Goal: Task Accomplishment & Management: Use online tool/utility

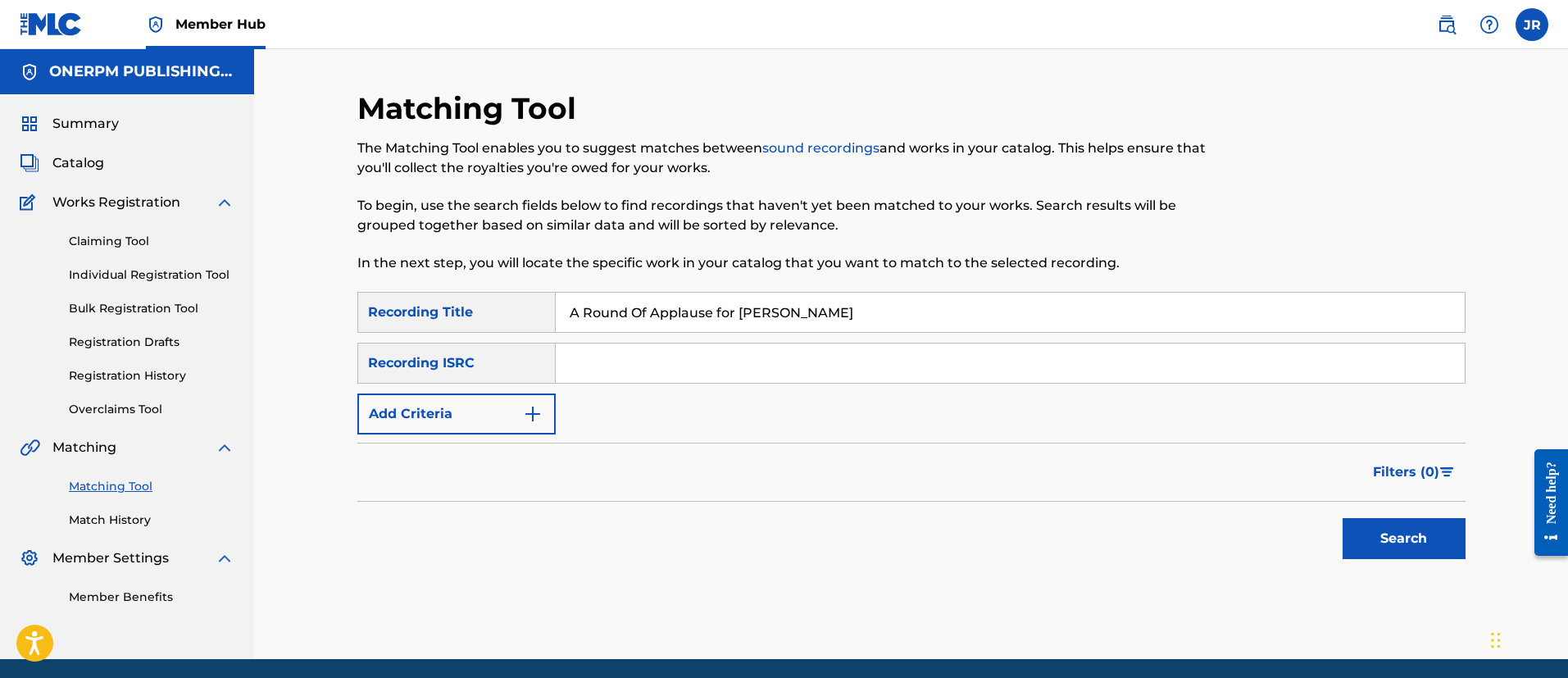
click at [689, 312] on input "A Round Of Applause for Jim Roach" at bounding box center [1010, 312] width 909 height 40
click at [688, 314] on input "A Round Of Applause for Jim Roach" at bounding box center [1010, 312] width 909 height 40
drag, startPoint x: 610, startPoint y: 328, endPoint x: 613, endPoint y: 348, distance: 20.2
click at [610, 328] on input "Search Form" at bounding box center [1010, 312] width 909 height 40
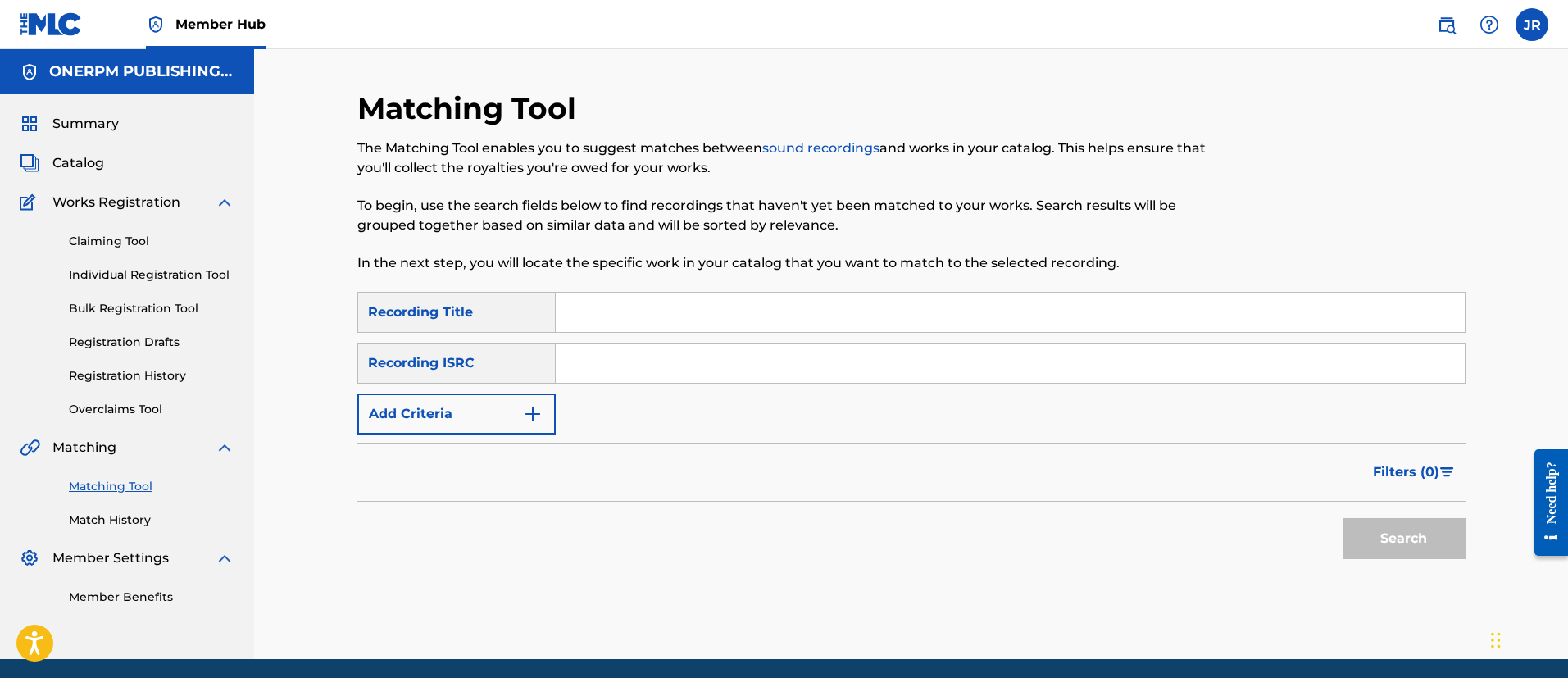
click at [614, 377] on input "Search Form" at bounding box center [1010, 363] width 909 height 40
paste input "TCAFQ2111733"
click at [1342, 518] on button "Search" at bounding box center [1403, 539] width 123 height 41
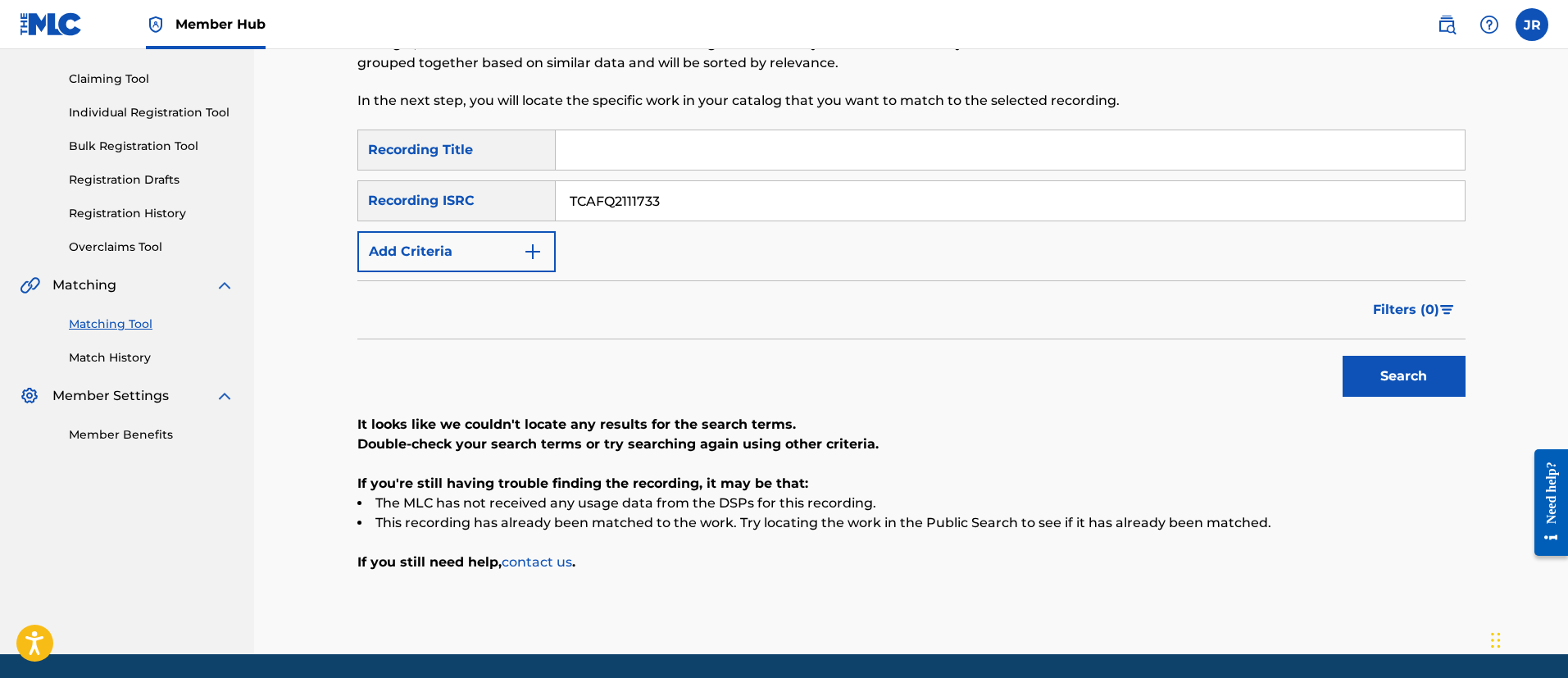
scroll to position [218, 0]
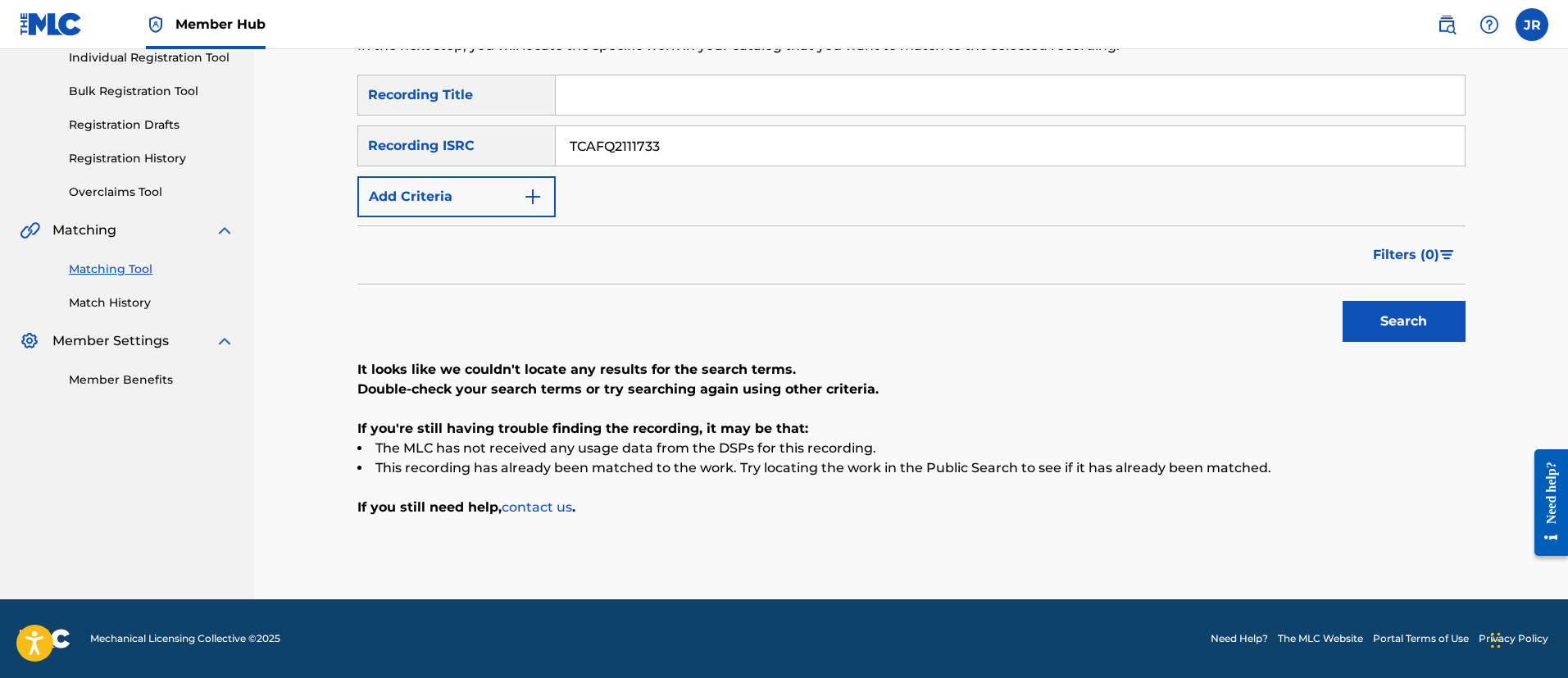
click at [1342, 301] on button "Search" at bounding box center [1403, 321] width 123 height 41
type input "TCAFQ2111733"
click at [1342, 301] on button "Search" at bounding box center [1403, 321] width 123 height 41
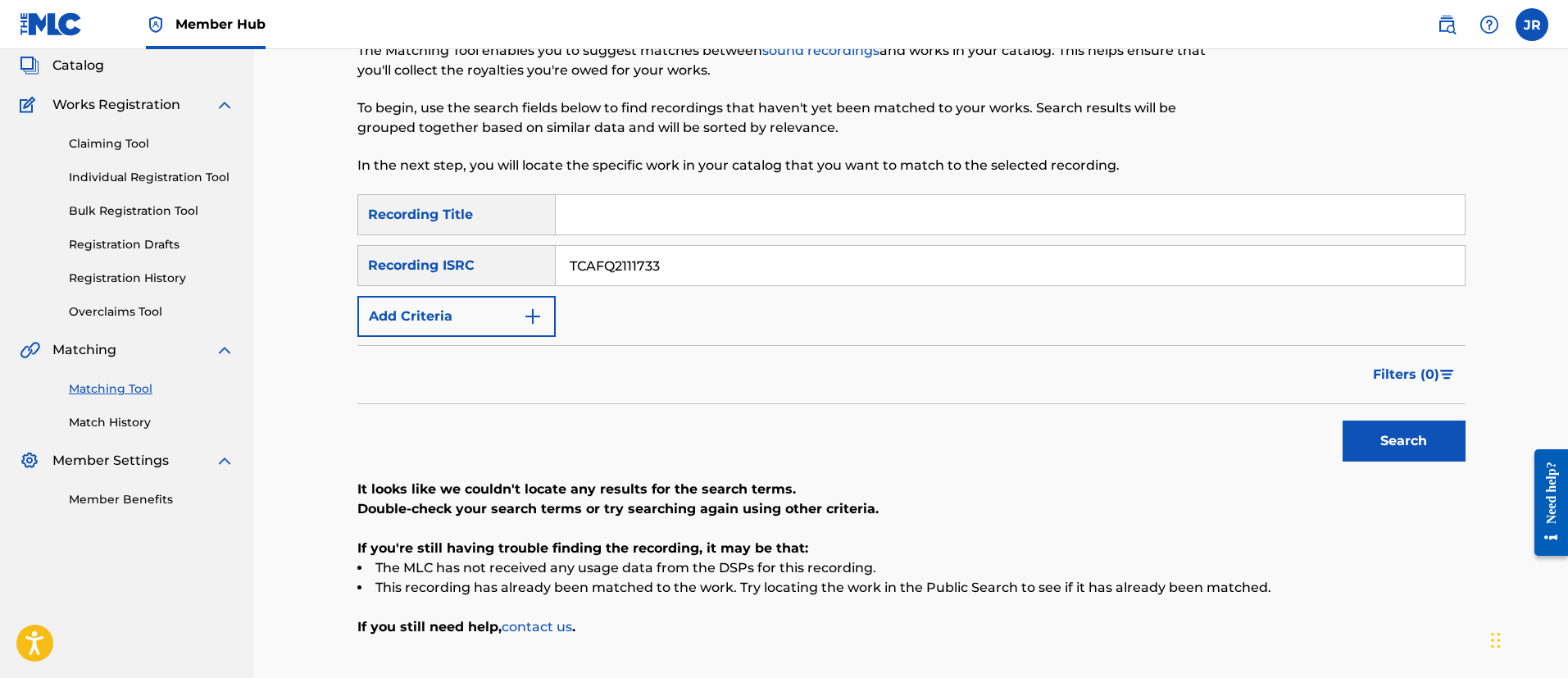
scroll to position [94, 0]
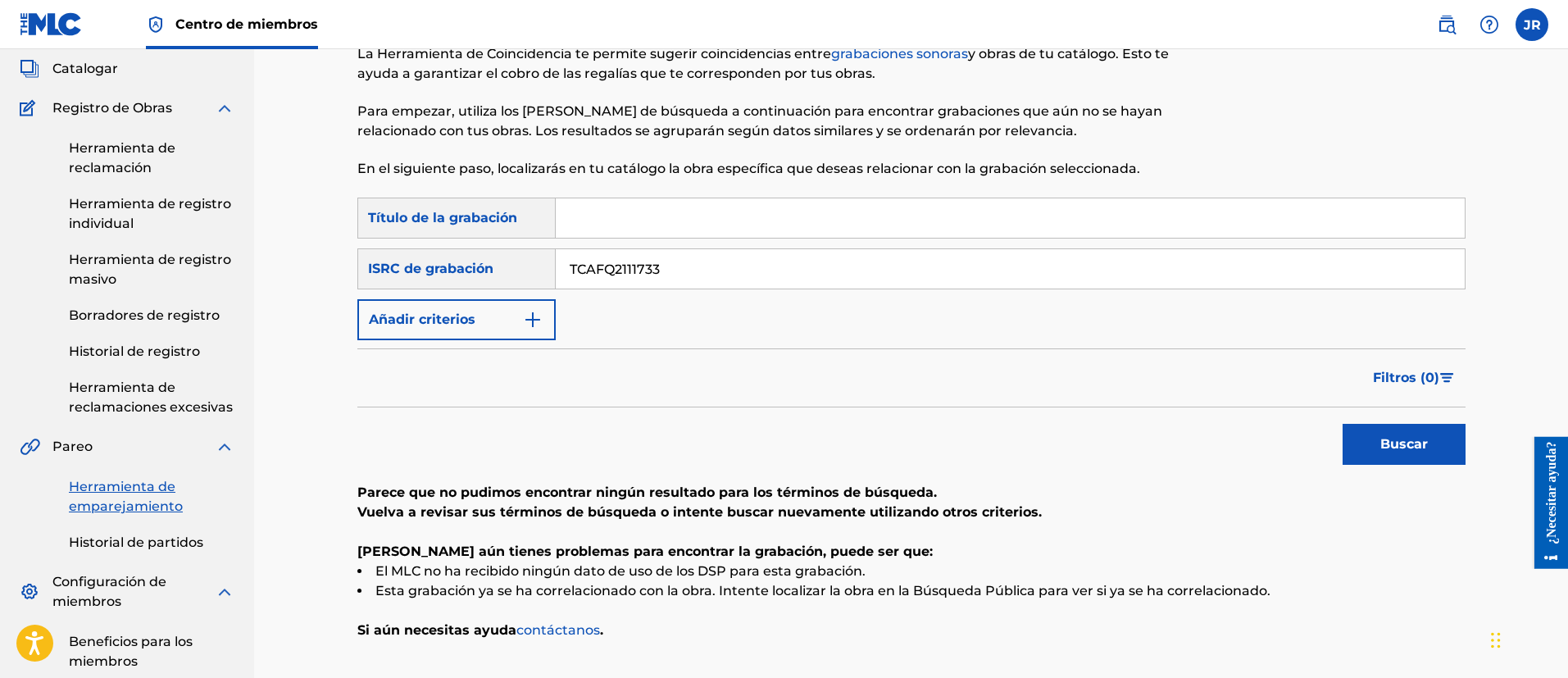
click at [957, 352] on div "Filtros ( 0 )" at bounding box center [912, 377] width 1108 height 59
click at [681, 270] on input "TCAFQ2111733" at bounding box center [1010, 269] width 909 height 40
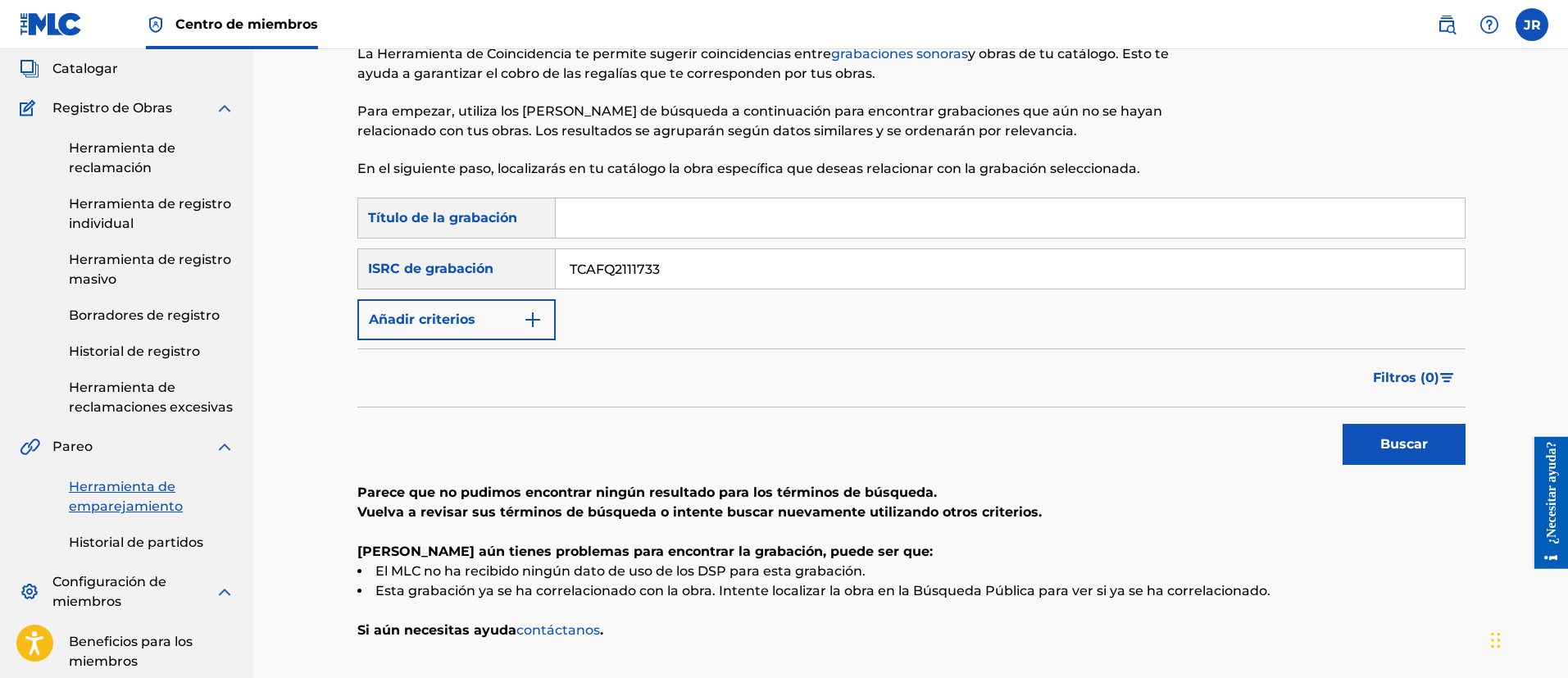
click at [620, 276] on input "TCAFQ2111733" at bounding box center [1010, 269] width 909 height 40
click at [620, 275] on input "TCAFQ2111733" at bounding box center [1010, 269] width 909 height 40
click at [620, 272] on input "TCAFQ2111733" at bounding box center [1010, 269] width 909 height 40
click at [638, 217] on input "Formulario de búsqueda" at bounding box center [1010, 218] width 909 height 40
paste input "A Round of Applause for Jim Roach"
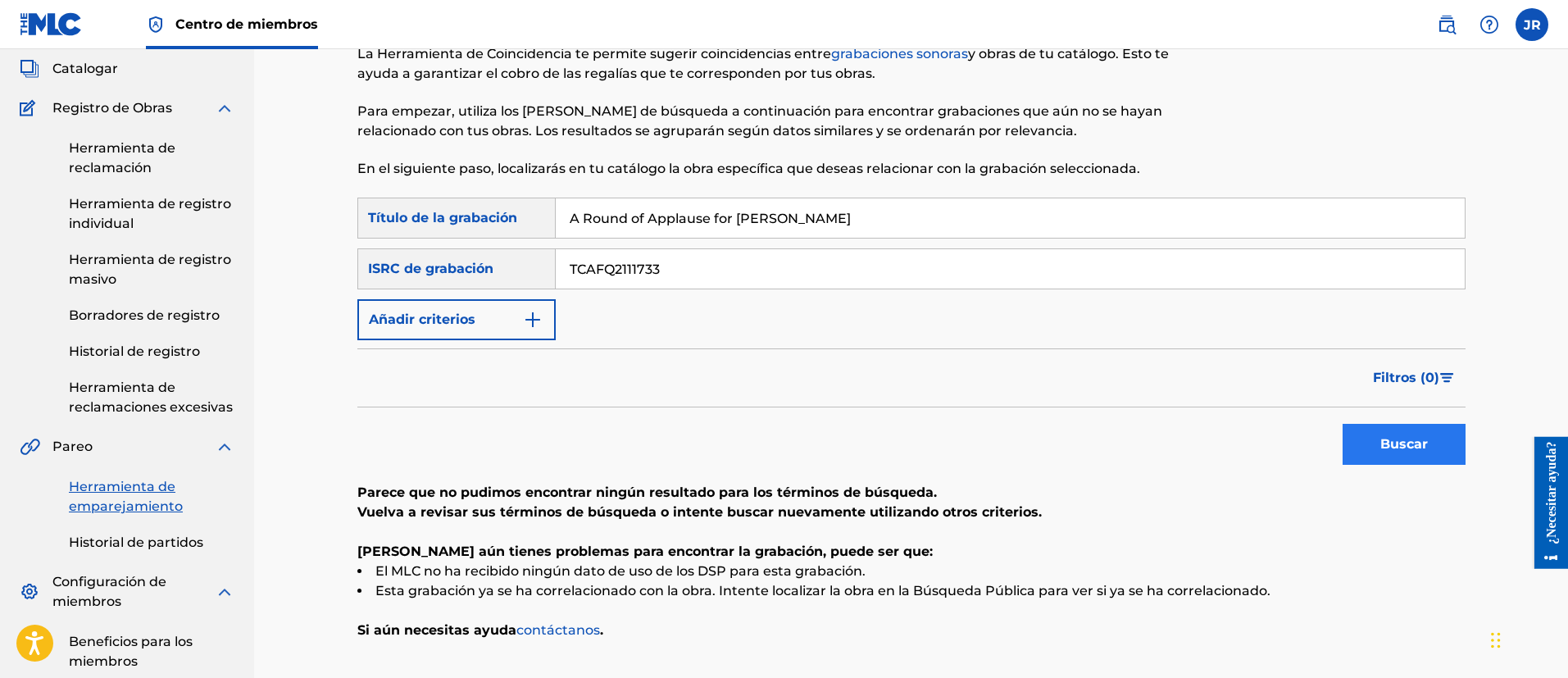
type input "A Round of Applause for Jim Roach"
click at [1403, 457] on button "Buscar" at bounding box center [1403, 444] width 123 height 41
click at [655, 278] on input "TCAFQ2111733" at bounding box center [1010, 269] width 909 height 40
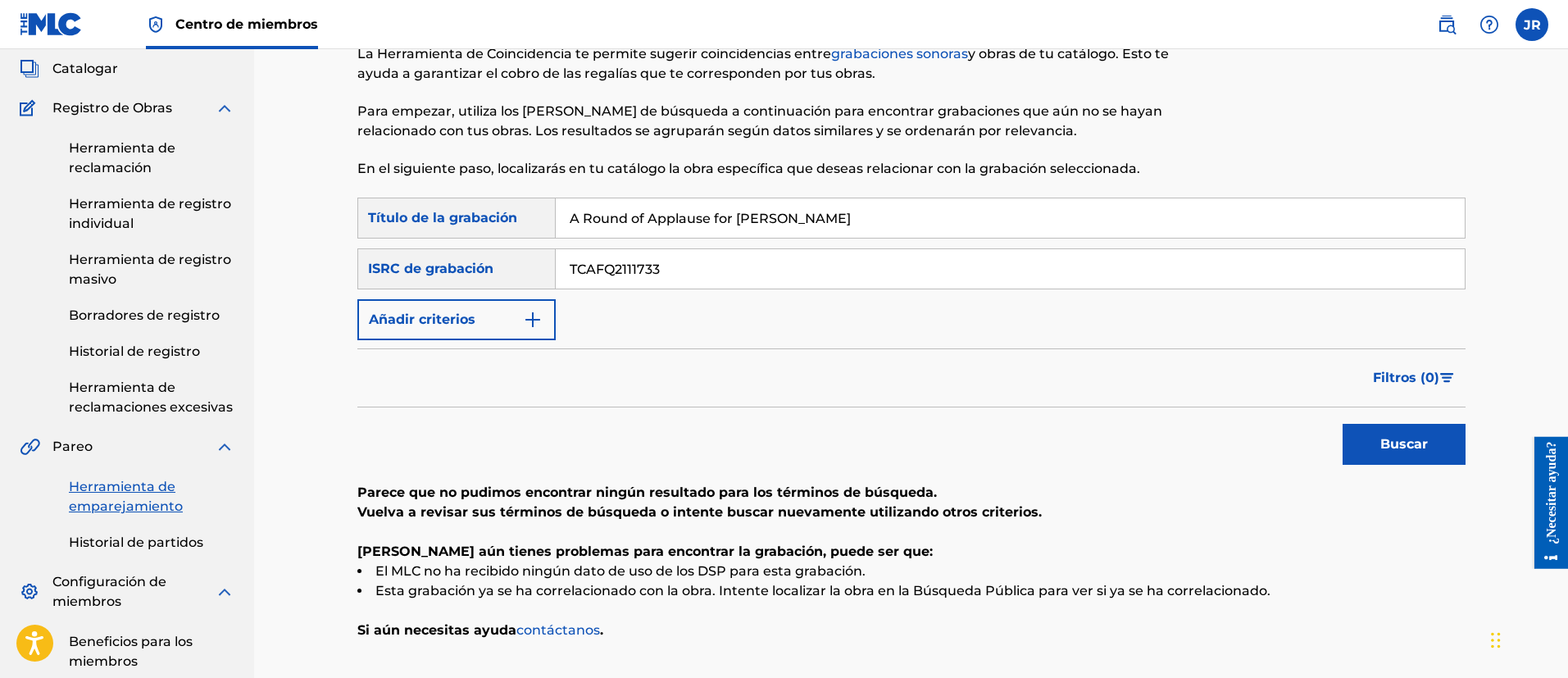
paste input "386405"
type input "386405"
click at [678, 221] on input "A Round of Applause for Jim Roach" at bounding box center [1010, 218] width 909 height 40
click at [680, 221] on input "A Round of Applause for Jim Roach" at bounding box center [1010, 218] width 909 height 40
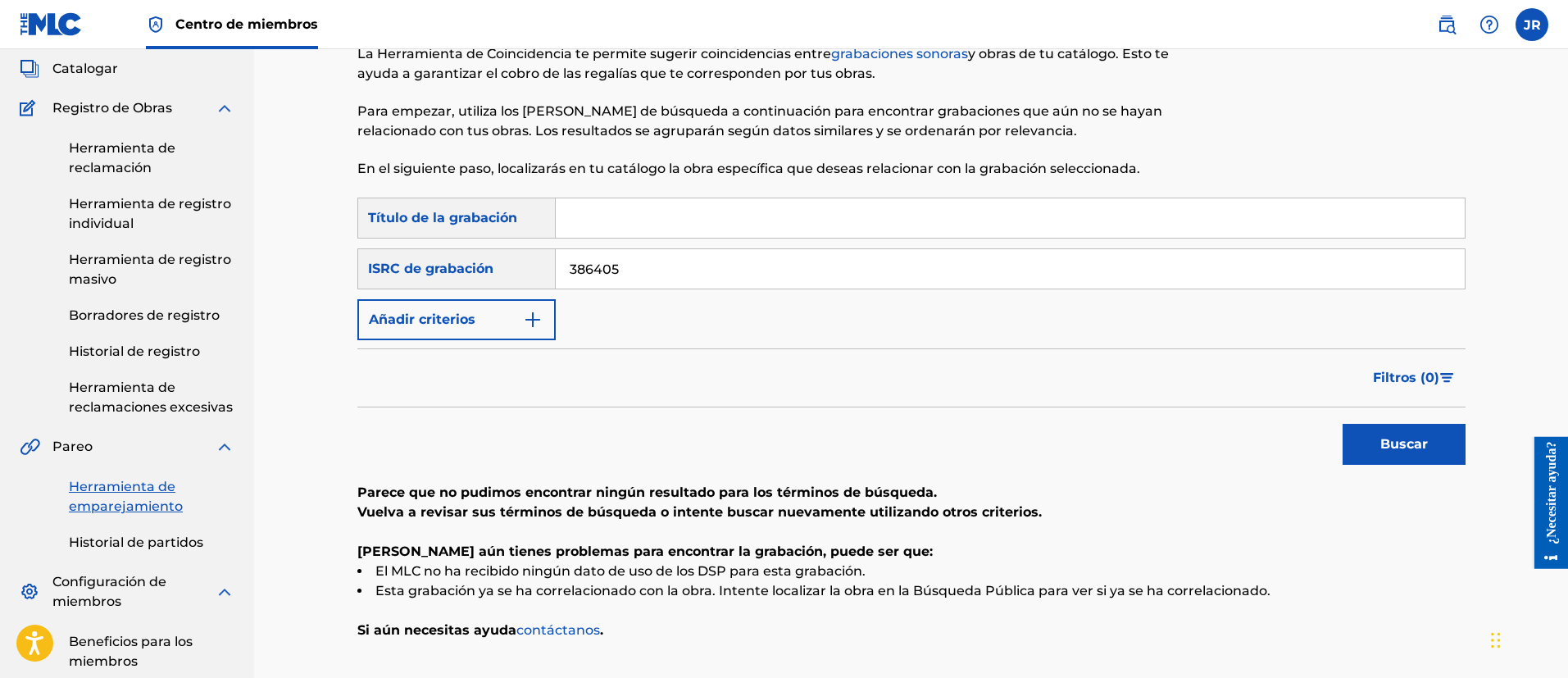
click at [1342, 424] on button "Buscar" at bounding box center [1403, 444] width 123 height 41
click at [864, 272] on input "386405" at bounding box center [1010, 269] width 909 height 40
click at [687, 272] on input "386405" at bounding box center [1010, 269] width 909 height 40
click at [674, 280] on input "386405" at bounding box center [1010, 269] width 909 height 40
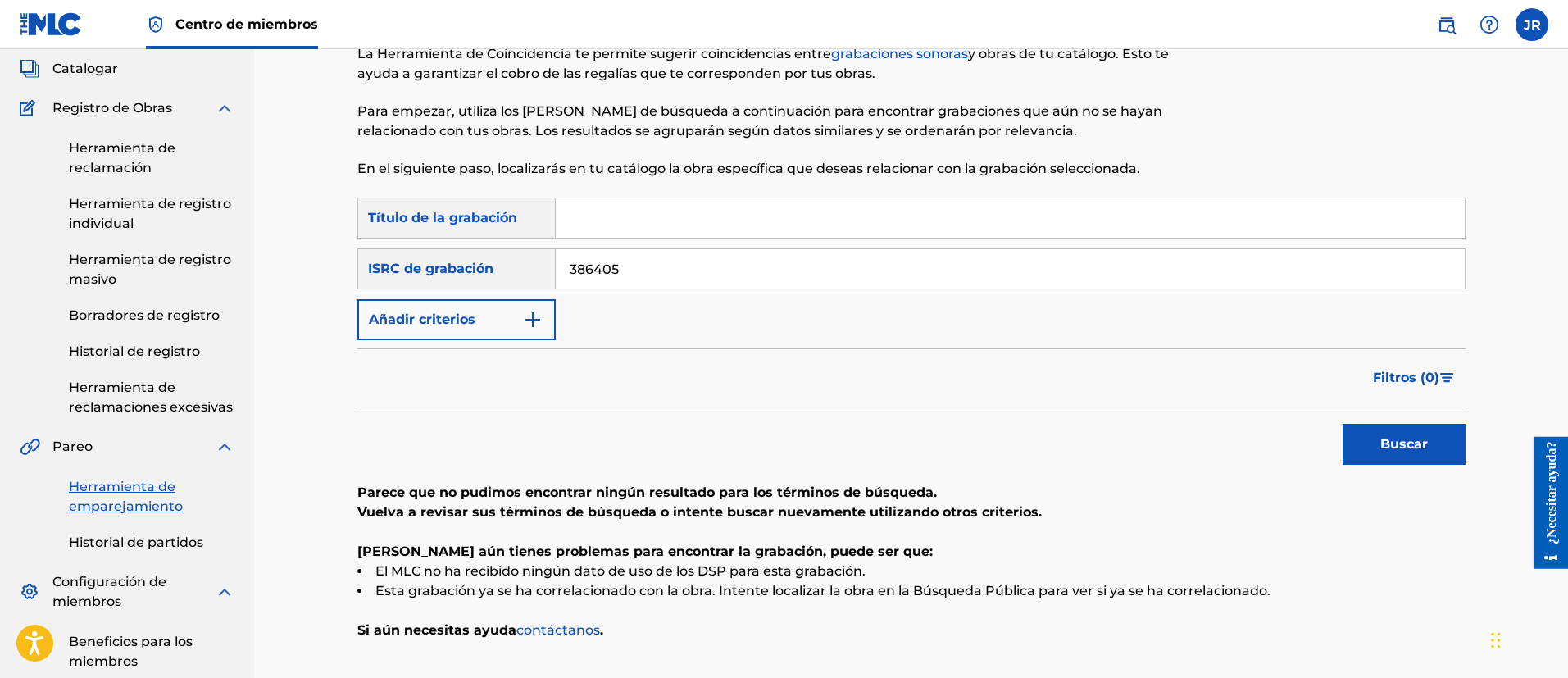
click at [674, 280] on input "386405" at bounding box center [1010, 269] width 909 height 40
click at [673, 281] on input "386405" at bounding box center [1010, 269] width 909 height 40
paste input "NL8RL2432140"
type input "NL8RL2432140"
click at [1342, 424] on button "Buscar" at bounding box center [1403, 444] width 123 height 41
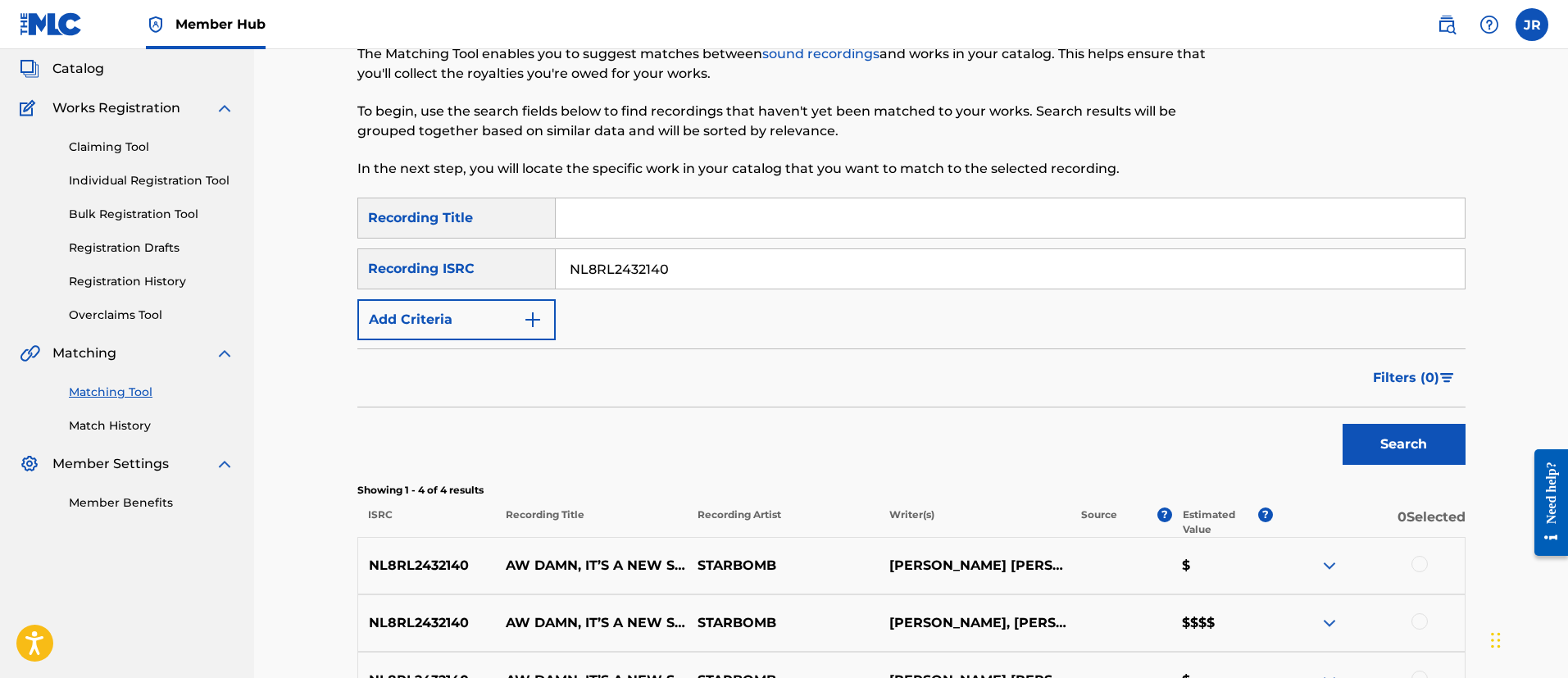
click at [760, 353] on div "Filters ( 0 )" at bounding box center [912, 377] width 1108 height 59
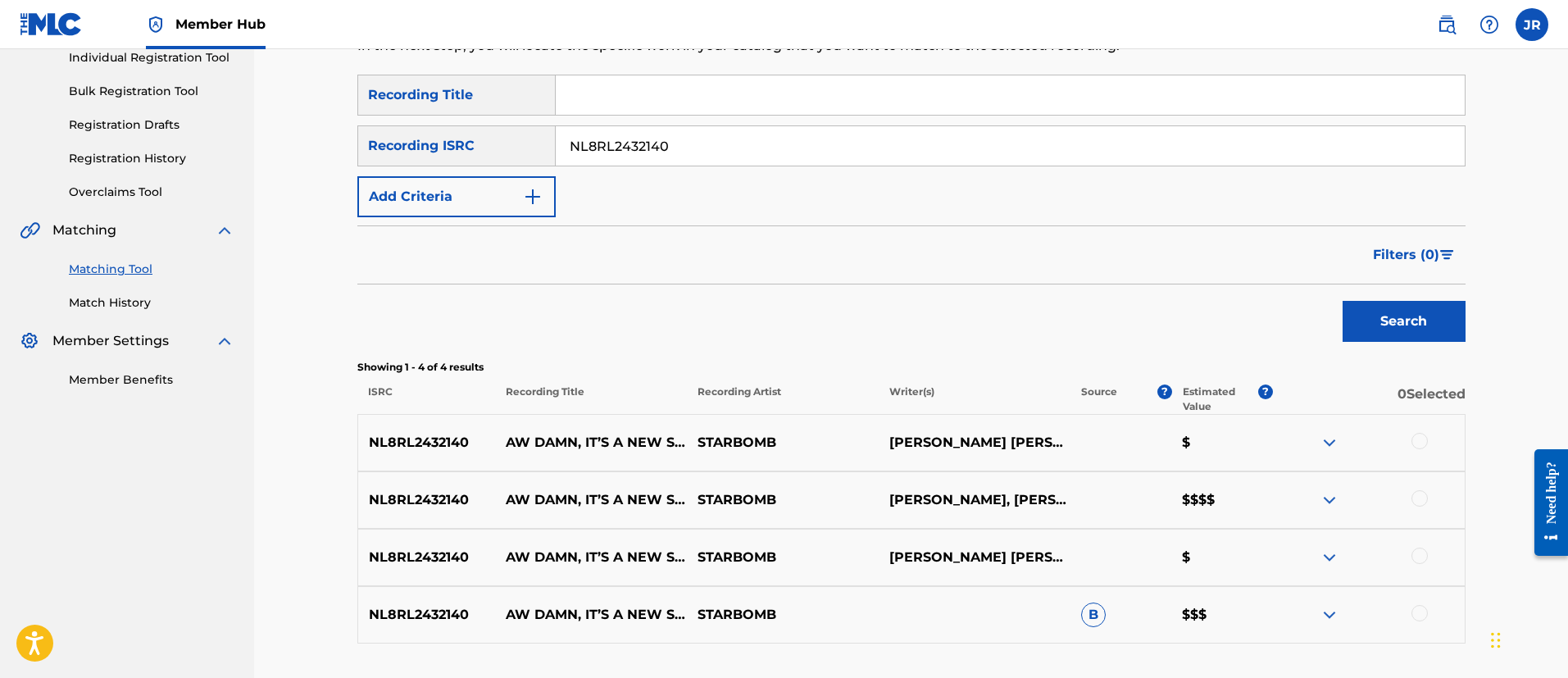
click at [1402, 448] on div at bounding box center [1368, 443] width 191 height 19
click at [1412, 444] on div at bounding box center [1419, 441] width 16 height 16
click at [1410, 496] on div at bounding box center [1368, 500] width 191 height 19
click at [1419, 496] on div at bounding box center [1419, 498] width 16 height 16
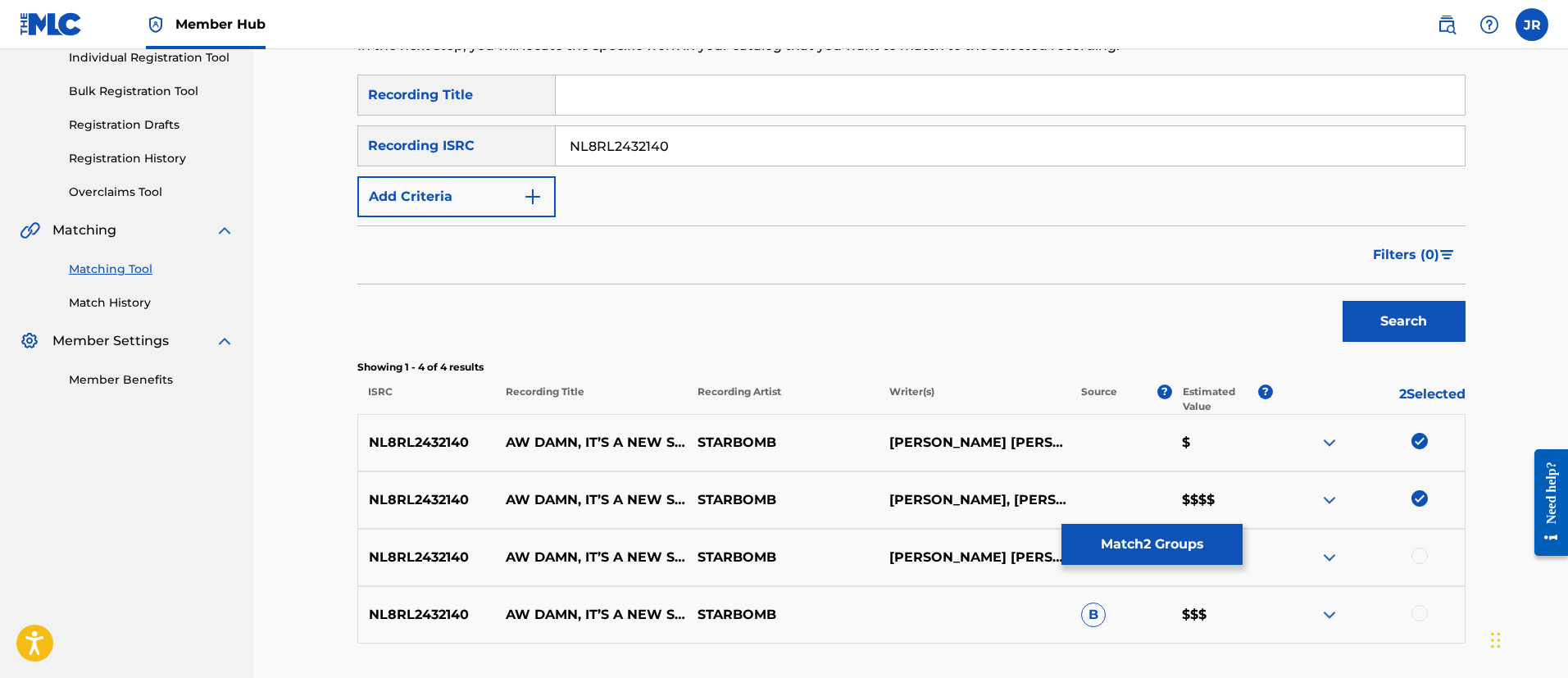
click at [1402, 563] on div at bounding box center [1368, 557] width 191 height 19
click at [1415, 562] on div at bounding box center [1419, 555] width 16 height 16
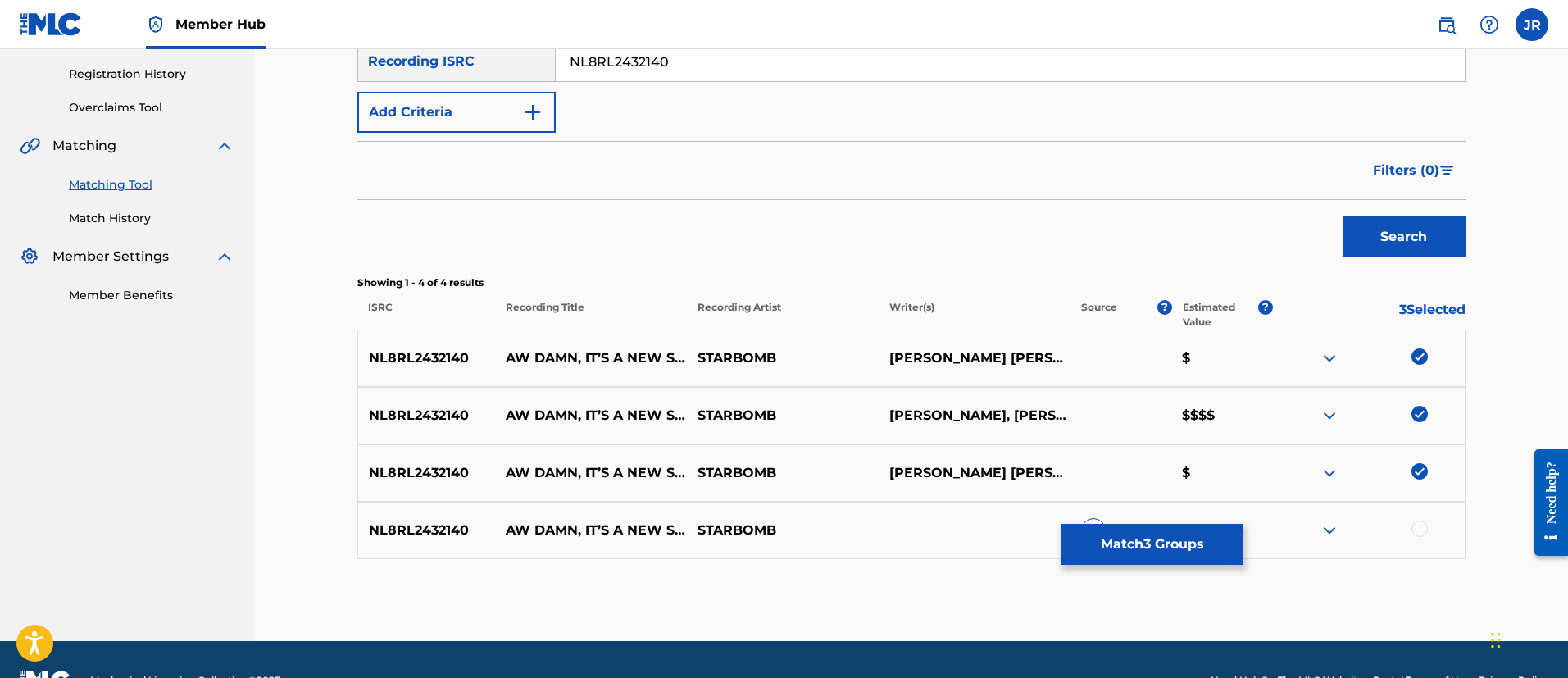
scroll to position [340, 0]
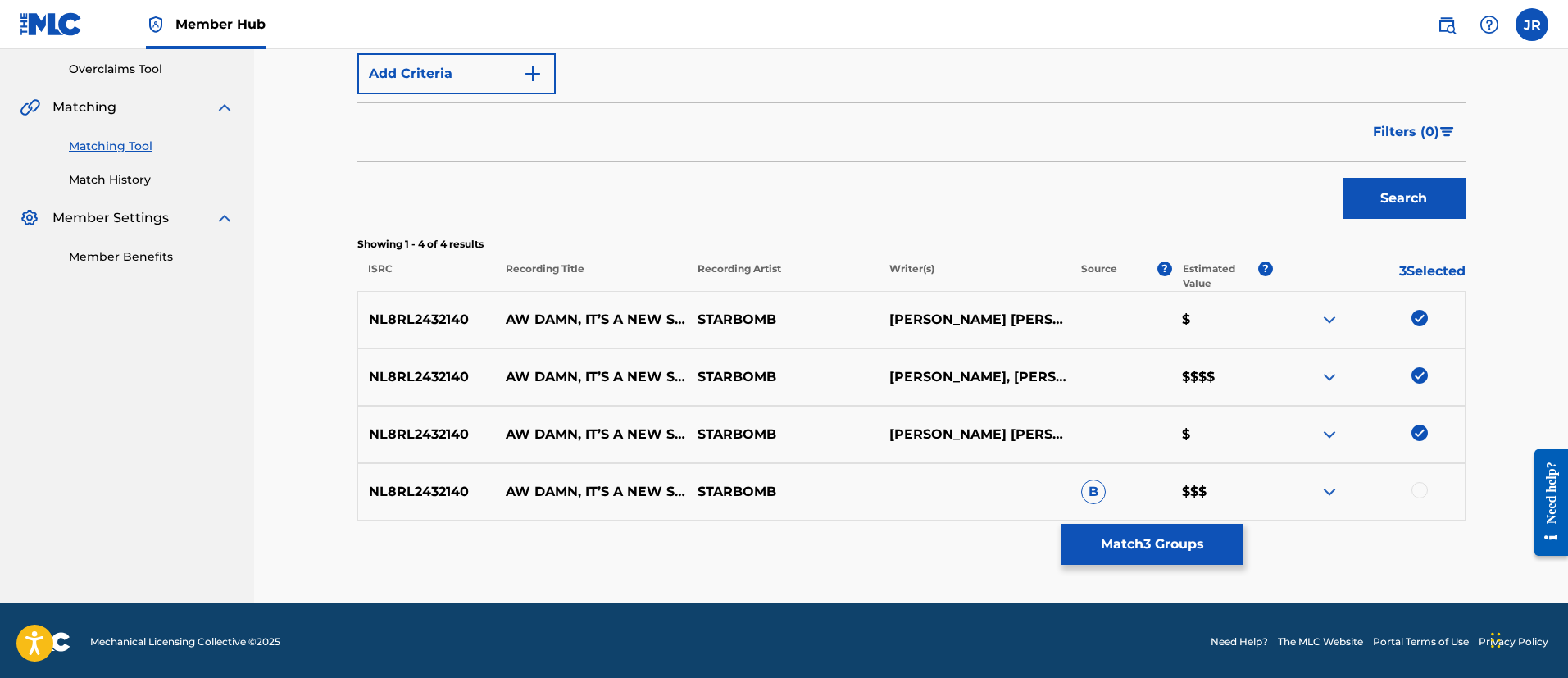
drag, startPoint x: 1419, startPoint y: 510, endPoint x: 1427, endPoint y: 484, distance: 27.2
click at [1421, 503] on div "NL8RL2432140 AW DAMN, IT’S A NEW STARBOMB! STARBOMB B $$$" at bounding box center [912, 491] width 1108 height 57
click at [1427, 483] on div at bounding box center [1368, 491] width 191 height 19
click at [1420, 492] on div at bounding box center [1419, 489] width 16 height 16
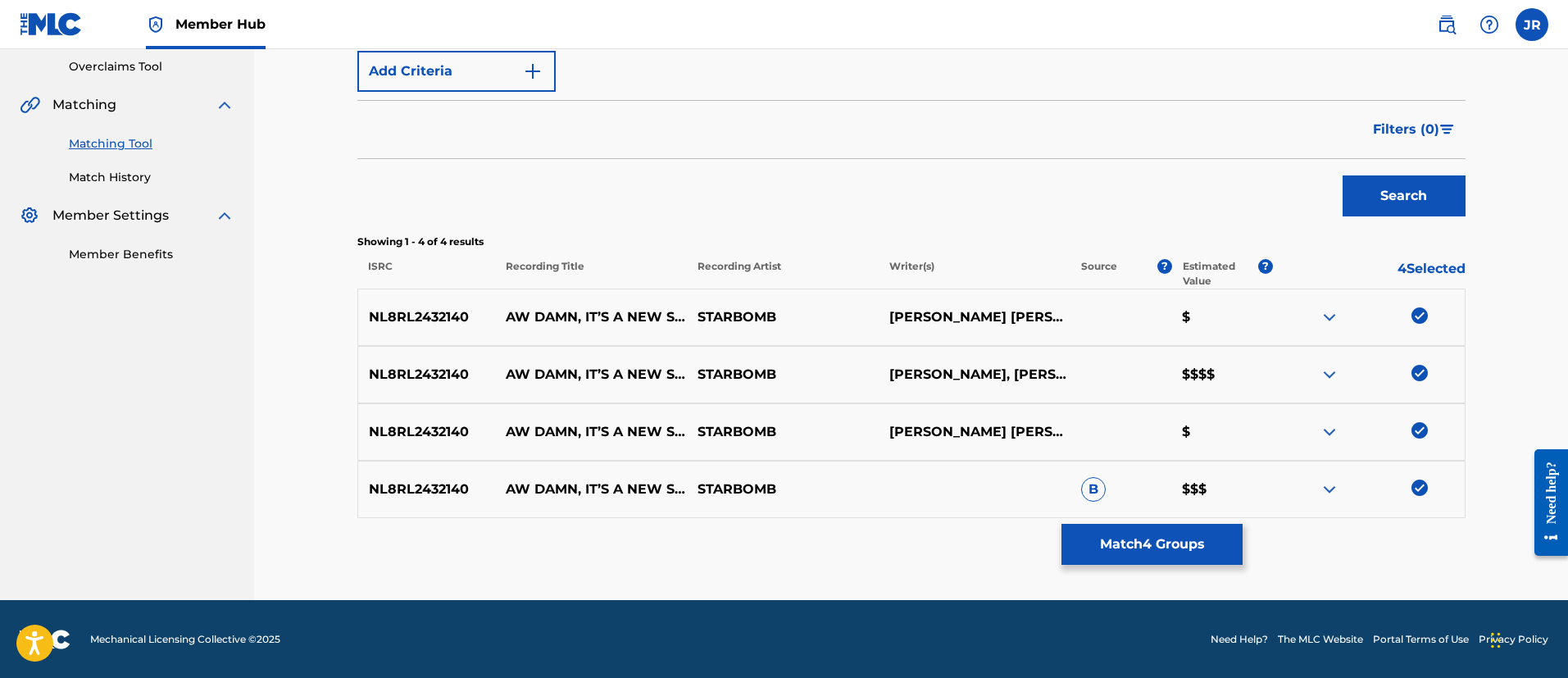
scroll to position [343, 0]
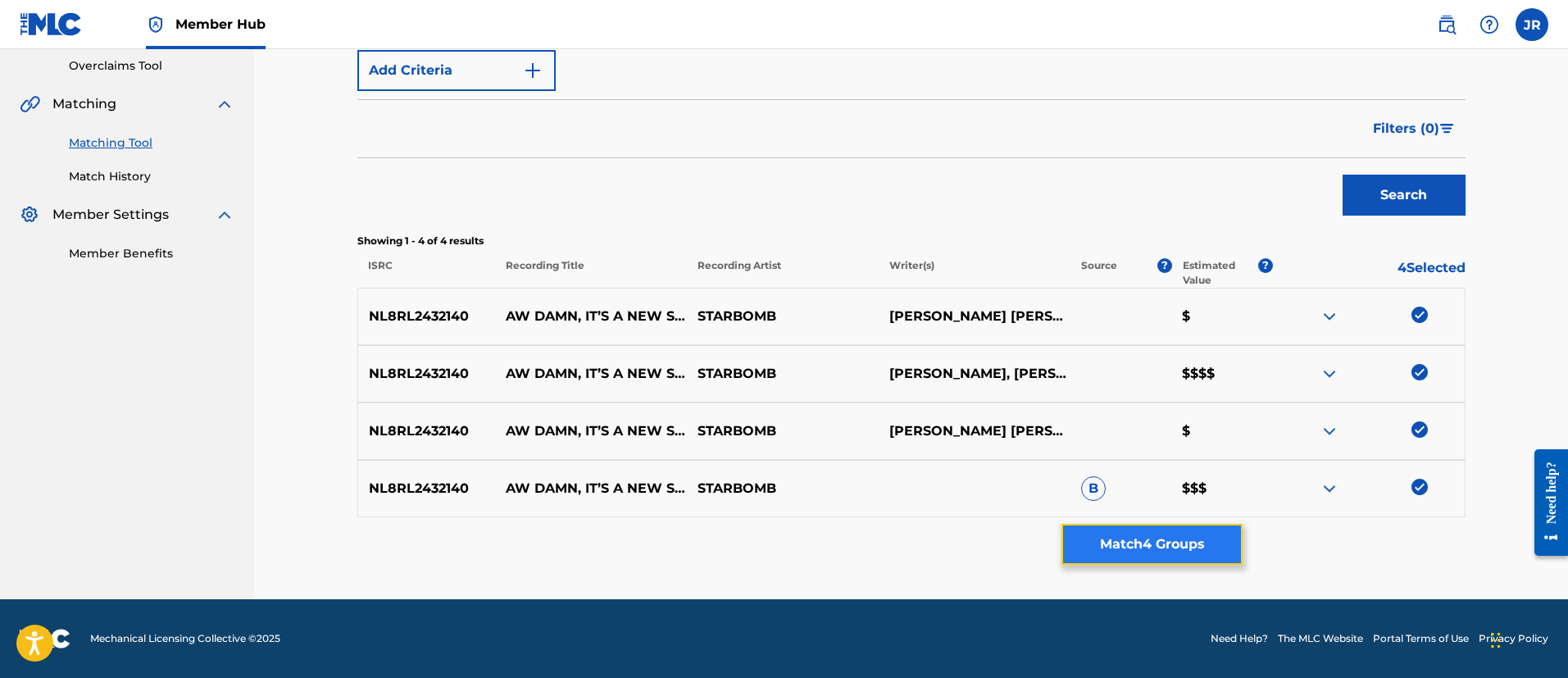
click at [1190, 535] on button "Match 4 Groups" at bounding box center [1151, 545] width 181 height 41
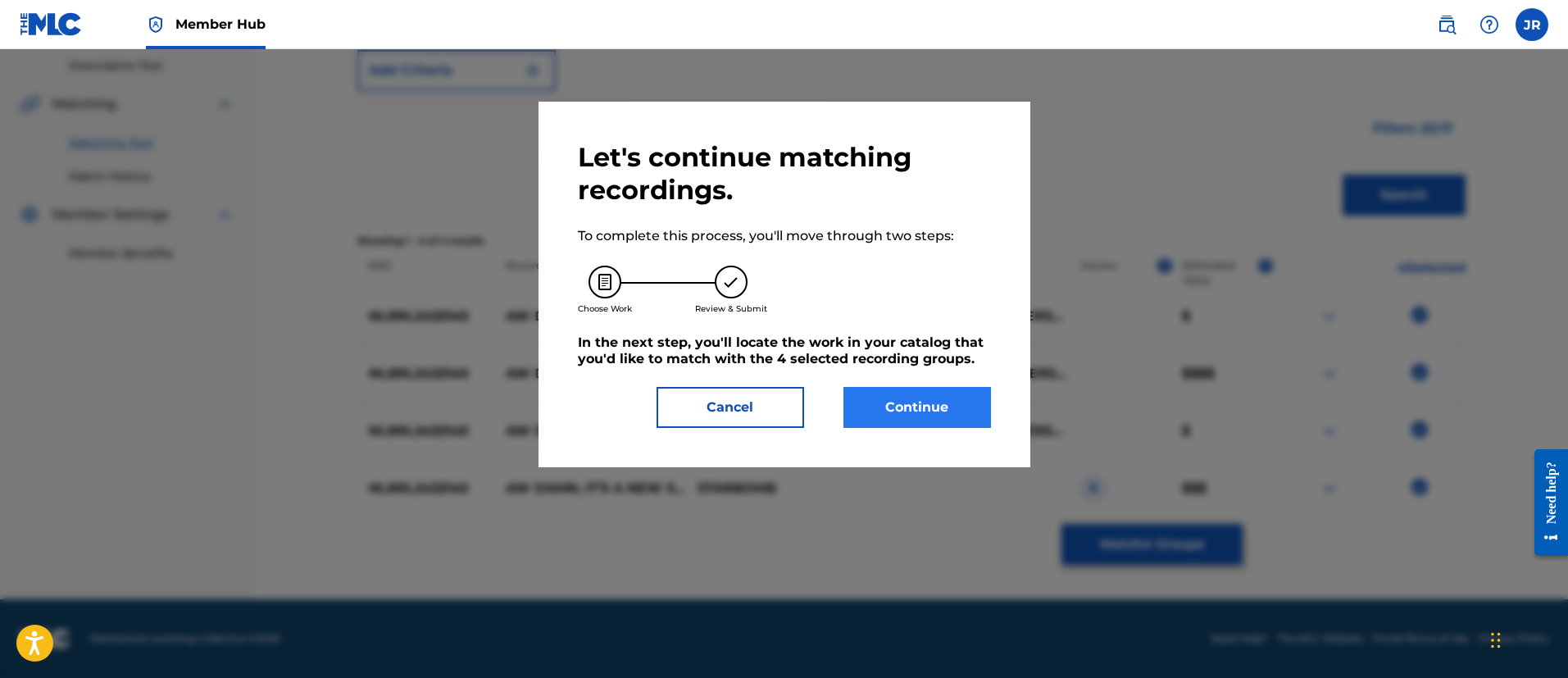
drag, startPoint x: 937, startPoint y: 436, endPoint x: 911, endPoint y: 411, distance: 36.1
click at [921, 422] on div "Let's continue matching recordings. To complete this process, you'll move throu…" at bounding box center [784, 284] width 492 height 366
click at [911, 411] on button "Continue" at bounding box center [916, 407] width 148 height 41
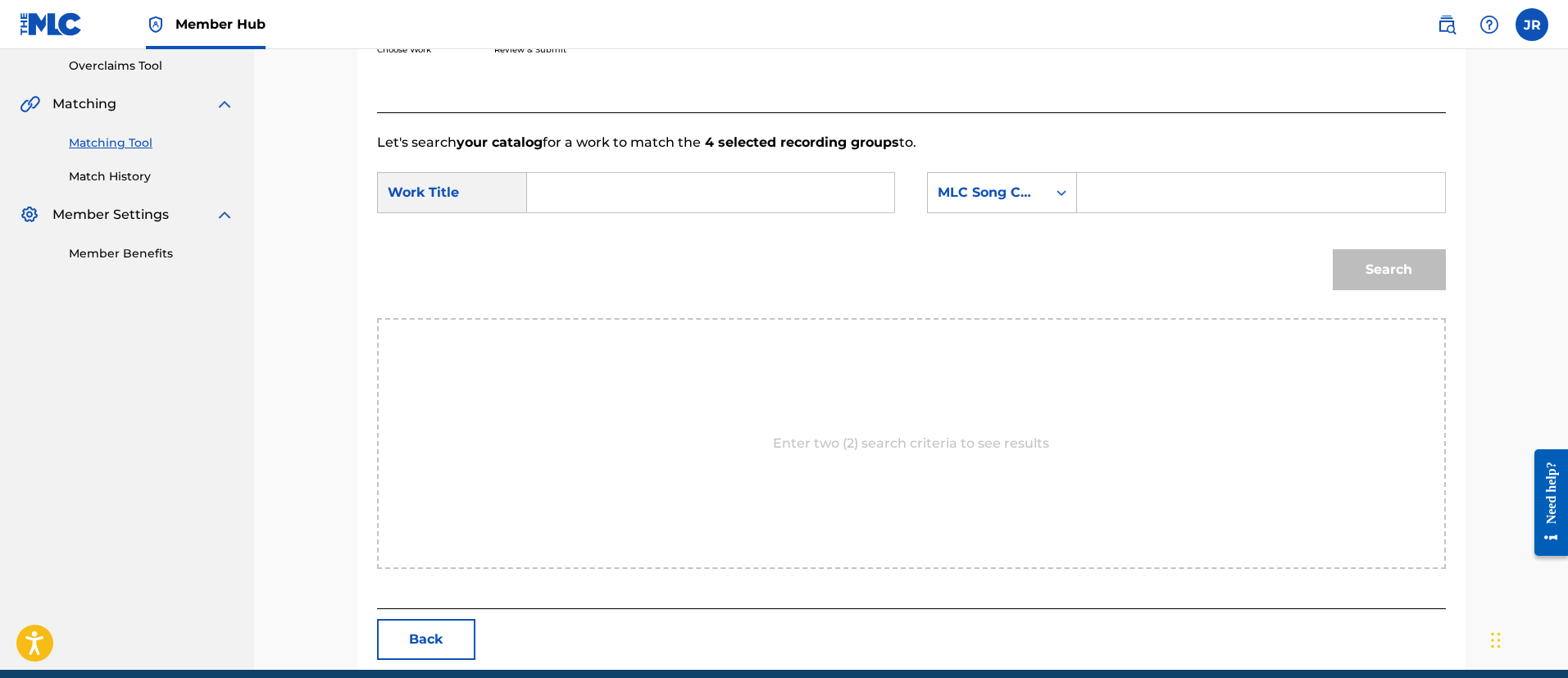
click at [421, 663] on div "Match Usage - Select Work In this step, you will locate the work you'd like to …" at bounding box center [912, 228] width 1108 height 882
click at [426, 645] on button "Back" at bounding box center [426, 639] width 99 height 41
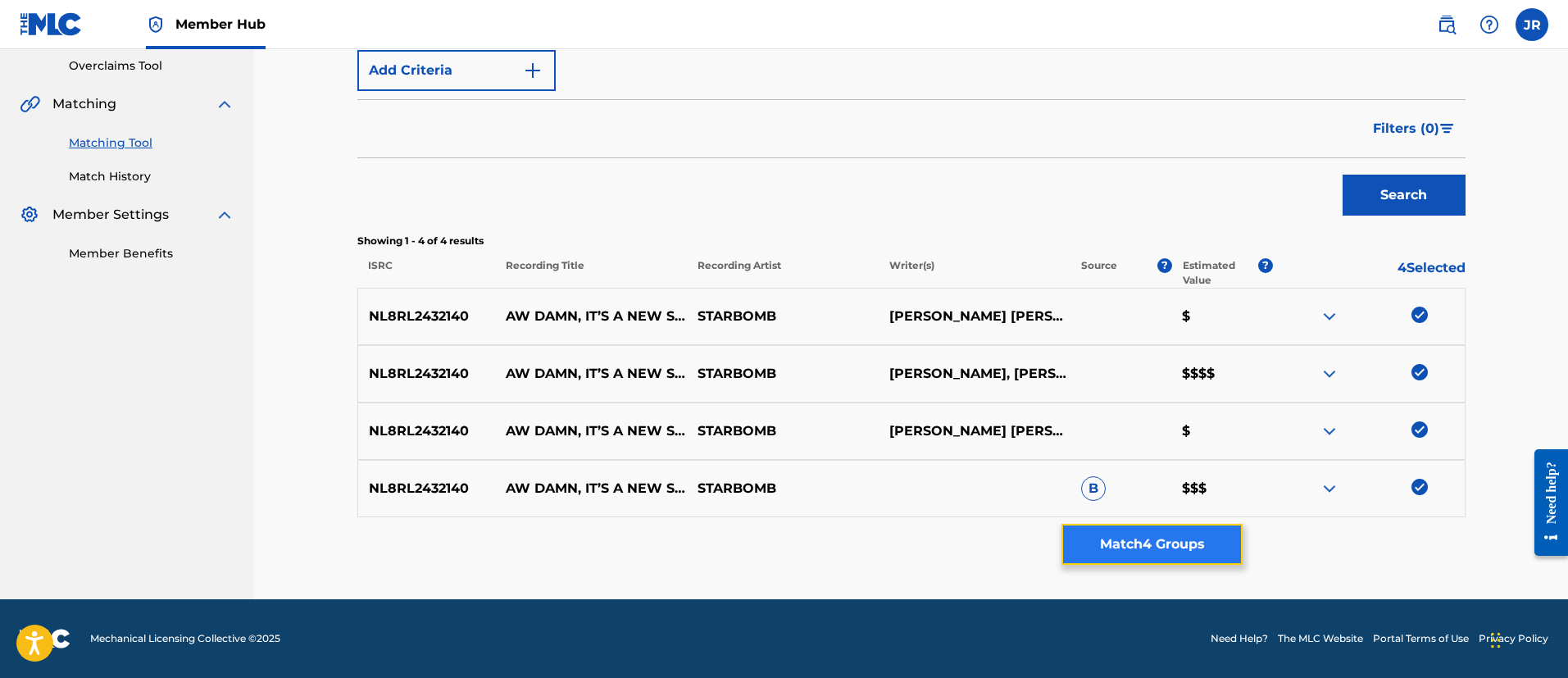
click at [1158, 560] on button "Match 4 Groups" at bounding box center [1151, 545] width 181 height 41
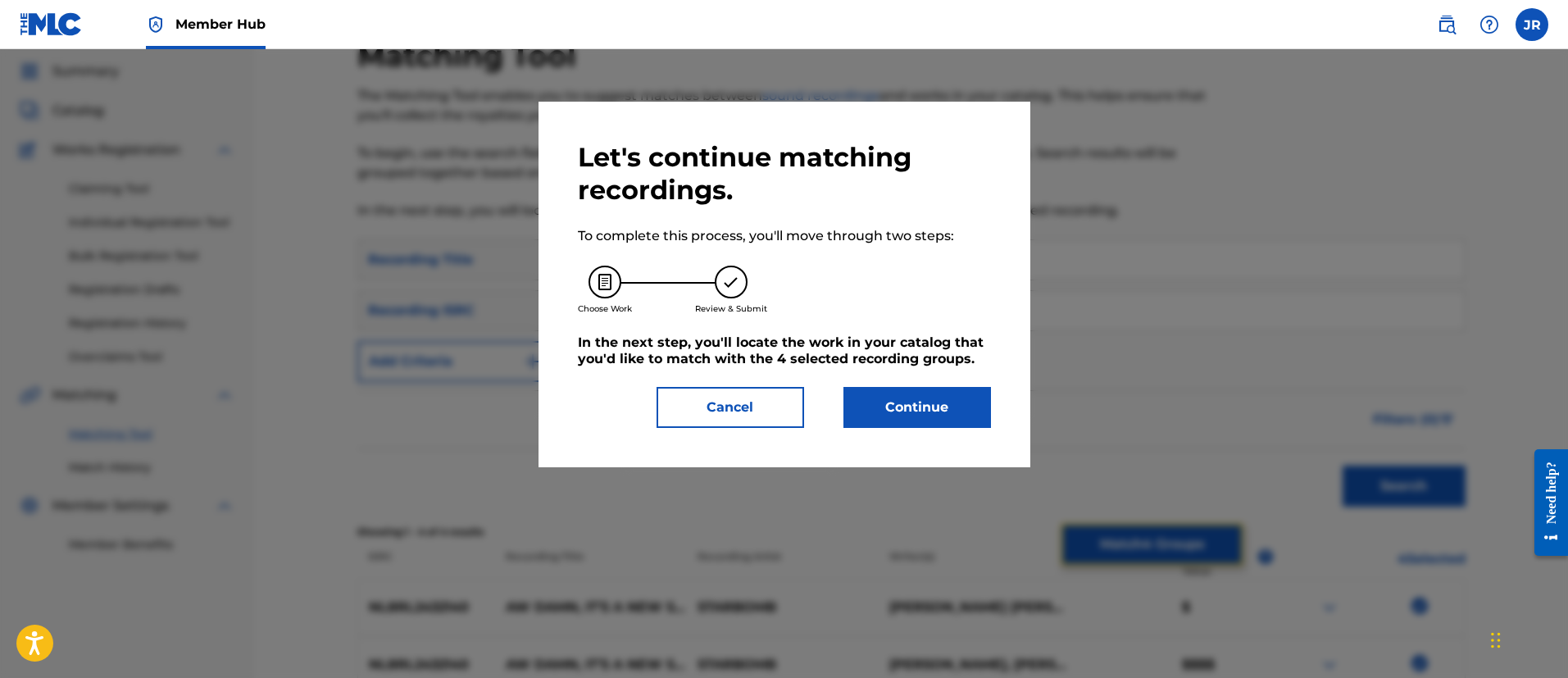
scroll to position [0, 0]
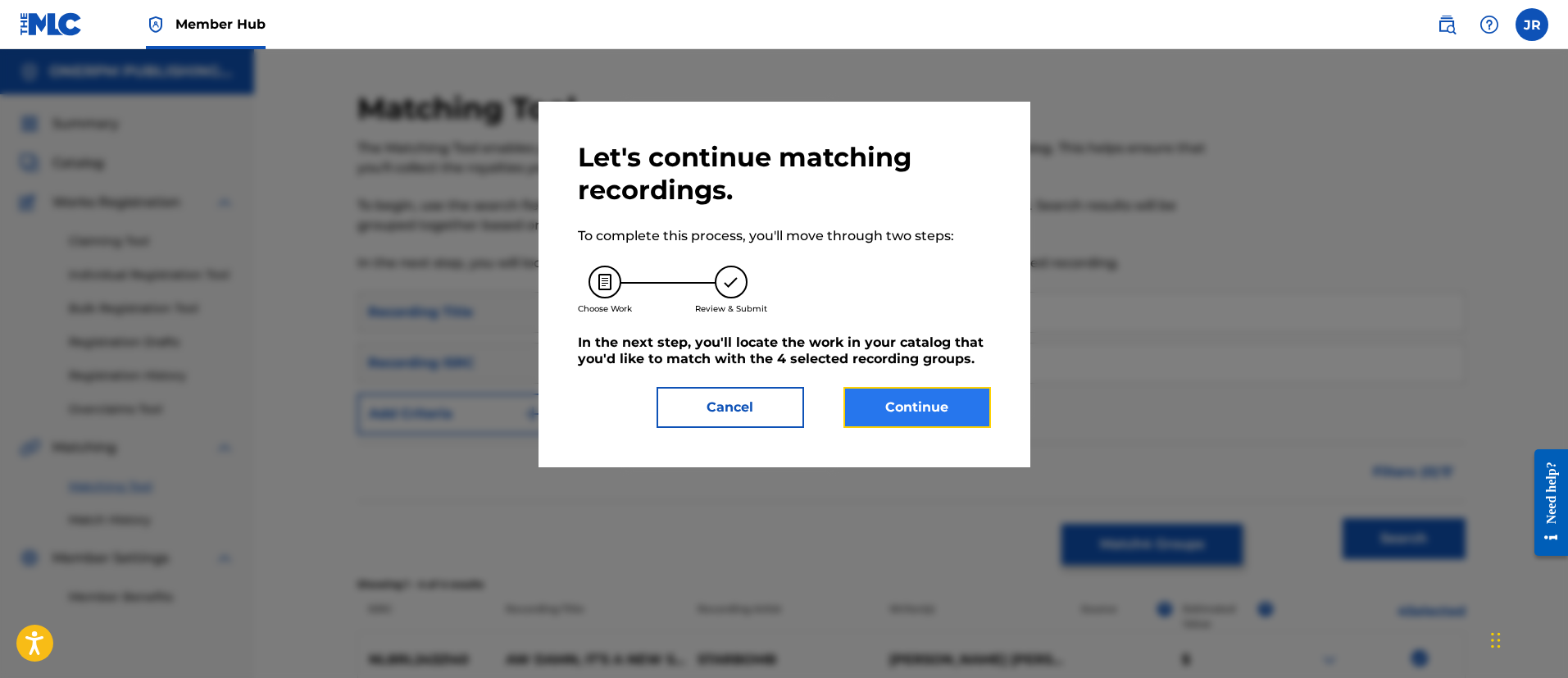
click at [959, 412] on button "Continue" at bounding box center [916, 407] width 148 height 41
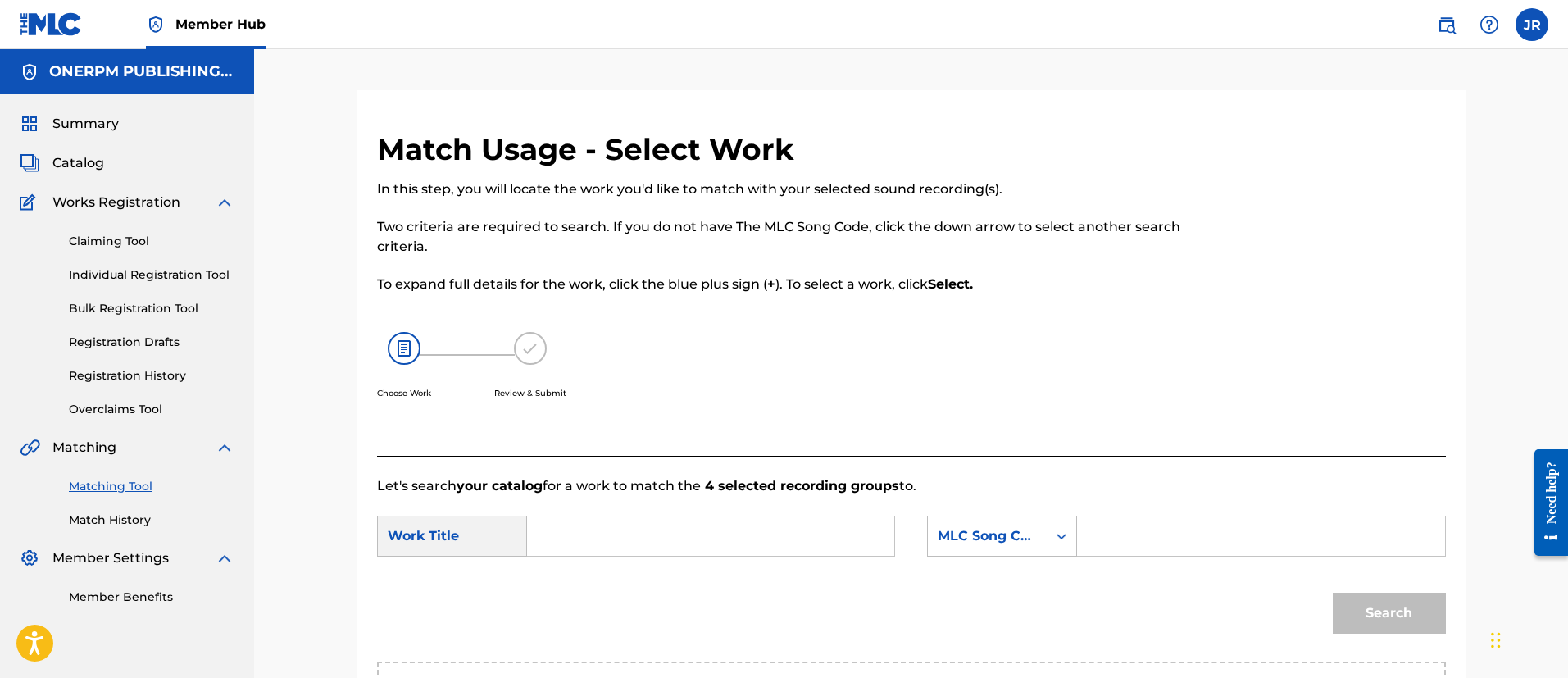
drag, startPoint x: 1453, startPoint y: 532, endPoint x: 1334, endPoint y: 535, distance: 119.0
click at [1453, 531] on div "Match Usage - Select Work In this step, you will locate the work you'd like to …" at bounding box center [912, 573] width 1108 height 882
drag, startPoint x: 1283, startPoint y: 535, endPoint x: 1272, endPoint y: 534, distance: 11.0
click at [1279, 535] on input "Search Form" at bounding box center [1260, 536] width 339 height 40
paste input "AW6SGV"
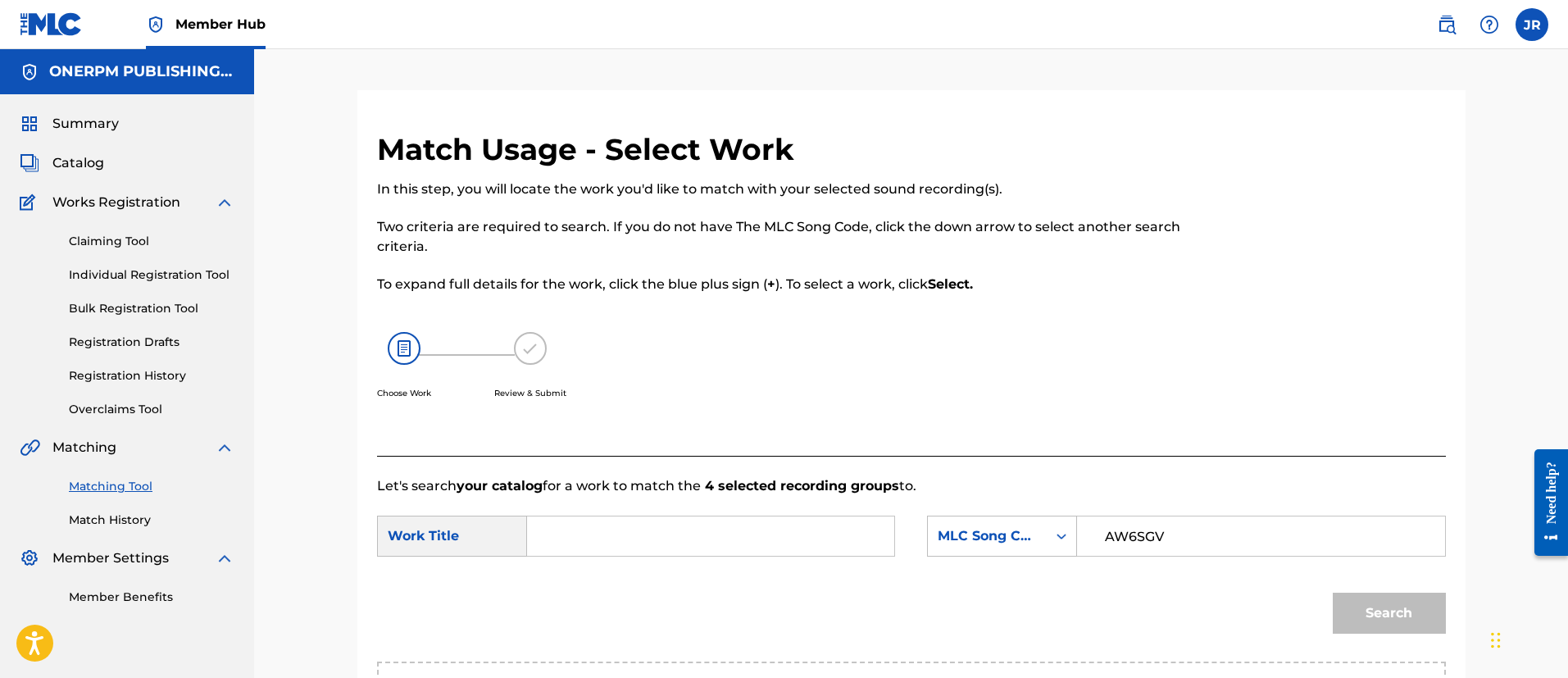
type input "AW6SGV"
click at [687, 532] on input "Search Form" at bounding box center [710, 536] width 339 height 40
click at [664, 511] on form "SearchWithCriteriafeb816a8-4497-497d-a97f-bf867d34b593 Work Title SearchWithCri…" at bounding box center [911, 578] width 1068 height 165
drag, startPoint x: 643, startPoint y: 523, endPoint x: 631, endPoint y: 536, distance: 17.7
click at [638, 525] on input "Search Form" at bounding box center [710, 536] width 339 height 40
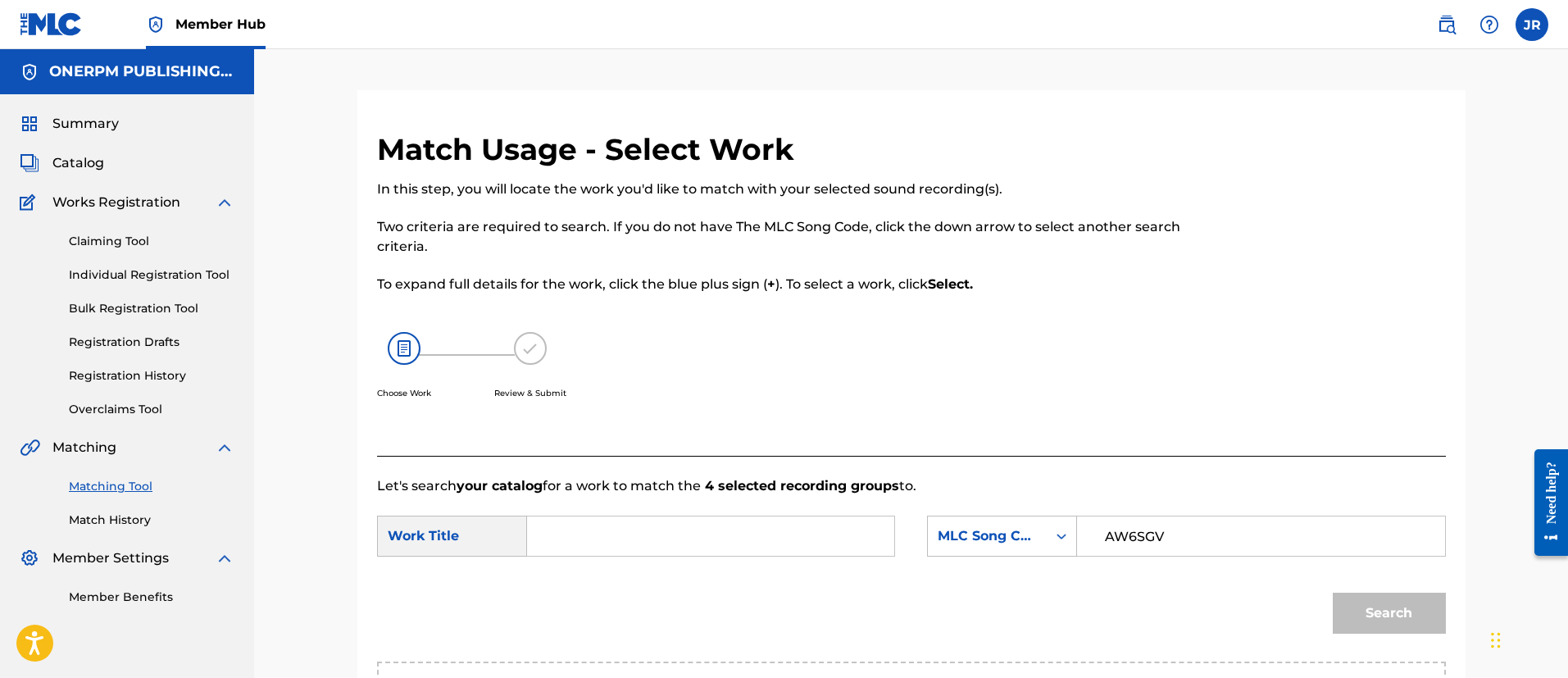
click at [513, 404] on div "Review & Submit" at bounding box center [530, 374] width 73 height 85
click at [436, 622] on div "Search" at bounding box center [911, 619] width 1068 height 85
click at [577, 540] on input "Search Form" at bounding box center [710, 536] width 339 height 40
paste input "Aw Damn, It’s A New Starbomb!"
type input "Aw Damn, It’s A New Starbomb!"
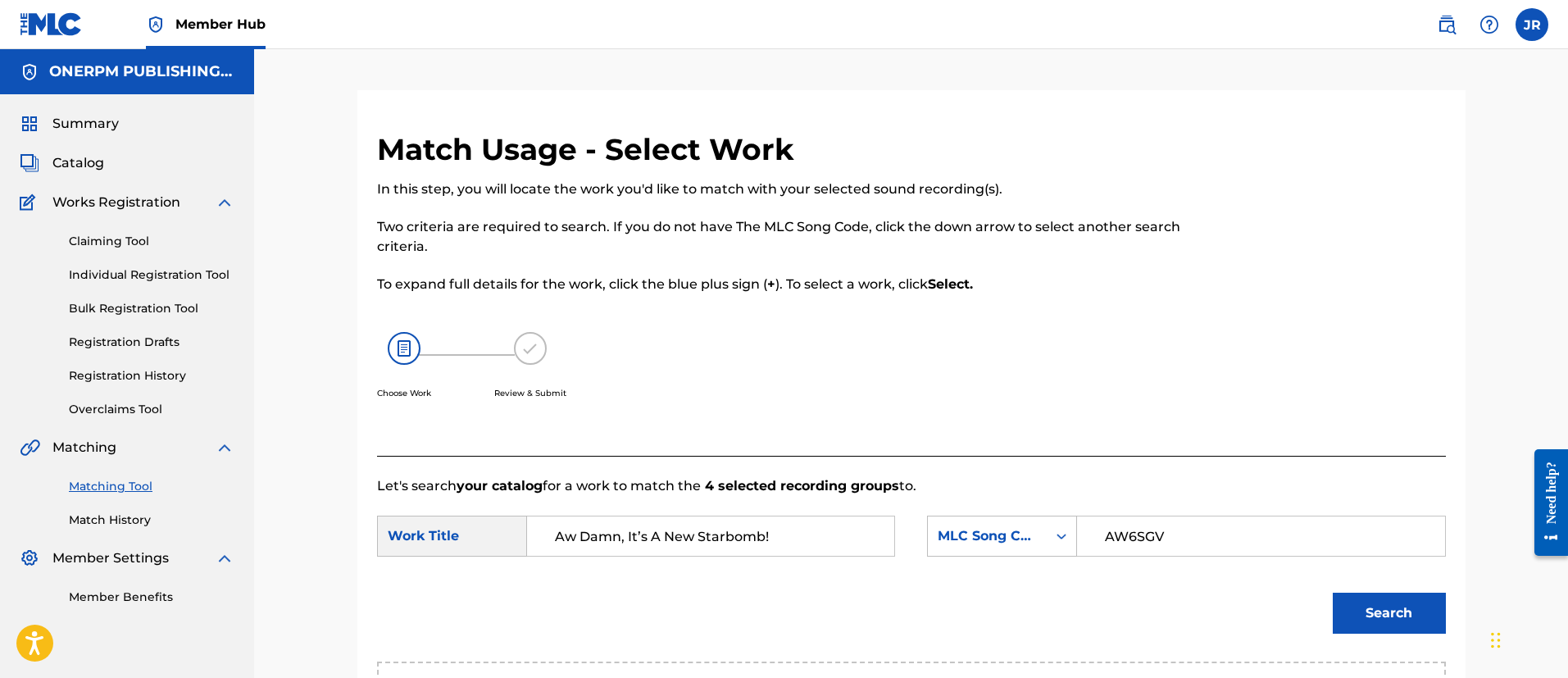
click at [1332, 593] on button "Search" at bounding box center [1388, 613] width 113 height 41
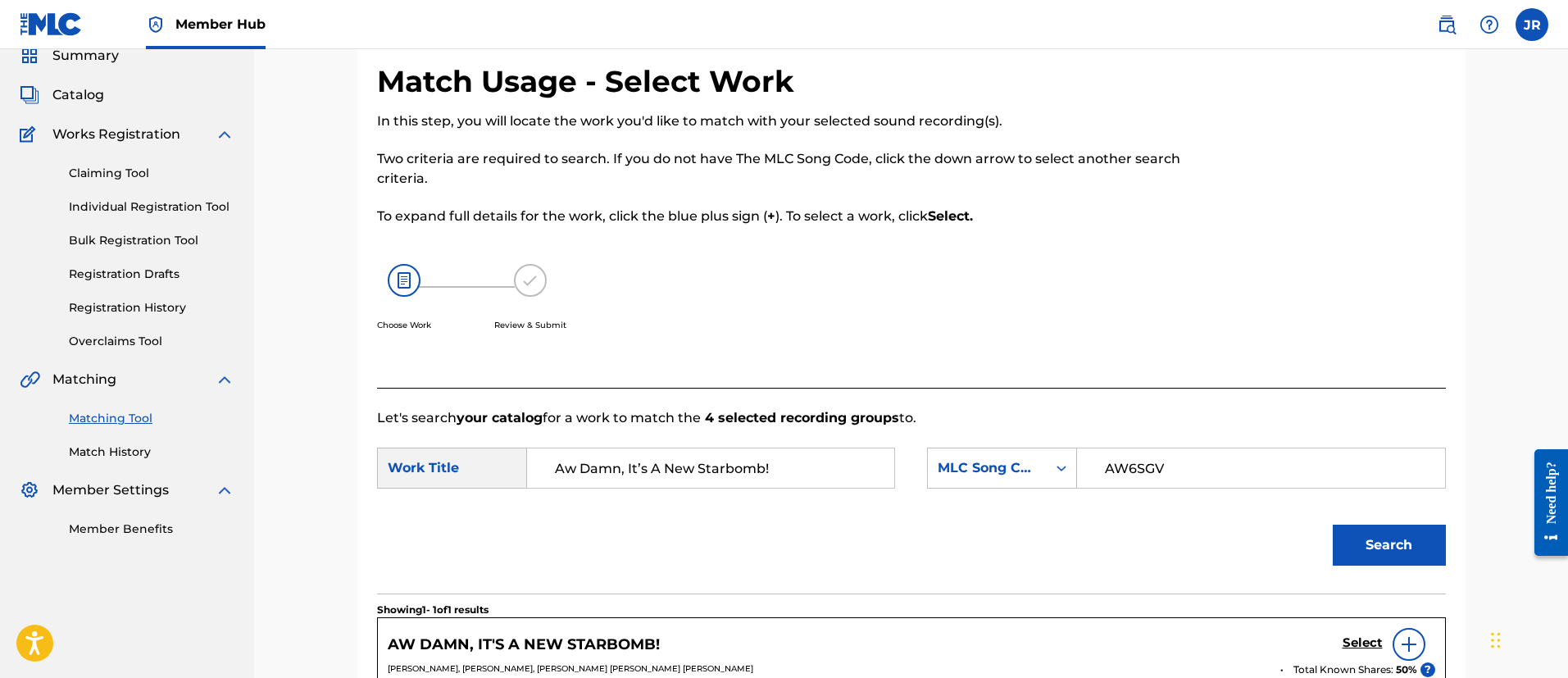
scroll to position [123, 0]
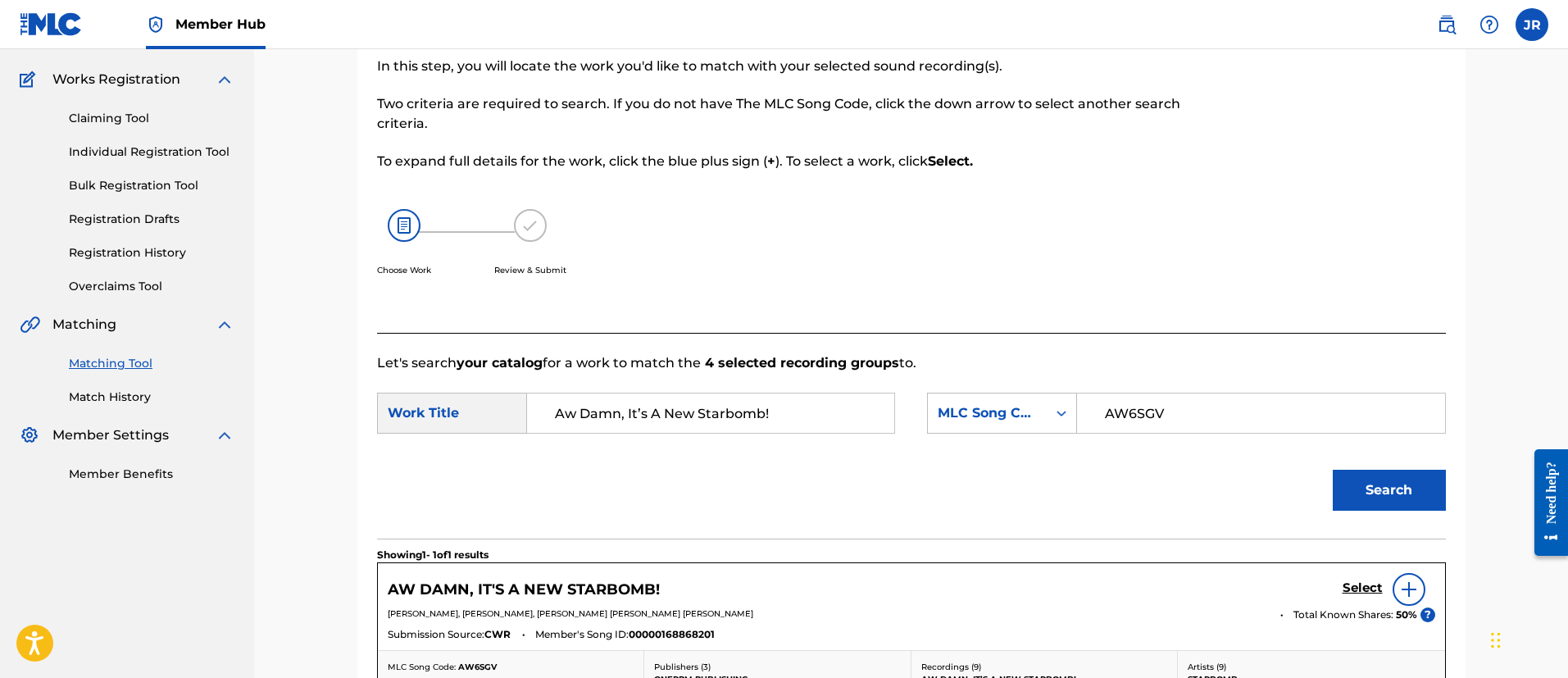
click at [1359, 454] on form "SearchWithCriteriafeb816a8-4497-497d-a97f-bf867d34b593 Work Title Aw Damn, It’s…" at bounding box center [911, 456] width 1068 height 165
click at [1369, 495] on button "Search" at bounding box center [1388, 490] width 113 height 41
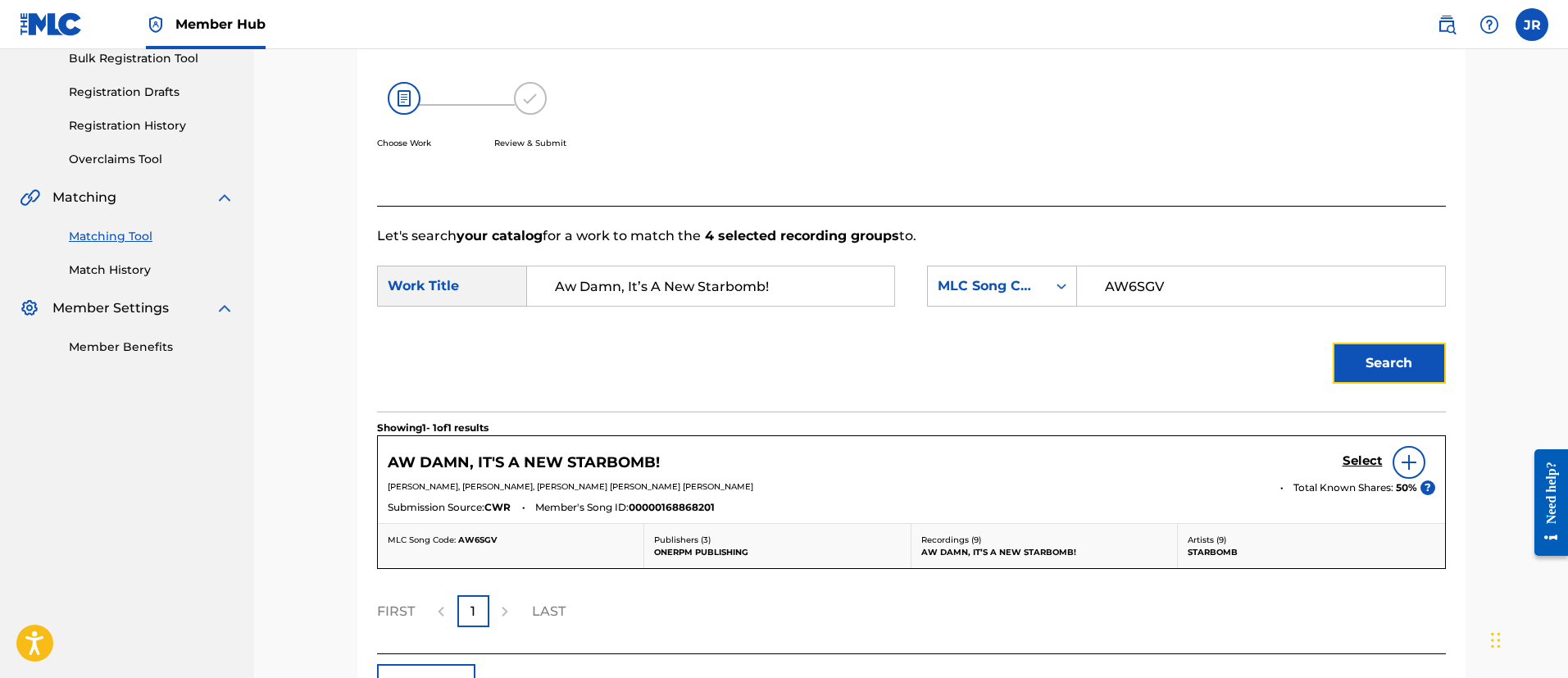
scroll to position [366, 0]
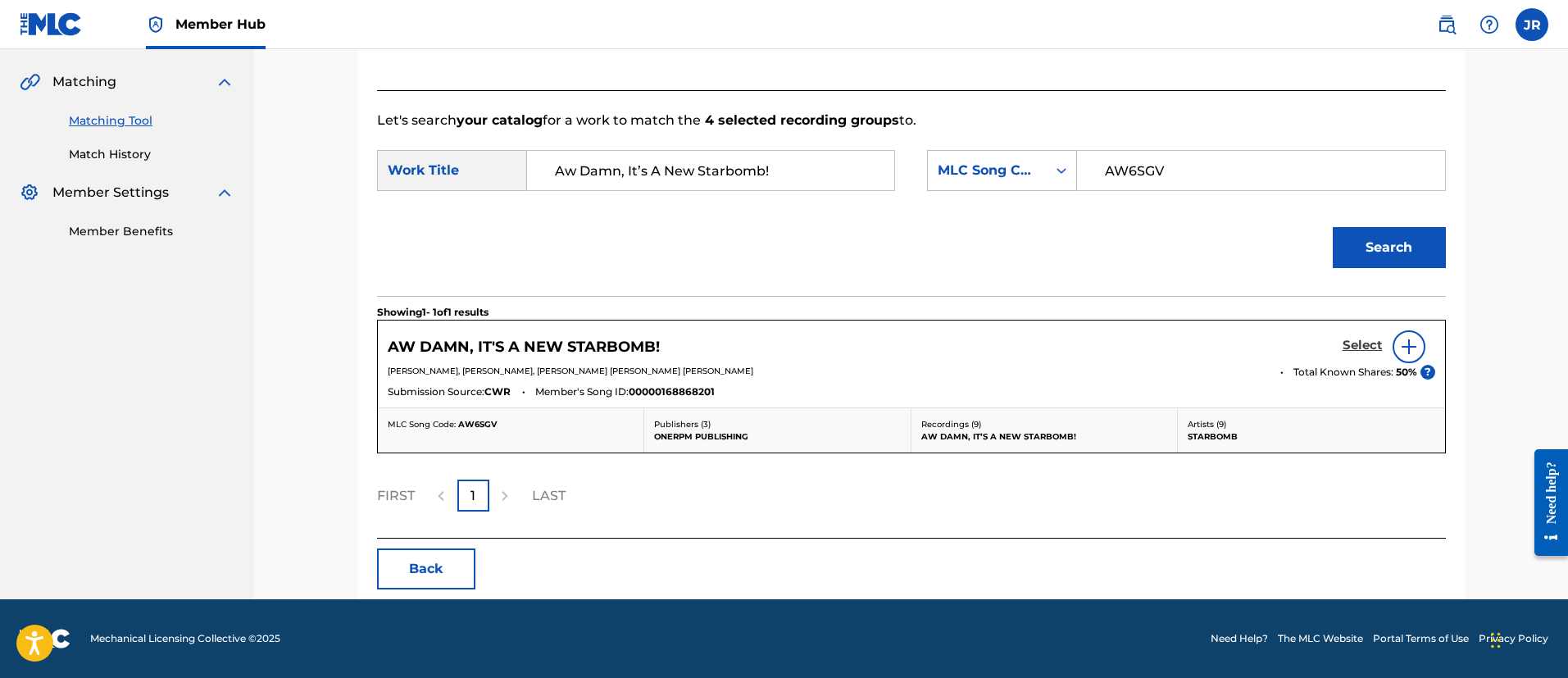
click at [1369, 355] on div "Select" at bounding box center [1388, 347] width 93 height 33
click at [1353, 358] on div "Select" at bounding box center [1388, 347] width 93 height 33
click at [1363, 332] on div "Select" at bounding box center [1388, 347] width 93 height 33
click at [1392, 350] on div at bounding box center [1408, 347] width 33 height 33
click at [1369, 345] on h5 "Select" at bounding box center [1362, 345] width 41 height 15
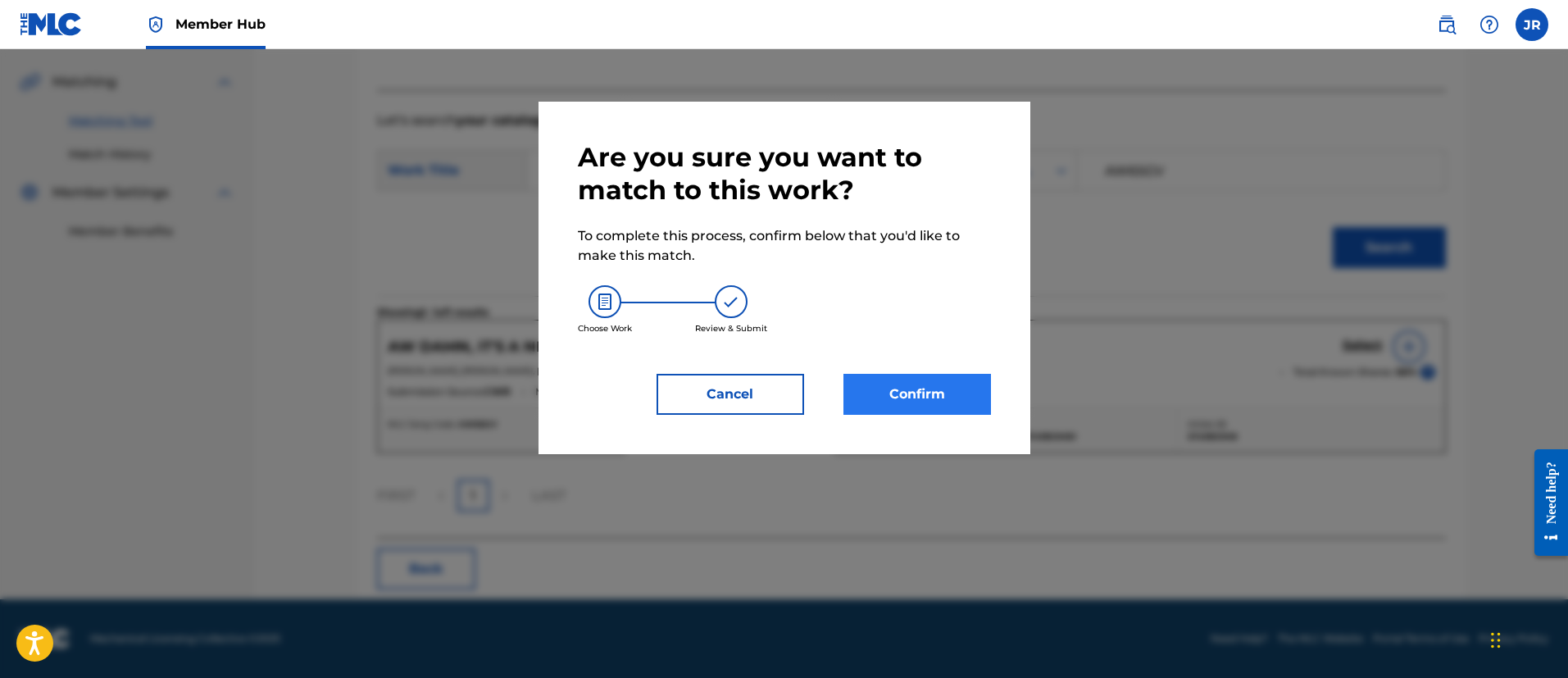
drag, startPoint x: 952, startPoint y: 361, endPoint x: 922, endPoint y: 381, distance: 36.1
click at [926, 375] on div "Are you sure you want to match to this work? To complete this process, confirm …" at bounding box center [784, 278] width 413 height 274
click at [917, 388] on button "Confirm" at bounding box center [916, 395] width 148 height 41
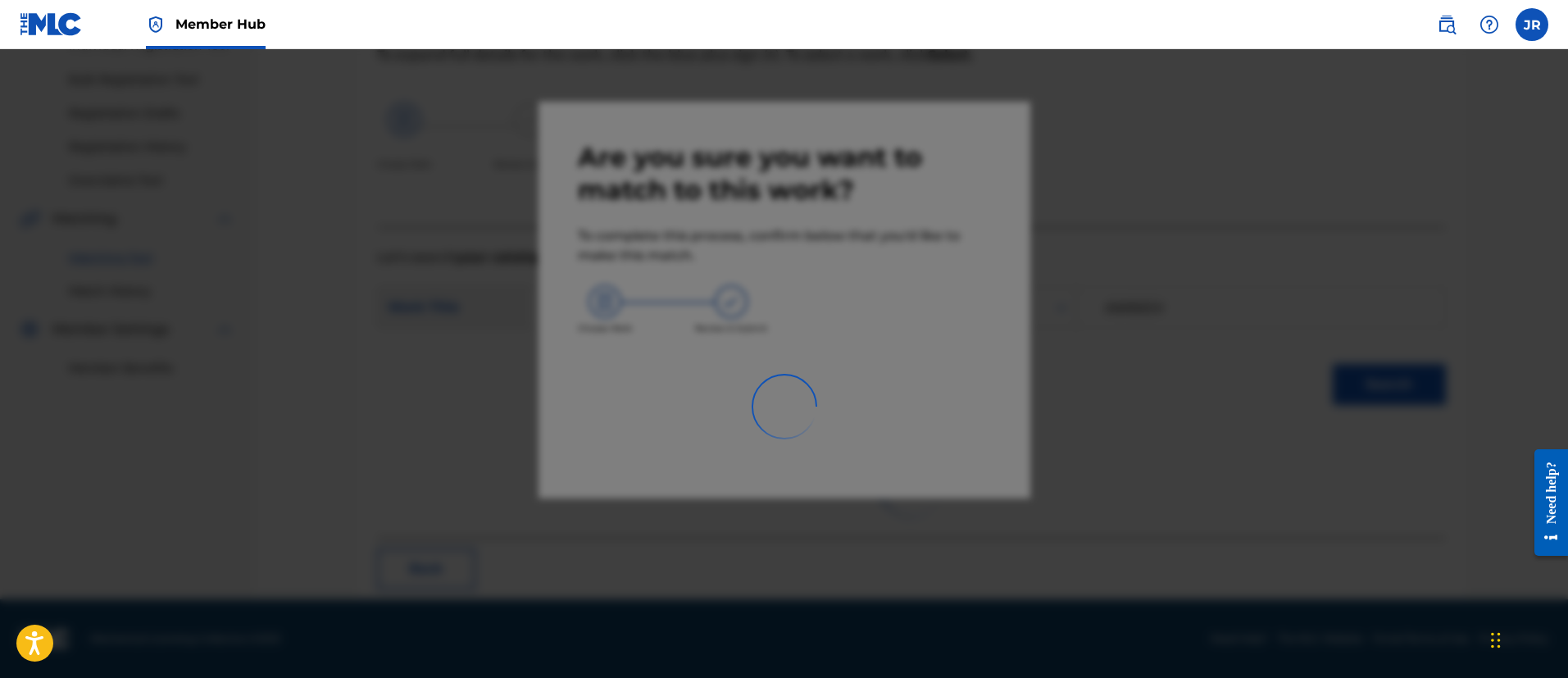
click at [1166, 368] on div at bounding box center [784, 388] width 1568 height 678
click at [1173, 368] on div at bounding box center [784, 388] width 1568 height 678
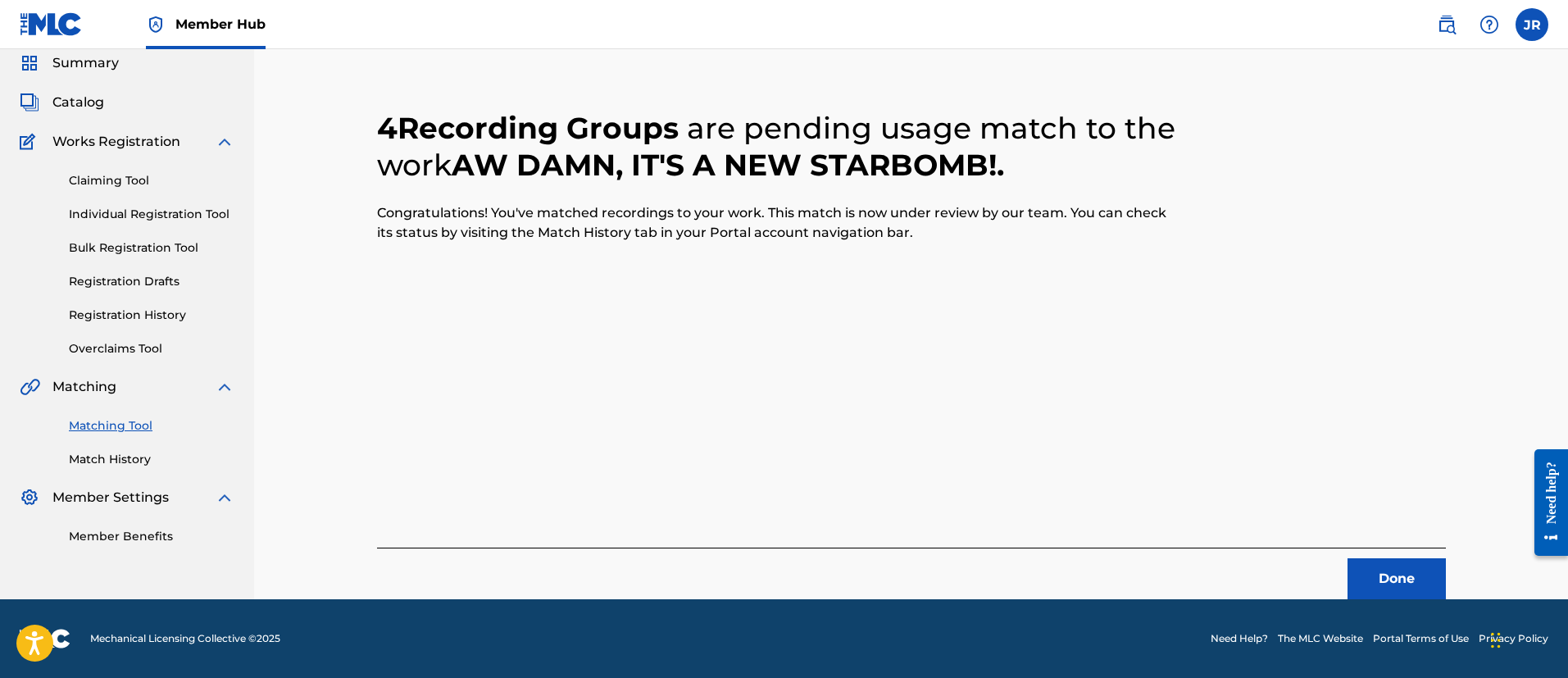
click at [1364, 535] on div "4 Recording Groups are pending usage match to the work AW DAMN, IT'S A NEW STAR…" at bounding box center [911, 335] width 1068 height 529
click at [1377, 566] on button "Done" at bounding box center [1397, 578] width 99 height 41
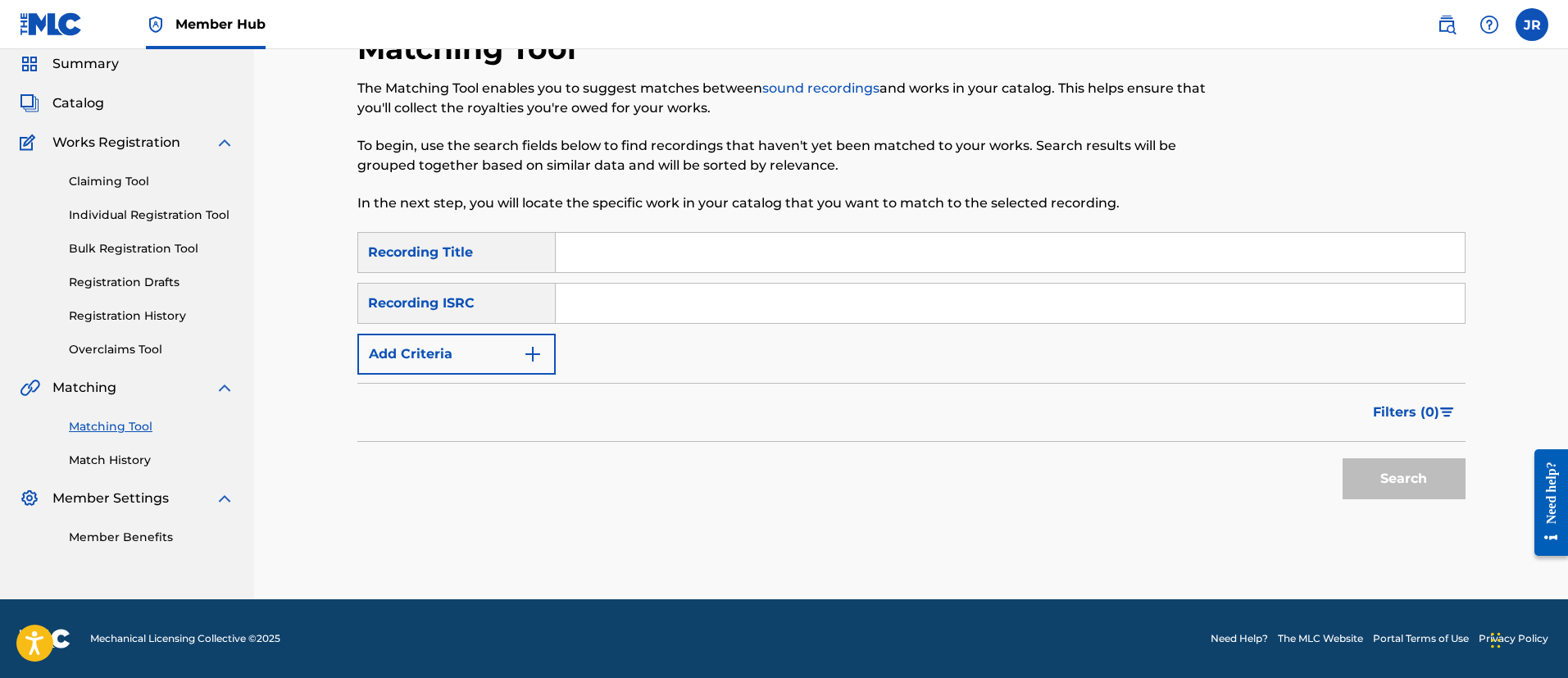
click at [1053, 529] on div "Matching Tool The Matching Tool enables you to suggest matches between sound re…" at bounding box center [912, 314] width 1108 height 569
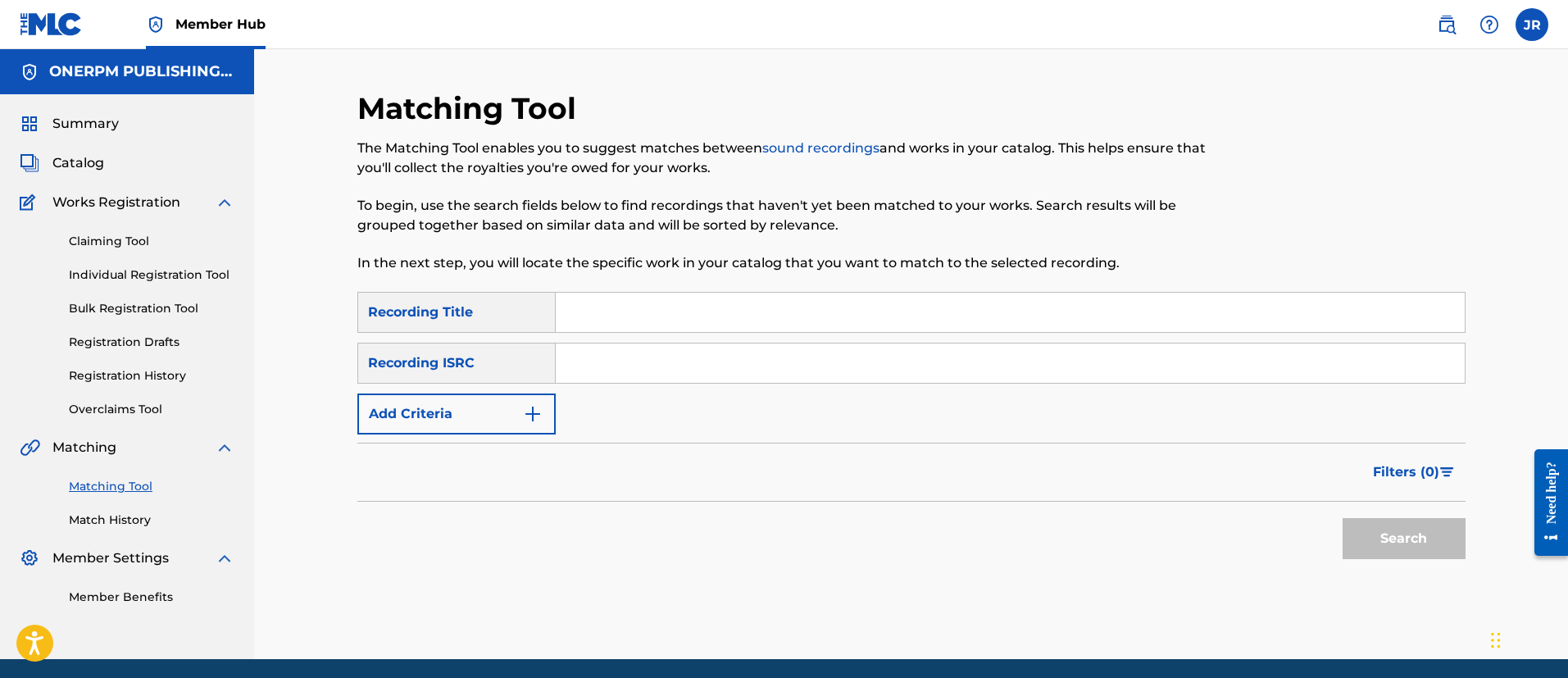
click at [678, 374] on input "Search Form" at bounding box center [1010, 363] width 909 height 40
paste input "QZ5AB2481833"
click at [1342, 518] on button "Search" at bounding box center [1403, 539] width 123 height 41
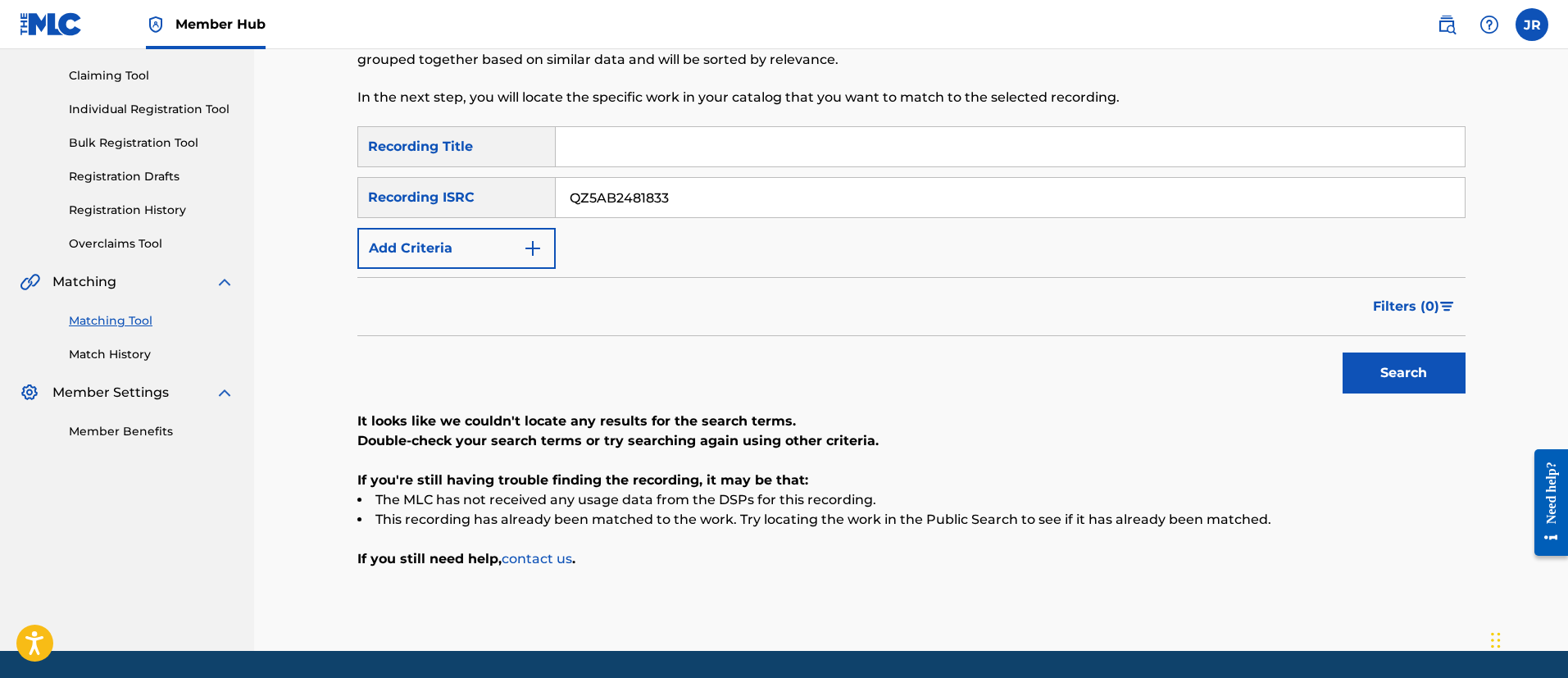
scroll to position [218, 0]
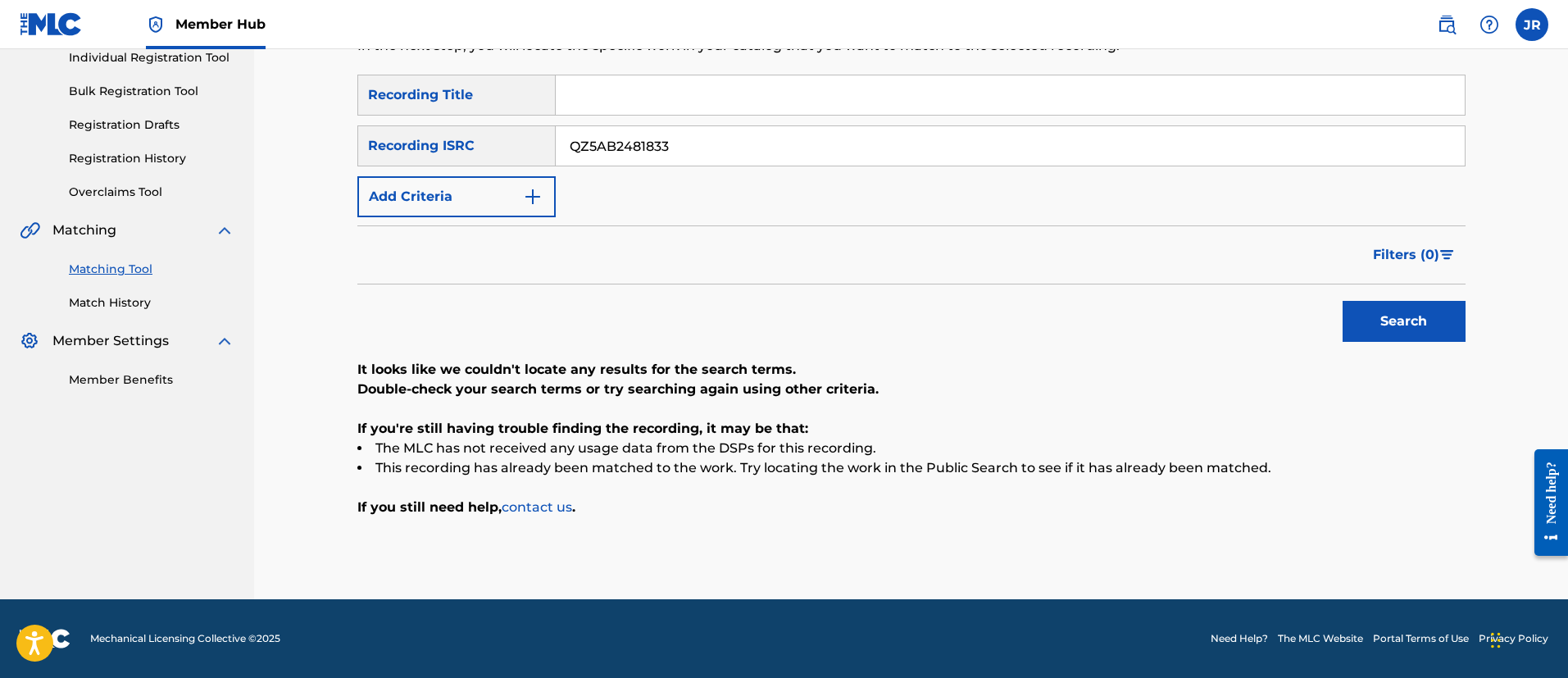
type input "QZ5AB2481833"
click at [1342, 301] on button "Search" at bounding box center [1403, 321] width 123 height 41
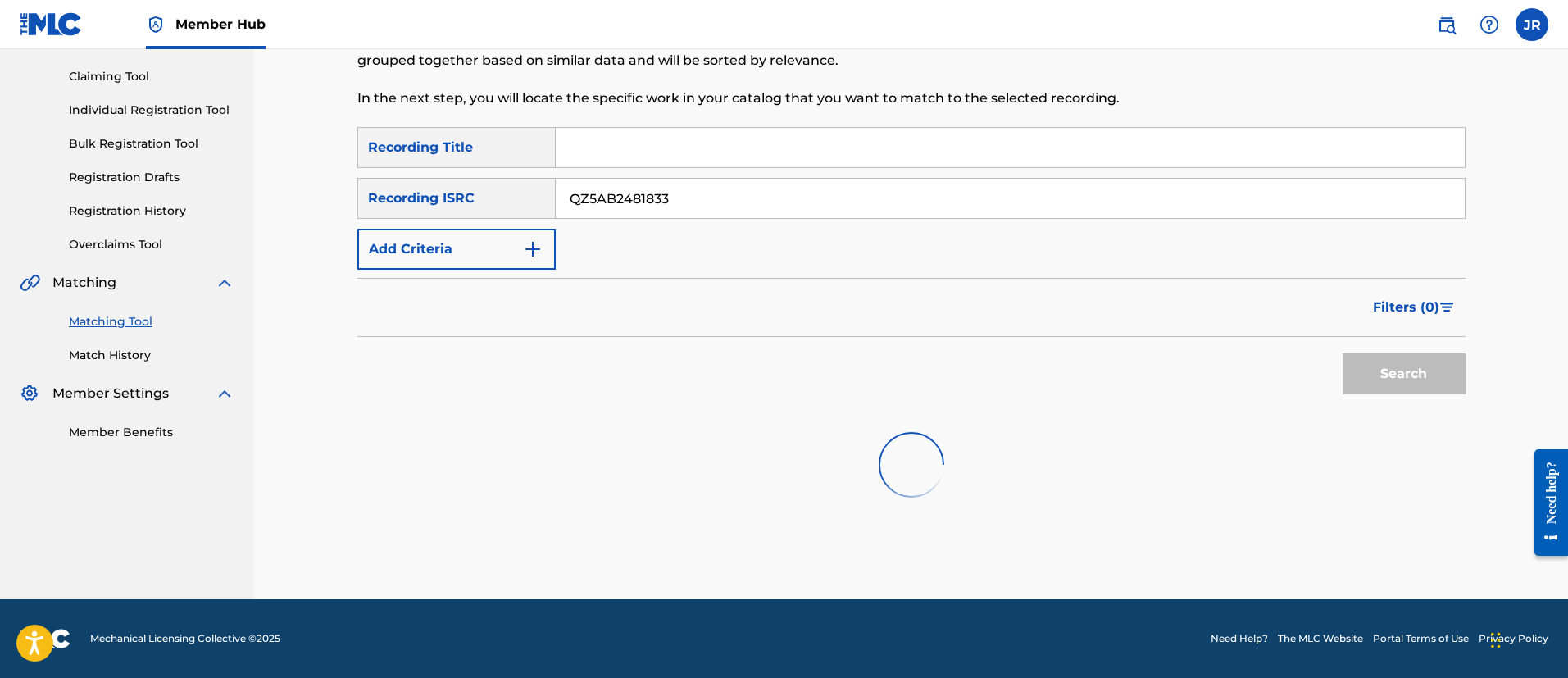
click at [1342, 353] on button "Search" at bounding box center [1403, 373] width 123 height 41
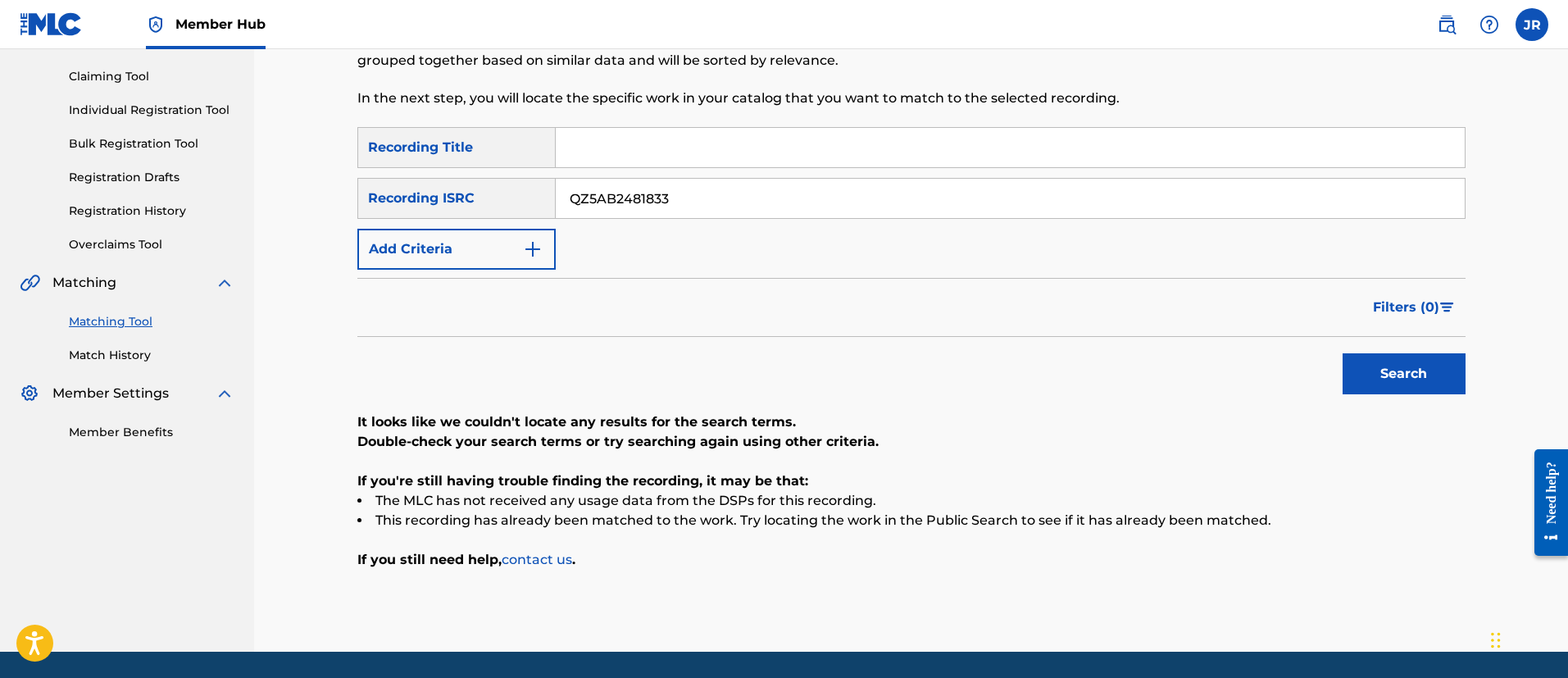
click at [1342, 353] on button "Search" at bounding box center [1403, 373] width 123 height 41
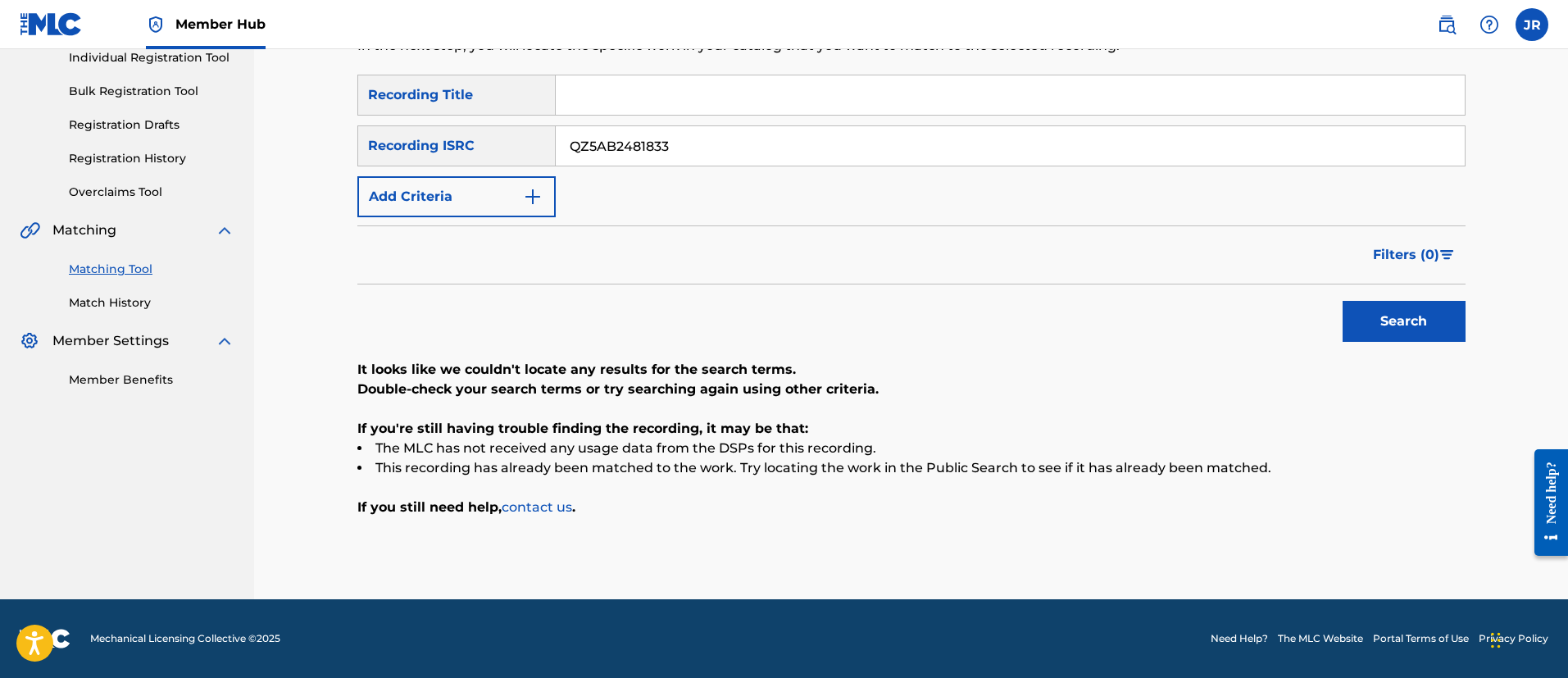
drag, startPoint x: 670, startPoint y: 103, endPoint x: 648, endPoint y: 144, distance: 46.5
click at [654, 129] on div "SearchWithCriteria317c81a8-0ebc-4d24-be49-c0c608bd643d Recording Title SearchWi…" at bounding box center [912, 145] width 1108 height 142
click at [659, 142] on input "QZ5AB2481833" at bounding box center [1010, 146] width 909 height 40
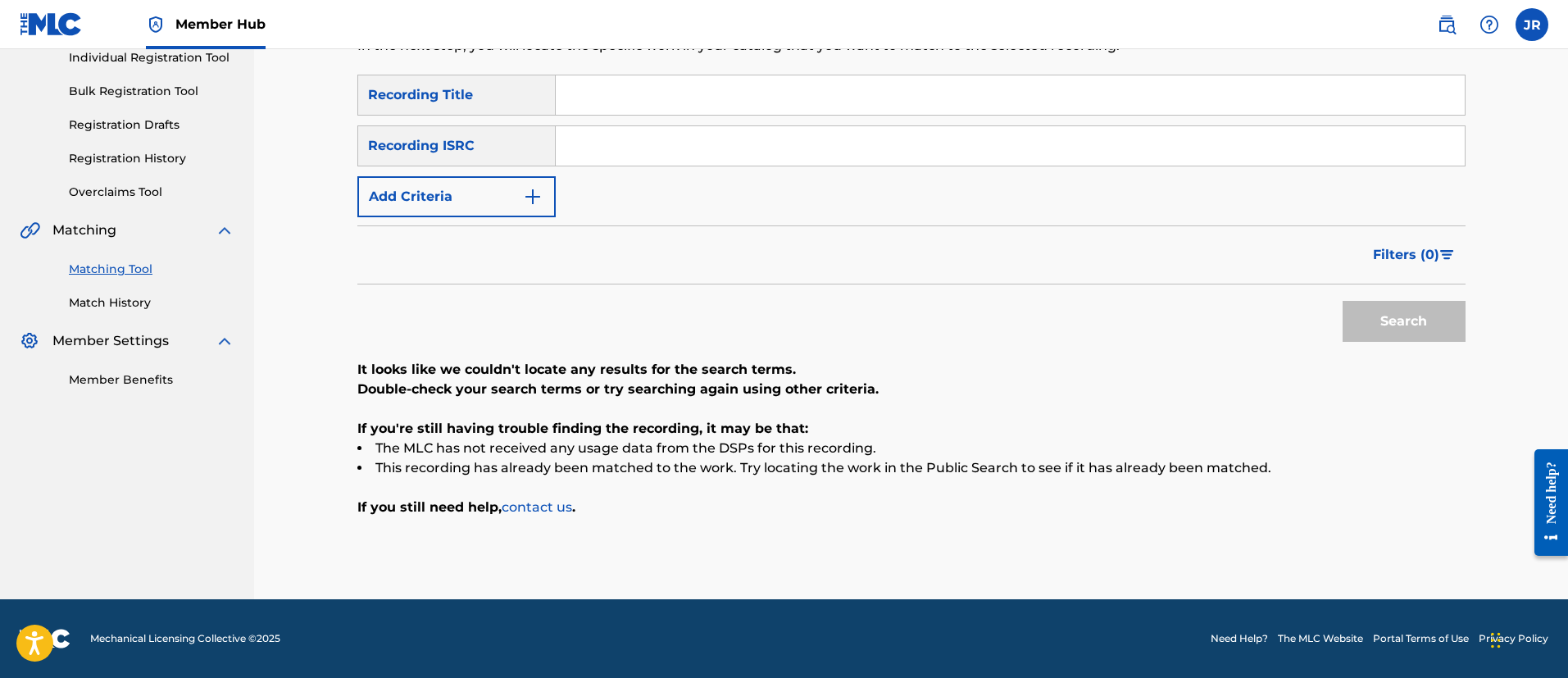
paste input "QZ5AB2481833"
type input "QZ5AB2481833"
drag, startPoint x: 558, startPoint y: 86, endPoint x: 572, endPoint y: 117, distance: 34.0
click at [559, 89] on input "Search Form" at bounding box center [1010, 95] width 909 height 40
paste input "Behind The Mask"
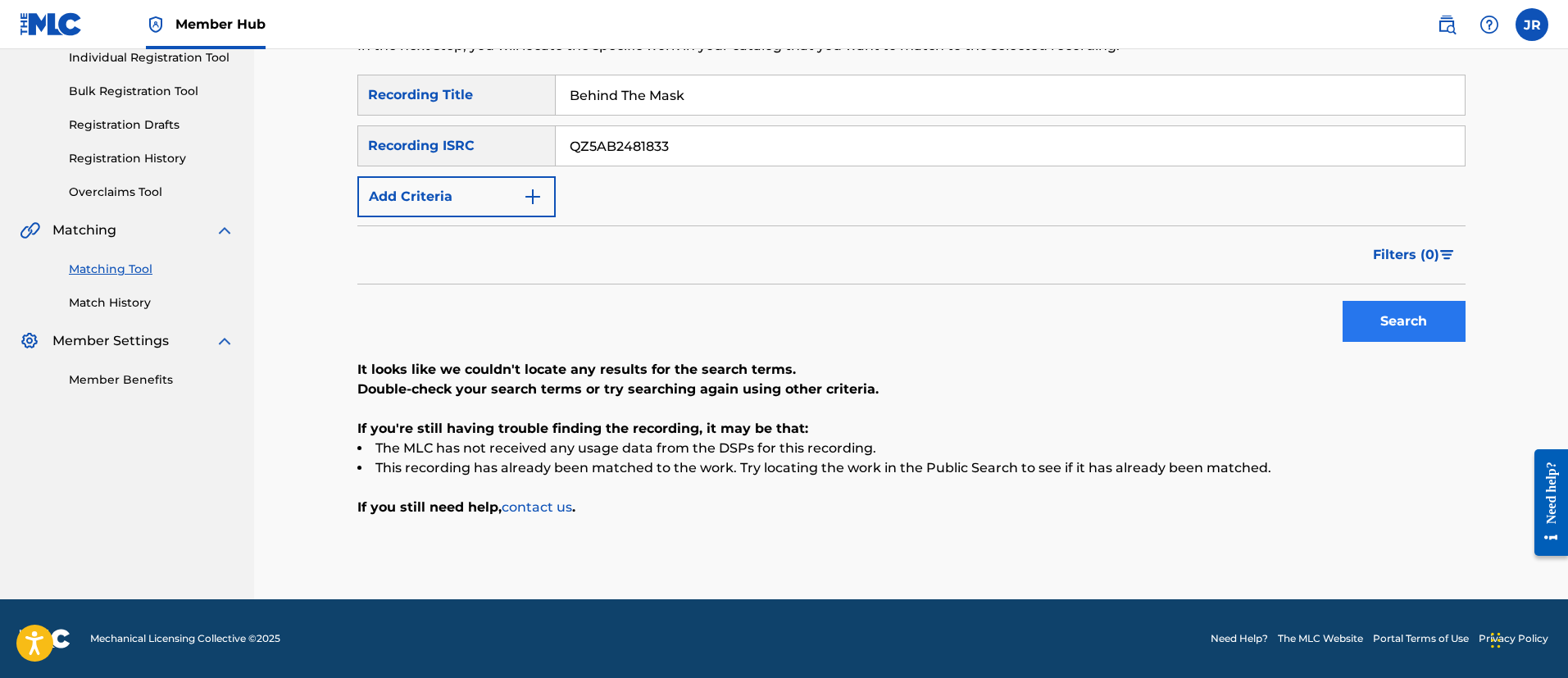
type input "Behind The Mask"
drag, startPoint x: 1389, startPoint y: 334, endPoint x: 1449, endPoint y: 331, distance: 60.1
click at [1433, 338] on button "Search" at bounding box center [1403, 321] width 123 height 41
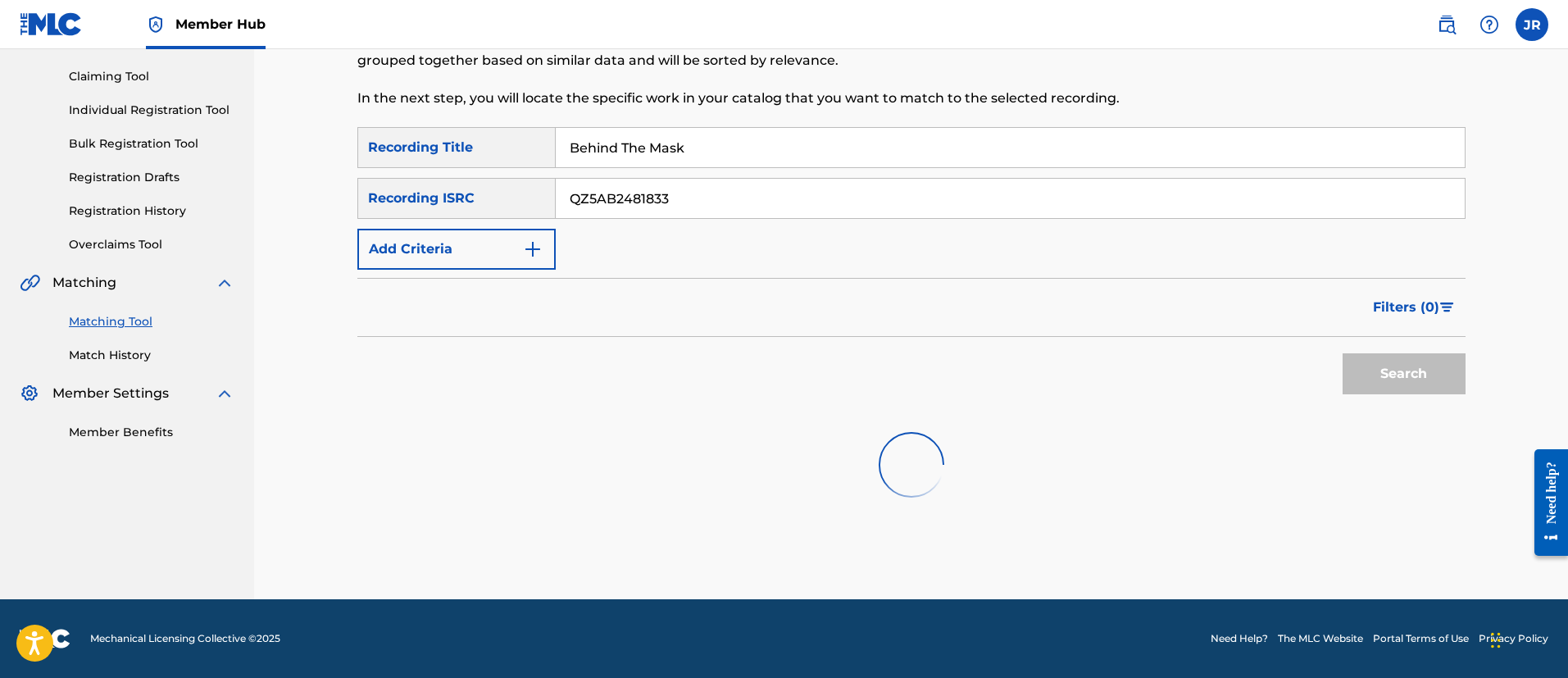
click at [1421, 331] on form "SearchWithCriteria317c81a8-0ebc-4d24-be49-c0c608bd643d Recording Title Behind T…" at bounding box center [912, 264] width 1108 height 276
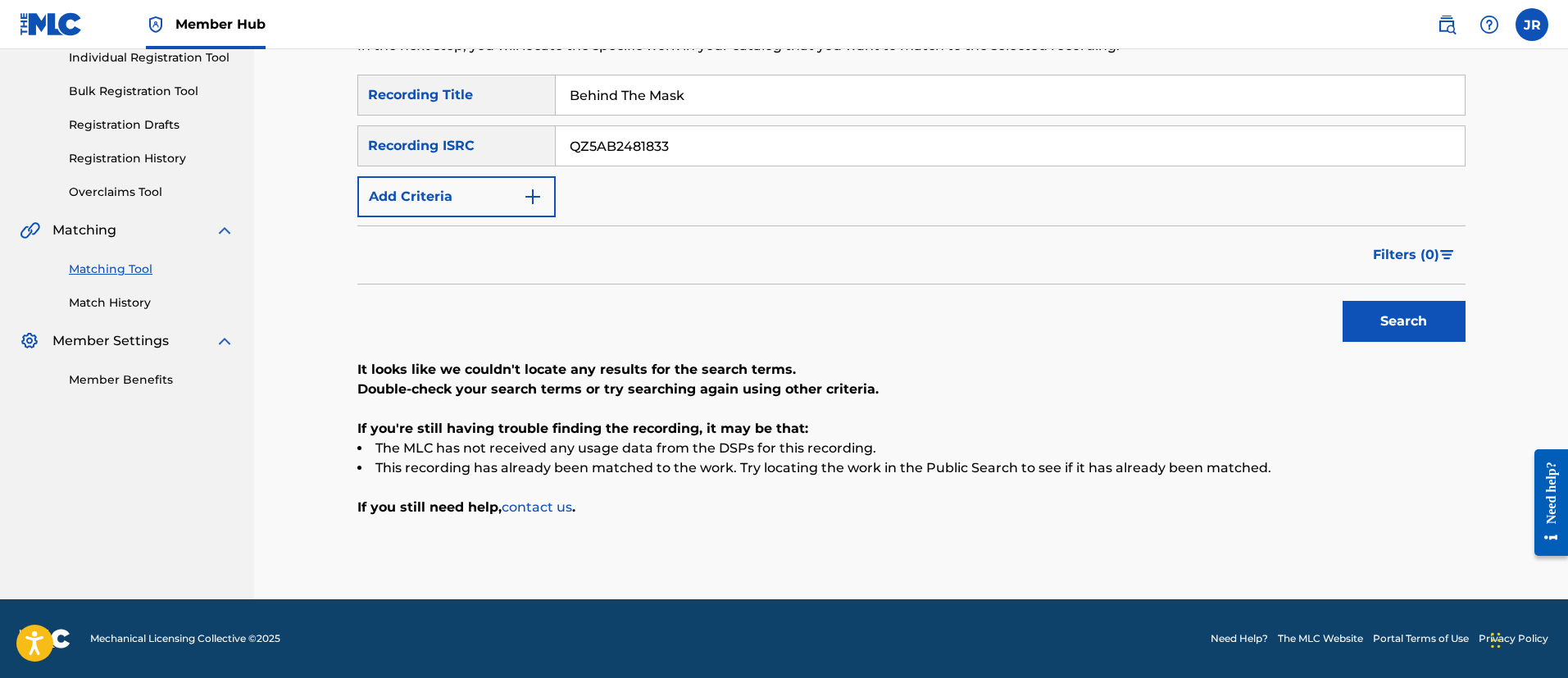
click at [587, 135] on input "QZ5AB2481833" at bounding box center [1010, 146] width 909 height 40
click at [1342, 301] on button "Search" at bounding box center [1403, 321] width 123 height 41
drag, startPoint x: 876, startPoint y: 420, endPoint x: 809, endPoint y: 494, distance: 99.8
click at [875, 420] on p "If you're still having trouble finding the recording, it may be that:" at bounding box center [912, 428] width 1108 height 19
click at [652, 112] on input "Behind The Mask" at bounding box center [1010, 95] width 909 height 40
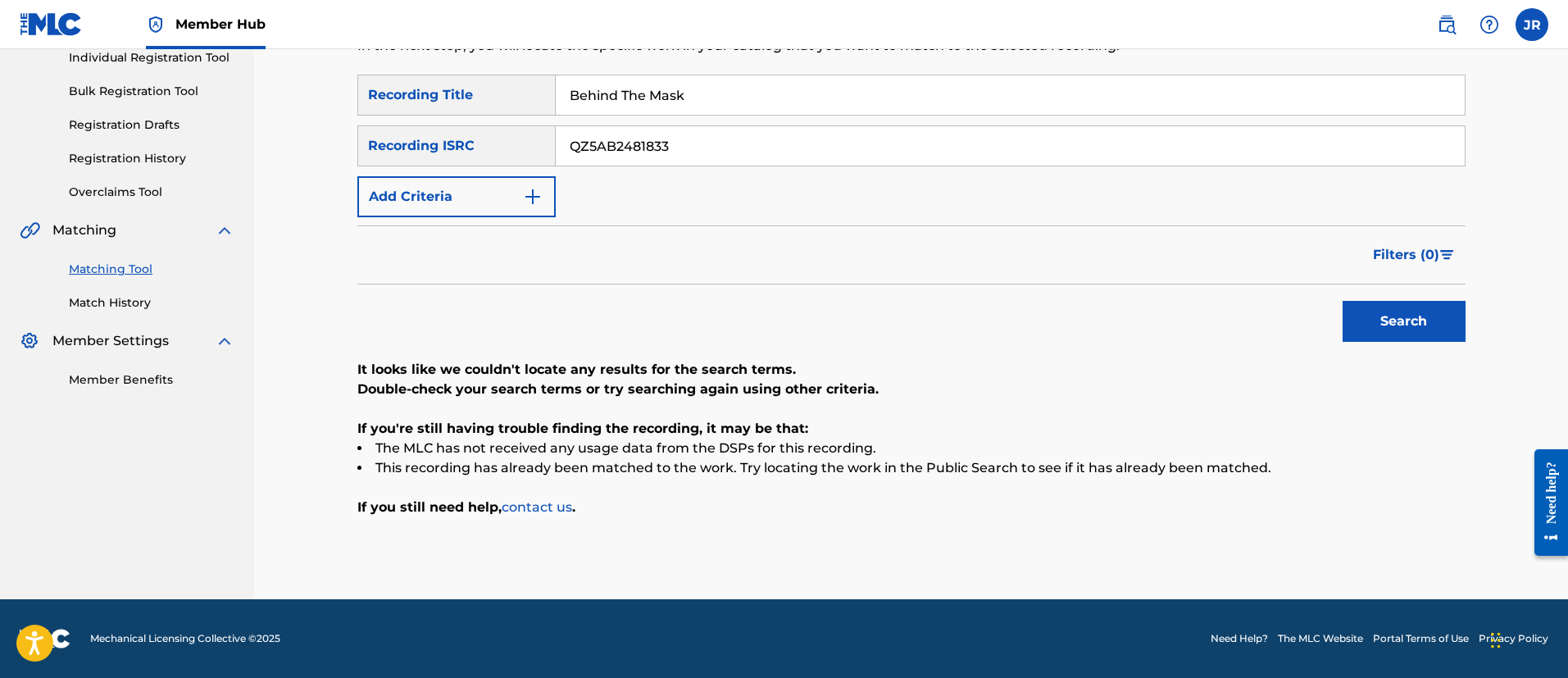
click at [611, 159] on input "QZ5AB2481833" at bounding box center [1010, 146] width 909 height 40
click at [611, 157] on input "QZ5AB2481833" at bounding box center [1010, 146] width 909 height 40
click at [611, 155] on input "QZ5AB2481833" at bounding box center [1010, 146] width 909 height 40
paste input "USCGJ1355569"
type input "USCGJ1355569"
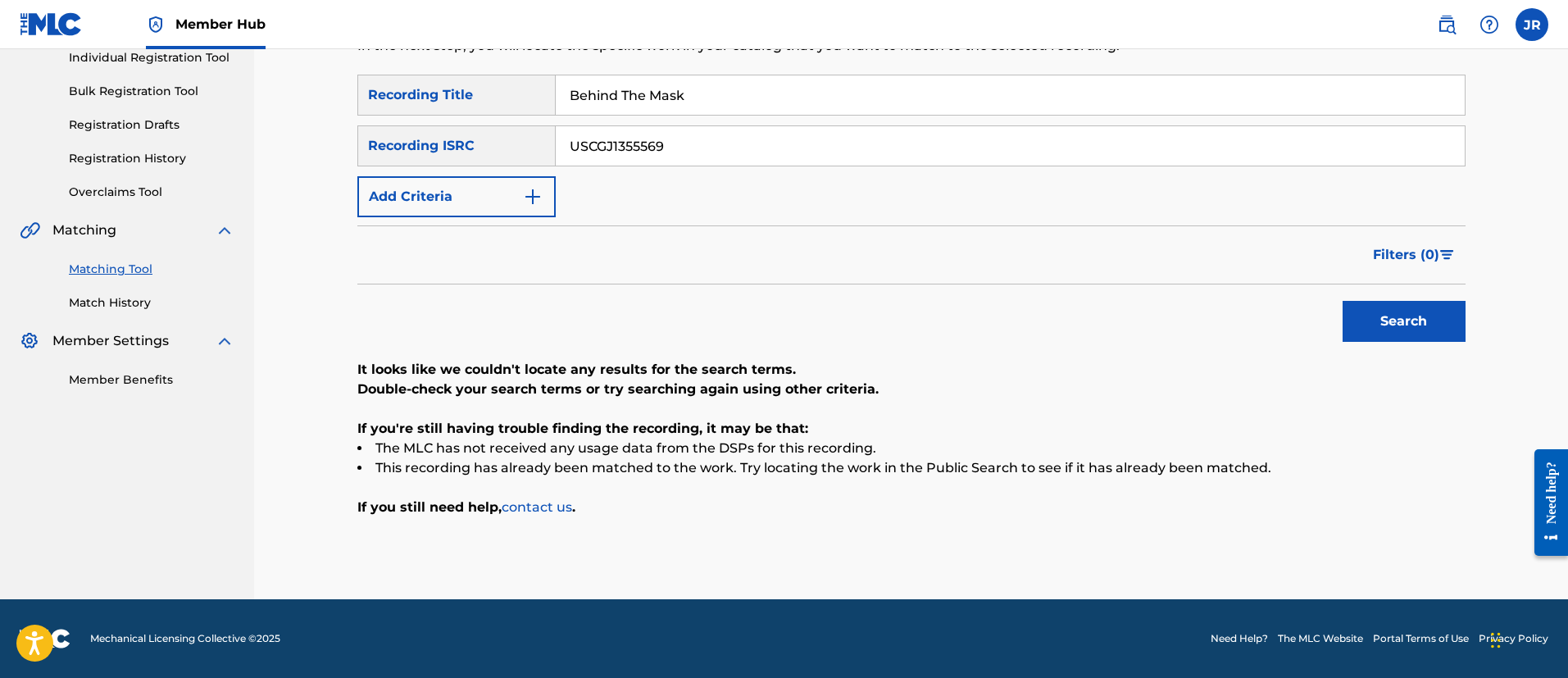
click at [653, 94] on input "Behind The Mask" at bounding box center [1010, 95] width 909 height 40
click at [1342, 301] on button "Search" at bounding box center [1403, 321] width 123 height 41
click at [723, 133] on input "USCGJ1355569" at bounding box center [1010, 146] width 909 height 40
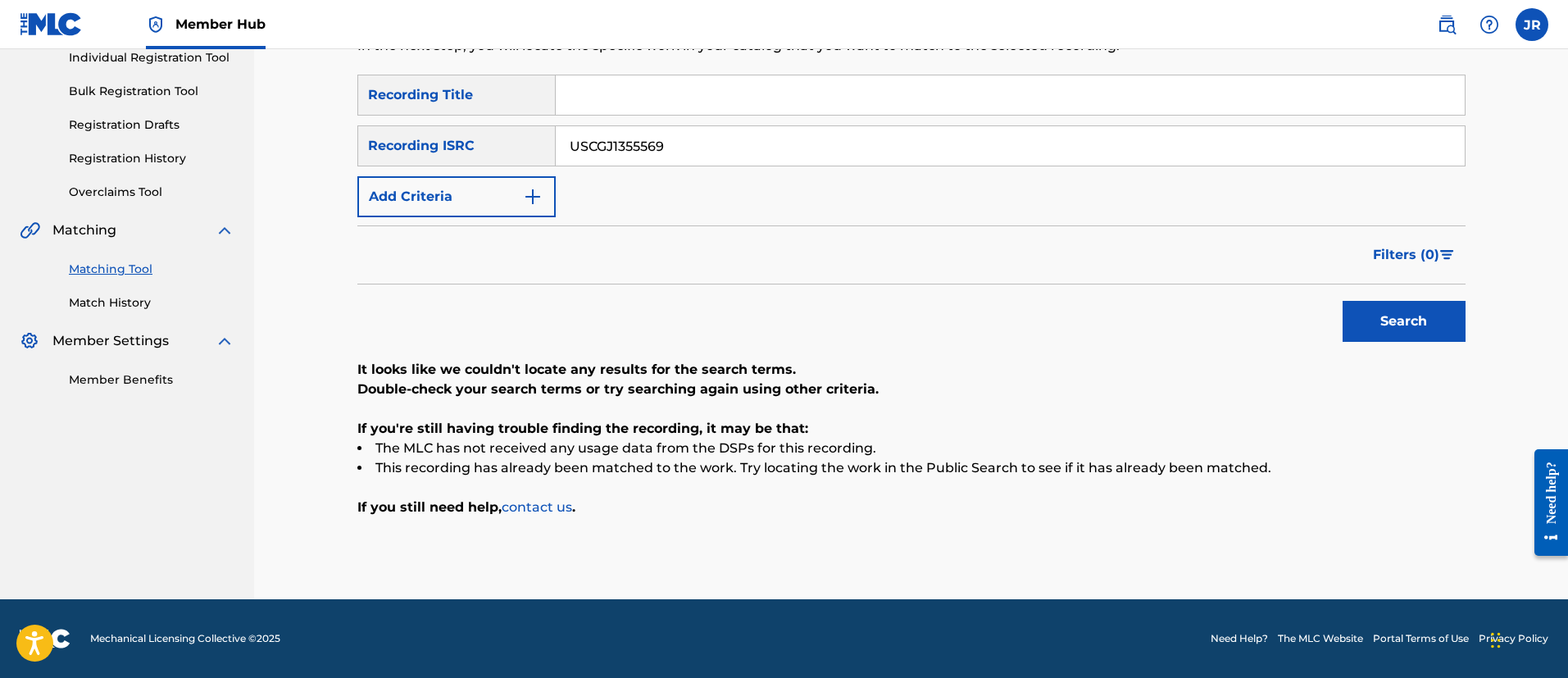
click at [1342, 301] on button "Search" at bounding box center [1403, 321] width 123 height 41
click at [678, 145] on input "USCGJ1355569" at bounding box center [1010, 146] width 909 height 40
click at [669, 149] on input "USCGJ1355569" at bounding box center [1010, 146] width 909 height 40
paste input "NL8RL2432142"
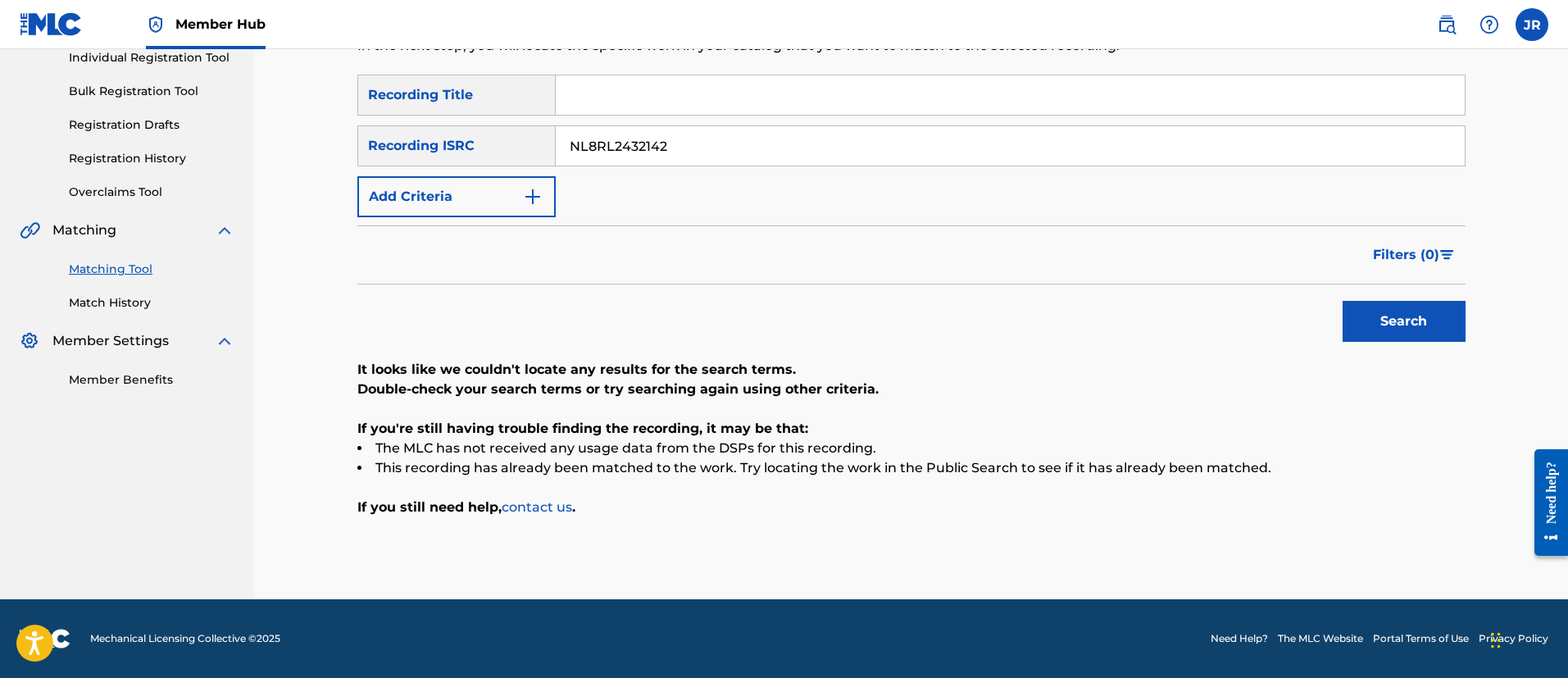
type input "NL8RL2432142"
click at [1342, 301] on button "Search" at bounding box center [1403, 321] width 123 height 41
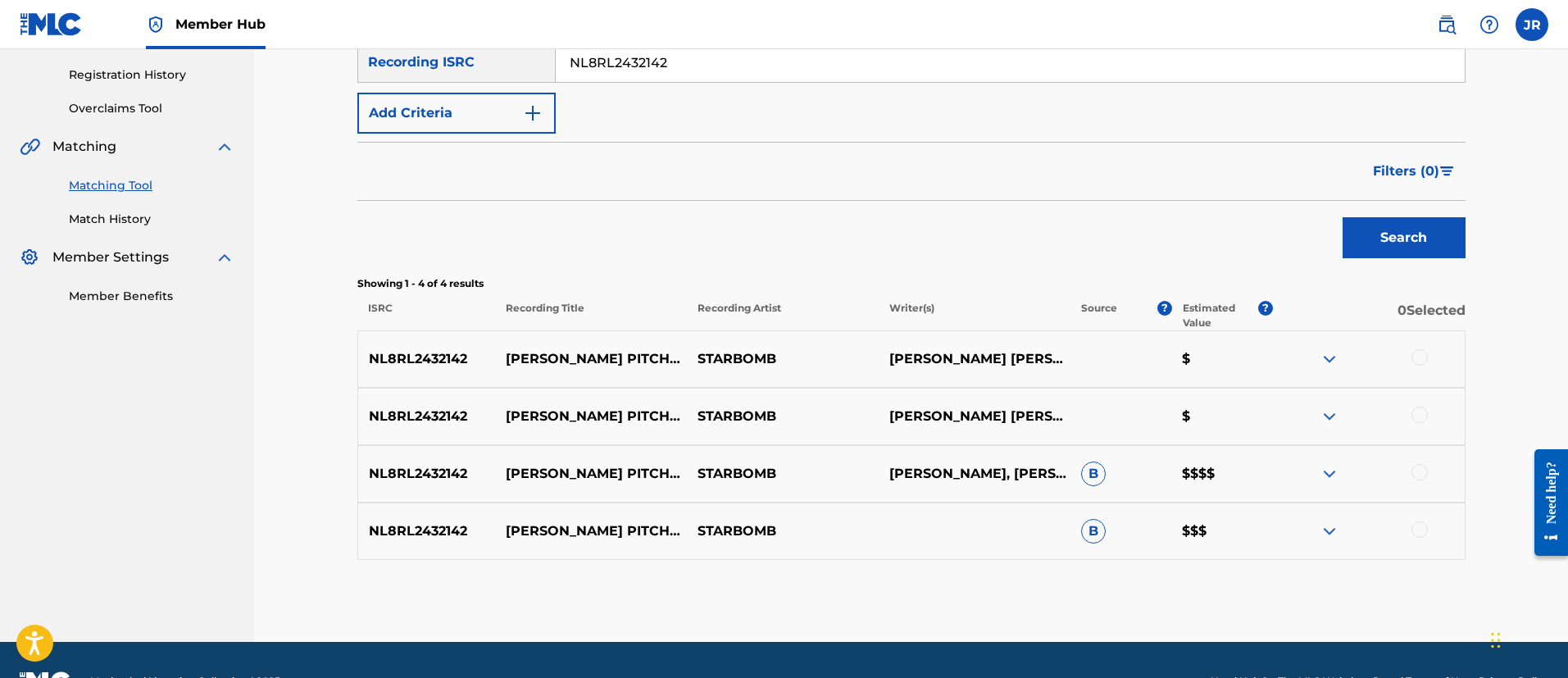
scroll to position [343, 0]
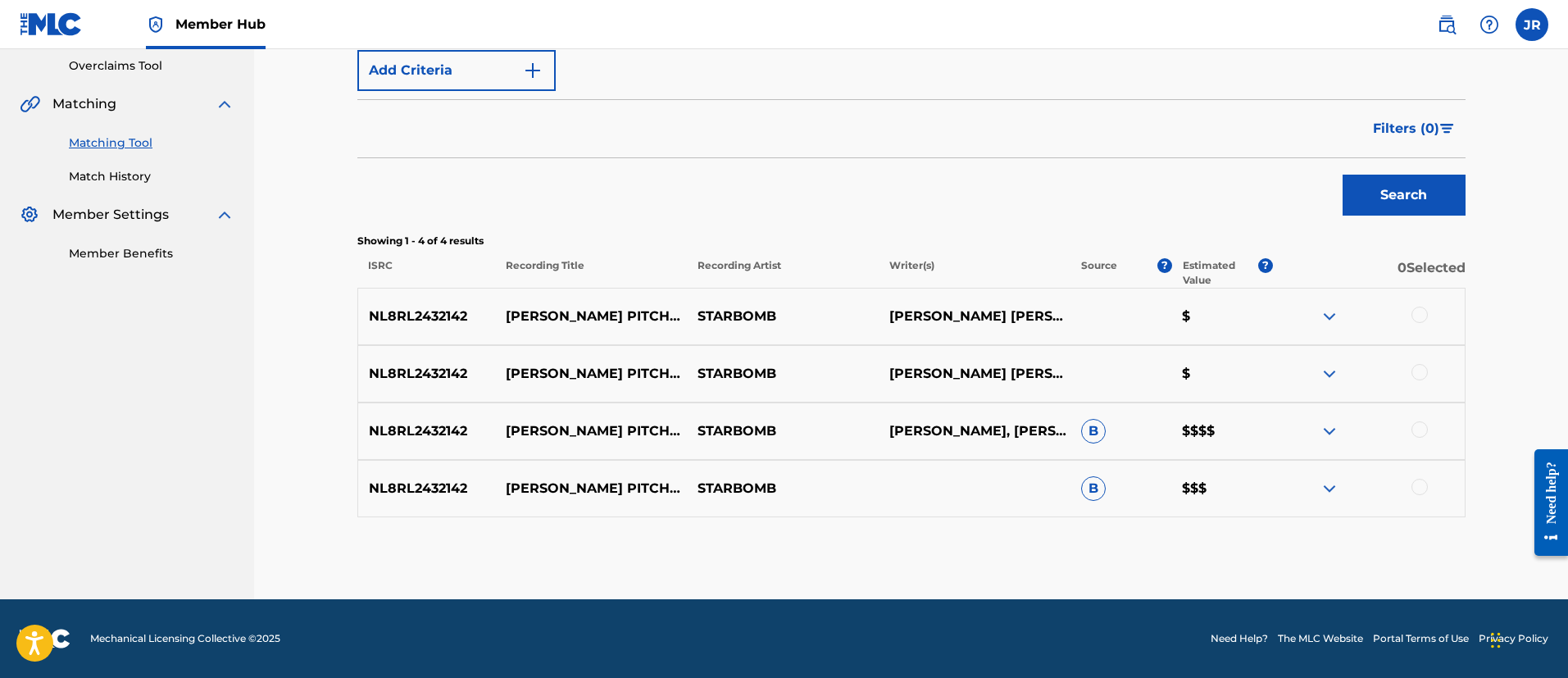
drag, startPoint x: 1432, startPoint y: 334, endPoint x: 1420, endPoint y: 328, distance: 13.4
click at [1421, 330] on div "NL8RL2432142 BRIAN PITCHES IDEAS STARBOMB LEIGH DANIEL AVIDAN, BRIAN ALEXANDER …" at bounding box center [912, 316] width 1108 height 57
click at [1418, 321] on div at bounding box center [1368, 316] width 191 height 19
click at [1414, 329] on div "NL8RL2432142 BRIAN PITCHES IDEAS STARBOMB LEIGH DANIEL AVIDAN, BRIAN ALEXANDER …" at bounding box center [912, 316] width 1108 height 57
click at [1414, 314] on div at bounding box center [1419, 314] width 16 height 16
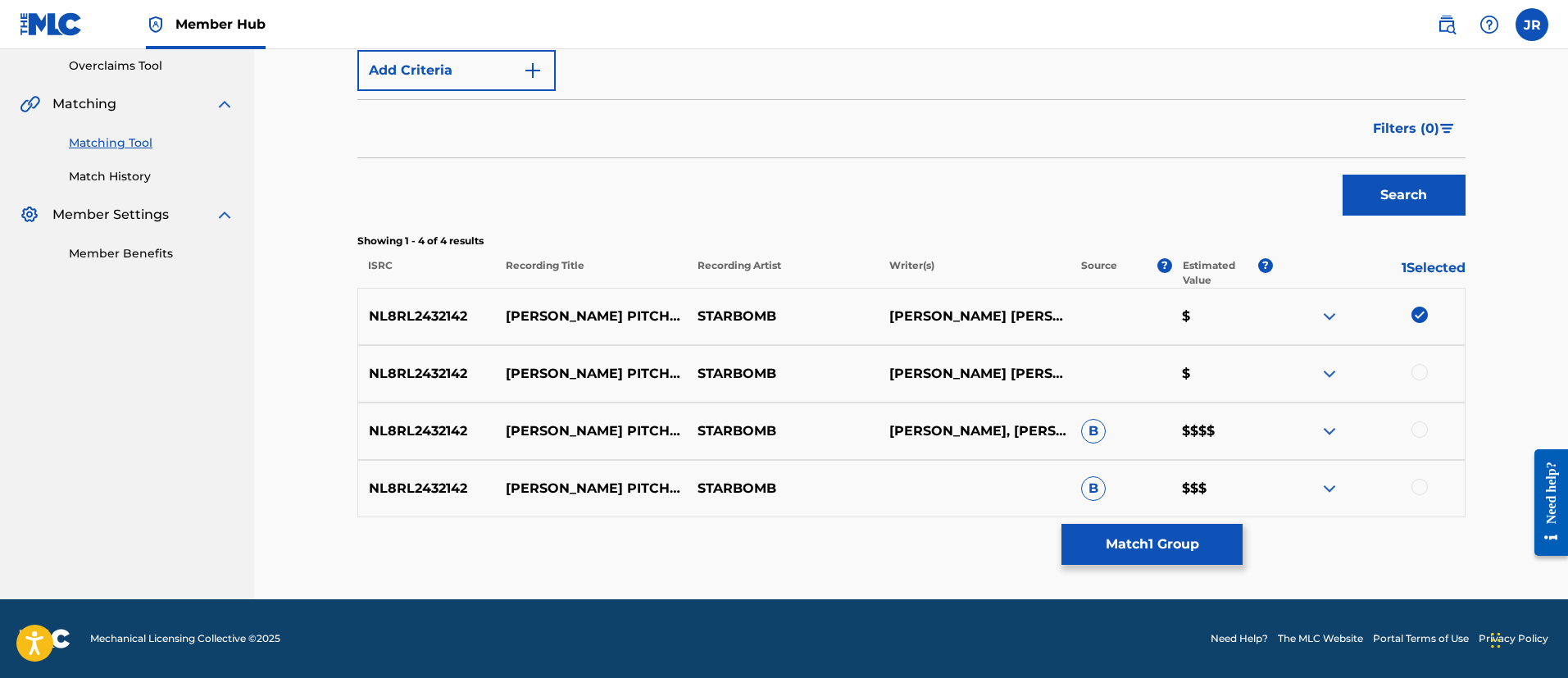
click at [1418, 368] on div at bounding box center [1419, 371] width 16 height 16
click at [1408, 435] on div at bounding box center [1368, 431] width 191 height 19
click at [1413, 425] on div at bounding box center [1419, 429] width 16 height 16
click at [1421, 487] on div at bounding box center [1419, 486] width 16 height 16
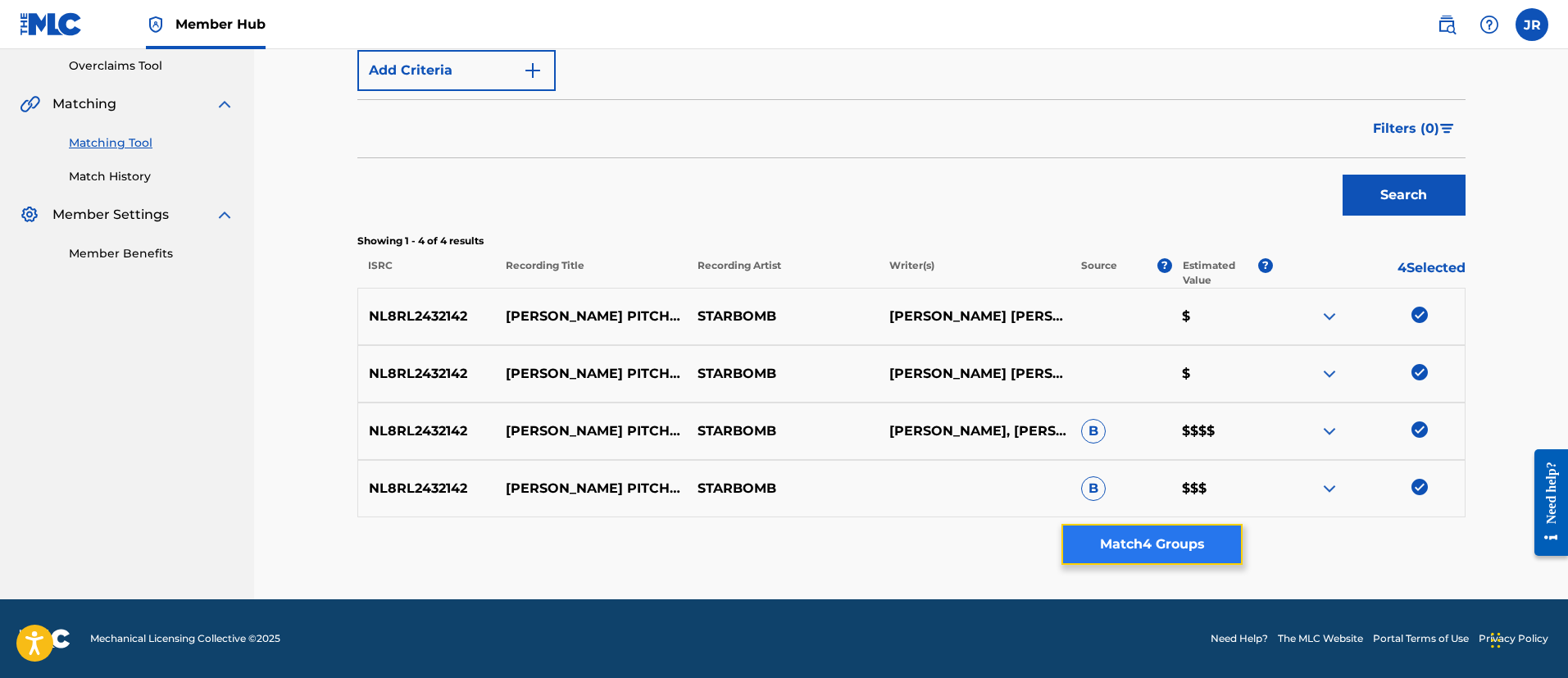
click at [1148, 548] on button "Match 4 Groups" at bounding box center [1151, 545] width 181 height 41
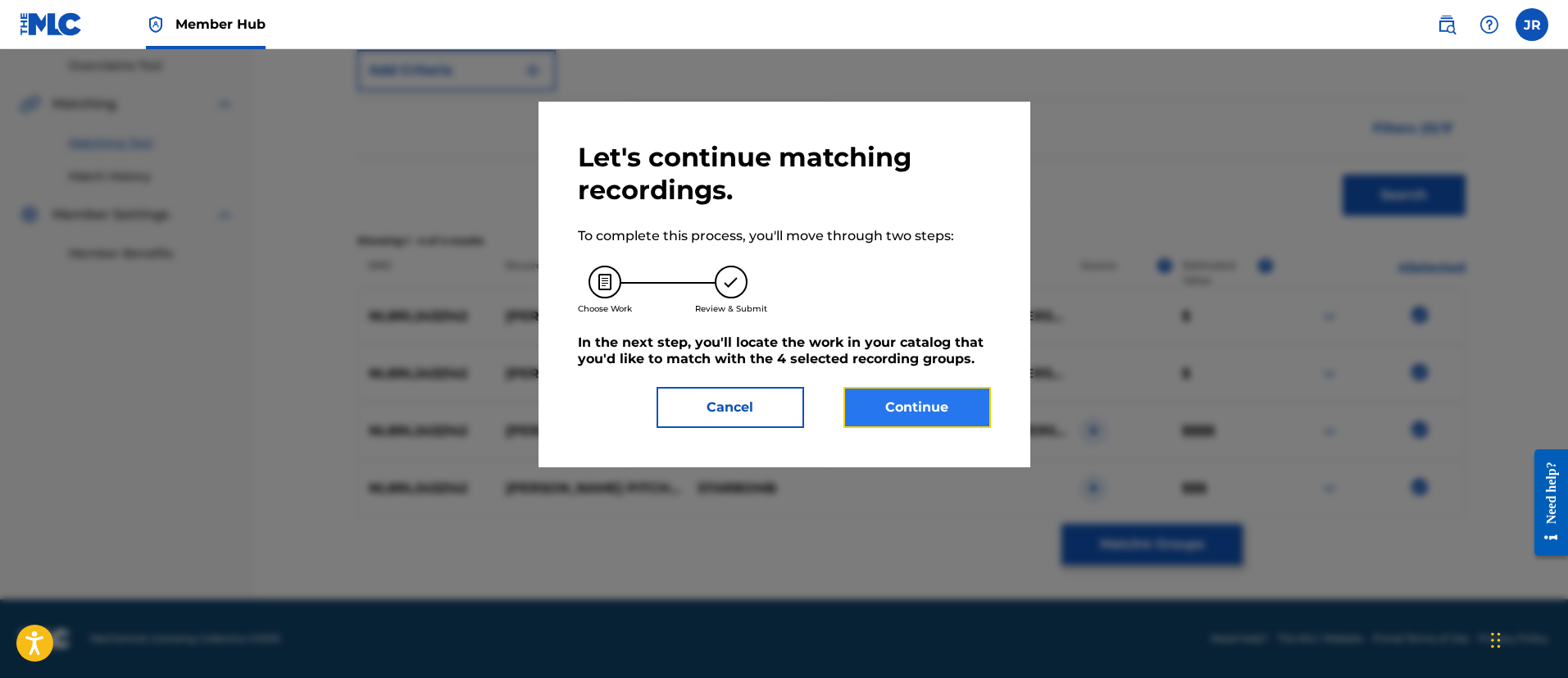
click at [949, 391] on button "Continue" at bounding box center [916, 407] width 148 height 41
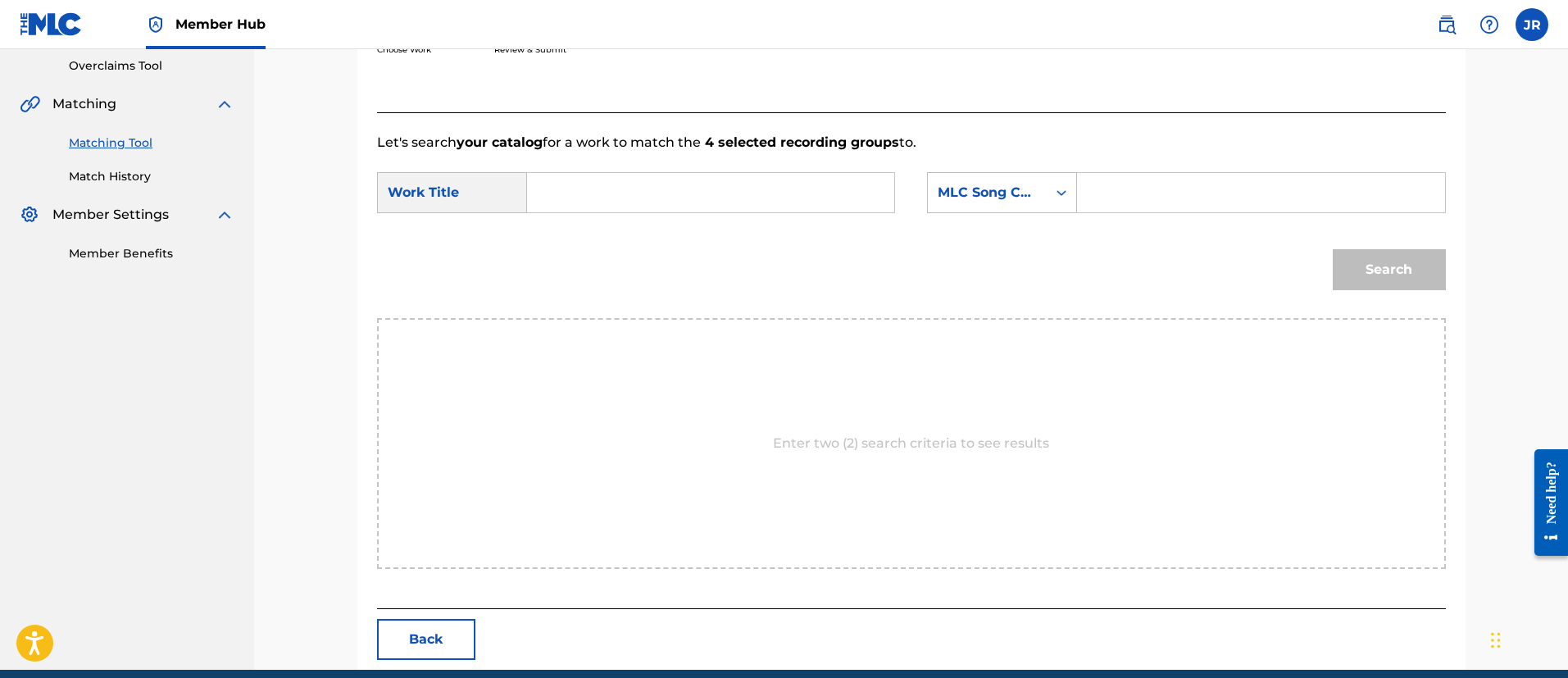
drag, startPoint x: 1254, startPoint y: 189, endPoint x: 1205, endPoint y: 202, distance: 50.7
click at [1249, 190] on input "Search Form" at bounding box center [1260, 192] width 339 height 40
paste input "BD7R5M"
type input "BD7R5M"
drag, startPoint x: 746, startPoint y: 225, endPoint x: 1160, endPoint y: 504, distance: 499.2
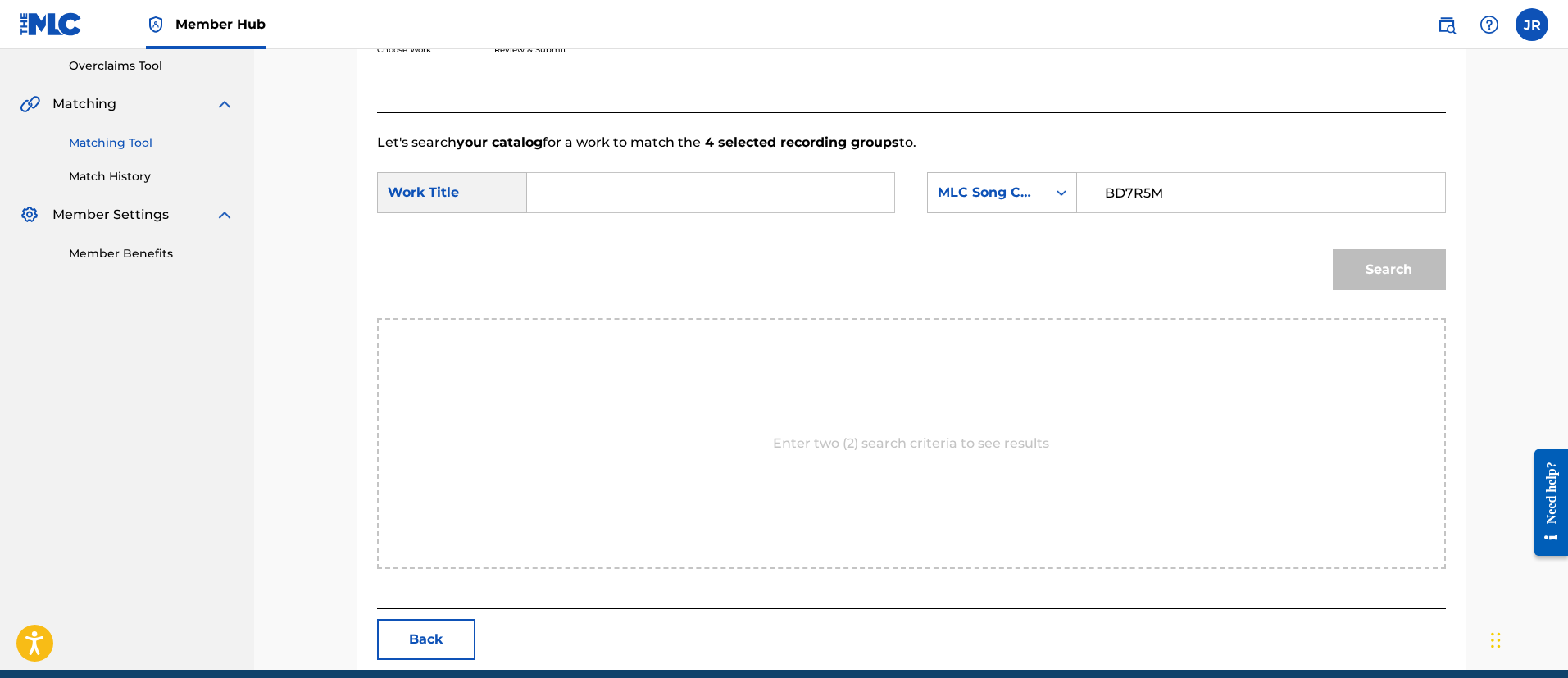
click at [857, 267] on form "SearchWithCriteriafeb816a8-4497-497d-a97f-bf867d34b593 Work Title SearchWithCri…" at bounding box center [911, 235] width 1068 height 165
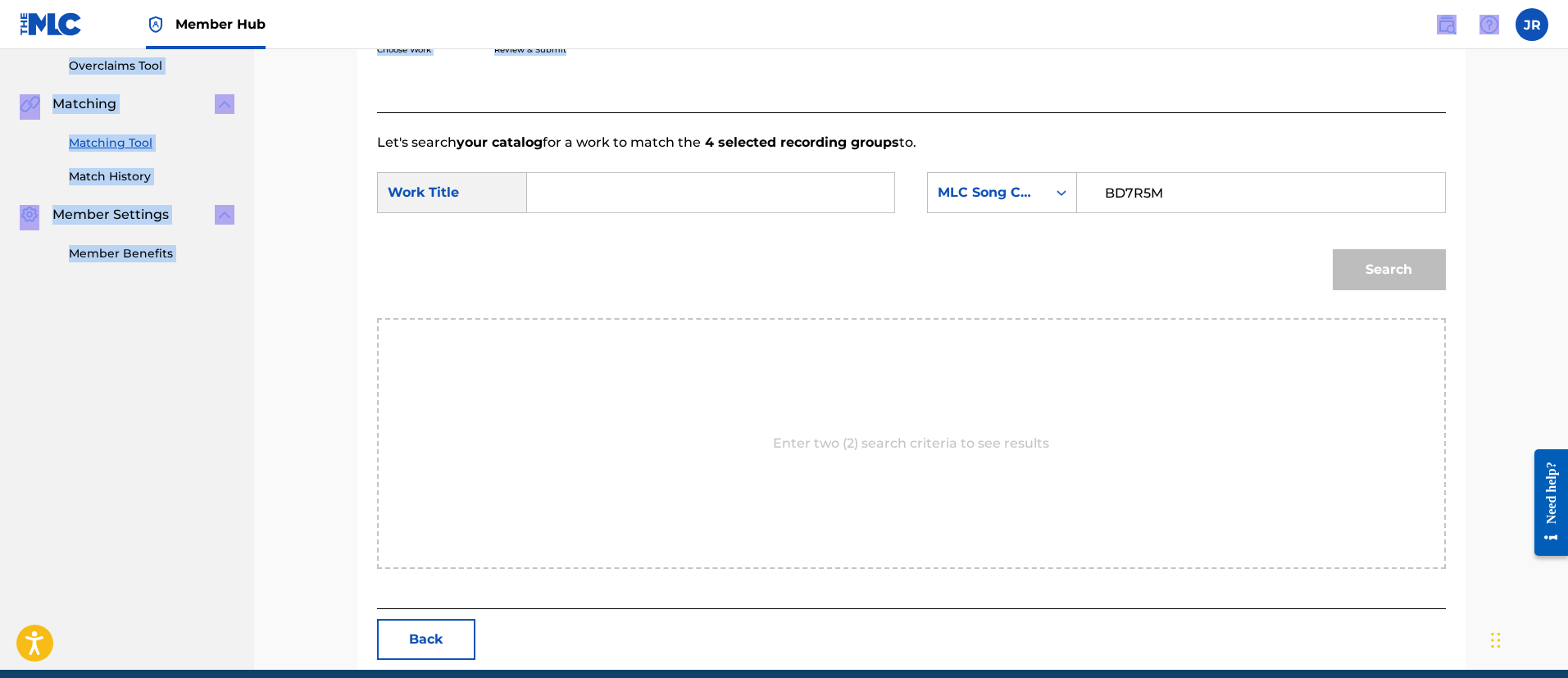
drag, startPoint x: 599, startPoint y: 45, endPoint x: 666, endPoint y: 229, distance: 195.8
click at [601, 59] on div "Member Hub JR JR Juan Manuel Romero juan.romero@onerpm.com Notification Prefere…" at bounding box center [784, 202] width 1568 height 1092
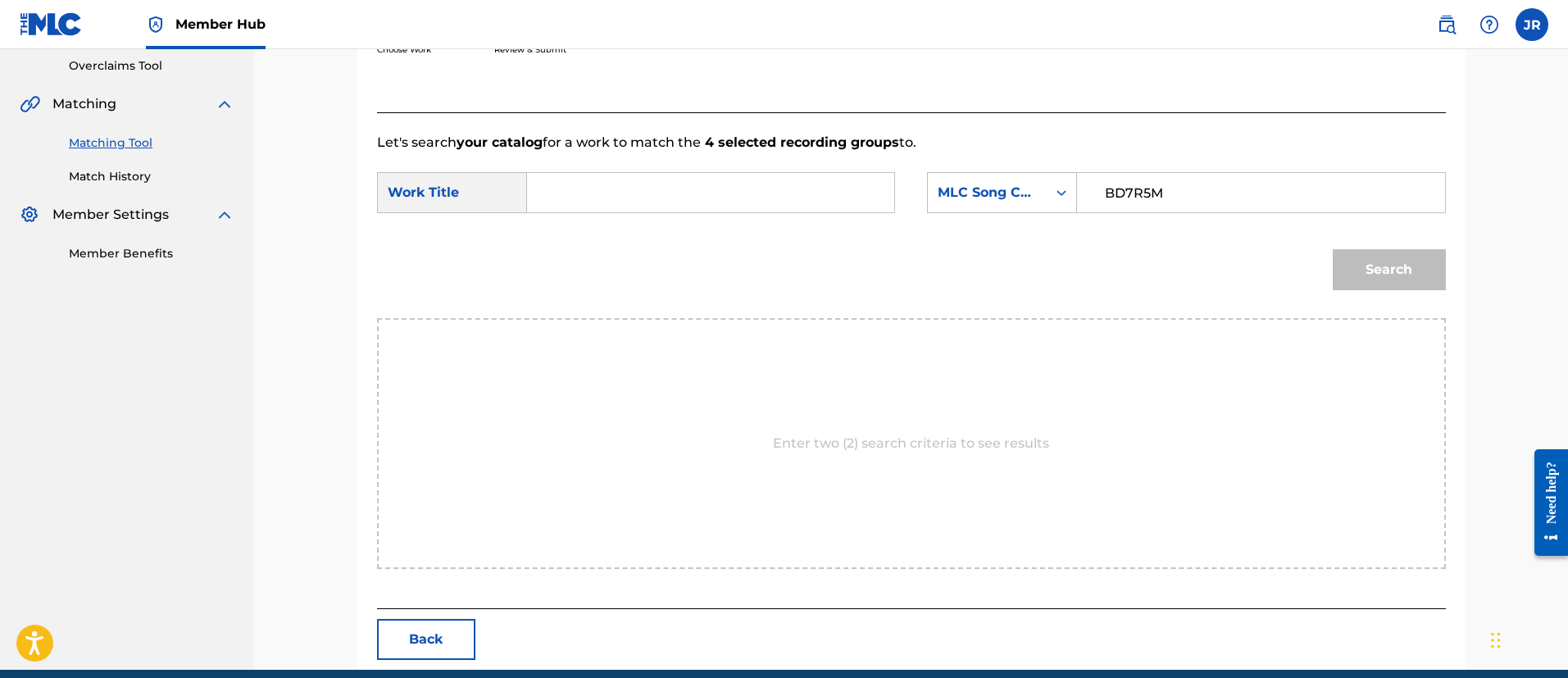
drag, startPoint x: 668, startPoint y: 228, endPoint x: 668, endPoint y: 217, distance: 11.0
click at [668, 226] on form "SearchWithCriteriafeb816a8-4497-497d-a97f-bf867d34b593 Work Title SearchWithCri…" at bounding box center [911, 235] width 1068 height 165
click at [668, 197] on input "Search Form" at bounding box center [710, 192] width 339 height 40
type input "b"
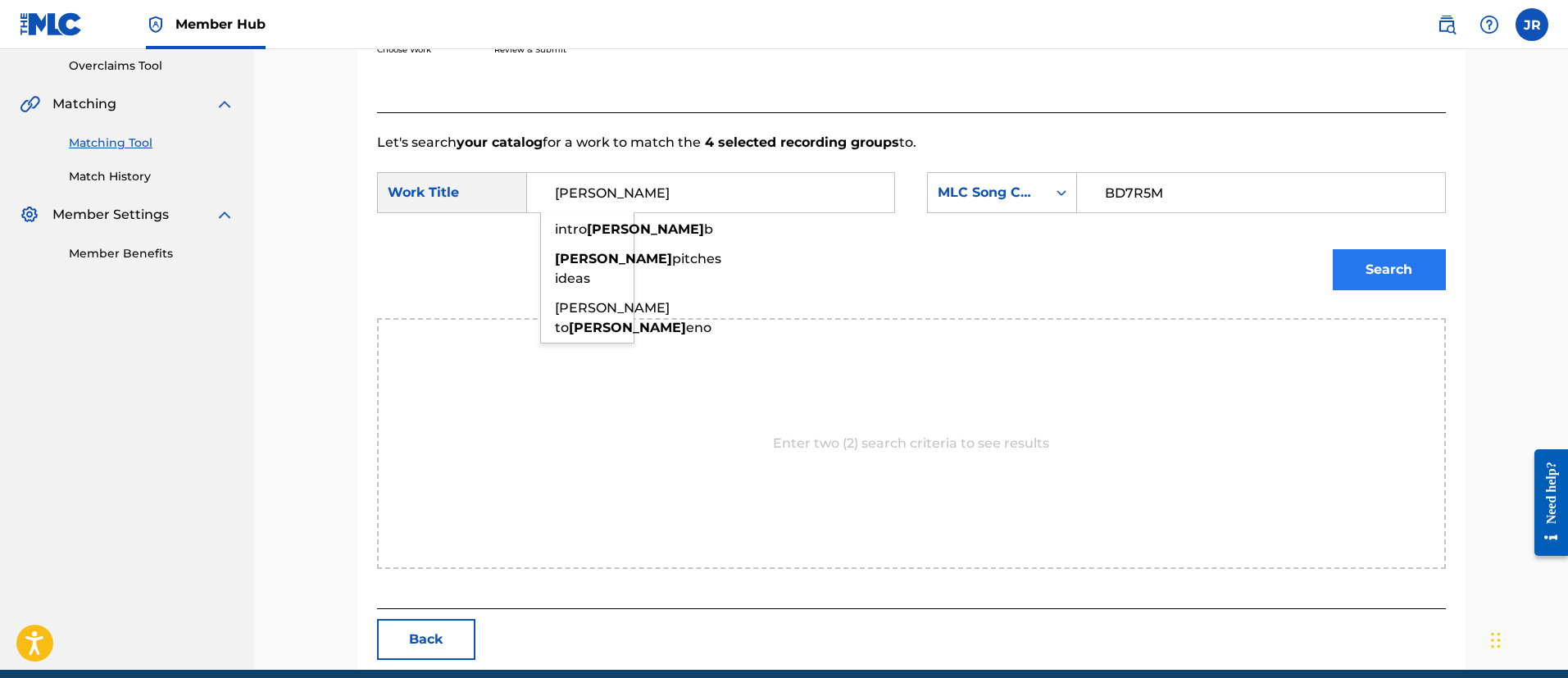
type input "brian"
click at [1391, 268] on button "Search" at bounding box center [1388, 270] width 113 height 41
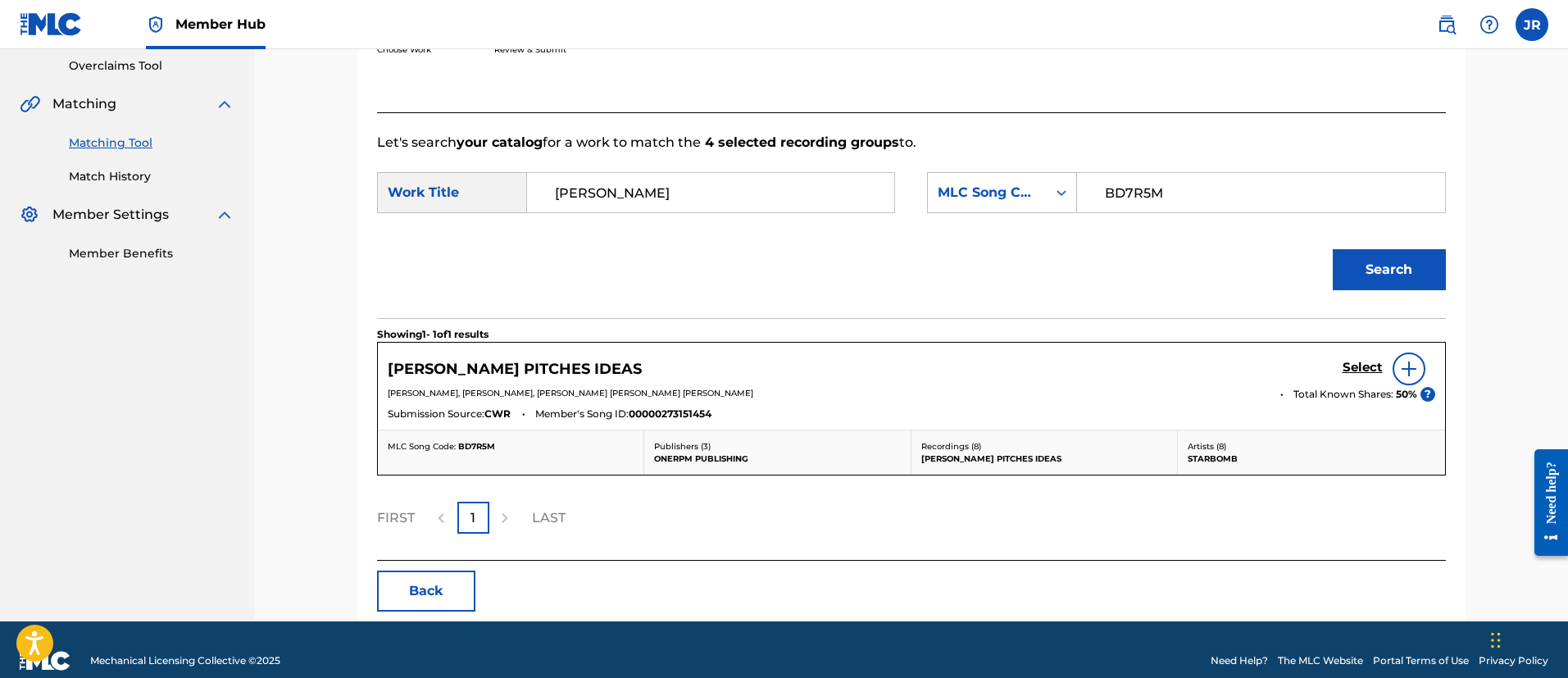
drag, startPoint x: 1278, startPoint y: 388, endPoint x: 1321, endPoint y: 373, distance: 45.5
click at [1293, 382] on div "BRIAN PITCHES IDEAS Select ARIN JOSEPH HANSON, JAMES WESLEY ROACH, BRIAN ALEXAN…" at bounding box center [912, 386] width 1067 height 87
click at [1362, 371] on h5 "Select" at bounding box center [1362, 368] width 41 height 15
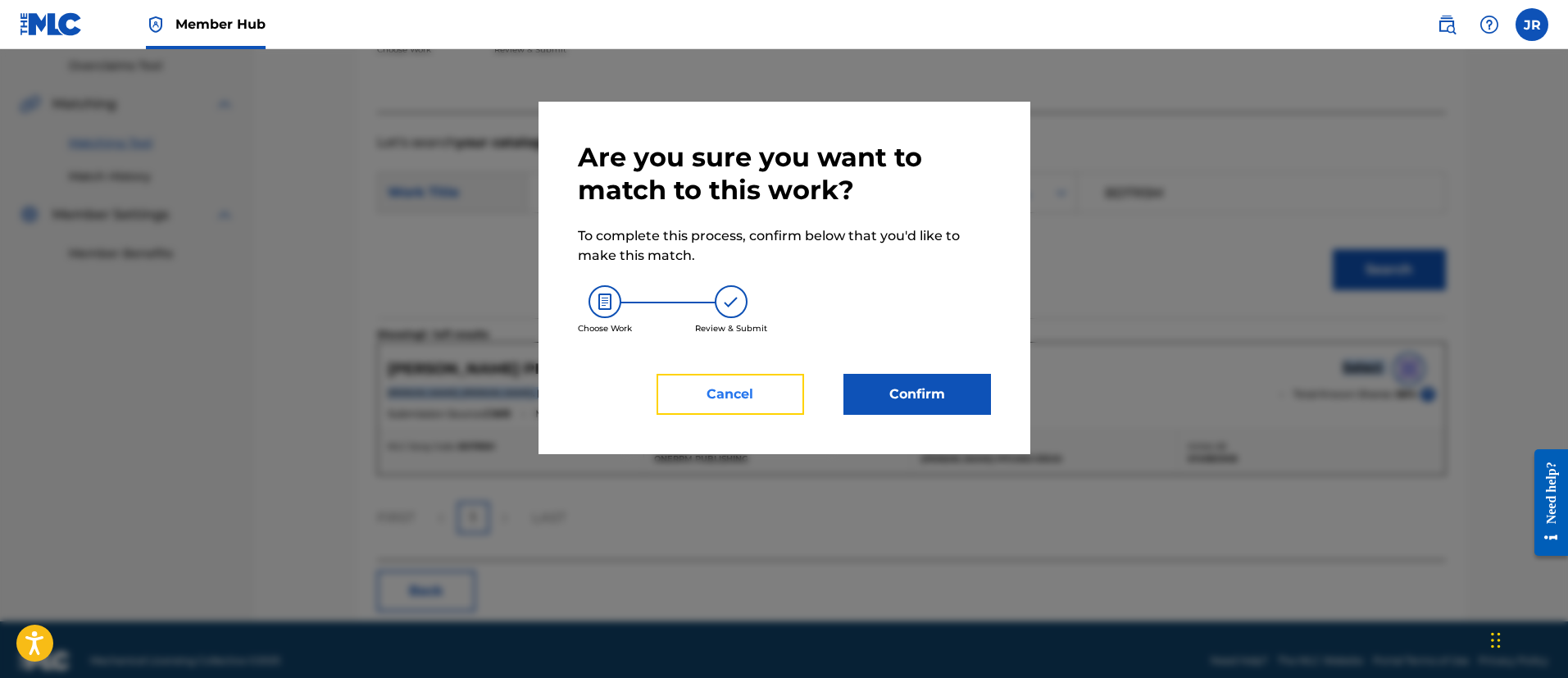
click at [745, 396] on button "Cancel" at bounding box center [730, 395] width 148 height 41
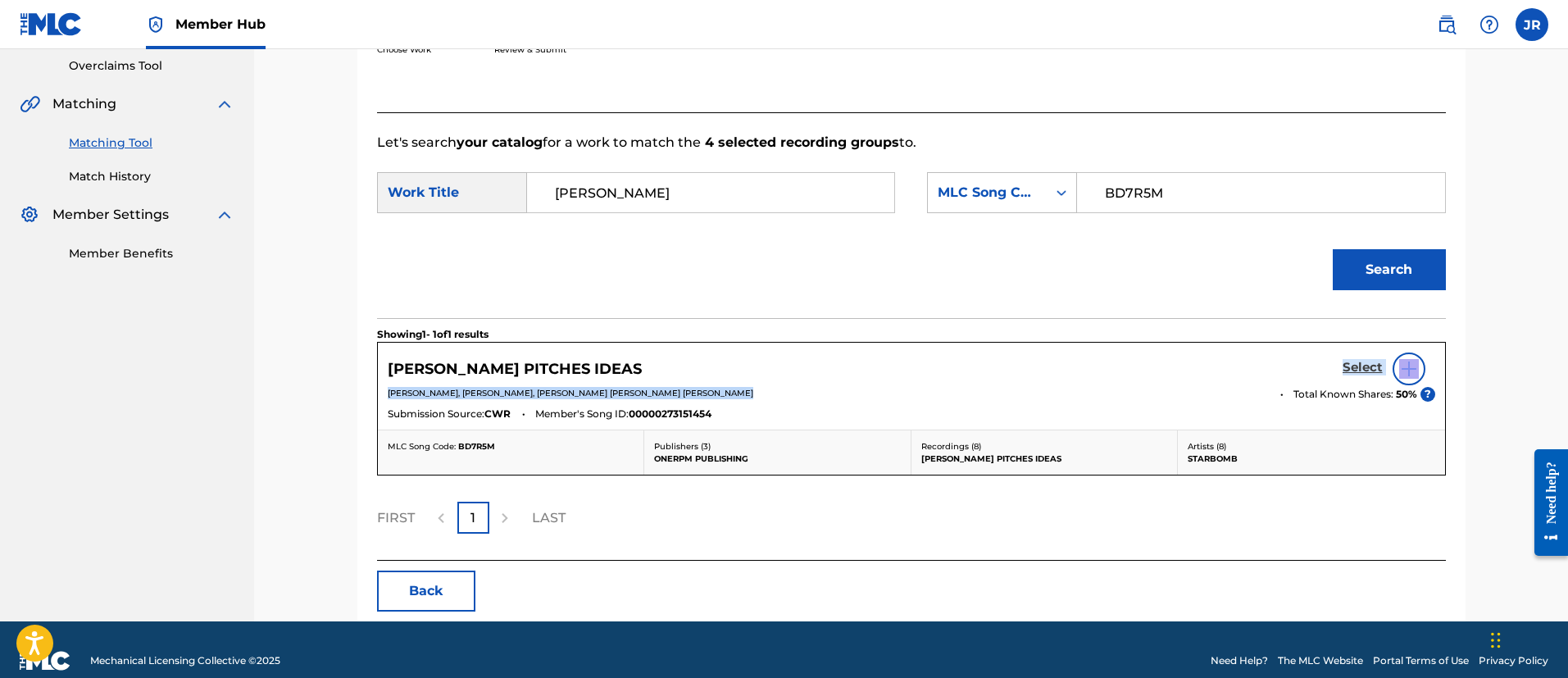
click at [1350, 373] on h5 "Select" at bounding box center [1362, 368] width 41 height 15
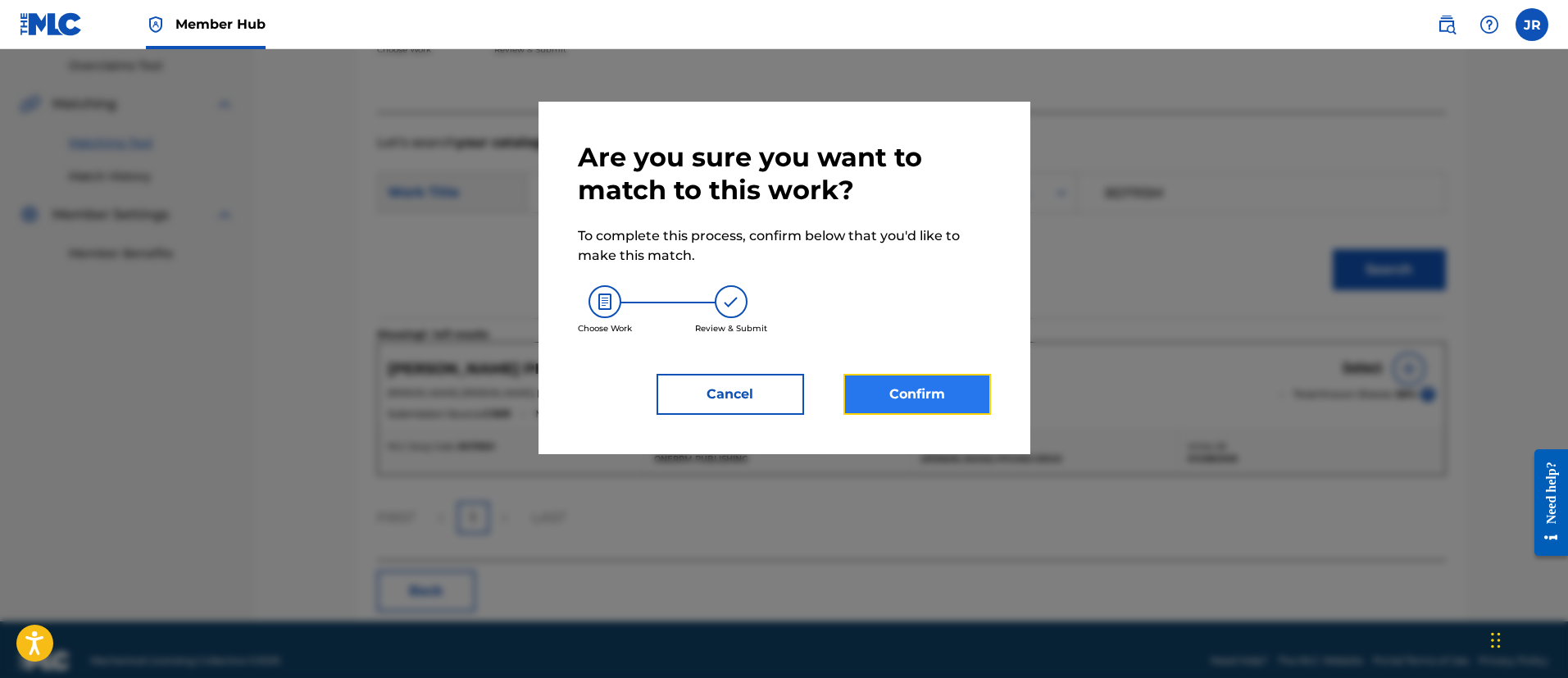
click at [931, 400] on button "Confirm" at bounding box center [916, 395] width 148 height 41
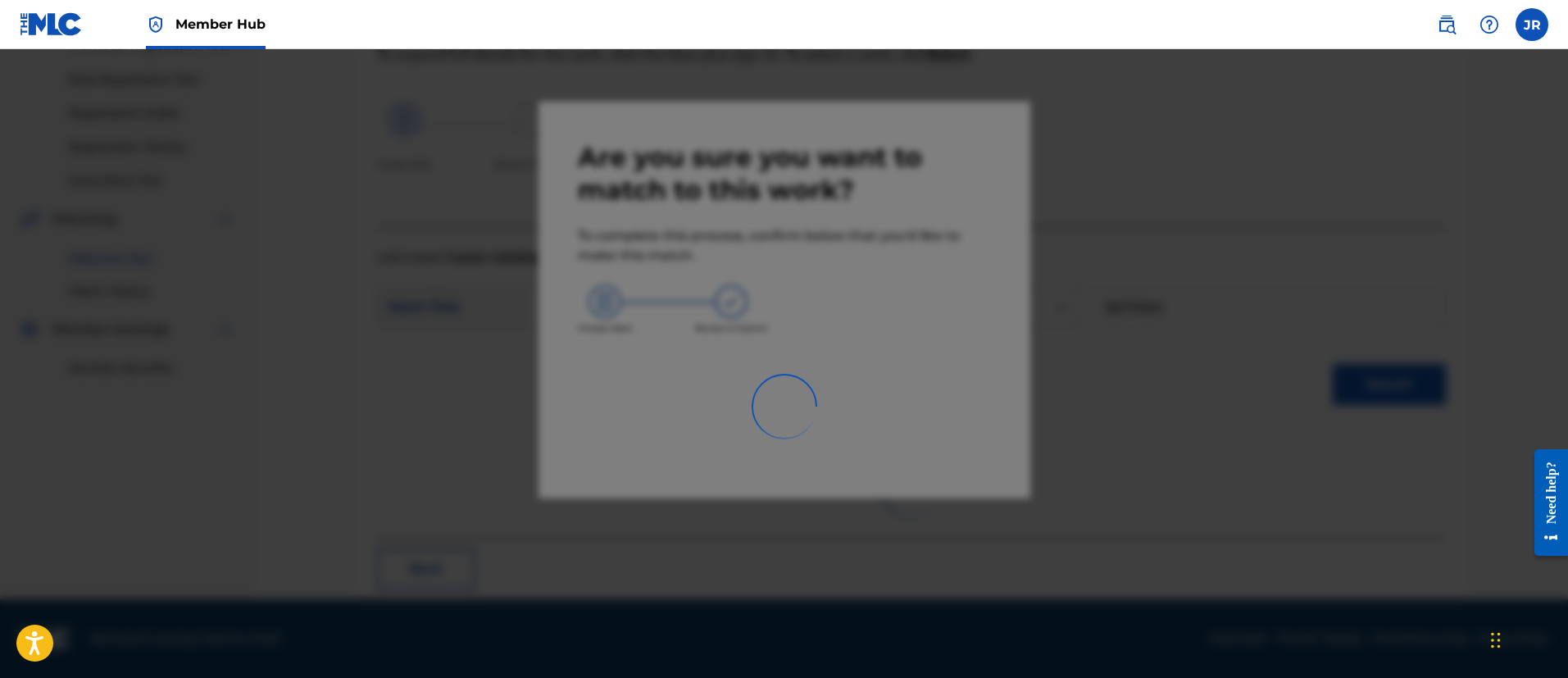
scroll to position [61, 0]
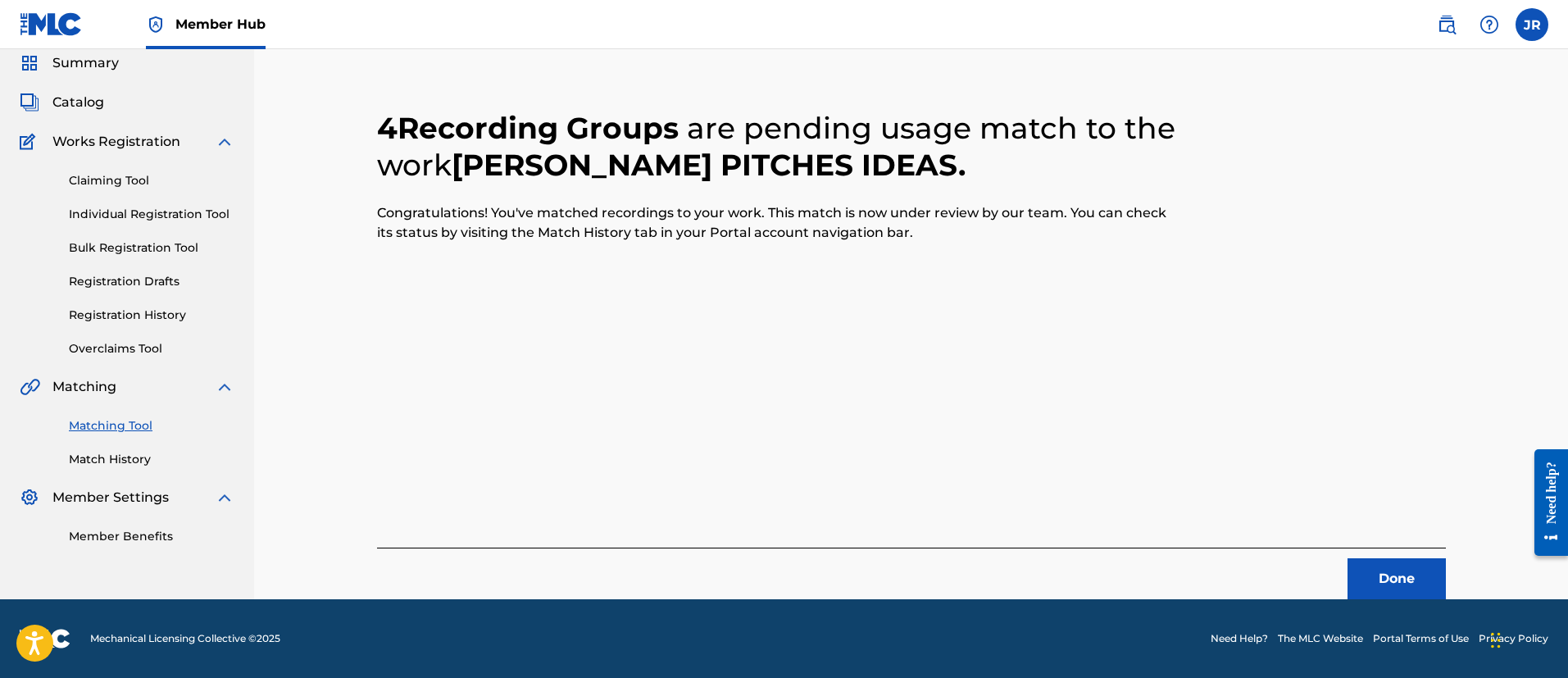
drag, startPoint x: 1316, startPoint y: 399, endPoint x: 1166, endPoint y: 379, distance: 151.3
click at [1166, 379] on div "4 Recording Groups are pending usage match to the work BRIAN PITCHES IDEAS . Co…" at bounding box center [911, 335] width 1068 height 529
click at [1358, 576] on button "Done" at bounding box center [1397, 578] width 99 height 41
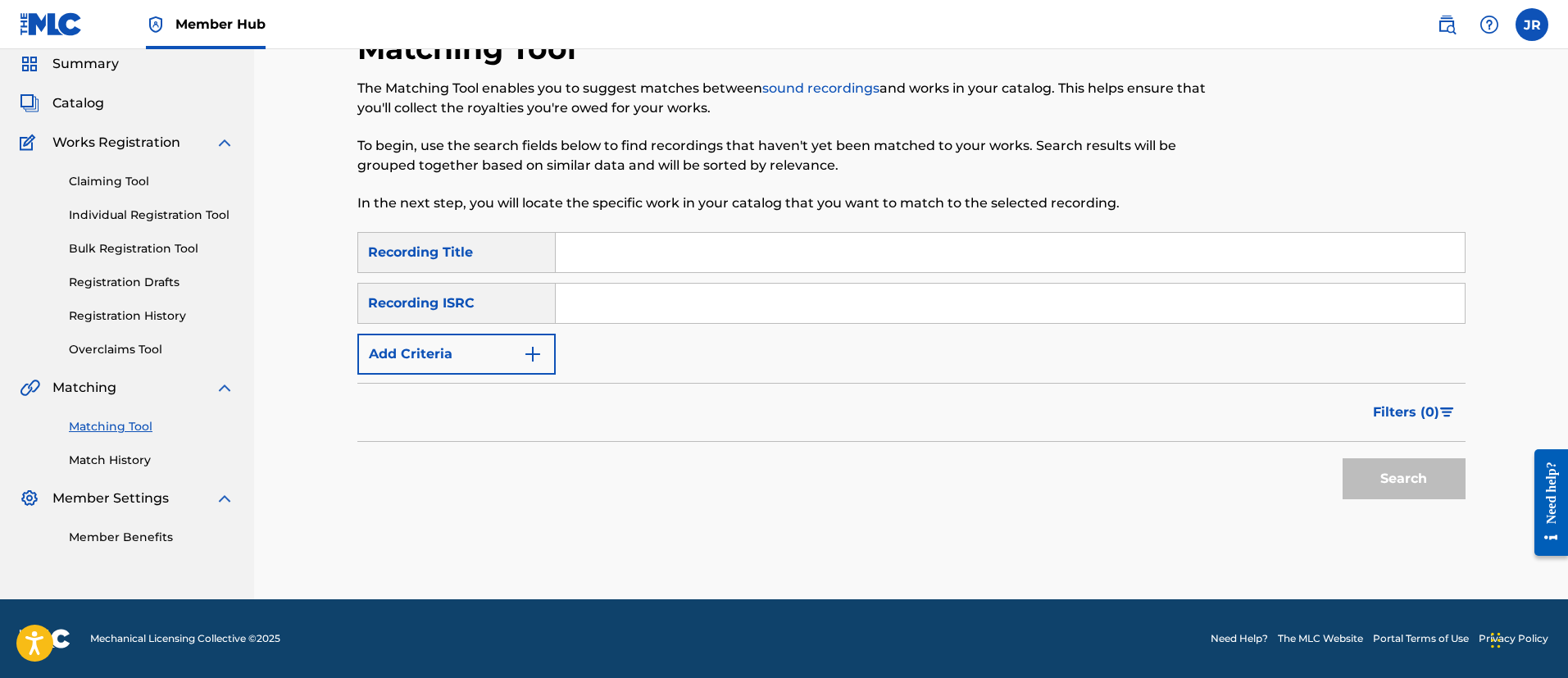
scroll to position [60, 0]
drag, startPoint x: 1058, startPoint y: 442, endPoint x: 1072, endPoint y: 438, distance: 14.6
click at [1060, 440] on form "SearchWithCriteria317c81a8-0ebc-4d24-be49-c0c608bd643d Recording Title SearchWi…" at bounding box center [912, 369] width 1108 height 276
drag, startPoint x: 556, startPoint y: 289, endPoint x: 573, endPoint y: 294, distance: 17.7
click at [565, 293] on input "Search Form" at bounding box center [1010, 303] width 909 height 40
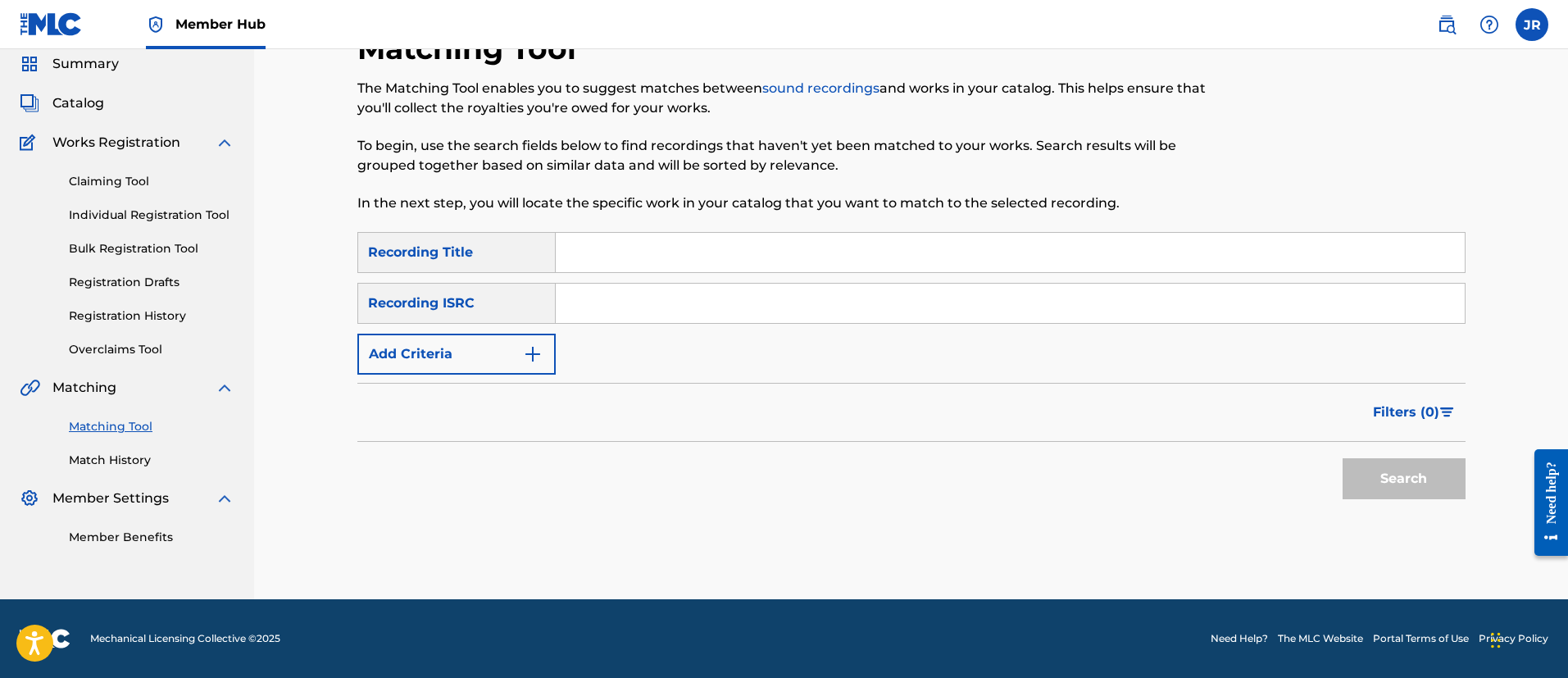
click at [624, 309] on input "Search Form" at bounding box center [1010, 303] width 909 height 40
paste input "QZ5AB2481827"
type input "QZ5AB2481827"
click at [1342, 458] on button "Search" at bounding box center [1403, 479] width 123 height 41
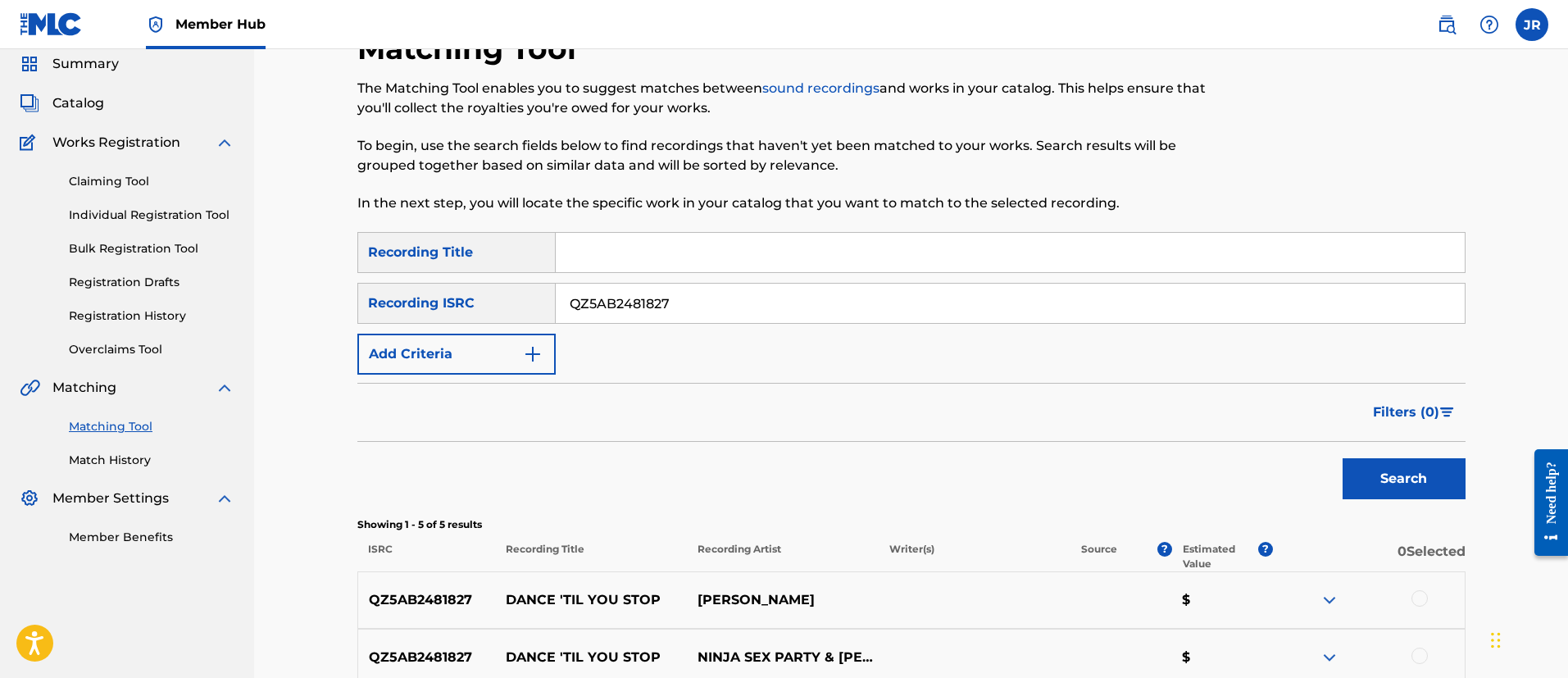
scroll to position [306, 0]
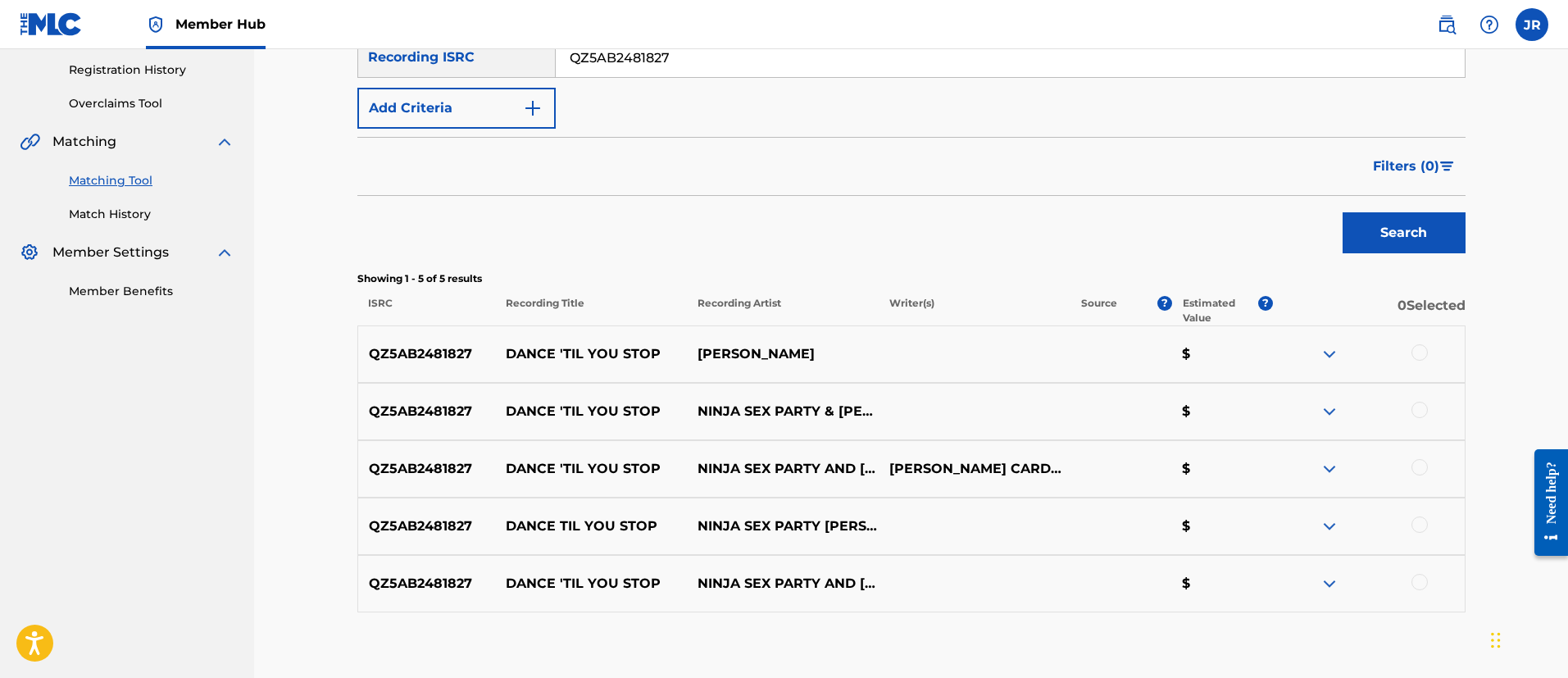
click at [1424, 352] on div at bounding box center [1419, 352] width 16 height 16
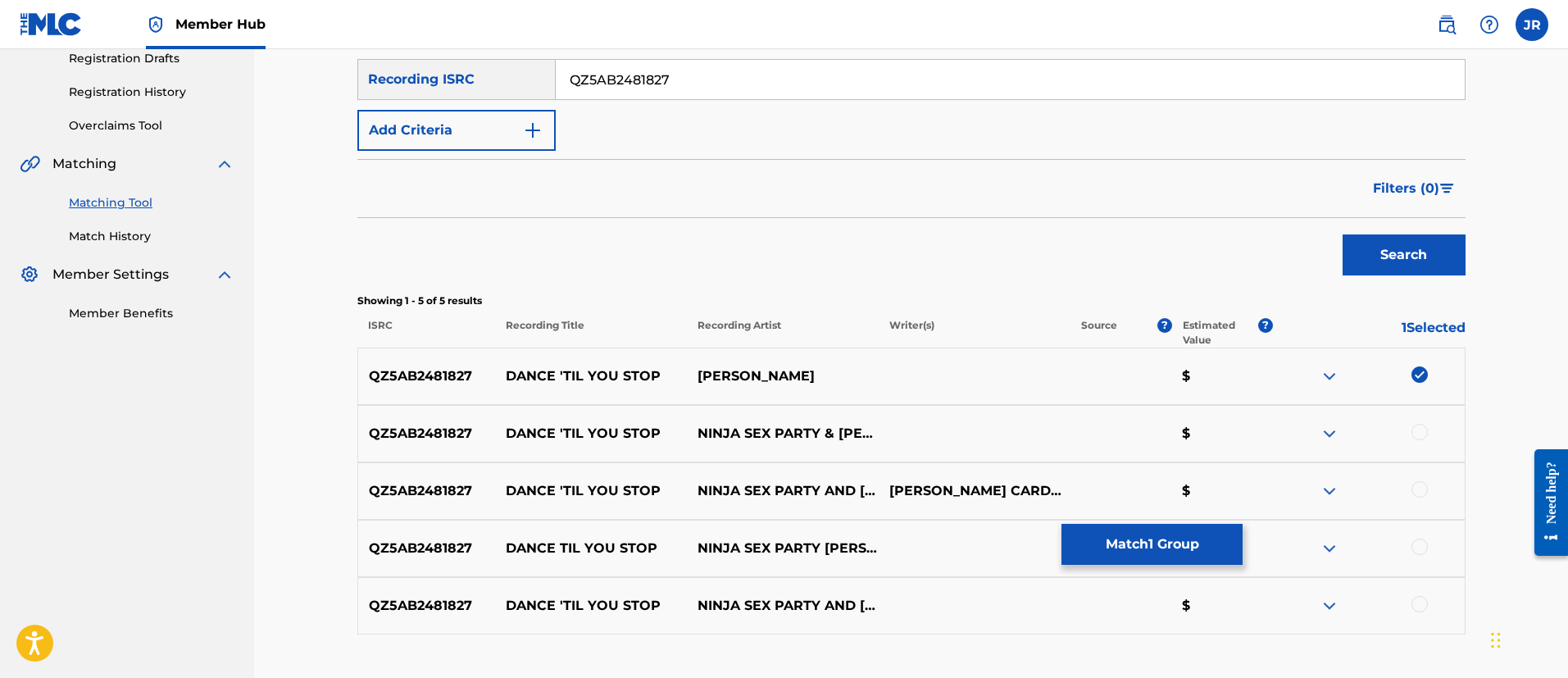
scroll to position [401, 0]
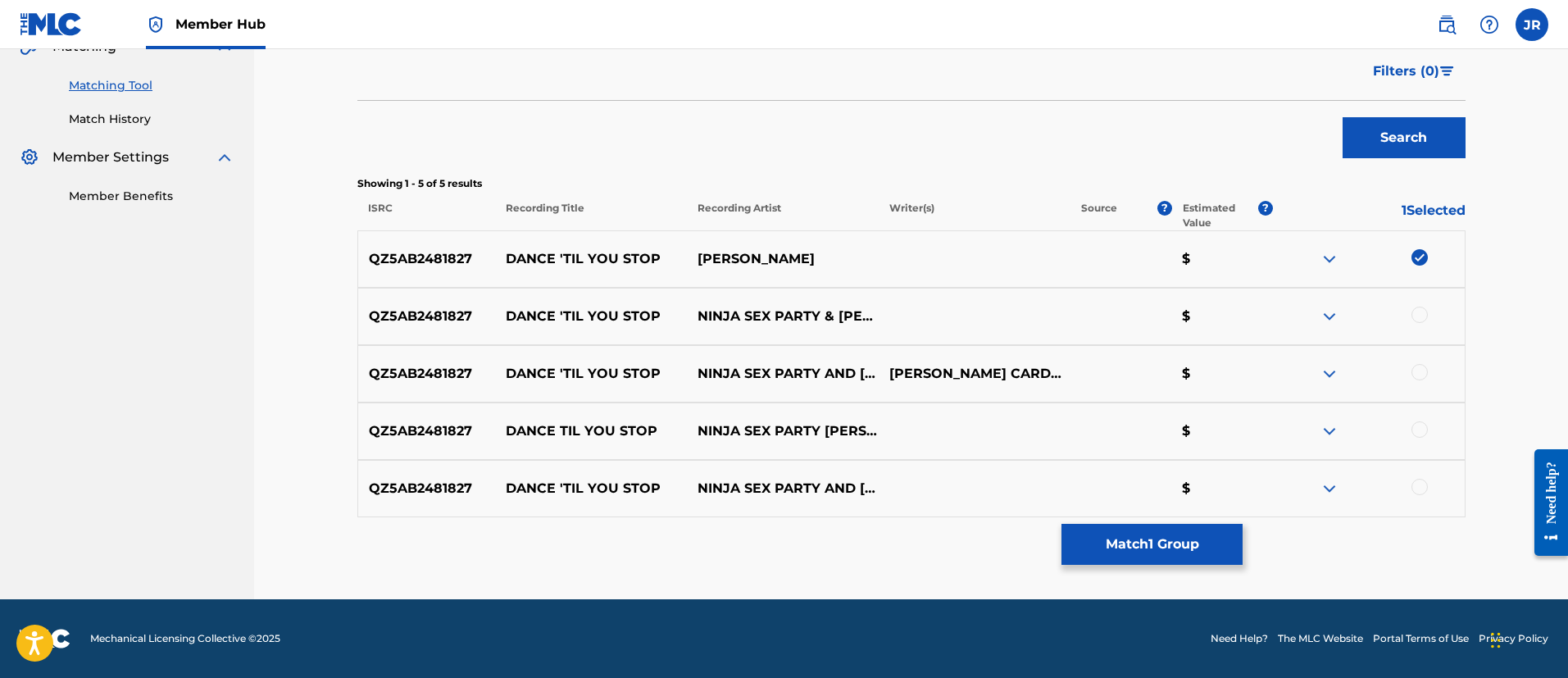
click at [1380, 328] on div "QZ5AB2481827 DANCE 'TIL YOU STOP NINJA SEX PARTY & TOM CARDY $" at bounding box center [912, 316] width 1108 height 57
click at [1409, 312] on div at bounding box center [1368, 316] width 191 height 19
click at [1422, 316] on div at bounding box center [1419, 314] width 16 height 16
drag, startPoint x: 1427, startPoint y: 352, endPoint x: 1426, endPoint y: 363, distance: 11.0
click at [1427, 354] on div "QZ5AB2481827 DANCE 'TIL YOU STOP NINJA SEX PARTY AND TOM CARDY JAMES WESLEY ROA…" at bounding box center [912, 373] width 1108 height 57
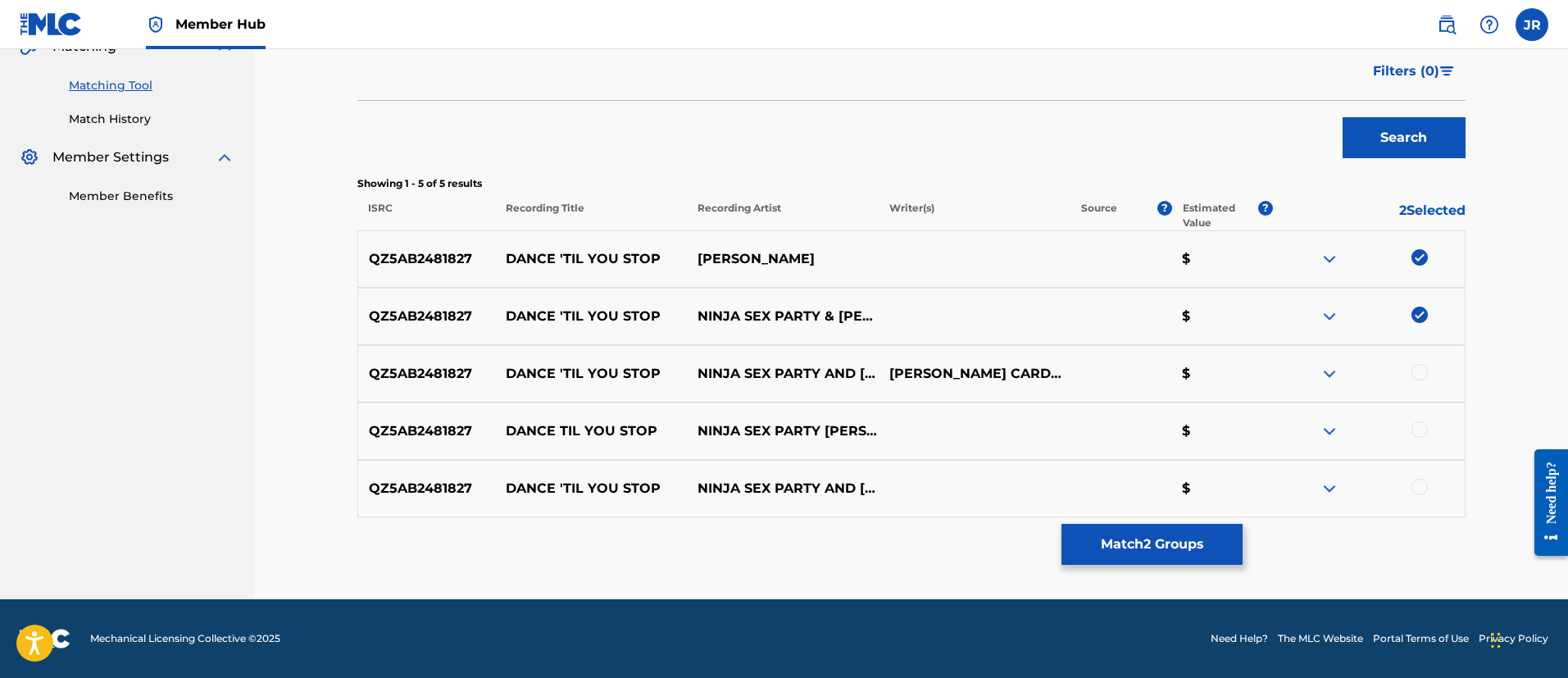
click at [1426, 363] on div "QZ5AB2481827 DANCE 'TIL YOU STOP NINJA SEX PARTY AND TOM CARDY JAMES WESLEY ROA…" at bounding box center [912, 373] width 1108 height 57
click at [1424, 378] on div at bounding box center [1419, 371] width 16 height 16
click at [1422, 412] on div "QZ5AB2481827 DANCE TIL YOU STOP NINJA SEX PARTY TOM CARDY $" at bounding box center [912, 430] width 1108 height 57
click at [1411, 433] on div at bounding box center [1368, 431] width 191 height 19
click at [1415, 429] on div at bounding box center [1419, 429] width 16 height 16
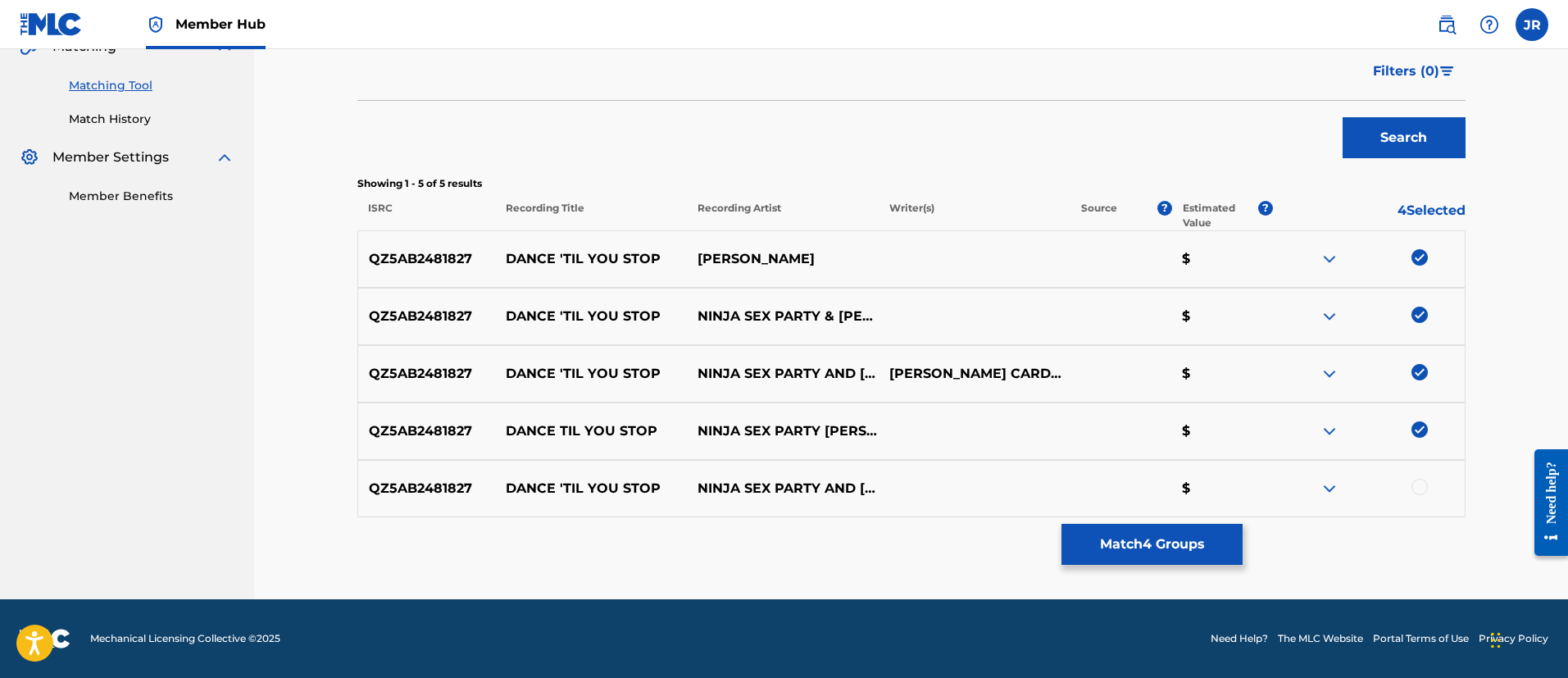
click at [1418, 519] on div "Matching Tool The Matching Tool enables you to suggest matches between sound re…" at bounding box center [912, 144] width 1108 height 910
drag, startPoint x: 1418, startPoint y: 501, endPoint x: 1425, endPoint y: 483, distance: 19.3
click at [1424, 486] on div "QZ5AB2481827 DANCE 'TIL YOU STOP NINJA SEX PARTY AND TOM CARDY $" at bounding box center [912, 488] width 1108 height 57
click at [1425, 483] on div at bounding box center [1419, 486] width 16 height 16
click at [1148, 528] on button "Match 5 Groups" at bounding box center [1151, 545] width 181 height 41
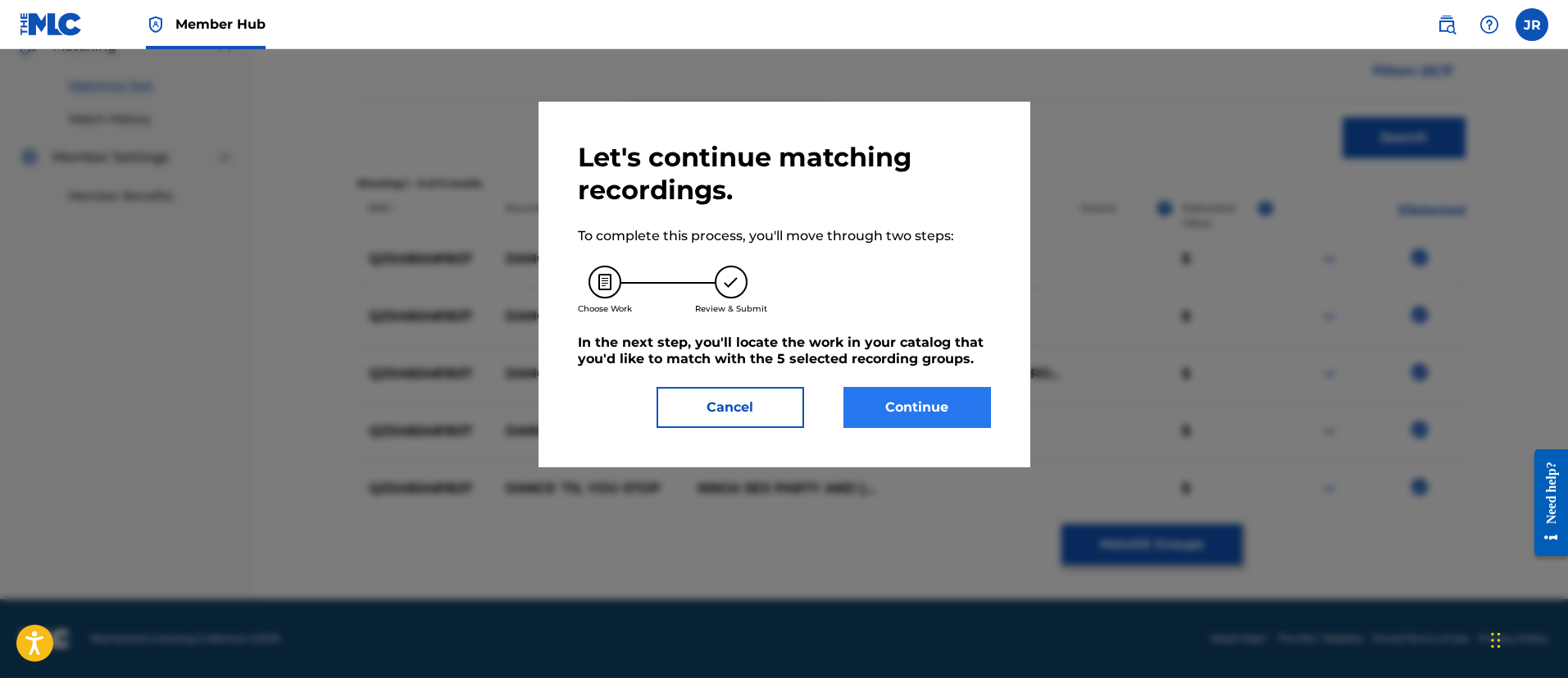
drag, startPoint x: 842, startPoint y: 382, endPoint x: 921, endPoint y: 423, distance: 89.0
click at [901, 406] on div "Let's continue matching recordings. To complete this process, you'll move throu…" at bounding box center [784, 284] width 413 height 287
click at [921, 423] on button "Continue" at bounding box center [916, 407] width 148 height 41
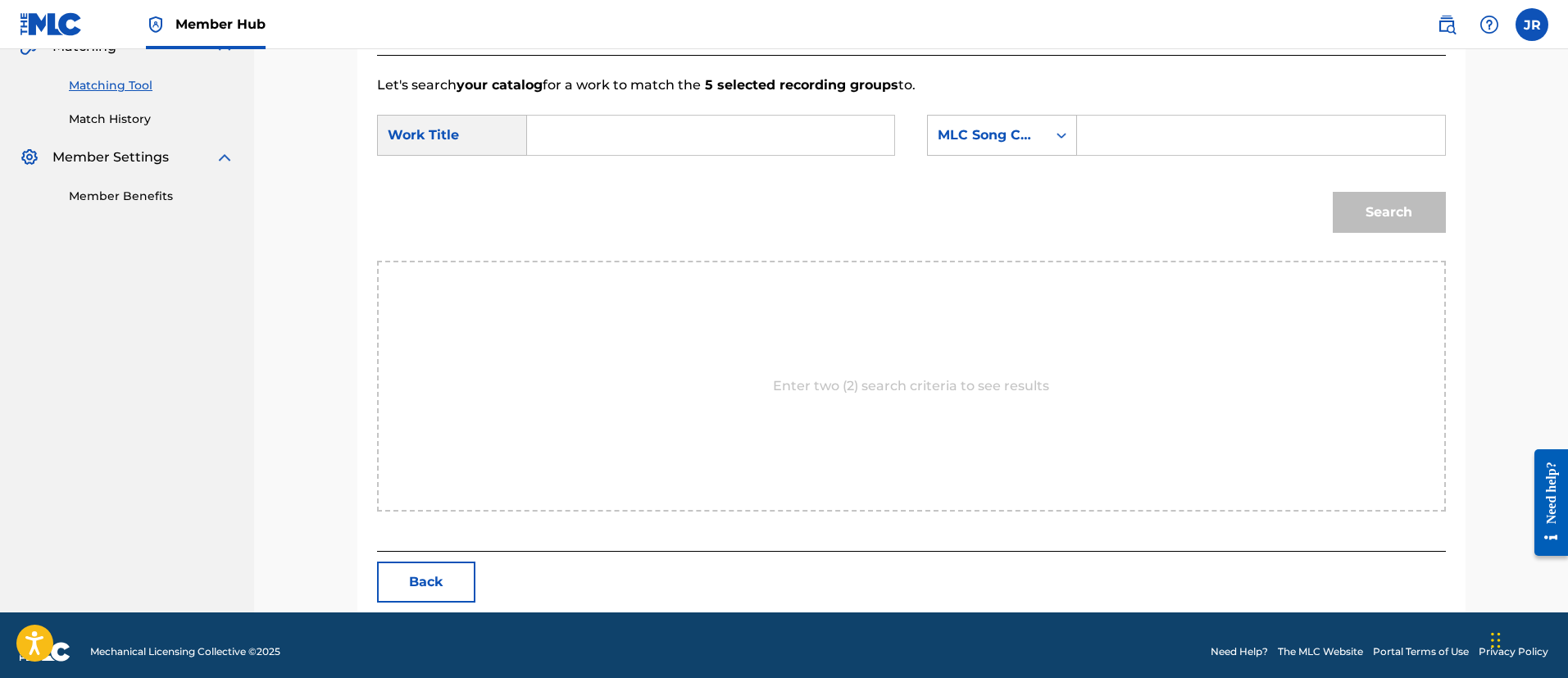
drag, startPoint x: 1135, startPoint y: 204, endPoint x: 1159, endPoint y: 178, distance: 35.4
click at [1135, 186] on div "Search" at bounding box center [911, 218] width 1068 height 85
click at [1170, 150] on input "Search Form" at bounding box center [1260, 135] width 339 height 40
paste input "DD9CTT"
type input "DD9CTT"
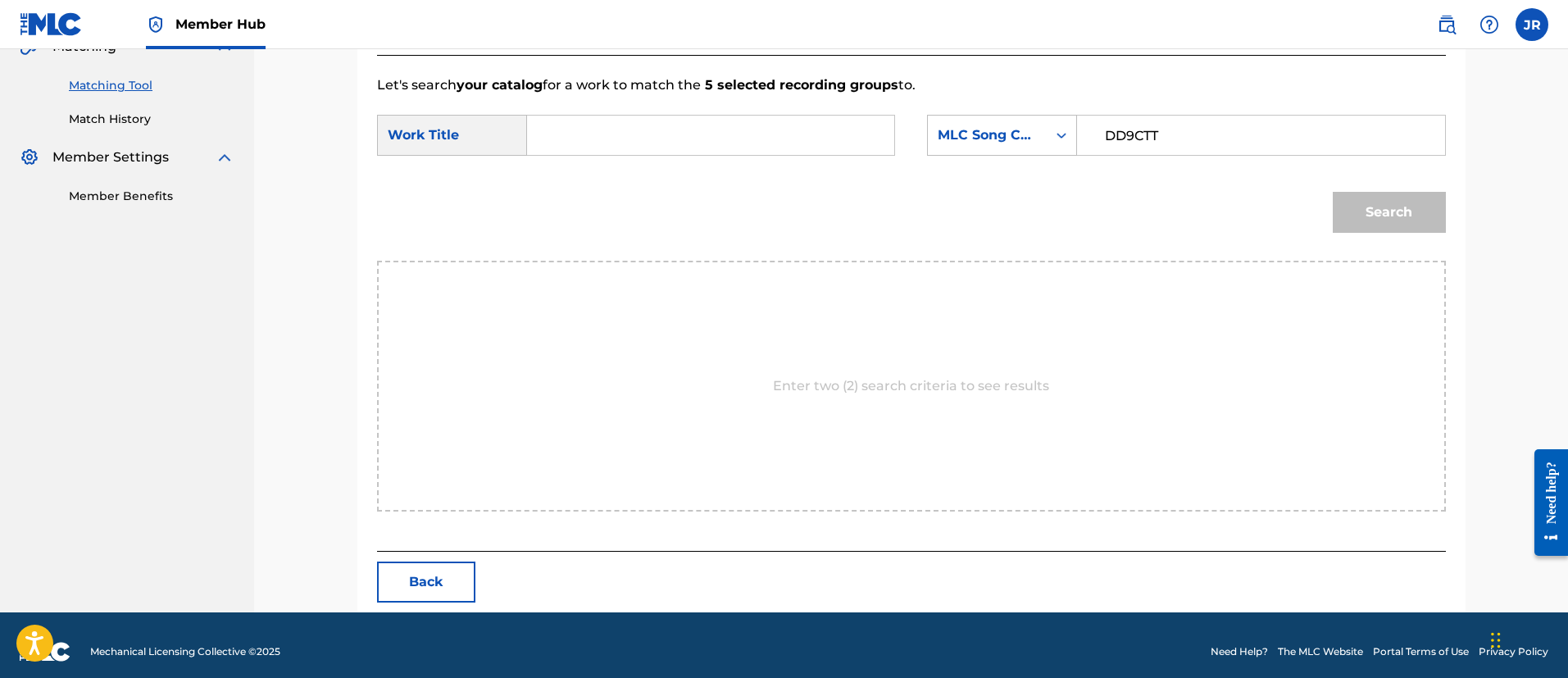
drag, startPoint x: 682, startPoint y: 157, endPoint x: 632, endPoint y: 110, distance: 68.6
click at [643, 112] on form "SearchWithCriteriafeb816a8-4497-497d-a97f-bf867d34b593 Work Title SearchWithCri…" at bounding box center [911, 177] width 1068 height 165
drag, startPoint x: 513, startPoint y: 155, endPoint x: 534, endPoint y: 158, distance: 21.2
click at [516, 157] on div "SearchWithCriteriafeb816a8-4497-497d-a97f-bf867d34b593 Work Title SearchWithCri…" at bounding box center [911, 140] width 1068 height 51
click at [621, 144] on input "Search Form" at bounding box center [710, 135] width 339 height 40
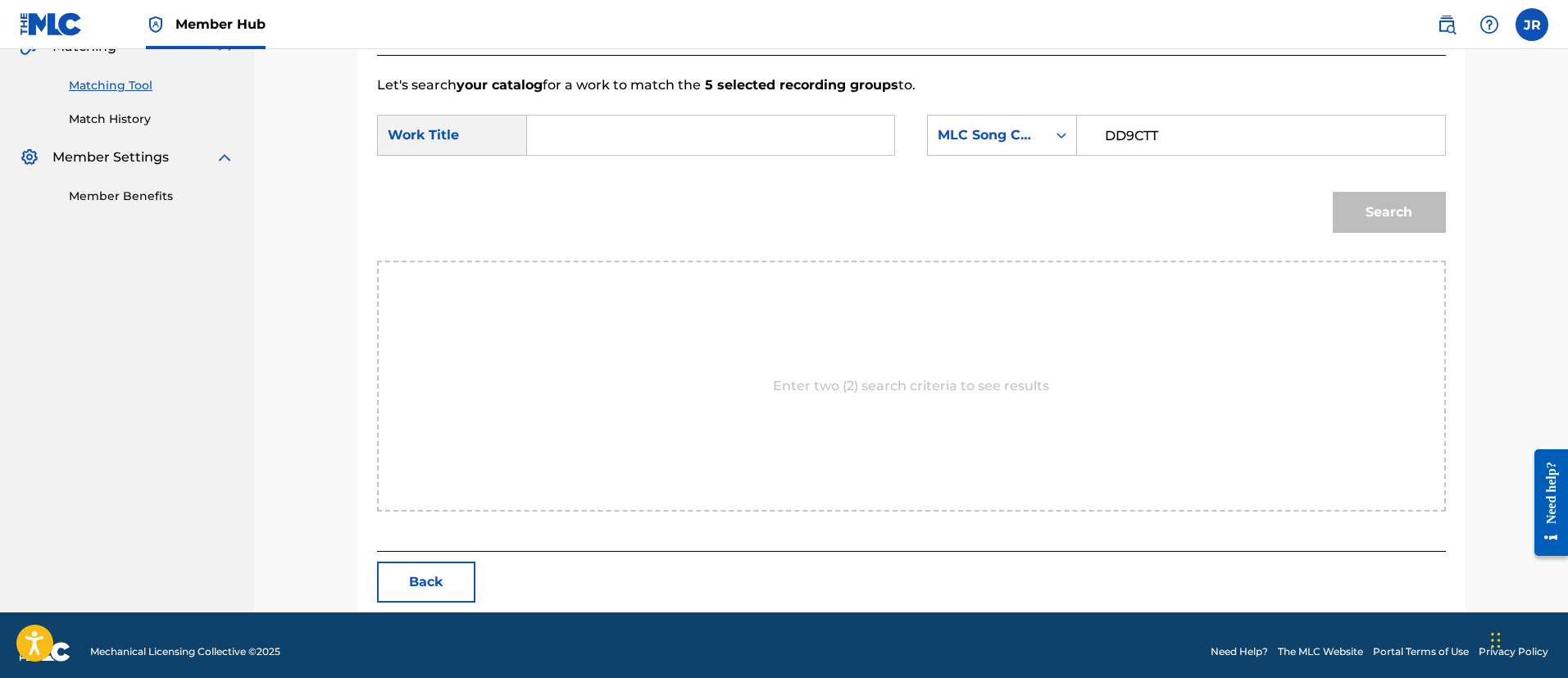
paste input "Dance 'Til You Stop"
type input "Dance 'Til You Stop"
click at [1332, 192] on button "Search" at bounding box center [1388, 212] width 113 height 41
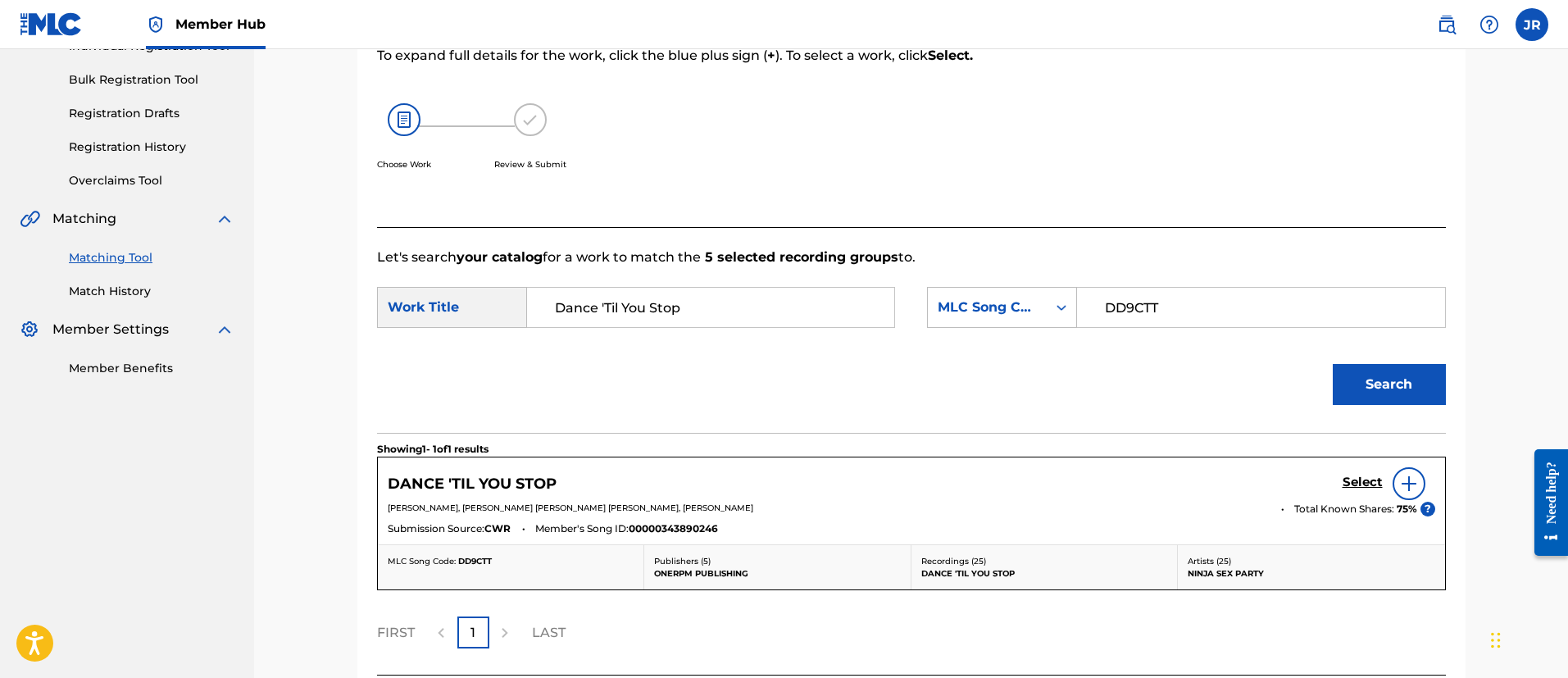
scroll to position [366, 0]
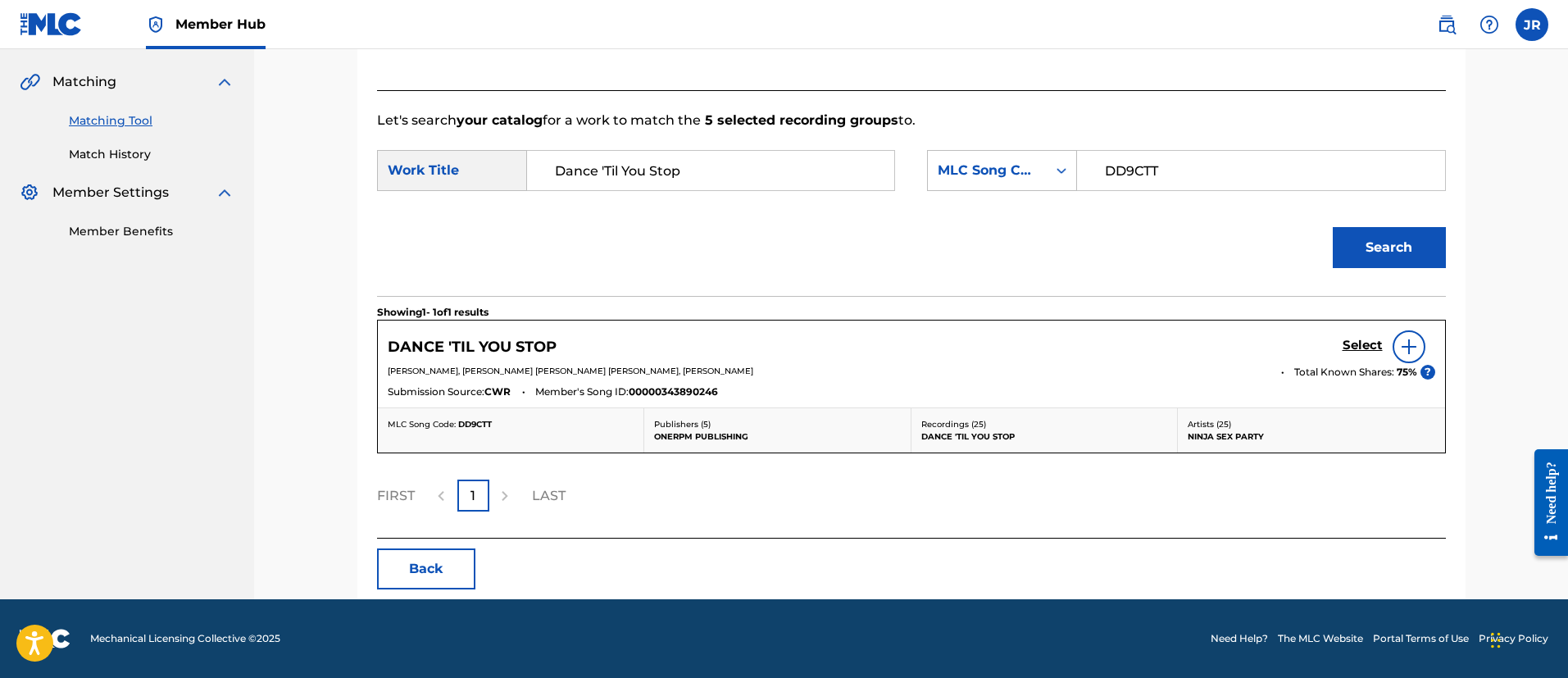
click at [1047, 323] on div "DANCE 'TIL YOU STOP Select THOMAS CARDY, BRIAN ALEXANDER WECHT, LEIGH DANIEL AV…" at bounding box center [912, 364] width 1067 height 87
click at [1374, 344] on h5 "Select" at bounding box center [1362, 345] width 41 height 15
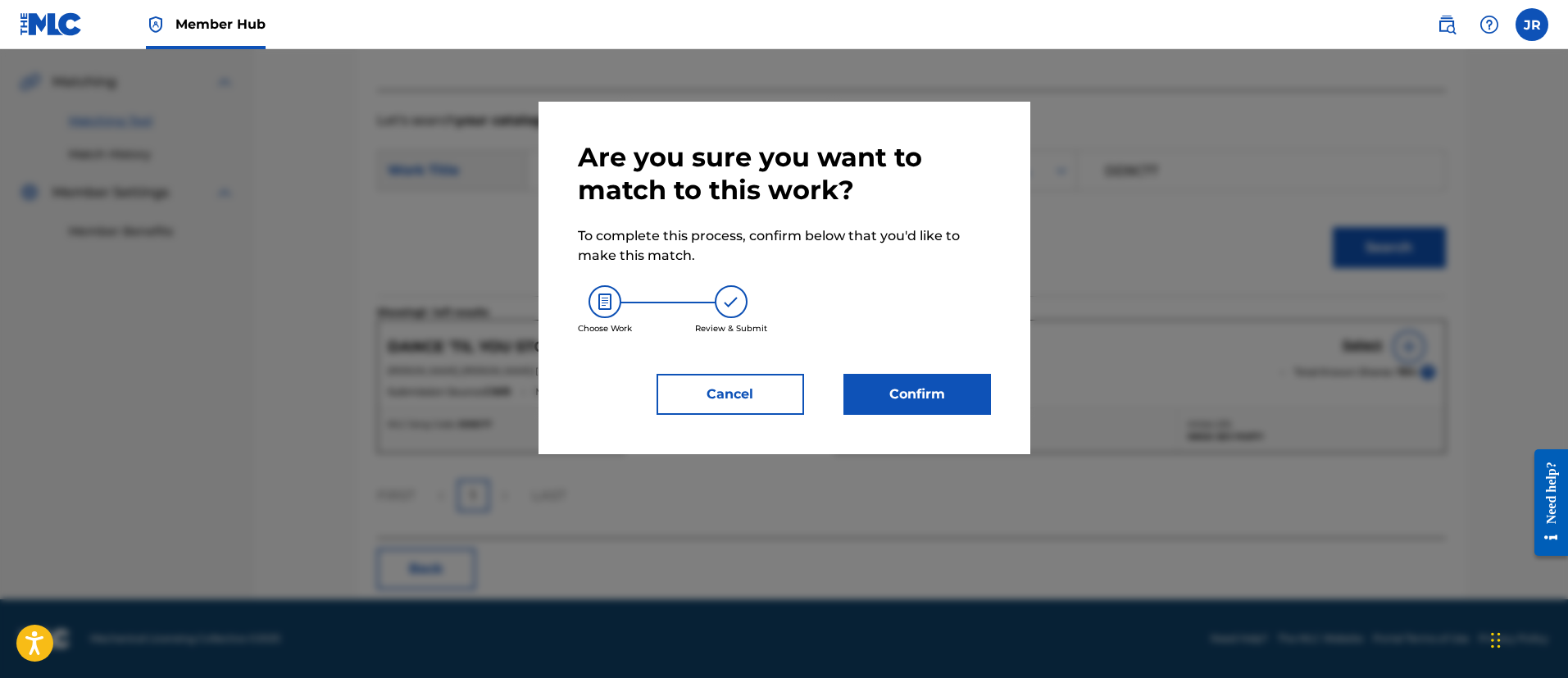
click at [993, 389] on div "Are you sure you want to match to this work? To complete this process, confirm …" at bounding box center [784, 278] width 492 height 352
click at [928, 389] on button "Confirm" at bounding box center [916, 395] width 148 height 41
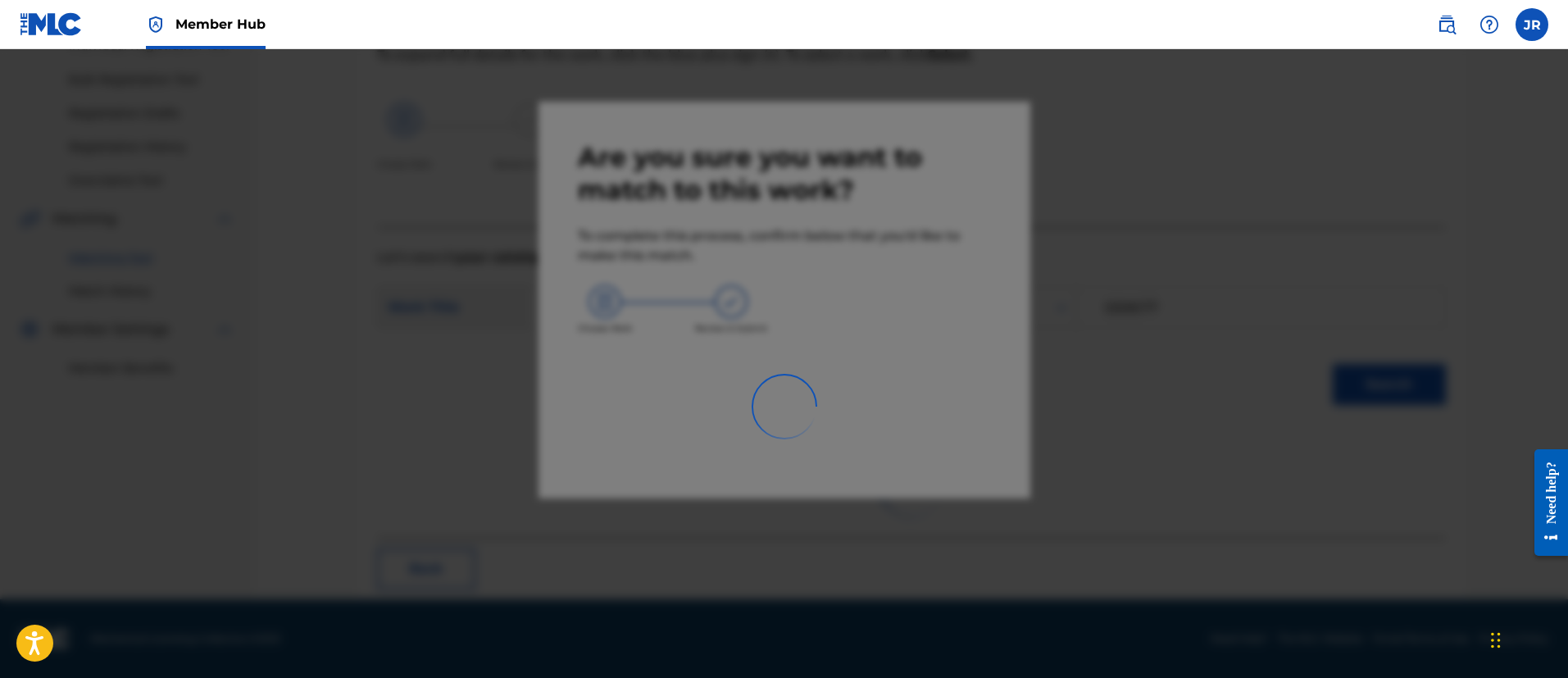
scroll to position [61, 0]
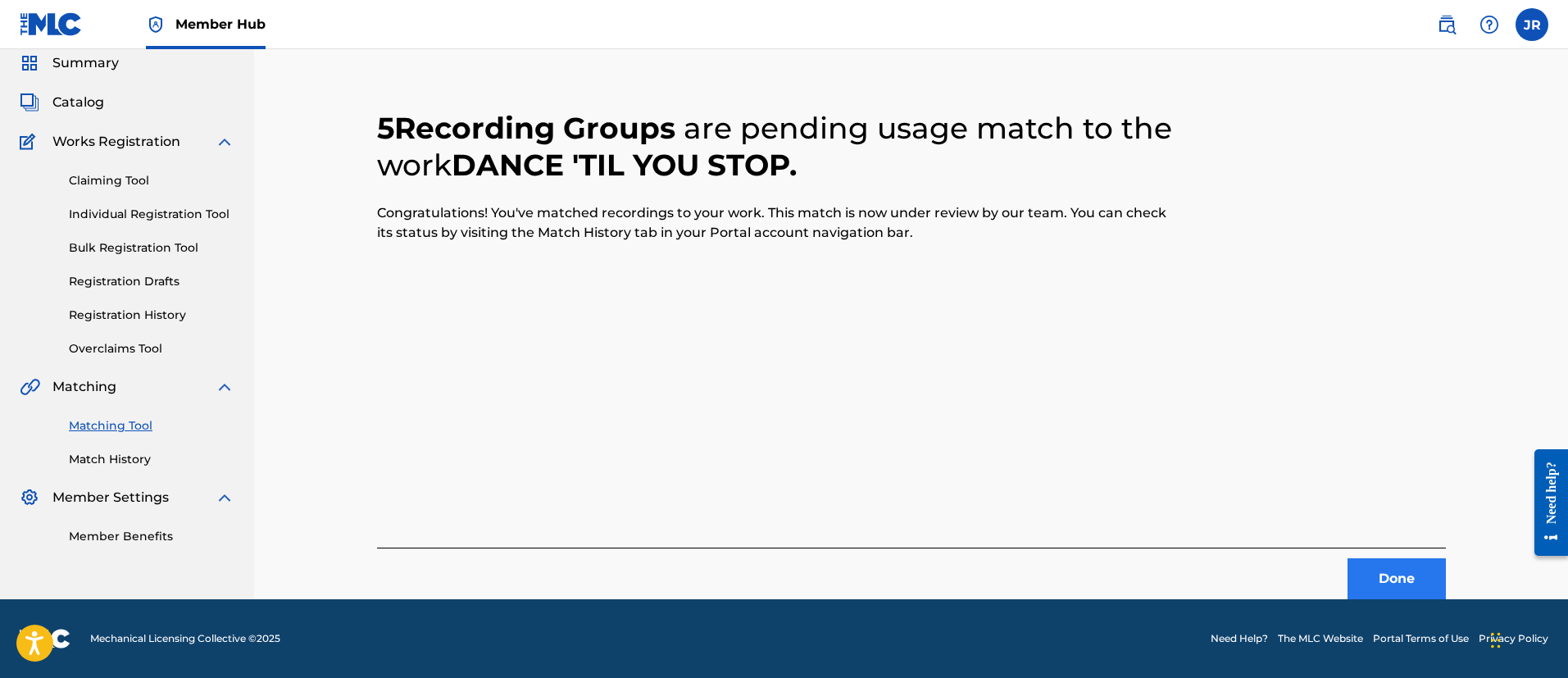
drag, startPoint x: 1189, startPoint y: 346, endPoint x: 1401, endPoint y: 585, distance: 319.5
click at [1189, 354] on div "5 Recording Groups are pending usage match to the work DANCE 'TIL YOU STOP . Co…" at bounding box center [911, 335] width 1068 height 529
click at [1408, 577] on button "Done" at bounding box center [1397, 578] width 99 height 41
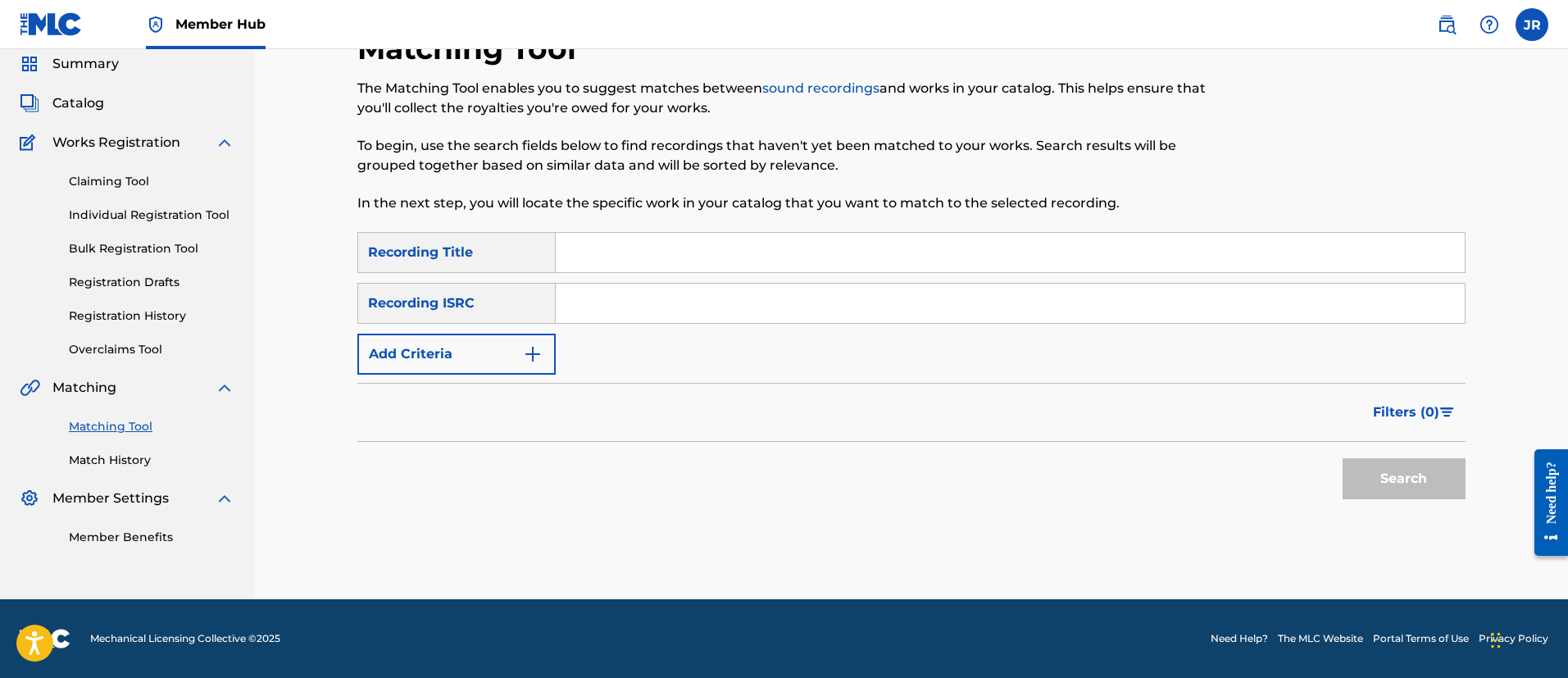
click at [799, 428] on div "Filters ( 0 )" at bounding box center [912, 412] width 1108 height 59
click at [589, 288] on input "Search Form" at bounding box center [1010, 303] width 909 height 40
paste input "TCAFQ2111729"
type input "TCAFQ2111729"
click at [1342, 458] on button "Search" at bounding box center [1403, 479] width 123 height 41
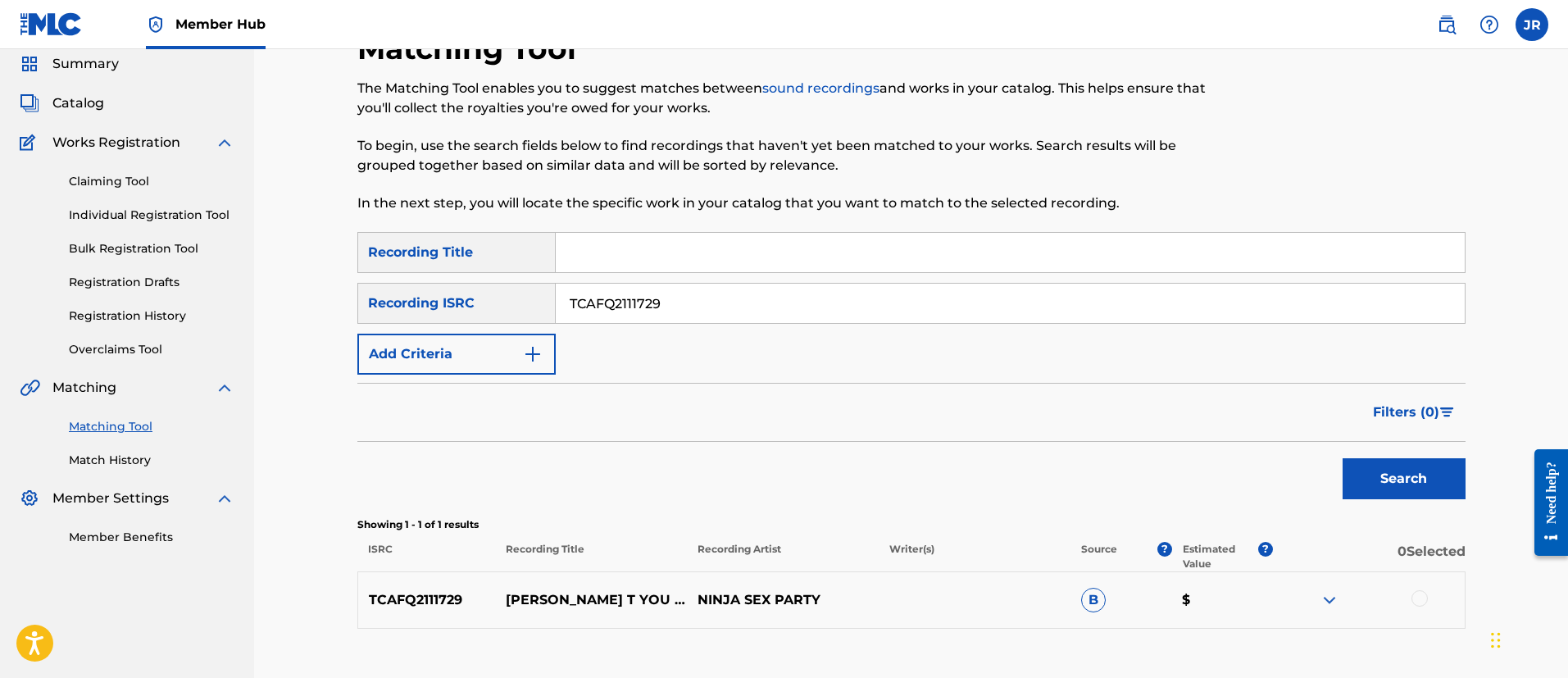
click at [589, 291] on input "TCAFQ2111729" at bounding box center [1010, 303] width 909 height 40
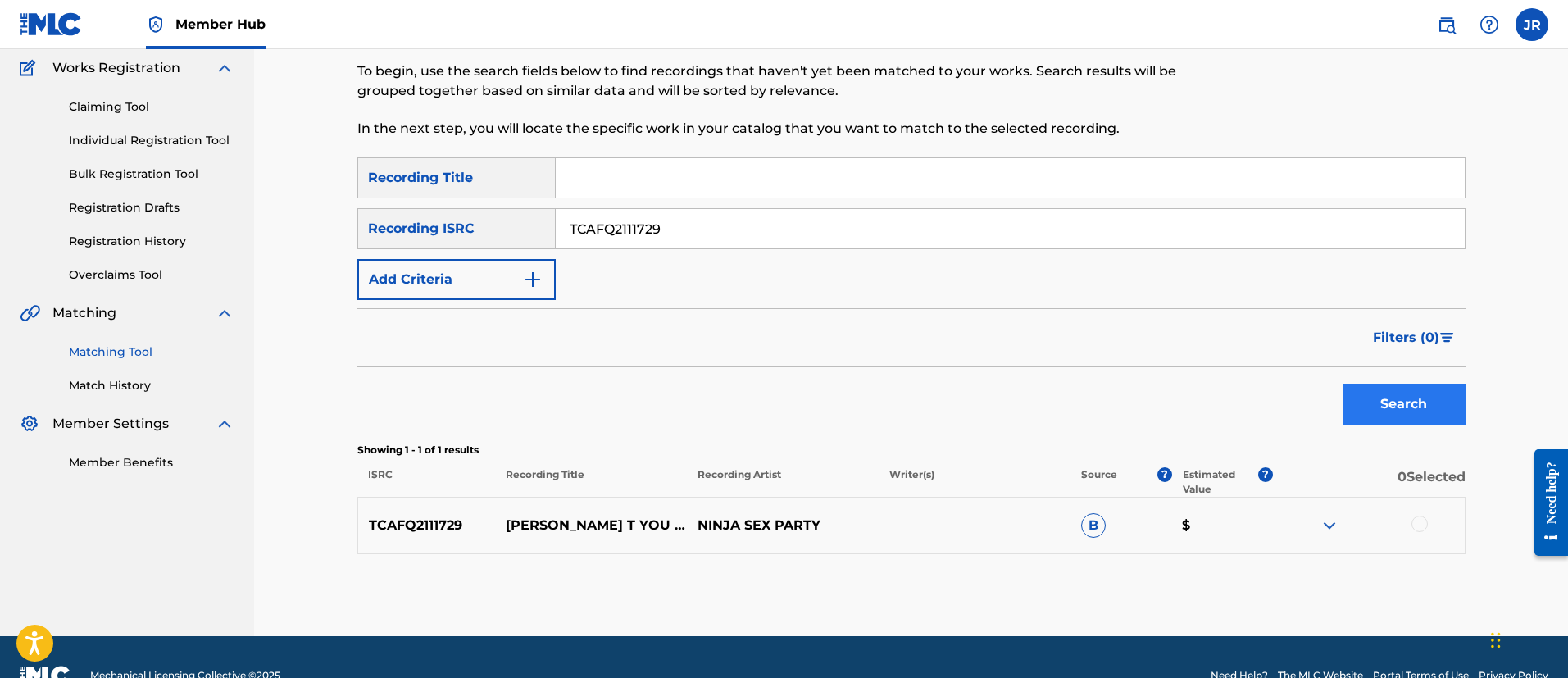
scroll to position [171, 0]
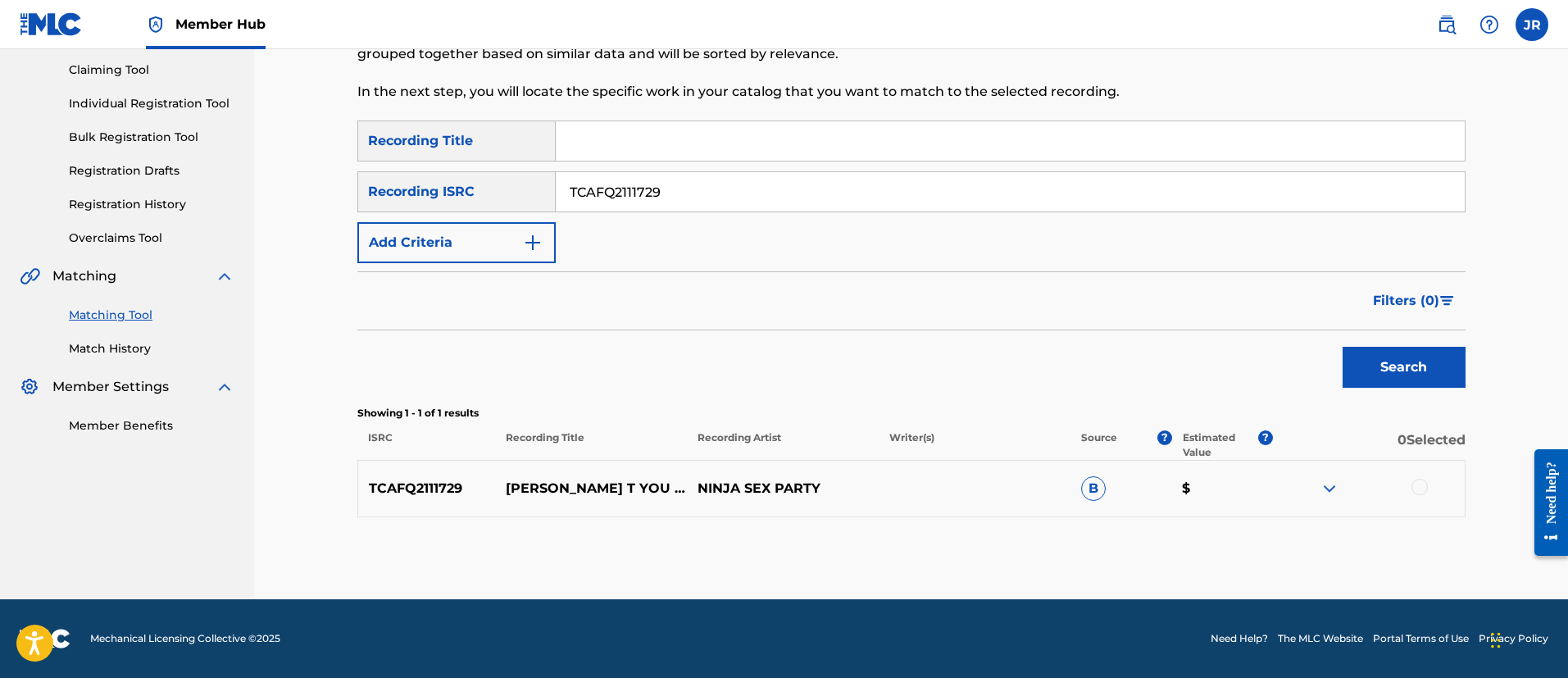
click at [1419, 485] on div at bounding box center [1419, 486] width 16 height 16
click at [1112, 557] on button "Match 1 Group" at bounding box center [1151, 545] width 181 height 41
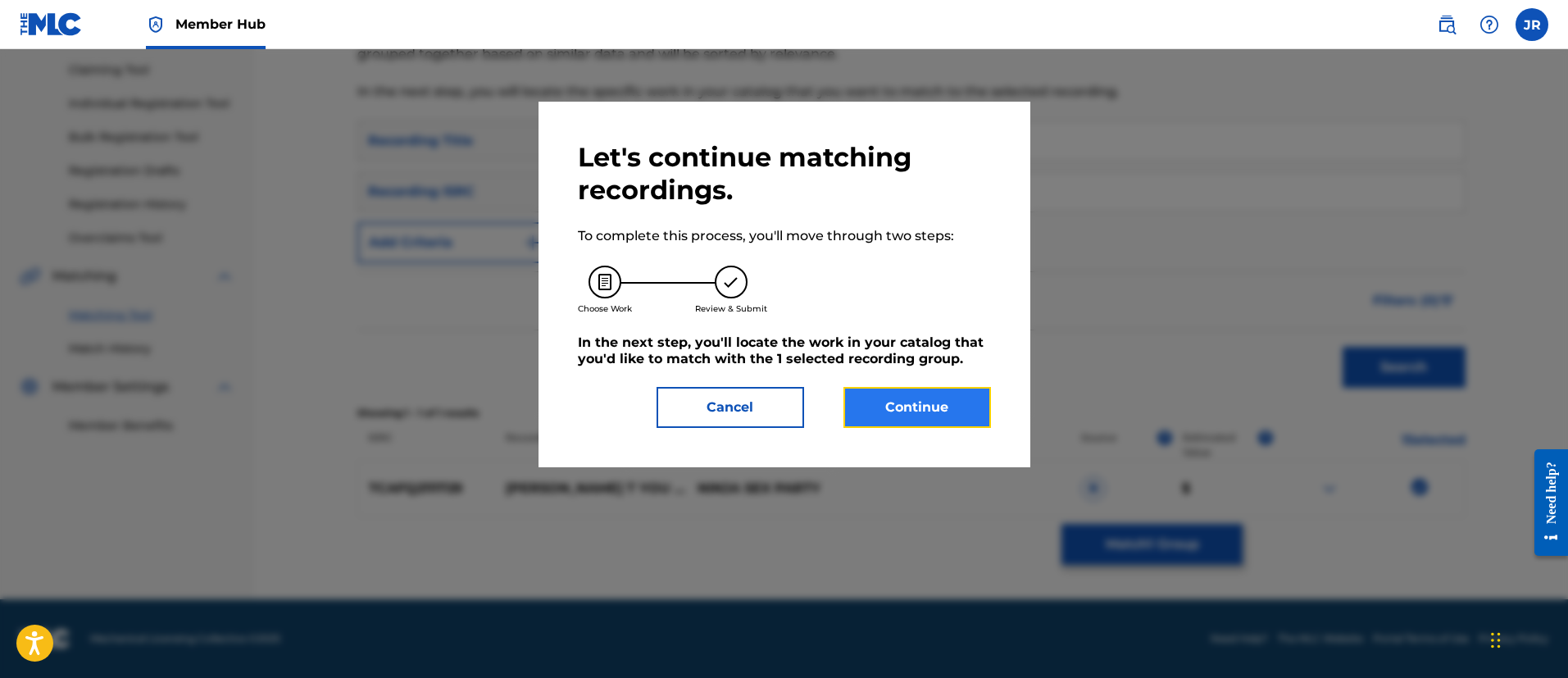
click at [928, 409] on button "Continue" at bounding box center [916, 407] width 148 height 41
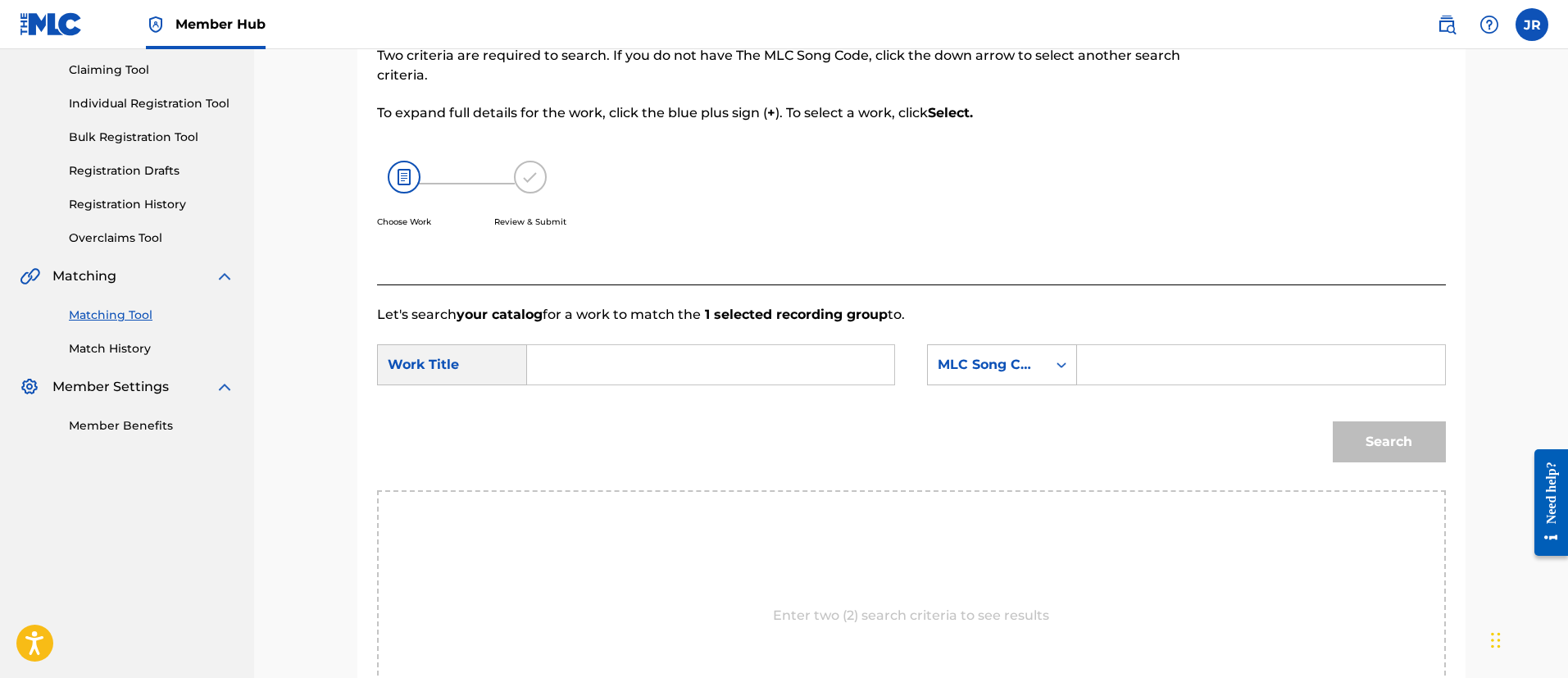
click at [1317, 341] on form "SearchWithCriteriafeb816a8-4497-497d-a97f-bf867d34b593 Work Title SearchWithCri…" at bounding box center [911, 407] width 1068 height 165
click at [1146, 359] on input "Search Form" at bounding box center [1260, 365] width 339 height 40
paste input "DB1NFR"
type input "DB1NFR"
click at [568, 346] on input "Search Form" at bounding box center [710, 365] width 339 height 40
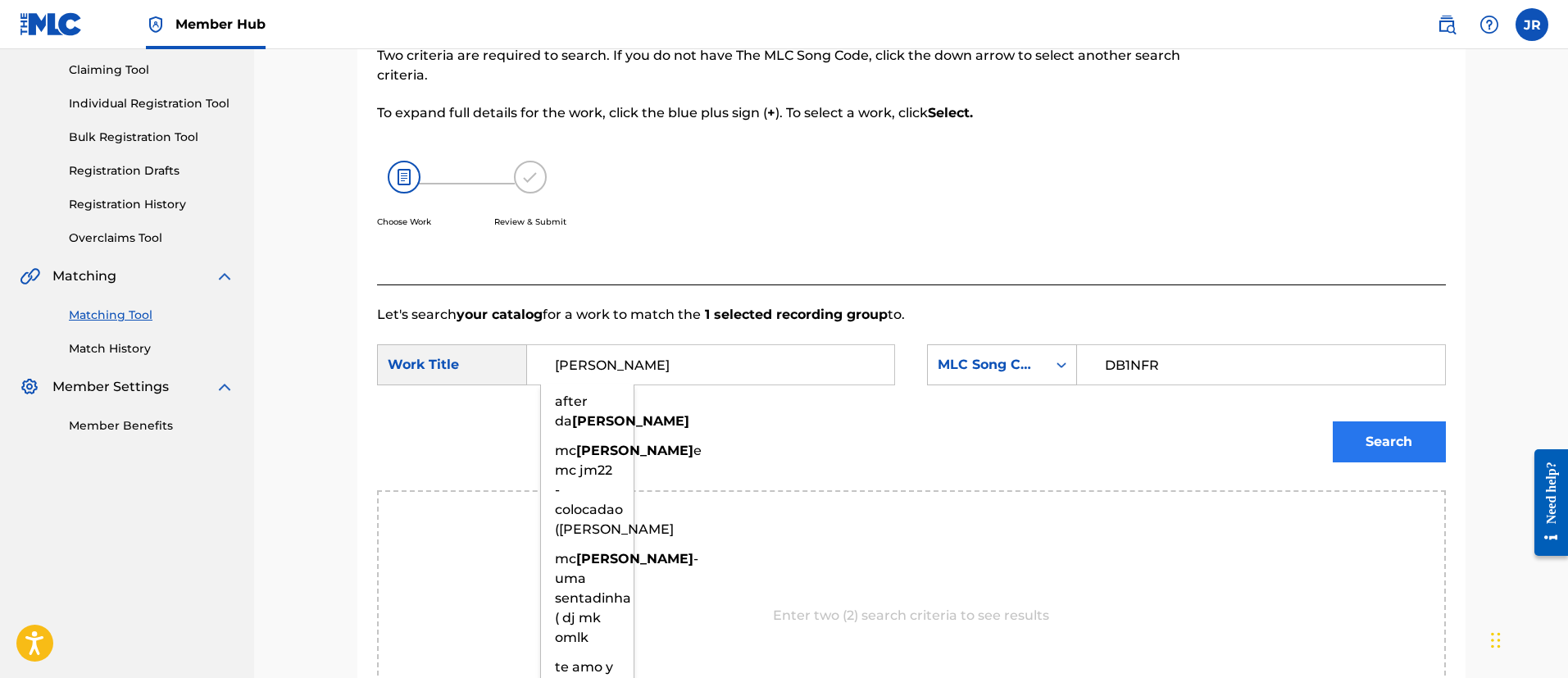
type input "danny"
click at [1385, 422] on button "Search" at bounding box center [1388, 442] width 113 height 41
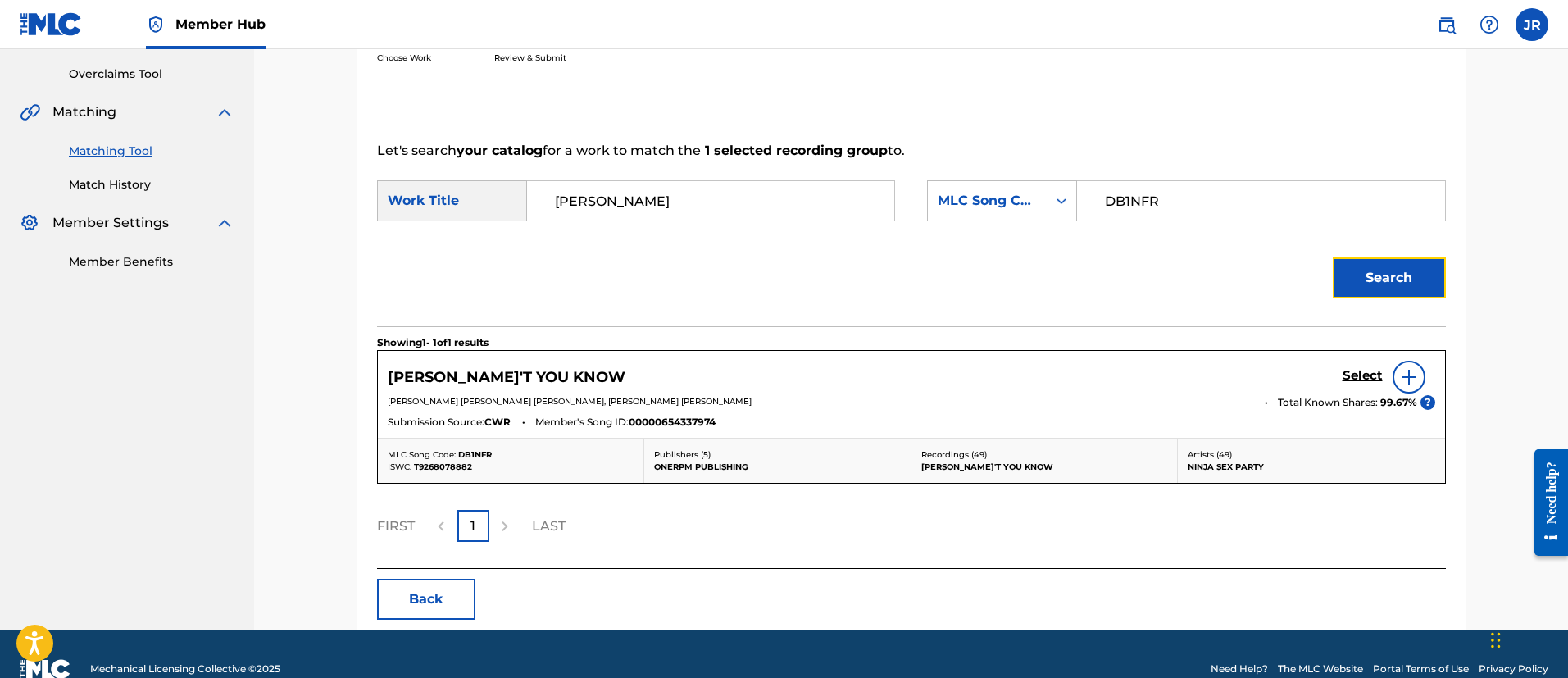
scroll to position [366, 0]
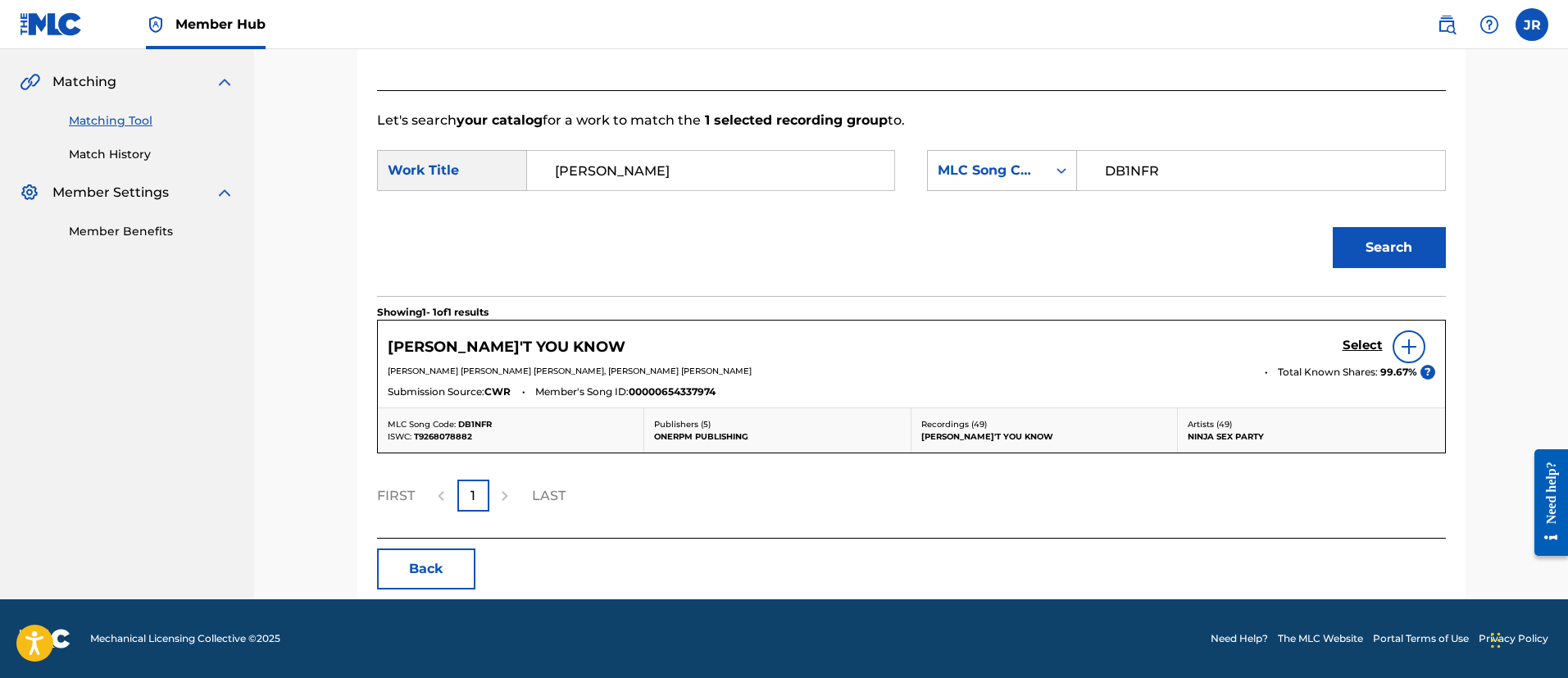
click at [1369, 321] on div "DANNY DON'T YOU KNOW Select JAMES WESLEY ROACH, LEIGH DANIEL AVIDAN, BRIAN ALEX…" at bounding box center [912, 364] width 1067 height 87
click at [1358, 334] on div "Select" at bounding box center [1388, 347] width 93 height 33
click at [1364, 350] on h5 "Select" at bounding box center [1362, 345] width 41 height 15
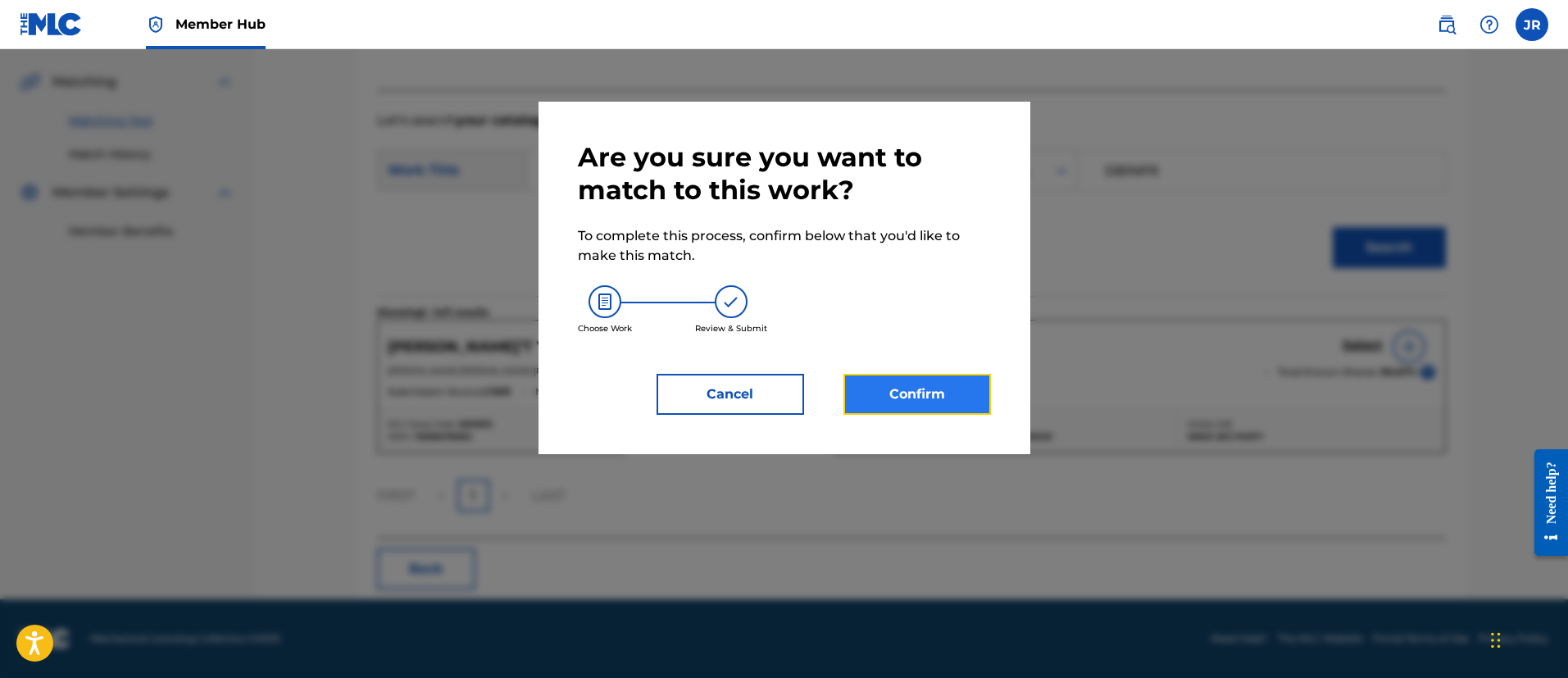
click at [853, 398] on button "Confirm" at bounding box center [916, 395] width 148 height 41
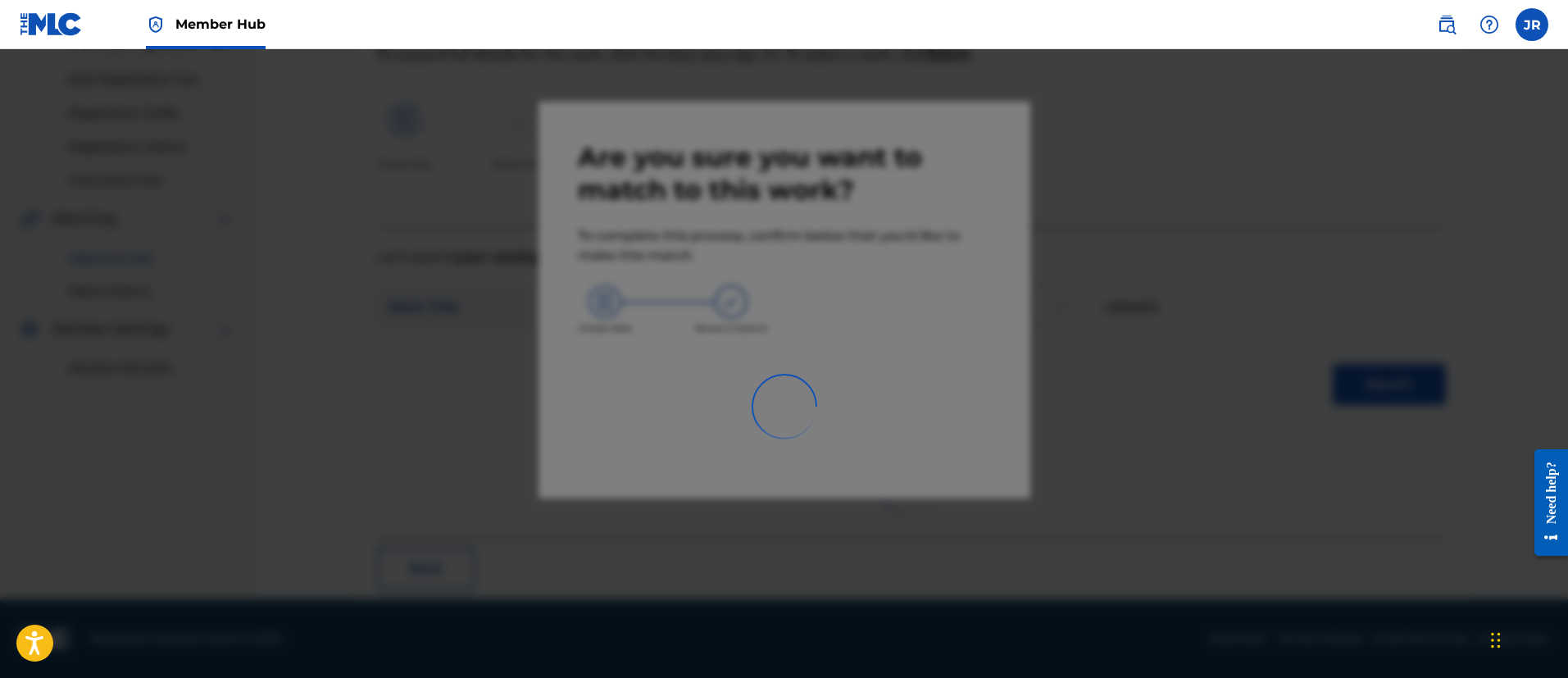
click at [1068, 375] on div at bounding box center [784, 388] width 1568 height 678
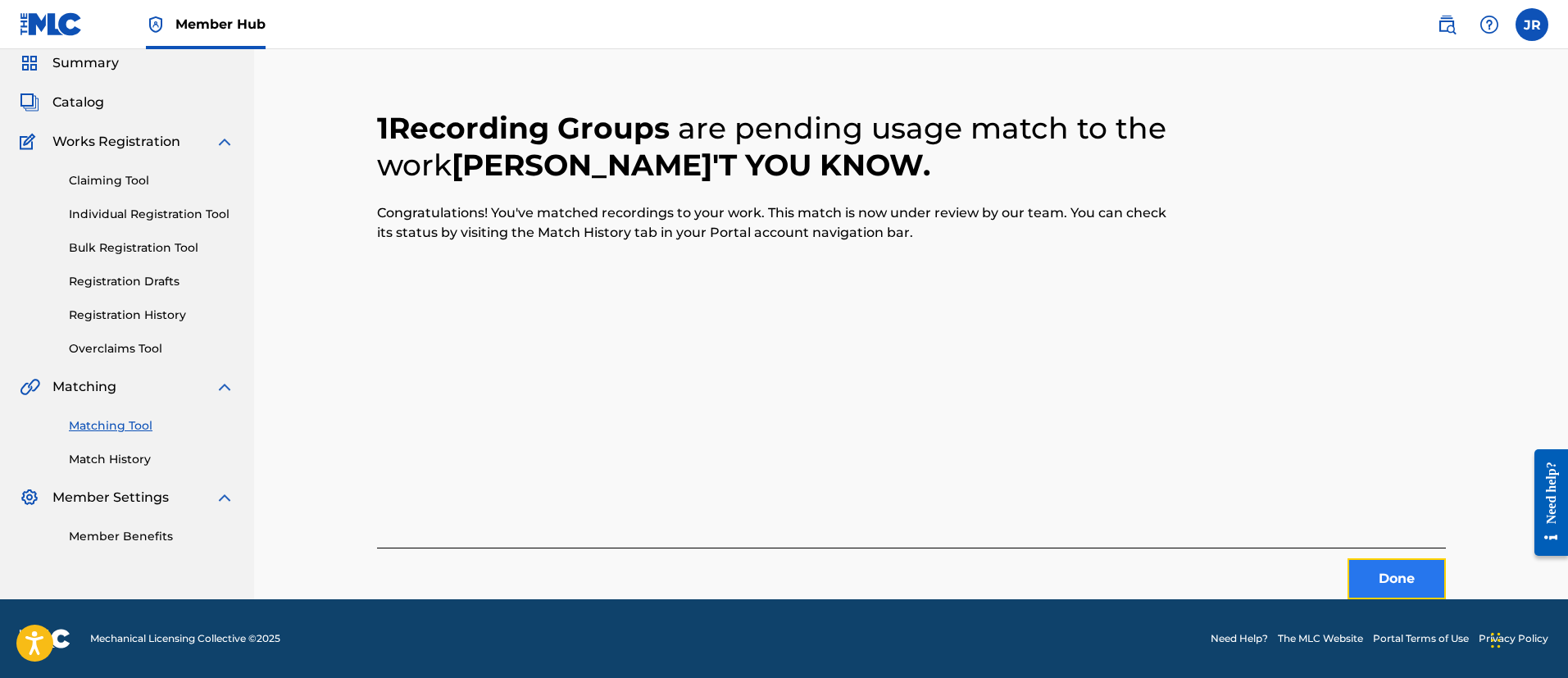
click at [1368, 569] on button "Done" at bounding box center [1397, 578] width 99 height 41
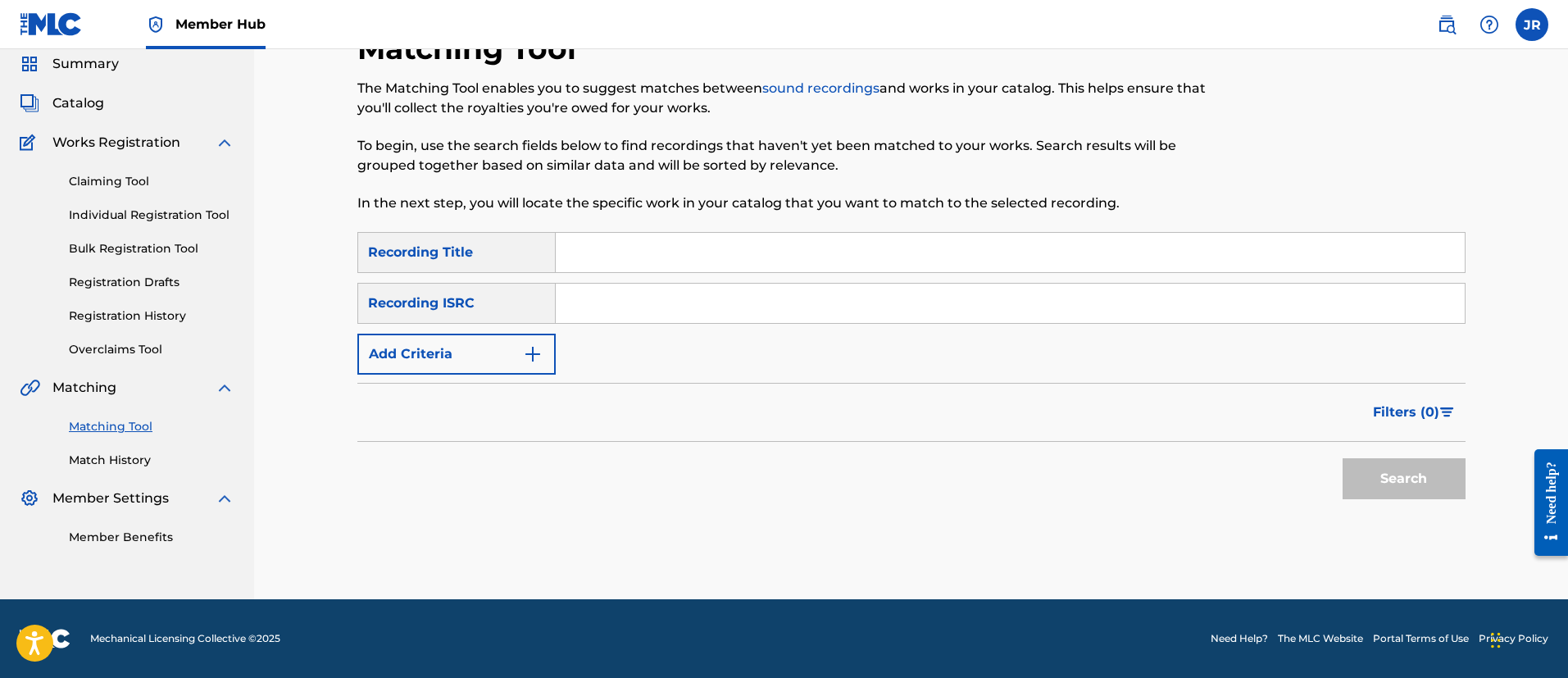
scroll to position [60, 0]
drag, startPoint x: 622, startPoint y: 290, endPoint x: 620, endPoint y: 304, distance: 14.1
click at [622, 290] on input "Search Form" at bounding box center [1010, 303] width 909 height 40
paste input "QZ5AB2481829"
click at [1342, 458] on button "Search" at bounding box center [1403, 479] width 123 height 41
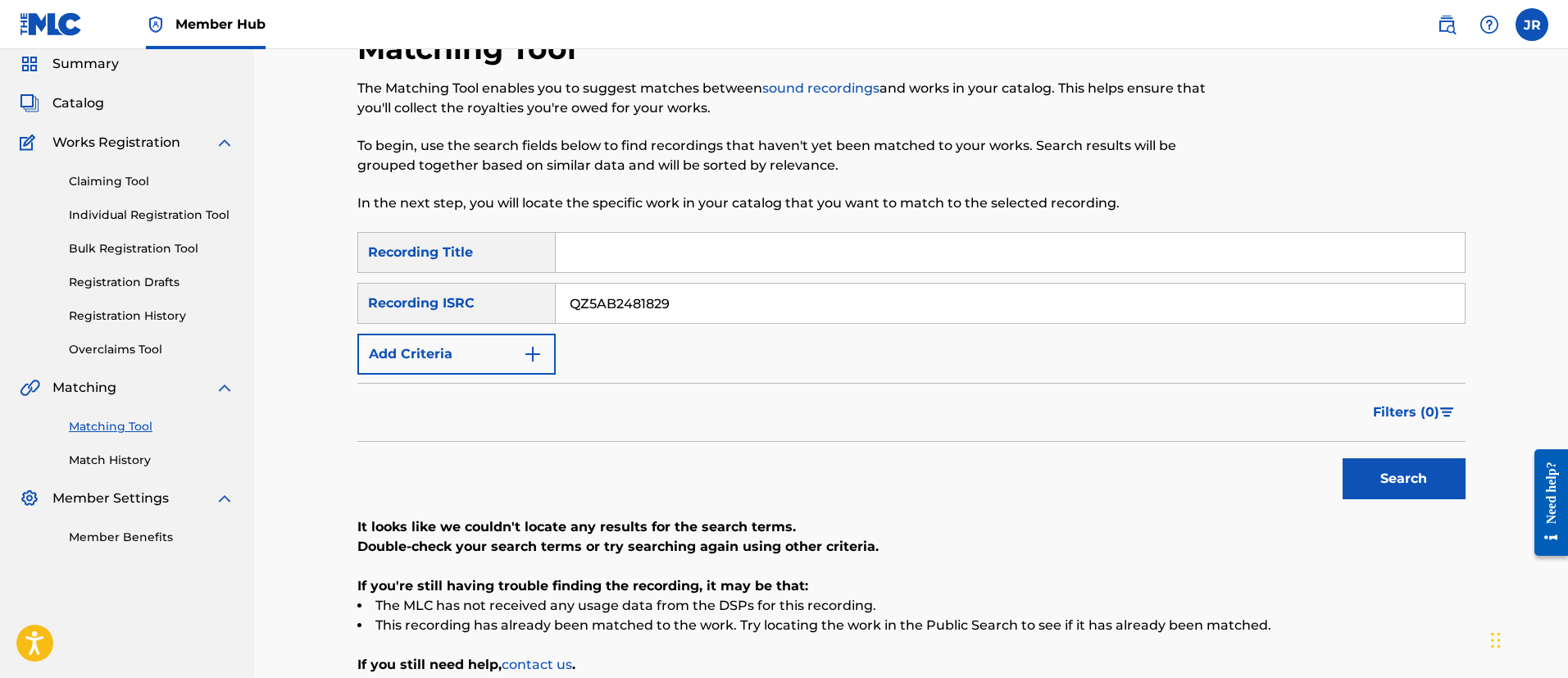
type input "QZ5AB2481829"
click at [1342, 458] on button "Search" at bounding box center [1403, 479] width 123 height 41
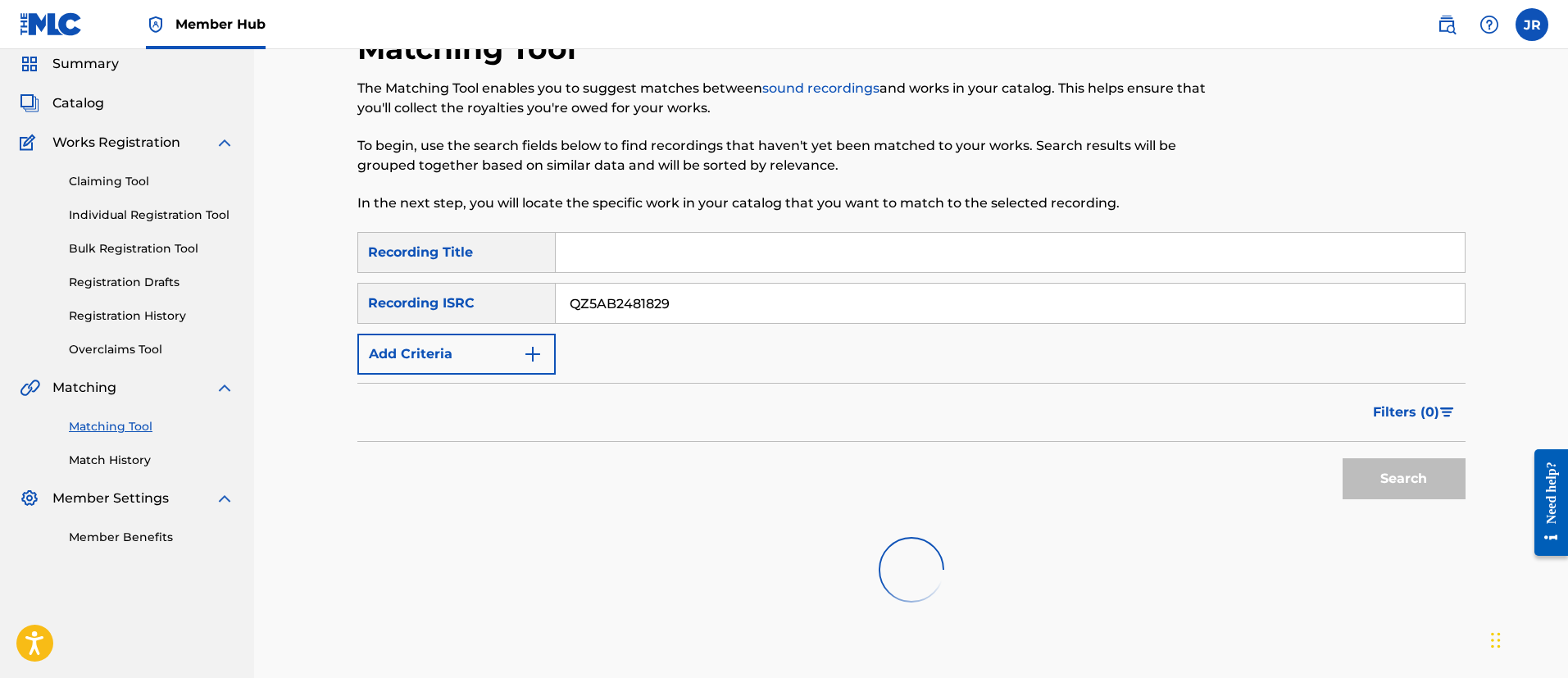
click at [1342, 458] on button "Search" at bounding box center [1403, 479] width 123 height 41
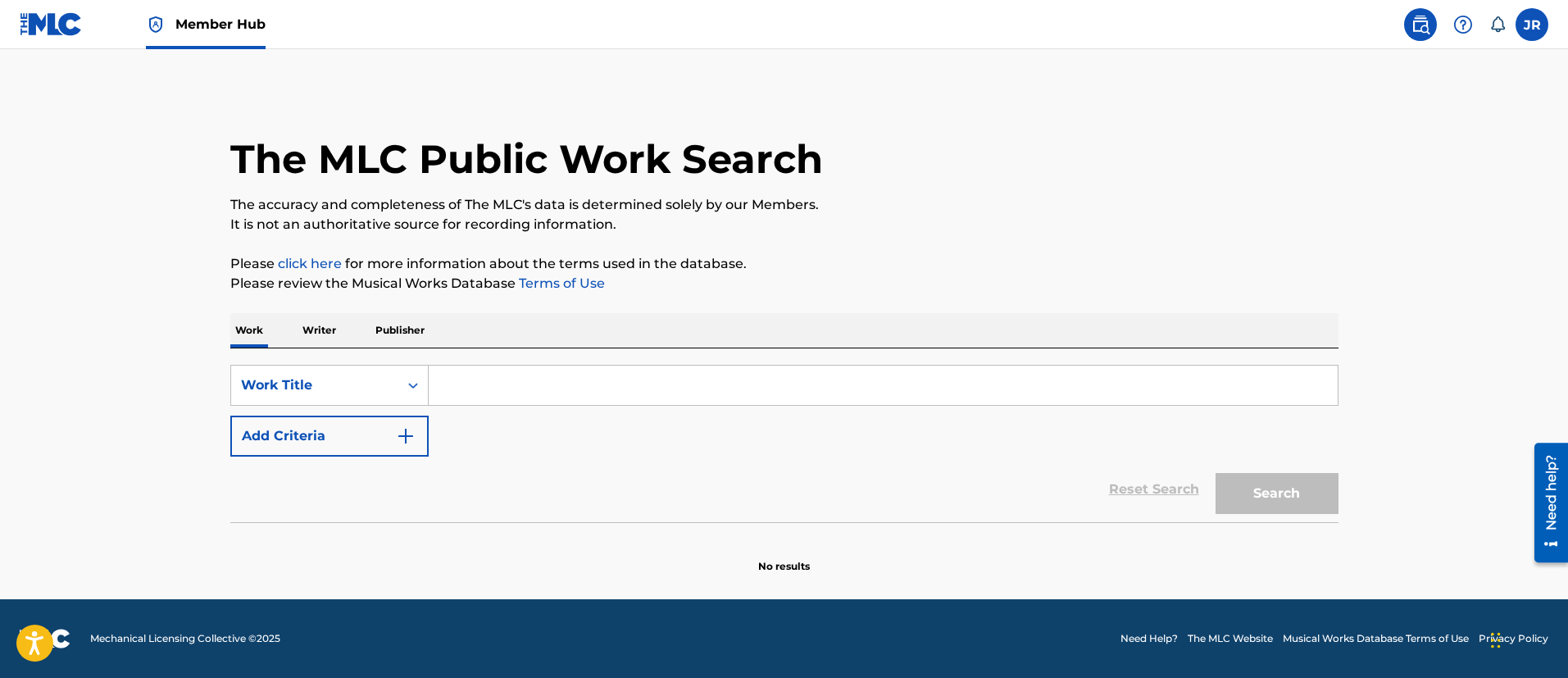
drag, startPoint x: 551, startPoint y: 384, endPoint x: 542, endPoint y: 387, distance: 9.5
click at [546, 387] on input "Search Form" at bounding box center [883, 385] width 909 height 40
paste input "Best Friends Forever!"
type input "Best Friends Forever!"
drag, startPoint x: 286, startPoint y: 409, endPoint x: 309, endPoint y: 401, distance: 24.4
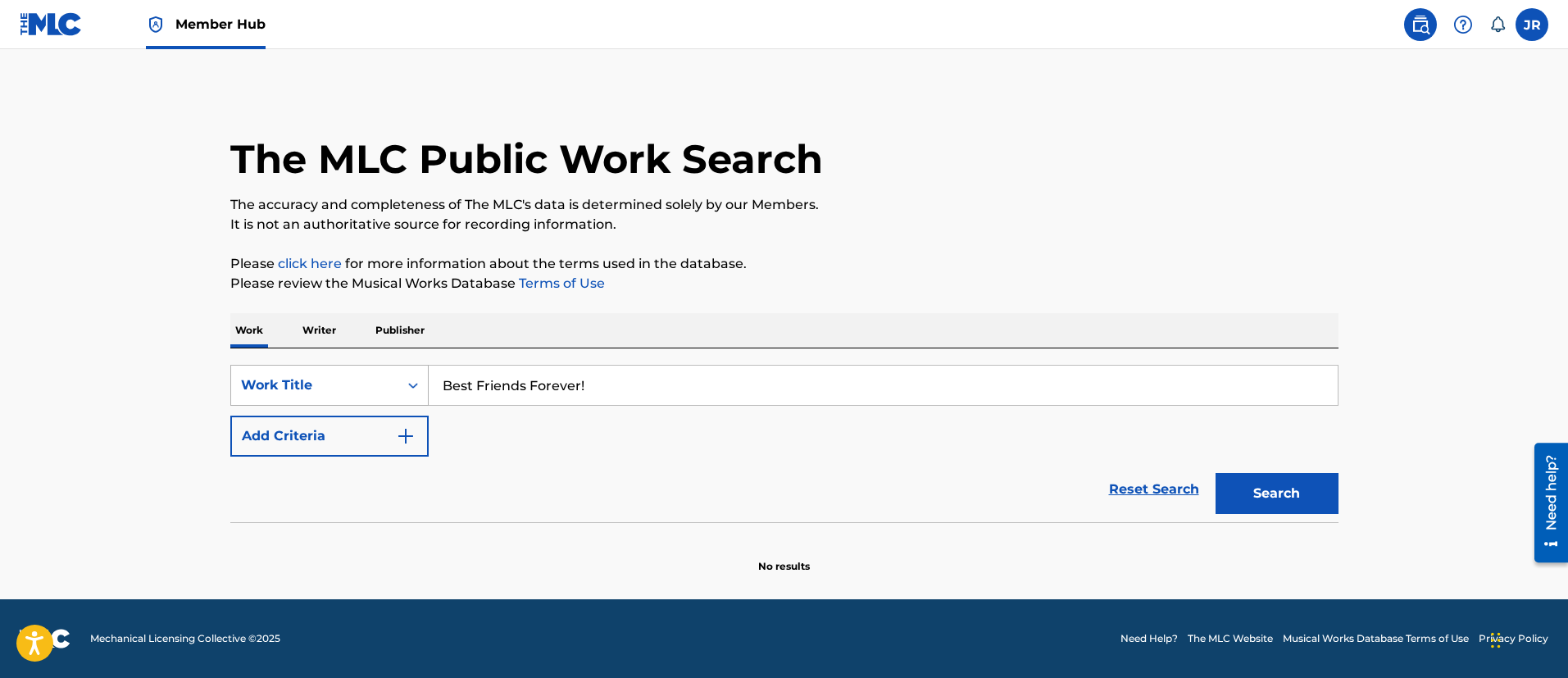
click at [309, 401] on div "SearchWithCriteria01f118ce-2e14-42d7-906e-3ebfa5ea2d10 Work Title Best Friends …" at bounding box center [784, 410] width 1108 height 92
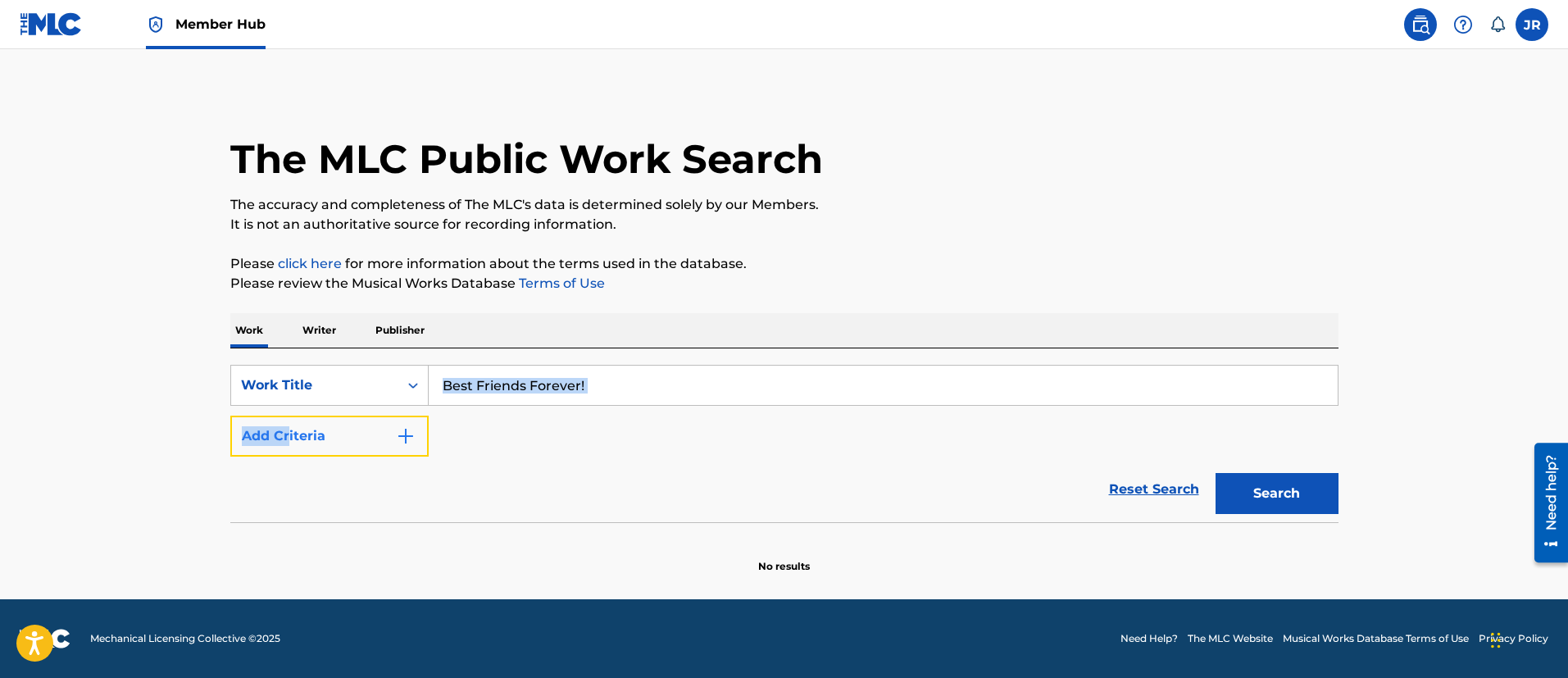
click at [312, 450] on button "Add Criteria" at bounding box center [329, 436] width 198 height 41
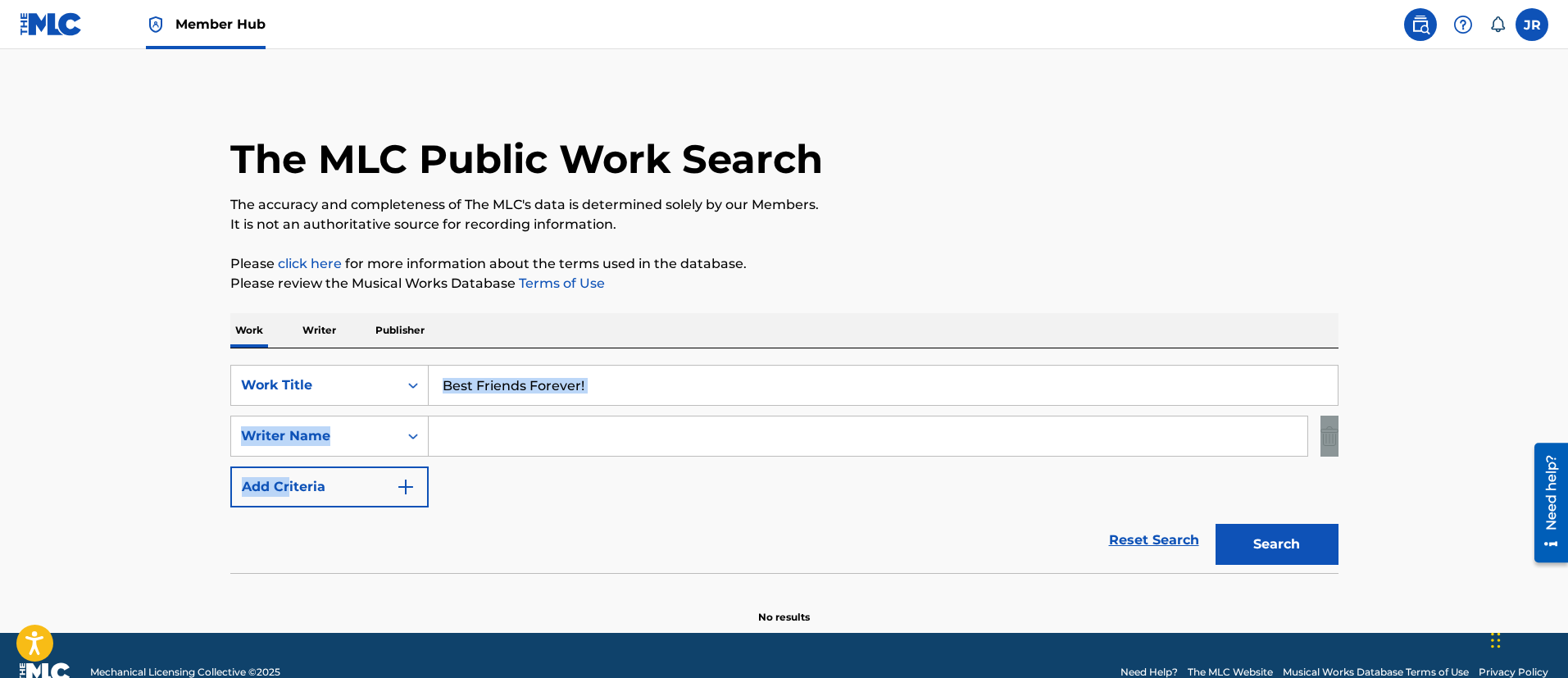
click at [500, 438] on input "Search Form" at bounding box center [867, 436] width 879 height 40
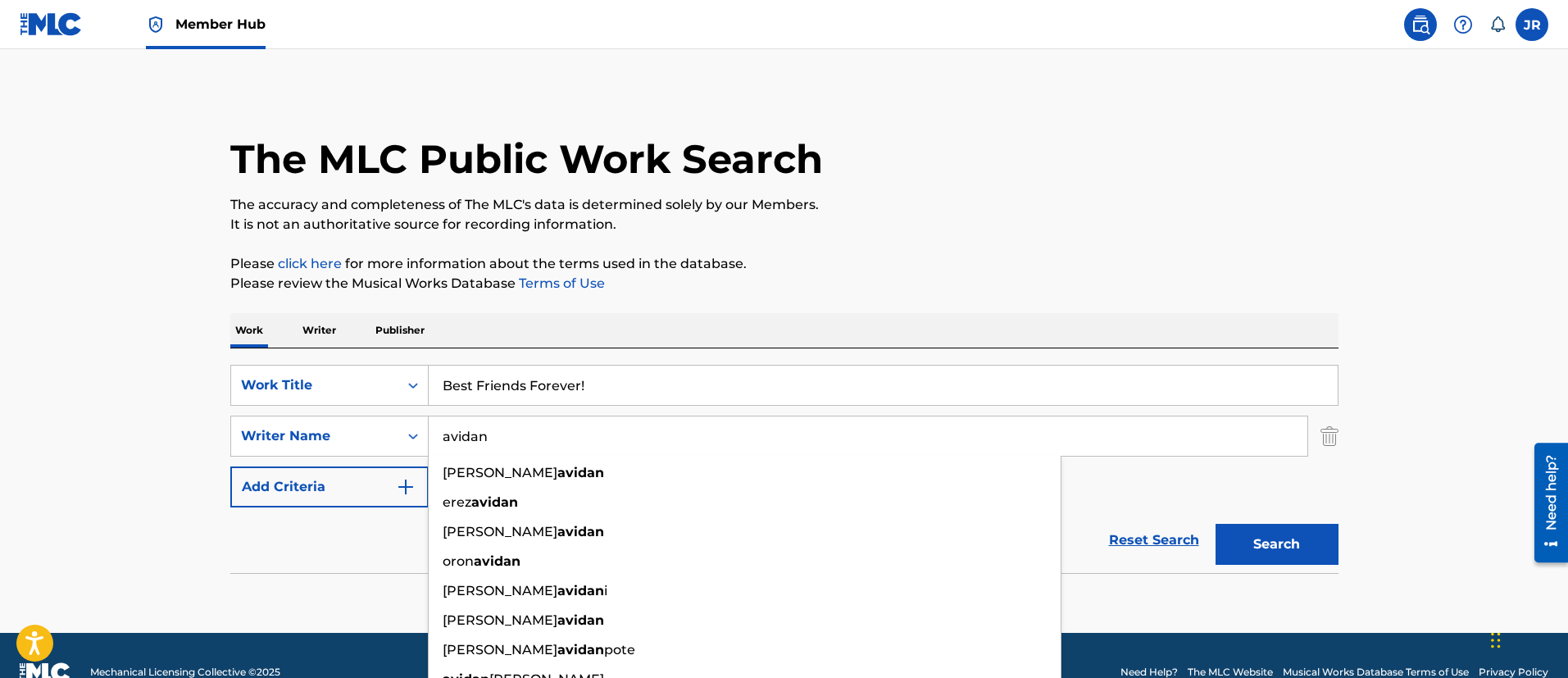
type input "avidan"
click at [1215, 524] on button "Search" at bounding box center [1276, 545] width 123 height 41
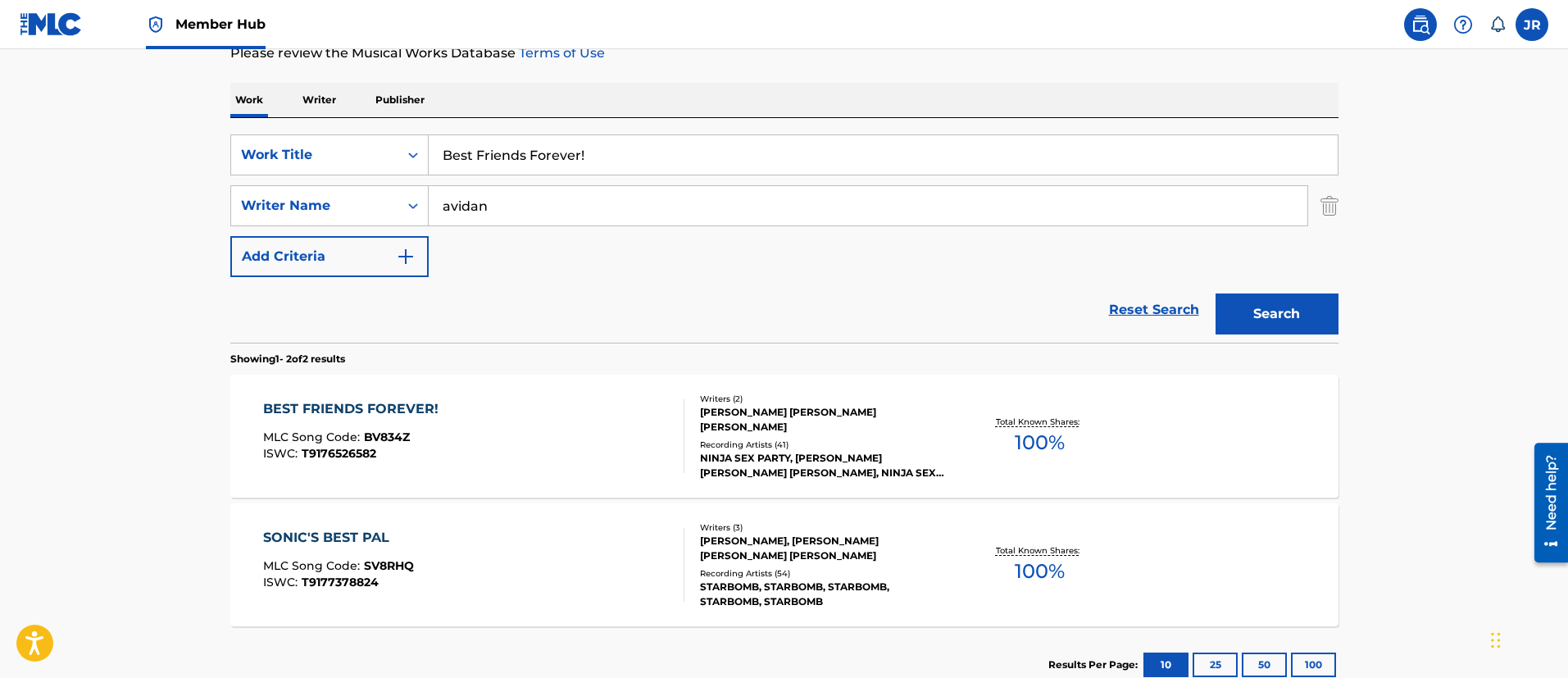
scroll to position [342, 0]
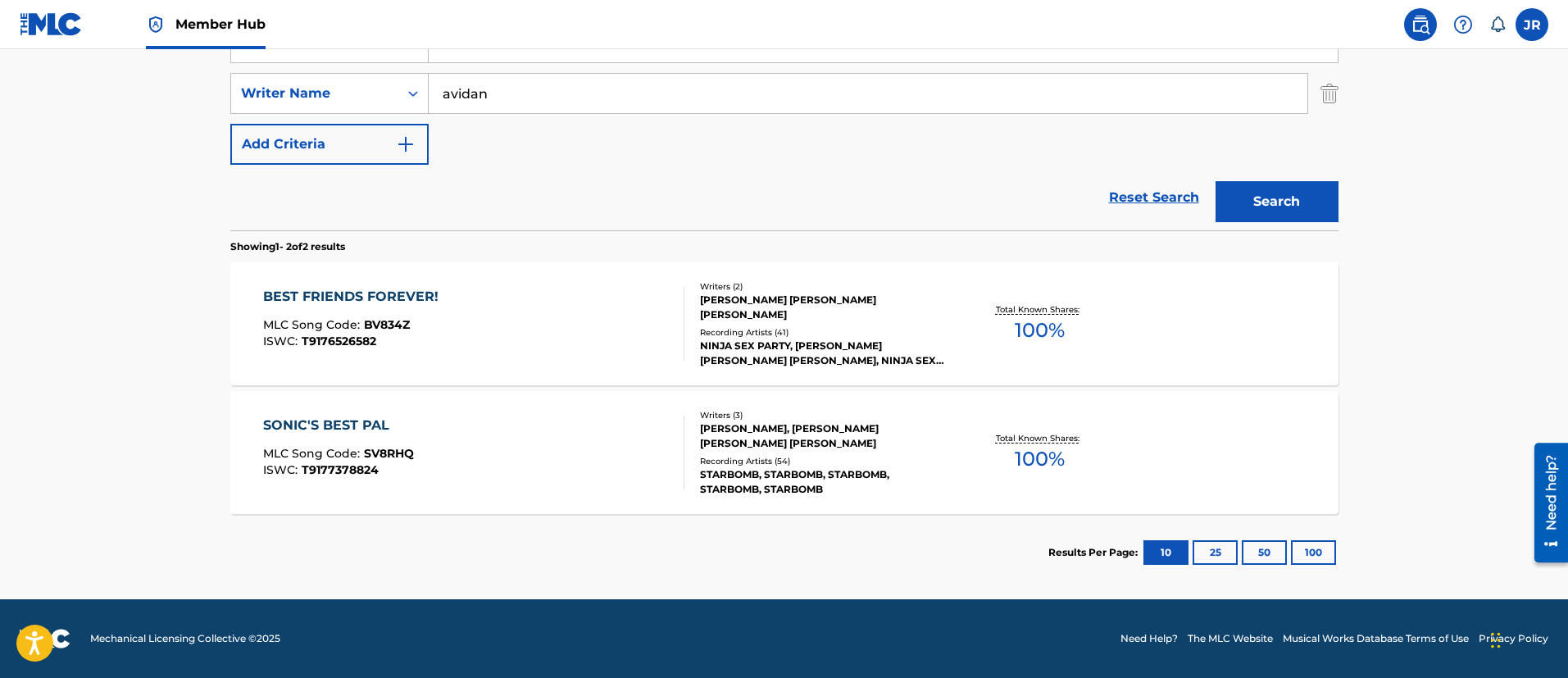
click at [493, 301] on div "BEST FRIENDS FOREVER! MLC Song Code : BV834Z ISWC : T9176526582" at bounding box center [474, 324] width 421 height 74
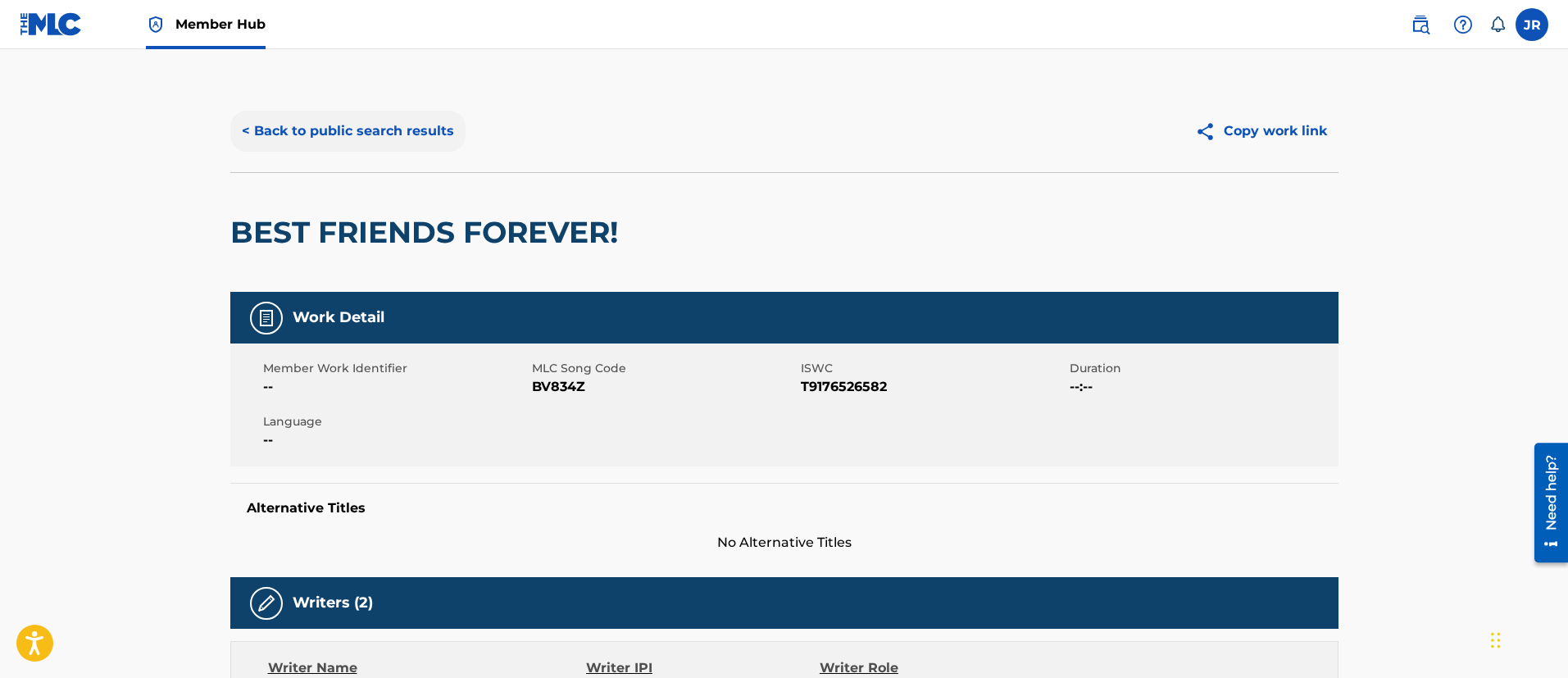
click at [382, 112] on button "< Back to public search results" at bounding box center [347, 131] width 235 height 41
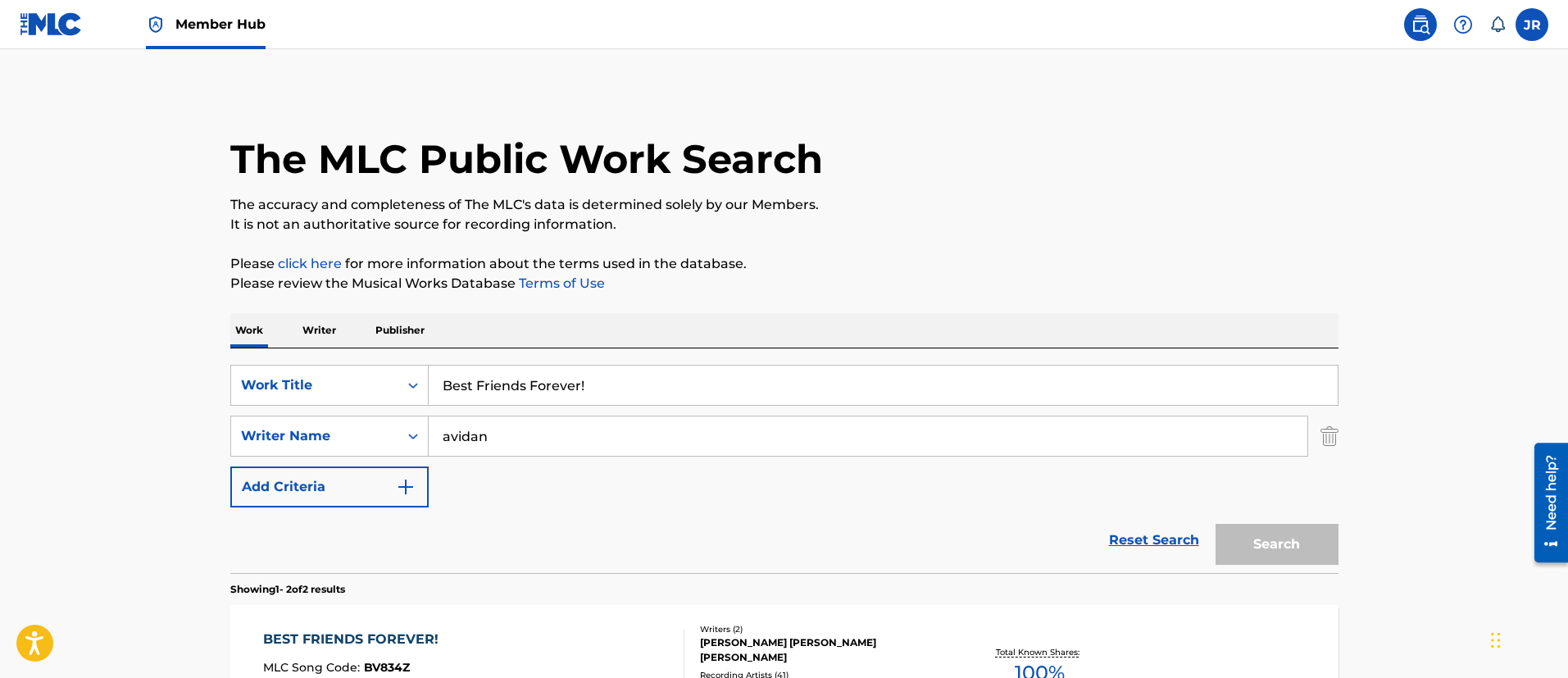
scroll to position [250, 0]
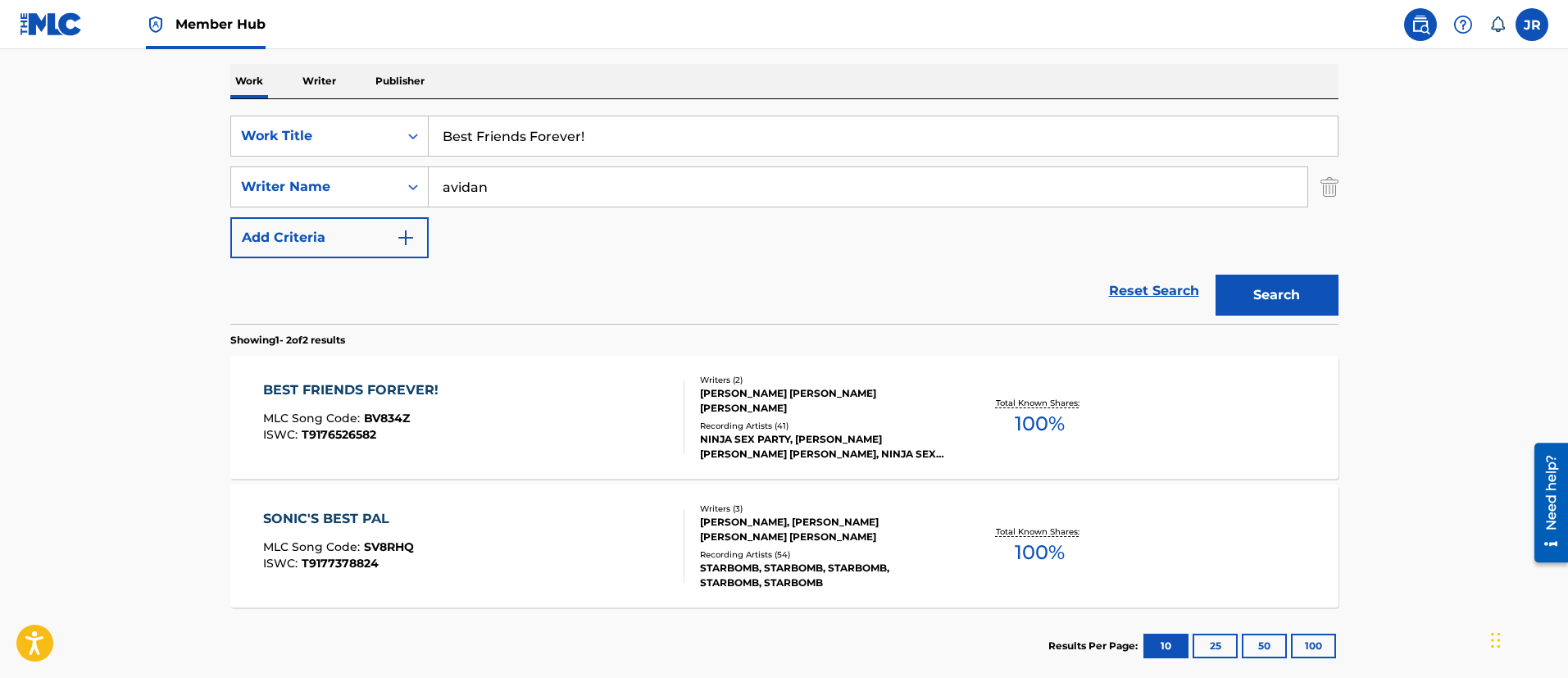
drag, startPoint x: 576, startPoint y: 152, endPoint x: 581, endPoint y: 140, distance: 13.0
click at [576, 148] on input "Best Friends Forever!" at bounding box center [883, 135] width 909 height 40
click at [583, 138] on input "Best Friends Forever!" at bounding box center [883, 135] width 909 height 40
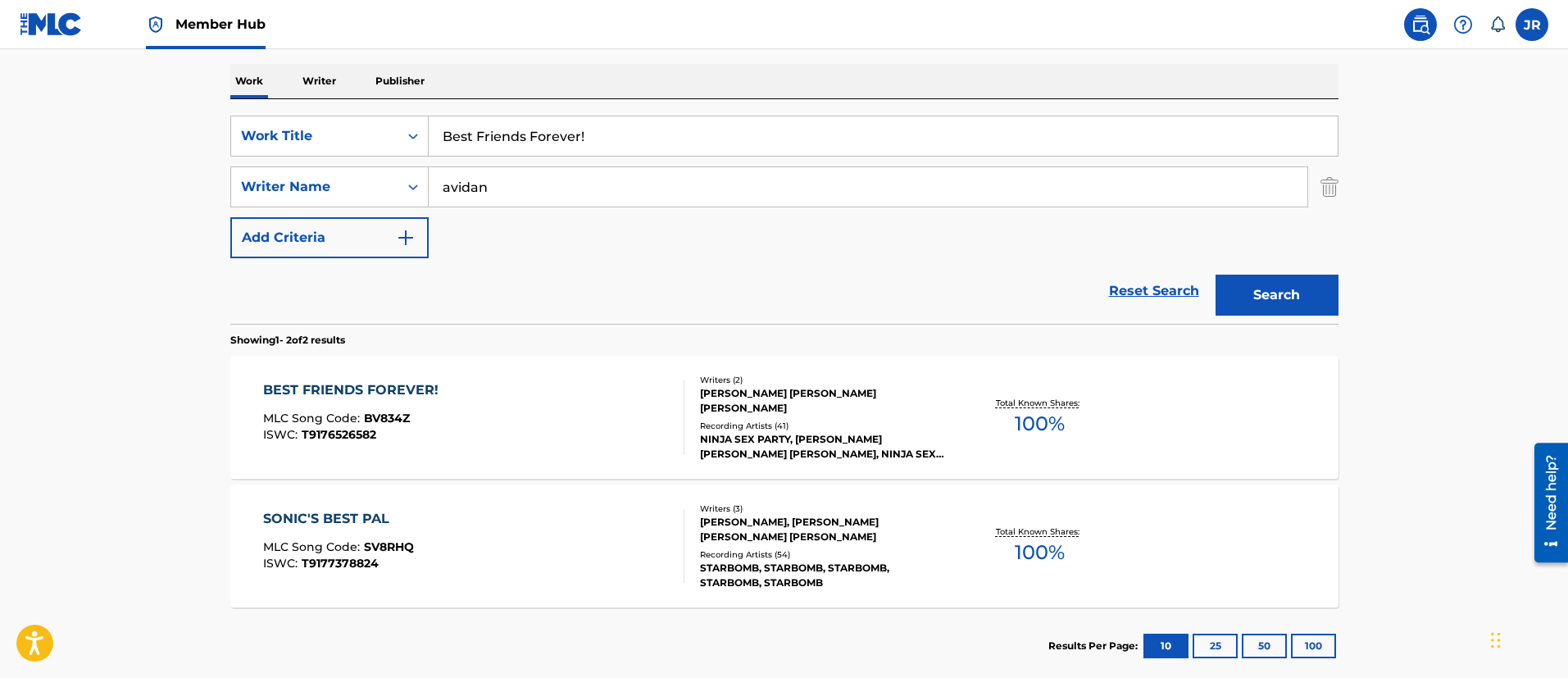
paste input "uttsex Goldilocks"
type input "Buttsex Goldilocks"
click at [1215, 275] on button "Search" at bounding box center [1276, 295] width 123 height 41
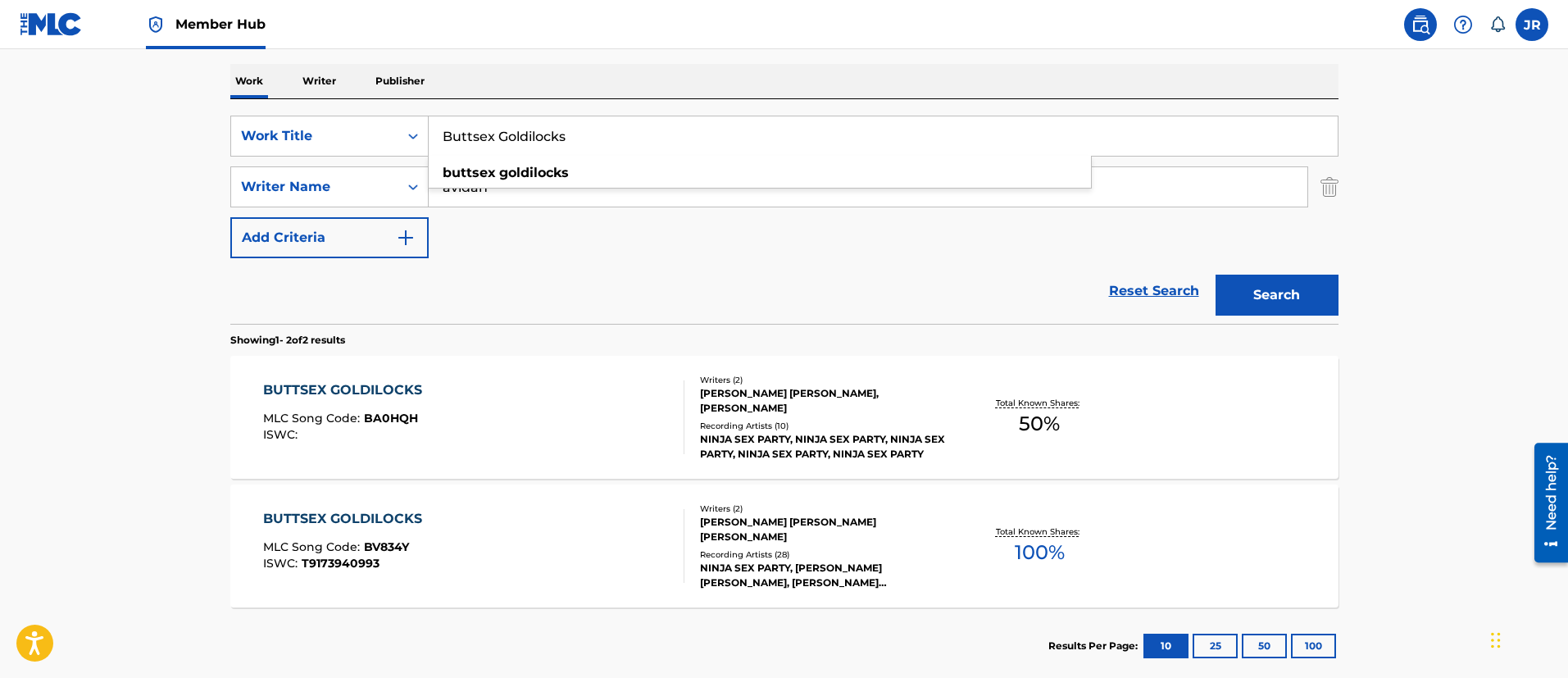
click at [532, 397] on div "BUTTSEX GOLDILOCKS MLC Song Code : BA0HQH ISWC :" at bounding box center [474, 417] width 421 height 74
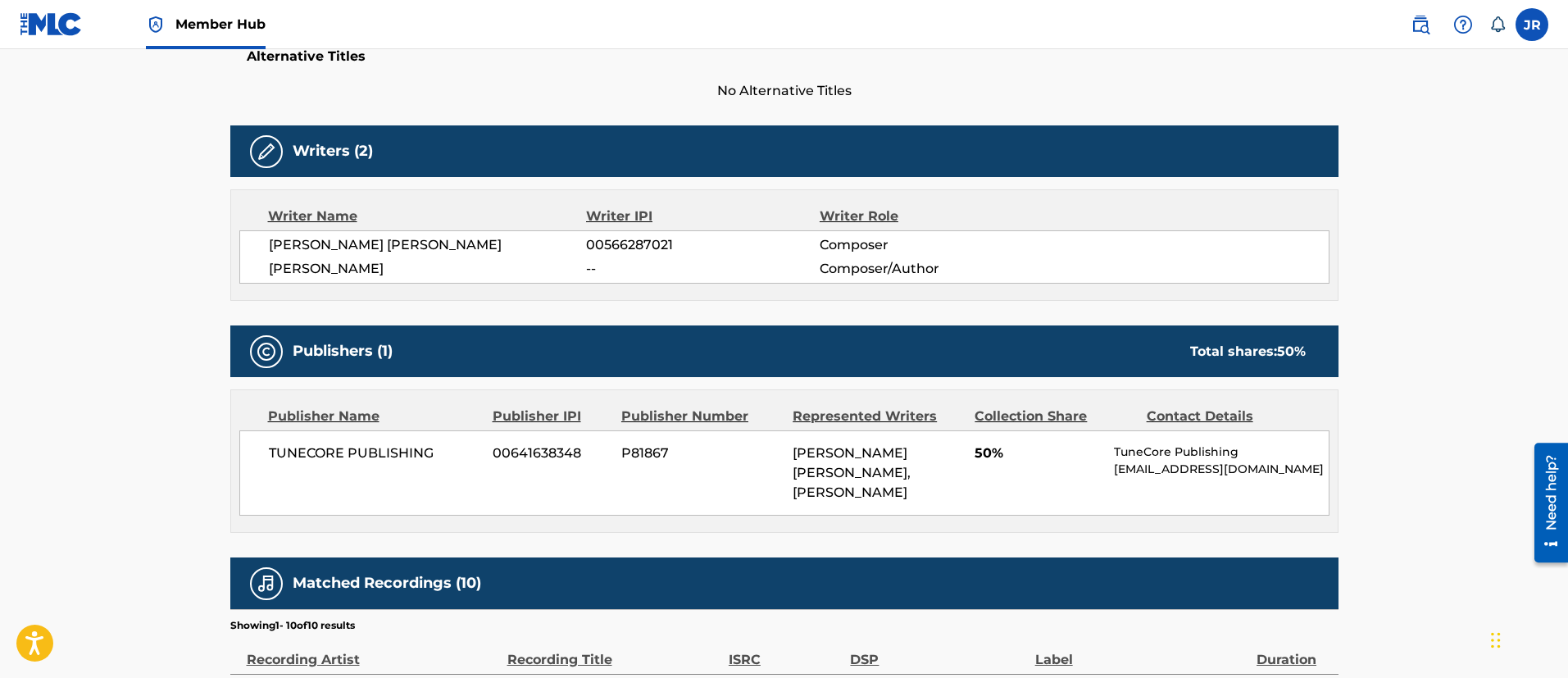
scroll to position [492, 0]
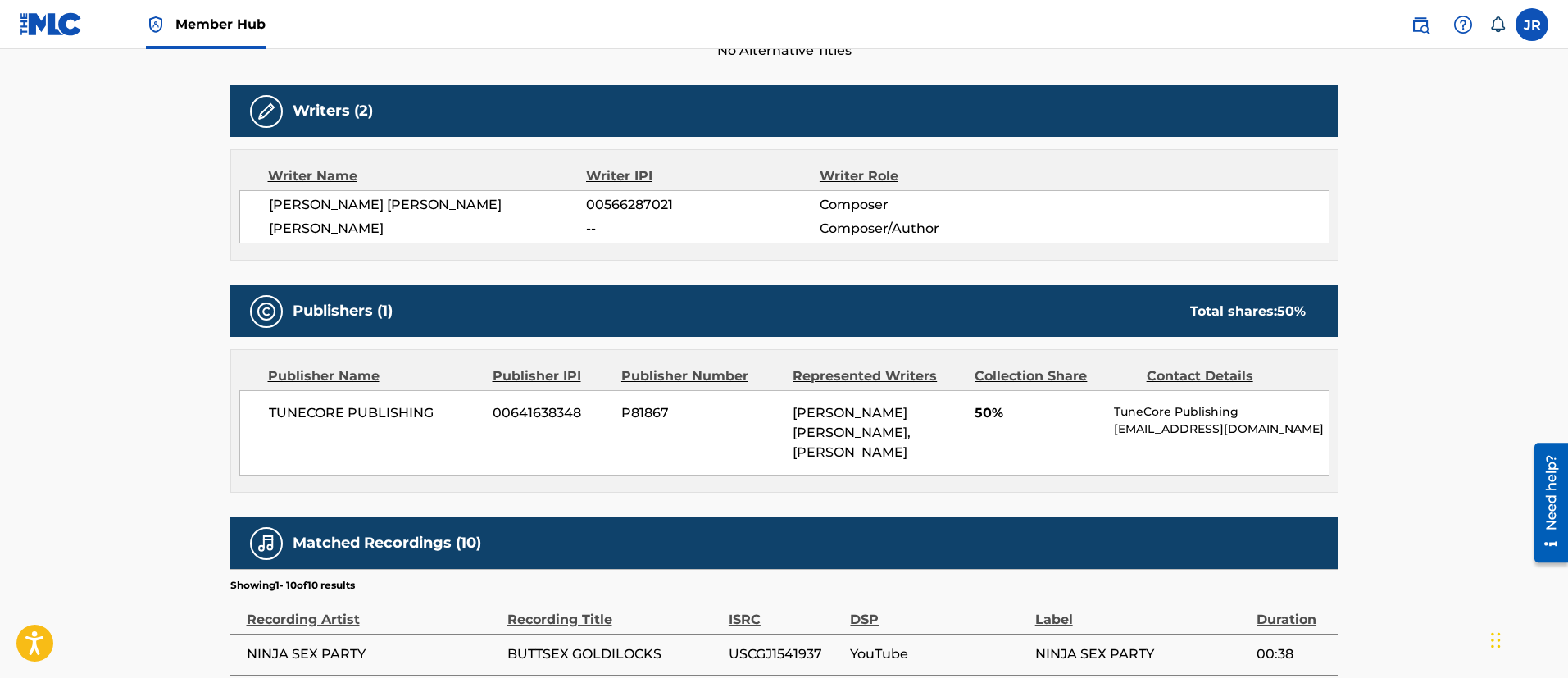
drag, startPoint x: 0, startPoint y: 346, endPoint x: 27, endPoint y: 346, distance: 27.0
click at [0, 346] on main "< Back to public search results Copy work link BUTTSEX GOLDILOCKS Work Detail M…" at bounding box center [784, 312] width 1568 height 1512
drag, startPoint x: 306, startPoint y: 401, endPoint x: 406, endPoint y: 401, distance: 100.0
click at [400, 401] on div "TUNECORE PUBLISHING 00641638348 P81867 LEIGH DANIEL AVIDAN, BRIAN WECHT 50% Tun…" at bounding box center [784, 432] width 1089 height 85
click at [421, 401] on div "TUNECORE PUBLISHING 00641638348 P81867 LEIGH DANIEL AVIDAN, BRIAN WECHT 50% Tun…" at bounding box center [784, 432] width 1089 height 85
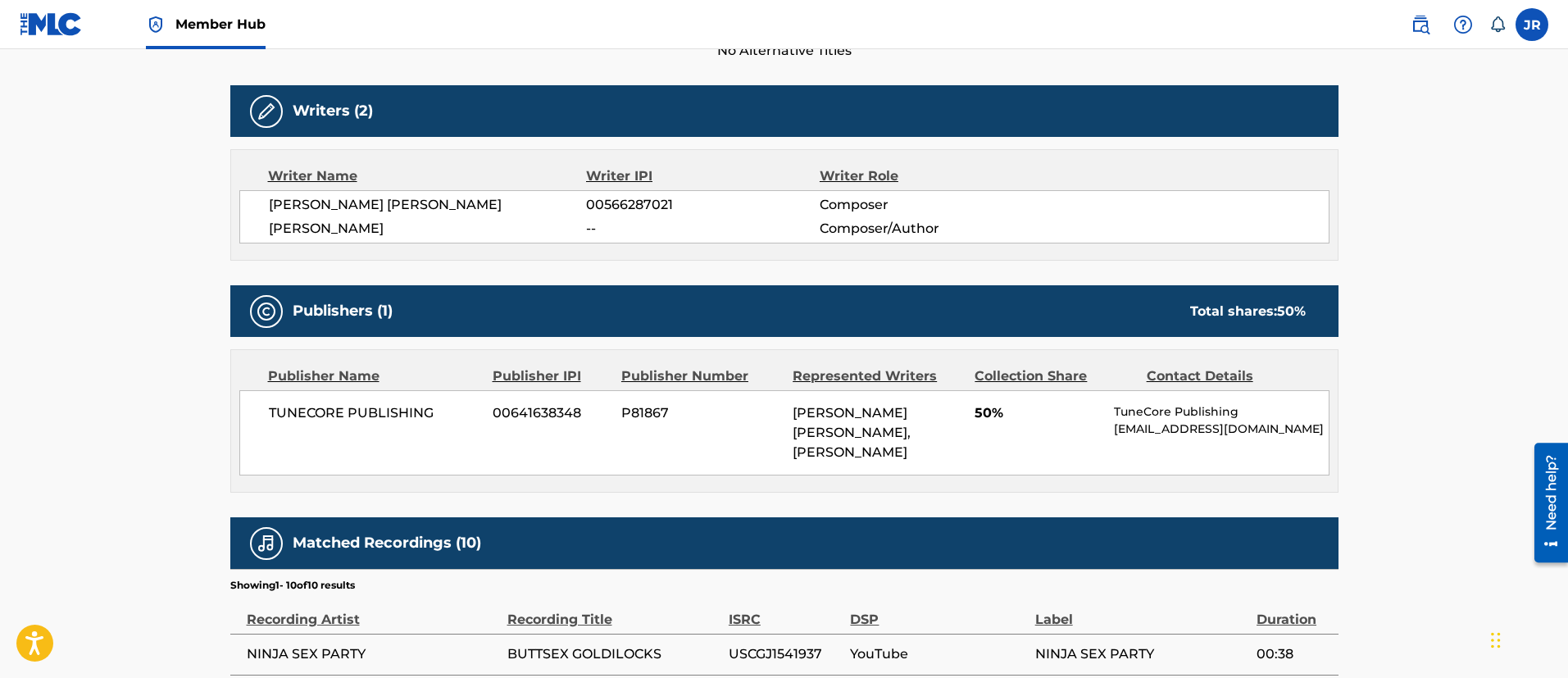
click at [535, 434] on div "TUNECORE PUBLISHING 00641638348 P81867 LEIGH DANIEL AVIDAN, BRIAN WECHT 50% Tun…" at bounding box center [784, 432] width 1089 height 85
drag, startPoint x: 745, startPoint y: 444, endPoint x: 817, endPoint y: 448, distance: 72.1
click at [814, 448] on div "TUNECORE PUBLISHING 00641638348 P81867 LEIGH DANIEL AVIDAN, BRIAN WECHT 50% Tun…" at bounding box center [784, 432] width 1089 height 85
click at [932, 455] on div "TUNECORE PUBLISHING 00641638348 P81867 LEIGH DANIEL AVIDAN, BRIAN WECHT 50% Tun…" at bounding box center [784, 432] width 1089 height 85
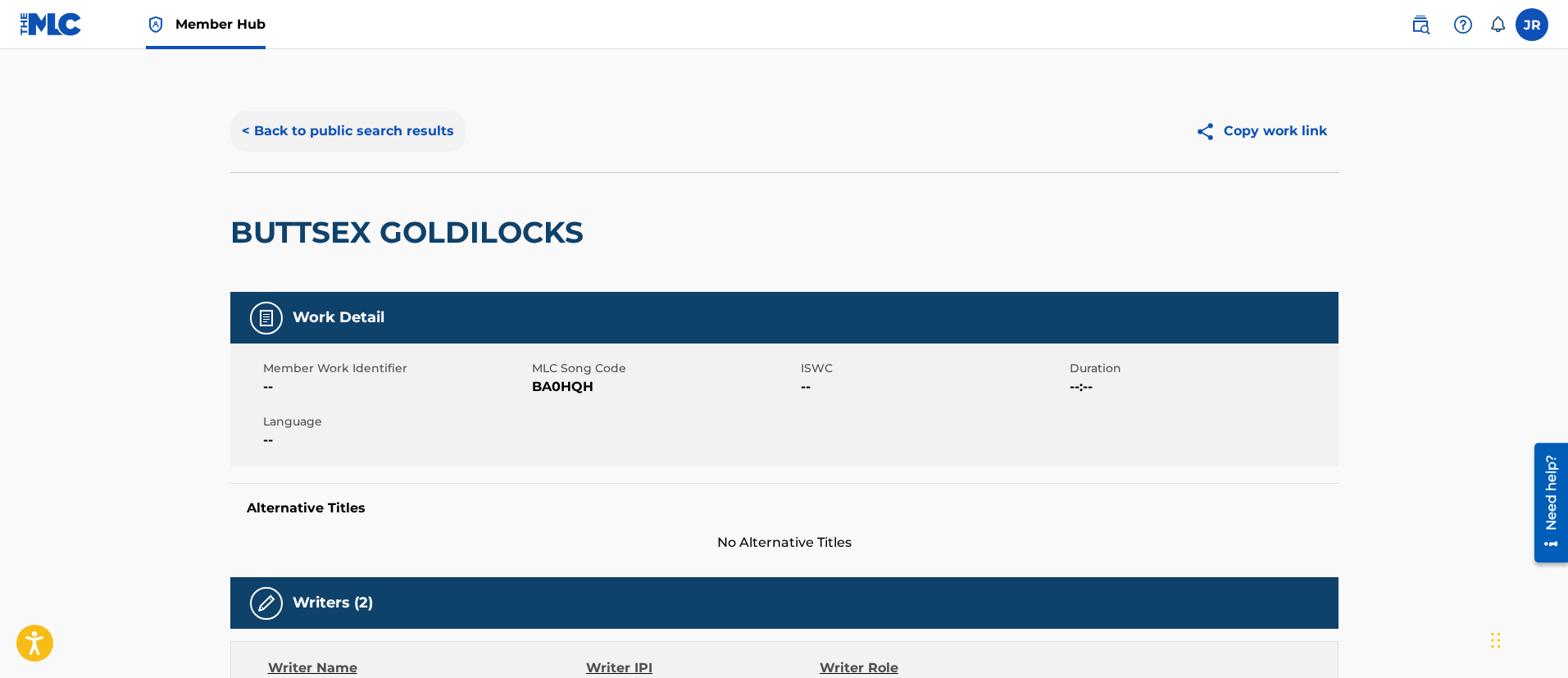
click at [314, 133] on button "< Back to public search results" at bounding box center [347, 131] width 235 height 41
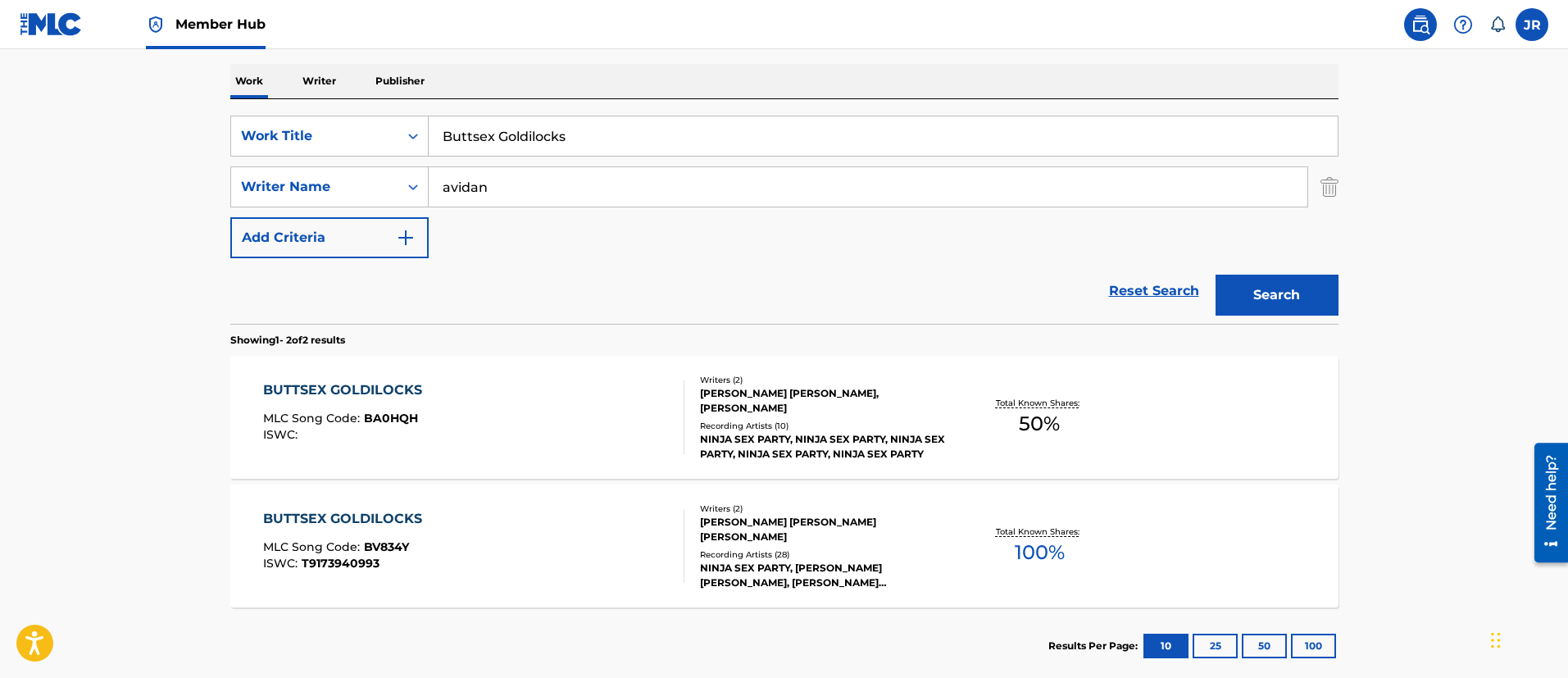
click at [360, 544] on span "MLC Song Code :" at bounding box center [313, 546] width 101 height 15
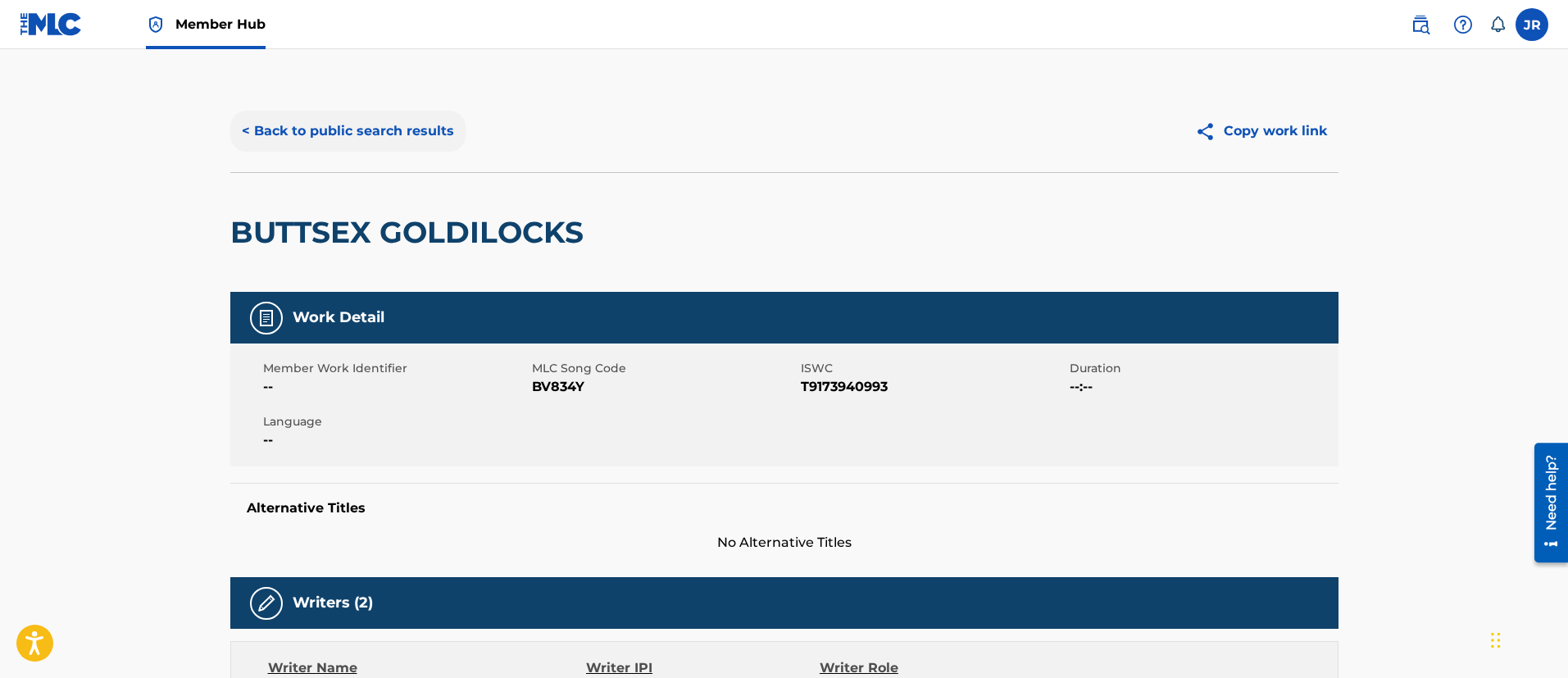
click at [356, 129] on button "< Back to public search results" at bounding box center [347, 131] width 235 height 41
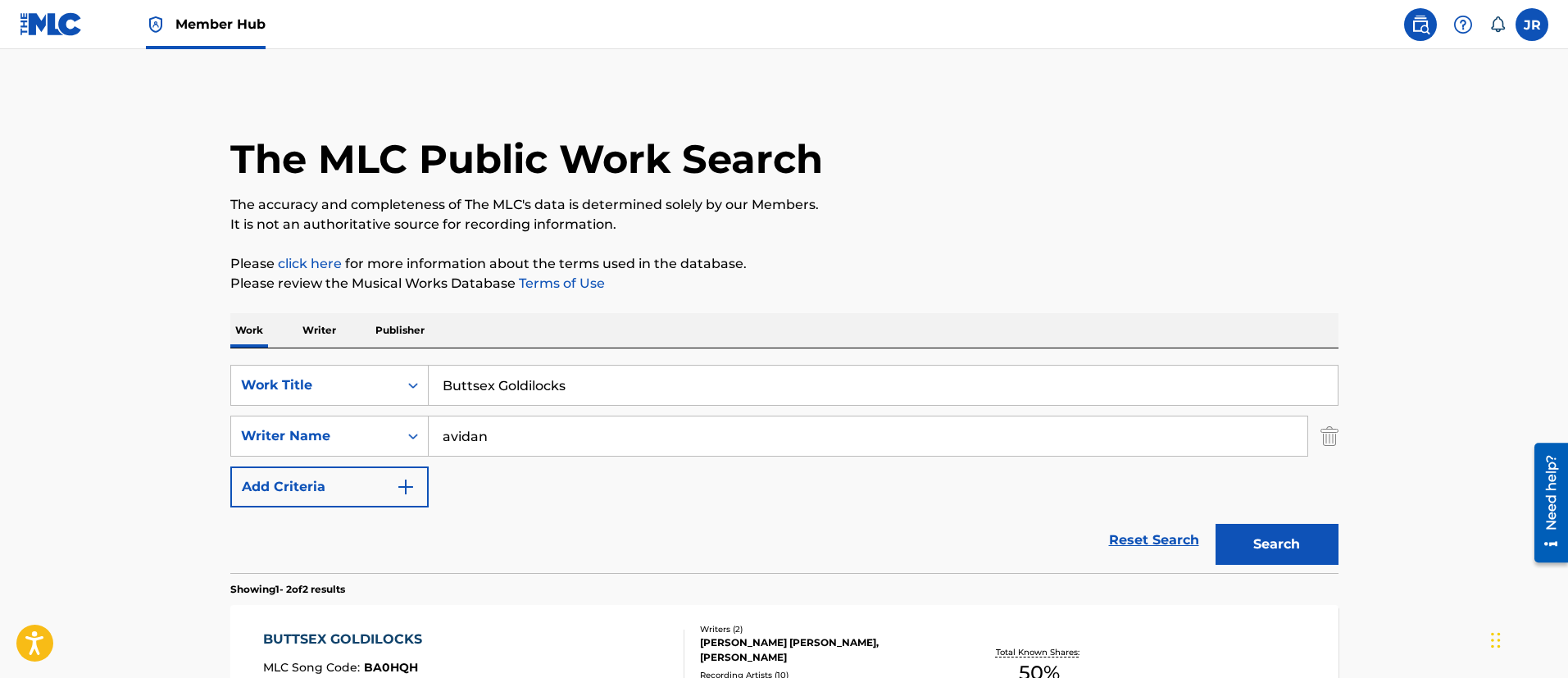
scroll to position [250, 0]
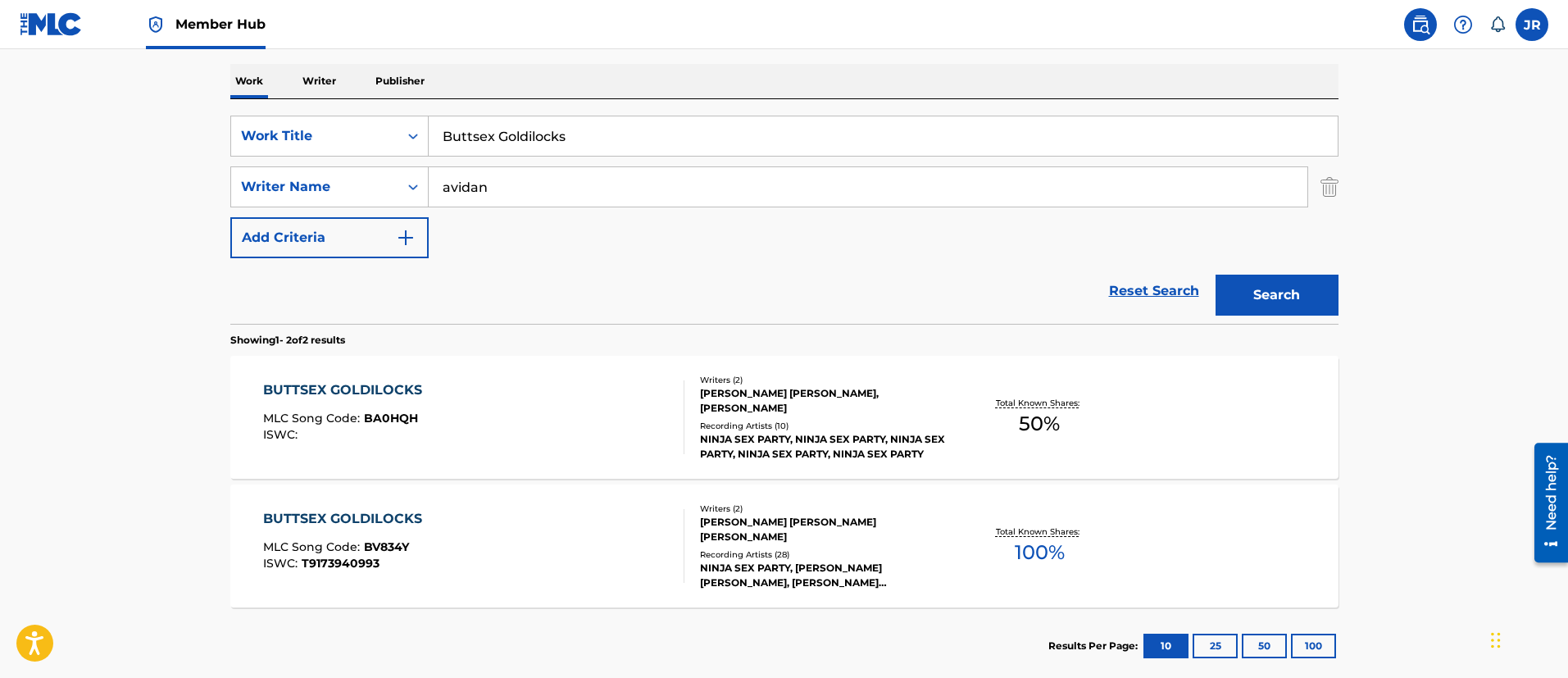
click at [538, 153] on input "Buttsex Goldilocks" at bounding box center [883, 135] width 909 height 40
click at [539, 151] on input "Buttsex Goldilocks" at bounding box center [883, 135] width 909 height 40
click at [540, 151] on input "Buttsex Goldilocks" at bounding box center [883, 135] width 909 height 40
paste input "Cookies!"
type input "Cookies!"
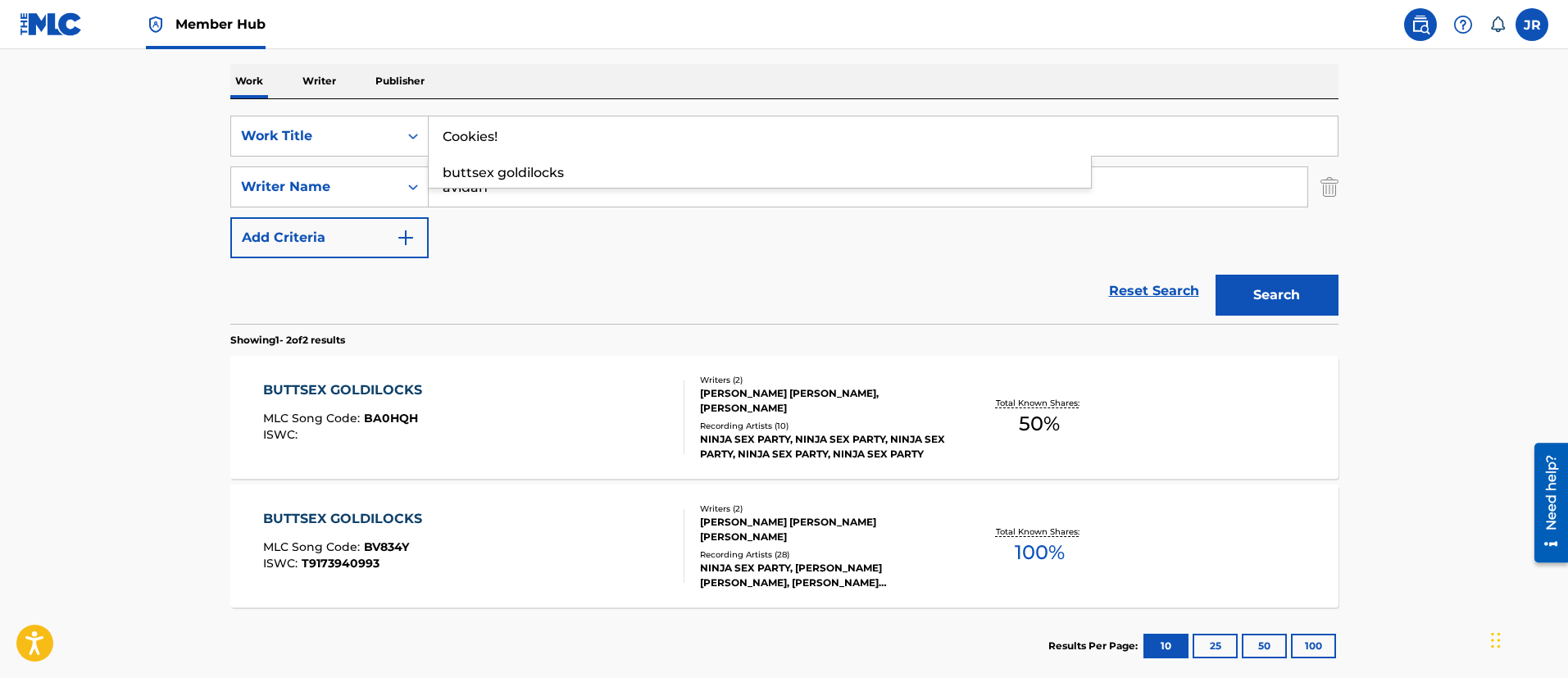
click at [1215, 275] on button "Search" at bounding box center [1276, 295] width 123 height 41
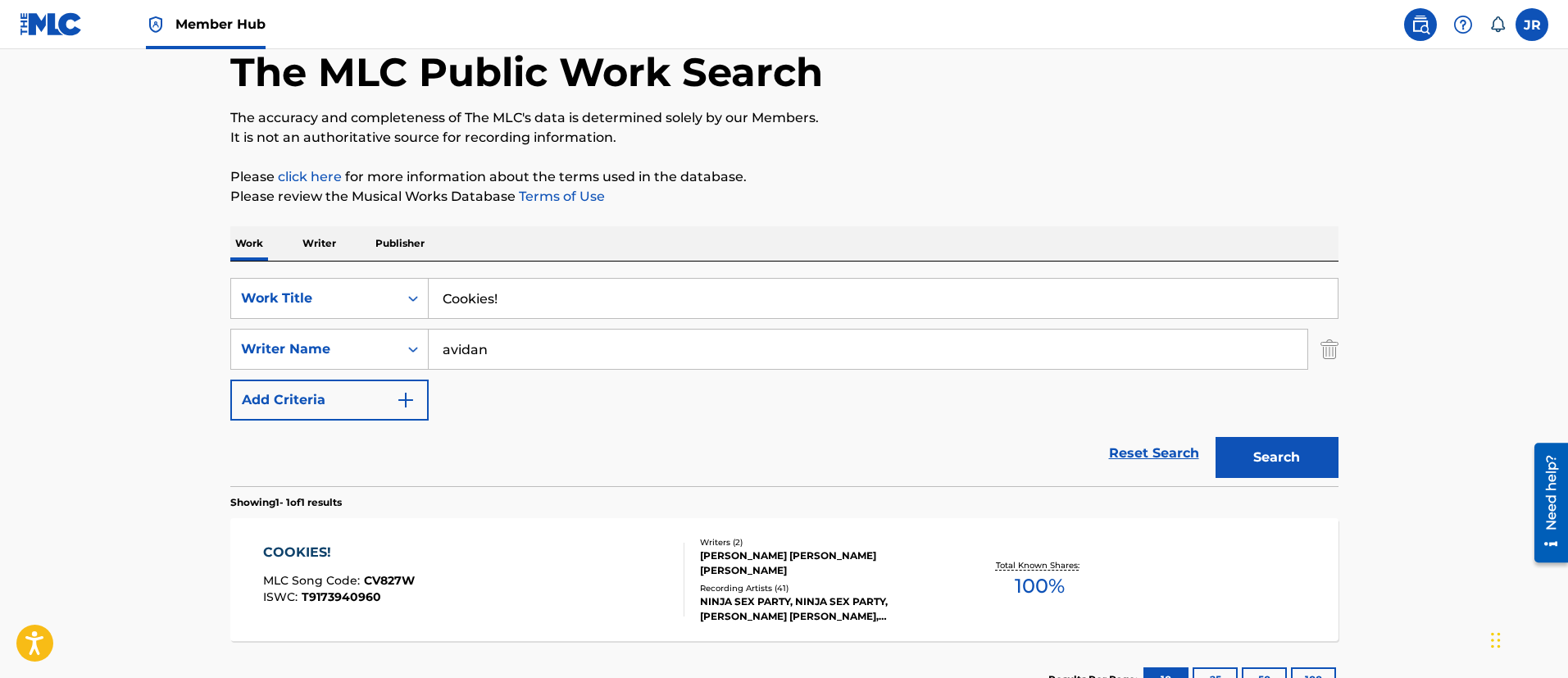
scroll to position [214, 0]
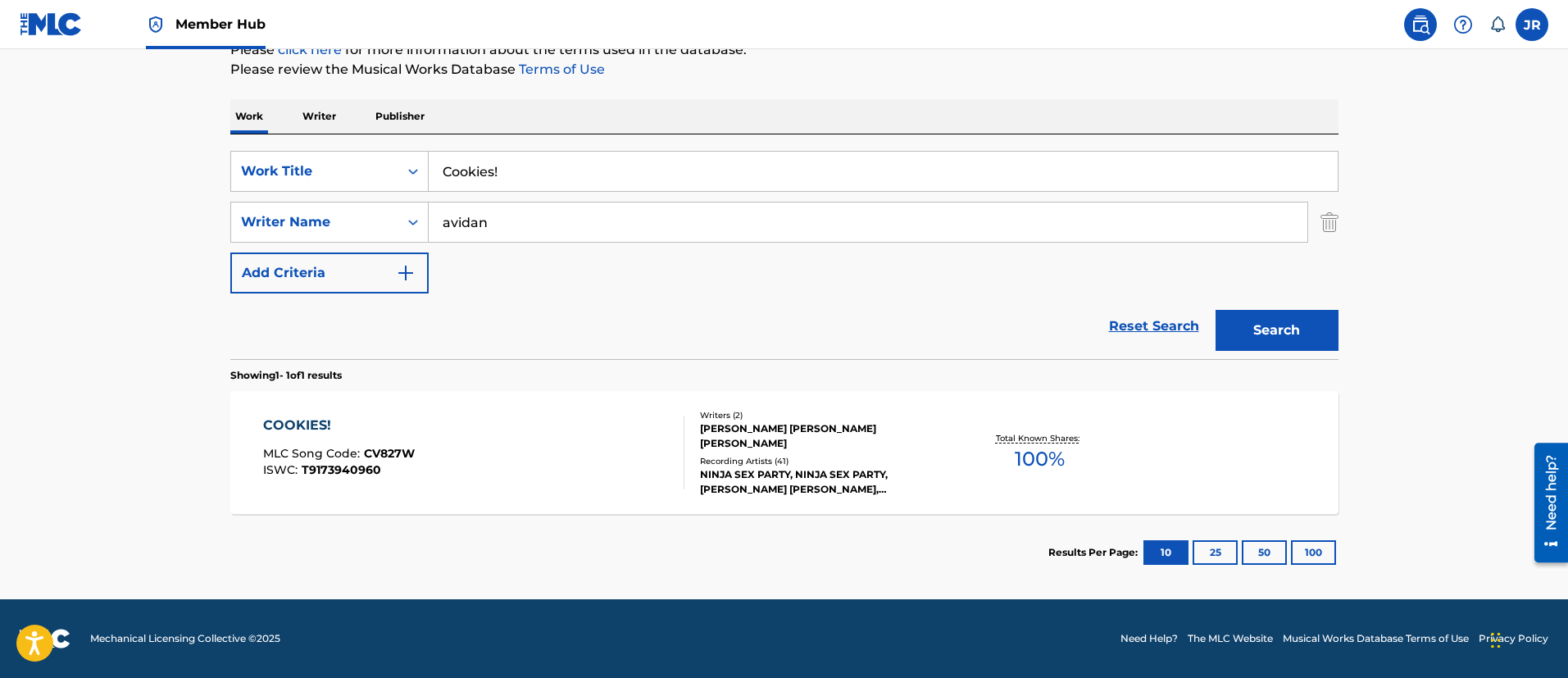
click at [478, 477] on div "COOKIES! MLC Song Code : CV827W ISWC : T9173940960" at bounding box center [474, 453] width 421 height 74
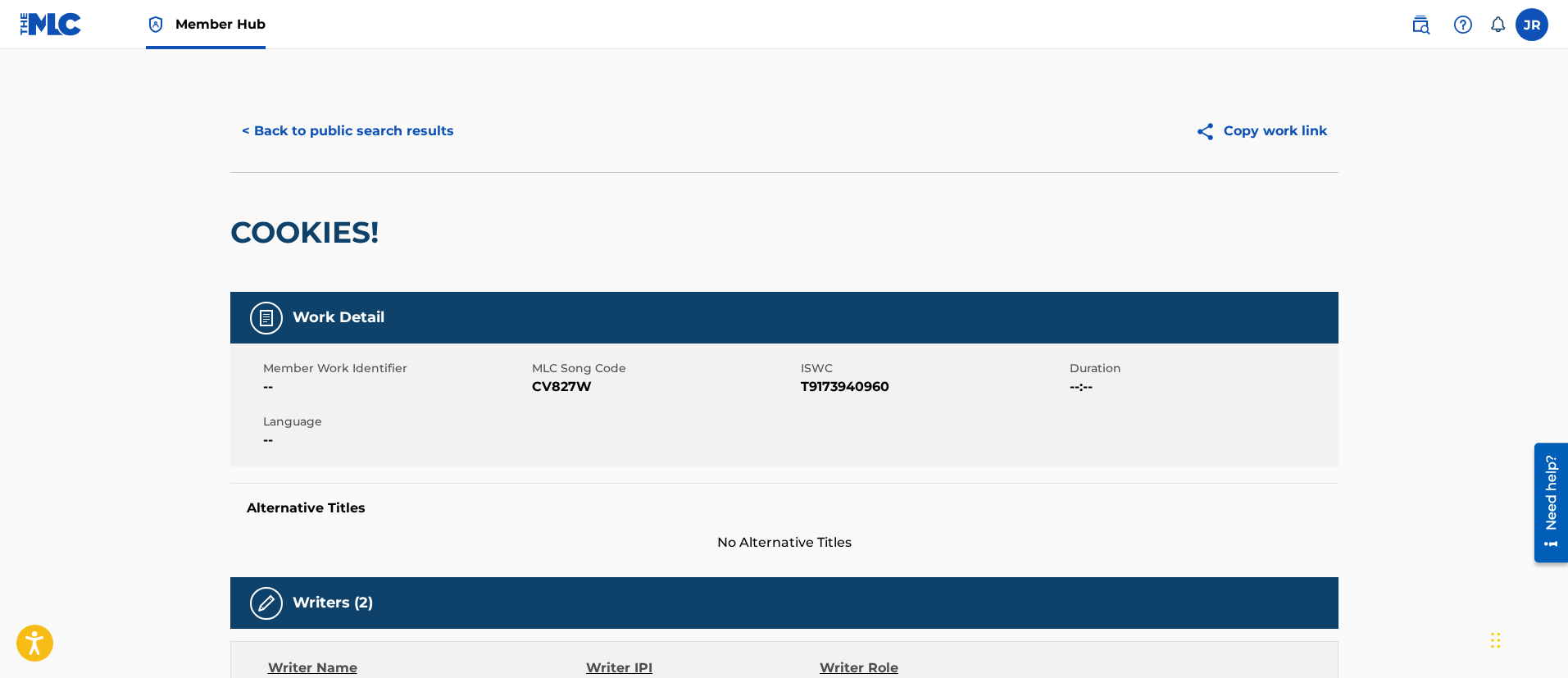
drag, startPoint x: 1213, startPoint y: 77, endPoint x: 1117, endPoint y: 123, distance: 106.5
click at [344, 127] on button "< Back to public search results" at bounding box center [347, 131] width 235 height 41
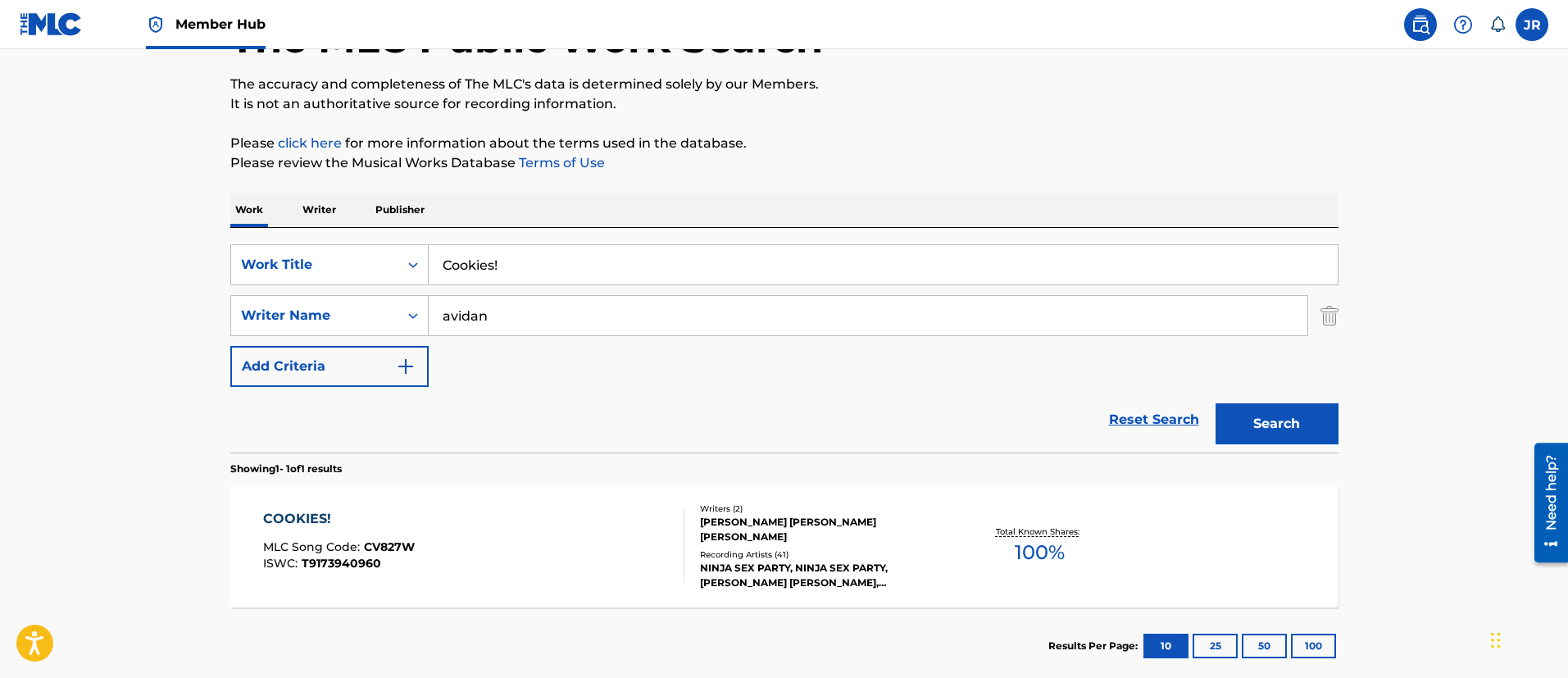
click at [563, 285] on div "SearchWithCriteria01f118ce-2e14-42d7-906e-3ebfa5ea2d10 Work Title Cookies! Sear…" at bounding box center [784, 315] width 1108 height 142
click at [577, 264] on input "Cookies!" at bounding box center [883, 264] width 909 height 40
click at [555, 266] on input "Cookies!" at bounding box center [883, 264] width 909 height 40
click at [555, 269] on input "Cookies!" at bounding box center [883, 264] width 909 height 40
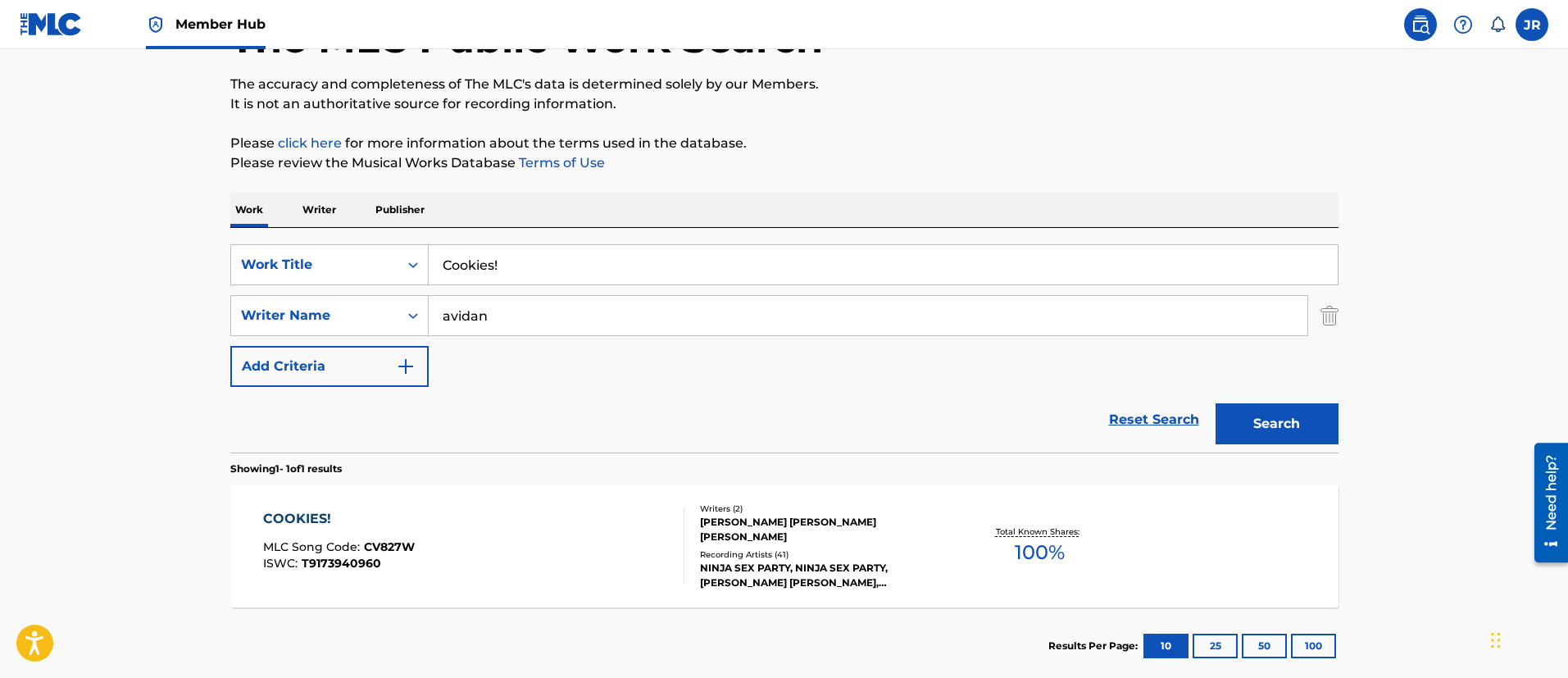
click at [555, 269] on input "Cookies!" at bounding box center [883, 264] width 909 height 40
paste input "l Patrol"
type input "Cool Patrol"
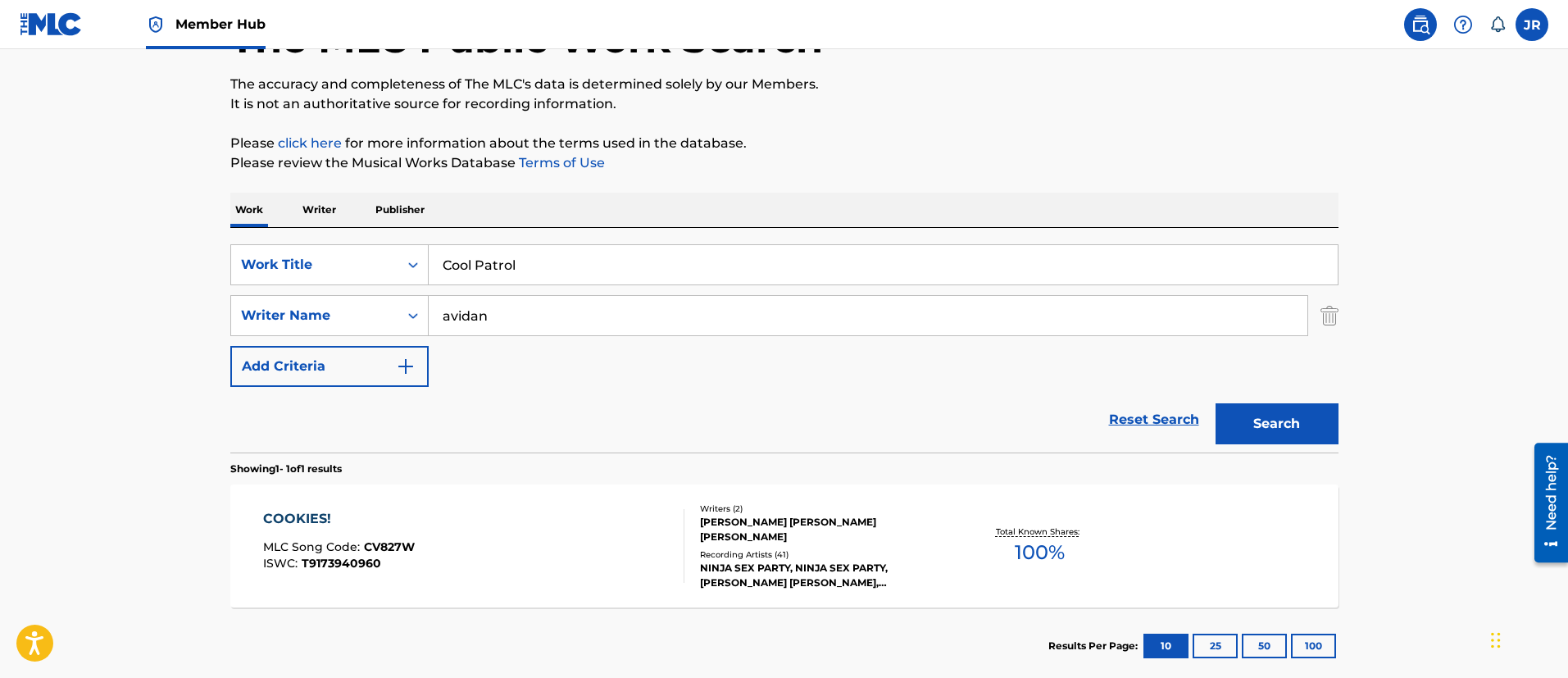
click at [1215, 403] on button "Search" at bounding box center [1276, 424] width 123 height 41
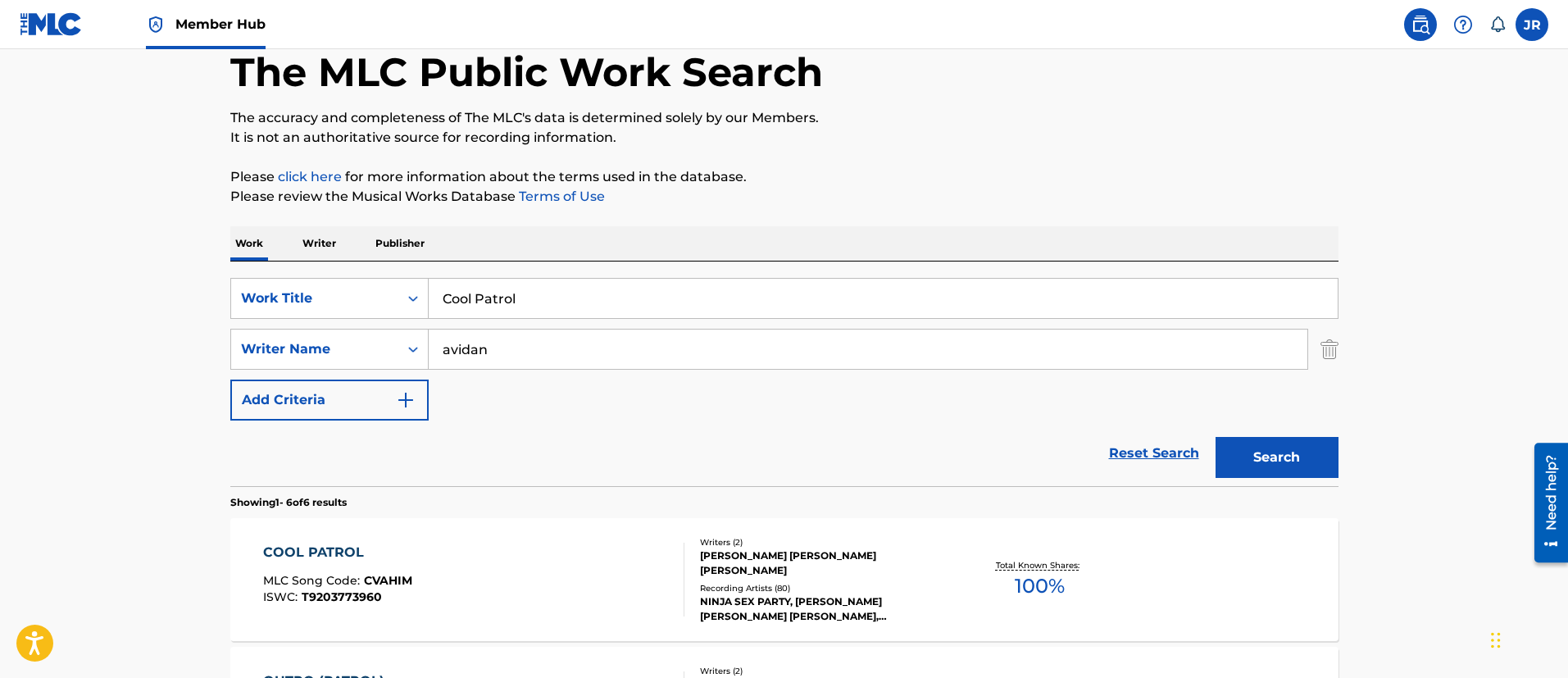
drag, startPoint x: 670, startPoint y: 445, endPoint x: 712, endPoint y: 471, distance: 49.4
click at [670, 444] on div "Reset Search Search" at bounding box center [784, 454] width 1108 height 66
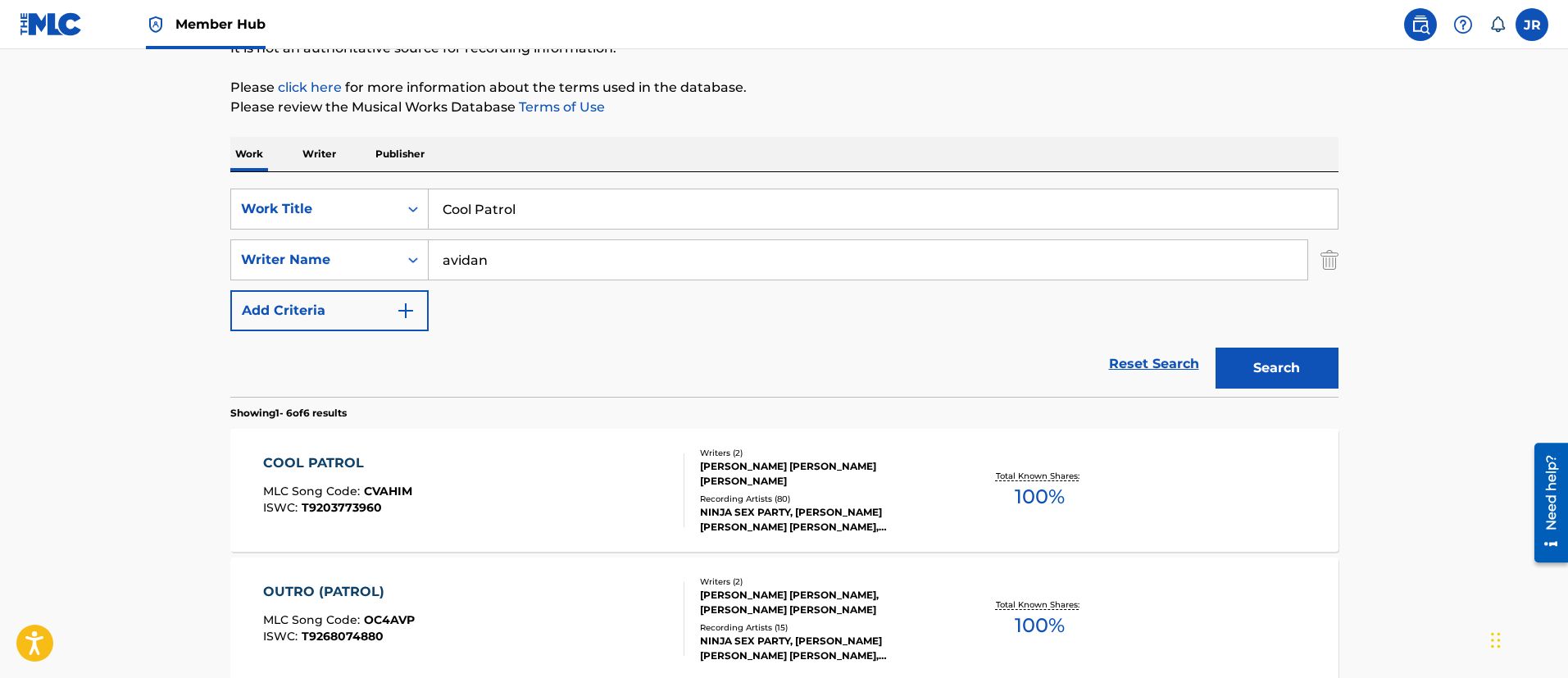
scroll to position [210, 0]
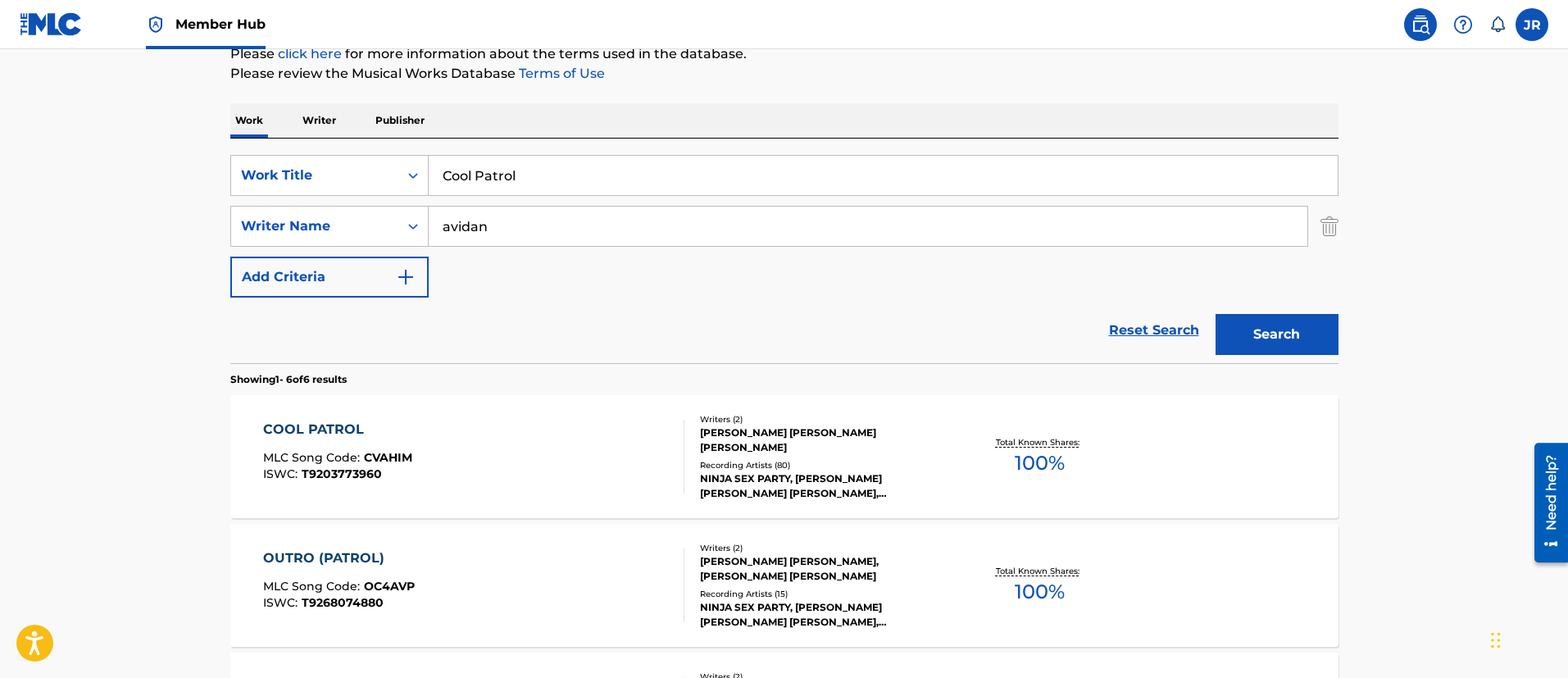
click at [555, 439] on div "COOL PATROL MLC Song Code : CVAHIM ISWC : T9203773960" at bounding box center [474, 457] width 421 height 74
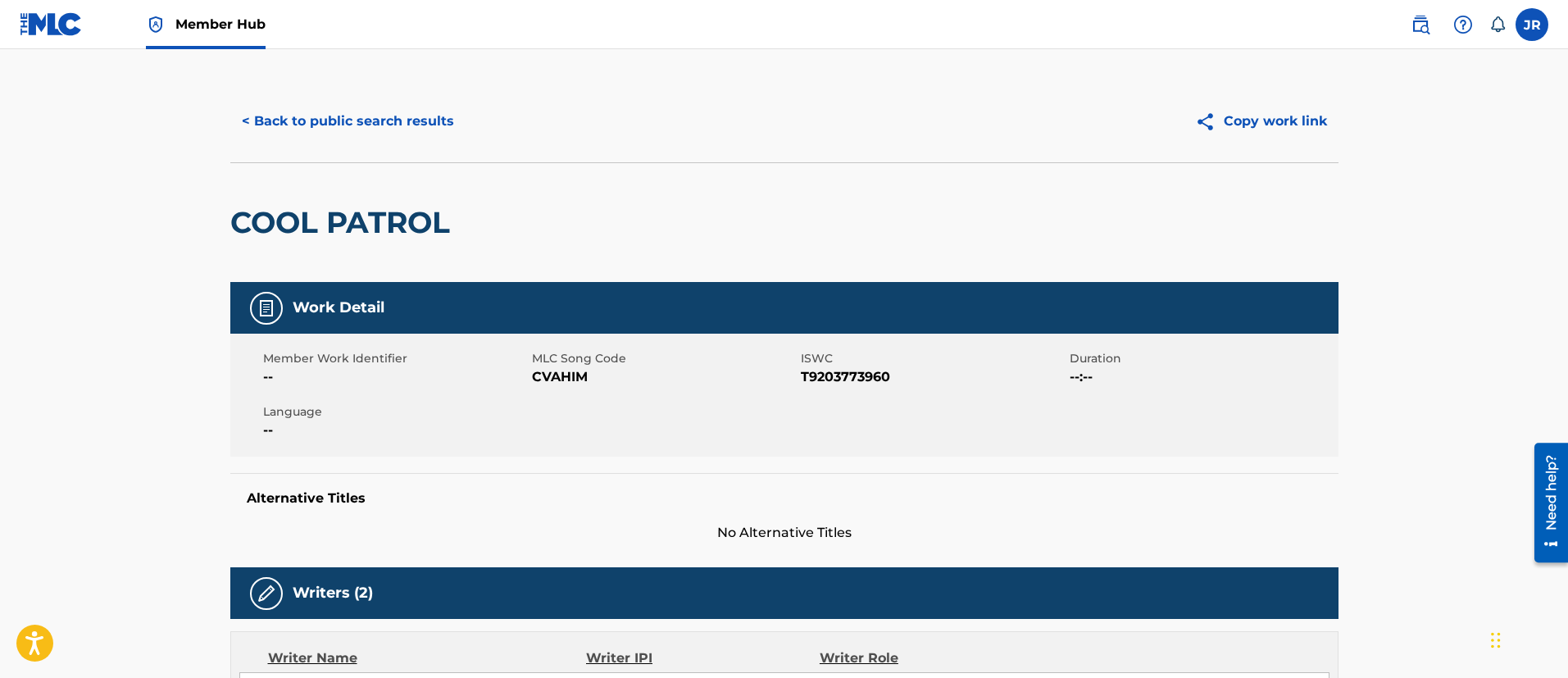
scroll to position [368, 0]
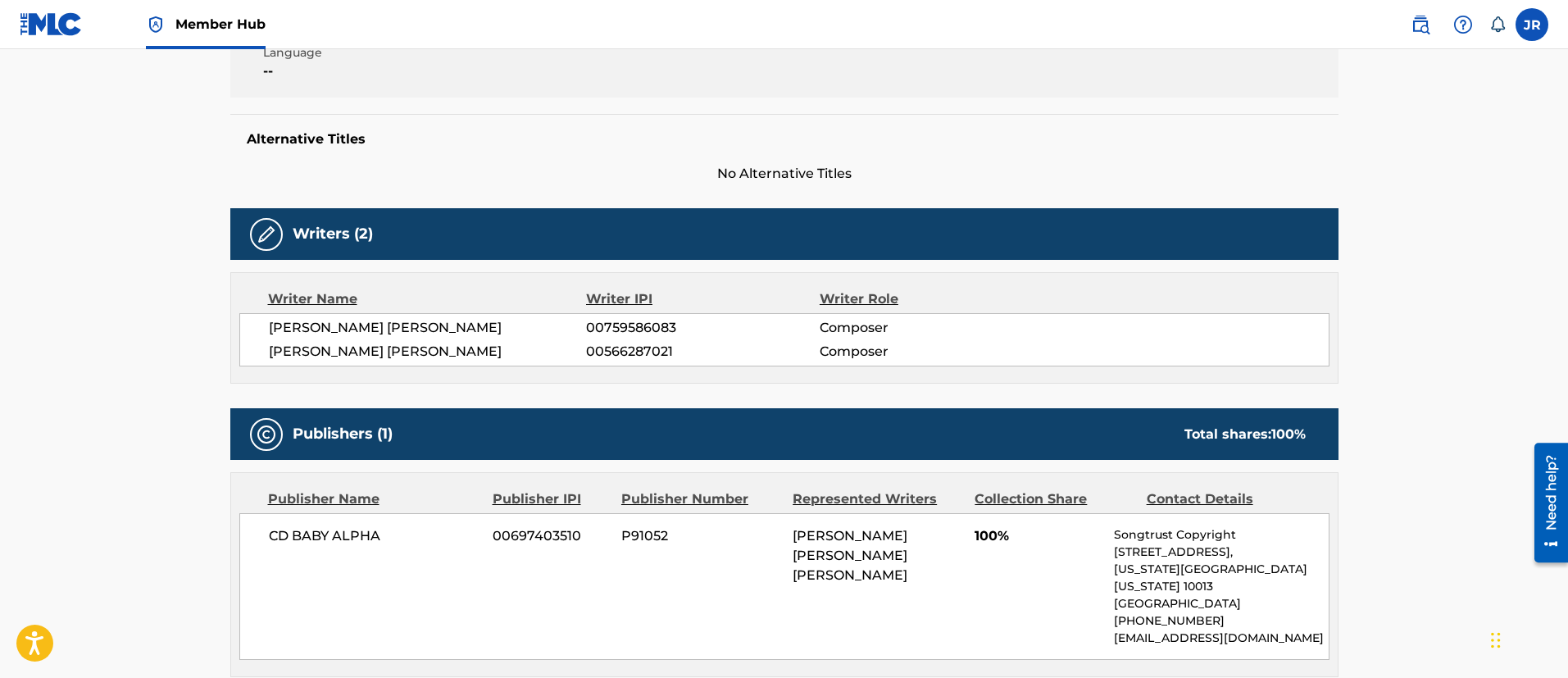
drag, startPoint x: 1394, startPoint y: 482, endPoint x: 1354, endPoint y: 517, distance: 53.2
click at [1395, 481] on main "< Back to public search results Copy work link COOL PATROL Work Detail Member W…" at bounding box center [784, 506] width 1568 height 1652
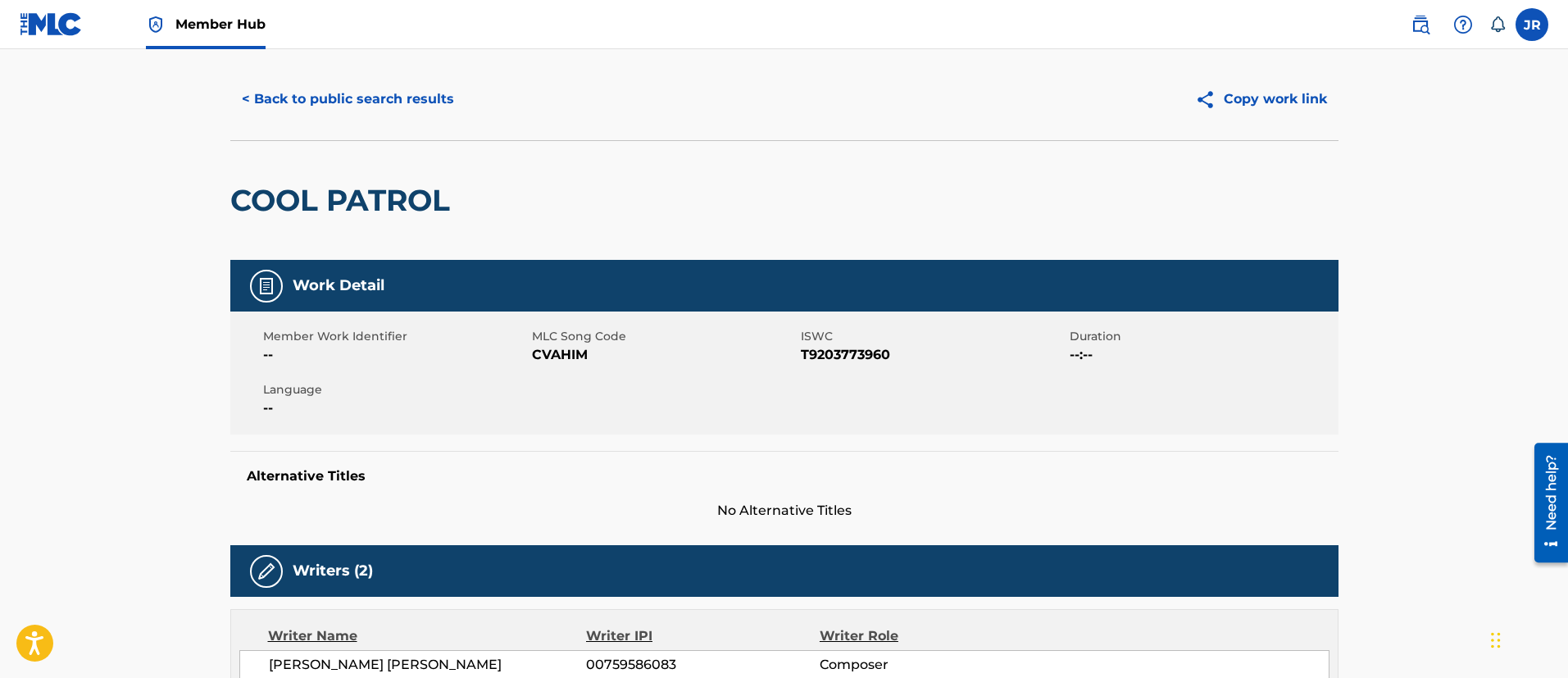
scroll to position [0, 0]
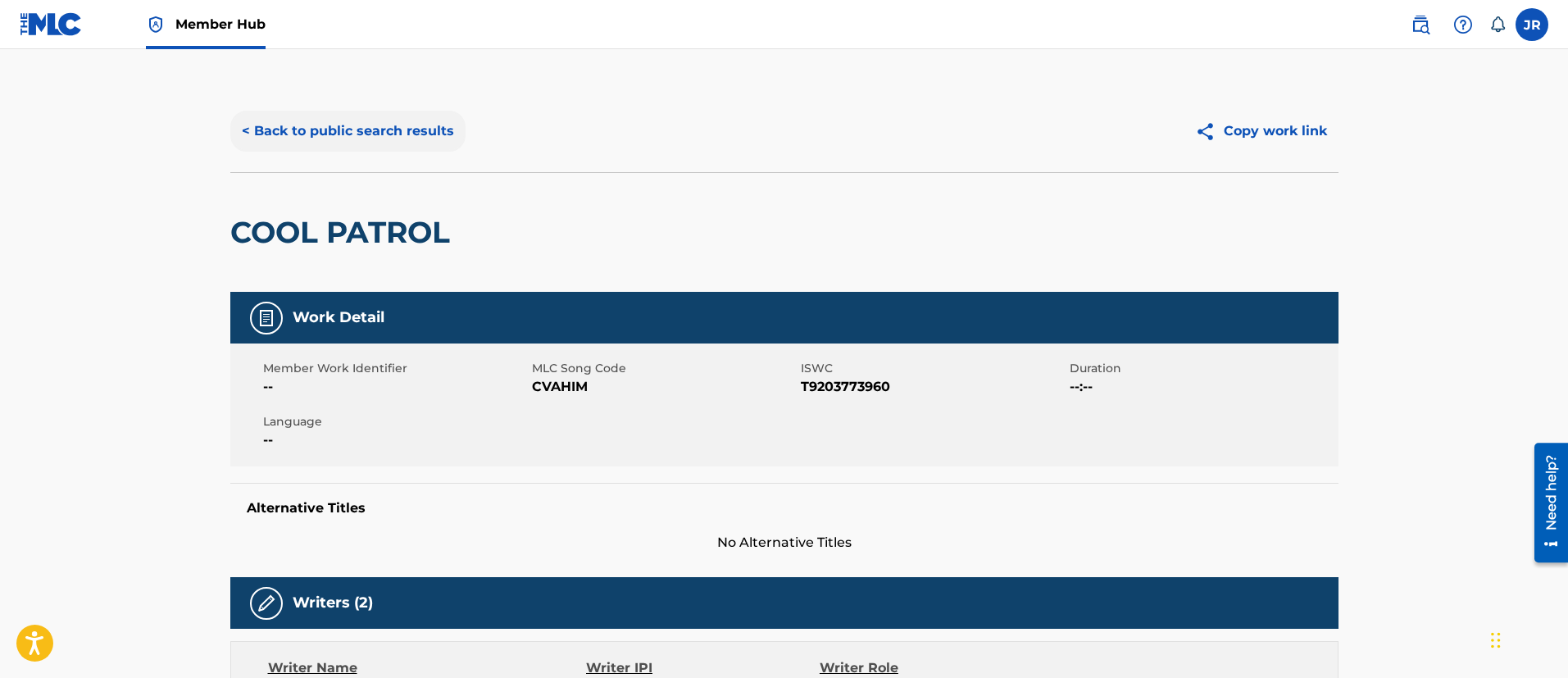
click at [351, 123] on button "< Back to public search results" at bounding box center [347, 131] width 235 height 41
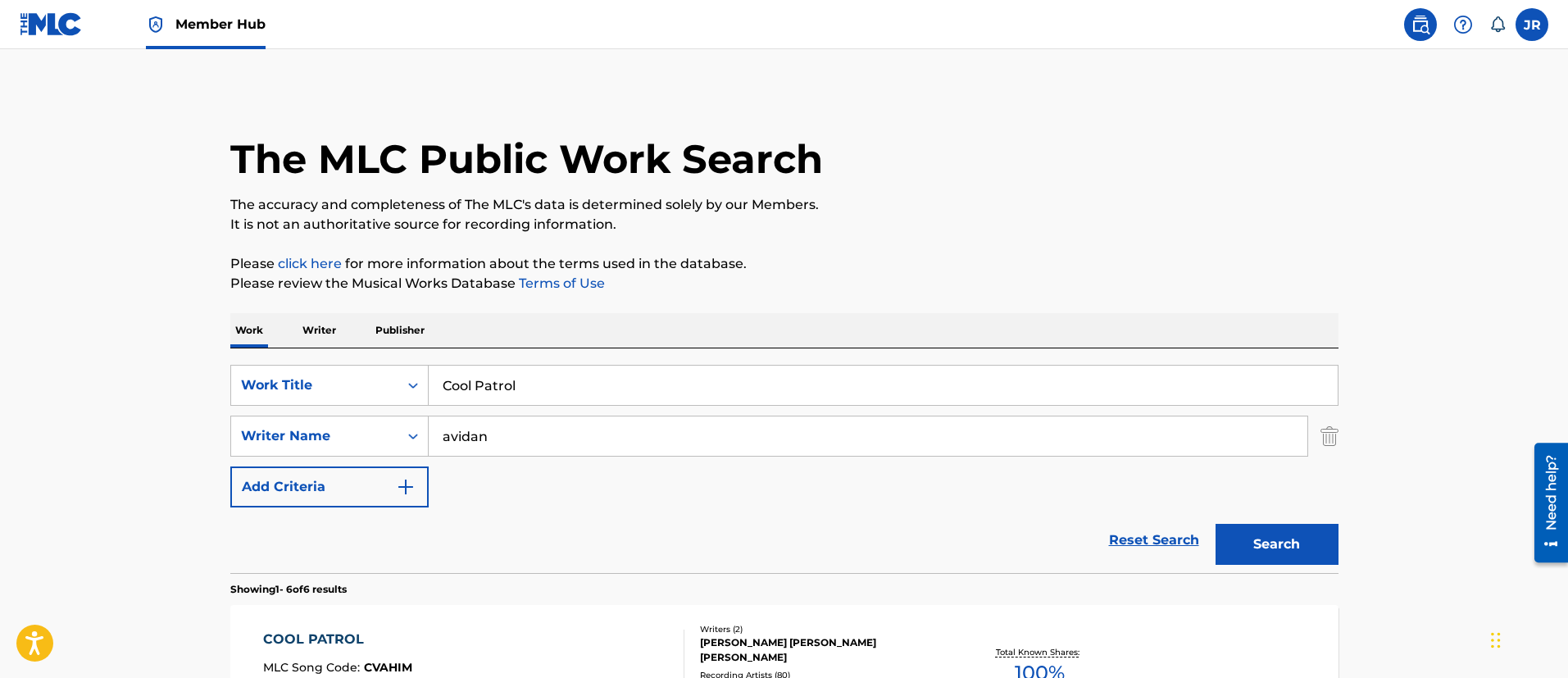
scroll to position [210, 0]
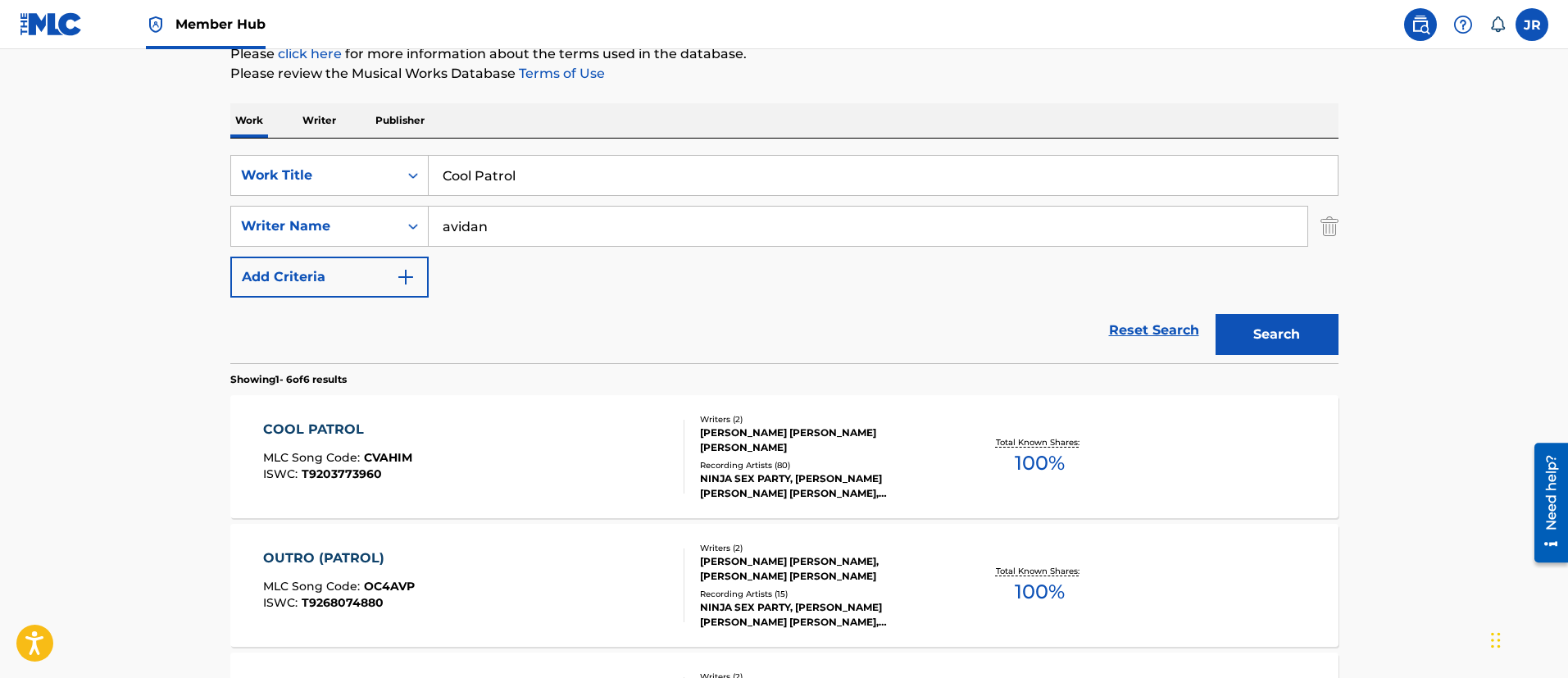
drag, startPoint x: 588, startPoint y: 142, endPoint x: 557, endPoint y: 175, distance: 45.3
click at [585, 142] on div "SearchWithCriteria01f118ce-2e14-42d7-906e-3ebfa5ea2d10 Work Title Cool Patrol S…" at bounding box center [784, 251] width 1108 height 224
click at [557, 175] on input "Cool Patrol" at bounding box center [883, 175] width 909 height 40
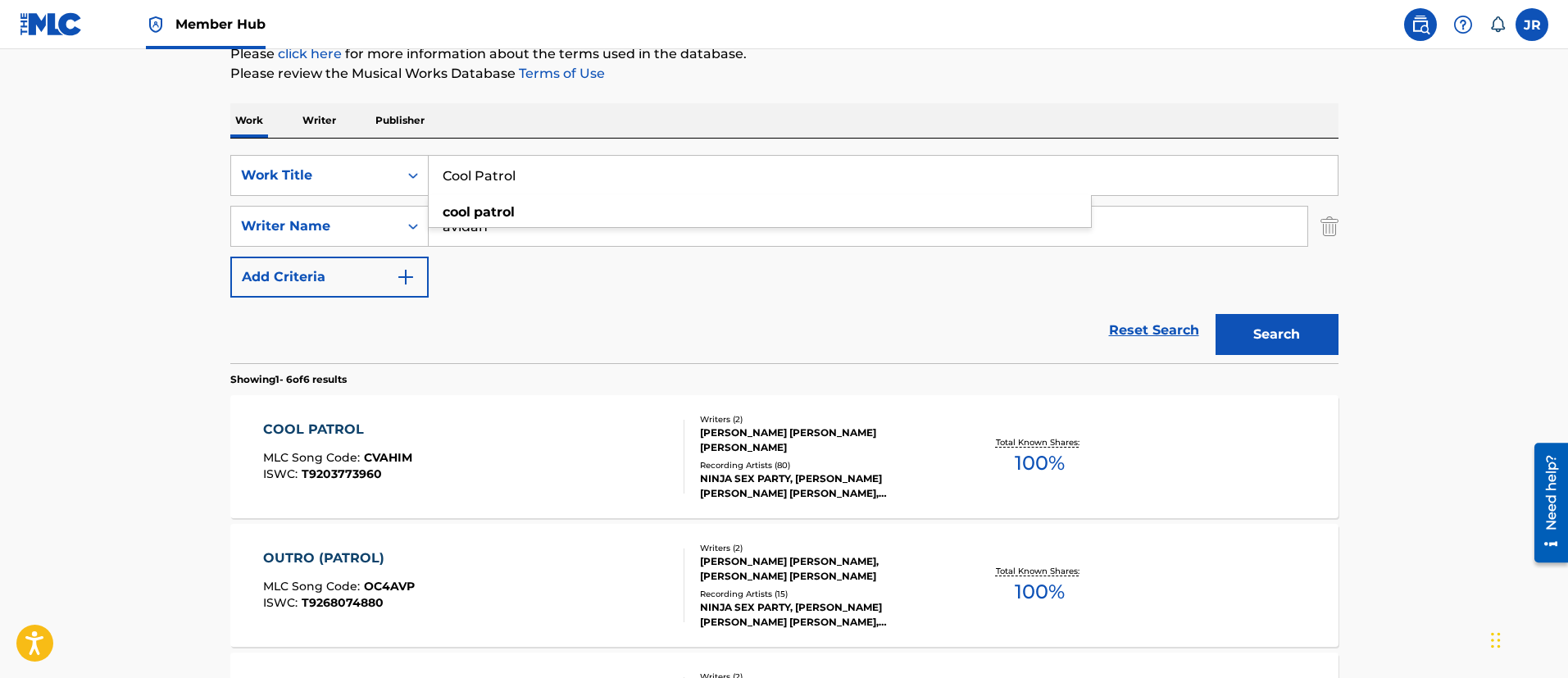
click at [558, 175] on input "Cool Patrol" at bounding box center [883, 175] width 909 height 40
paste input "urtship of the Mermaid"
type input "Courtship of the Mermaid"
click at [1215, 314] on button "Search" at bounding box center [1276, 335] width 123 height 41
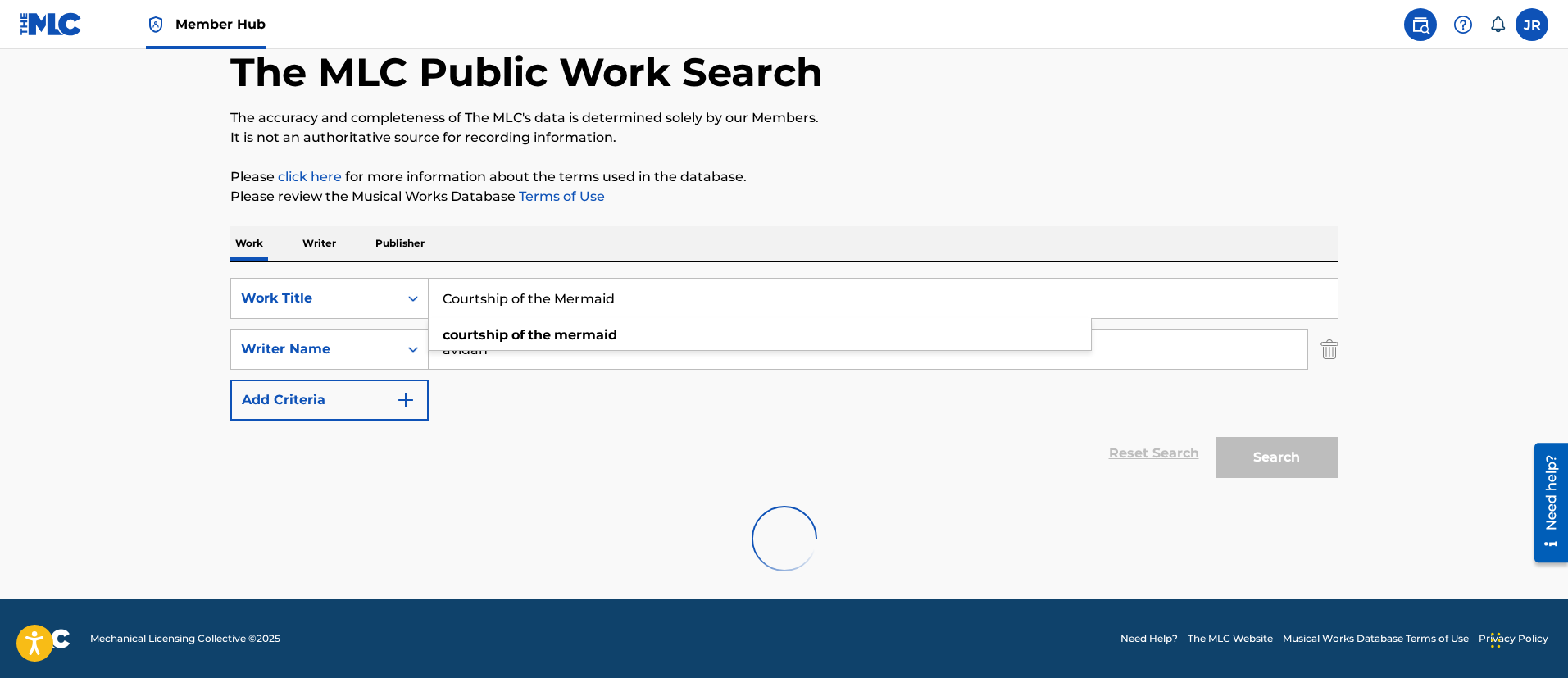
click at [825, 276] on div "SearchWithCriteria01f118ce-2e14-42d7-906e-3ebfa5ea2d10 Work Title Courtship of …" at bounding box center [784, 373] width 1108 height 224
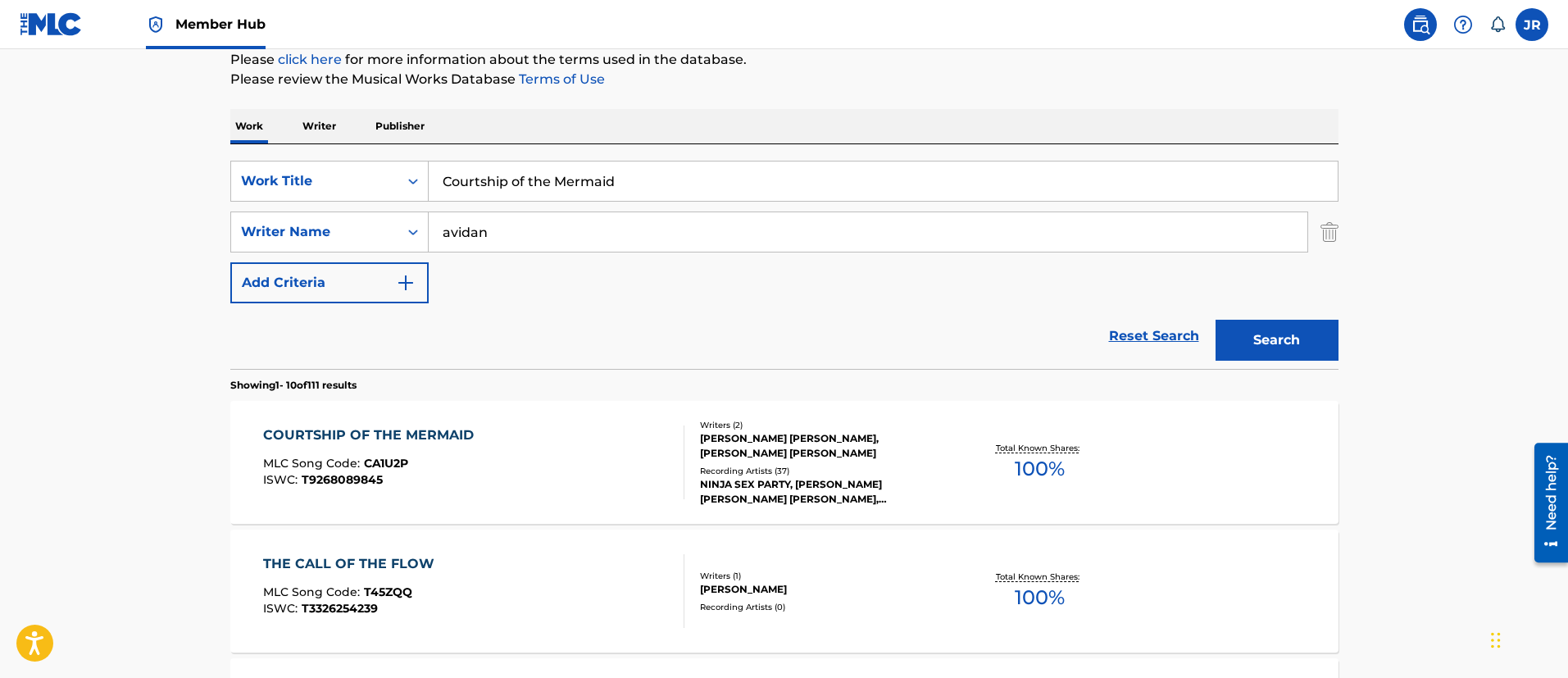
scroll to position [333, 0]
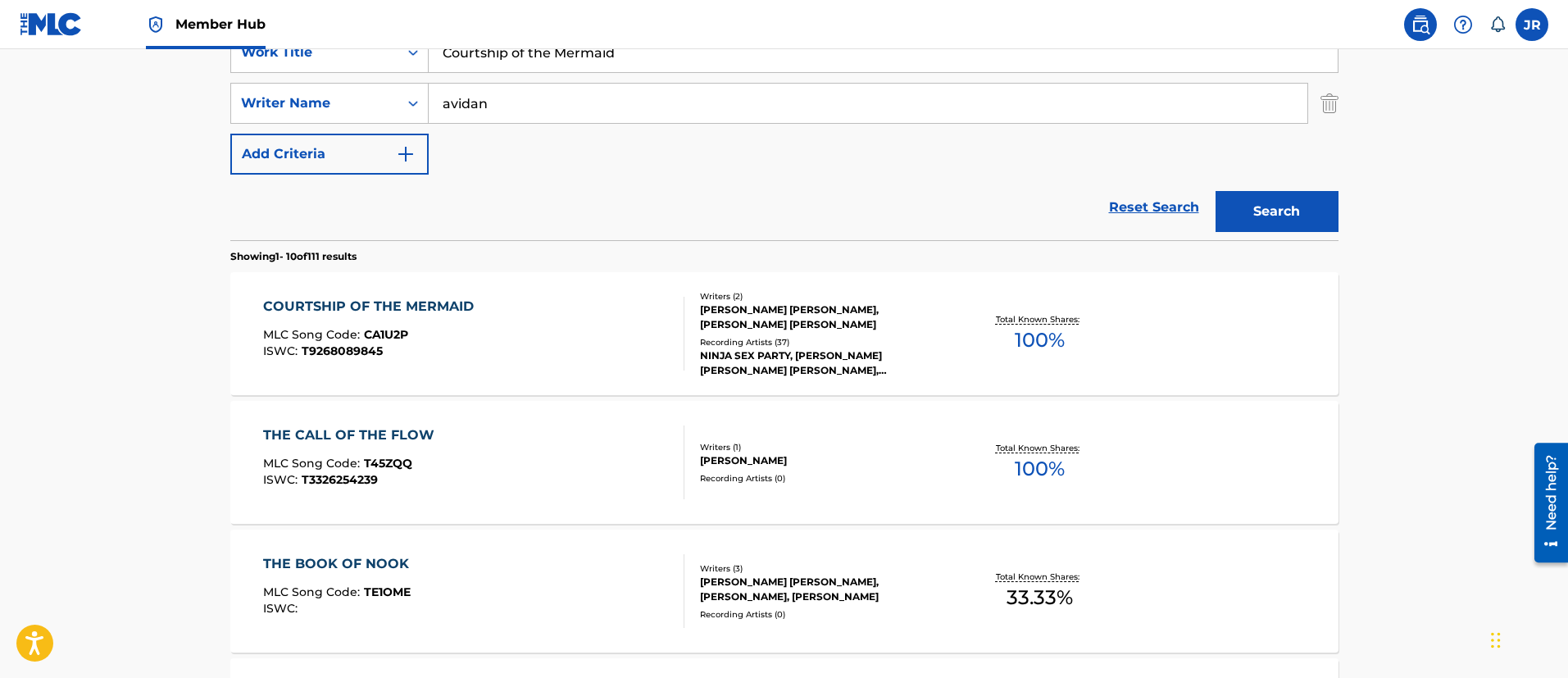
click at [562, 337] on div "COURTSHIP OF THE MERMAID MLC Song Code : CA1U2P ISWC : T9268089845" at bounding box center [474, 334] width 421 height 74
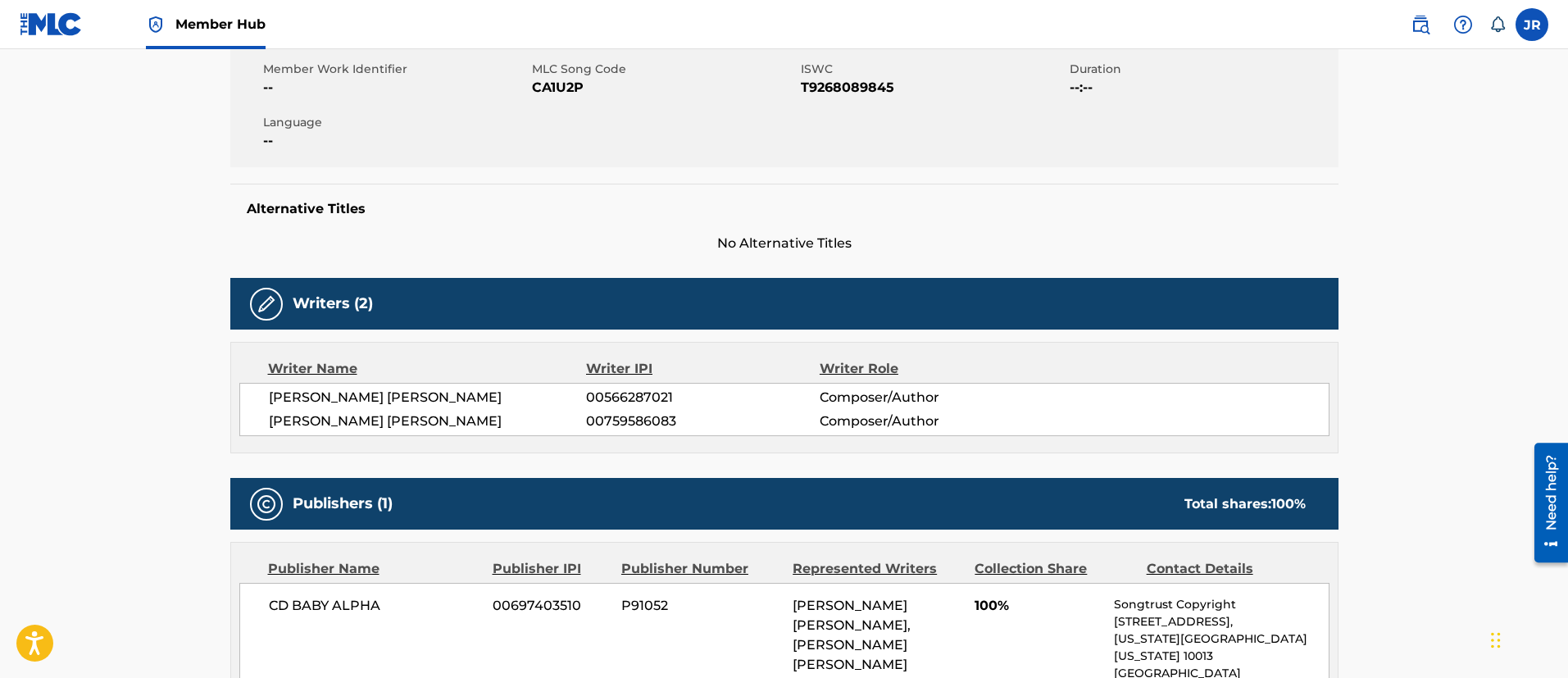
scroll to position [368, 0]
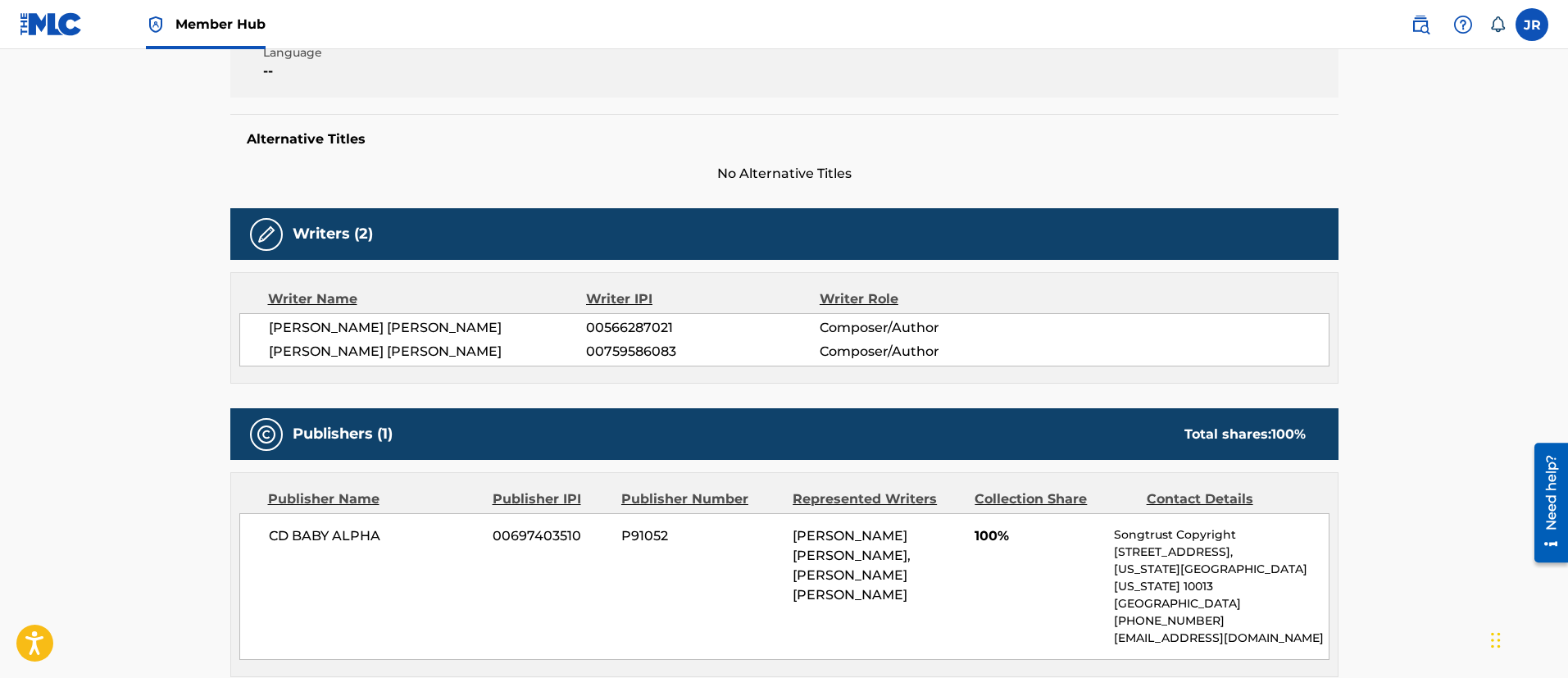
drag, startPoint x: 461, startPoint y: 324, endPoint x: 836, endPoint y: 312, distance: 375.2
click at [503, 315] on div "LEIGH DANIEL AVIDAN 00566287021 Composer/Author BRIAN ALEXANDER WECHT 007595860…" at bounding box center [784, 339] width 1089 height 53
drag, startPoint x: 986, startPoint y: 312, endPoint x: 1160, endPoint y: 345, distance: 177.1
click at [1050, 321] on div "LEIGH DANIEL AVIDAN 00566287021 Composer/Author BRIAN ALEXANDER WECHT 007595860…" at bounding box center [784, 339] width 1089 height 53
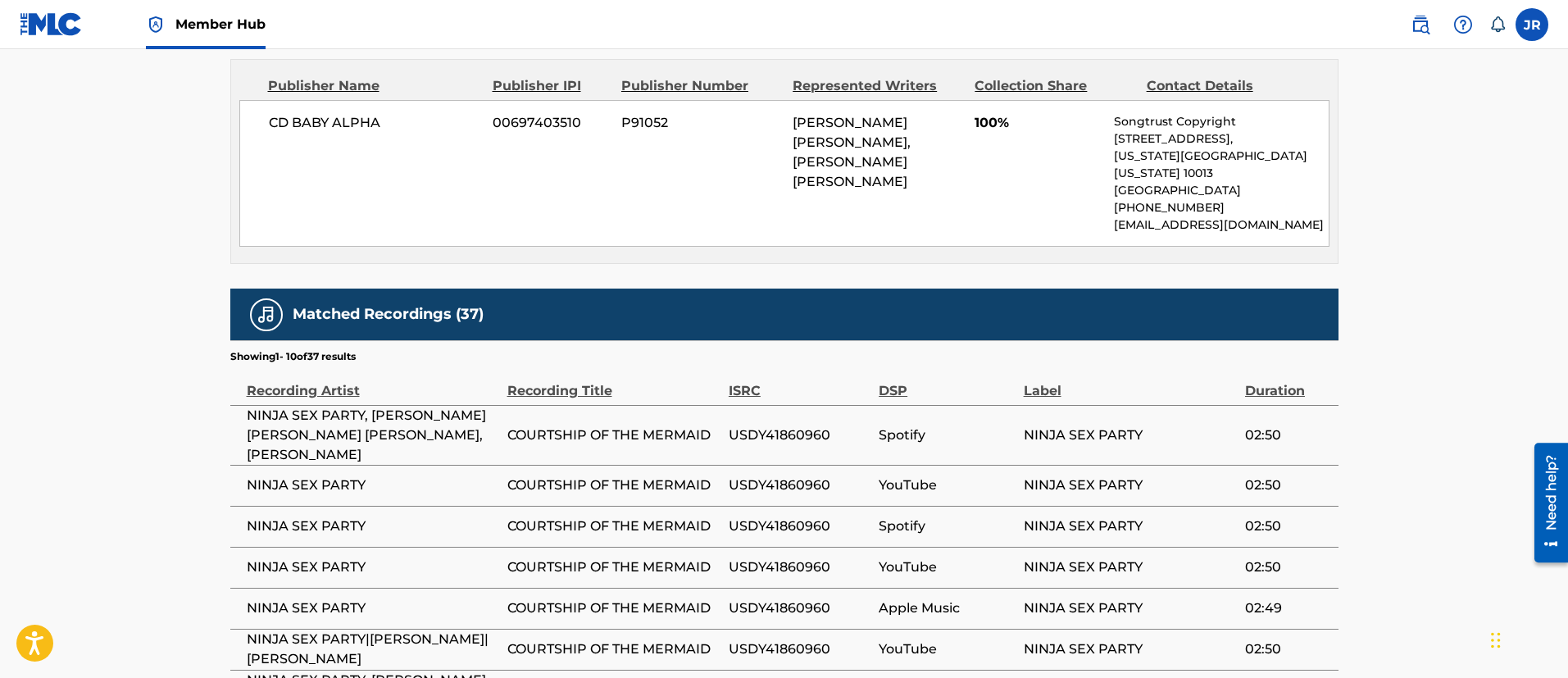
scroll to position [0, 0]
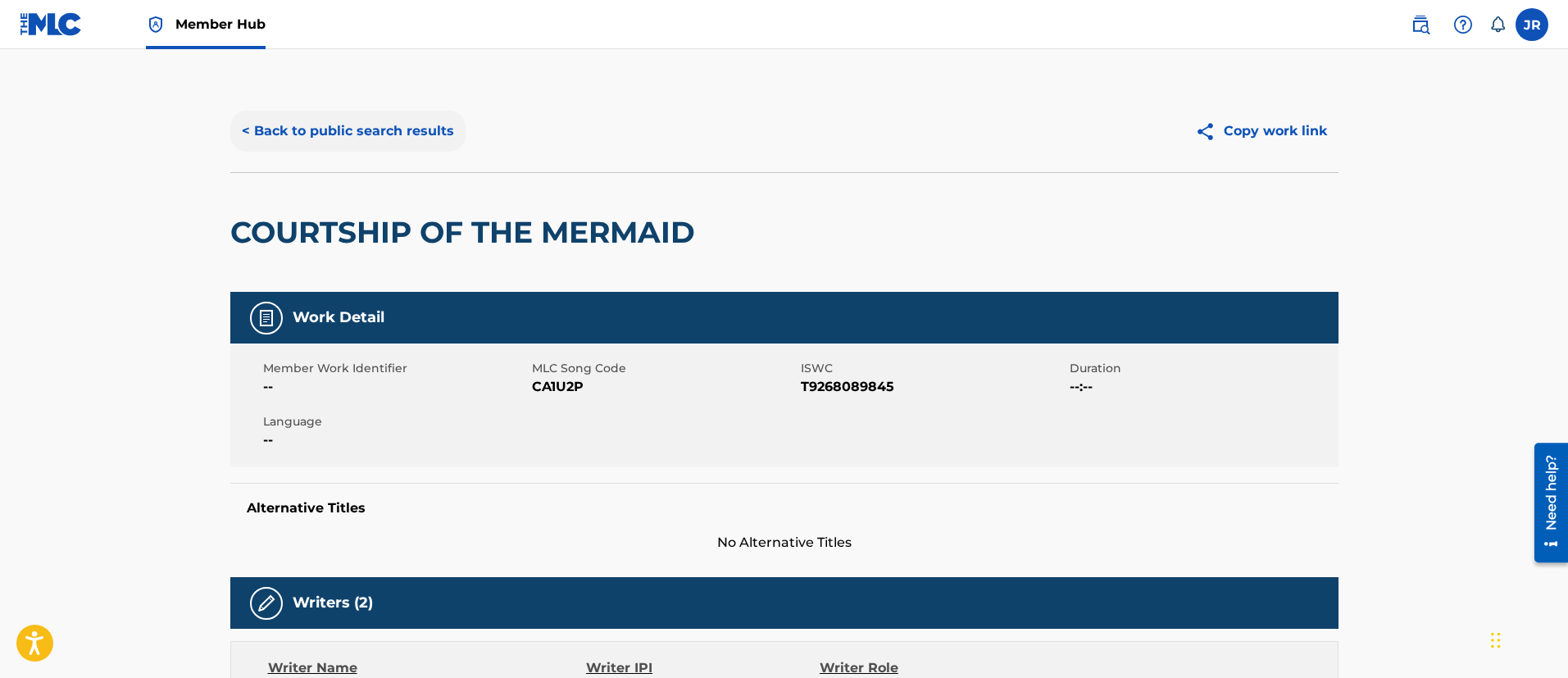
click at [381, 140] on button "< Back to public search results" at bounding box center [347, 131] width 235 height 41
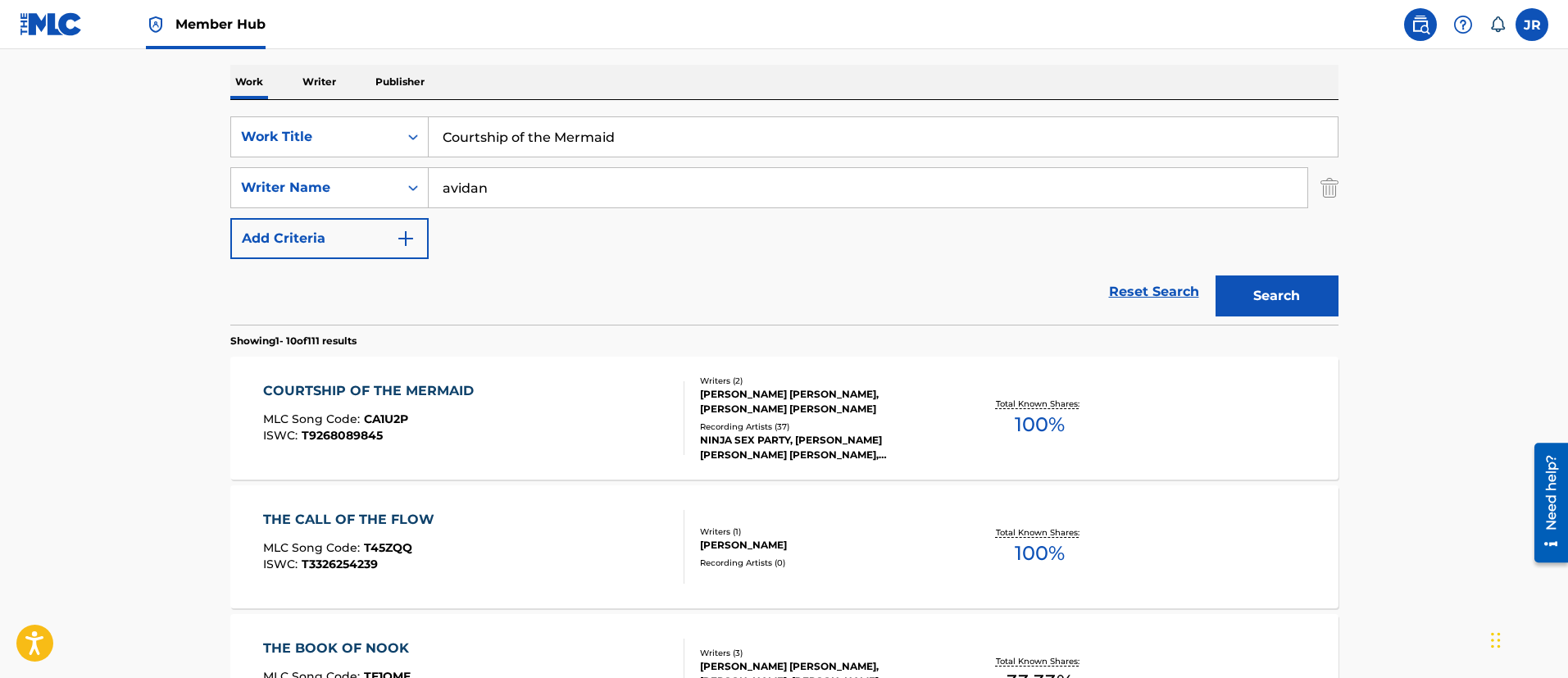
scroll to position [210, 0]
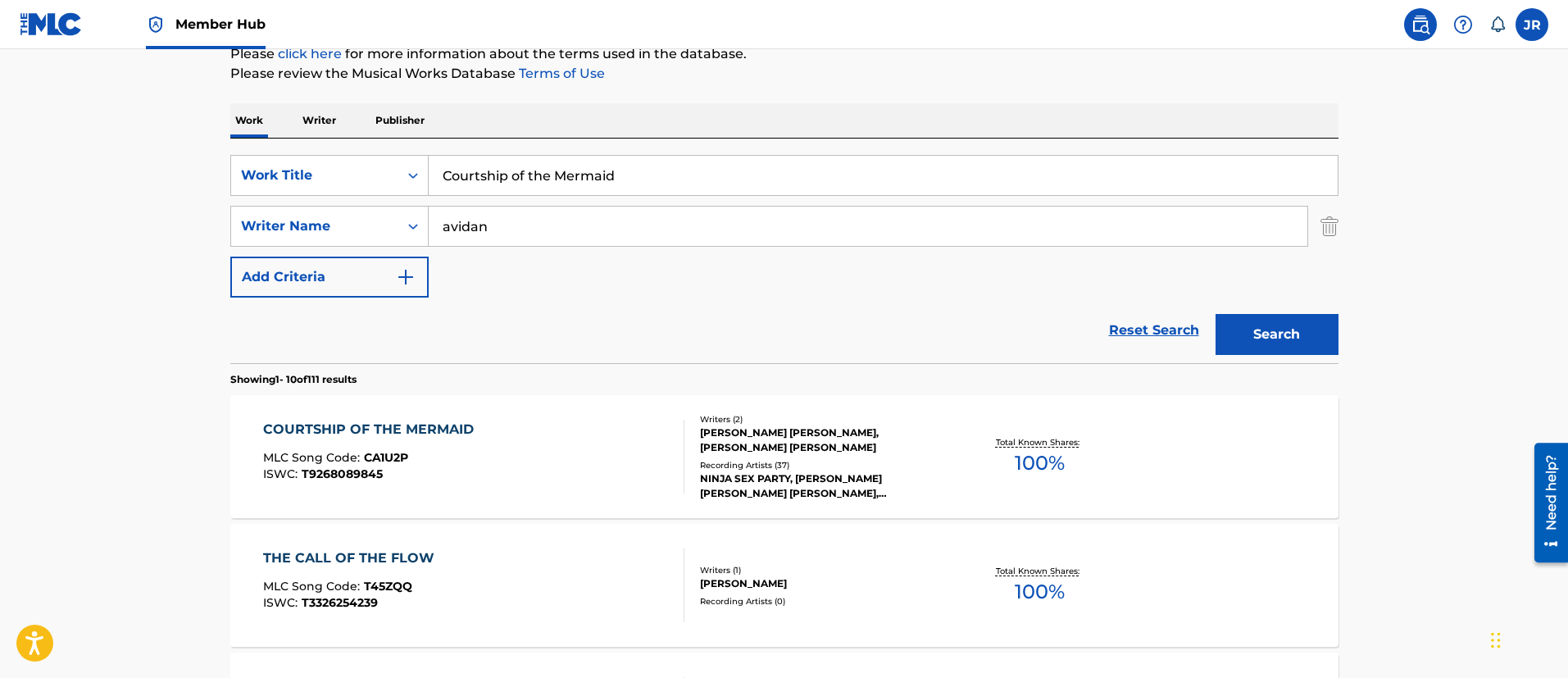
click at [691, 159] on input "Courtship of the Mermaid" at bounding box center [883, 175] width 909 height 40
click at [691, 158] on input "Courtship of the Mermaid" at bounding box center [883, 175] width 909 height 40
paste input "Danny Don't You Know (Cool as Heck Version)"
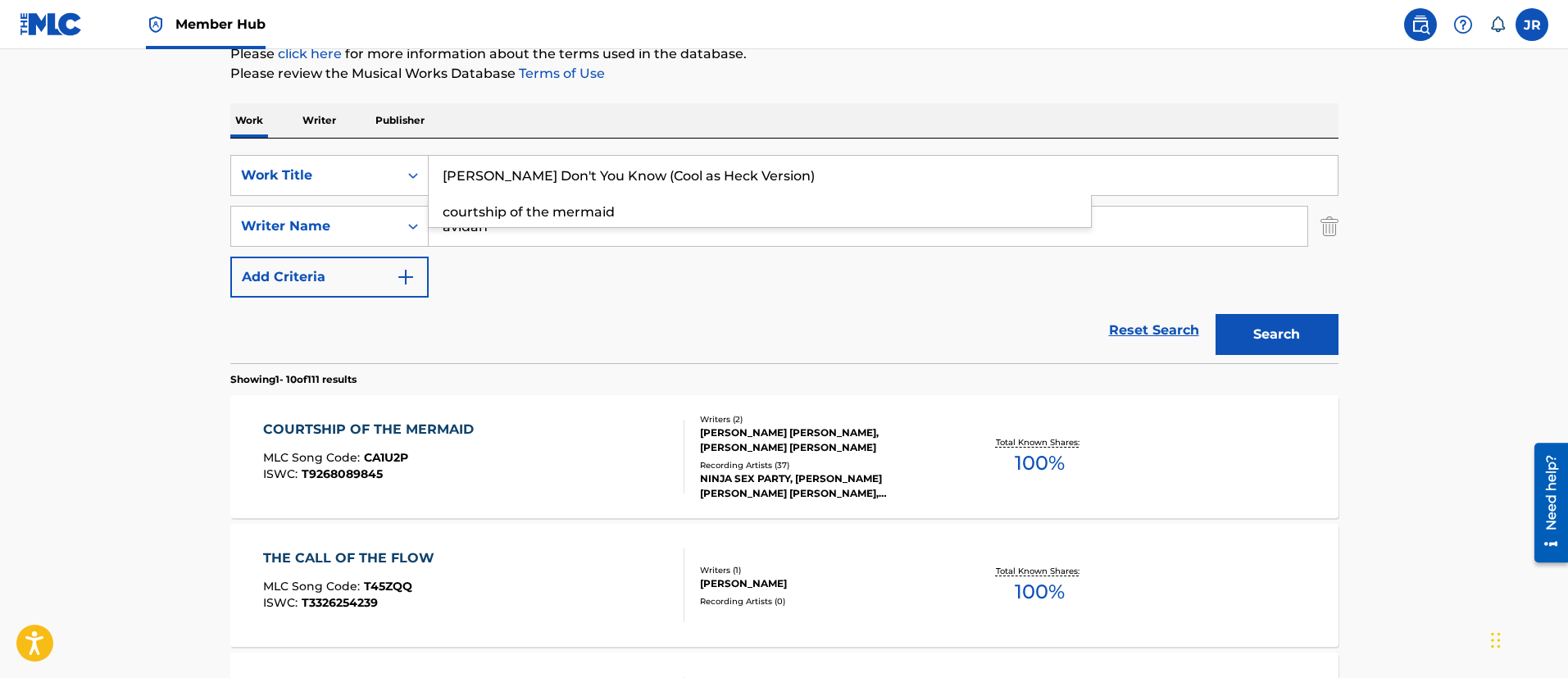
type input "Danny Don't You Know (Cool as Heck Version)"
click at [1215, 314] on button "Search" at bounding box center [1276, 335] width 123 height 41
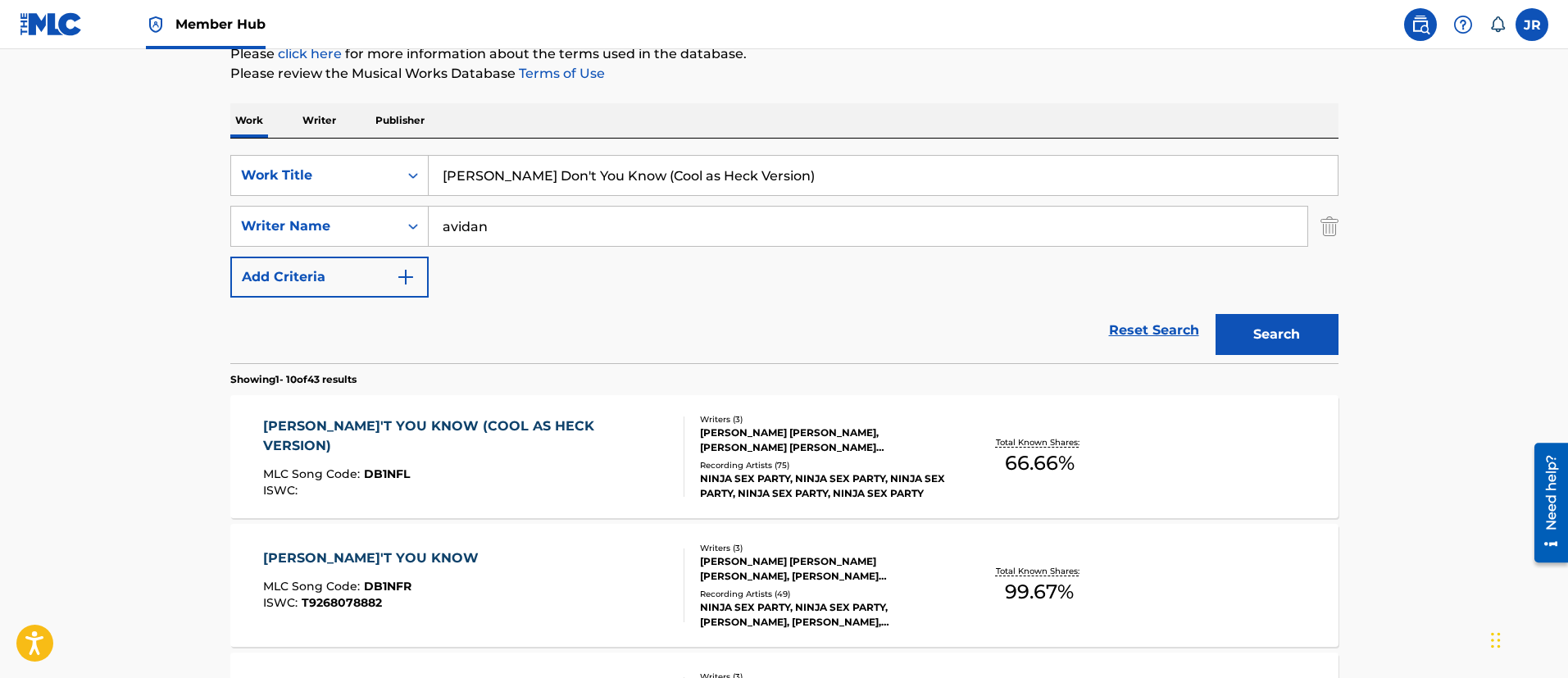
click at [593, 440] on div "DANNY DON'T YOU KNOW (COOL AS HECK VERSION) MLC Song Code : DB1NFL ISWC :" at bounding box center [466, 457] width 407 height 80
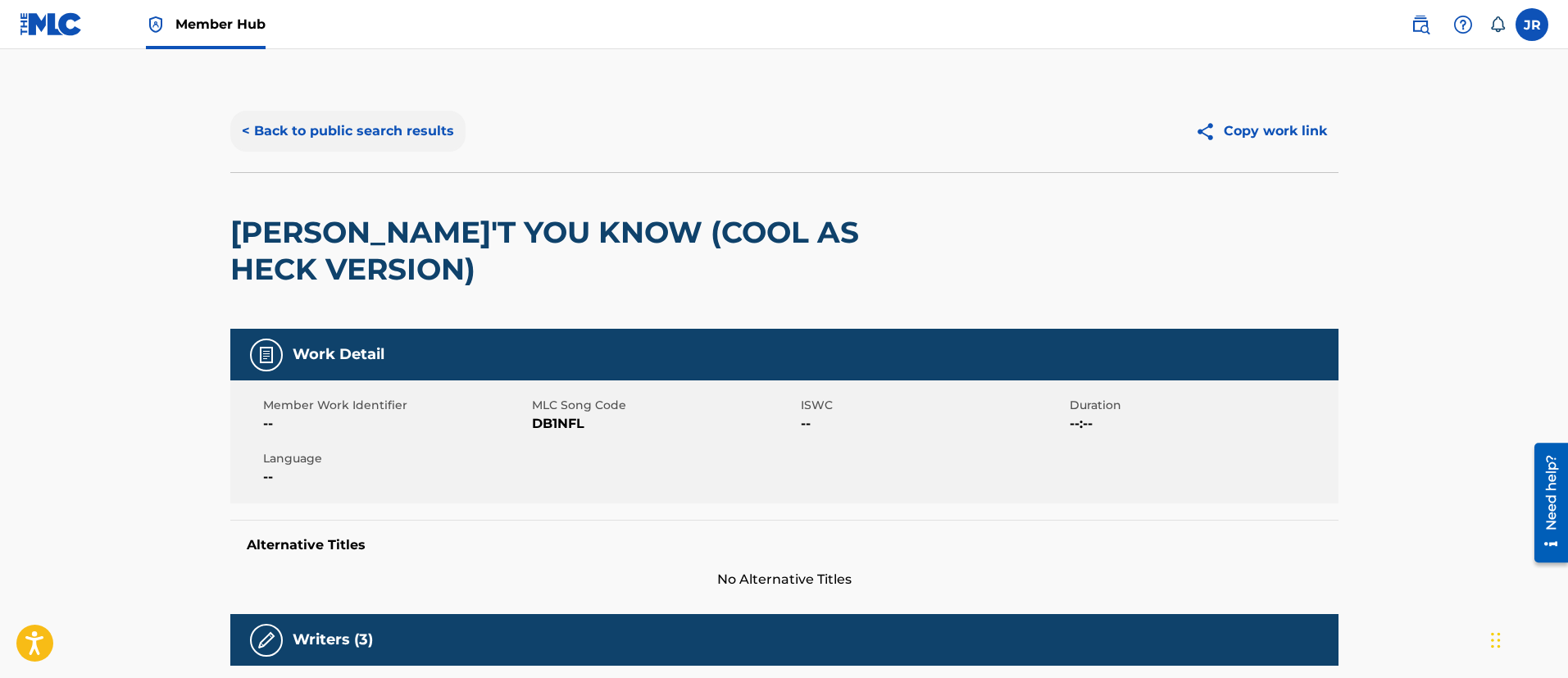
click at [374, 112] on button "< Back to public search results" at bounding box center [347, 131] width 235 height 41
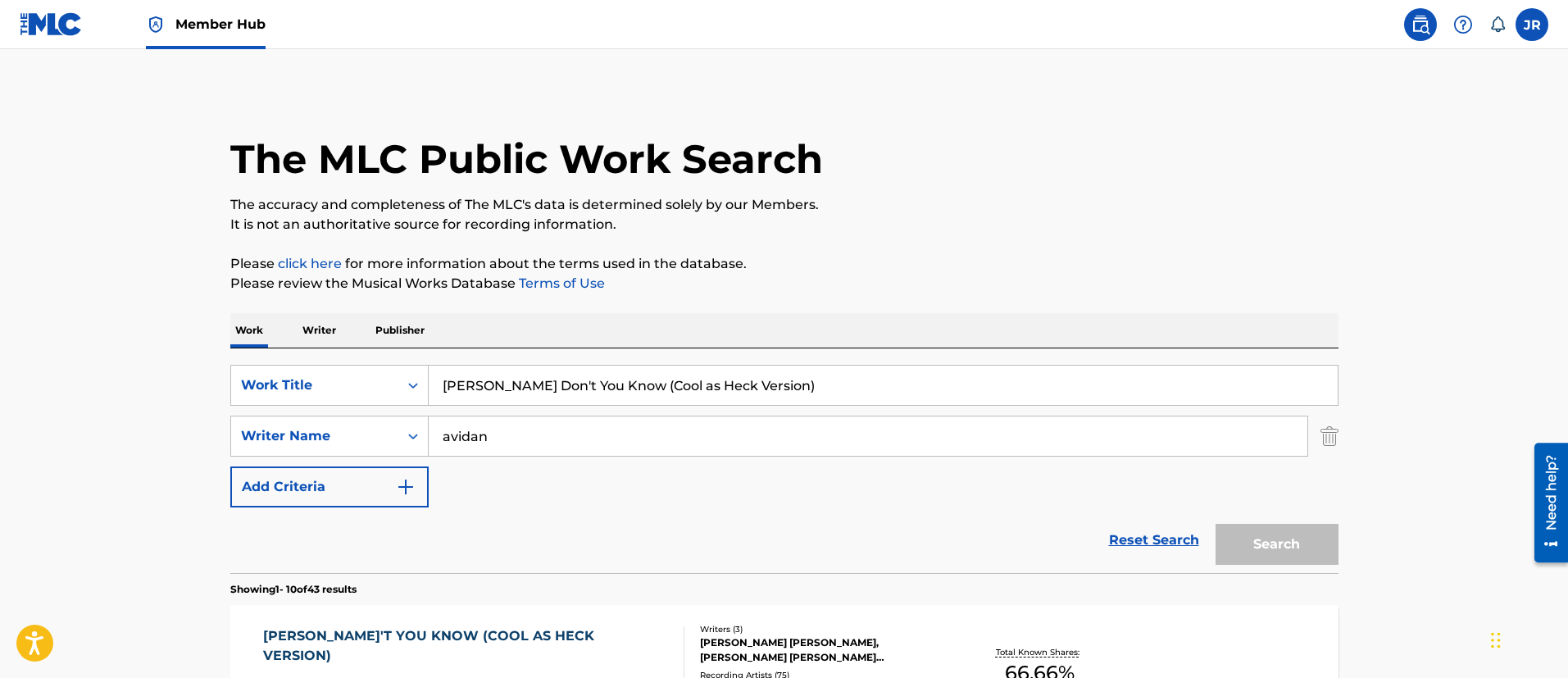
scroll to position [210, 0]
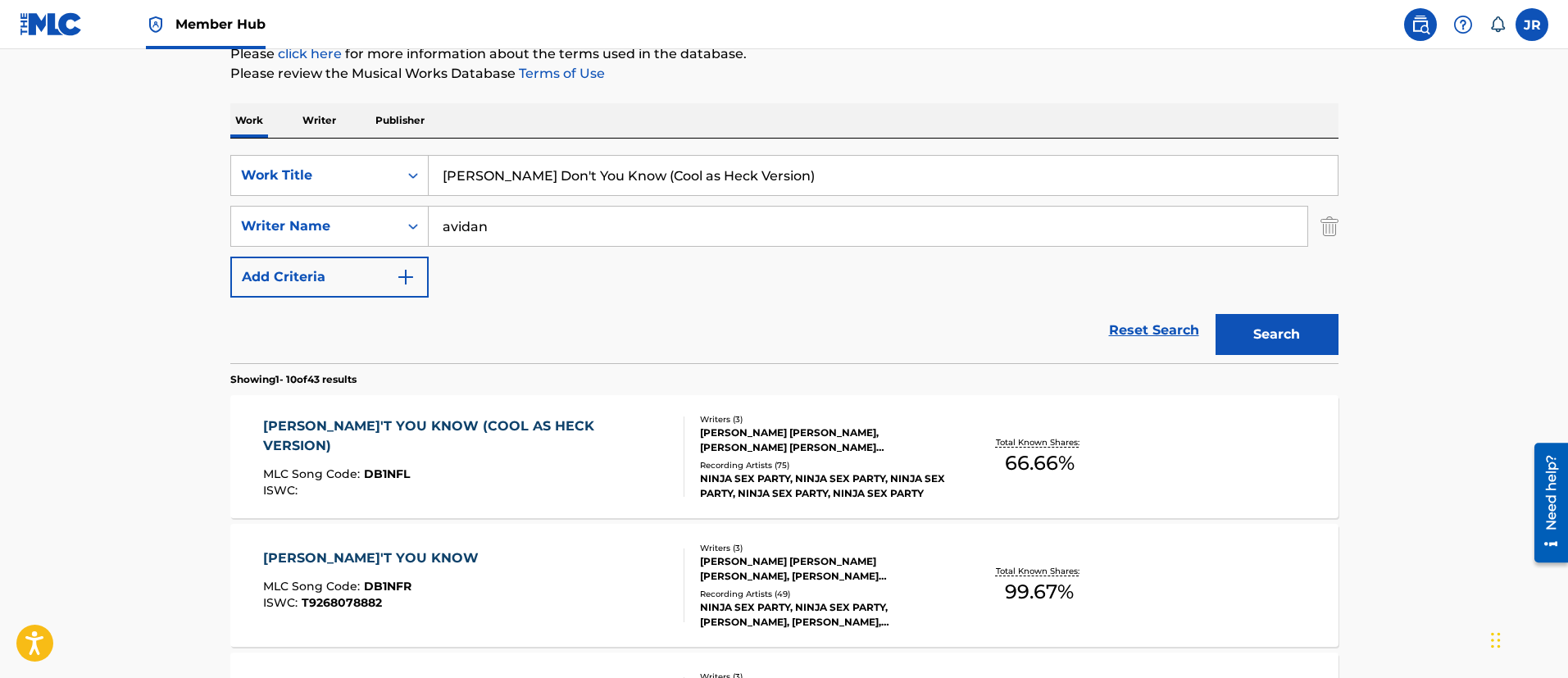
drag, startPoint x: 619, startPoint y: 221, endPoint x: 631, endPoint y: 198, distance: 25.9
click at [620, 213] on input "avidan" at bounding box center [867, 226] width 879 height 40
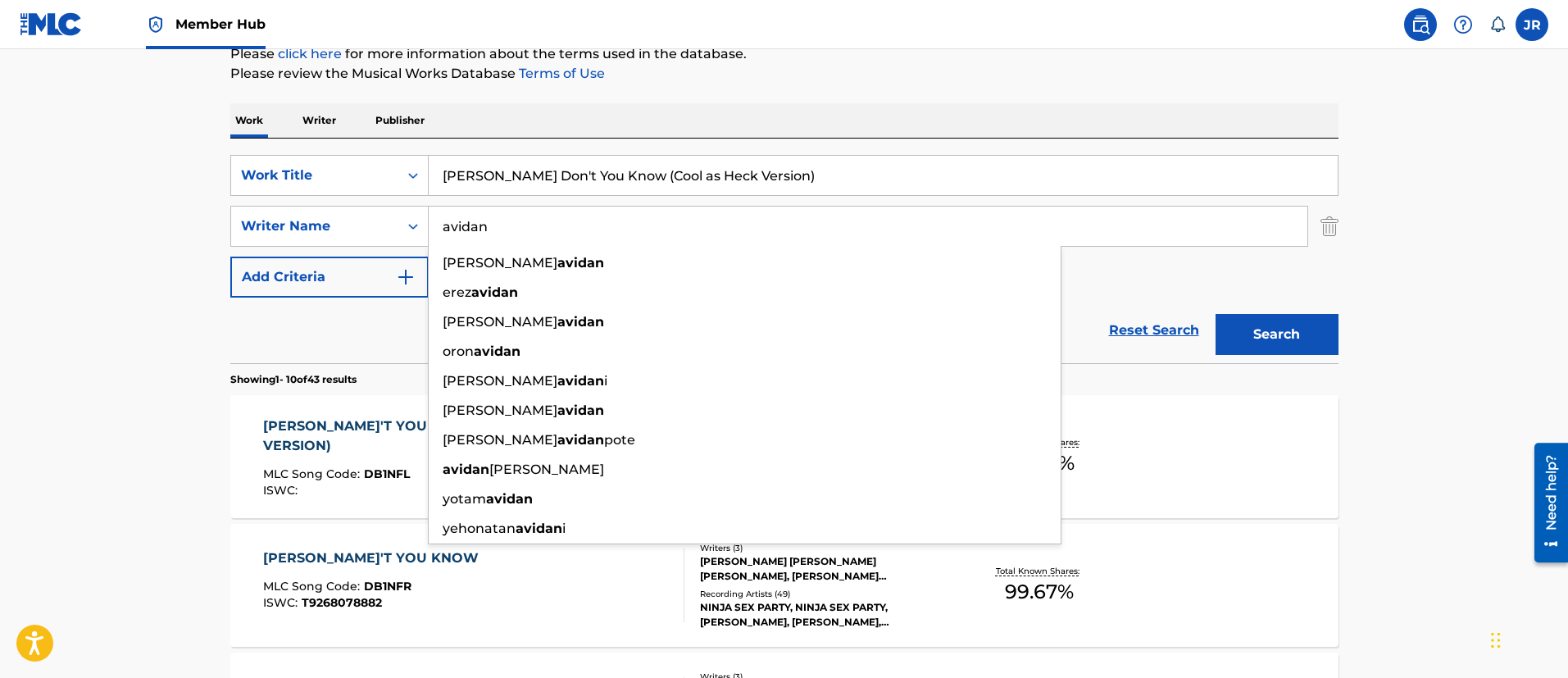
click at [633, 189] on input "Danny Don't You Know (Cool as Heck Version)" at bounding box center [883, 175] width 909 height 40
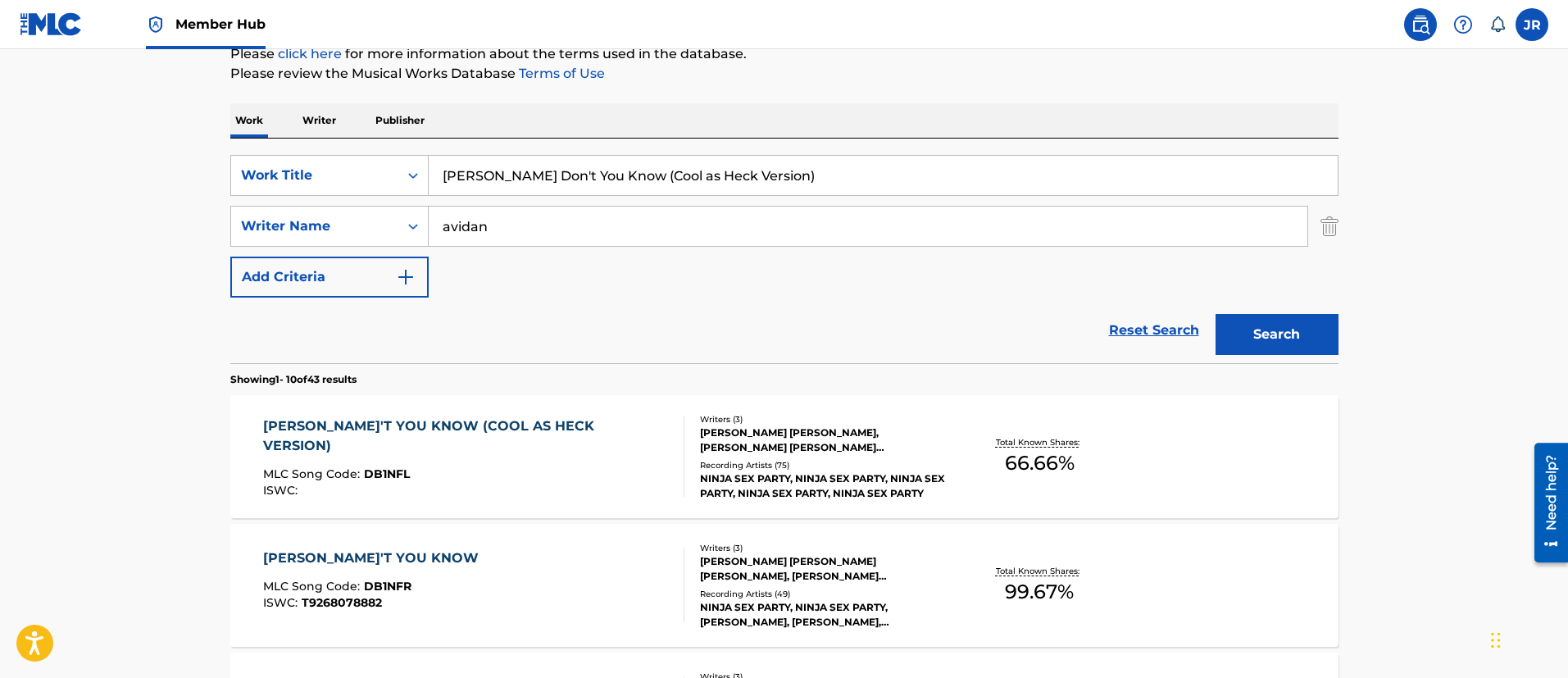
drag, startPoint x: 490, startPoint y: 122, endPoint x: 498, endPoint y: 162, distance: 40.8
click at [495, 133] on div "Work Writer Publisher" at bounding box center [784, 121] width 1108 height 35
click at [500, 166] on input "Danny Don't You Know (Cool as Heck Version)" at bounding box center [883, 175] width 909 height 40
click at [501, 167] on input "Danny Don't You Know (Cool as Heck Version)" at bounding box center [883, 175] width 909 height 40
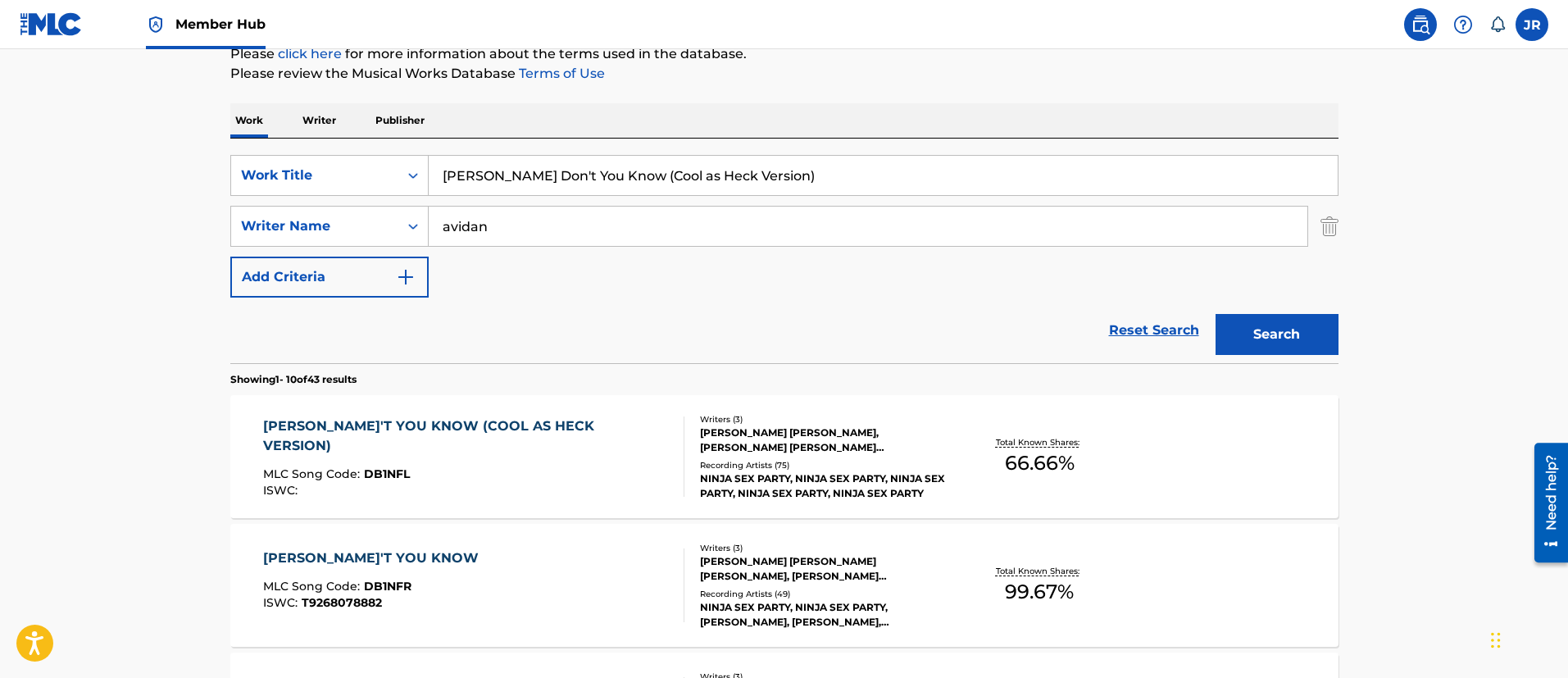
paste input "599170497"
paste input "eath Metal"
type input "Death Metal"
click at [1215, 314] on button "Search" at bounding box center [1276, 335] width 123 height 41
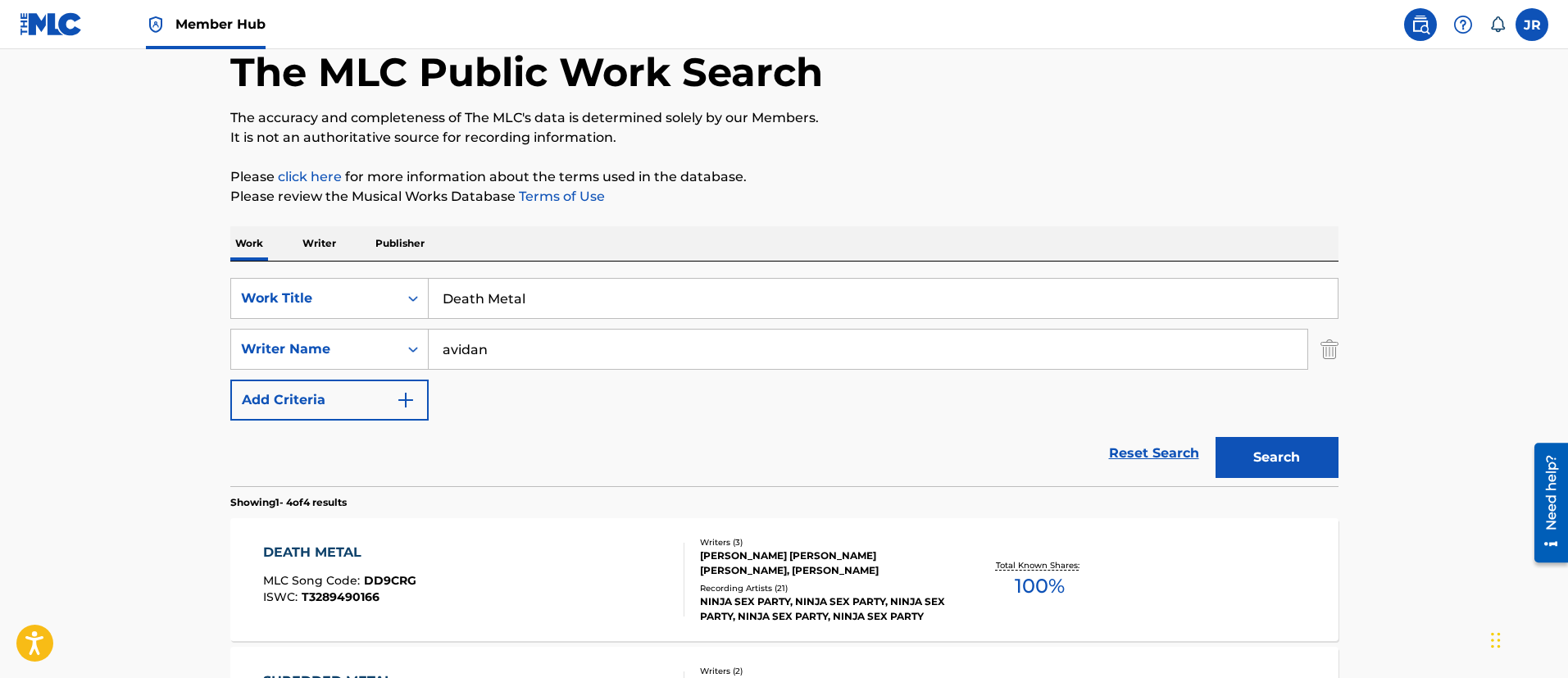
click at [1170, 186] on p "Please click here for more information about the terms used in the database." at bounding box center [784, 177] width 1108 height 19
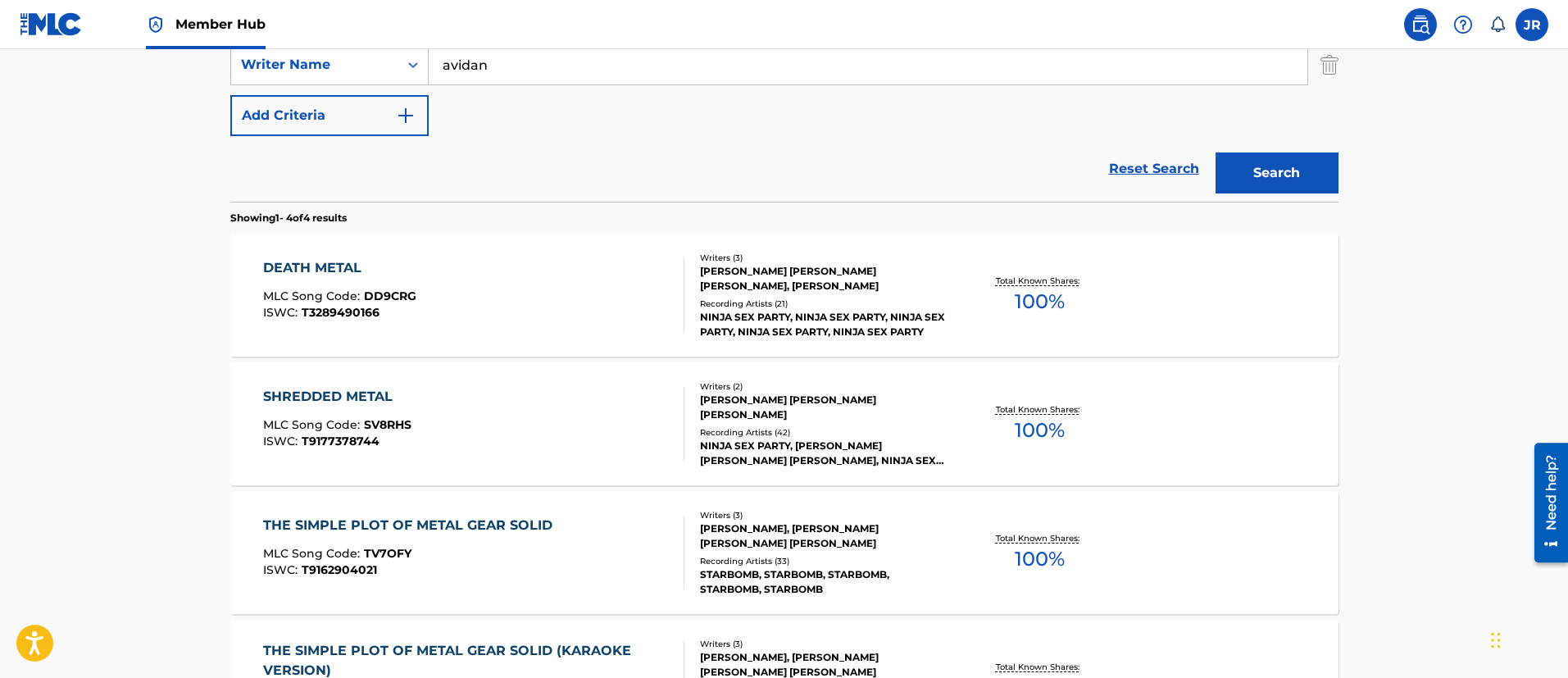
scroll to position [333, 0]
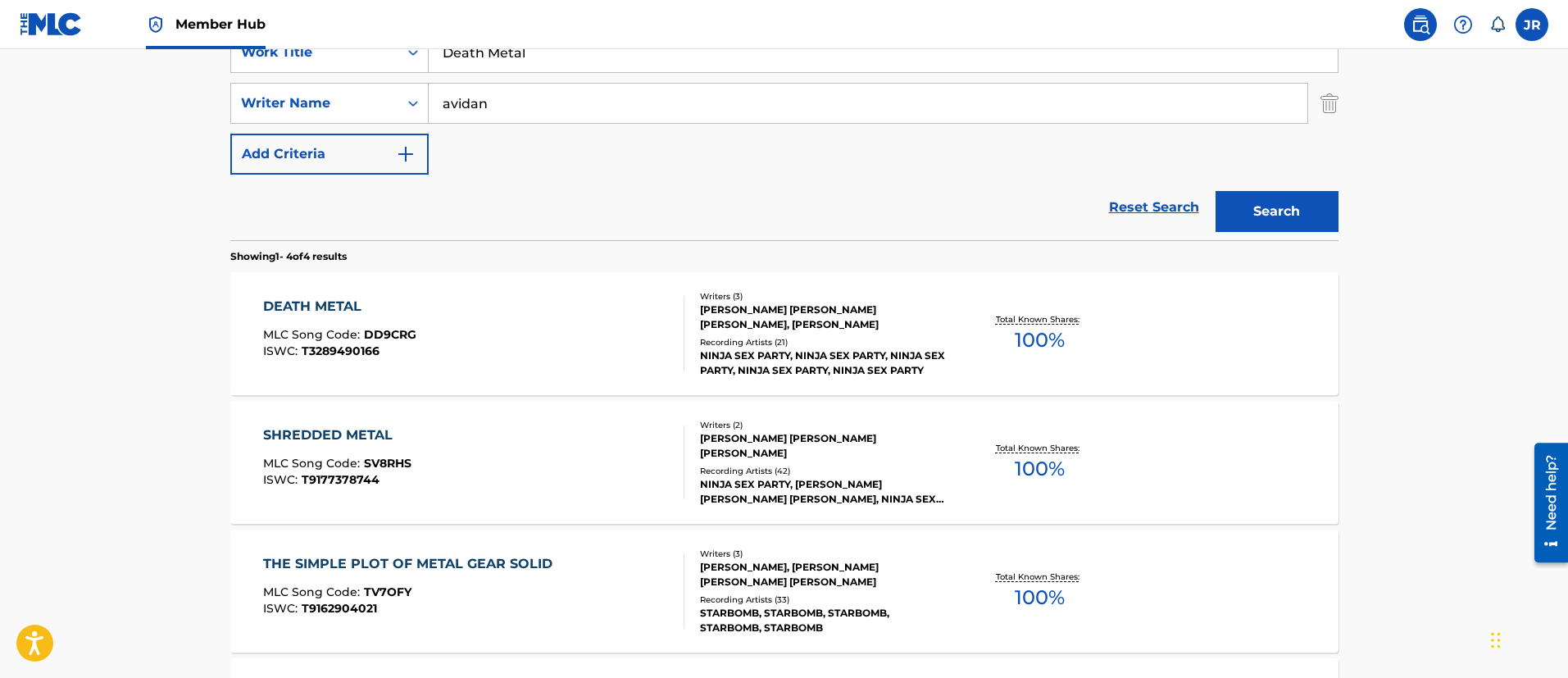
click at [540, 363] on div "DEATH METAL MLC Song Code : DD9CRG ISWC : T3289490166" at bounding box center [474, 334] width 421 height 74
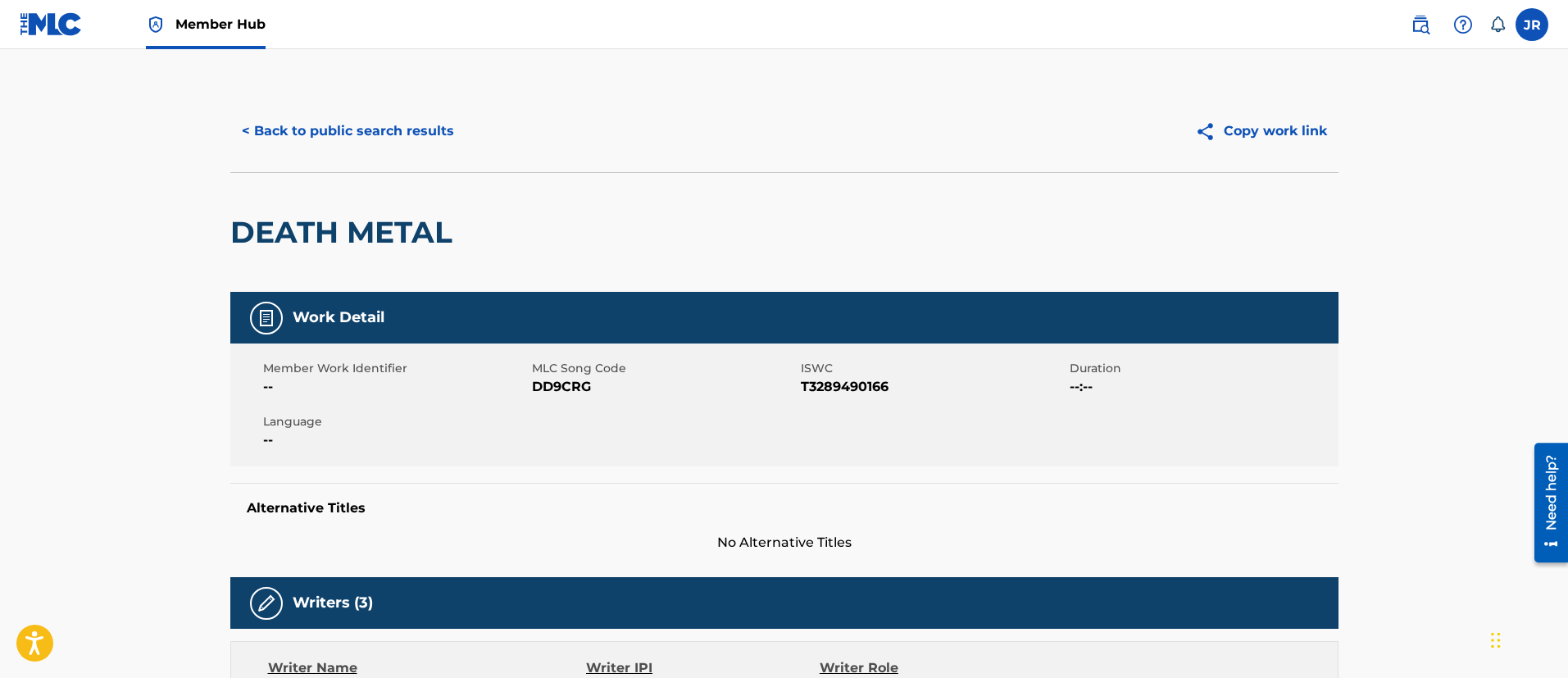
drag, startPoint x: 360, startPoint y: 164, endPoint x: 374, endPoint y: 154, distance: 17.2
click at [358, 164] on div "< Back to public search results Copy work link" at bounding box center [784, 131] width 1108 height 82
click at [277, 132] on button "< Back to public search results" at bounding box center [347, 131] width 235 height 41
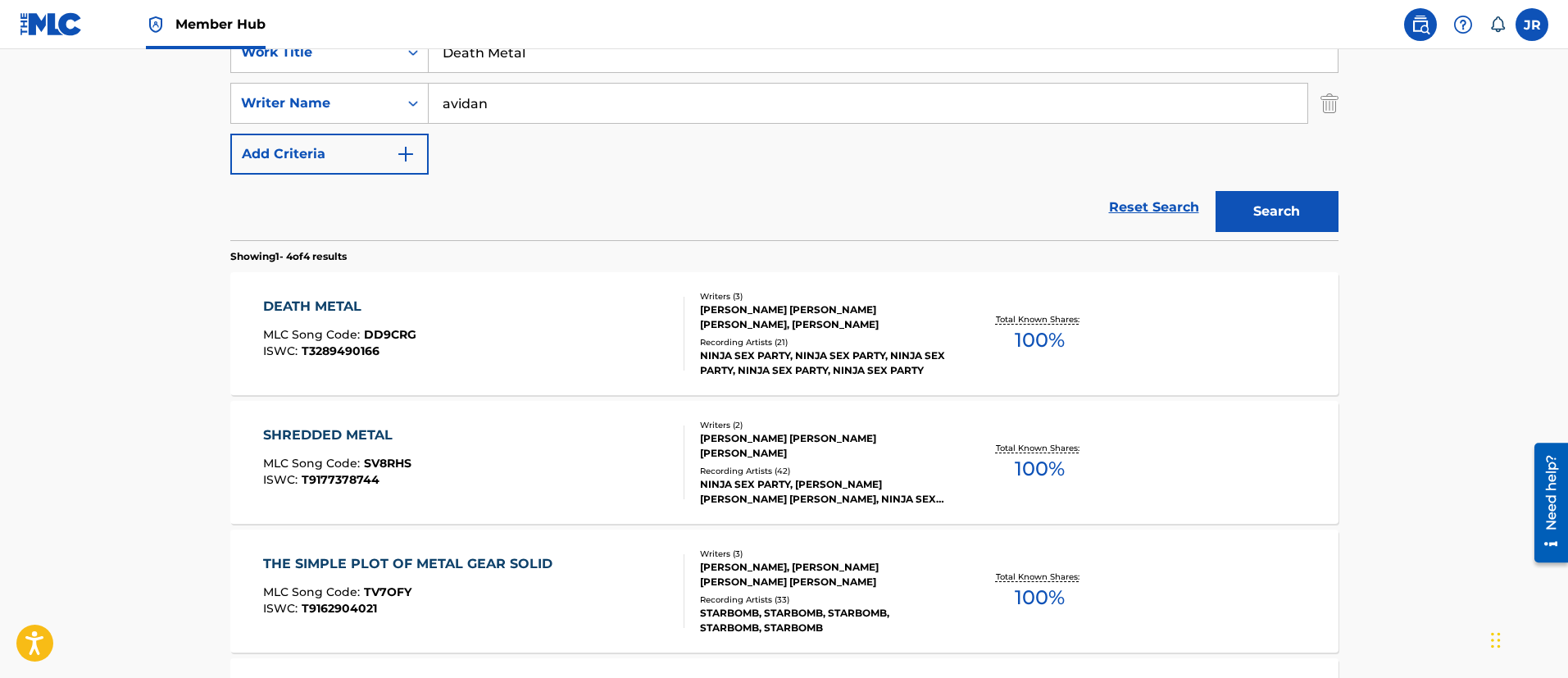
scroll to position [210, 0]
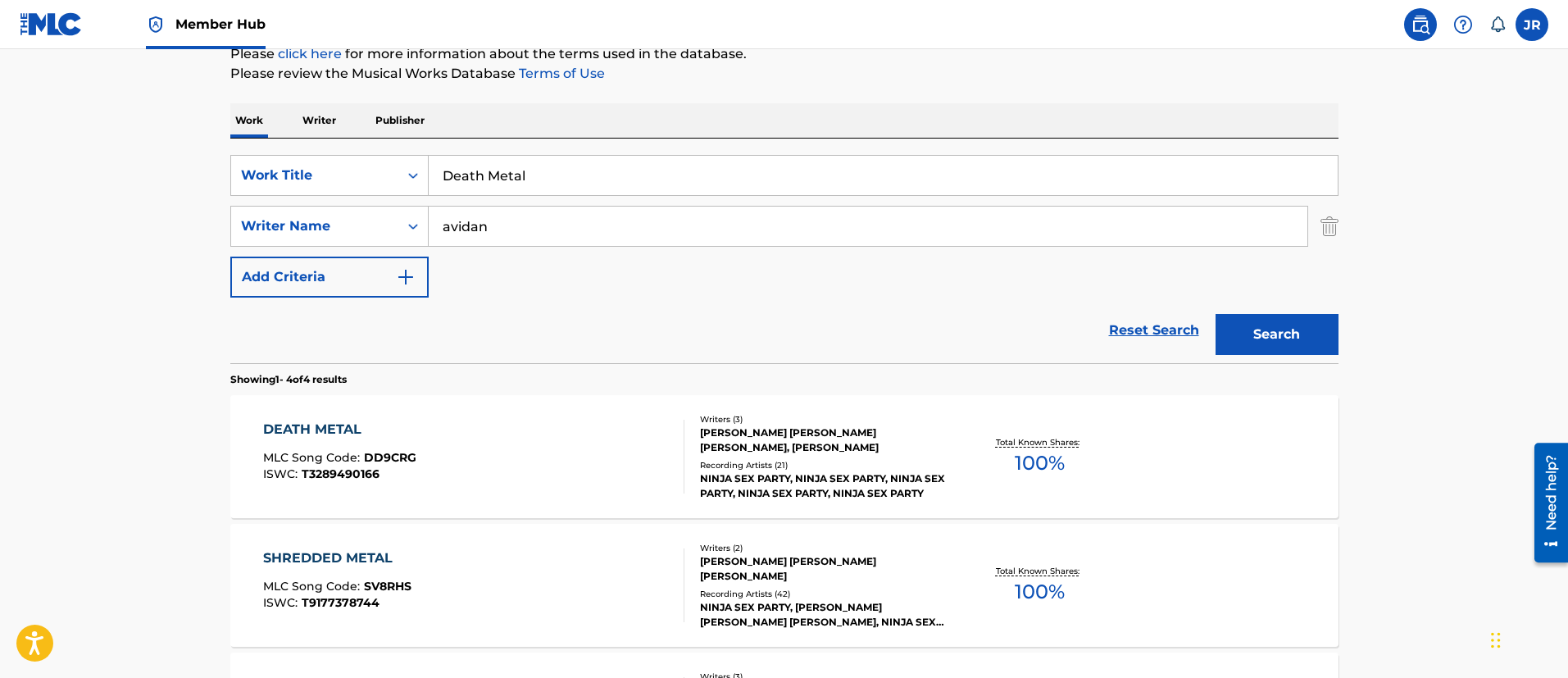
click at [510, 148] on div "SearchWithCriteria01f118ce-2e14-42d7-906e-3ebfa5ea2d10 Work Title Death Metal S…" at bounding box center [784, 251] width 1108 height 224
click at [510, 168] on input "Death Metal" at bounding box center [883, 175] width 909 height 40
click at [510, 169] on input "Death Metal" at bounding box center [883, 175] width 909 height 40
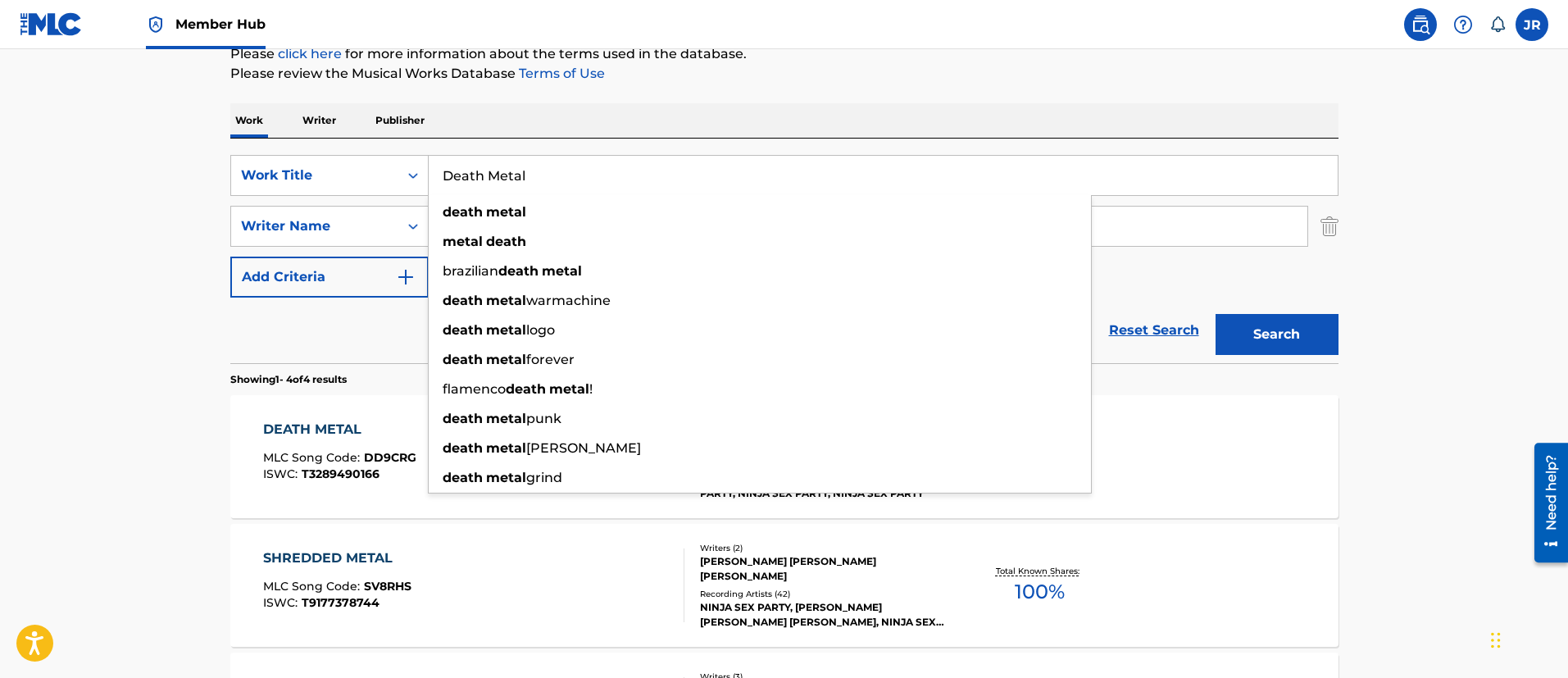
click at [510, 169] on input "Death Metal" at bounding box center [883, 175] width 909 height 40
paste input "inosaur Laser Fight"
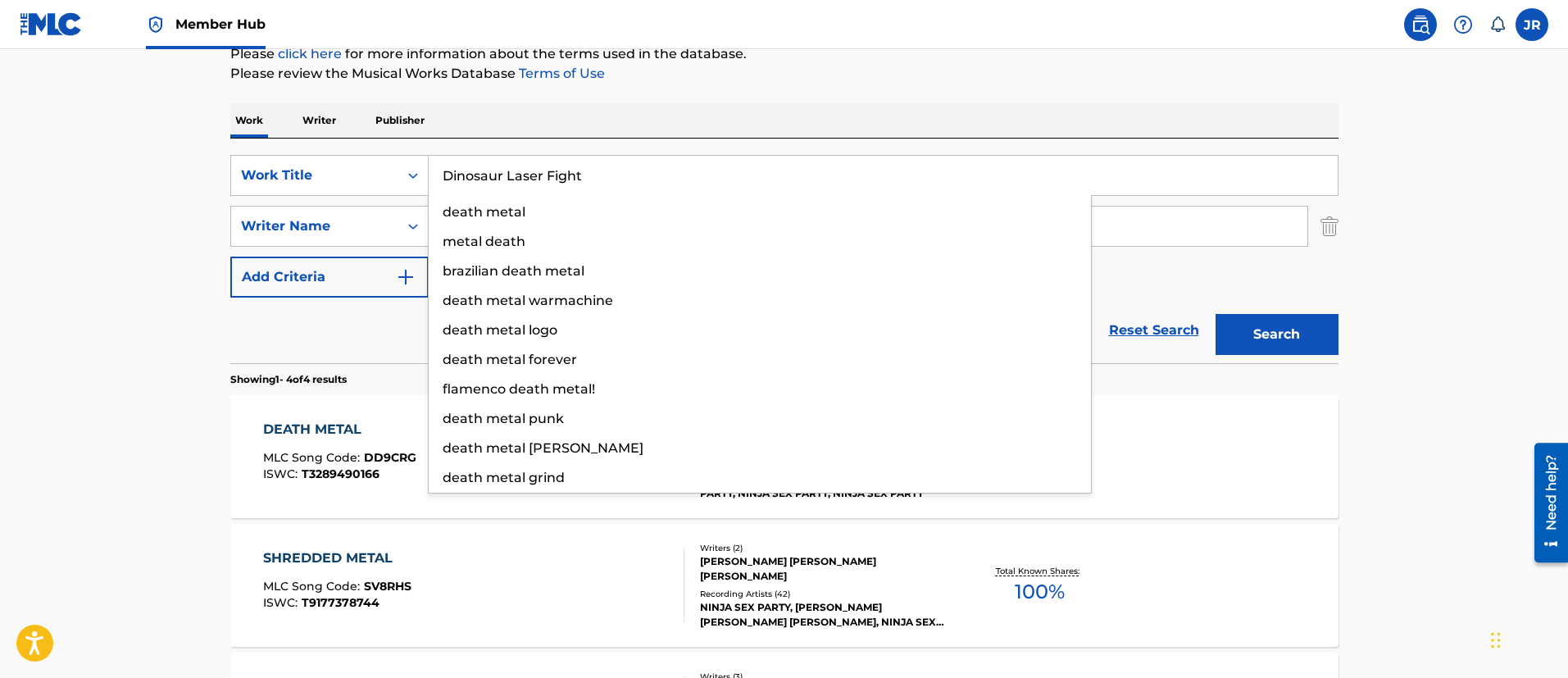
type input "Dinosaur Laser Fight"
click at [1215, 314] on button "Search" at bounding box center [1276, 335] width 123 height 41
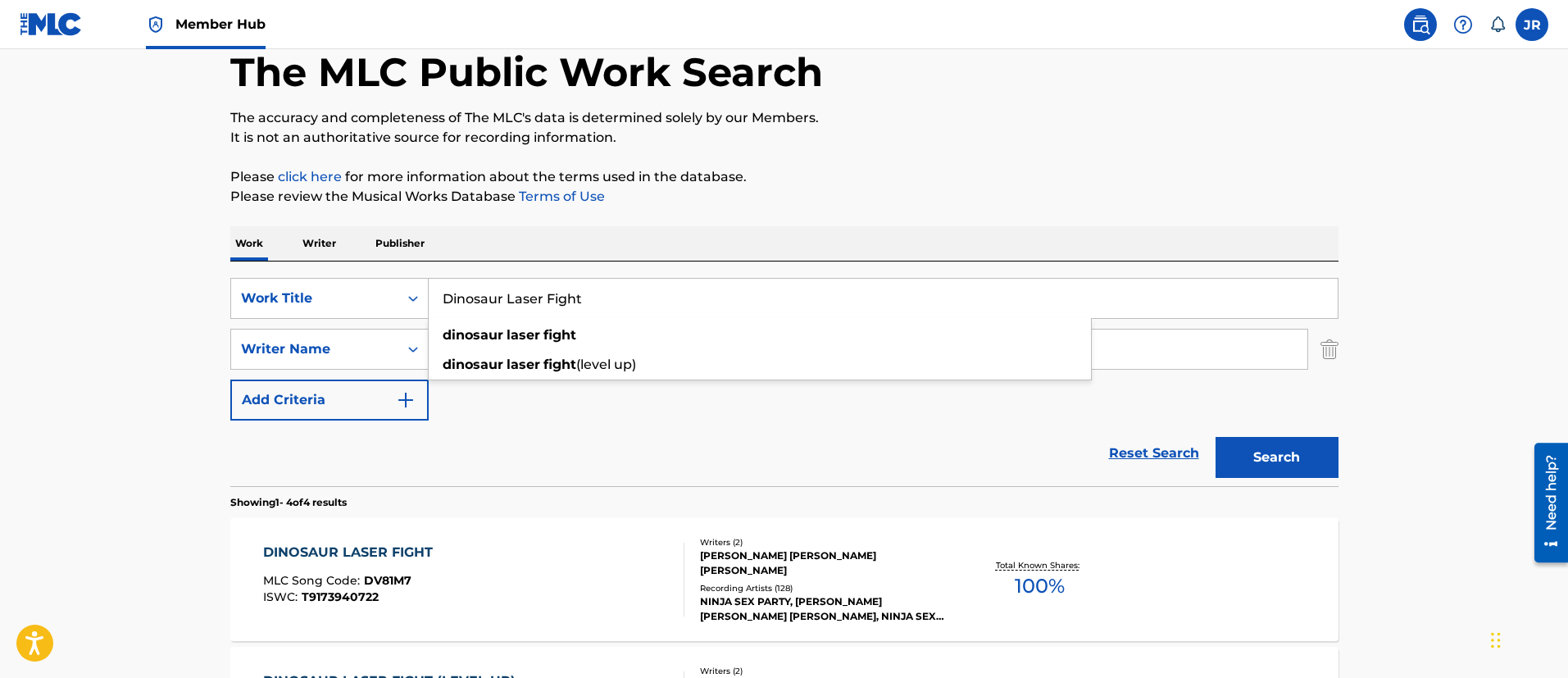
click at [885, 496] on section "Showing 1 - 4 of 4 results" at bounding box center [784, 498] width 1108 height 24
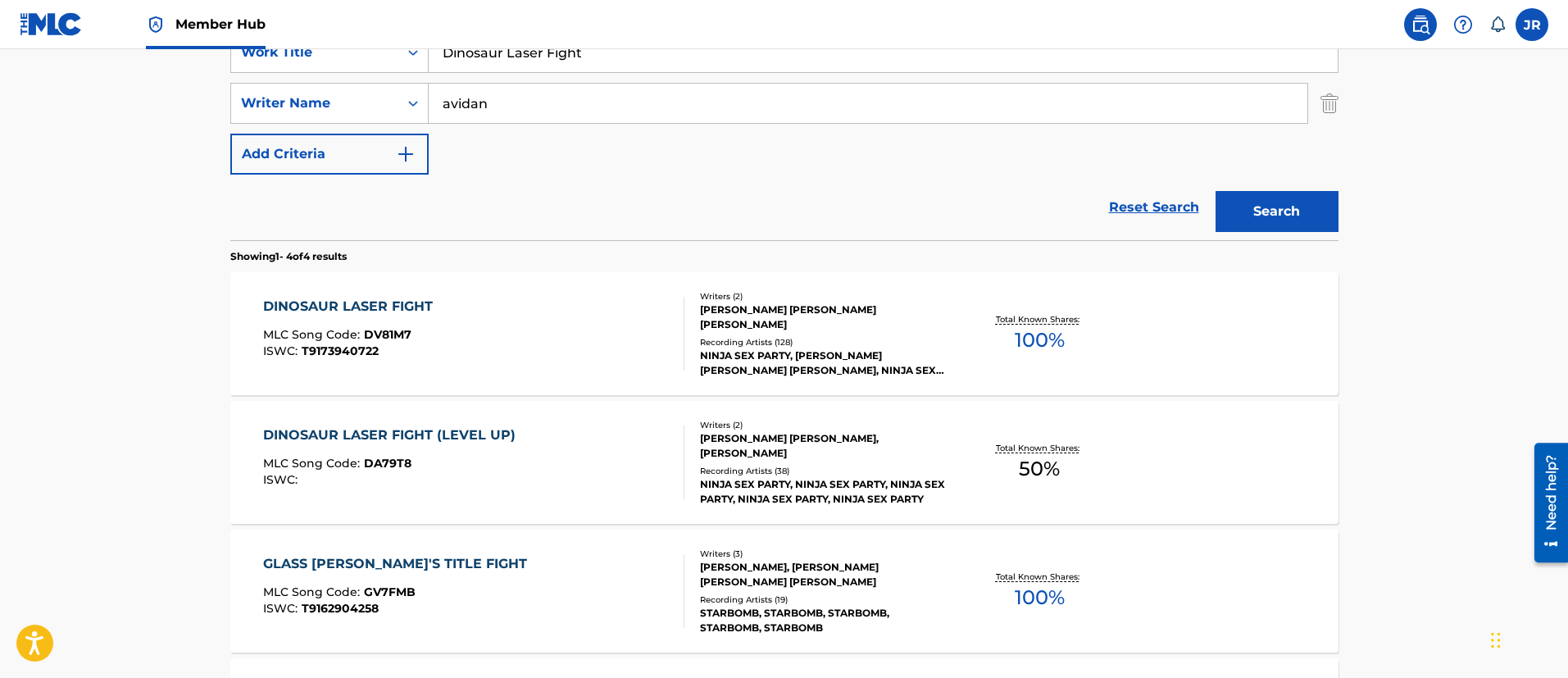
click at [479, 331] on div "DINOSAUR LASER FIGHT MLC Song Code : DV81M7 ISWC : T9173940722" at bounding box center [474, 334] width 421 height 74
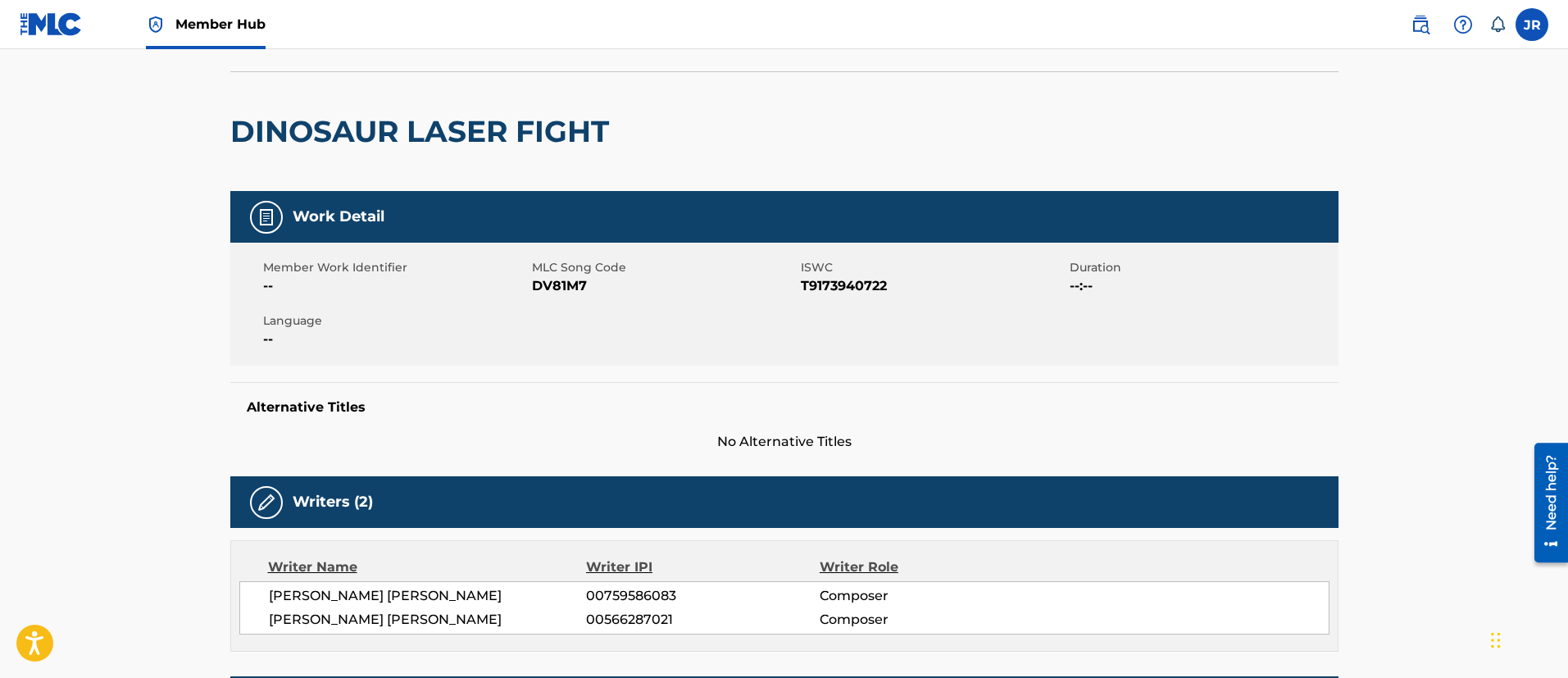
scroll to position [716, 0]
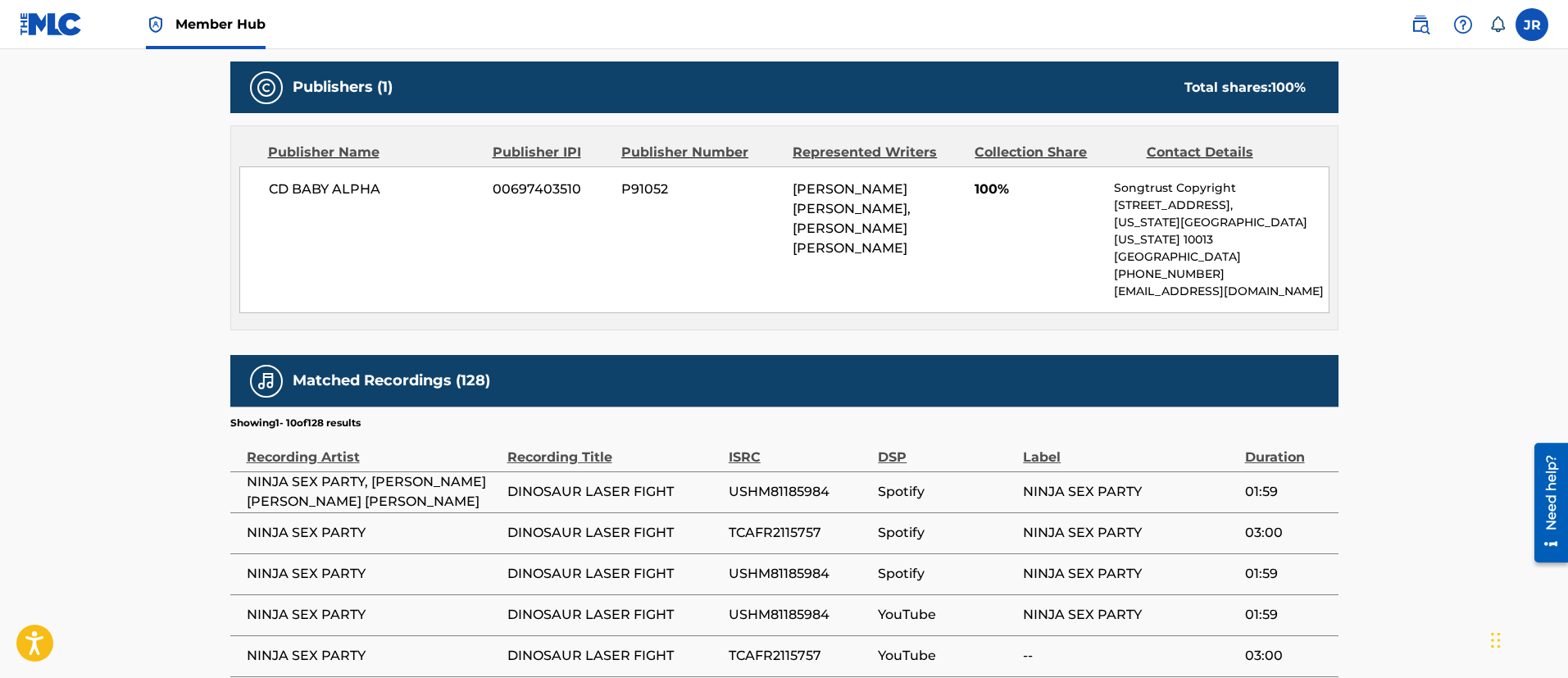
click at [0, 358] on main "< Back to public search results Copy work link DINOSAUR LASER FIGHT Work Detail…" at bounding box center [784, 150] width 1568 height 1634
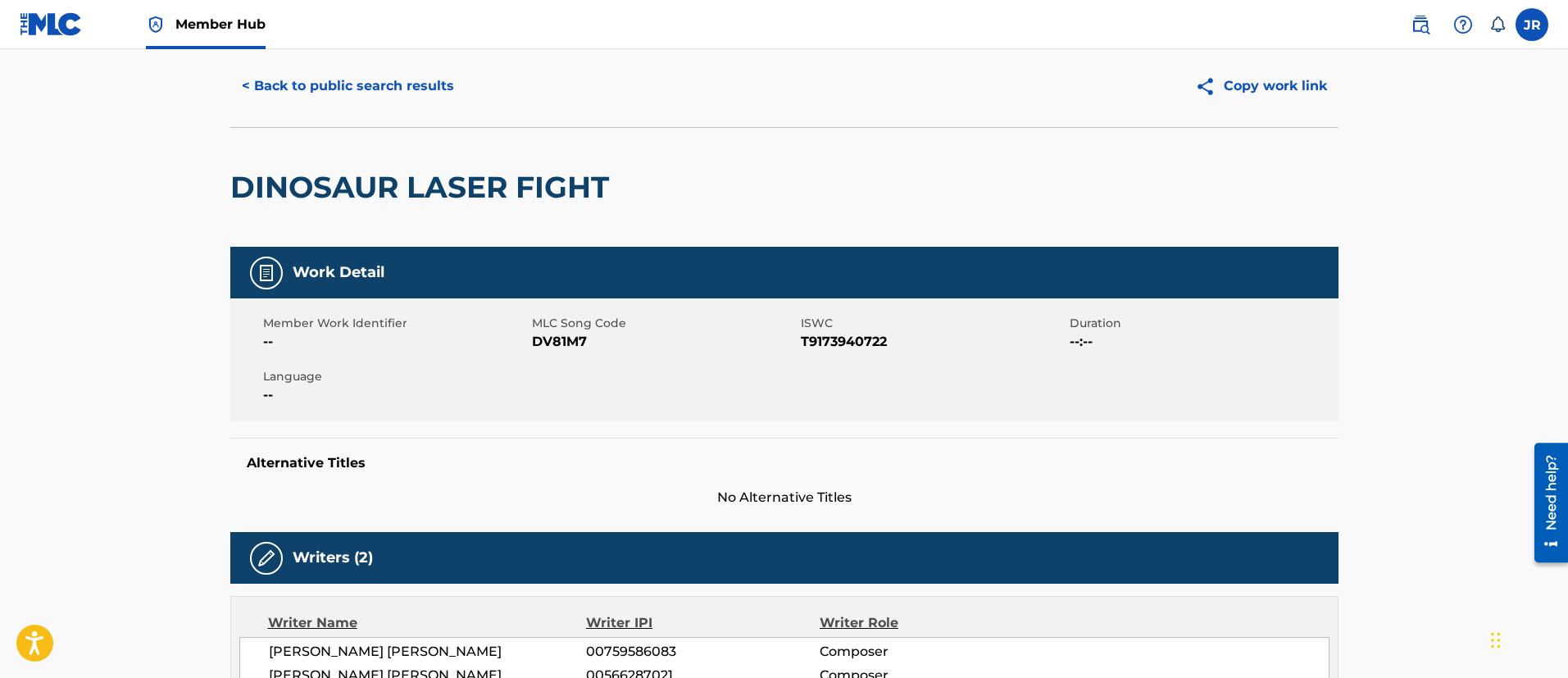
scroll to position [0, 0]
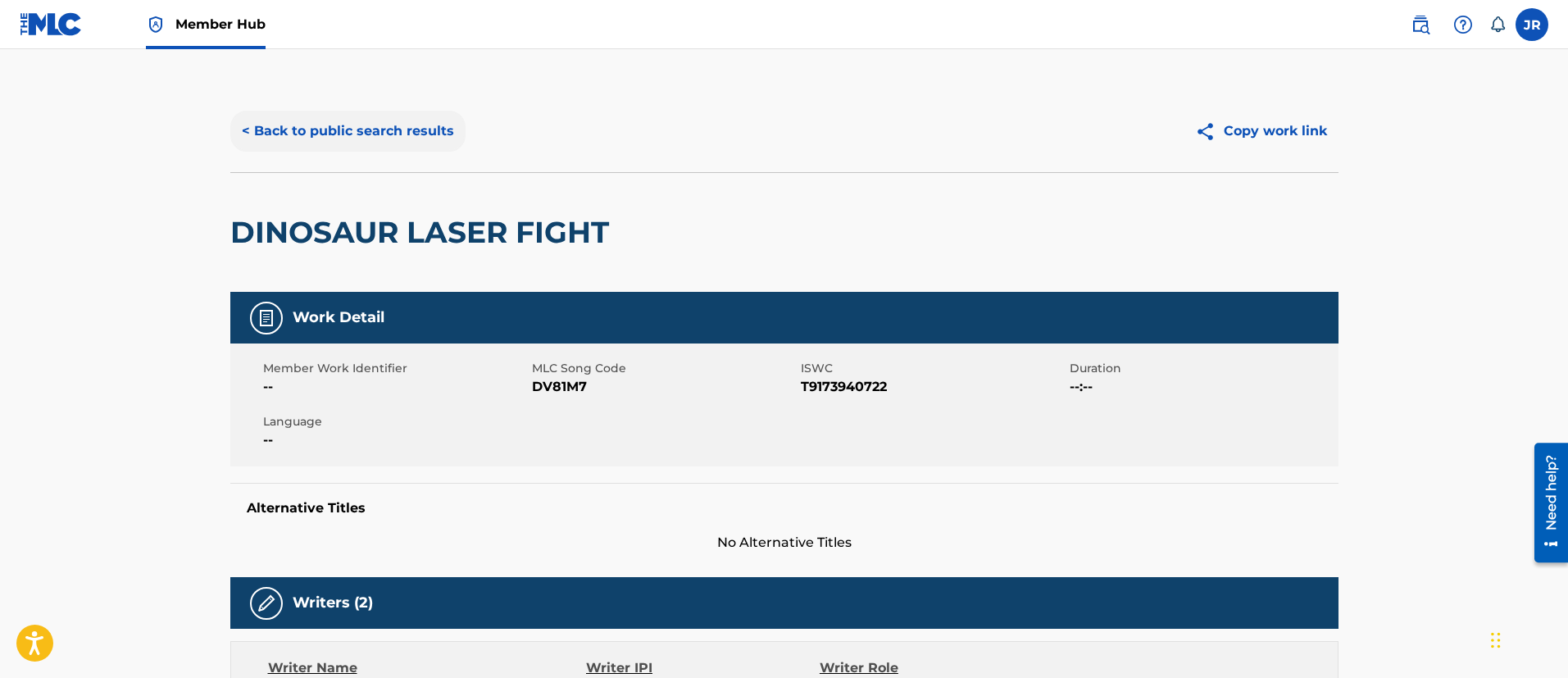
click at [346, 142] on button "< Back to public search results" at bounding box center [347, 131] width 235 height 41
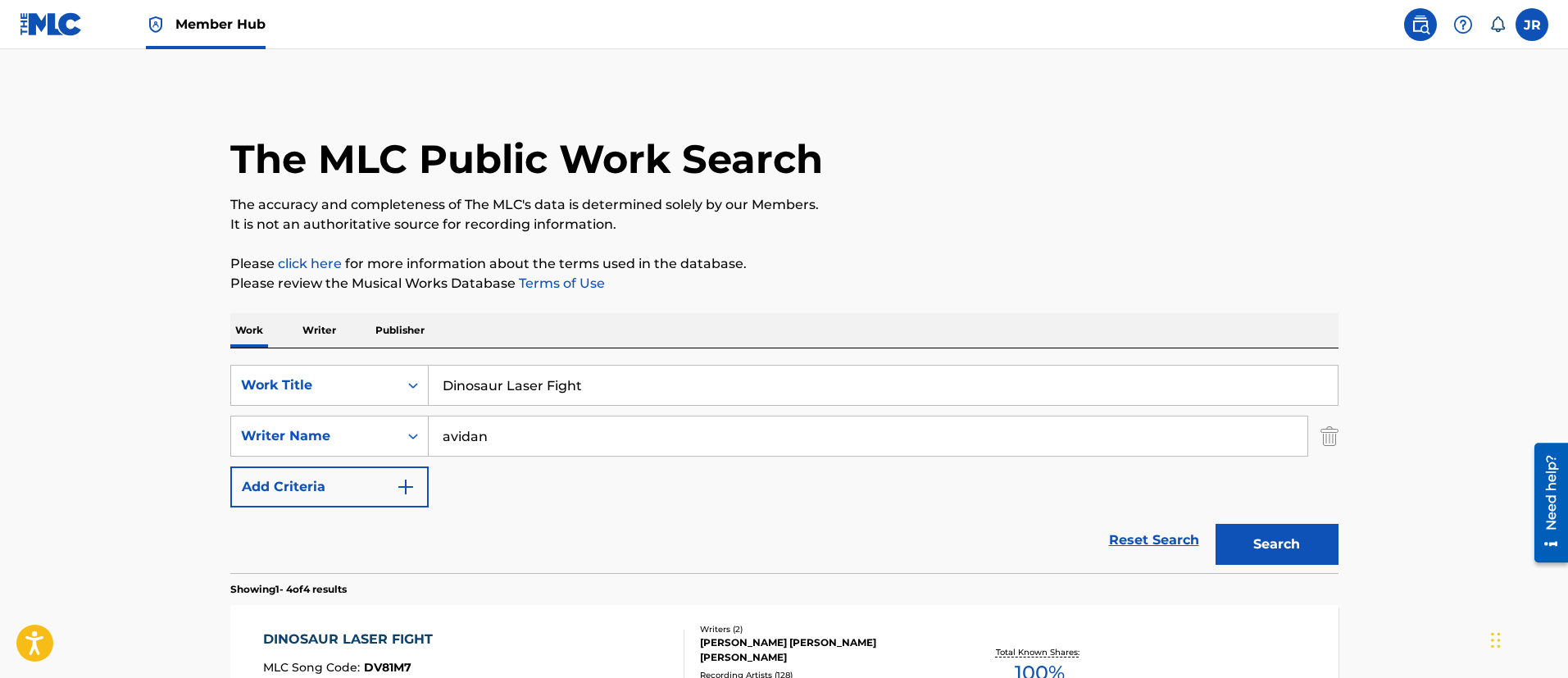
click at [535, 385] on input "Dinosaur Laser Fight" at bounding box center [883, 385] width 909 height 40
click at [536, 385] on input "Dinosaur Laser Fight" at bounding box center [883, 385] width 909 height 40
paste input "o Math with U"
type input "Do Math with U"
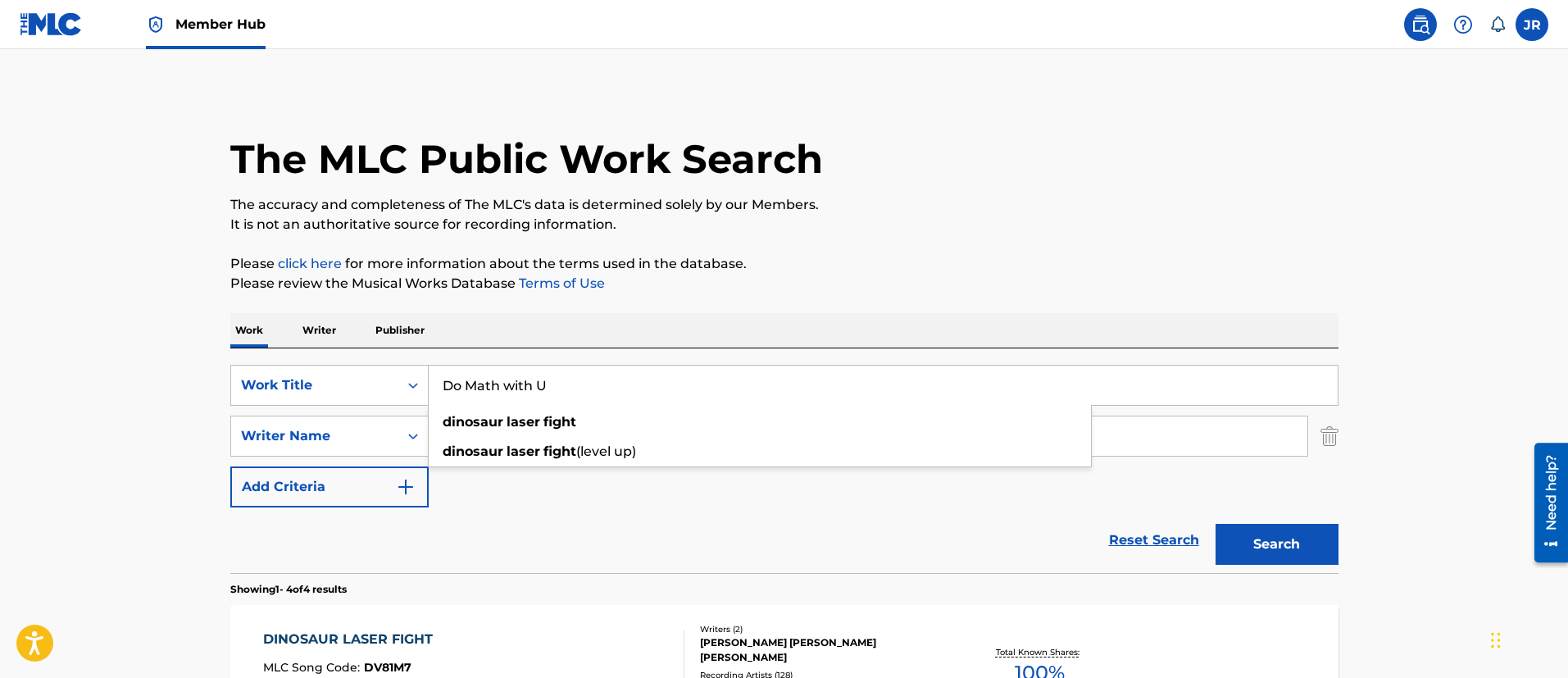
click at [1215, 524] on button "Search" at bounding box center [1276, 545] width 123 height 41
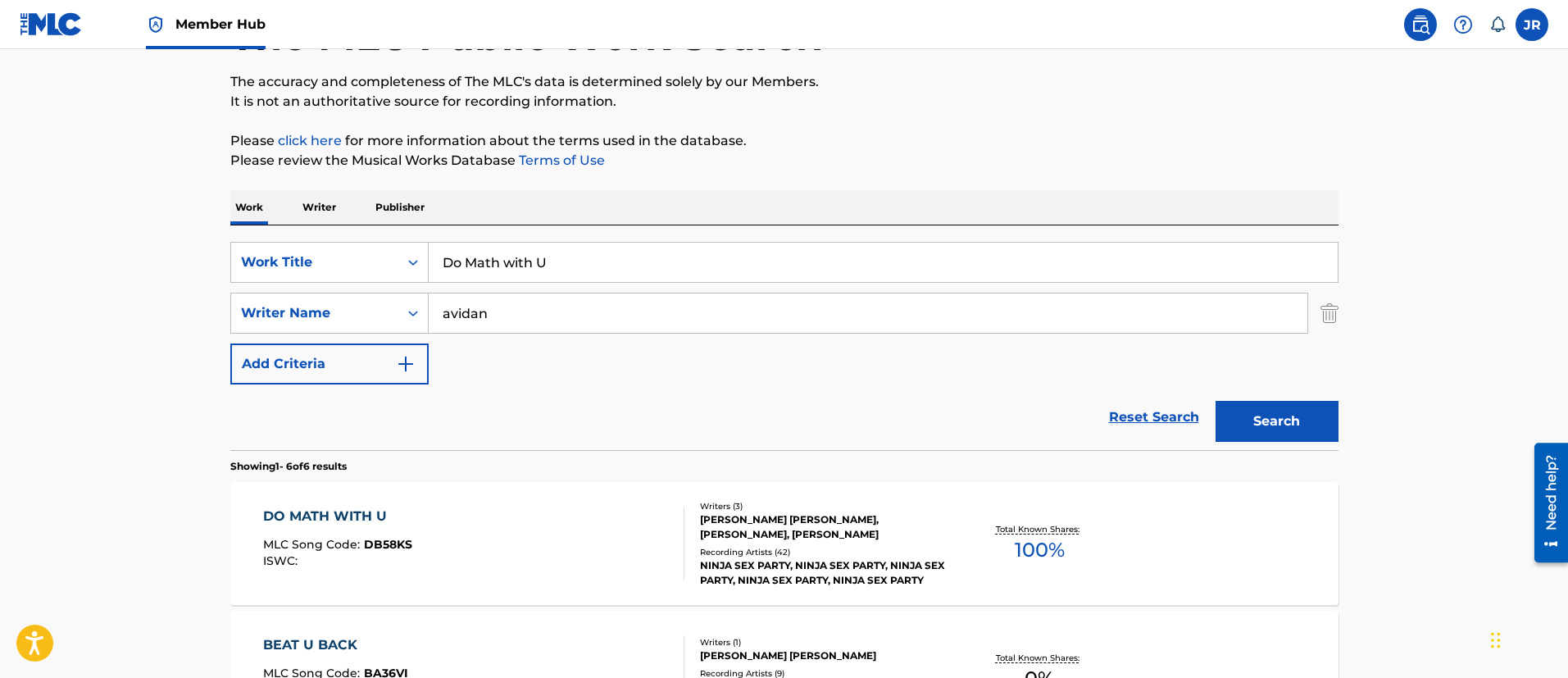
scroll to position [246, 0]
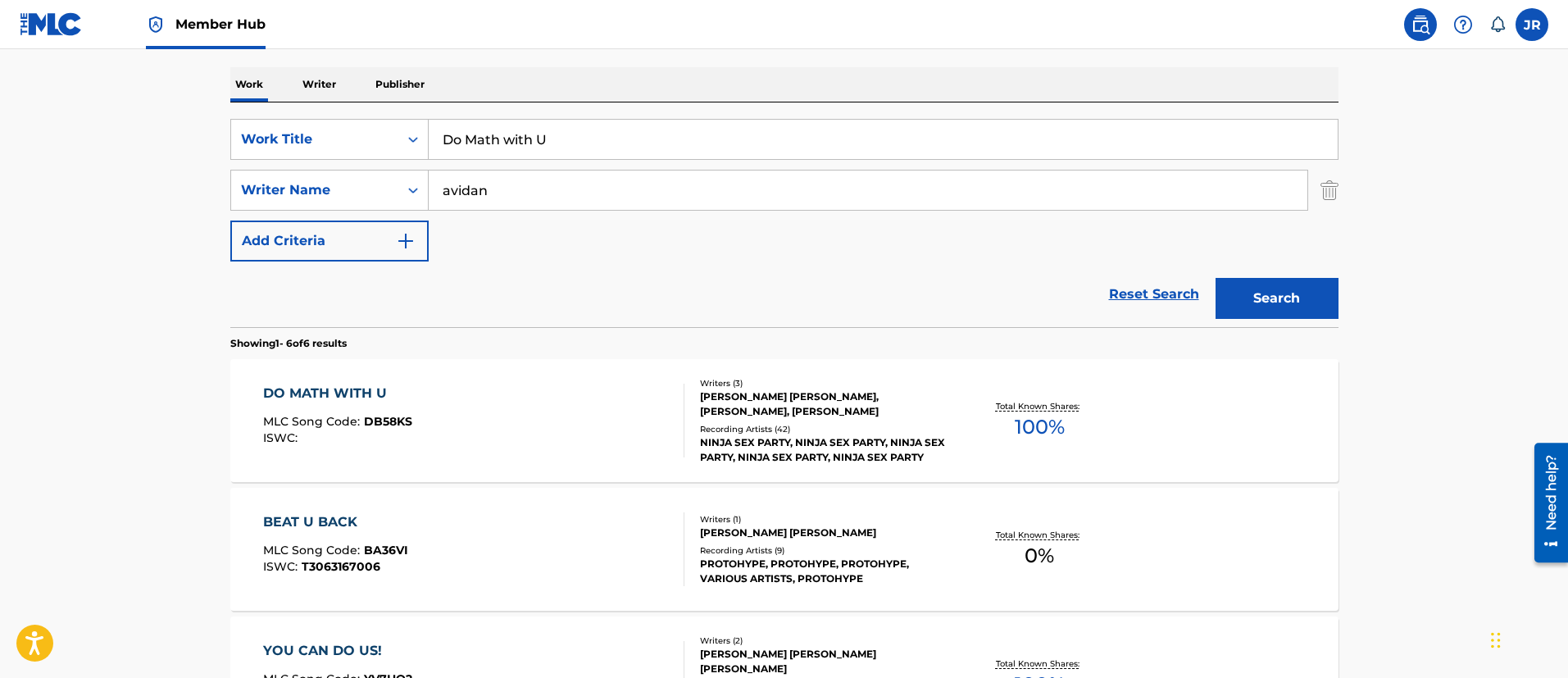
click at [459, 398] on div "DO MATH WITH U MLC Song Code : DB58KS ISWC :" at bounding box center [474, 421] width 421 height 74
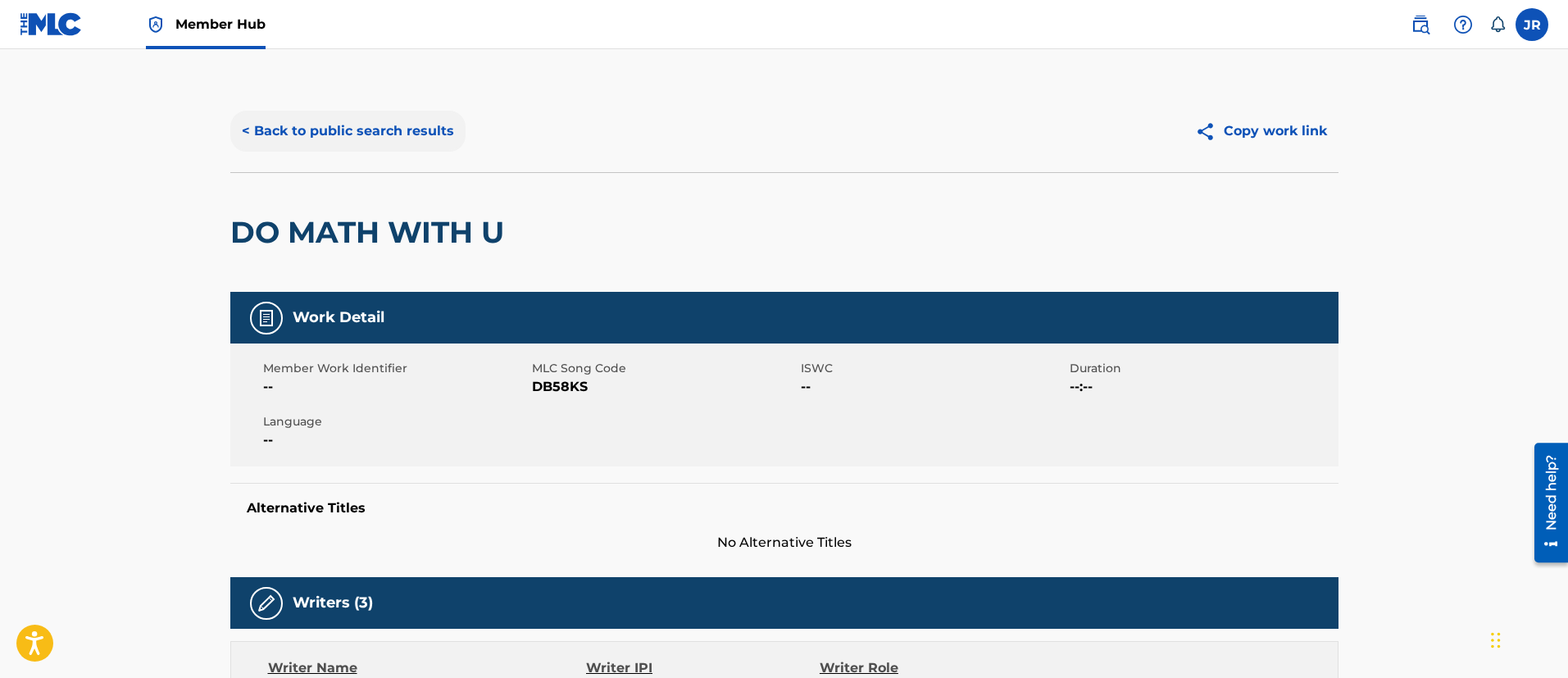
click at [366, 123] on button "< Back to public search results" at bounding box center [347, 131] width 235 height 41
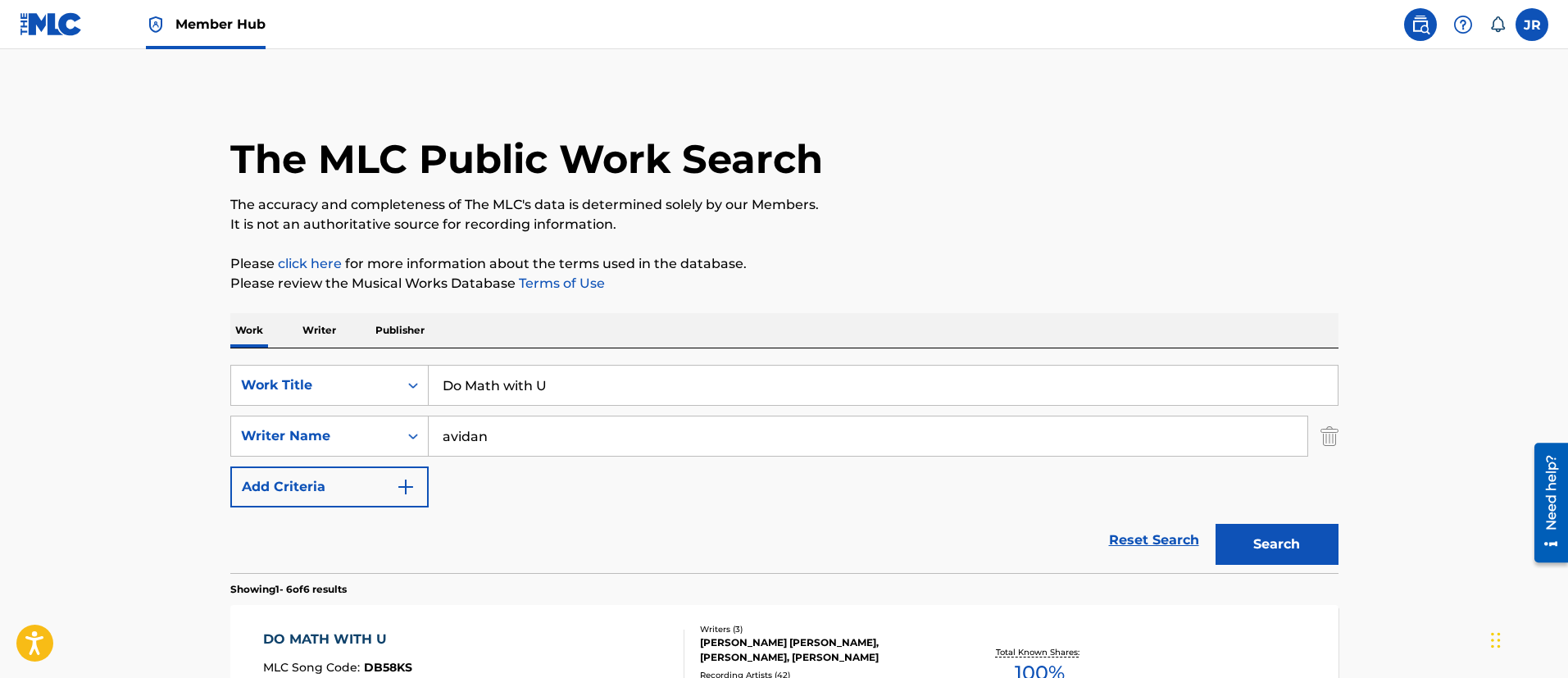
click at [583, 371] on input "Do Math with U" at bounding box center [883, 385] width 909 height 40
click at [582, 371] on input "Do Math with U" at bounding box center [883, 385] width 909 height 40
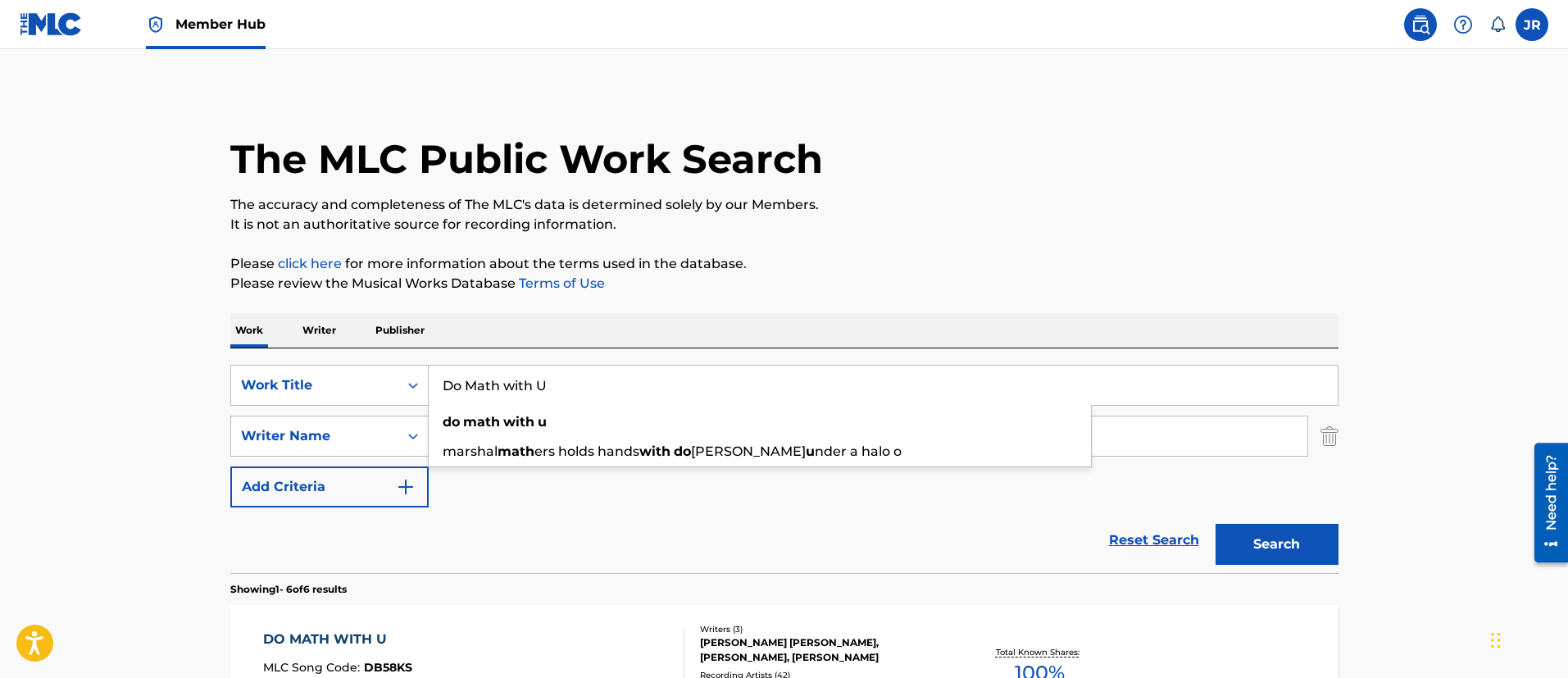
paste input "ragon Slayer"
type input "Dragon Slayer"
click at [1215, 524] on button "Search" at bounding box center [1276, 545] width 123 height 41
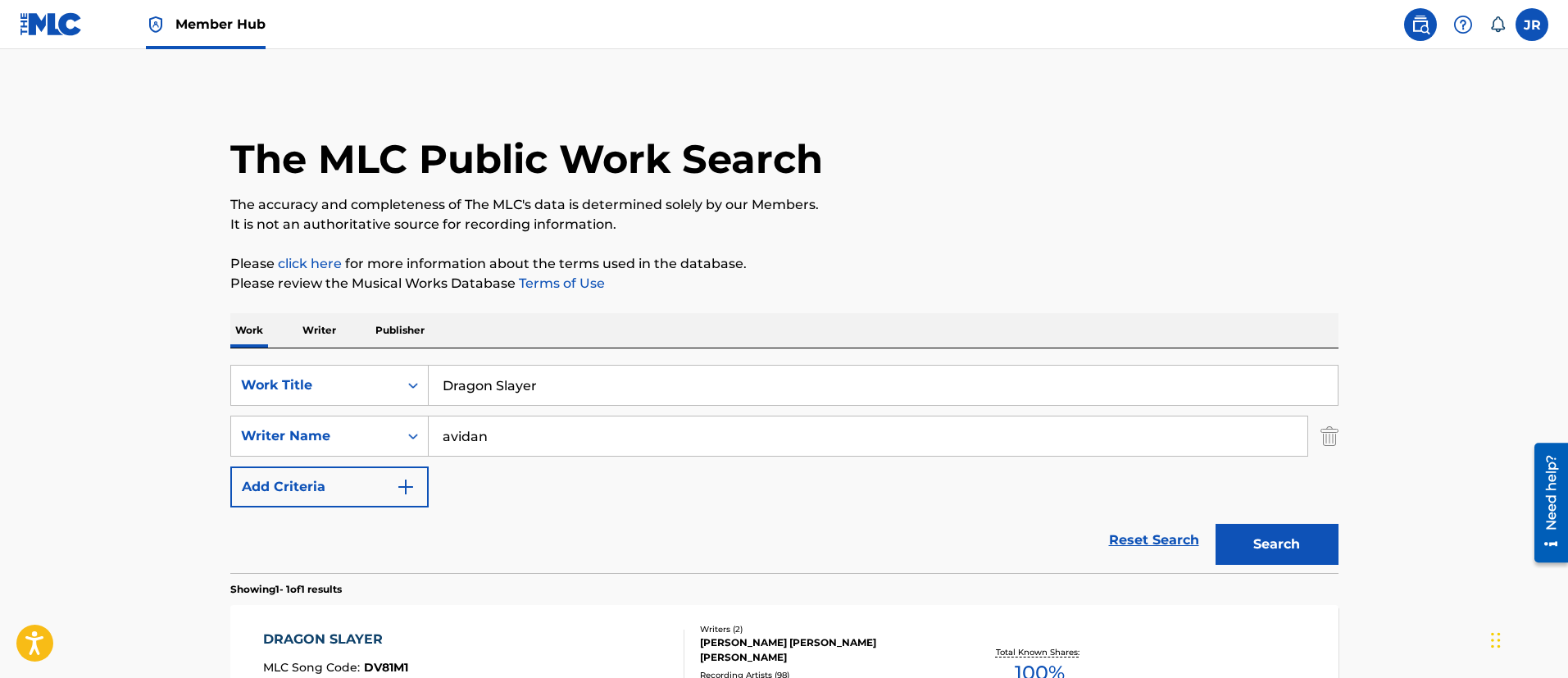
click at [662, 302] on div "The MLC Public Work Search The accuracy and completeness of The MLC's data is d…" at bounding box center [784, 447] width 1147 height 715
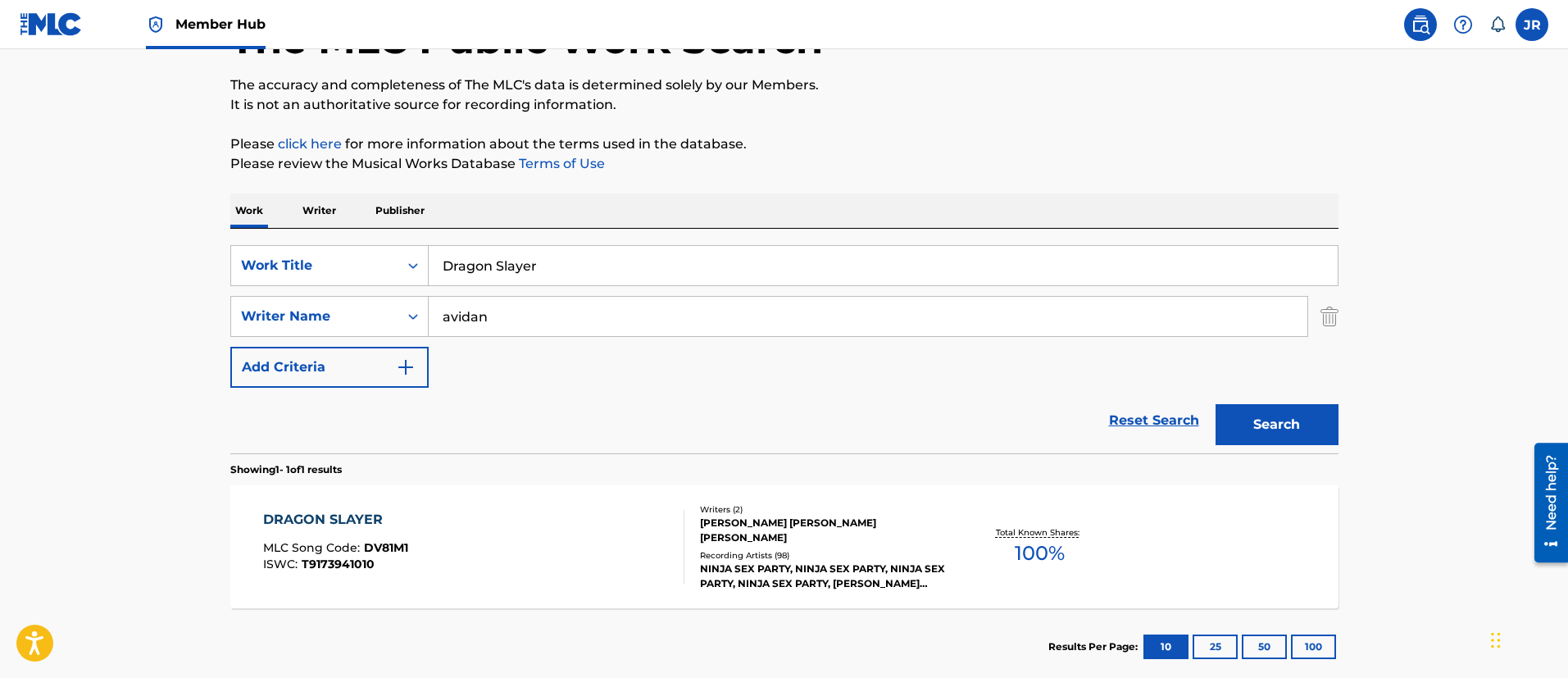
scroll to position [214, 0]
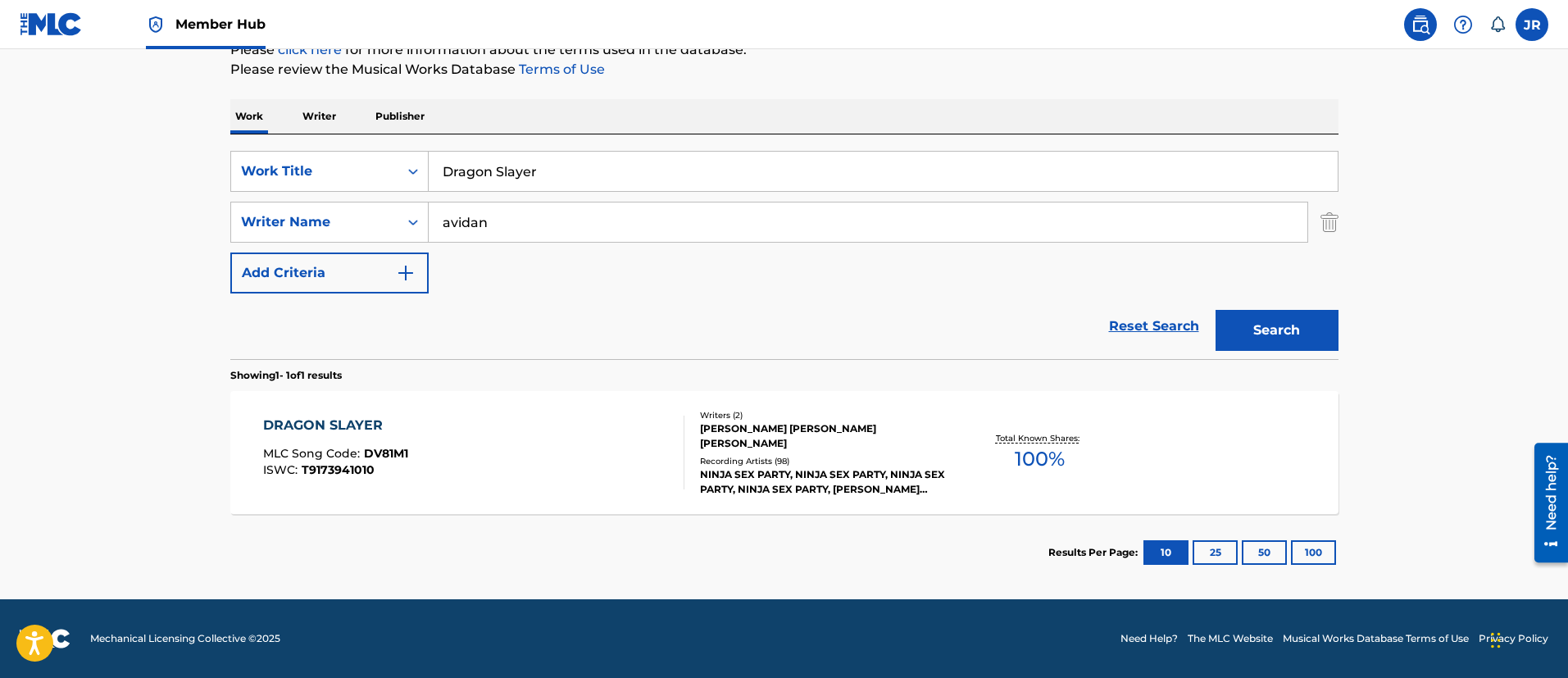
click at [537, 449] on div "DRAGON SLAYER MLC Song Code : DV81M1 ISWC : T9173941010" at bounding box center [474, 453] width 421 height 74
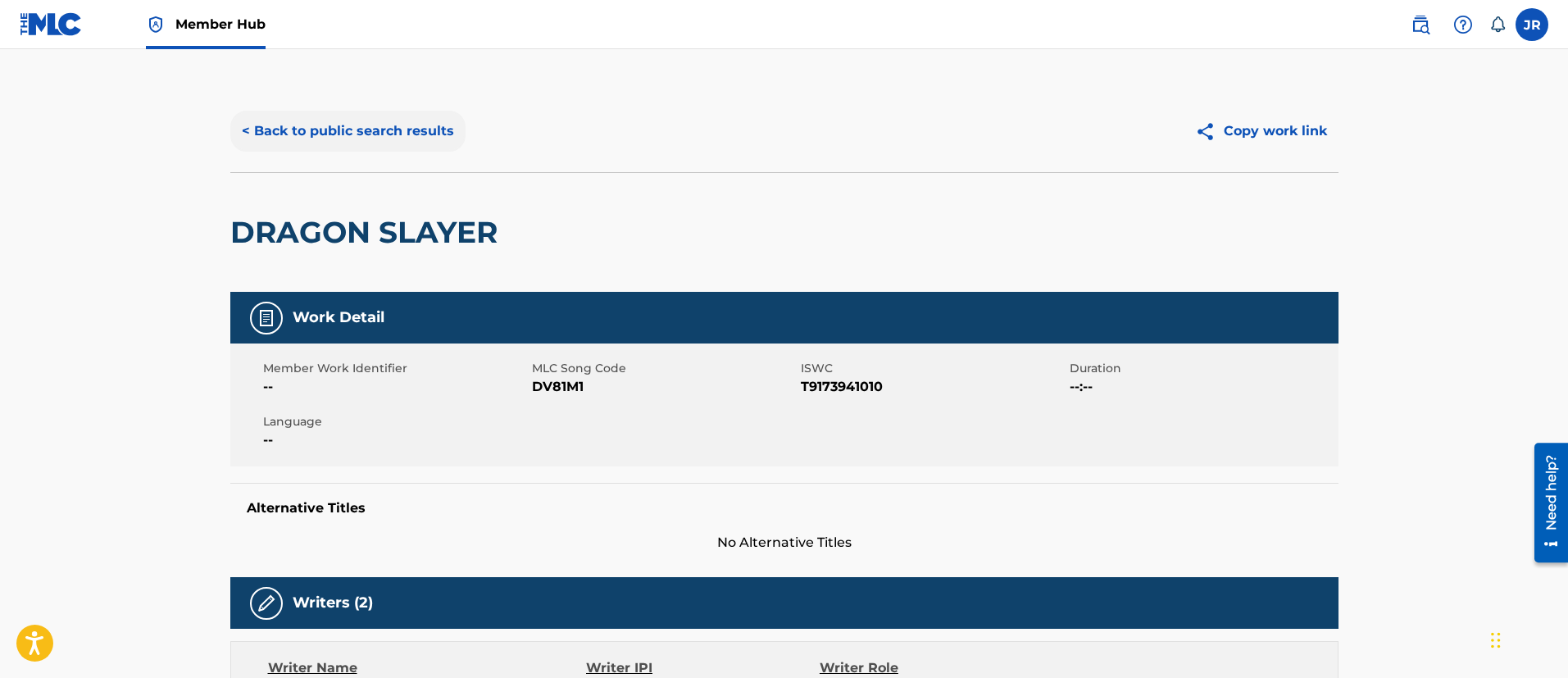
click at [378, 137] on button "< Back to public search results" at bounding box center [347, 131] width 235 height 41
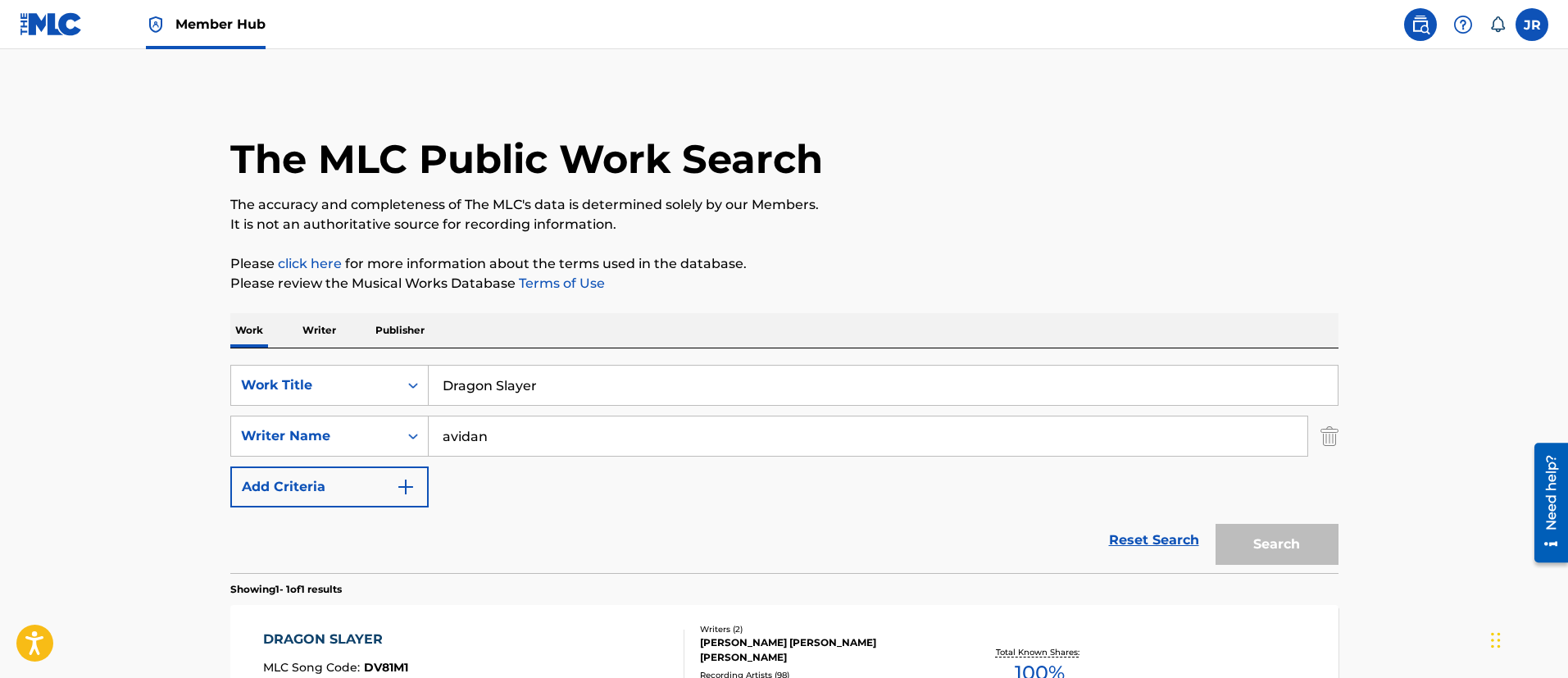
scroll to position [121, 0]
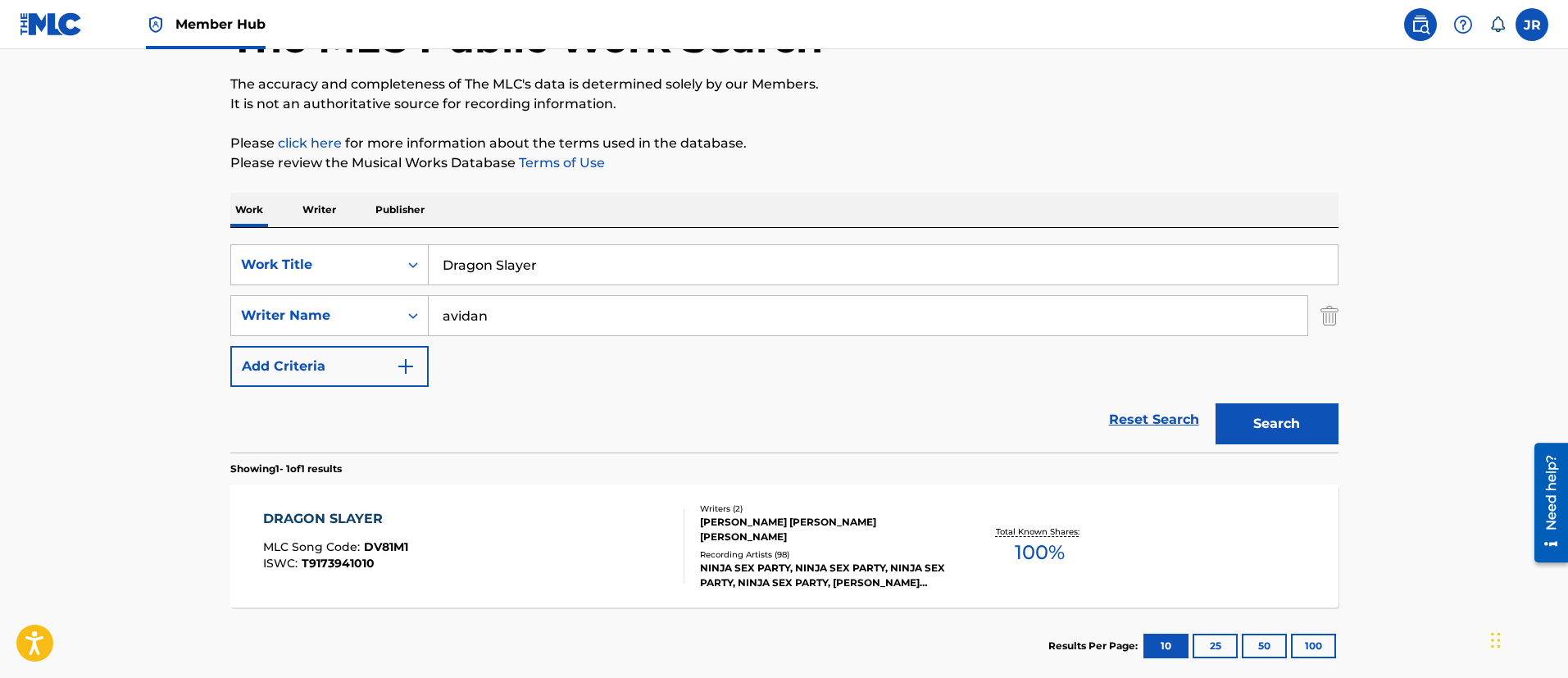
click at [529, 260] on input "Dragon Slayer" at bounding box center [883, 264] width 909 height 40
click at [531, 254] on input "Dragon Slayer" at bounding box center [883, 264] width 909 height 40
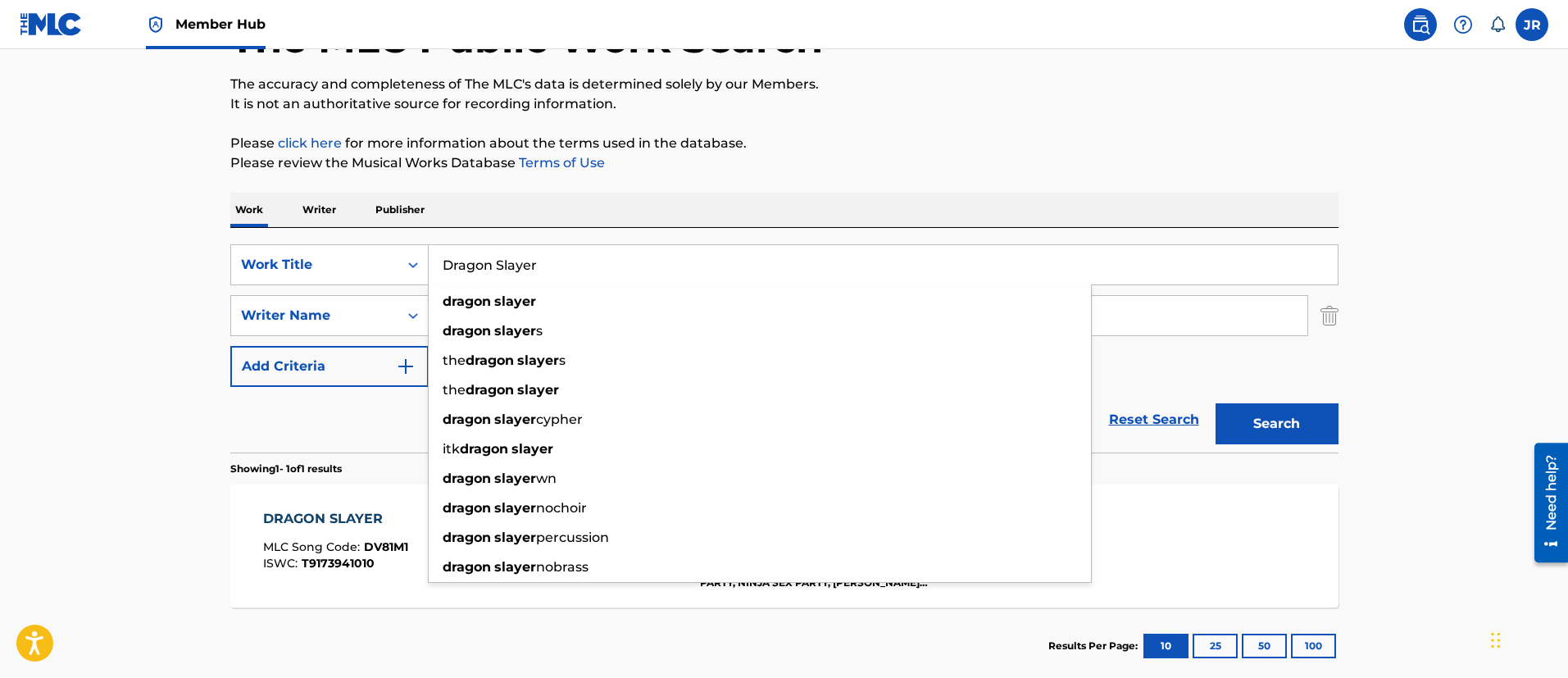
paste input "Eating Food in the Show"
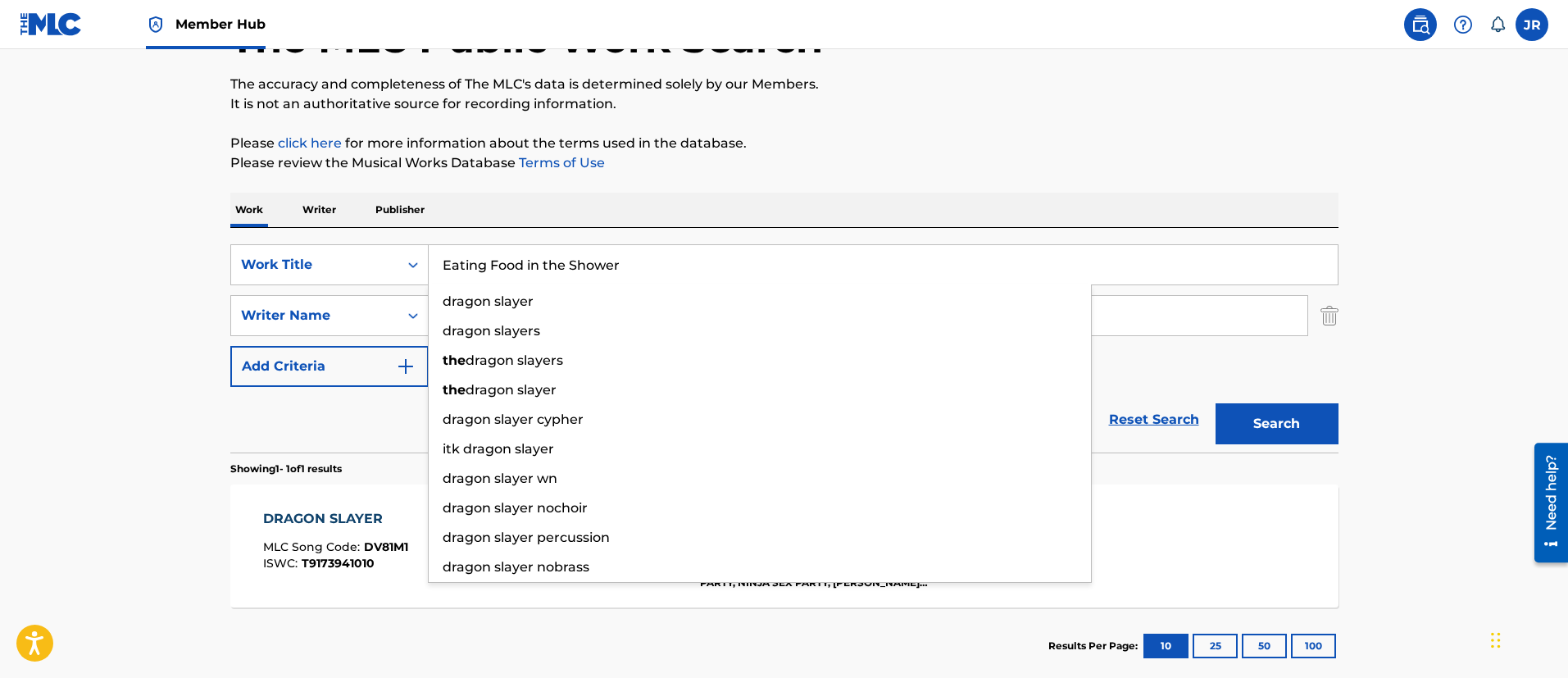
type input "Eating Food in the Shower"
click at [1215, 403] on button "Search" at bounding box center [1276, 424] width 123 height 41
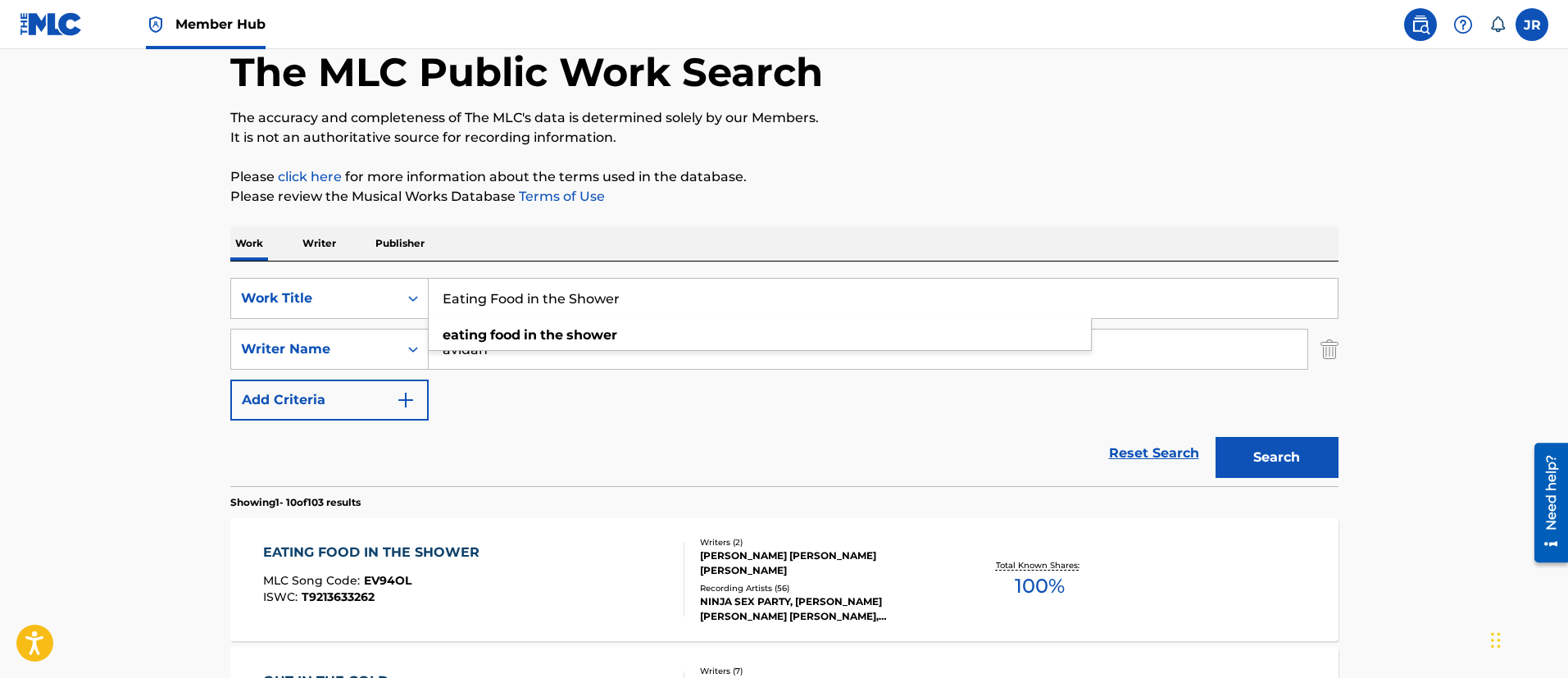
click at [822, 413] on div "SearchWithCriteria01f118ce-2e14-42d7-906e-3ebfa5ea2d10 Work Title Eating Food i…" at bounding box center [784, 348] width 1108 height 142
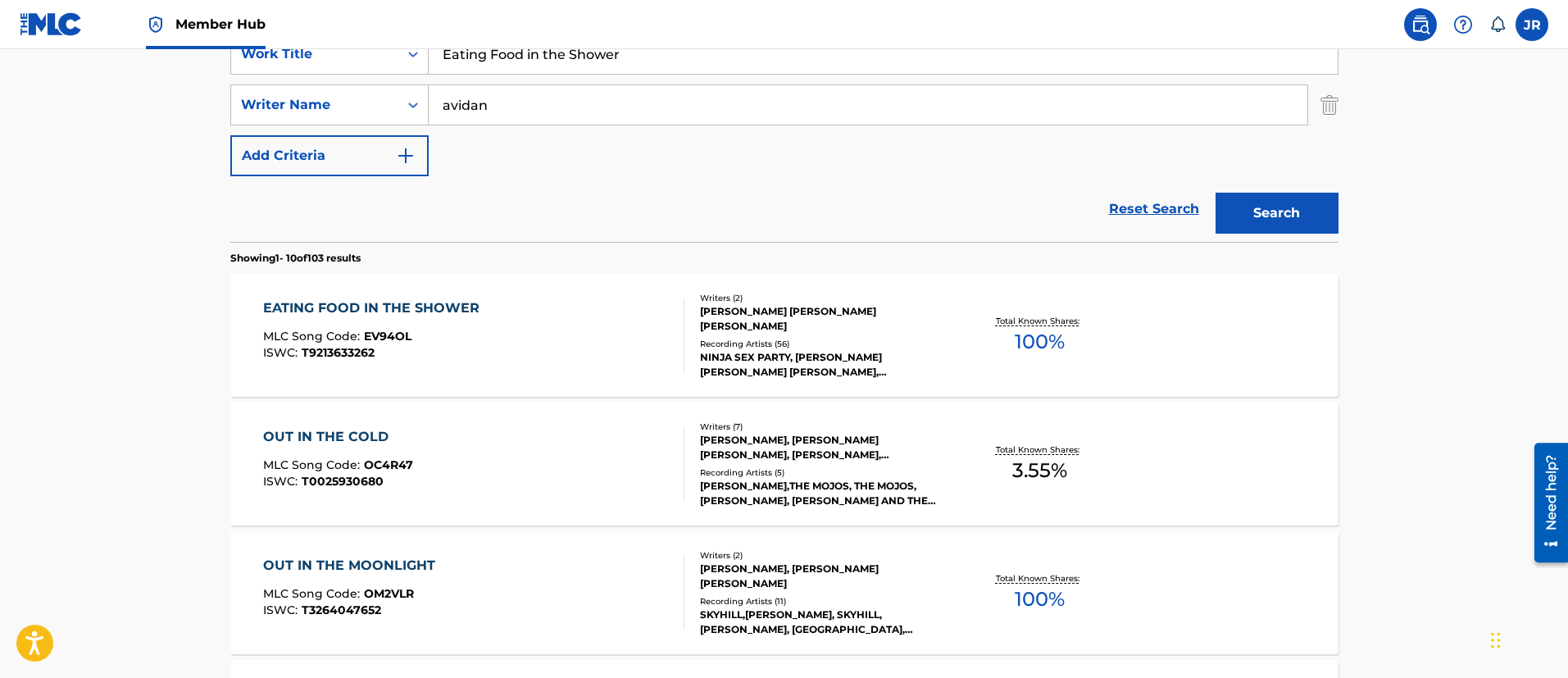
scroll to position [333, 0]
click at [625, 352] on div "EATING FOOD IN THE SHOWER MLC Song Code : EV94OL ISWC : T9213633262" at bounding box center [474, 334] width 421 height 74
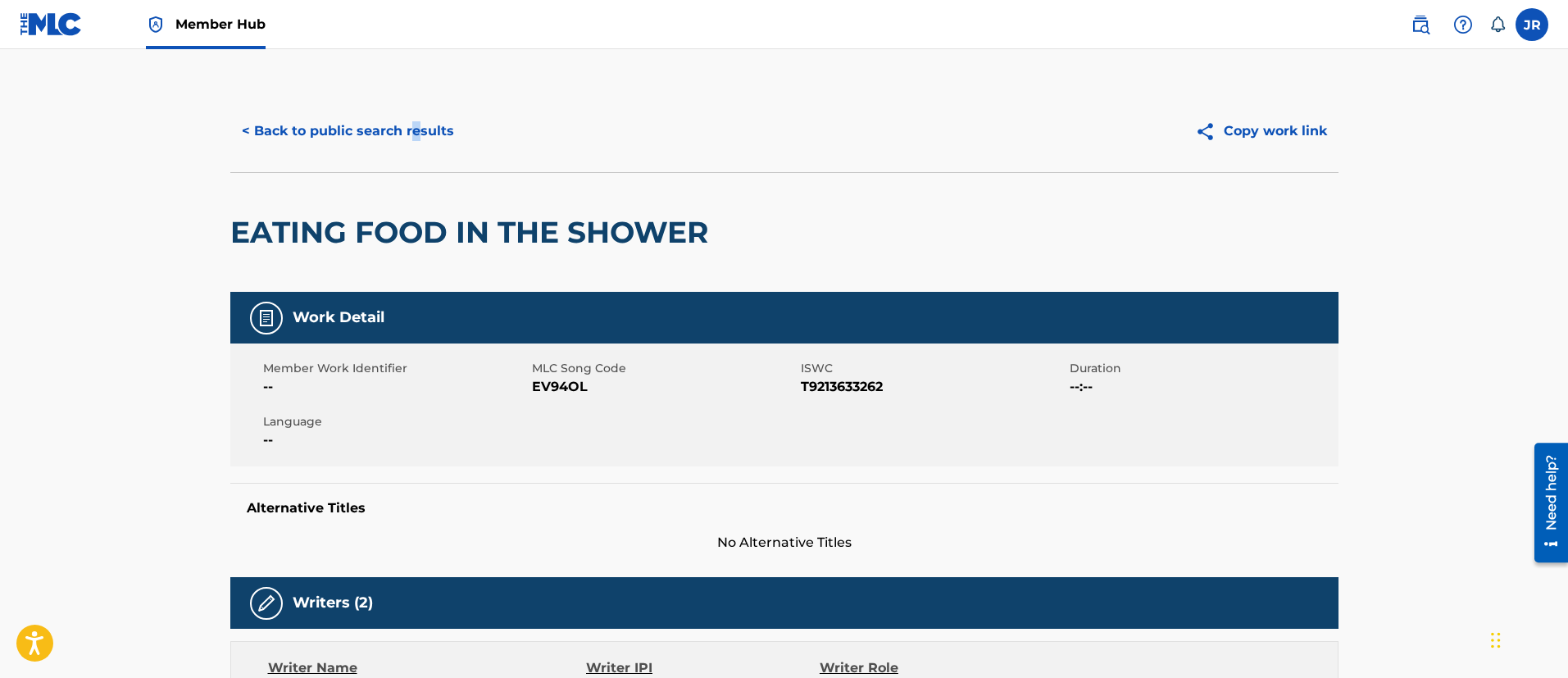
click at [414, 154] on div "< Back to public search results Copy work link" at bounding box center [784, 131] width 1108 height 82
click at [409, 133] on button "< Back to public search results" at bounding box center [347, 131] width 235 height 41
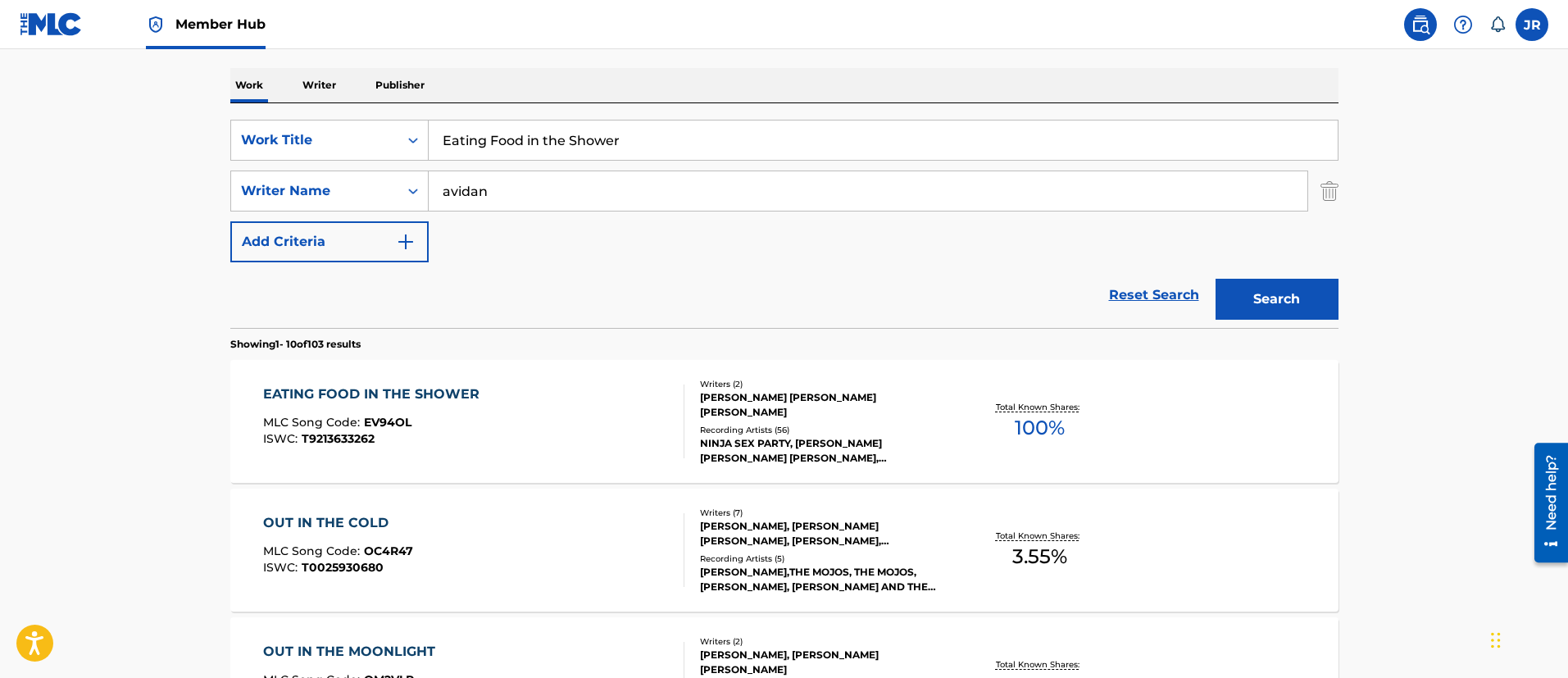
scroll to position [210, 0]
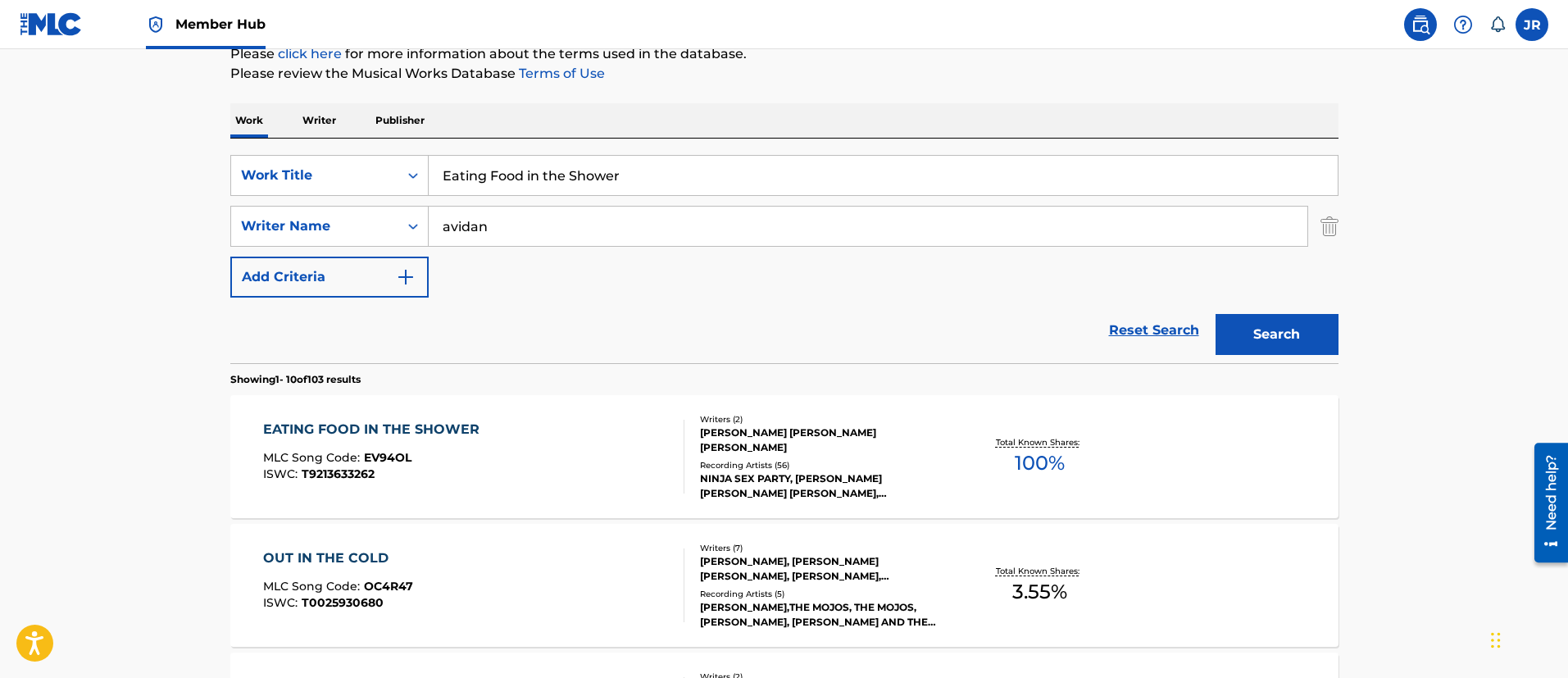
click at [550, 174] on input "Eating Food in the Shower" at bounding box center [883, 175] width 909 height 40
paste input "verybody Shut Up (I Have An Erection)"
type input "Everybody Shut Up (I Have An Erection)"
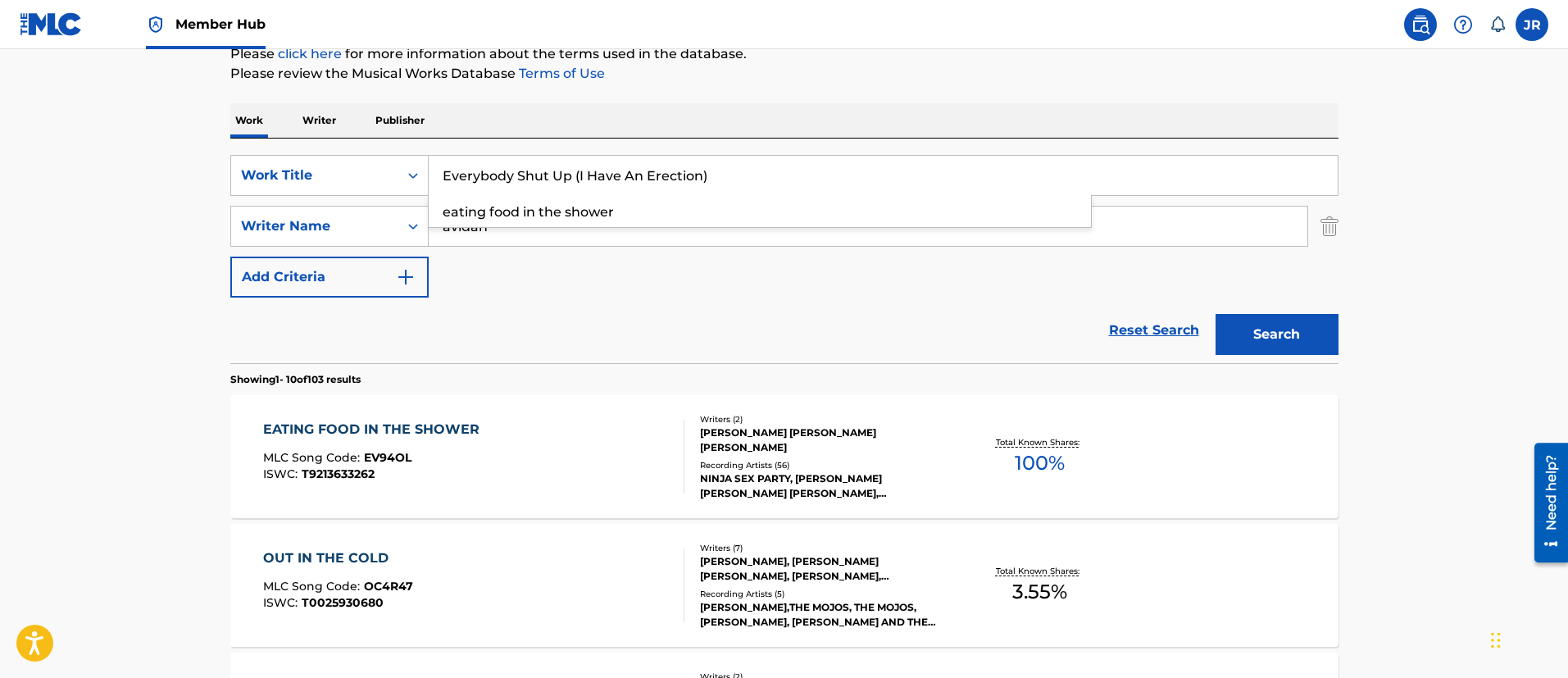
click at [1215, 314] on button "Search" at bounding box center [1276, 335] width 123 height 41
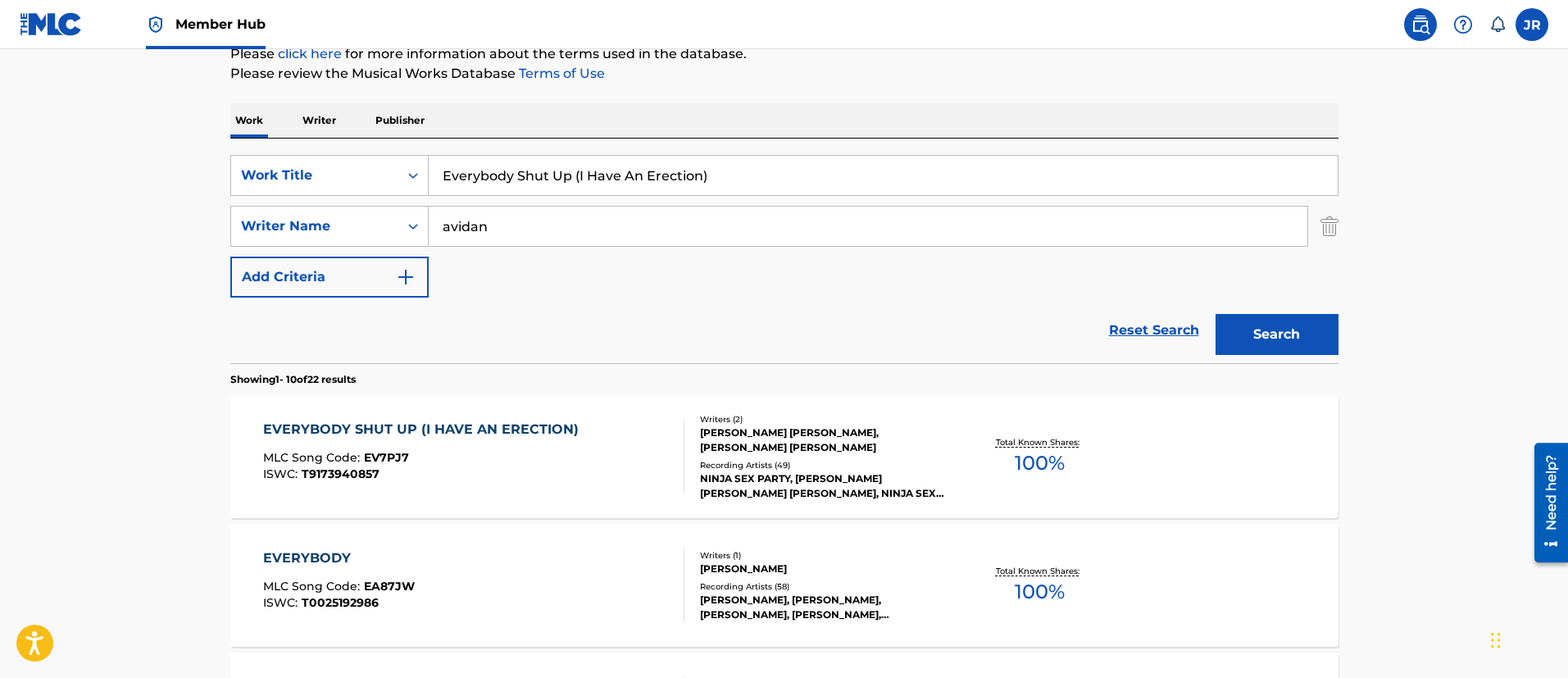
click at [527, 480] on div "ISWC : T9173940857" at bounding box center [424, 474] width 324 height 13
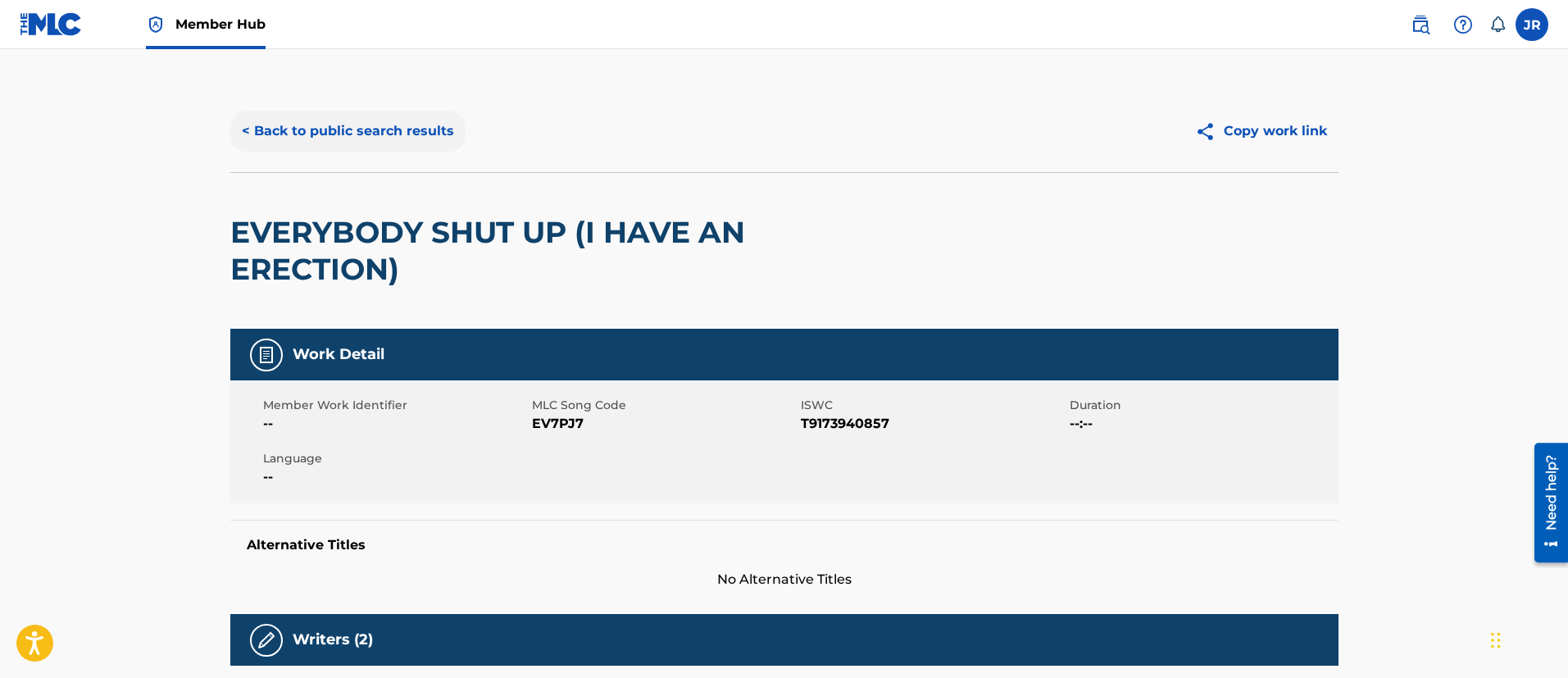
click at [404, 133] on button "< Back to public search results" at bounding box center [347, 131] width 235 height 41
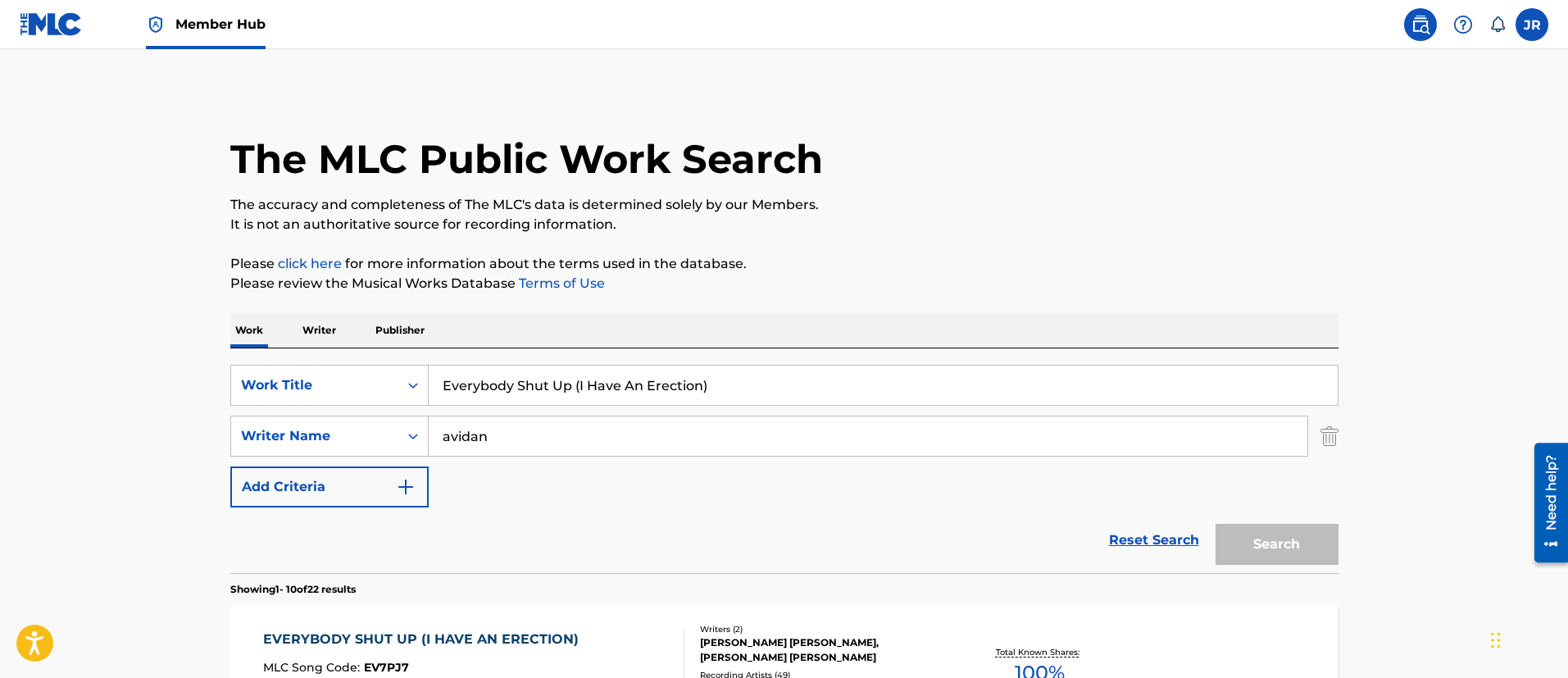
scroll to position [210, 0]
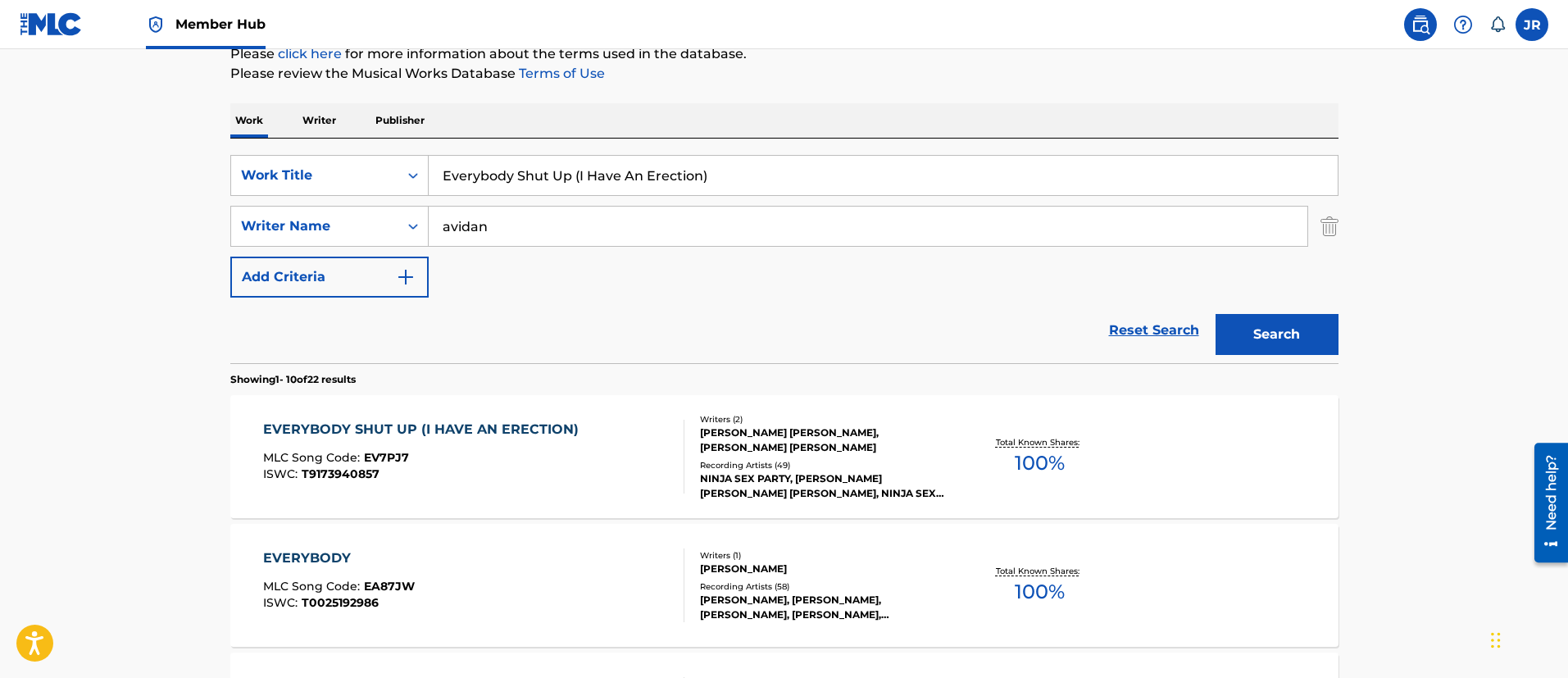
click at [619, 135] on div "Work Writer Publisher" at bounding box center [784, 121] width 1108 height 35
drag, startPoint x: 617, startPoint y: 157, endPoint x: 587, endPoint y: 180, distance: 37.8
click at [589, 178] on input "Everybody Shut Up (I Have An Erection)" at bounding box center [883, 175] width 909 height 40
click at [587, 188] on input "Everybody Shut Up (I Have An Erection)" at bounding box center [883, 175] width 909 height 40
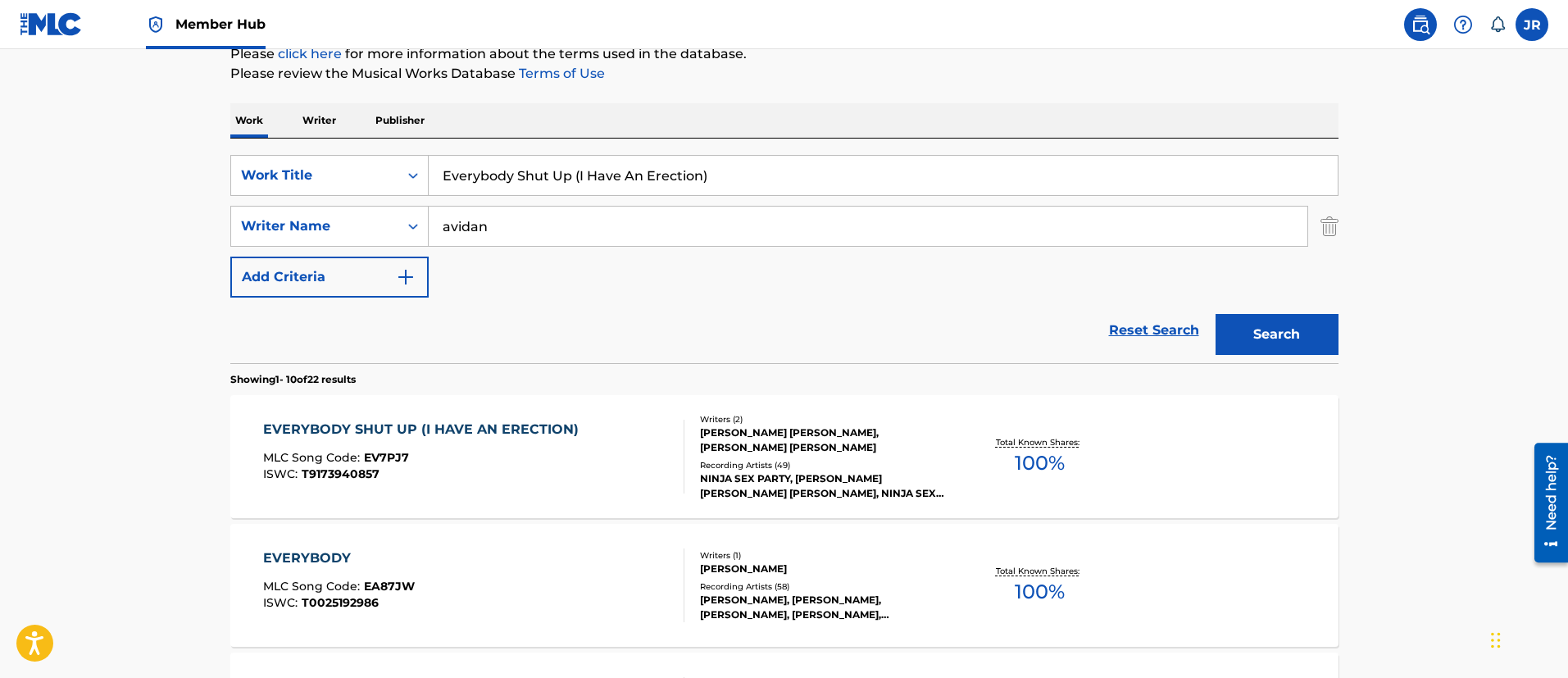
click at [587, 188] on input "Everybody Shut Up (I Have An Erection)" at bounding box center [883, 175] width 909 height 40
paste input "First Date"
type input "First Date"
click at [1215, 314] on button "Search" at bounding box center [1276, 335] width 123 height 41
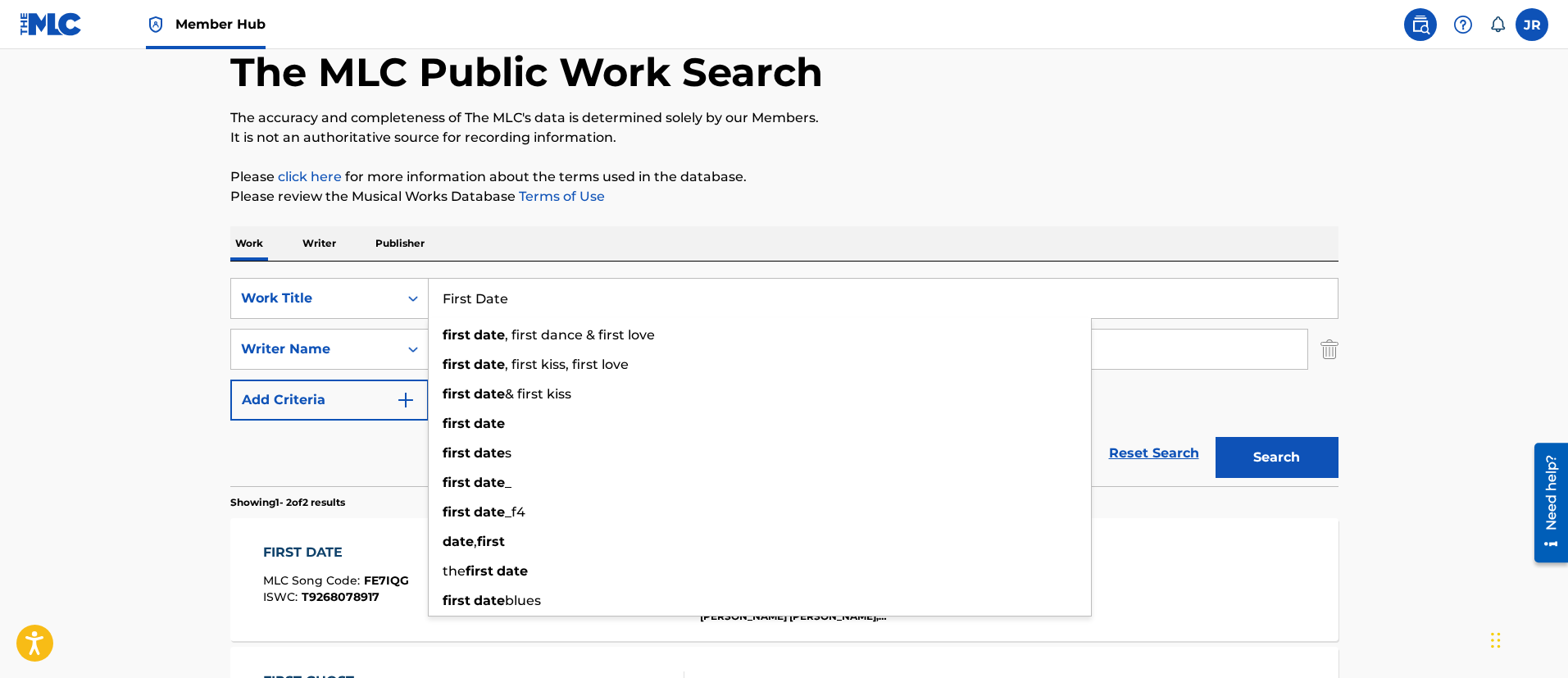
click at [760, 145] on p "It is not an authoritative source for recording information." at bounding box center [784, 137] width 1108 height 19
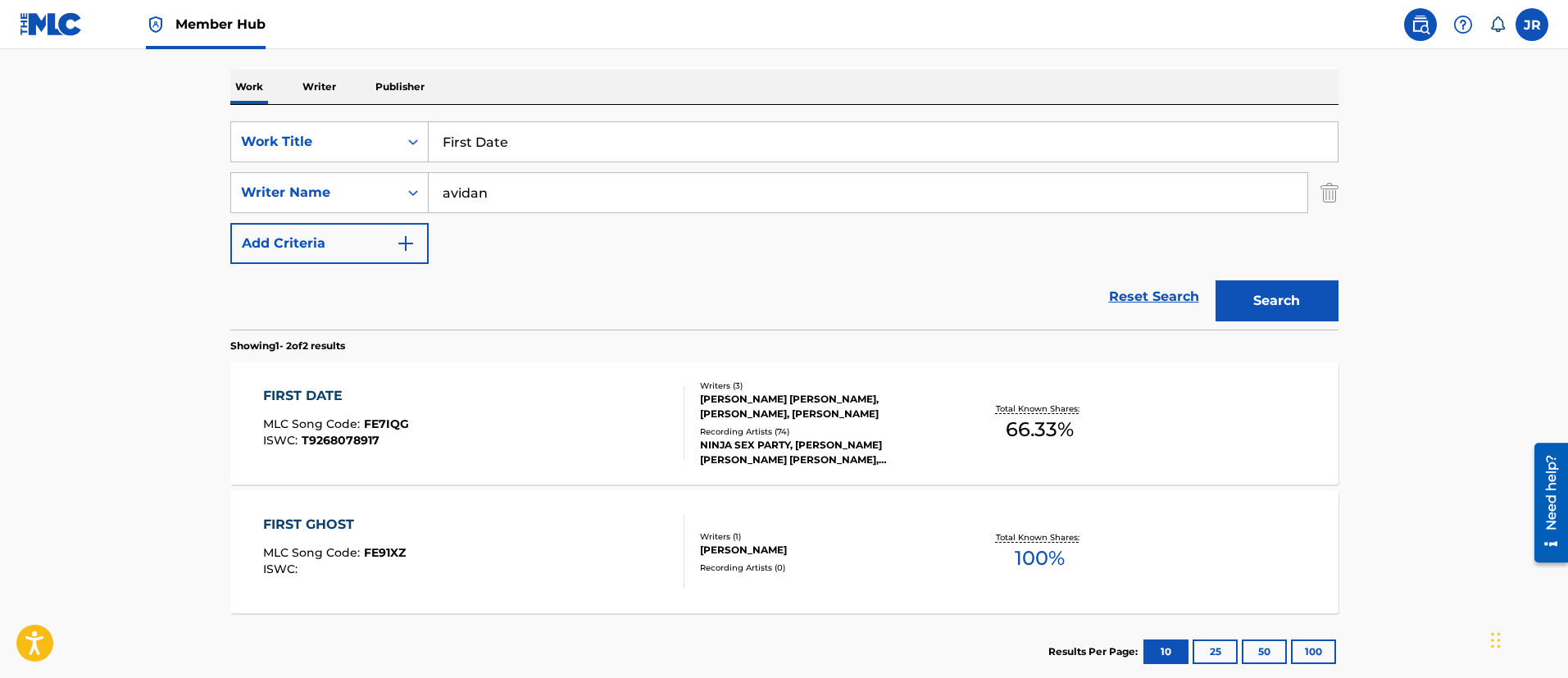
scroll to position [333, 0]
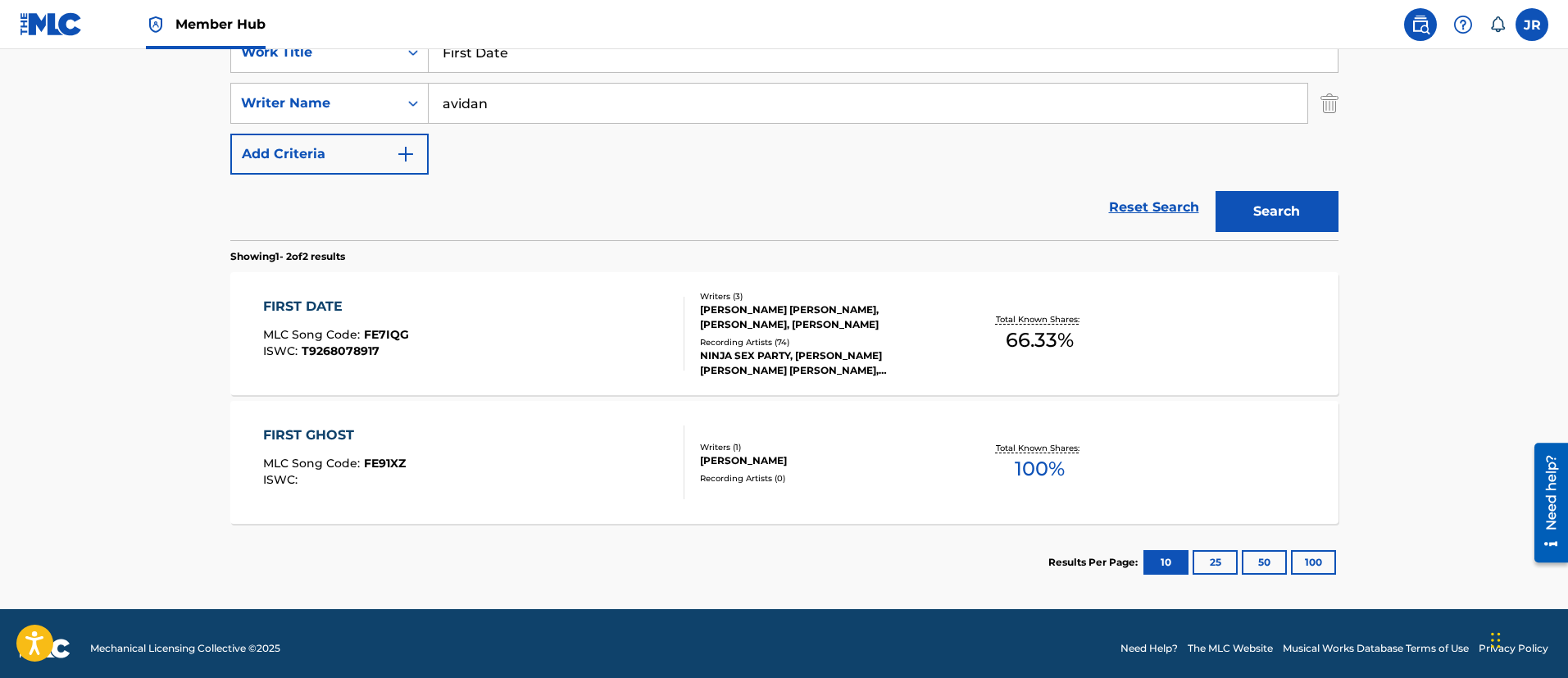
click at [465, 323] on div "FIRST DATE MLC Song Code : FE7IQG ISWC : T9268078917" at bounding box center [474, 334] width 421 height 74
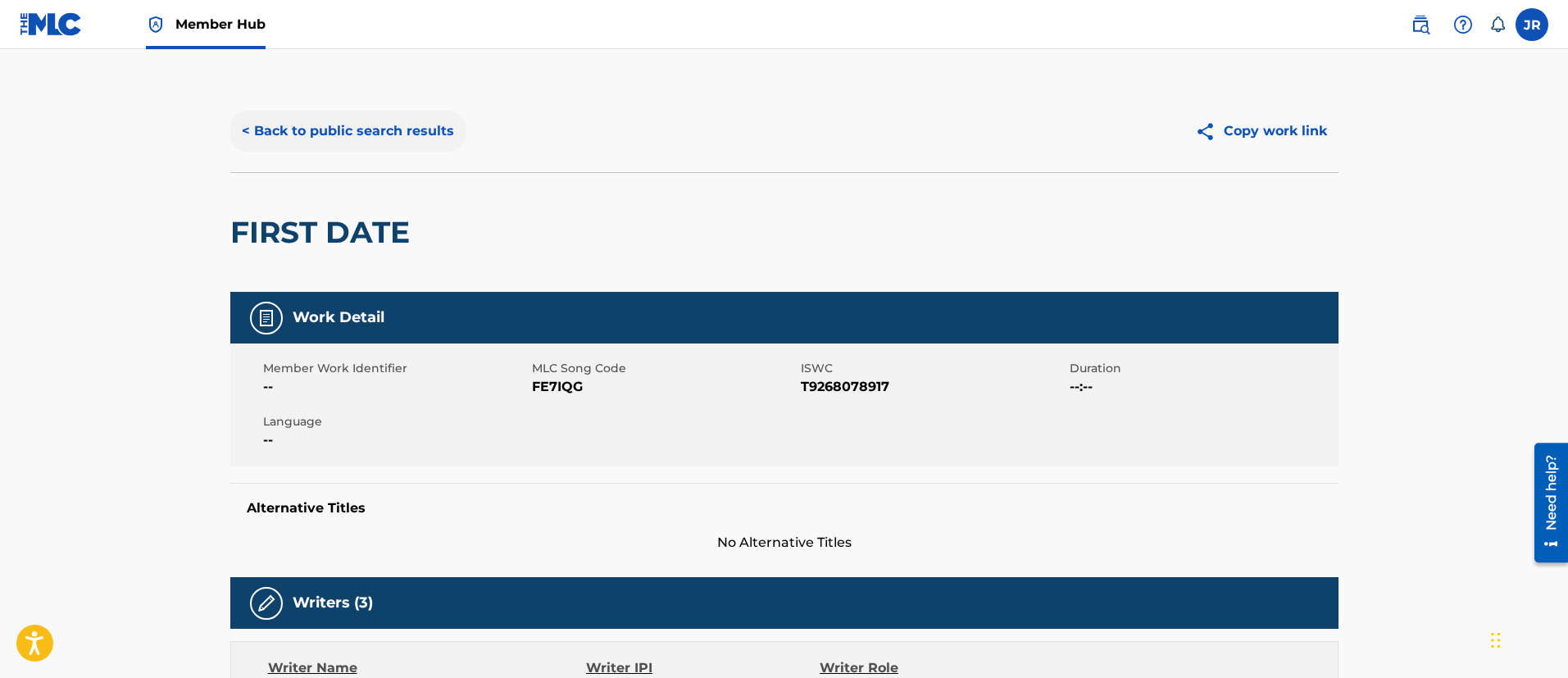
click at [363, 122] on button "< Back to public search results" at bounding box center [347, 131] width 235 height 41
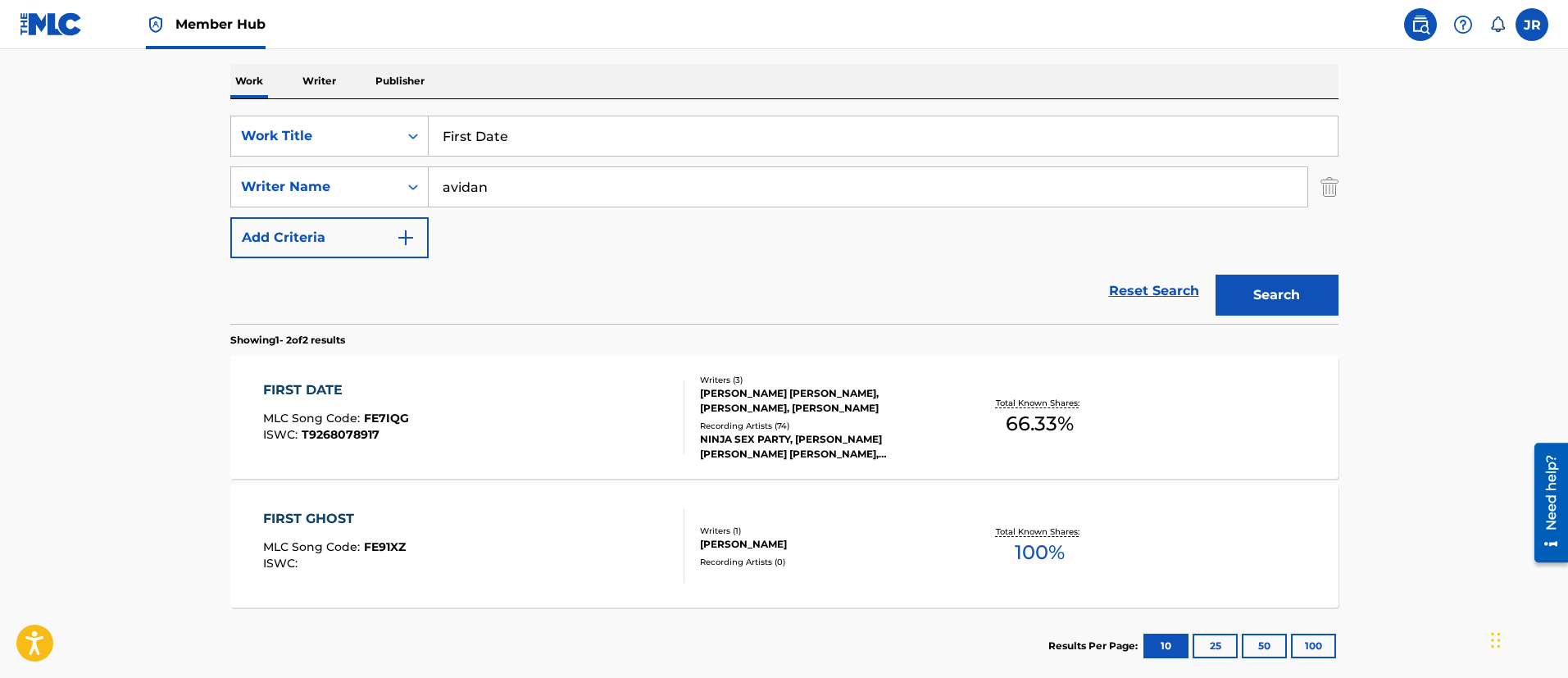
click at [450, 272] on div "Reset Search Search" at bounding box center [784, 291] width 1108 height 66
click at [574, 169] on input "avidan" at bounding box center [867, 187] width 879 height 40
click at [561, 142] on input "First Date" at bounding box center [883, 135] width 909 height 40
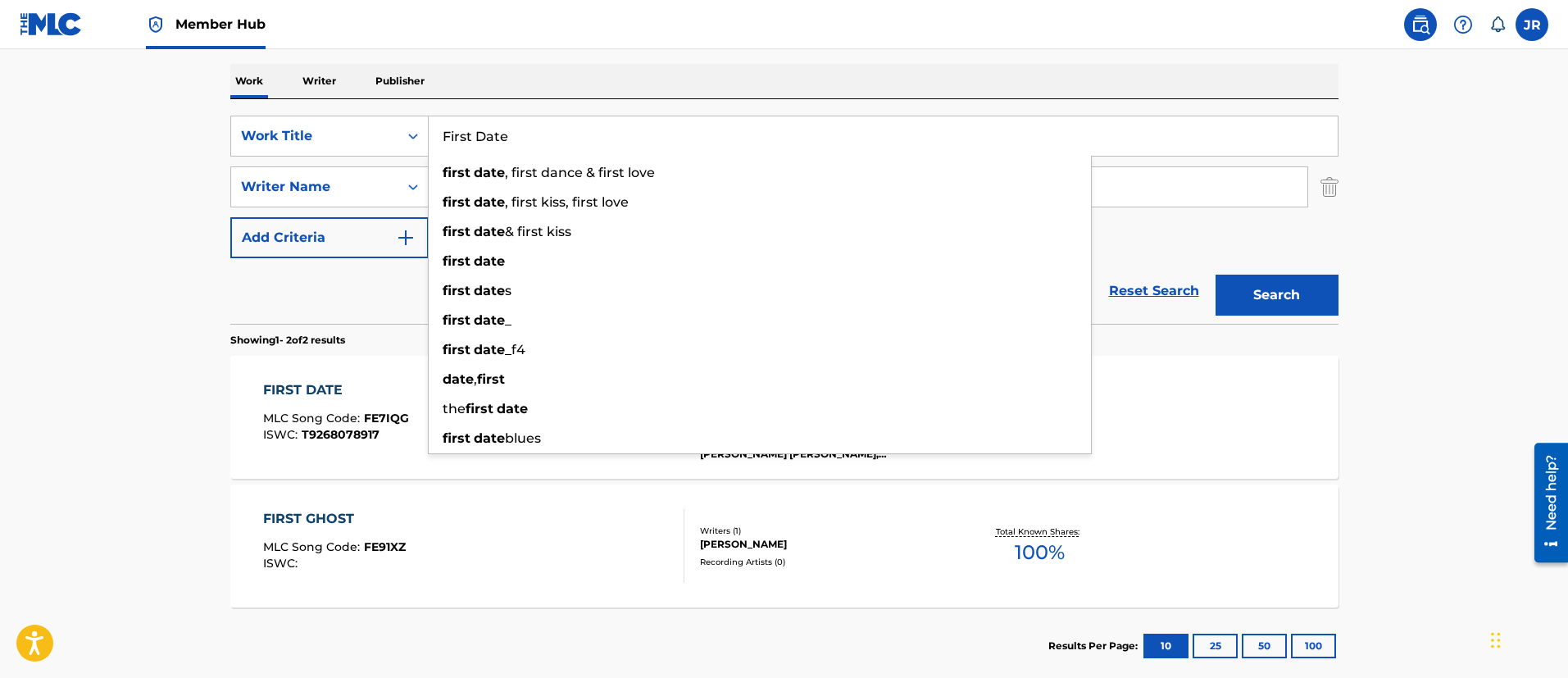
click at [561, 142] on input "First Date" at bounding box center [883, 135] width 909 height 40
paste input "yi I wanna F your A"
type input "Fyi I wanna F your A"
click at [1215, 275] on button "Search" at bounding box center [1276, 295] width 123 height 41
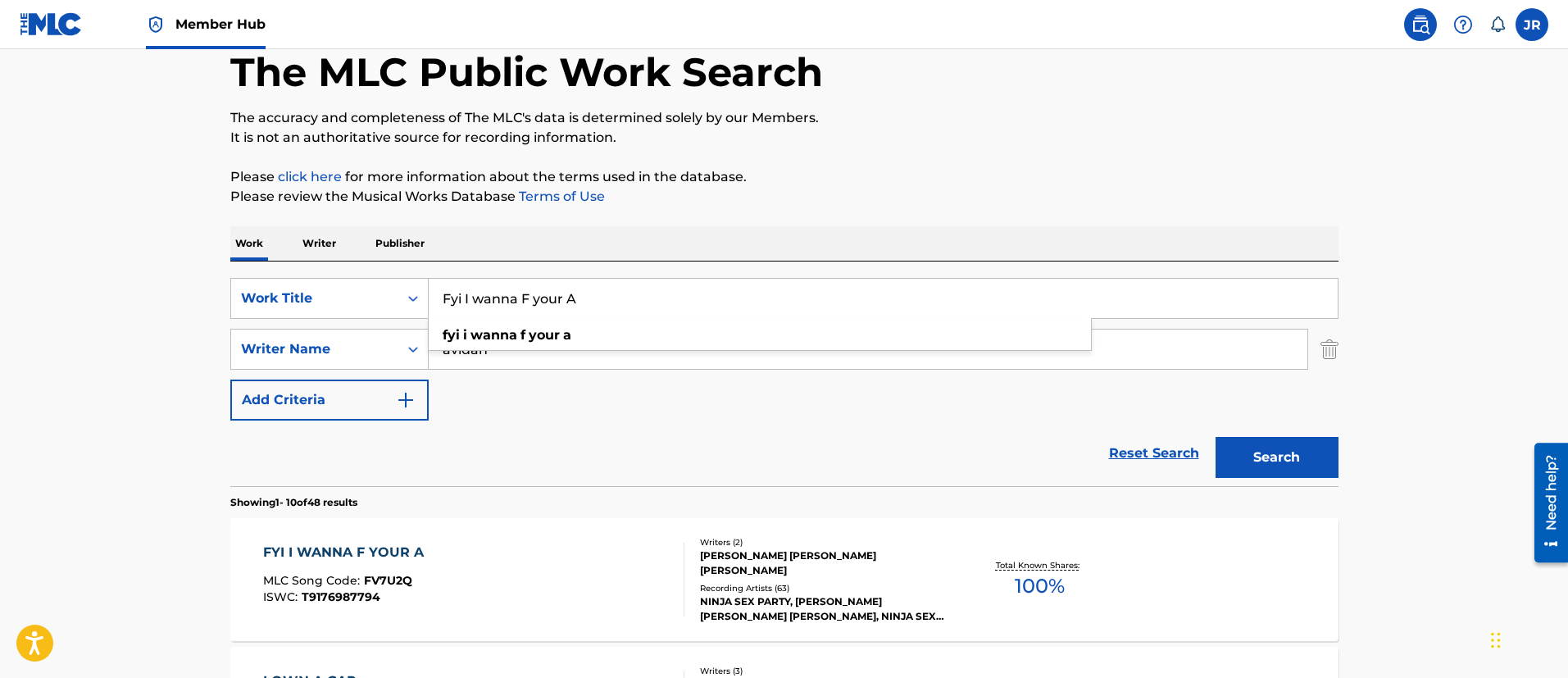
click at [667, 384] on div "SearchWithCriteria01f118ce-2e14-42d7-906e-3ebfa5ea2d10 Work Title Fyi I wanna F…" at bounding box center [784, 348] width 1108 height 142
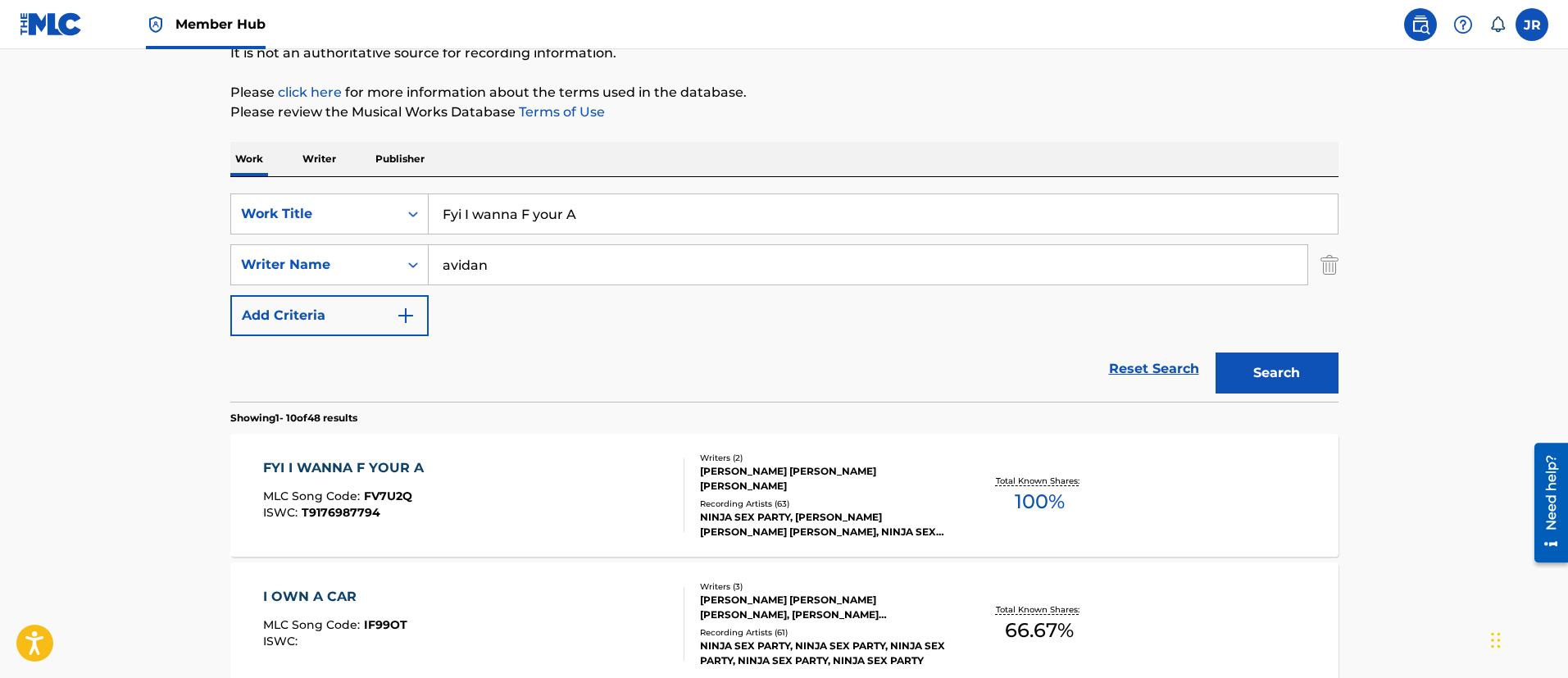
scroll to position [210, 0]
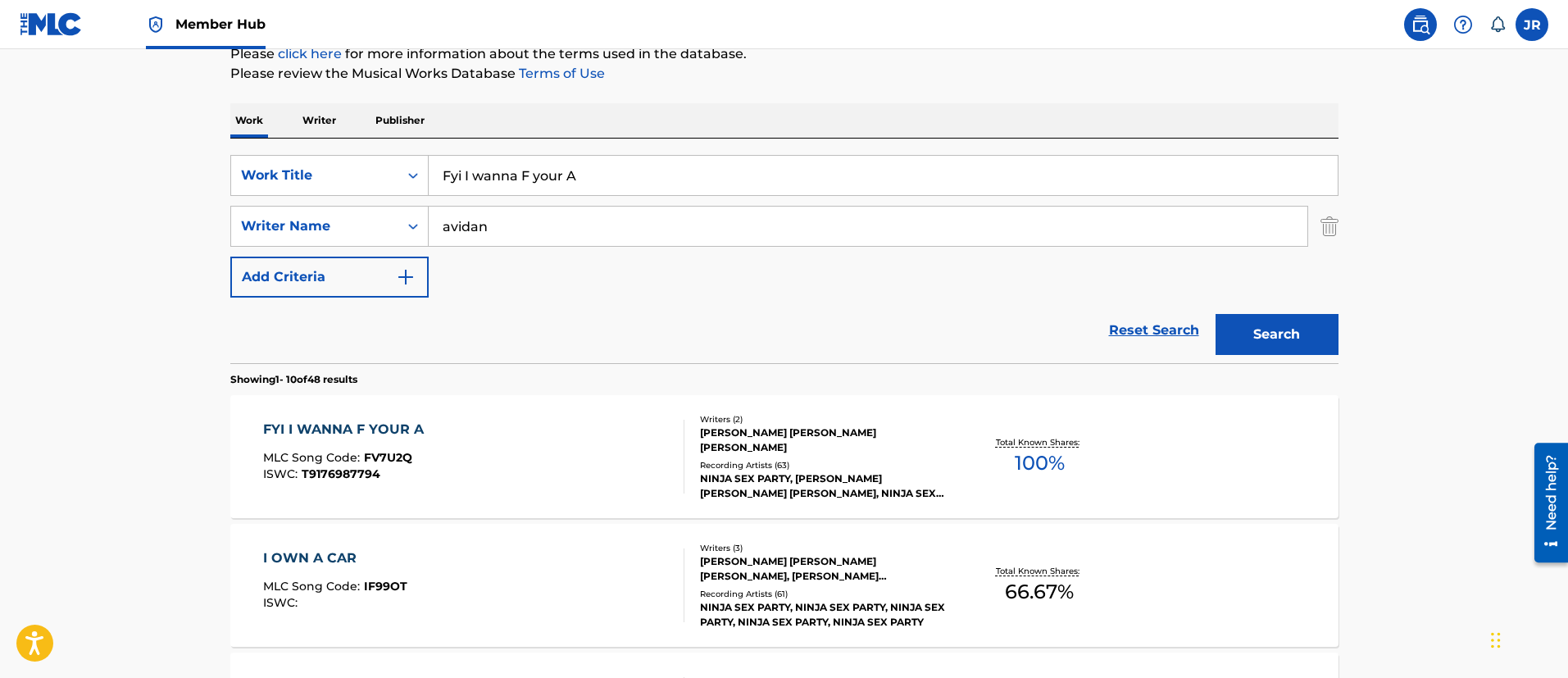
click at [566, 455] on div "FYI I WANNA F YOUR A MLC Song Code : FV7U2Q ISWC : T9176987794" at bounding box center [474, 457] width 421 height 74
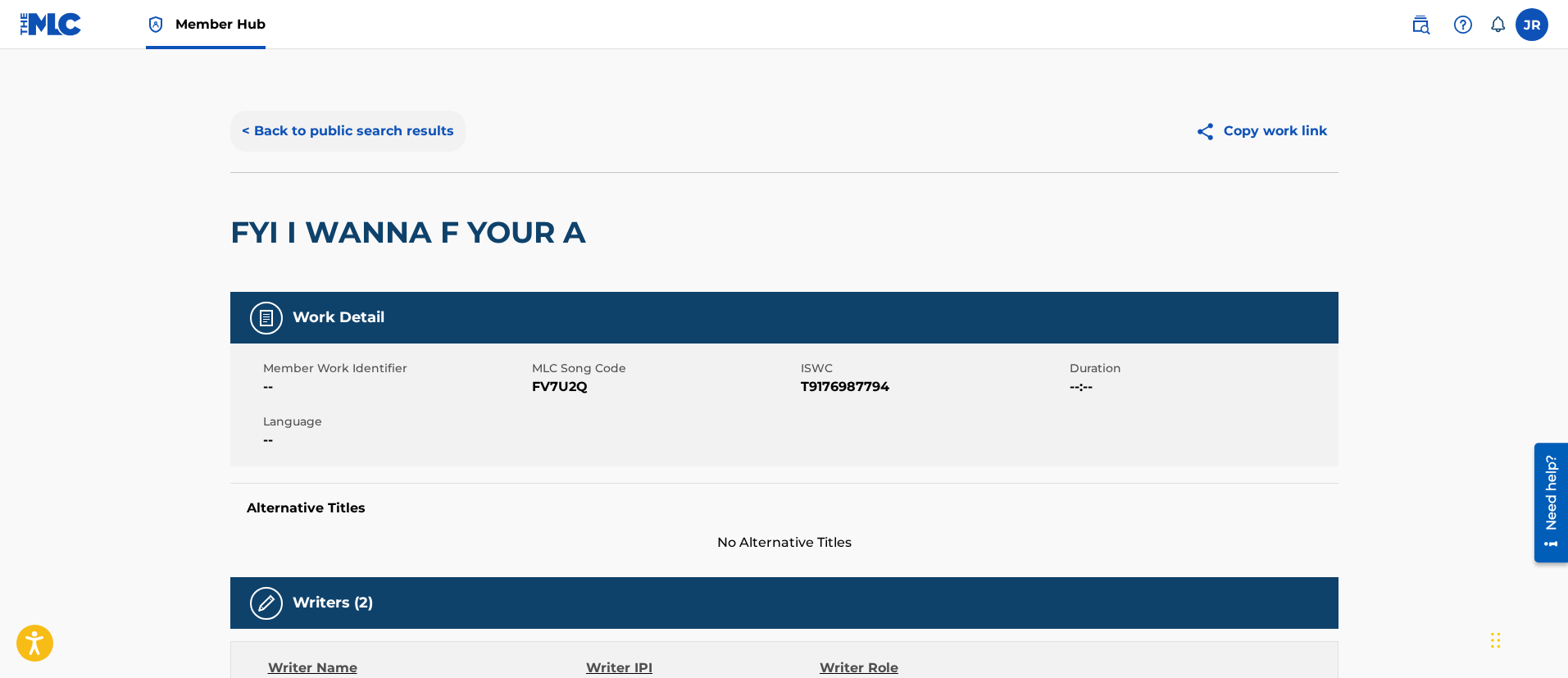
click at [331, 133] on button "< Back to public search results" at bounding box center [347, 131] width 235 height 41
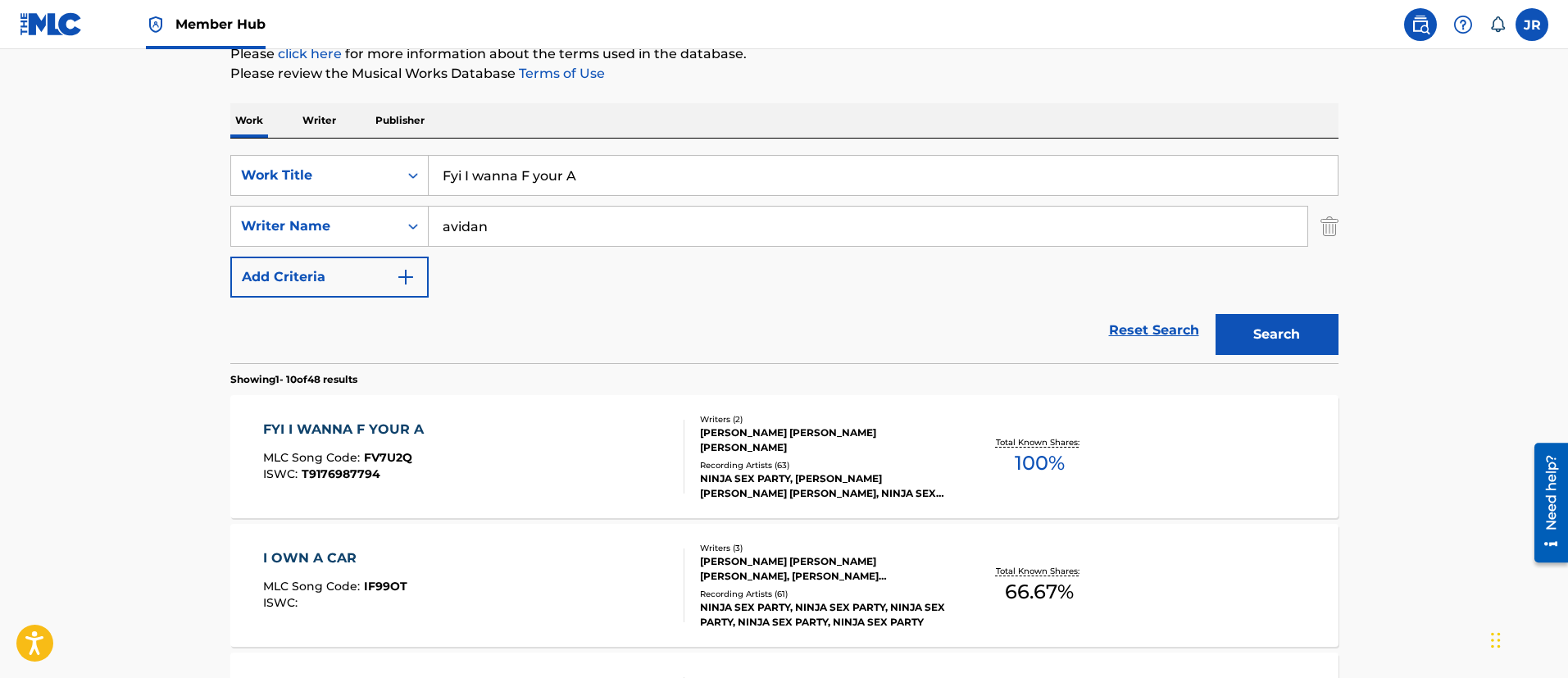
click at [611, 141] on div "SearchWithCriteria01f118ce-2e14-42d7-906e-3ebfa5ea2d10 Work Title Fyi I wanna F…" at bounding box center [784, 251] width 1108 height 224
click at [561, 162] on input "Fyi I wanna F your A" at bounding box center [883, 175] width 909 height 40
paste input "Gfy"
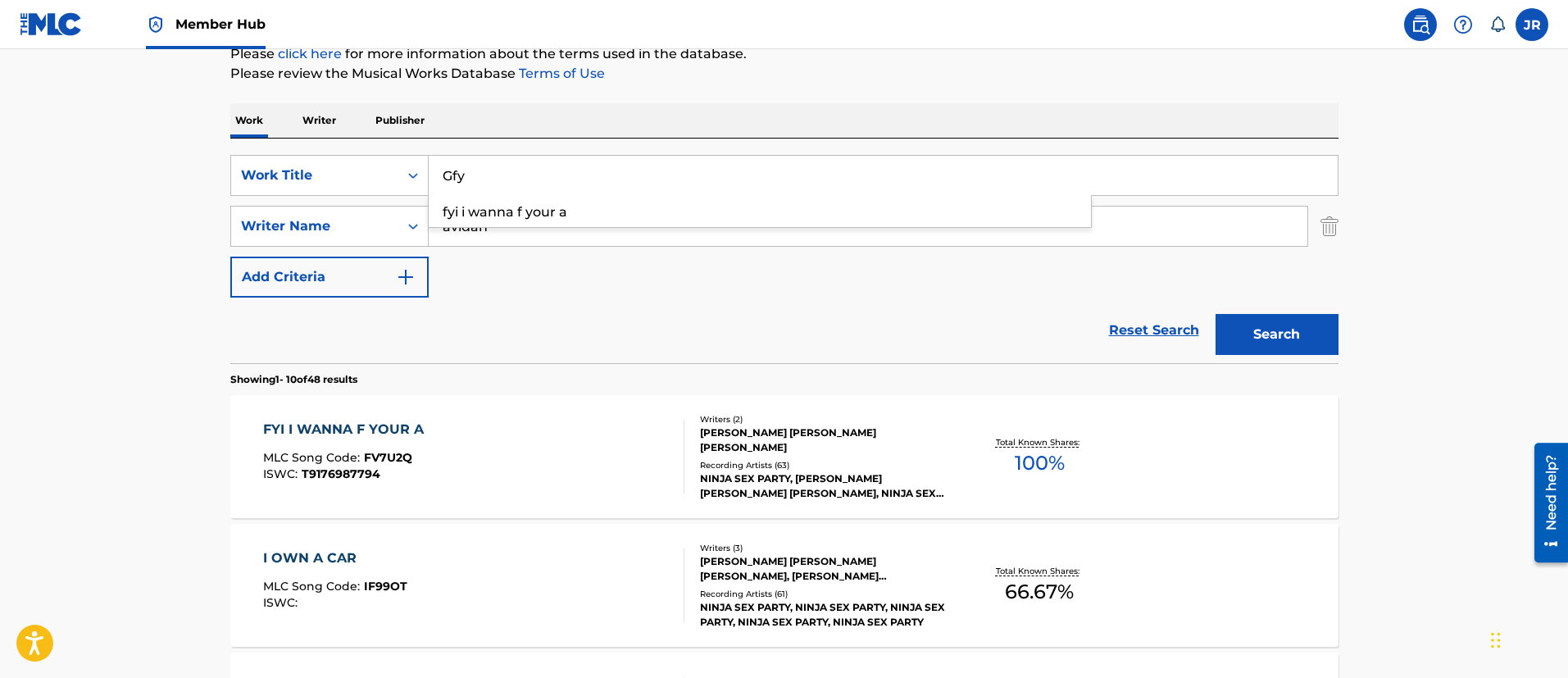
type input "Gfy"
click at [1215, 314] on button "Search" at bounding box center [1276, 335] width 123 height 41
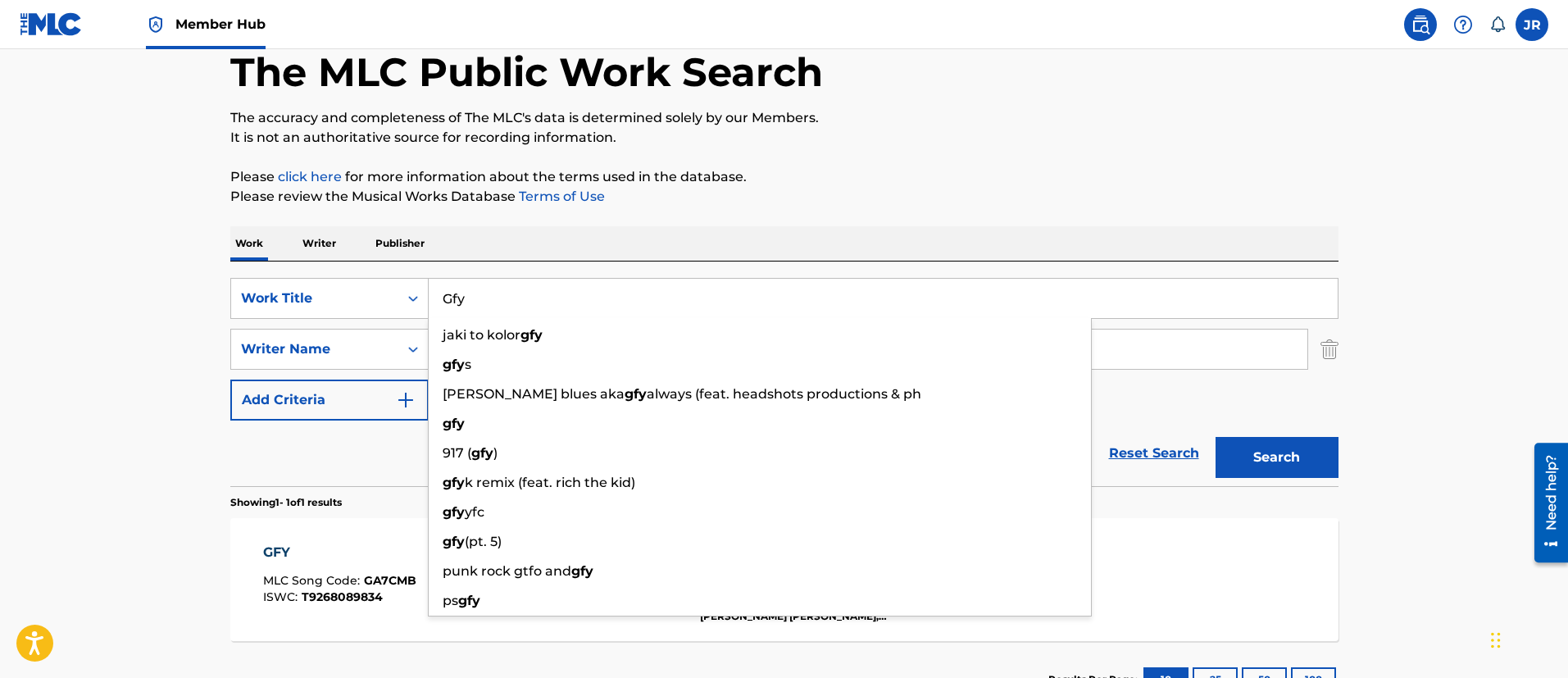
click at [1074, 162] on div "The MLC Public Work Search The accuracy and completeness of The MLC's data is d…" at bounding box center [784, 360] width 1147 height 715
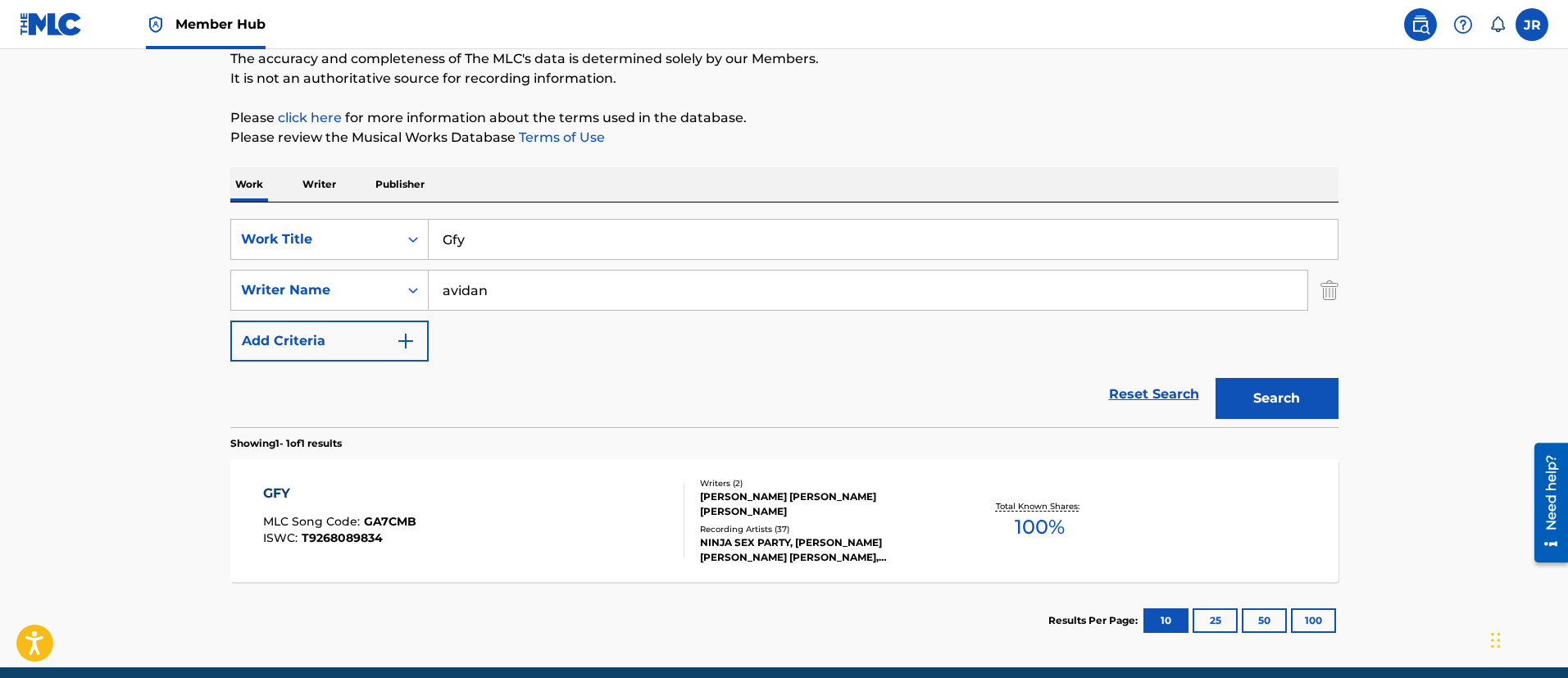
scroll to position [214, 0]
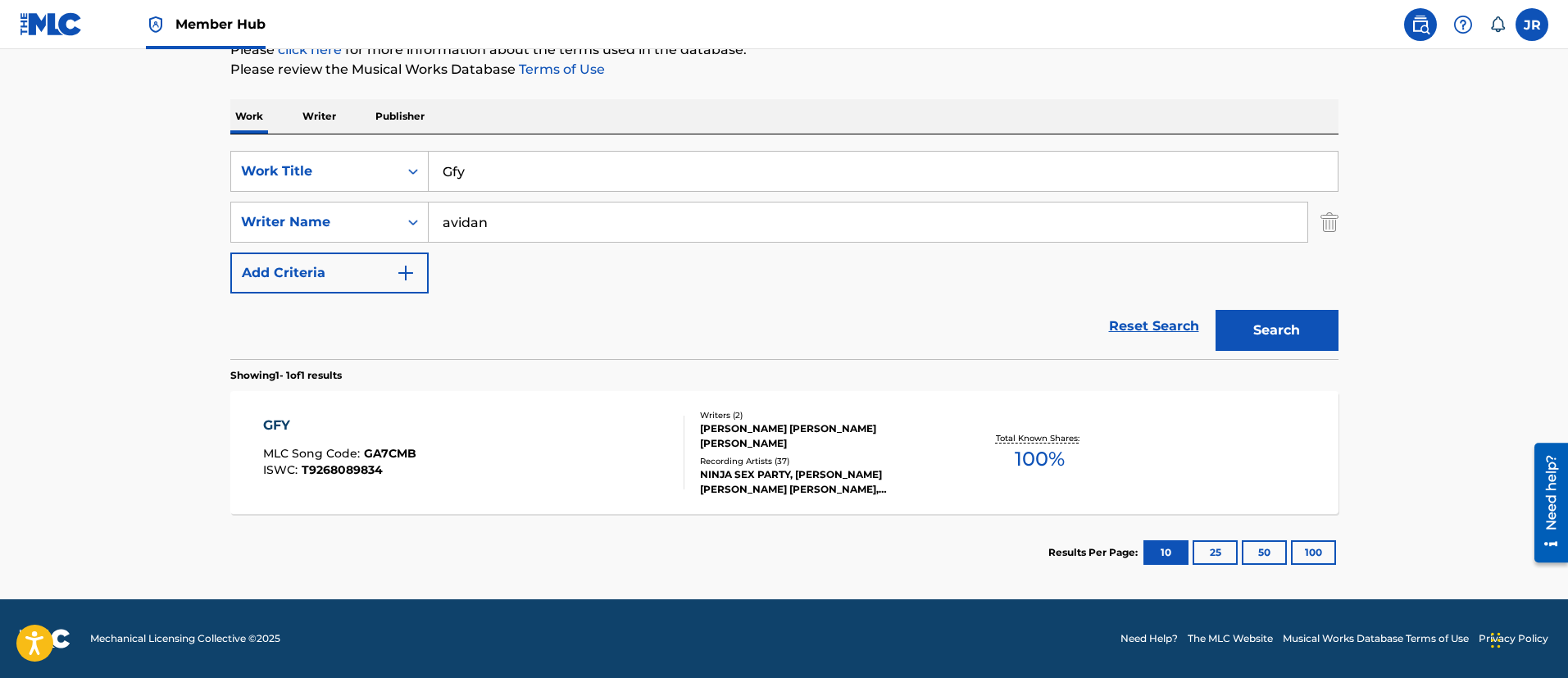
click at [649, 460] on div "GFY MLC Song Code : GA7CMB ISWC : T9268089834" at bounding box center [474, 453] width 421 height 74
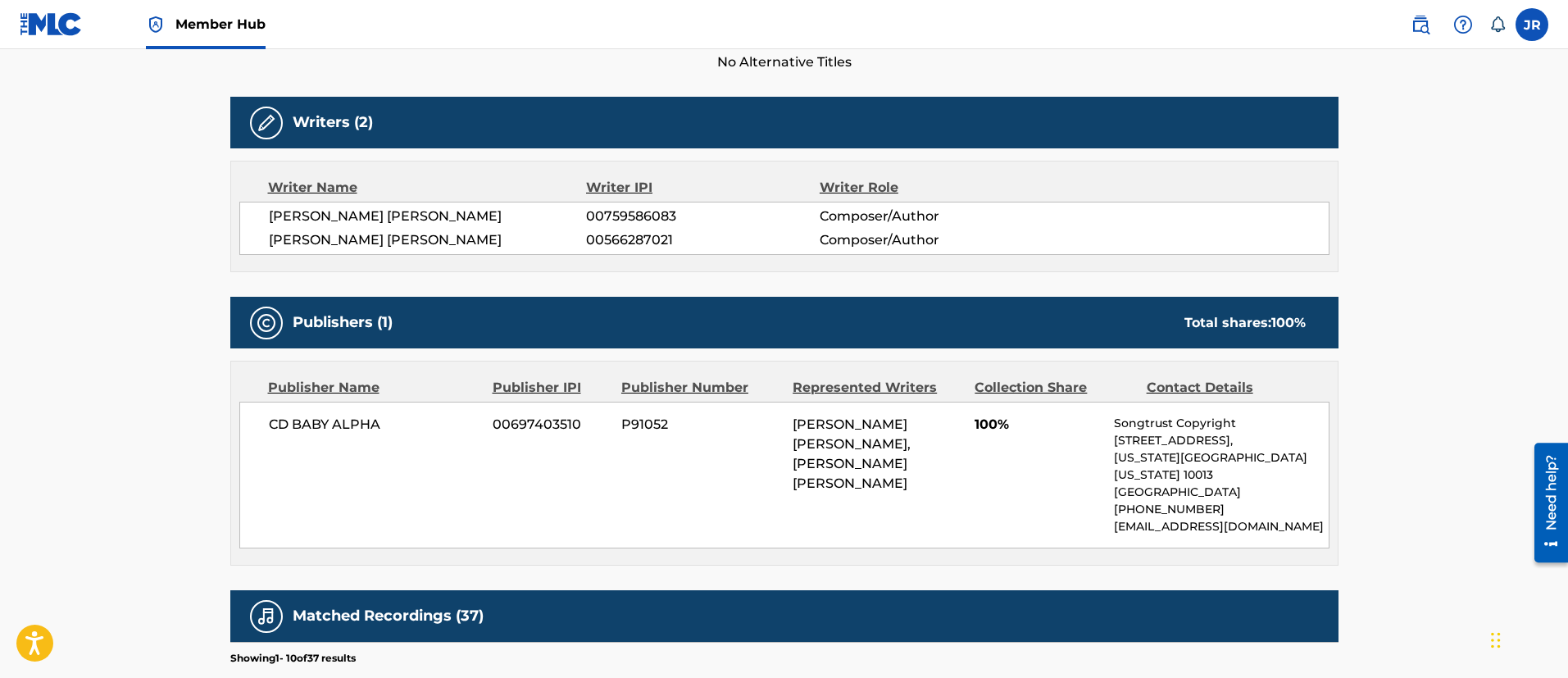
scroll to position [366, 0]
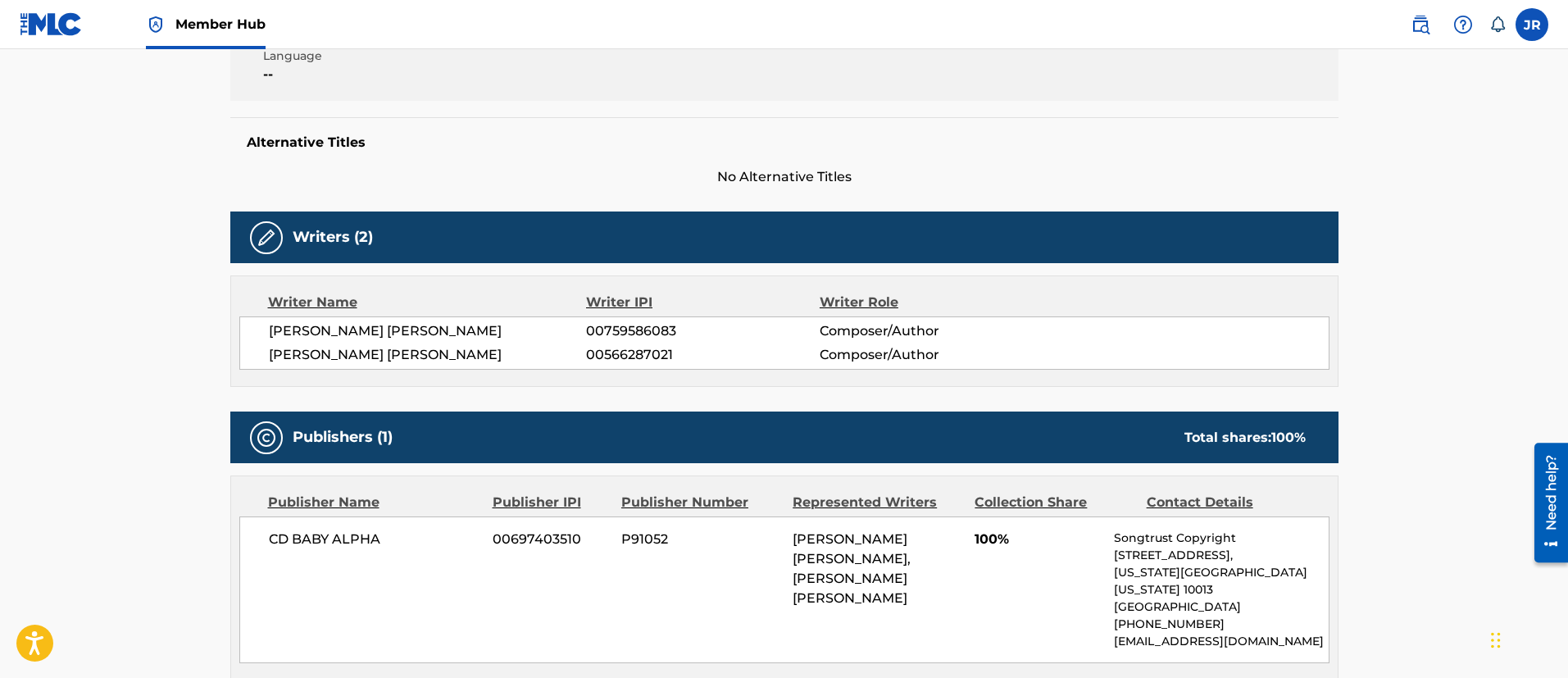
click at [1008, 627] on div "CD BABY ALPHA 00697403510 P91052 LEIGH DANIEL AVIDAN, BRIAN ALEXANDER WECHT 100…" at bounding box center [784, 590] width 1089 height 147
click at [1060, 99] on div "Member Work Identifier -- MLC Song Code GA7CMB ISWC T9268089834 Duration --:-- …" at bounding box center [784, 39] width 1108 height 123
click at [444, 103] on div "Work Detail Member Work Identifier -- MLC Song Code GA7CMB ISWC T9268089834 Dur…" at bounding box center [784, 57] width 1108 height 261
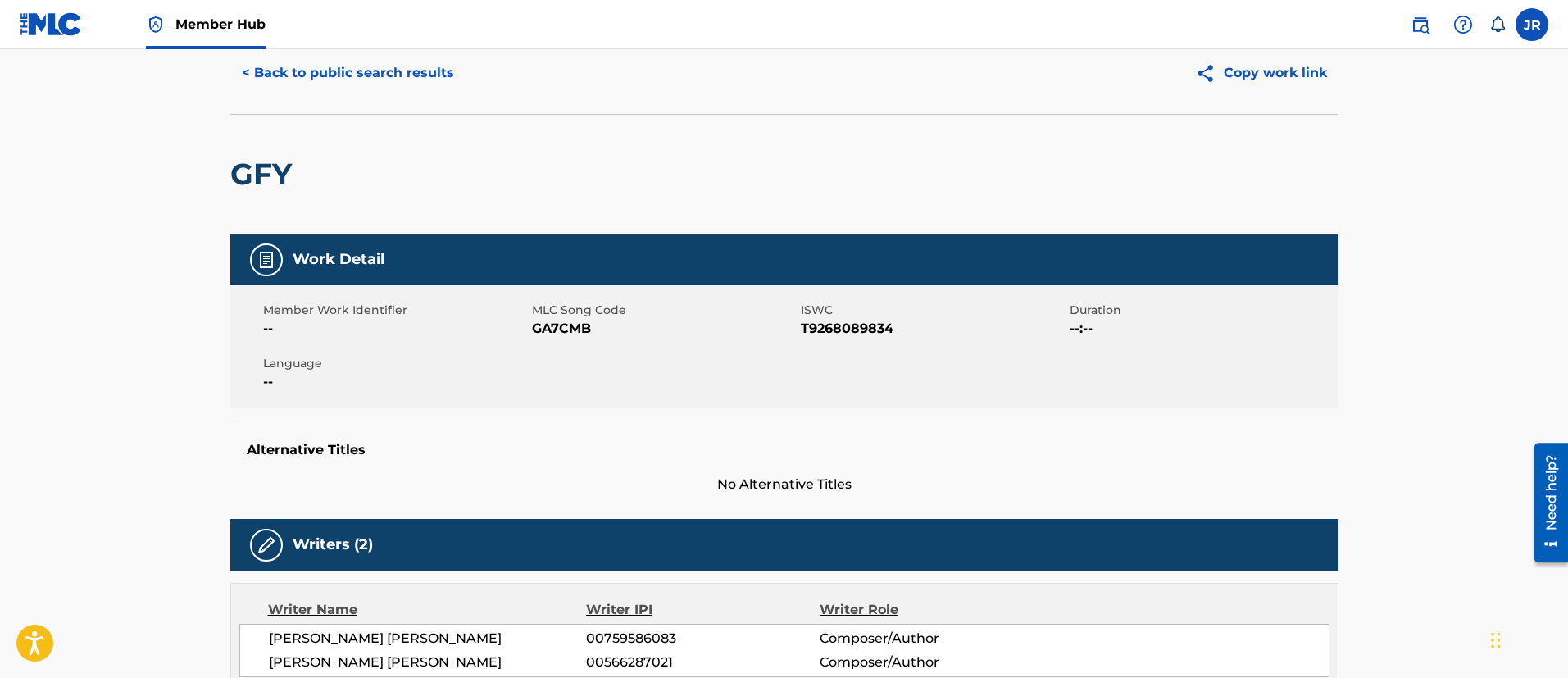
scroll to position [0, 0]
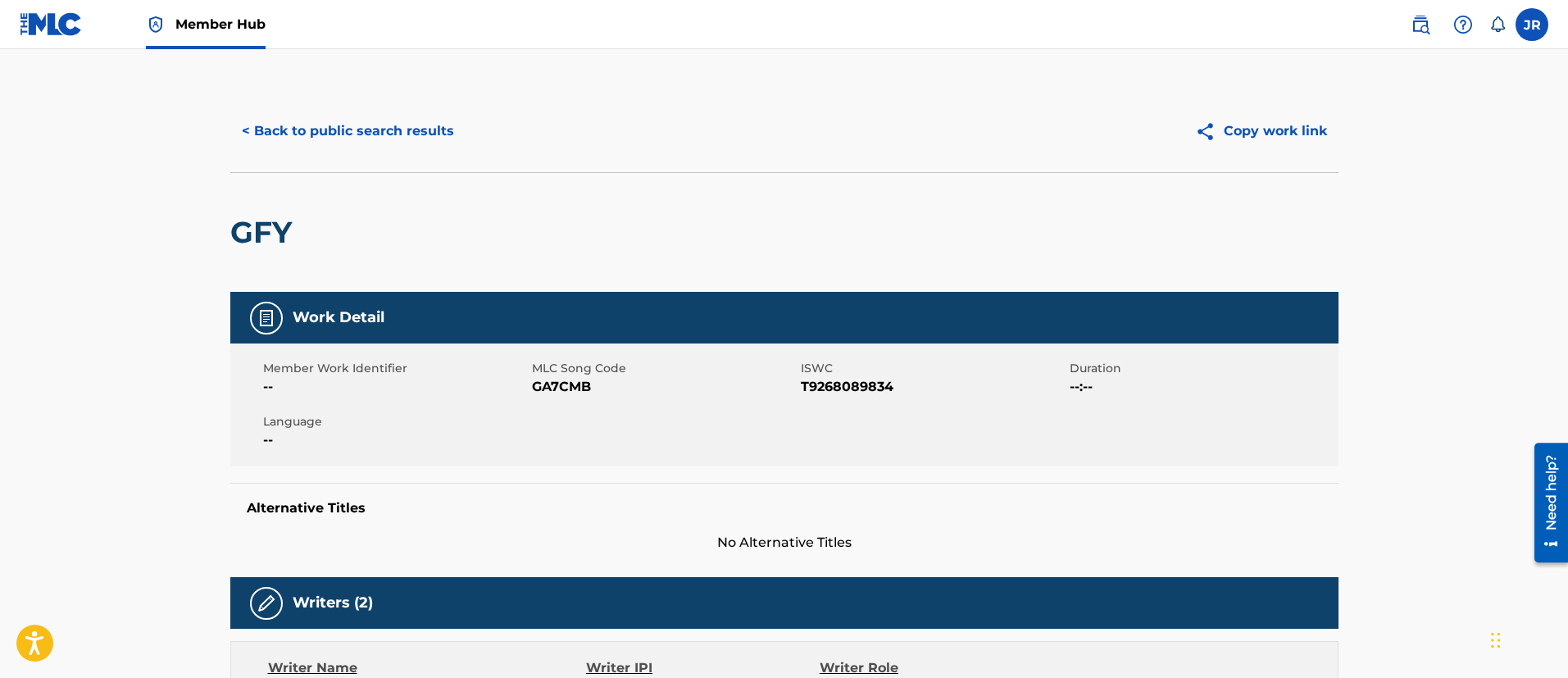
click at [325, 172] on div "GFY" at bounding box center [784, 232] width 1108 height 120
click at [386, 114] on button "< Back to public search results" at bounding box center [347, 131] width 235 height 41
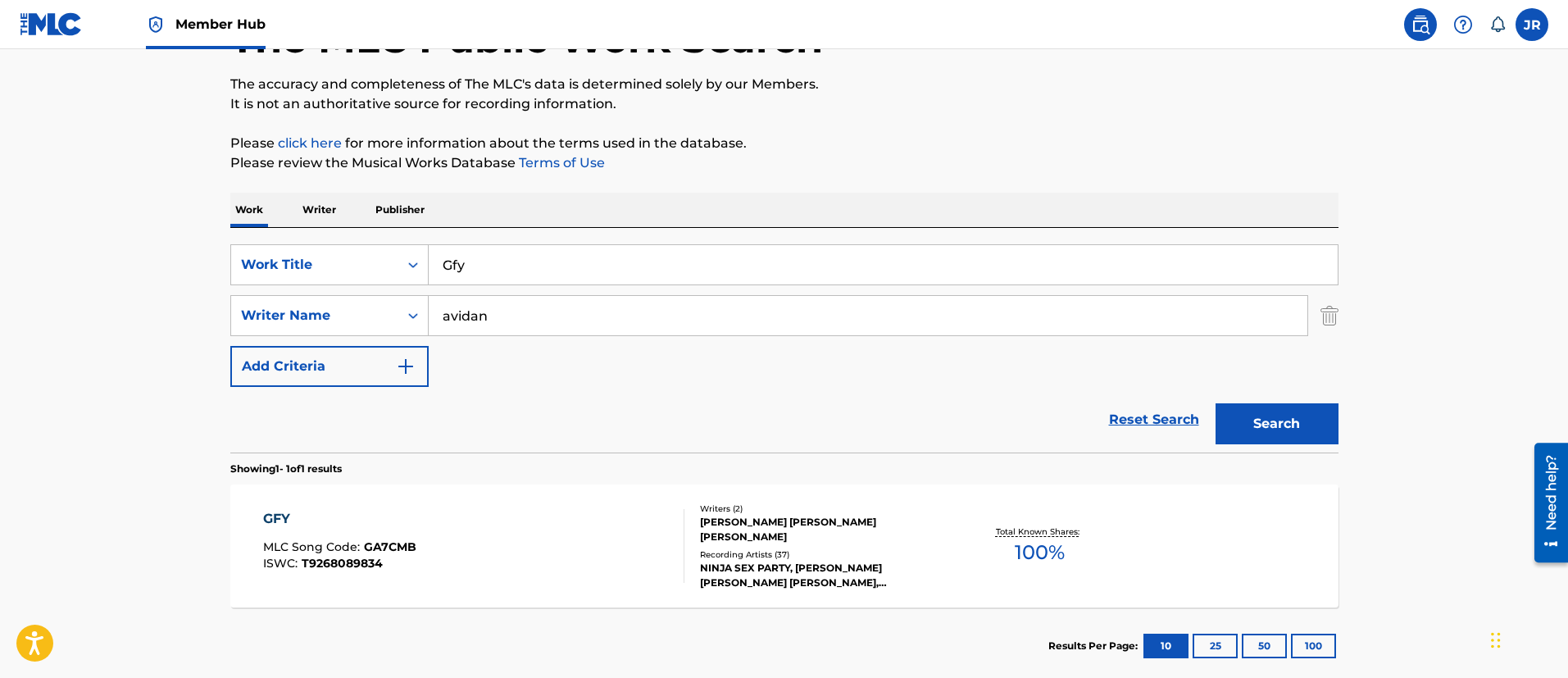
click at [548, 311] on input "avidan" at bounding box center [867, 315] width 879 height 40
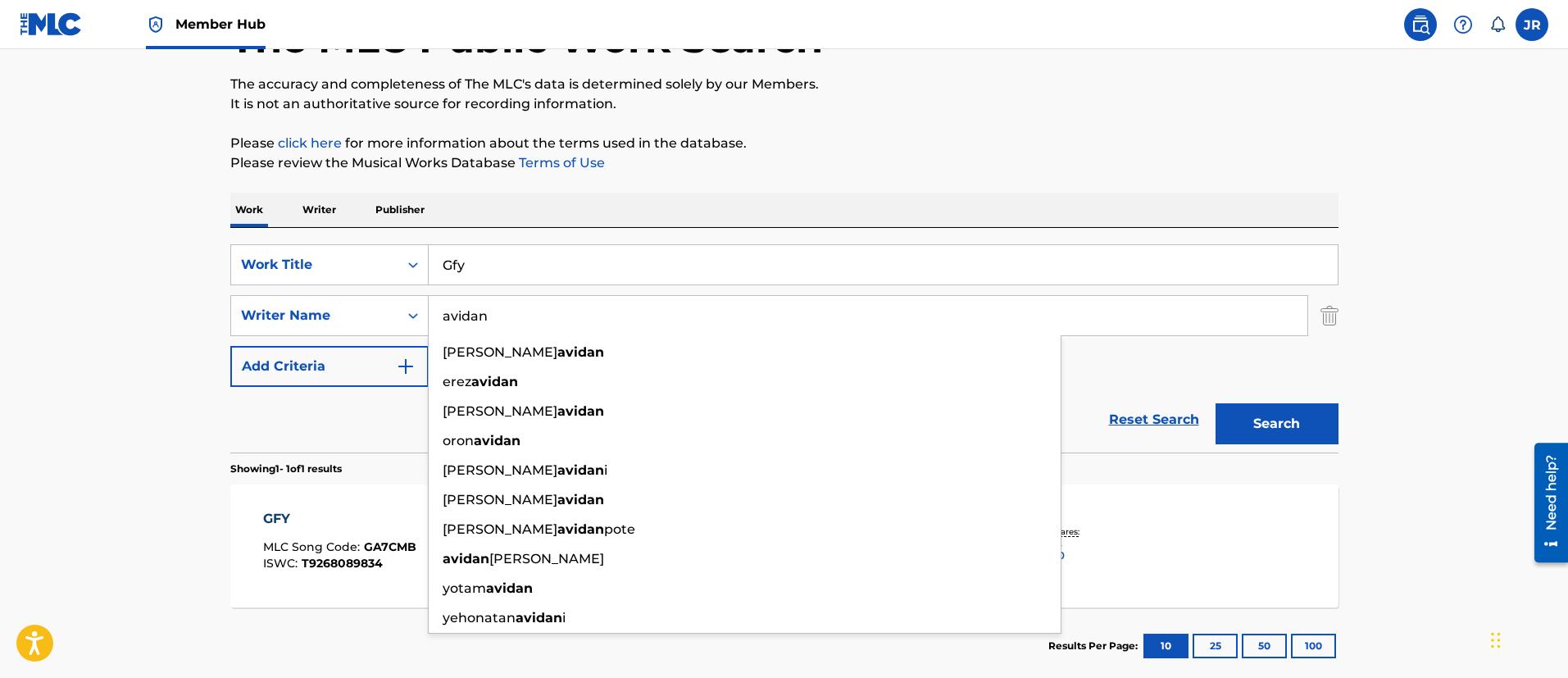
click at [542, 314] on input "avidan" at bounding box center [867, 315] width 879 height 40
click at [541, 315] on input "avidan" at bounding box center [867, 315] width 879 height 40
click at [483, 280] on input "Gfy" at bounding box center [883, 264] width 909 height 40
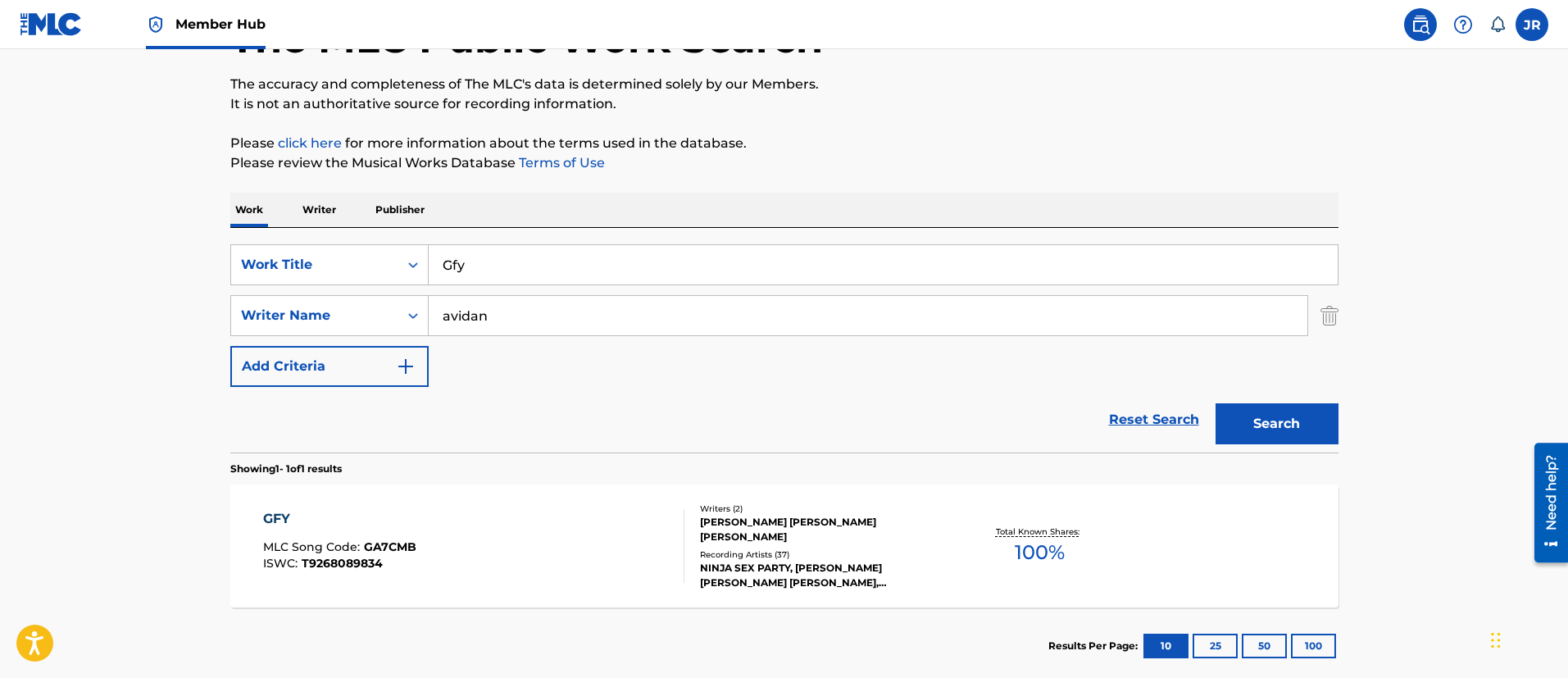
click at [483, 280] on input "Gfy" at bounding box center [883, 264] width 909 height 40
click at [483, 279] on input "Gfy" at bounding box center [883, 264] width 909 height 40
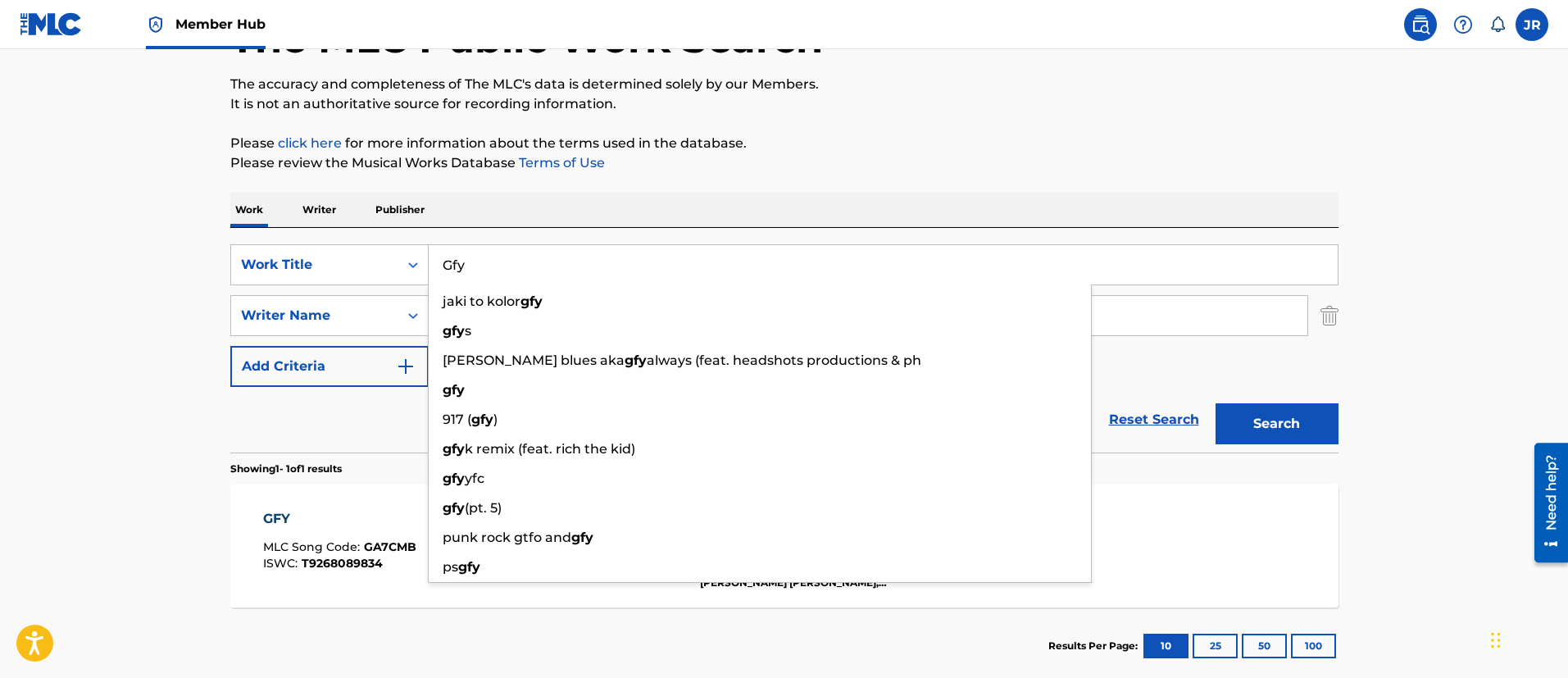
paste input "Heart Boner (Part II of the Boner Trilogy)"
type input "Heart Boner (Part II of the Boner Trilogy)"
click at [1215, 403] on button "Search" at bounding box center [1276, 424] width 123 height 41
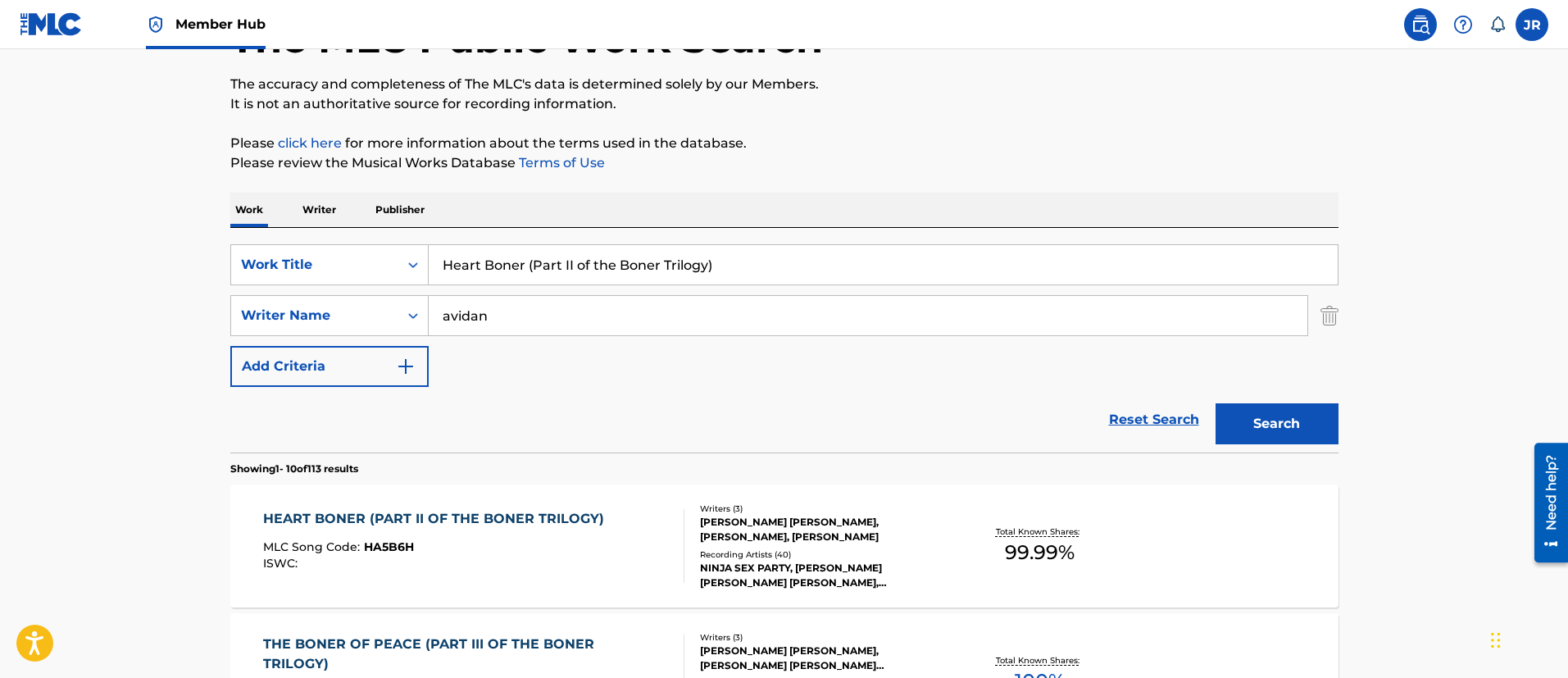
click at [582, 518] on div "HEART BONER (PART II OF THE BONER TRILOGY)" at bounding box center [437, 518] width 349 height 19
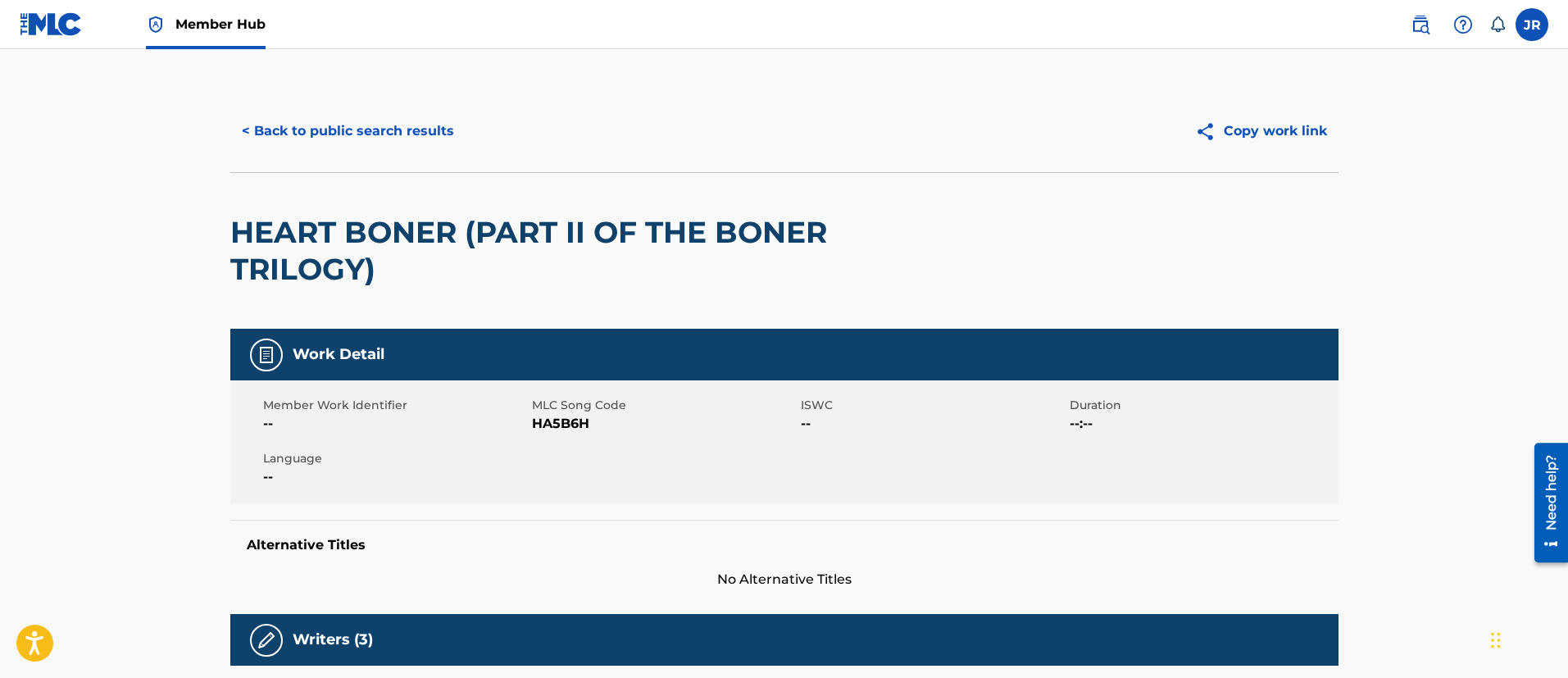
click at [255, 100] on div "< Back to public search results Copy work link" at bounding box center [784, 131] width 1108 height 82
click at [314, 141] on button "< Back to public search results" at bounding box center [347, 131] width 235 height 41
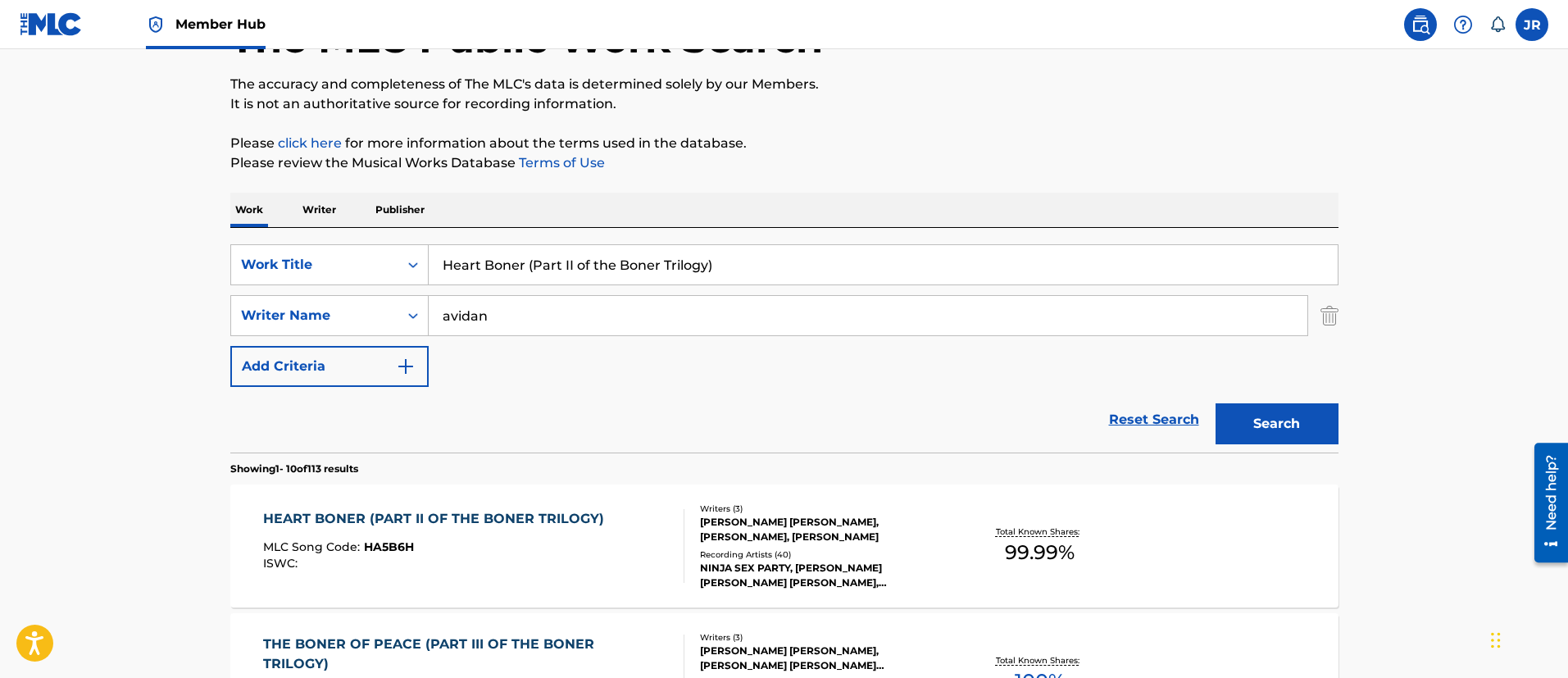
click at [537, 258] on input "Heart Boner (Part II of the Boner Trilogy)" at bounding box center [883, 264] width 909 height 40
click at [537, 258] on input "Heart Boner (Part II of the Boner Trilogy)" at bounding box center [883, 264] width 909 height 40
paste input "I Don't Know What We're Talking About (And I Haven't for a While"
type input "I Don't Know What We're Talking About (And I Haven't for a While)"
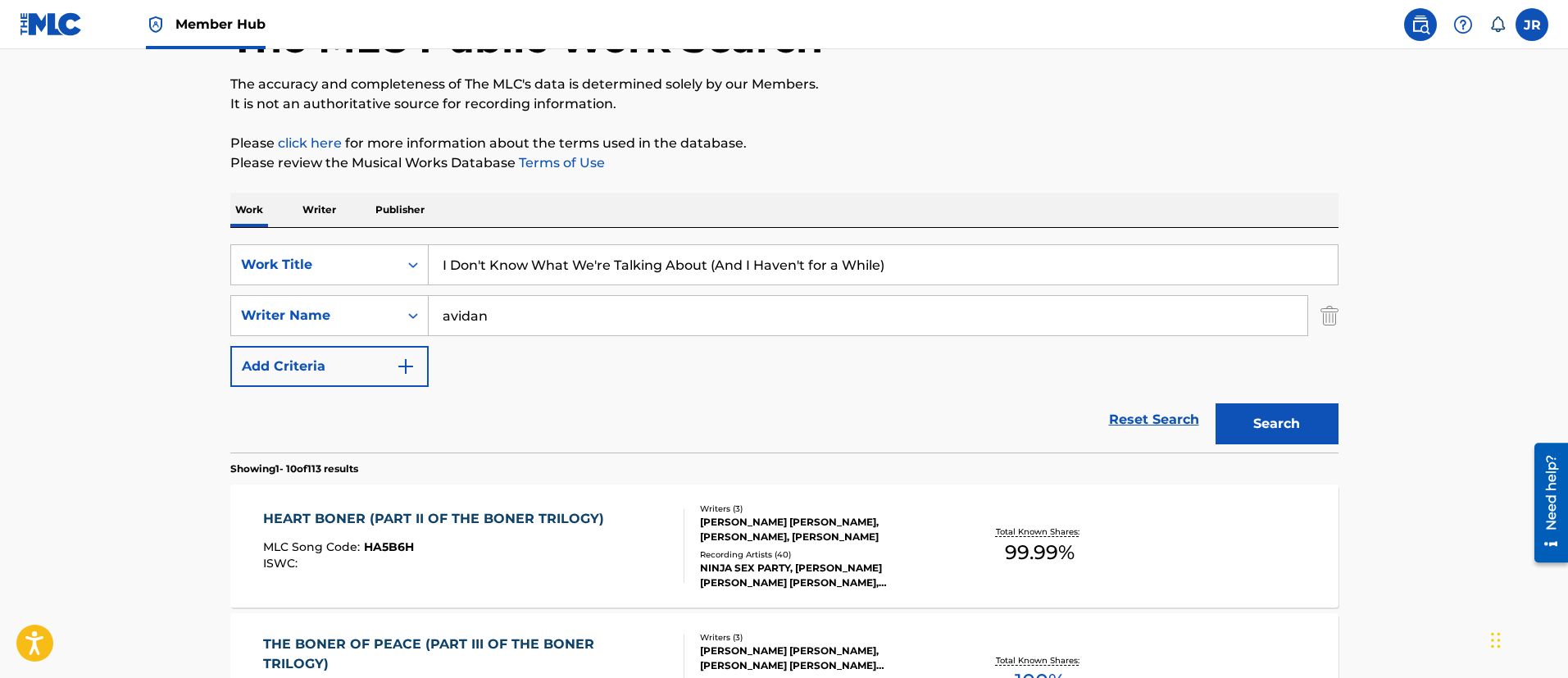
click at [1215, 403] on button "Search" at bounding box center [1276, 424] width 123 height 41
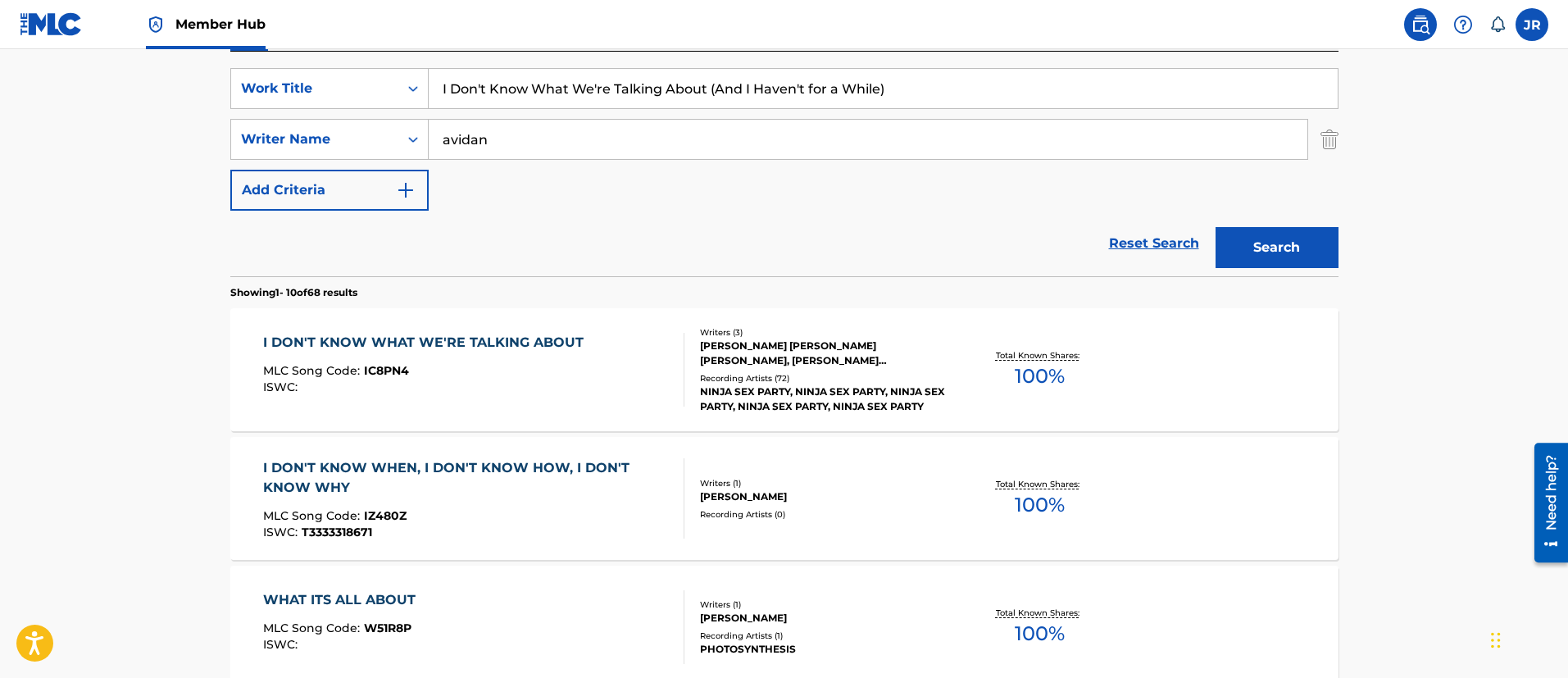
scroll to position [273, 0]
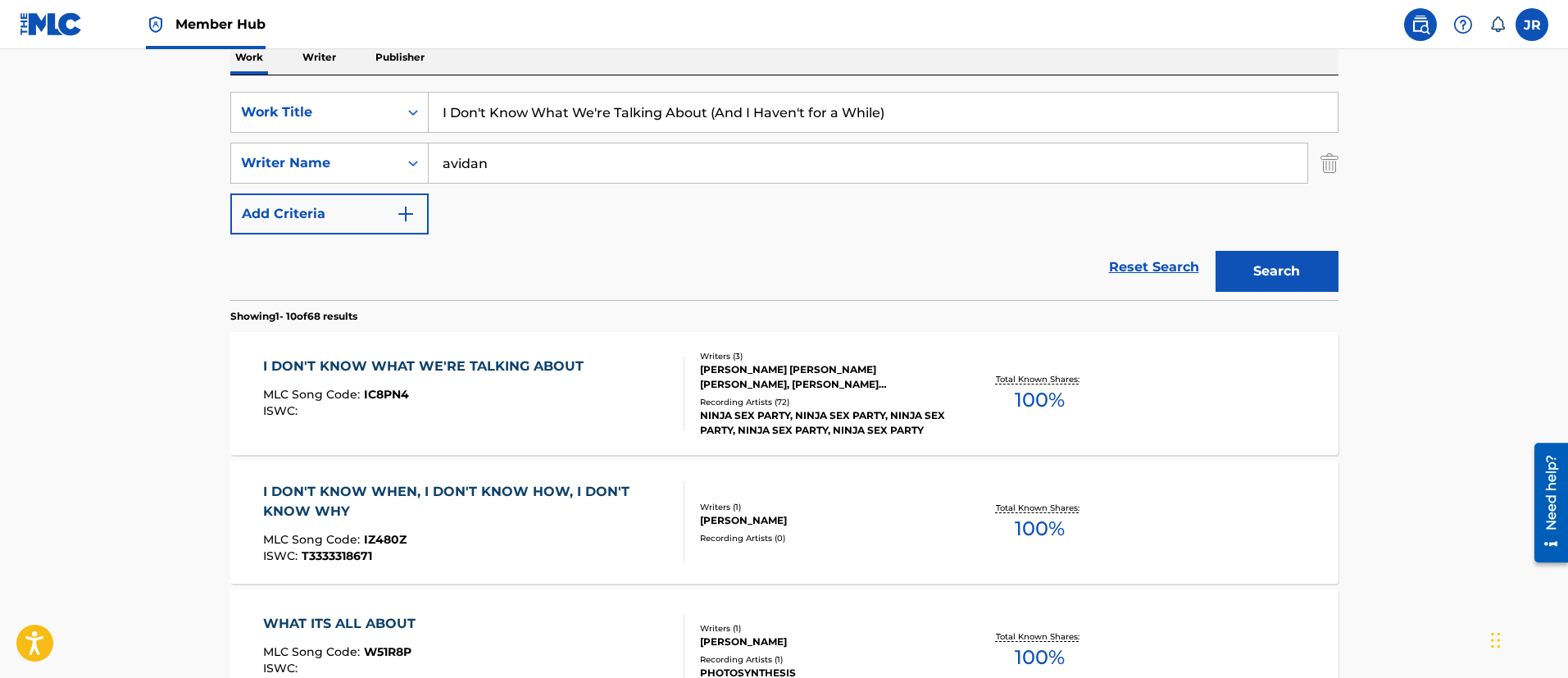
click at [606, 384] on div "I DON'T KNOW WHAT WE'RE TALKING ABOUT MLC Song Code : IC8PN4 ISWC :" at bounding box center [474, 394] width 421 height 74
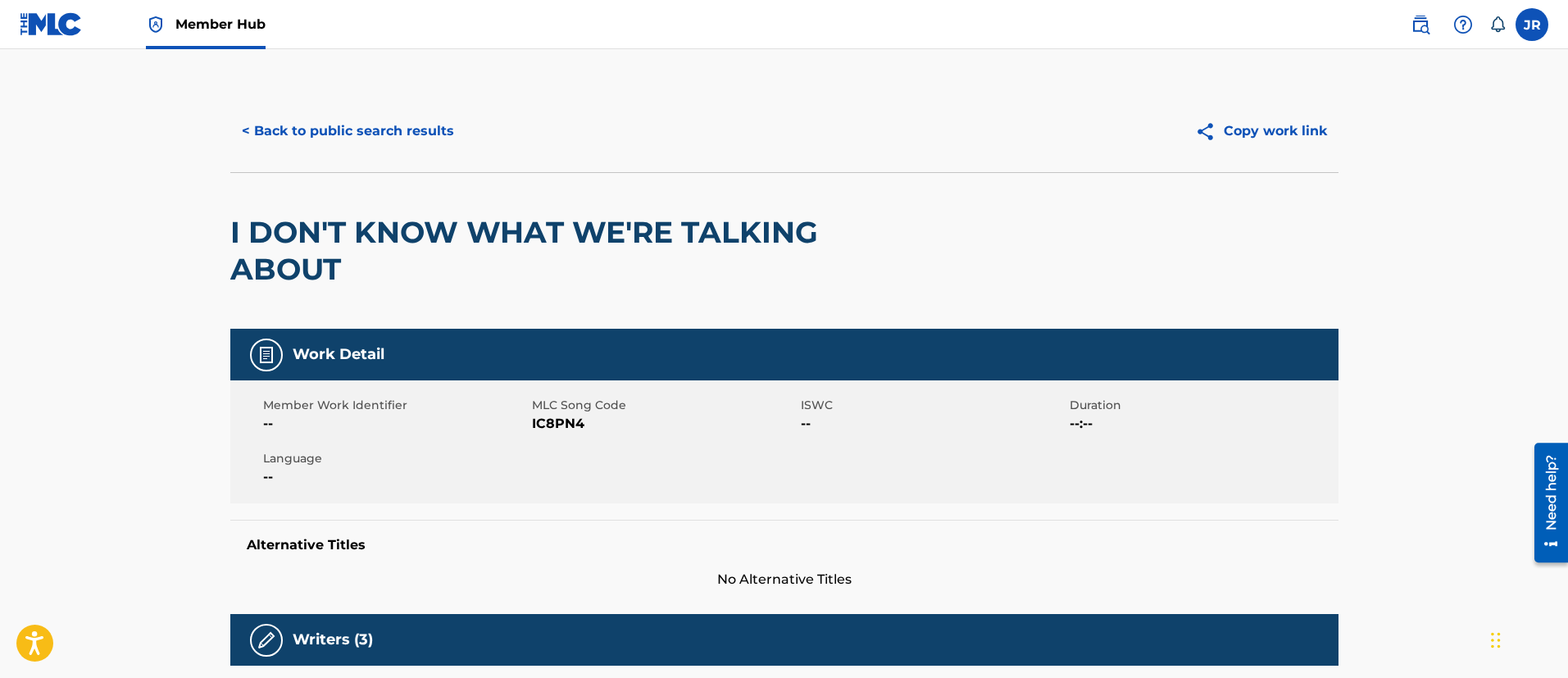
click at [331, 104] on div "< Back to public search results Copy work link" at bounding box center [784, 131] width 1108 height 82
click at [331, 148] on button "< Back to public search results" at bounding box center [347, 131] width 235 height 41
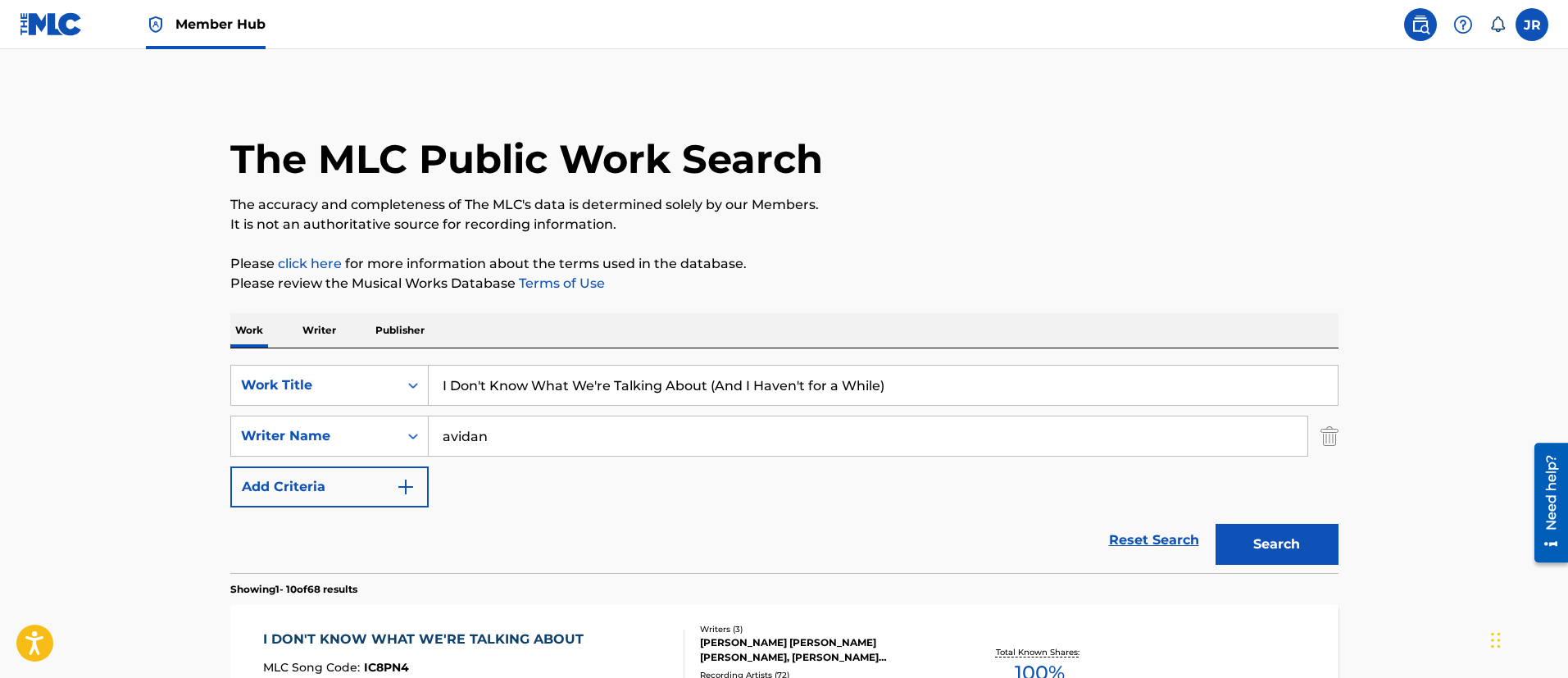
scroll to position [273, 0]
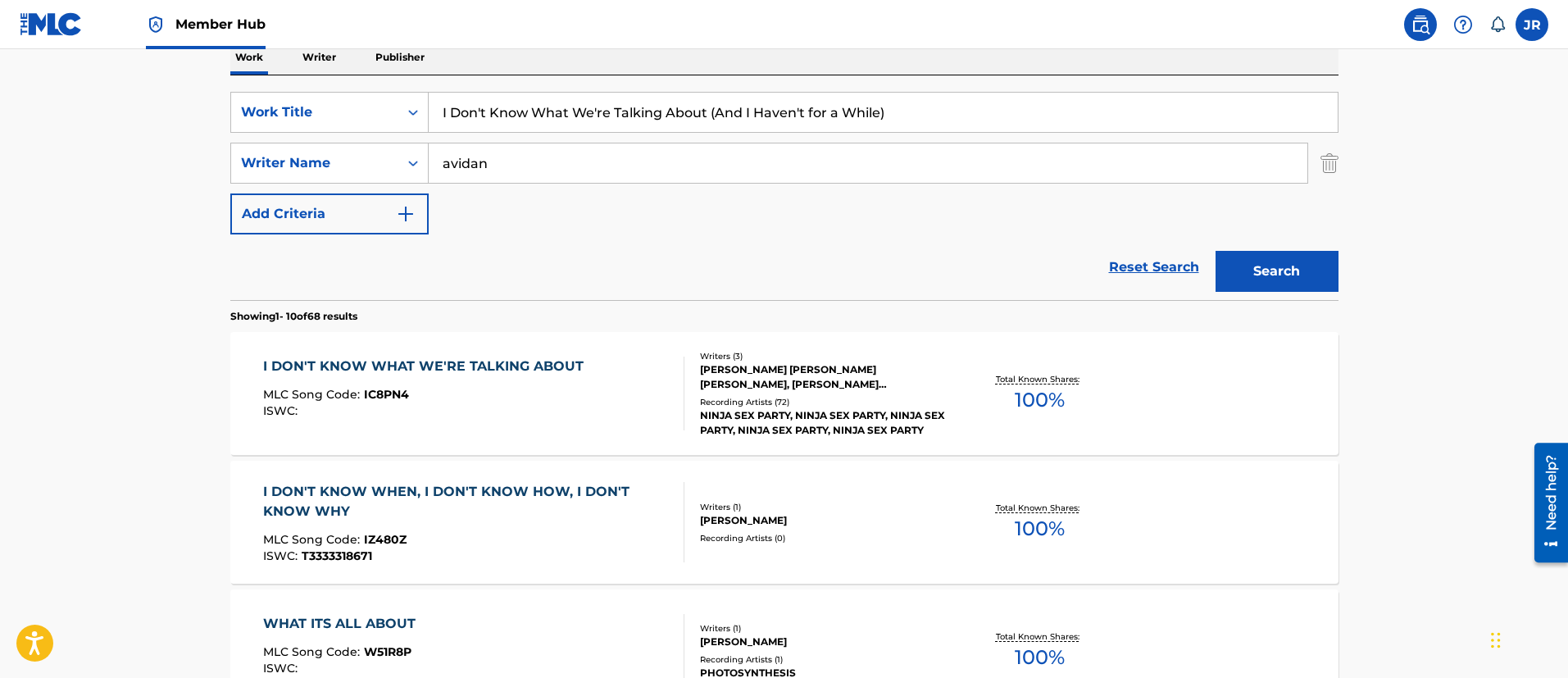
drag, startPoint x: 639, startPoint y: 89, endPoint x: 628, endPoint y: 100, distance: 15.6
click at [632, 97] on div "SearchWithCriteria01f118ce-2e14-42d7-906e-3ebfa5ea2d10 Work Title I Don't Know …" at bounding box center [784, 188] width 1108 height 224
click at [628, 101] on input "I Don't Know What We're Talking About (And I Haven't for a While)" at bounding box center [883, 112] width 909 height 40
click at [628, 103] on input "I Don't Know What We're Talking About (And I Haven't for a While)" at bounding box center [883, 112] width 909 height 40
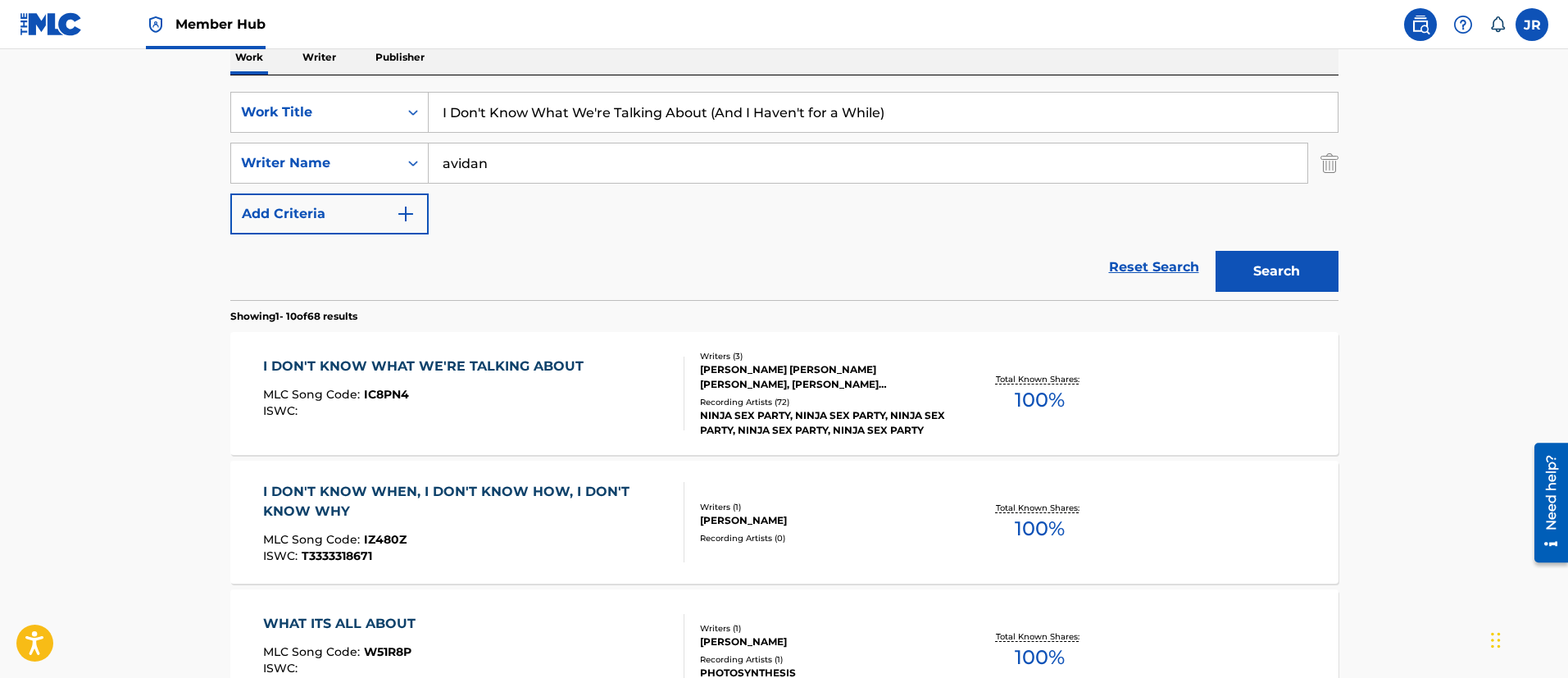
click at [628, 103] on input "I Don't Know What We're Talking About (And I Haven't for a While)" at bounding box center [883, 112] width 909 height 40
paste input "Just Want To (Danc"
type input "I Just Want To (Dance)"
click at [1215, 251] on button "Search" at bounding box center [1276, 271] width 123 height 41
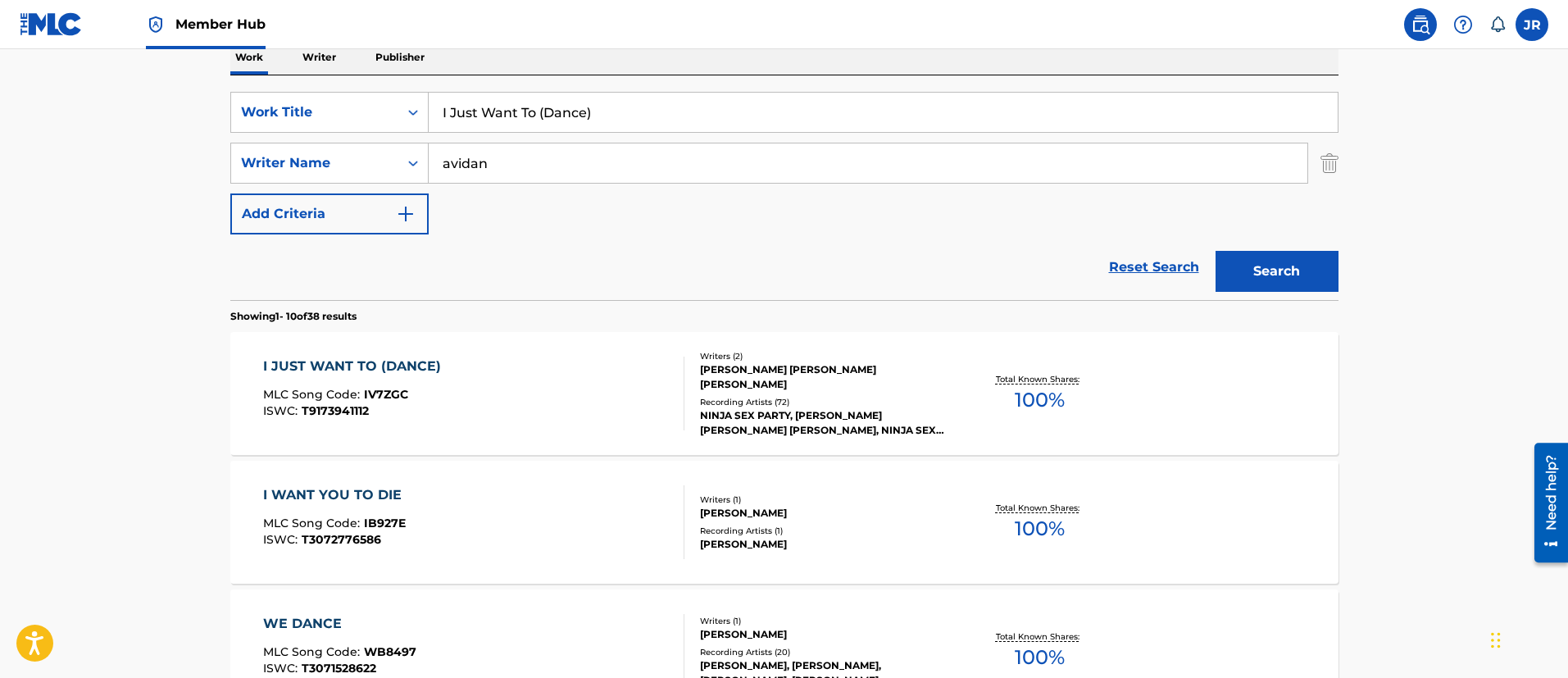
click at [490, 367] on div "I JUST WANT TO (DANCE) MLC Song Code : IV7ZGC ISWC : T9173941112" at bounding box center [474, 394] width 421 height 74
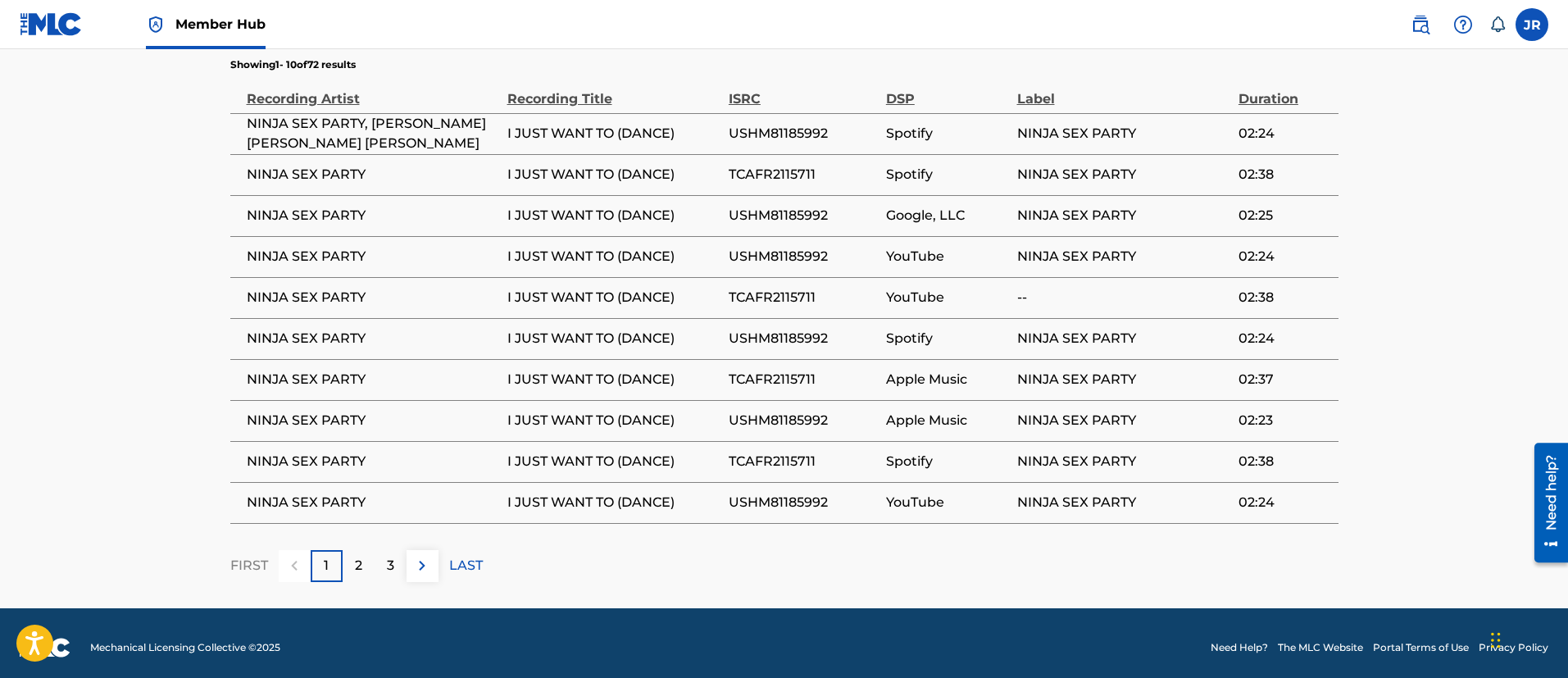
scroll to position [1084, 0]
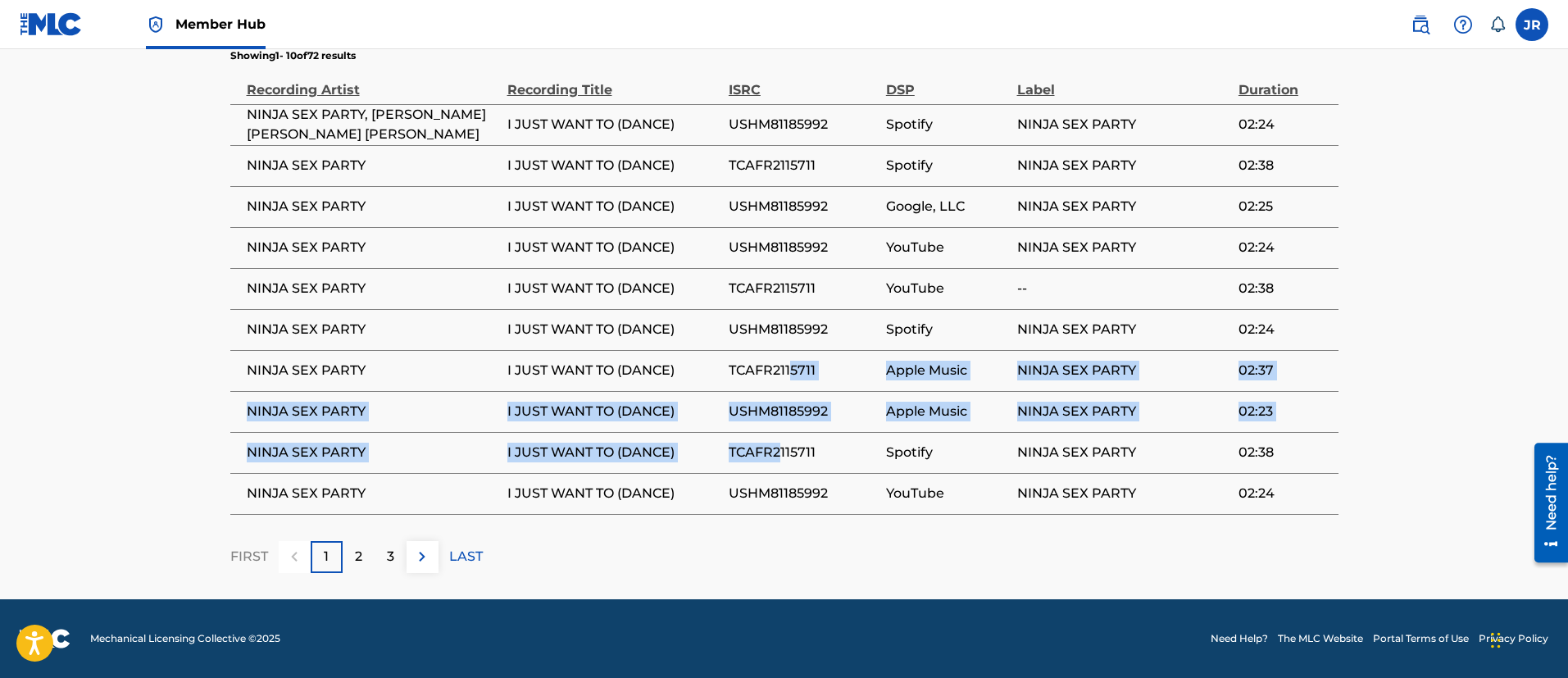
drag, startPoint x: 792, startPoint y: 380, endPoint x: 803, endPoint y: 455, distance: 75.8
click at [778, 468] on tbody "NINJA SEX PARTY, BRIAN ALEXANDER WECHT, LEIGH DANIEL AVIDAN I JUST WANT TO (DAN…" at bounding box center [784, 310] width 1108 height 410
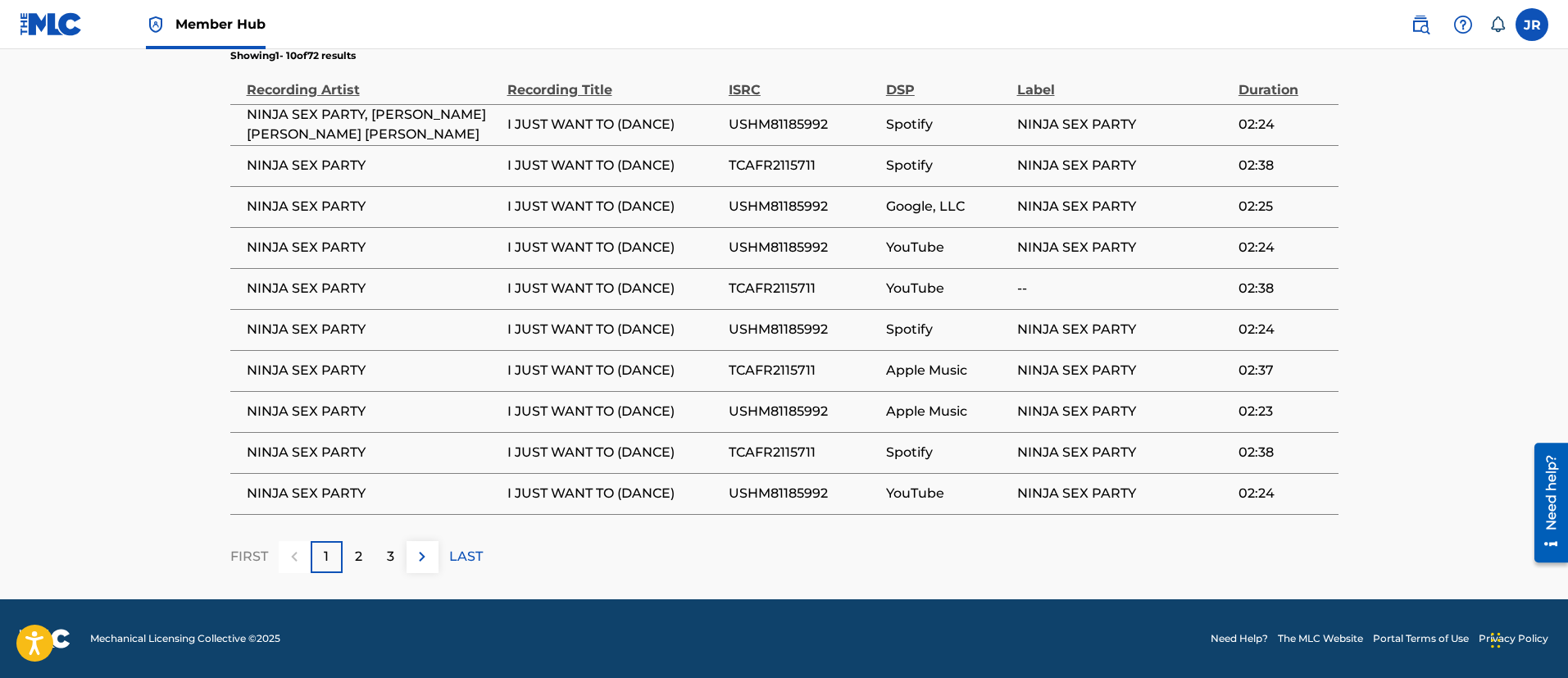
click at [819, 446] on span "TCAFR2115711" at bounding box center [803, 453] width 149 height 19
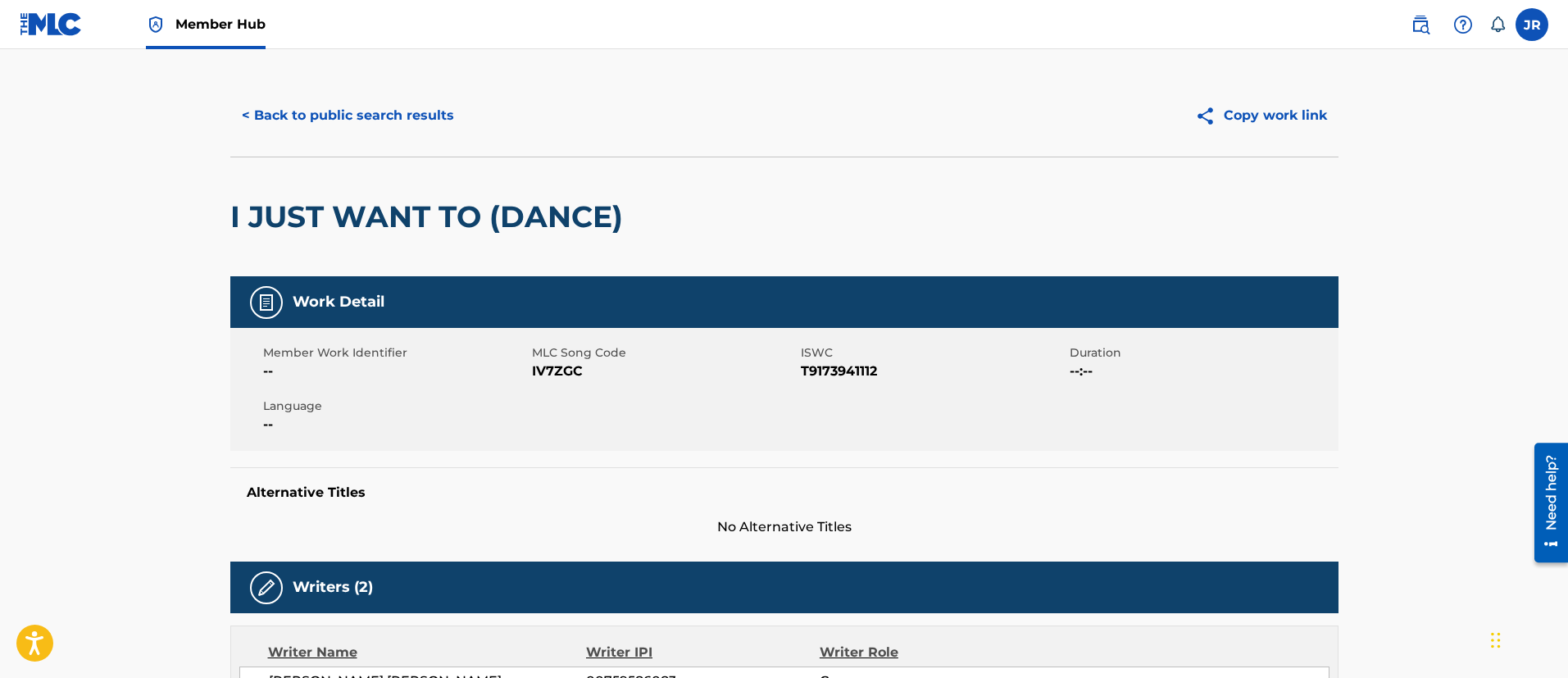
scroll to position [0, 0]
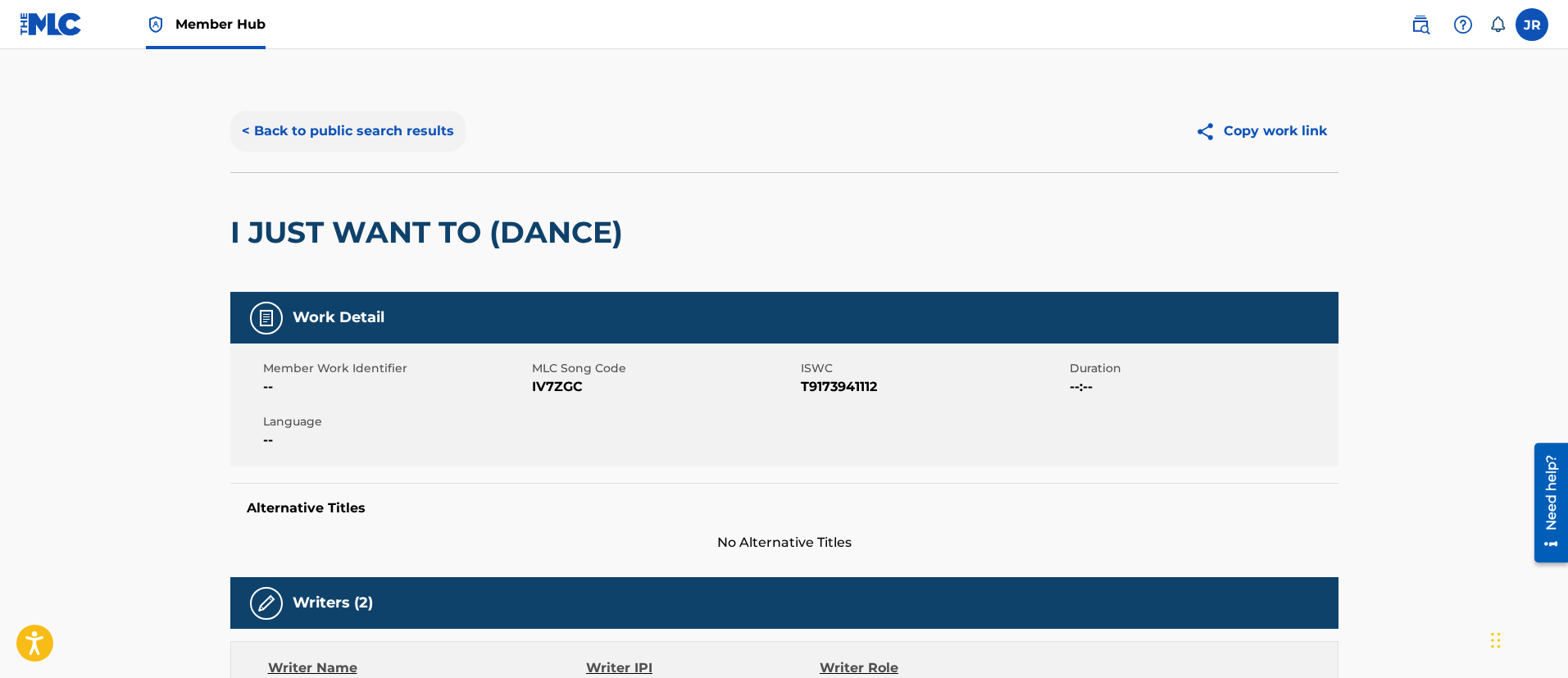
click at [352, 118] on button "< Back to public search results" at bounding box center [347, 131] width 235 height 41
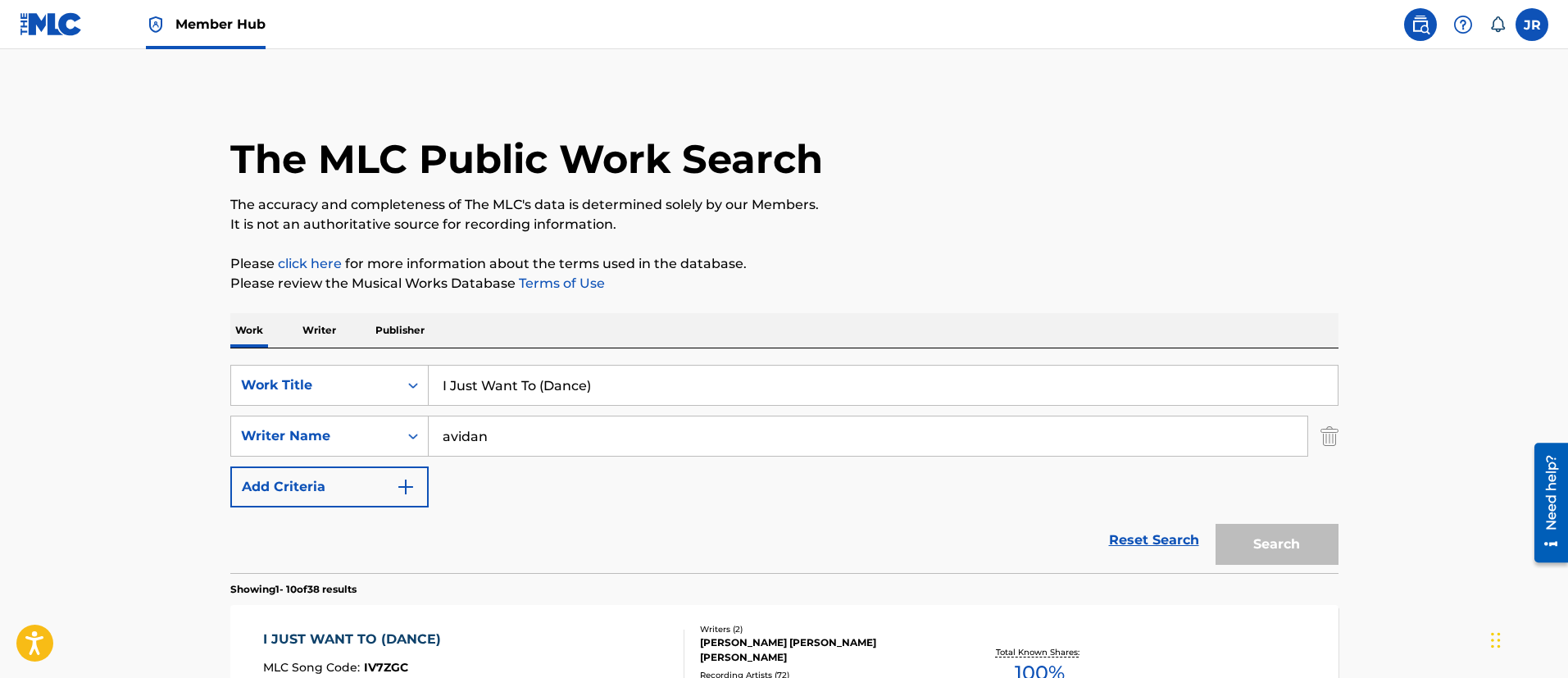
scroll to position [273, 0]
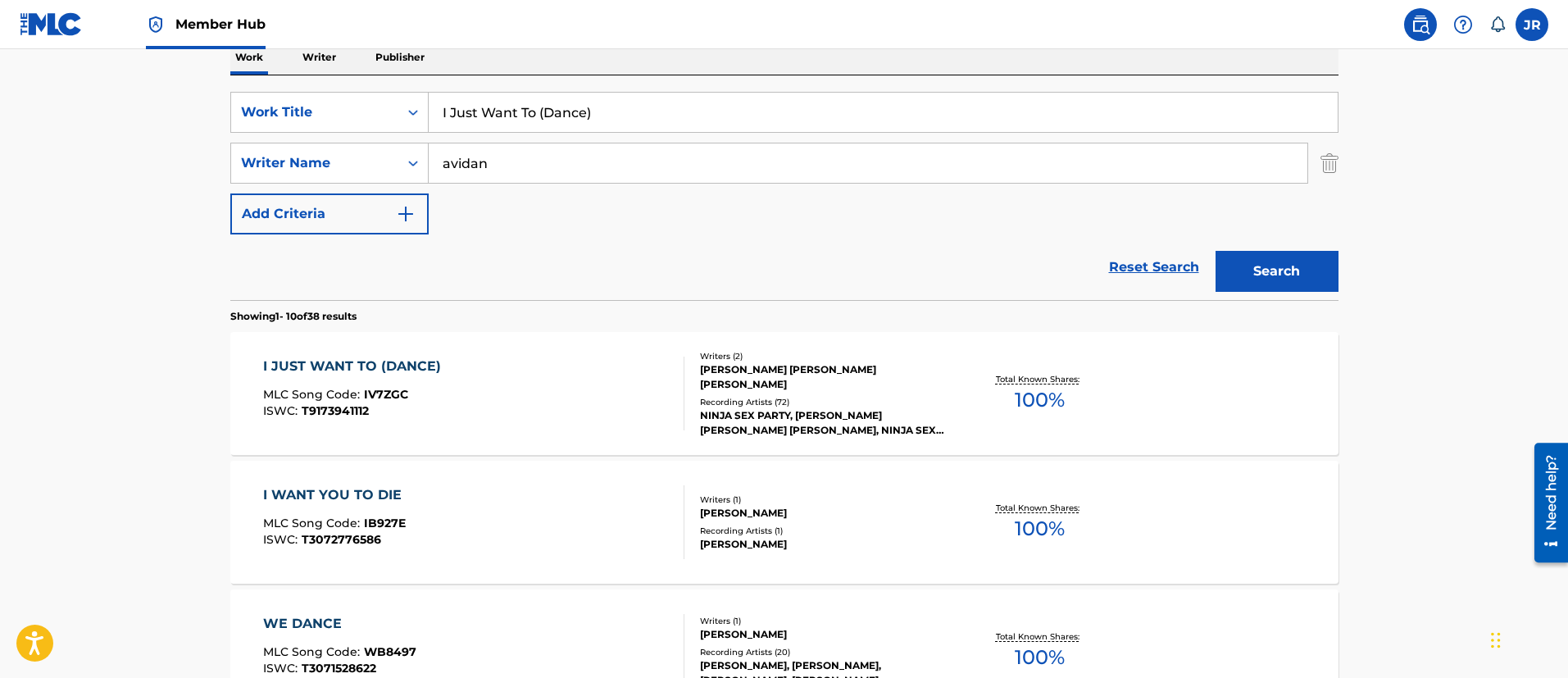
click at [595, 129] on input "I Just Want To (Dance)" at bounding box center [883, 112] width 909 height 40
click at [618, 110] on input "I Just Want To (Dance)" at bounding box center [883, 112] width 909 height 40
paste input "ntro (Attitude)"
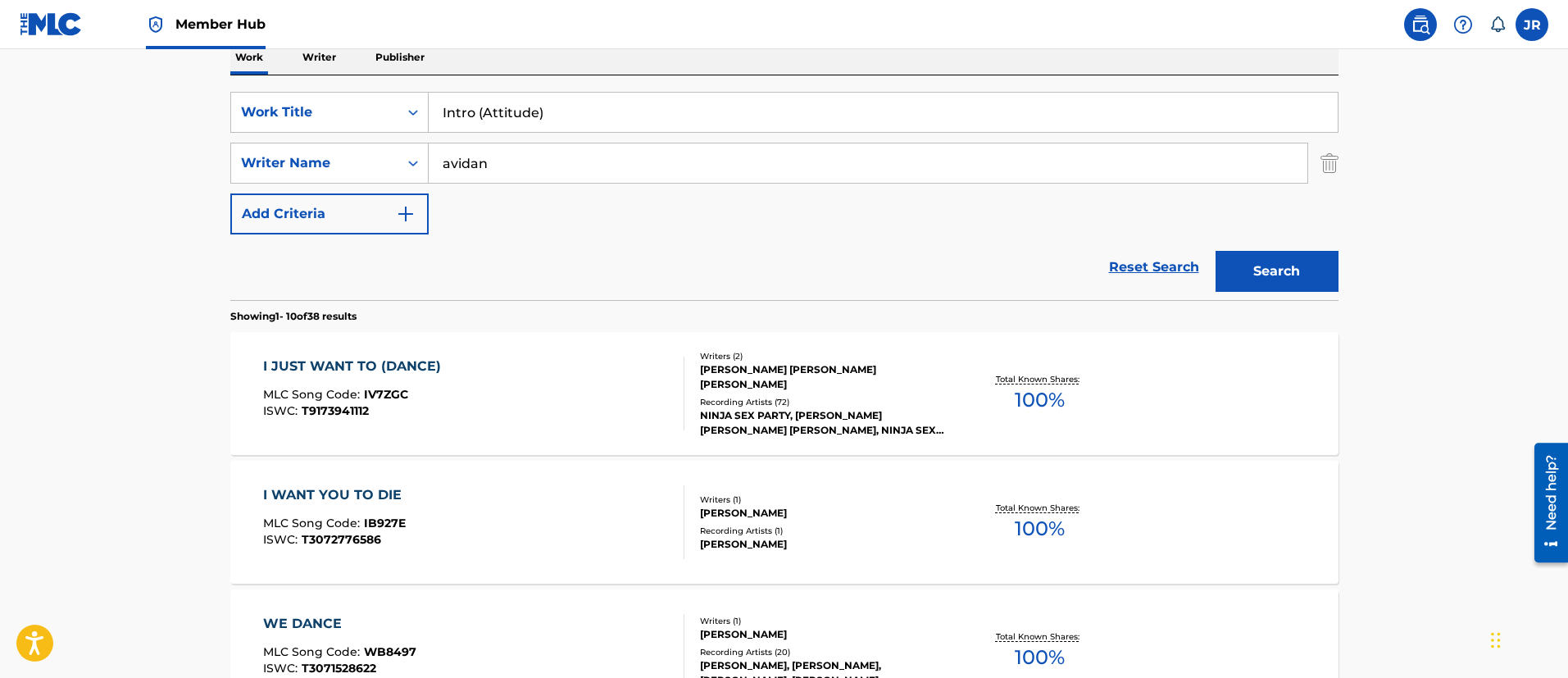
type input "Intro (Attitude)"
click at [1215, 251] on button "Search" at bounding box center [1276, 271] width 123 height 41
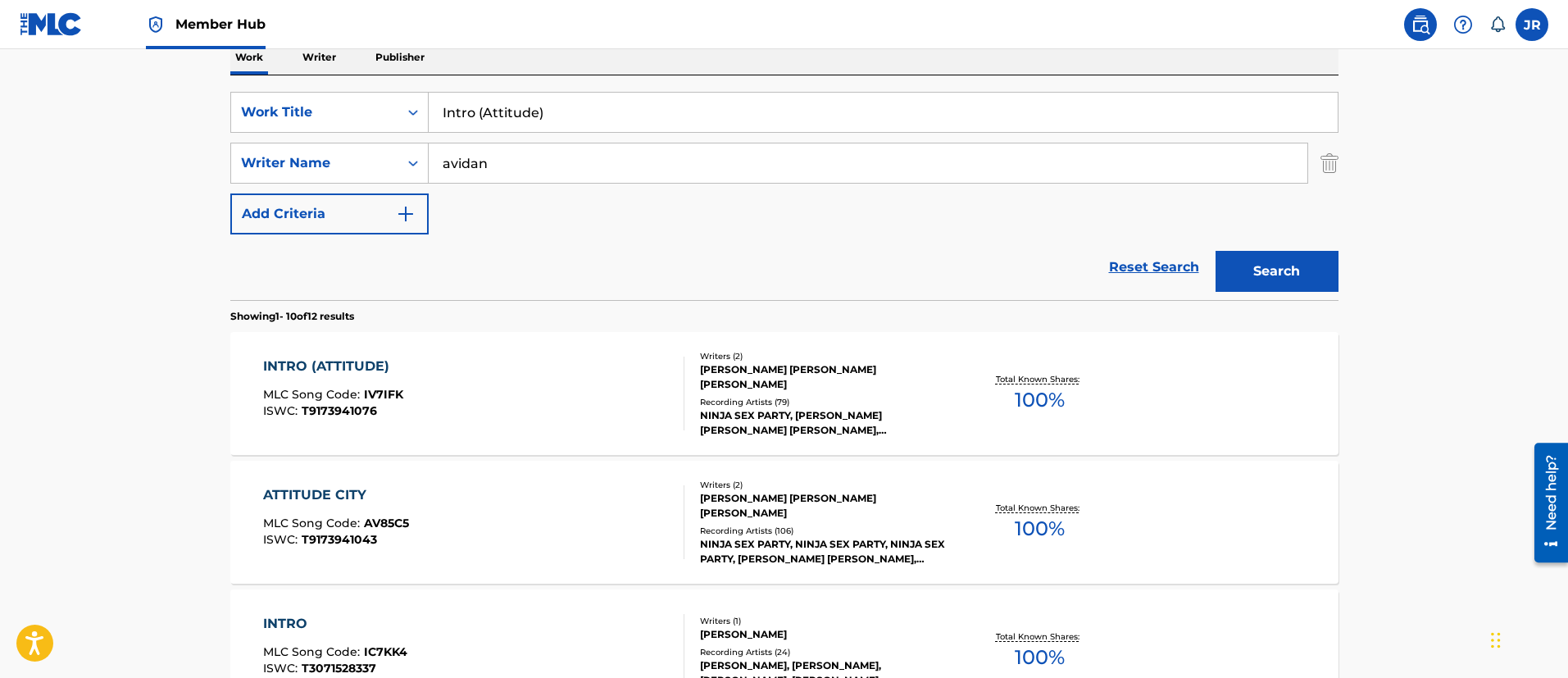
click at [465, 389] on div "INTRO (ATTITUDE) MLC Song Code : IV7IFK ISWC : T9173941076" at bounding box center [474, 394] width 421 height 74
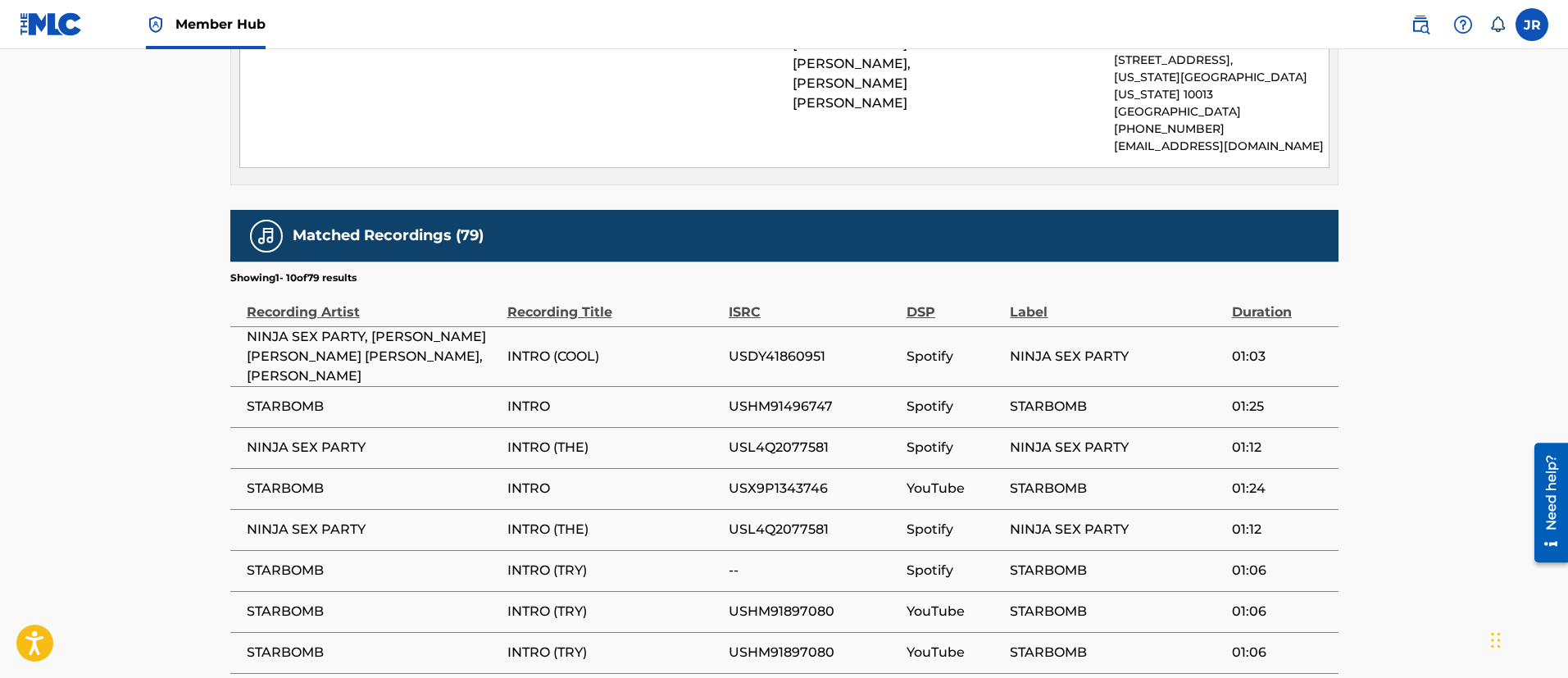
scroll to position [1084, 0]
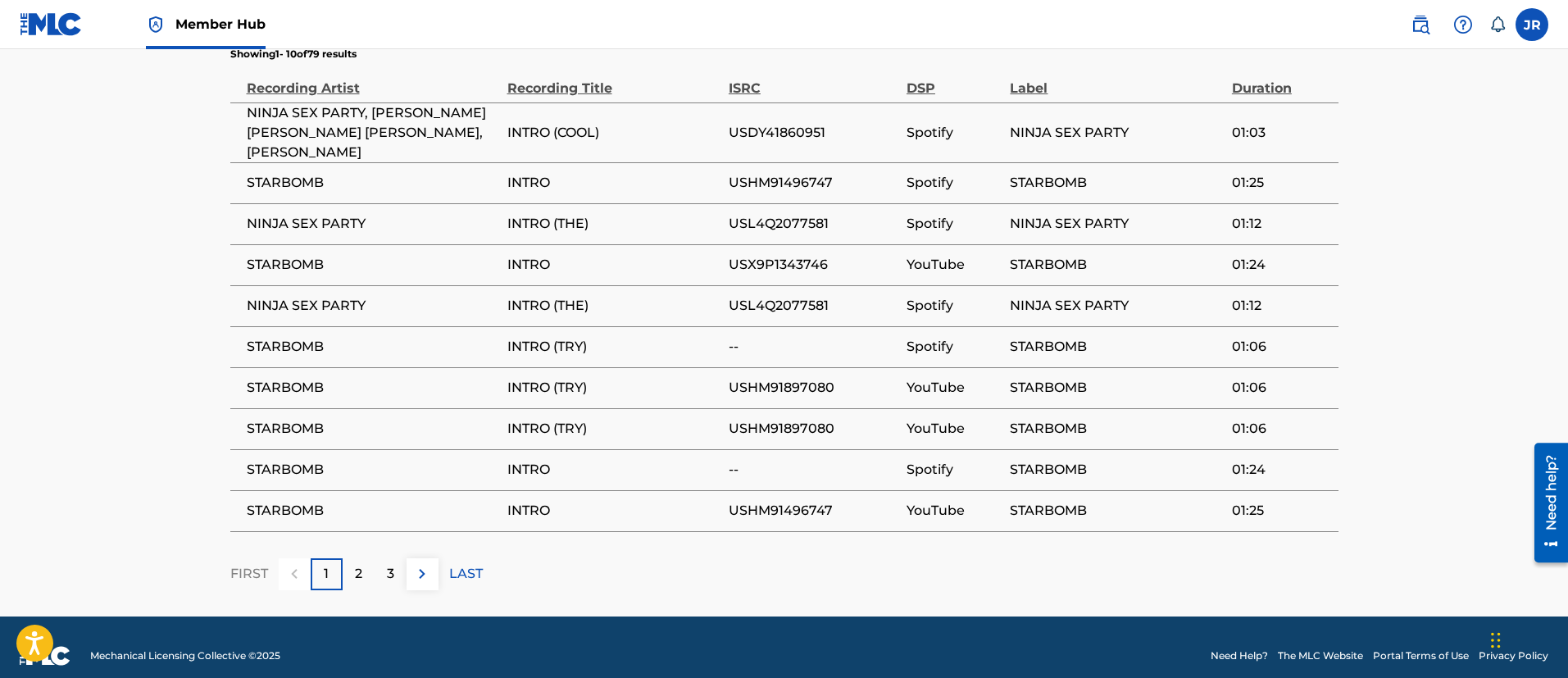
click at [811, 255] on span "USX9P1343746" at bounding box center [813, 265] width 169 height 19
click at [809, 255] on span "USX9P1343746" at bounding box center [813, 265] width 169 height 19
click at [836, 326] on td "--" at bounding box center [818, 346] width 178 height 41
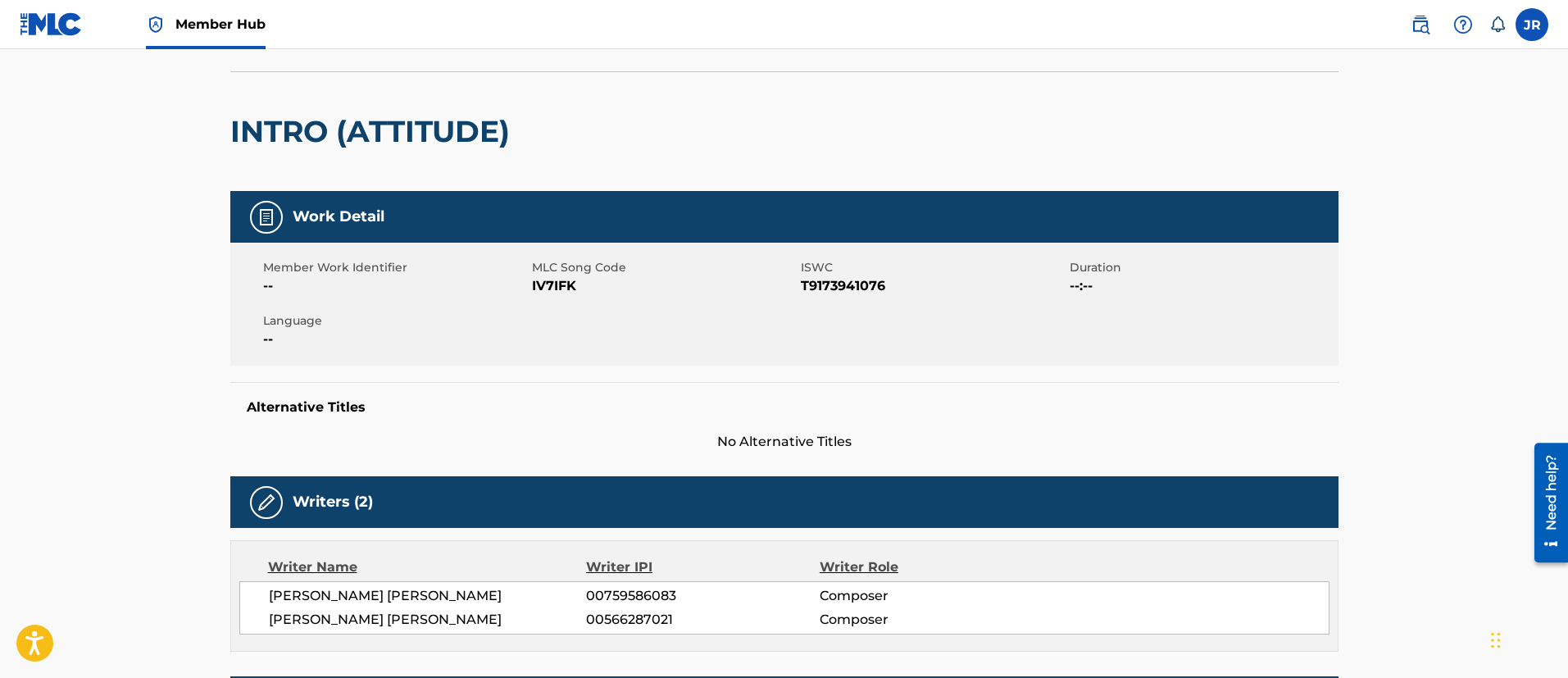
scroll to position [0, 0]
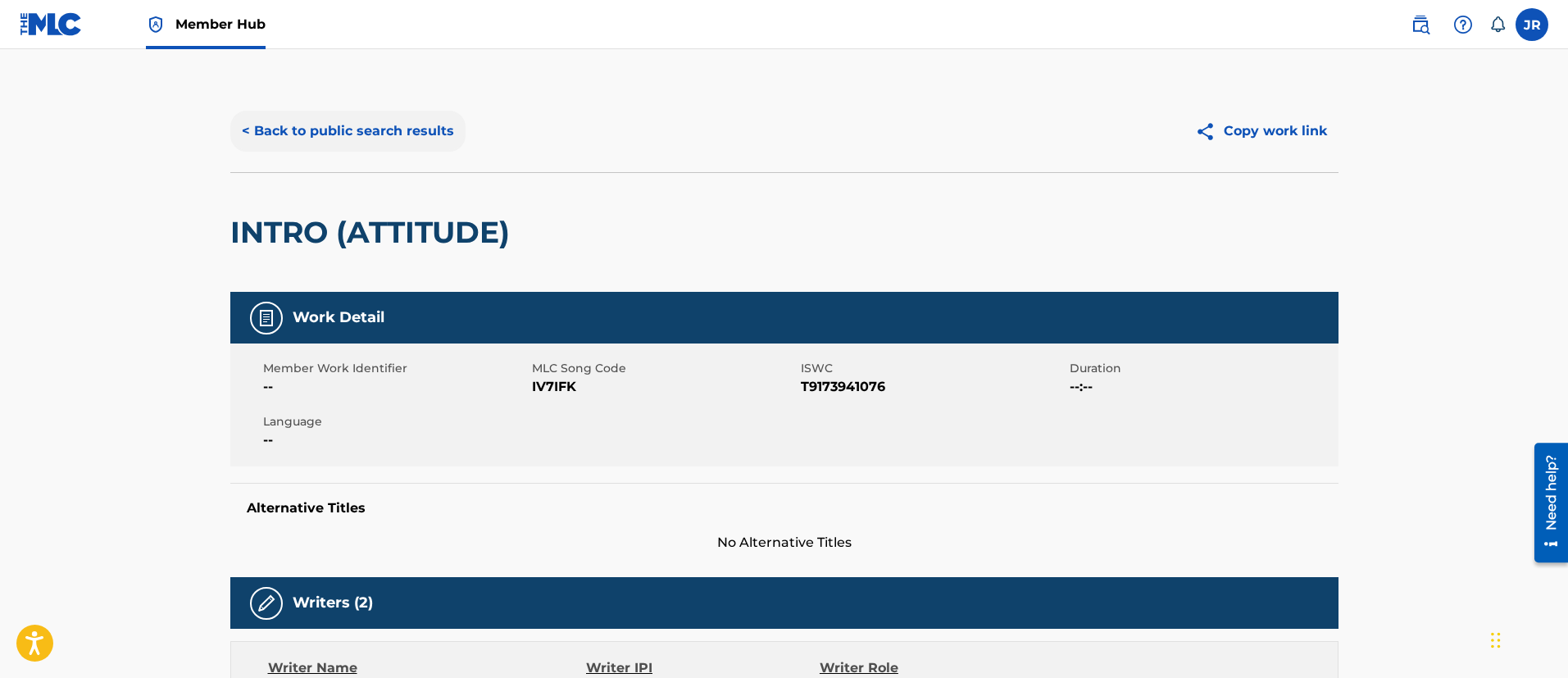
click at [347, 125] on button "< Back to public search results" at bounding box center [347, 131] width 235 height 41
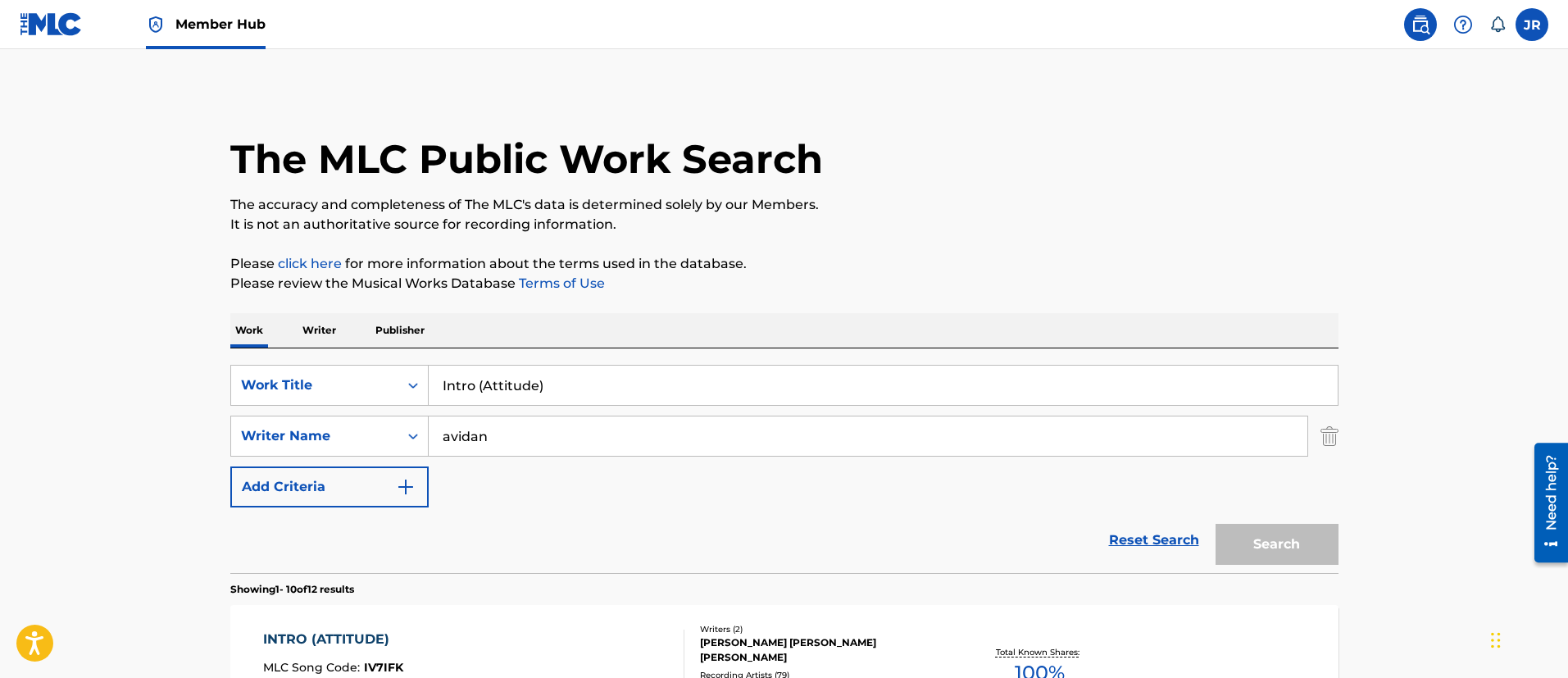
scroll to position [273, 0]
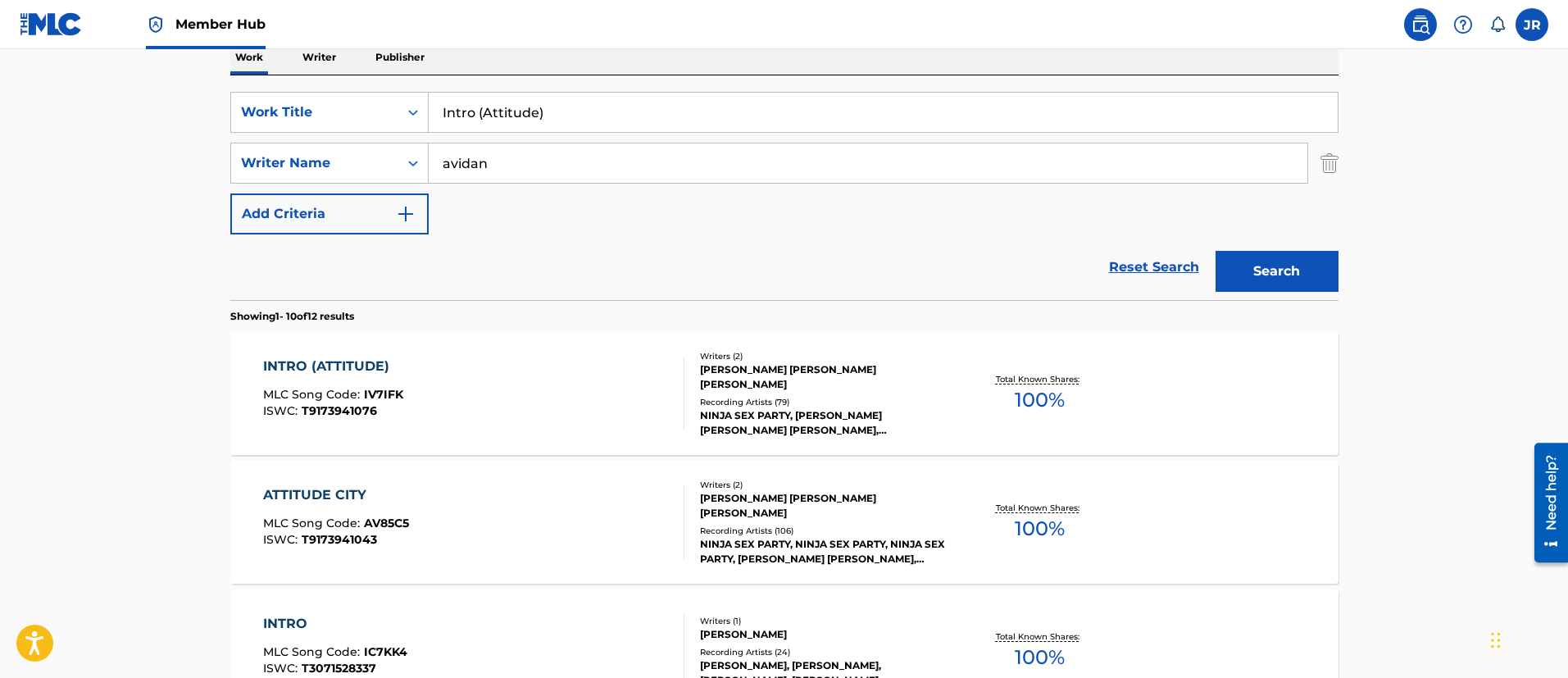
click at [540, 110] on input "Intro (Attitude)" at bounding box center [883, 112] width 909 height 40
paste input "Cool)"
type input "Intro (Cool)"
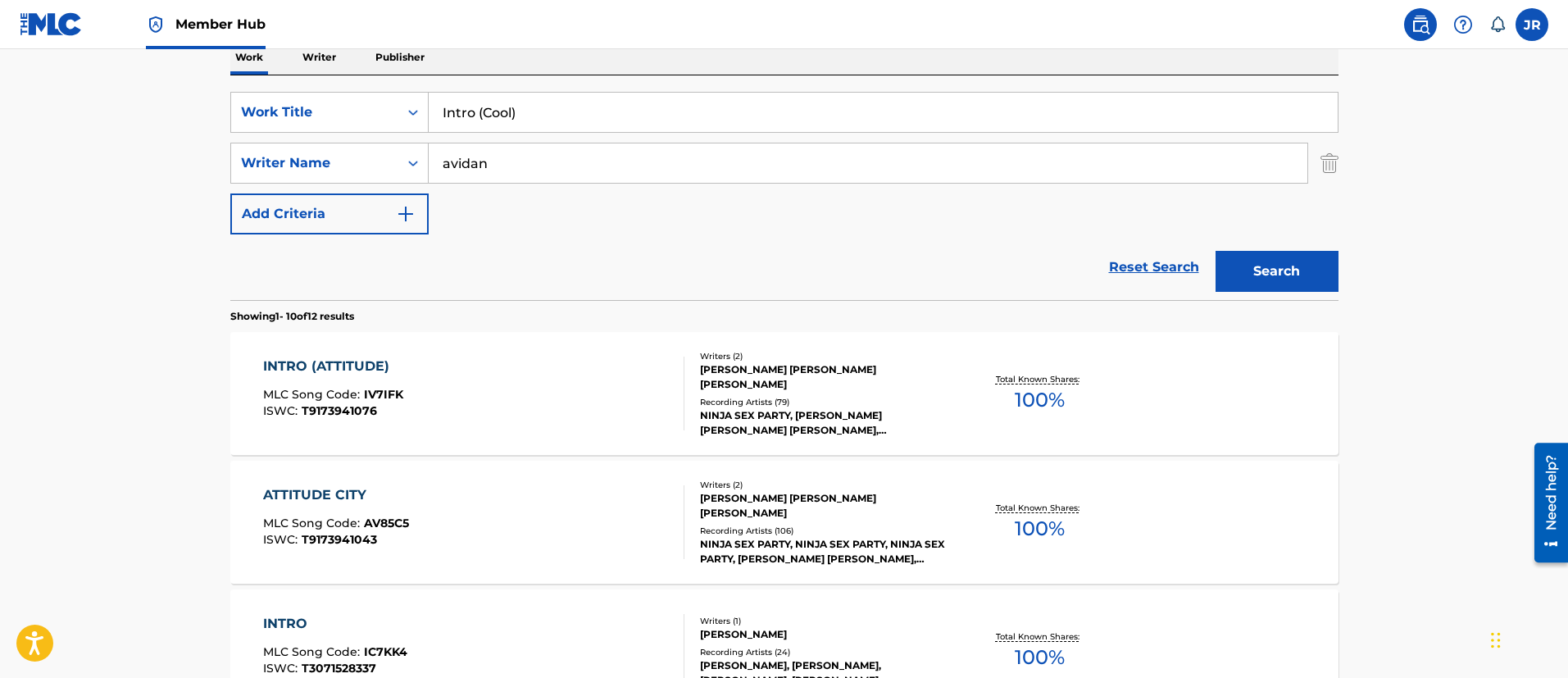
click at [1215, 251] on button "Search" at bounding box center [1276, 271] width 123 height 41
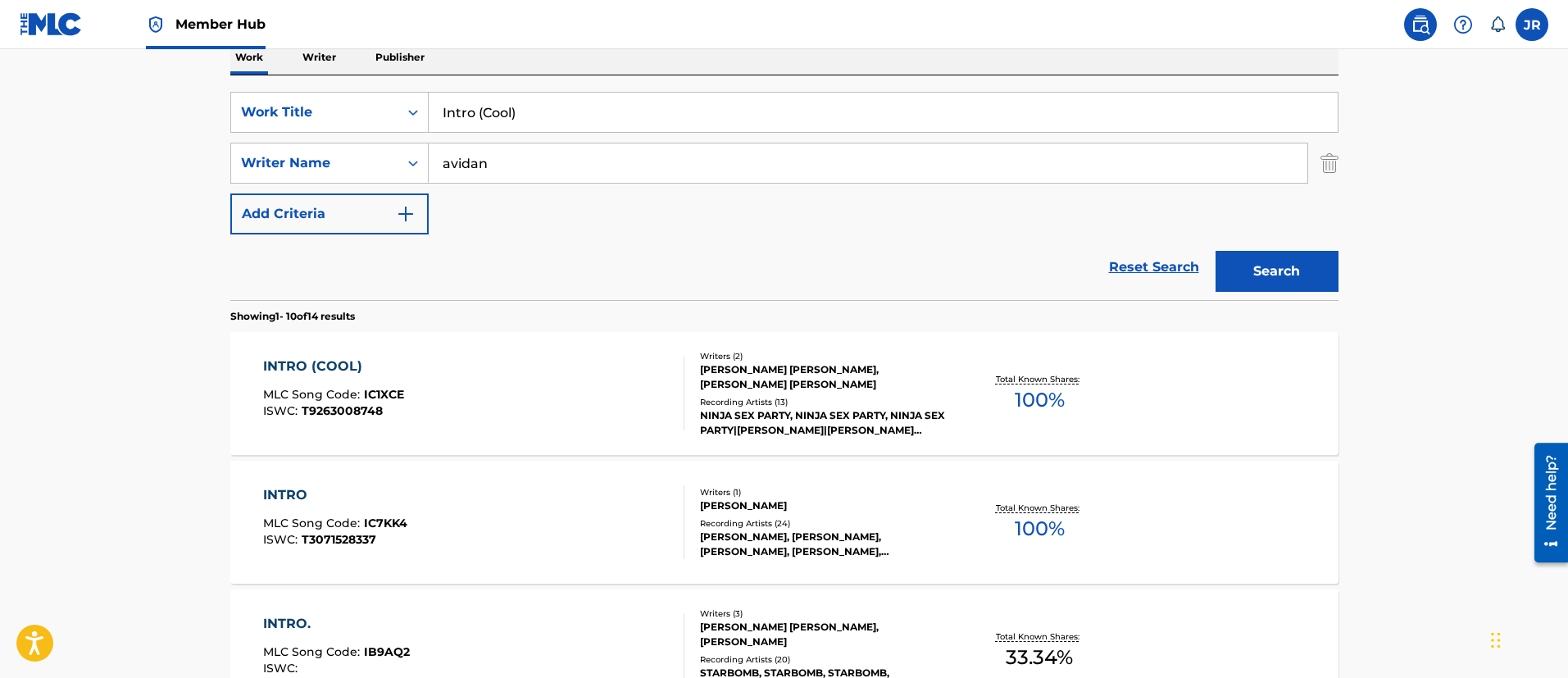
click at [503, 387] on div "INTRO (COOL) MLC Song Code : IC1XCE ISWC : T9263008748" at bounding box center [474, 394] width 421 height 74
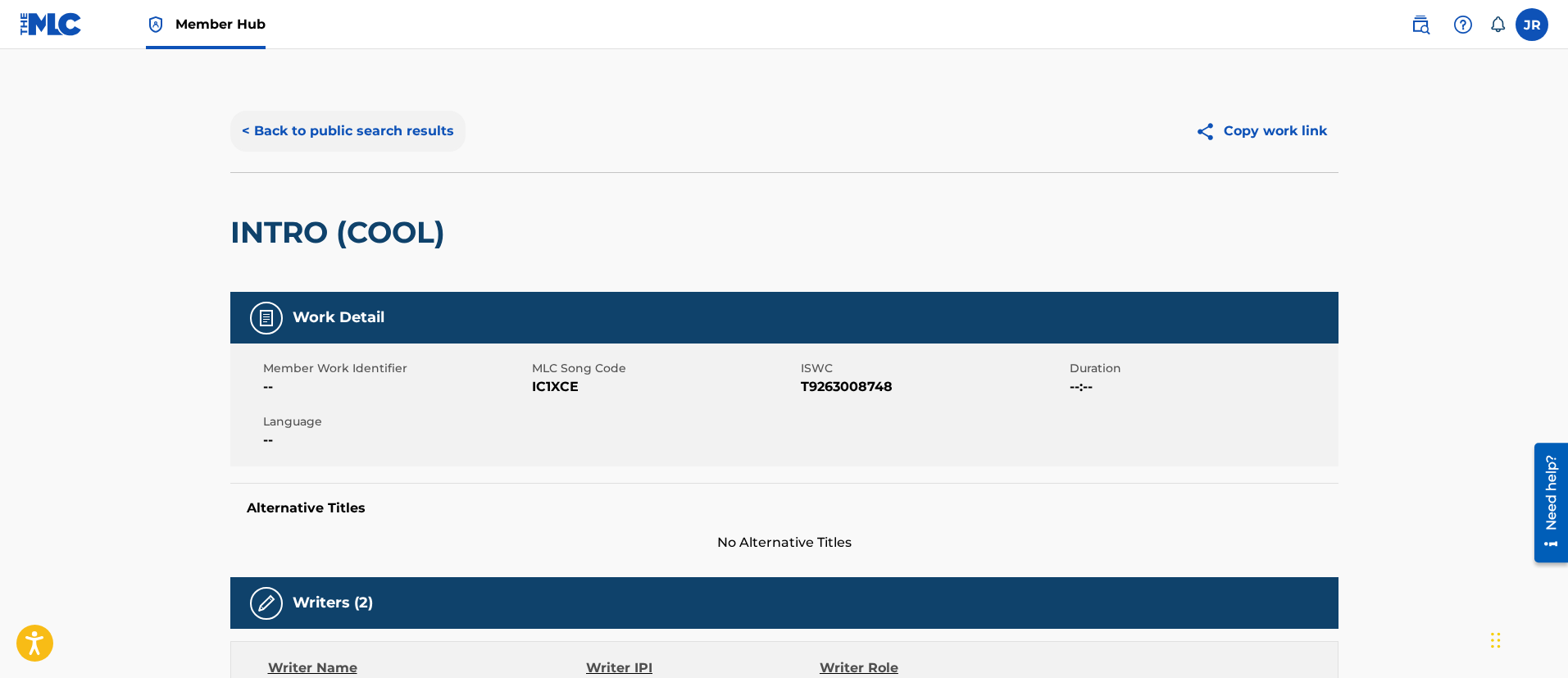
click at [317, 137] on button "< Back to public search results" at bounding box center [347, 131] width 235 height 41
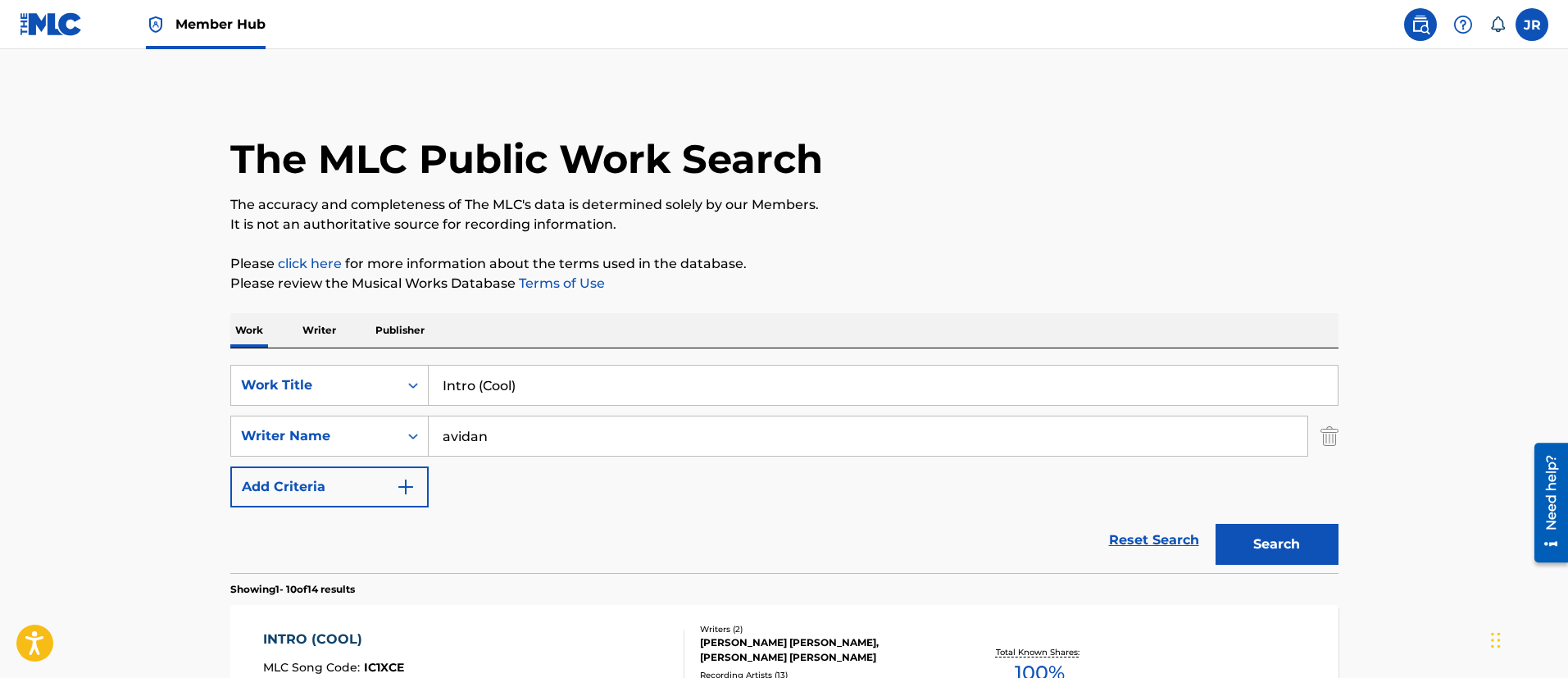
scroll to position [273, 0]
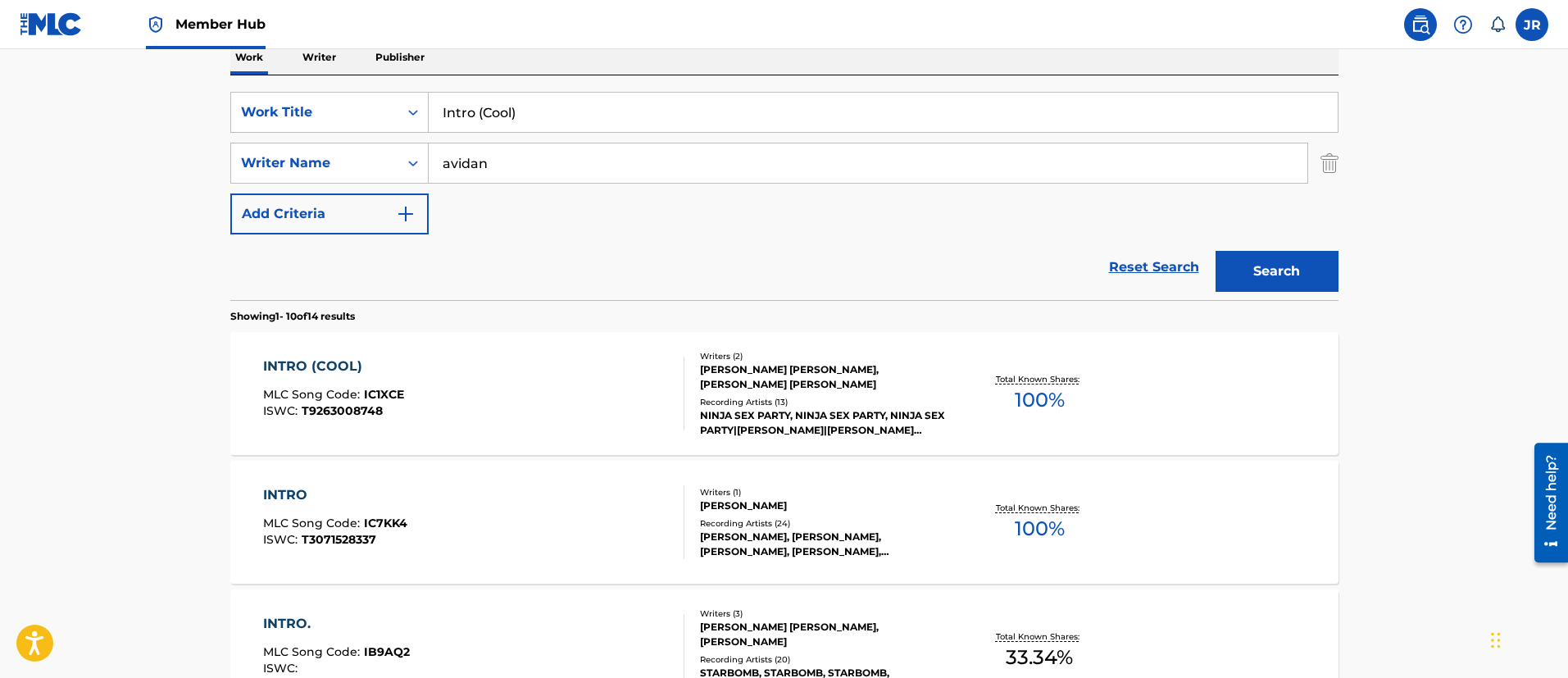
click at [546, 137] on div "SearchWithCriteria01f118ce-2e14-42d7-906e-3ebfa5ea2d10 Work Title Intro (Cool) …" at bounding box center [784, 162] width 1108 height 142
drag, startPoint x: 544, startPoint y: 137, endPoint x: 542, endPoint y: 125, distance: 12.2
click at [543, 134] on div "SearchWithCriteria01f118ce-2e14-42d7-906e-3ebfa5ea2d10 Work Title Intro (Cool) …" at bounding box center [784, 162] width 1108 height 142
click at [543, 123] on input "Intro (Cool)" at bounding box center [883, 112] width 909 height 40
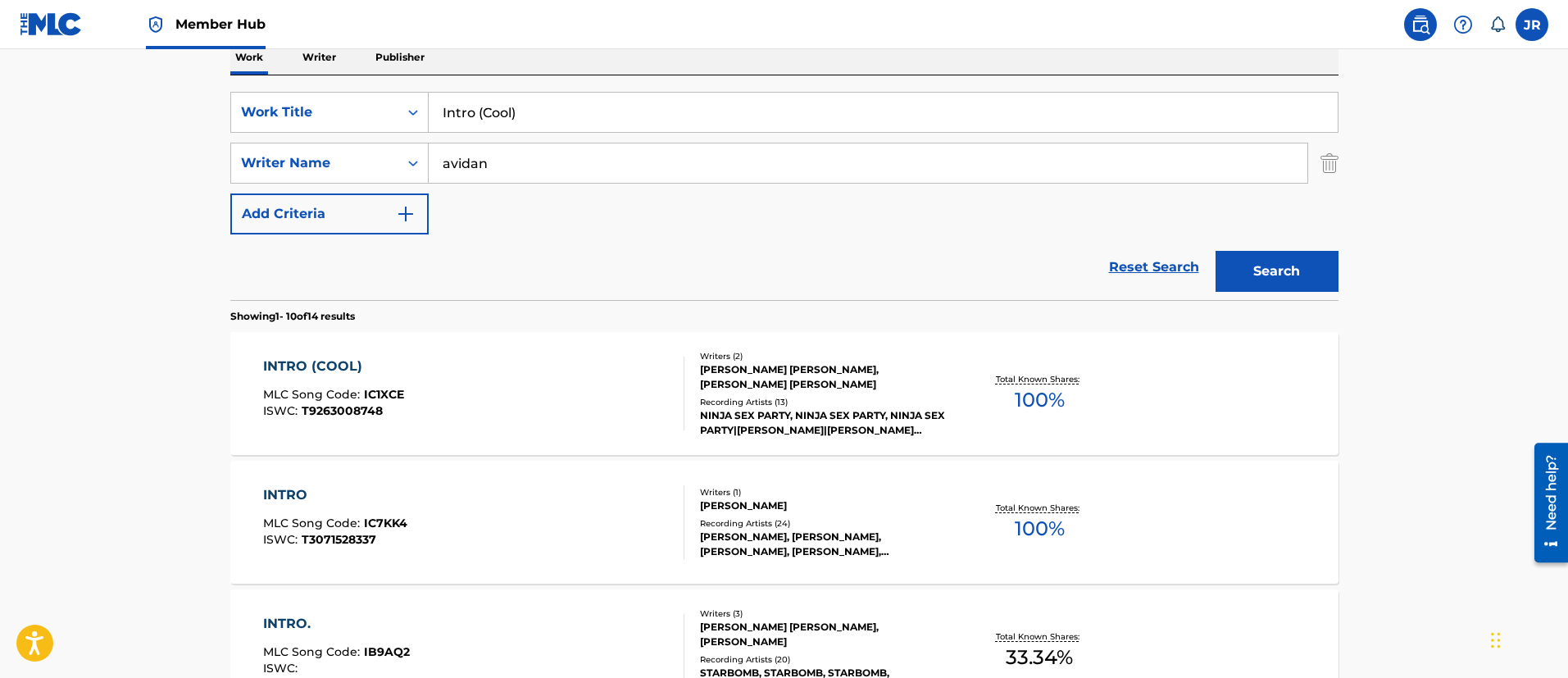
click at [544, 123] on input "Intro (Cool)" at bounding box center [883, 112] width 909 height 40
paste input "Strawberries"
type input "Intro (Strawberries)"
click at [1215, 251] on button "Search" at bounding box center [1276, 271] width 123 height 41
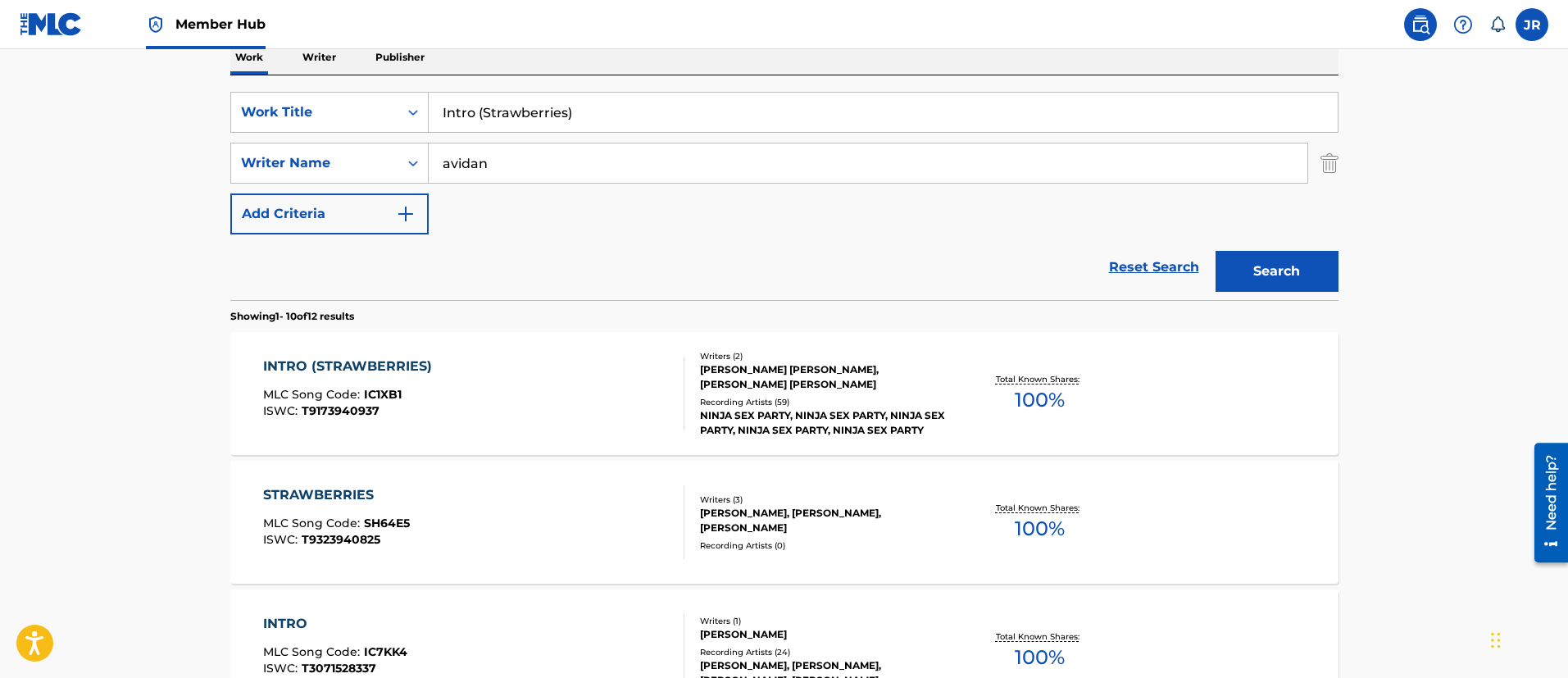
click at [492, 383] on div "INTRO (STRAWBERRIES) MLC Song Code : IC1XB1 ISWC : T9173940937" at bounding box center [474, 394] width 421 height 74
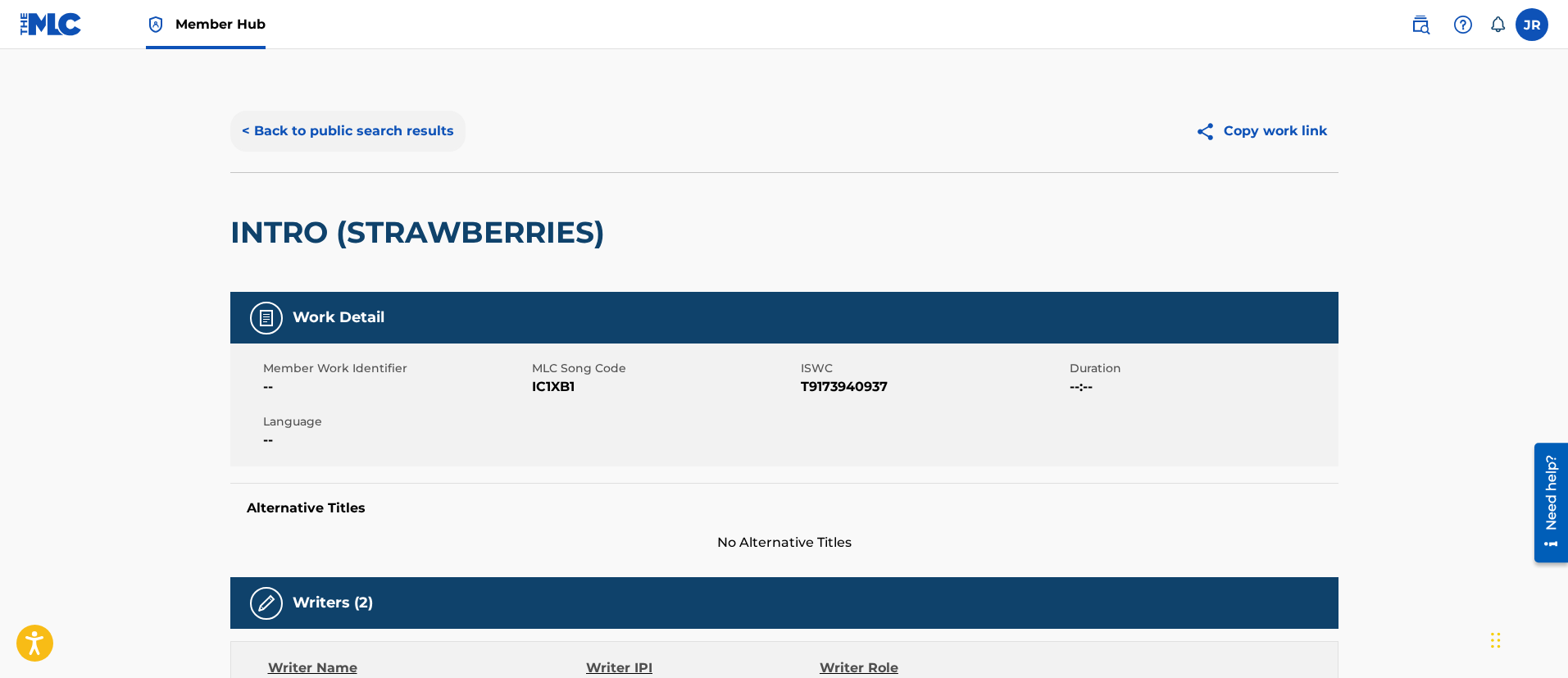
click at [288, 127] on button "< Back to public search results" at bounding box center [347, 131] width 235 height 41
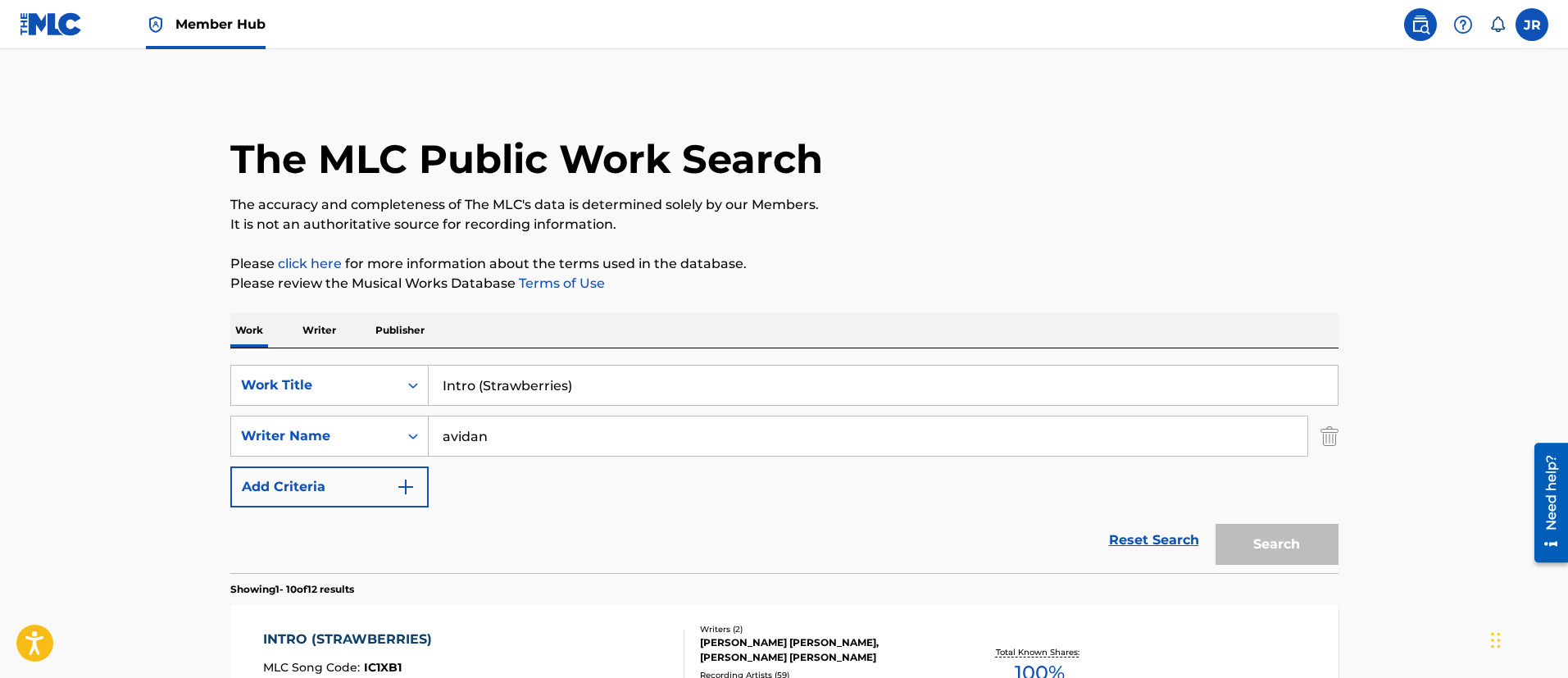
scroll to position [273, 0]
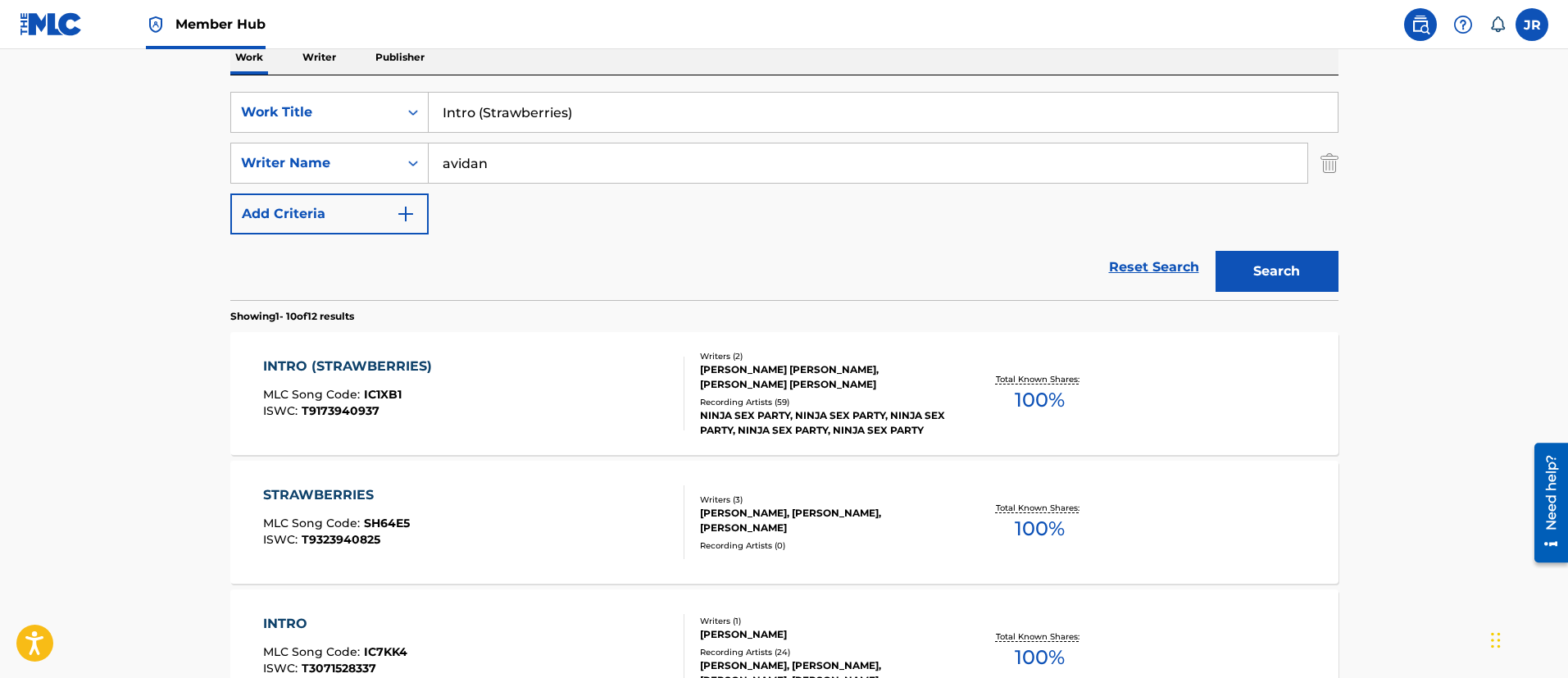
drag, startPoint x: 508, startPoint y: 130, endPoint x: 563, endPoint y: 105, distance: 60.4
click at [520, 130] on input "Intro (Strawberries)" at bounding box center [883, 112] width 909 height 40
click at [563, 105] on input "Intro (Strawberries)" at bounding box center [883, 112] width 909 height 40
click at [562, 105] on input "Intro (Strawberries)" at bounding box center [883, 112] width 909 height 40
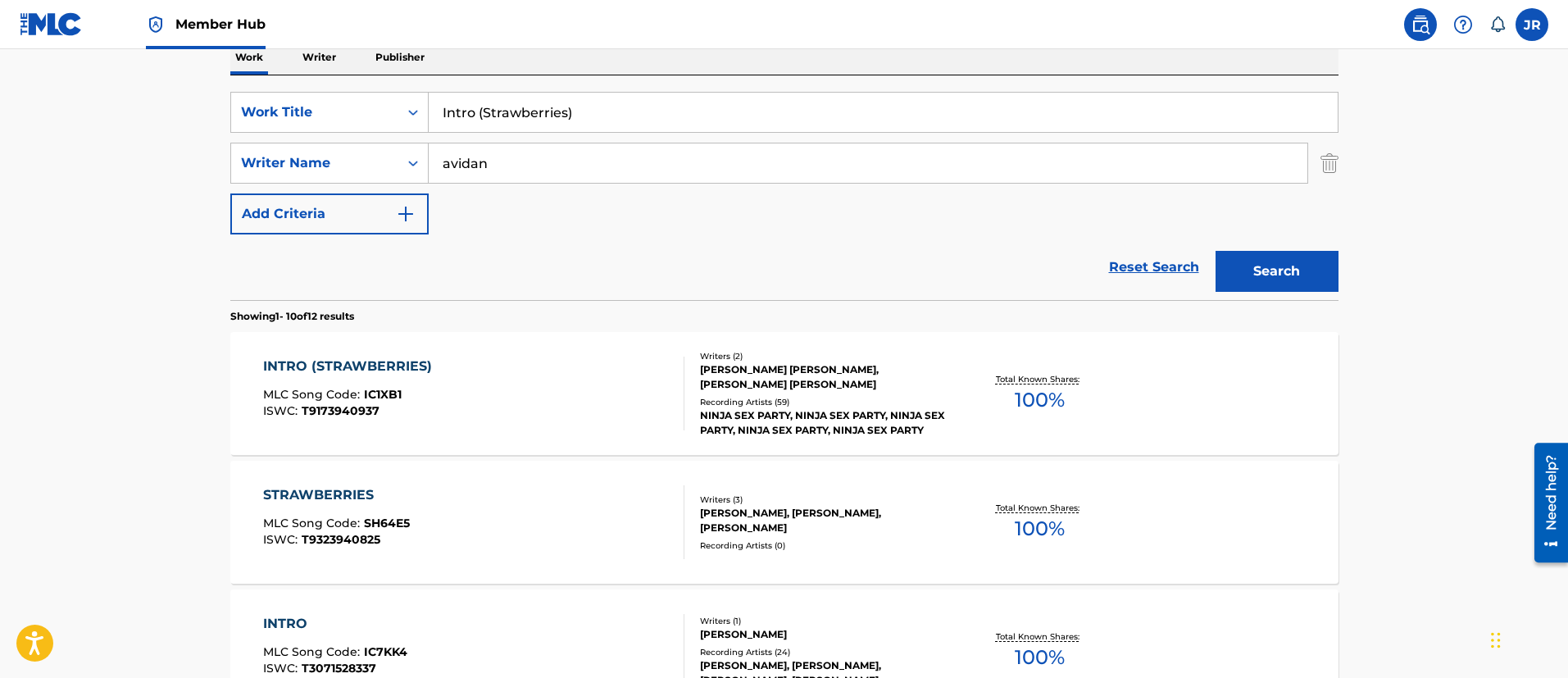
paste input "The)"
type input "Intro (The)"
click at [1215, 251] on button "Search" at bounding box center [1276, 271] width 123 height 41
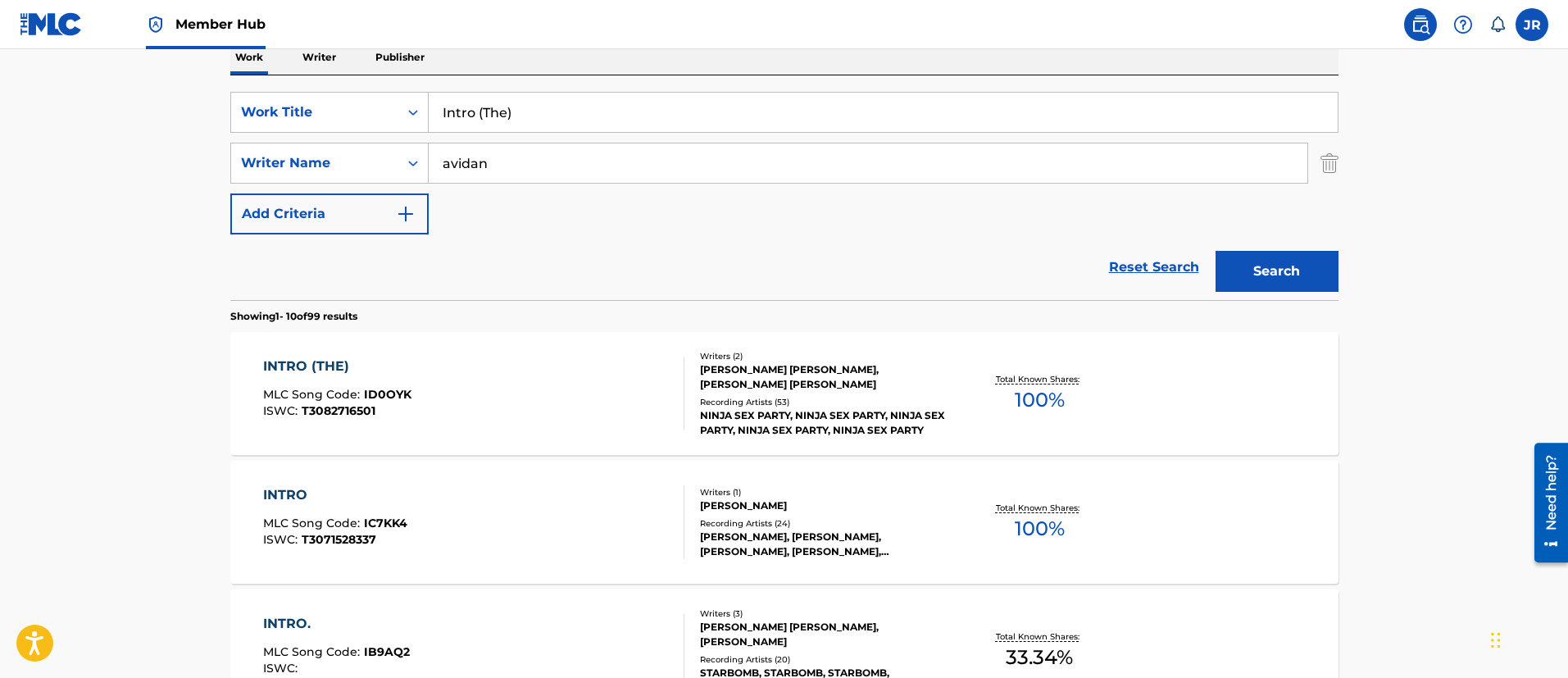
click at [508, 368] on div "INTRO (THE) MLC Song Code : ID0OYK ISWC : T3082716501" at bounding box center [474, 394] width 421 height 74
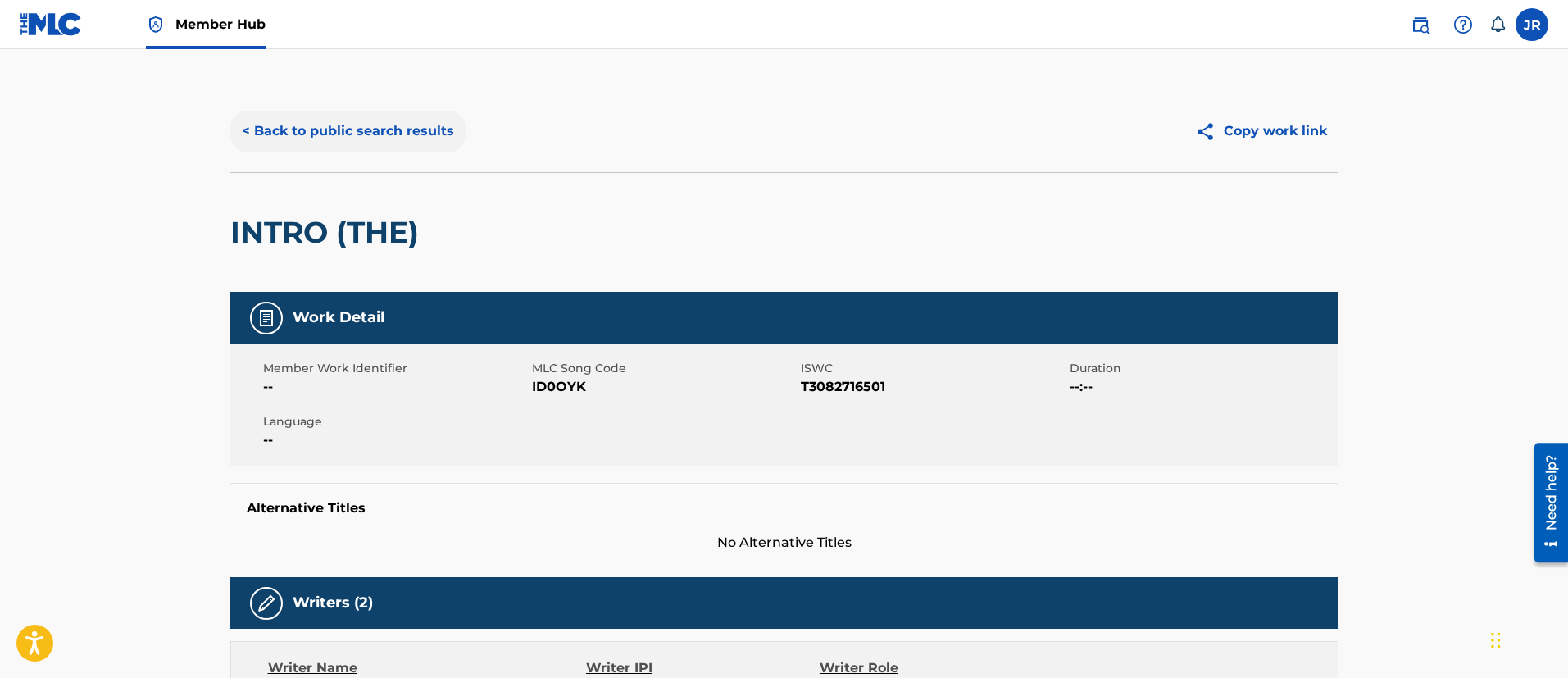
click at [360, 154] on div "< Back to public search results Copy work link" at bounding box center [784, 131] width 1108 height 82
click at [357, 127] on button "< Back to public search results" at bounding box center [347, 131] width 235 height 41
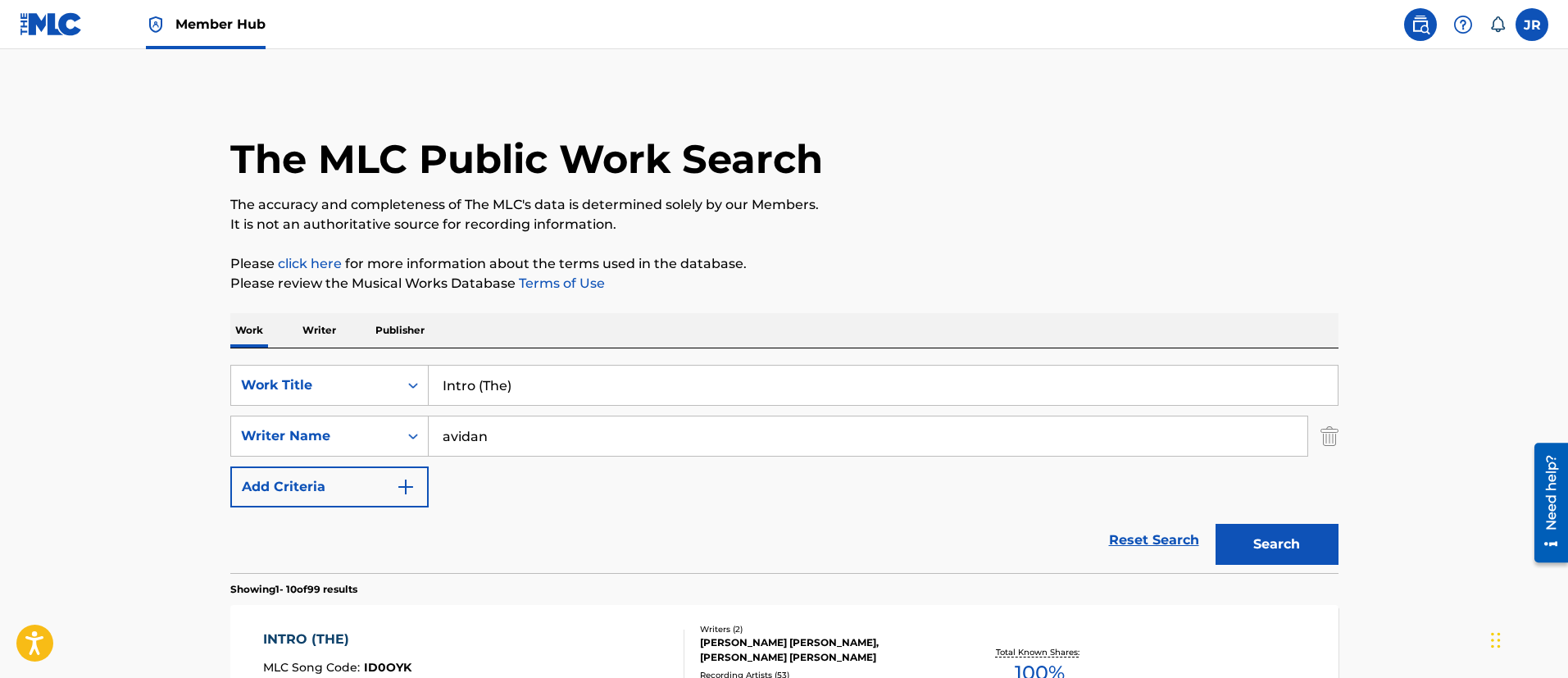
scroll to position [273, 0]
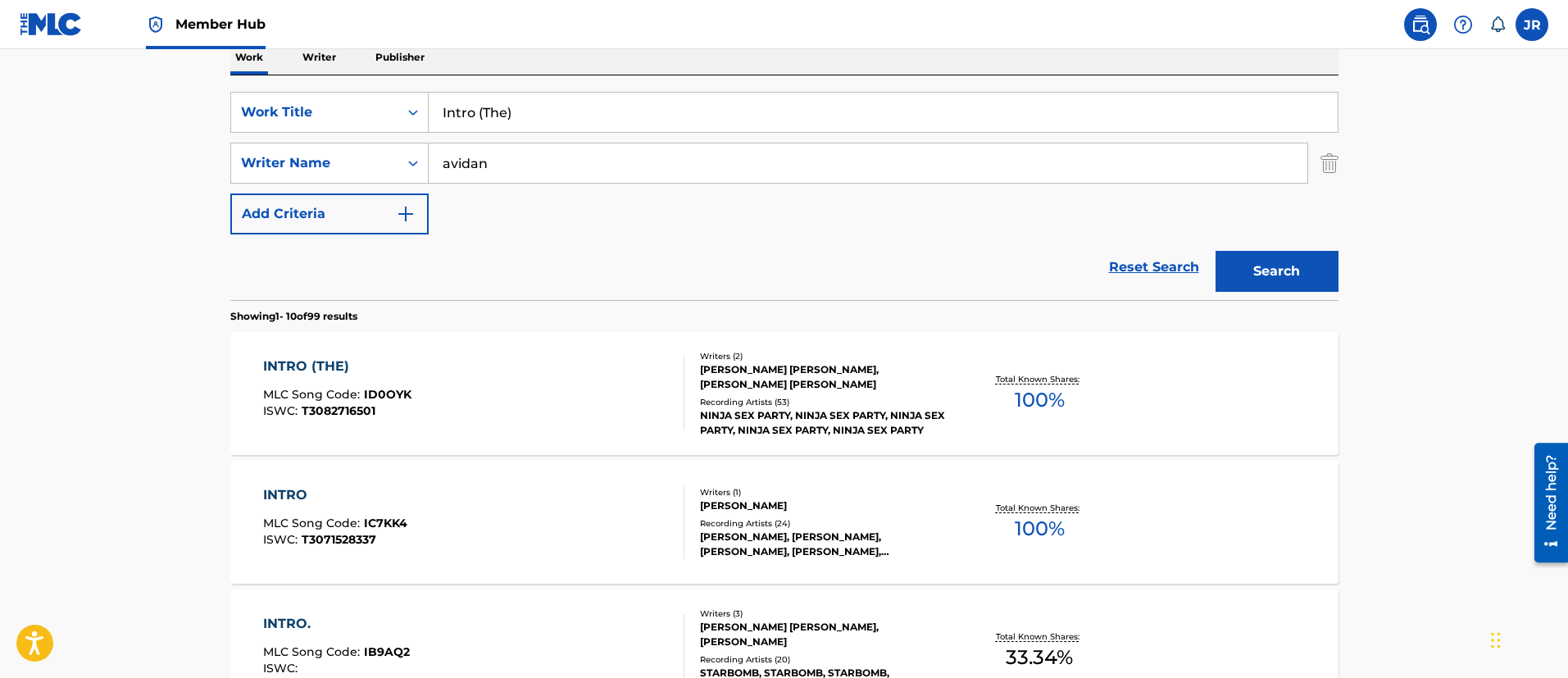
click at [533, 108] on input "Intro (The)" at bounding box center [883, 112] width 909 height 40
click at [534, 107] on input "Intro (The)" at bounding box center [883, 112] width 909 height 40
paste input "duction"
type input "Introduction"
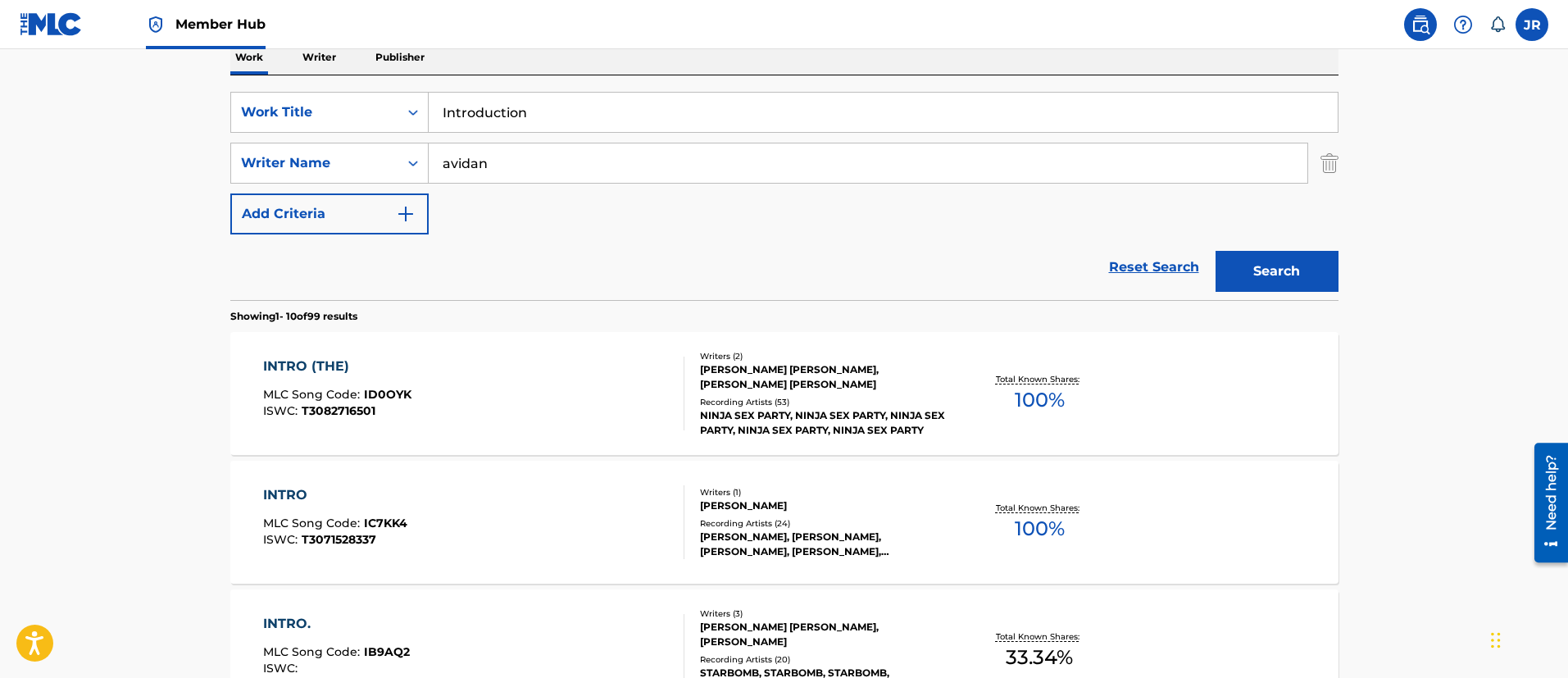
click at [1215, 251] on button "Search" at bounding box center [1276, 271] width 123 height 41
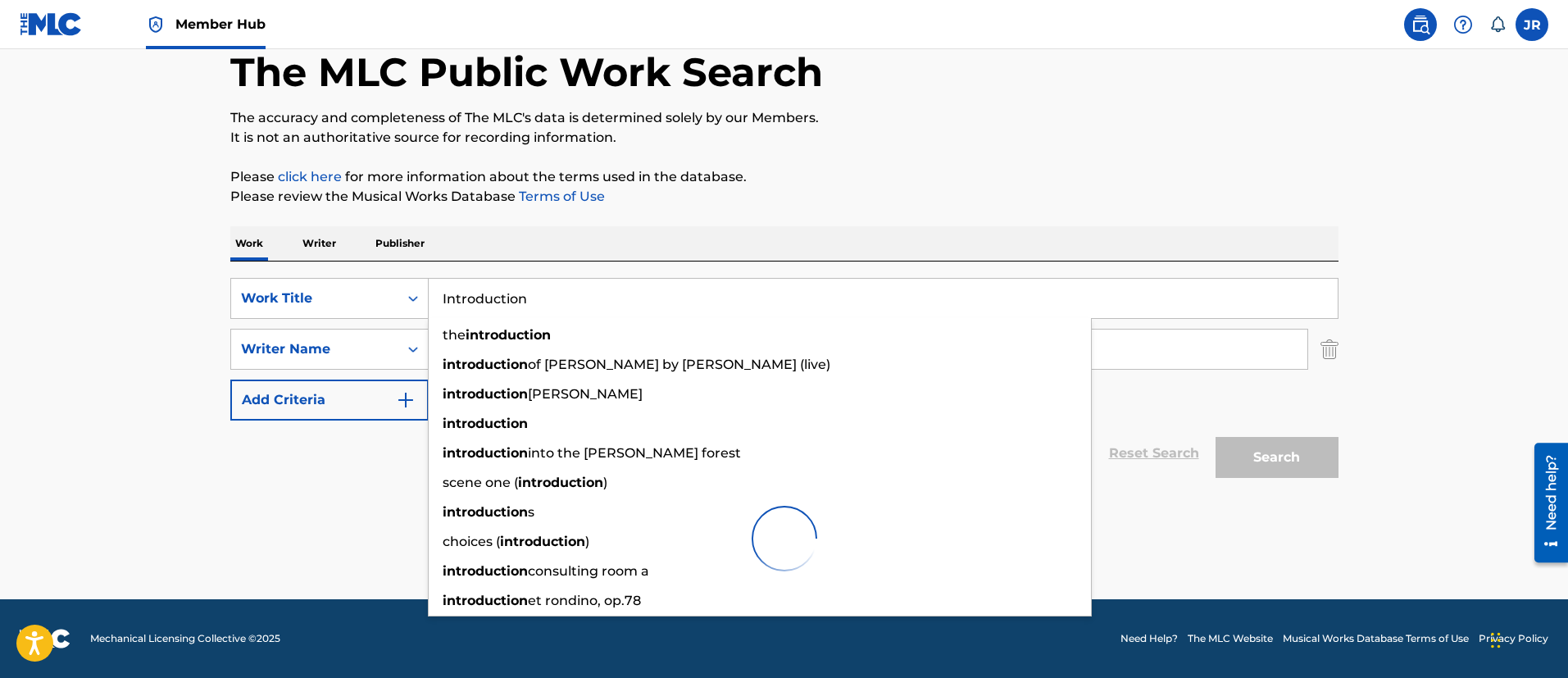
scroll to position [87, 0]
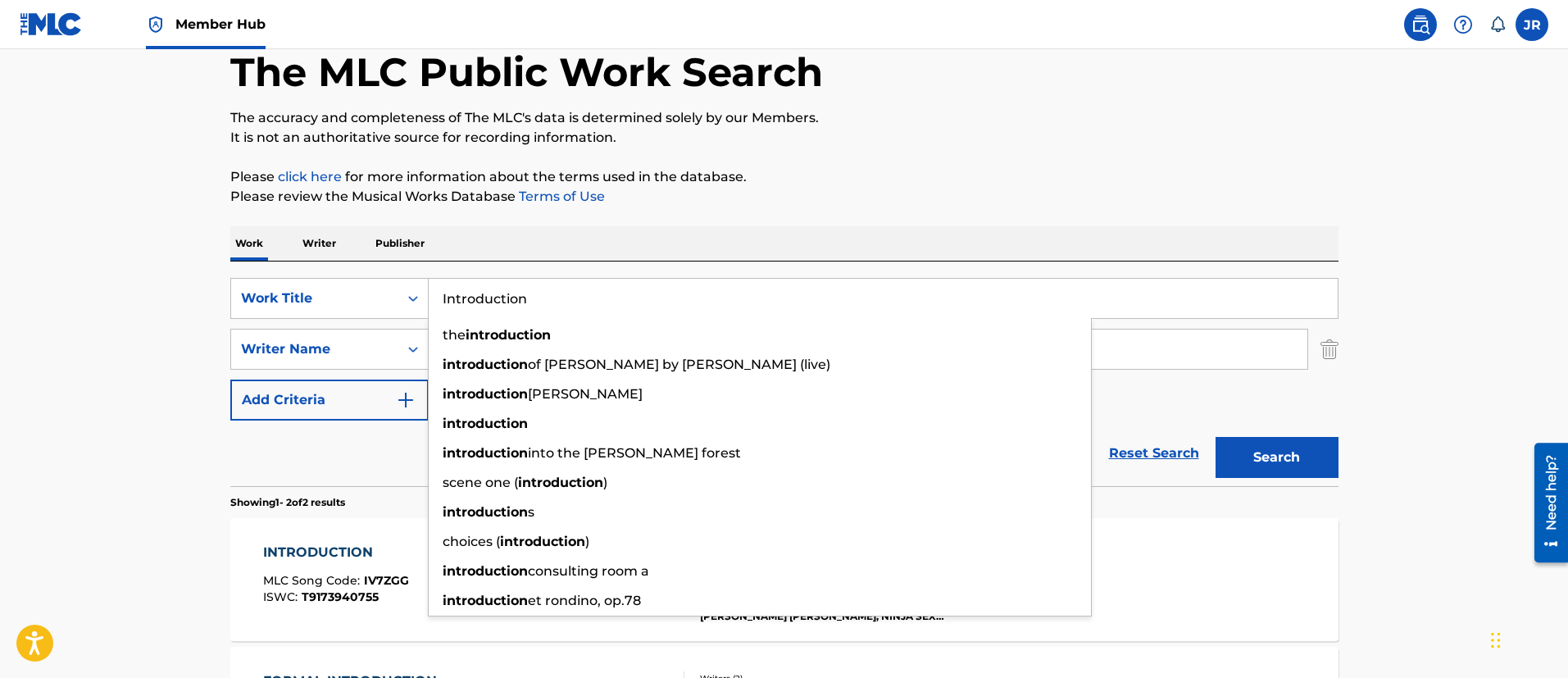
click at [0, 548] on main "The MLC Public Work Search The accuracy and completeness of The MLC's data is d…" at bounding box center [784, 408] width 1568 height 893
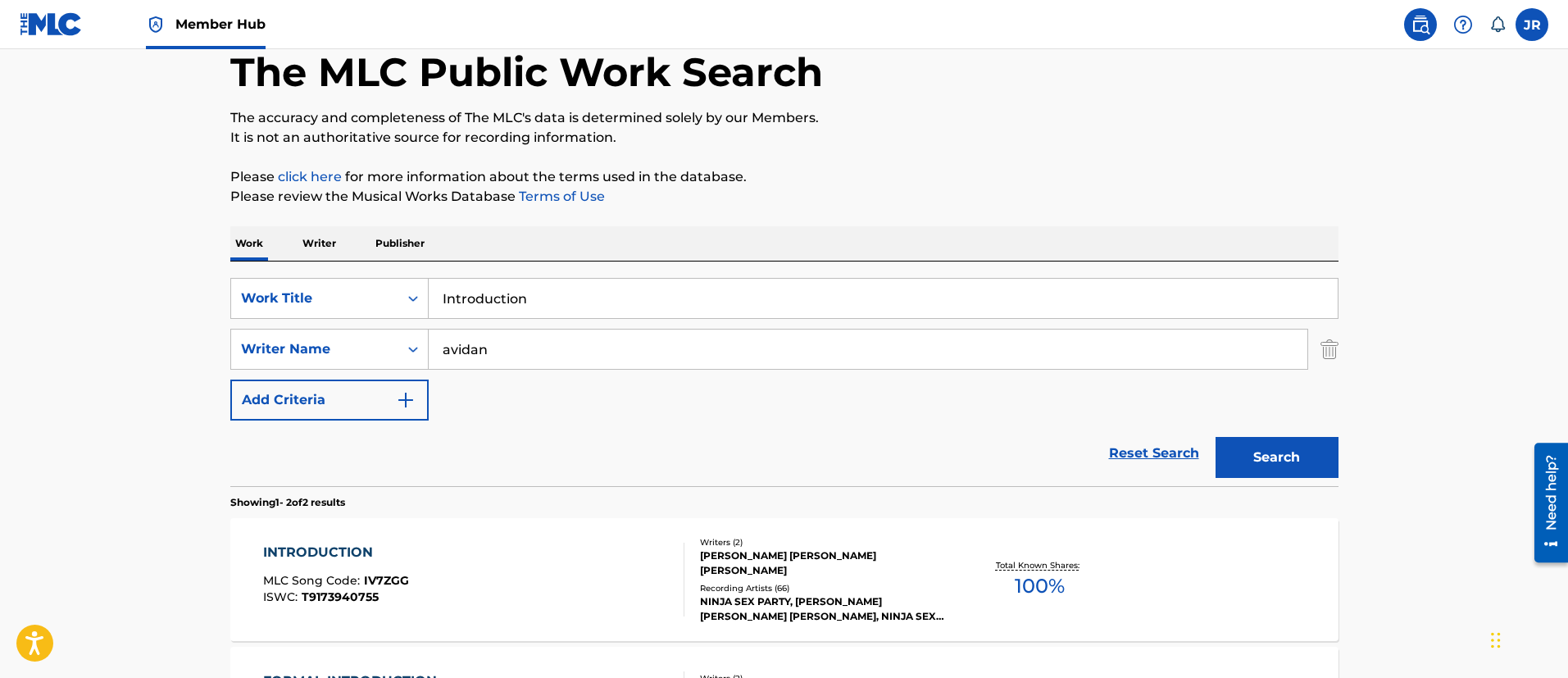
click at [318, 585] on span "MLC Song Code :" at bounding box center [313, 580] width 101 height 15
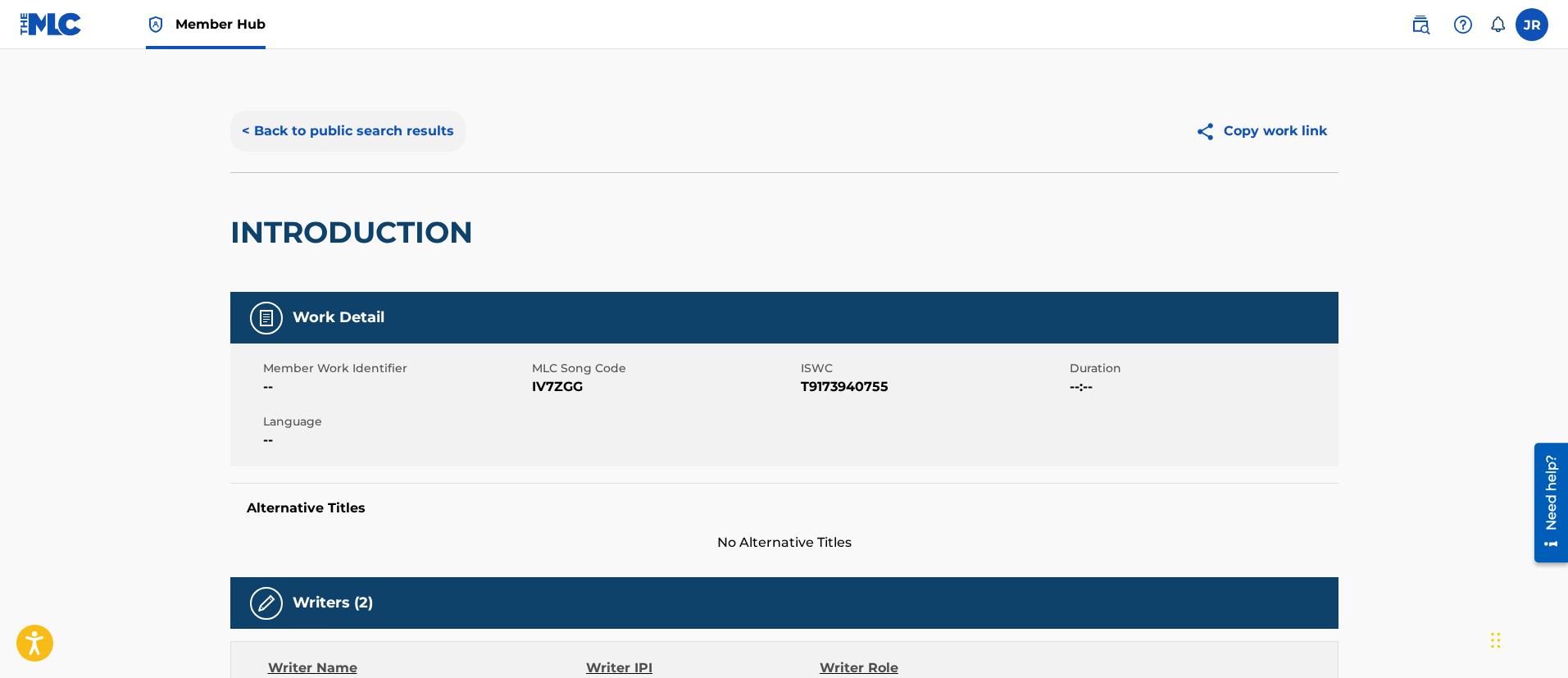
click at [296, 121] on button "< Back to public search results" at bounding box center [347, 131] width 235 height 41
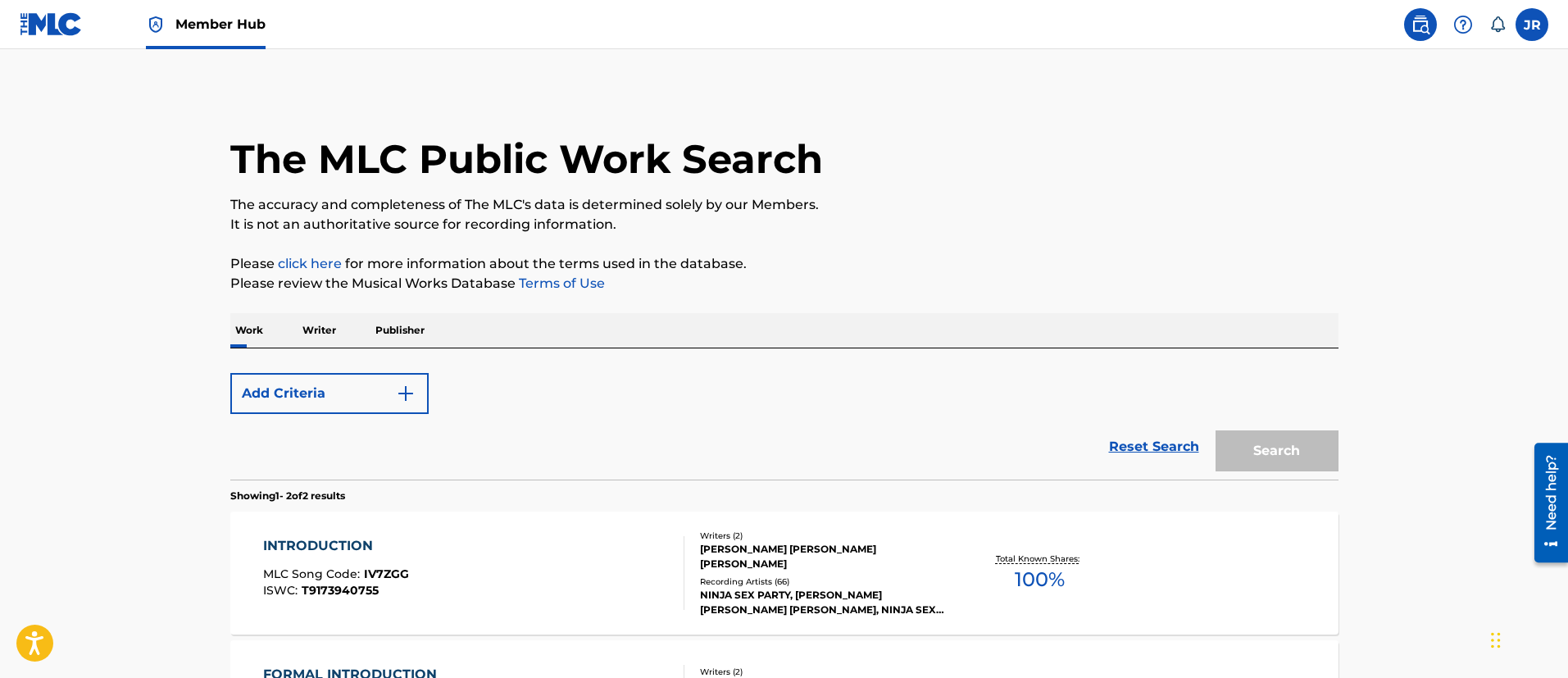
scroll to position [87, 0]
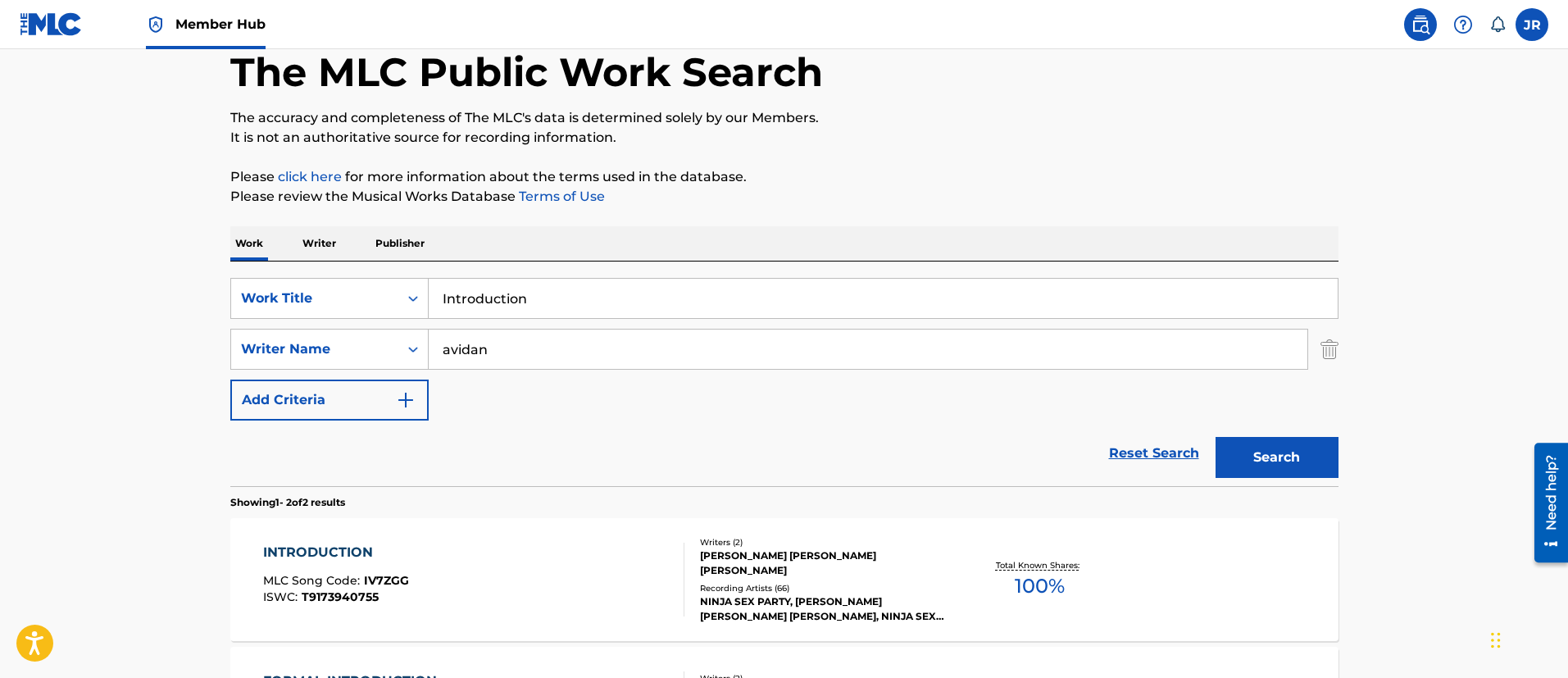
click at [481, 284] on input "Introduction" at bounding box center [883, 298] width 909 height 40
click at [481, 286] on input "Introduction" at bounding box center [883, 298] width 909 height 40
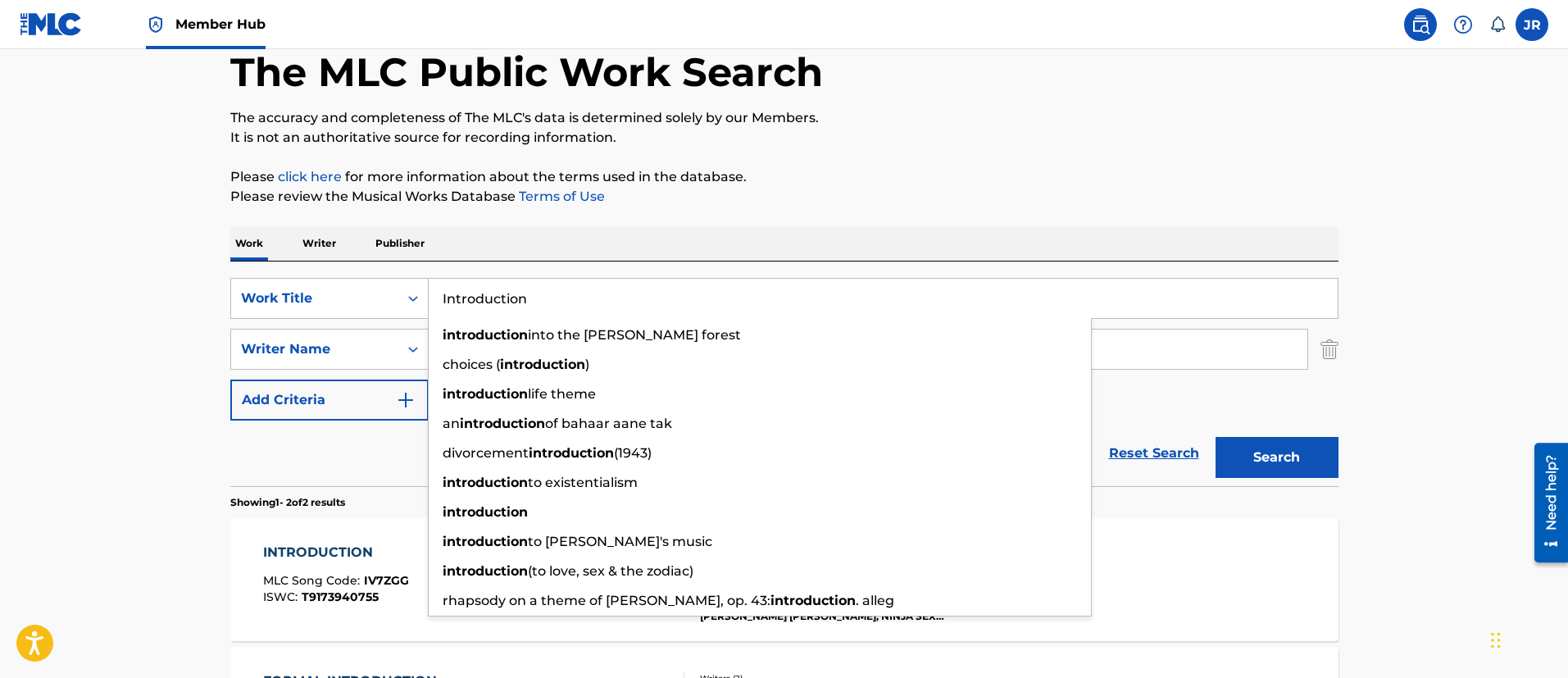
click at [481, 286] on input "Introduction" at bounding box center [883, 298] width 909 height 40
paste input "t's Bedtime"
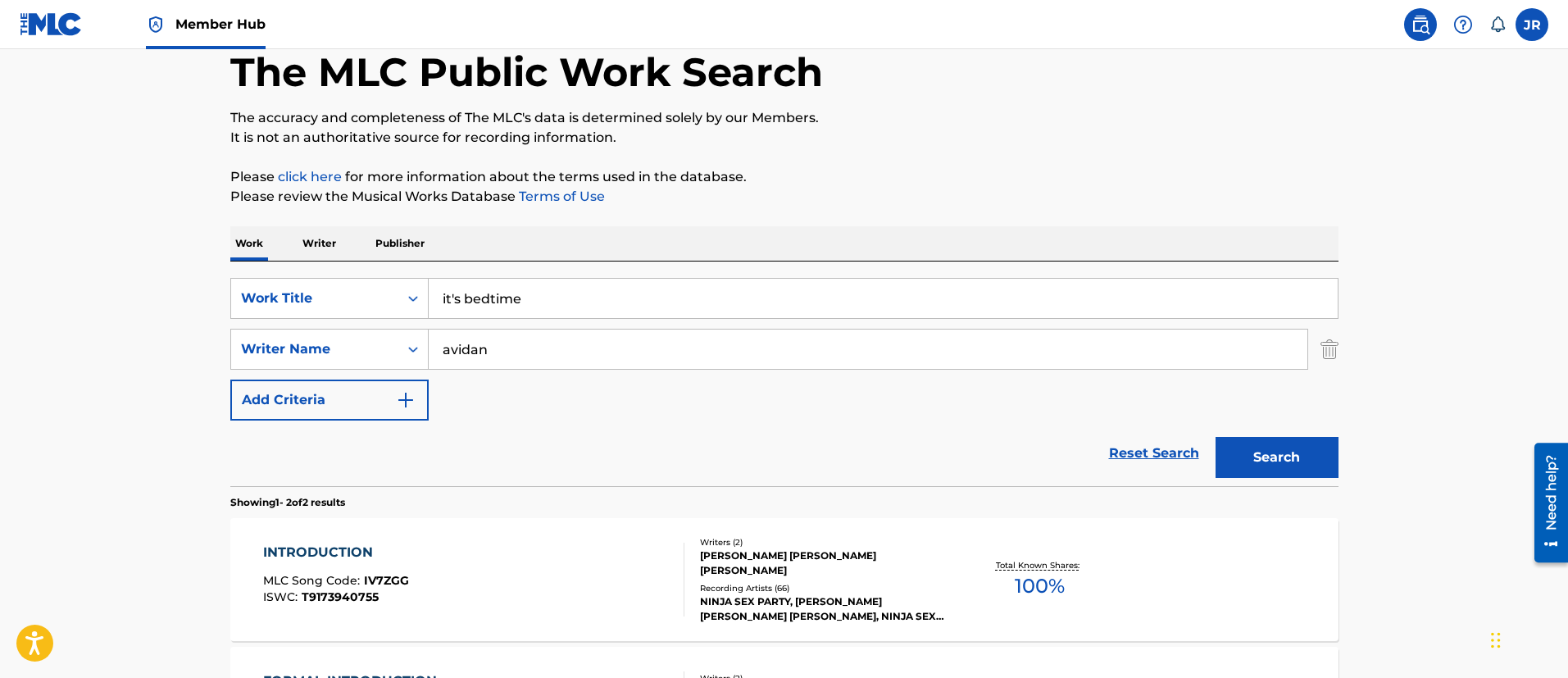
type input "it's bedtime"
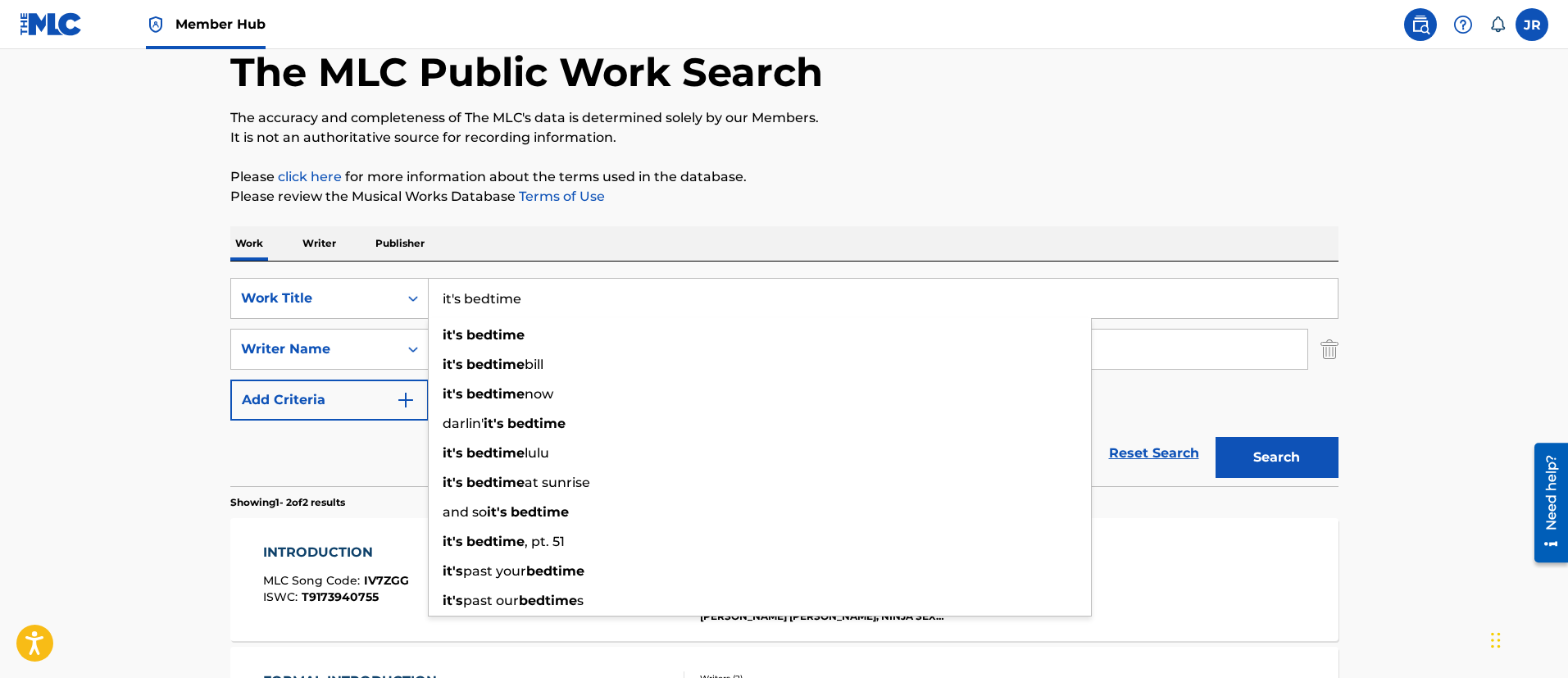
click at [201, 481] on main "The MLC Public Work Search The accuracy and completeness of The MLC's data is d…" at bounding box center [784, 408] width 1568 height 893
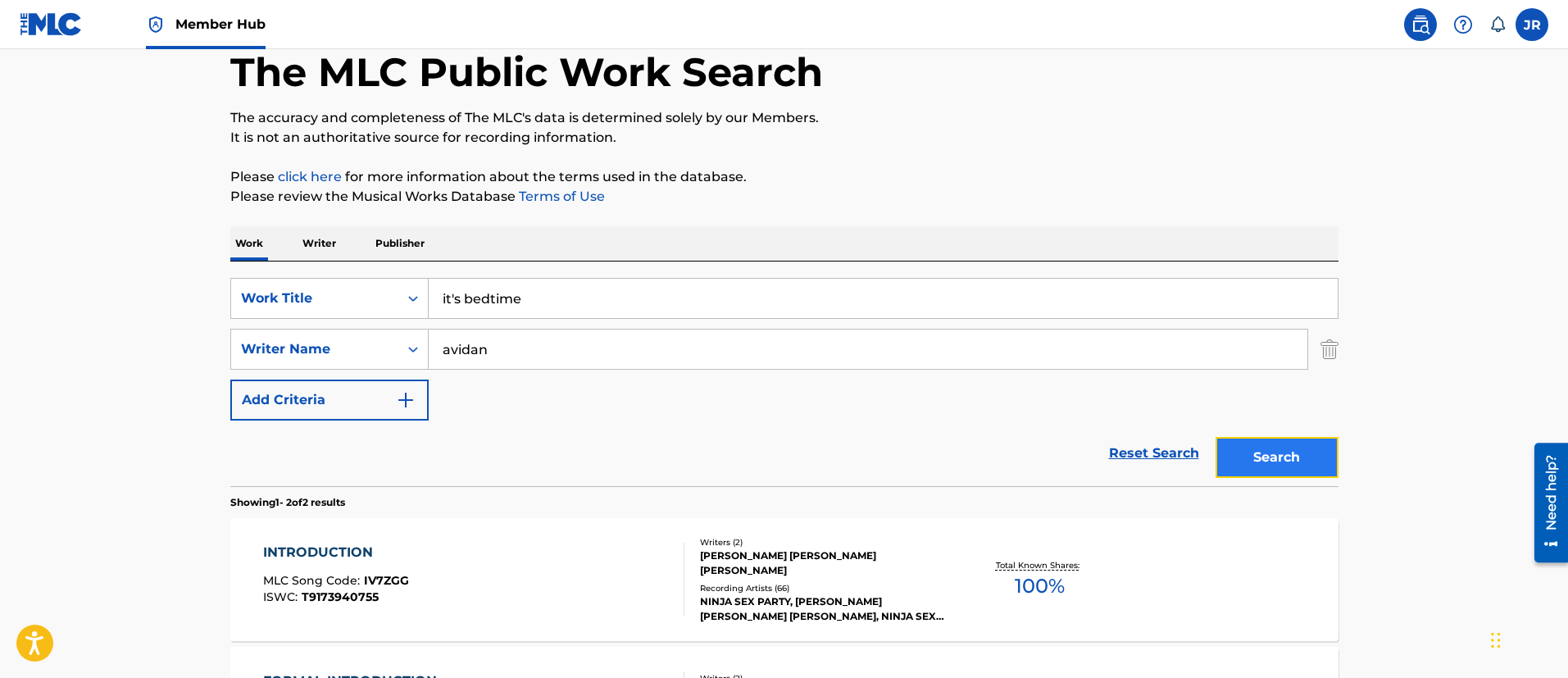
click at [1260, 466] on button "Search" at bounding box center [1276, 457] width 123 height 41
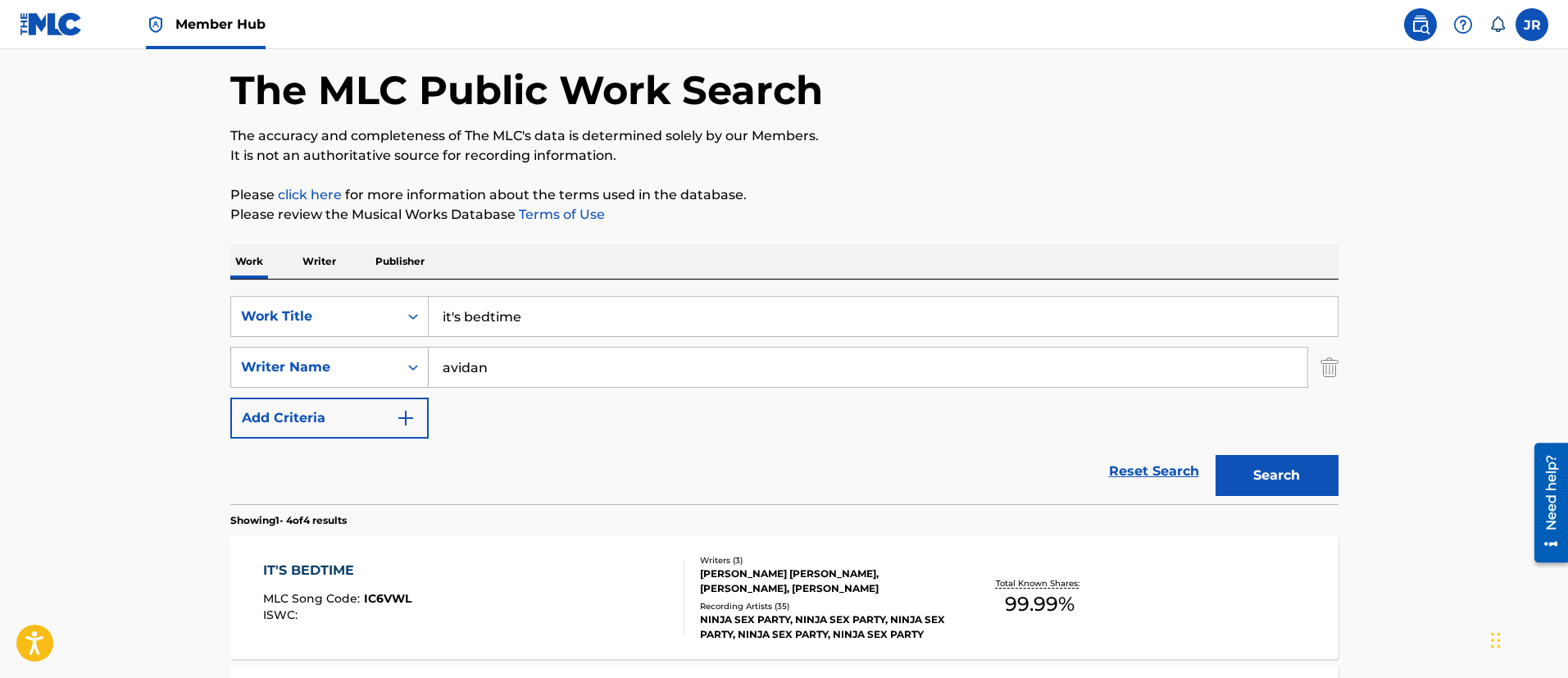
scroll to position [246, 0]
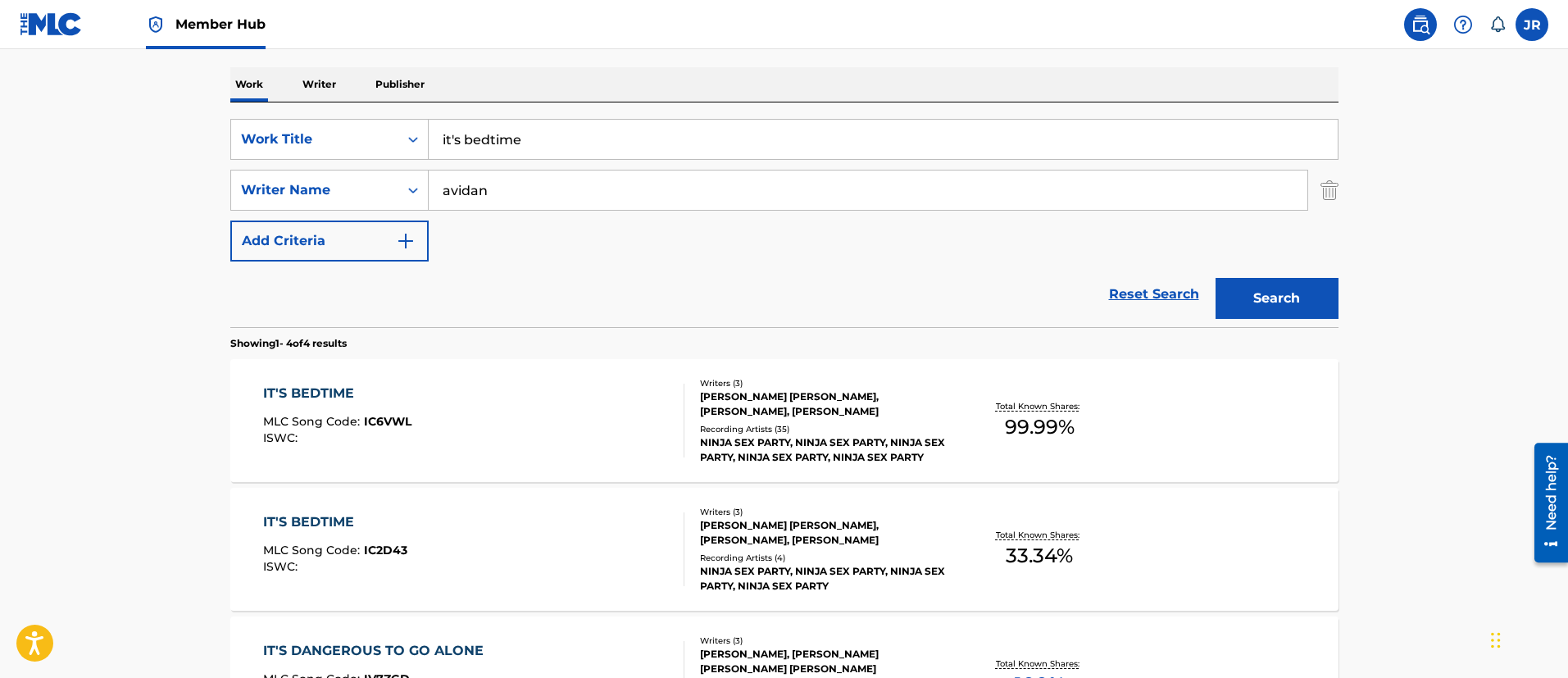
click at [390, 453] on div "IT'S BEDTIME MLC Song Code : IC6VWL ISWC :" at bounding box center [336, 421] width 148 height 74
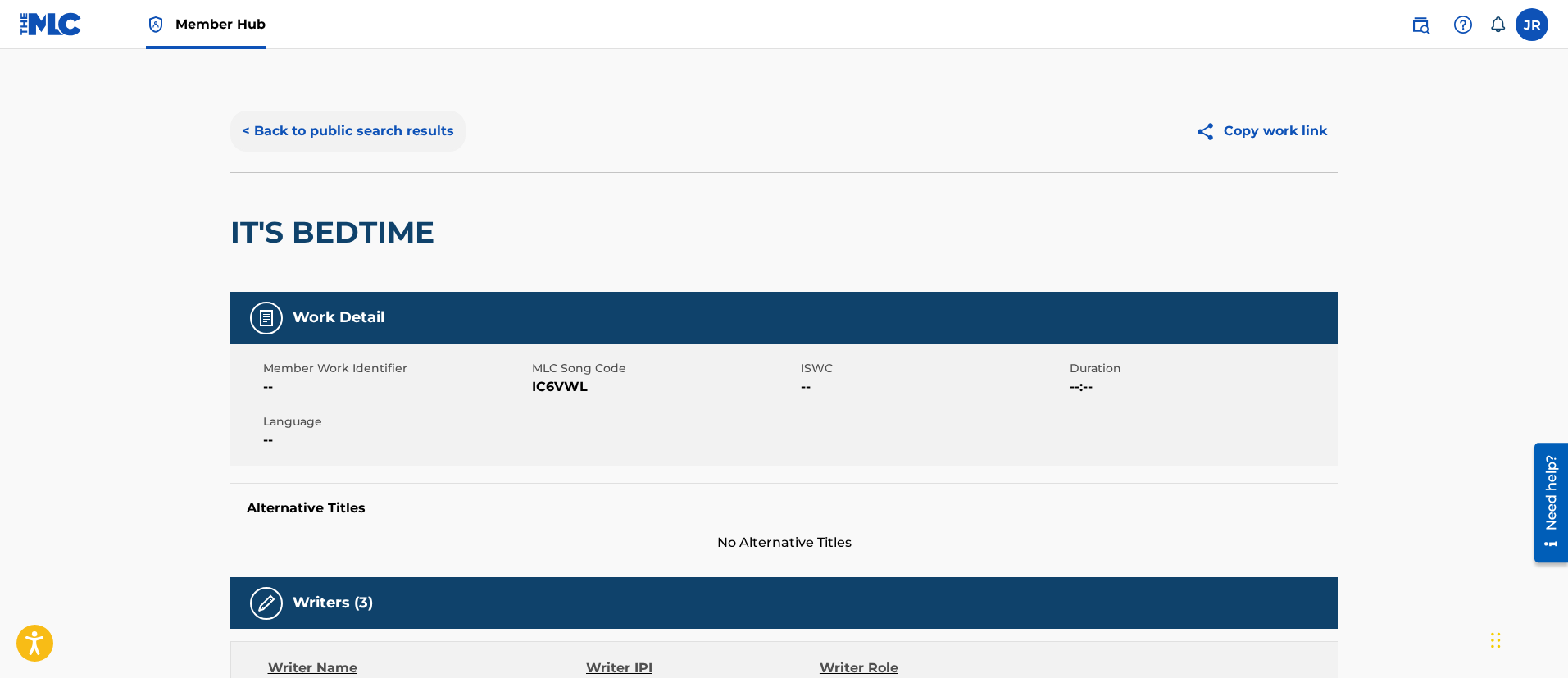
click at [384, 151] on div "< Back to public search results Copy work link" at bounding box center [784, 131] width 1108 height 82
click at [398, 132] on button "< Back to public search results" at bounding box center [347, 131] width 235 height 41
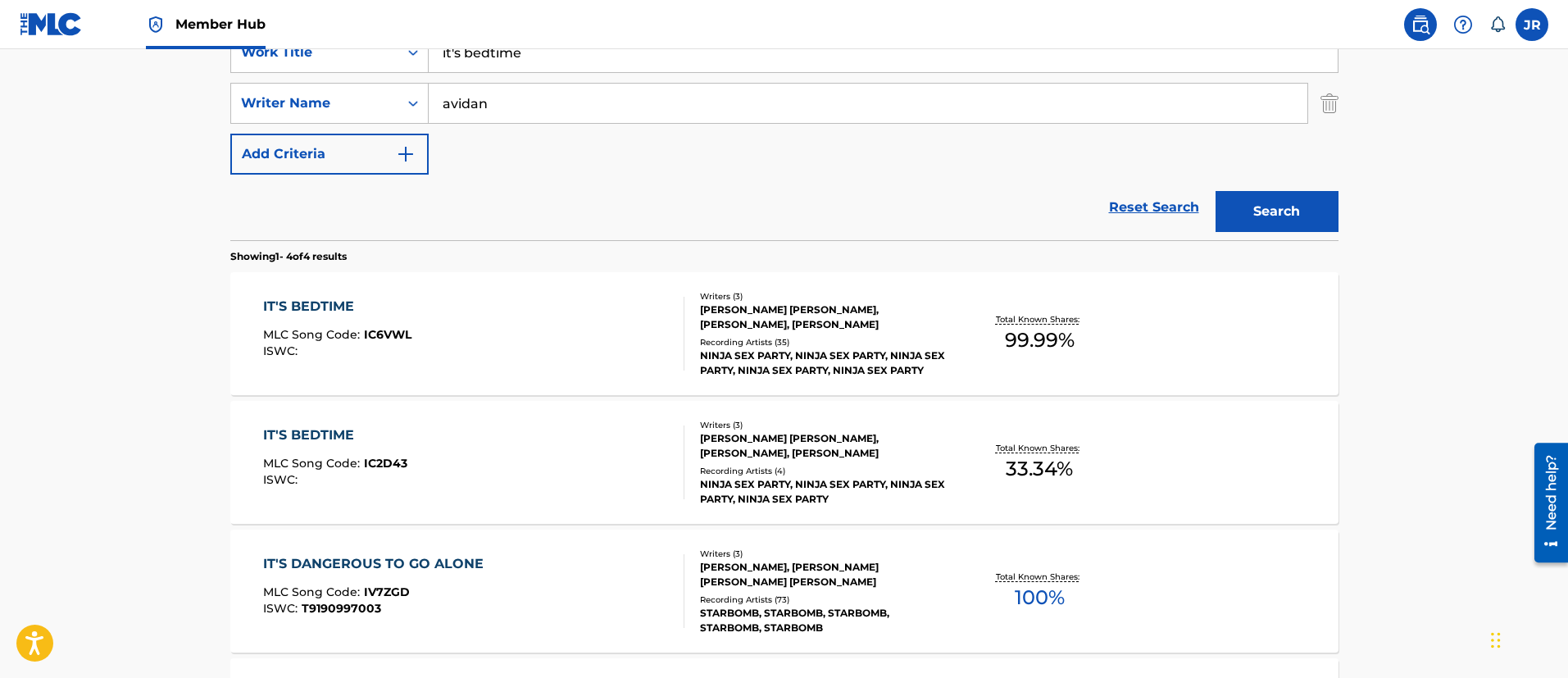
scroll to position [368, 0]
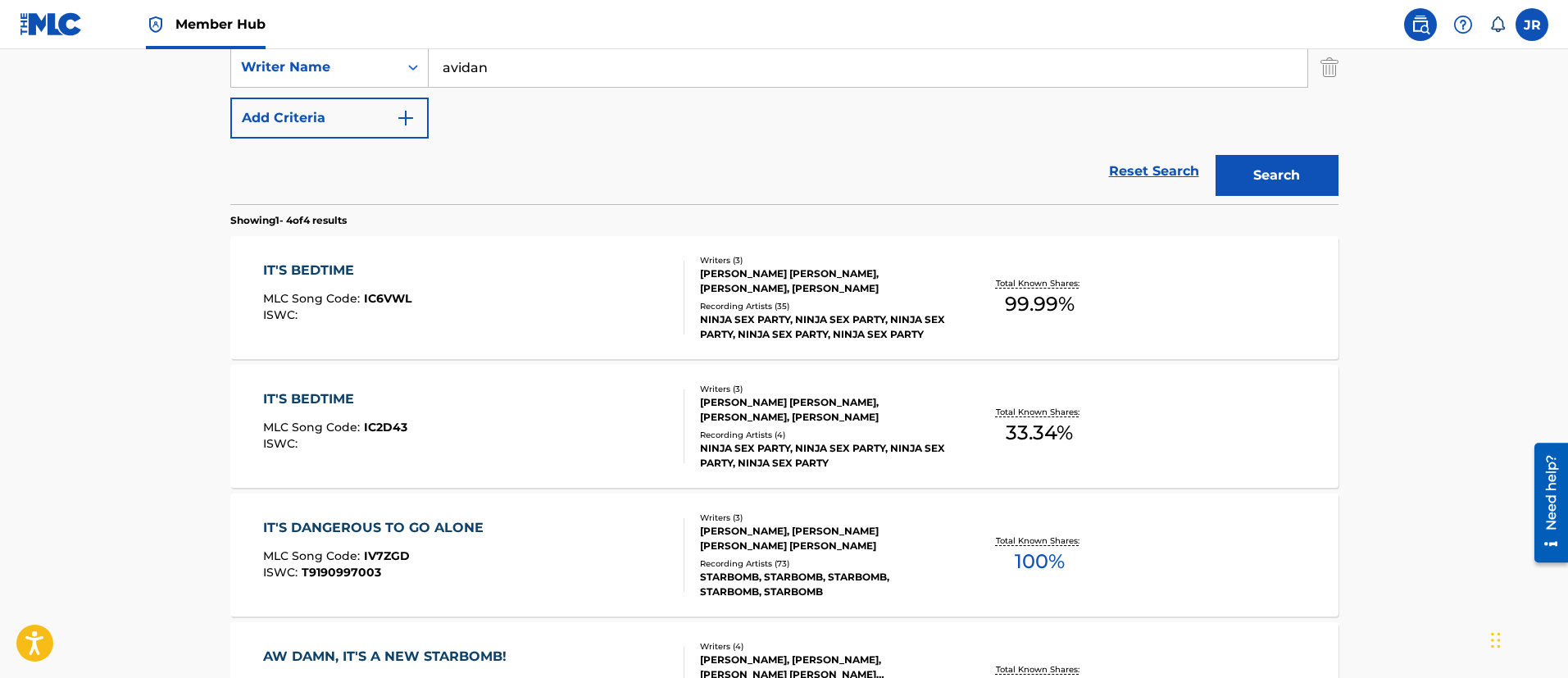
click at [498, 404] on div "IT'S BEDTIME MLC Song Code : IC2D43 ISWC :" at bounding box center [474, 427] width 421 height 74
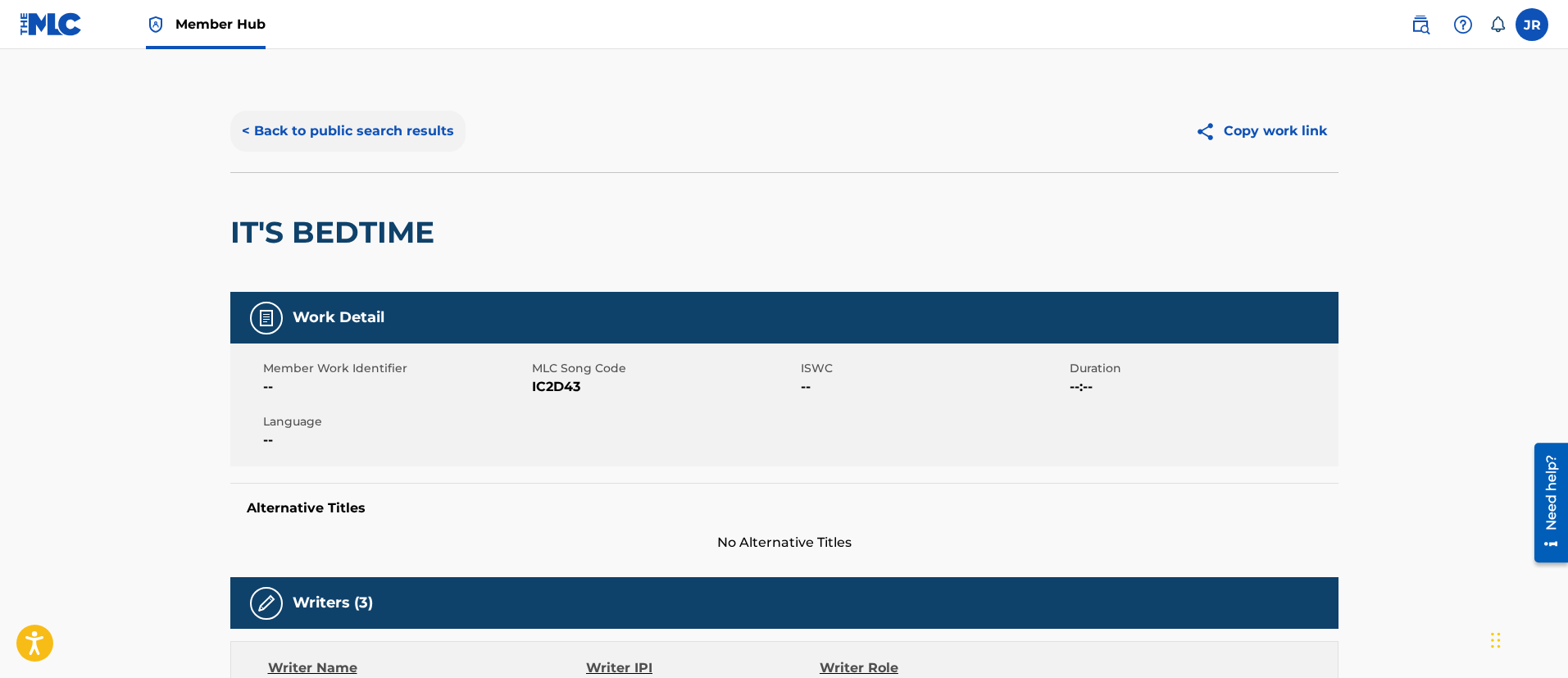
click at [294, 132] on button "< Back to public search results" at bounding box center [347, 131] width 235 height 41
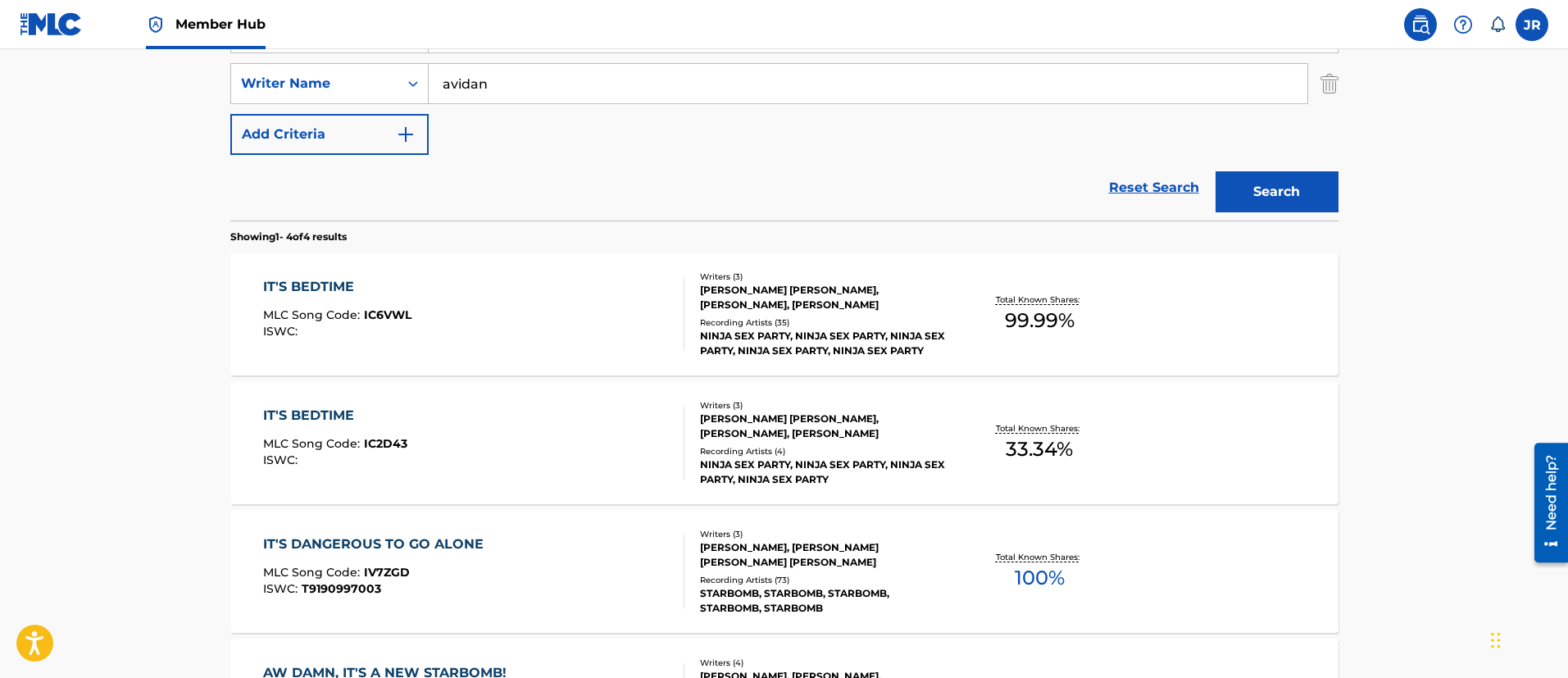
scroll to position [115, 0]
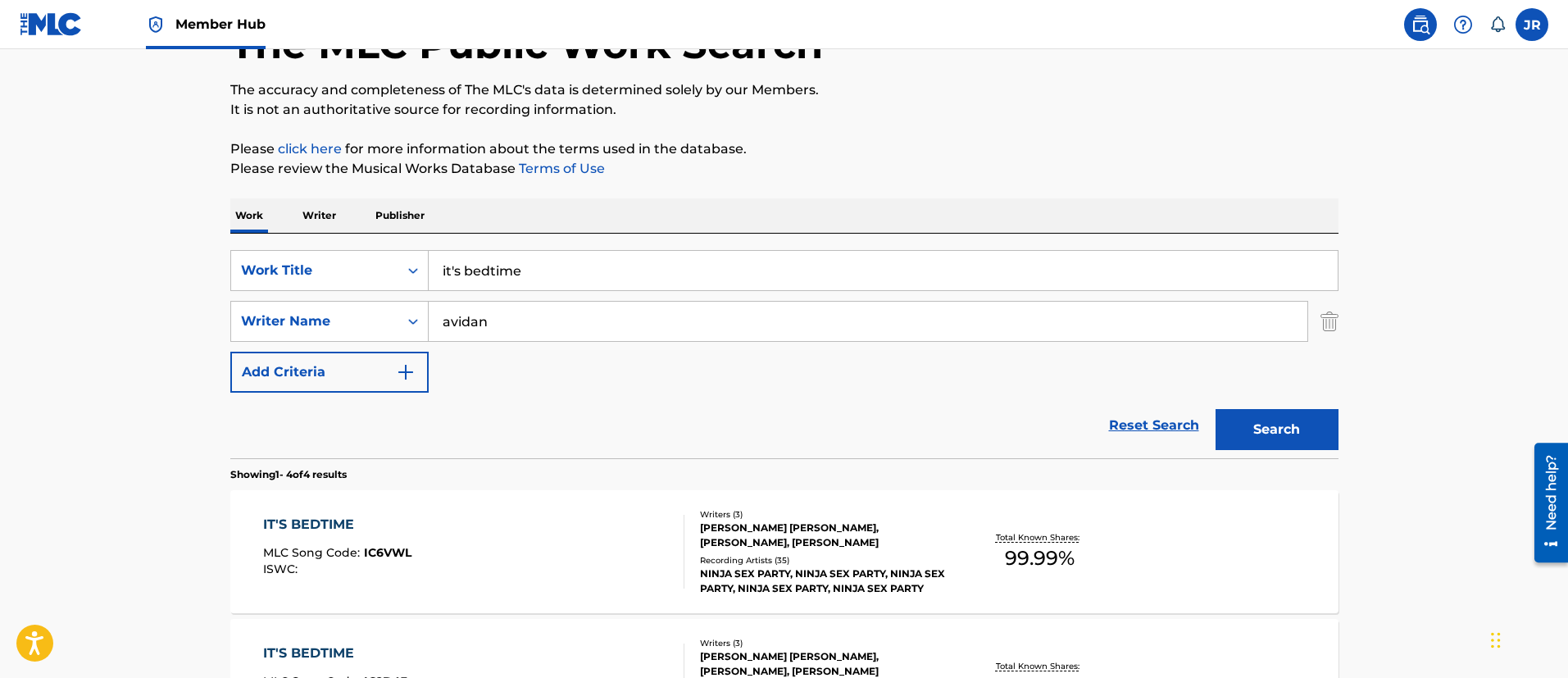
click at [519, 273] on input "it's bedtime" at bounding box center [883, 270] width 909 height 40
click at [519, 274] on input "it's bedtime" at bounding box center [883, 270] width 909 height 40
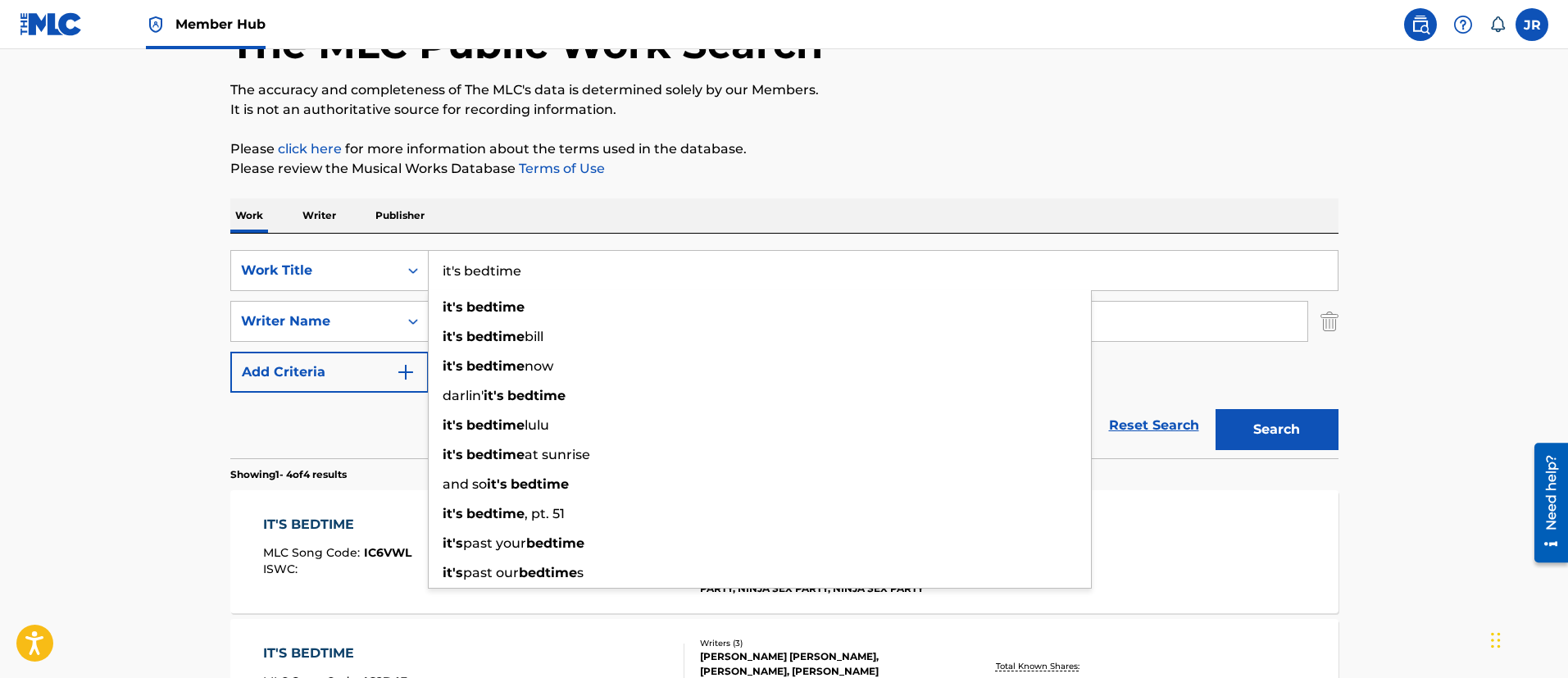
paste input "Let's Get This Terrible Party Started"
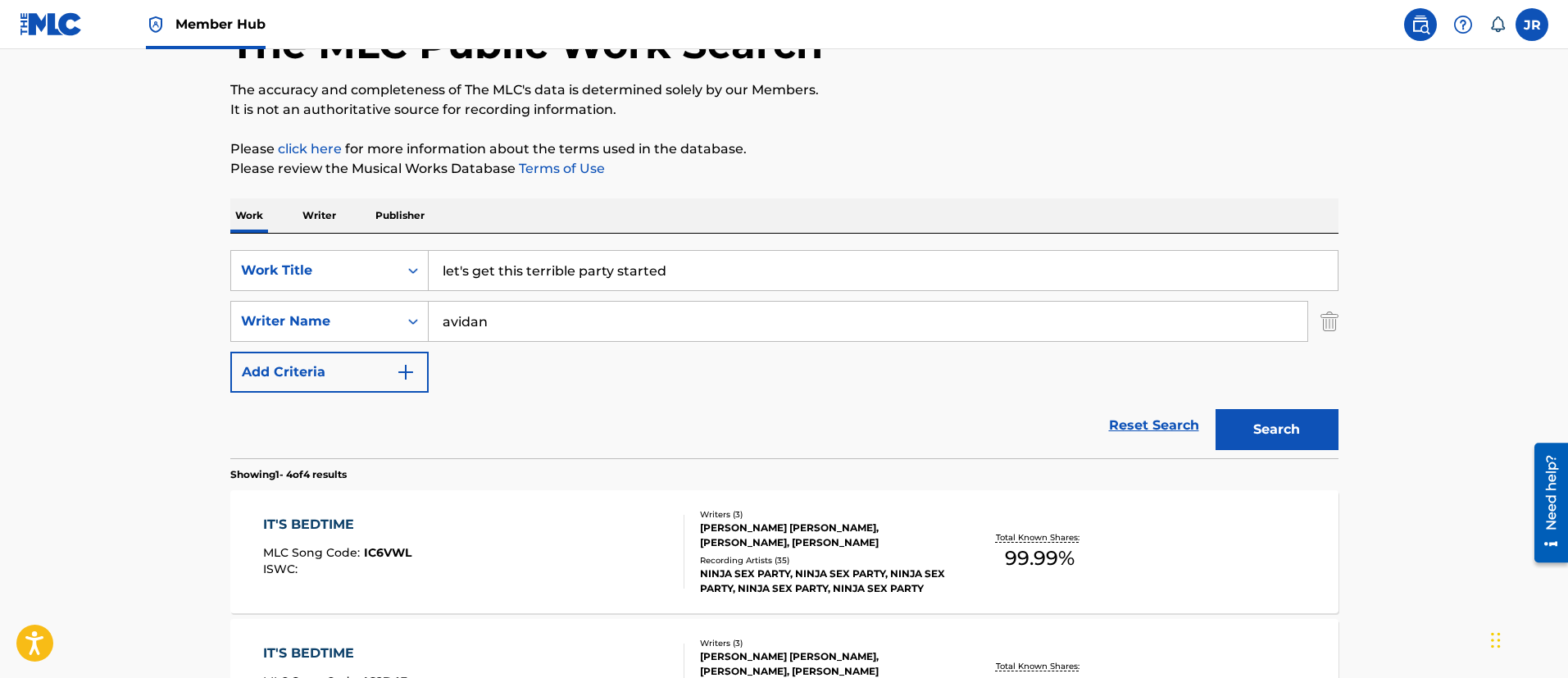
click at [733, 282] on input "let's get this terrible party started" at bounding box center [883, 270] width 909 height 40
type input "let's get this terrible party started"
drag, startPoint x: 1209, startPoint y: 423, endPoint x: 1224, endPoint y: 423, distance: 15.0
click at [1215, 423] on div "Search" at bounding box center [1273, 426] width 131 height 66
click at [1235, 423] on button "Search" at bounding box center [1276, 429] width 123 height 41
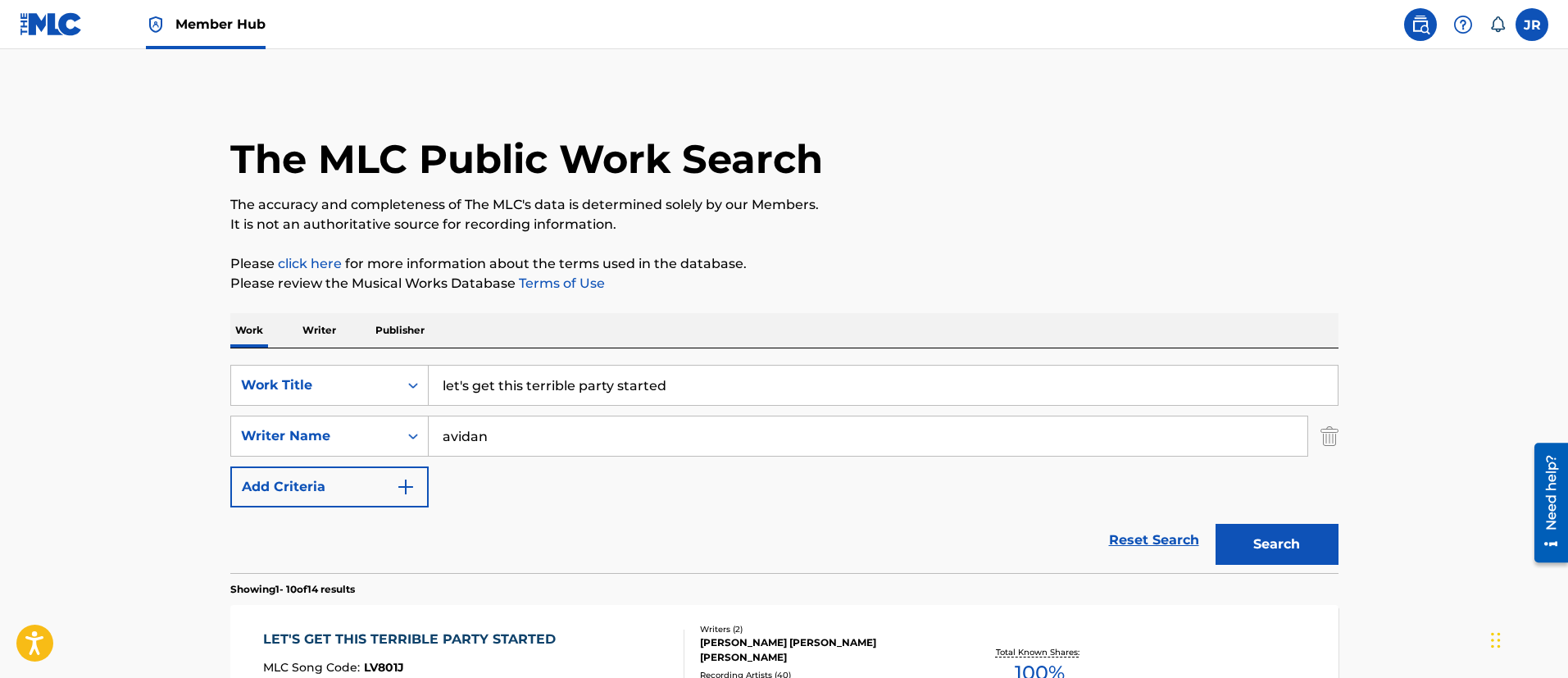
scroll to position [246, 0]
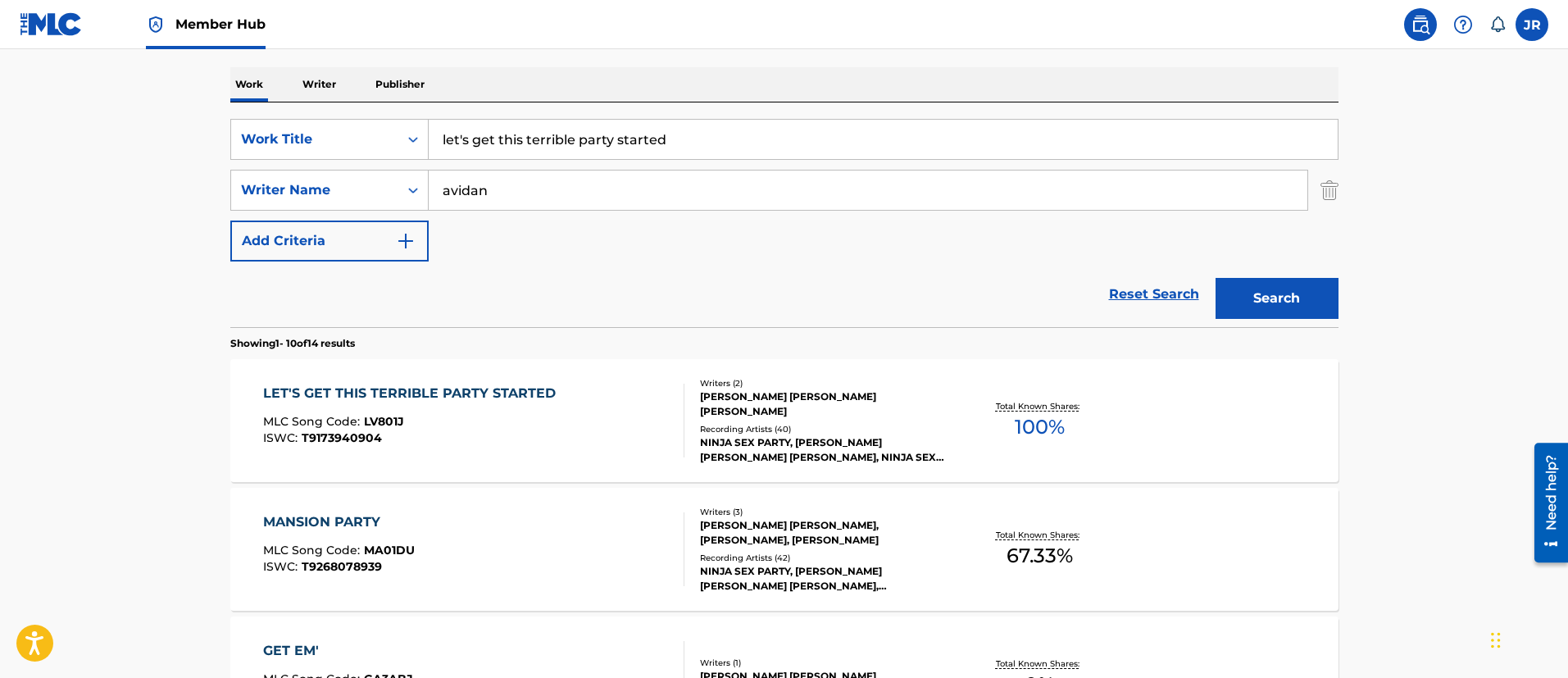
click at [551, 446] on div "LET'S GET THIS TERRIBLE PARTY STARTED MLC Song Code : LV801J ISWC : T9173940904" at bounding box center [413, 421] width 301 height 74
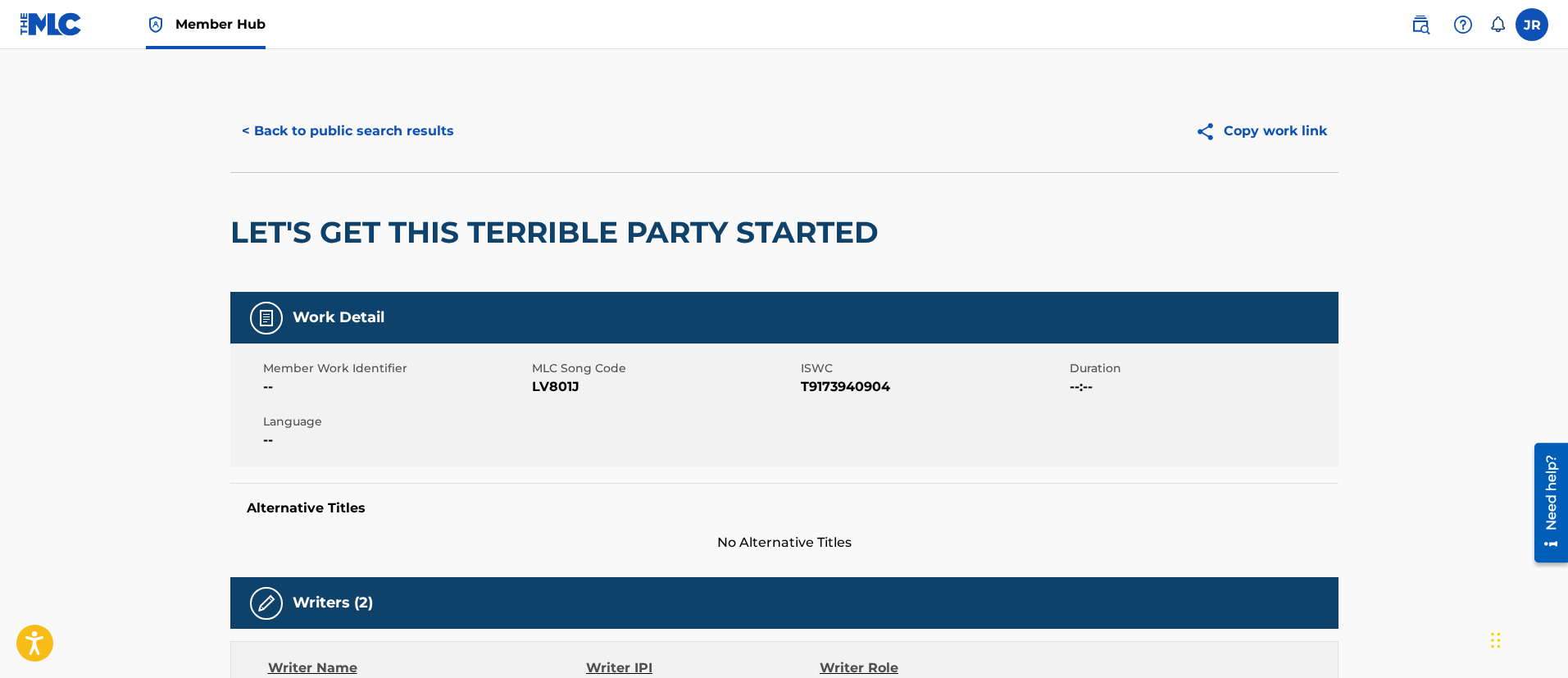
drag, startPoint x: 267, startPoint y: 71, endPoint x: 293, endPoint y: 102, distance: 40.5
click at [338, 214] on h2 "LET'S GET THIS TERRIBLE PARTY STARTED" at bounding box center [558, 232] width 656 height 37
drag, startPoint x: 356, startPoint y: 154, endPoint x: 417, endPoint y: 138, distance: 63.1
click at [393, 146] on div "< Back to public search results Copy work link" at bounding box center [784, 131] width 1108 height 82
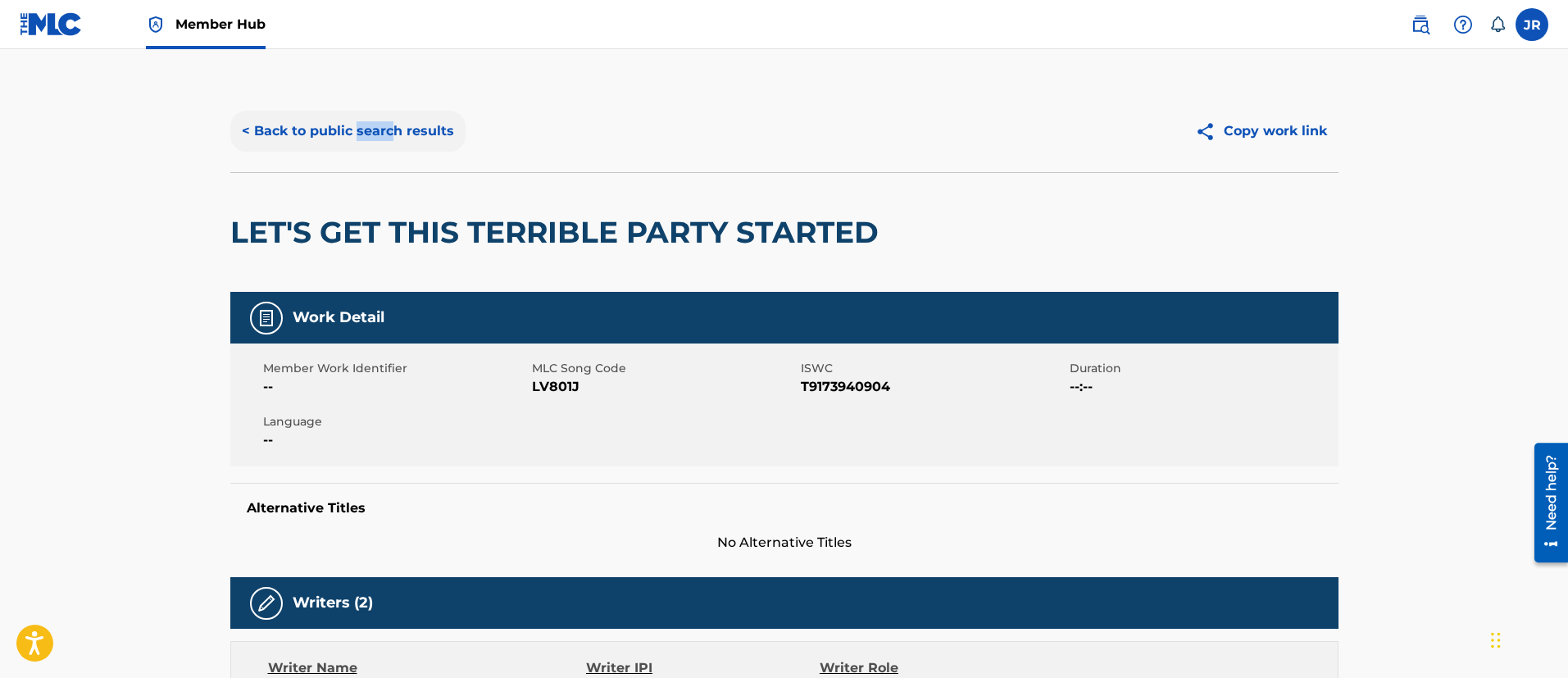
click at [460, 133] on button "< Back to public search results" at bounding box center [347, 131] width 235 height 41
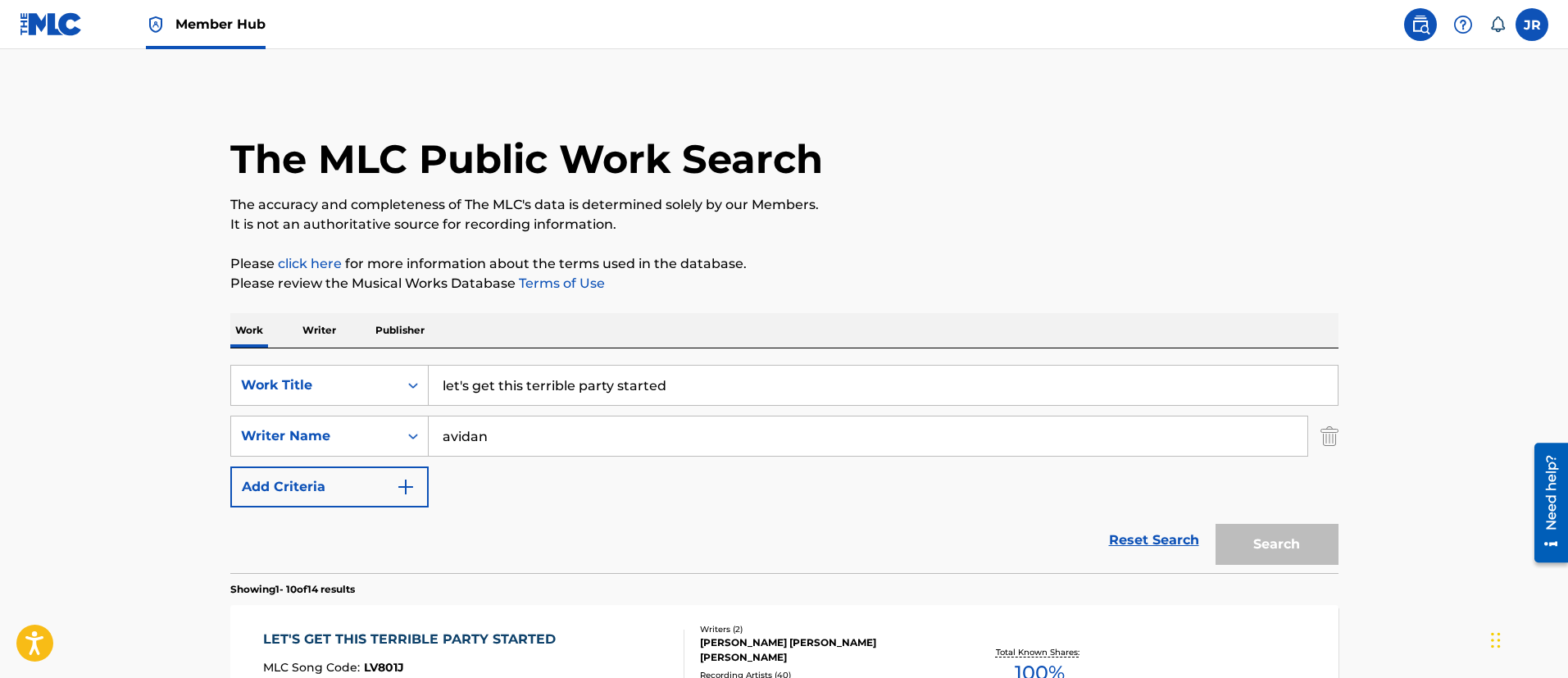
scroll to position [246, 0]
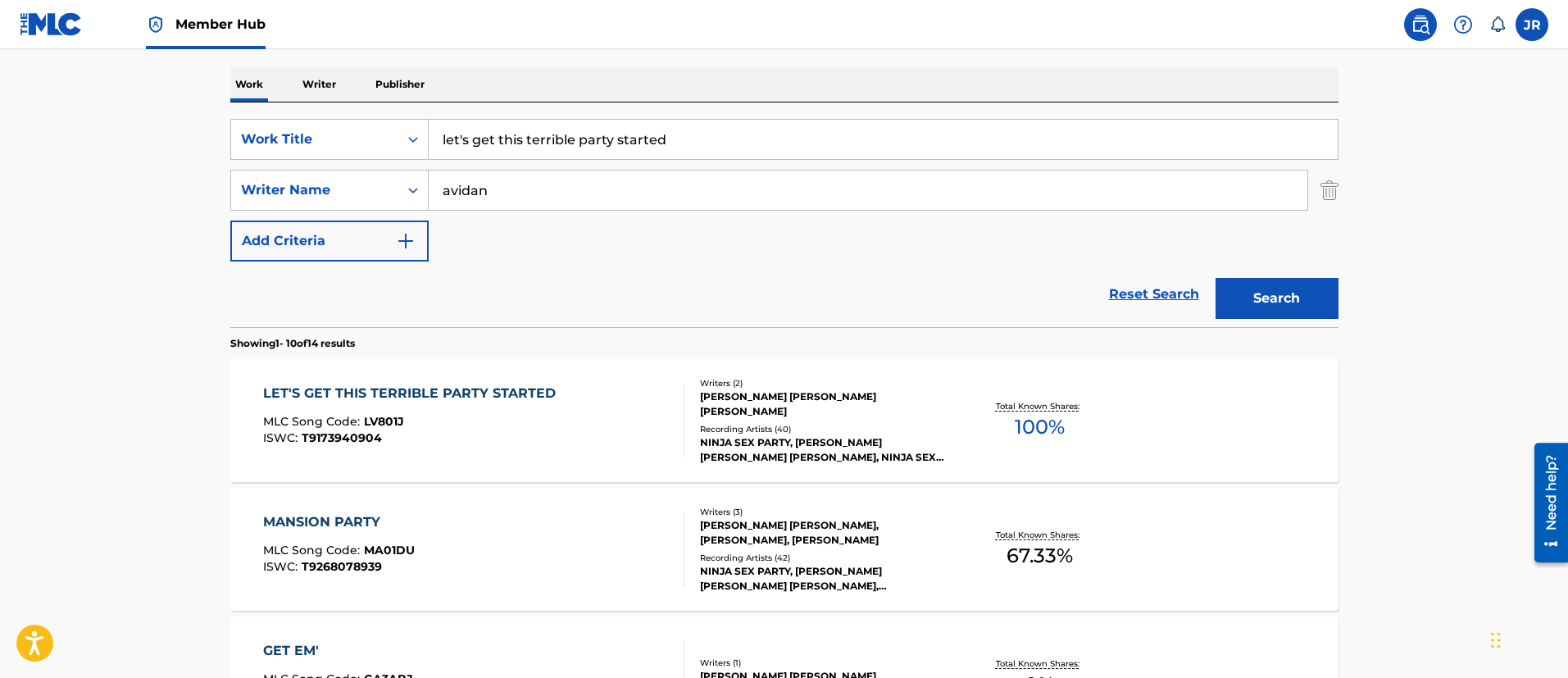
click at [614, 111] on div "SearchWithCriteria01f118ce-2e14-42d7-906e-3ebfa5ea2d10 Work Title let's get thi…" at bounding box center [784, 215] width 1108 height 224
drag, startPoint x: 614, startPoint y: 111, endPoint x: 614, endPoint y: 131, distance: 20.0
click at [614, 123] on div "SearchWithCriteria01f118ce-2e14-42d7-906e-3ebfa5ea2d10 Work Title let's get thi…" at bounding box center [784, 215] width 1108 height 224
click at [614, 132] on input "let's get this terrible party started" at bounding box center [883, 139] width 909 height 40
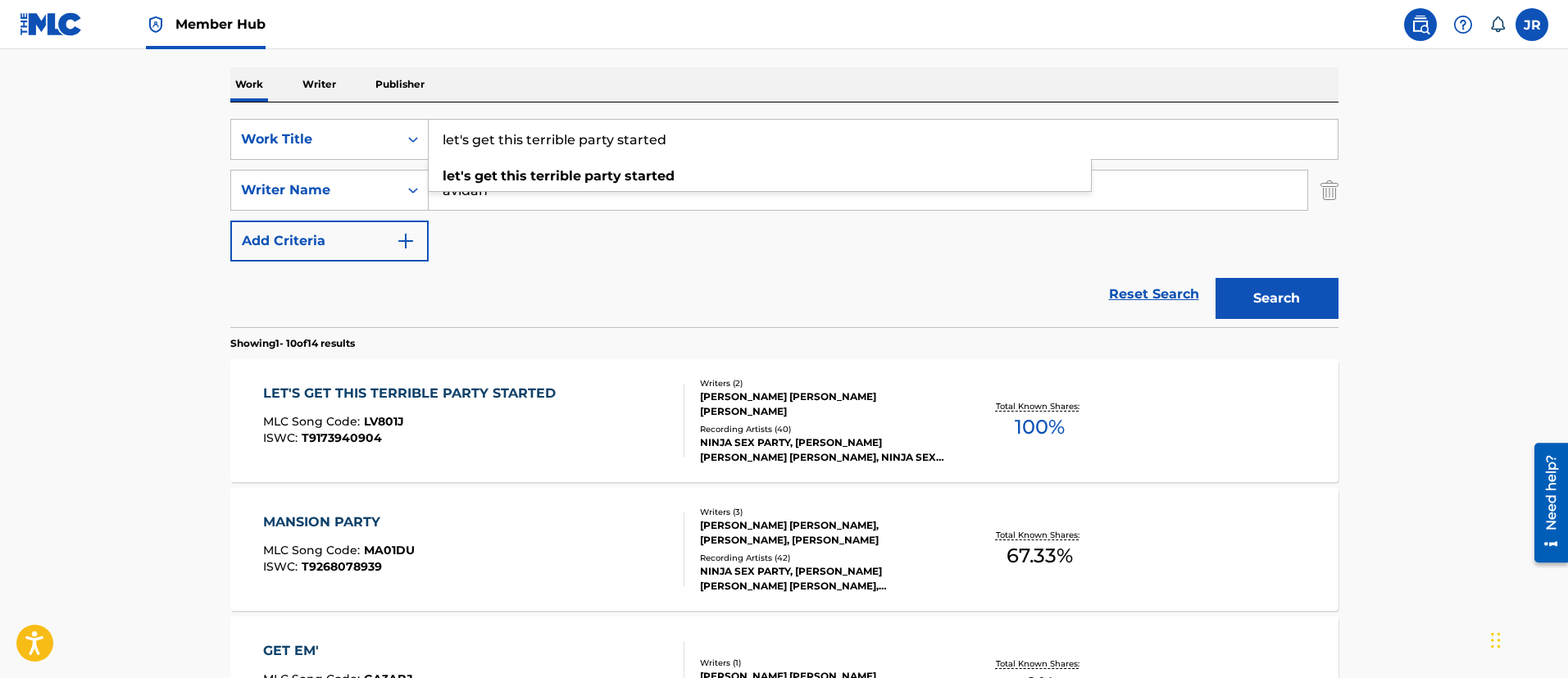
click at [614, 132] on input "let's get this terrible party started" at bounding box center [883, 139] width 909 height 40
click at [502, 310] on div "Reset Search Search" at bounding box center [784, 294] width 1108 height 66
click at [628, 139] on input "let's get this terrible party started" at bounding box center [883, 139] width 909 height 40
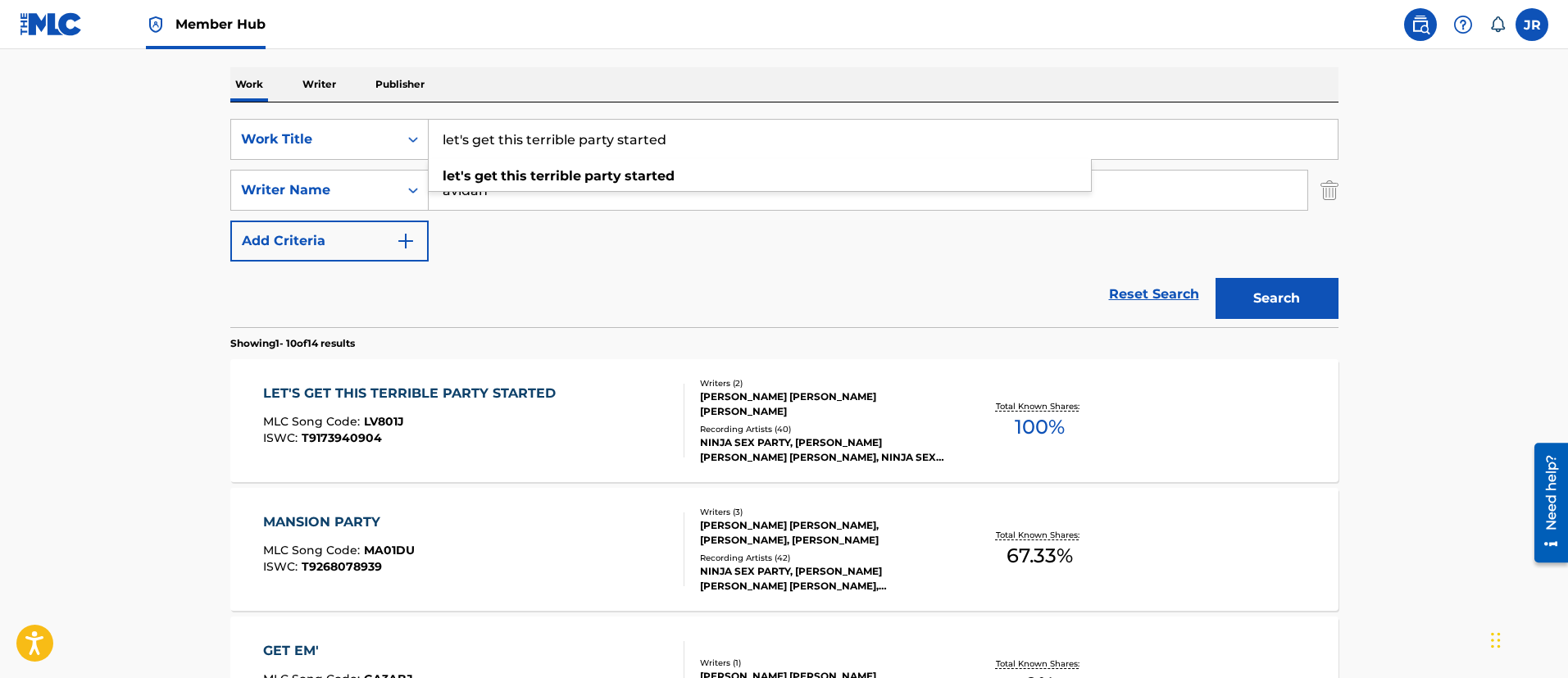
paste input "Mansion Party"
type input "Mansion Party"
click at [1215, 278] on button "Search" at bounding box center [1276, 298] width 123 height 41
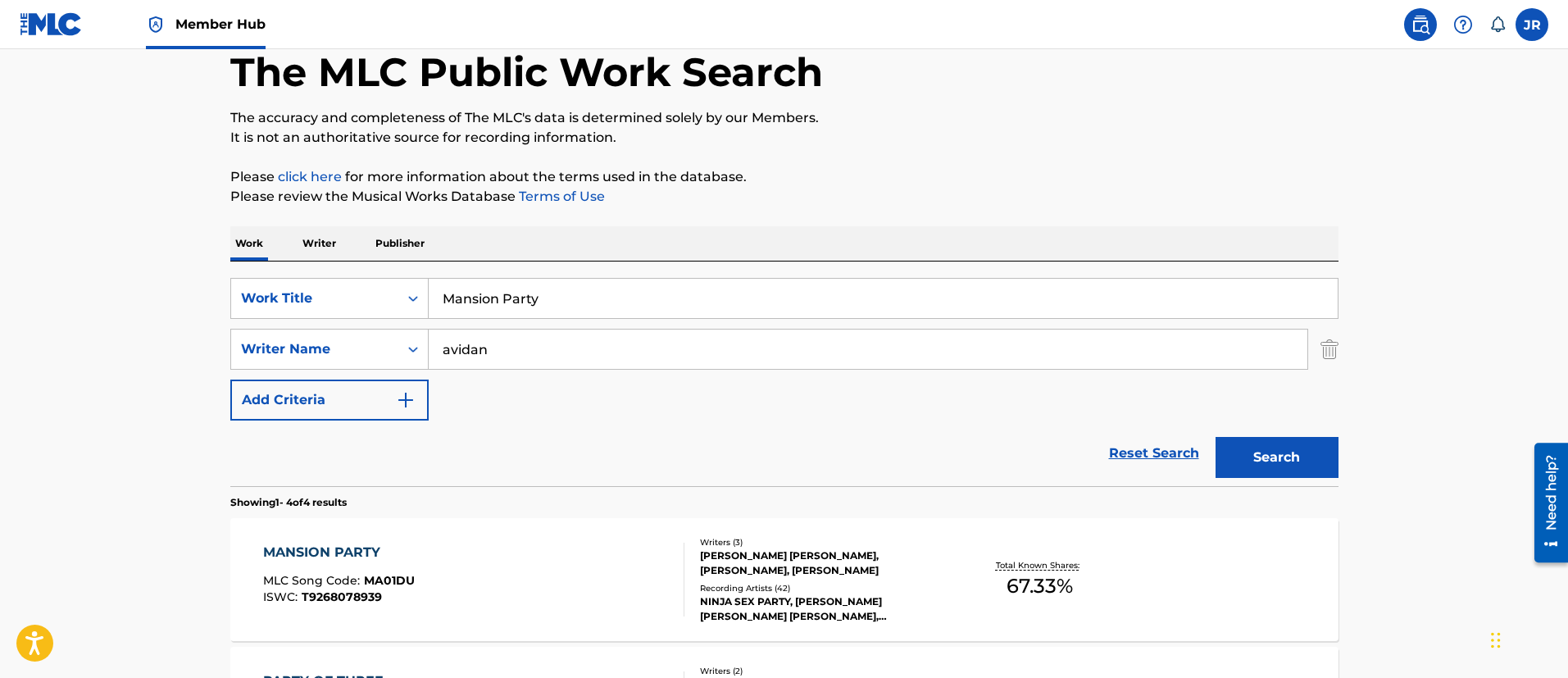
click at [202, 405] on main "The MLC Public Work Search The accuracy and completeness of The MLC's data is d…" at bounding box center [784, 537] width 1568 height 1150
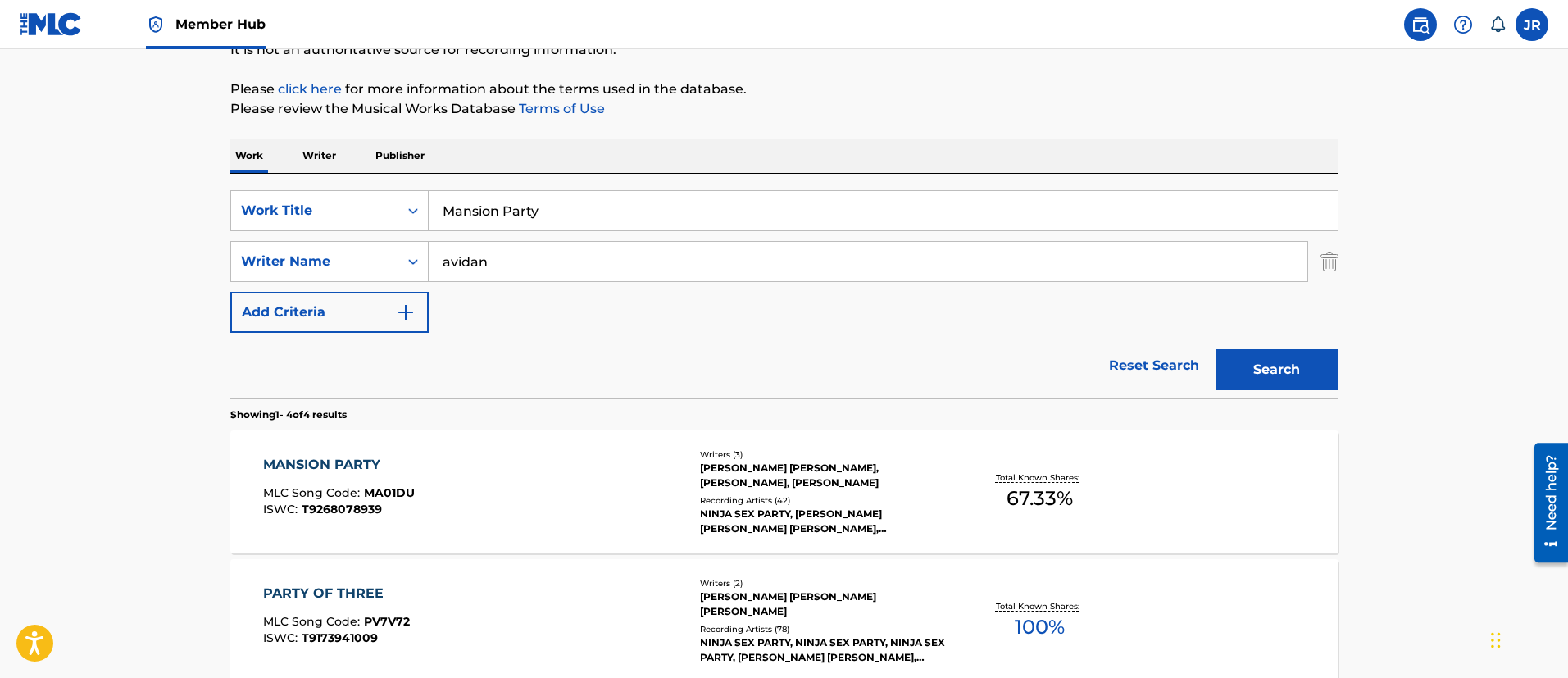
scroll to position [210, 0]
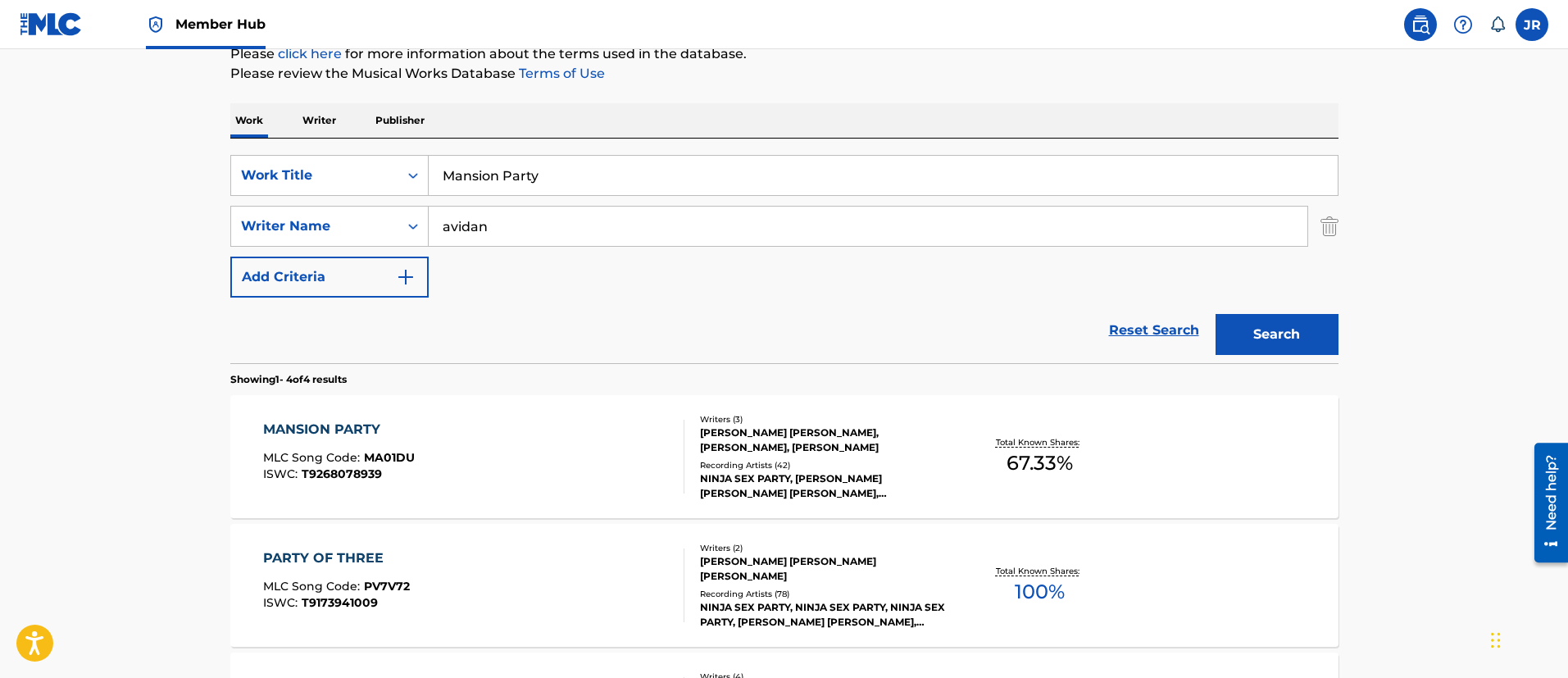
click at [424, 428] on div "MANSION PARTY MLC Song Code : MA01DU ISWC : T9268078939" at bounding box center [474, 457] width 421 height 74
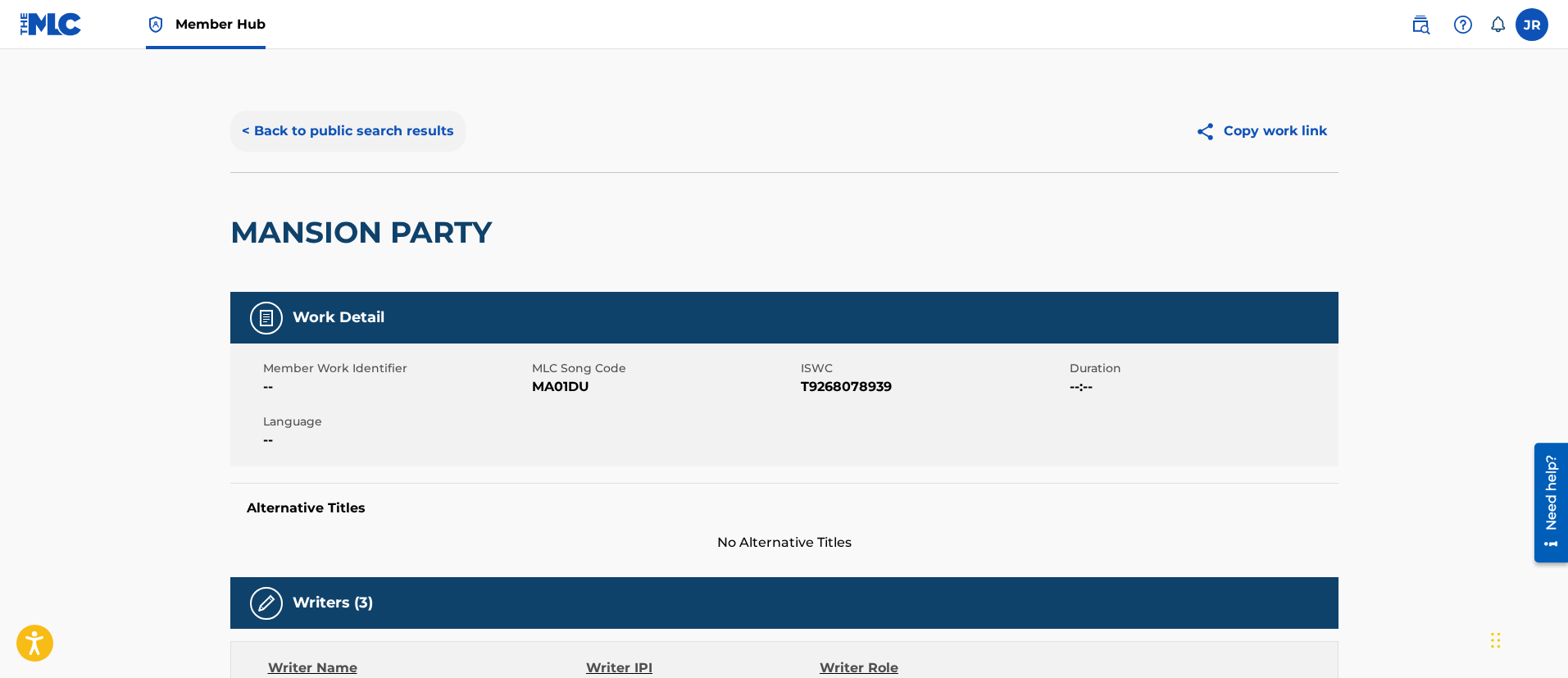
drag, startPoint x: 423, startPoint y: 100, endPoint x: 412, endPoint y: 118, distance: 21.1
click at [420, 100] on div "< Back to public search results Copy work link" at bounding box center [784, 131] width 1108 height 82
click at [406, 133] on button "< Back to public search results" at bounding box center [347, 131] width 235 height 41
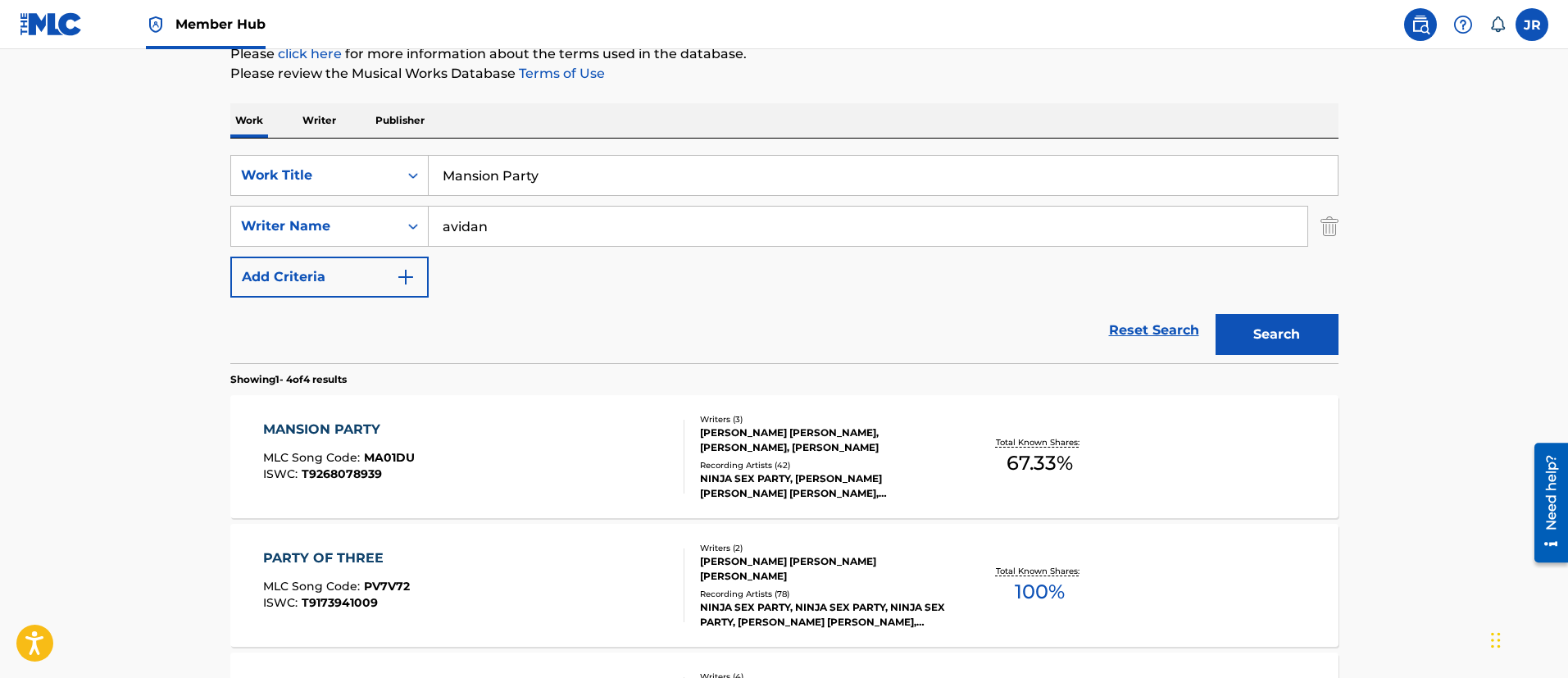
click at [579, 178] on input "Mansion Party" at bounding box center [883, 175] width 909 height 40
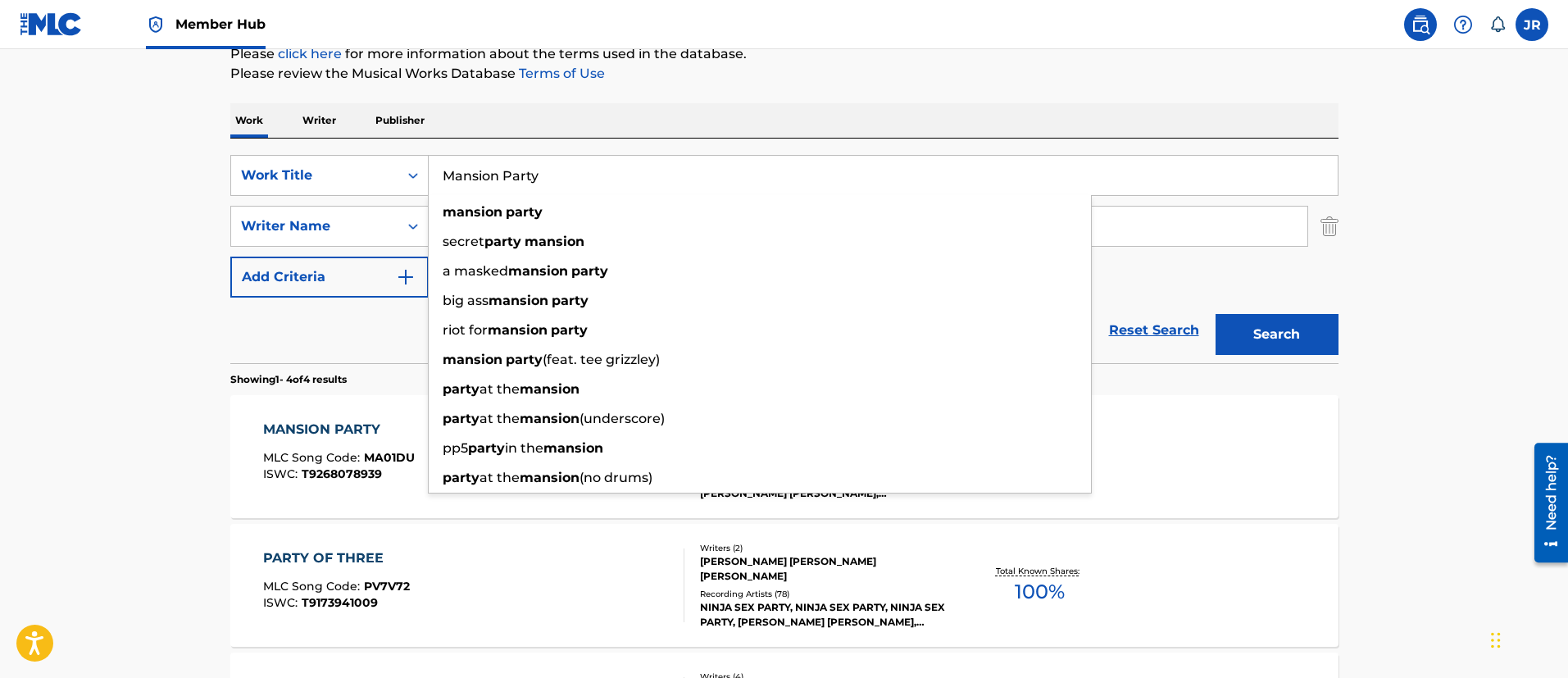
click at [579, 177] on input "Mansion Party" at bounding box center [883, 175] width 909 height 40
paste input "ticore"
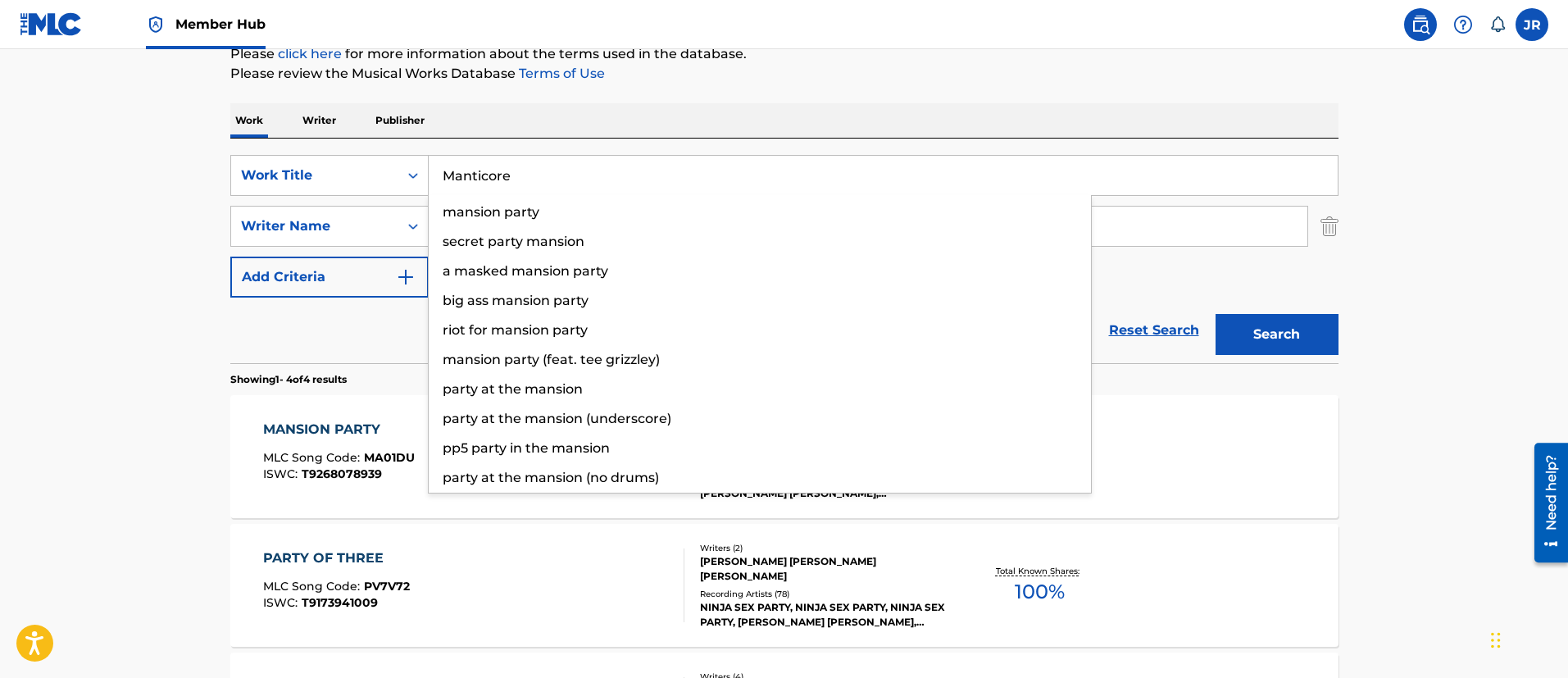
type input "Manticore"
click at [1215, 314] on button "Search" at bounding box center [1276, 335] width 123 height 41
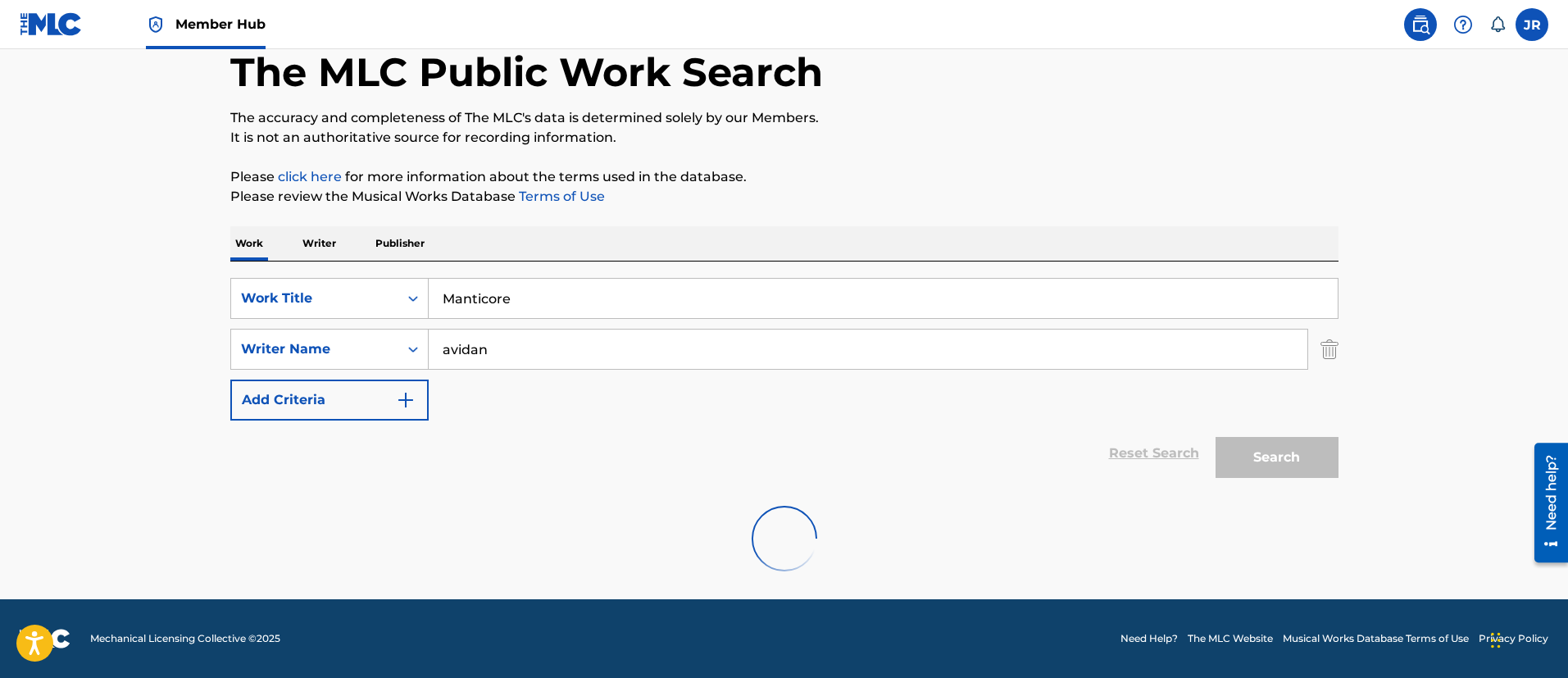
scroll to position [87, 0]
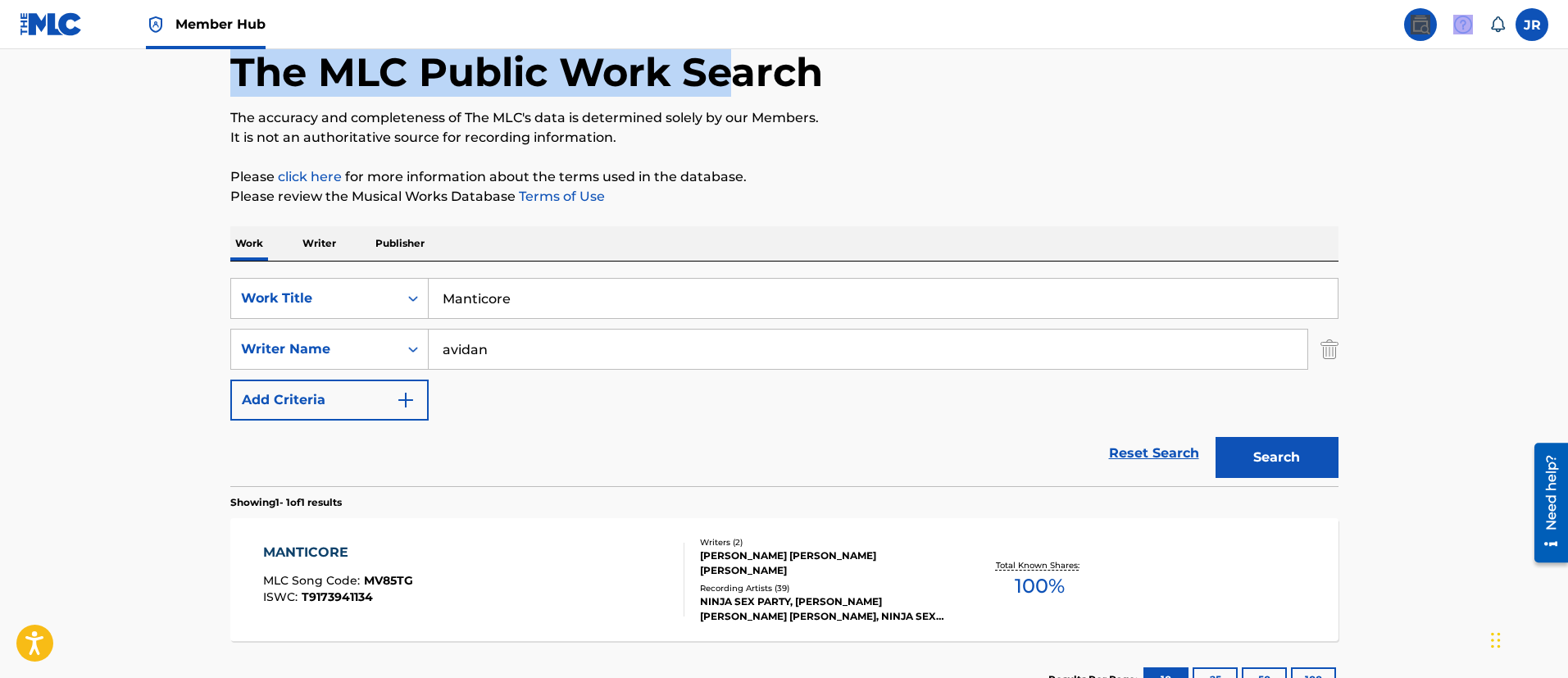
drag, startPoint x: 734, startPoint y: 47, endPoint x: 873, endPoint y: 271, distance: 263.6
click at [739, 67] on div "Member Hub JR JR Juan Manuel Romero juan.romero@onerpm.com Notification Prefere…" at bounding box center [784, 359] width 1568 height 892
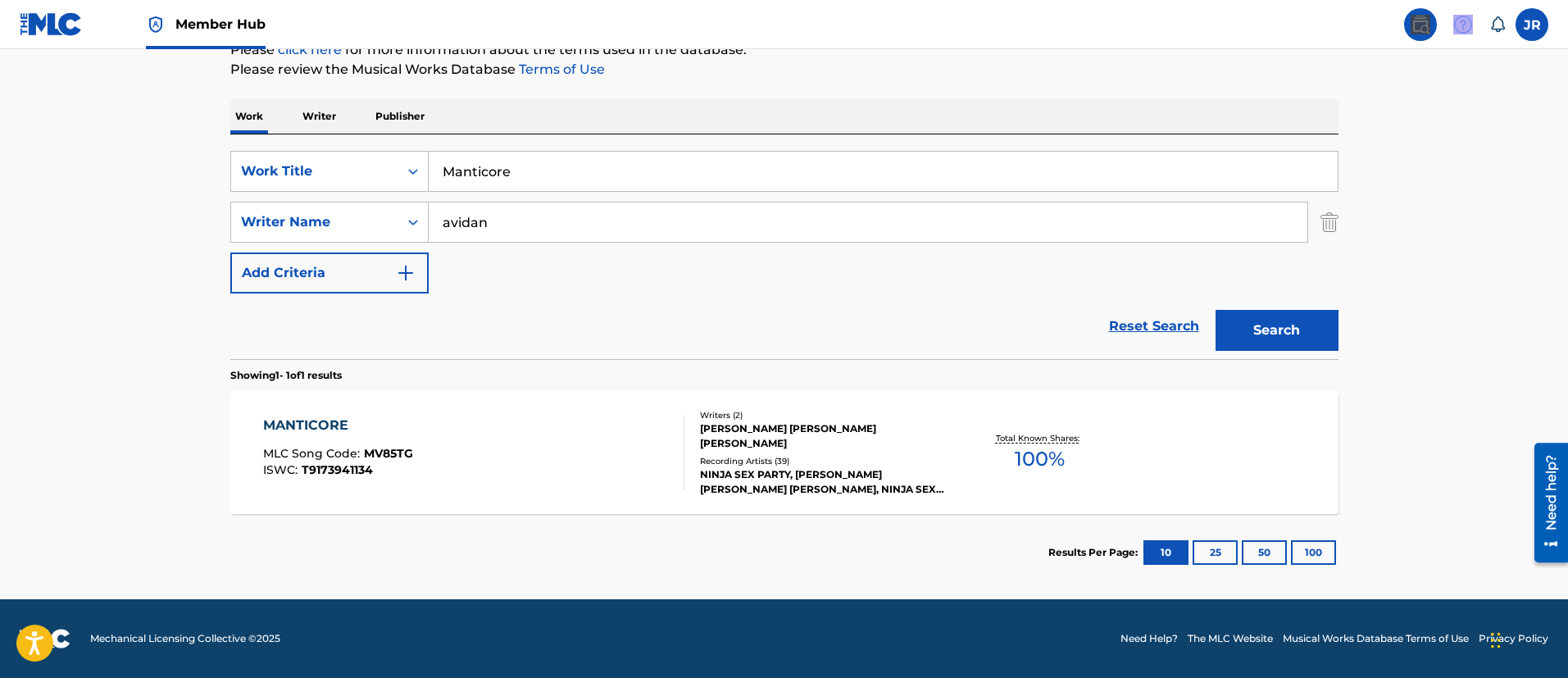
click at [565, 432] on div "MANTICORE MLC Song Code : MV85TG ISWC : T9173941134" at bounding box center [474, 453] width 421 height 74
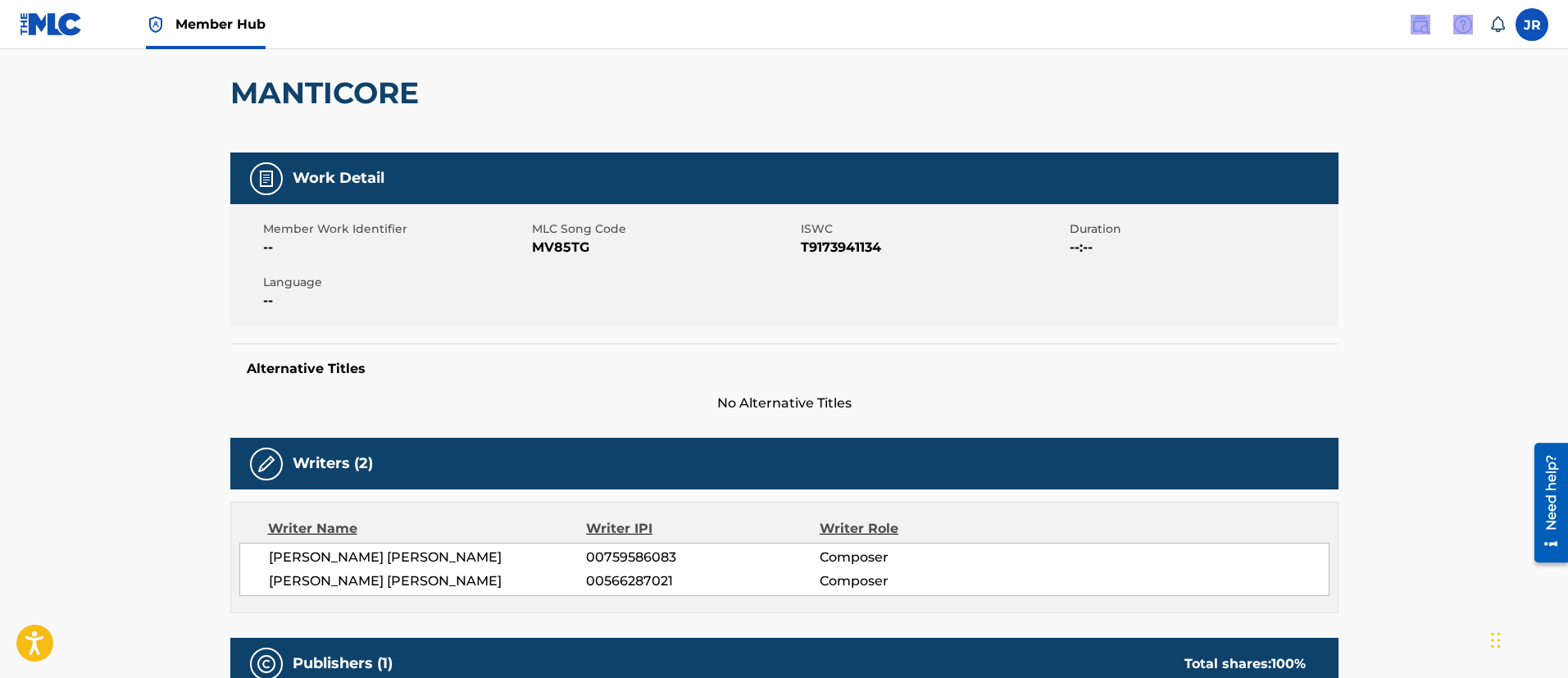
scroll to position [101, 0]
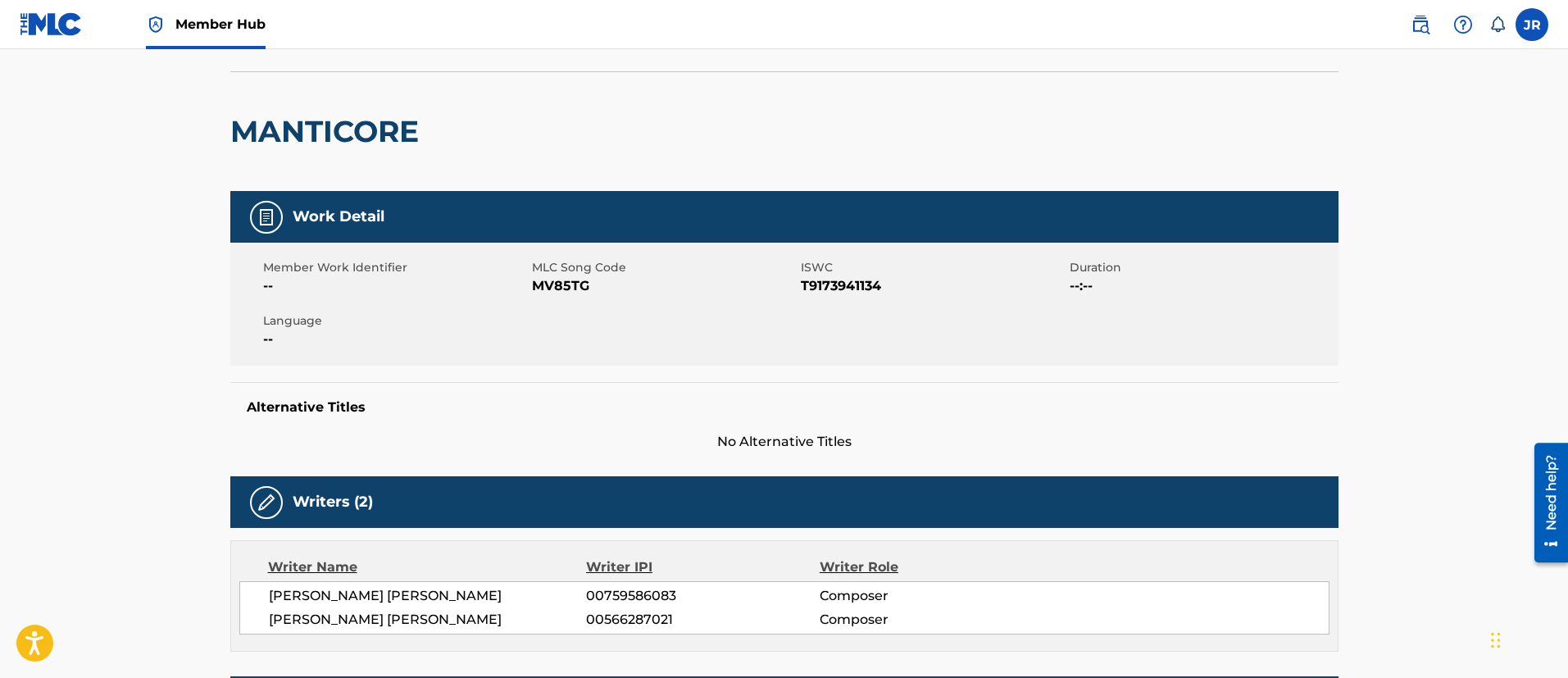
click at [338, 103] on div "MANTICORE" at bounding box center [328, 132] width 196 height 119
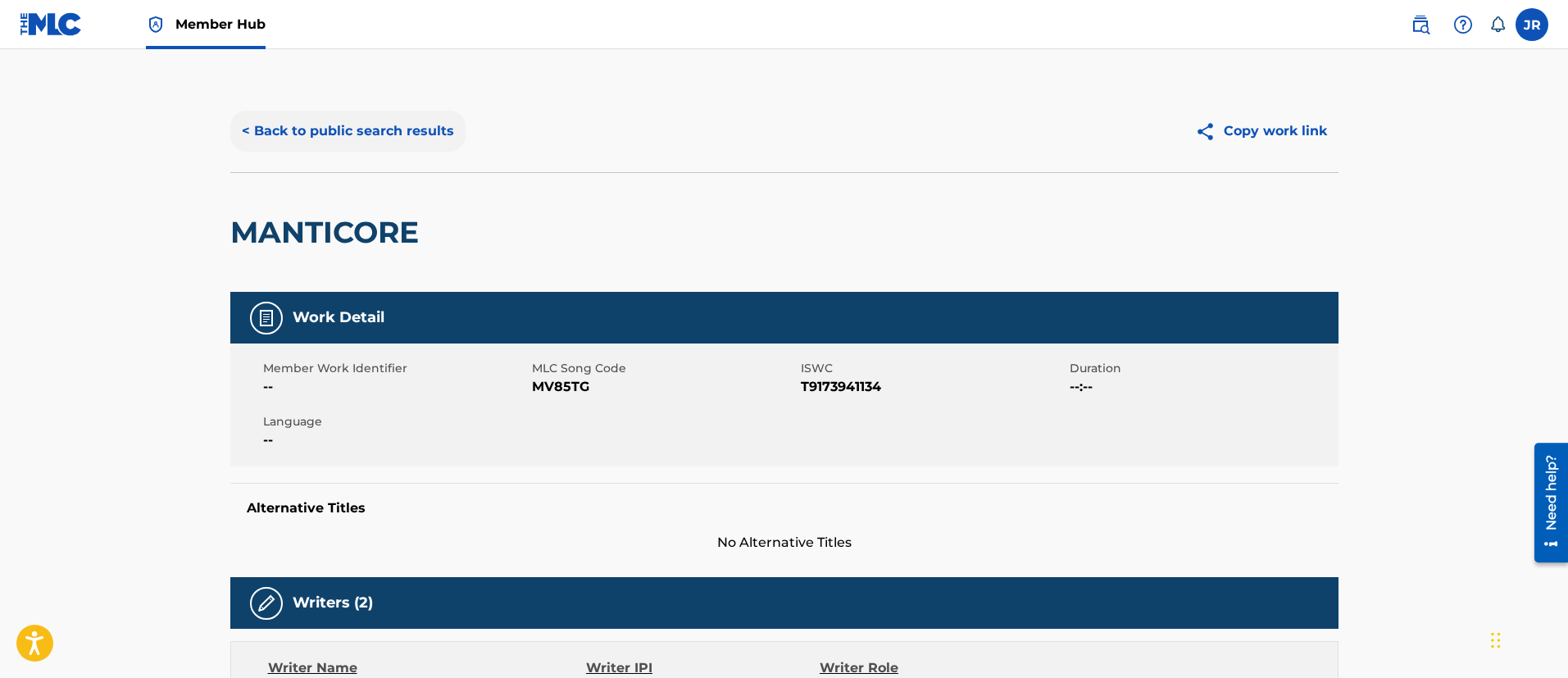
click at [367, 131] on button "< Back to public search results" at bounding box center [347, 131] width 235 height 41
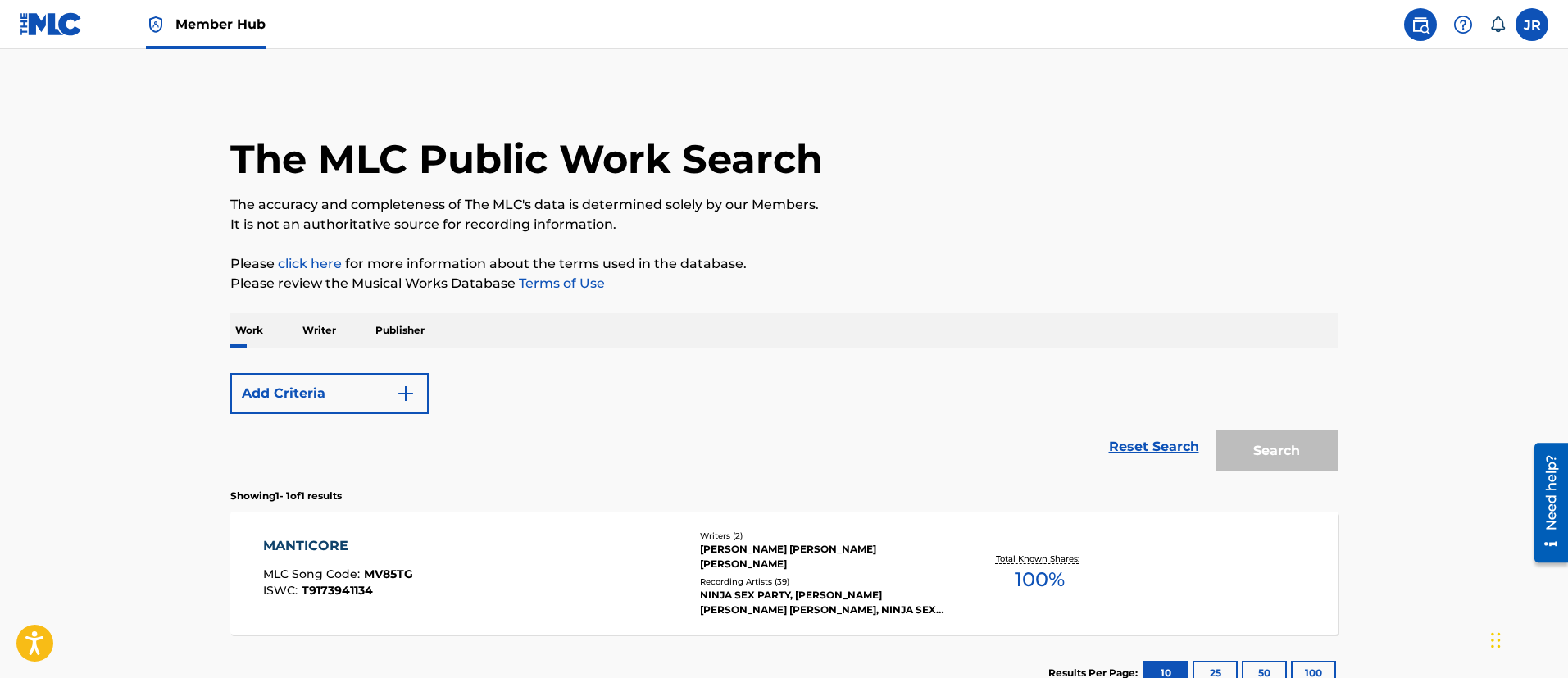
scroll to position [121, 0]
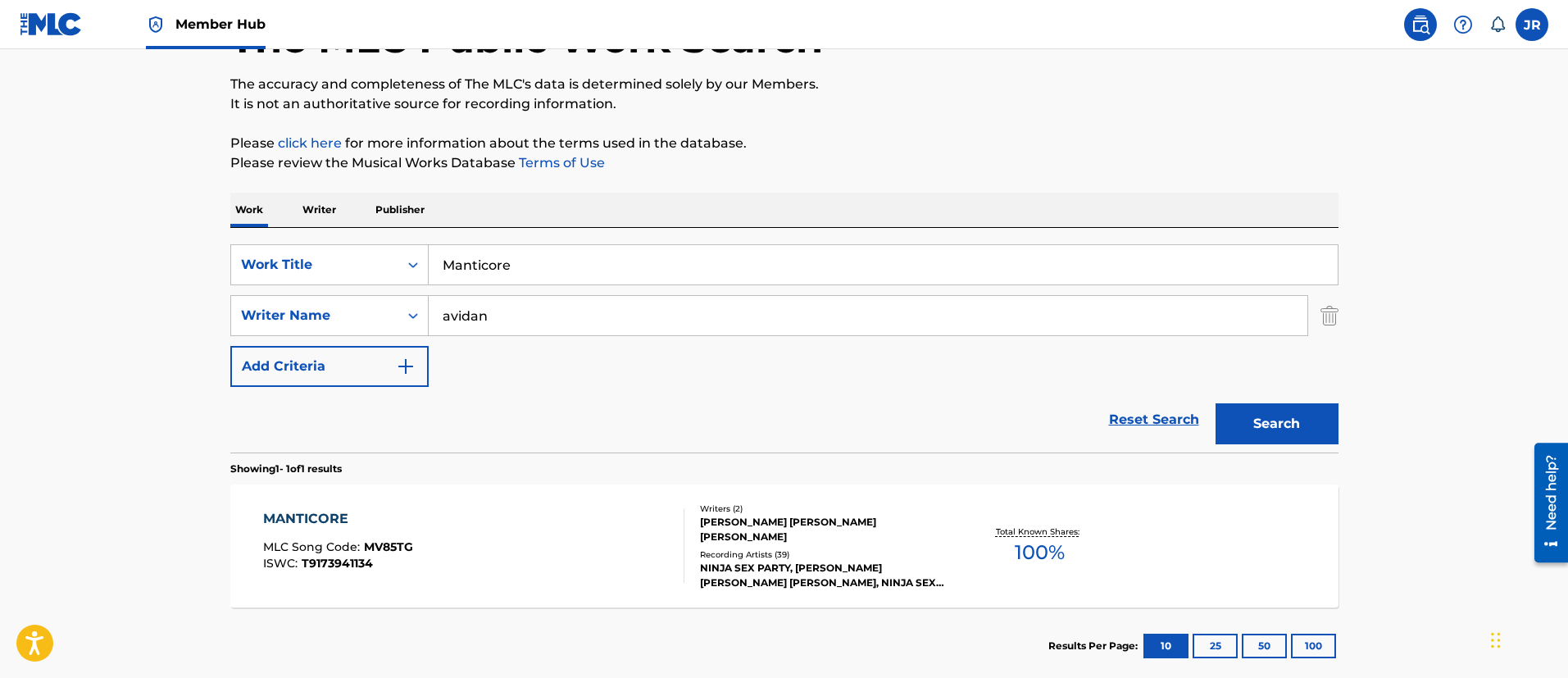
drag, startPoint x: 626, startPoint y: 240, endPoint x: 611, endPoint y: 253, distance: 19.8
click at [621, 245] on div "SearchWithCriteria01f118ce-2e14-42d7-906e-3ebfa5ea2d10 Work Title Manticore Sea…" at bounding box center [784, 340] width 1108 height 224
click at [581, 241] on div "SearchWithCriteria01f118ce-2e14-42d7-906e-3ebfa5ea2d10 Work Title Manticore Sea…" at bounding box center [784, 340] width 1108 height 224
click at [546, 261] on input "Manticore" at bounding box center [883, 264] width 909 height 40
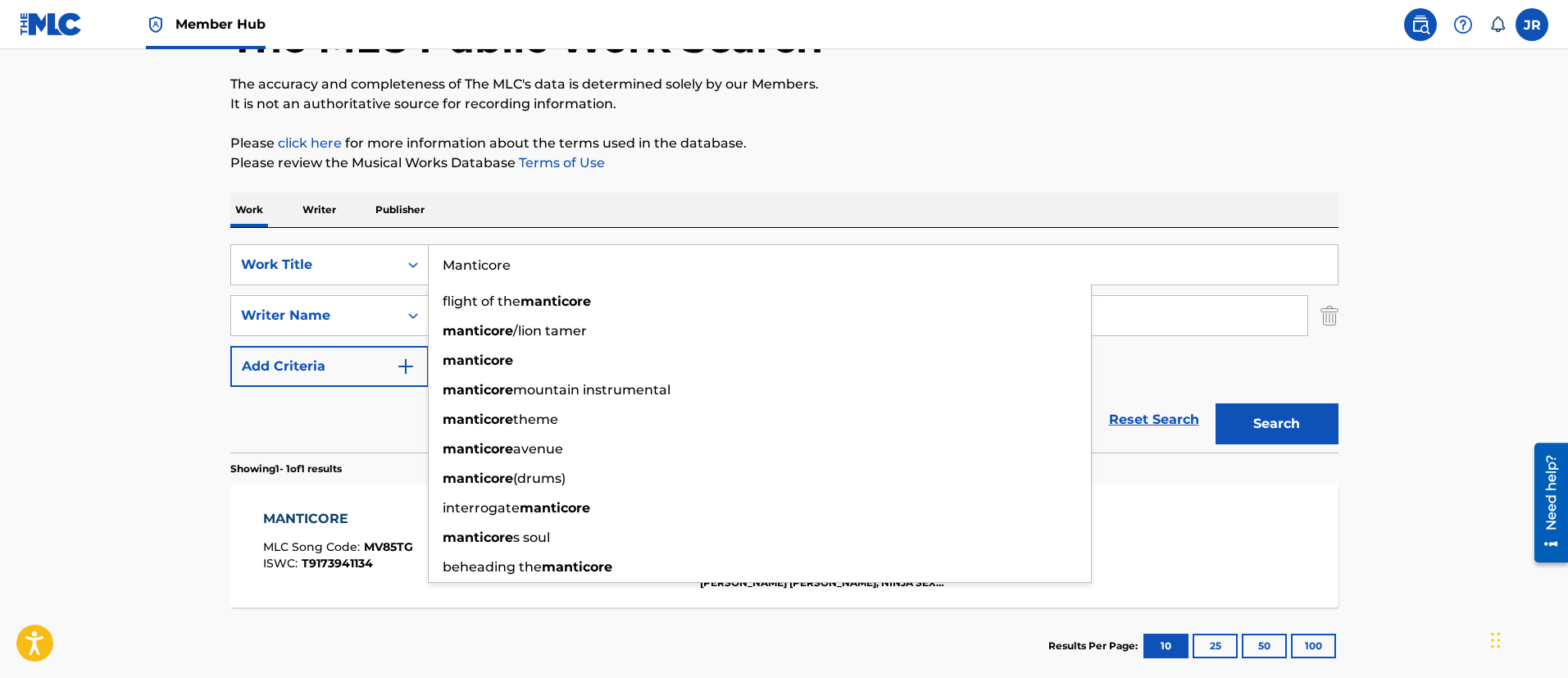
paste input "Next To You"
type input "Next To You"
click at [1215, 403] on button "Search" at bounding box center [1276, 424] width 123 height 41
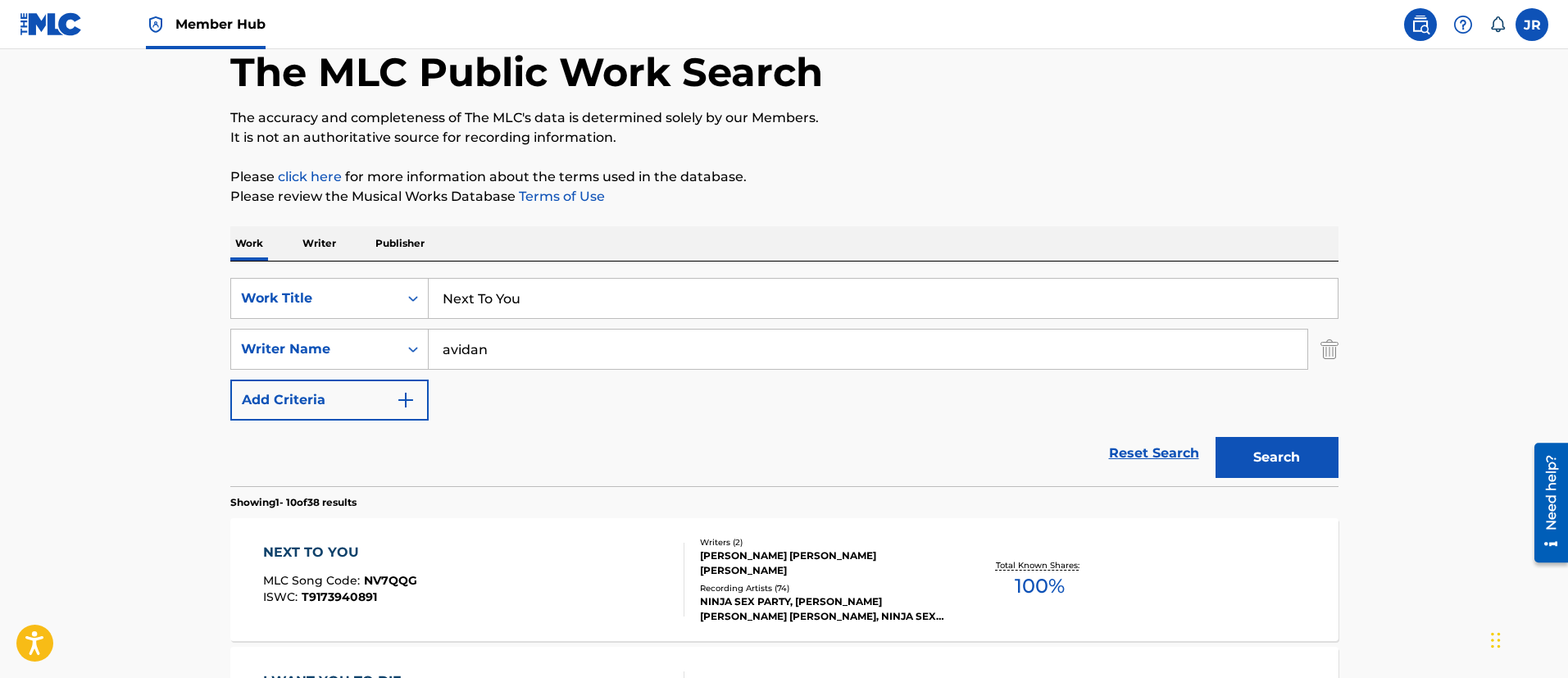
click at [847, 192] on p "Please review the Musical Works Database Terms of Use" at bounding box center [784, 196] width 1108 height 19
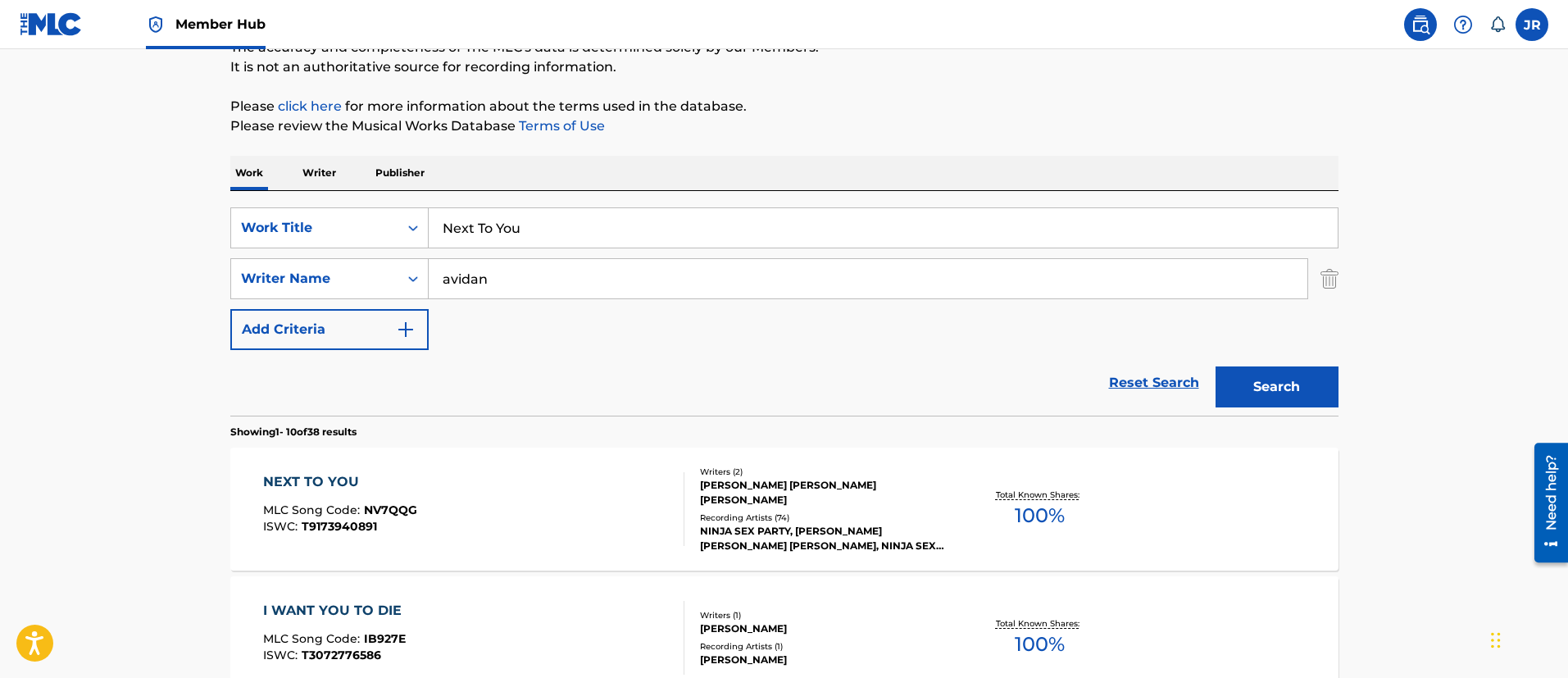
scroll to position [210, 0]
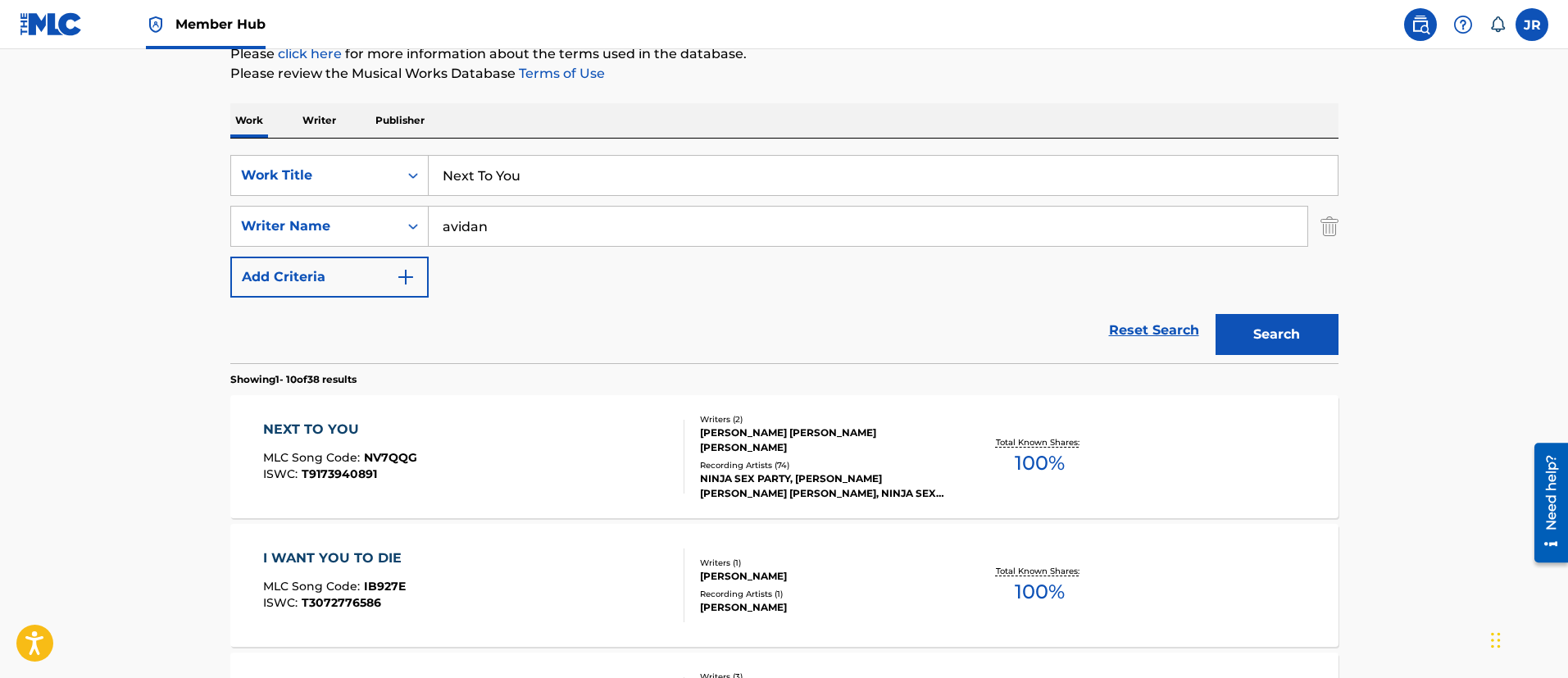
click at [425, 426] on div "NEXT TO YOU MLC Song Code : NV7QQG ISWC : T9173940891" at bounding box center [474, 457] width 421 height 74
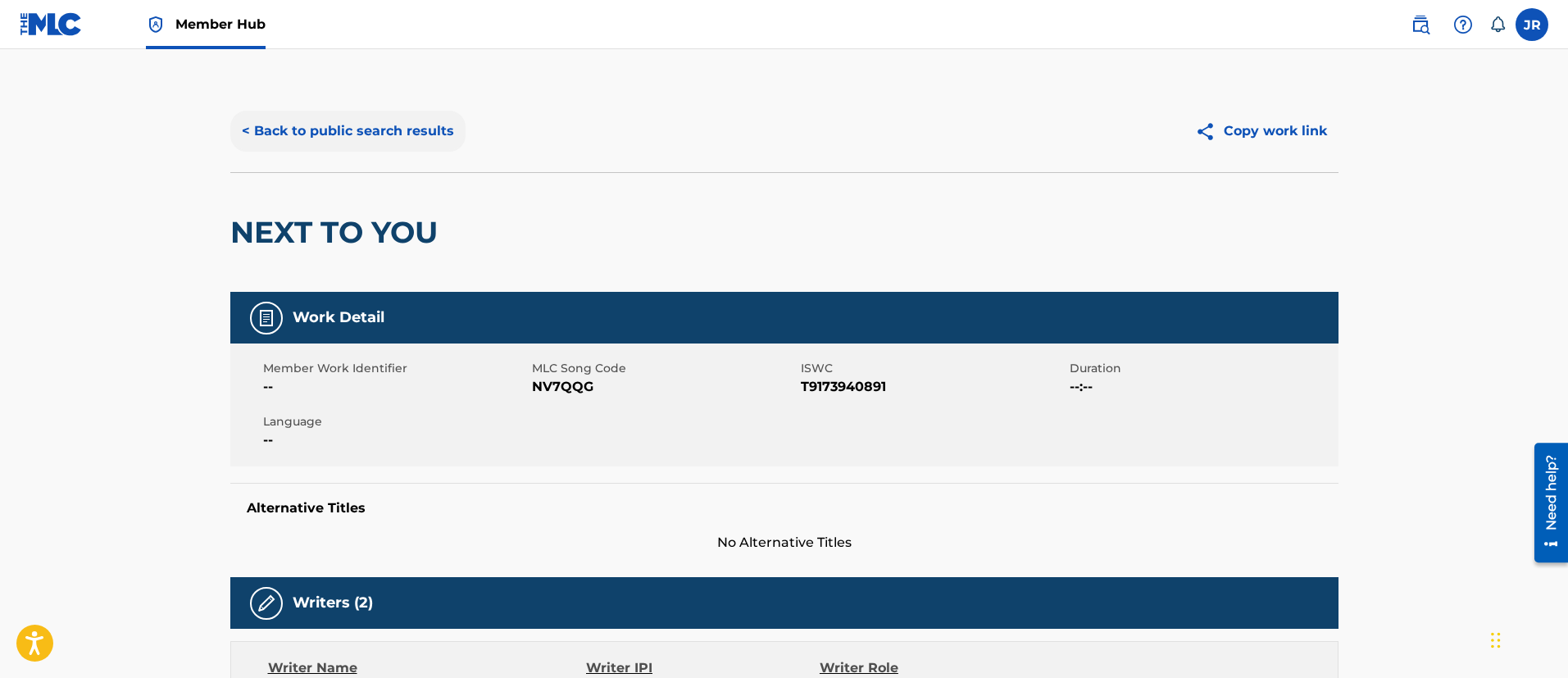
click at [333, 133] on button "< Back to public search results" at bounding box center [347, 131] width 235 height 41
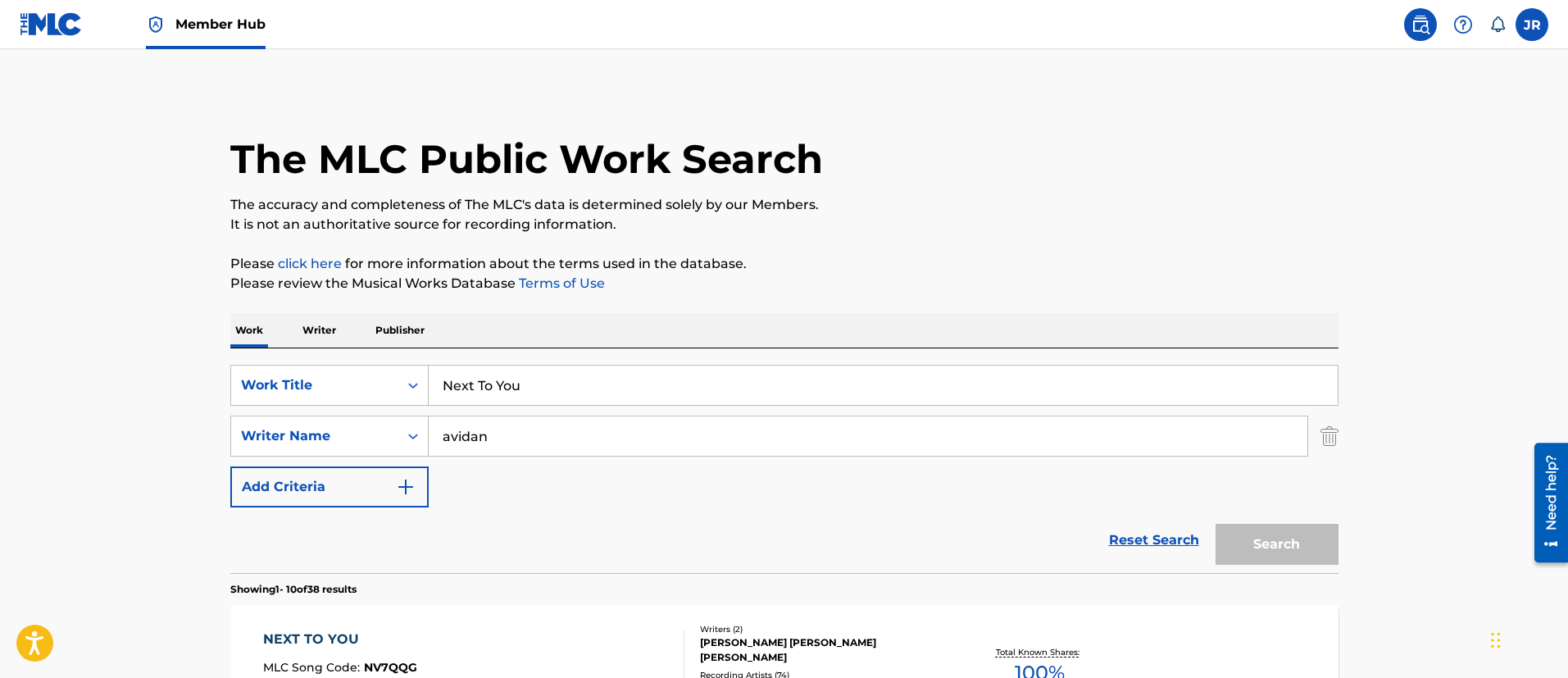
scroll to position [210, 0]
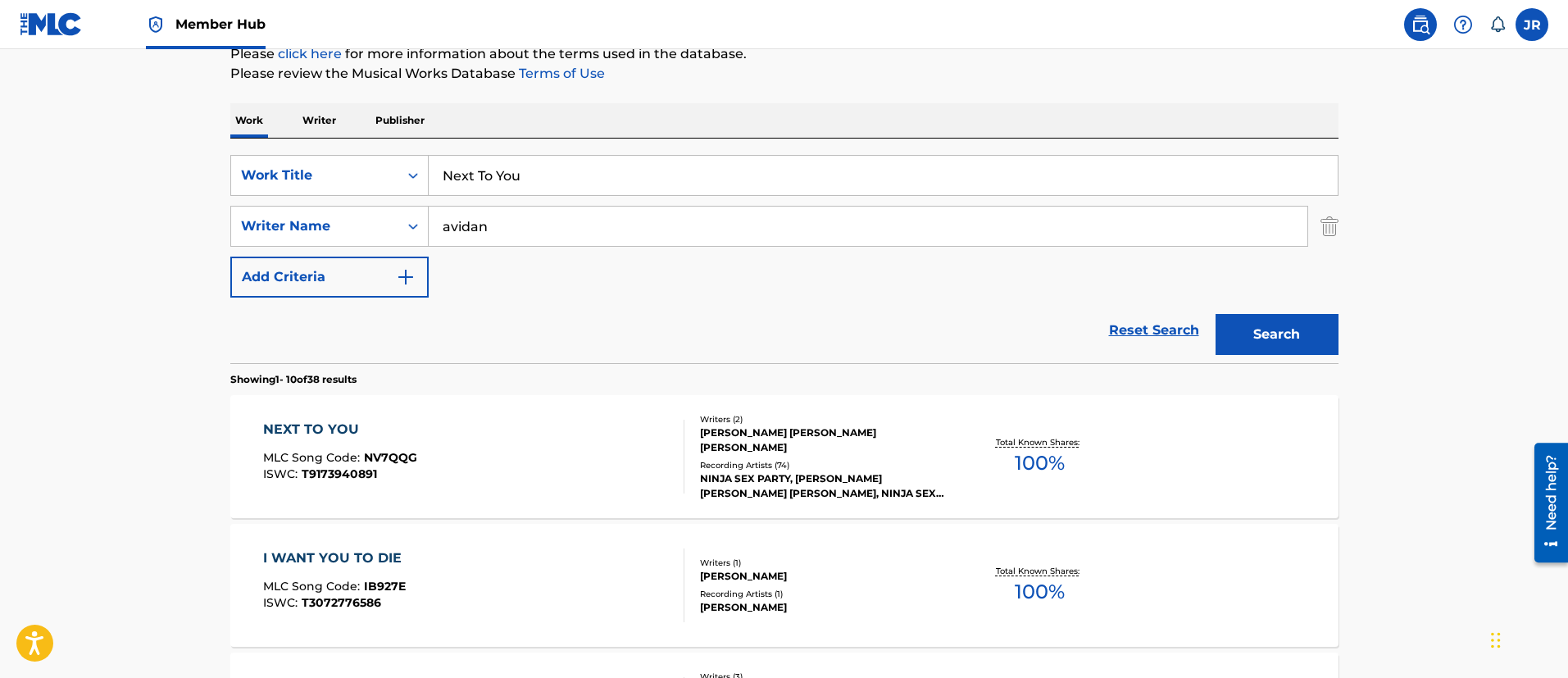
click at [507, 173] on input "Next To You" at bounding box center [883, 175] width 909 height 40
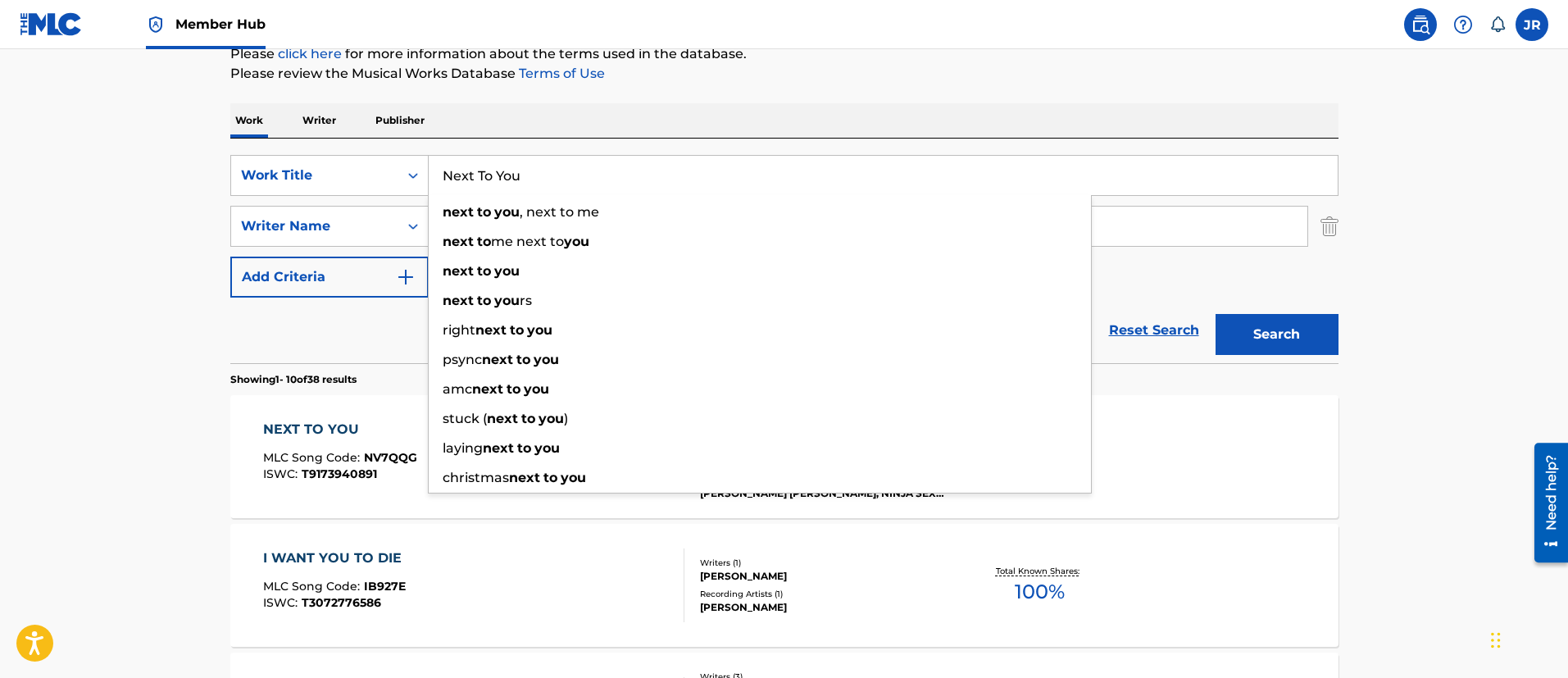
paste input "inja Brian Goes to Soccer Practice"
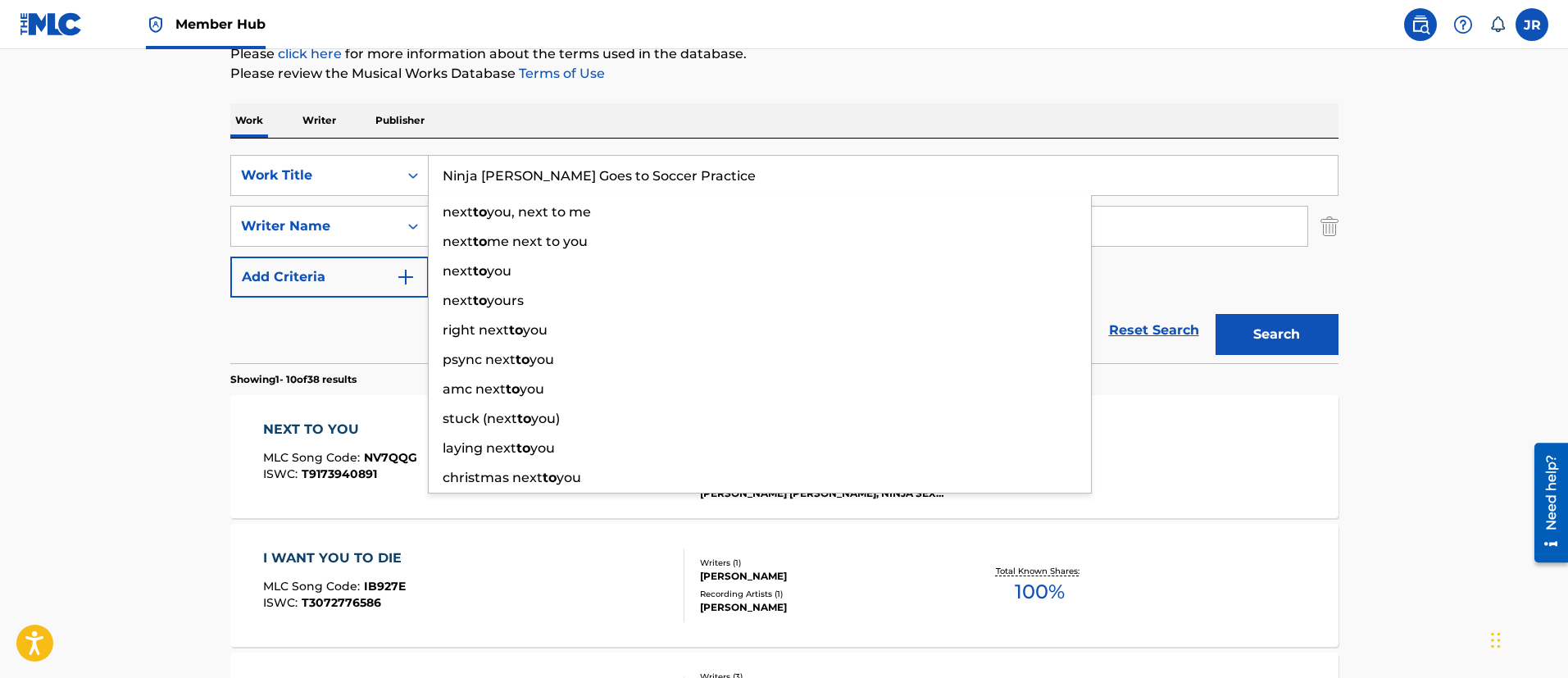
type input "Ninja Brian Goes to Soccer Practice"
click at [1215, 314] on button "Search" at bounding box center [1276, 335] width 123 height 41
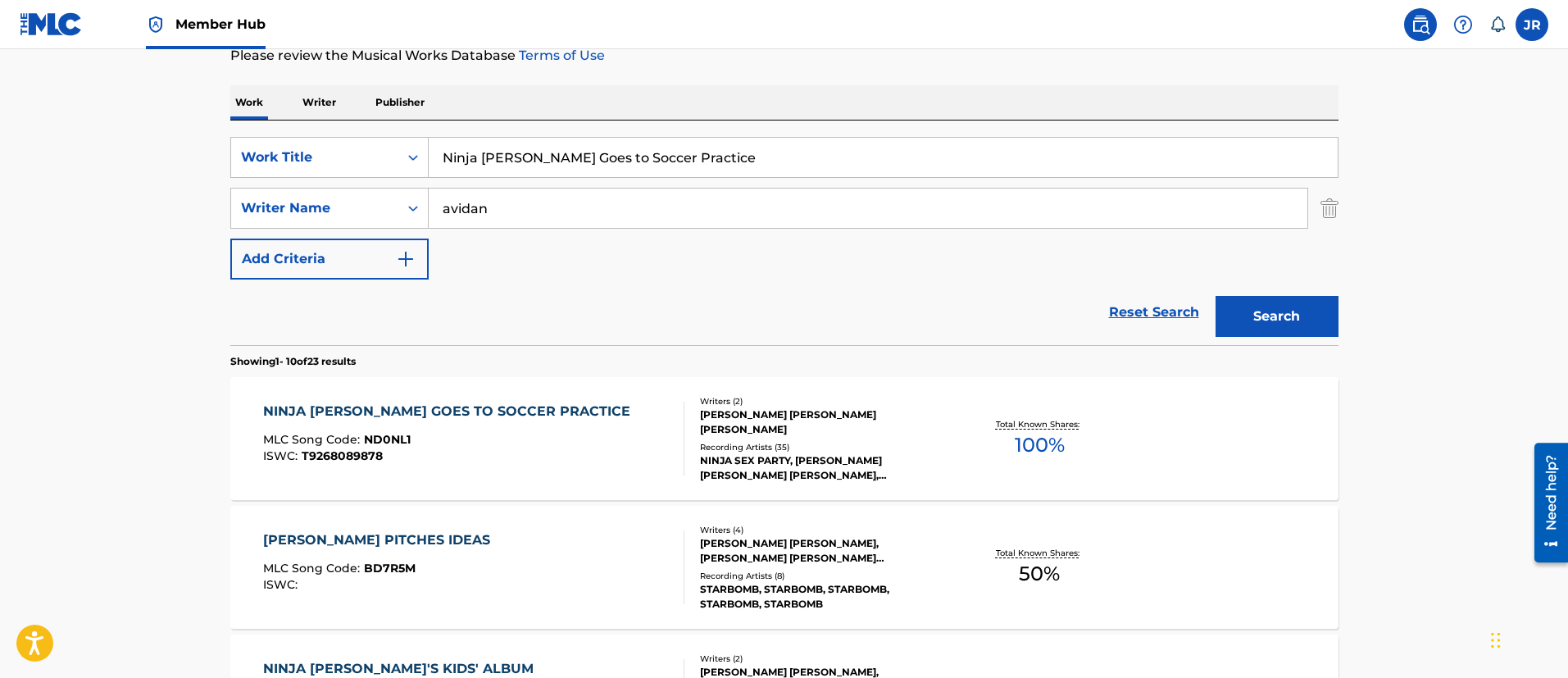
scroll to position [333, 0]
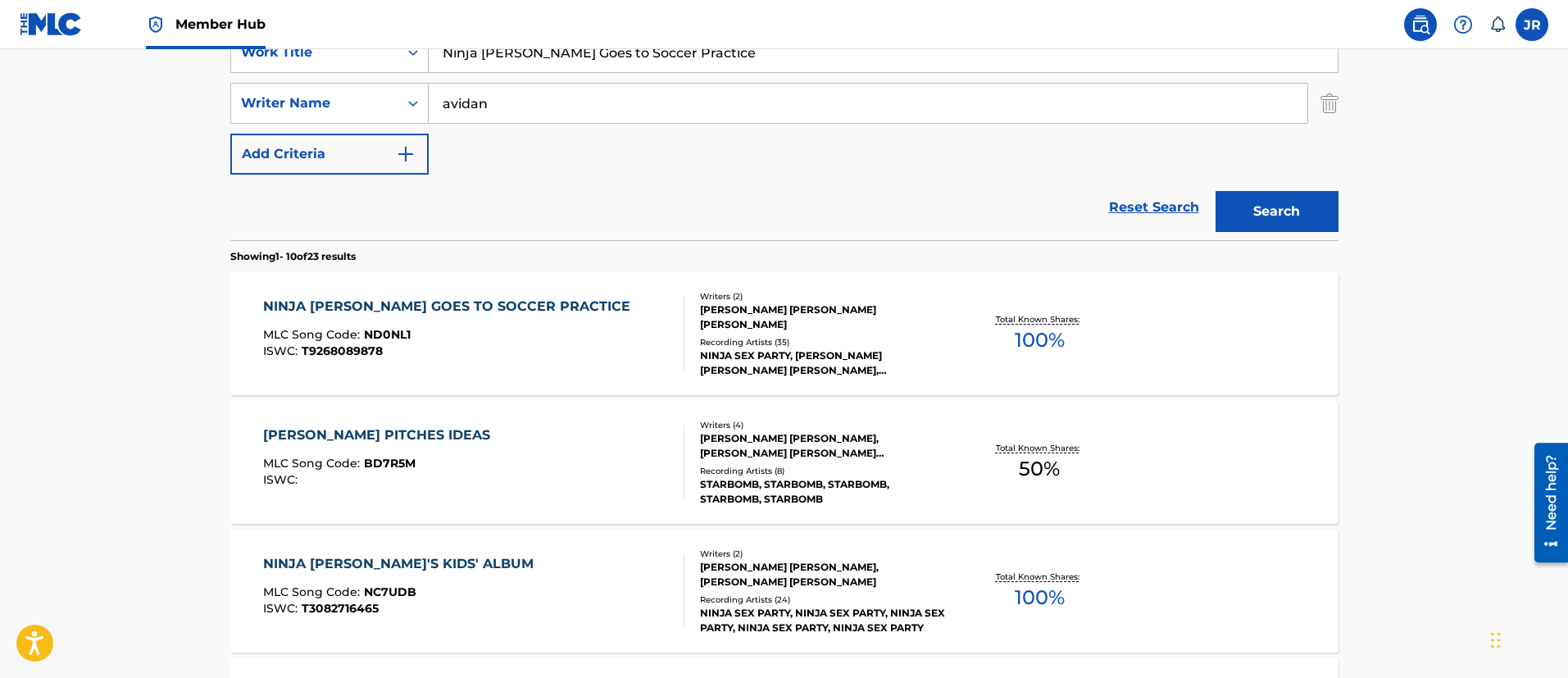
click at [565, 352] on div "NINJA BRIAN GOES TO SOCCER PRACTICE MLC Song Code : ND0NL1 ISWC : T9268089878" at bounding box center [474, 334] width 421 height 74
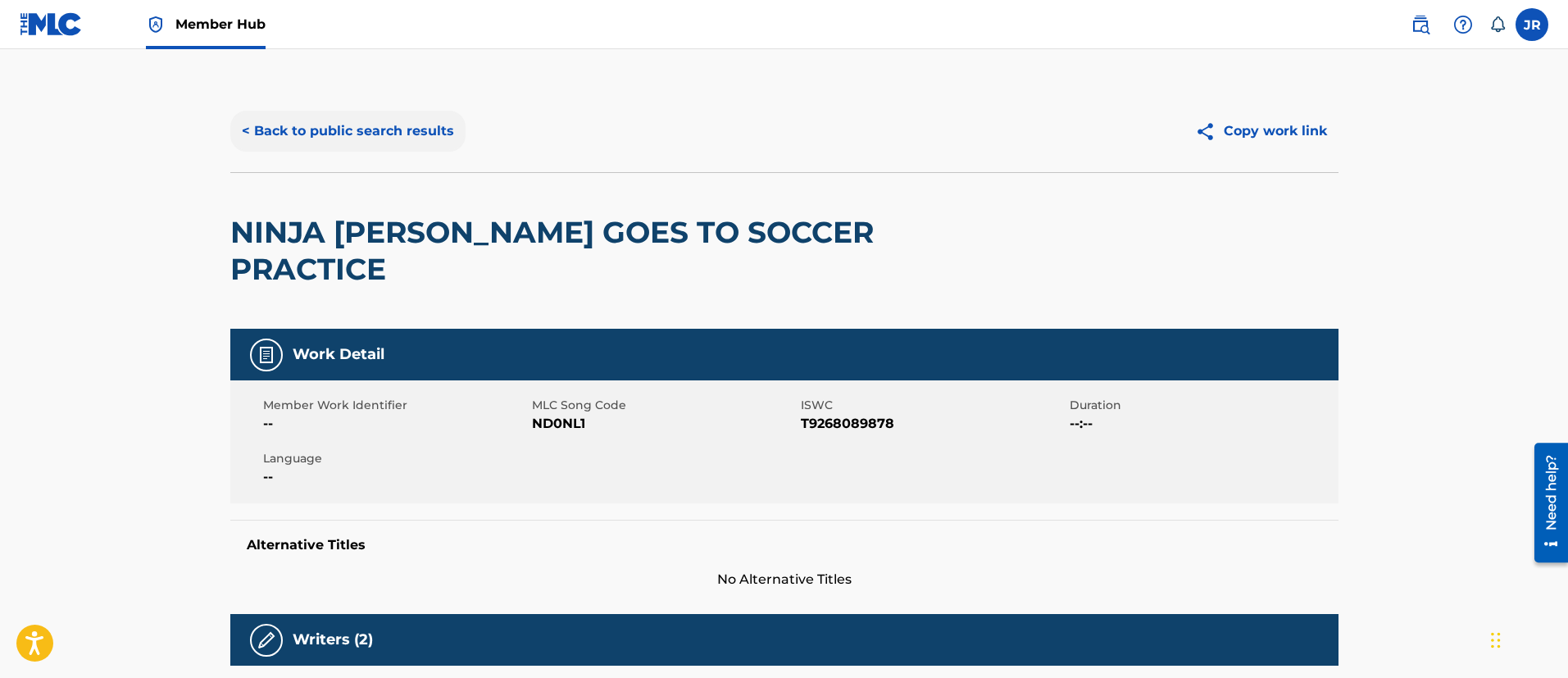
click at [289, 121] on button "< Back to public search results" at bounding box center [347, 131] width 235 height 41
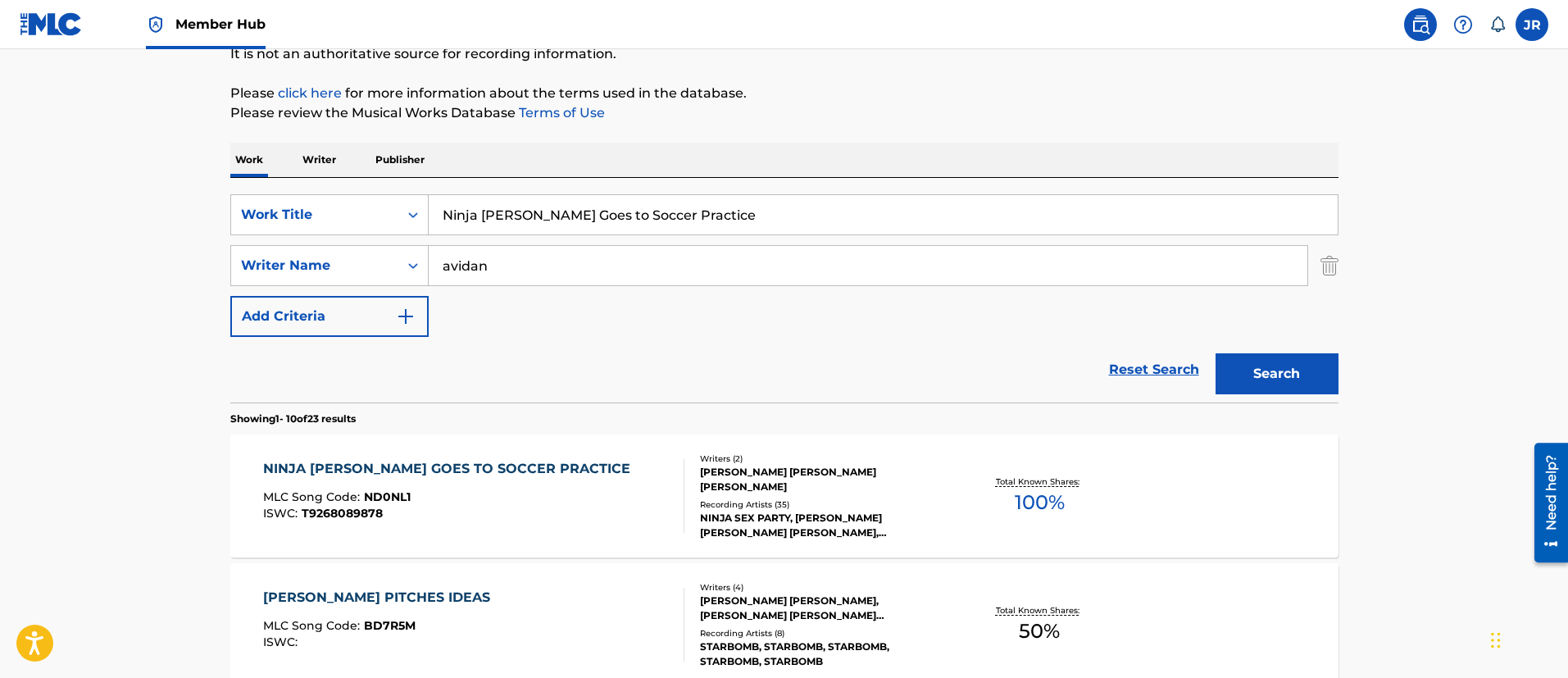
scroll to position [87, 0]
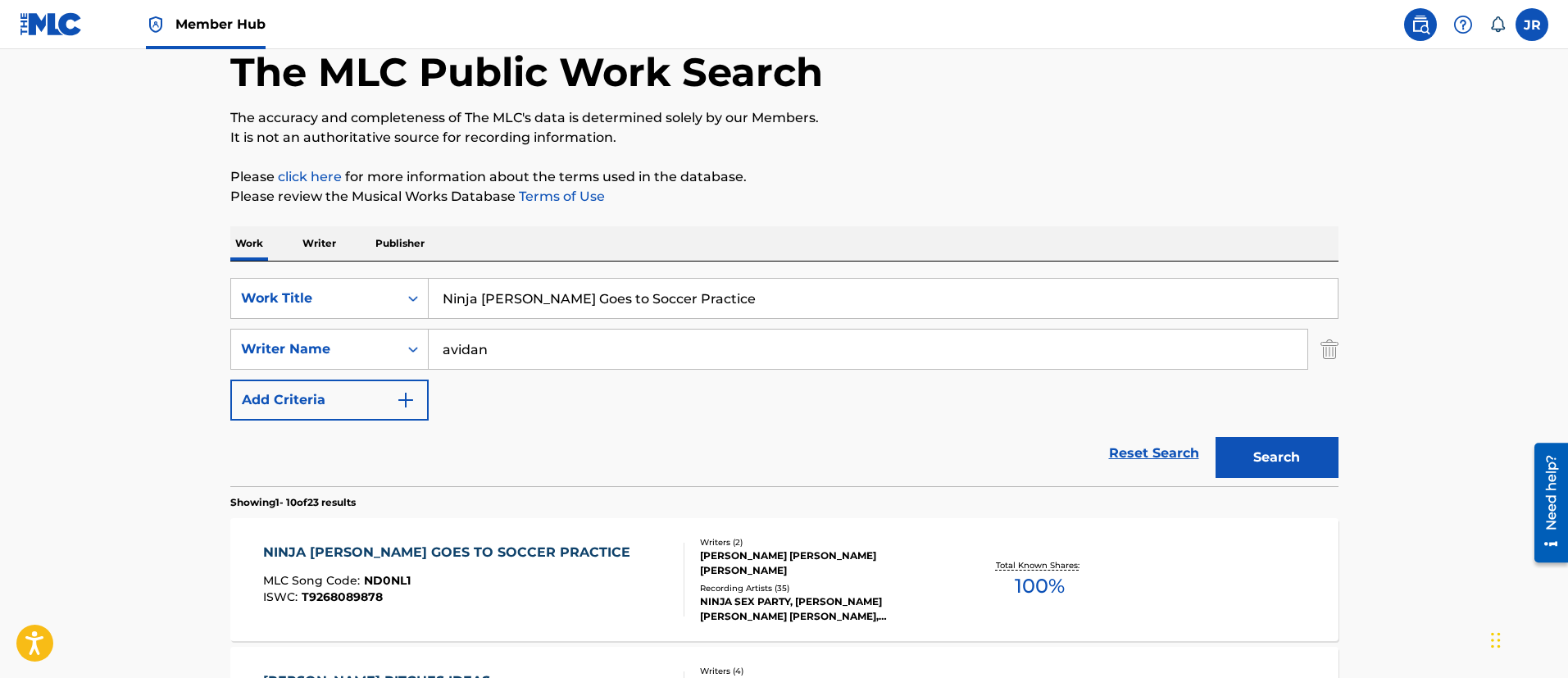
click at [601, 303] on input "Ninja Brian Goes to Soccer Practice" at bounding box center [883, 298] width 909 height 40
click at [606, 303] on input "Ninja Brian Goes to Soccer Practice" at bounding box center [883, 298] width 909 height 40
click at [608, 301] on input "Ninja Brian Goes to Soccer Practice" at bounding box center [883, 298] width 909 height 40
paste input "'s Kids' album"
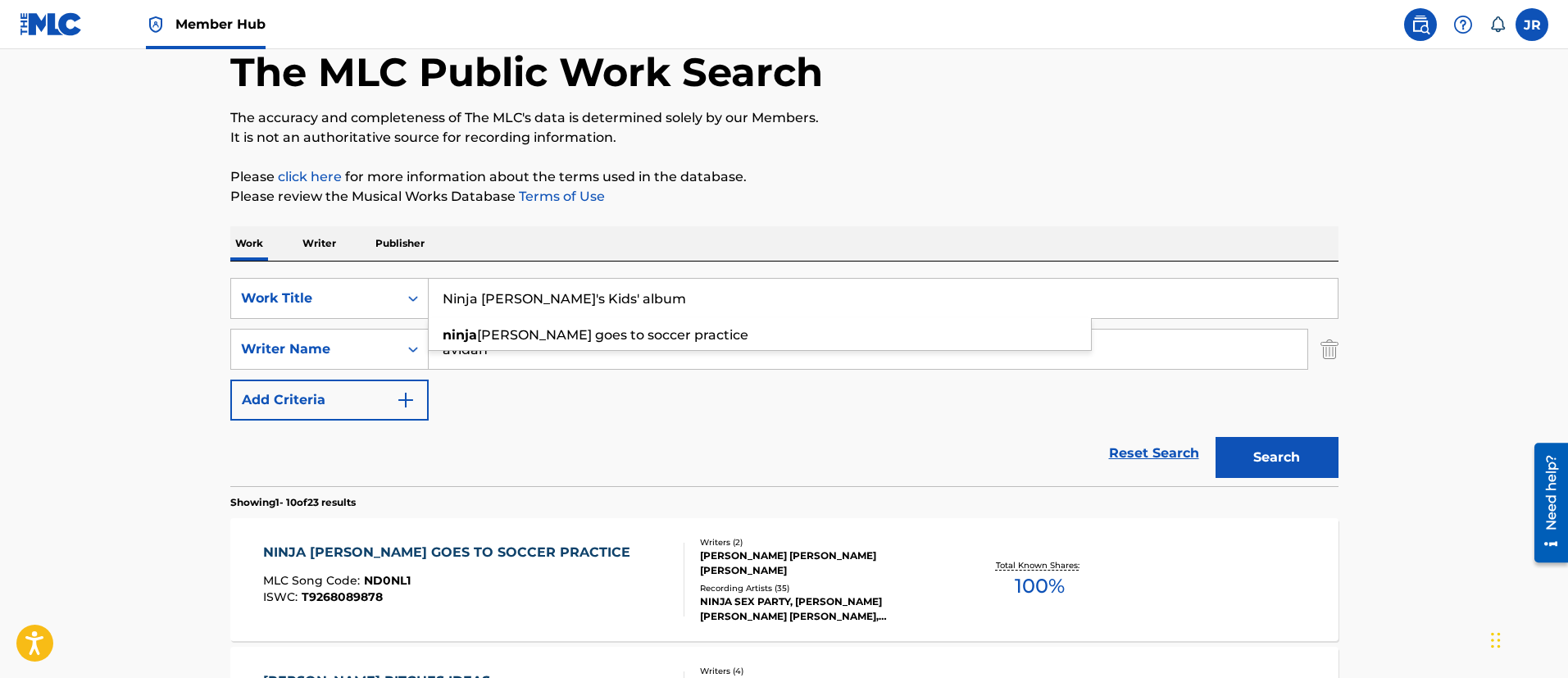
type input "Ninja Brian's Kids' album"
click at [1215, 437] on button "Search" at bounding box center [1276, 457] width 123 height 41
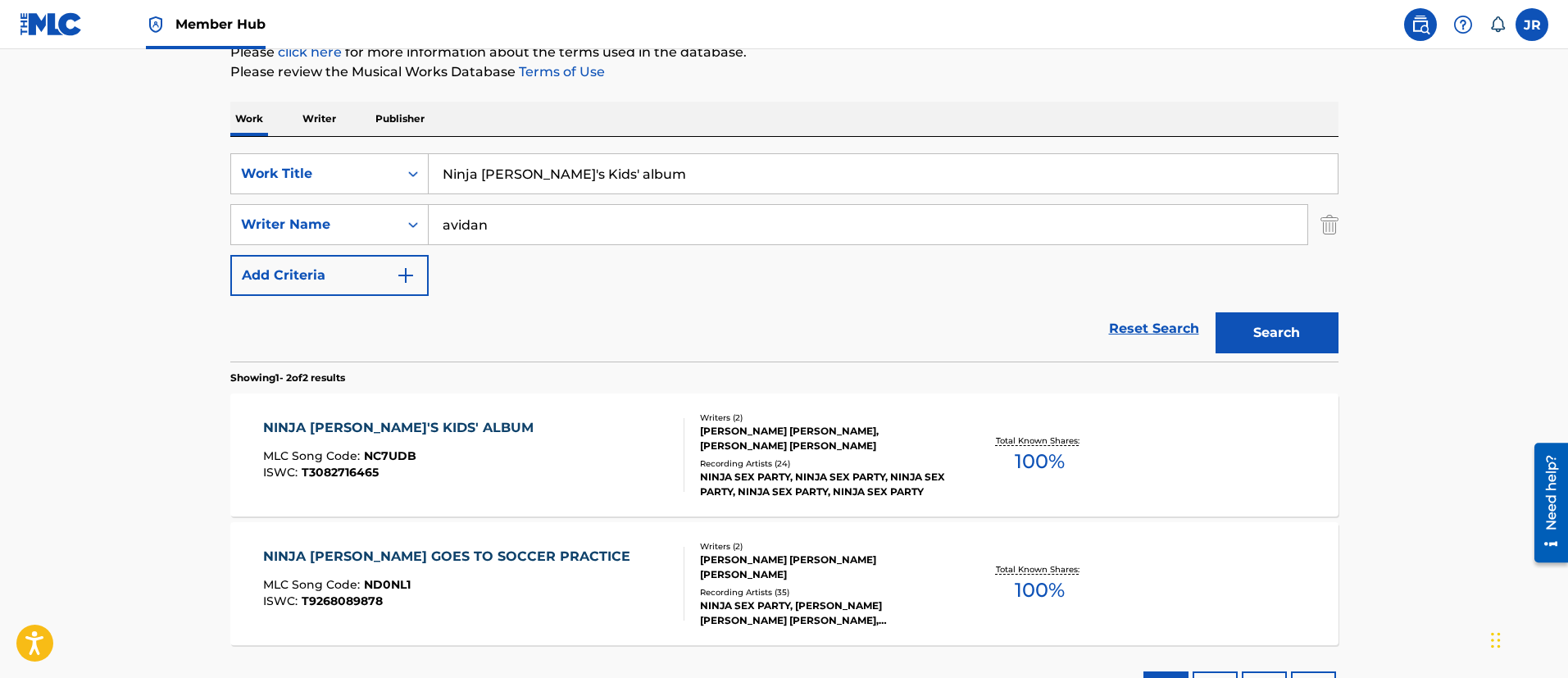
scroll to position [333, 0]
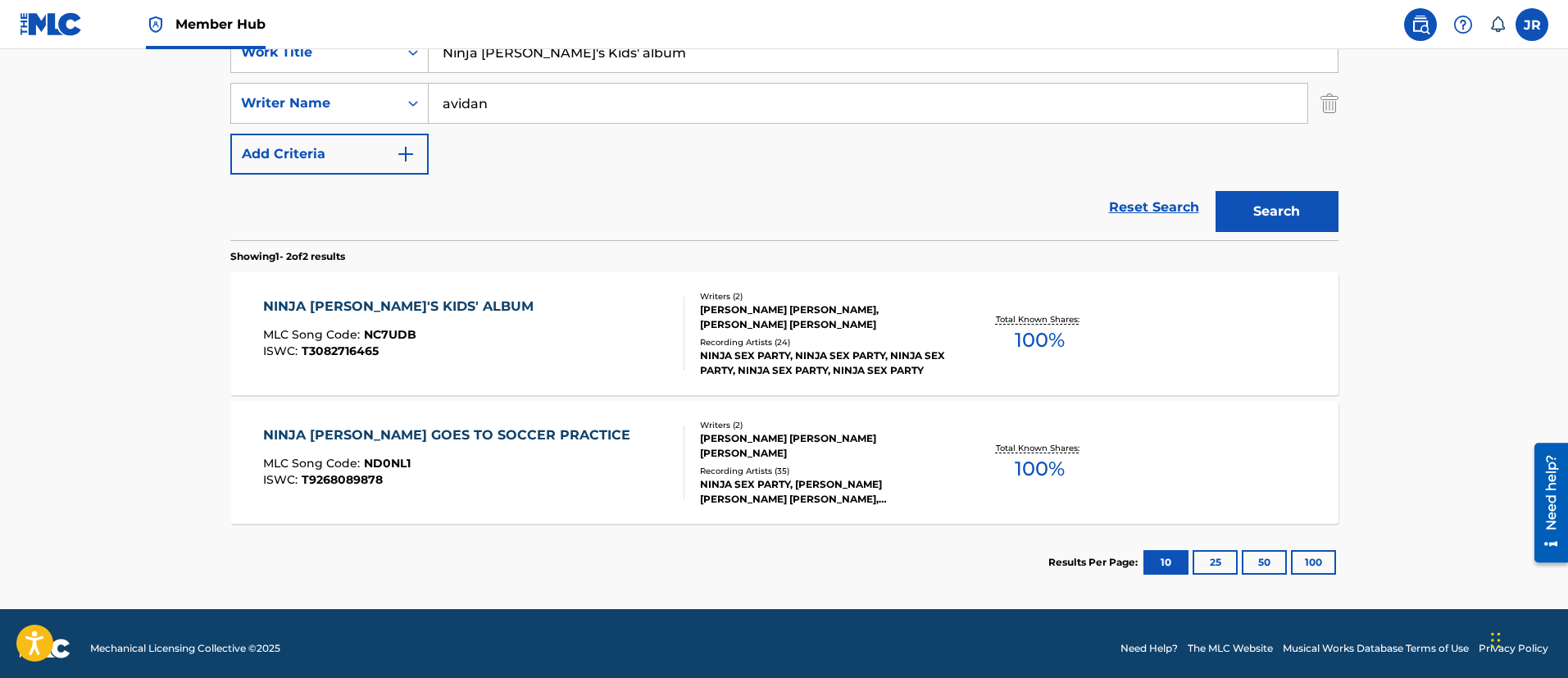
click at [581, 343] on div "NINJA BRIAN'S KIDS' ALBUM MLC Song Code : NC7UDB ISWC : T3082716465" at bounding box center [474, 334] width 421 height 74
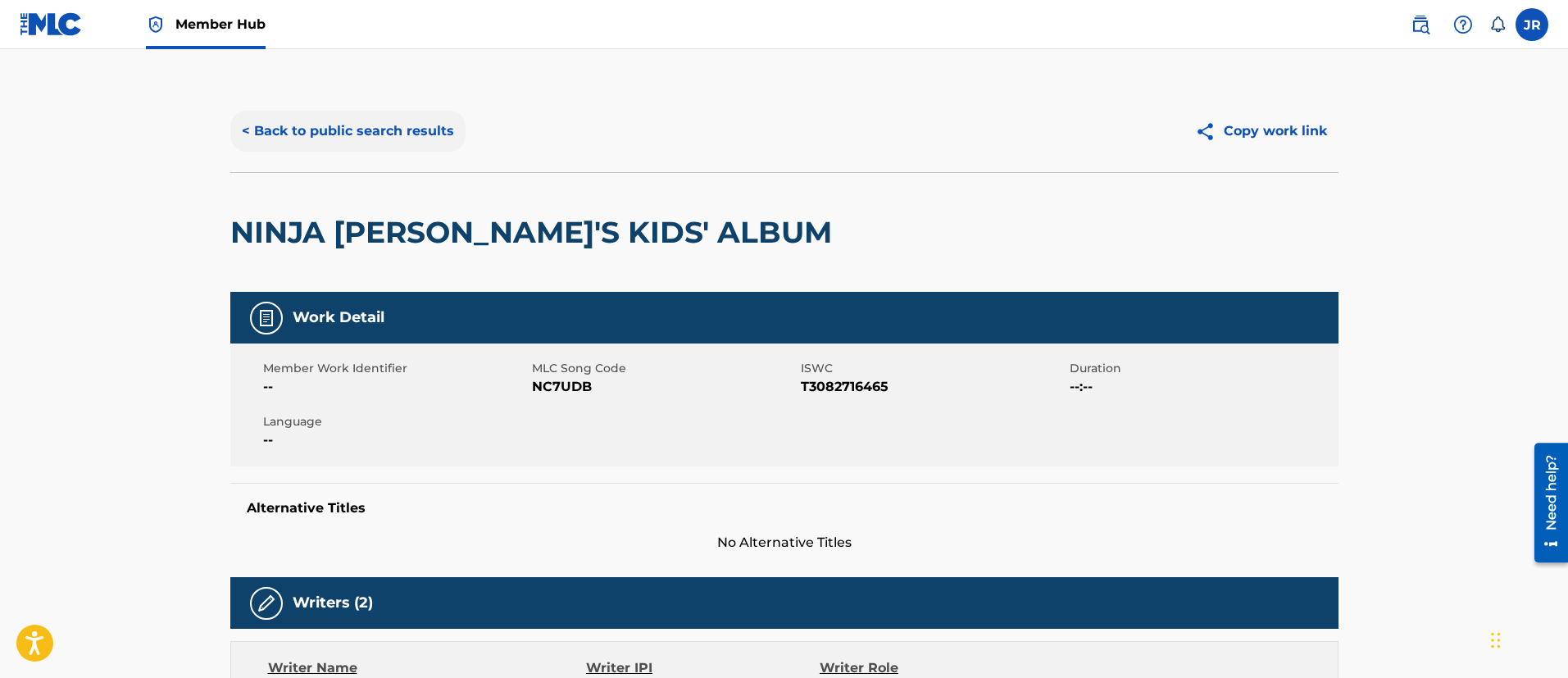
click at [272, 138] on button "< Back to public search results" at bounding box center [347, 131] width 235 height 41
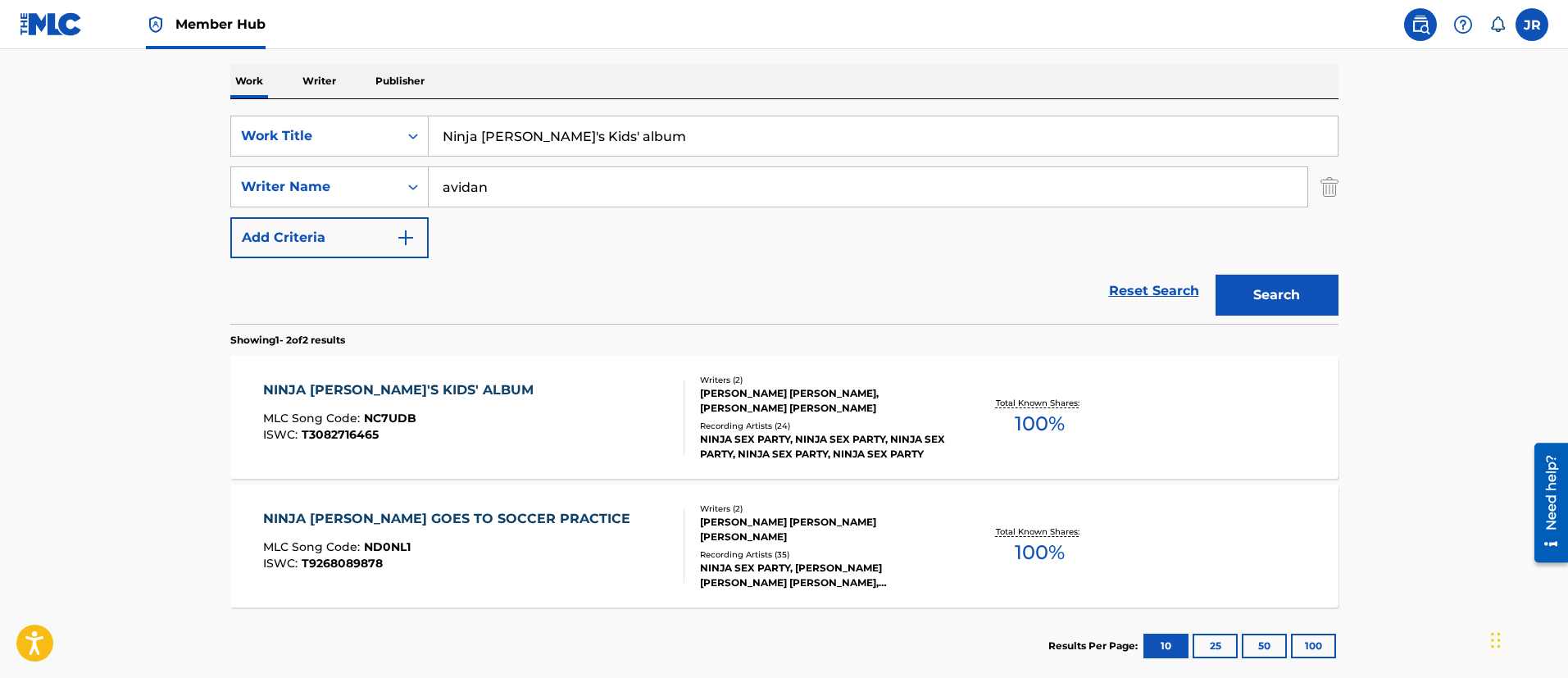
drag, startPoint x: 557, startPoint y: 192, endPoint x: 537, endPoint y: 204, distance: 23.3
click at [557, 194] on input "avidan" at bounding box center [867, 187] width 879 height 40
click at [512, 136] on input "Ninja Brian's Kids' album" at bounding box center [883, 135] width 909 height 40
click at [512, 135] on input "Ninja Brian's Kids' album" at bounding box center [883, 135] width 909 height 40
click at [512, 134] on input "Ninja Brian's Kids' album" at bounding box center [883, 135] width 909 height 40
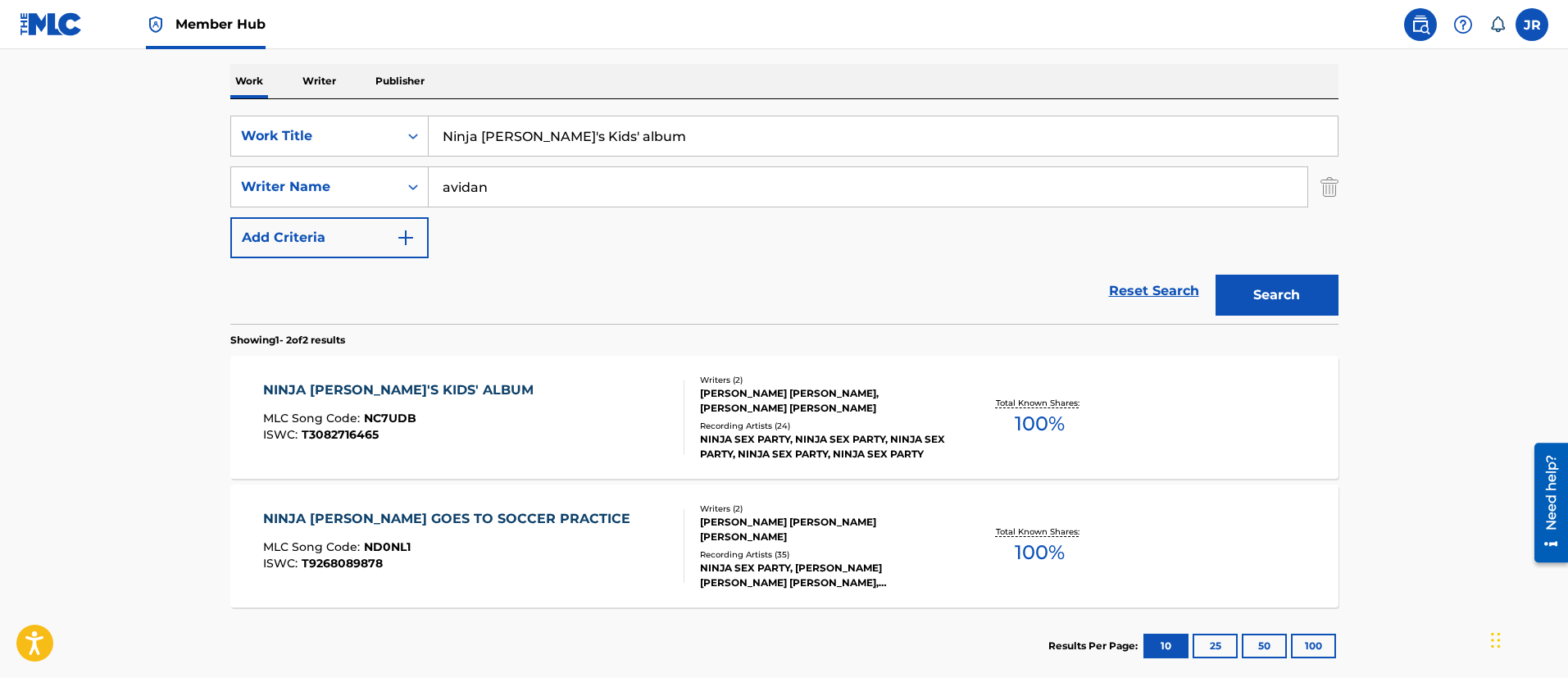
paste input "o Reason Boner"
type input "No Reason Boner"
click at [1215, 275] on button "Search" at bounding box center [1276, 295] width 123 height 41
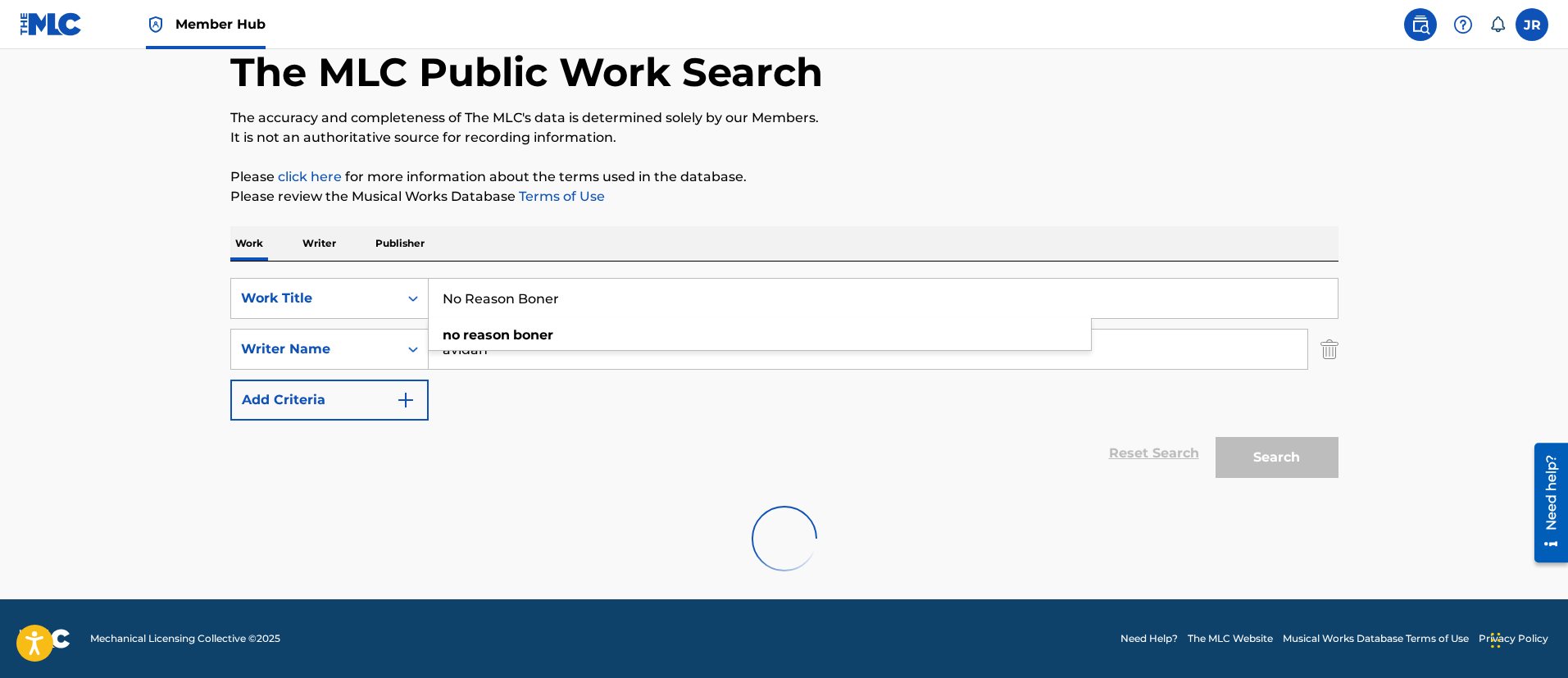
scroll to position [87, 0]
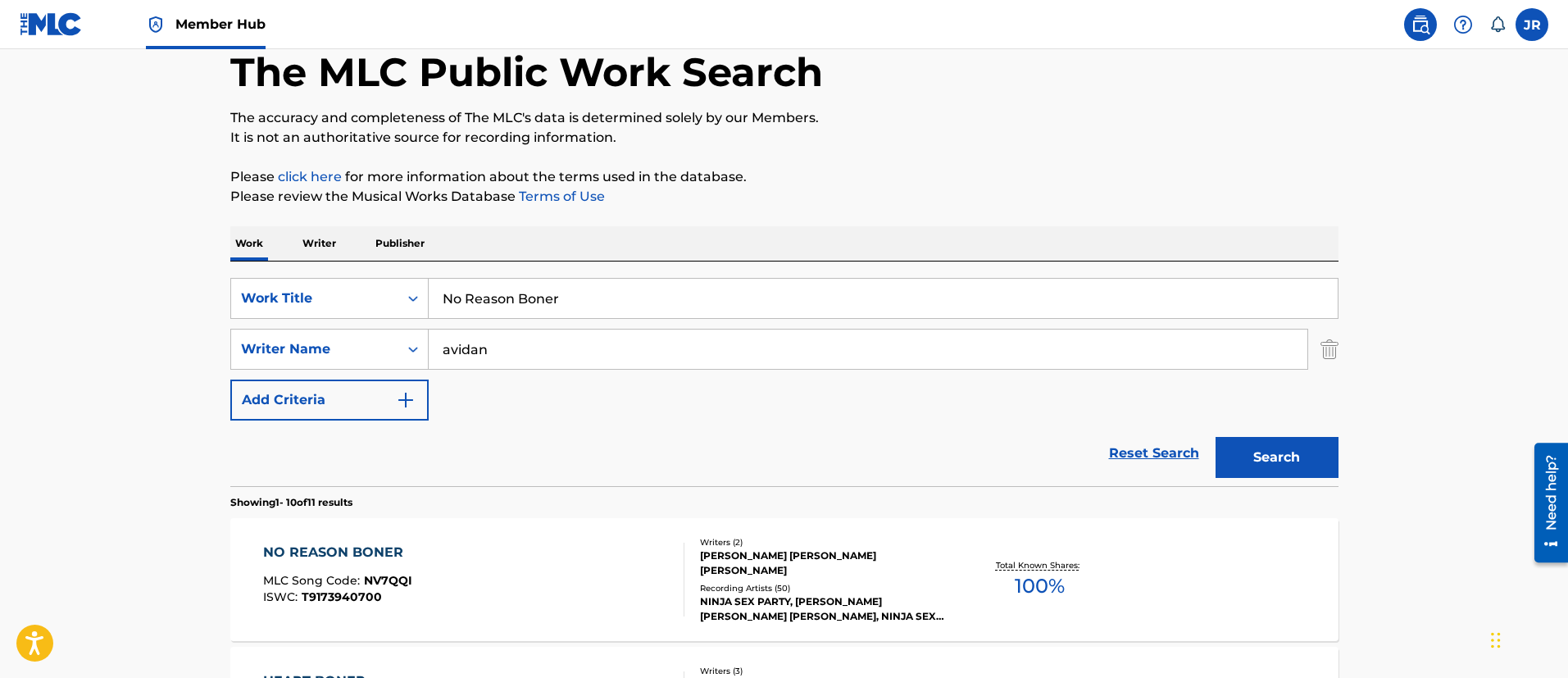
click at [812, 482] on div "Reset Search Search" at bounding box center [784, 454] width 1108 height 66
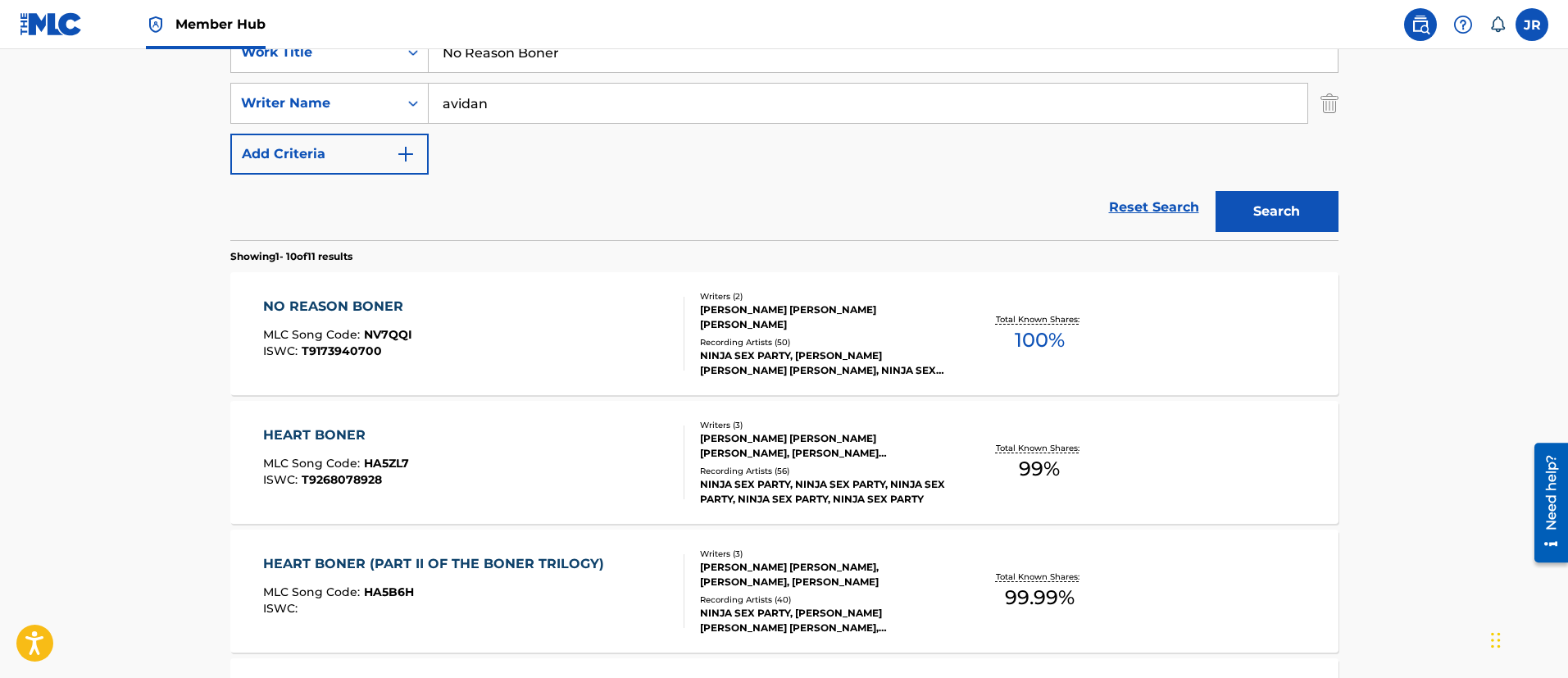
click at [592, 341] on div "NO REASON BONER MLC Song Code : NV7QQI ISWC : T9173940700" at bounding box center [474, 334] width 421 height 74
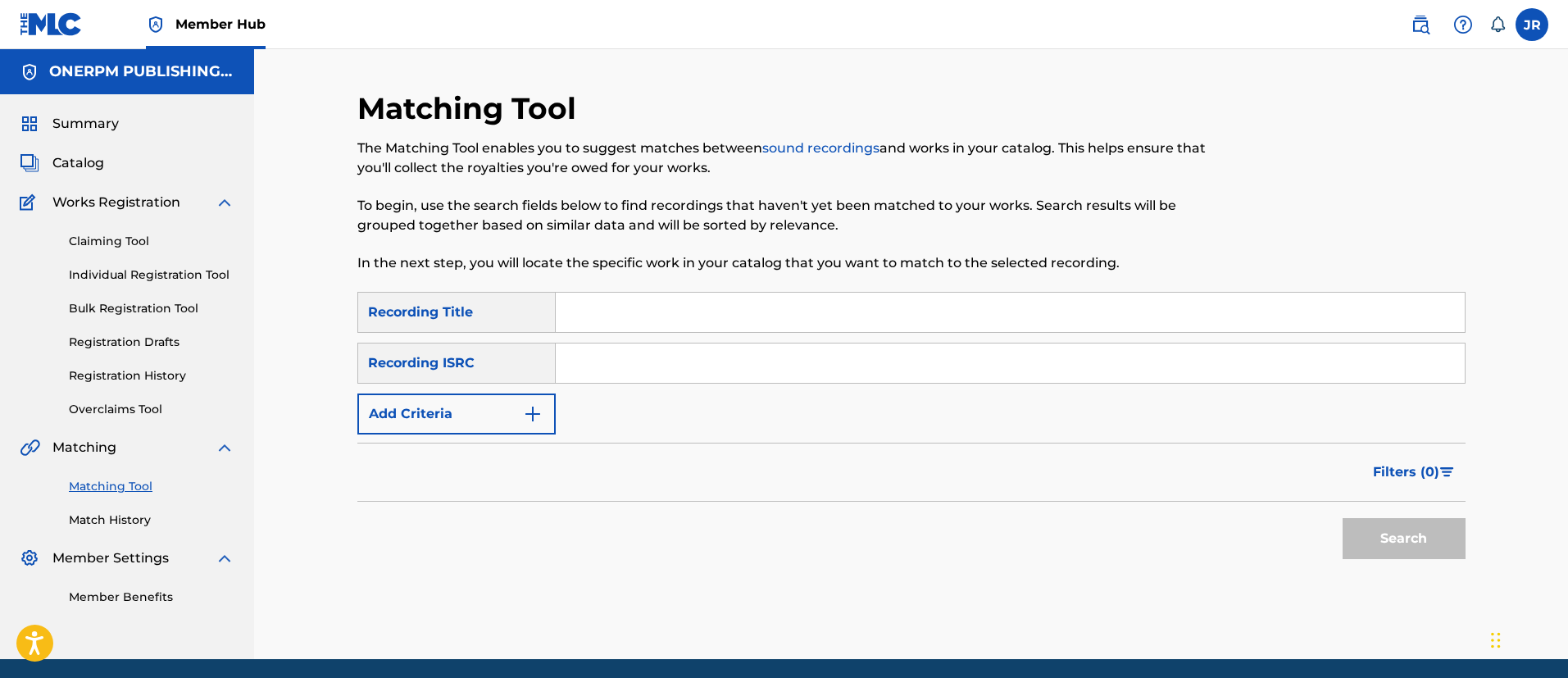
click at [654, 363] on input "Search Form" at bounding box center [1010, 363] width 909 height 40
paste input "QZ5AB2481829"
type input "QZ5AB2481829"
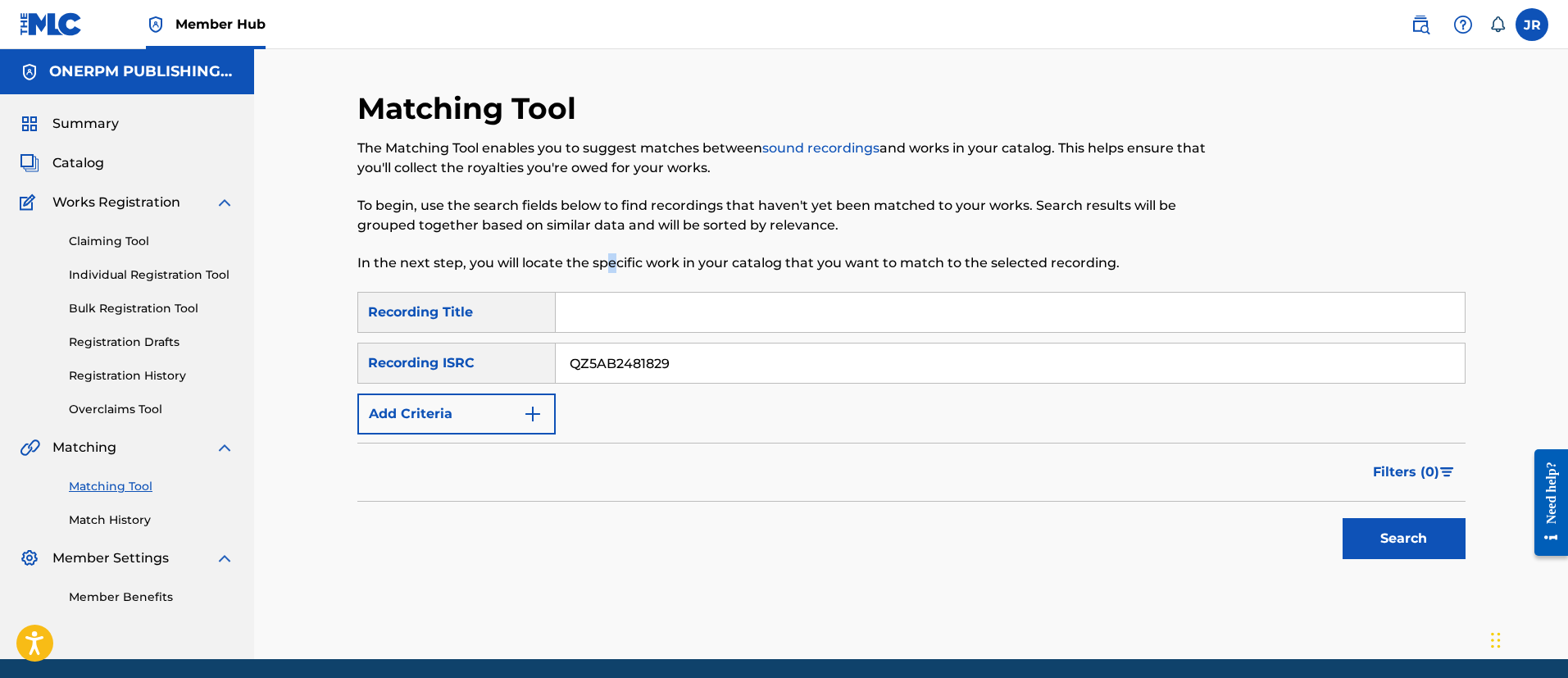
drag, startPoint x: 611, startPoint y: 282, endPoint x: 615, endPoint y: 308, distance: 26.3
click at [611, 282] on div "Matching Tool The Matching Tool enables you to suggest matches between sound re…" at bounding box center [784, 191] width 853 height 202
click at [615, 320] on input "Search Form" at bounding box center [1010, 312] width 909 height 40
paste input "Death Metal"
type input "Death Metal"
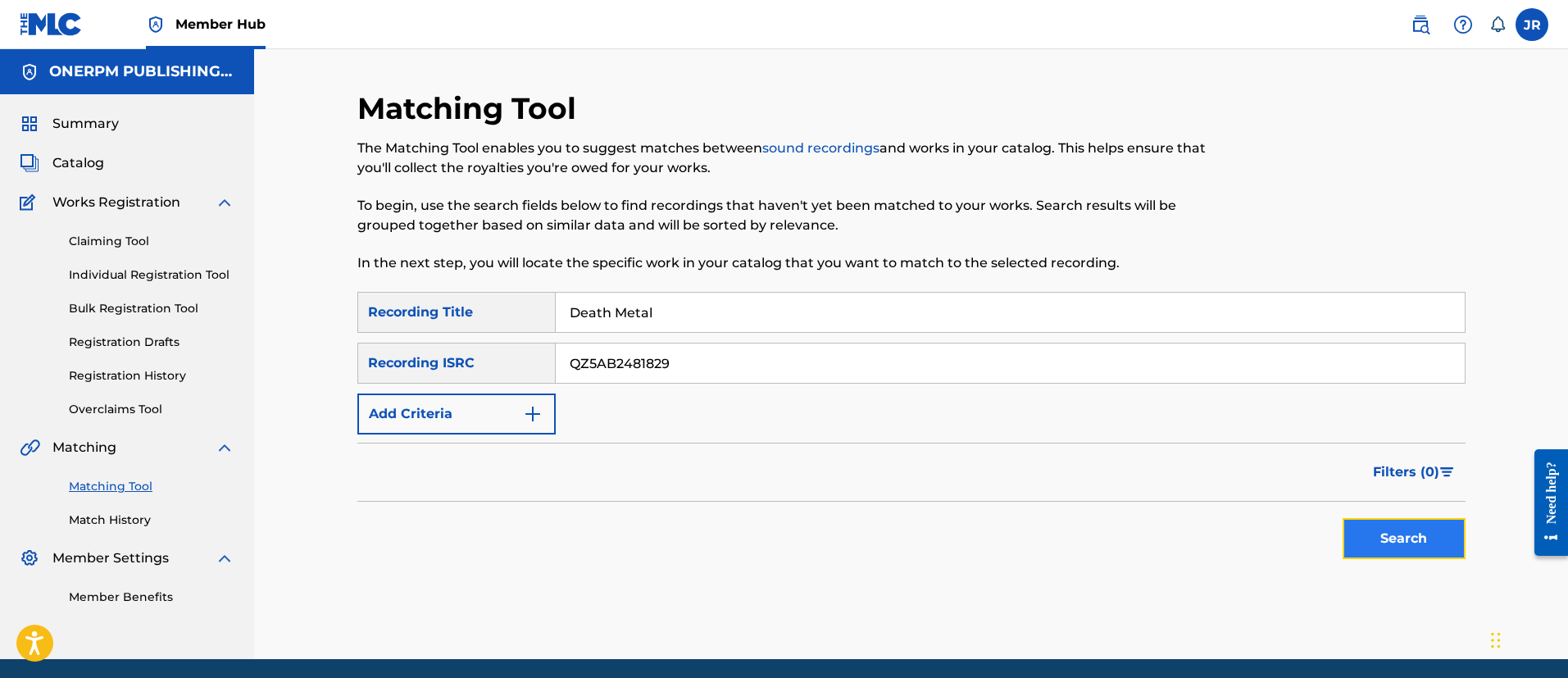
click at [1405, 541] on button "Search" at bounding box center [1403, 539] width 123 height 41
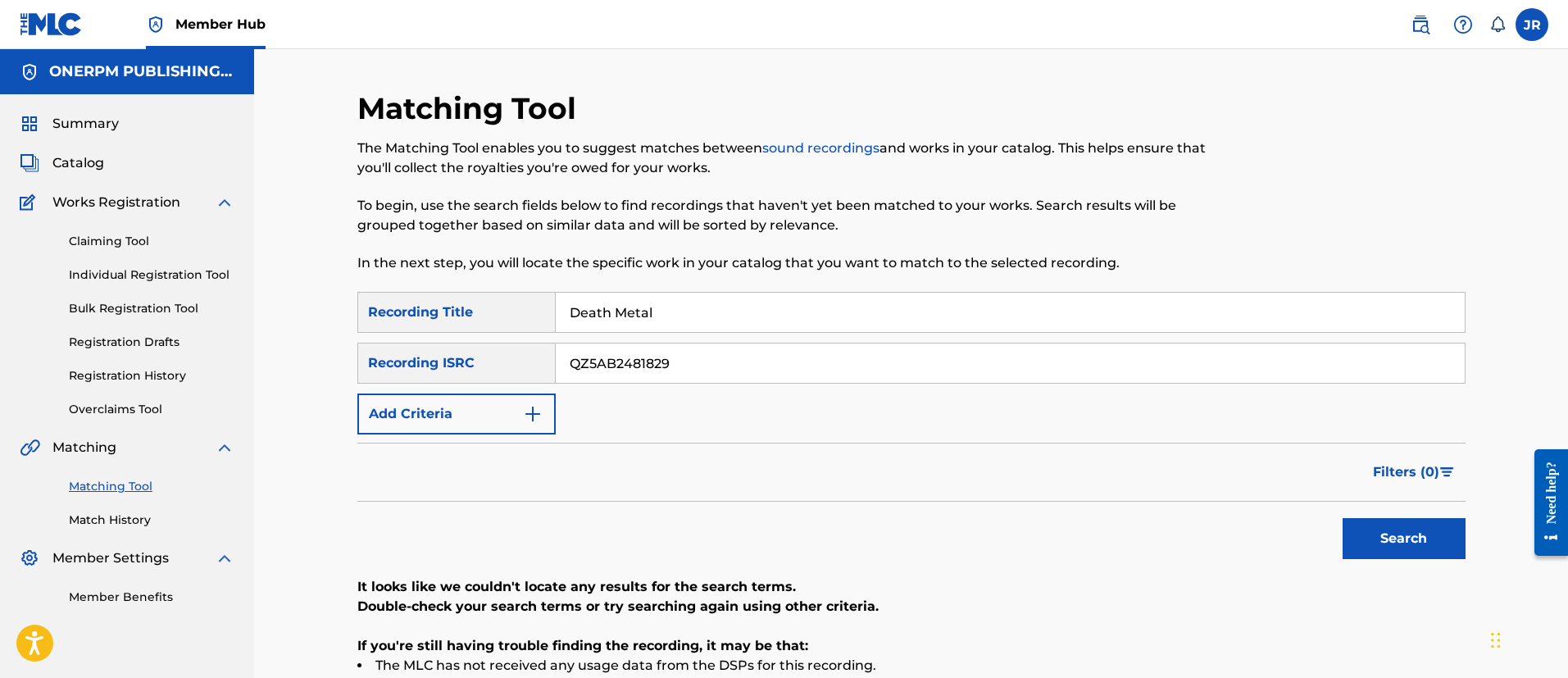
click at [650, 386] on div "SearchWithCriteriaebcfaafd-5325-4ae4-ba92-4446ae5d7f6e Recording Title Death Me…" at bounding box center [912, 363] width 1108 height 142
drag, startPoint x: 650, startPoint y: 371, endPoint x: 659, endPoint y: 368, distance: 9.5
click at [653, 371] on input "QZ5AB2481829" at bounding box center [1010, 363] width 909 height 40
click at [659, 368] on input "QZ5AB2481829" at bounding box center [1010, 363] width 909 height 40
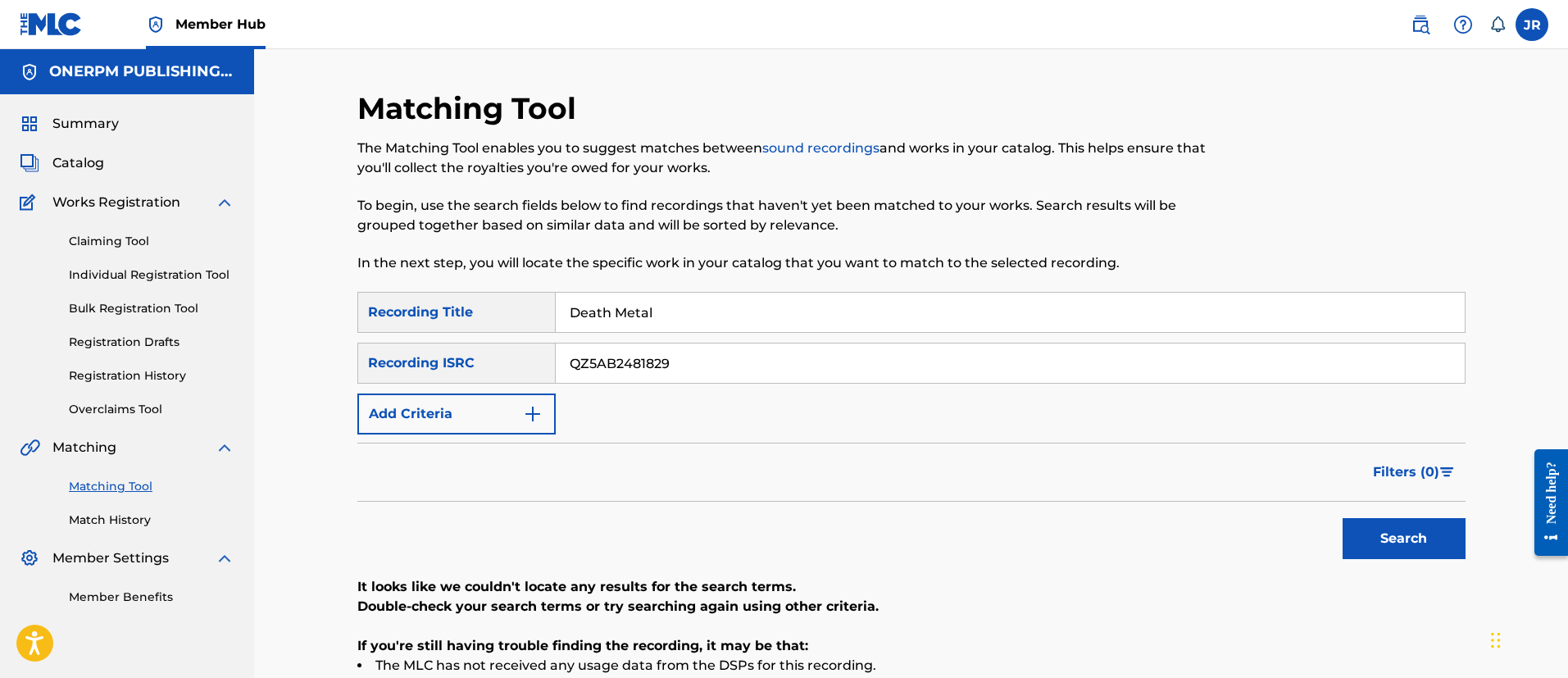
click at [659, 368] on input "QZ5AB2481829" at bounding box center [1010, 363] width 909 height 40
paste input "34"
type input "QZ5AB2481834"
click at [675, 314] on input "Death Metal" at bounding box center [1010, 312] width 909 height 40
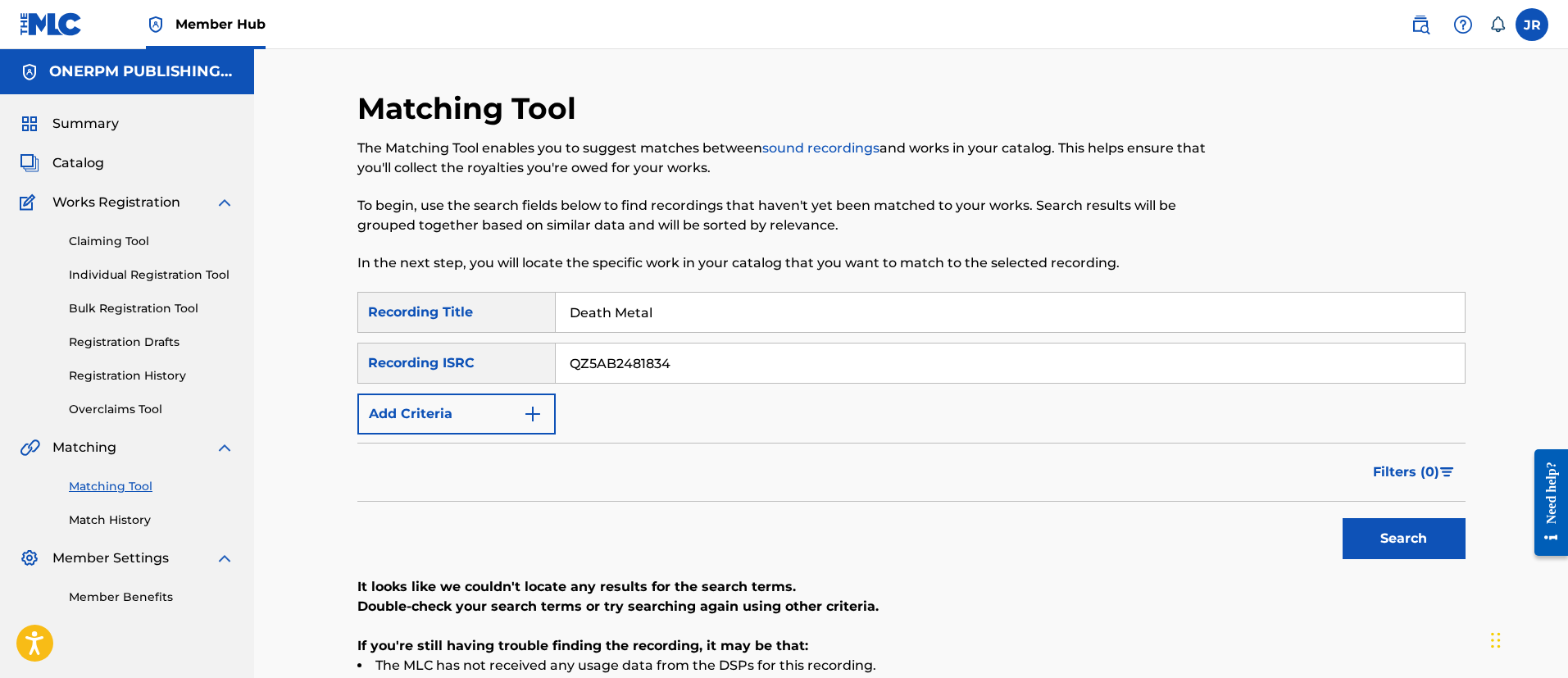
click at [675, 314] on input "Death Metal" at bounding box center [1010, 312] width 909 height 40
click at [706, 394] on div "SearchWithCriteriaebcfaafd-5325-4ae4-ba92-4446ae5d7f6e Recording Title SearchWi…" at bounding box center [912, 363] width 1108 height 142
click at [720, 363] on input "QZ5AB2481834" at bounding box center [1010, 363] width 909 height 40
type input "QZ5AB2481834"
click at [1342, 518] on button "Search" at bounding box center [1403, 539] width 123 height 41
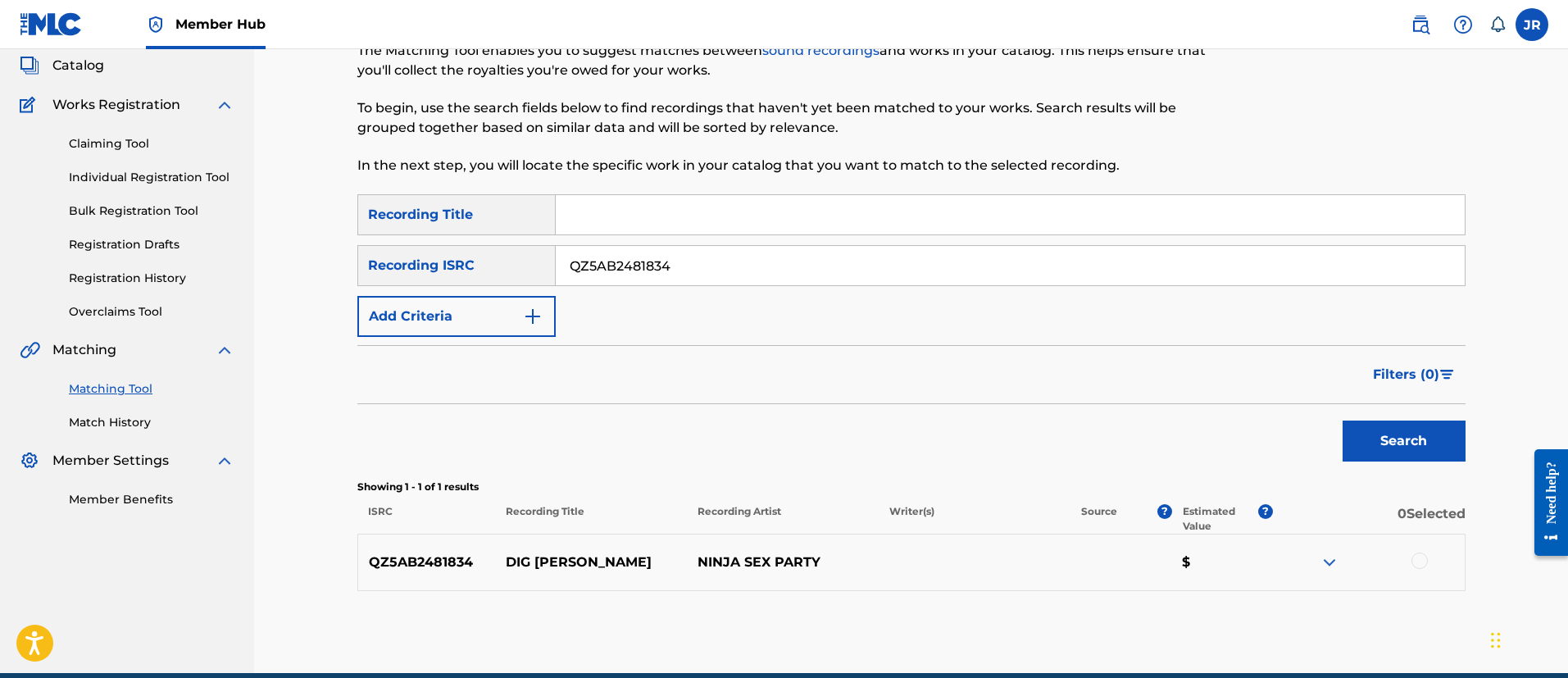
scroll to position [171, 0]
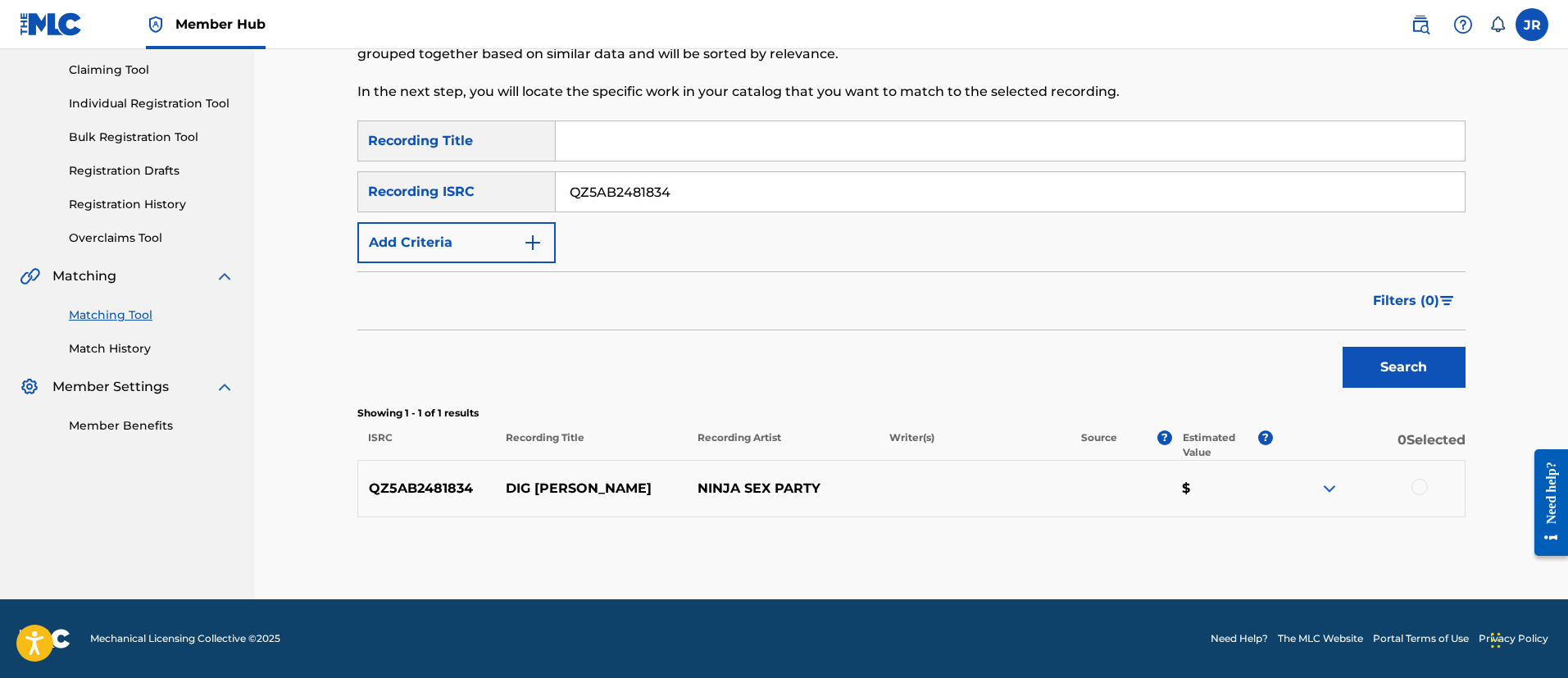
drag, startPoint x: 1413, startPoint y: 503, endPoint x: 1437, endPoint y: 488, distance: 28.3
click at [1425, 503] on div "QZ5AB2481834 DIG OL BICK NINJA SEX PARTY $" at bounding box center [912, 488] width 1108 height 57
click at [1436, 487] on div at bounding box center [1368, 488] width 191 height 19
click at [1426, 493] on div at bounding box center [1368, 488] width 191 height 19
click at [1420, 493] on div at bounding box center [1419, 486] width 16 height 16
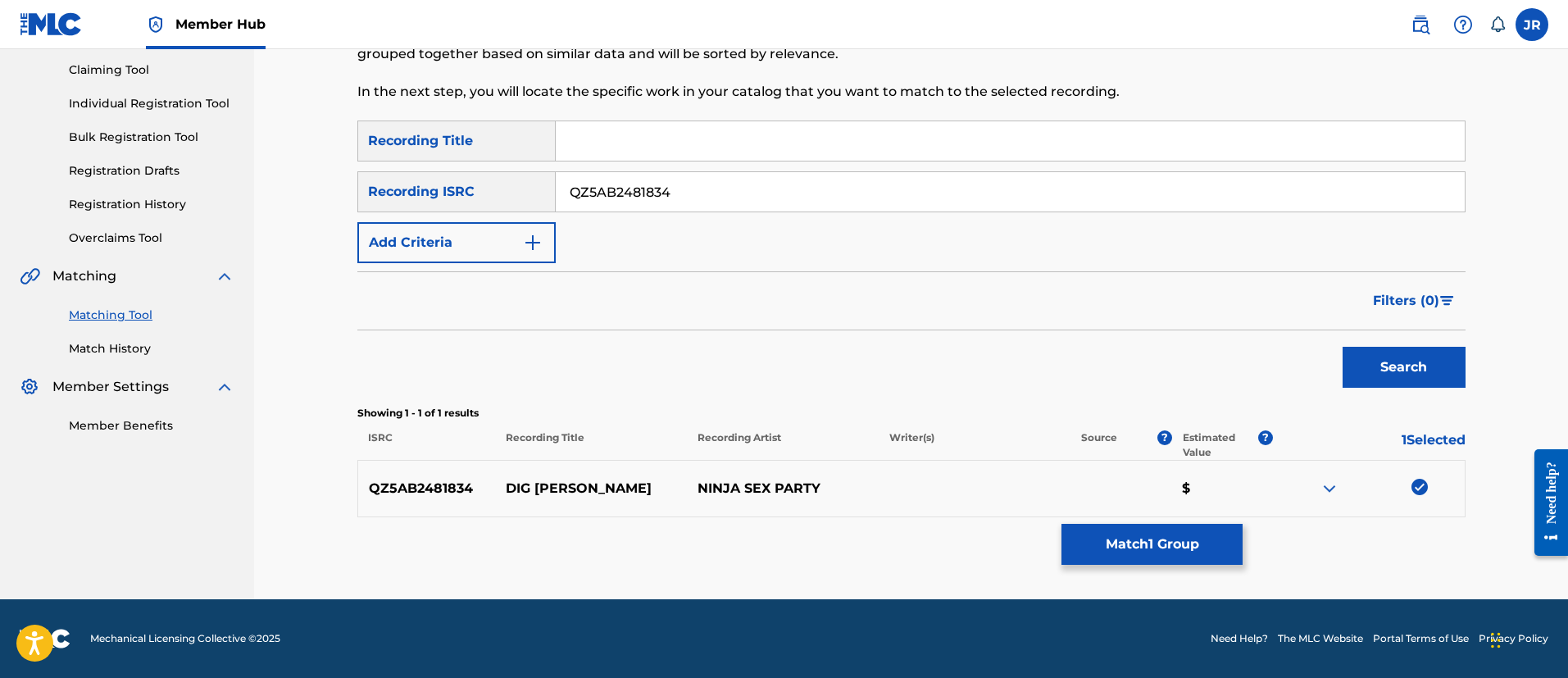
click at [1106, 567] on div "Matching Tool The Matching Tool enables you to suggest matches between sound re…" at bounding box center [912, 259] width 1108 height 681
click at [1143, 549] on button "Match 1 Group" at bounding box center [1151, 545] width 181 height 41
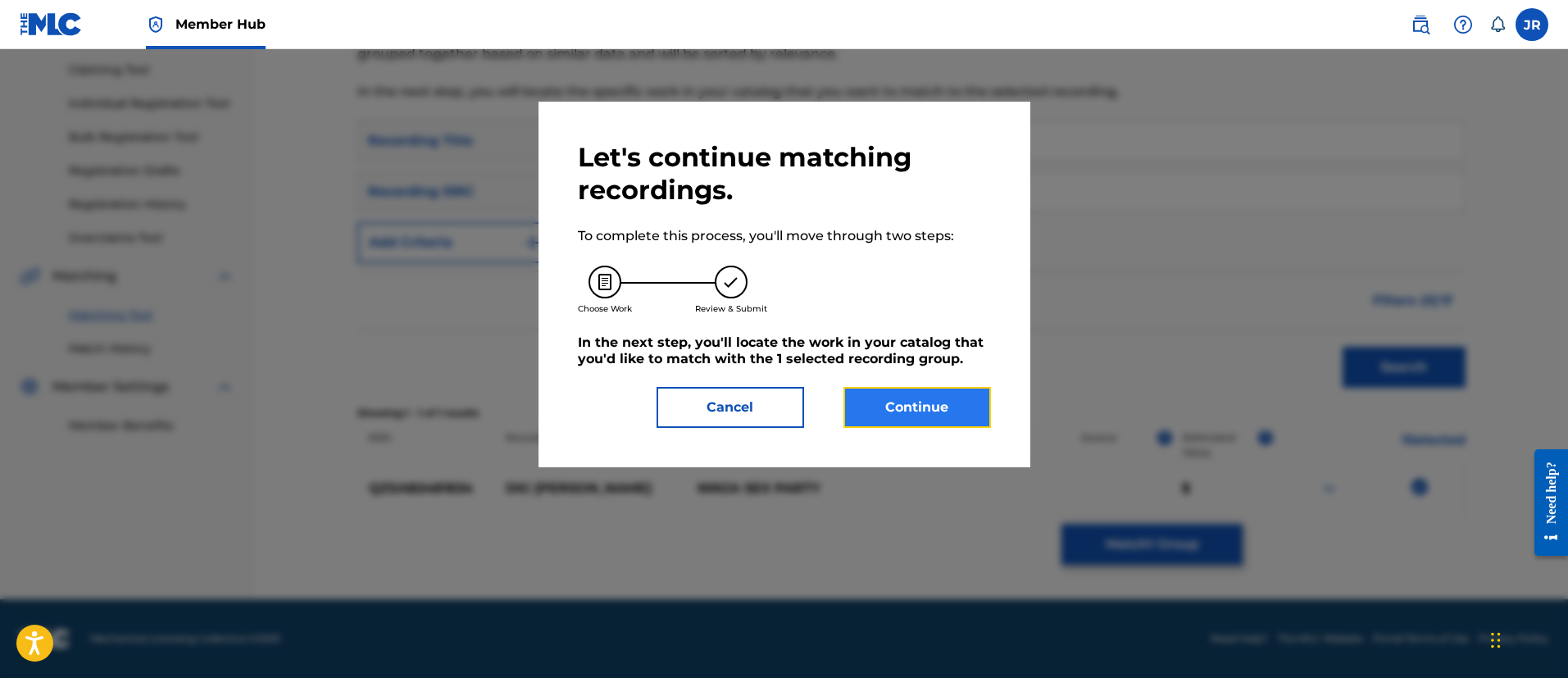
click at [907, 413] on button "Continue" at bounding box center [916, 407] width 148 height 41
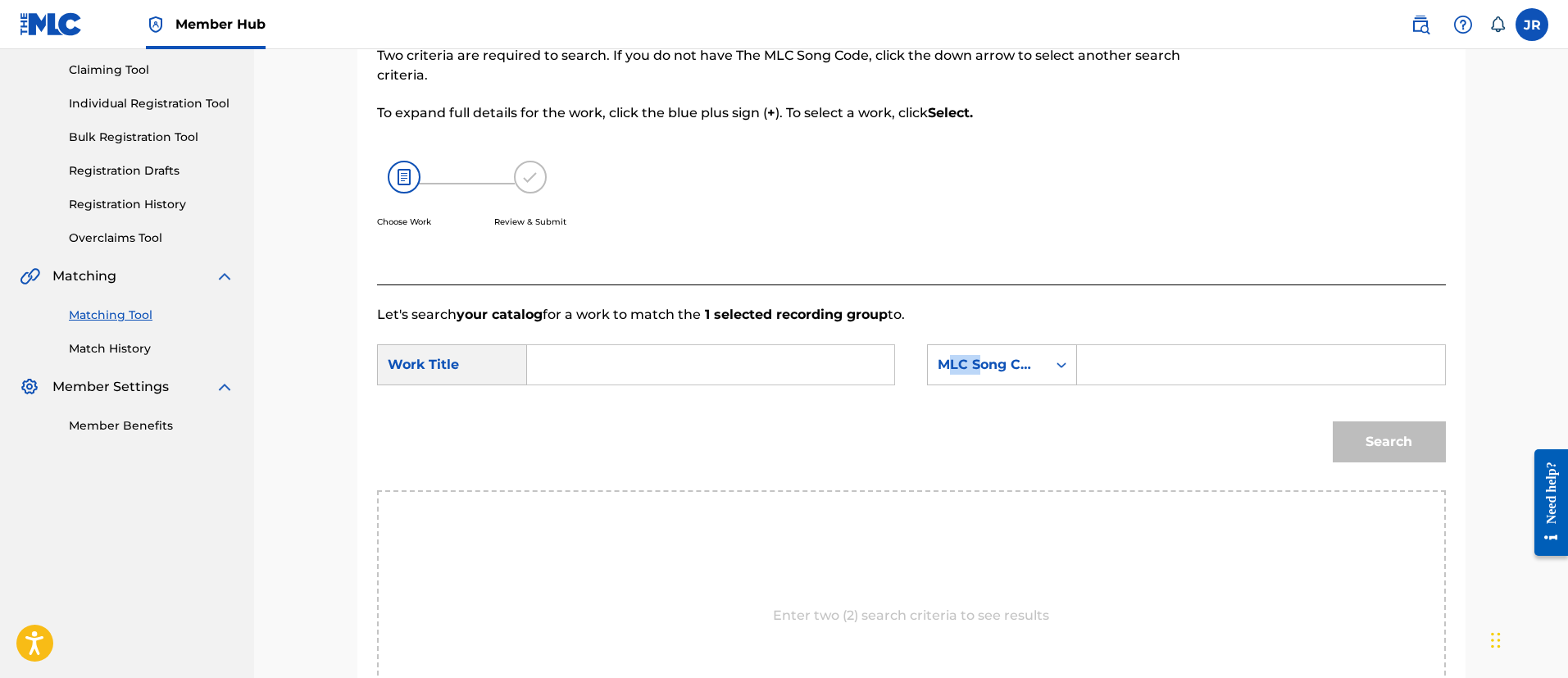
drag, startPoint x: 958, startPoint y: 339, endPoint x: 1121, endPoint y: 360, distance: 164.3
click at [993, 339] on form "SearchWithCriteria28329961-9039-49aa-93d2-5c09c311f448 Work Title SearchWithCri…" at bounding box center [911, 407] width 1068 height 165
click at [1130, 359] on input "Search Form" at bounding box center [1260, 365] width 339 height 40
paste input "DQ3M0D"
type input "DQ3M0D"
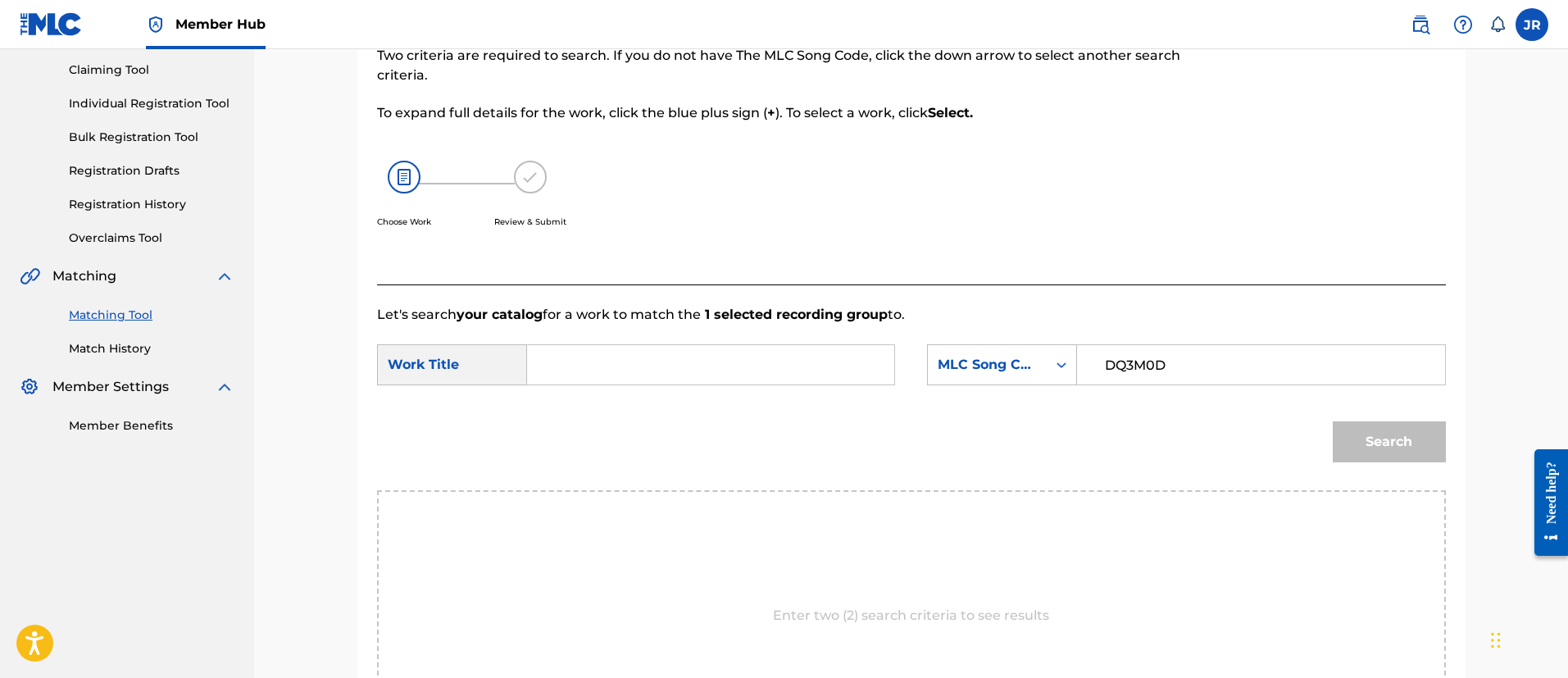
click at [660, 391] on div "SearchWithCriteria28329961-9039-49aa-93d2-5c09c311f448 Work Title SearchWithCri…" at bounding box center [911, 369] width 1068 height 51
click at [699, 364] on input "Search Form" at bounding box center [710, 365] width 339 height 40
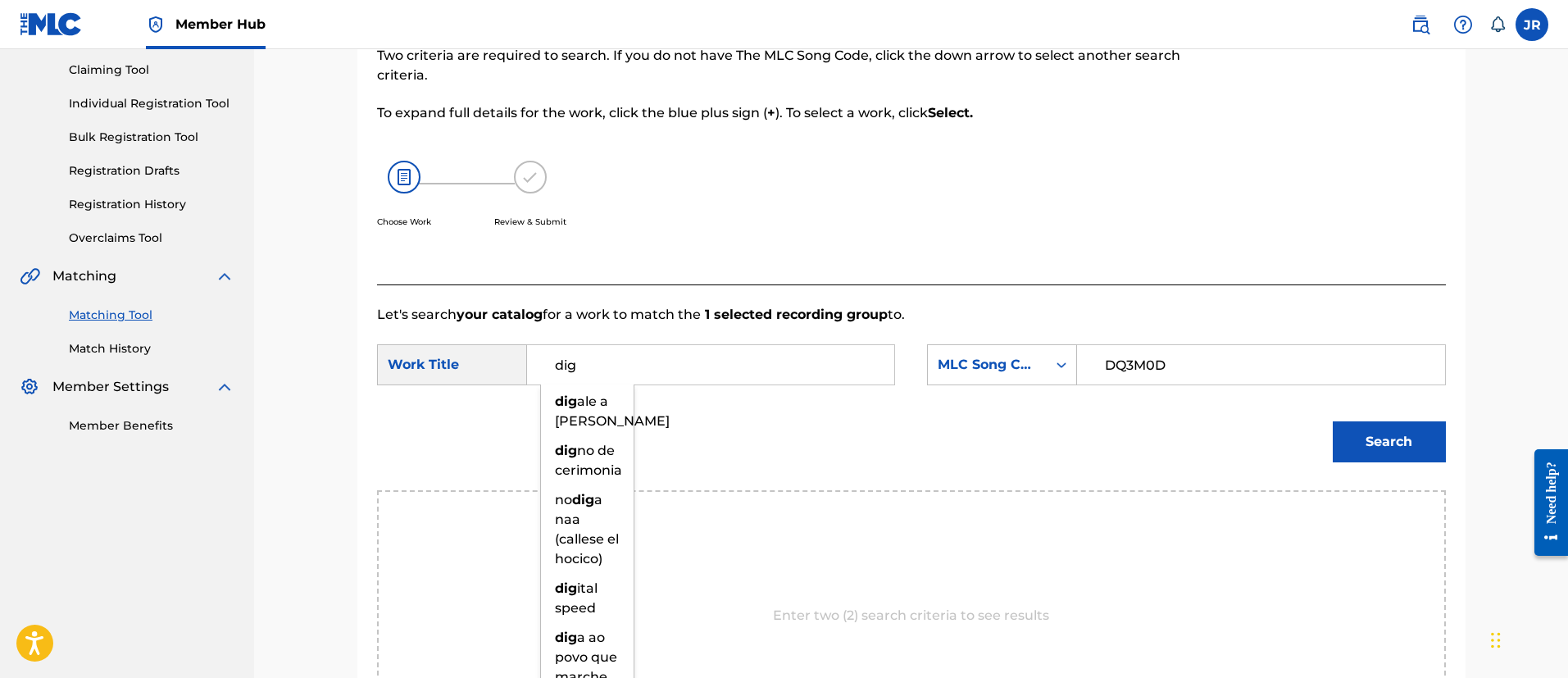
type input "dig"
click at [1332, 422] on button "Search" at bounding box center [1388, 442] width 113 height 41
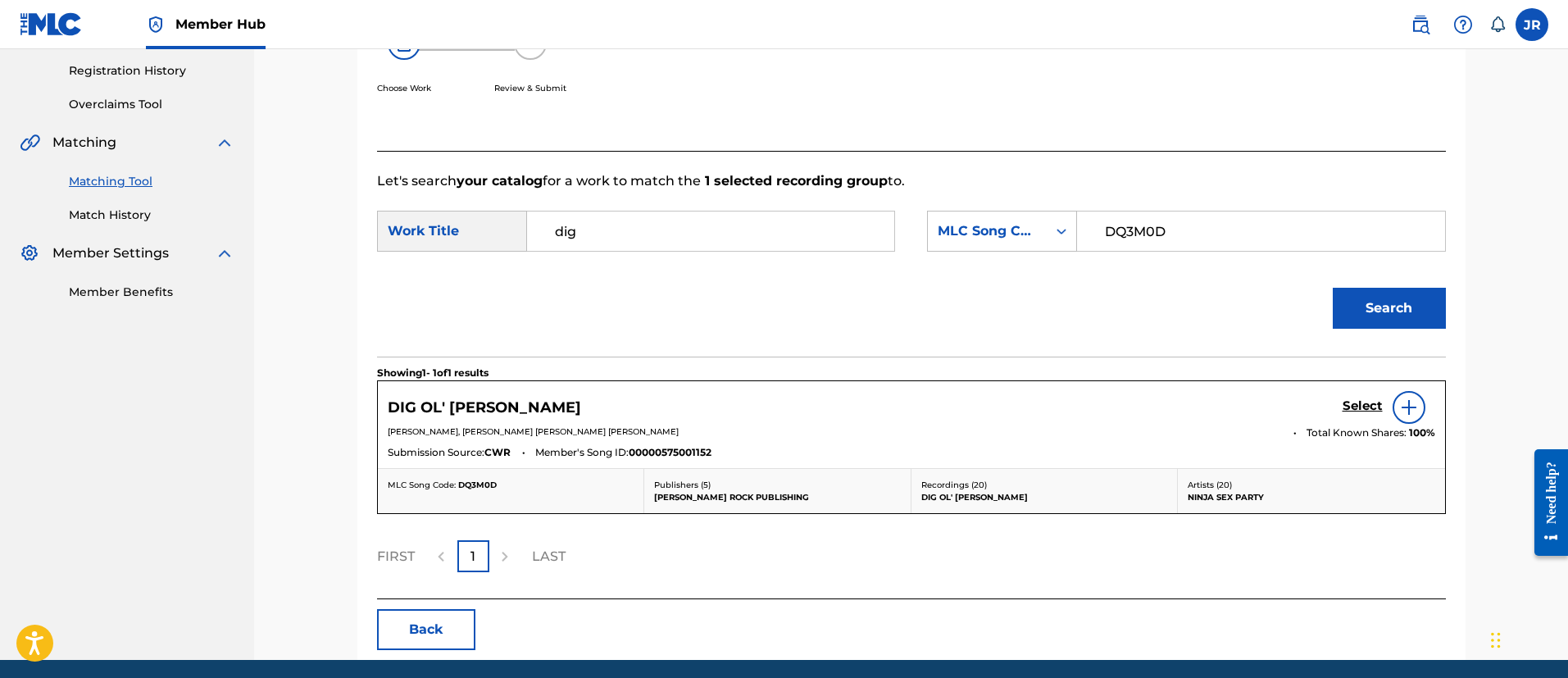
scroll to position [366, 0]
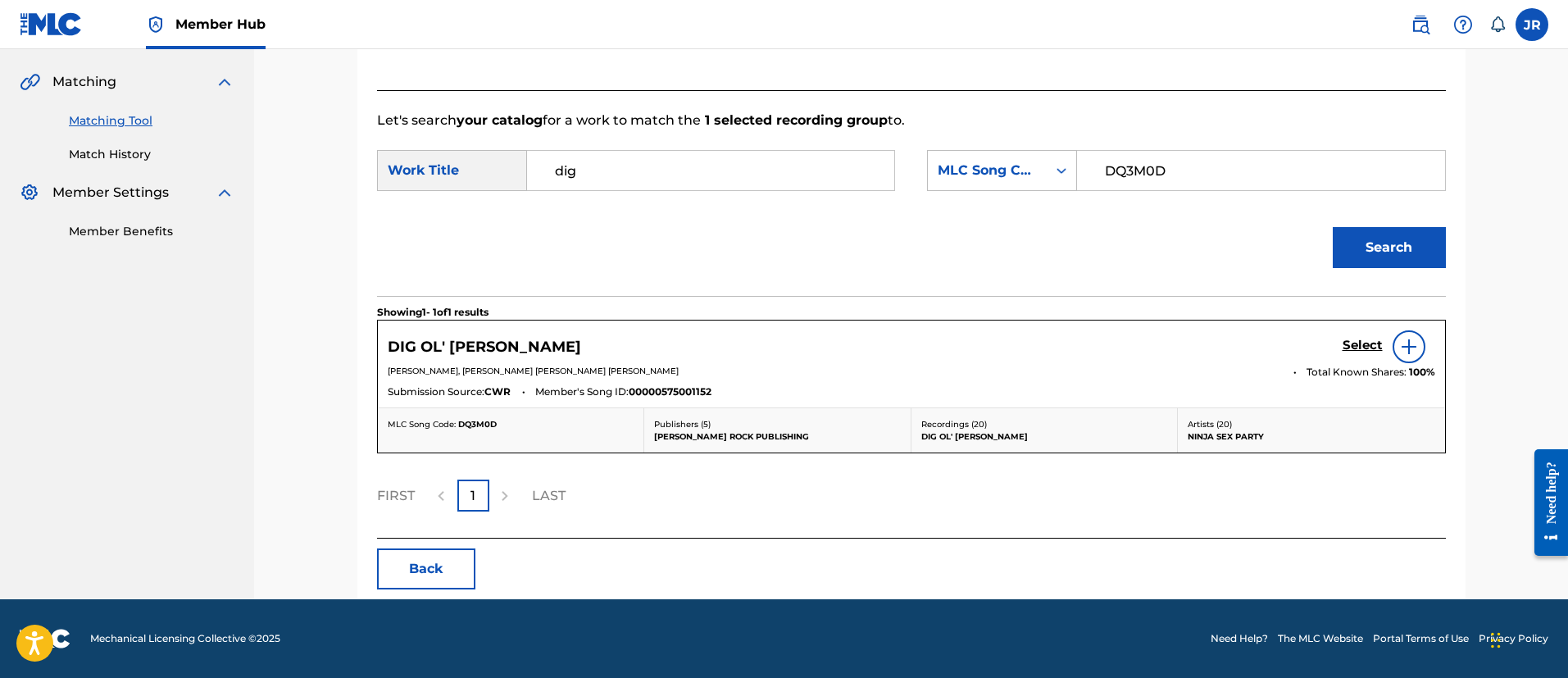
drag, startPoint x: 1240, startPoint y: 314, endPoint x: 1266, endPoint y: 319, distance: 26.5
click at [1259, 319] on div "Showing 1 - 1 of 1 results DIG OL' BICK Select JAMES WESLEY ROACH, BRIAN ALEXAN…" at bounding box center [911, 417] width 1068 height 242
click at [1348, 355] on link "Select" at bounding box center [1362, 346] width 41 height 18
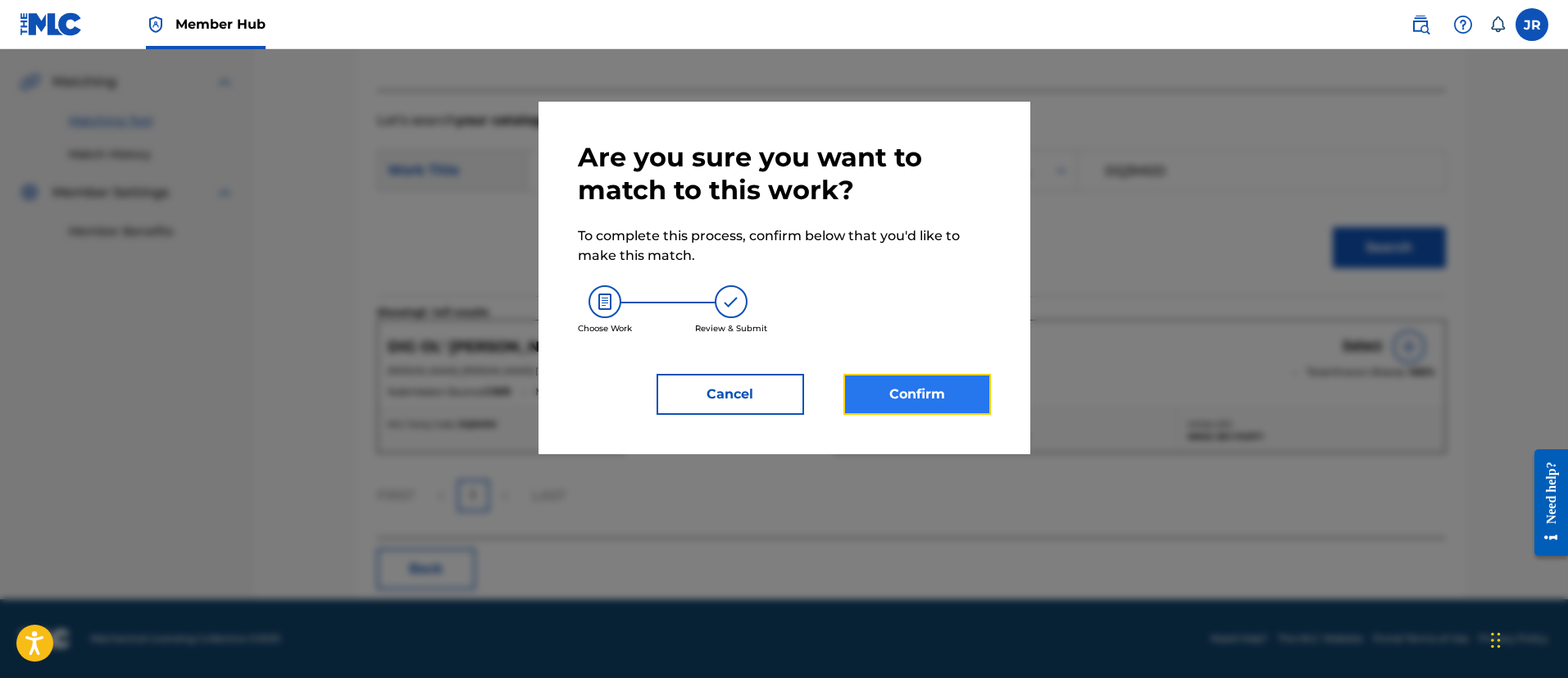
click at [885, 393] on button "Confirm" at bounding box center [916, 395] width 148 height 41
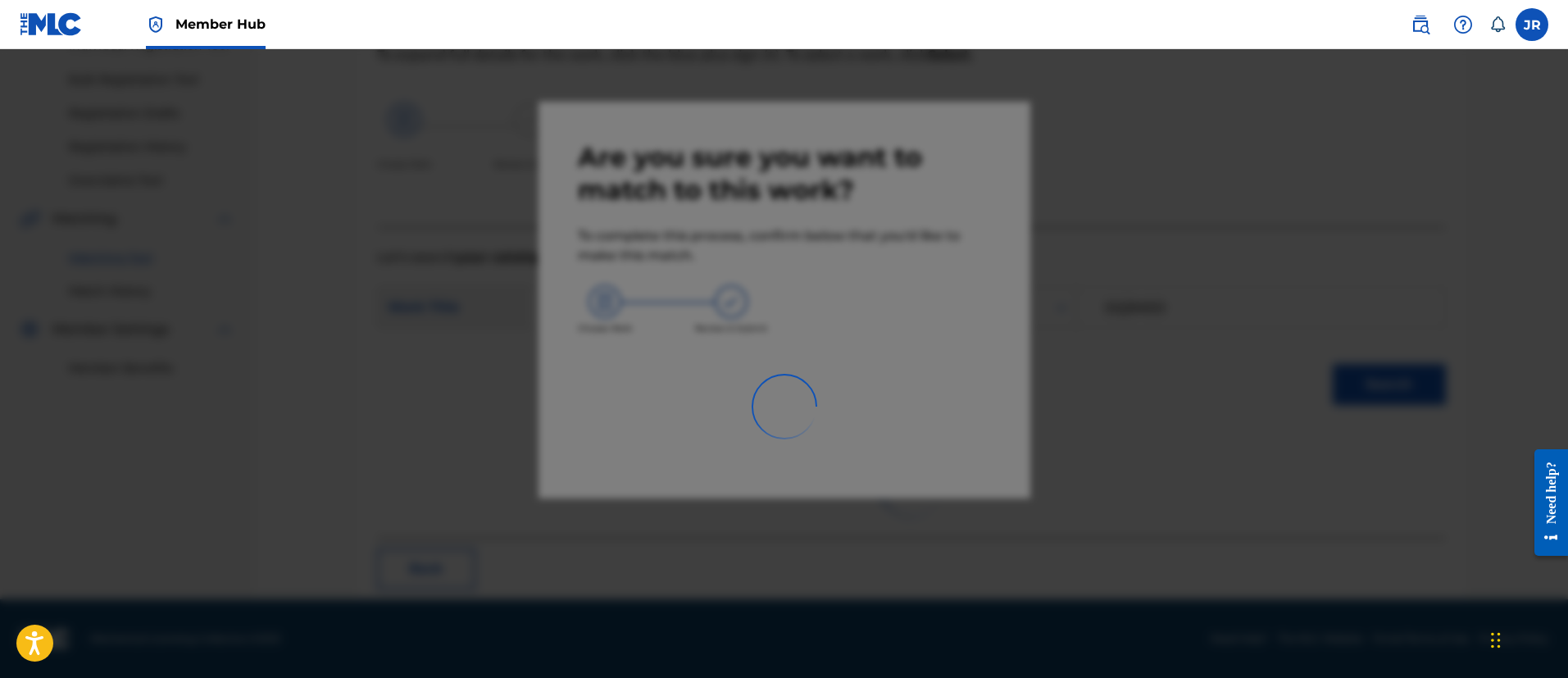
click at [878, 384] on div at bounding box center [784, 388] width 1568 height 678
click at [1176, 340] on div at bounding box center [784, 388] width 1568 height 678
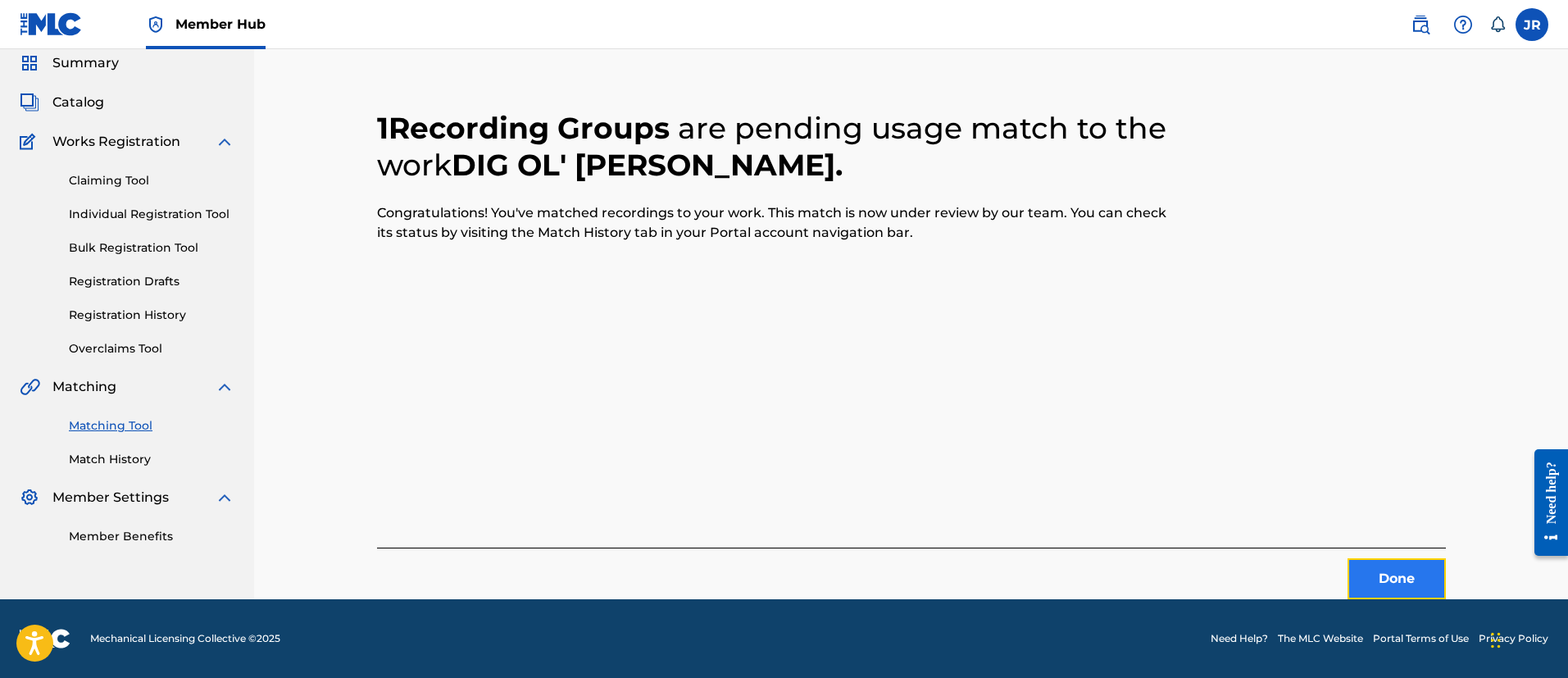
click at [1412, 593] on button "Done" at bounding box center [1397, 578] width 99 height 41
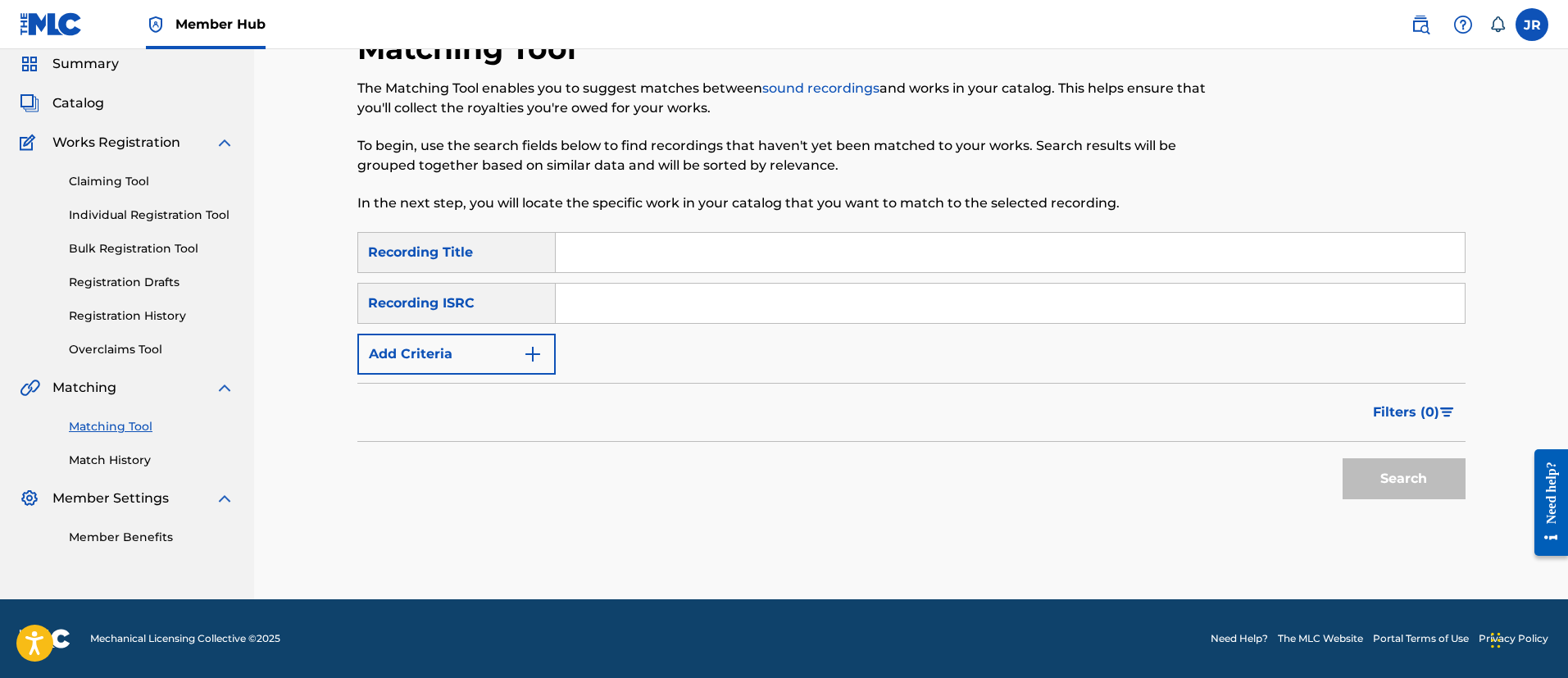
drag, startPoint x: 640, startPoint y: 270, endPoint x: 639, endPoint y: 280, distance: 10.0
click at [640, 269] on input "Search Form" at bounding box center [1010, 252] width 909 height 40
click at [621, 301] on input "Search Form" at bounding box center [1010, 303] width 909 height 40
paste input "USHM81185984"
click at [1342, 458] on button "Search" at bounding box center [1403, 479] width 123 height 41
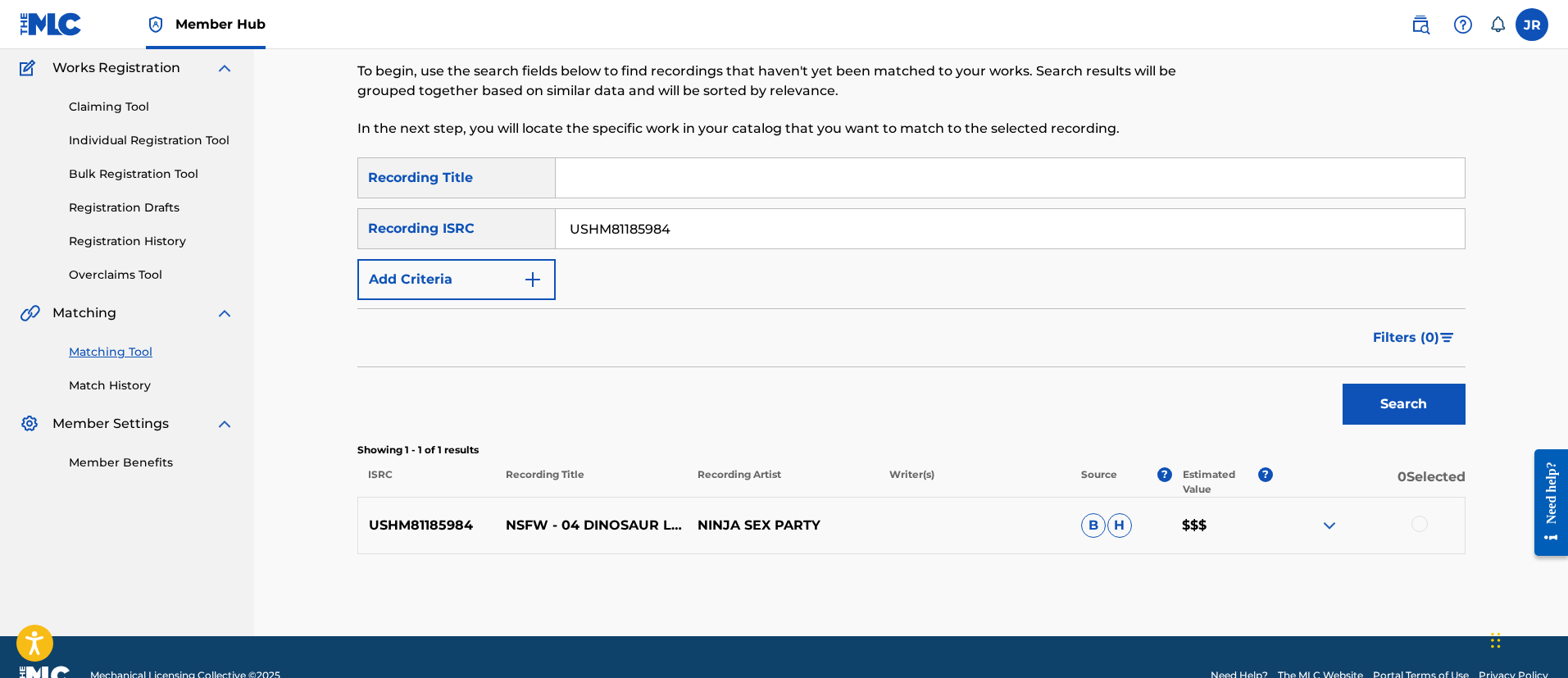
scroll to position [171, 0]
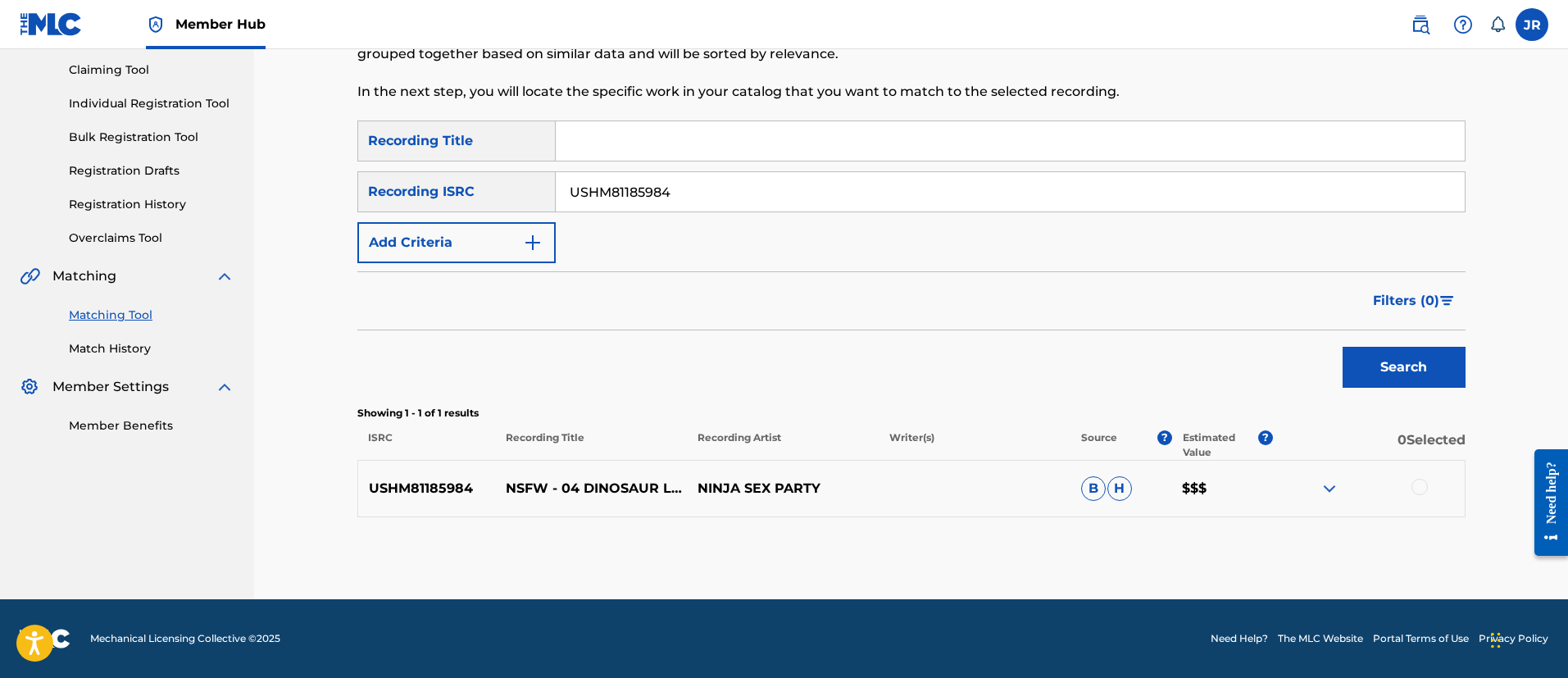
click at [1412, 489] on div at bounding box center [1419, 486] width 16 height 16
click at [1412, 486] on img at bounding box center [1419, 486] width 16 height 16
click at [949, 408] on p "Showing 1 - 1 of 1 results" at bounding box center [912, 413] width 1108 height 15
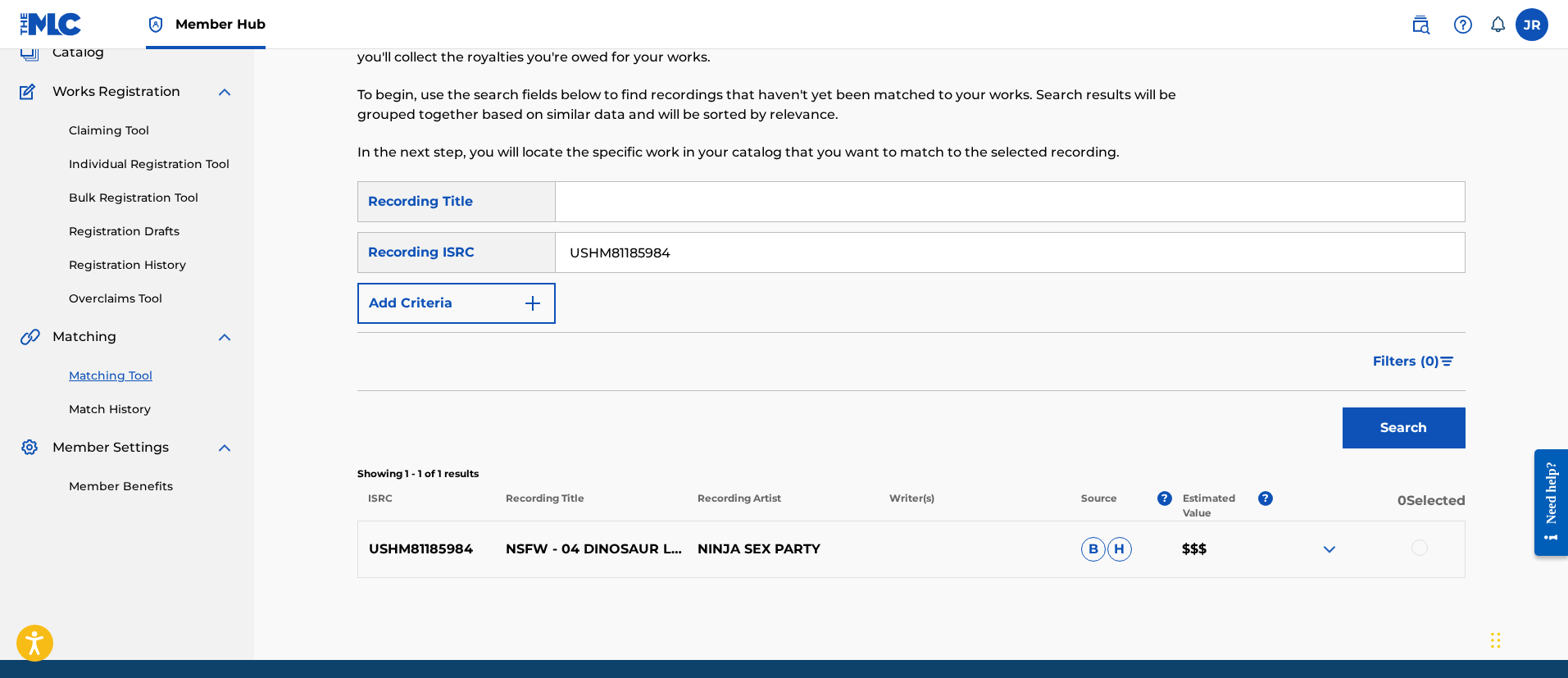
scroll to position [0, 0]
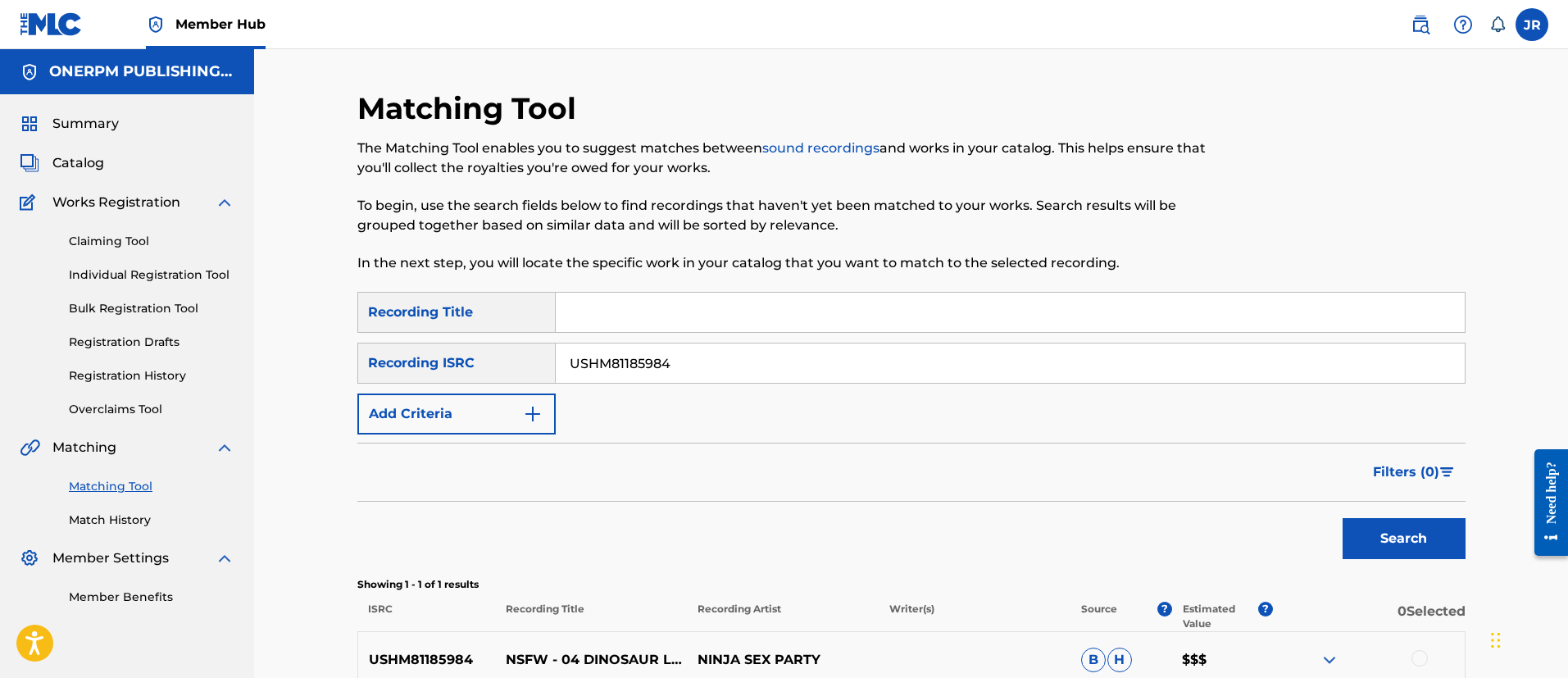
click at [658, 381] on input "USHM81185984" at bounding box center [1010, 363] width 909 height 40
click at [658, 380] on input "USHM81185984" at bounding box center [1010, 363] width 909 height 40
click at [658, 379] on input "USHM81185984" at bounding box center [1010, 363] width 909 height 40
paste input "CGJ154193"
click at [1342, 518] on button "Search" at bounding box center [1403, 539] width 123 height 41
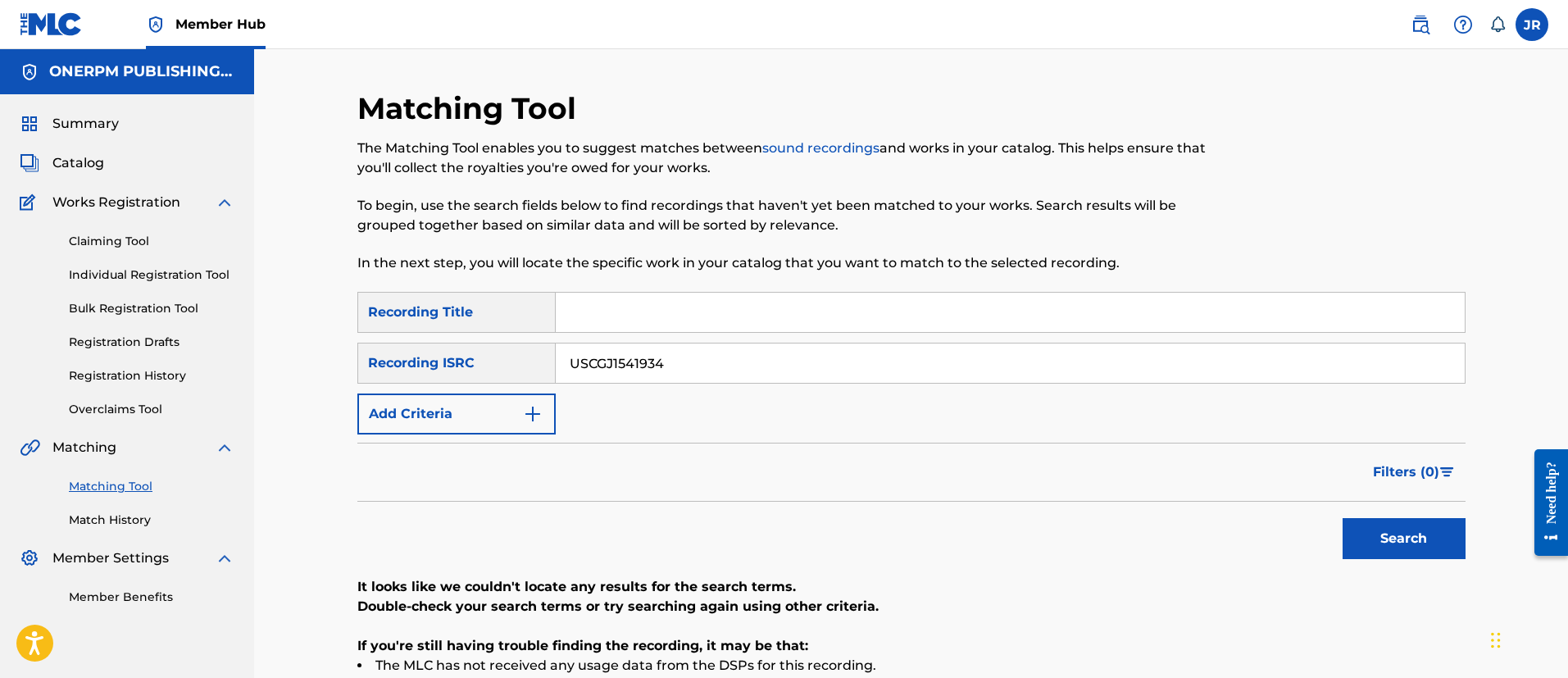
scroll to position [123, 0]
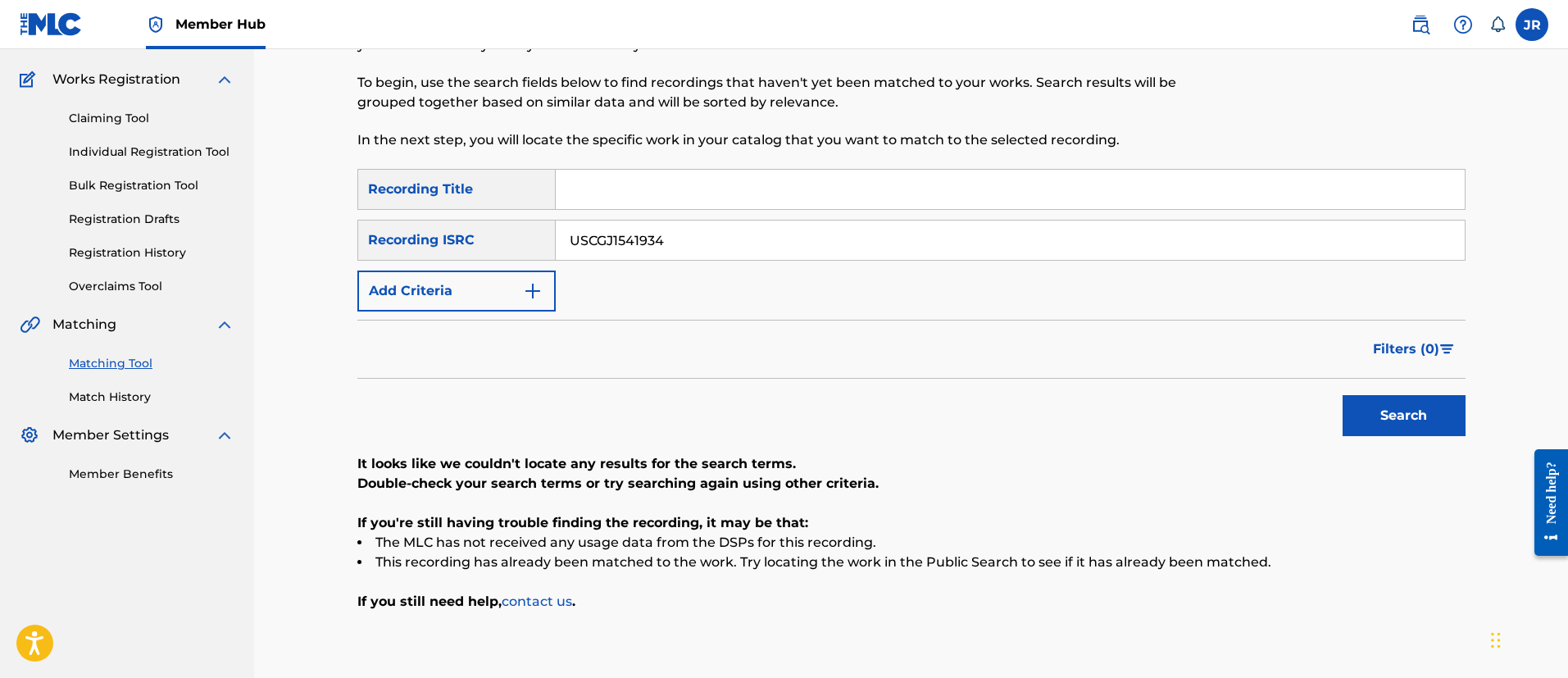
type input "USCGJ1541934"
click at [1342, 396] on button "Search" at bounding box center [1403, 416] width 123 height 41
click at [619, 191] on input "Search Form" at bounding box center [1010, 189] width 909 height 40
paste input "Dubstep"
type input "Dubstep"
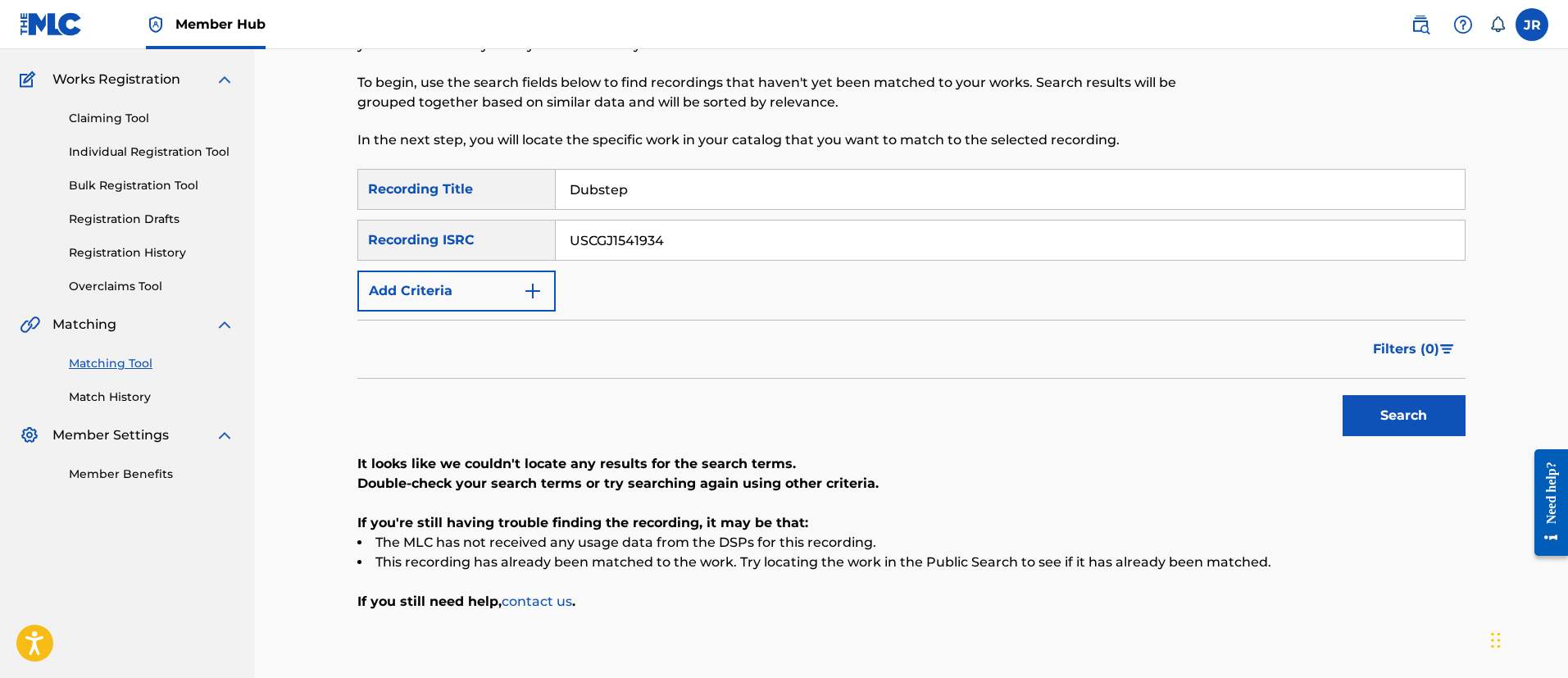
click at [1342, 396] on button "Search" at bounding box center [1403, 416] width 123 height 41
click at [1439, 433] on button "Search" at bounding box center [1403, 416] width 123 height 41
click at [653, 246] on input "USCGJ1541934" at bounding box center [1010, 240] width 909 height 40
click at [600, 245] on input "USCGJ1541934" at bounding box center [1010, 240] width 909 height 40
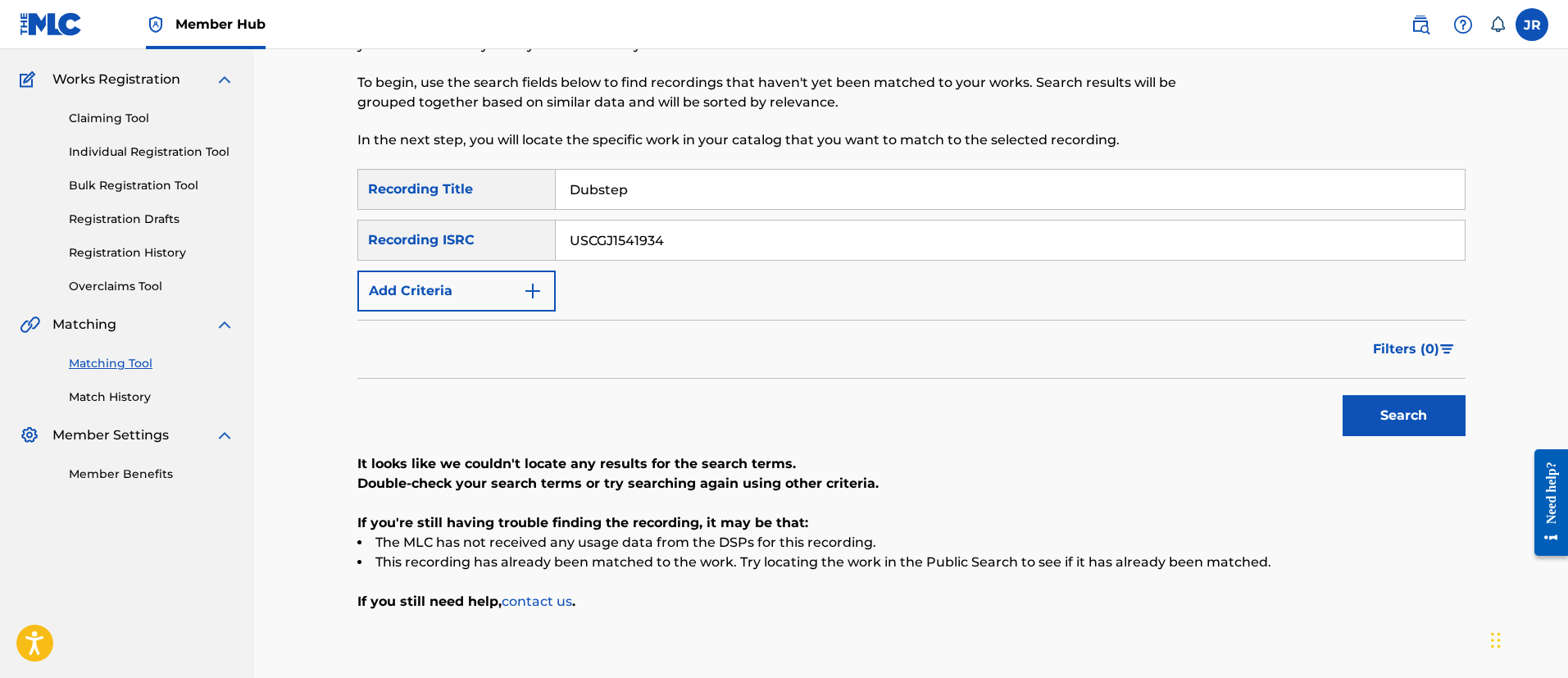
click at [606, 171] on input "Dubstep" at bounding box center [1010, 189] width 909 height 40
click at [610, 172] on input "Dubstep" at bounding box center [1010, 189] width 909 height 40
drag, startPoint x: 1422, startPoint y: 421, endPoint x: 1409, endPoint y: 424, distance: 13.3
click at [1421, 420] on button "Search" at bounding box center [1403, 416] width 123 height 41
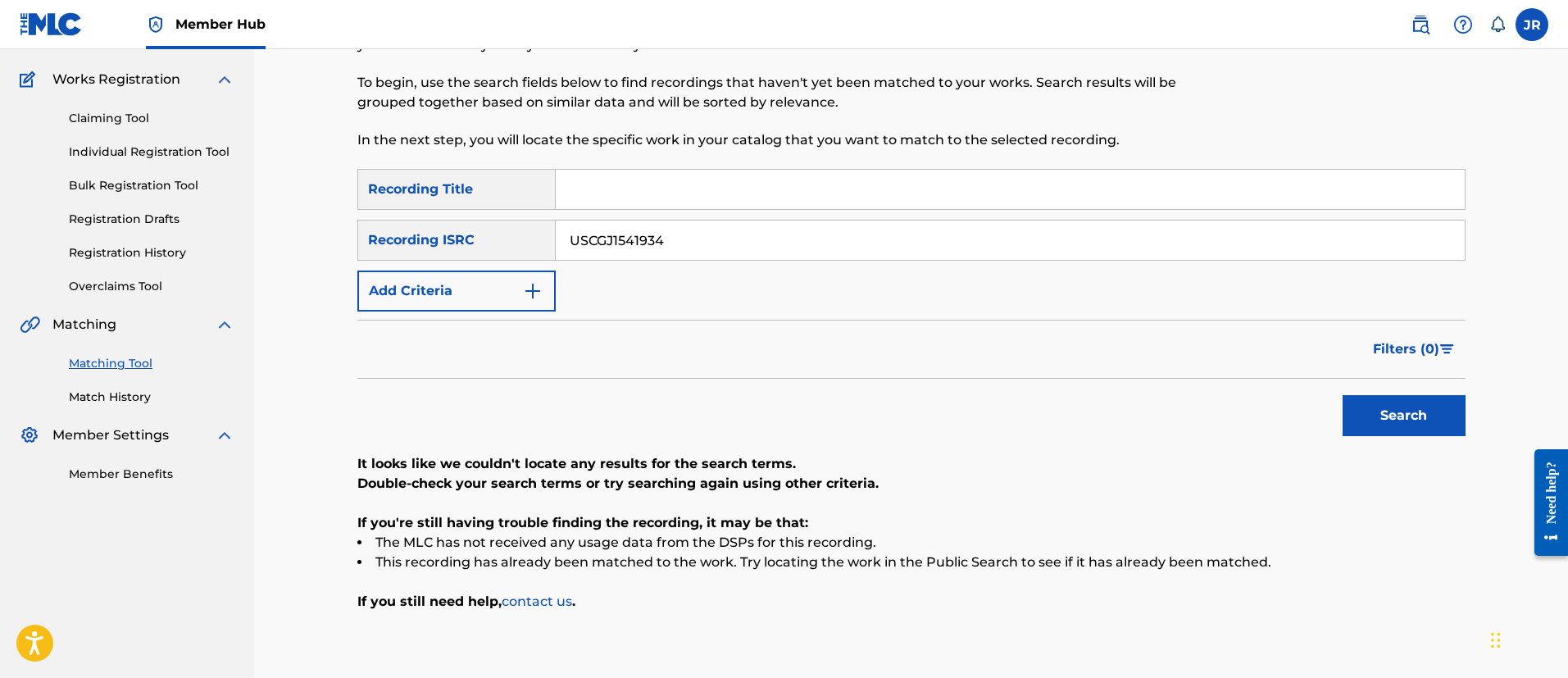
click at [772, 242] on input "USCGJ1541934" at bounding box center [1010, 240] width 909 height 40
paste input "NL8RL2432151"
type input "NL8RL2432151"
click at [1450, 401] on button "Search" at bounding box center [1403, 416] width 123 height 41
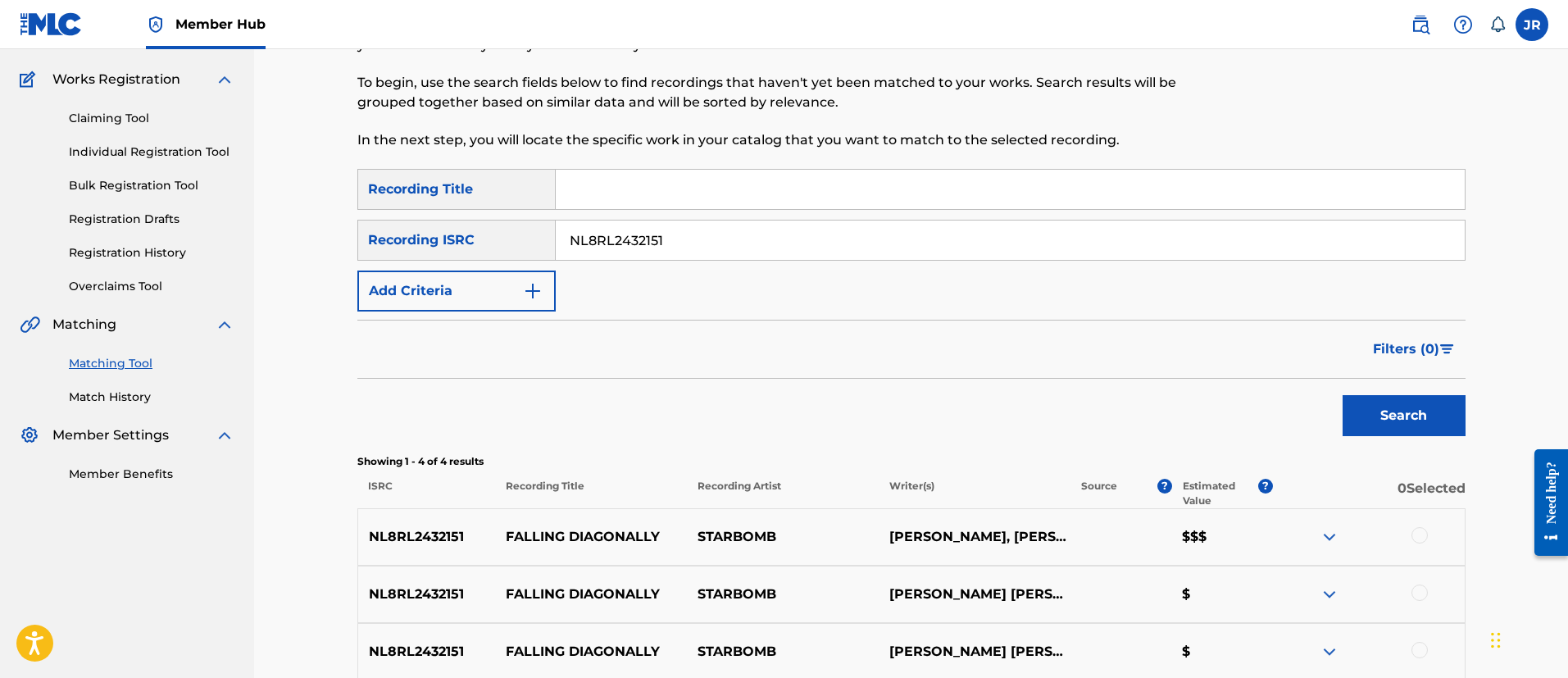
click at [873, 343] on div "Filters ( 0 )" at bounding box center [912, 349] width 1108 height 59
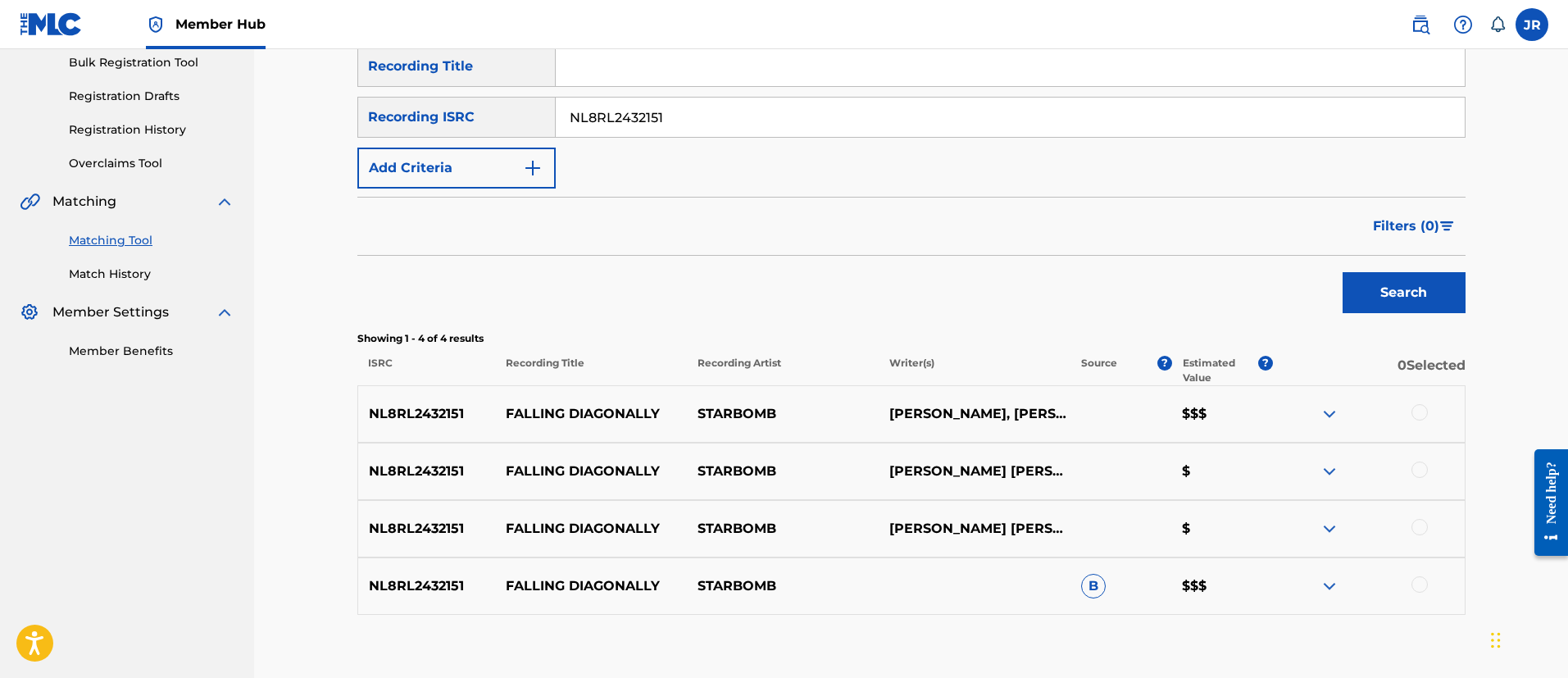
click at [1406, 422] on div at bounding box center [1368, 414] width 191 height 19
click at [1423, 409] on div at bounding box center [1419, 412] width 16 height 16
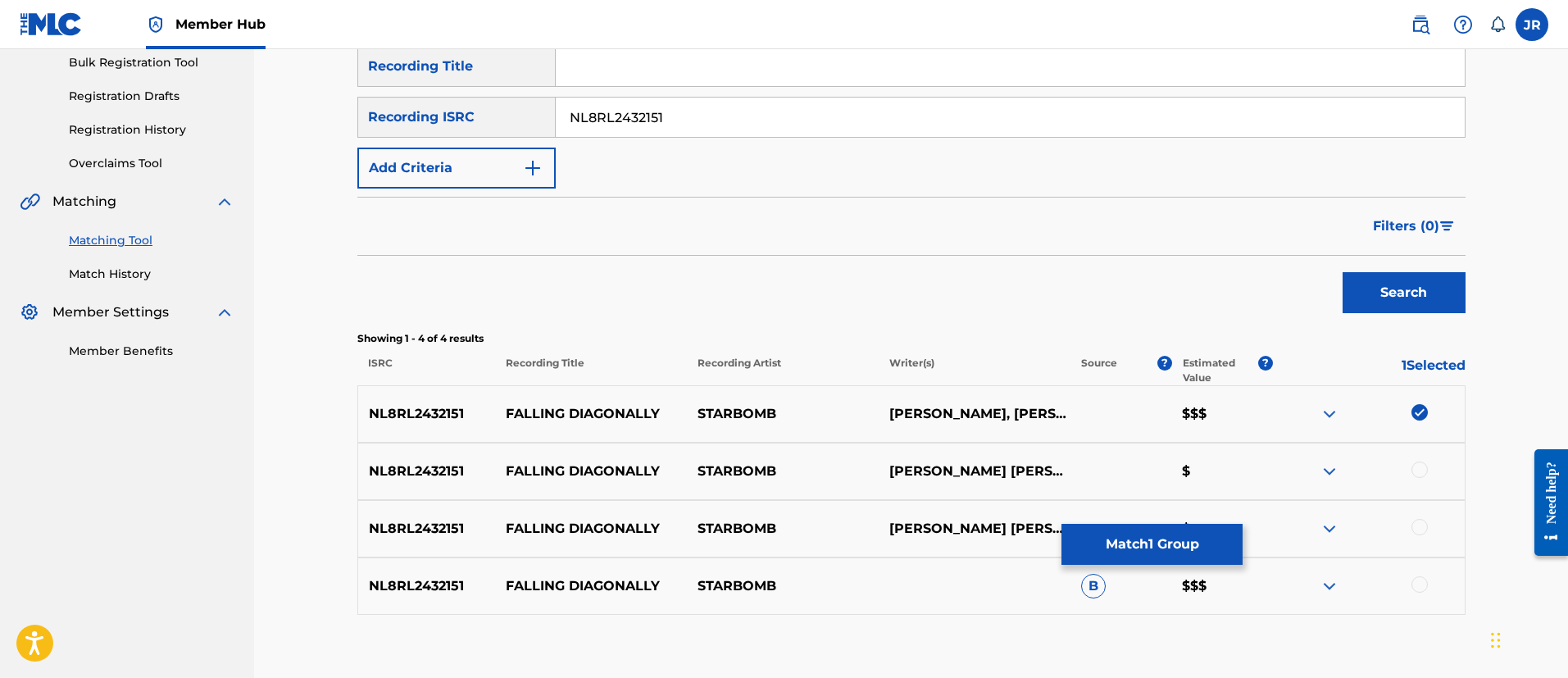
click at [1412, 462] on div at bounding box center [1368, 471] width 191 height 19
click at [1419, 469] on div at bounding box center [1419, 469] width 16 height 16
click at [1406, 555] on div "NL8RL2432151 FALLING DIAGONALLY STARBOMB LEIGH DANIEL AVIDAN, BRIAN ALEXANDER W…" at bounding box center [912, 528] width 1108 height 57
click at [1412, 541] on div "NL8RL2432151 FALLING DIAGONALLY STARBOMB LEIGH DANIEL AVIDAN, BRIAN ALEXANDER W…" at bounding box center [912, 528] width 1108 height 57
click at [1416, 533] on div at bounding box center [1419, 527] width 16 height 16
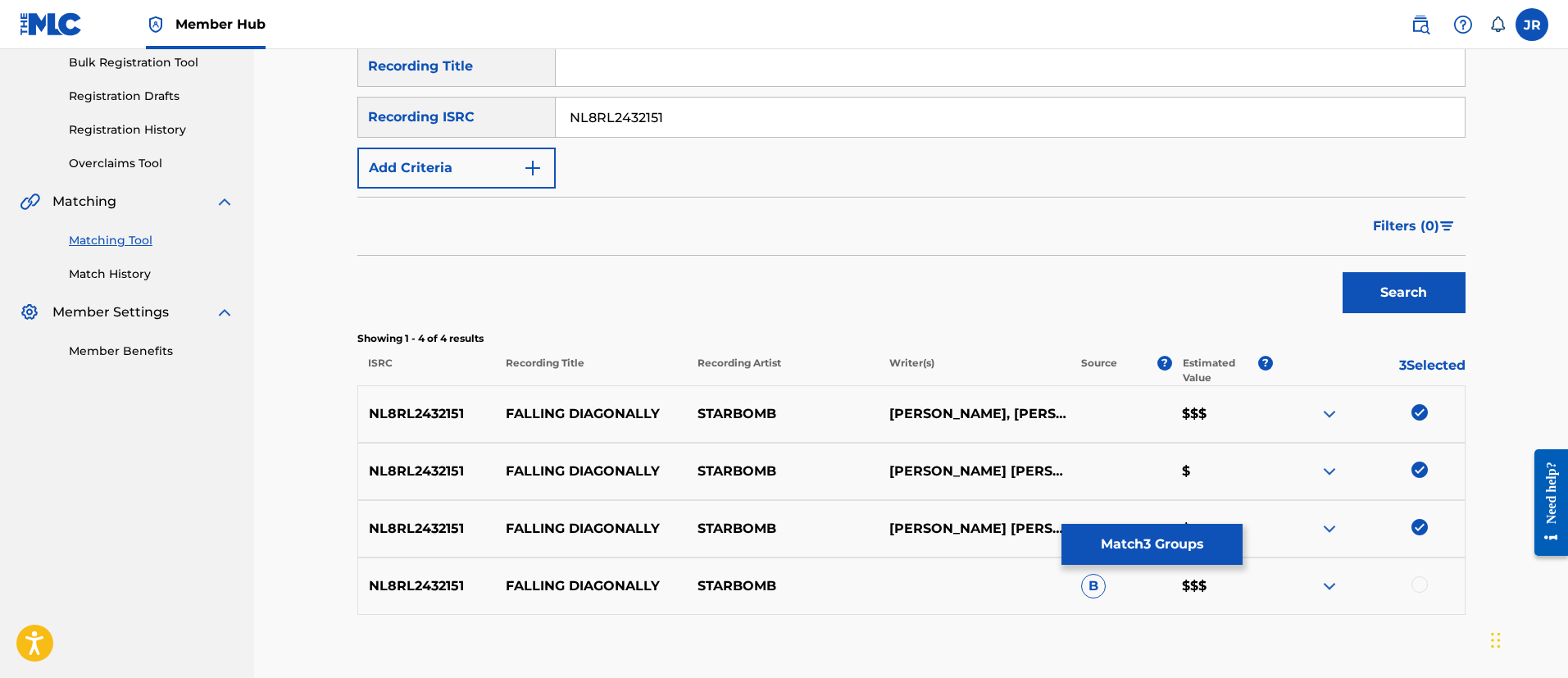
click at [1412, 584] on div at bounding box center [1419, 584] width 16 height 16
click at [1184, 553] on button "Match 4 Groups" at bounding box center [1151, 545] width 181 height 41
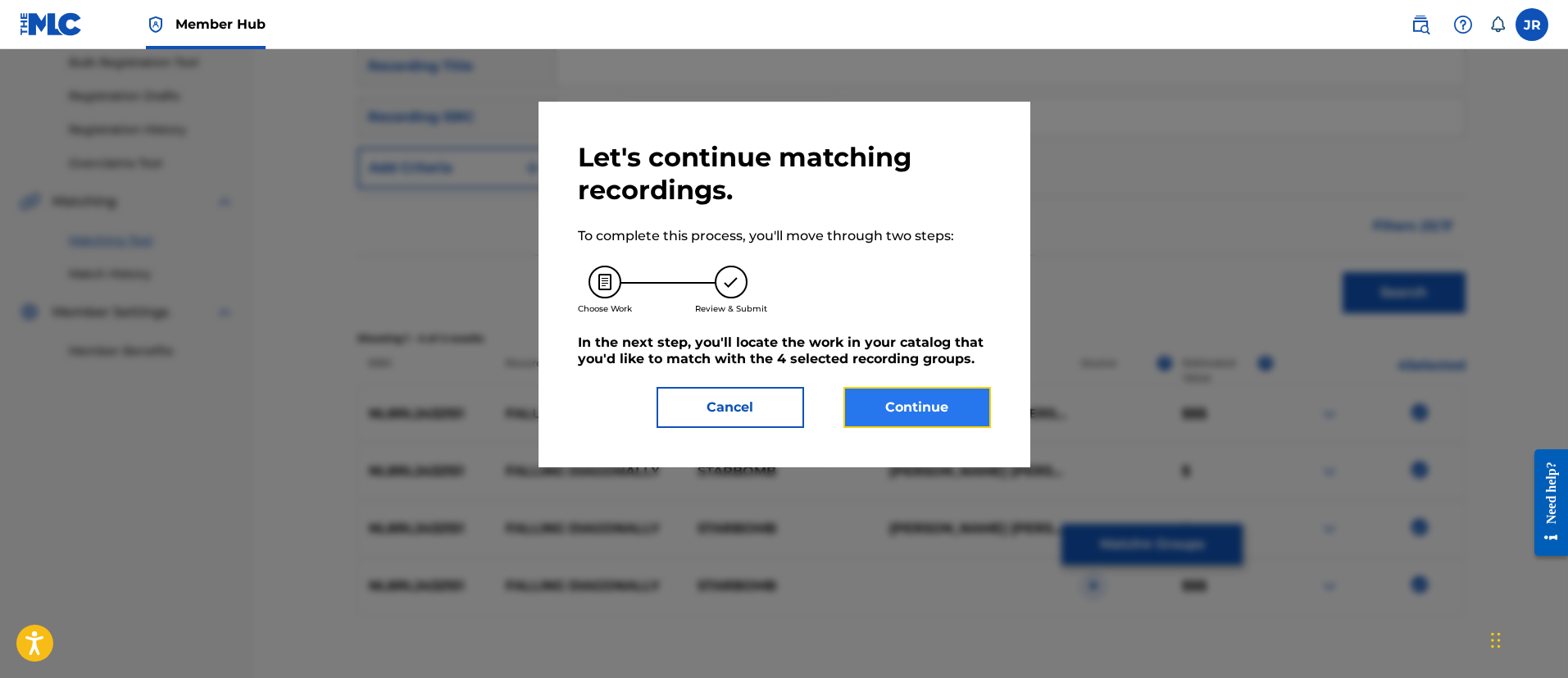
click at [886, 413] on button "Continue" at bounding box center [916, 407] width 148 height 41
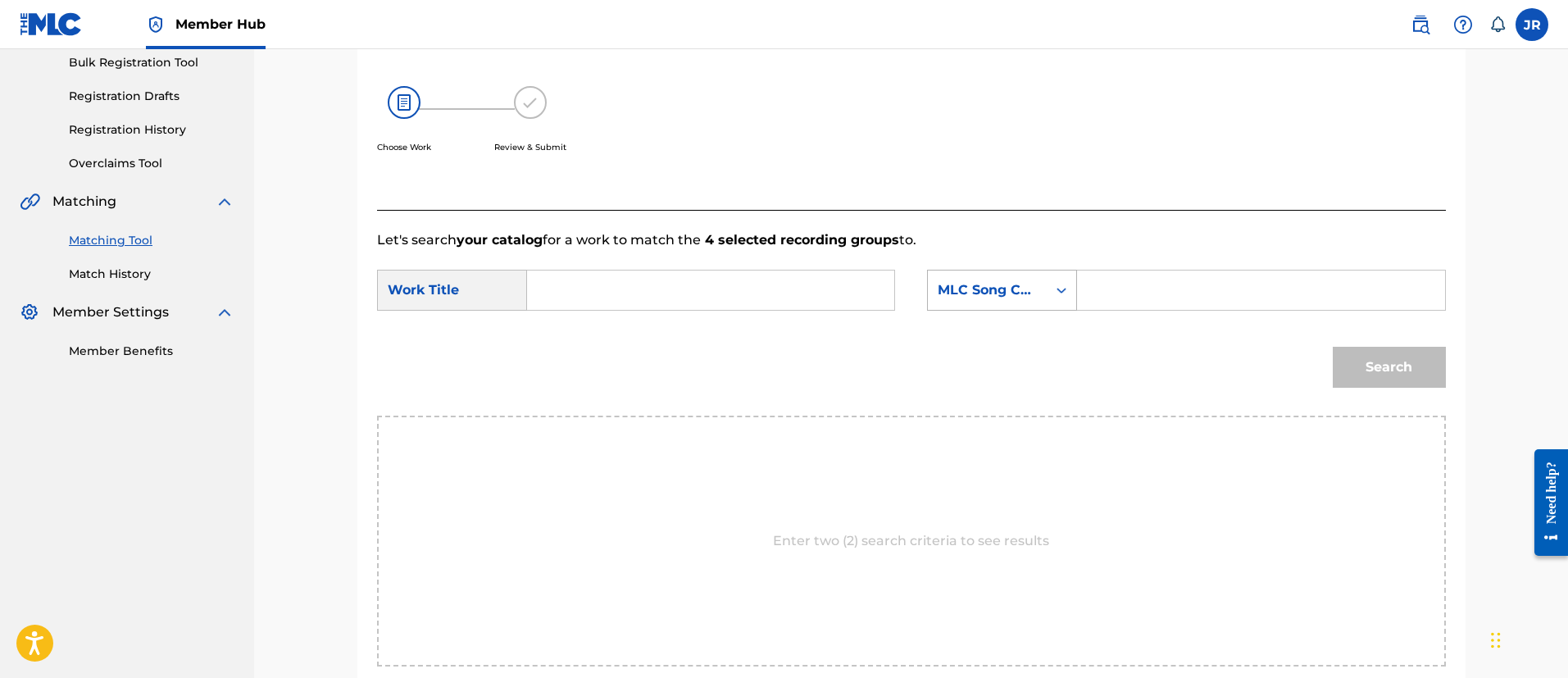
click at [979, 299] on div "MLC Song Code" at bounding box center [987, 290] width 119 height 31
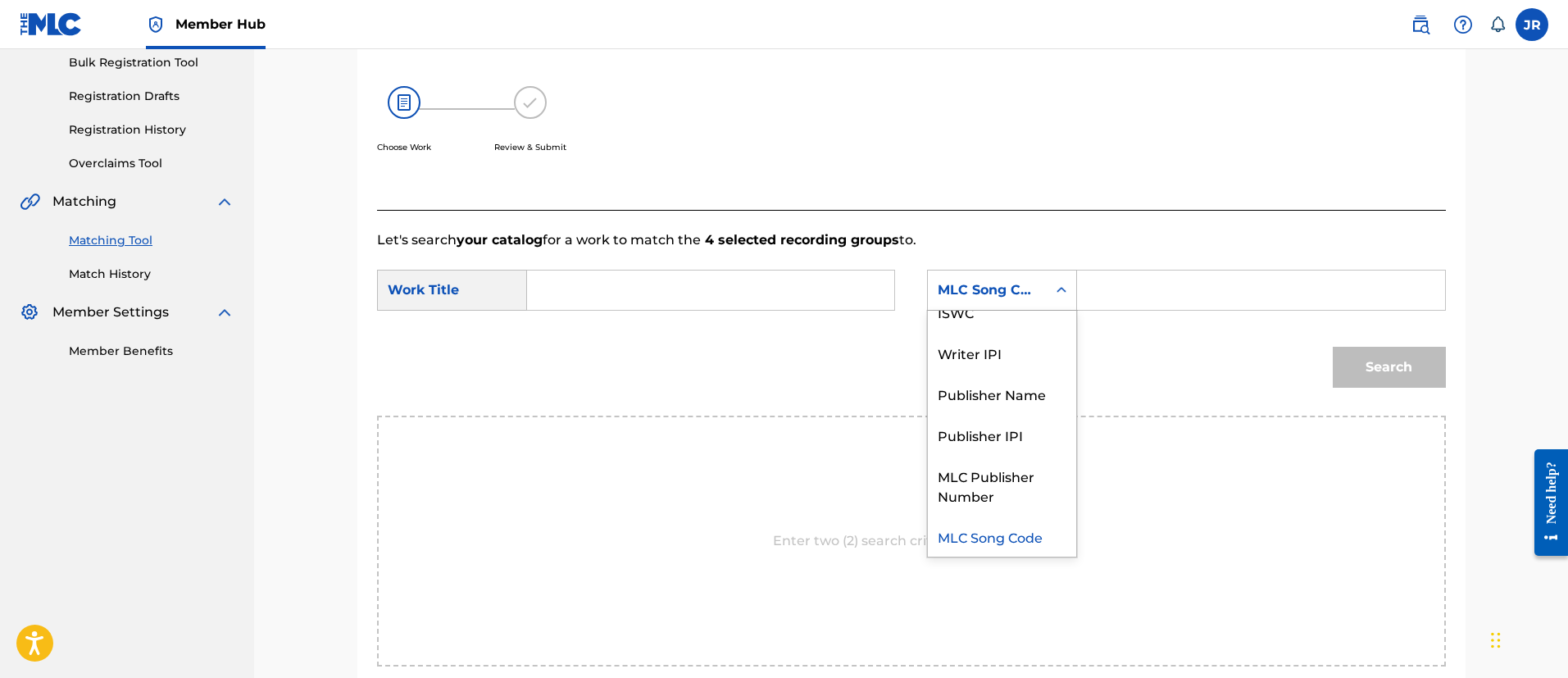
drag, startPoint x: 1114, startPoint y: 280, endPoint x: 1106, endPoint y: 281, distance: 8.1
click at [1108, 280] on input "Search Form" at bounding box center [1260, 290] width 339 height 40
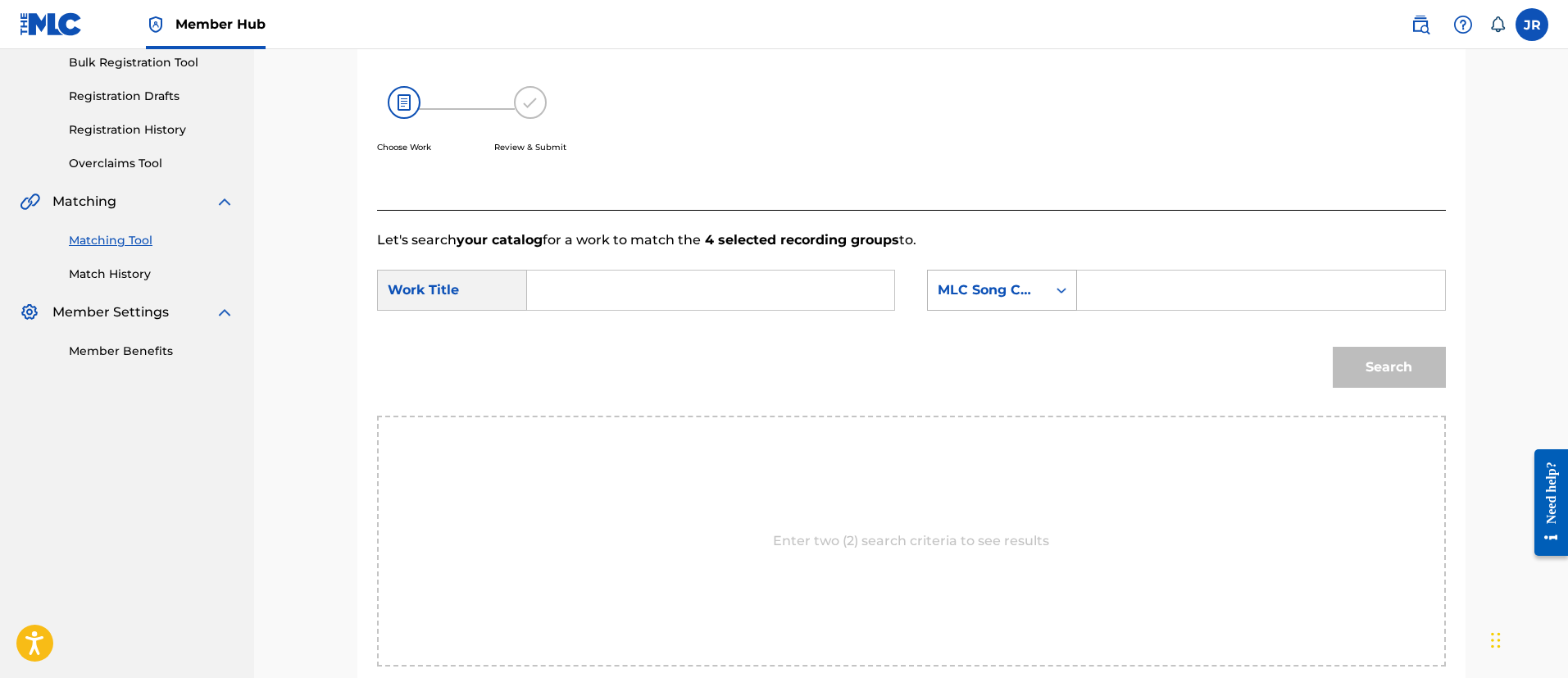
paste input "FA4A3F"
type input "FA4A3F"
click at [905, 286] on div "SearchWithCriteria28329961-9039-49aa-93d2-5c09c311f448 Work Title SearchWithCri…" at bounding box center [911, 295] width 1068 height 51
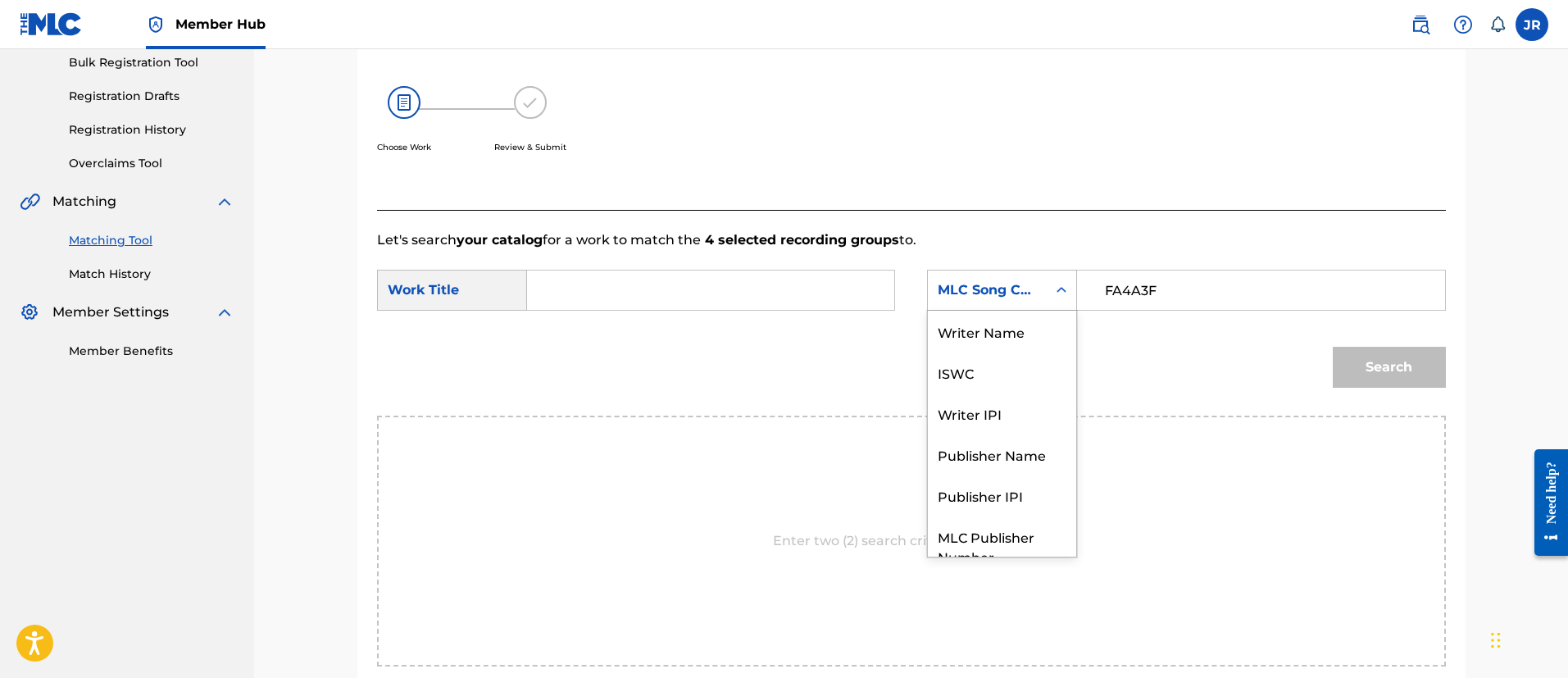
scroll to position [0, 0]
click at [813, 294] on input "Search Form" at bounding box center [710, 290] width 339 height 40
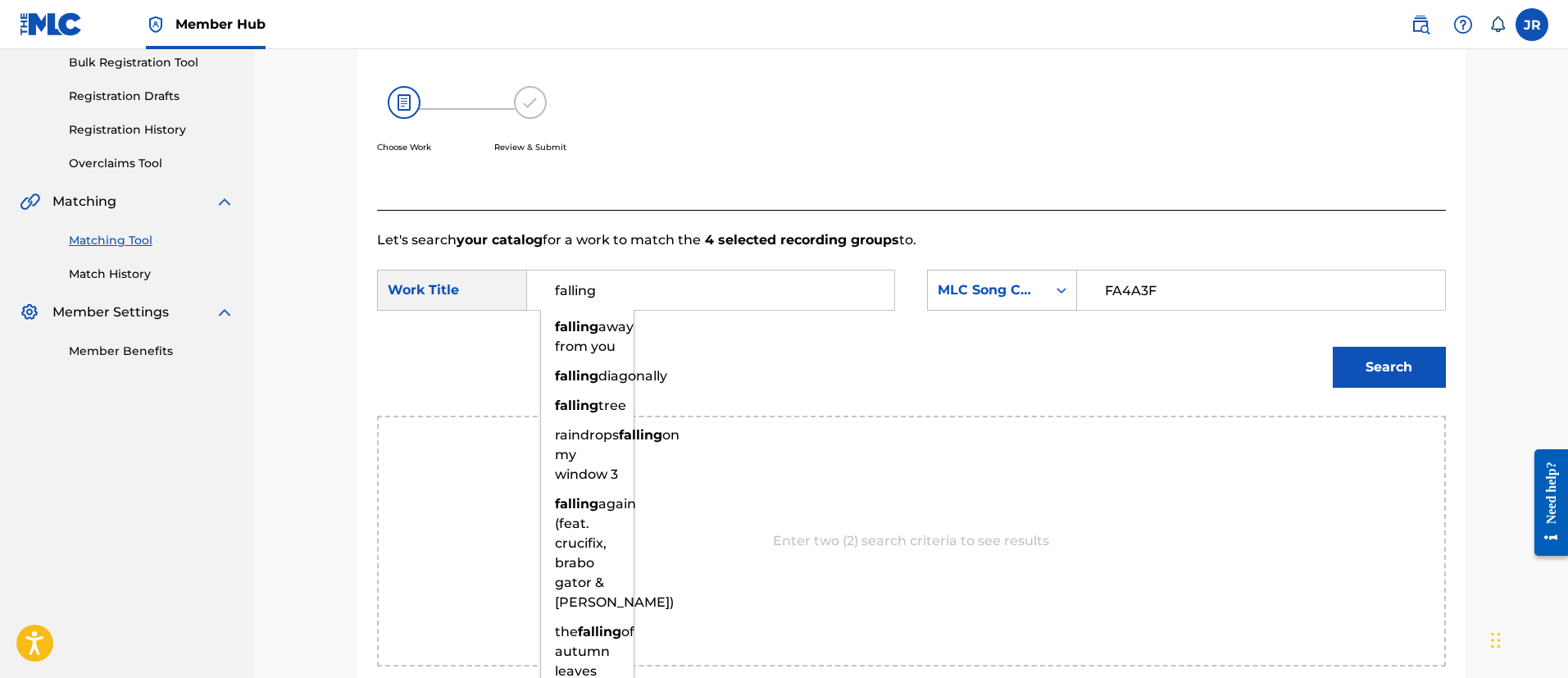
type input "falling"
click at [1385, 334] on div "Search" at bounding box center [1384, 364] width 121 height 66
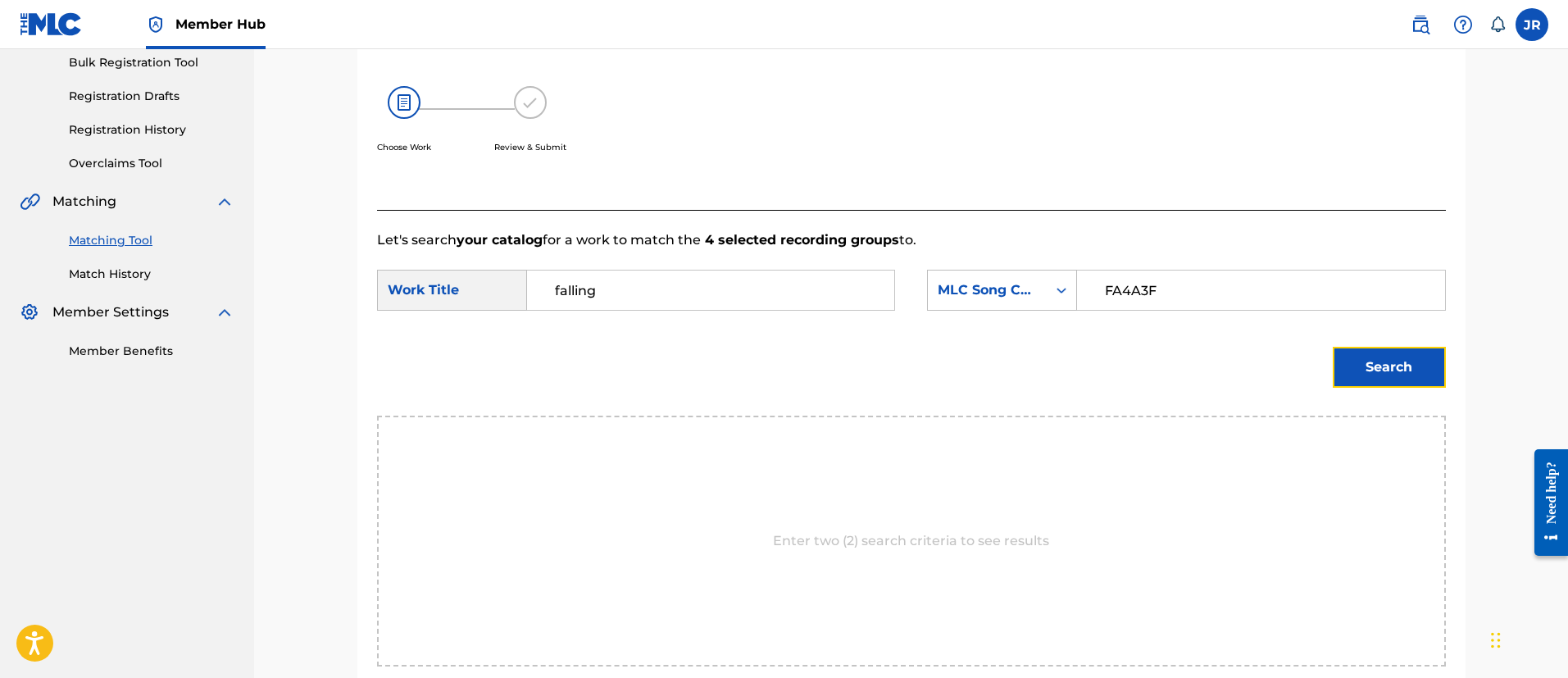
click at [1383, 359] on button "Search" at bounding box center [1388, 368] width 113 height 41
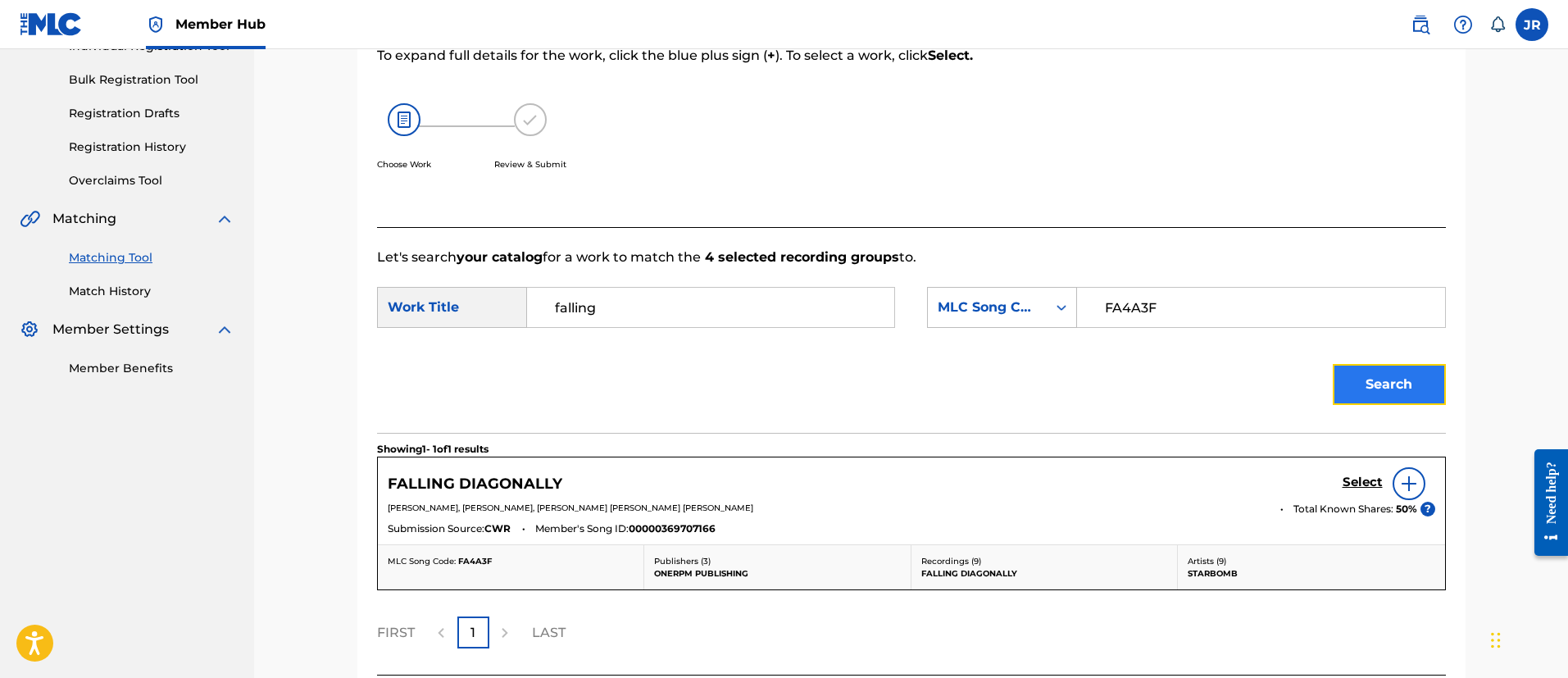
scroll to position [246, 0]
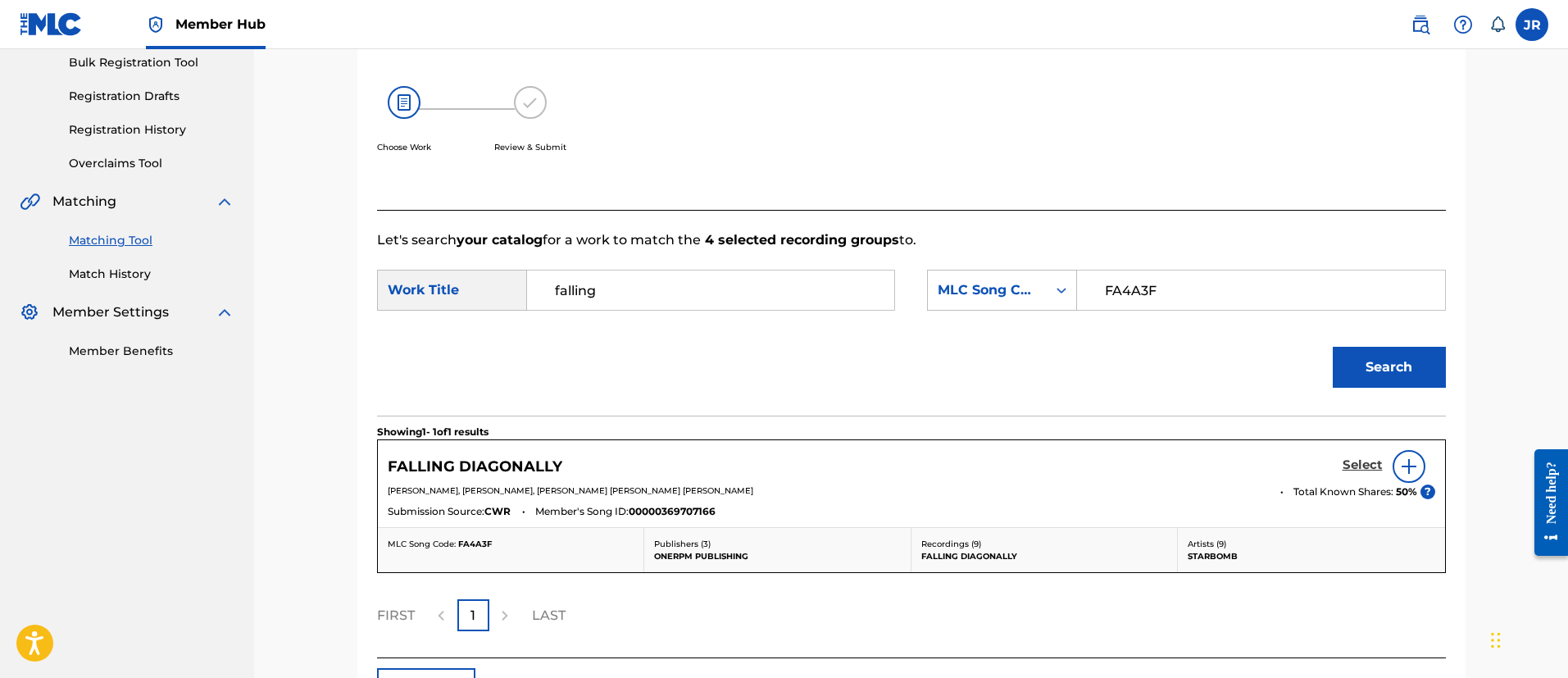
click at [1352, 464] on h5 "Select" at bounding box center [1362, 465] width 41 height 15
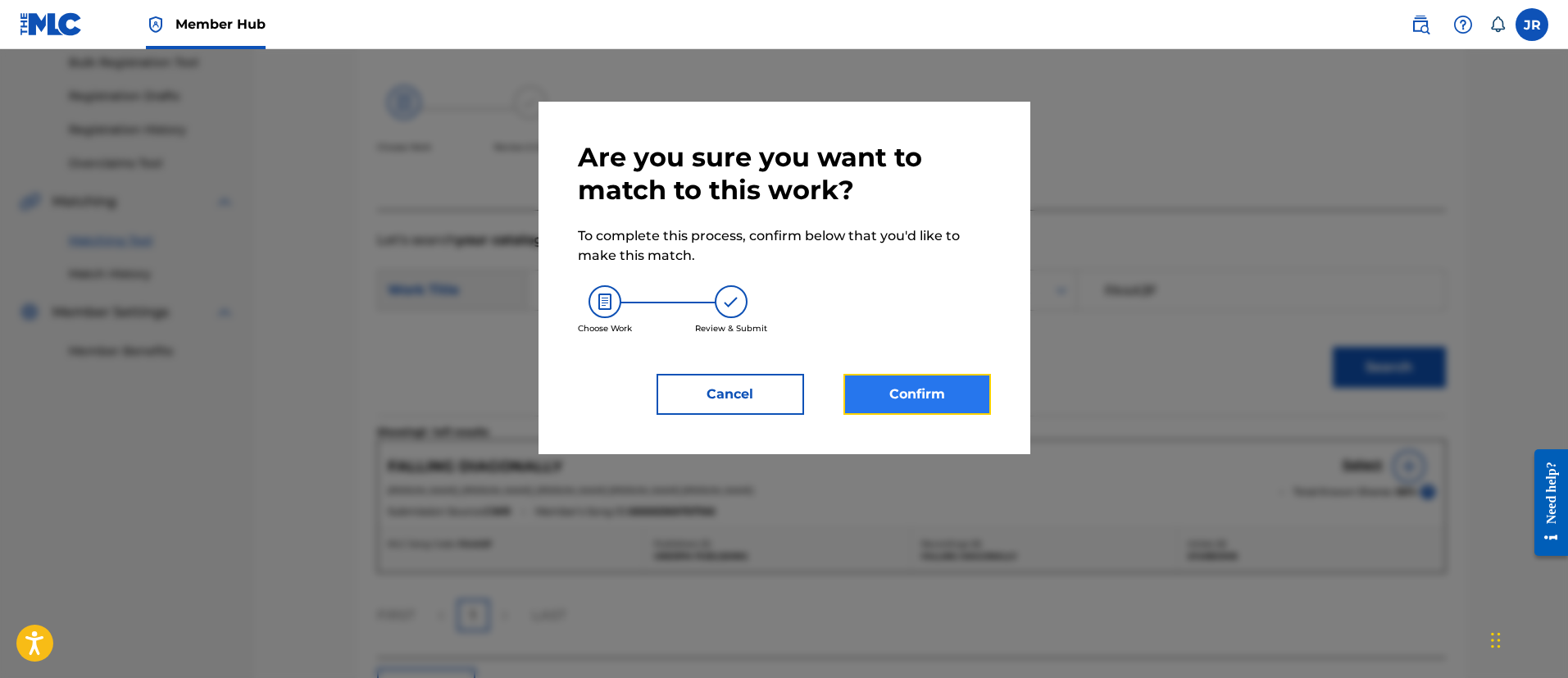
click at [943, 407] on button "Confirm" at bounding box center [916, 395] width 148 height 41
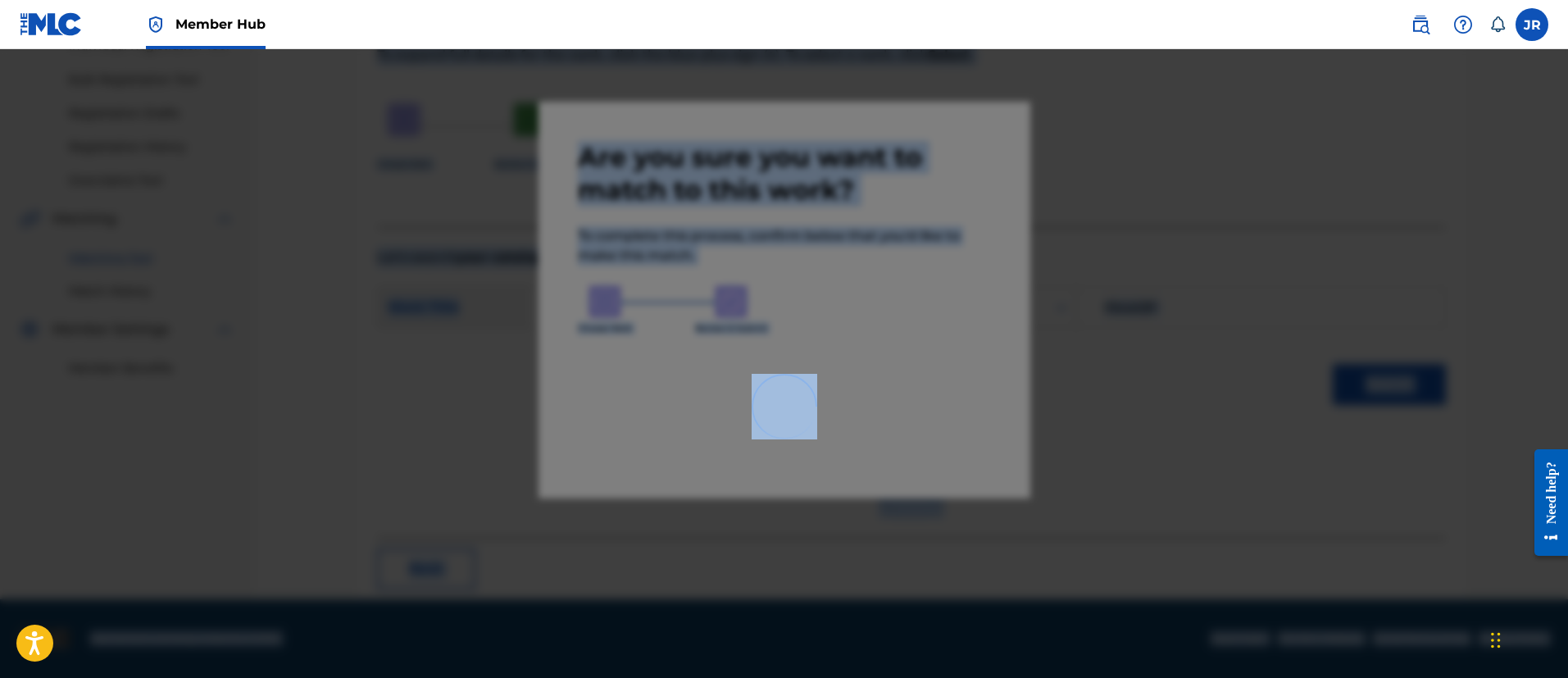
scroll to position [61, 0]
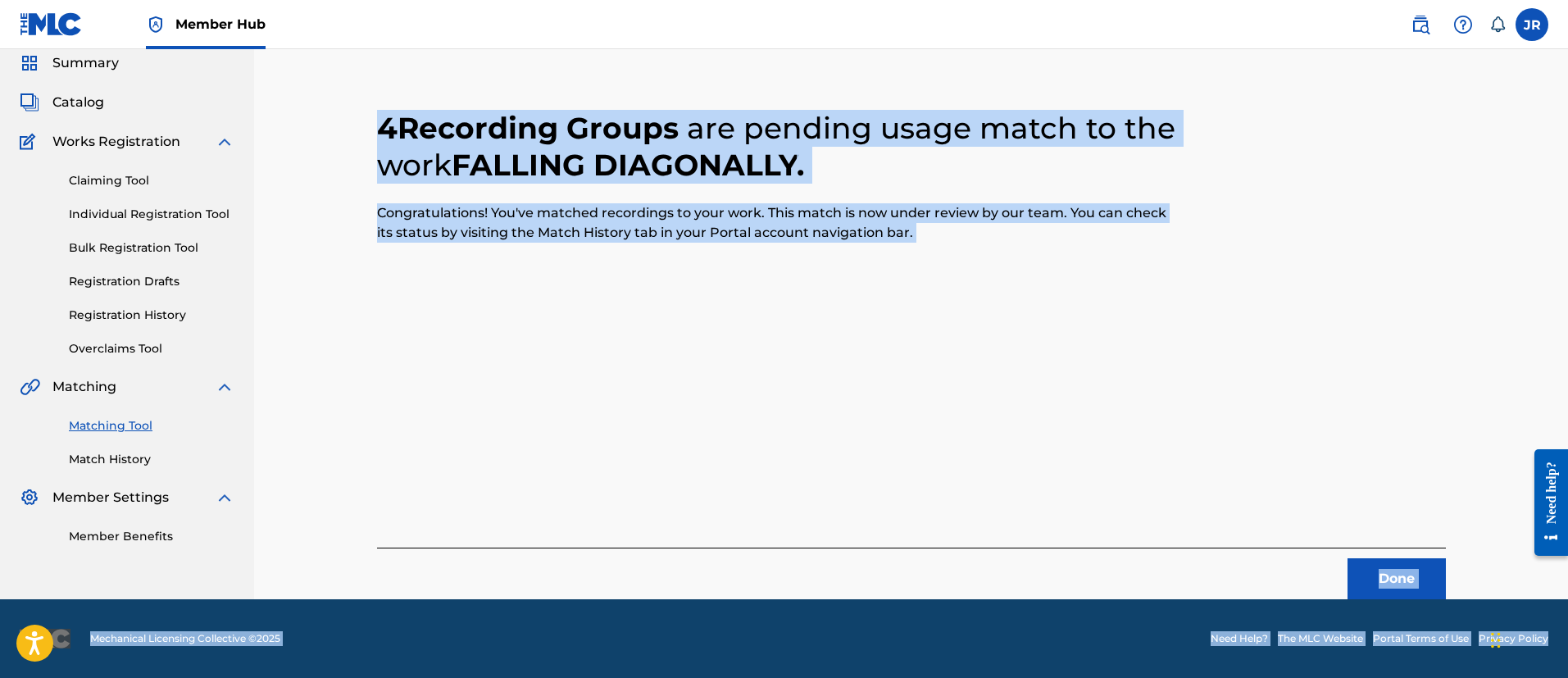
click at [1132, 374] on div "4 Recording Groups are pending usage match to the work FALLING DIAGONALLY . Con…" at bounding box center [911, 335] width 1068 height 529
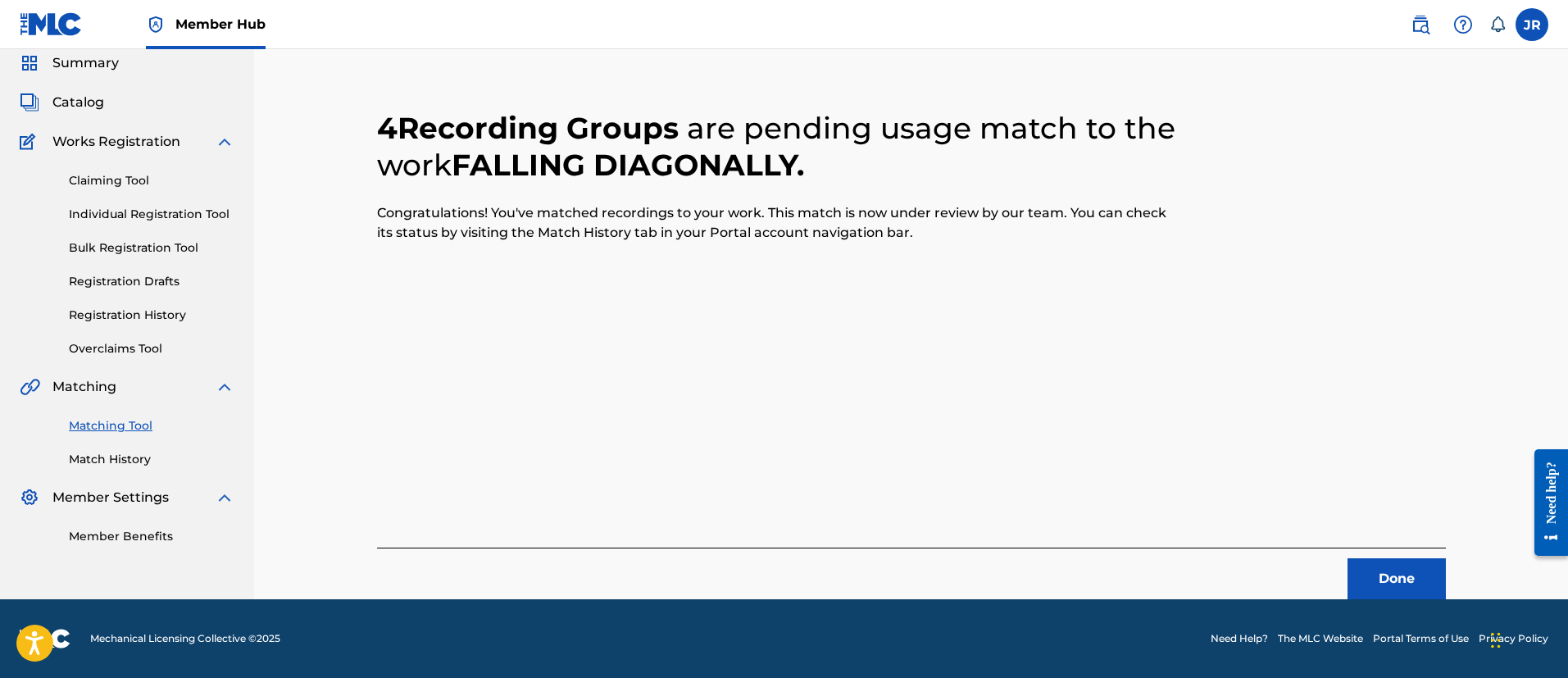
drag, startPoint x: 1132, startPoint y: 374, endPoint x: 1128, endPoint y: 393, distance: 19.4
click at [1130, 378] on div "4 Recording Groups are pending usage match to the work FALLING DIAGONALLY . Con…" at bounding box center [911, 335] width 1068 height 529
click at [1385, 578] on button "Done" at bounding box center [1397, 578] width 99 height 41
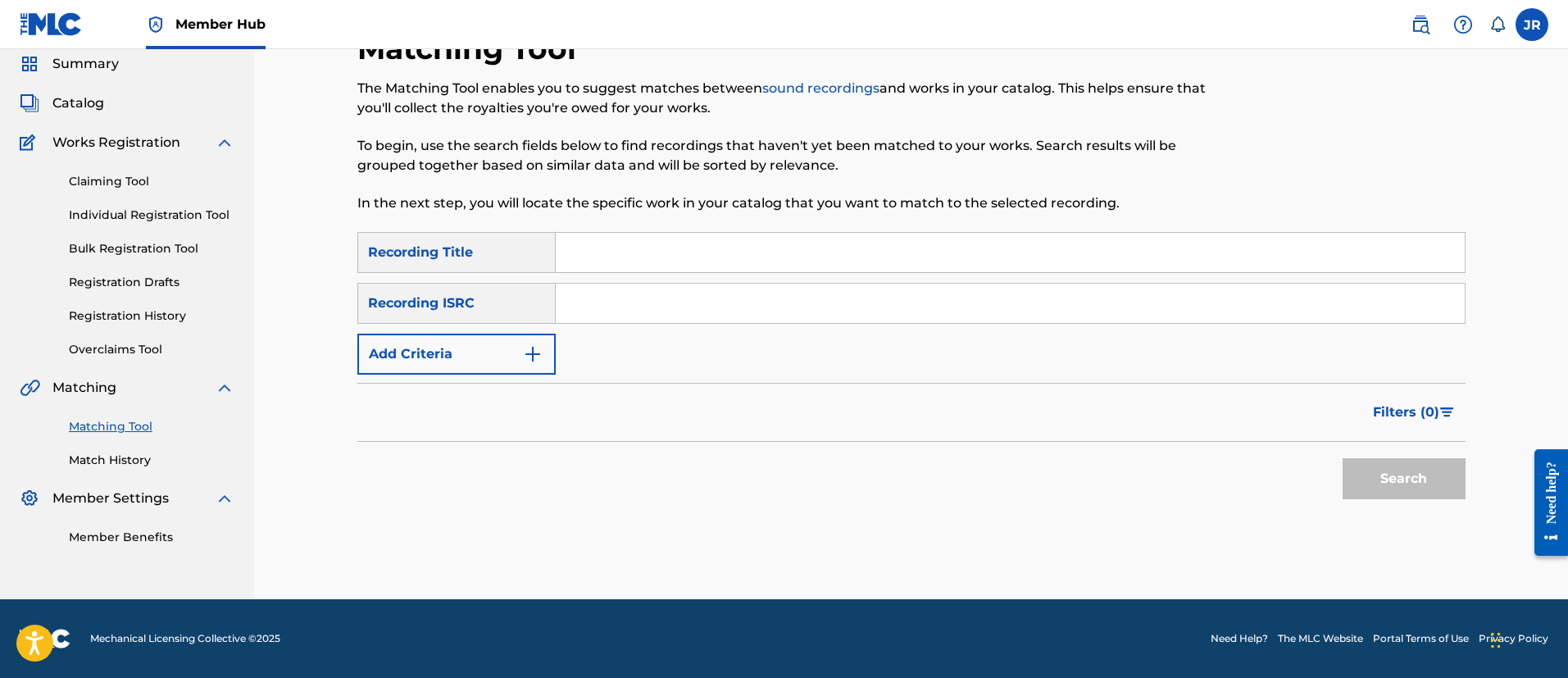
click at [560, 461] on div "Search" at bounding box center [912, 475] width 1108 height 66
click at [660, 296] on input "Search Form" at bounding box center [1010, 303] width 909 height 40
paste input "TCAFR2115678"
click at [1342, 458] on button "Search" at bounding box center [1403, 479] width 123 height 41
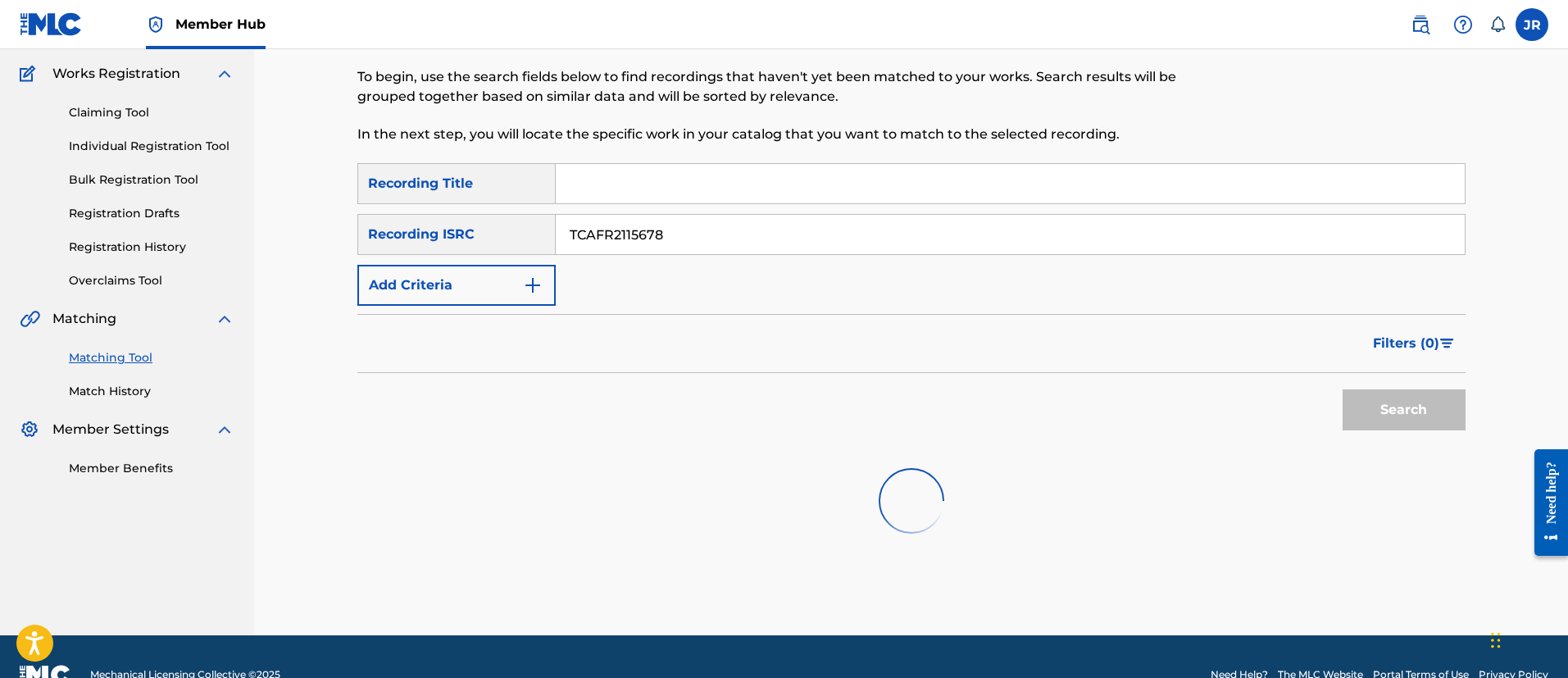
scroll to position [164, 0]
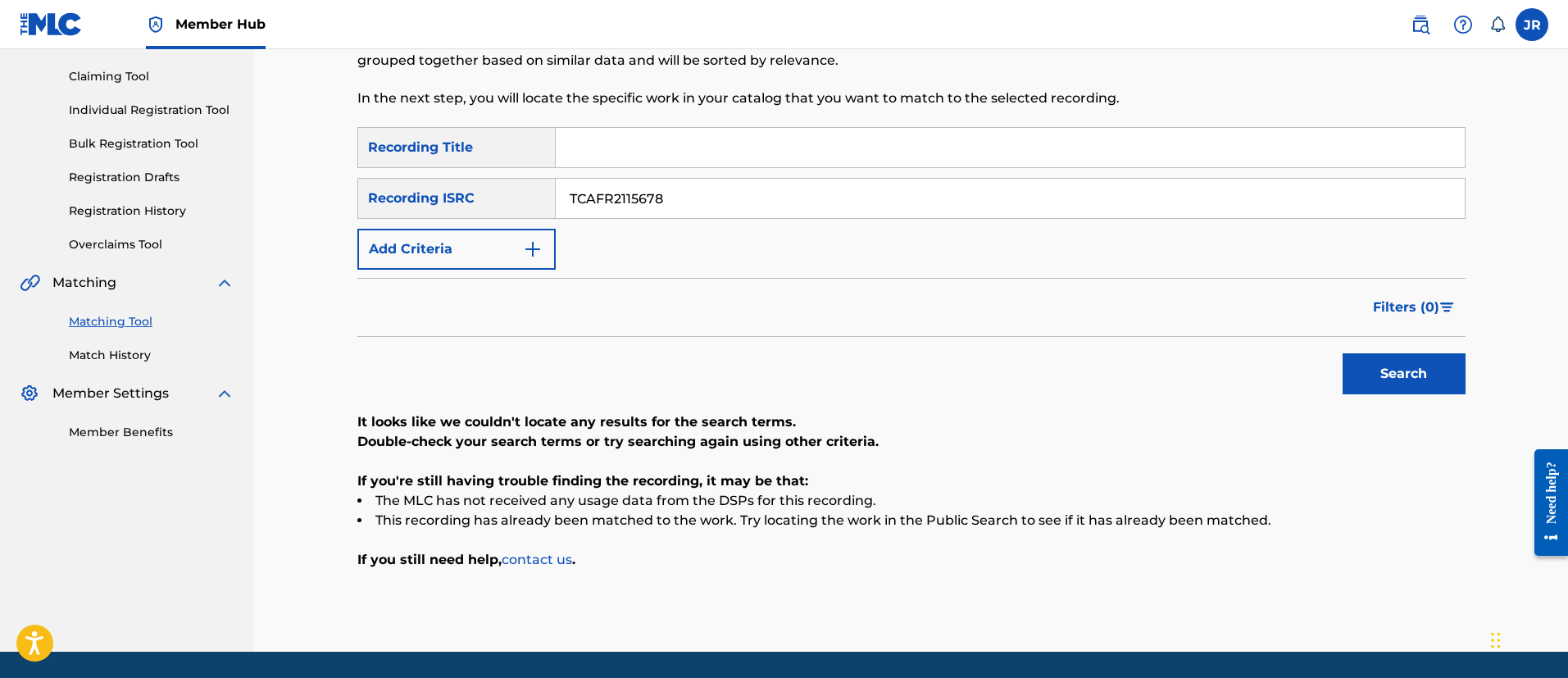
click at [828, 334] on div "Filters ( 0 )" at bounding box center [912, 307] width 1108 height 59
drag, startPoint x: 714, startPoint y: 223, endPoint x: 718, endPoint y: 210, distance: 13.6
click at [713, 223] on div "SearchWithCriteriaebcfaafd-5325-4ae4-ba92-4446ae5d7f6e Recording Title SearchWi…" at bounding box center [912, 197] width 1108 height 142
click at [718, 207] on input "TCAFR2115678" at bounding box center [1010, 198] width 909 height 40
click at [1342, 353] on button "Search" at bounding box center [1403, 373] width 123 height 41
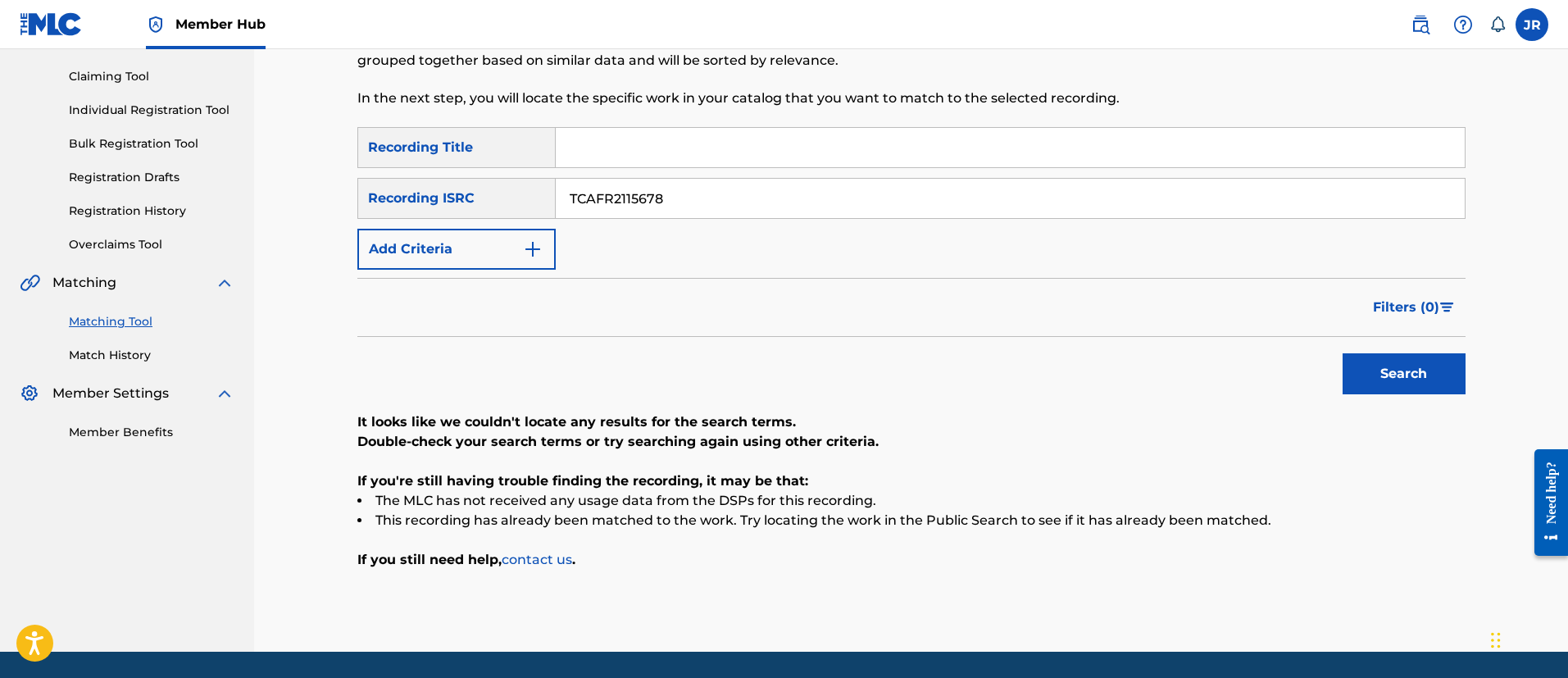
click at [595, 202] on input "TCAFR2115678" at bounding box center [1010, 198] width 909 height 40
click at [595, 202] on input "TCAFR2115678" at bounding box center [1010, 198] width 909 height 40
paste input "US7VG2429679"
click at [1342, 353] on button "Search" at bounding box center [1403, 373] width 123 height 41
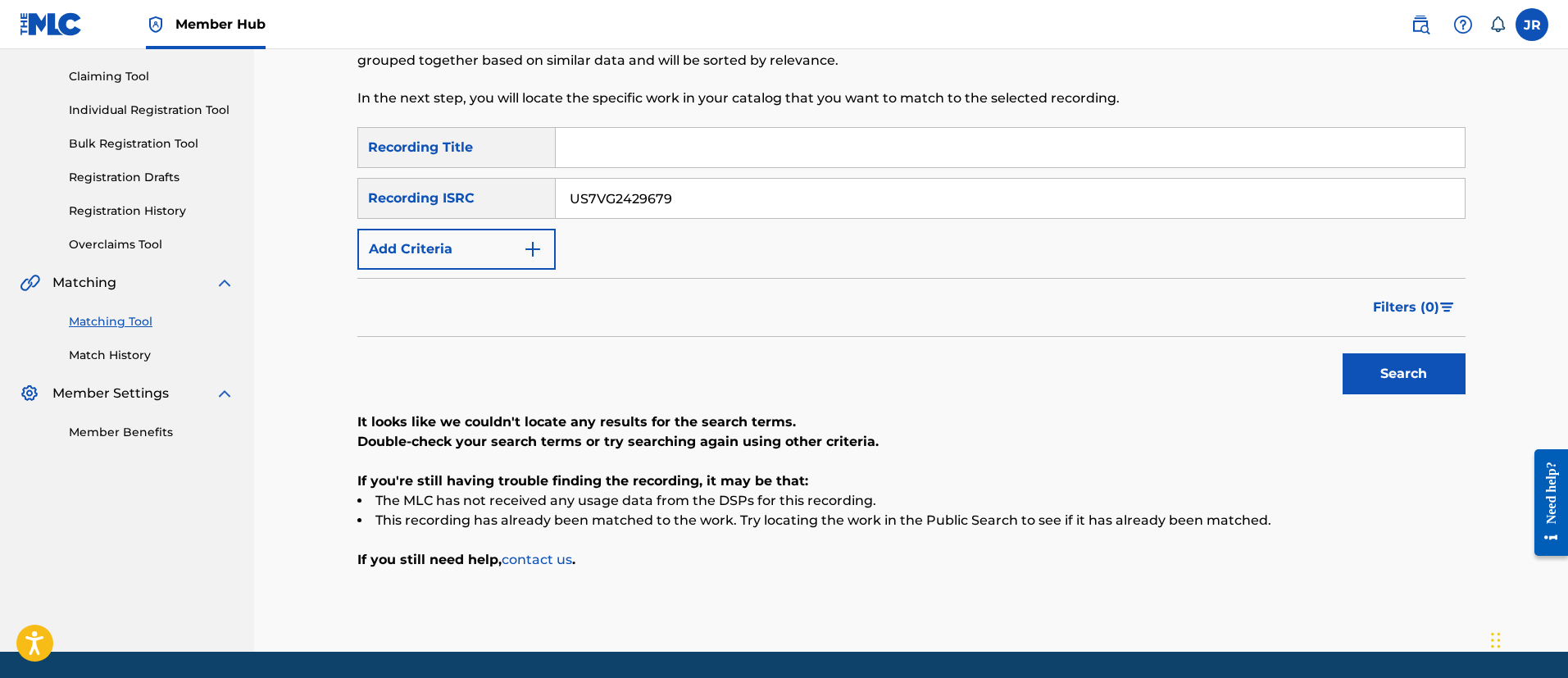
click at [1342, 353] on button "Search" at bounding box center [1403, 373] width 123 height 41
click at [655, 196] on input "US7VG2429679" at bounding box center [1010, 198] width 909 height 40
click at [655, 202] on input "US7VG2429679" at bounding box center [1010, 198] width 909 height 40
click at [655, 201] on input "US7VG2429679" at bounding box center [1010, 198] width 909 height 40
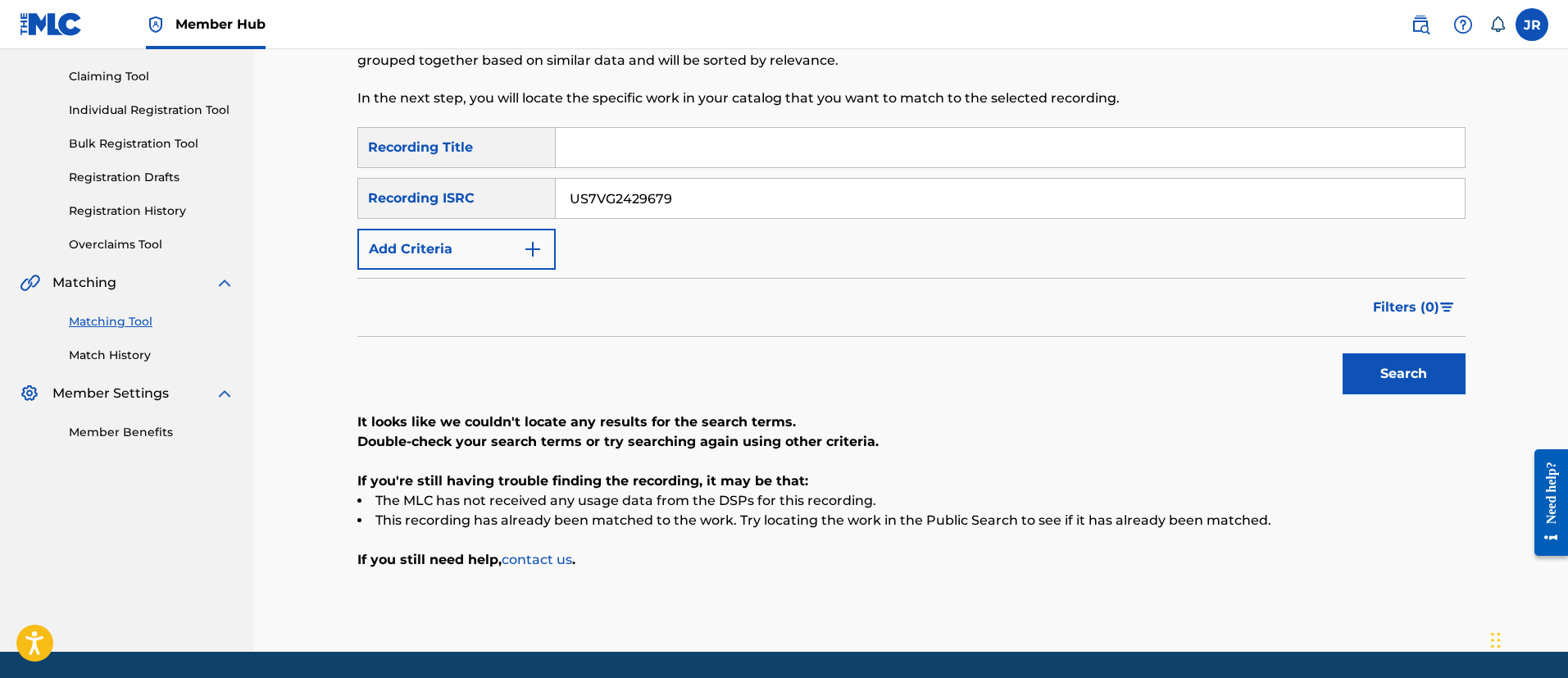
click at [655, 201] on input "US7VG2429679" at bounding box center [1010, 198] width 909 height 40
paste input "QZ5AB2481826"
type input "QZ5AB2481826"
click at [1399, 377] on button "Search" at bounding box center [1403, 373] width 123 height 41
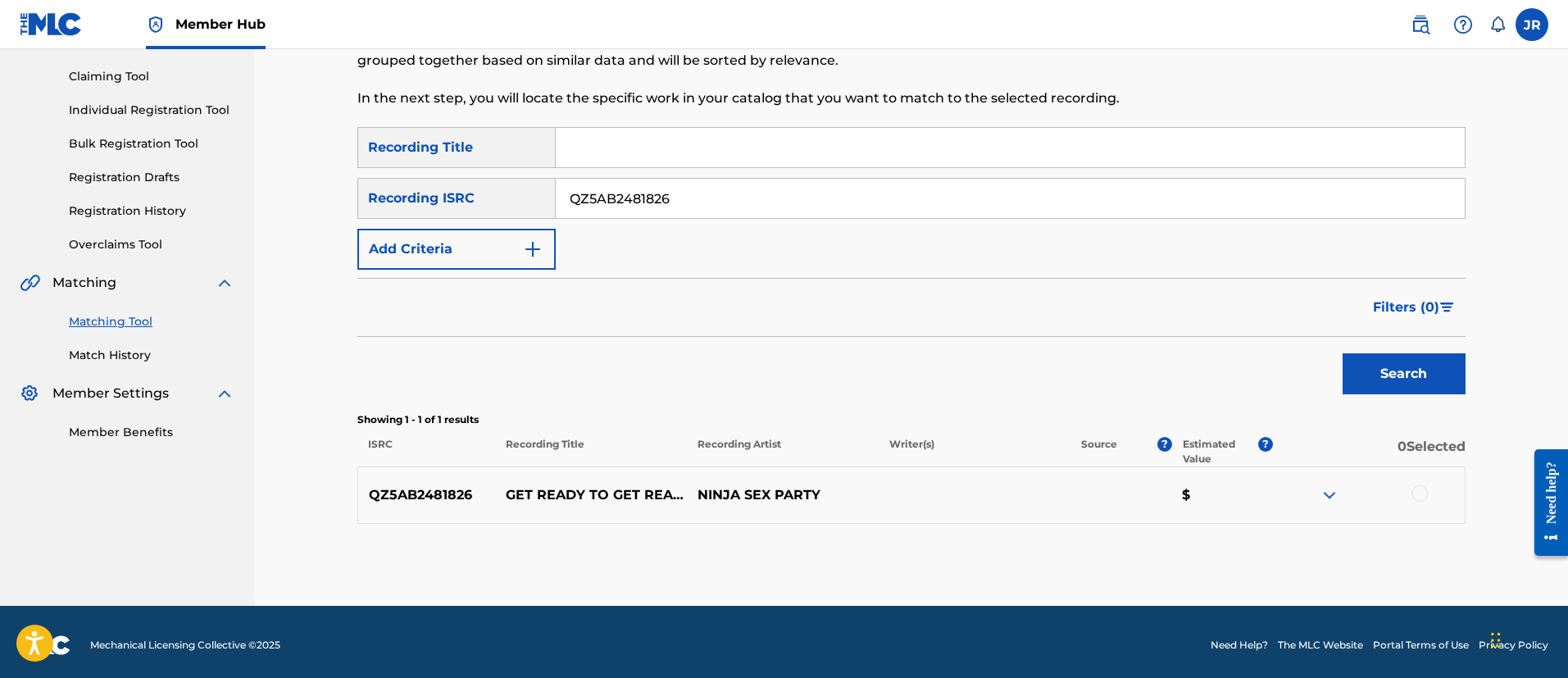
drag, startPoint x: 1388, startPoint y: 497, endPoint x: 1406, endPoint y: 498, distance: 18.0
click at [1389, 497] on div at bounding box center [1368, 495] width 191 height 19
click at [1413, 494] on div at bounding box center [1419, 493] width 16 height 16
click at [1160, 550] on button "Match 1 Group" at bounding box center [1151, 545] width 181 height 41
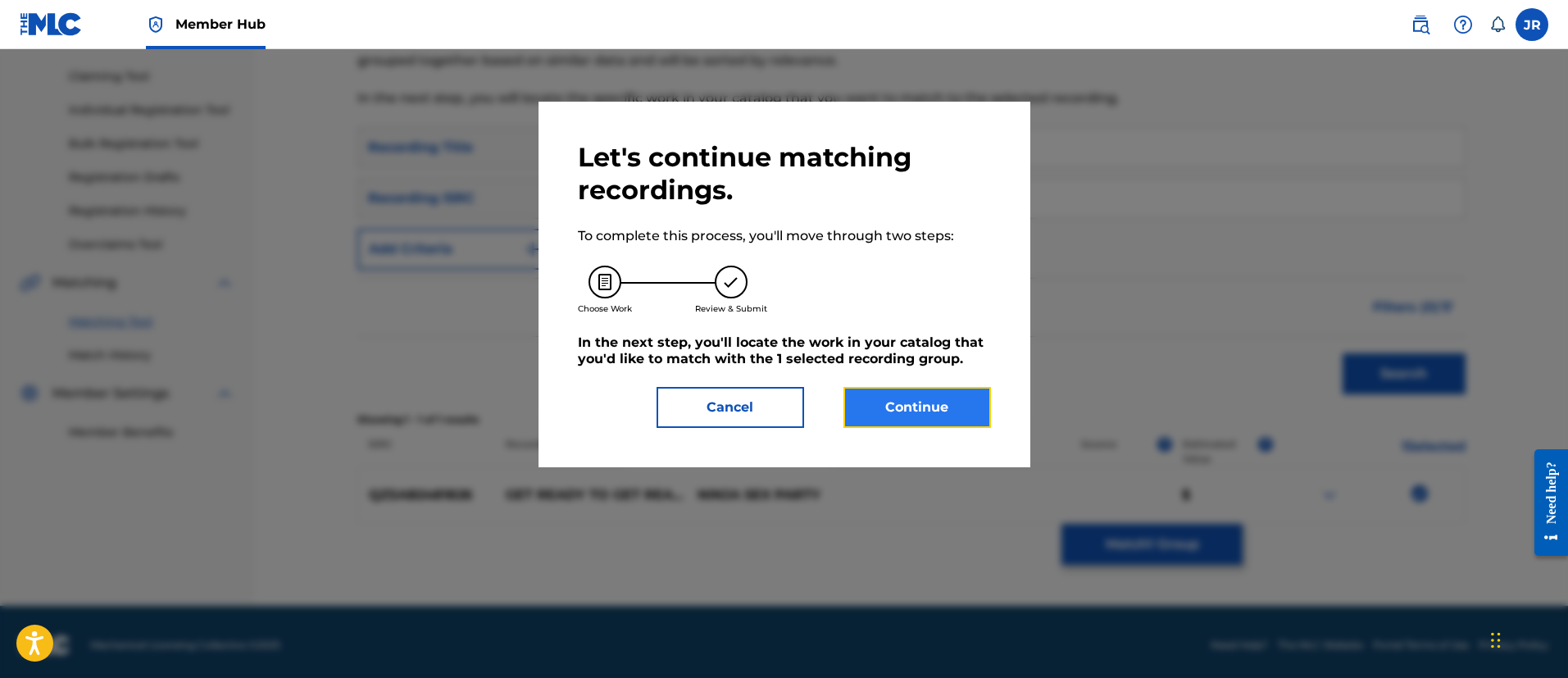
click at [880, 401] on button "Continue" at bounding box center [916, 407] width 148 height 41
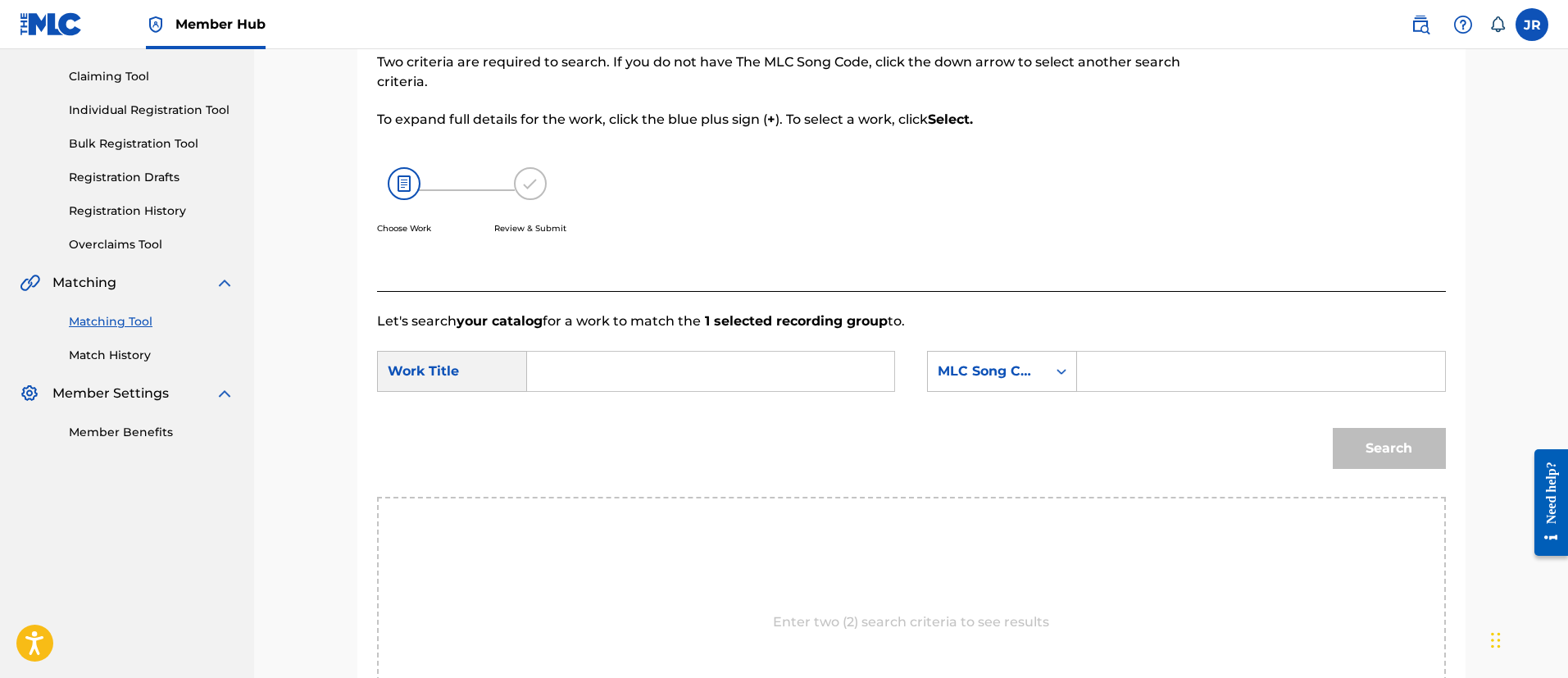
click at [1177, 374] on input "Search Form" at bounding box center [1260, 371] width 339 height 40
paste input "GD89HB"
type input "GD89HB"
click at [773, 388] on input "Search Form" at bounding box center [710, 371] width 339 height 40
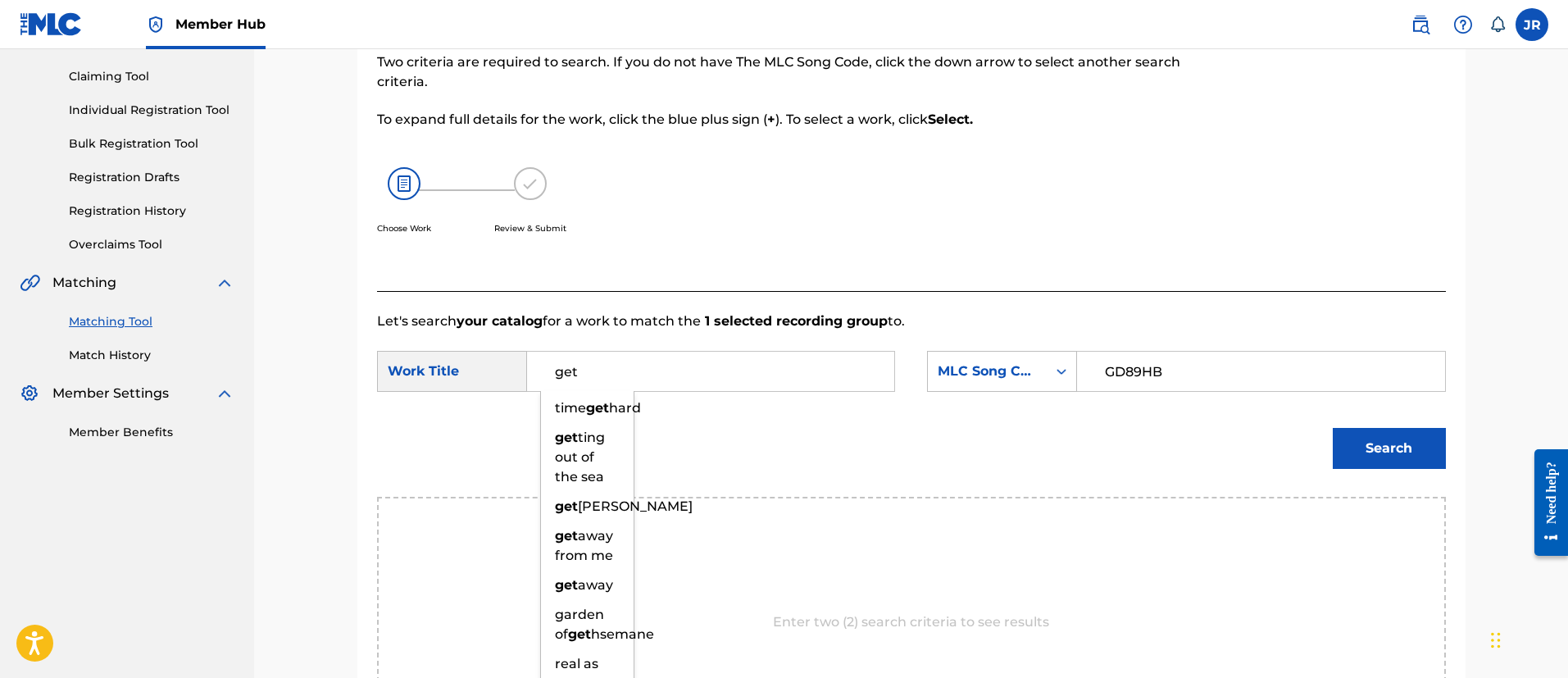
type input "get"
click at [1420, 423] on div "Search" at bounding box center [1384, 445] width 121 height 66
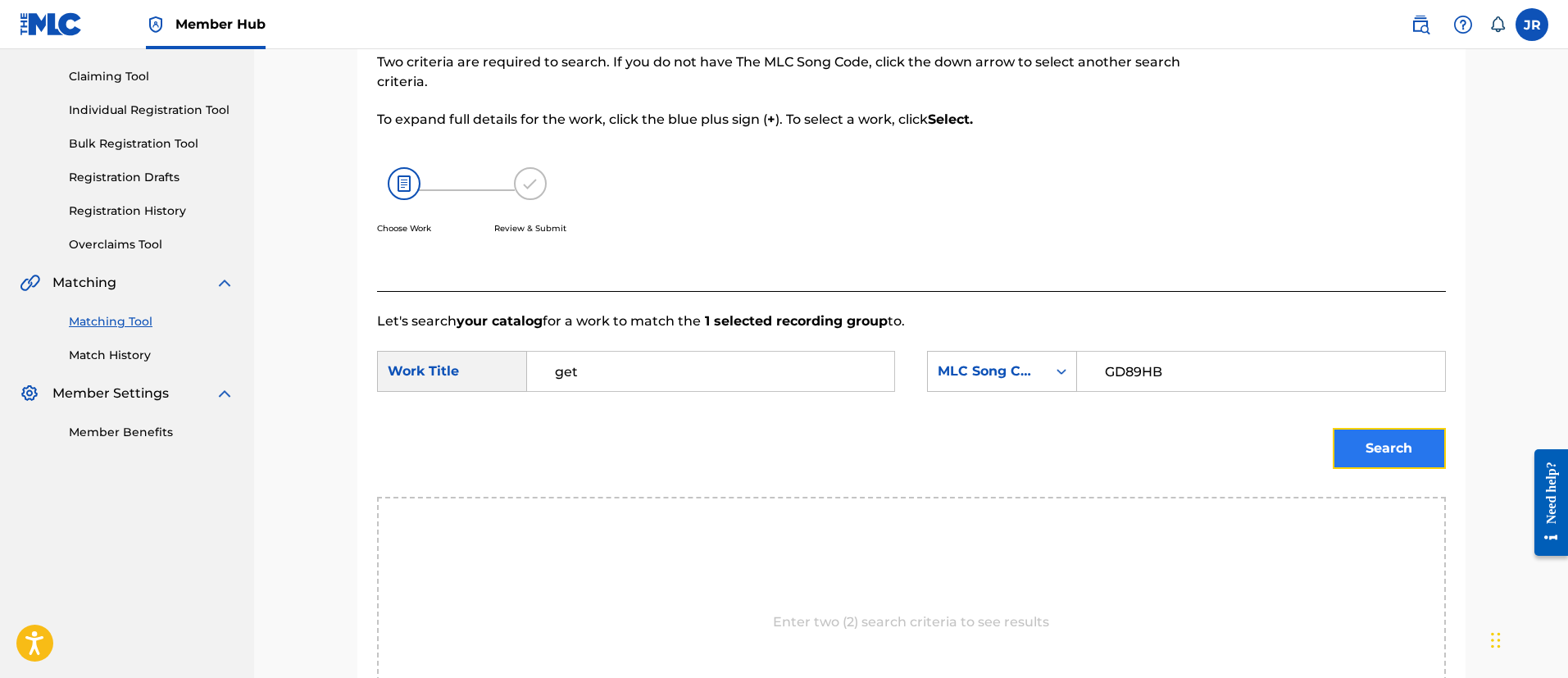
click at [1403, 439] on button "Search" at bounding box center [1388, 448] width 113 height 41
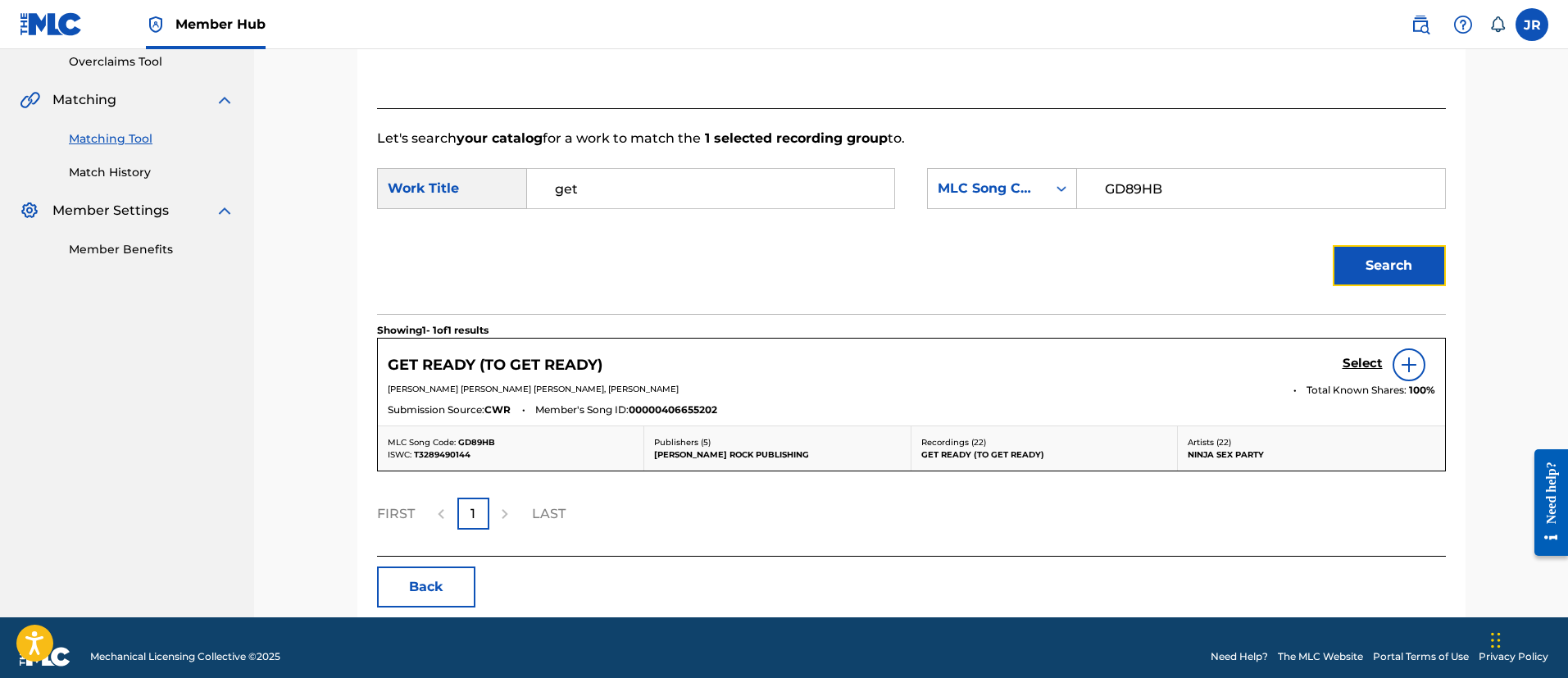
scroll to position [366, 0]
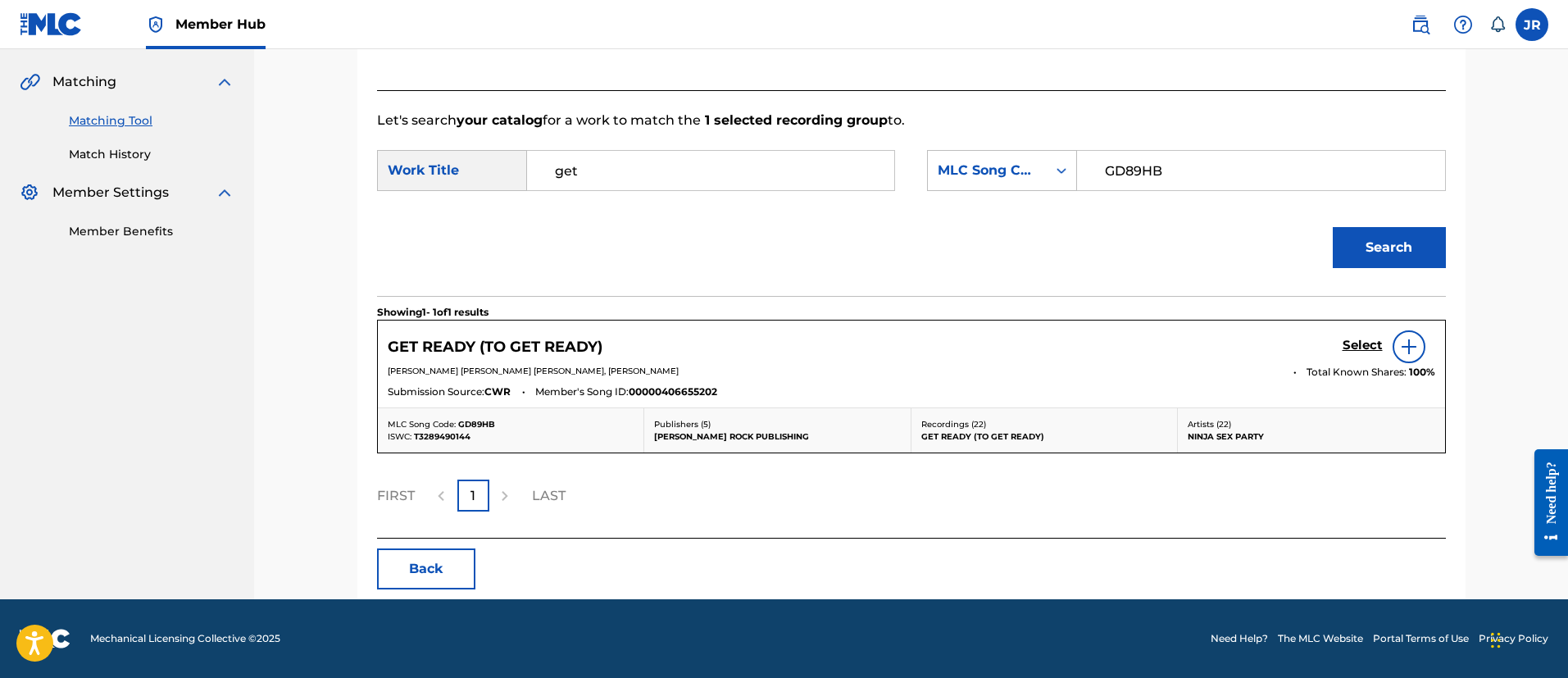
click at [1264, 405] on div "GET READY (TO GET READY) Select BRIAN ALEXANDER WECHT, LEIGH DANIEL AVIDAN, JAM…" at bounding box center [912, 364] width 1067 height 87
click at [1366, 347] on h5 "Select" at bounding box center [1362, 345] width 41 height 15
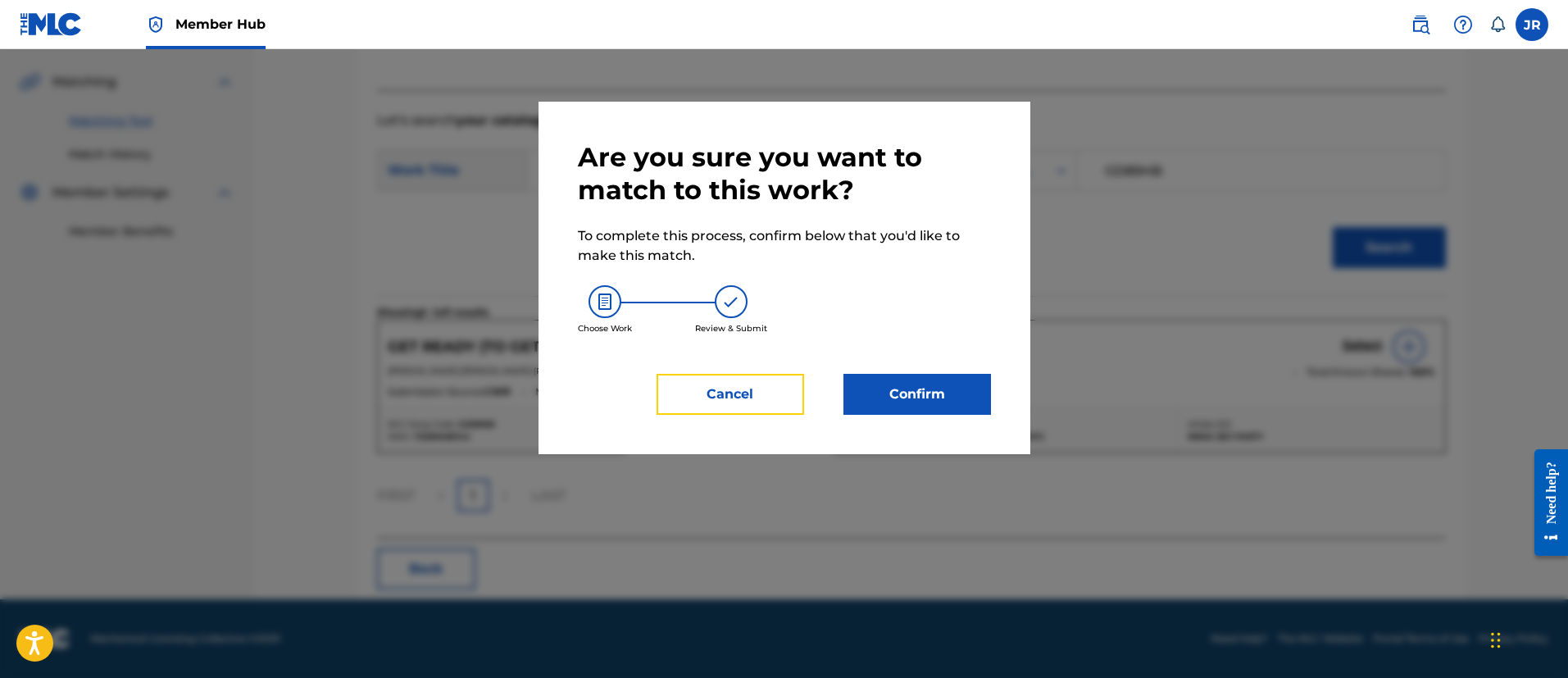
drag, startPoint x: 697, startPoint y: 387, endPoint x: 741, endPoint y: 376, distance: 45.4
click at [730, 377] on button "Cancel" at bounding box center [730, 395] width 148 height 41
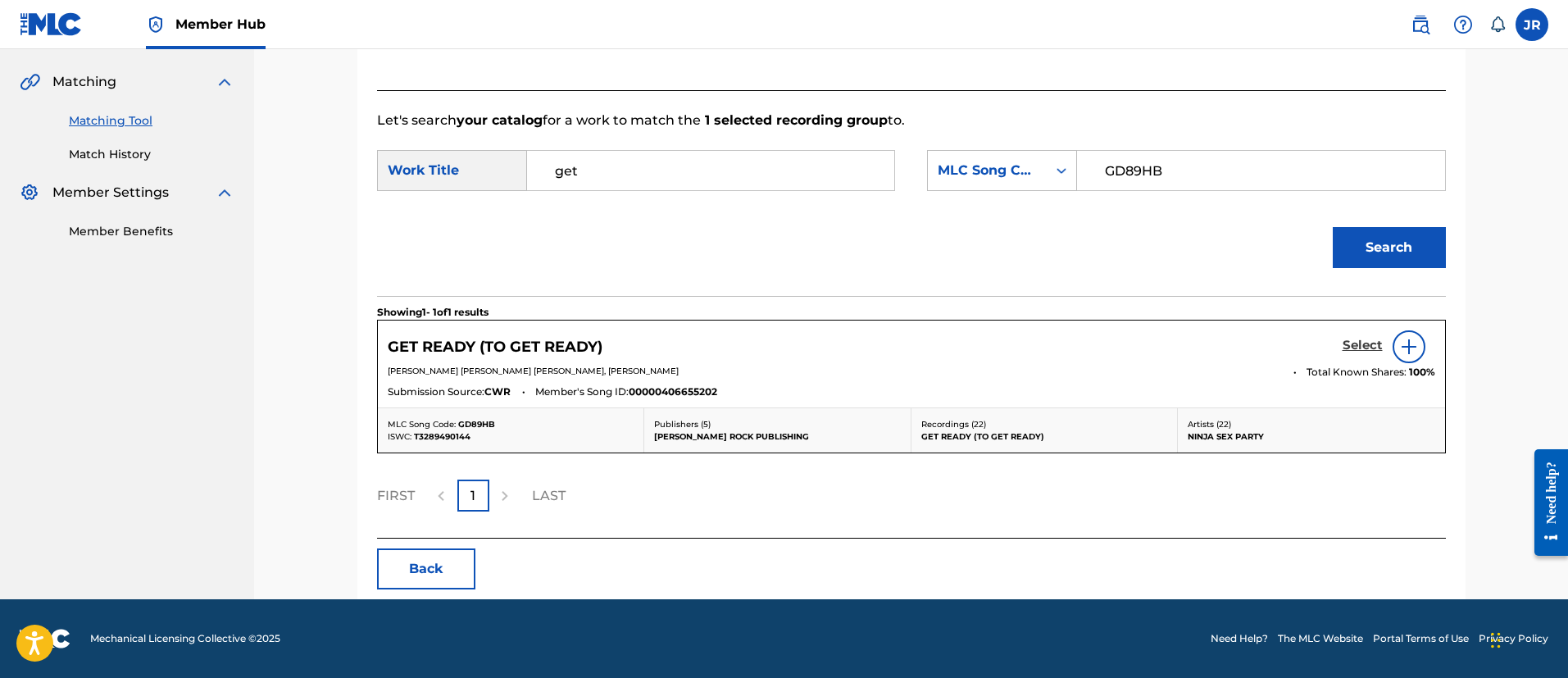
click at [1342, 338] on h5 "Select" at bounding box center [1362, 345] width 41 height 15
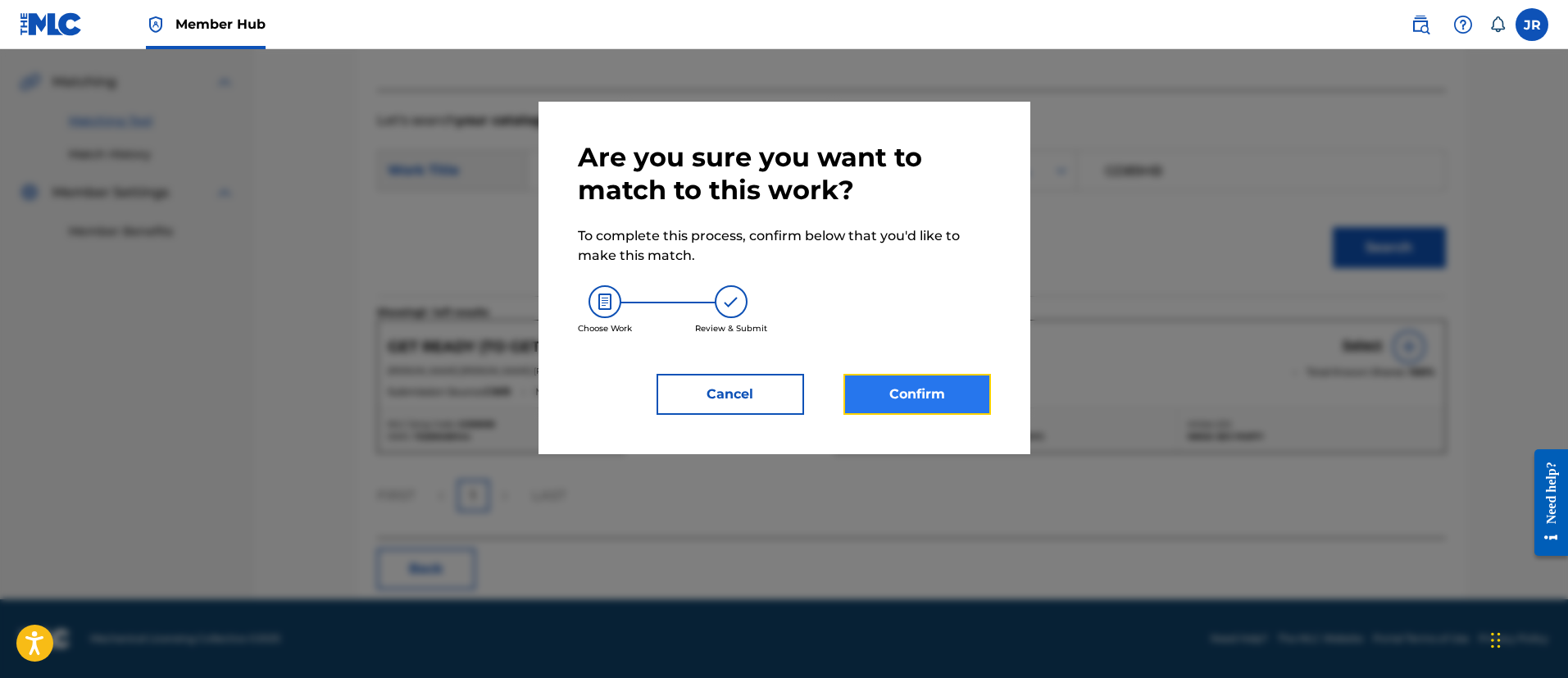
click at [968, 410] on button "Confirm" at bounding box center [916, 395] width 148 height 41
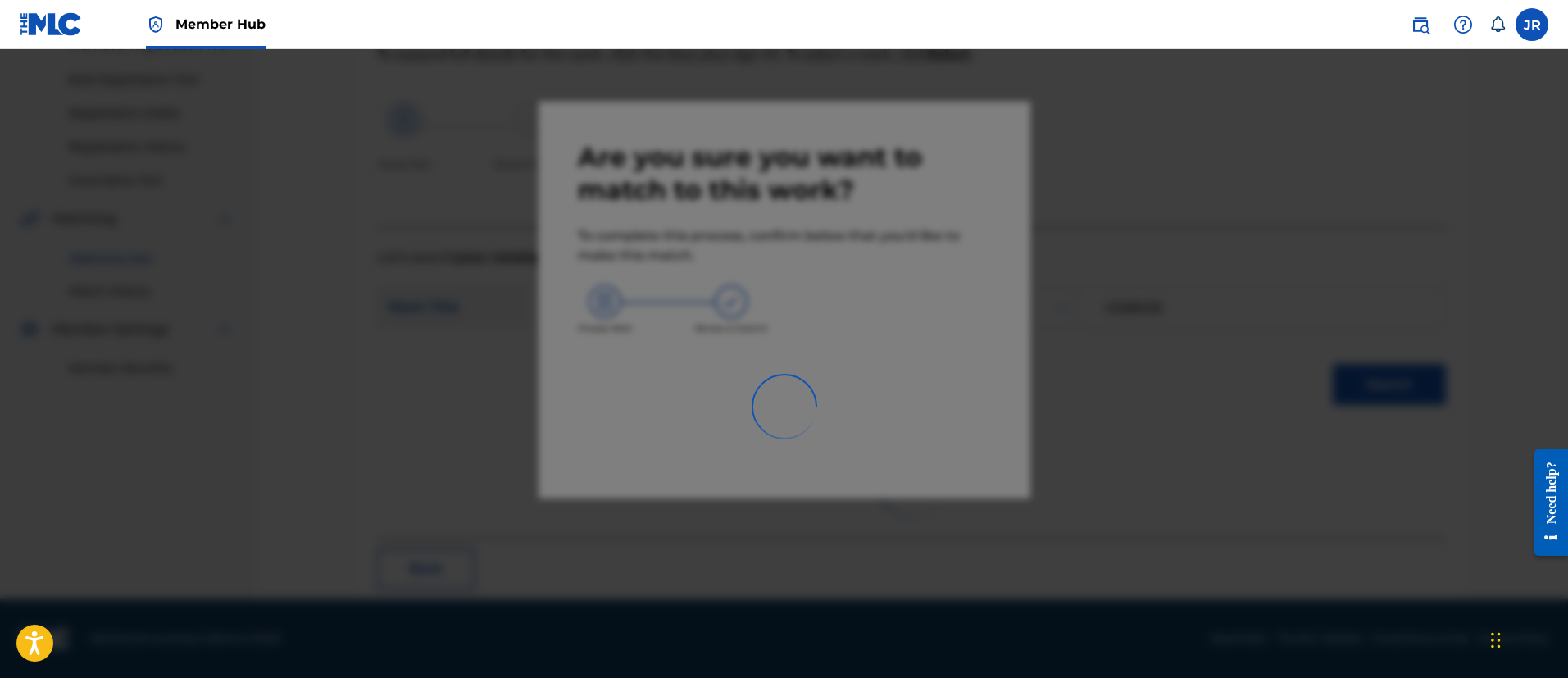
click at [1250, 355] on div at bounding box center [784, 388] width 1568 height 678
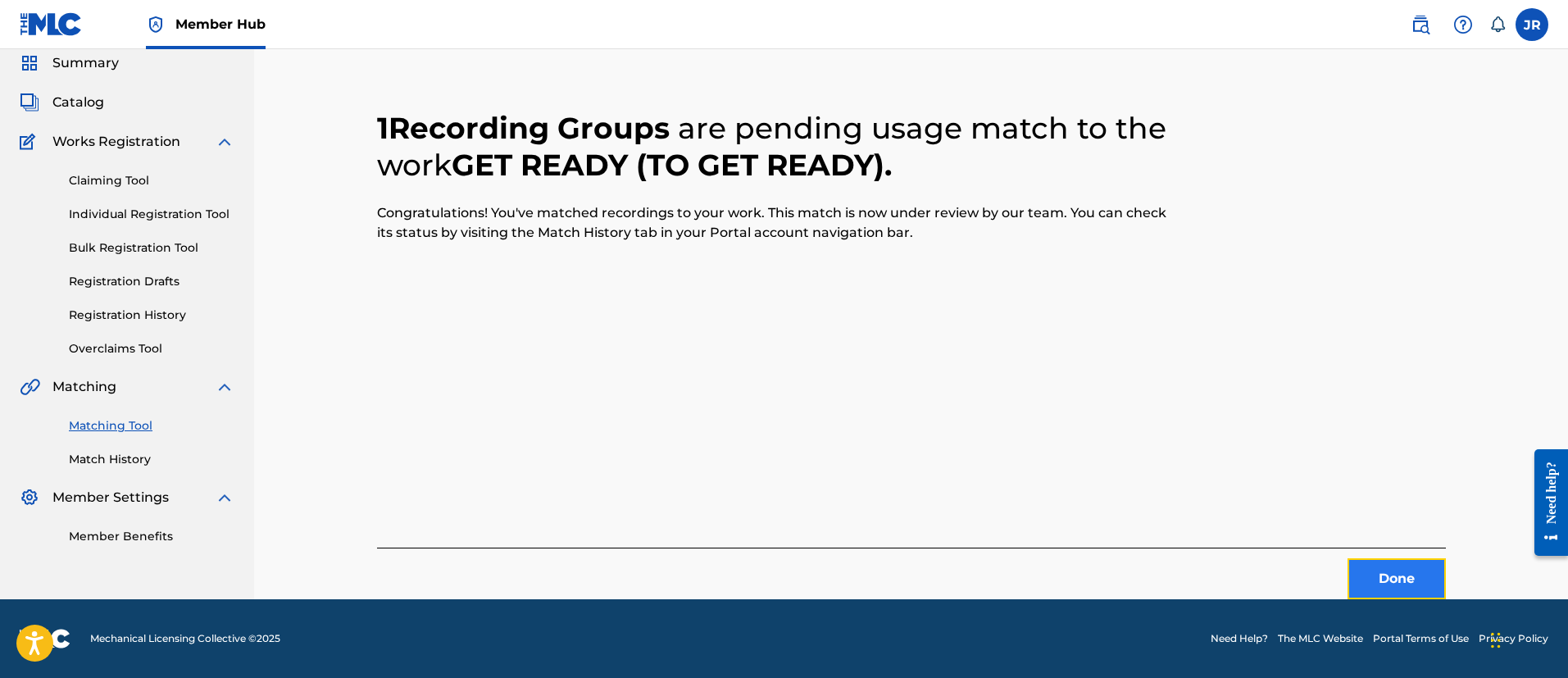
click at [1417, 578] on button "Done" at bounding box center [1397, 578] width 99 height 41
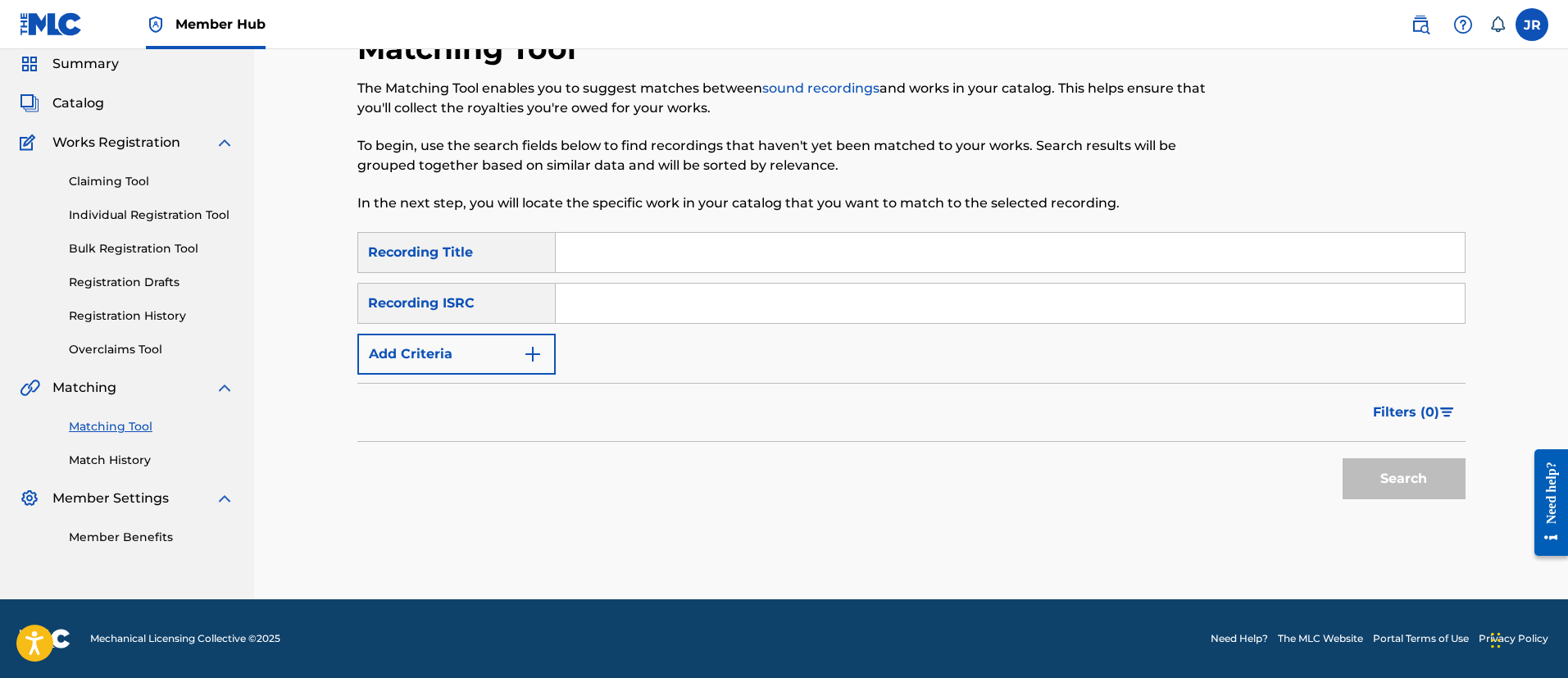
click at [588, 306] on input "Search Form" at bounding box center [1010, 303] width 909 height 40
click at [622, 316] on input "Search Form" at bounding box center [1010, 303] width 909 height 40
paste input "Heart Boner (Part II of the Boner Trilogy)"
type input "Heart Boner (Part II of the Boner Trilogy)"
click at [1342, 458] on button "Search" at bounding box center [1403, 479] width 123 height 41
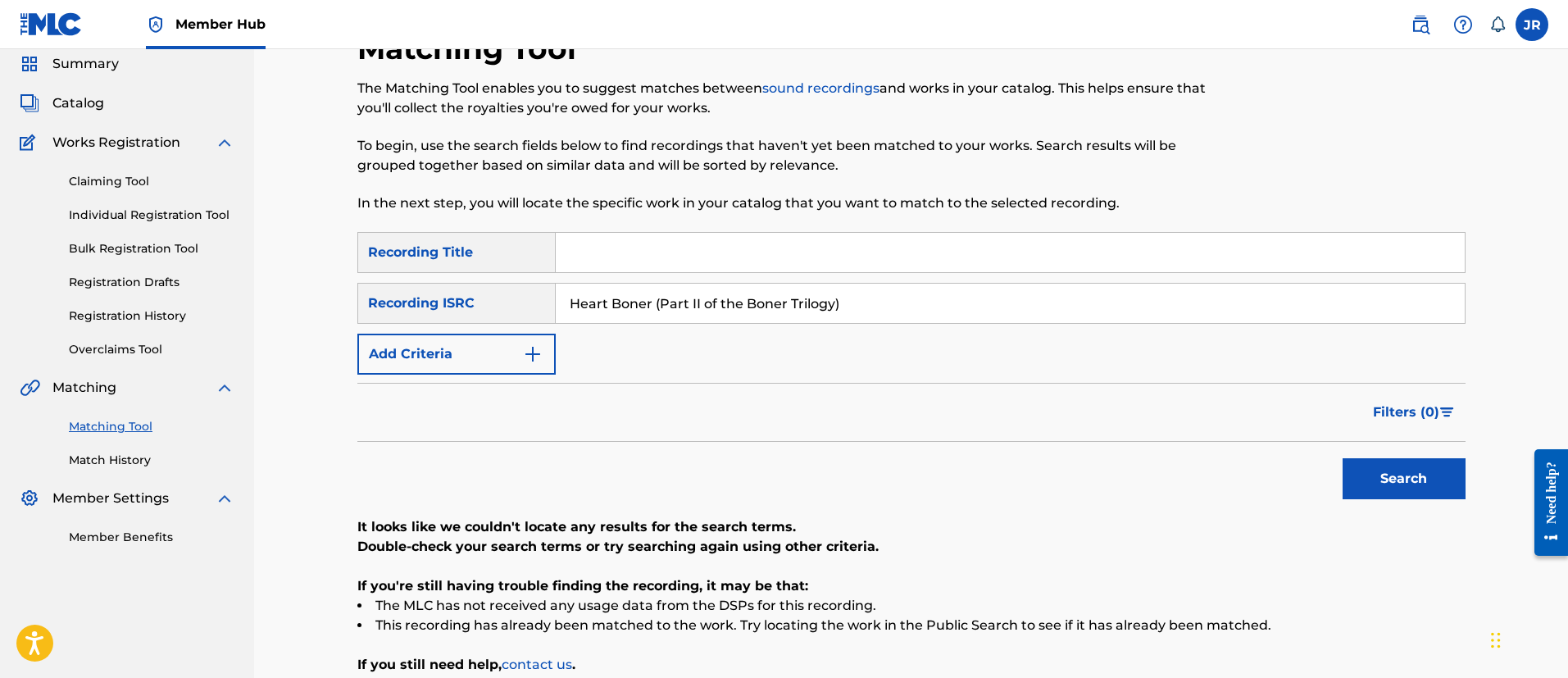
click at [813, 253] on input "Search Form" at bounding box center [1010, 252] width 909 height 40
click at [557, 287] on input "Heart Boner (Part II of the Boner Trilogy)" at bounding box center [1010, 303] width 909 height 40
click at [558, 287] on input "Heart Boner (Part II of the Boner Trilogy)" at bounding box center [1010, 303] width 909 height 40
click at [594, 304] on input "Heart Boner (Part II of the Boner Trilogy)" at bounding box center [1010, 303] width 909 height 40
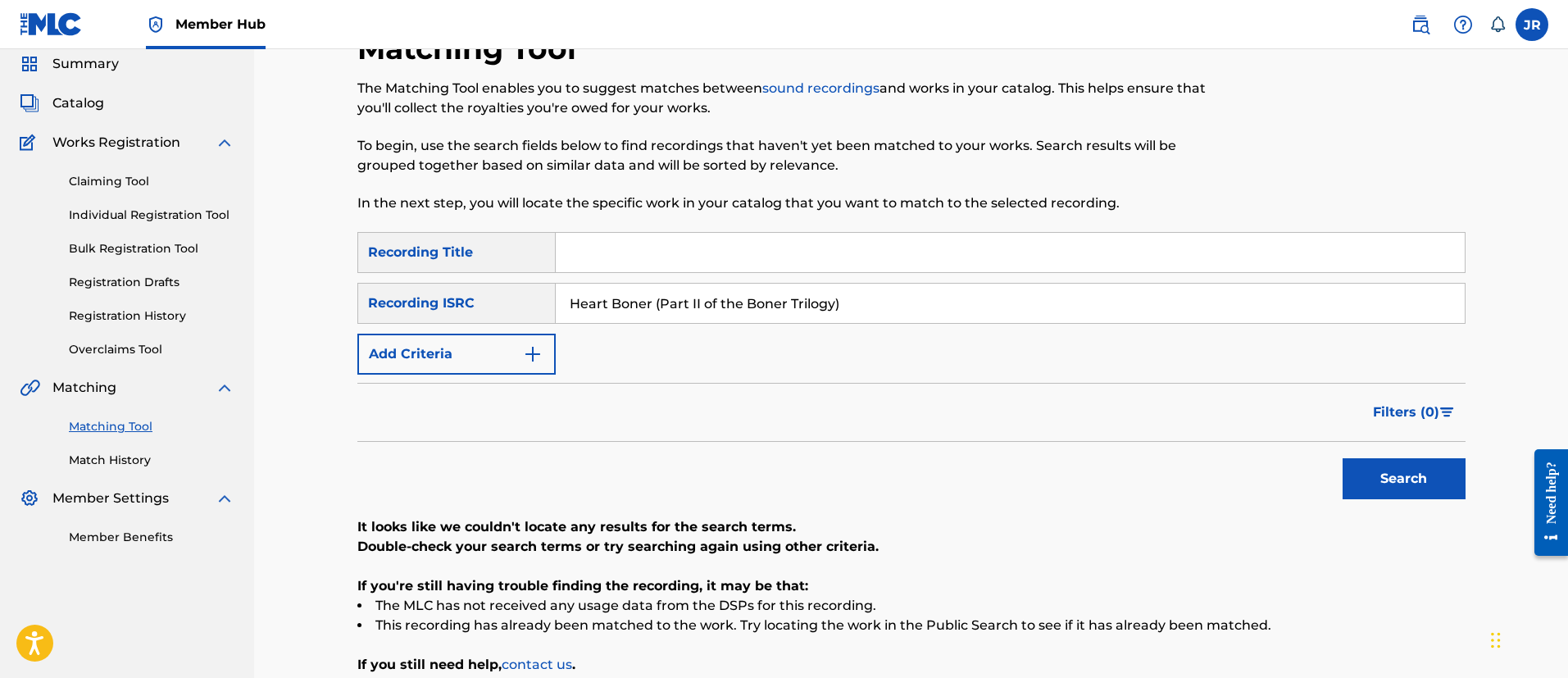
click at [594, 304] on input "Heart Boner (Part II of the Boner Trilogy)" at bounding box center [1010, 303] width 909 height 40
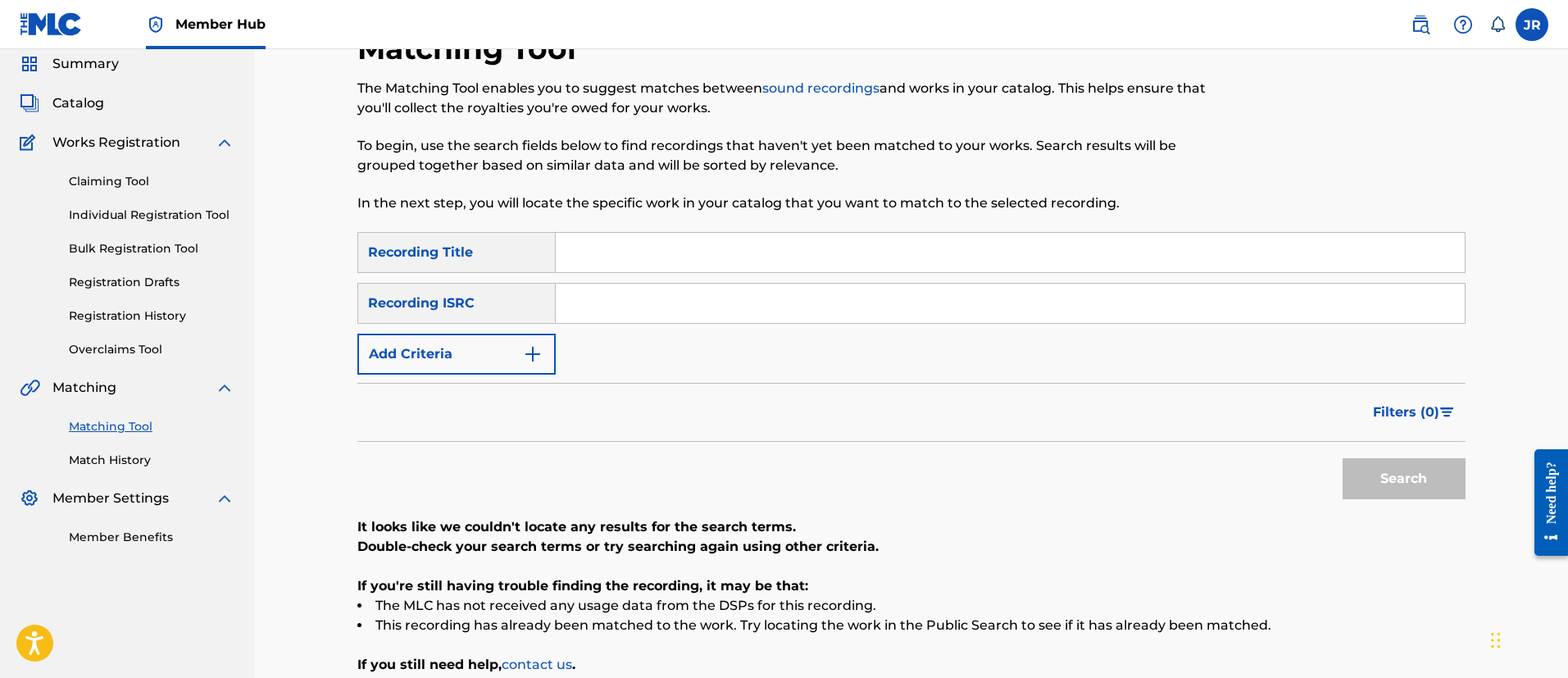
paste input "TCAGW2306697"
click at [1342, 458] on button "Search" at bounding box center [1403, 479] width 123 height 41
type input "TCAGW2306697"
click at [1342, 458] on button "Search" at bounding box center [1403, 479] width 123 height 41
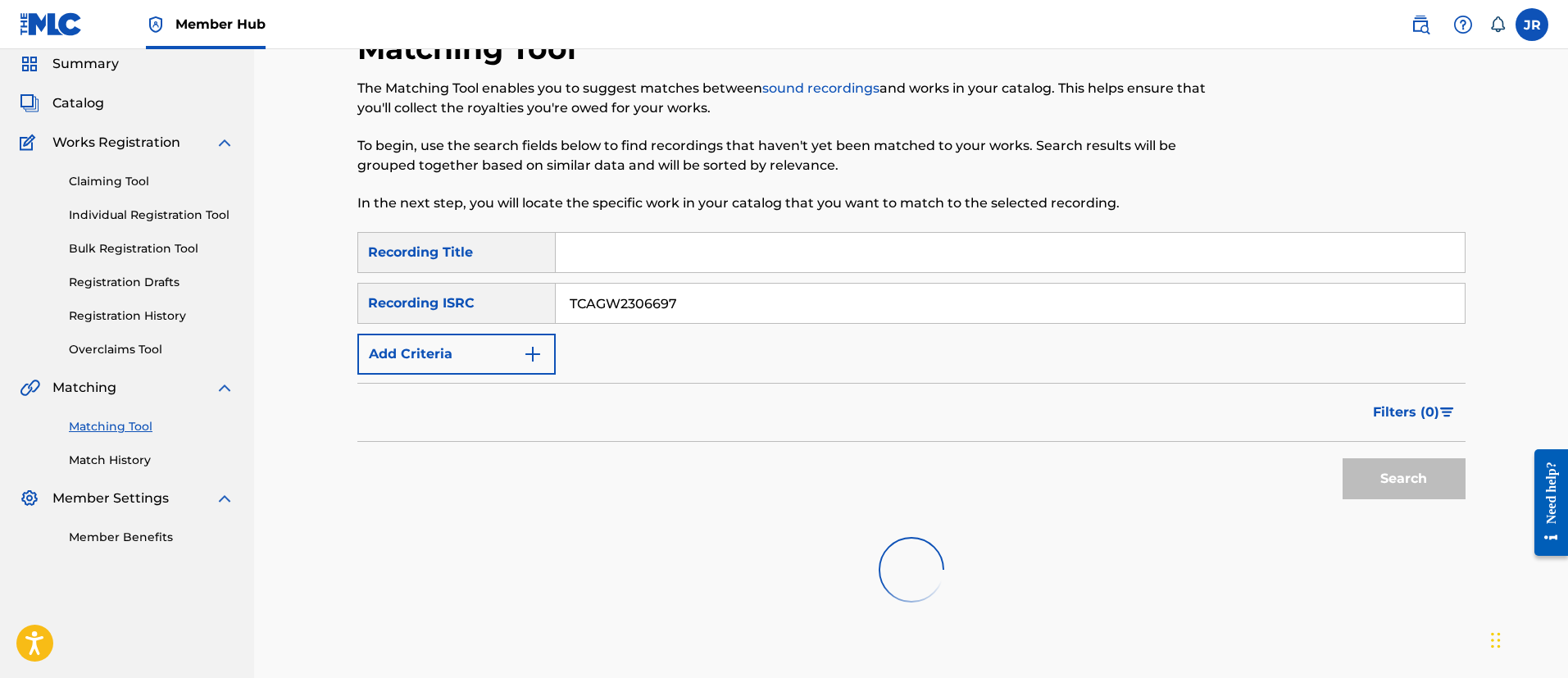
click at [1342, 458] on button "Search" at bounding box center [1403, 479] width 123 height 41
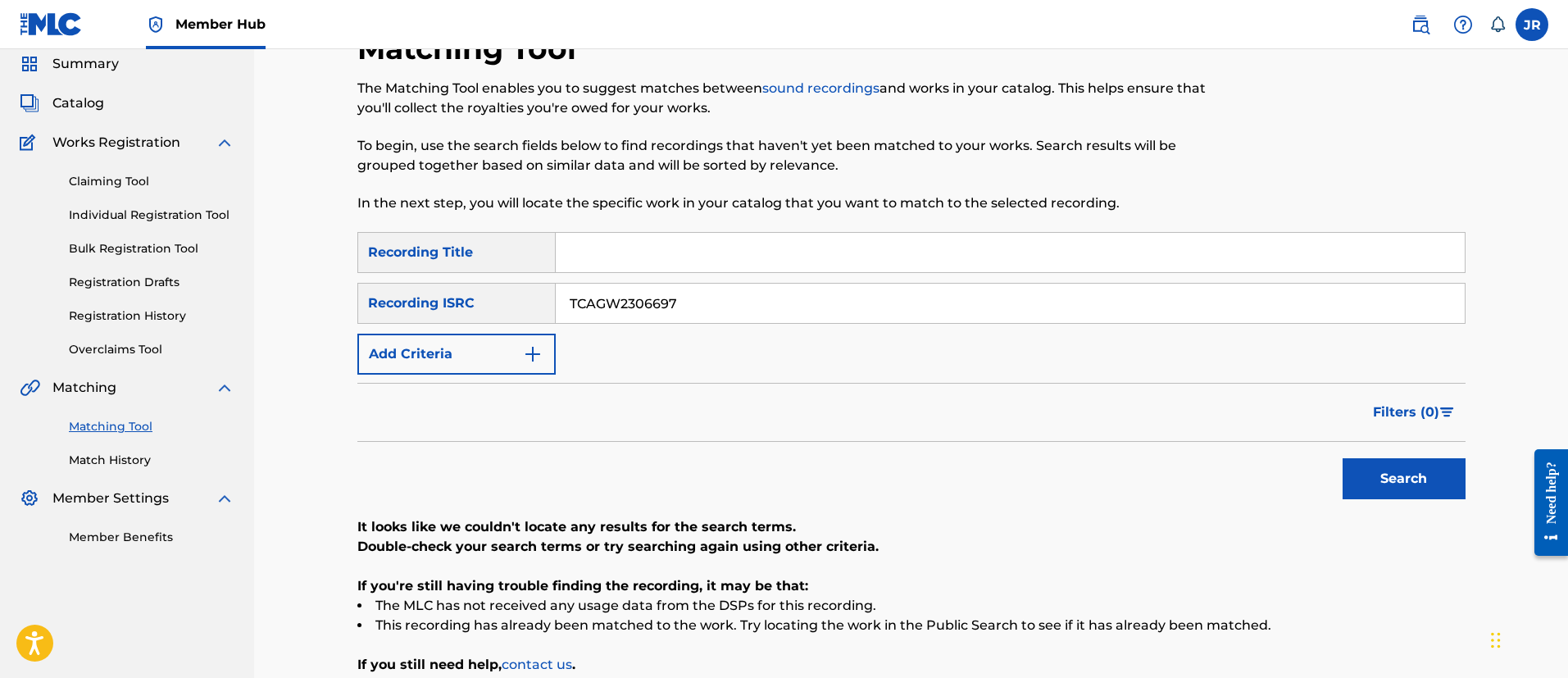
click at [649, 237] on input "Search Form" at bounding box center [1010, 252] width 909 height 40
paste input "I Own a Car"
type input "I Own a Car"
click at [1375, 471] on button "Search" at bounding box center [1403, 479] width 123 height 41
click at [658, 300] on input "TCAGW2306697" at bounding box center [1010, 303] width 909 height 40
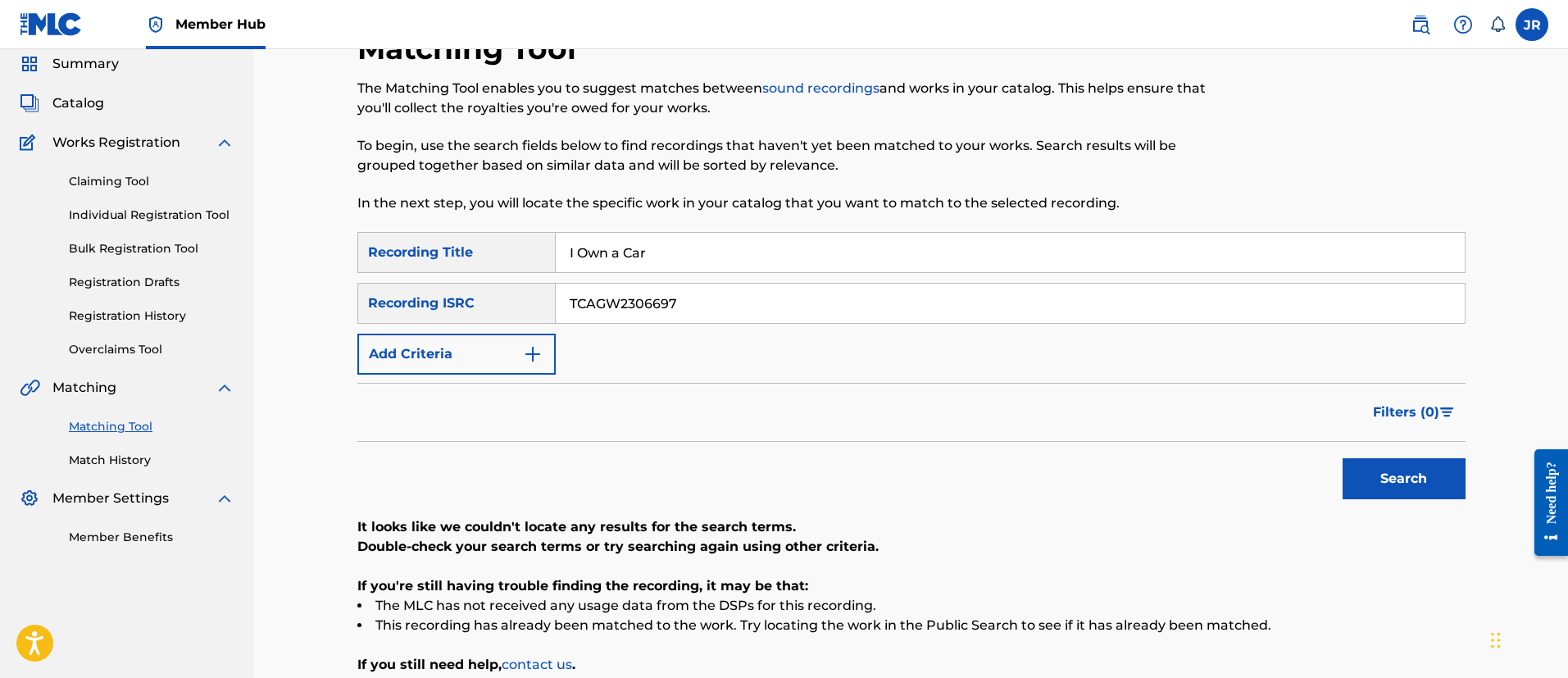
click at [658, 299] on input "TCAGW2306697" at bounding box center [1010, 303] width 909 height 40
click at [659, 301] on input "TCAGW2306697" at bounding box center [1010, 303] width 909 height 40
paste input "241873961"
type input "241873961"
click at [681, 276] on div "SearchWithCriteriaebcfaafd-5325-4ae4-ba92-4446ae5d7f6e Recording Title I Own a …" at bounding box center [912, 303] width 1108 height 142
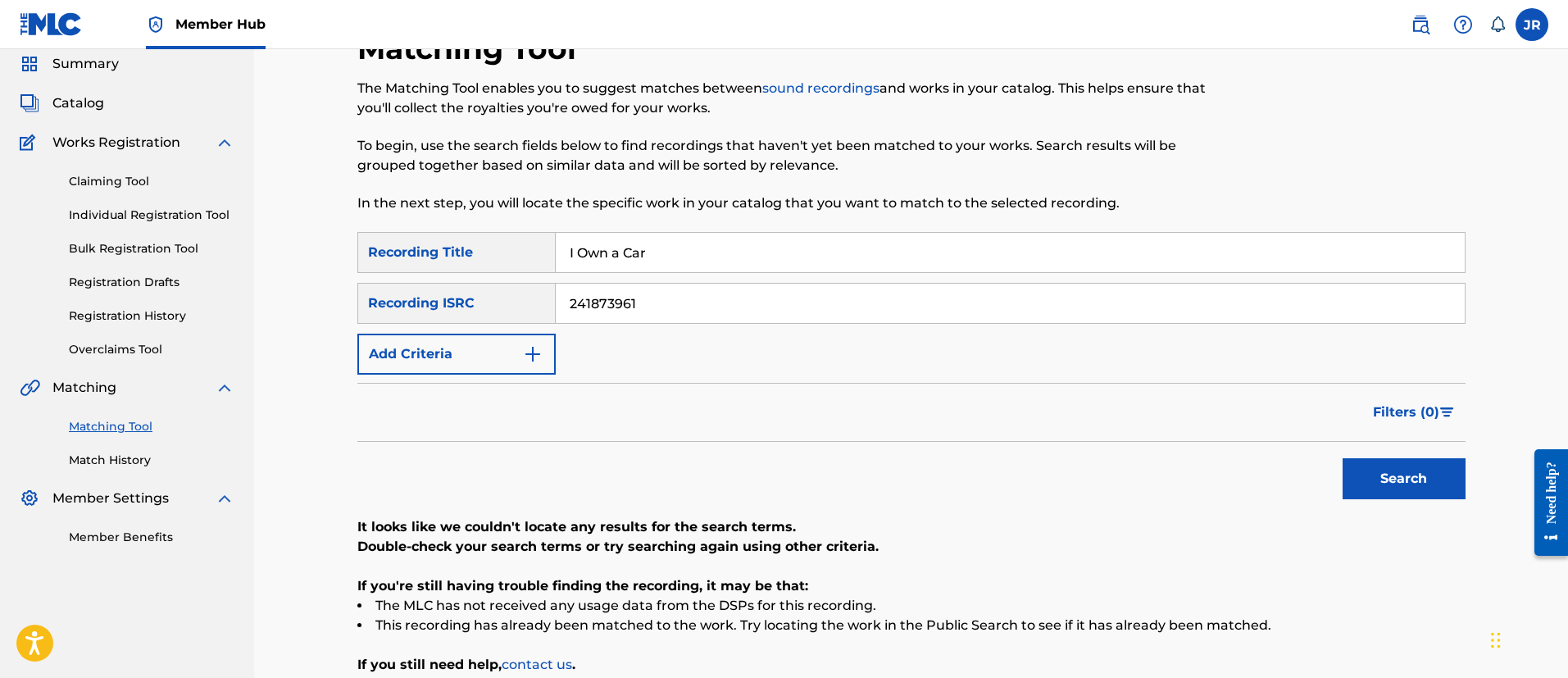
click at [691, 264] on input "I Own a Car" at bounding box center [1010, 252] width 909 height 40
click at [691, 263] on input "I Own a Car" at bounding box center [1010, 252] width 909 height 40
drag, startPoint x: 640, startPoint y: 224, endPoint x: 639, endPoint y: 248, distance: 24.0
click at [639, 243] on div "Matching Tool The Matching Tool enables you to suggest matches between sound re…" at bounding box center [912, 393] width 1108 height 726
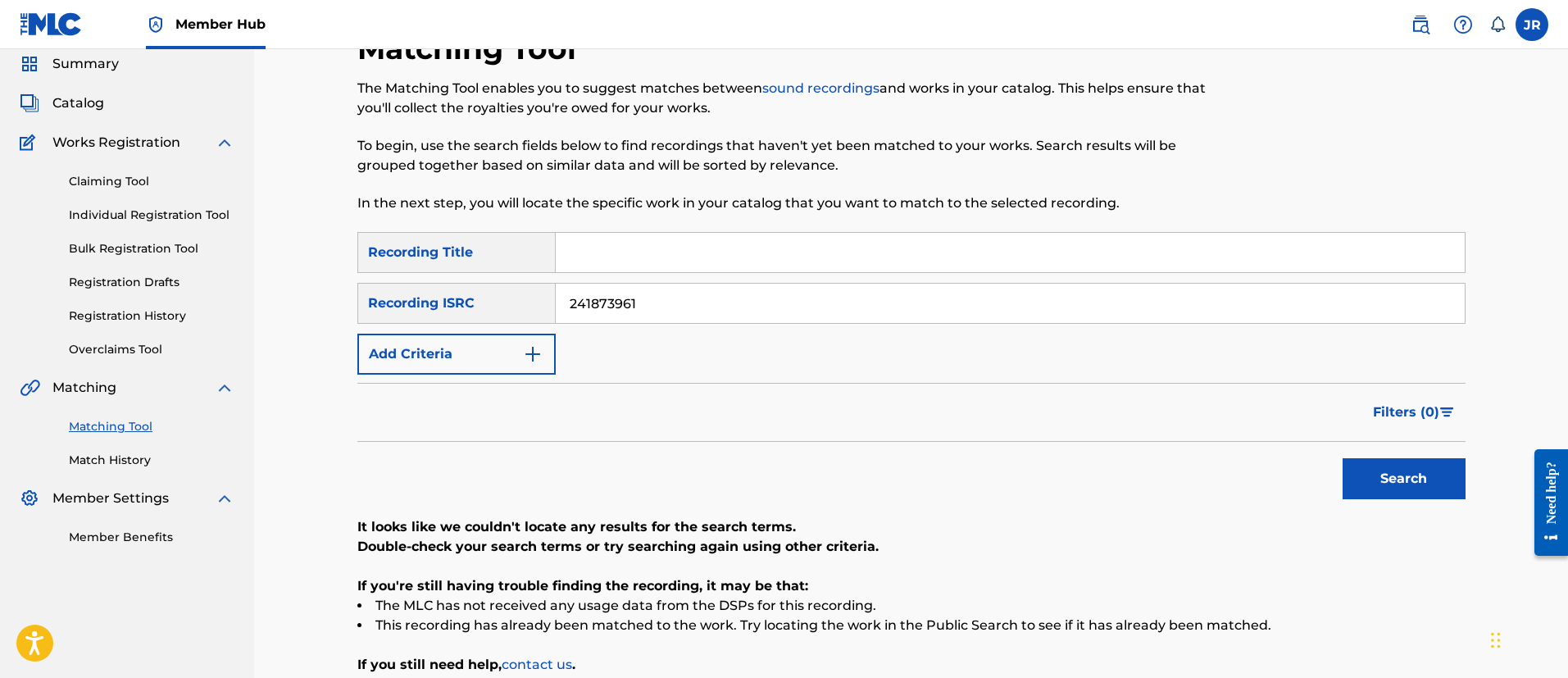
click at [613, 292] on input "241873961" at bounding box center [1010, 303] width 909 height 40
paste input "USHM81185986"
type input "USHM81185986"
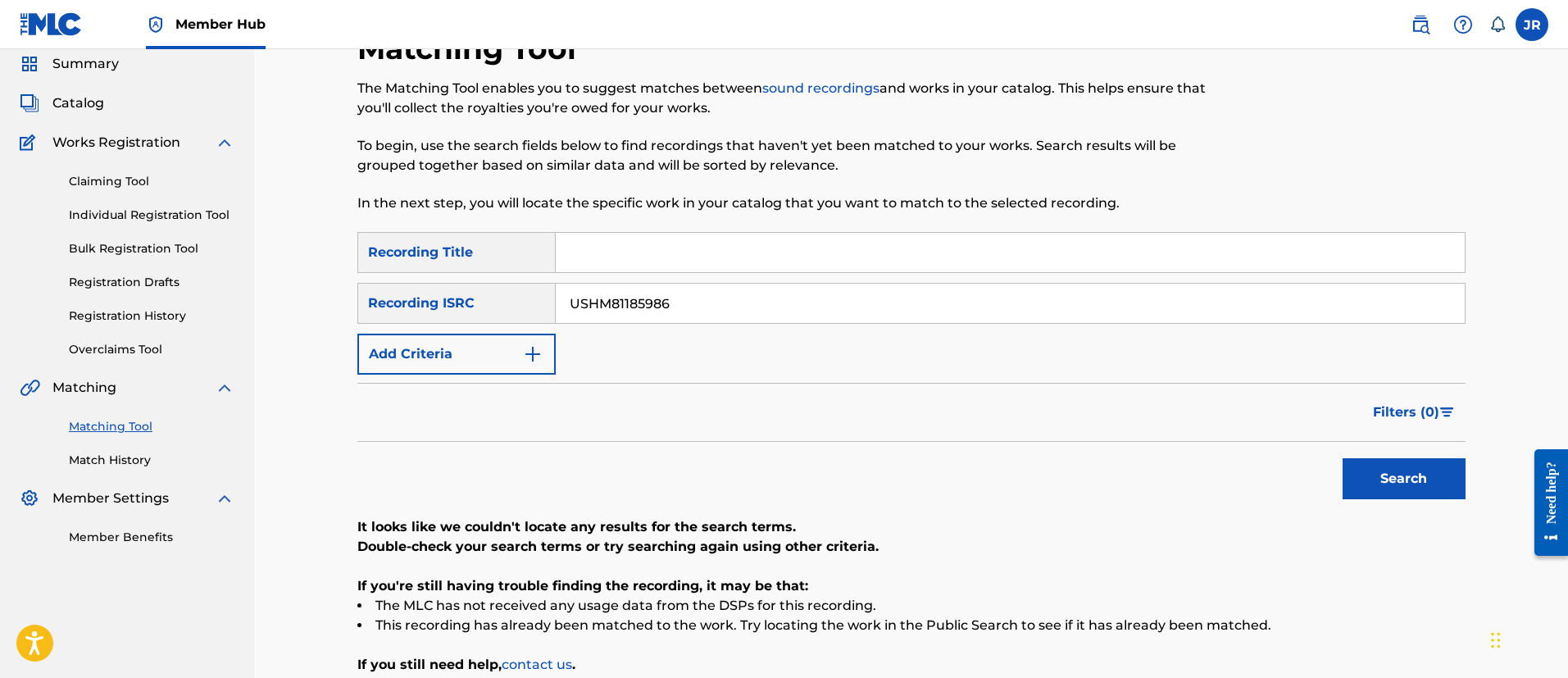
click at [1342, 458] on button "Search" at bounding box center [1403, 479] width 123 height 41
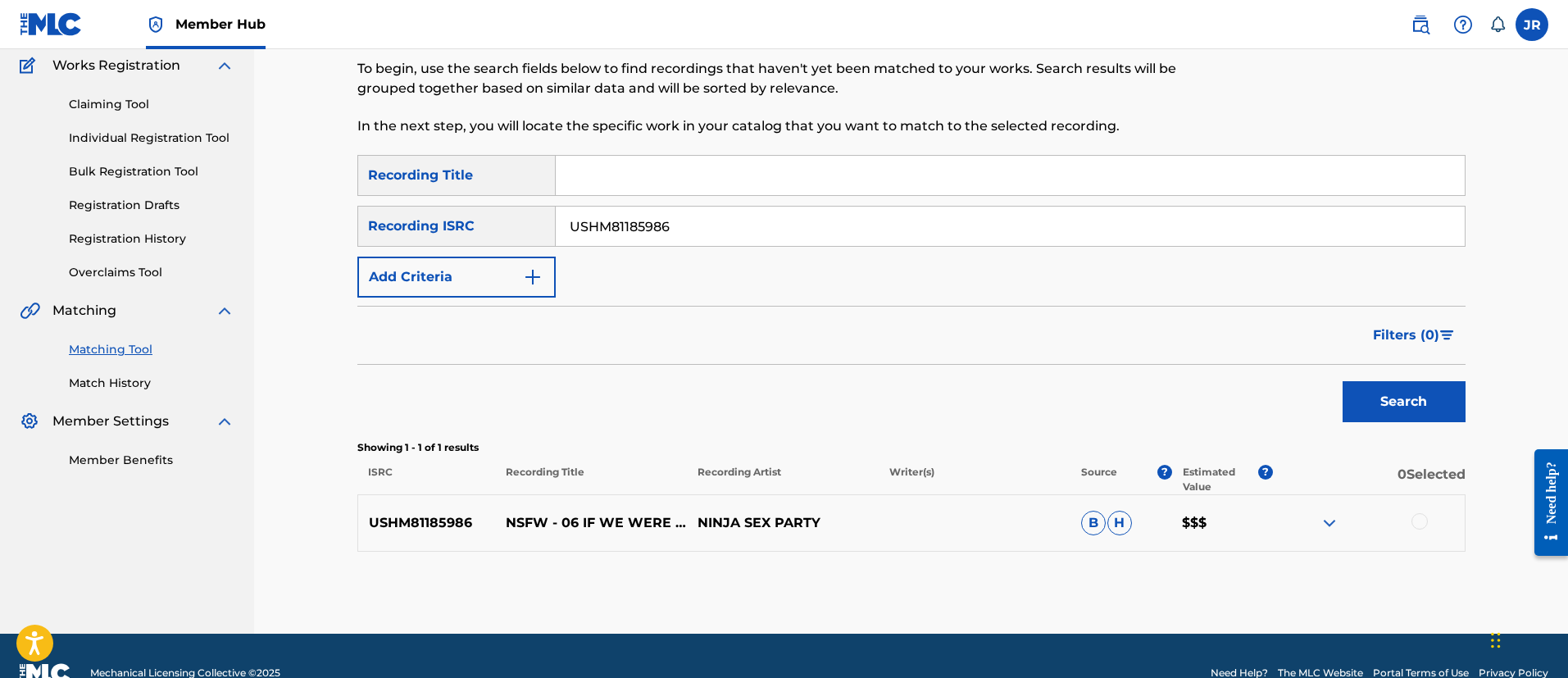
scroll to position [171, 0]
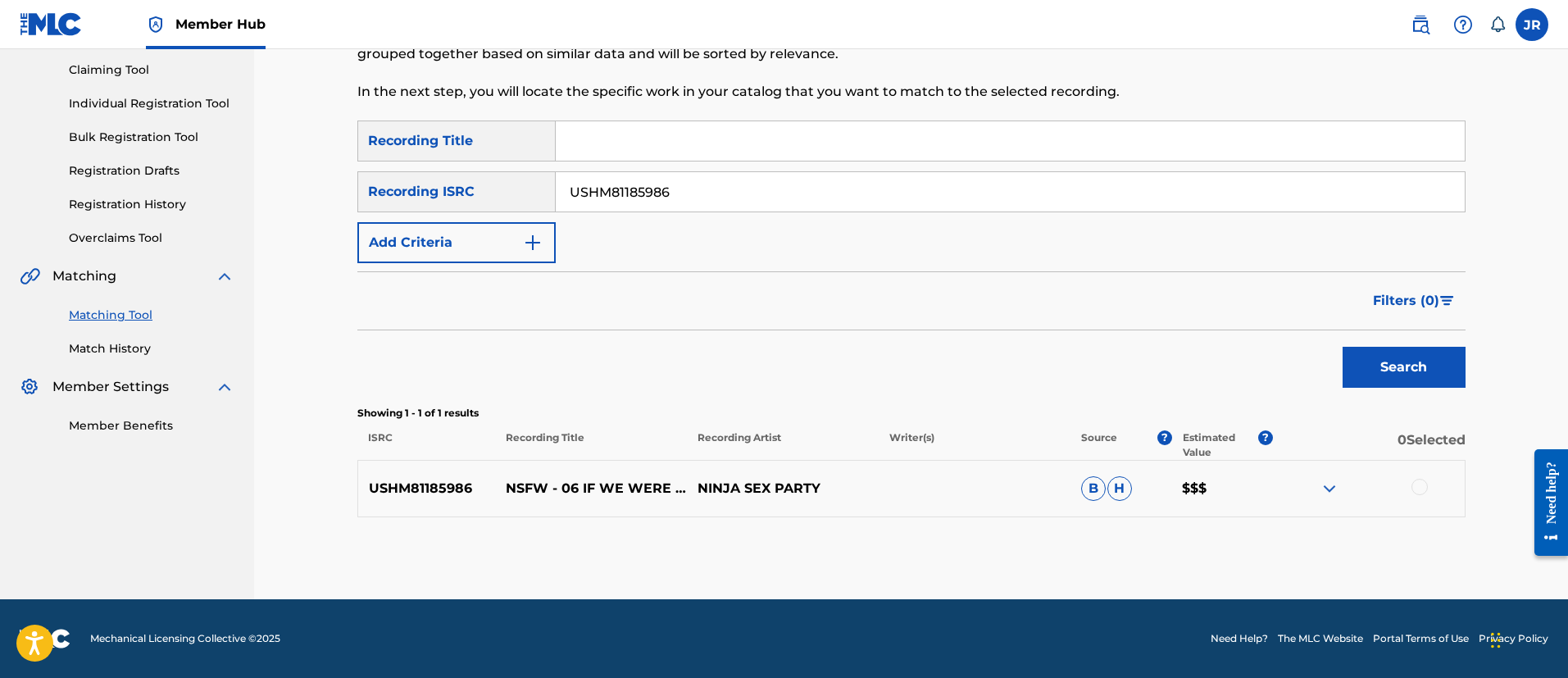
drag, startPoint x: 1408, startPoint y: 483, endPoint x: 1417, endPoint y: 489, distance: 10.8
click at [1413, 486] on div at bounding box center [1368, 488] width 191 height 19
click at [1426, 488] on div at bounding box center [1419, 486] width 16 height 16
click at [1198, 548] on button "Match 1 Group" at bounding box center [1151, 545] width 181 height 41
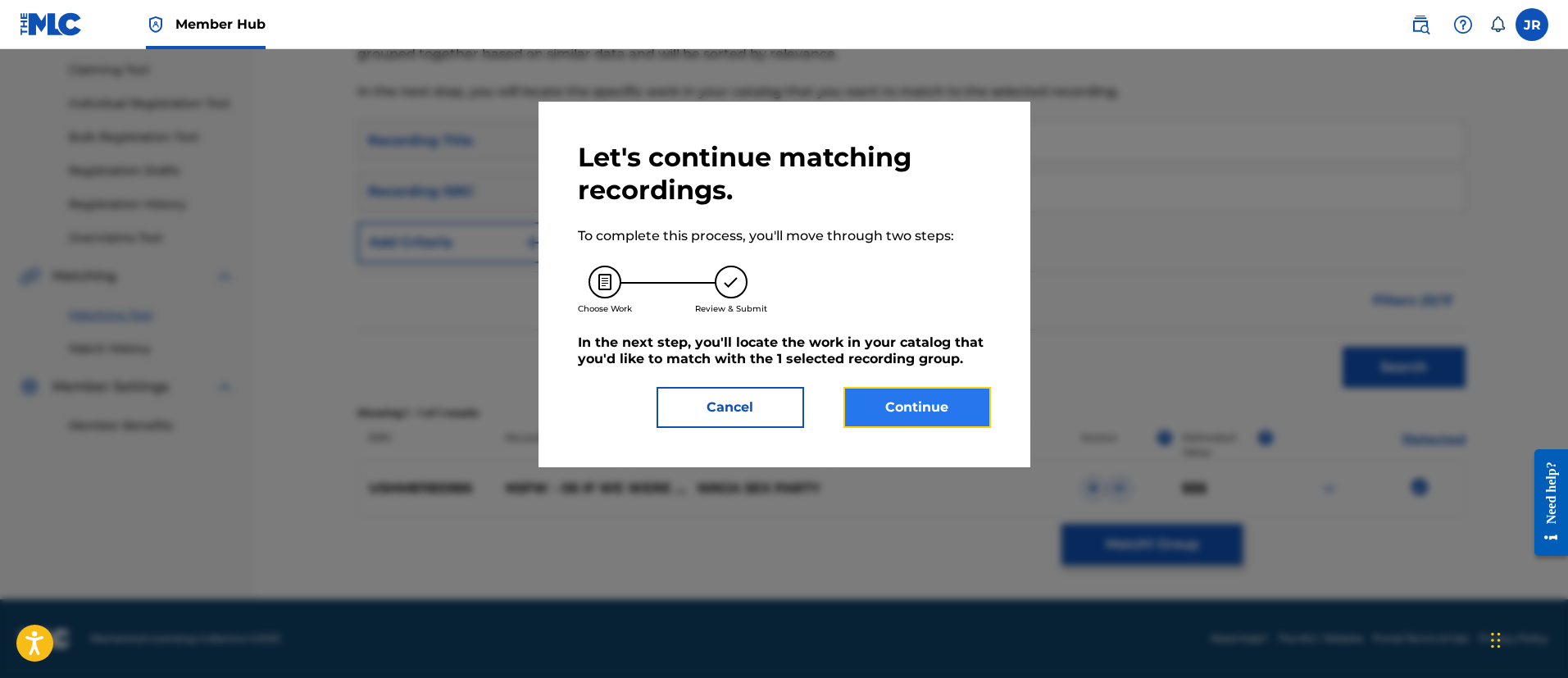
click at [924, 395] on button "Continue" at bounding box center [916, 407] width 148 height 41
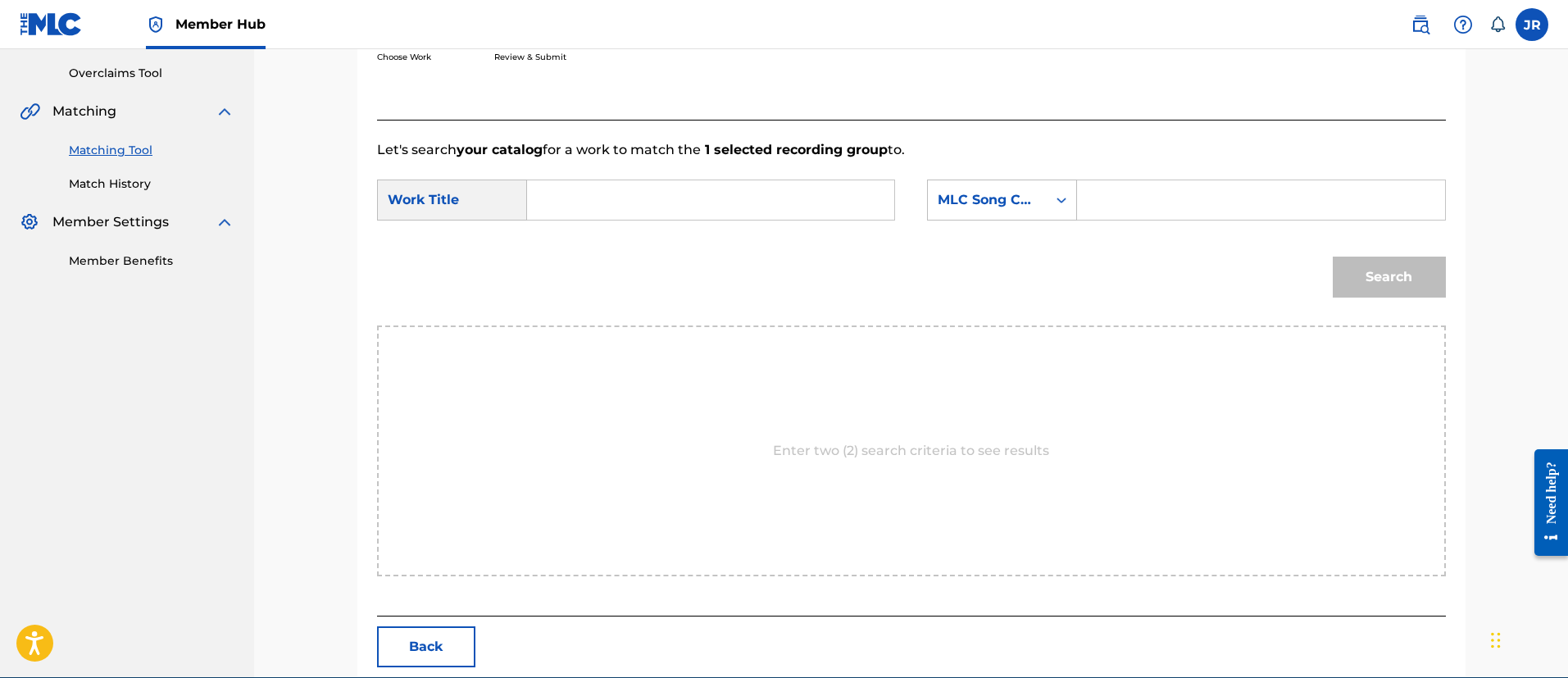
scroll to position [414, 0]
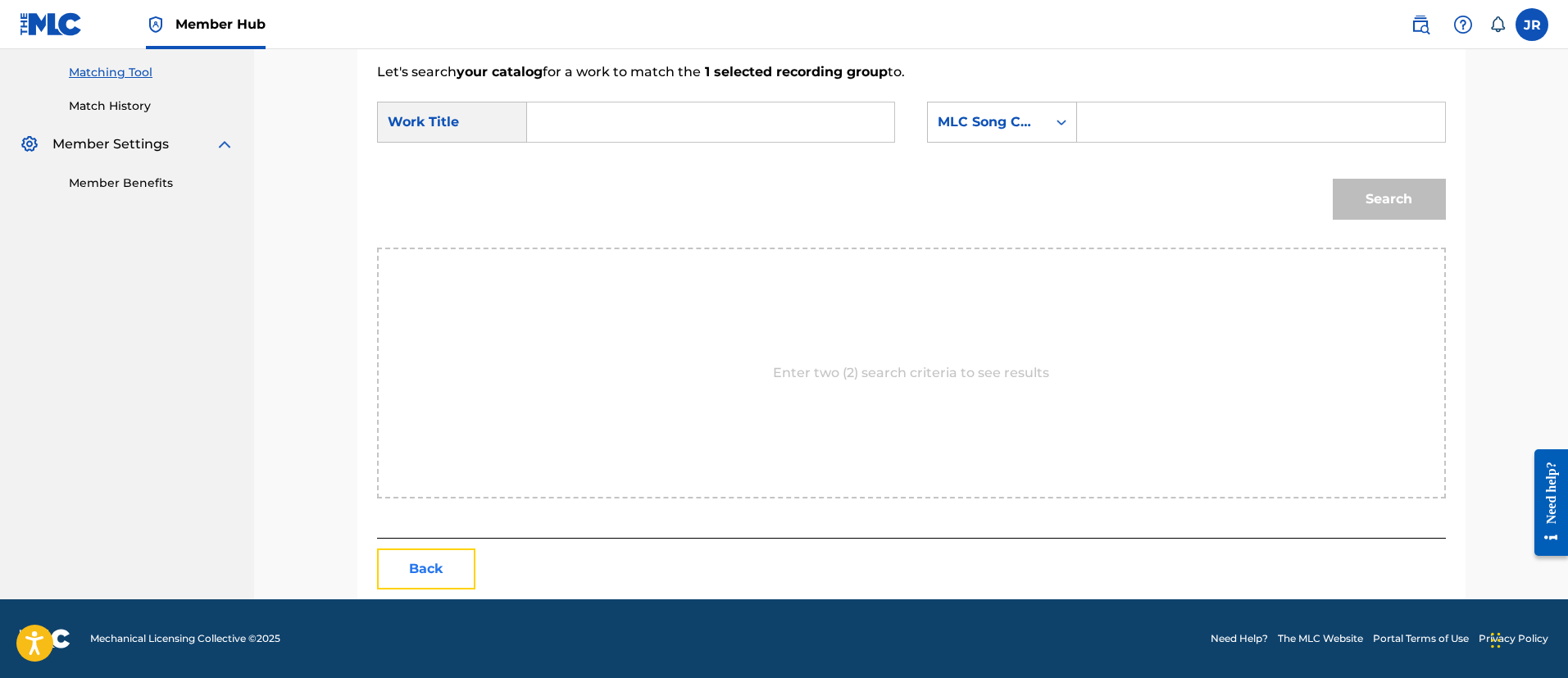
click at [414, 577] on button "Back" at bounding box center [426, 569] width 99 height 41
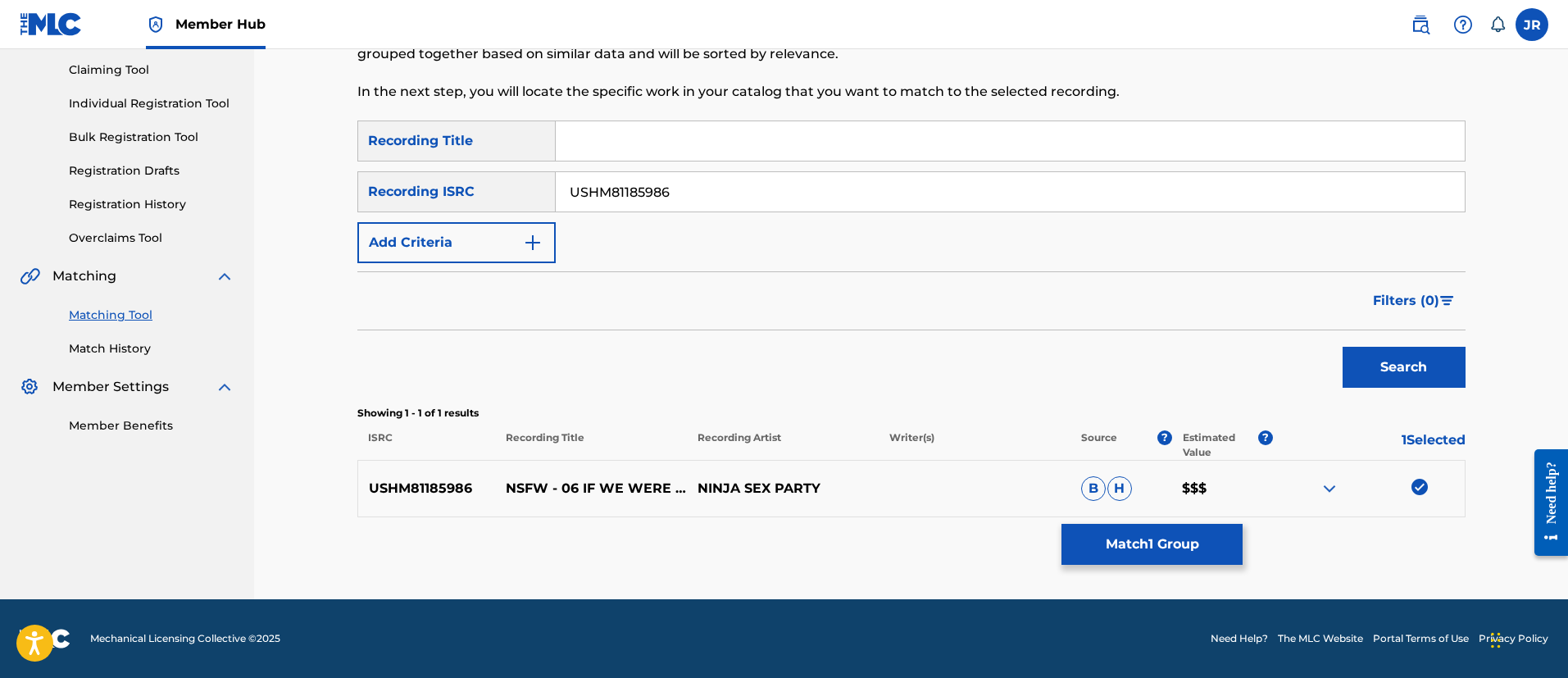
scroll to position [171, 0]
click at [1203, 546] on button "Match 1 Group" at bounding box center [1151, 545] width 181 height 41
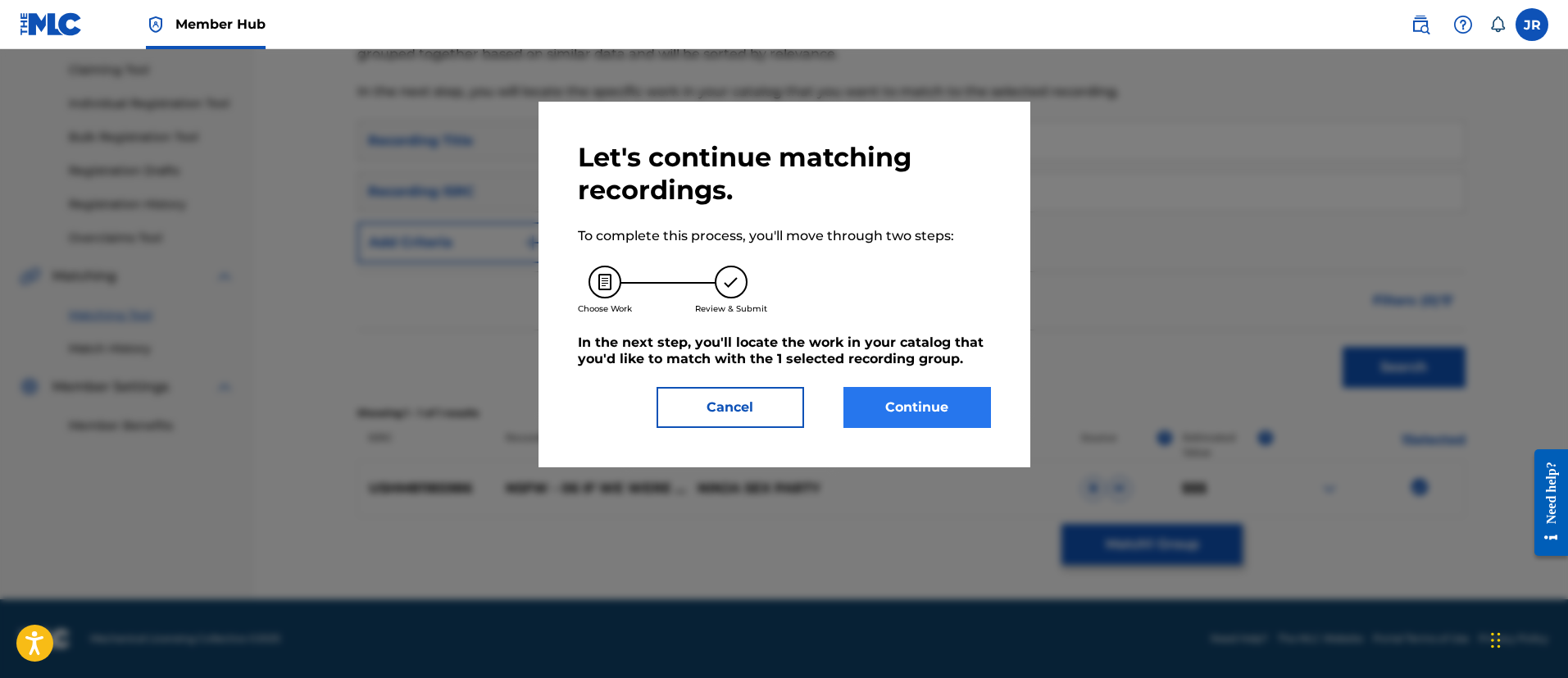
drag, startPoint x: 859, startPoint y: 360, endPoint x: 922, endPoint y: 395, distance: 72.1
click at [901, 381] on div "Let's continue matching recordings. To complete this process, you'll move throu…" at bounding box center [784, 284] width 413 height 287
click at [936, 412] on button "Continue" at bounding box center [916, 407] width 148 height 41
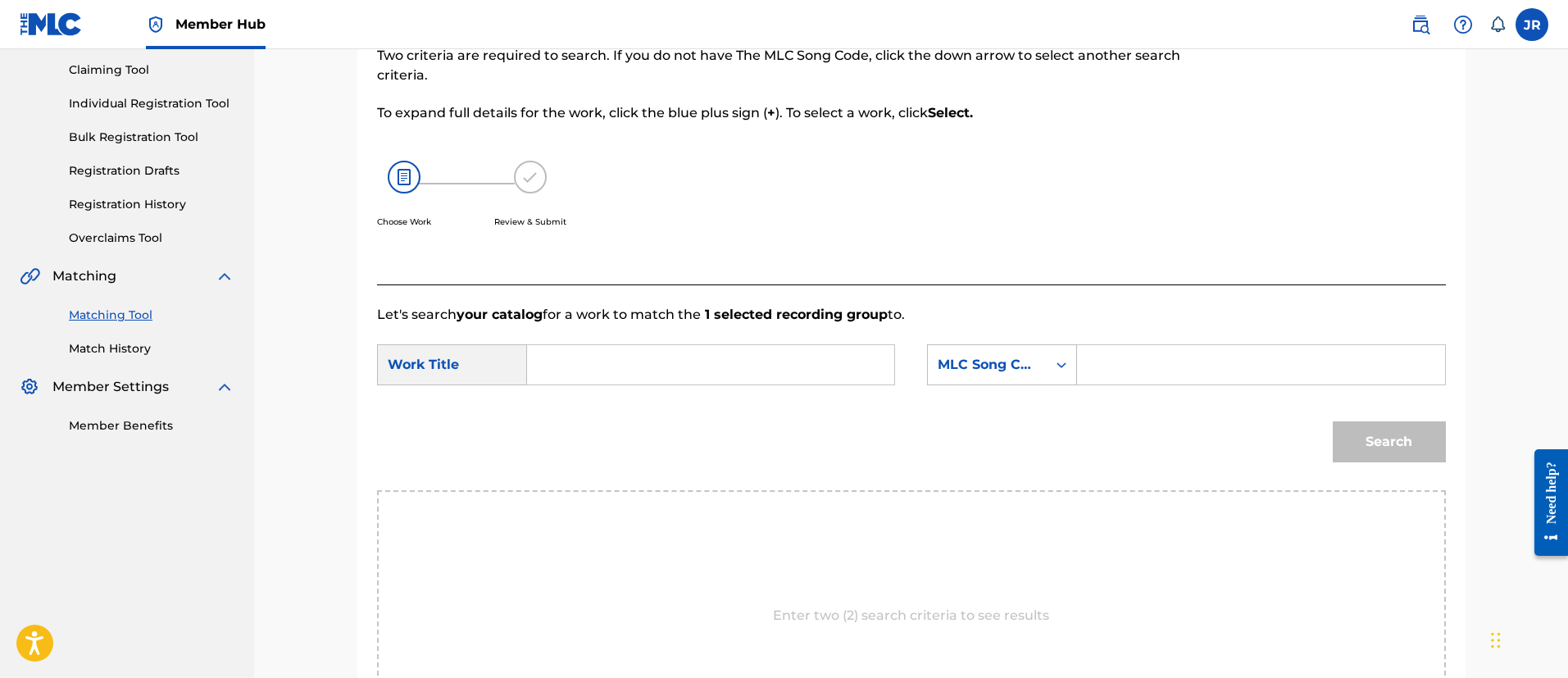
click at [1379, 435] on div "Search" at bounding box center [1384, 438] width 121 height 66
click at [1244, 387] on div "SearchWithCriteria28329961-9039-49aa-93d2-5c09c311f448 Work Title SearchWithCri…" at bounding box center [911, 369] width 1068 height 51
drag, startPoint x: 1234, startPoint y: 380, endPoint x: 1225, endPoint y: 375, distance: 10.3
click at [1227, 373] on input "Search Form" at bounding box center [1260, 365] width 339 height 40
paste input "IG7B4P"
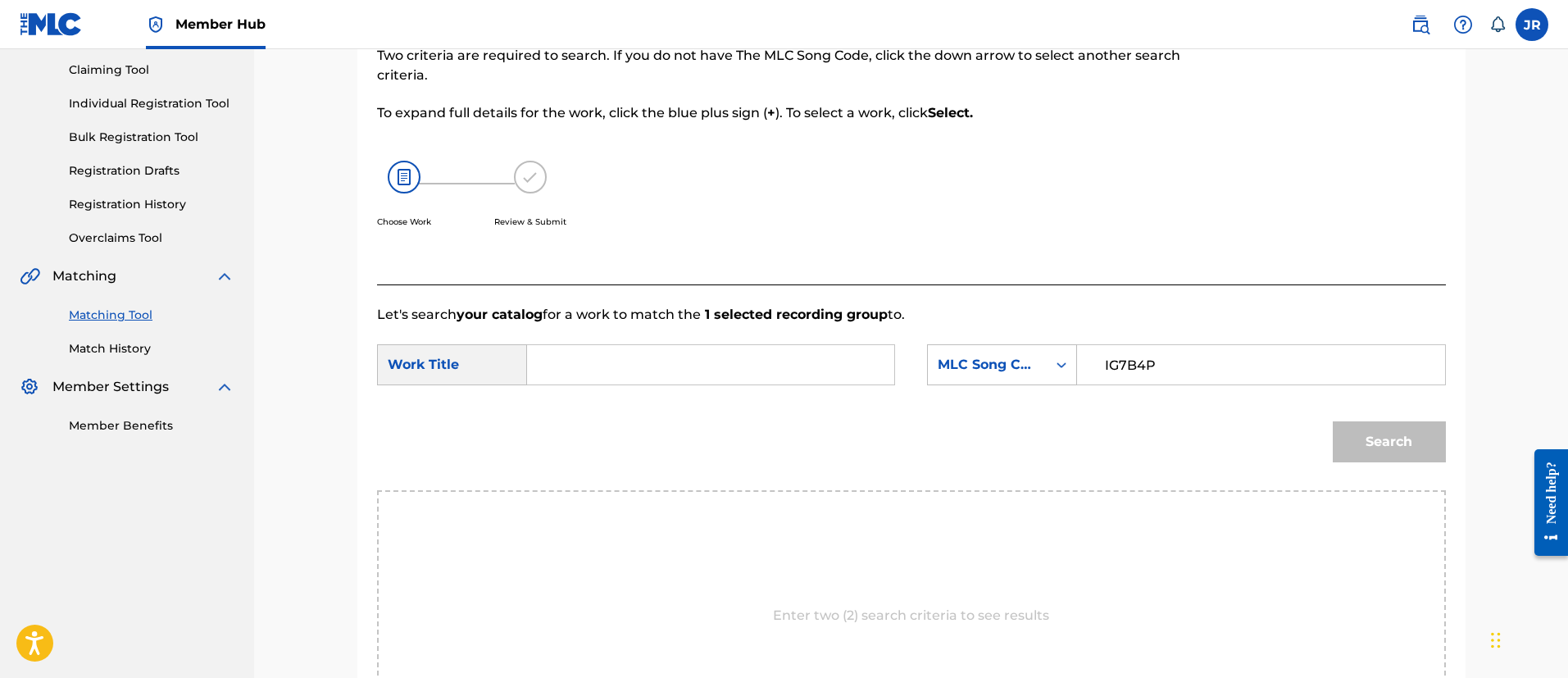
type input "IG7B4P"
click at [647, 349] on form "SearchWithCriteria28329961-9039-49aa-93d2-5c09c311f448 Work Title SearchWithCri…" at bounding box center [911, 407] width 1068 height 165
click at [647, 353] on input "Search Form" at bounding box center [710, 365] width 339 height 40
type input "if"
click at [1332, 422] on button "Search" at bounding box center [1388, 442] width 113 height 41
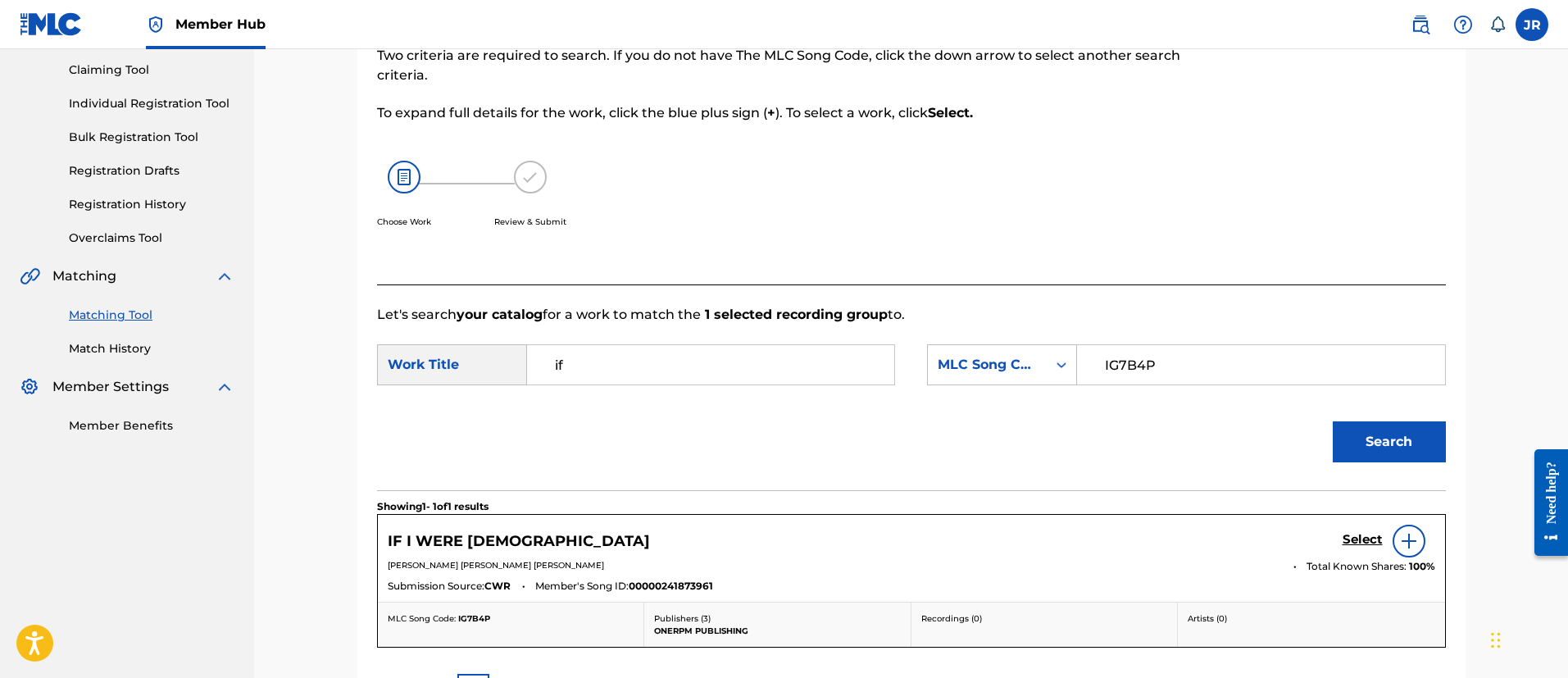
drag, startPoint x: 815, startPoint y: 486, endPoint x: 862, endPoint y: 494, distance: 47.7
click at [819, 486] on div "Search" at bounding box center [911, 448] width 1068 height 85
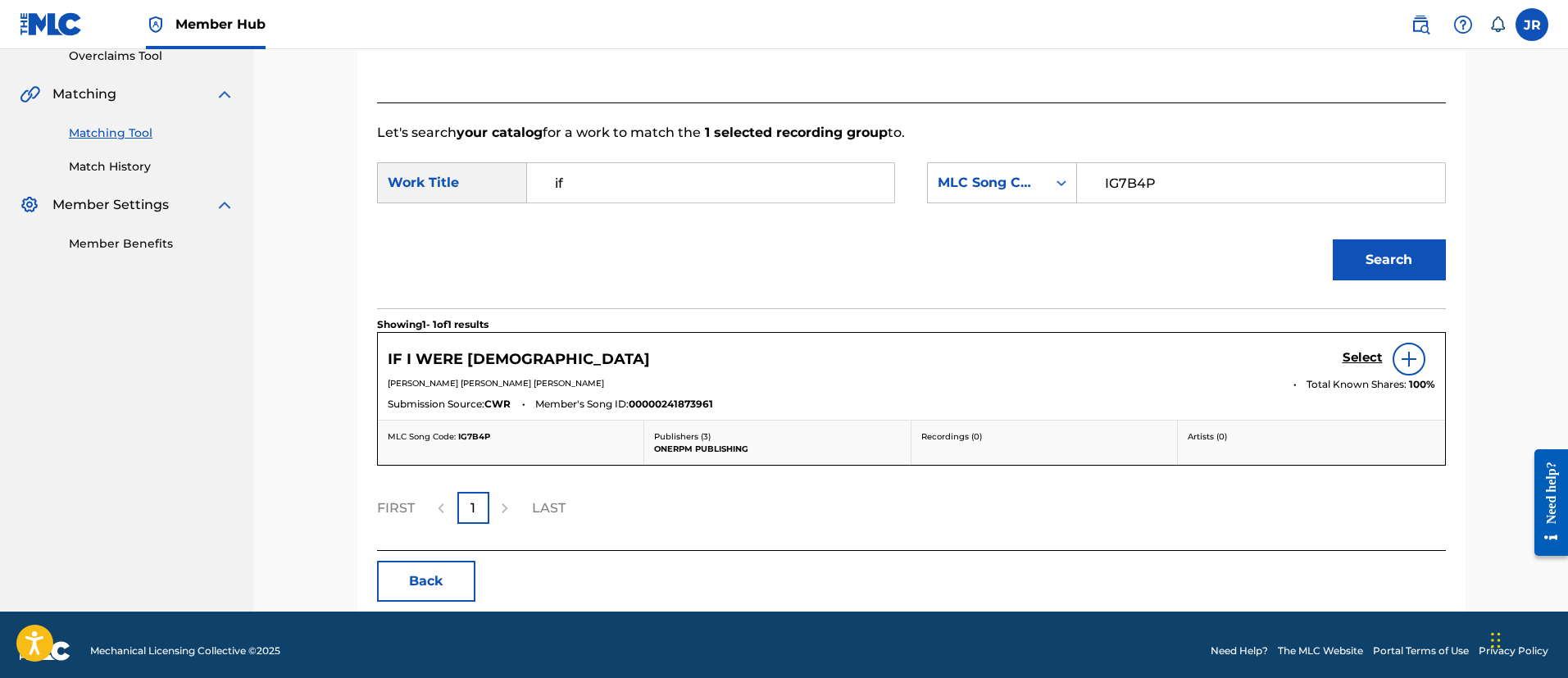
scroll to position [366, 0]
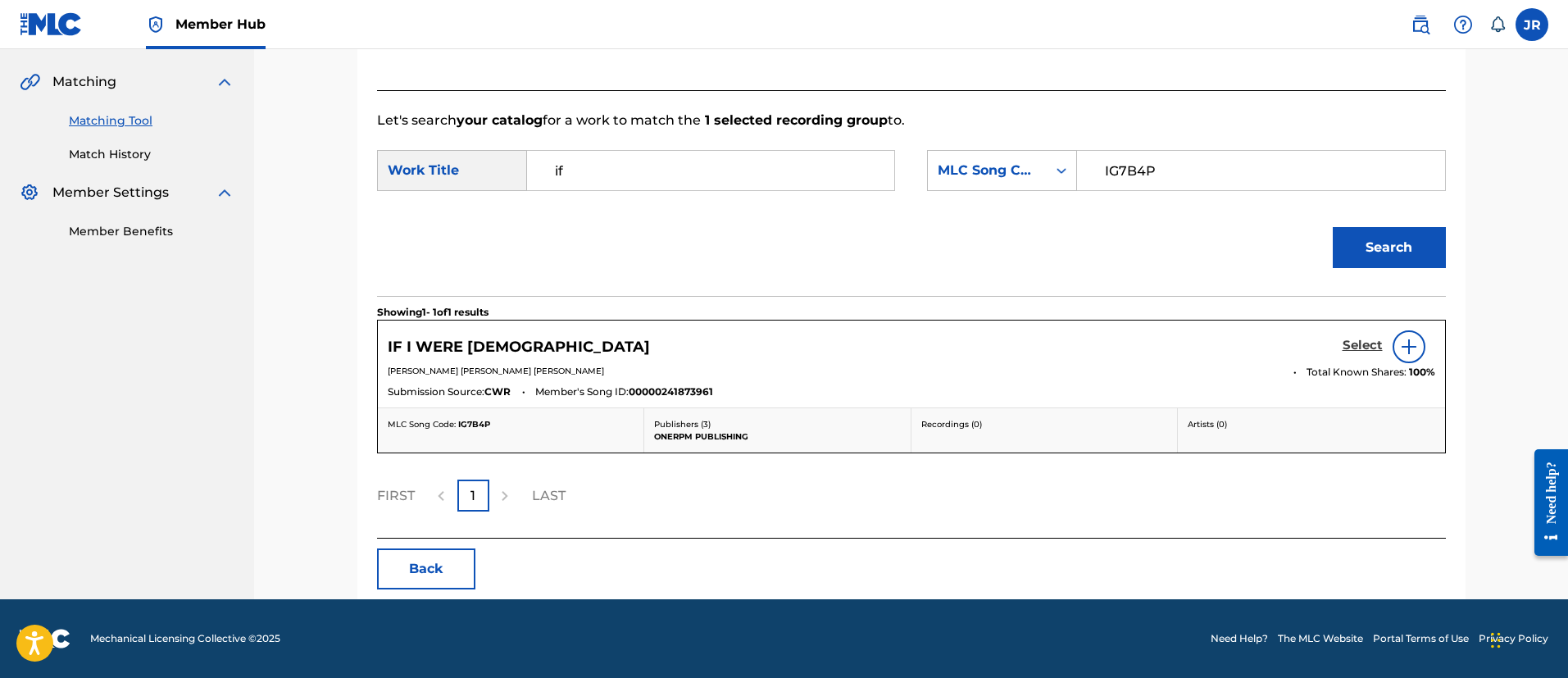
click at [1357, 339] on h5 "Select" at bounding box center [1362, 345] width 41 height 15
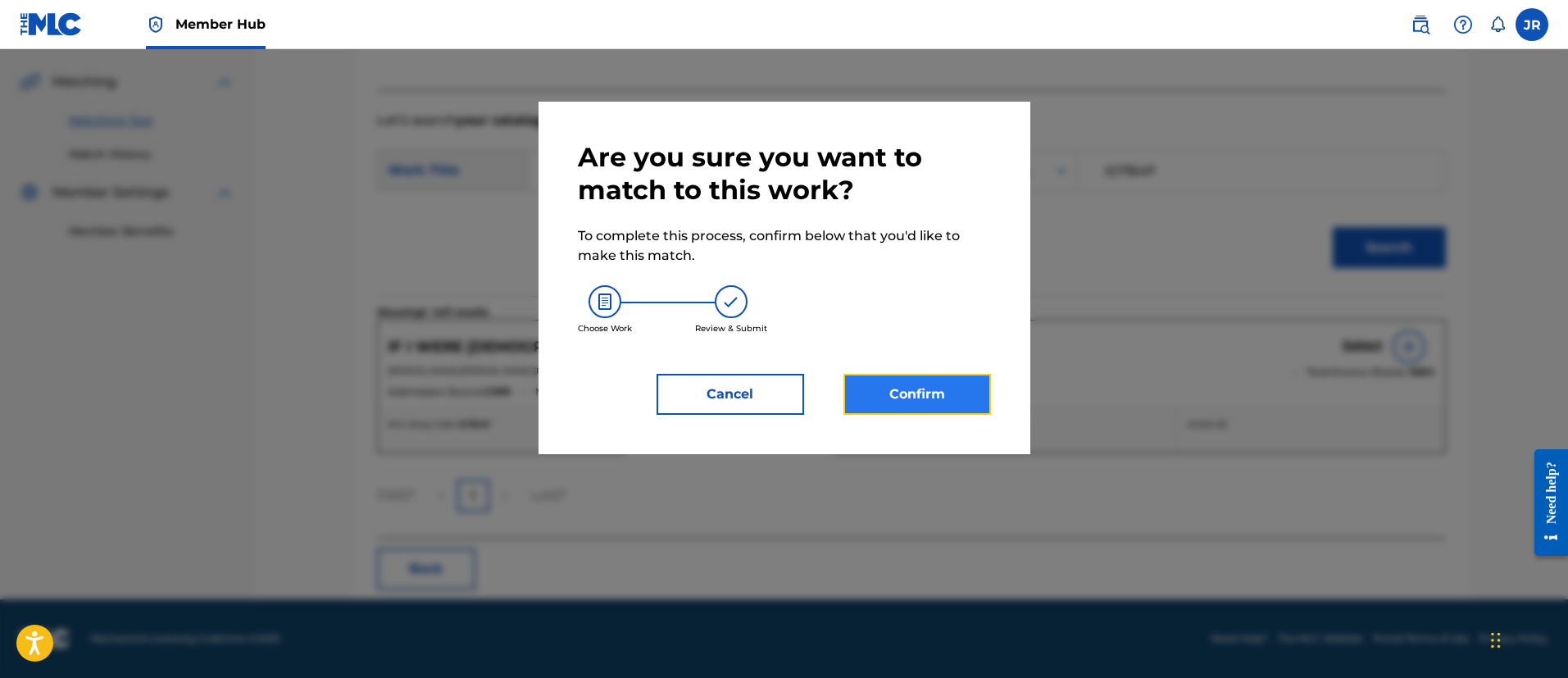
click at [924, 385] on button "Confirm" at bounding box center [916, 395] width 148 height 41
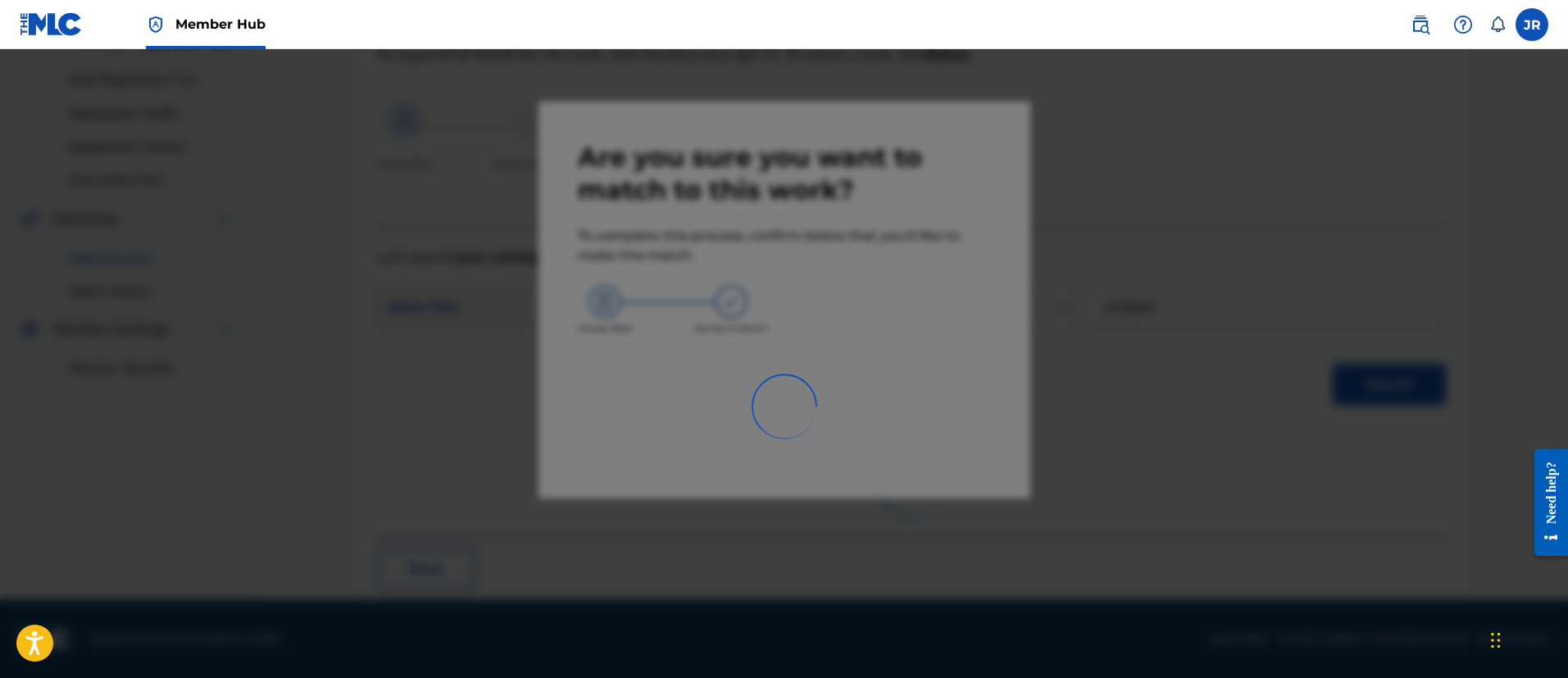
scroll to position [61, 0]
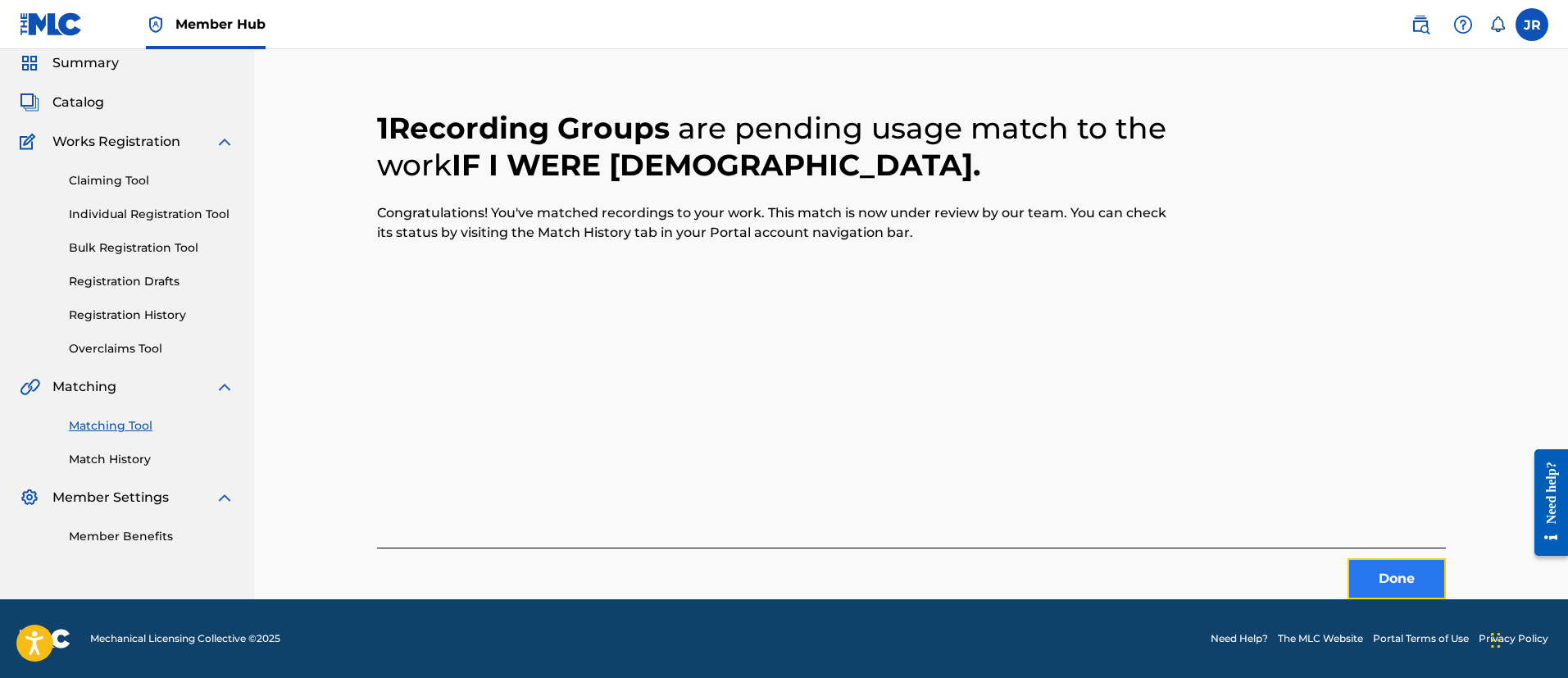
click at [1398, 560] on button "Done" at bounding box center [1397, 578] width 99 height 41
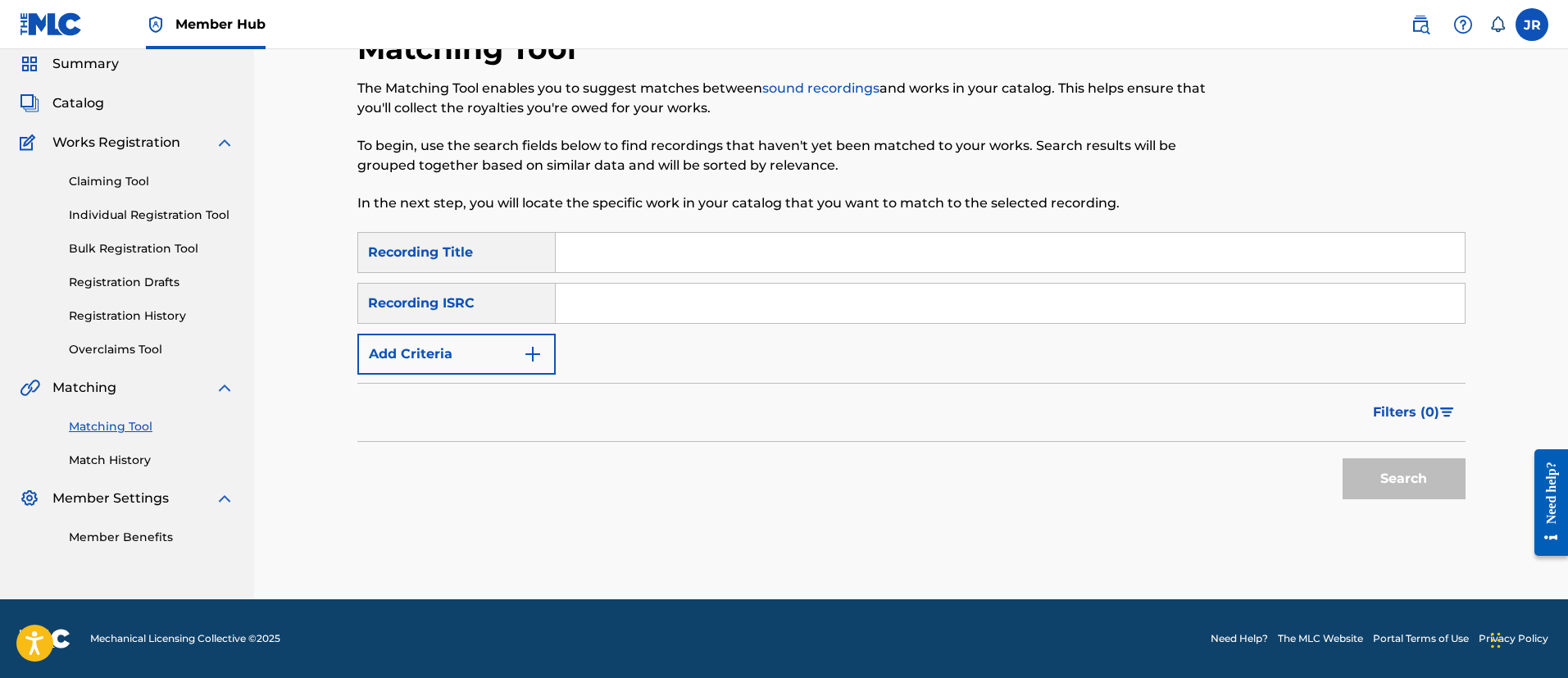
drag, startPoint x: 911, startPoint y: 449, endPoint x: 888, endPoint y: 446, distance: 23.2
click at [902, 445] on div "Search" at bounding box center [912, 475] width 1108 height 66
drag, startPoint x: 565, startPoint y: 280, endPoint x: 621, endPoint y: 307, distance: 62.2
click at [601, 311] on div "SearchWithCriteriaebcfaafd-5325-4ae4-ba92-4446ae5d7f6e Recording Title SearchWi…" at bounding box center [912, 303] width 1108 height 142
click at [632, 310] on input "Search Form" at bounding box center [1010, 303] width 909 height 40
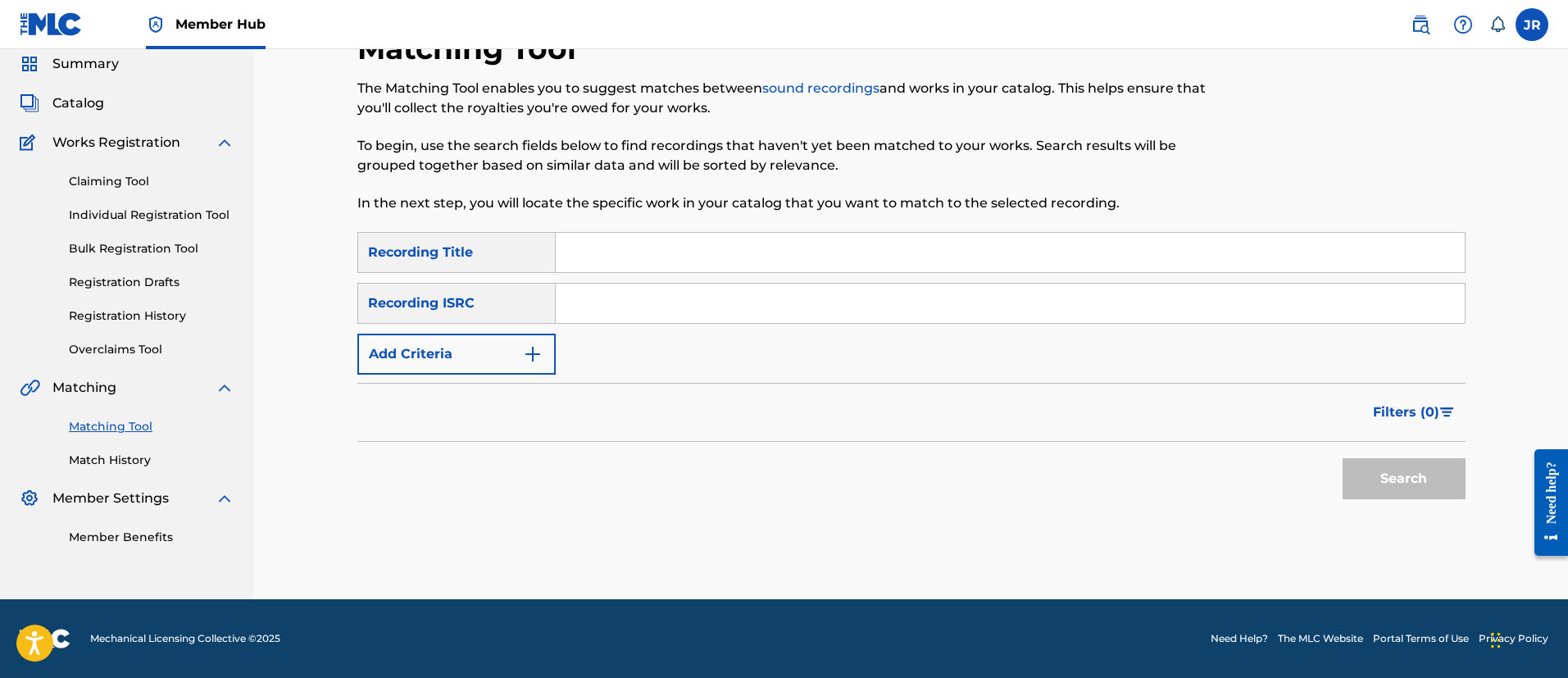
paste input "QZ5AB2481825"
type input "QZ5AB2481825"
click at [1342, 458] on button "Search" at bounding box center [1403, 479] width 123 height 41
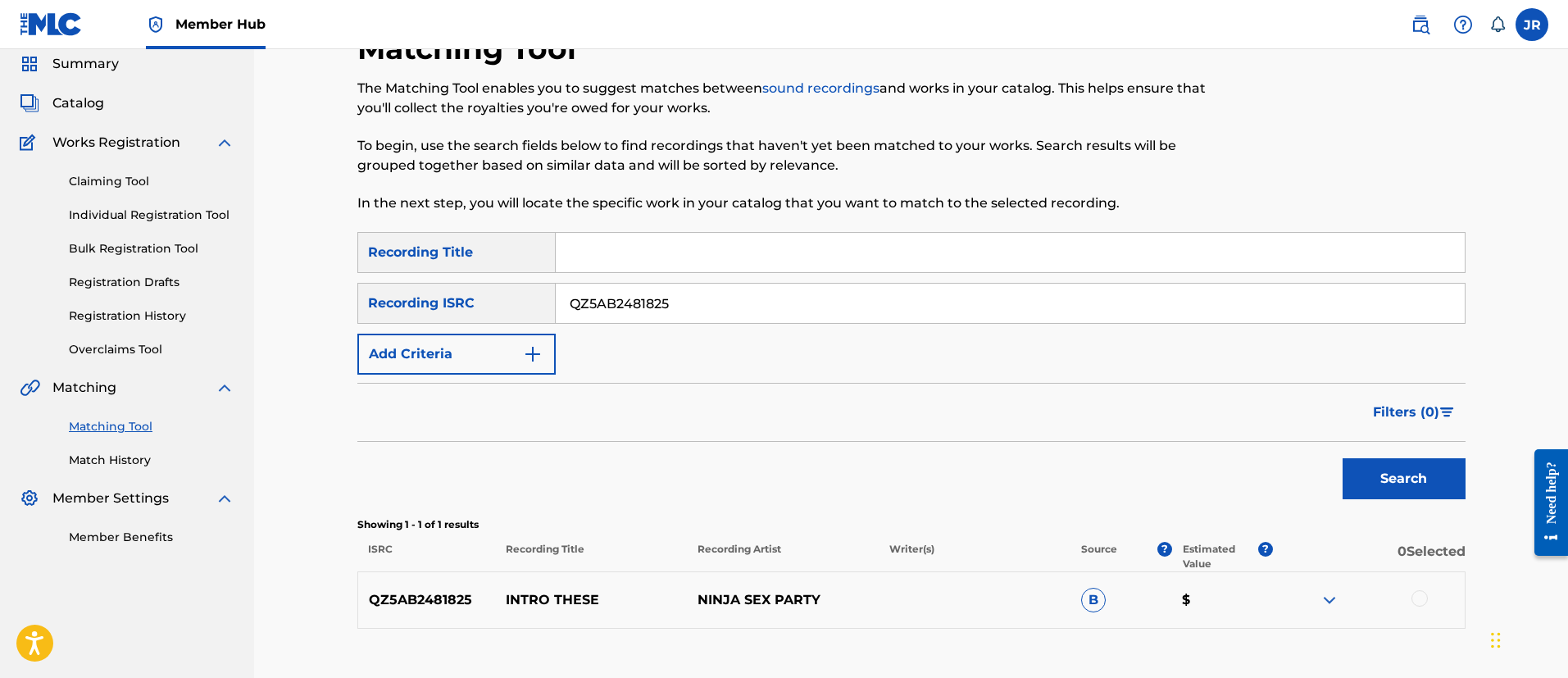
drag, startPoint x: 1413, startPoint y: 586, endPoint x: 1411, endPoint y: 601, distance: 15.1
click at [1412, 596] on div "QZ5AB2481825 INTRO THESE NINJA SEX PARTY B $" at bounding box center [912, 600] width 1108 height 57
click at [1413, 603] on div at bounding box center [1419, 598] width 16 height 16
click at [1216, 529] on button "Match 1 Group" at bounding box center [1151, 545] width 181 height 41
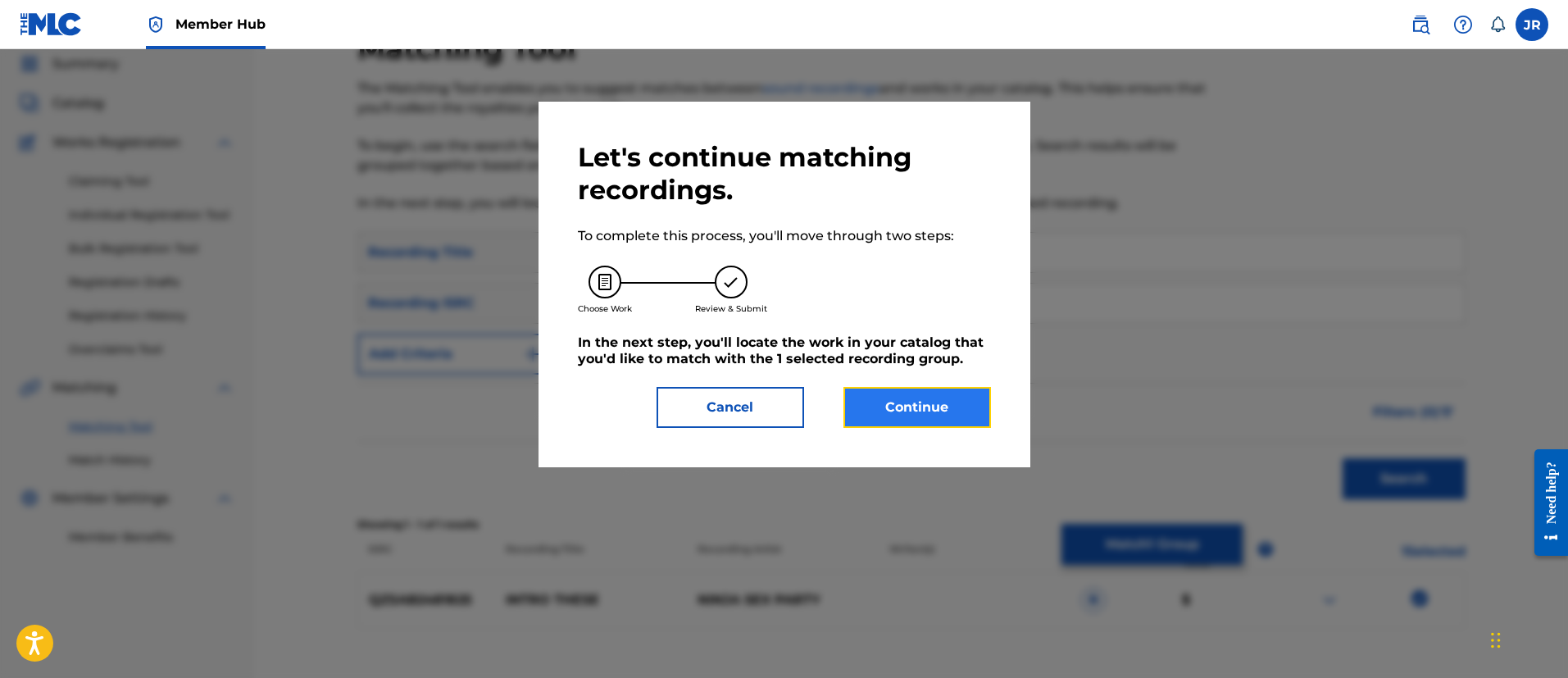
click at [987, 415] on button "Continue" at bounding box center [916, 407] width 148 height 41
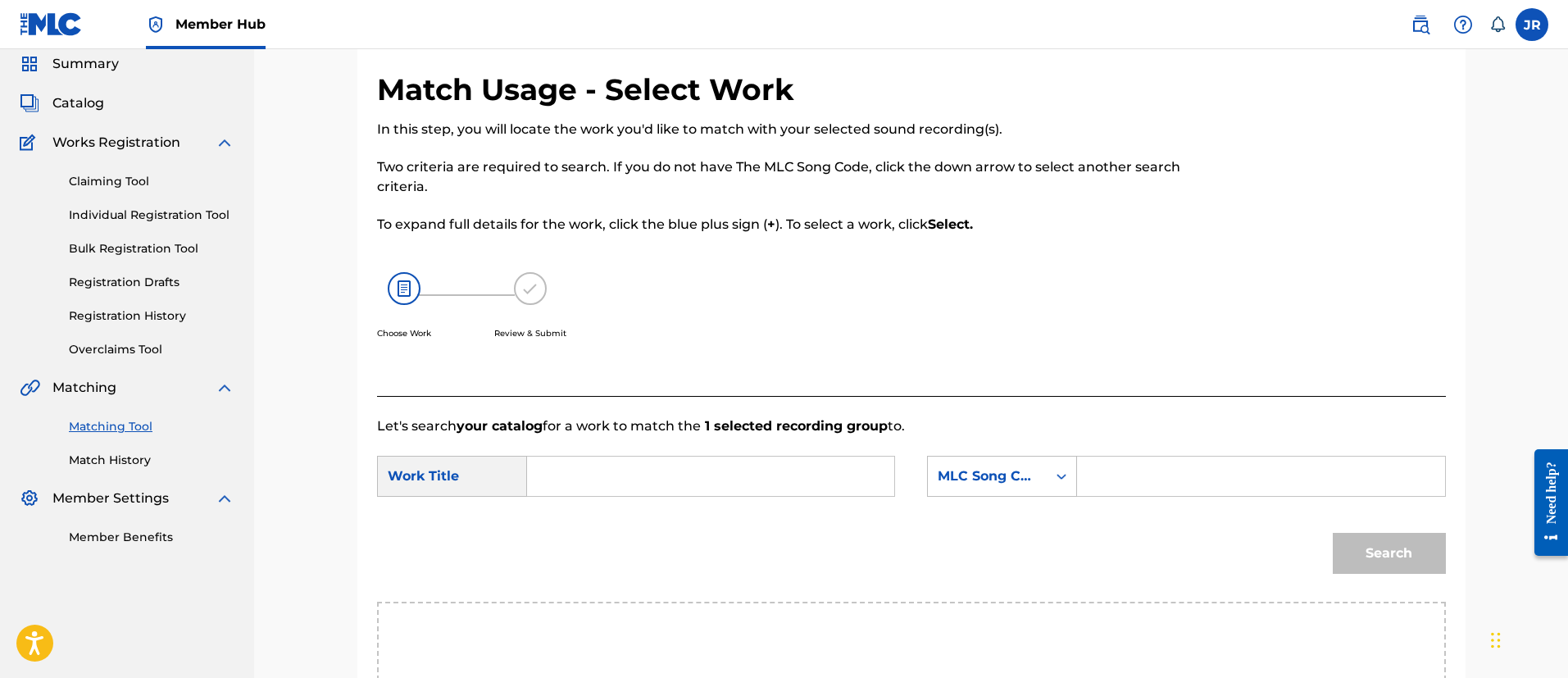
click at [1140, 460] on input "Search Form" at bounding box center [1260, 476] width 339 height 40
paste input "IG0O3E"
type input "IG0O3E"
drag, startPoint x: 726, startPoint y: 496, endPoint x: 712, endPoint y: 498, distance: 14.1
click at [712, 498] on div "SearchWithCriteria28329961-9039-49aa-93d2-5c09c311f448 Work Title SearchWithCri…" at bounding box center [911, 481] width 1068 height 51
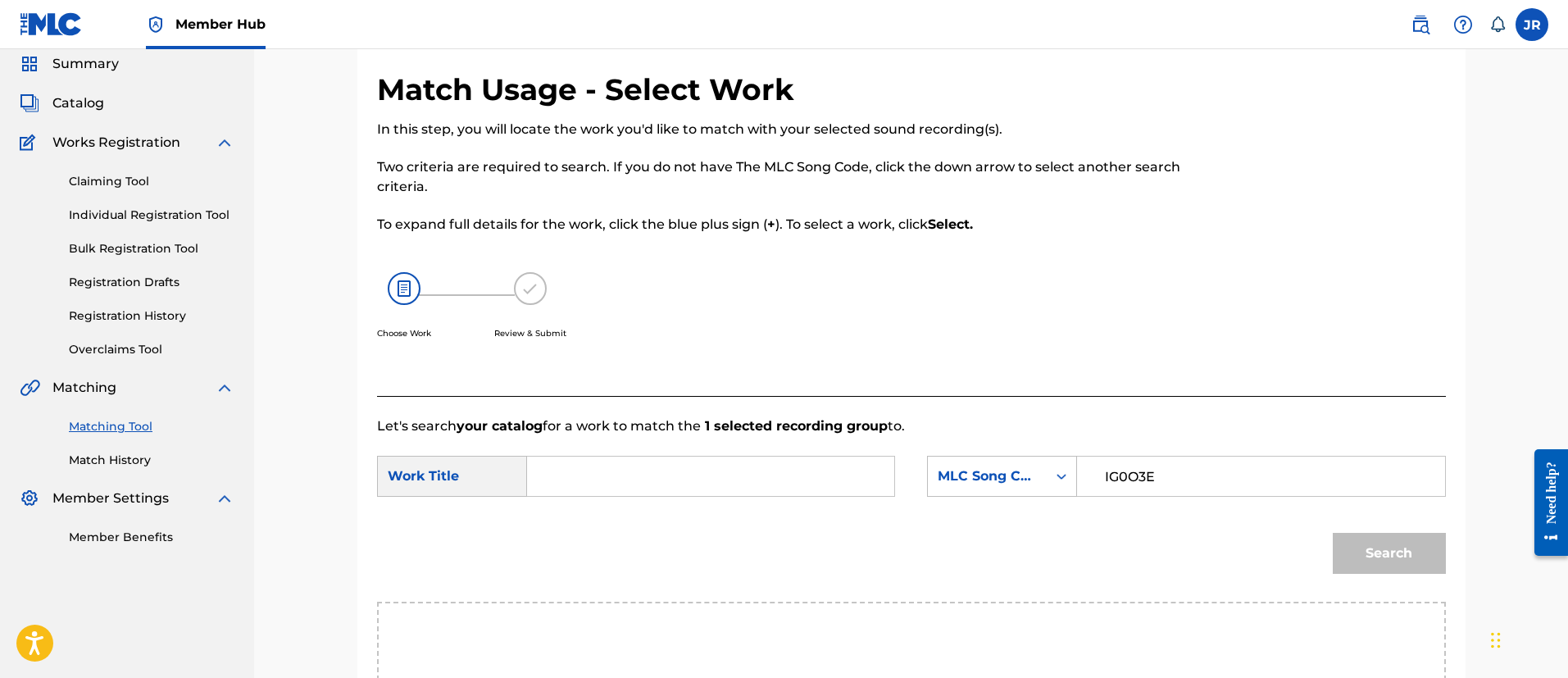
click at [715, 473] on input "Search Form" at bounding box center [710, 476] width 339 height 40
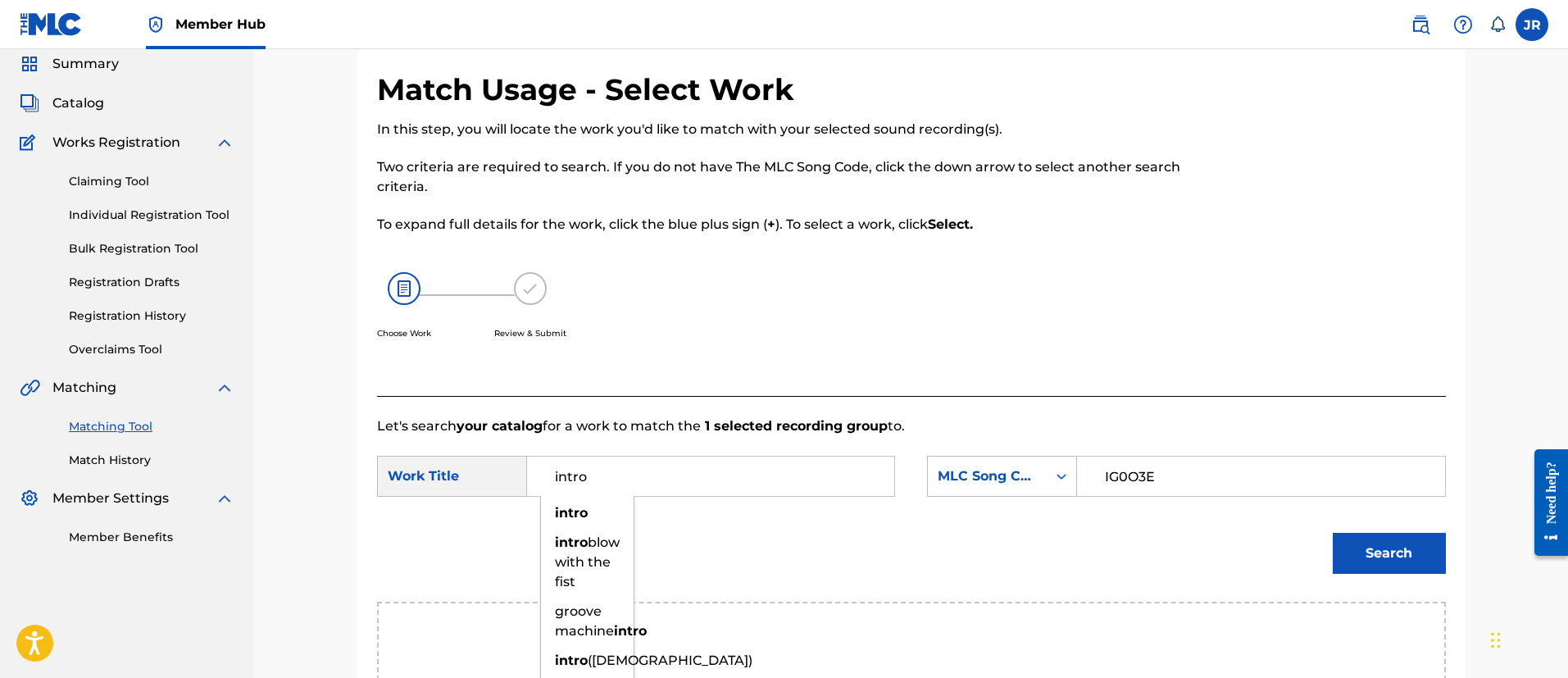
type input "intro"
click at [1332, 533] on button "Search" at bounding box center [1388, 553] width 113 height 41
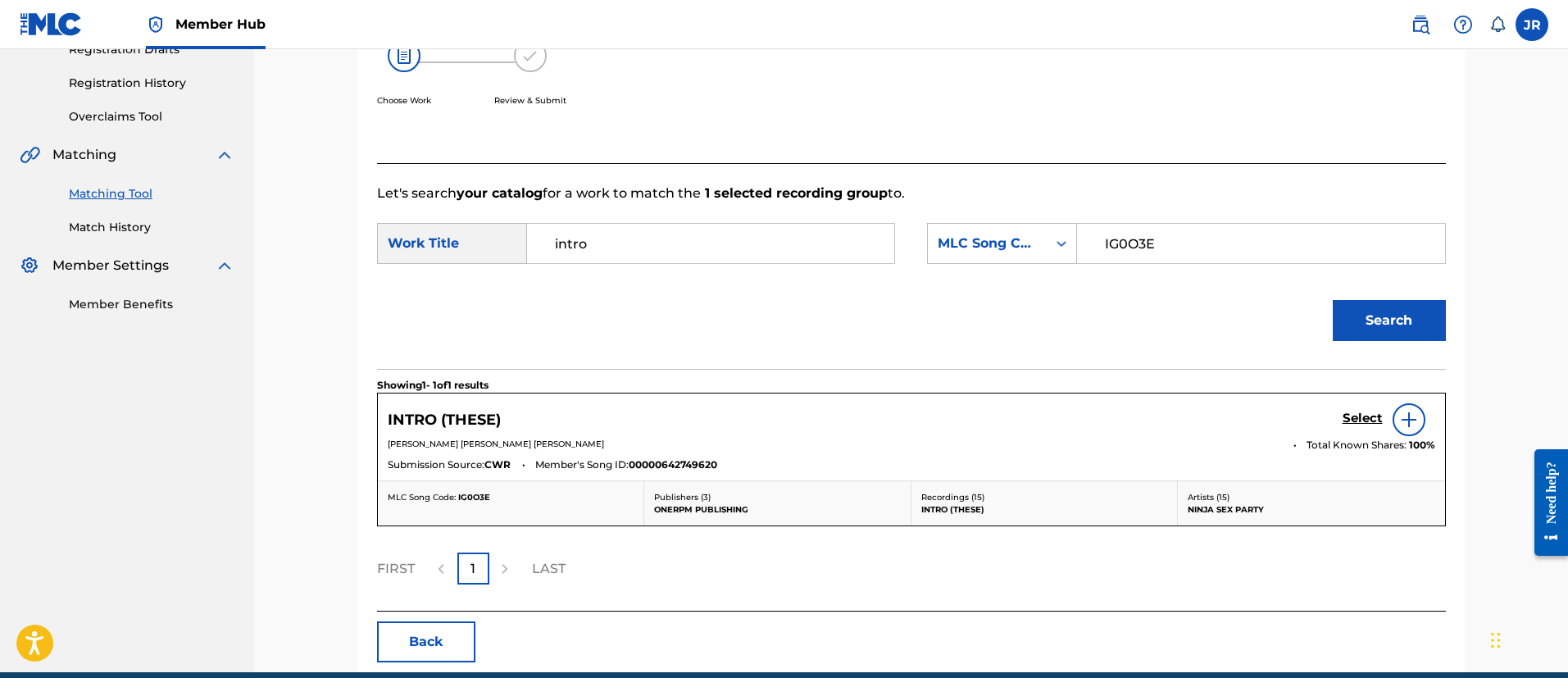
scroll to position [366, 0]
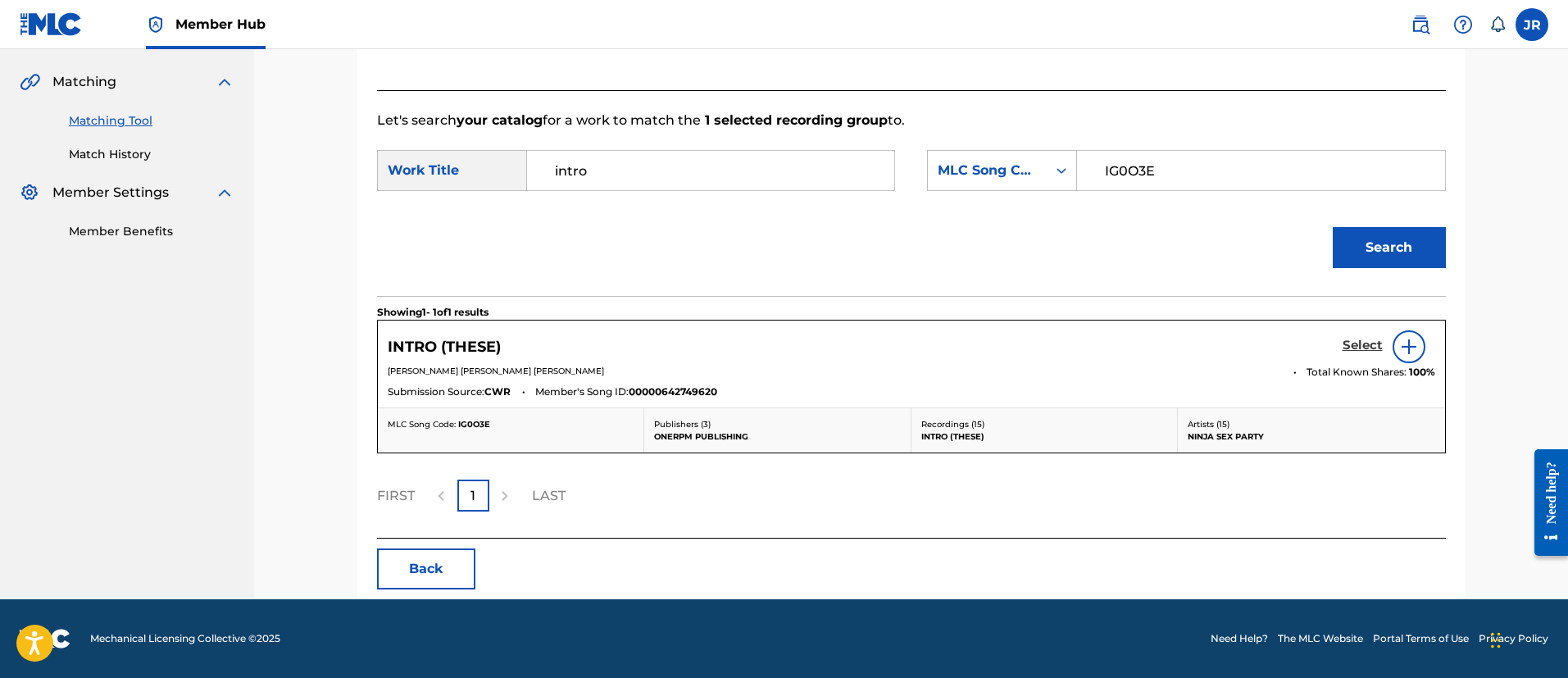
click at [1356, 339] on h5 "Select" at bounding box center [1362, 345] width 41 height 15
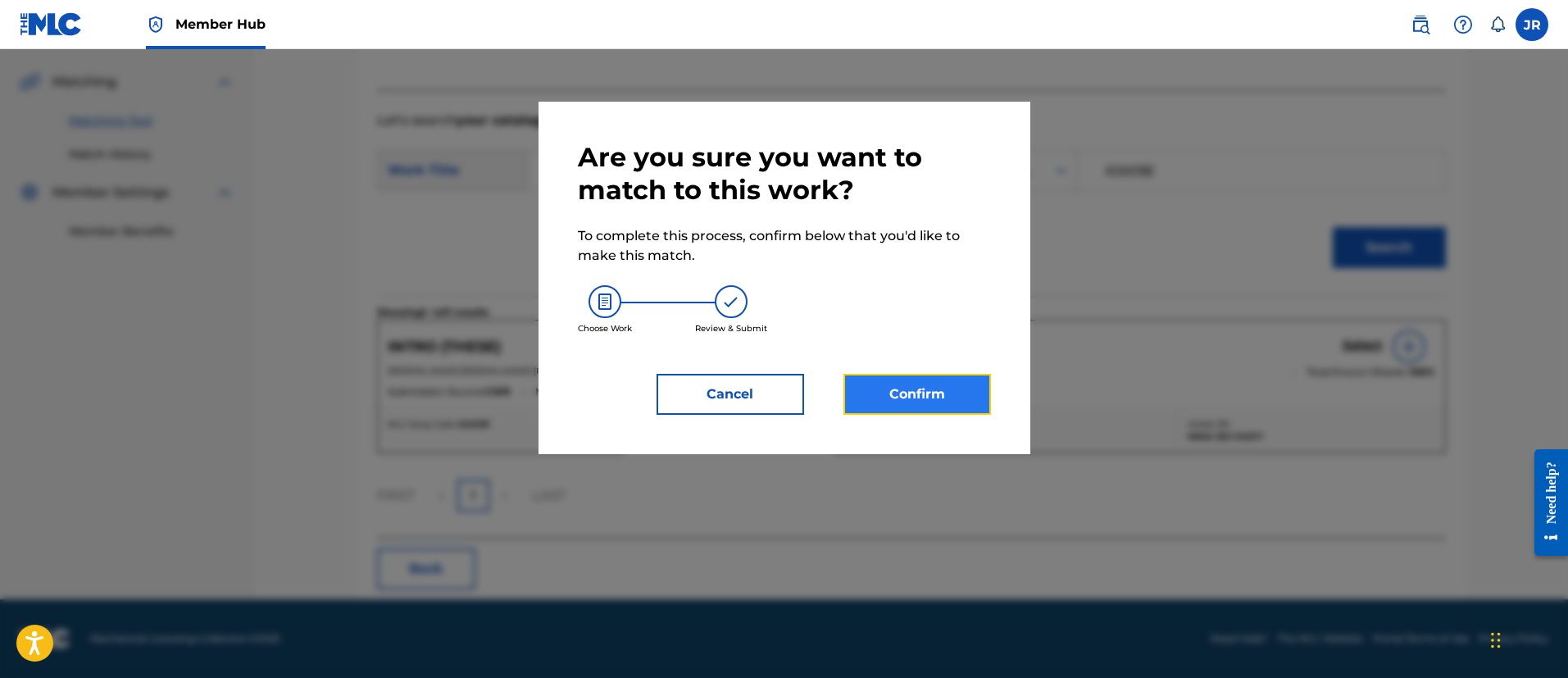
drag, startPoint x: 954, startPoint y: 395, endPoint x: 944, endPoint y: 395, distance: 10.0
click at [944, 395] on button "Confirm" at bounding box center [916, 395] width 148 height 41
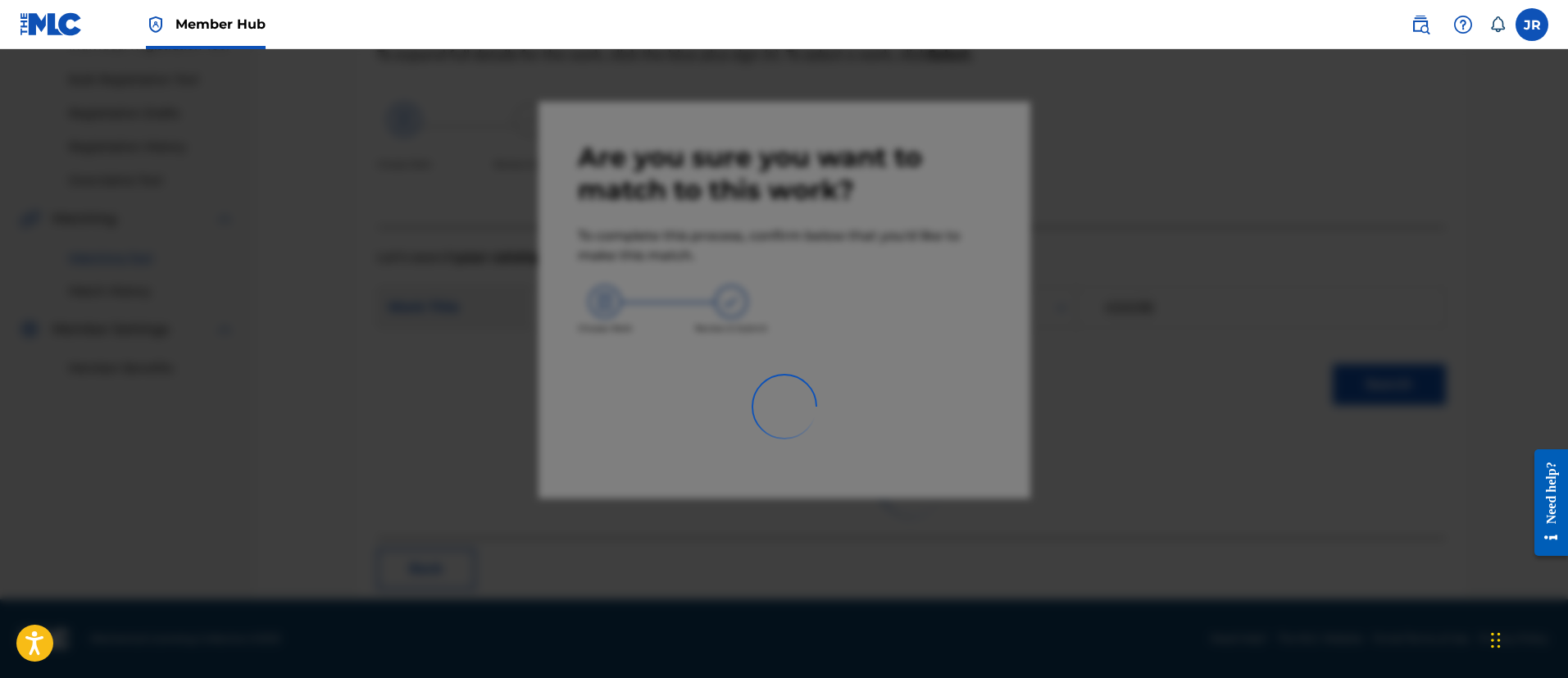
click at [1280, 303] on div at bounding box center [784, 388] width 1568 height 678
click at [1278, 304] on div at bounding box center [784, 388] width 1568 height 678
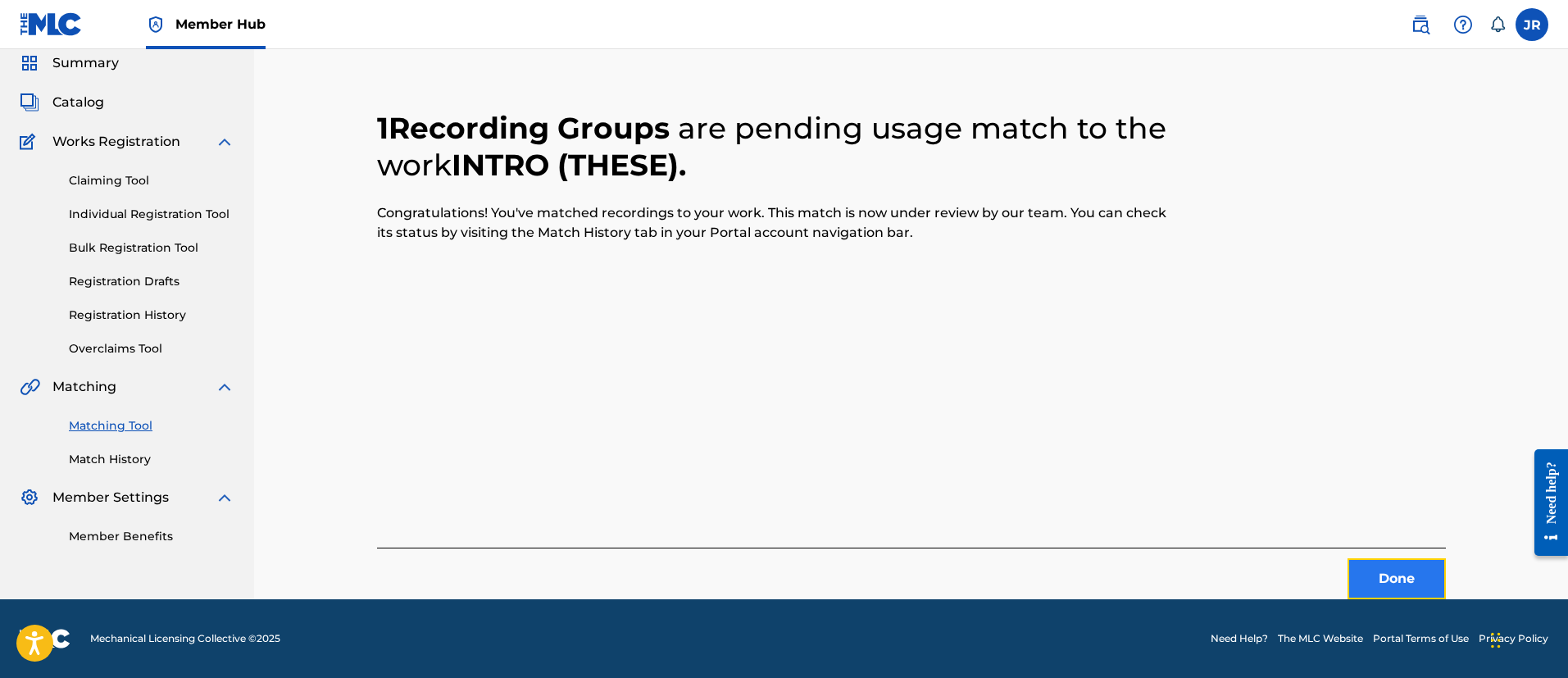
click at [1378, 595] on button "Done" at bounding box center [1397, 578] width 99 height 41
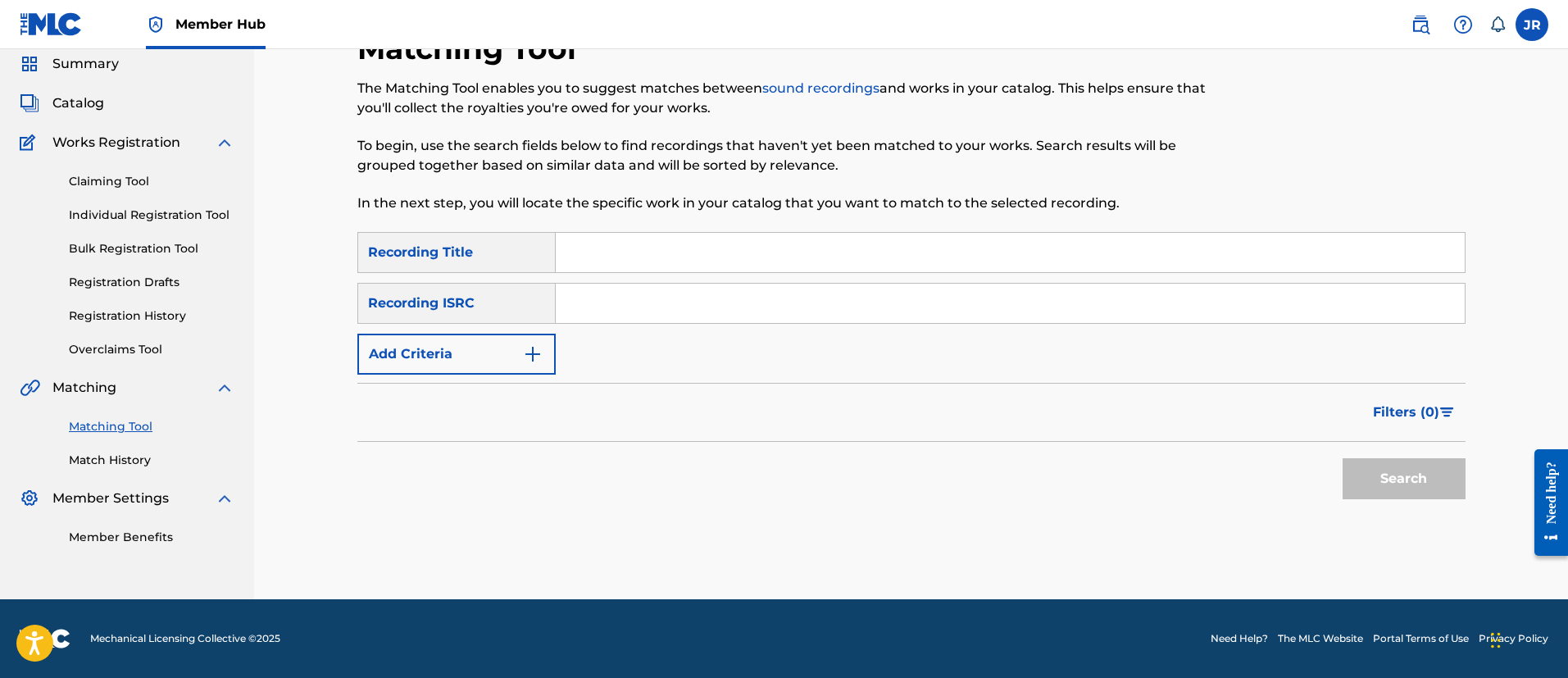
scroll to position [60, 0]
click at [615, 291] on input "Search Form" at bounding box center [1010, 303] width 909 height 40
paste input "TCAFQ2111707"
type input "TCAFQ2111707"
click at [1342, 458] on button "Search" at bounding box center [1403, 479] width 123 height 41
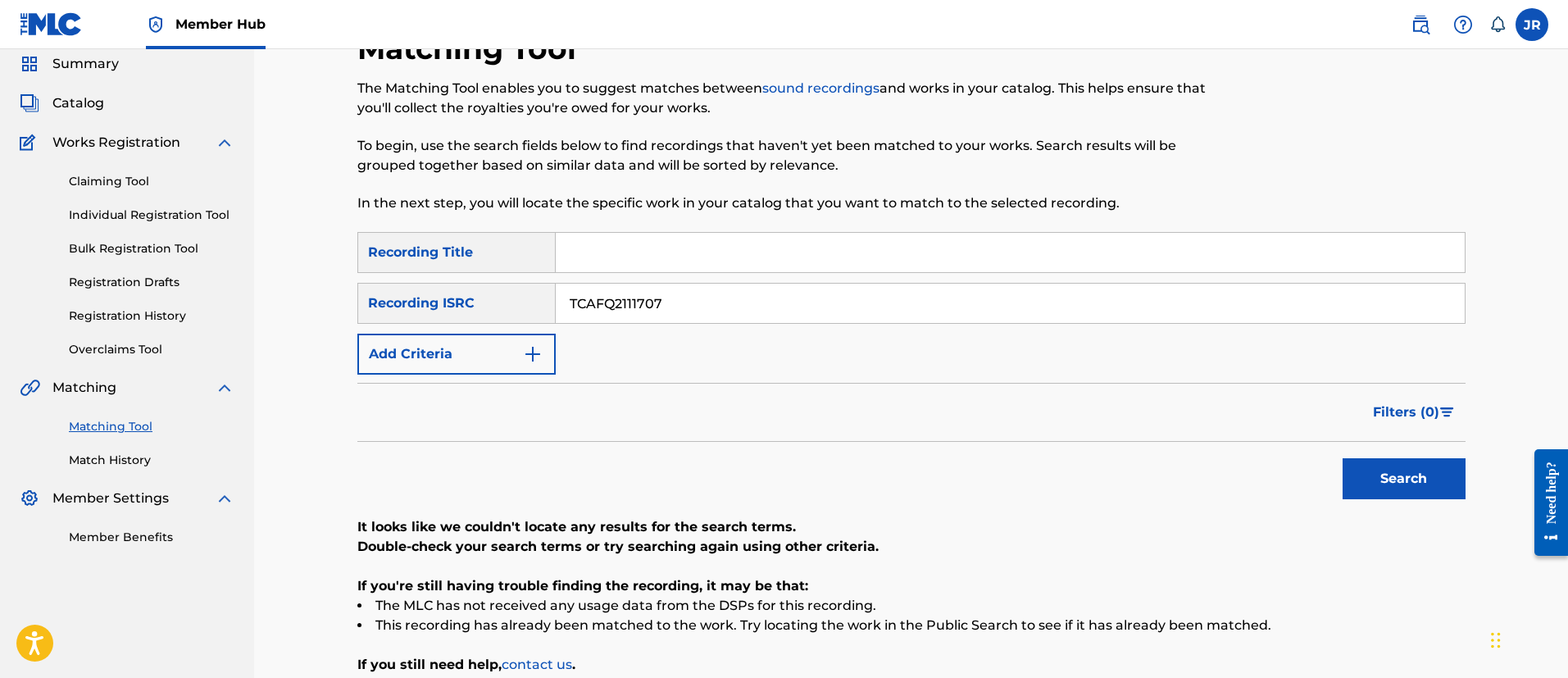
click at [622, 256] on input "Search Form" at bounding box center [1010, 252] width 909 height 40
paste input "Jim Roach Tunes His Guitar"
click at [1342, 458] on button "Search" at bounding box center [1403, 479] width 123 height 41
type input "Jim Roach Tunes His Guitar"
click at [1342, 458] on button "Search" at bounding box center [1403, 479] width 123 height 41
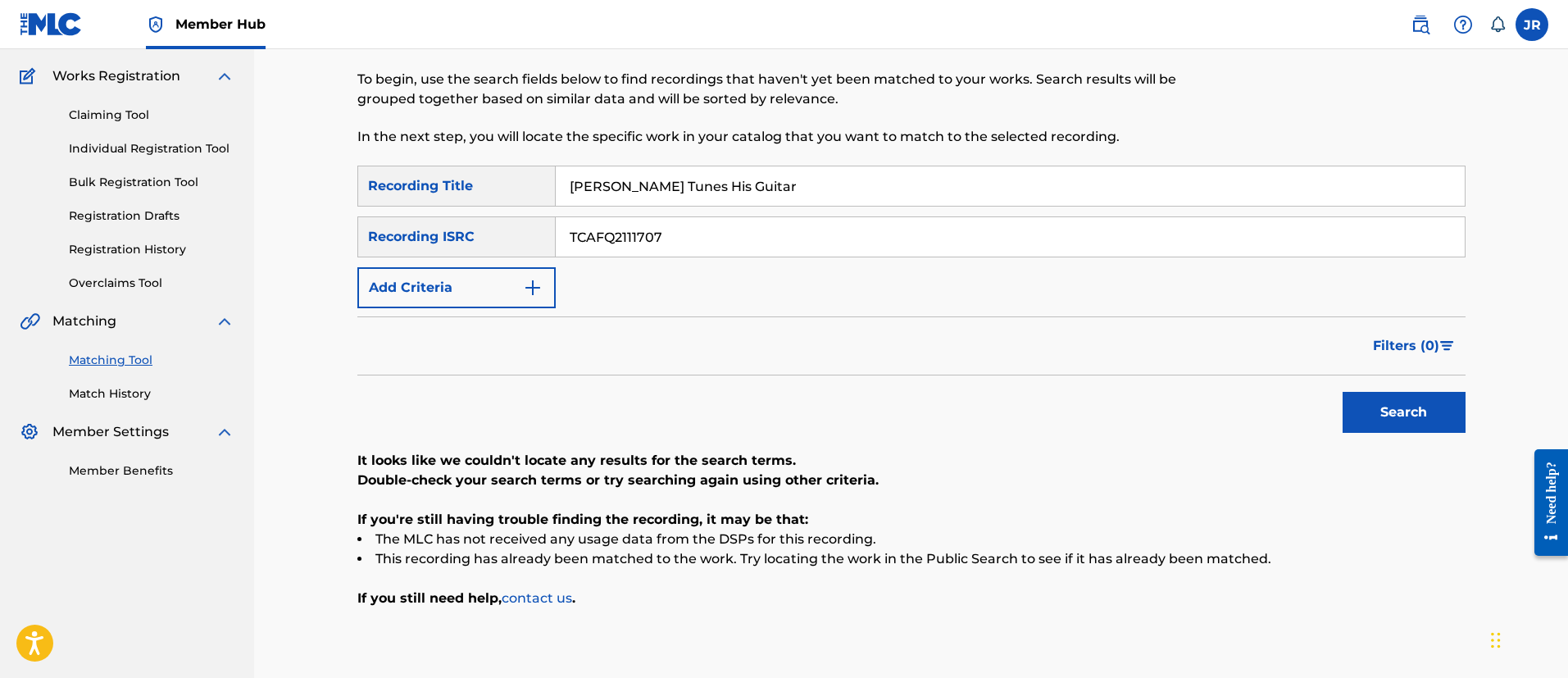
scroll to position [218, 0]
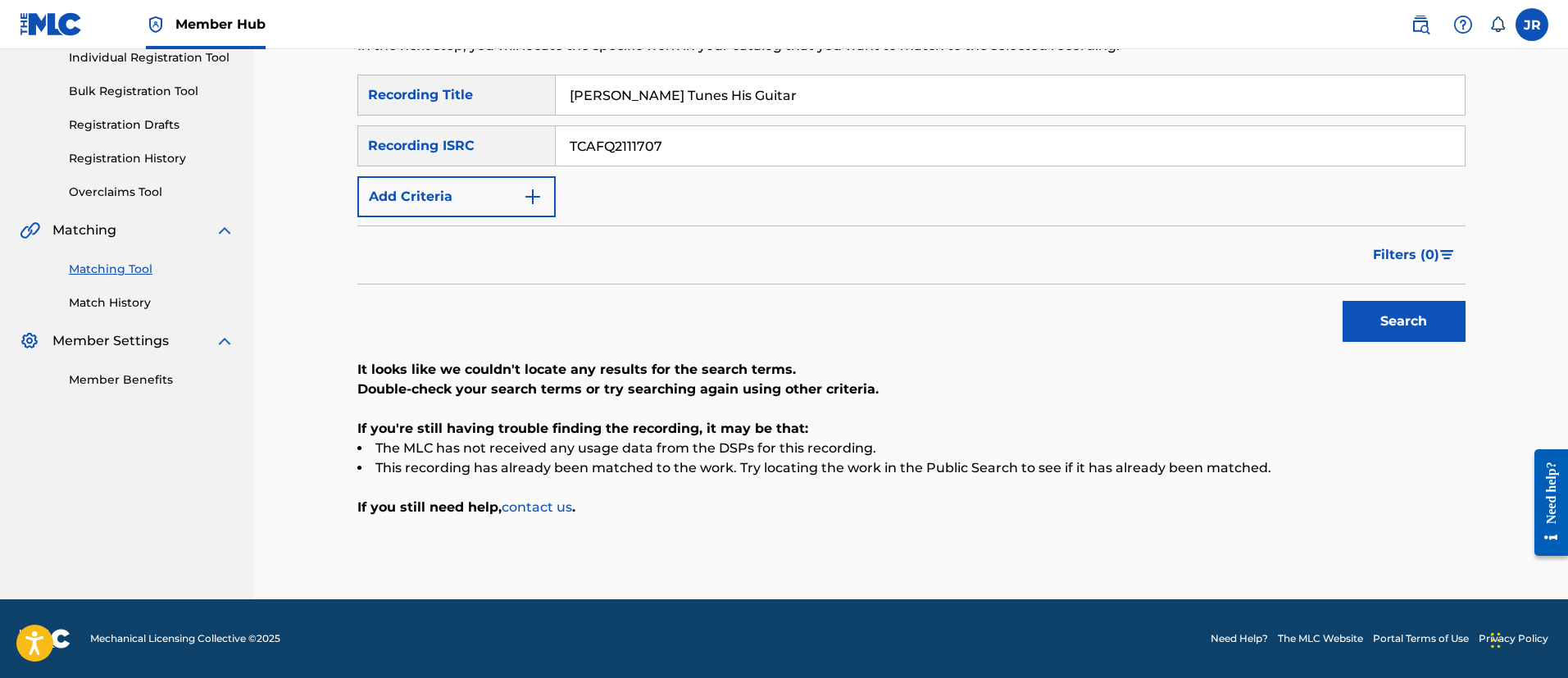
click at [614, 195] on div "SearchWithCriteriaebcfaafd-5325-4ae4-ba92-4446ae5d7f6e Recording Title Jim Roac…" at bounding box center [912, 145] width 1108 height 142
drag, startPoint x: 637, startPoint y: 163, endPoint x: 647, endPoint y: 153, distance: 14.1
click at [637, 162] on input "TCAFQ2111707" at bounding box center [1010, 146] width 909 height 40
click at [649, 153] on input "TCAFQ2111707" at bounding box center [1010, 146] width 909 height 40
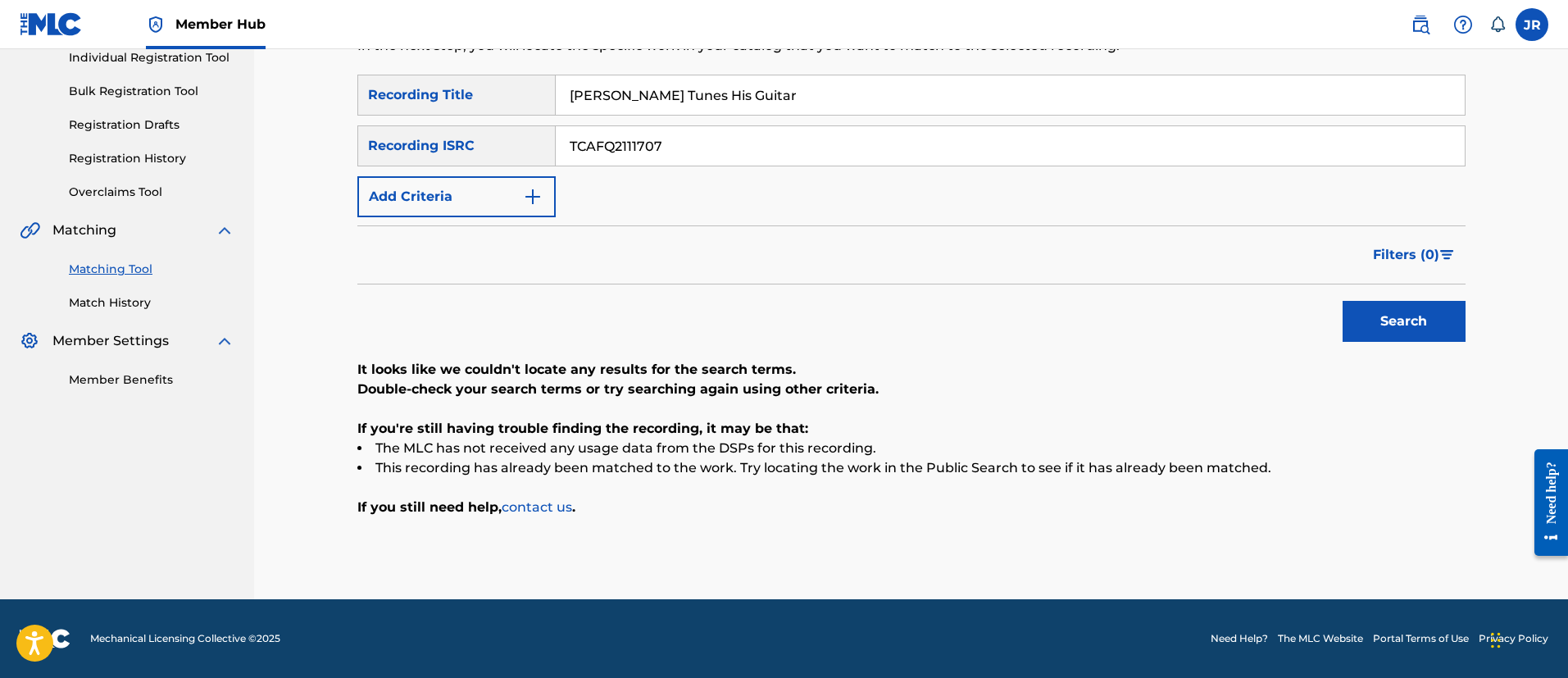
click at [649, 153] on input "TCAFQ2111707" at bounding box center [1010, 146] width 909 height 40
paste input "NL8RL243214"
type input "NL8RL2432147"
click at [724, 92] on input "Jim Roach Tunes His Guitar" at bounding box center [1010, 95] width 909 height 40
click at [724, 93] on input "Jim Roach Tunes His Guitar" at bounding box center [1010, 95] width 909 height 40
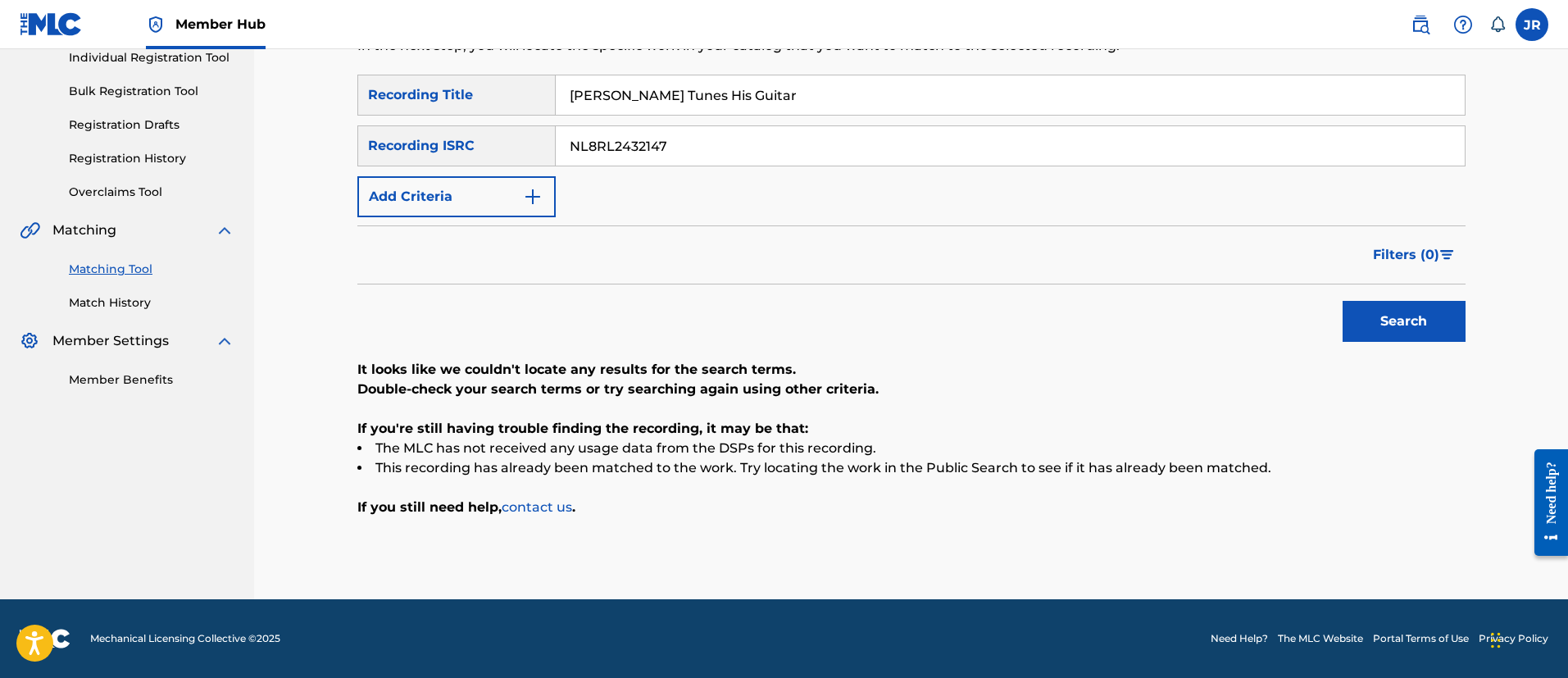
click at [724, 93] on input "Jim Roach Tunes His Guitar" at bounding box center [1010, 95] width 909 height 40
click at [1342, 301] on button "Search" at bounding box center [1403, 321] width 123 height 41
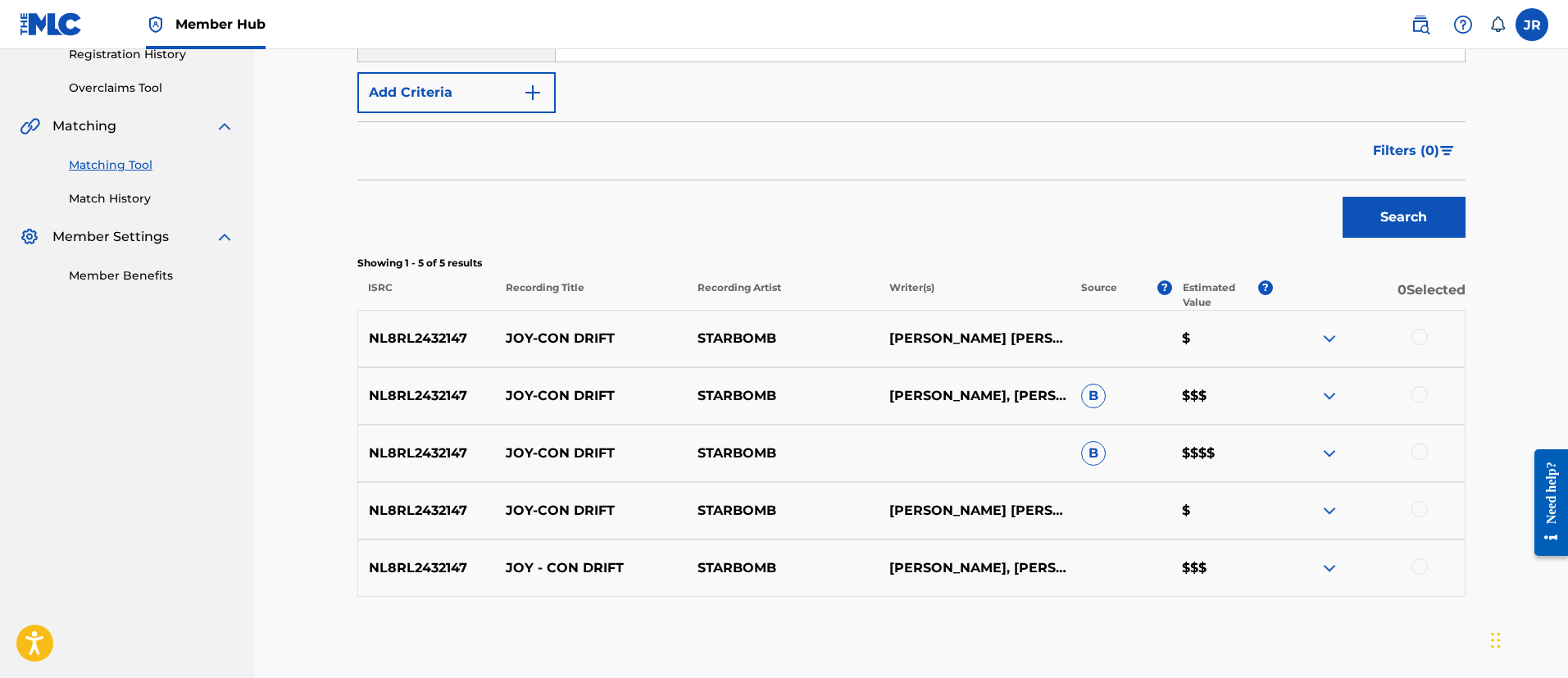
scroll to position [401, 0]
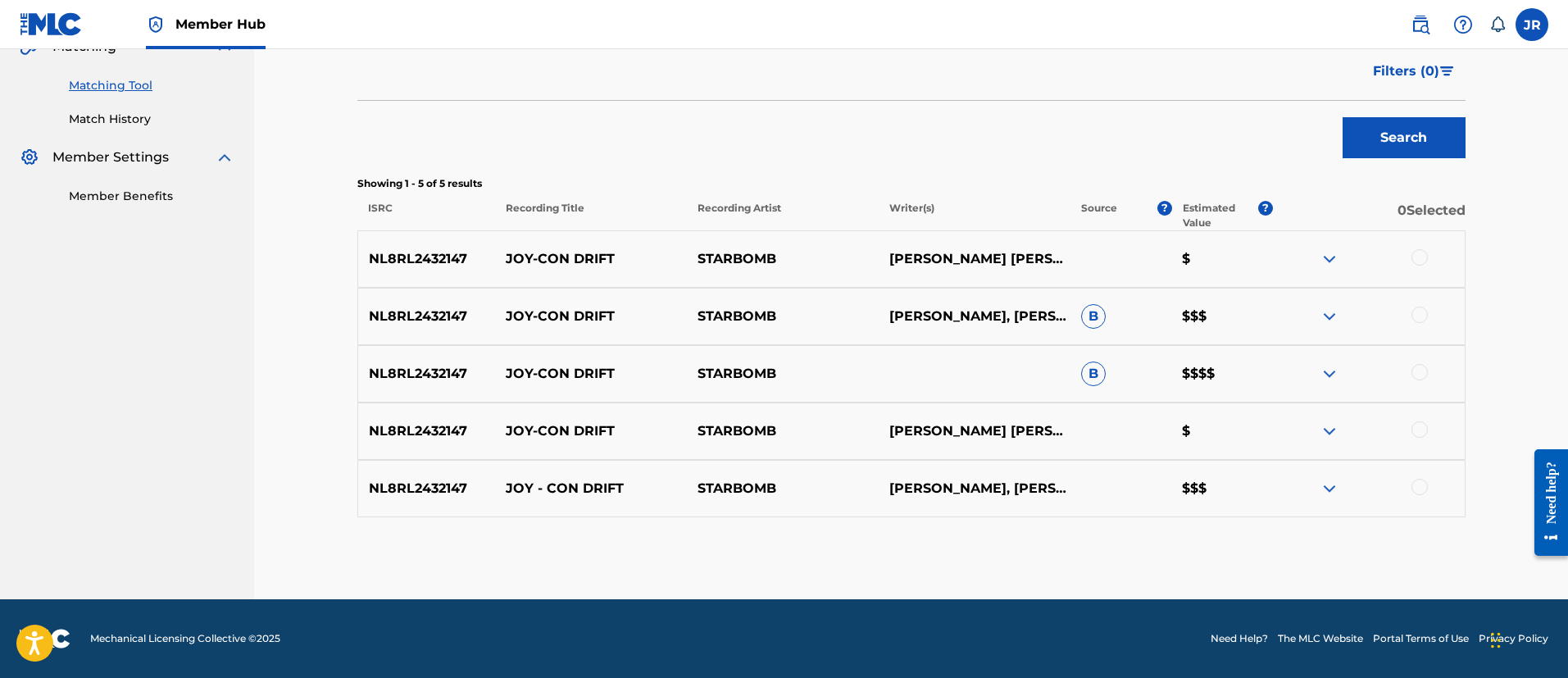
click at [1420, 259] on div at bounding box center [1419, 257] width 16 height 16
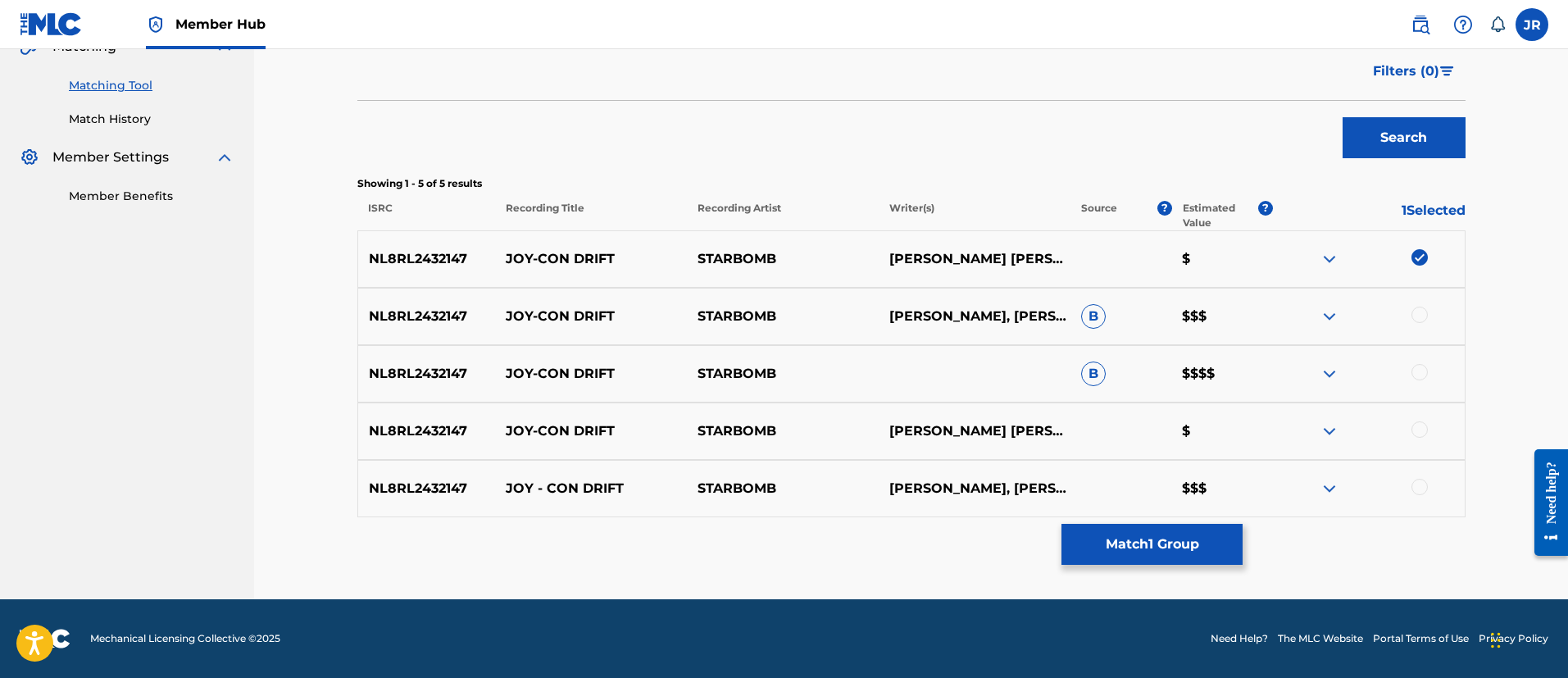
drag, startPoint x: 1415, startPoint y: 310, endPoint x: 1416, endPoint y: 321, distance: 11.0
click at [1416, 311] on div at bounding box center [1419, 314] width 16 height 16
click at [1417, 412] on div "NL8RL2432147 JOY-CON DRIFT STARBOMB LEIGH DANIEL AVIDAN, BRIAN ALEXANDER WECHT,…" at bounding box center [912, 430] width 1108 height 57
click at [1417, 368] on div at bounding box center [1419, 371] width 16 height 16
drag, startPoint x: 1427, startPoint y: 375, endPoint x: 1424, endPoint y: 400, distance: 25.2
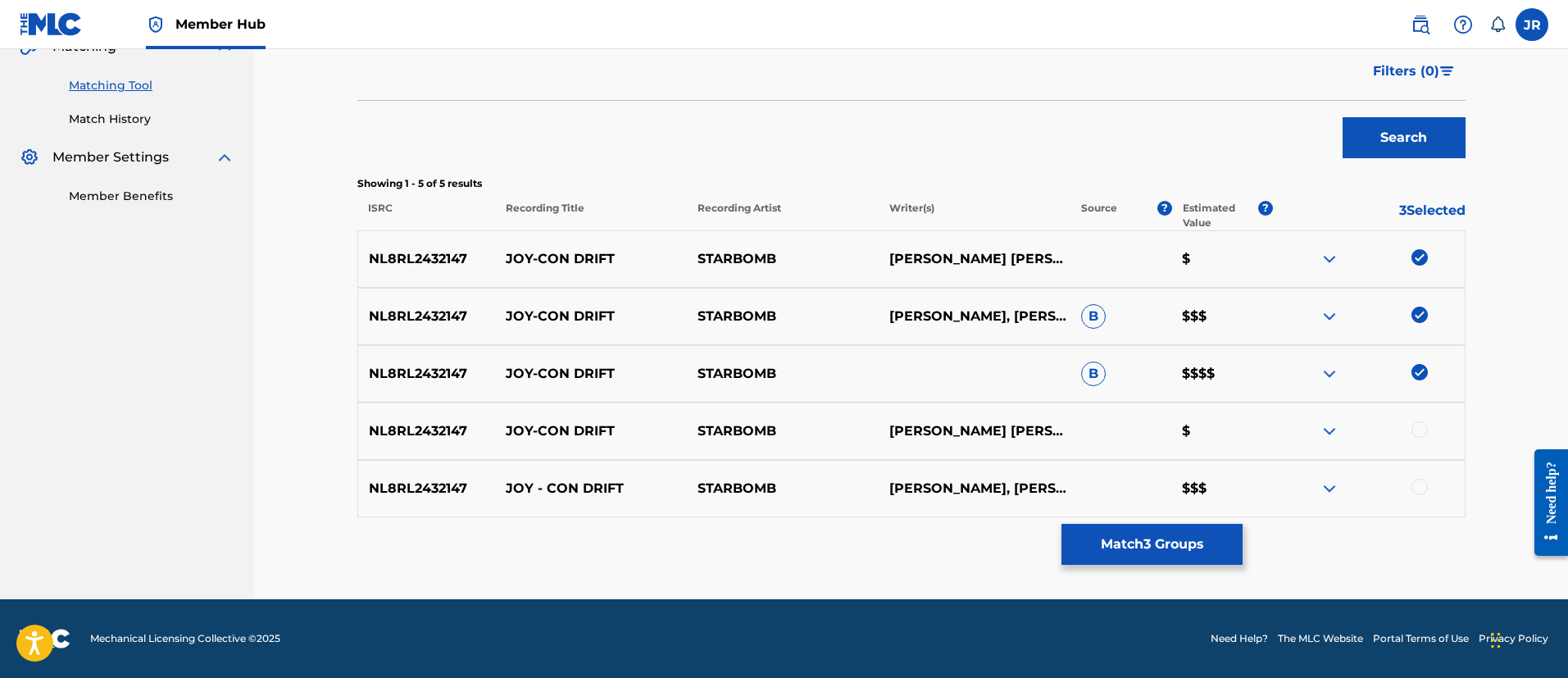
click at [1425, 374] on img at bounding box center [1419, 371] width 16 height 16
drag, startPoint x: 1423, startPoint y: 358, endPoint x: 1418, endPoint y: 401, distance: 43.3
click at [1423, 366] on div "NL8RL2432147 JOY-CON DRIFT STARBOMB B $$$$" at bounding box center [912, 373] width 1108 height 57
click at [1416, 378] on div at bounding box center [1419, 371] width 16 height 16
click at [1423, 427] on div at bounding box center [1419, 429] width 16 height 16
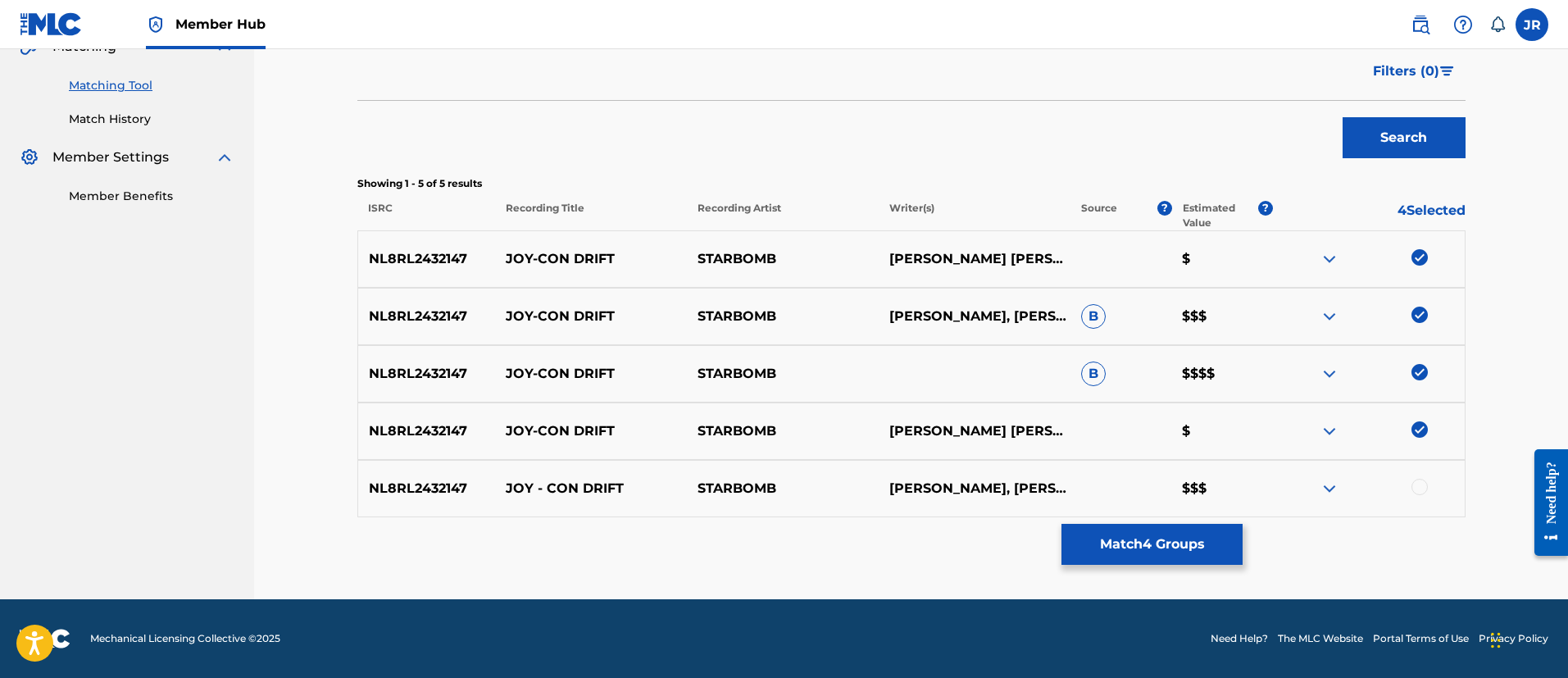
click at [1418, 484] on div at bounding box center [1419, 486] width 16 height 16
click at [1164, 546] on button "Match 5 Groups" at bounding box center [1151, 545] width 181 height 41
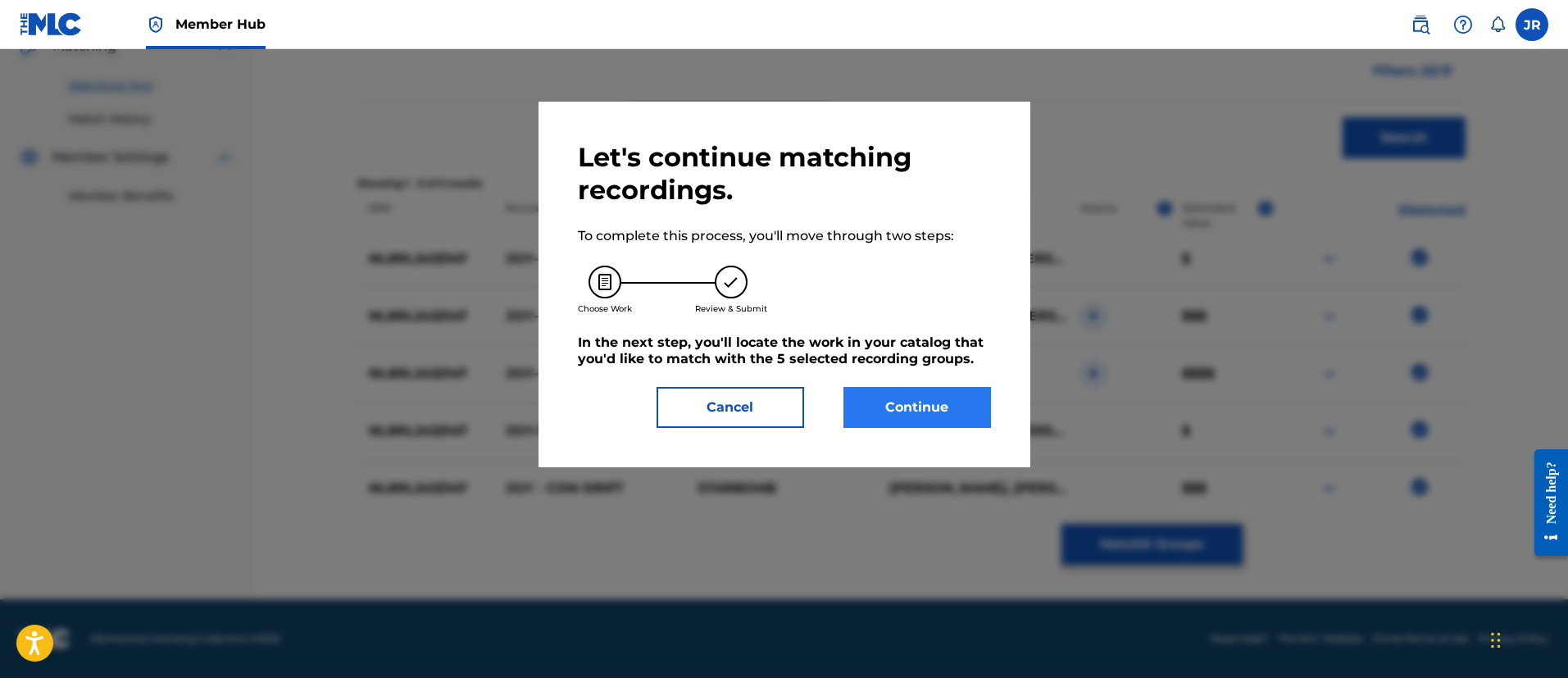
drag, startPoint x: 828, startPoint y: 416, endPoint x: 901, endPoint y: 425, distance: 73.6
click at [831, 415] on div "Continue" at bounding box center [907, 407] width 167 height 41
click at [909, 419] on button "Continue" at bounding box center [916, 407] width 148 height 41
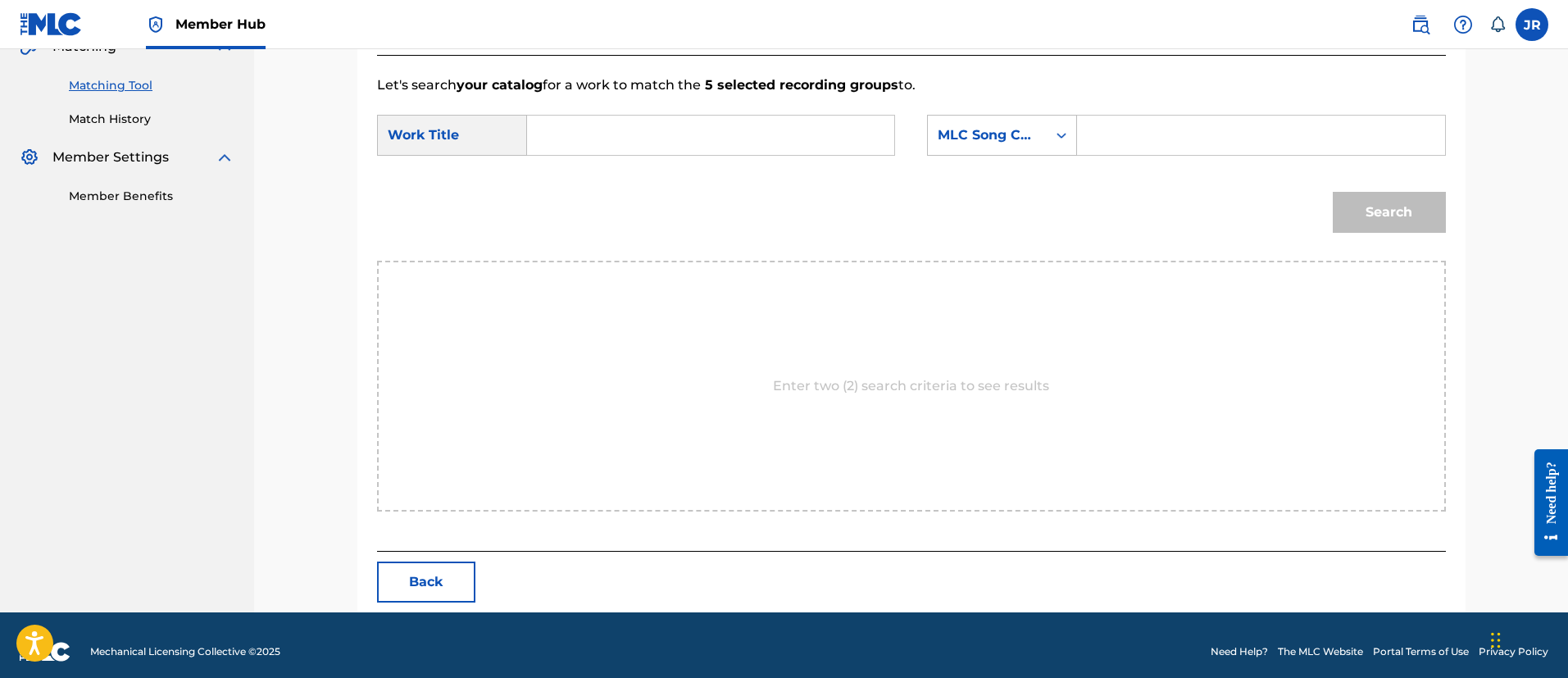
drag, startPoint x: 1127, startPoint y: 108, endPoint x: 1252, endPoint y: 142, distance: 129.5
click at [1183, 110] on form "SearchWithCriteria28329961-9039-49aa-93d2-5c09c311f448 Work Title SearchWithCri…" at bounding box center [911, 177] width 1068 height 165
drag, startPoint x: 1252, startPoint y: 143, endPoint x: 1237, endPoint y: 149, distance: 16.2
click at [1241, 148] on input "Search Form" at bounding box center [1260, 135] width 339 height 40
paste input "J55EOX"
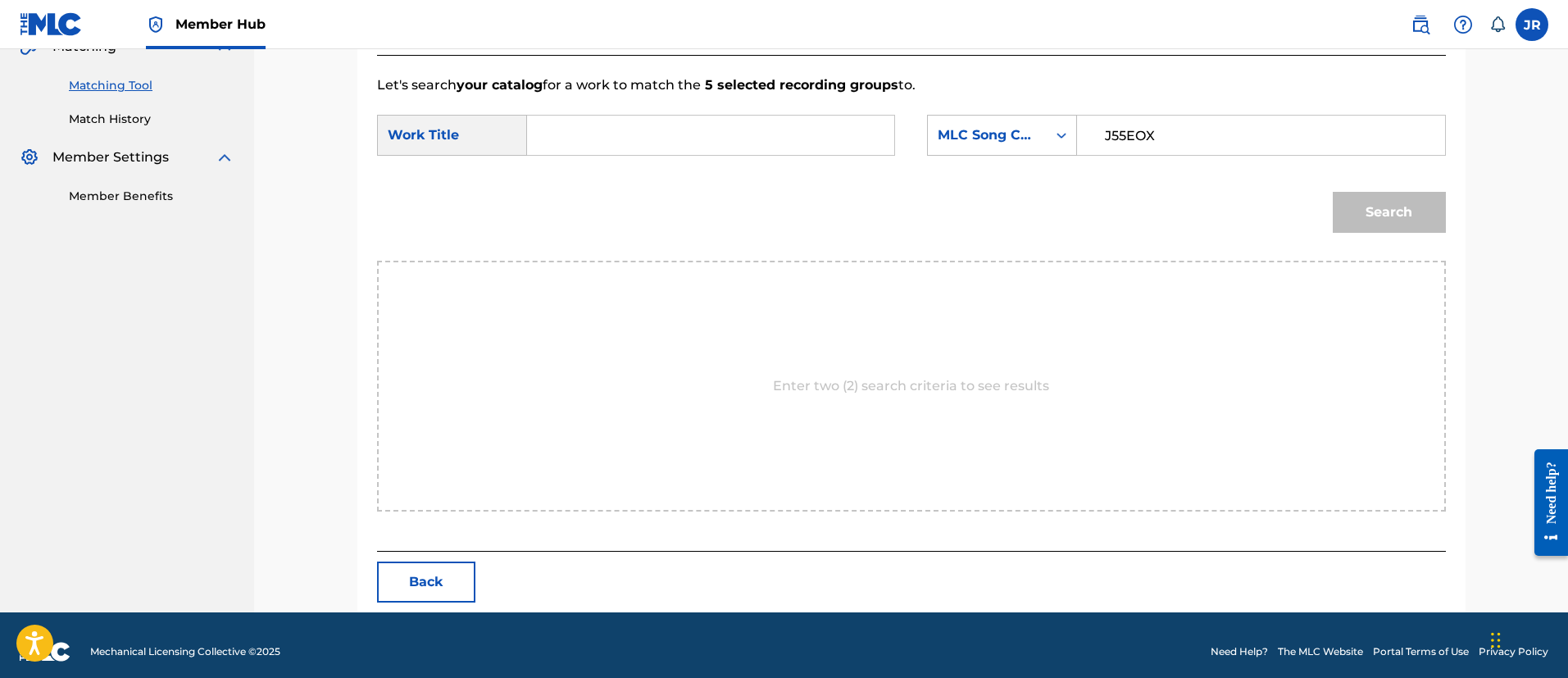
type input "J55EOX"
click at [810, 165] on form "SearchWithCriteria28329961-9039-49aa-93d2-5c09c311f448 Work Title SearchWithCri…" at bounding box center [911, 177] width 1068 height 165
click at [815, 142] on input "Search Form" at bounding box center [710, 135] width 339 height 40
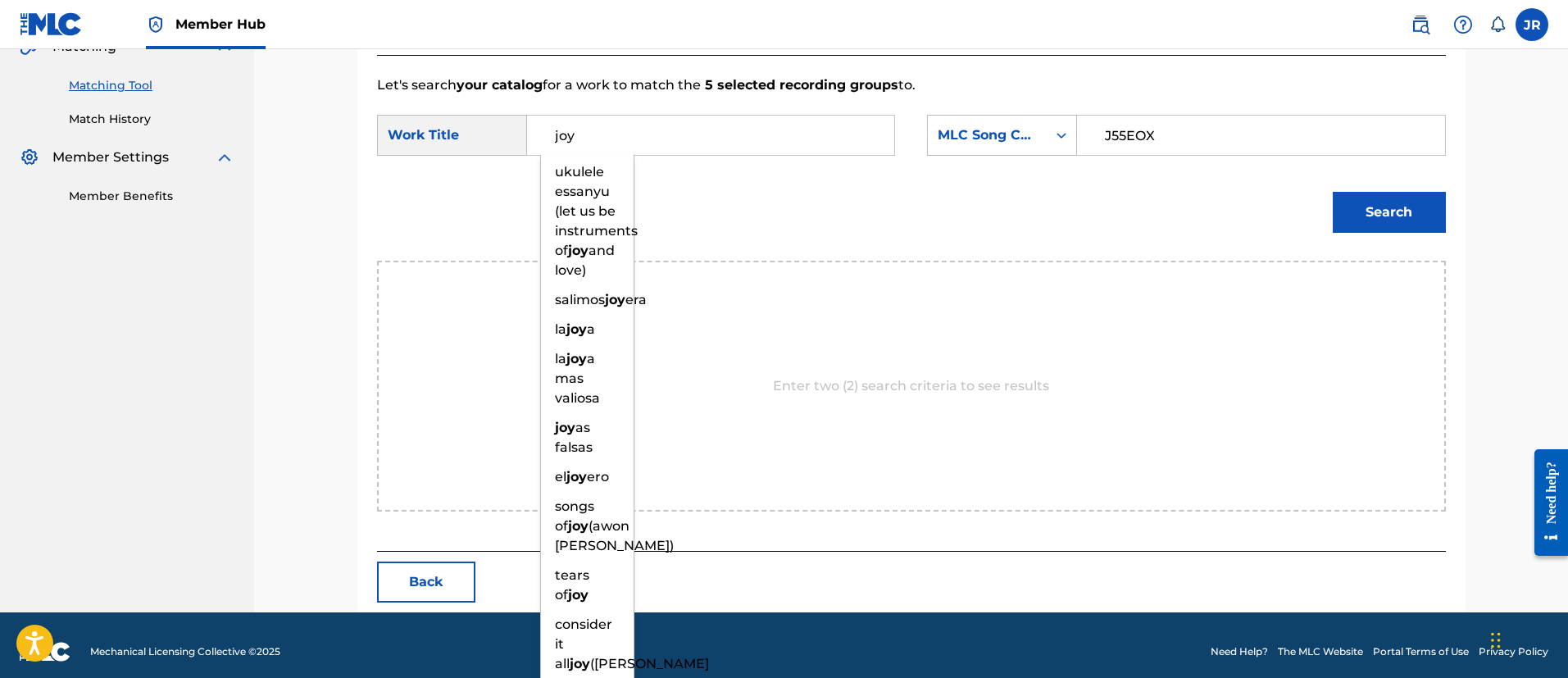
type input "joy"
drag, startPoint x: 1380, startPoint y: 169, endPoint x: 1380, endPoint y: 190, distance: 21.0
click at [1380, 189] on form "SearchWithCriteria28329961-9039-49aa-93d2-5c09c311f448 Work Title joy ukulele e…" at bounding box center [911, 177] width 1068 height 165
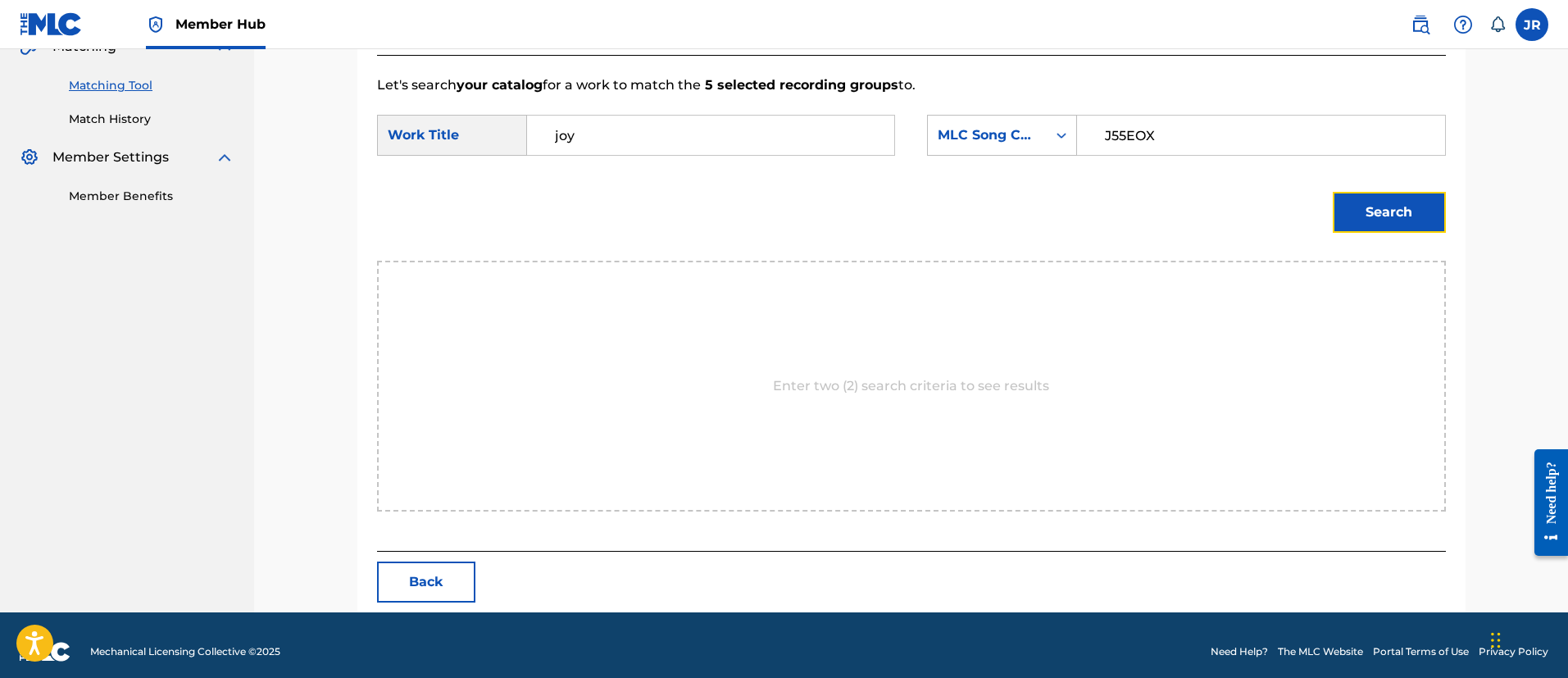
click at [1380, 199] on button "Search" at bounding box center [1388, 212] width 113 height 41
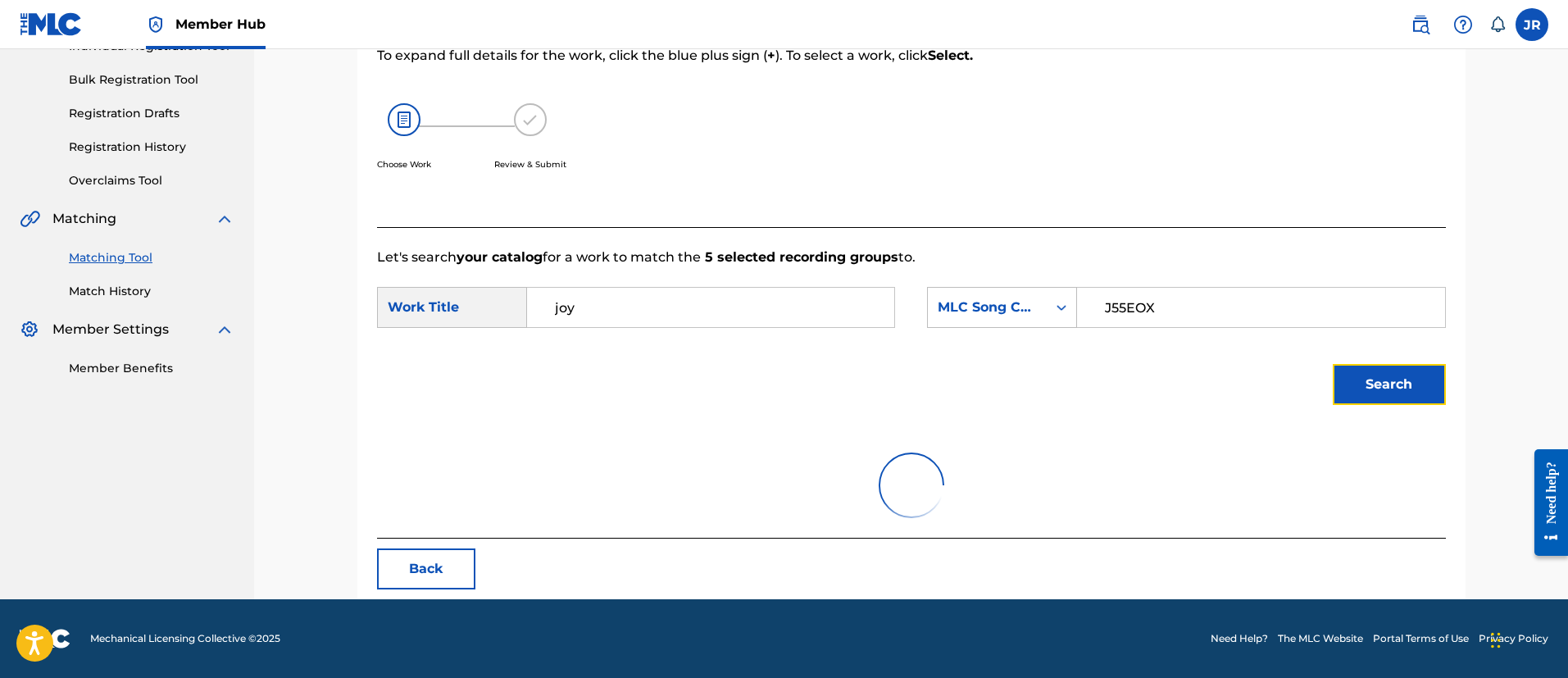
scroll to position [366, 0]
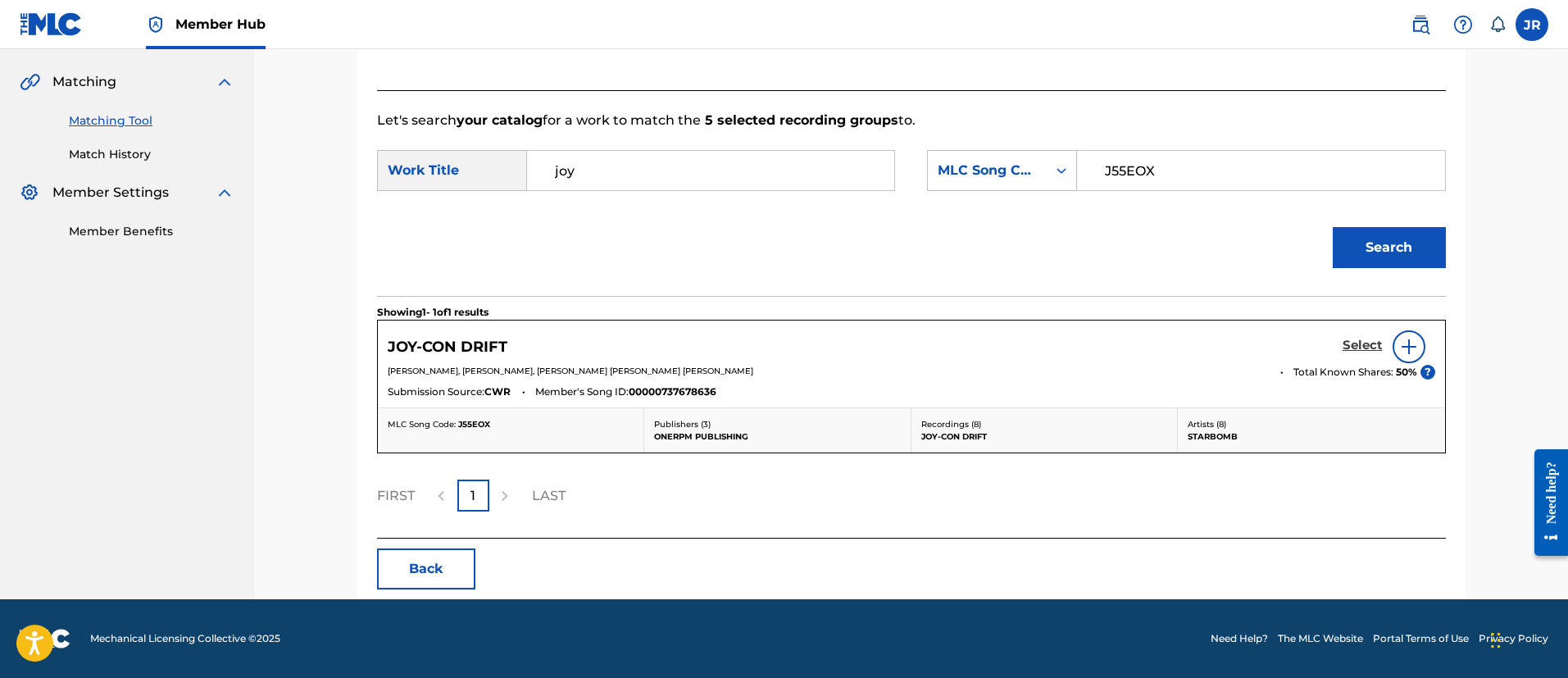
click at [1361, 343] on h5 "Select" at bounding box center [1362, 345] width 41 height 15
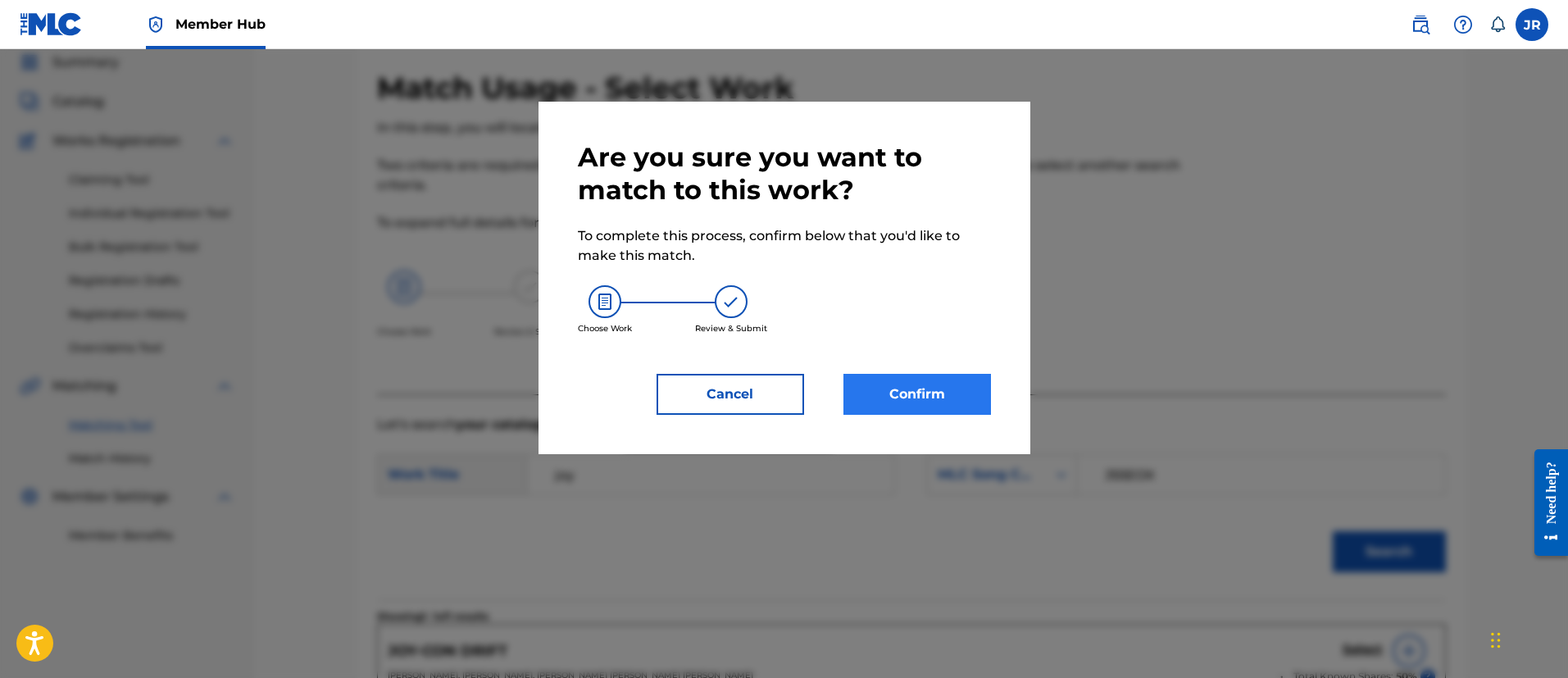
scroll to position [0, 0]
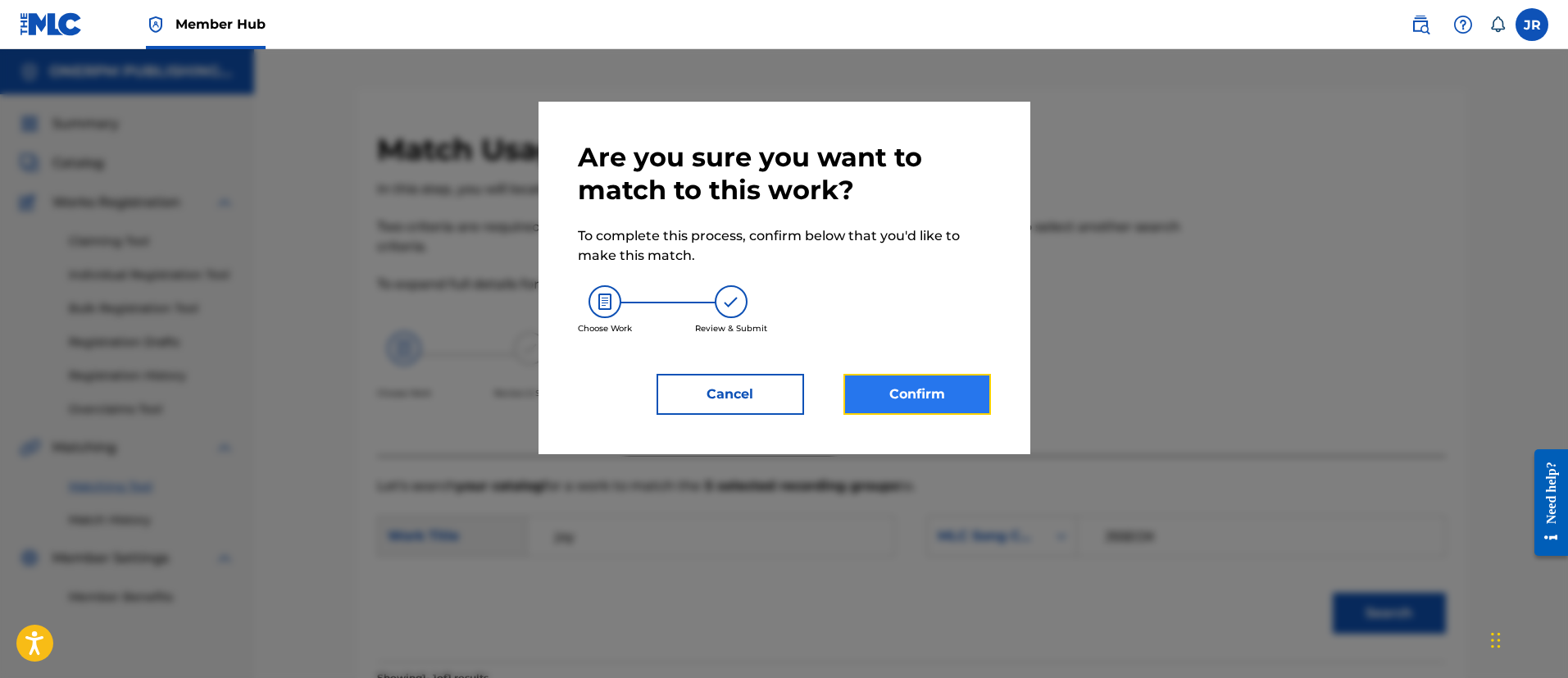
click at [912, 411] on button "Confirm" at bounding box center [916, 395] width 148 height 41
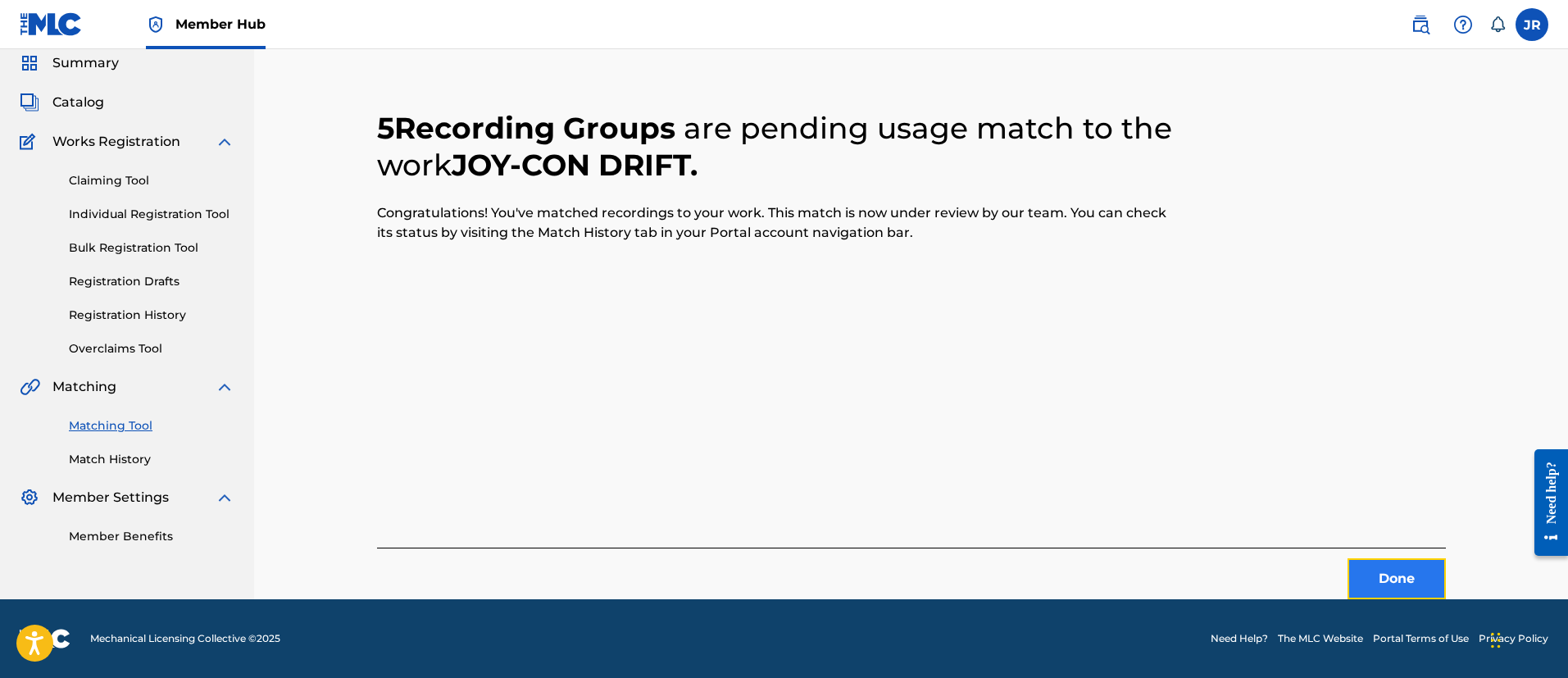
click at [1397, 559] on button "Done" at bounding box center [1397, 578] width 99 height 41
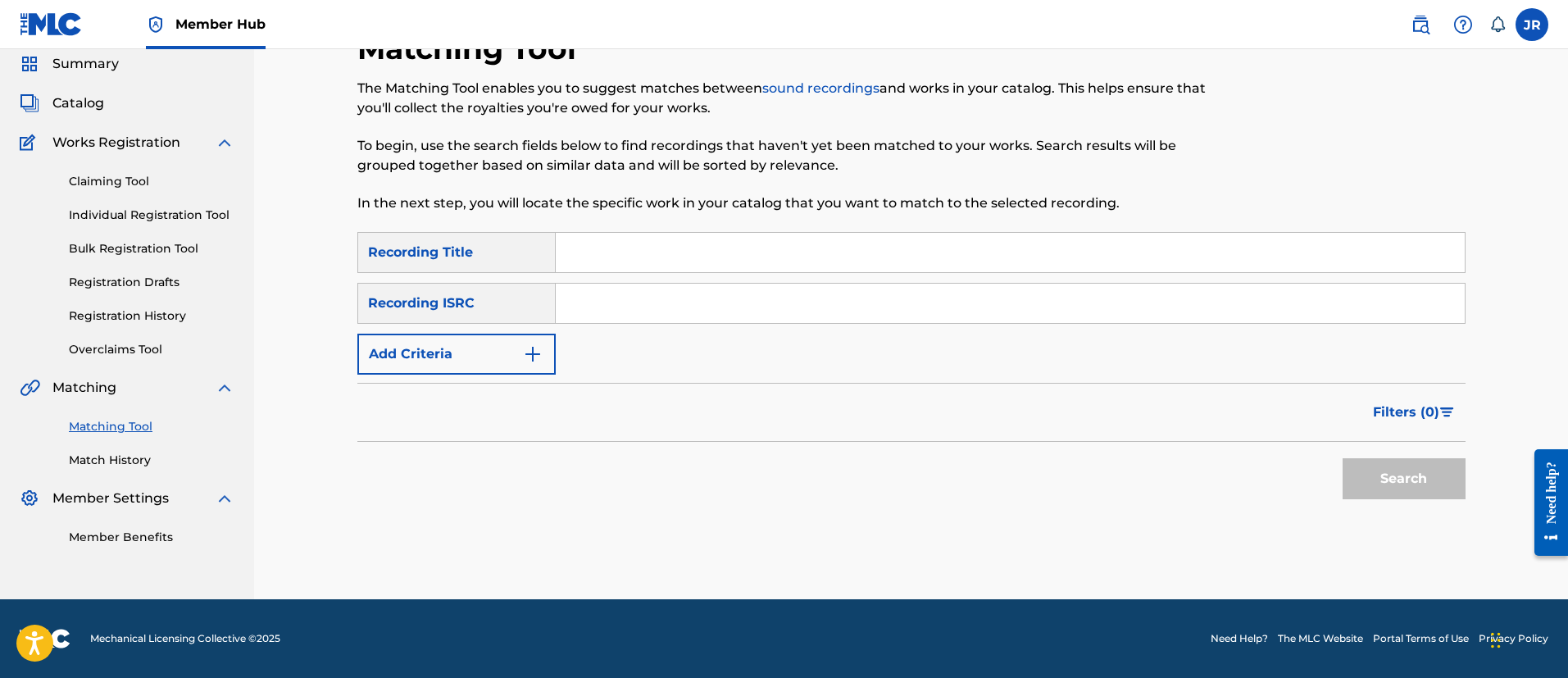
click at [628, 318] on input "Search Form" at bounding box center [1010, 303] width 909 height 40
paste input "NL8RL2432143"
type input "NL8RL2432143"
click at [1342, 458] on button "Search" at bounding box center [1403, 479] width 123 height 41
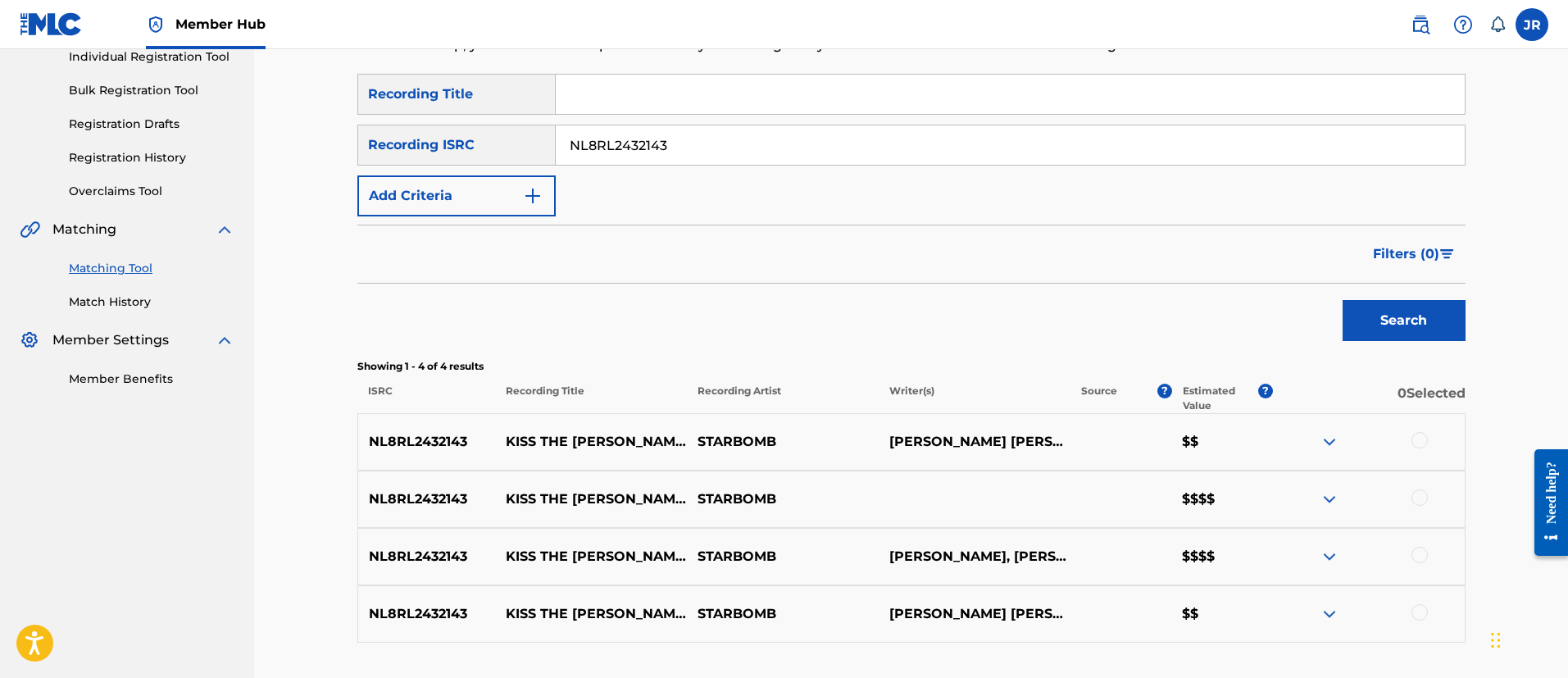
scroll to position [306, 0]
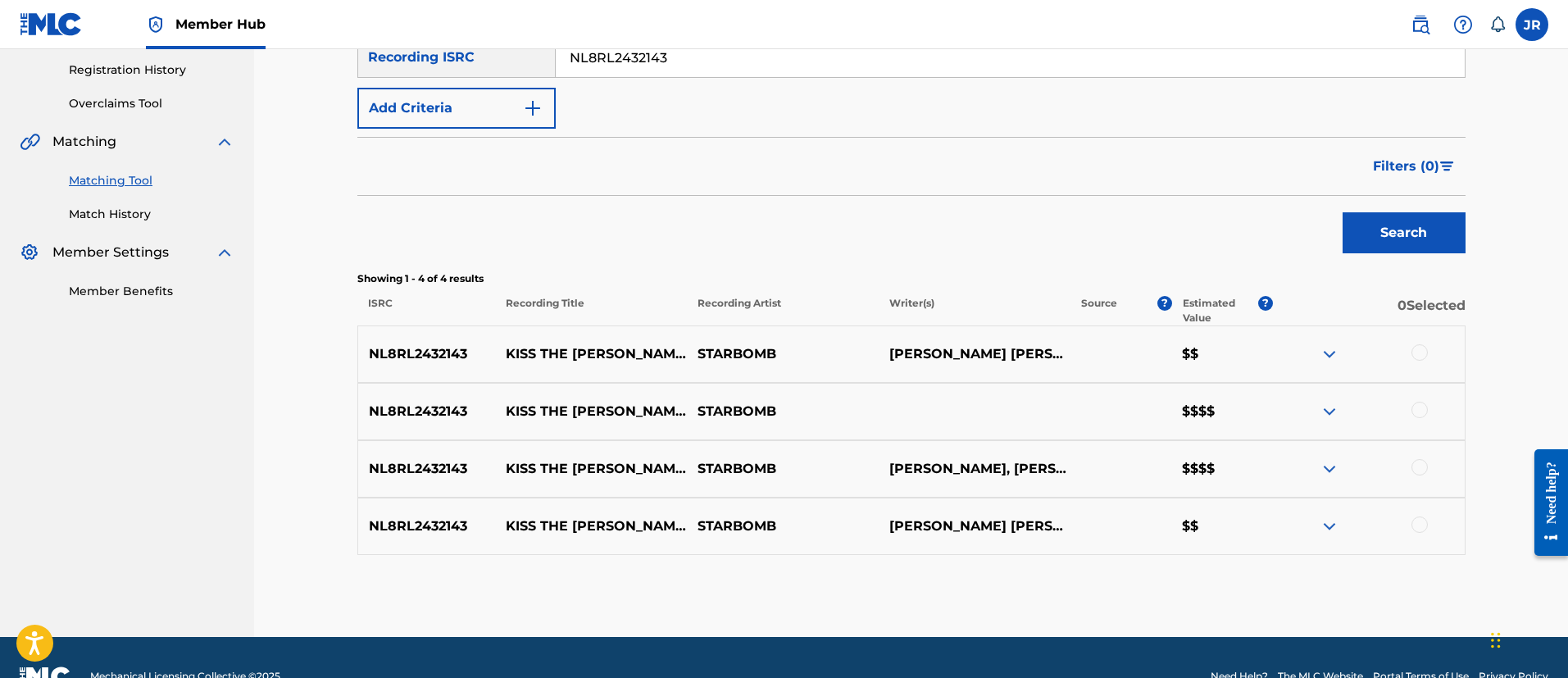
click at [1382, 333] on div "NL8RL2432143 KISS THE ELDEN RING STARBOMB LEIGH DANIEL AVIDAN, BRIAN ALEXANDER …" at bounding box center [912, 354] width 1108 height 57
click at [1416, 348] on div at bounding box center [1419, 352] width 16 height 16
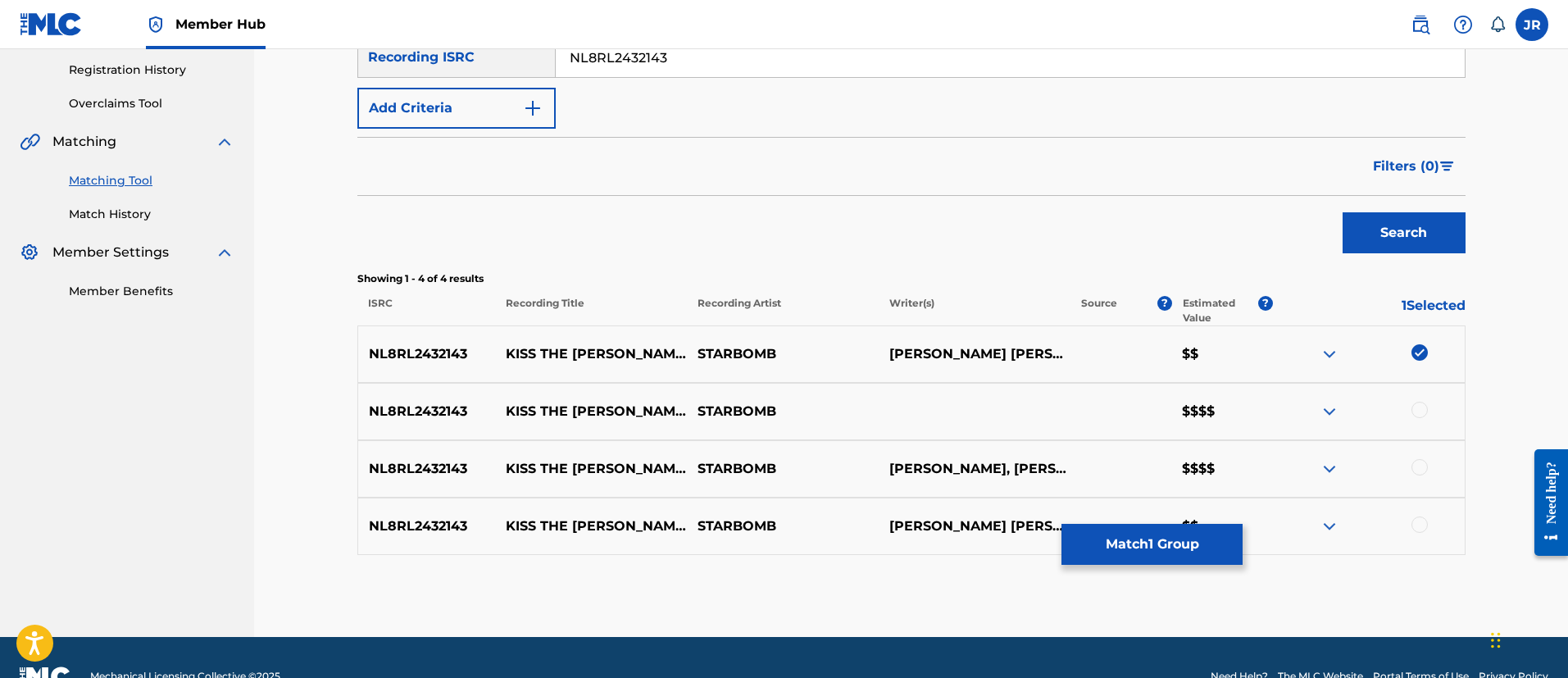
click at [1419, 395] on div "NL8RL2432143 KISS THE ELDEN RING STARBOMB $$$$" at bounding box center [912, 411] width 1108 height 57
click at [1418, 412] on div at bounding box center [1419, 409] width 16 height 16
click at [1417, 456] on div "NL8RL2432143 KISS THE ELDEN RING STARBOMB ARIN JOSEPH HANSON, BRIAN ALEXANDER W…" at bounding box center [912, 468] width 1108 height 57
click at [1407, 478] on div at bounding box center [1368, 469] width 191 height 19
drag, startPoint x: 1411, startPoint y: 472, endPoint x: 1420, endPoint y: 471, distance: 9.1
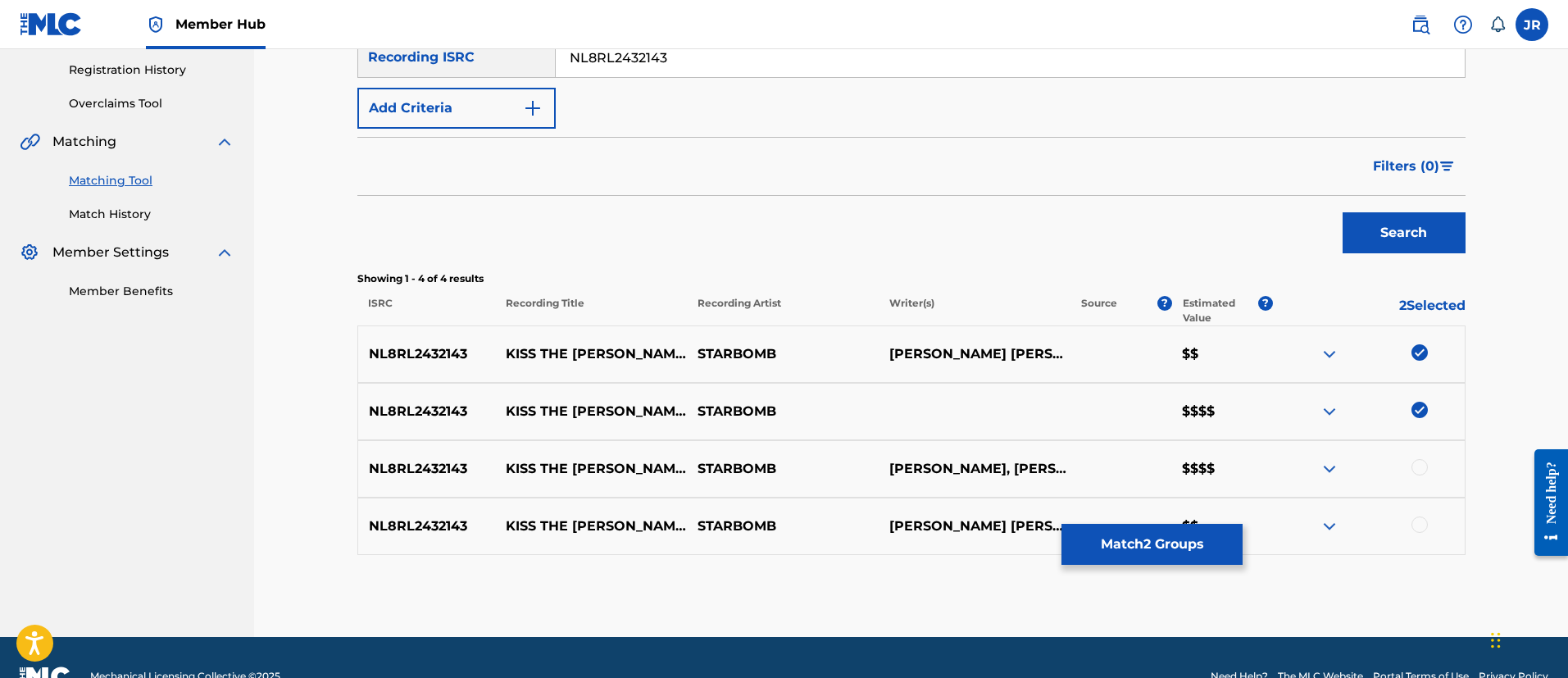
click at [1418, 471] on div at bounding box center [1368, 469] width 191 height 19
click at [1423, 468] on div at bounding box center [1419, 467] width 16 height 16
click at [1418, 537] on div "NL8RL2432143 KISS THE ELDEN RING STARBOMB BRIAN ALEXANDER WECHTARIN JOSEPH HANS…" at bounding box center [912, 526] width 1108 height 57
click at [1420, 525] on div at bounding box center [1419, 524] width 16 height 16
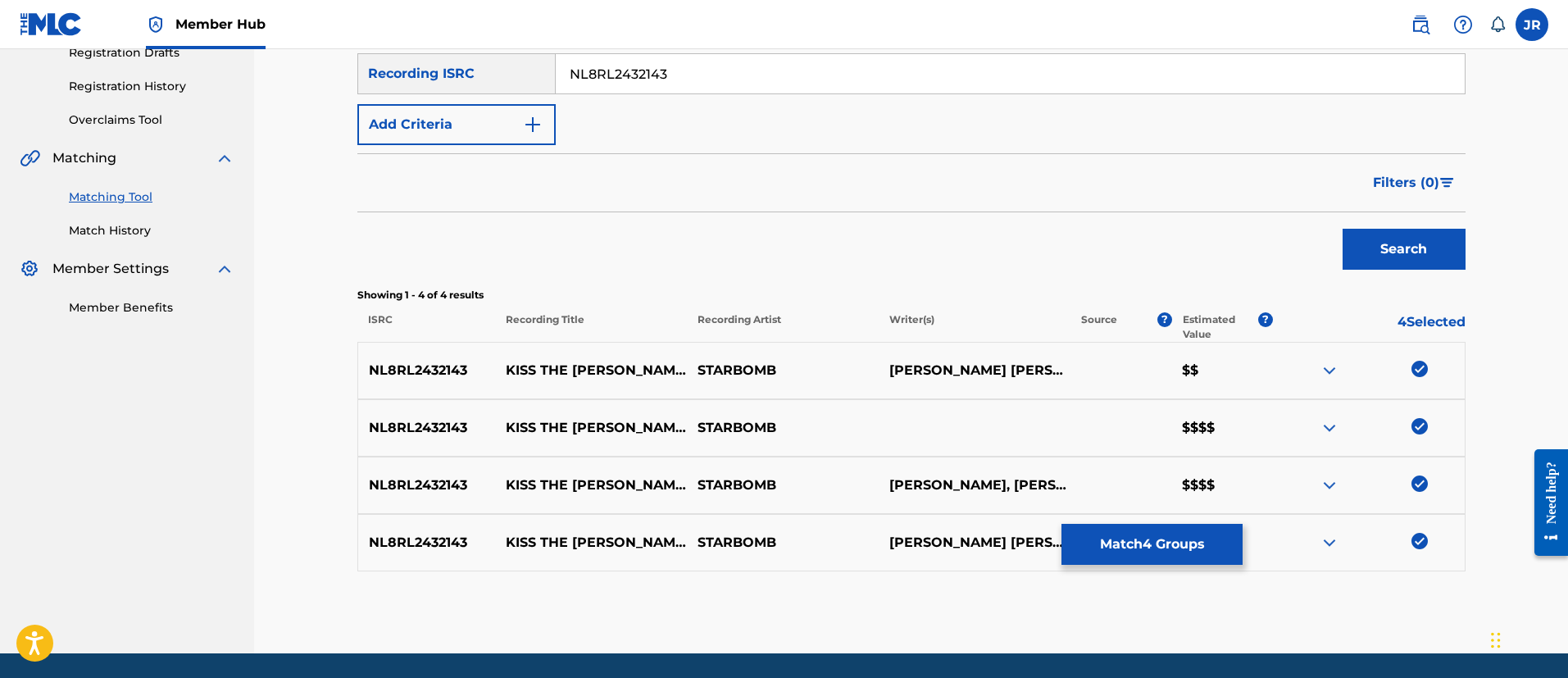
scroll to position [343, 0]
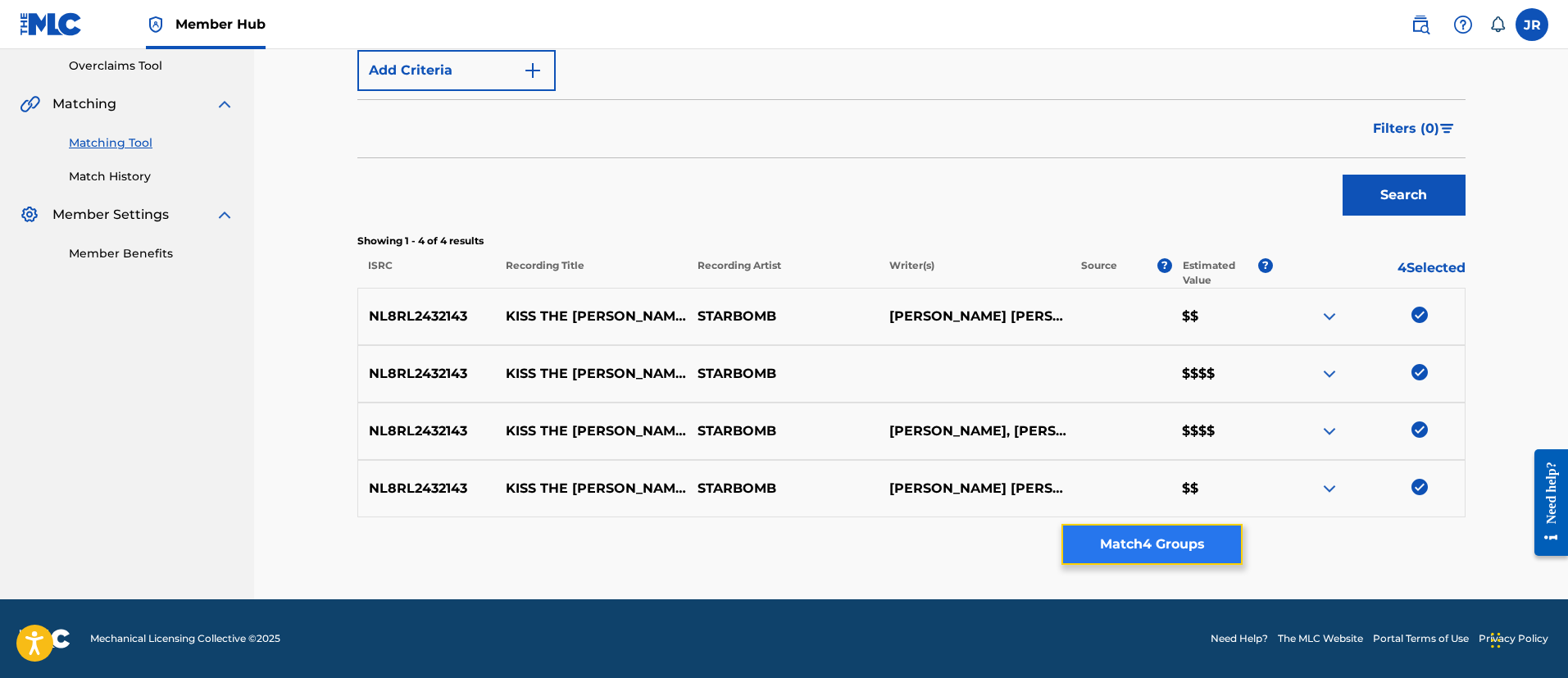
click at [1172, 546] on button "Match 4 Groups" at bounding box center [1151, 545] width 181 height 41
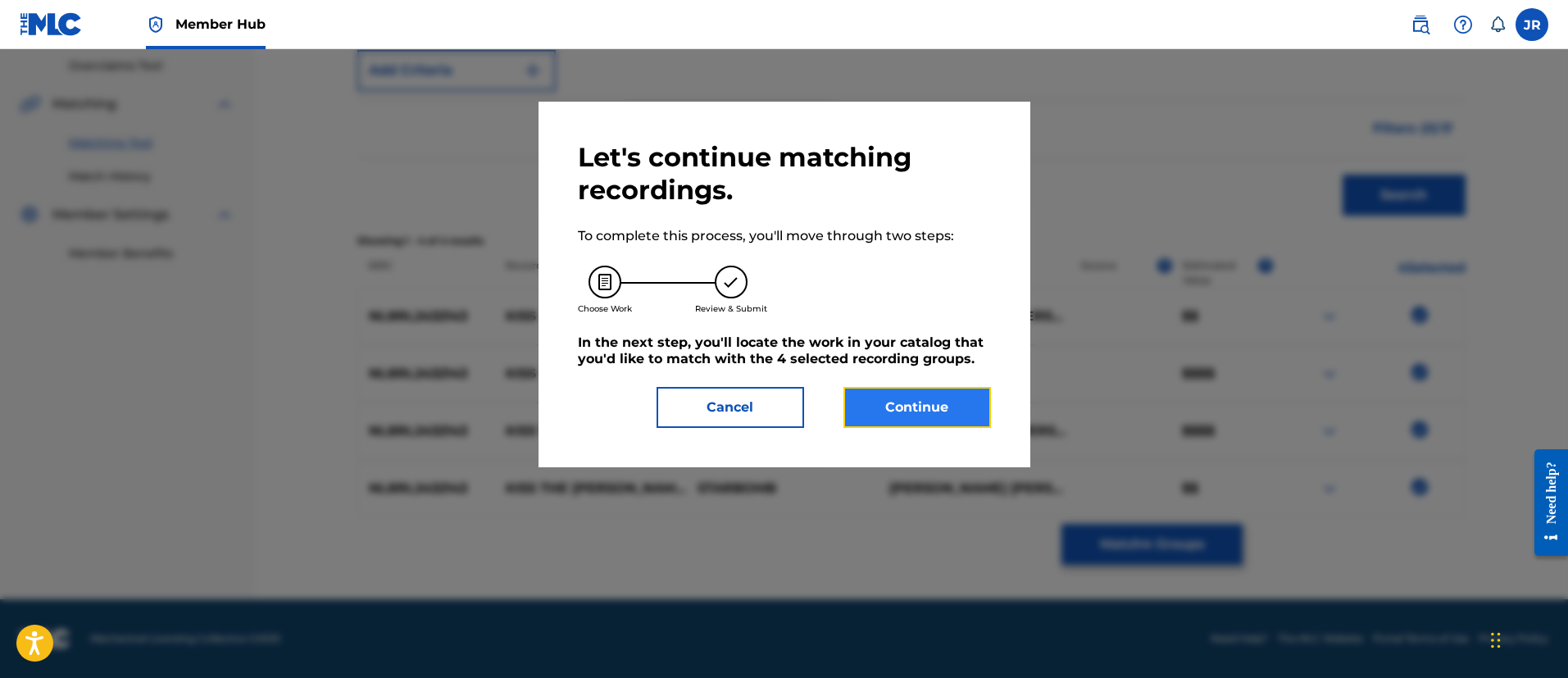
click at [926, 422] on button "Continue" at bounding box center [916, 407] width 148 height 41
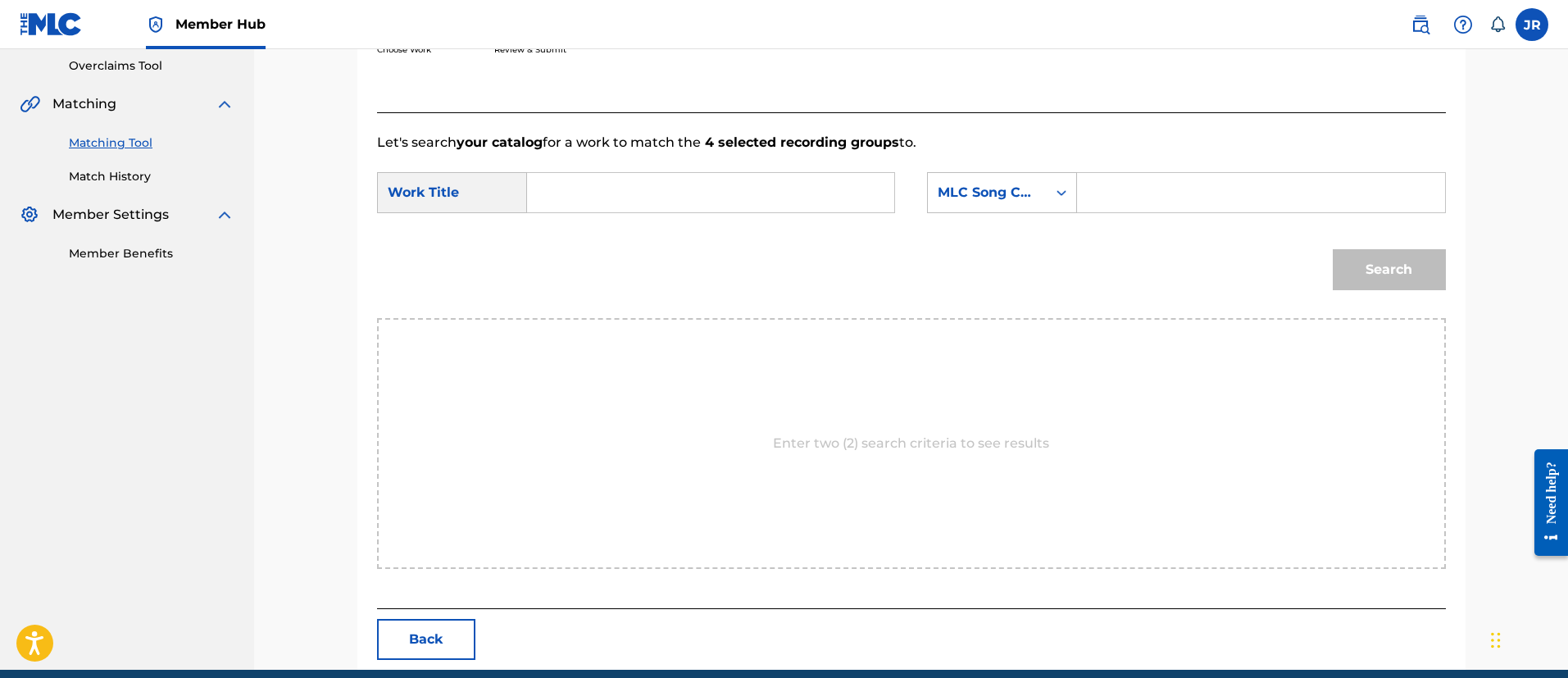
click at [873, 324] on div "Enter two (2) search criteria to see results" at bounding box center [911, 443] width 1068 height 251
click at [1098, 213] on div "Search Form" at bounding box center [1261, 192] width 368 height 41
paste input "KI9OJ2"
type input "KI9OJ2"
click at [694, 224] on form "SearchWithCriteria28329961-9039-49aa-93d2-5c09c311f448 Work Title SearchWithCri…" at bounding box center [911, 235] width 1068 height 165
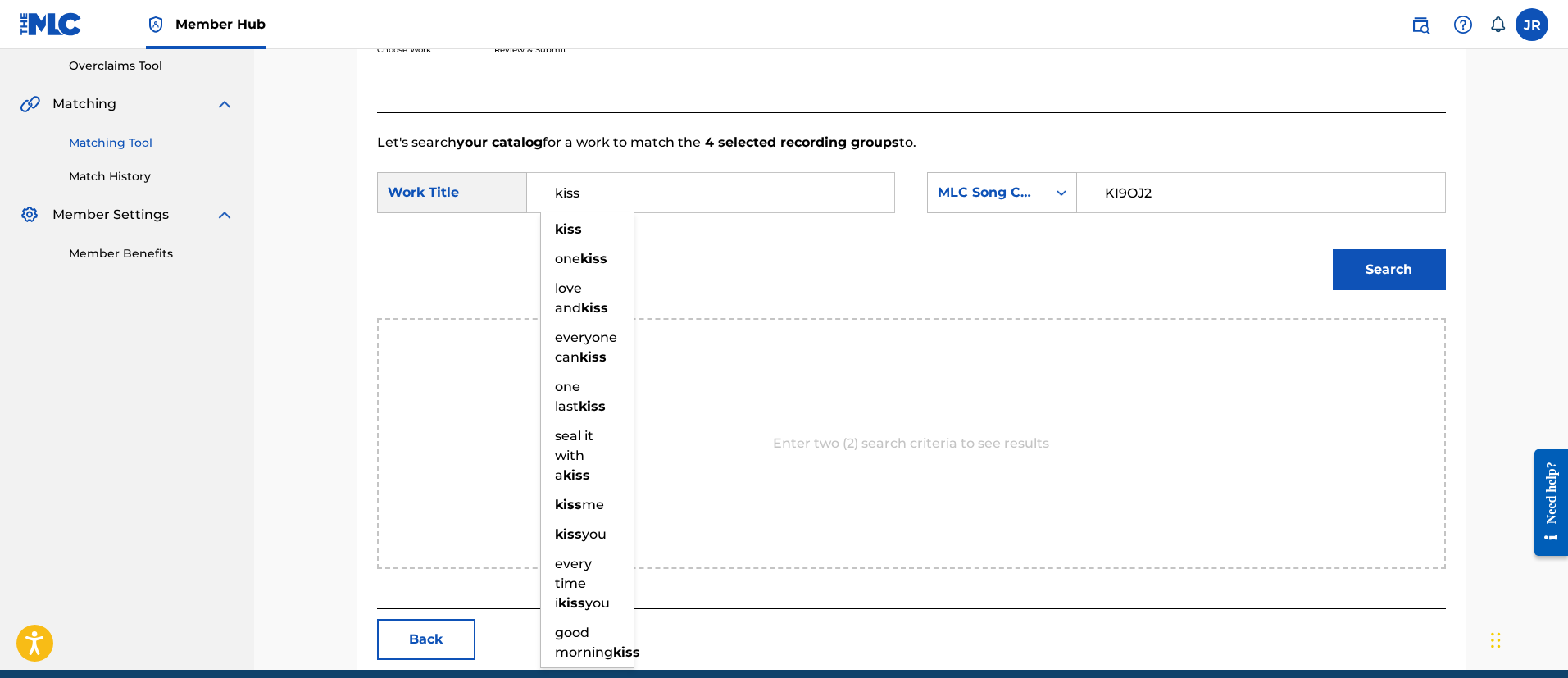
type input "kiss"
click at [1332, 250] on button "Search" at bounding box center [1388, 270] width 113 height 41
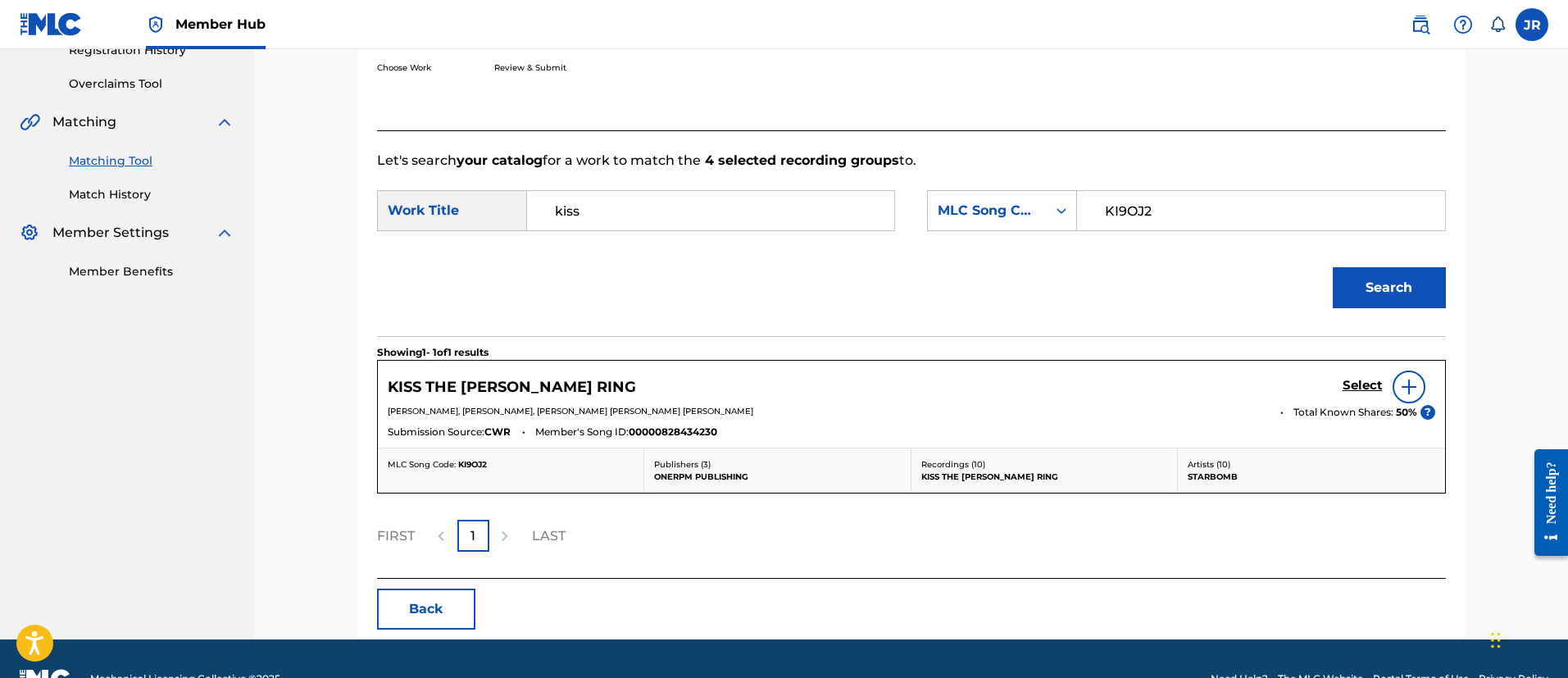
scroll to position [366, 0]
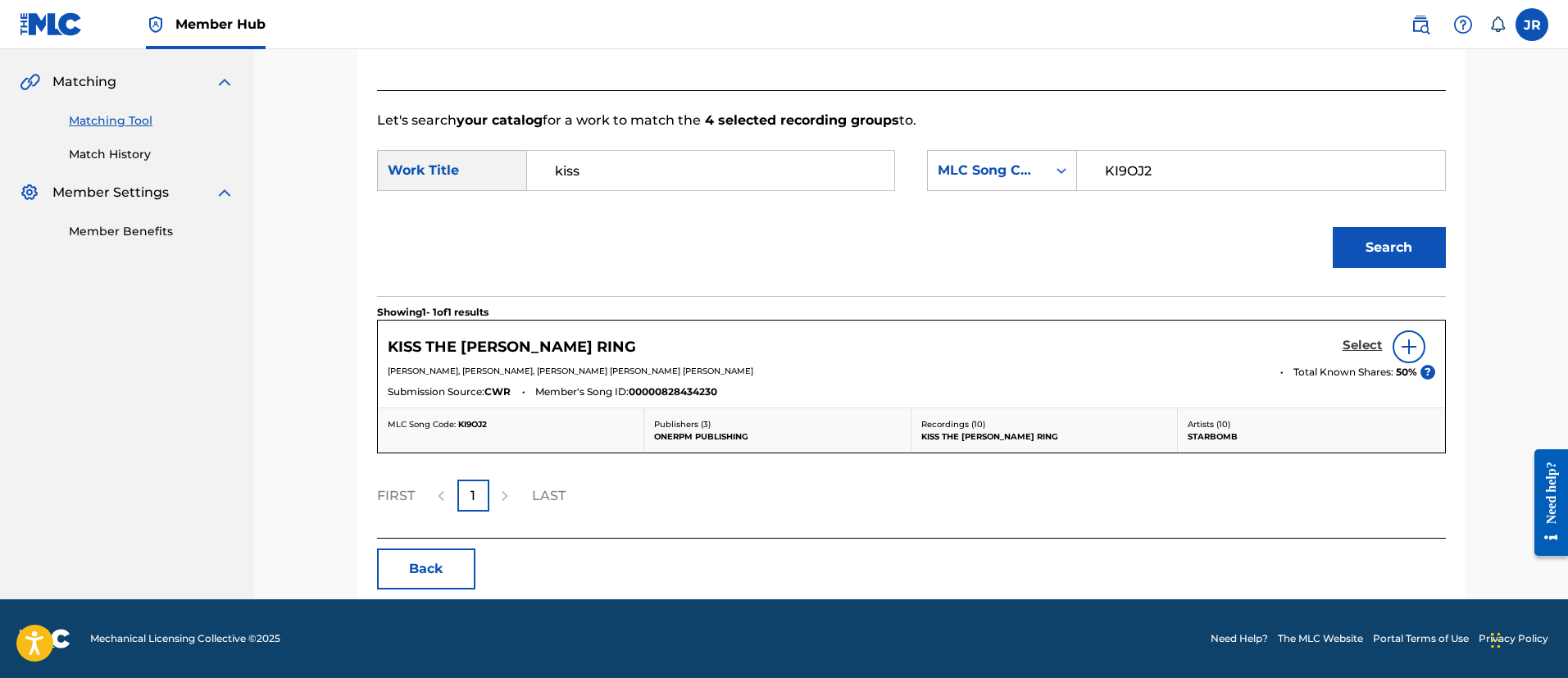
click at [1347, 342] on h5 "Select" at bounding box center [1362, 345] width 41 height 15
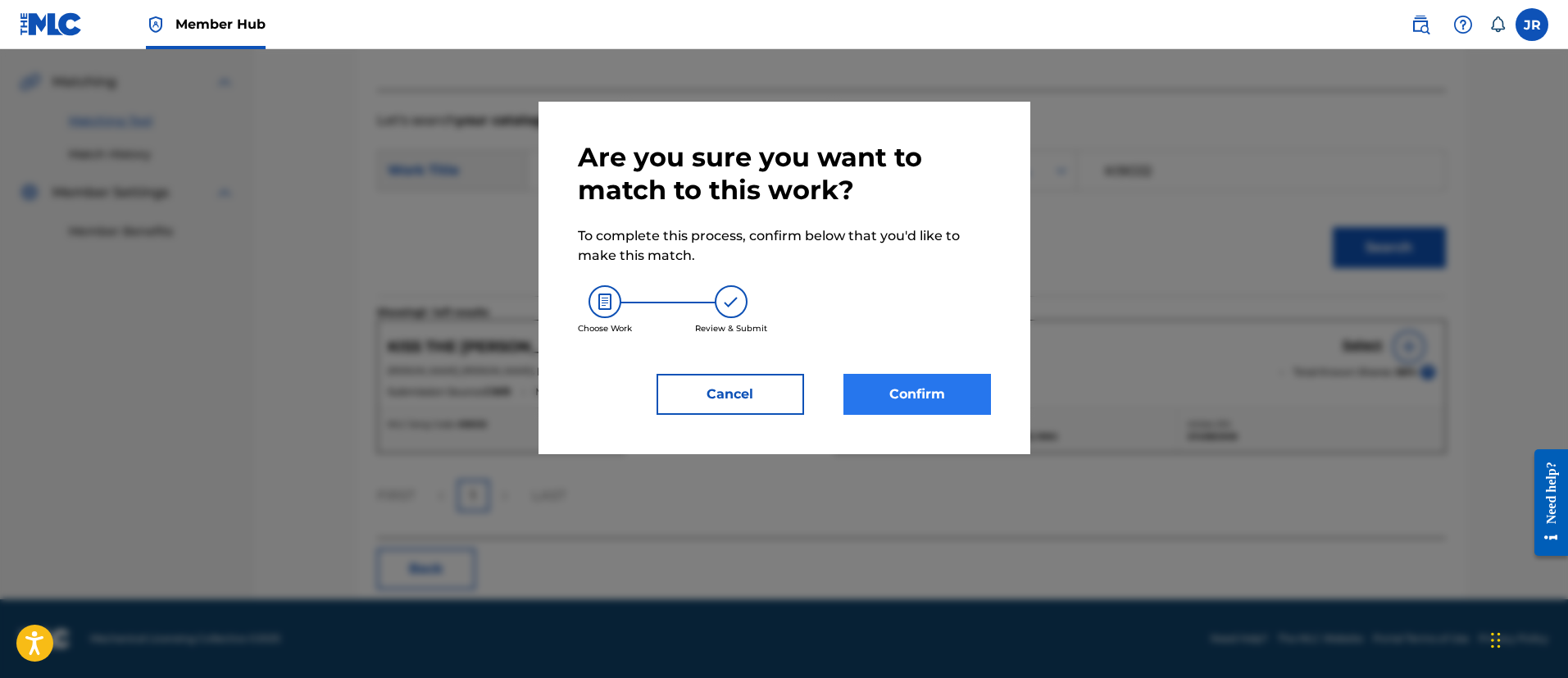
drag, startPoint x: 998, startPoint y: 386, endPoint x: 980, endPoint y: 390, distance: 18.4
click at [995, 386] on div "Are you sure you want to match to this work? To complete this process, confirm …" at bounding box center [784, 278] width 492 height 352
click at [944, 395] on button "Confirm" at bounding box center [916, 395] width 148 height 41
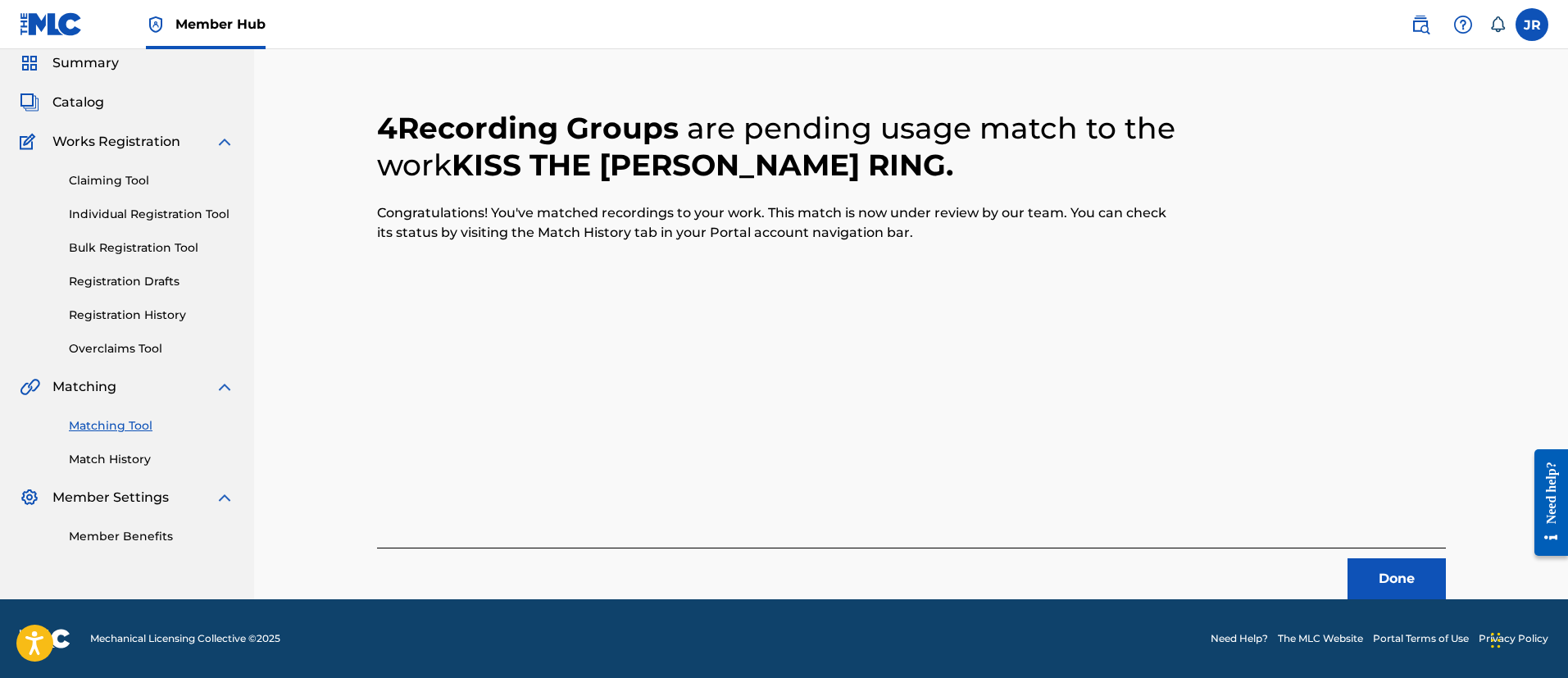
scroll to position [61, 0]
click at [1070, 368] on div "4 Recording Groups are pending usage match to the work KISS THE ELDEN RING . Co…" at bounding box center [911, 335] width 1068 height 529
click at [1367, 557] on div "Done" at bounding box center [911, 573] width 1068 height 51
click at [1379, 563] on button "Done" at bounding box center [1397, 578] width 99 height 41
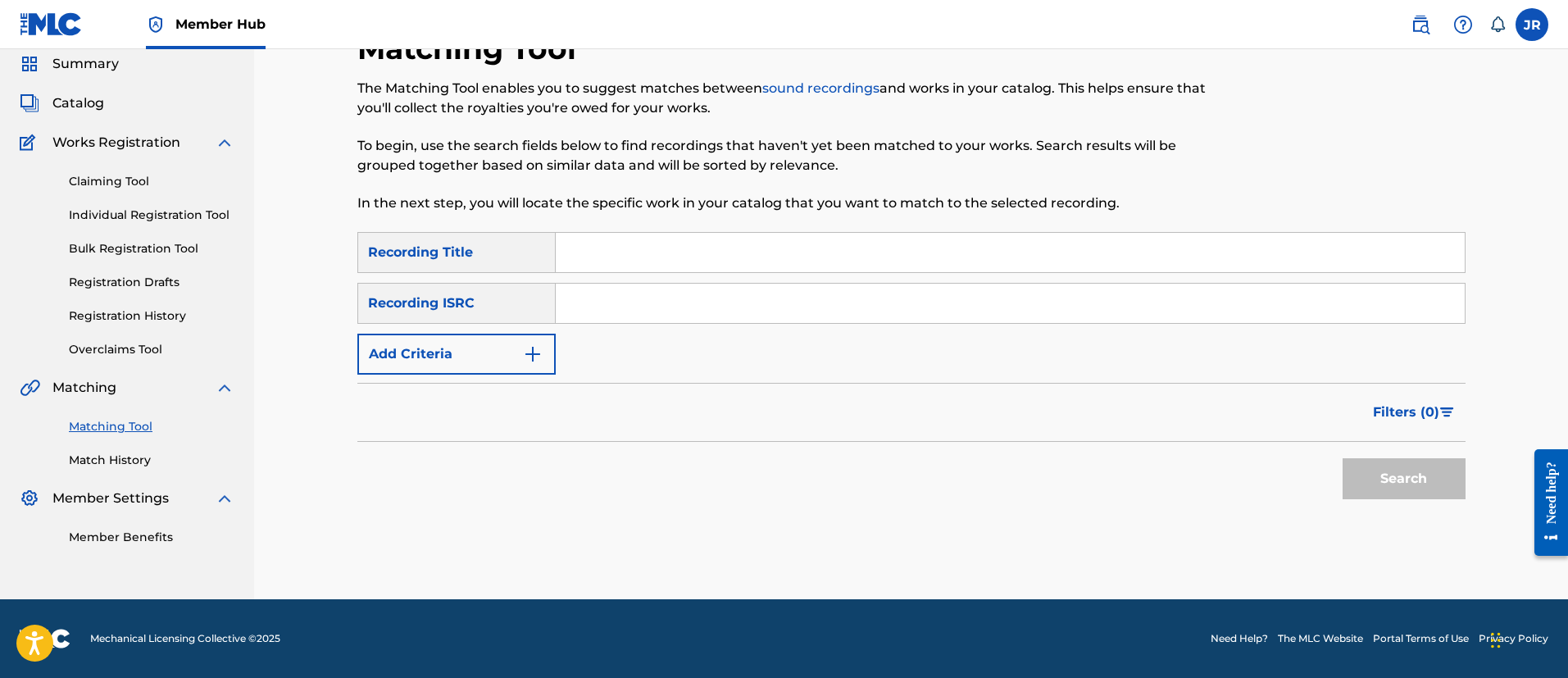
drag, startPoint x: 771, startPoint y: 280, endPoint x: 701, endPoint y: 310, distance: 76.2
click at [769, 279] on div "SearchWithCriteriaebcfaafd-5325-4ae4-ba92-4446ae5d7f6e Recording Title SearchWi…" at bounding box center [912, 303] width 1108 height 142
click at [664, 323] on div "Search Form" at bounding box center [1010, 303] width 910 height 41
click at [675, 314] on input "Search Form" at bounding box center [1010, 303] width 909 height 40
paste input "NL8RL2432146"
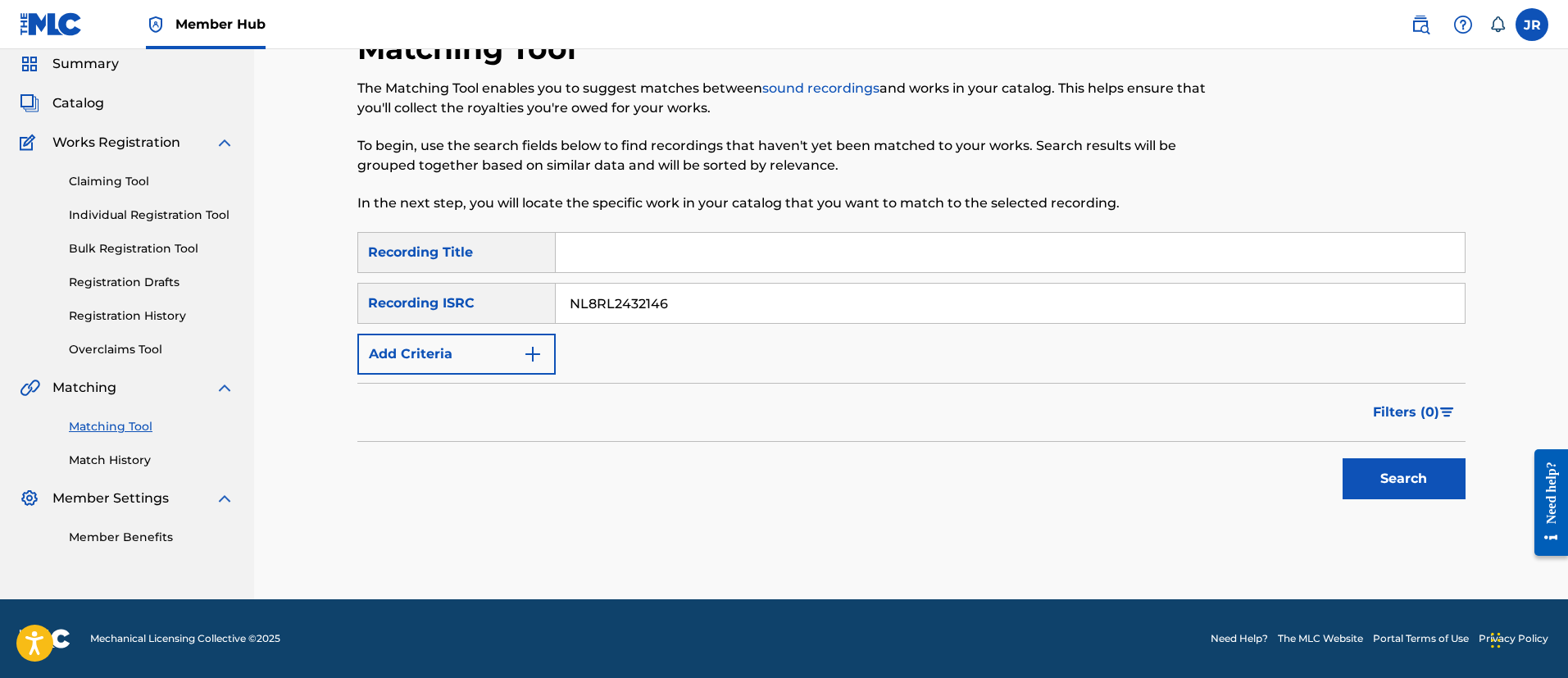
type input "NL8RL2432146"
click at [1342, 458] on button "Search" at bounding box center [1403, 479] width 123 height 41
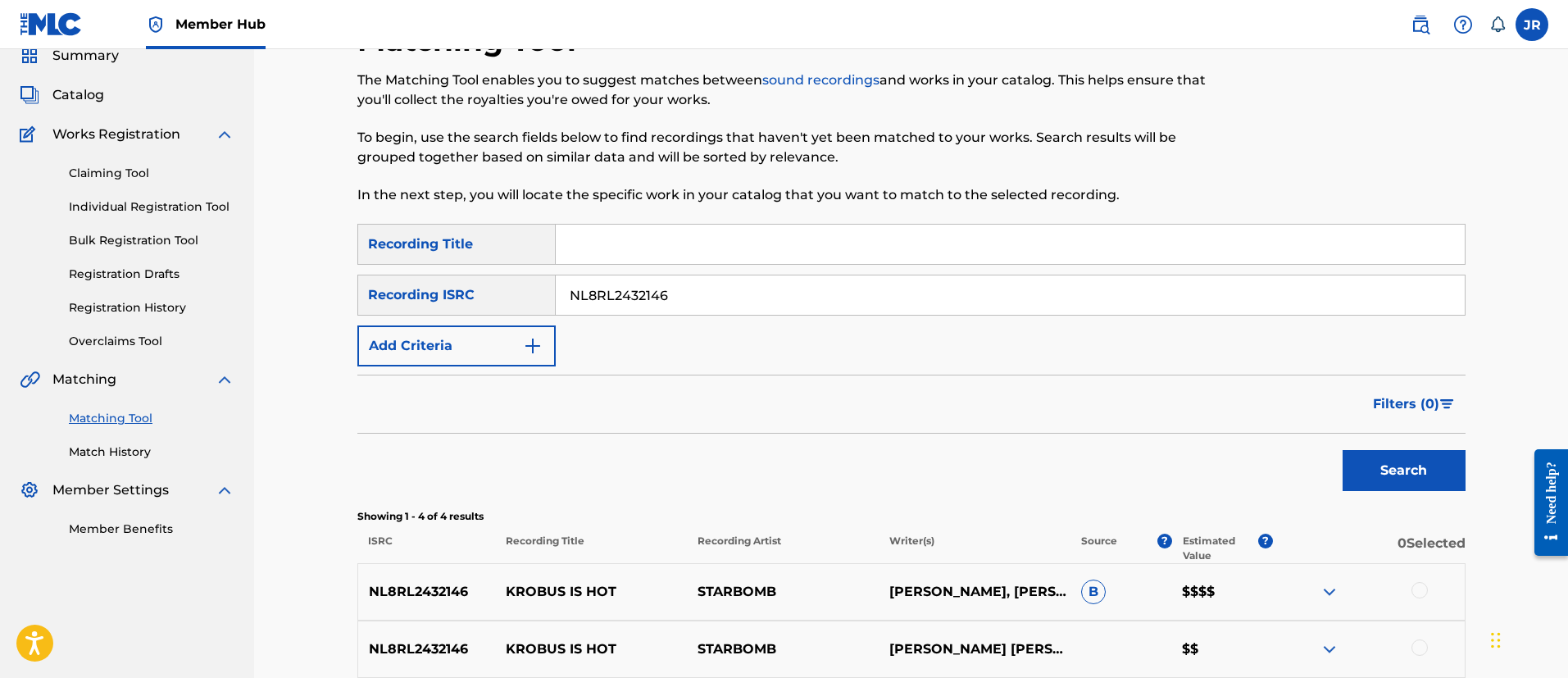
scroll to position [343, 0]
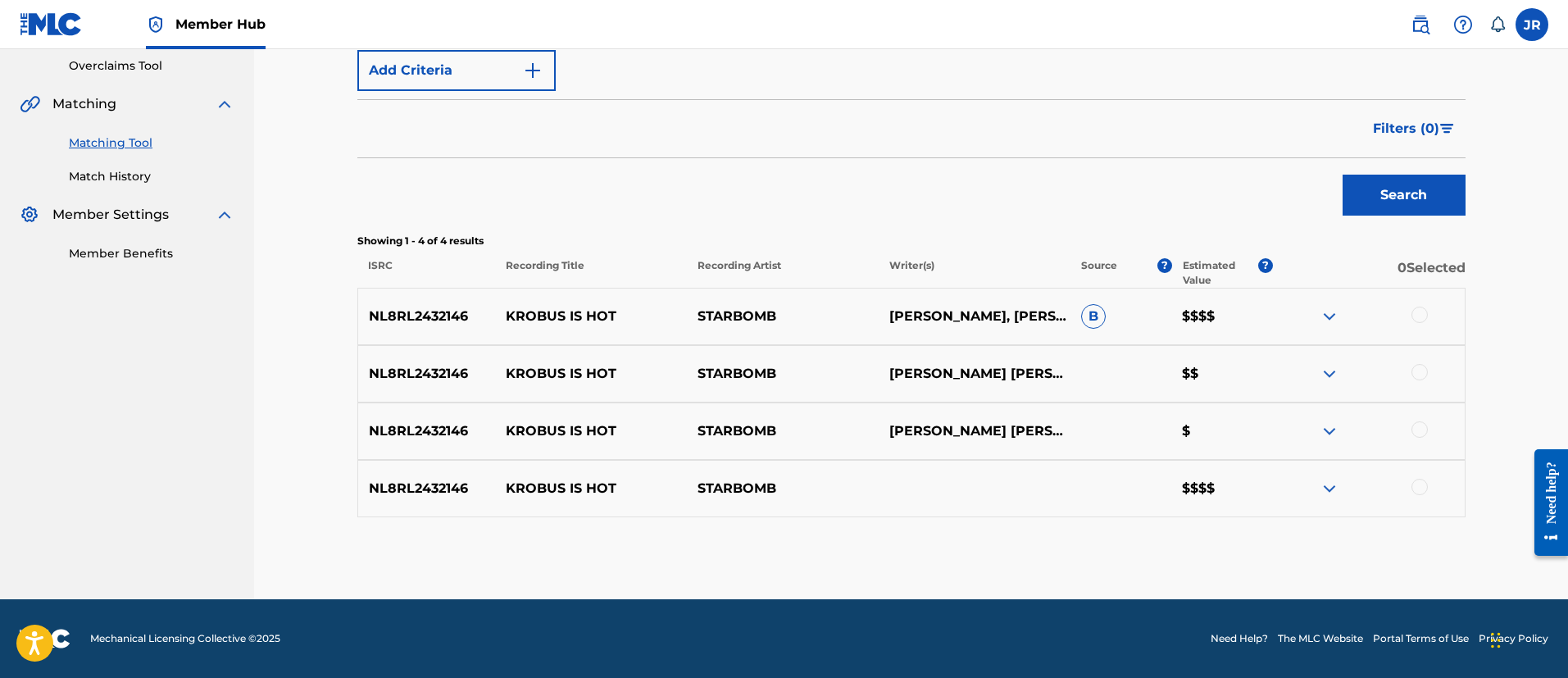
click at [1423, 308] on div at bounding box center [1419, 314] width 16 height 16
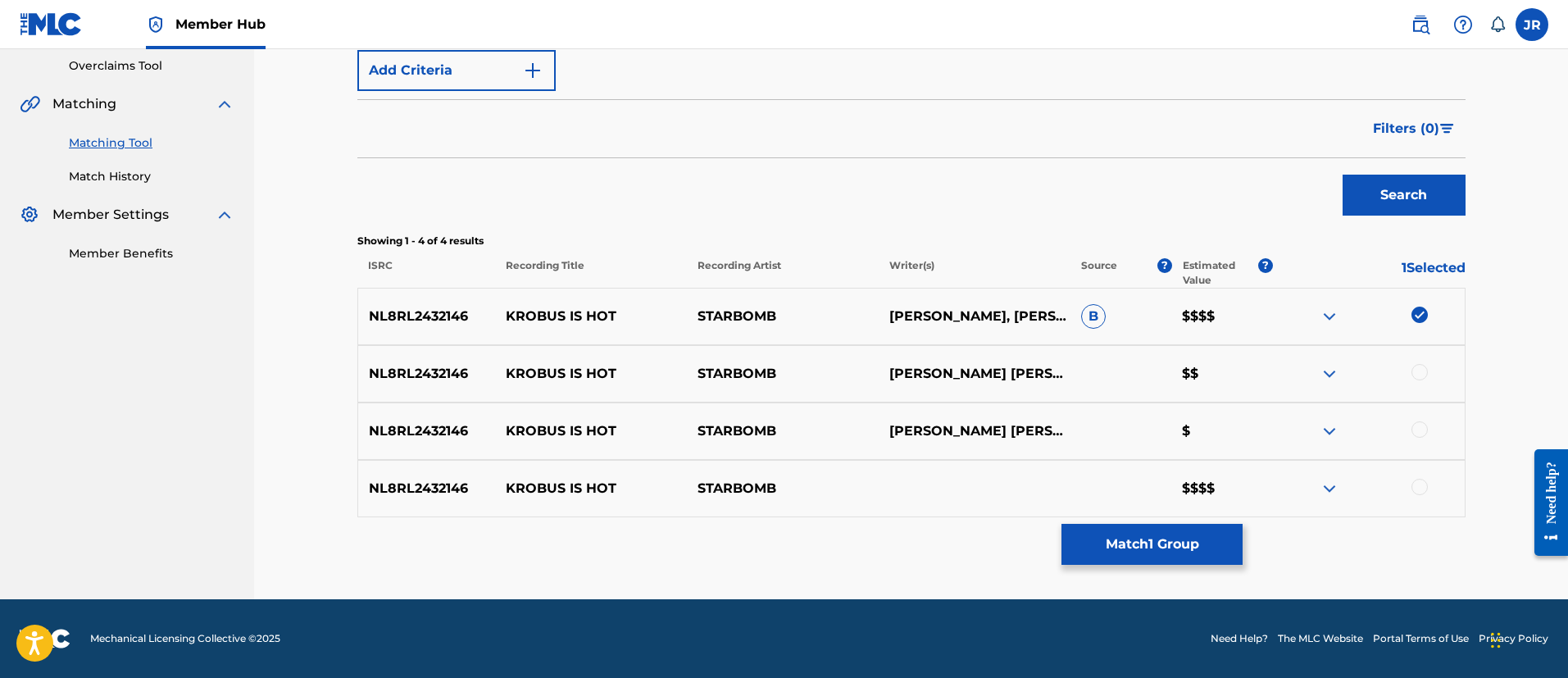
click at [1415, 382] on div at bounding box center [1368, 373] width 191 height 19
click at [1417, 369] on div at bounding box center [1419, 371] width 16 height 16
drag, startPoint x: 1414, startPoint y: 428, endPoint x: 1417, endPoint y: 442, distance: 14.3
click at [1414, 429] on div at bounding box center [1419, 429] width 16 height 16
click at [1418, 481] on div at bounding box center [1419, 486] width 16 height 16
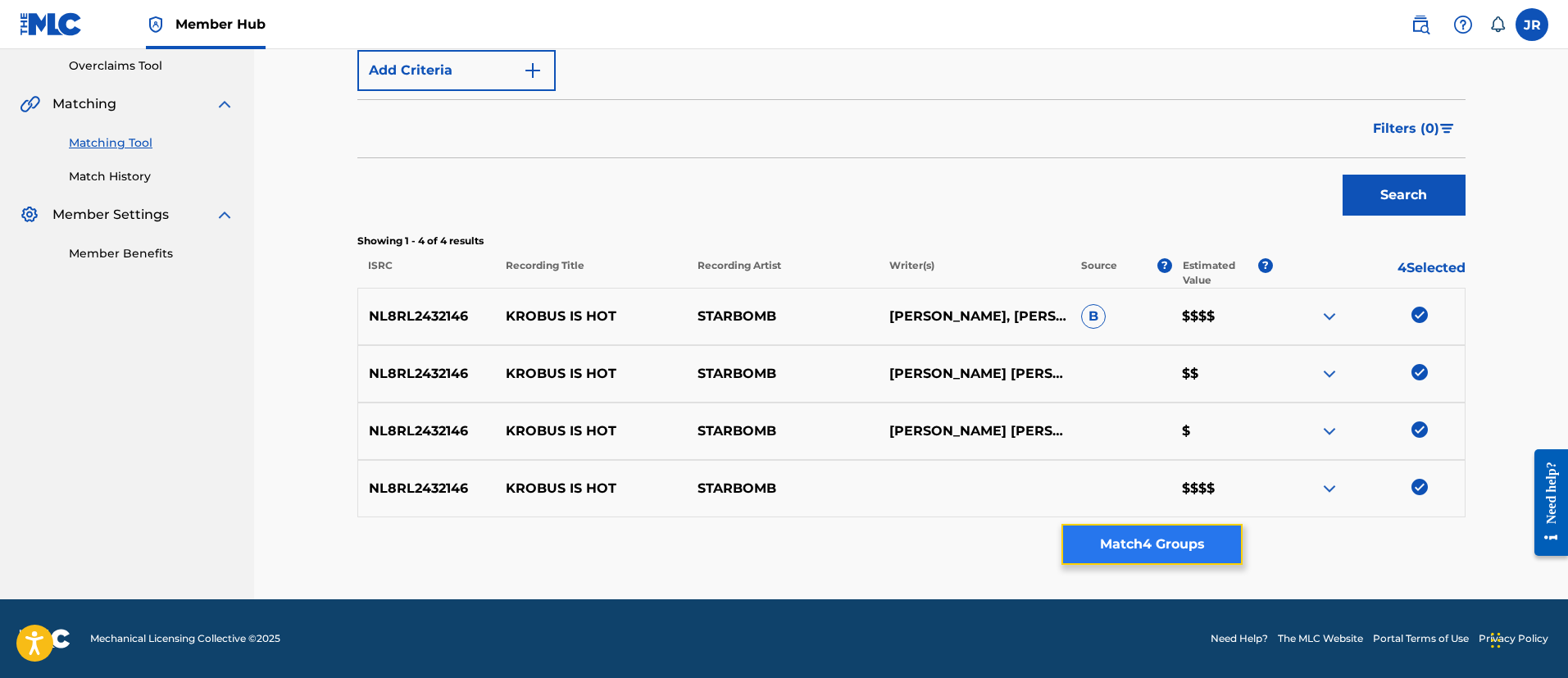
click at [1180, 543] on button "Match 4 Groups" at bounding box center [1151, 545] width 181 height 41
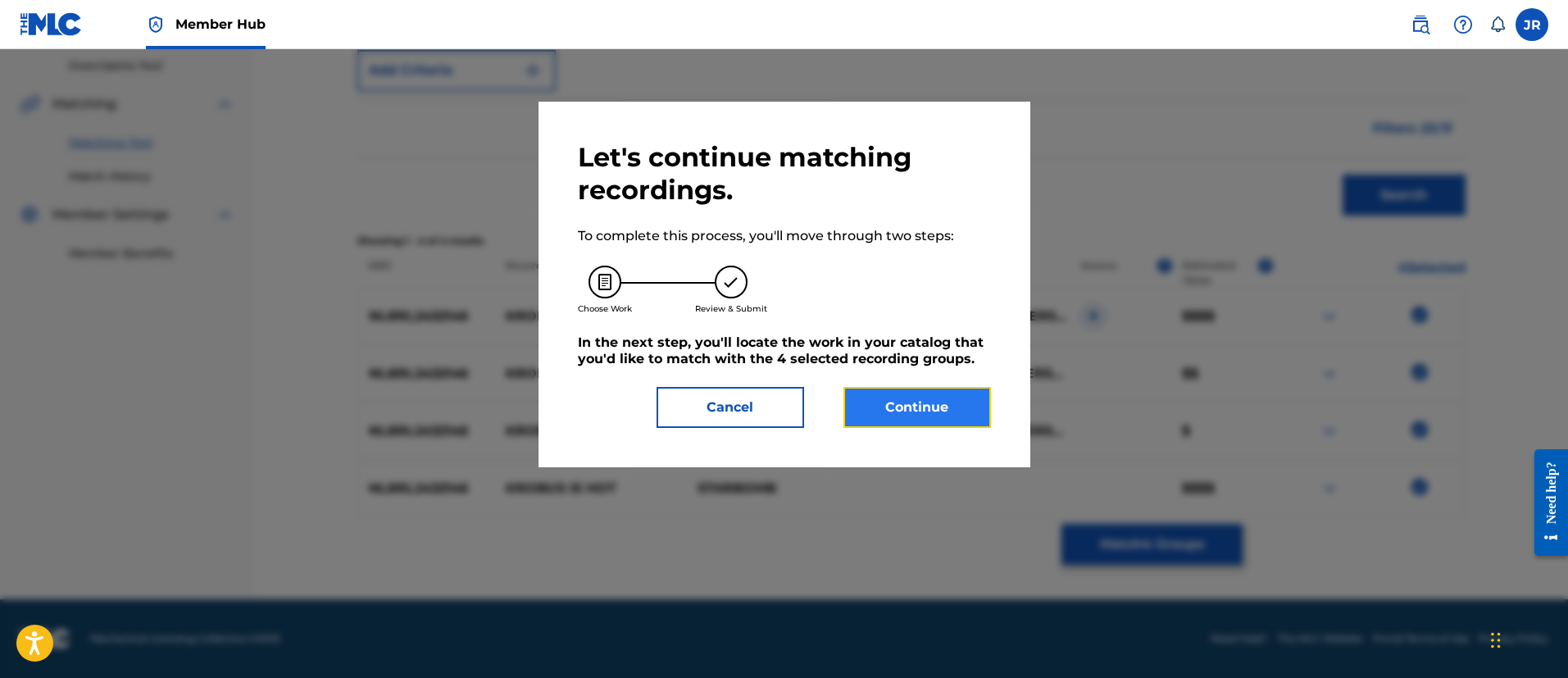
click at [940, 416] on button "Continue" at bounding box center [916, 407] width 148 height 41
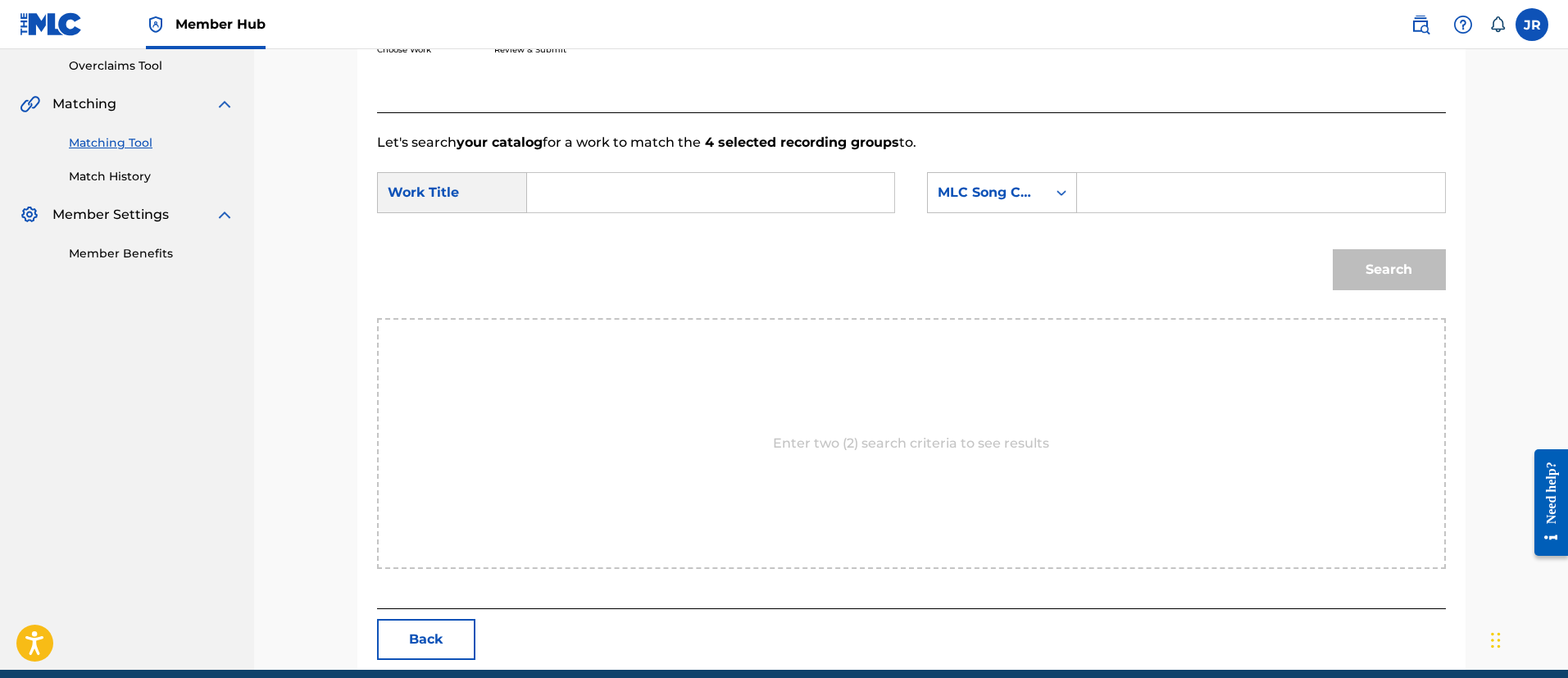
drag, startPoint x: 1088, startPoint y: 182, endPoint x: 1094, endPoint y: 192, distance: 11.7
click at [1091, 188] on div "Search Form" at bounding box center [1261, 192] width 368 height 41
click at [1096, 196] on input "Search Form" at bounding box center [1260, 192] width 339 height 40
paste input "KI9OGX"
type input "KI9OGX"
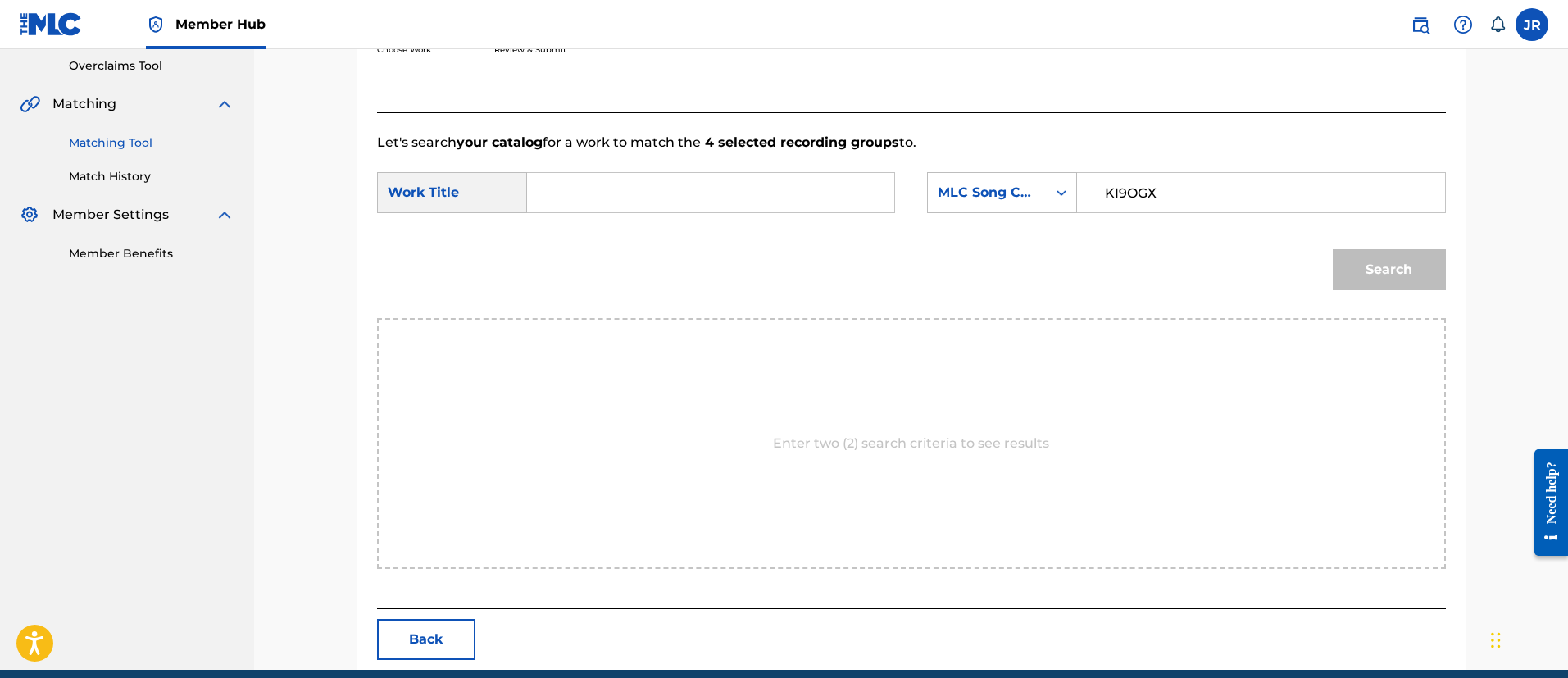
drag, startPoint x: 840, startPoint y: 203, endPoint x: 828, endPoint y: 202, distance: 12.0
click at [828, 202] on input "Search Form" at bounding box center [710, 192] width 339 height 40
click at [729, 180] on input "Search Form" at bounding box center [710, 192] width 339 height 40
type input "krobus"
click at [1332, 250] on button "Search" at bounding box center [1388, 270] width 113 height 41
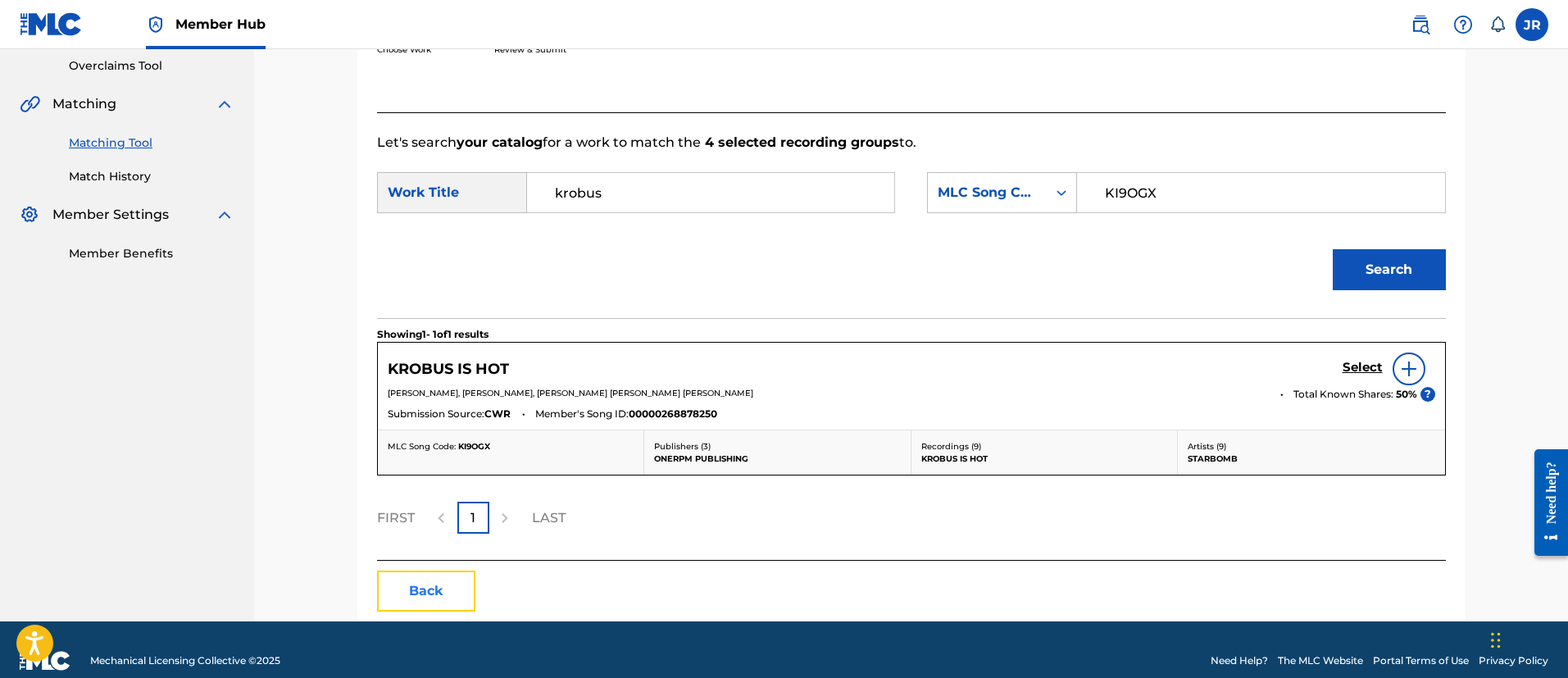
click at [427, 594] on button "Back" at bounding box center [426, 591] width 99 height 41
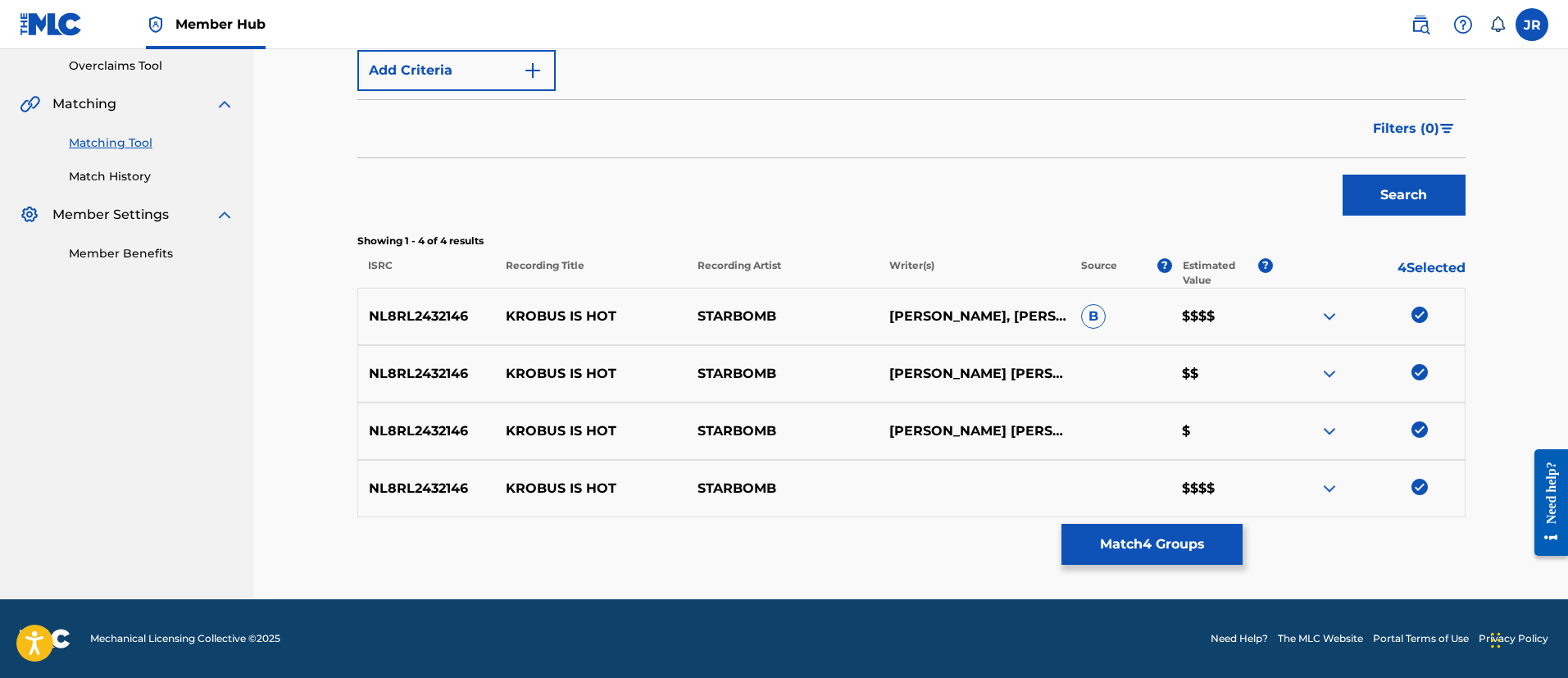
drag, startPoint x: 1057, startPoint y: 469, endPoint x: 1069, endPoint y: 480, distance: 16.3
click at [1059, 473] on div "NL8RL2432146 KROBUS IS HOT STARBOMB $$$$" at bounding box center [912, 488] width 1108 height 57
click at [1132, 532] on button "Match 4 Groups" at bounding box center [1151, 545] width 181 height 41
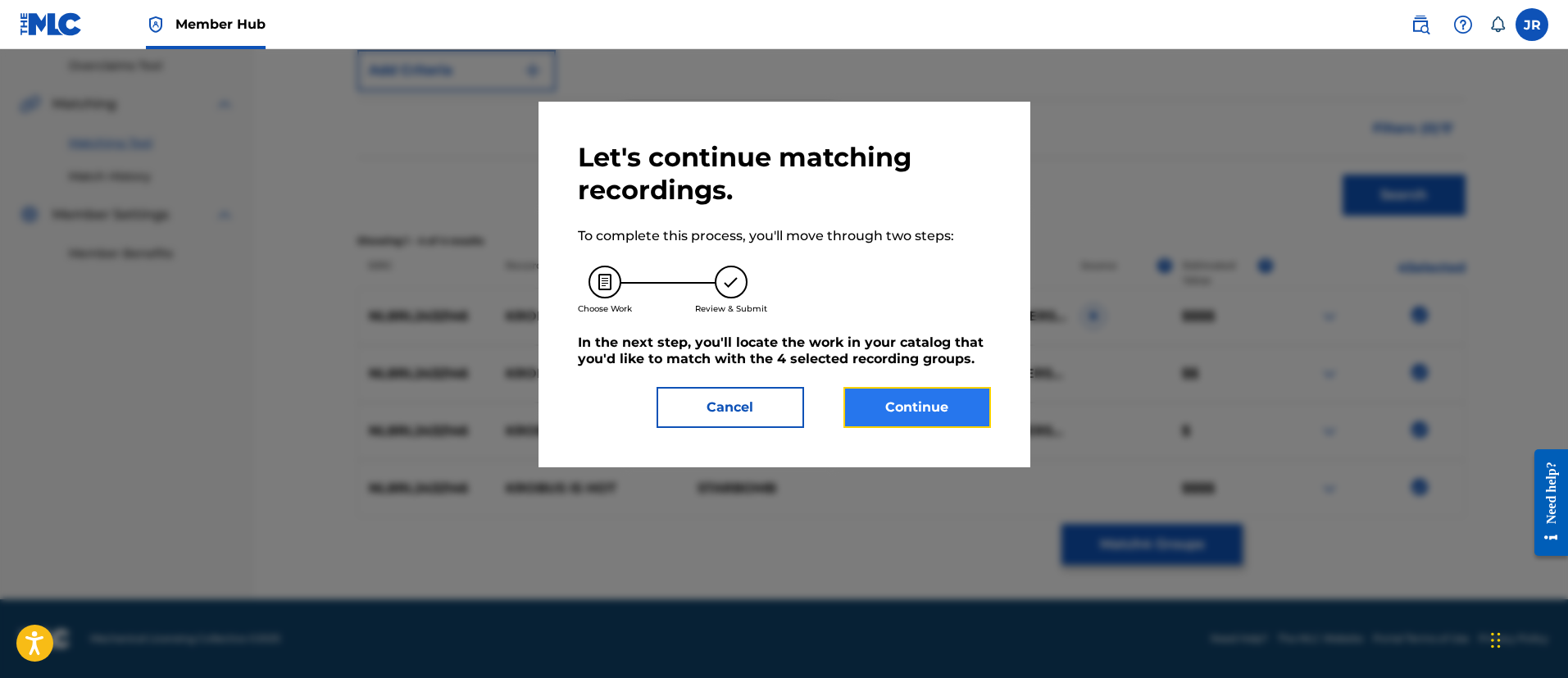
click at [959, 401] on button "Continue" at bounding box center [916, 407] width 148 height 41
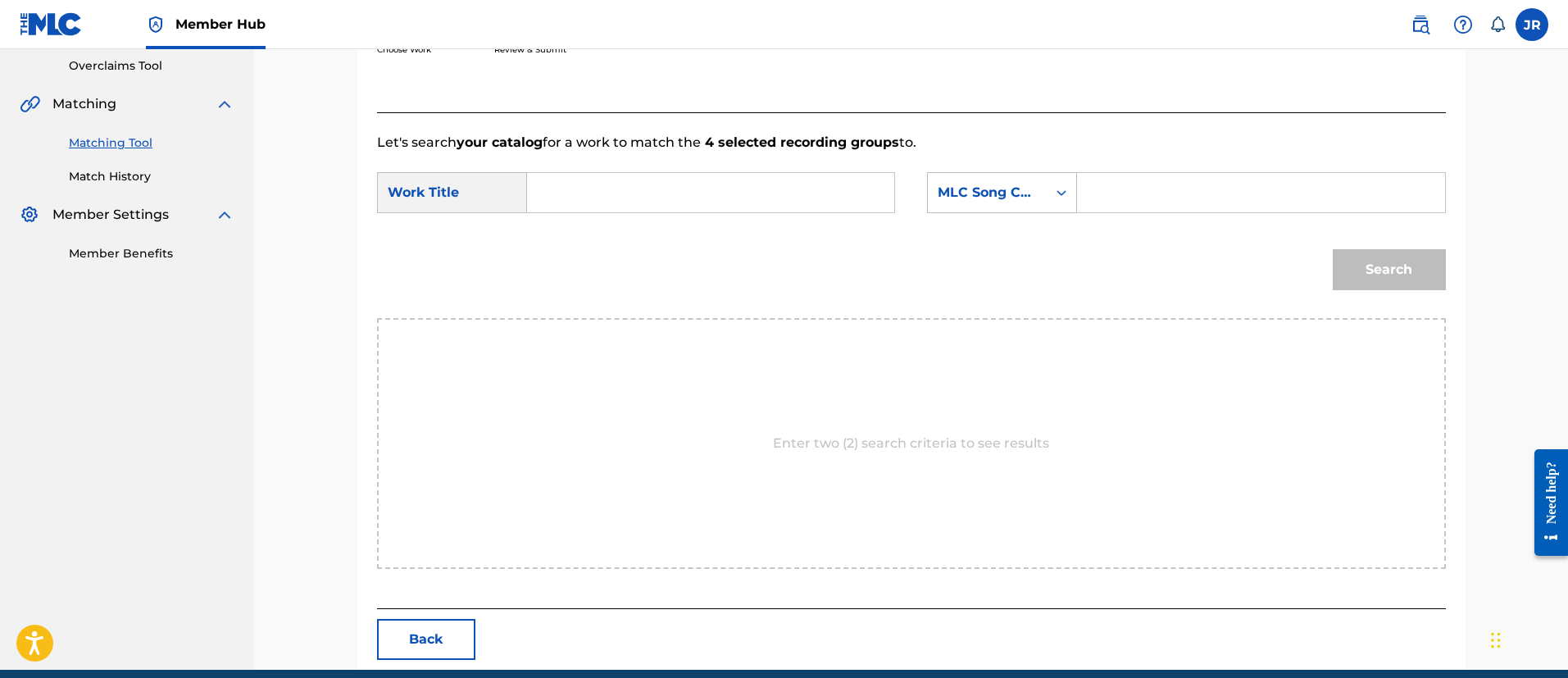
click at [1163, 183] on input "Search Form" at bounding box center [1260, 192] width 339 height 40
paste input "KI9OGX"
type input "KI9OGX"
drag, startPoint x: 826, startPoint y: 163, endPoint x: 795, endPoint y: 174, distance: 32.9
click at [797, 172] on form "SearchWithCriteria28329961-9039-49aa-93d2-5c09c311f448 Work Title SearchWithCri…" at bounding box center [911, 235] width 1068 height 165
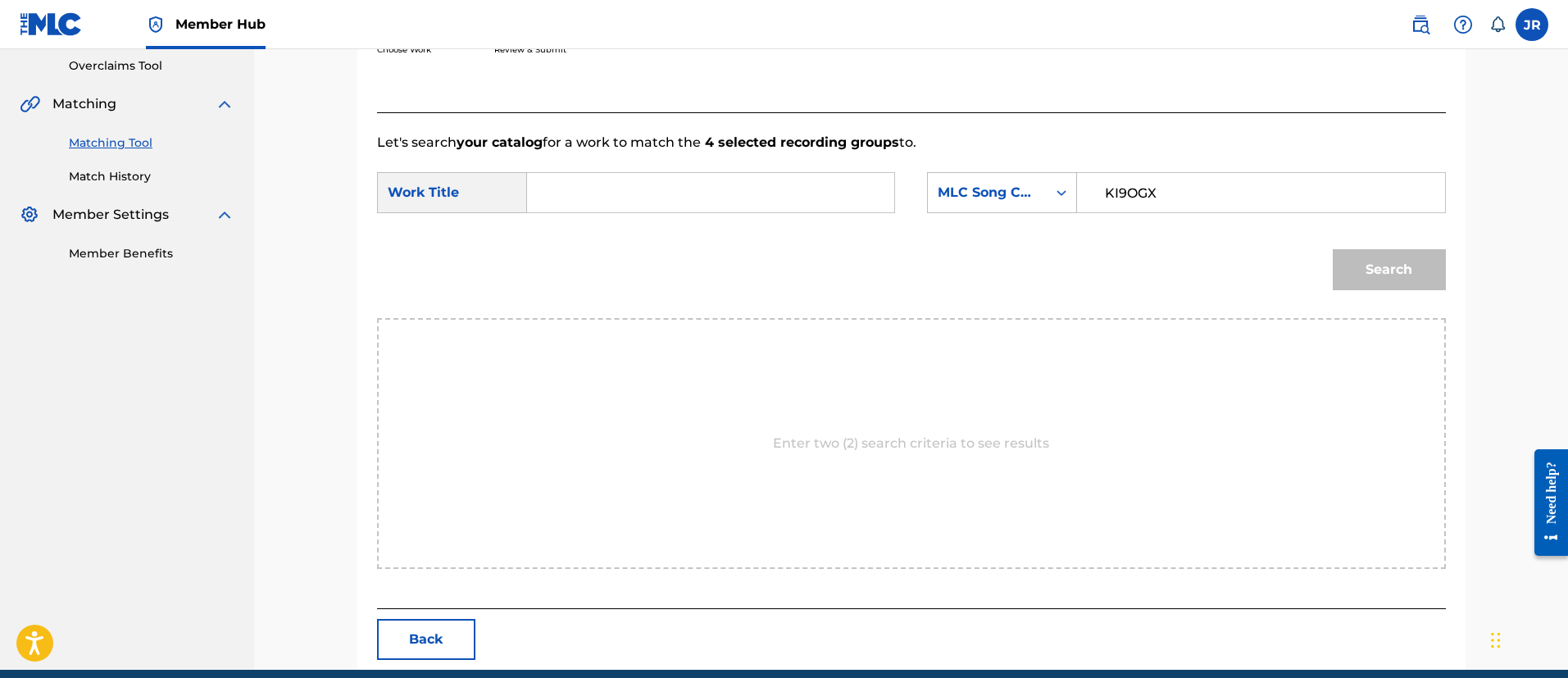
drag, startPoint x: 740, startPoint y: 196, endPoint x: 726, endPoint y: 201, distance: 14.9
click at [727, 201] on input "Search Form" at bounding box center [710, 192] width 339 height 40
type input "krobus"
click at [1332, 250] on button "Search" at bounding box center [1388, 270] width 113 height 41
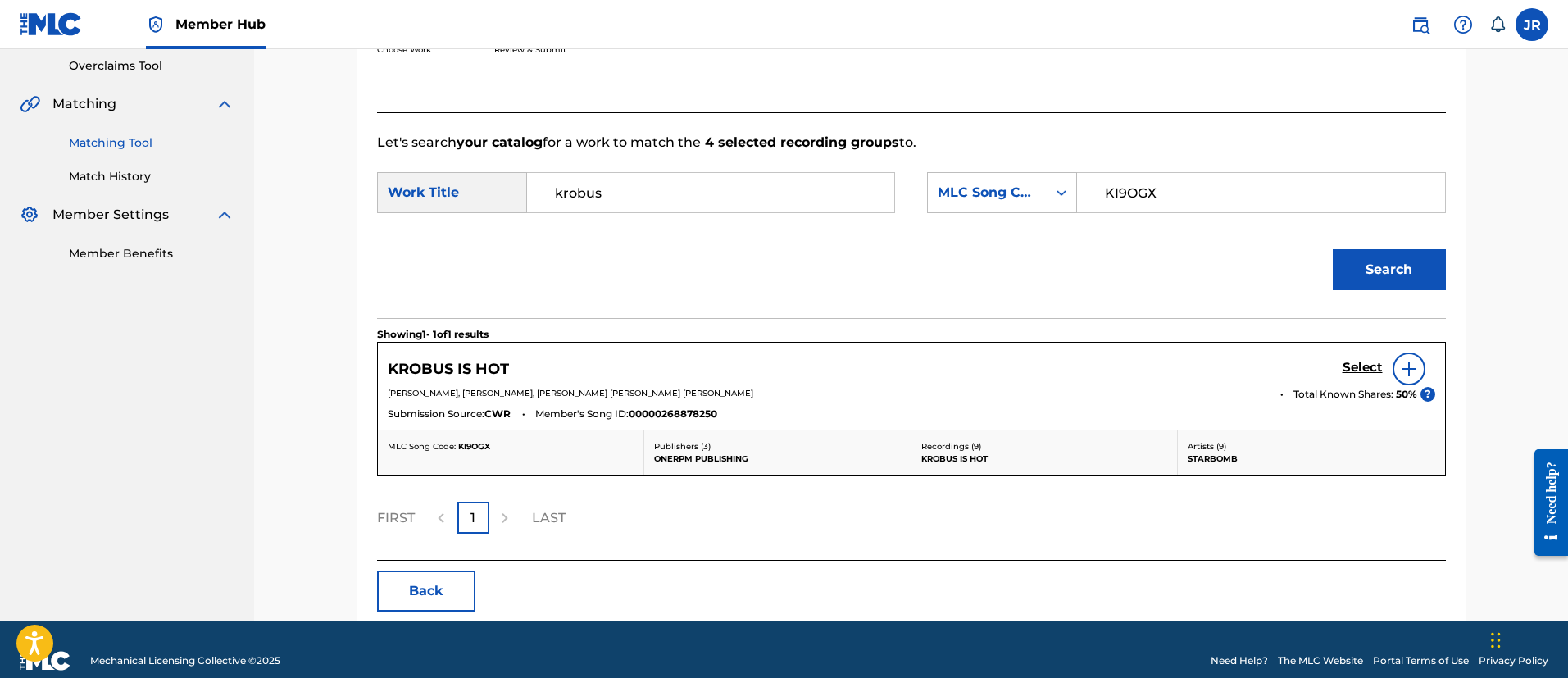
click at [1338, 373] on div "KROBUS IS HOT Select" at bounding box center [911, 368] width 1047 height 33
click at [1350, 366] on h5 "Select" at bounding box center [1362, 368] width 41 height 15
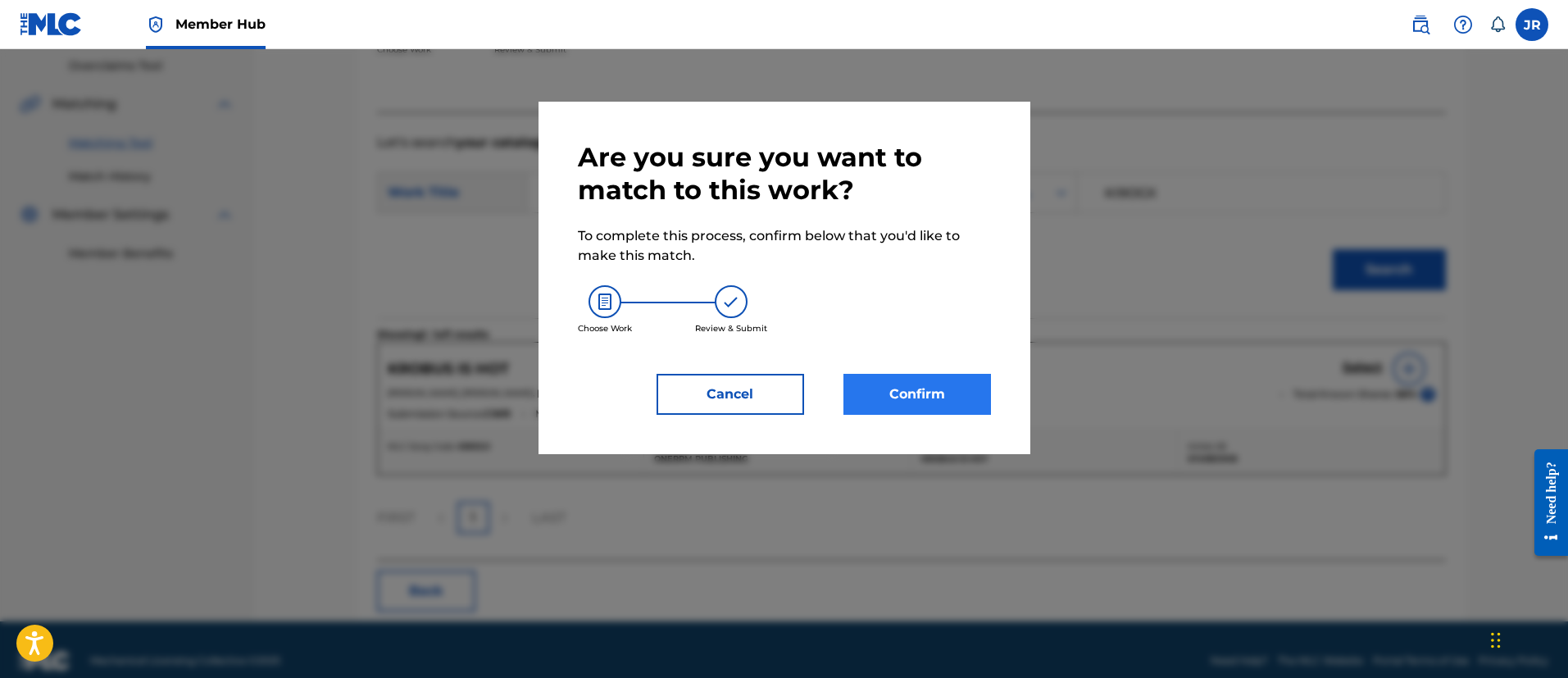
drag, startPoint x: 987, startPoint y: 429, endPoint x: 965, endPoint y: 413, distance: 27.2
click at [984, 427] on div "Are you sure you want to match to this work? To complete this process, confirm …" at bounding box center [784, 278] width 492 height 352
click at [962, 409] on button "Confirm" at bounding box center [916, 395] width 148 height 41
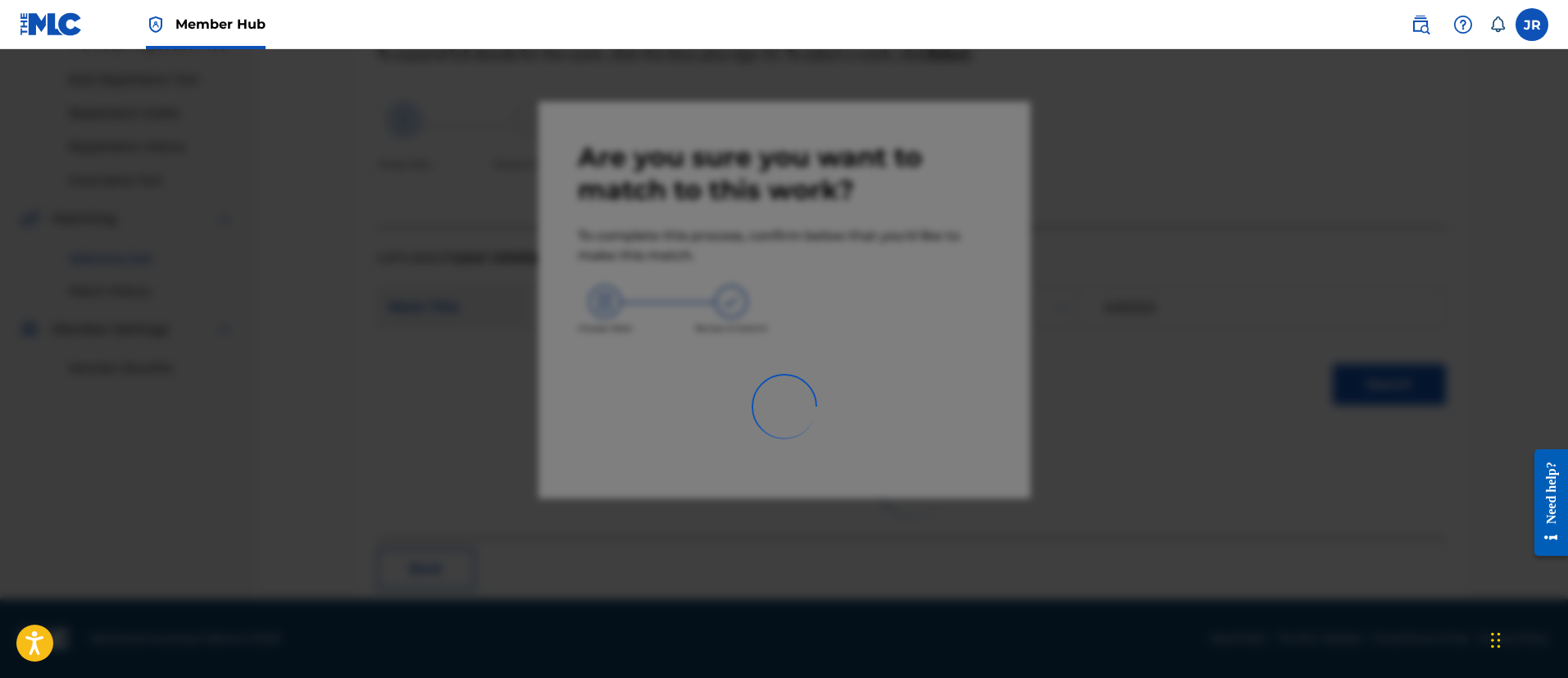
scroll to position [61, 0]
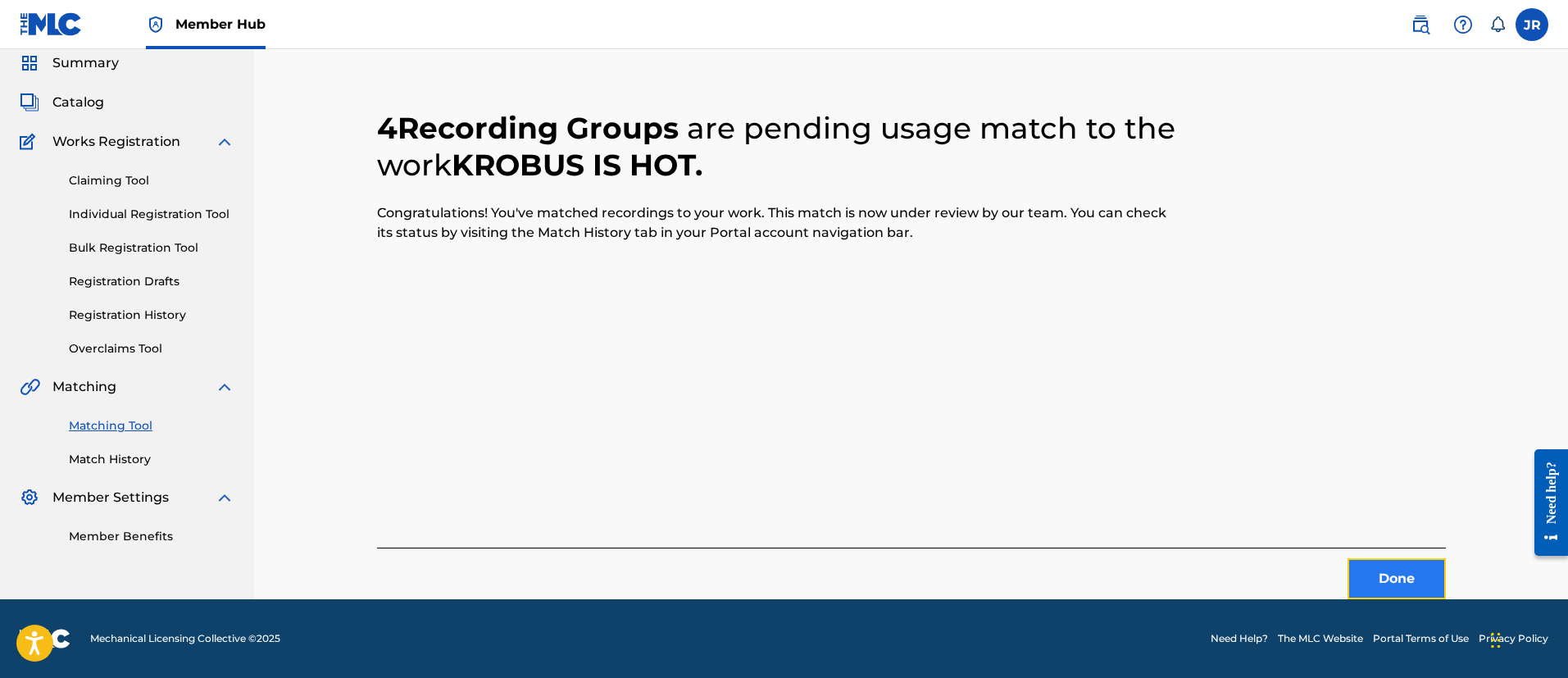
click at [1385, 576] on button "Done" at bounding box center [1397, 578] width 99 height 41
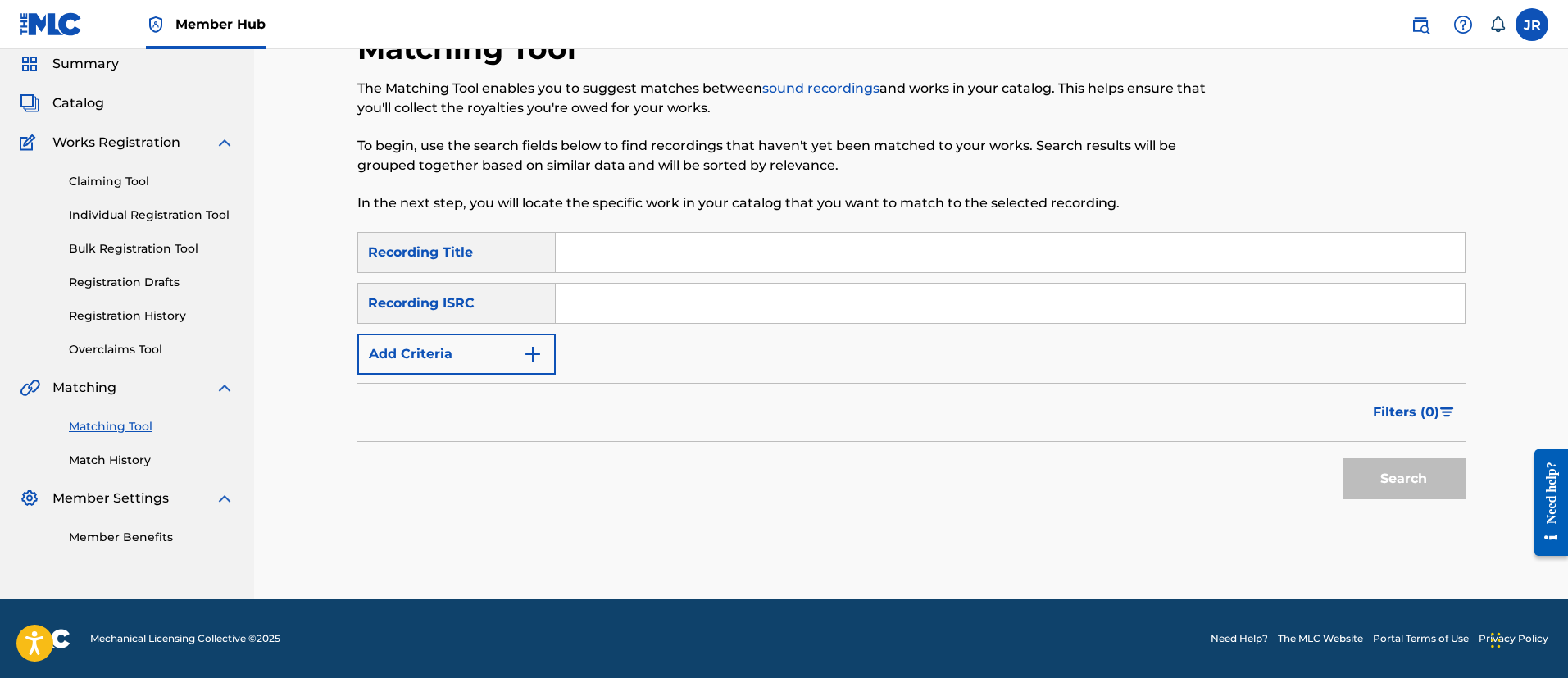
click at [616, 306] on input "Search Form" at bounding box center [1010, 303] width 909 height 40
paste input "QZTPX2383458"
type input "QZTPX2383458"
click at [1342, 458] on button "Search" at bounding box center [1403, 479] width 123 height 41
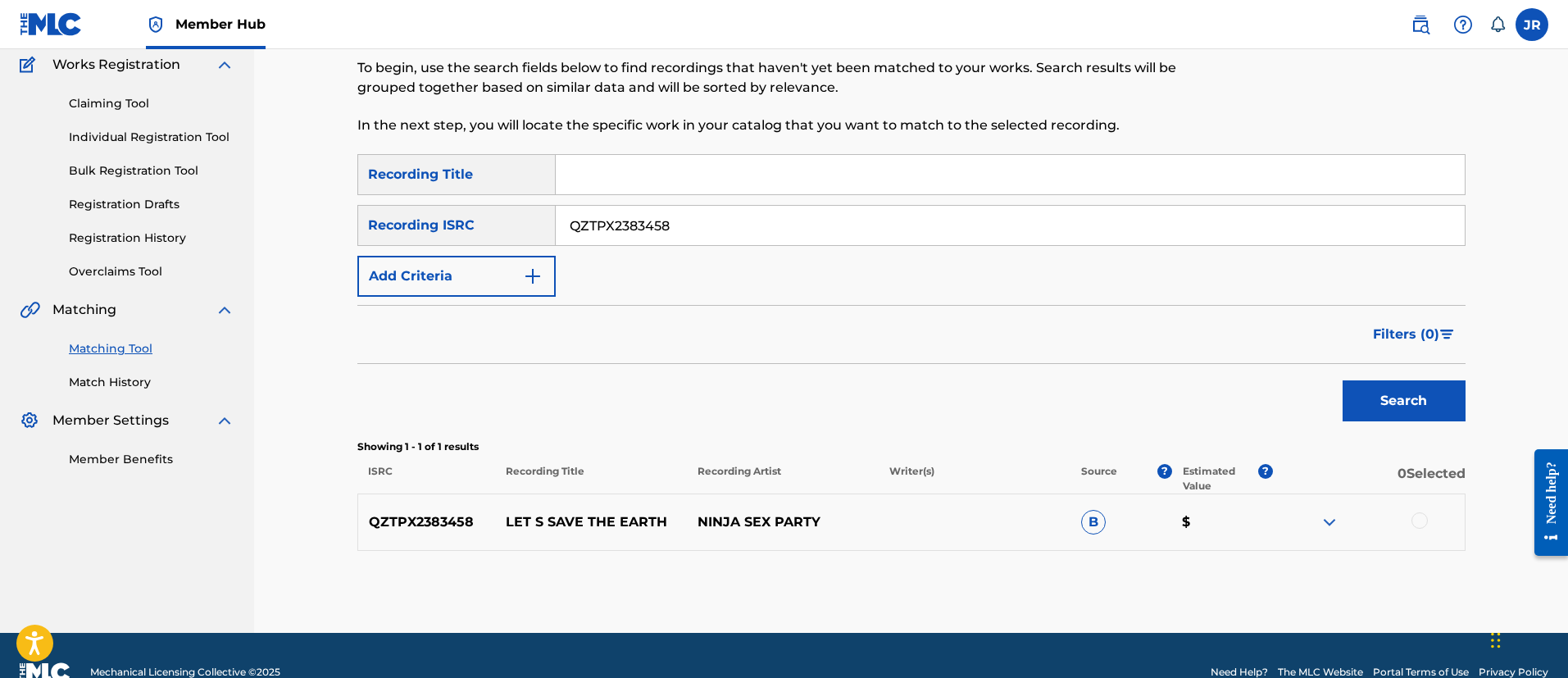
scroll to position [171, 0]
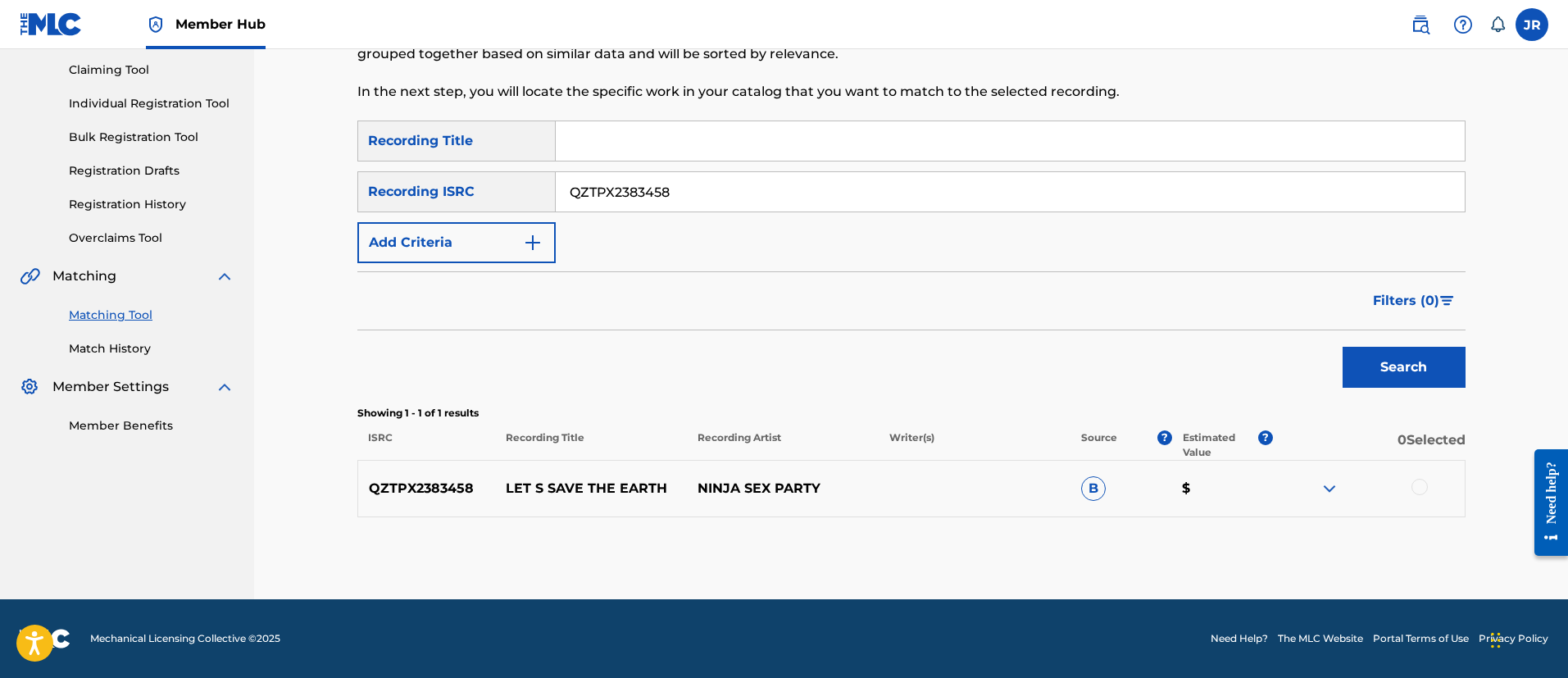
drag, startPoint x: 1358, startPoint y: 506, endPoint x: 1396, endPoint y: 498, distance: 38.8
click at [1375, 504] on div "QZTPX2383458 LET S SAVE THE EARTH NINJA SEX PARTY B $" at bounding box center [912, 488] width 1108 height 57
click at [1407, 492] on div at bounding box center [1368, 488] width 191 height 19
click at [1435, 486] on div at bounding box center [1368, 488] width 191 height 19
click at [1423, 490] on div at bounding box center [1419, 486] width 16 height 16
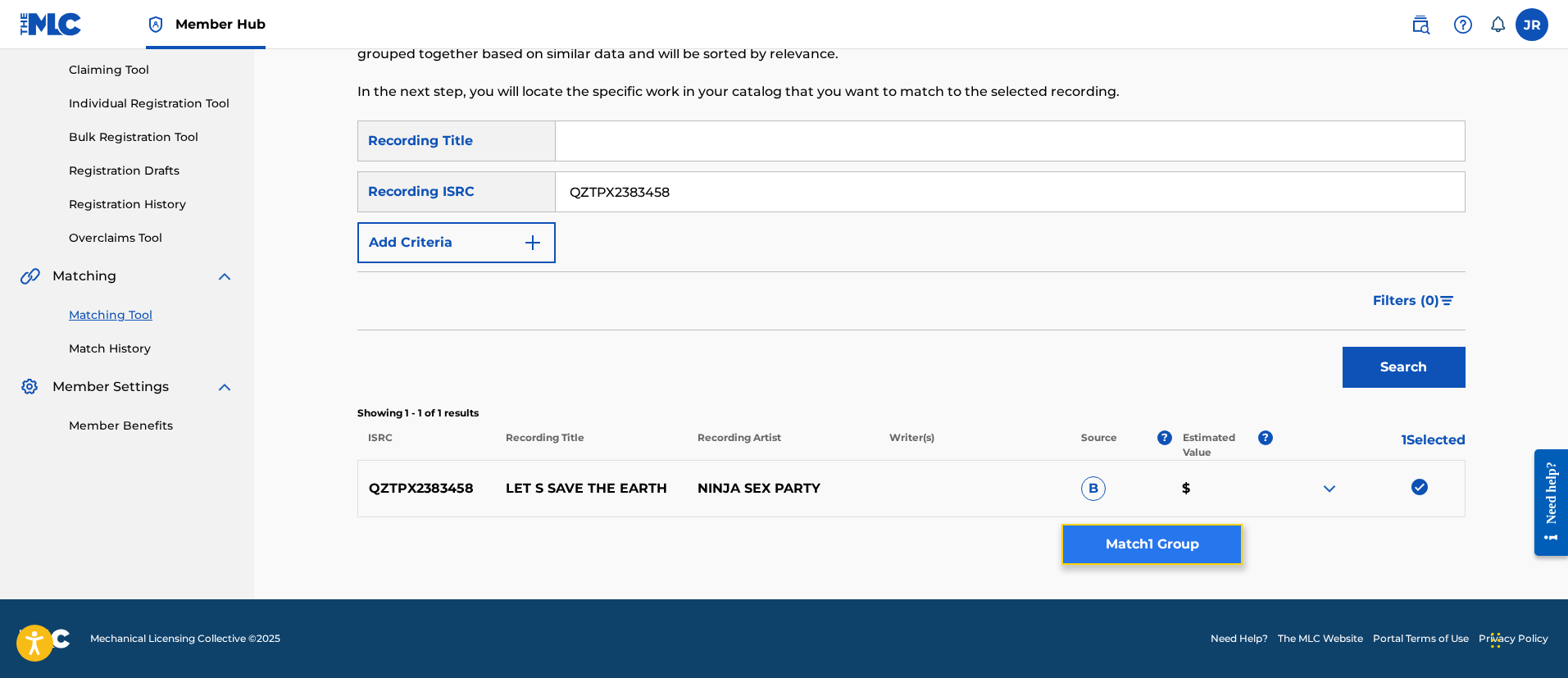
click at [1221, 536] on button "Match 1 Group" at bounding box center [1151, 545] width 181 height 41
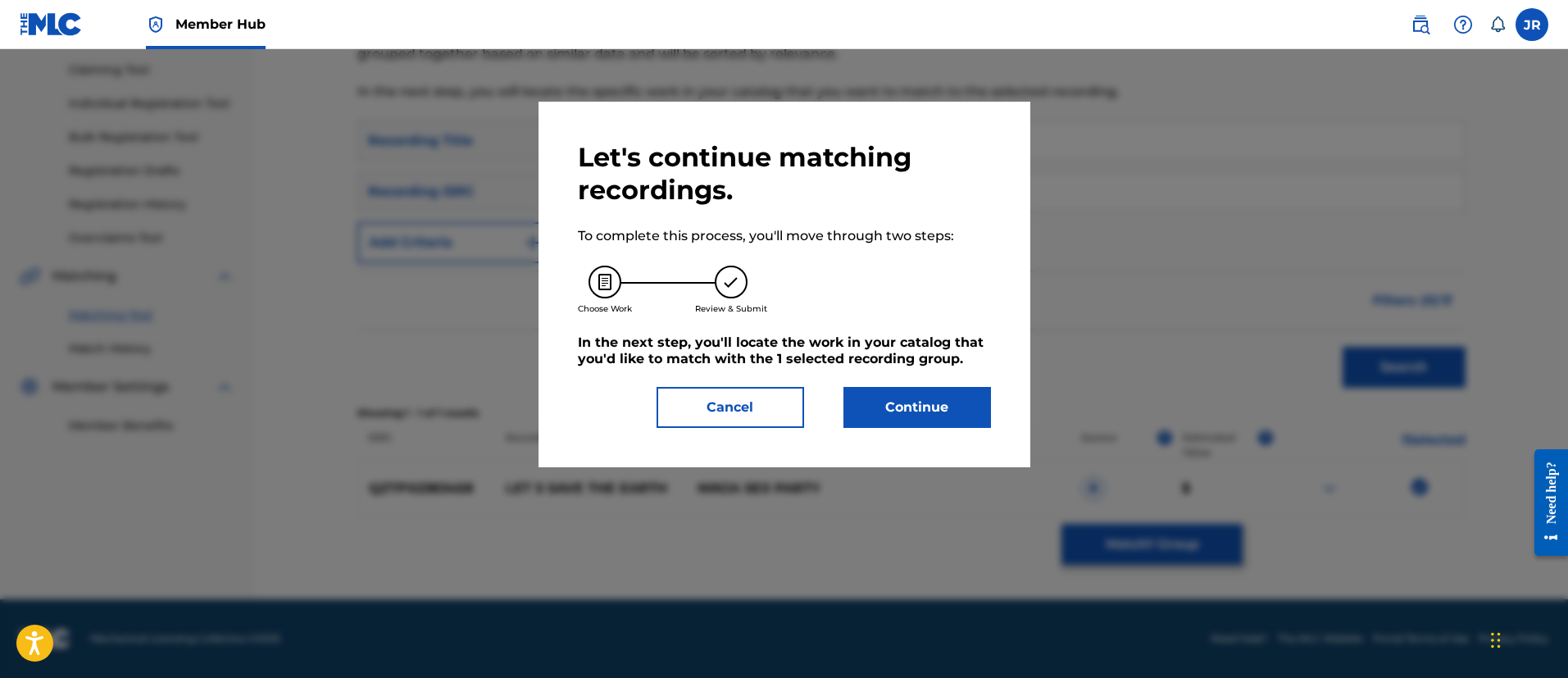
drag, startPoint x: 1054, startPoint y: 455, endPoint x: 977, endPoint y: 432, distance: 80.4
click at [1012, 449] on div "Let's continue matching recordings. To complete this process, you'll move throu…" at bounding box center [784, 364] width 1568 height 629
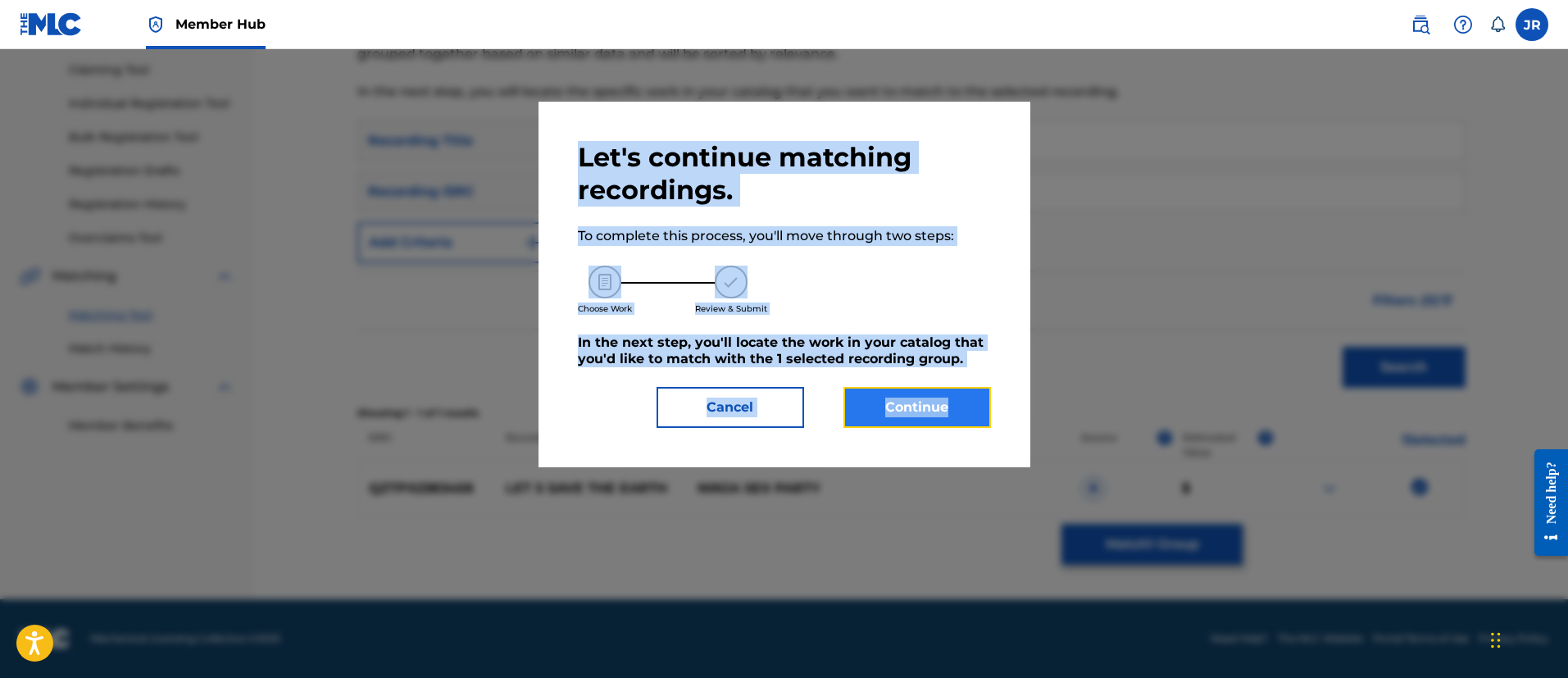
click at [924, 406] on button "Continue" at bounding box center [916, 407] width 148 height 41
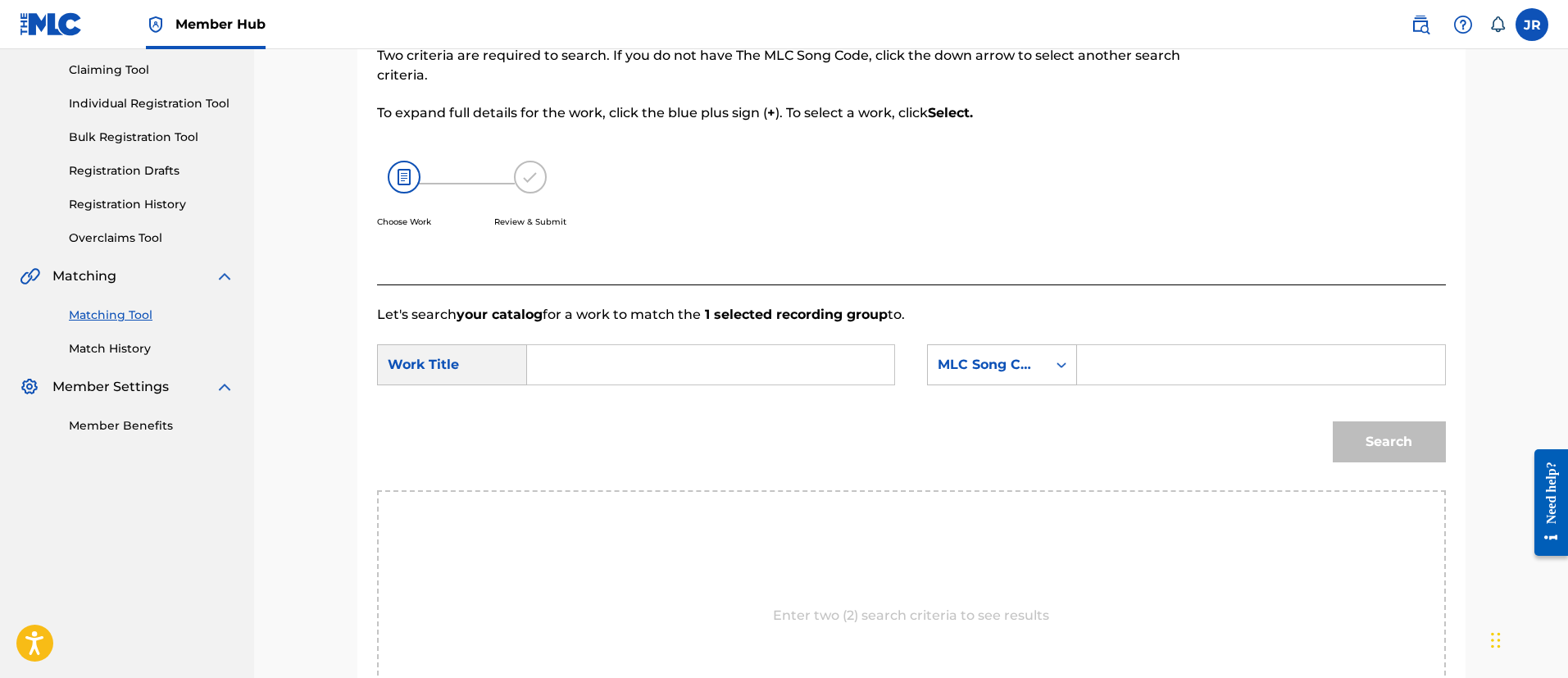
click at [1195, 361] on input "Search Form" at bounding box center [1260, 365] width 339 height 40
paste input "LF2XLH"
type input "LF2XLH"
drag, startPoint x: 830, startPoint y: 305, endPoint x: 719, endPoint y: 350, distance: 119.8
click at [814, 303] on div "Let's search your catalog for a work to match the 1 selected recording group to…" at bounding box center [911, 533] width 1068 height 497
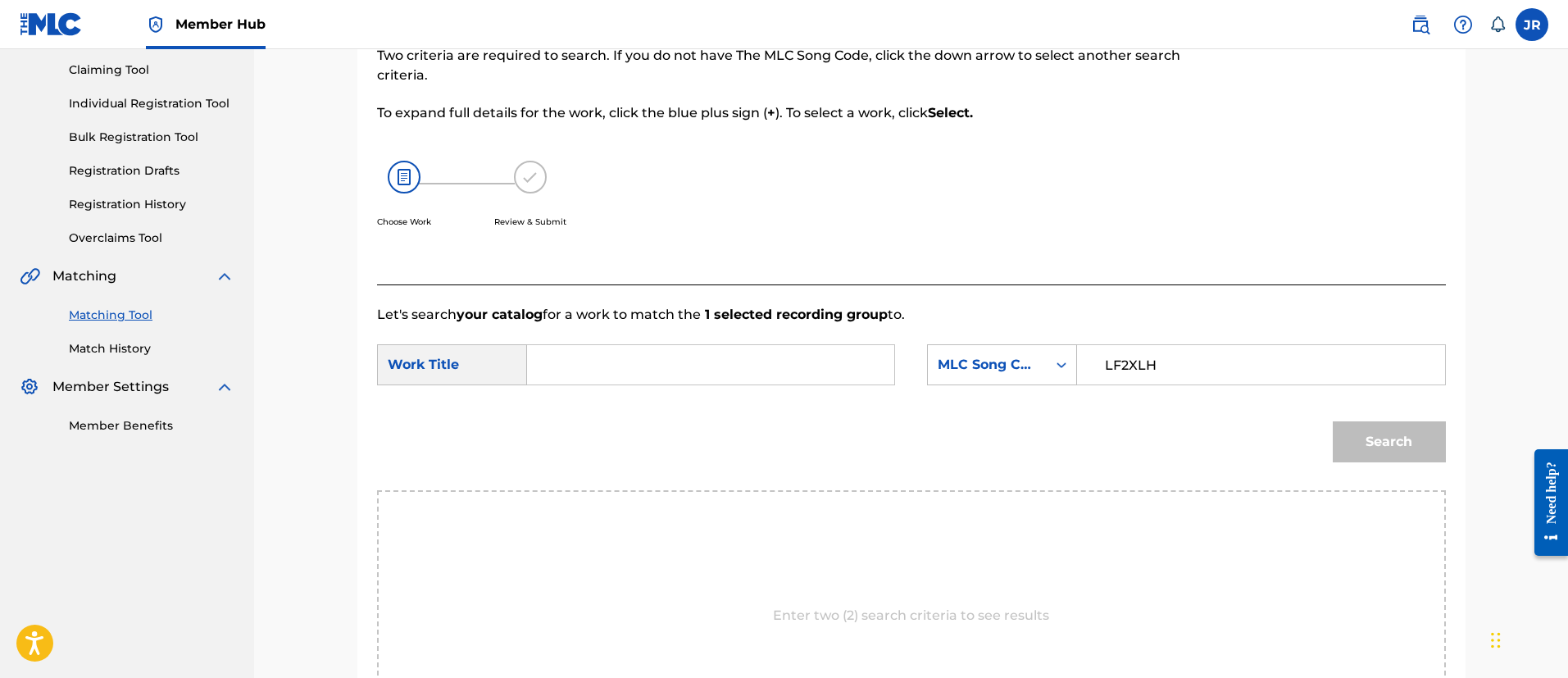
drag, startPoint x: 708, startPoint y: 356, endPoint x: 699, endPoint y: 353, distance: 9.5
click at [707, 359] on input "Search Form" at bounding box center [710, 365] width 339 height 40
click at [1332, 422] on button "Search" at bounding box center [1388, 442] width 113 height 41
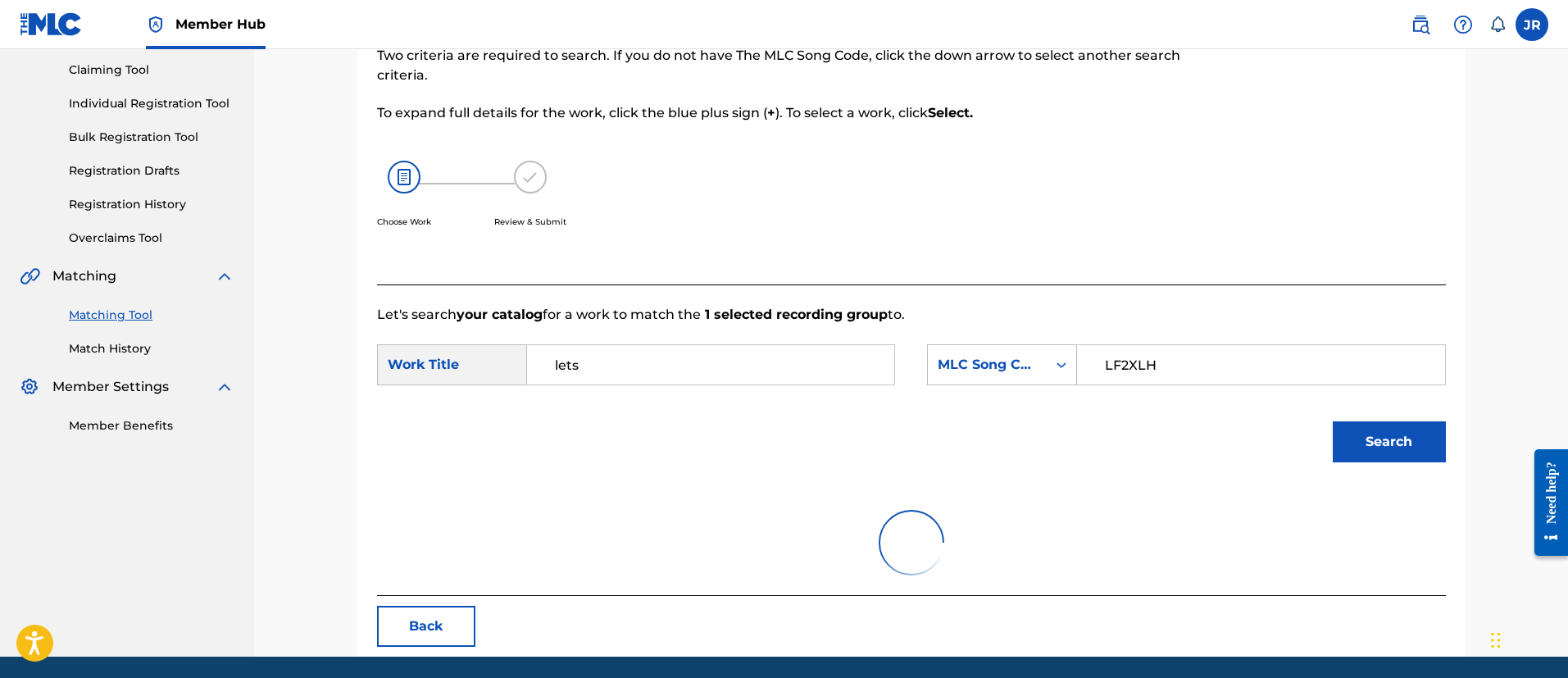
scroll to position [159, 0]
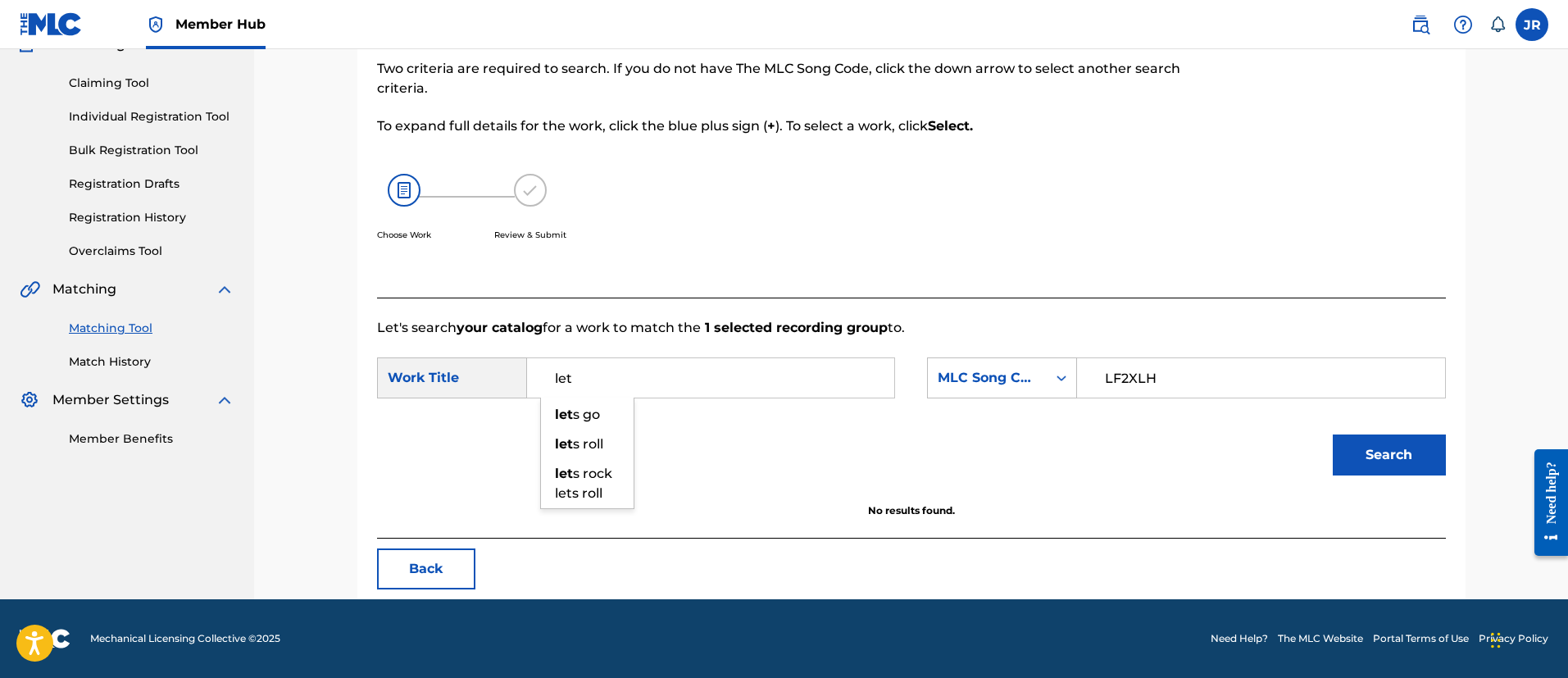
click at [1332, 434] on button "Search" at bounding box center [1388, 455] width 113 height 41
type input "l"
paste input "Let's Save The Earth"
type input "Let's Save The Earth"
click at [1332, 434] on button "Search" at bounding box center [1388, 455] width 113 height 41
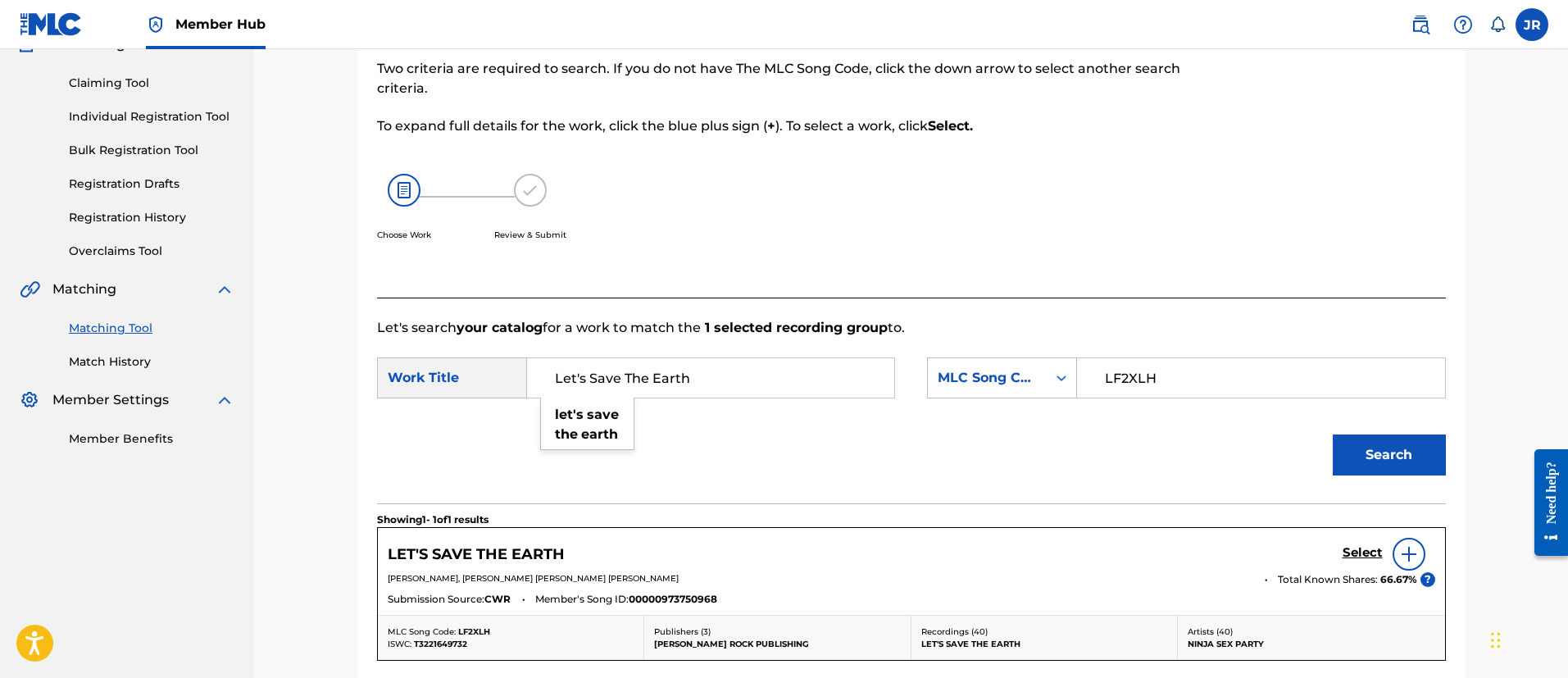
drag, startPoint x: 1094, startPoint y: 525, endPoint x: 1132, endPoint y: 530, distance: 38.3
click at [1095, 525] on section "Showing 1 - 1 of 1 results" at bounding box center [911, 515] width 1068 height 24
click at [1363, 561] on link "Select" at bounding box center [1362, 554] width 41 height 18
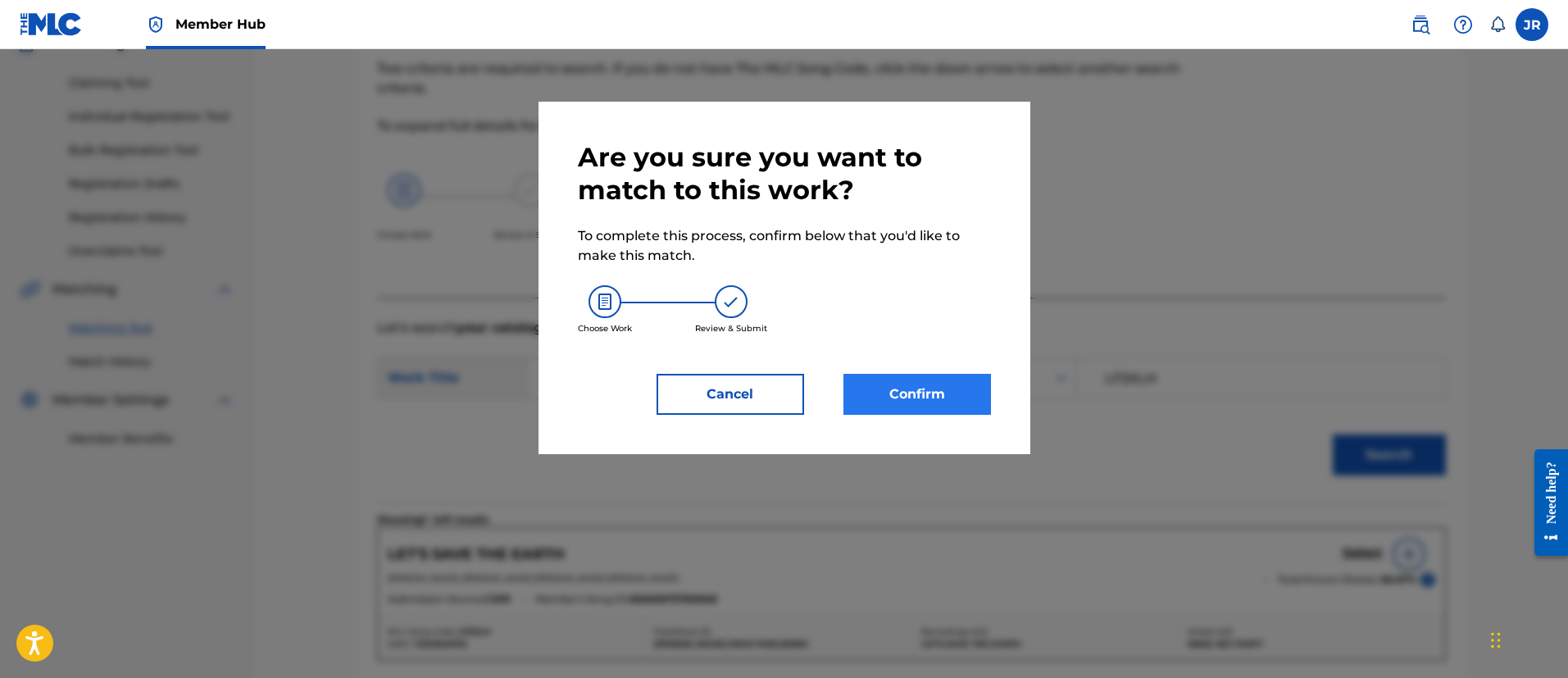
drag, startPoint x: 954, startPoint y: 425, endPoint x: 977, endPoint y: 412, distance: 26.4
click at [965, 417] on div "Are you sure you want to match to this work? To complete this process, confirm …" at bounding box center [784, 278] width 492 height 352
click at [978, 403] on button "Confirm" at bounding box center [916, 395] width 148 height 41
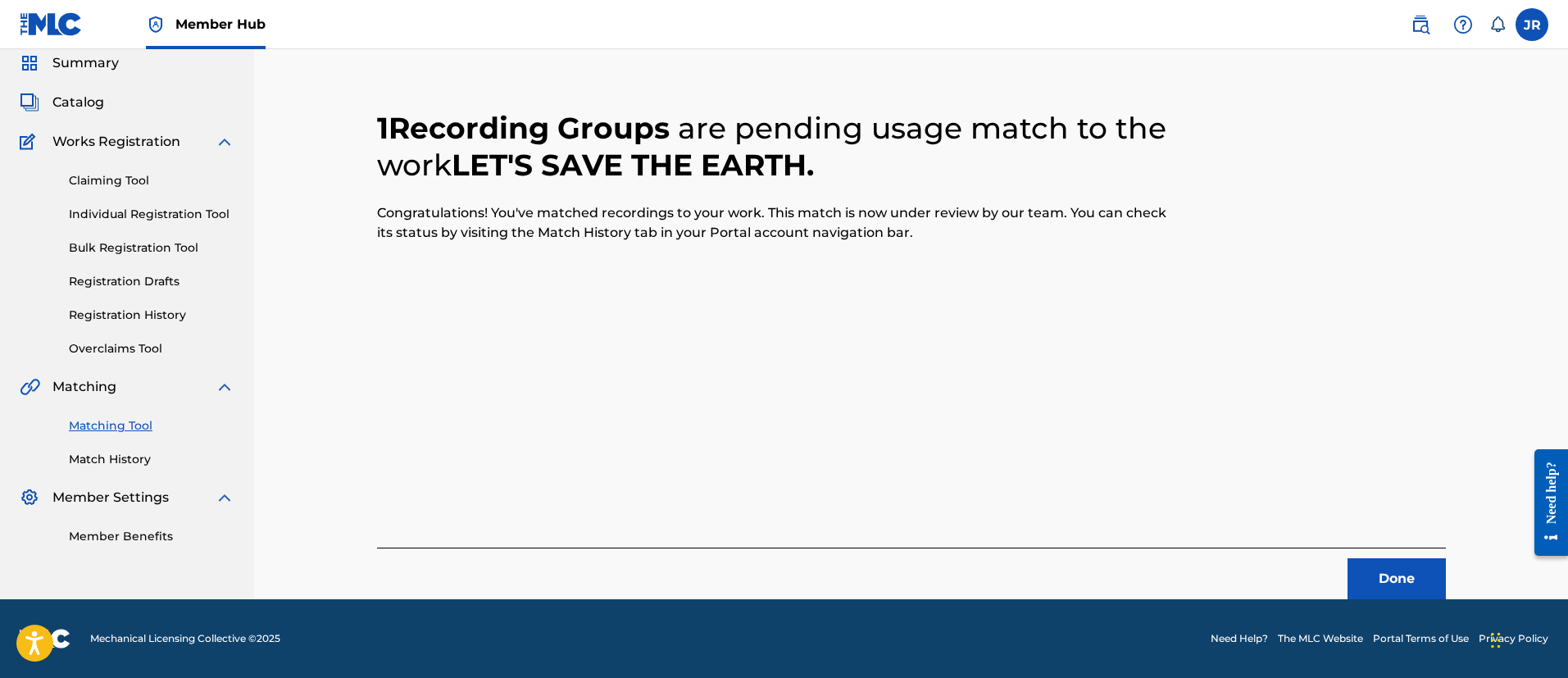
scroll to position [61, 0]
click at [1390, 588] on button "Done" at bounding box center [1397, 578] width 99 height 41
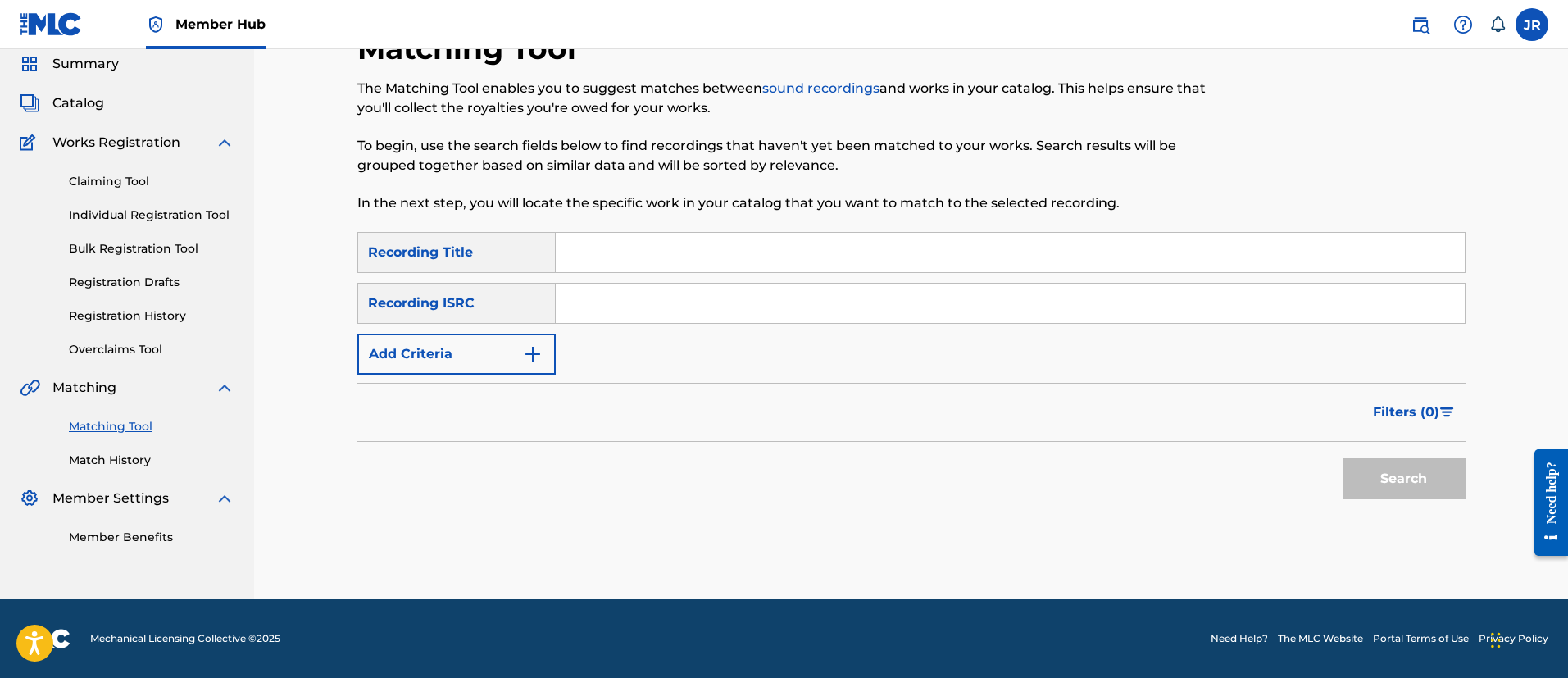
click at [676, 306] on input "Search Form" at bounding box center [1010, 303] width 909 height 40
drag, startPoint x: 673, startPoint y: 196, endPoint x: 639, endPoint y: 211, distance: 37.2
click at [655, 201] on p "In the next step, you will locate the specific work in your catalog that you wa…" at bounding box center [784, 203] width 853 height 19
click at [569, 310] on input "Search Form" at bounding box center [1010, 303] width 909 height 40
paste input "NL8RL2432144"
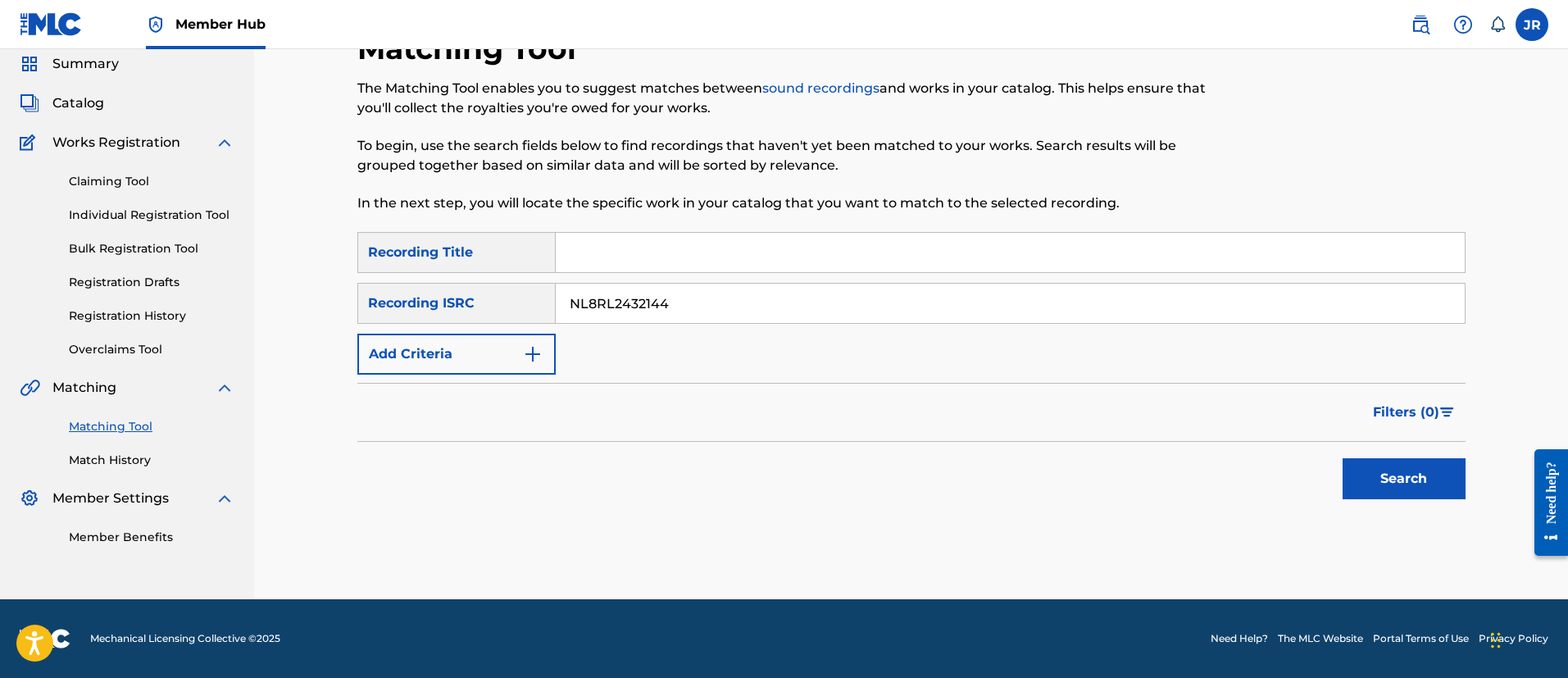
type input "NL8RL2432144"
click at [1342, 458] on button "Search" at bounding box center [1403, 479] width 123 height 41
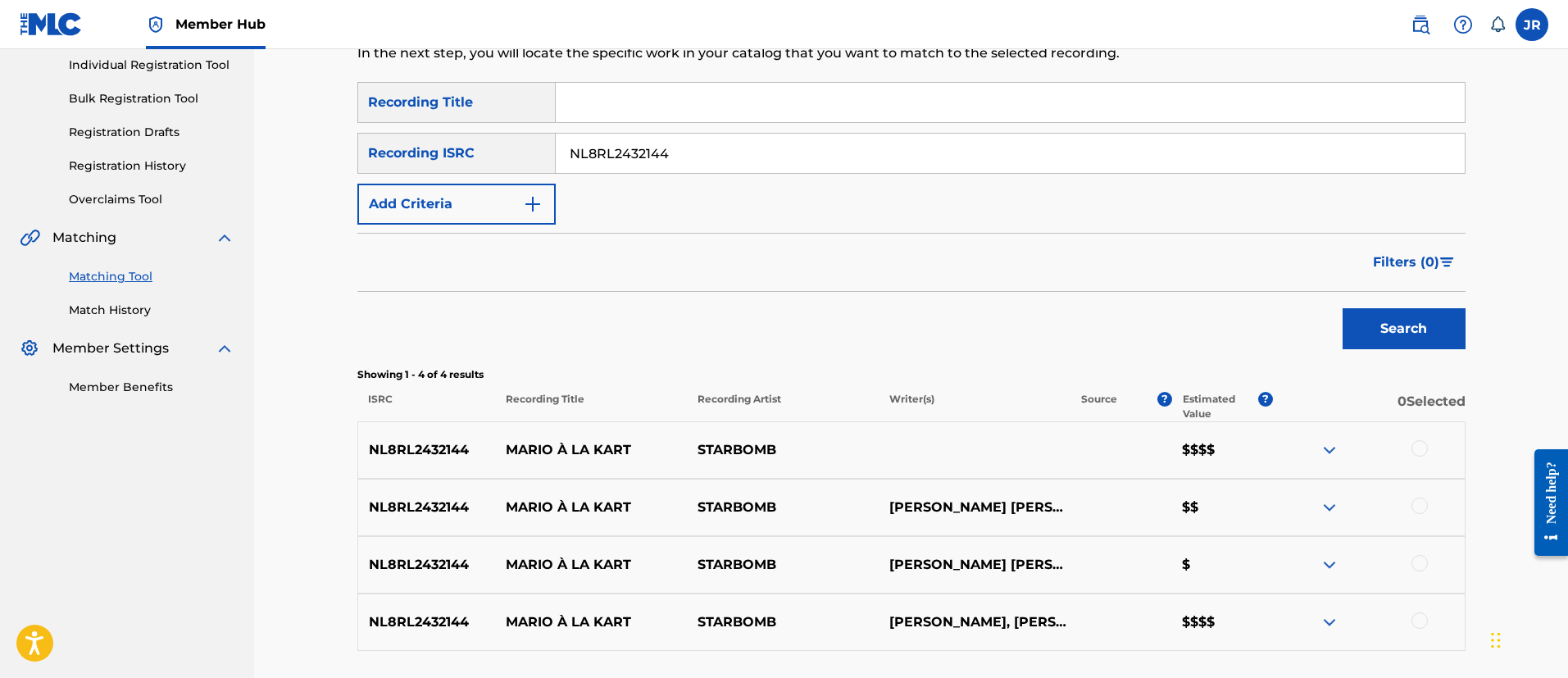
scroll to position [343, 0]
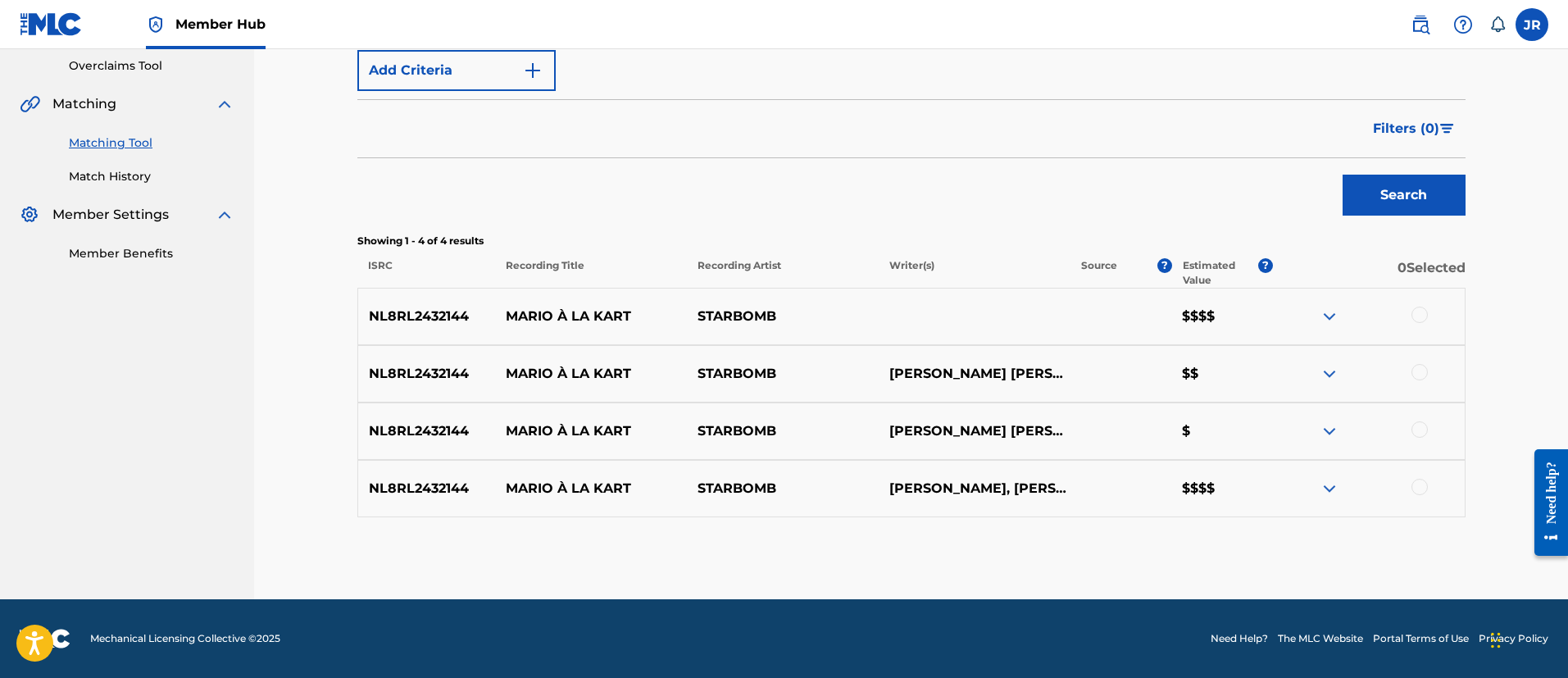
click at [1422, 326] on div "NL8RL2432144 MARIO À LA KART STARBOMB $$$$" at bounding box center [912, 316] width 1108 height 57
click at [1421, 324] on div at bounding box center [1368, 316] width 191 height 19
click at [1420, 318] on div at bounding box center [1419, 314] width 16 height 16
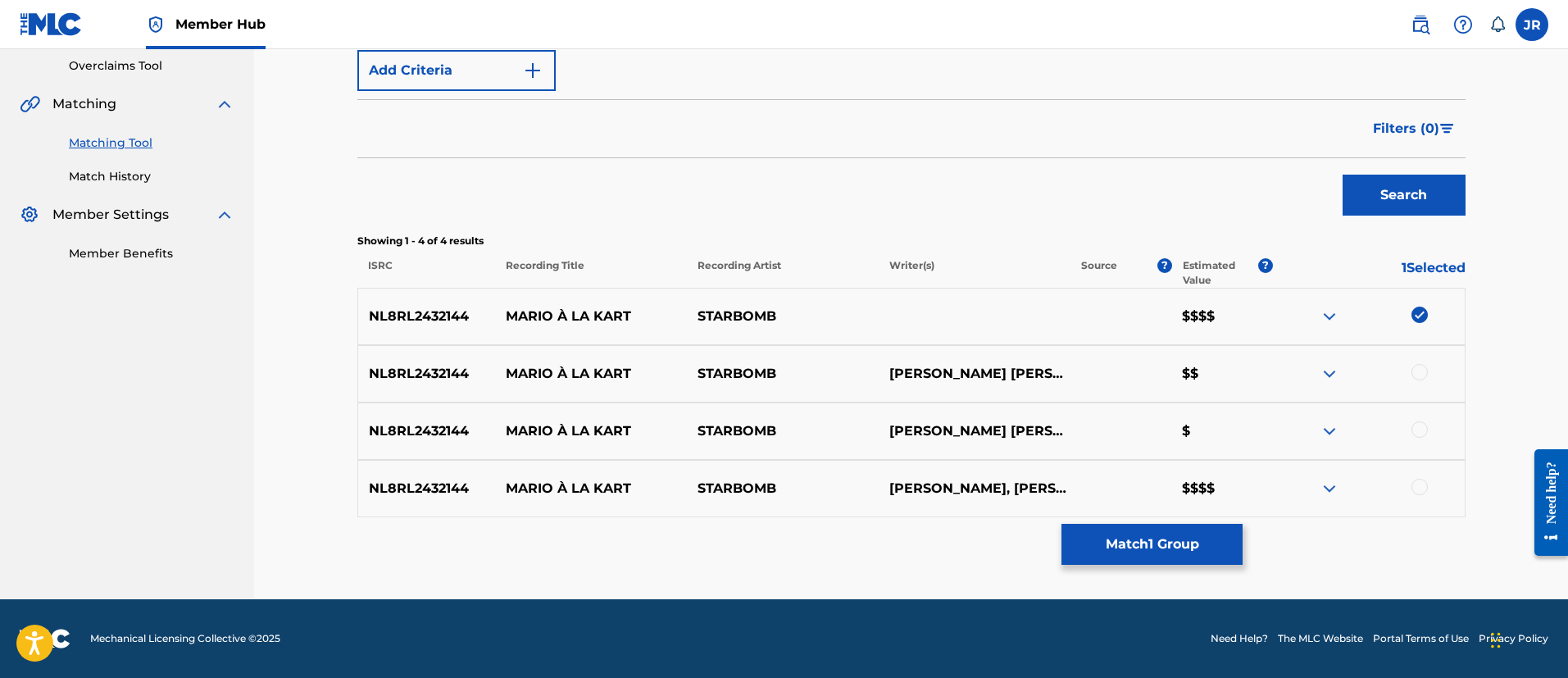
click at [1418, 367] on div at bounding box center [1419, 371] width 16 height 16
click at [1414, 424] on div at bounding box center [1419, 429] width 16 height 16
click at [1428, 482] on div at bounding box center [1368, 488] width 191 height 19
drag, startPoint x: 1437, startPoint y: 490, endPoint x: 1427, endPoint y: 494, distance: 10.8
click at [1432, 492] on div at bounding box center [1368, 488] width 191 height 19
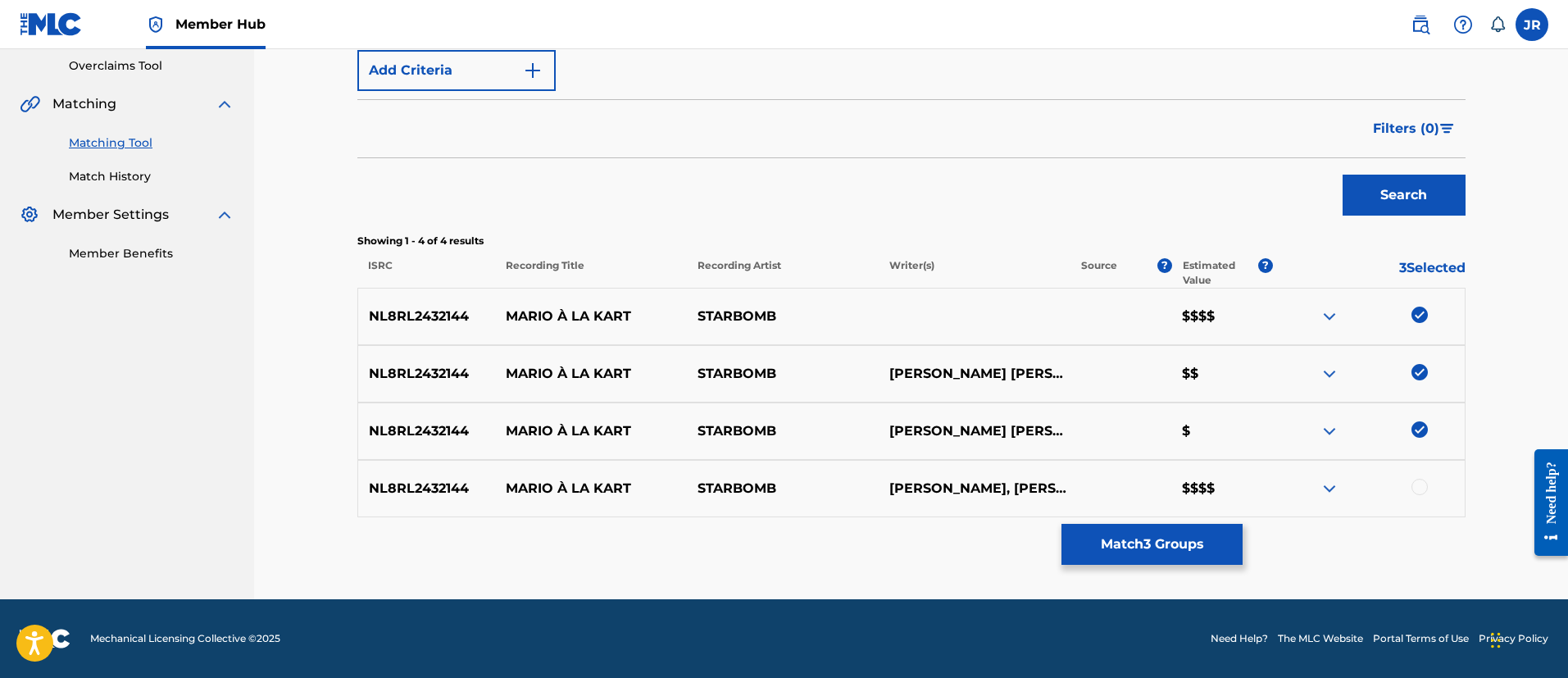
click at [1423, 489] on div at bounding box center [1419, 486] width 16 height 16
click at [1210, 536] on button "Match 4 Groups" at bounding box center [1151, 545] width 181 height 41
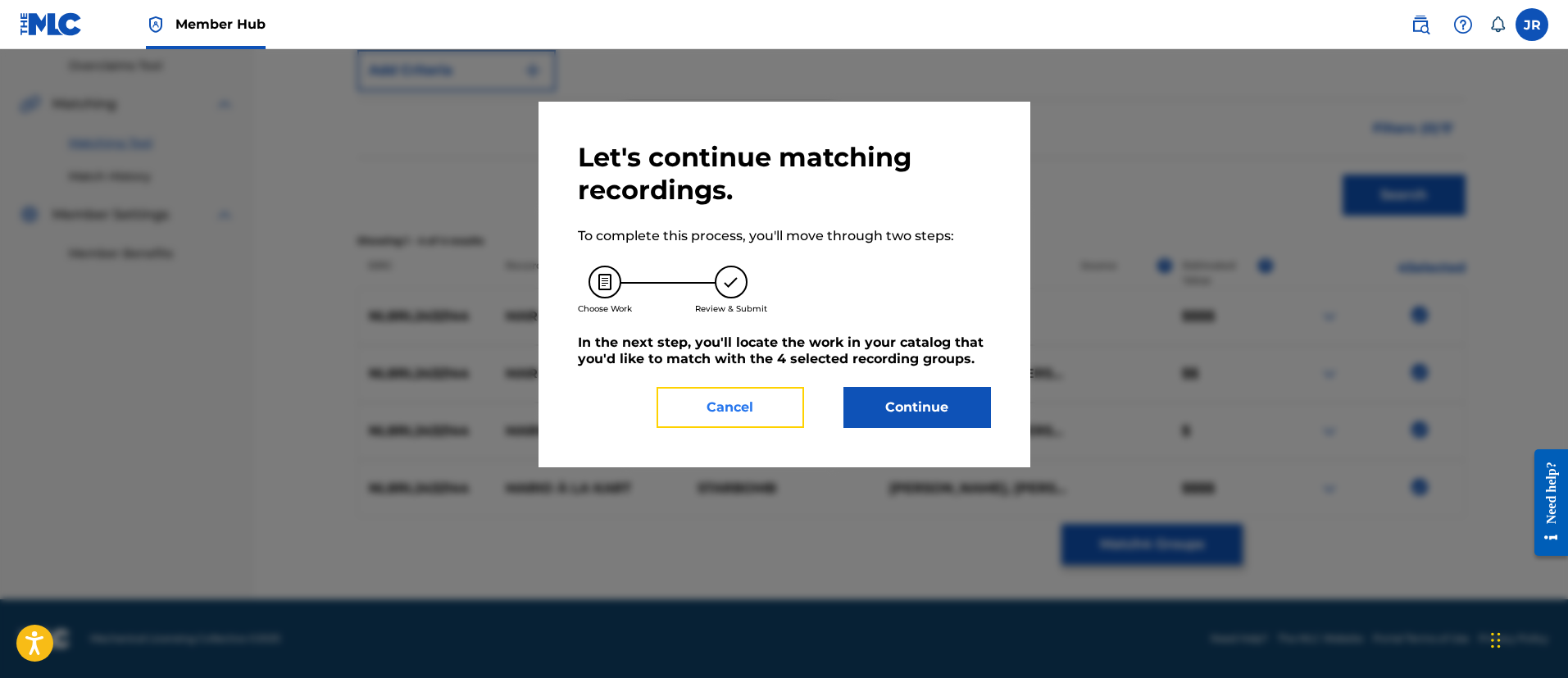
click at [717, 402] on button "Cancel" at bounding box center [730, 407] width 148 height 41
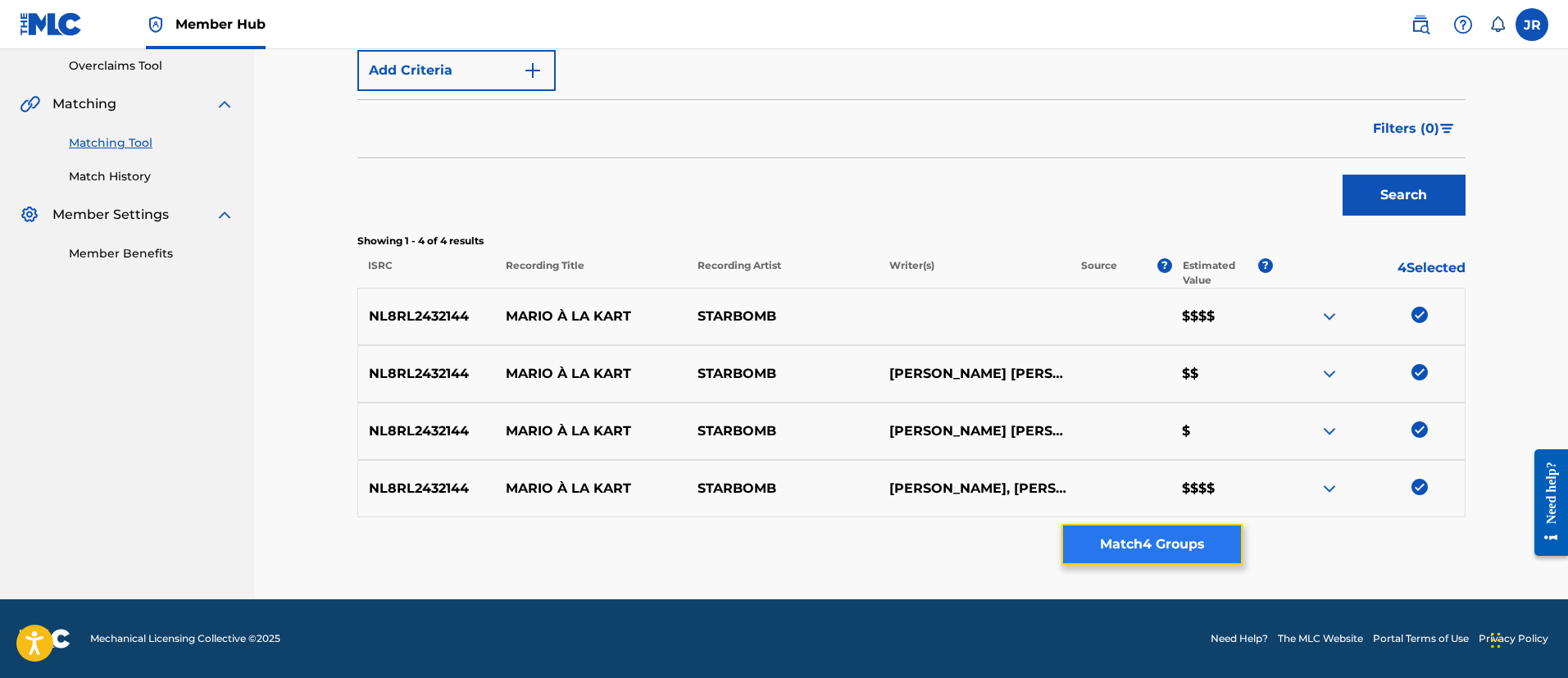
click at [1154, 553] on button "Match 4 Groups" at bounding box center [1151, 545] width 181 height 41
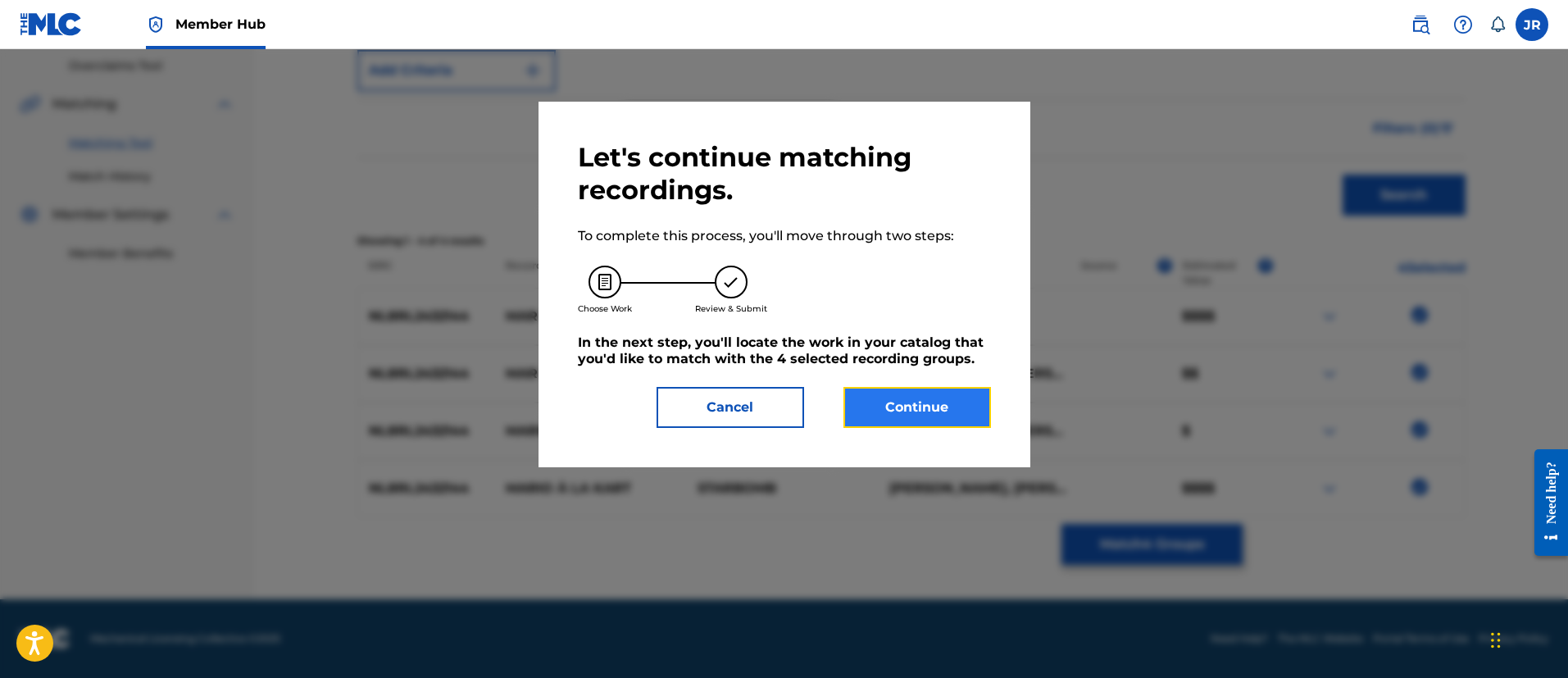
click at [916, 408] on button "Continue" at bounding box center [916, 407] width 148 height 41
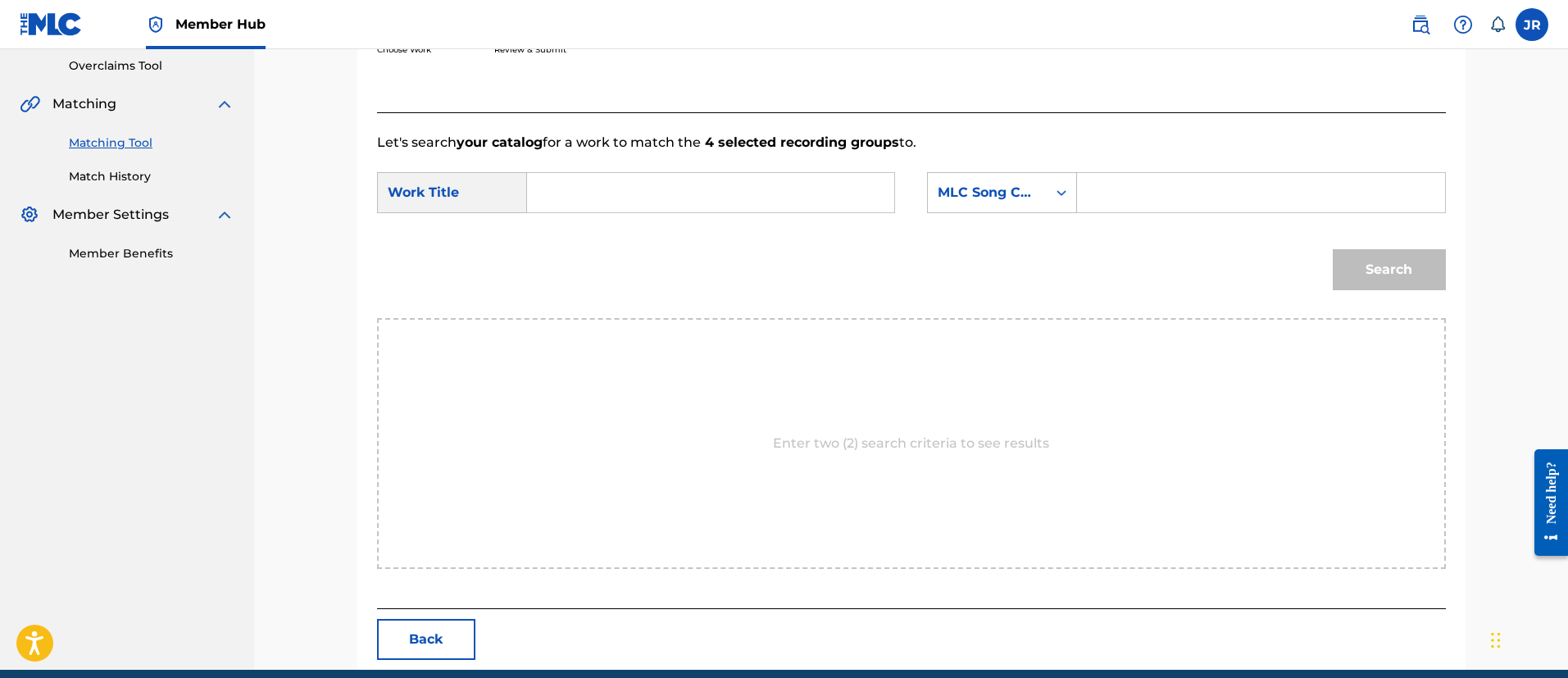
click at [1181, 188] on input "Search Form" at bounding box center [1260, 192] width 339 height 40
paste input "MW0IZL"
type input "MW0IZL"
drag, startPoint x: 711, startPoint y: 175, endPoint x: 689, endPoint y: 213, distance: 43.9
click at [690, 209] on form "SearchWithCriteria28329961-9039-49aa-93d2-5c09c311f448 Work Title SearchWithCri…" at bounding box center [911, 235] width 1068 height 165
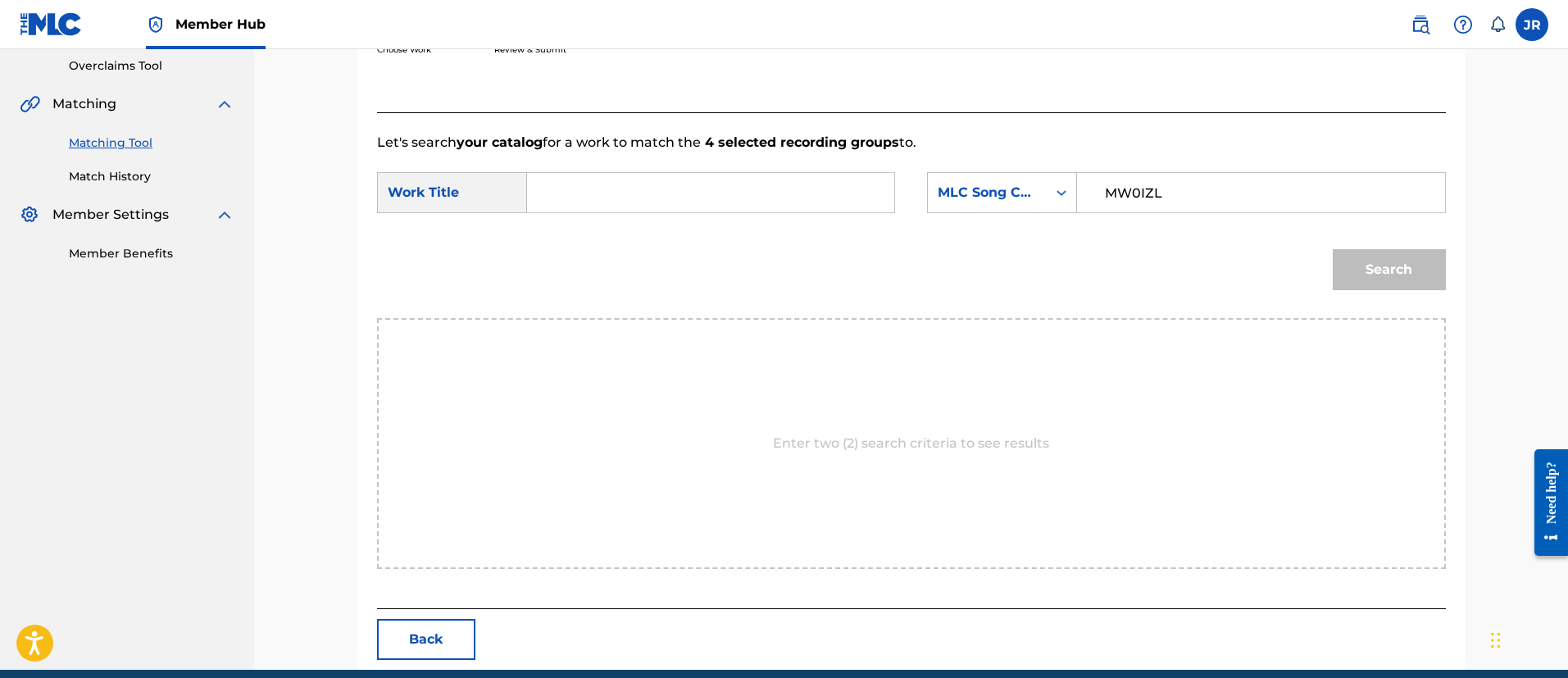
click at [687, 218] on div "SearchWithCriteria28329961-9039-49aa-93d2-5c09c311f448 Work Title SearchWithCri…" at bounding box center [911, 197] width 1068 height 51
click at [693, 192] on input "Search Form" at bounding box center [710, 192] width 339 height 40
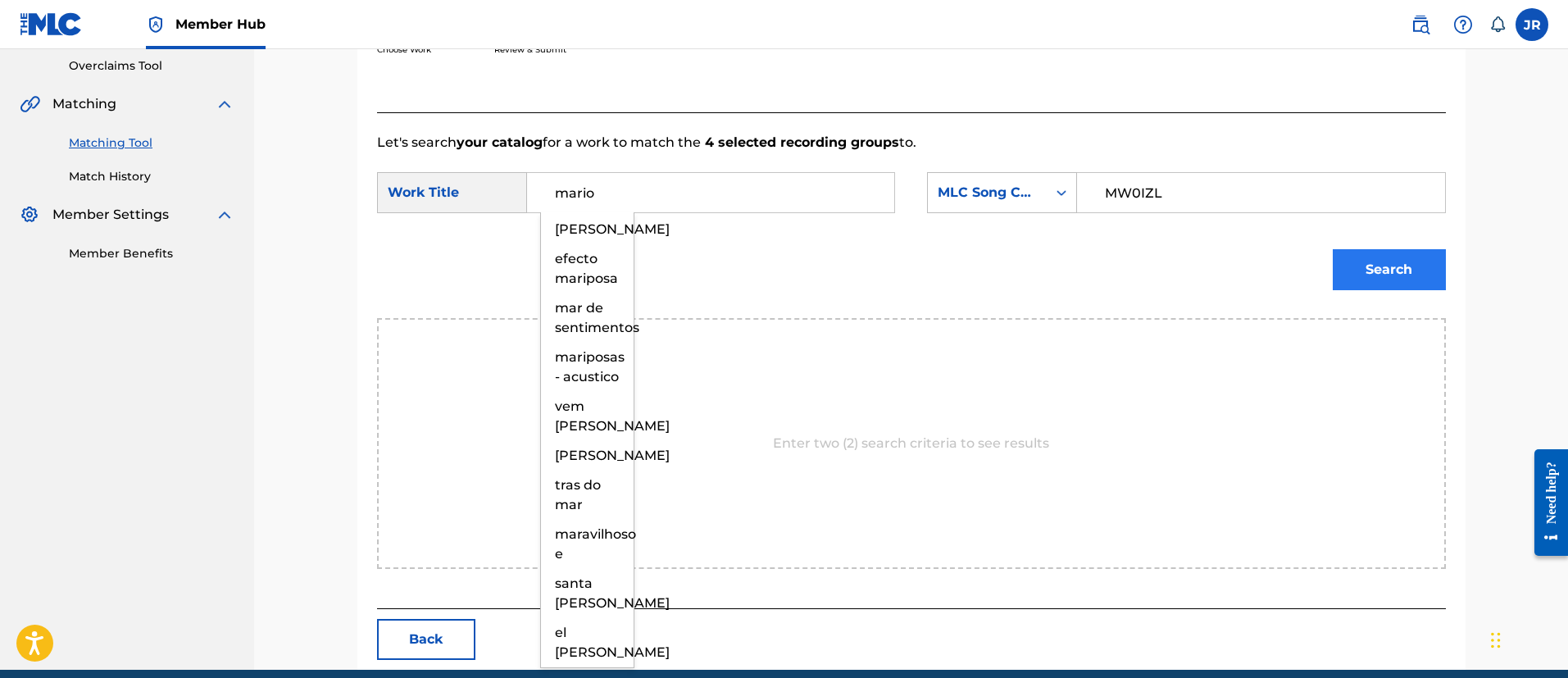
type input "mario"
click at [1396, 251] on button "Search" at bounding box center [1388, 270] width 113 height 41
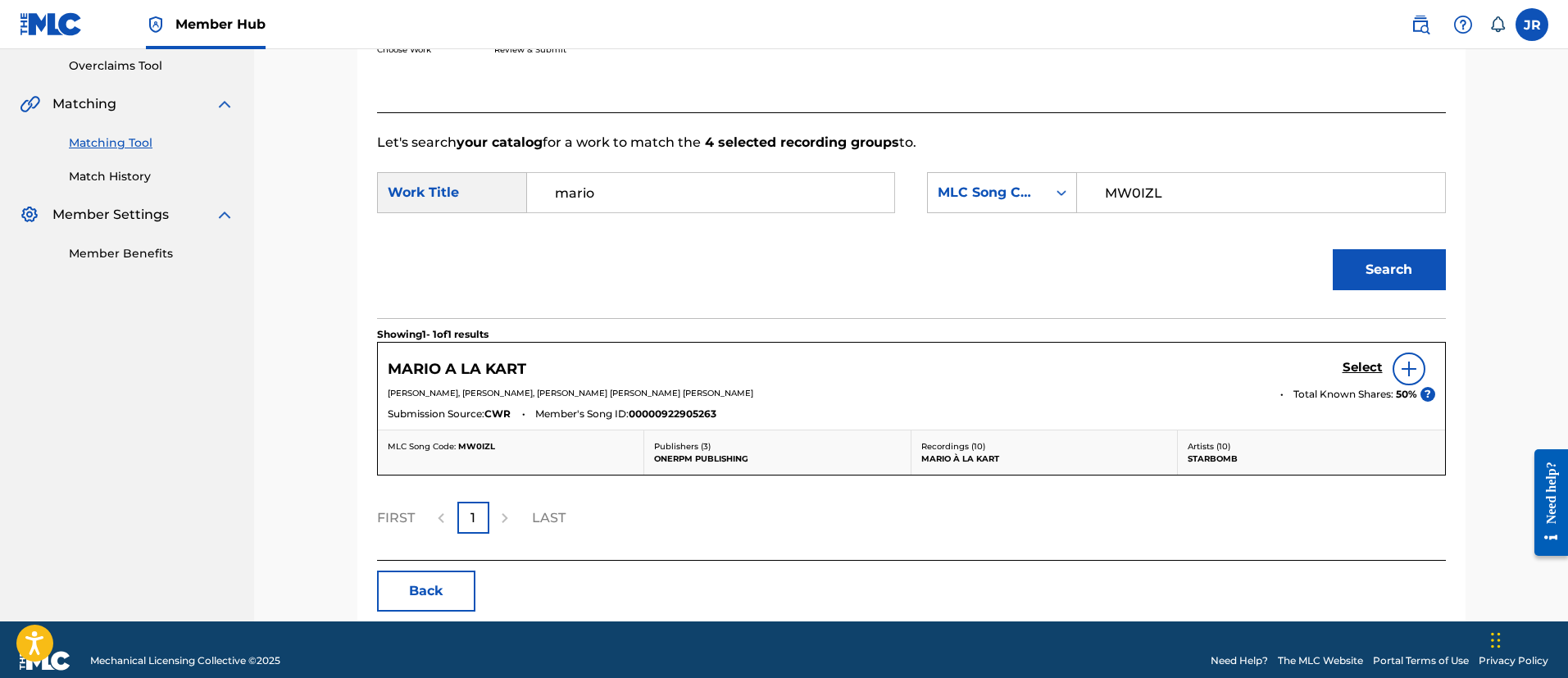
click at [1355, 383] on div "Select" at bounding box center [1388, 368] width 93 height 33
click at [1355, 377] on link "Select" at bounding box center [1362, 368] width 41 height 18
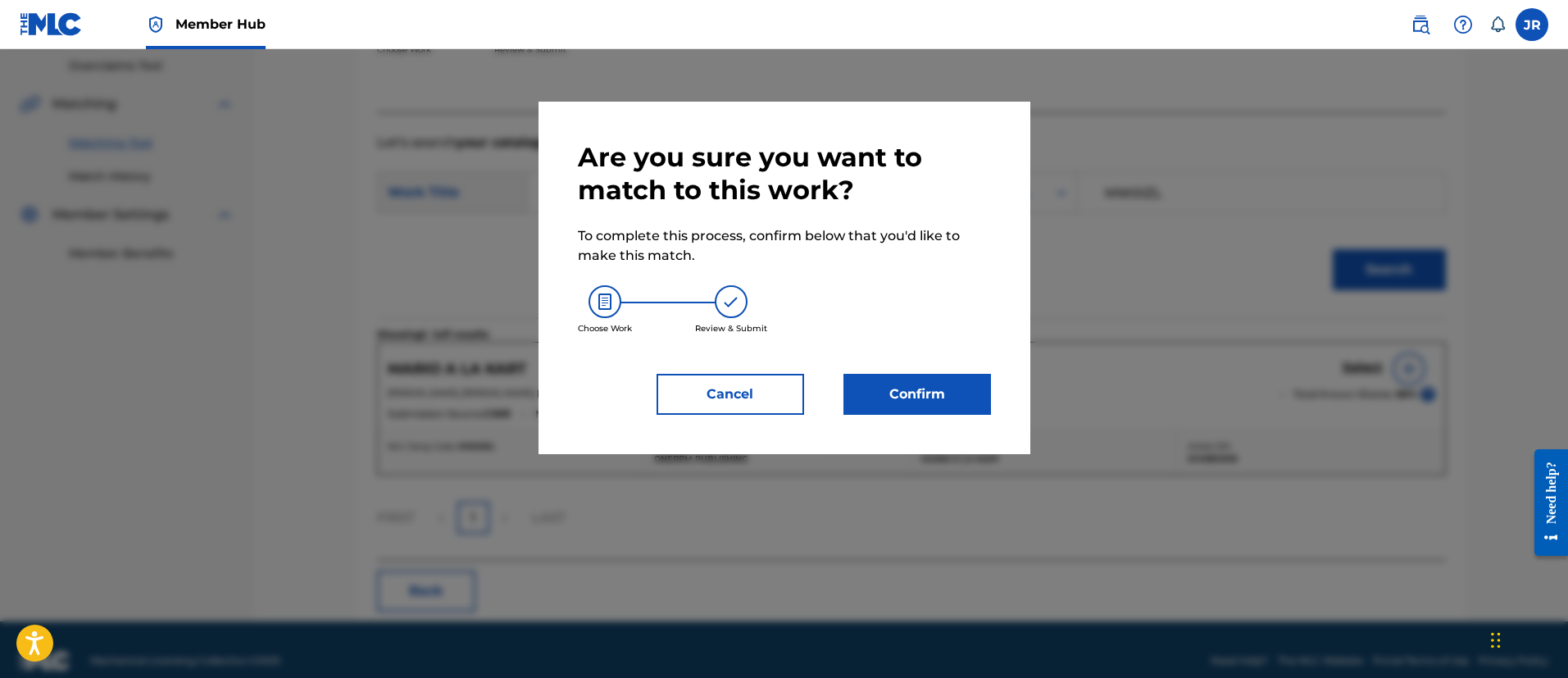
click at [951, 417] on div "Are you sure you want to match to this work? To complete this process, confirm …" at bounding box center [784, 278] width 492 height 352
click at [951, 403] on button "Confirm" at bounding box center [916, 395] width 148 height 41
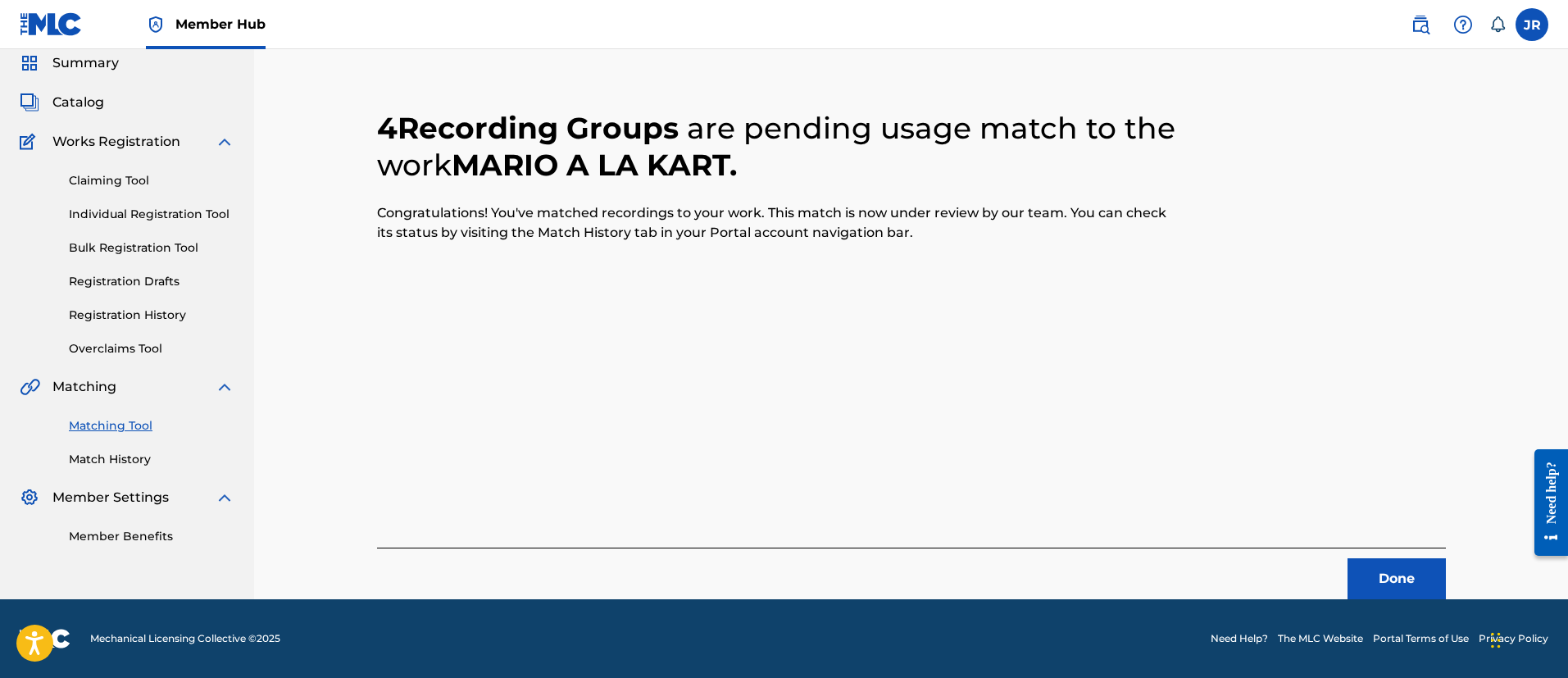
scroll to position [61, 0]
click at [1340, 559] on div "Done" at bounding box center [911, 573] width 1068 height 51
click at [1366, 567] on button "Done" at bounding box center [1397, 578] width 99 height 41
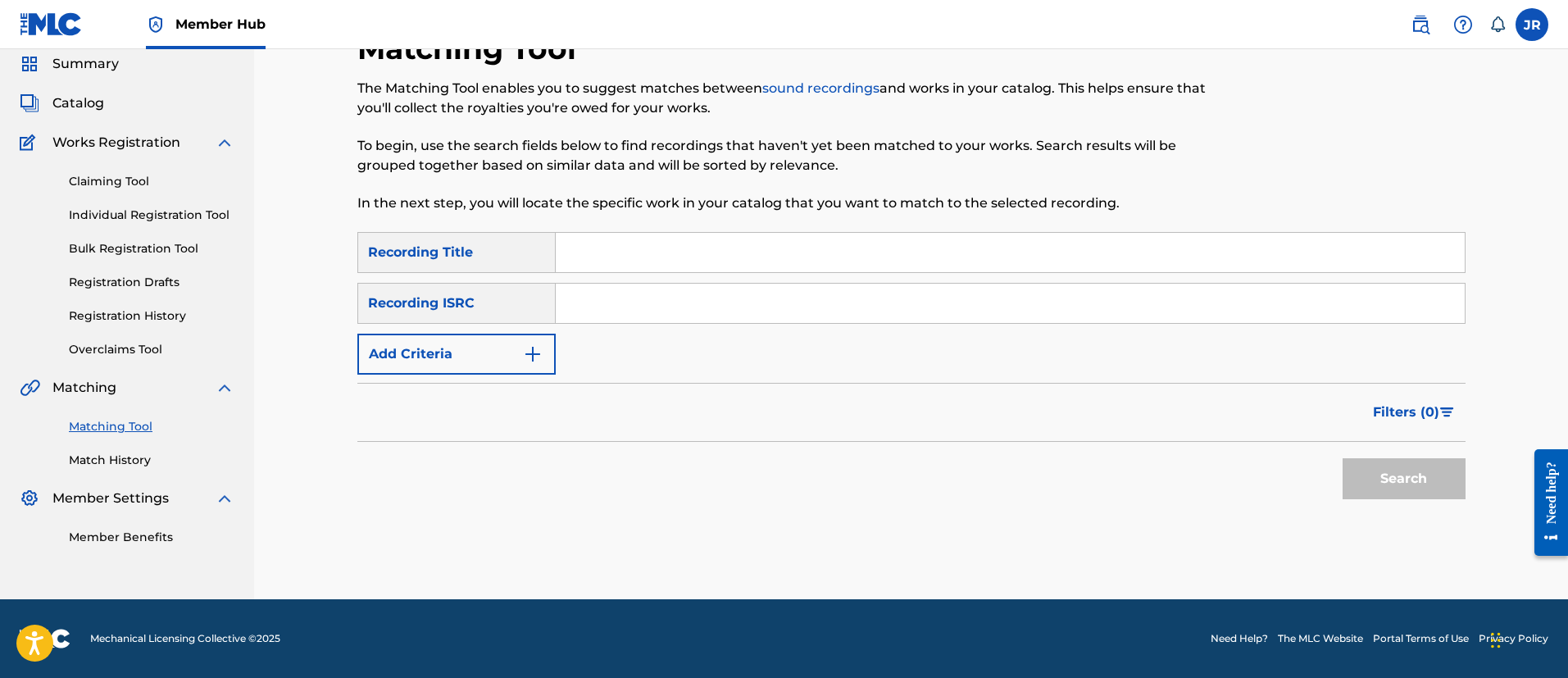
click at [600, 280] on div "SearchWithCriteriaebcfaafd-5325-4ae4-ba92-4446ae5d7f6e Recording Title SearchWi…" at bounding box center [912, 303] width 1108 height 142
click at [598, 304] on input "Search Form" at bounding box center [1010, 303] width 909 height 40
paste input "QZ5AB2481828"
click at [1342, 458] on button "Search" at bounding box center [1403, 479] width 123 height 41
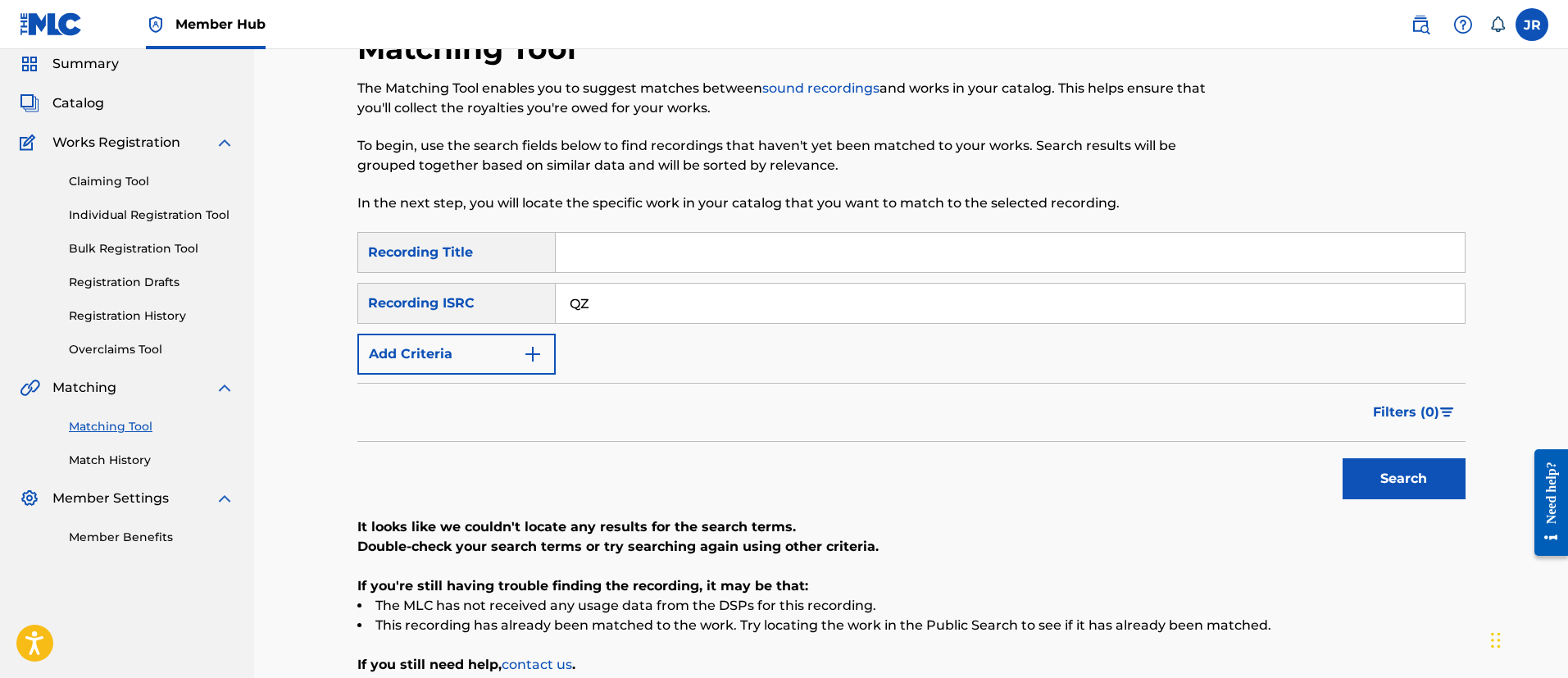
type input "Q"
paste input "QZ5AB2481828"
click at [1342, 458] on button "Search" at bounding box center [1403, 479] width 123 height 41
click at [621, 332] on div "SearchWithCriteriaebcfaafd-5325-4ae4-ba92-4446ae5d7f6e Recording Title SearchWi…" at bounding box center [912, 303] width 1108 height 142
click at [566, 308] on input "QZ5AB2481828" at bounding box center [1010, 303] width 909 height 40
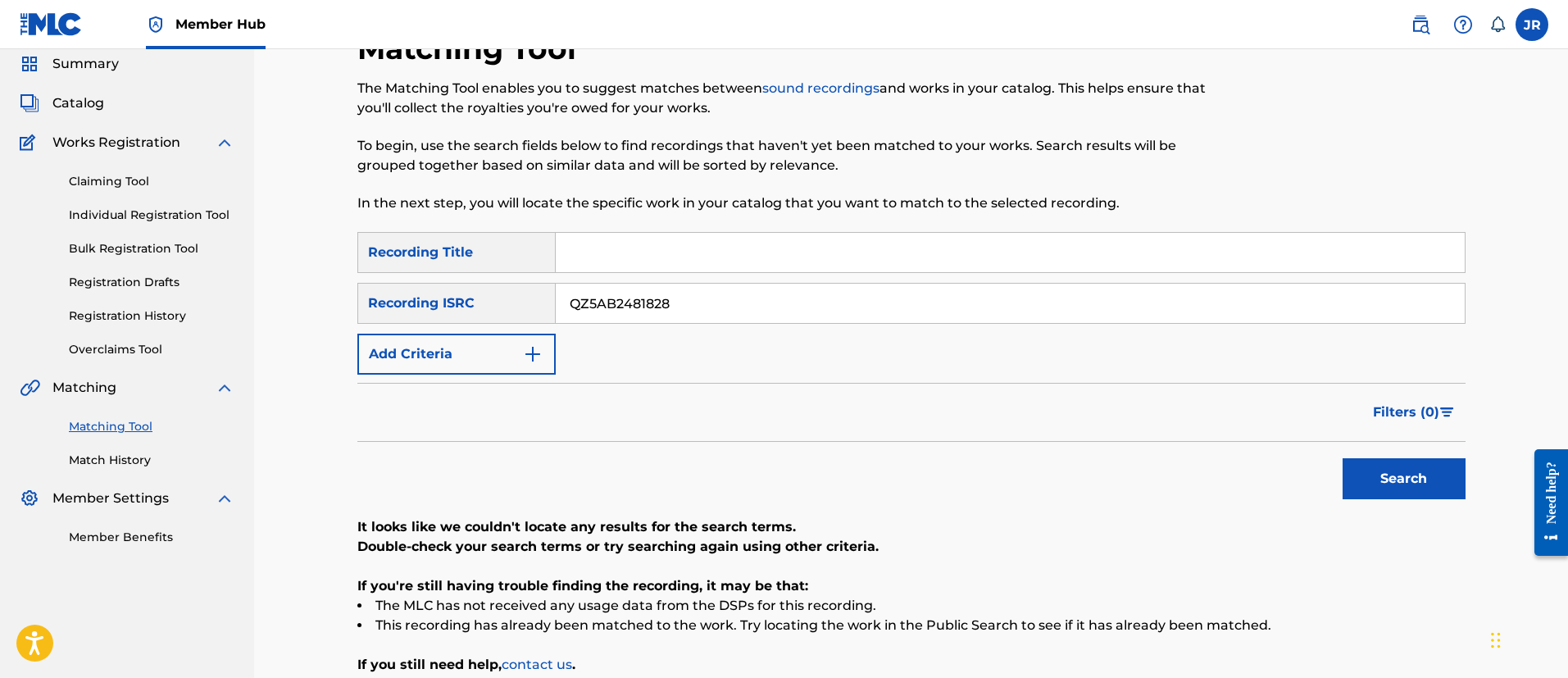
click at [1342, 458] on button "Search" at bounding box center [1403, 479] width 123 height 41
click at [627, 319] on input "QZ5AB2481828" at bounding box center [1010, 303] width 909 height 40
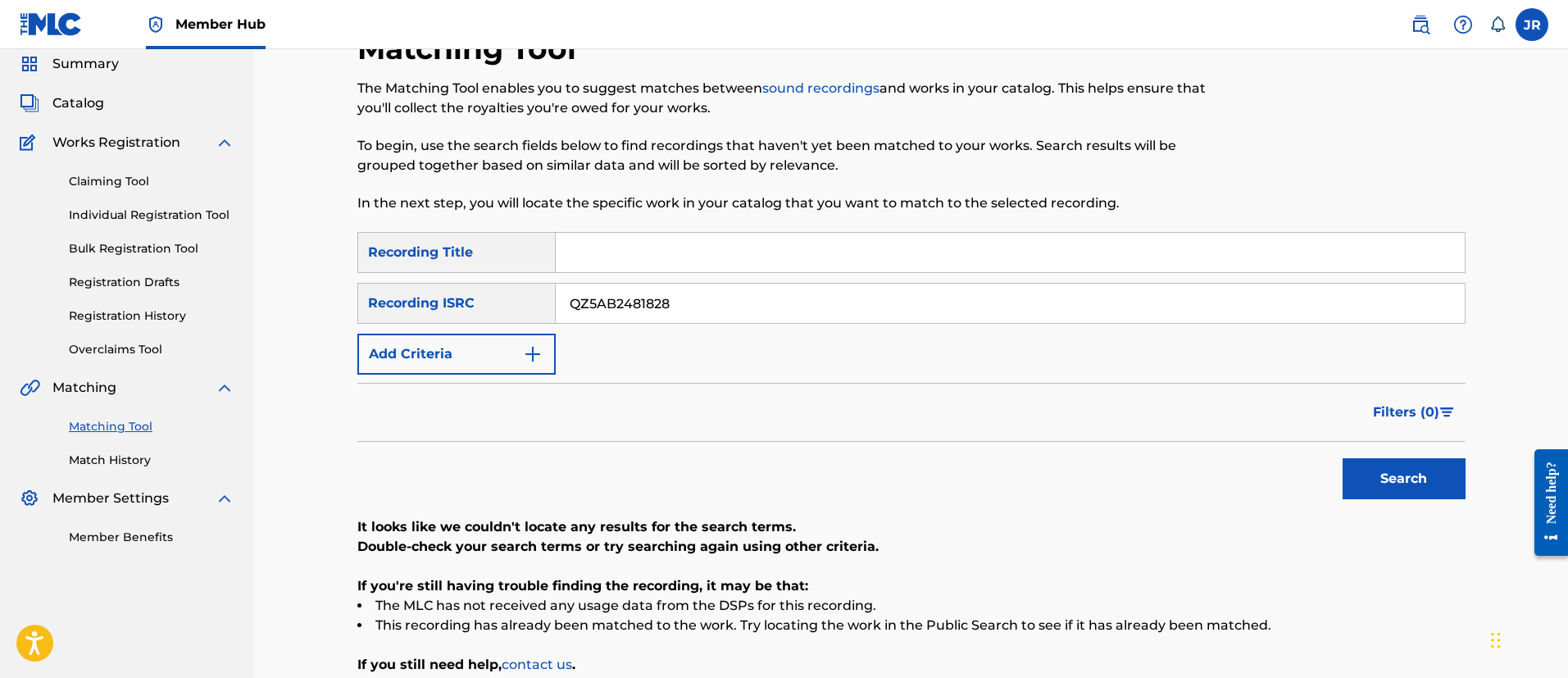
paste input "NL8RL2432144"
click at [1342, 458] on button "Search" at bounding box center [1403, 479] width 123 height 41
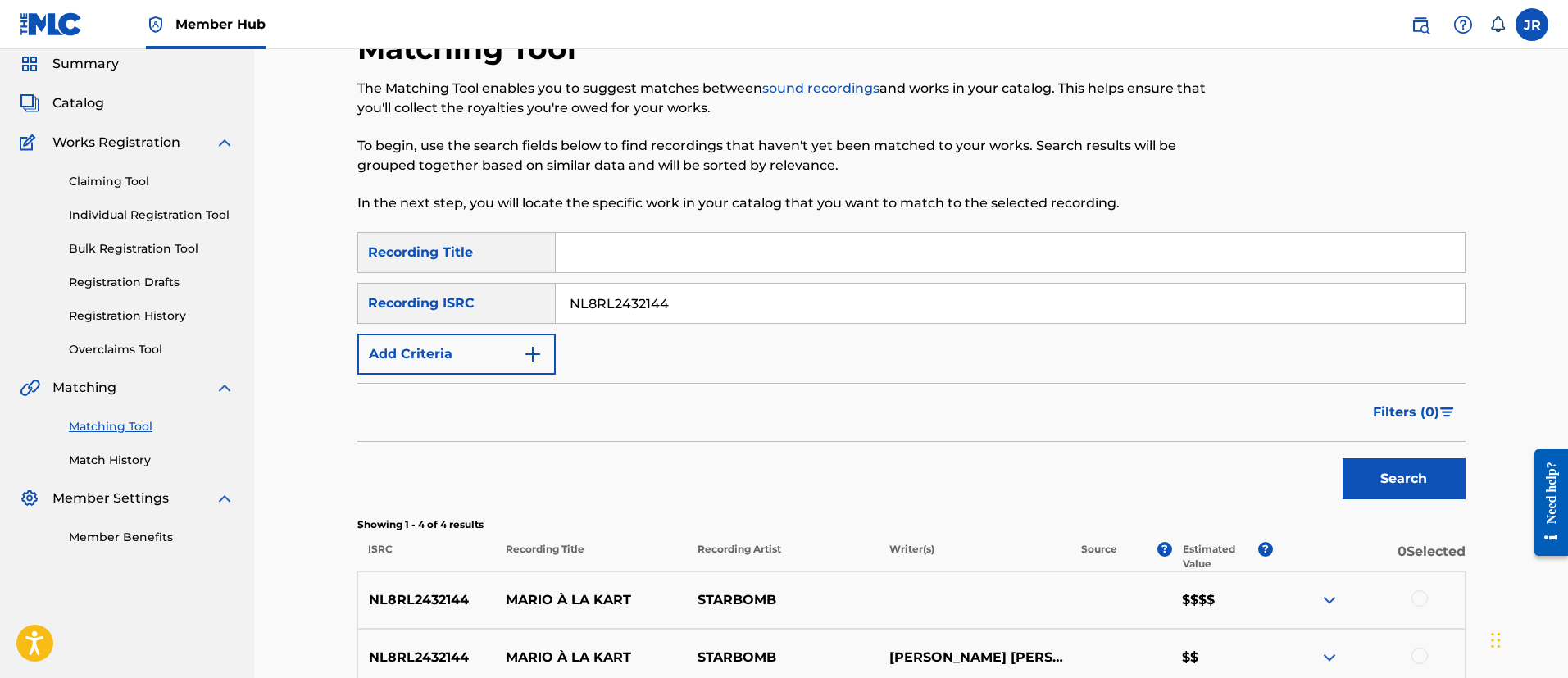
click at [700, 325] on div "SearchWithCriteriaebcfaafd-5325-4ae4-ba92-4446ae5d7f6e Recording Title SearchWi…" at bounding box center [912, 303] width 1108 height 142
click at [698, 299] on input "NL8RL2432144" at bounding box center [1010, 303] width 909 height 40
paste input "1"
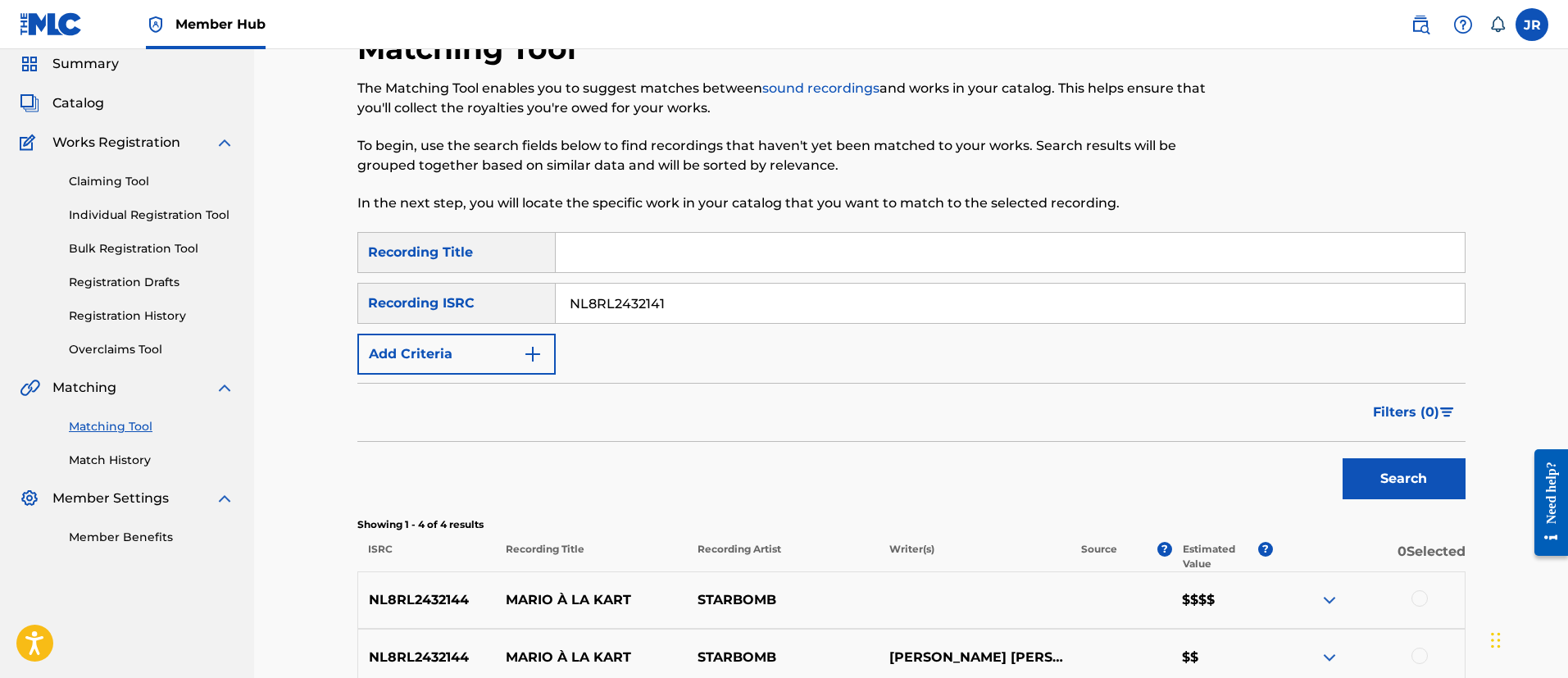
type input "NL8RL2432141"
click at [1342, 458] on button "Search" at bounding box center [1403, 479] width 123 height 41
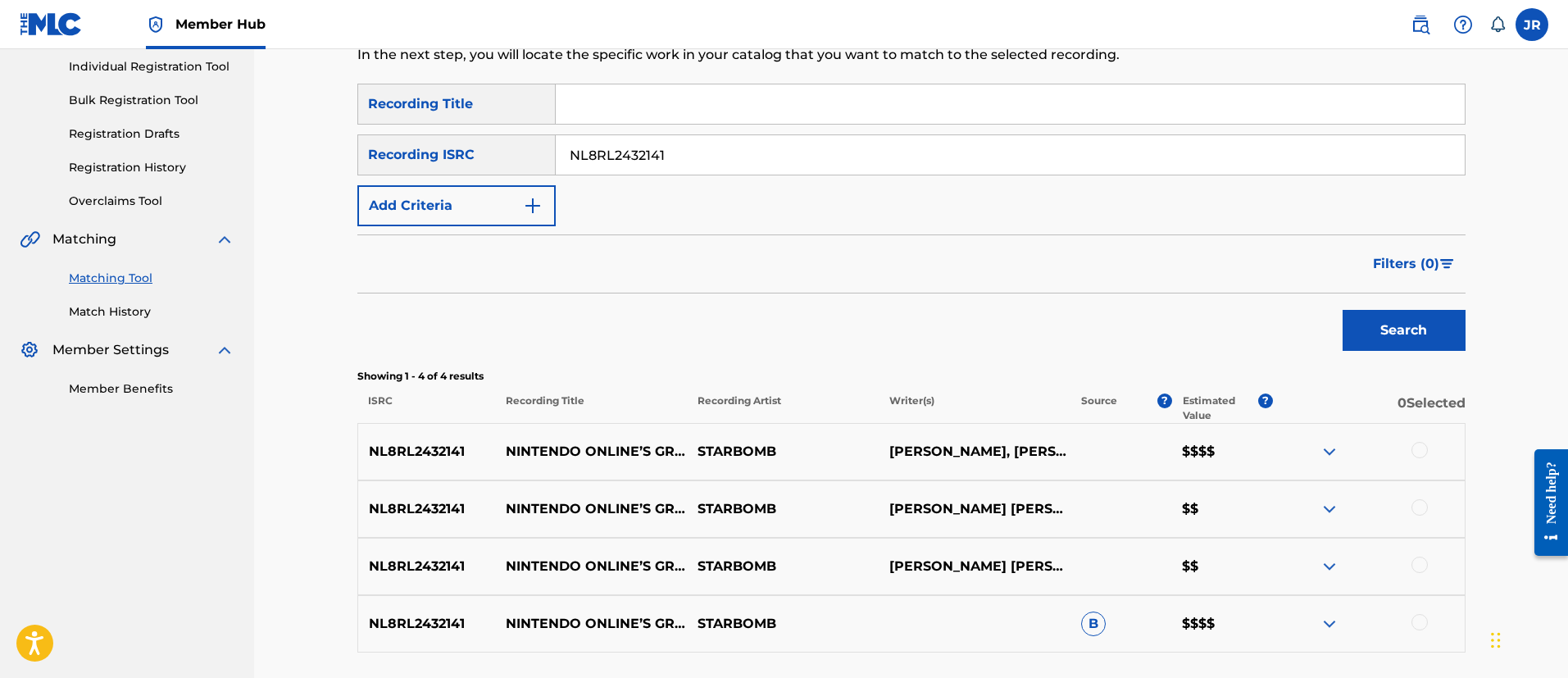
scroll to position [343, 0]
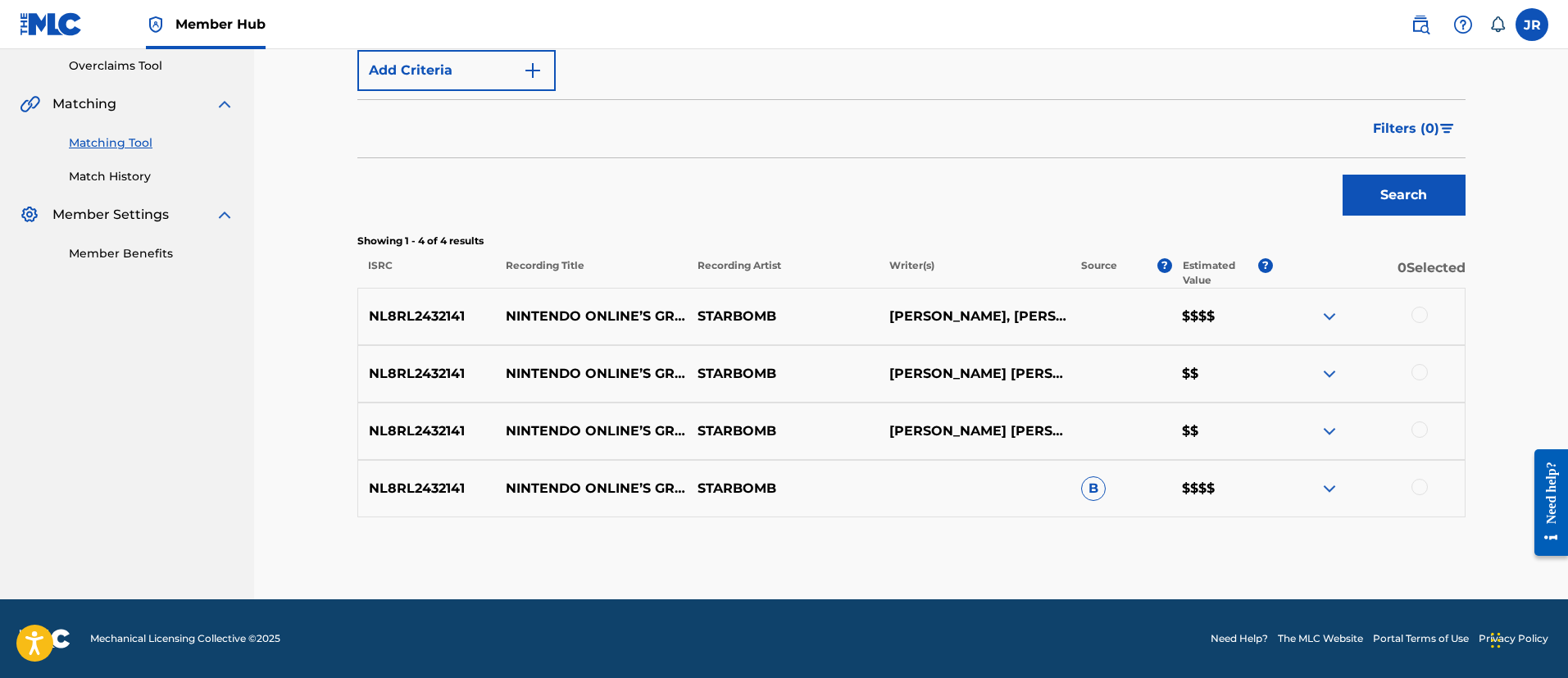
click at [1413, 319] on div at bounding box center [1419, 314] width 16 height 16
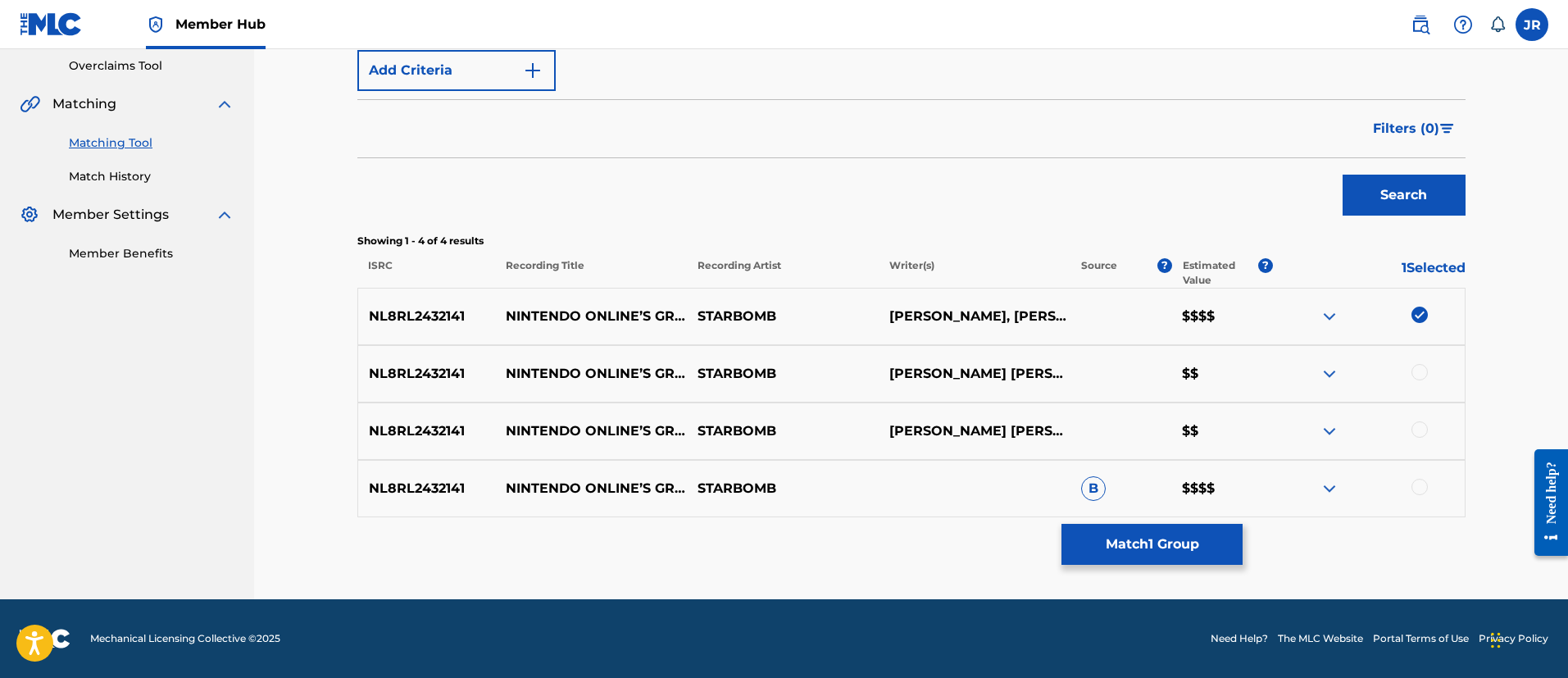
click at [1412, 372] on div at bounding box center [1419, 371] width 16 height 16
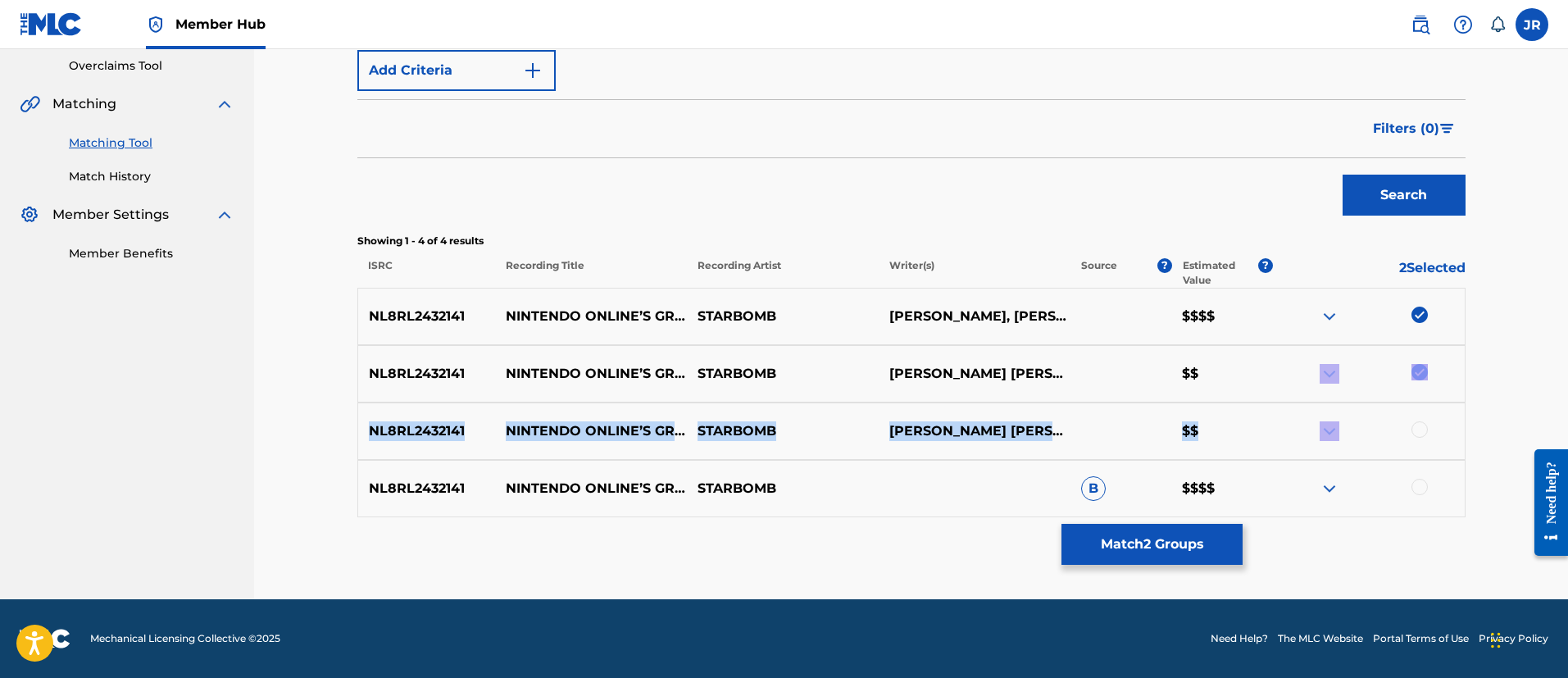
drag, startPoint x: 1418, startPoint y: 409, endPoint x: 1420, endPoint y: 426, distance: 17.1
click at [1418, 419] on div "NL8RL2432141 NINTENDO ONLINE’S GREATEST ANNOUNCEMENT STARBOMB ARIN JOSEPH HANSO…" at bounding box center [912, 402] width 1108 height 229
click at [1421, 427] on div at bounding box center [1419, 429] width 16 height 16
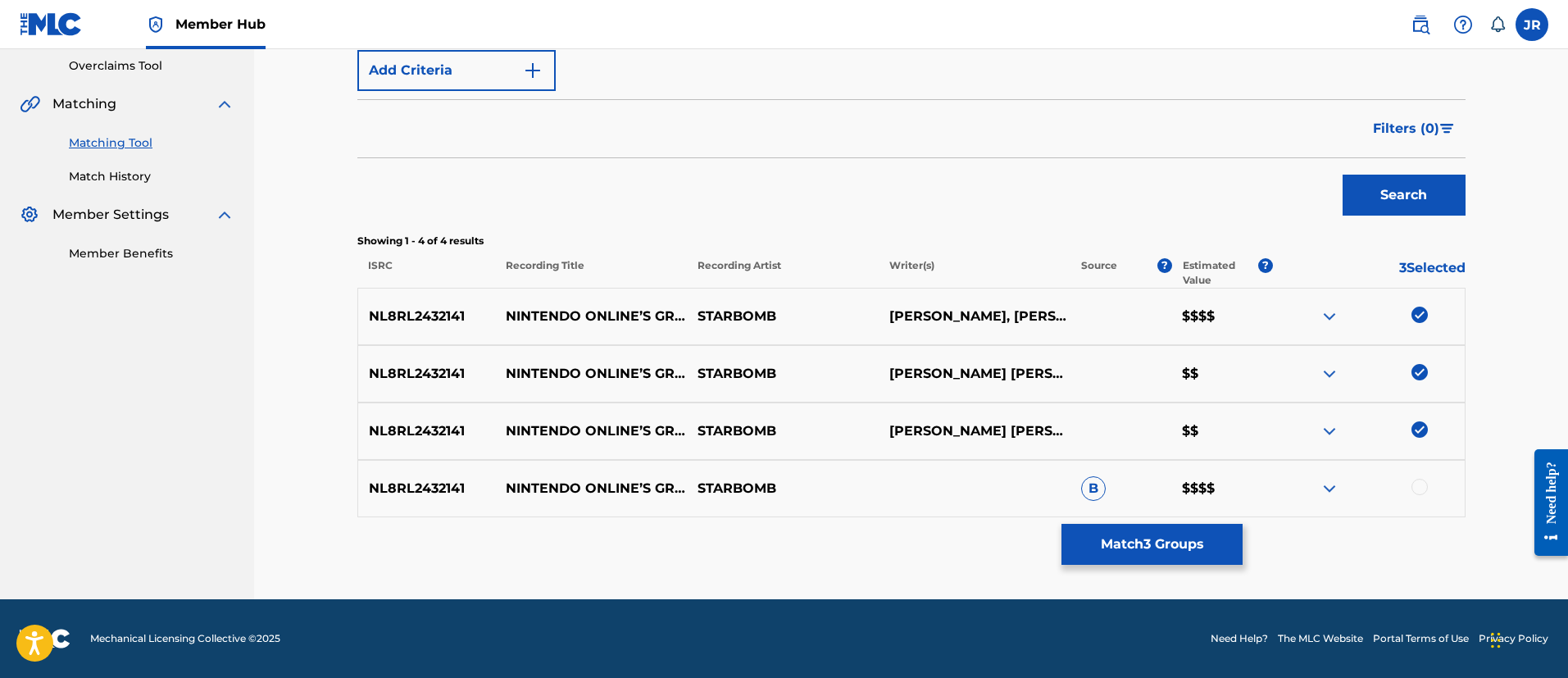
click at [1421, 479] on div at bounding box center [1419, 486] width 16 height 16
click at [1207, 548] on button "Match 4 Groups" at bounding box center [1151, 545] width 181 height 41
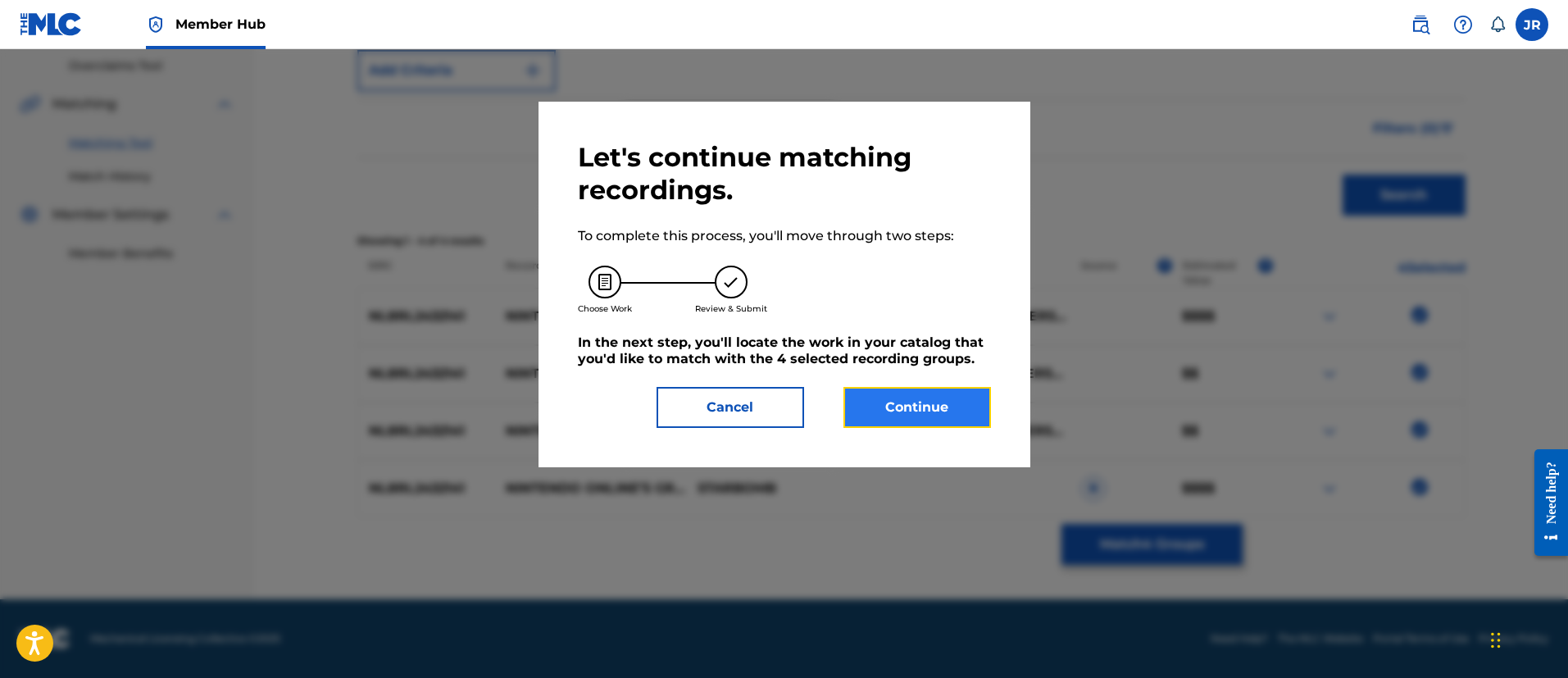
click at [954, 419] on button "Continue" at bounding box center [916, 407] width 148 height 41
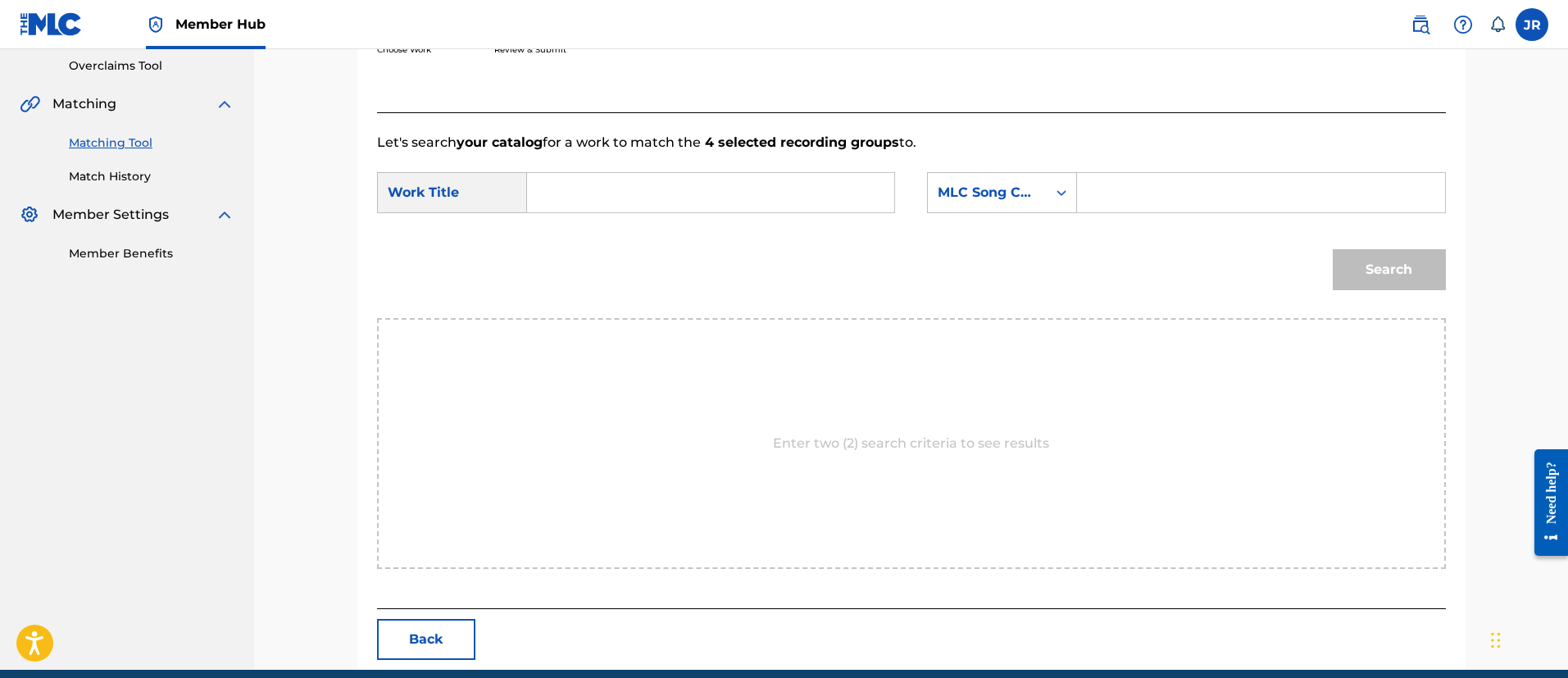
drag, startPoint x: 1138, startPoint y: 159, endPoint x: 1139, endPoint y: 169, distance: 10.0
click at [1139, 164] on form "SearchWithCriteria28329961-9039-49aa-93d2-5c09c311f448 Work Title SearchWithCri…" at bounding box center [911, 235] width 1068 height 165
click at [1122, 189] on input "Search Form" at bounding box center [1260, 192] width 339 height 40
paste input "N70SBL"
type input "N70SBL"
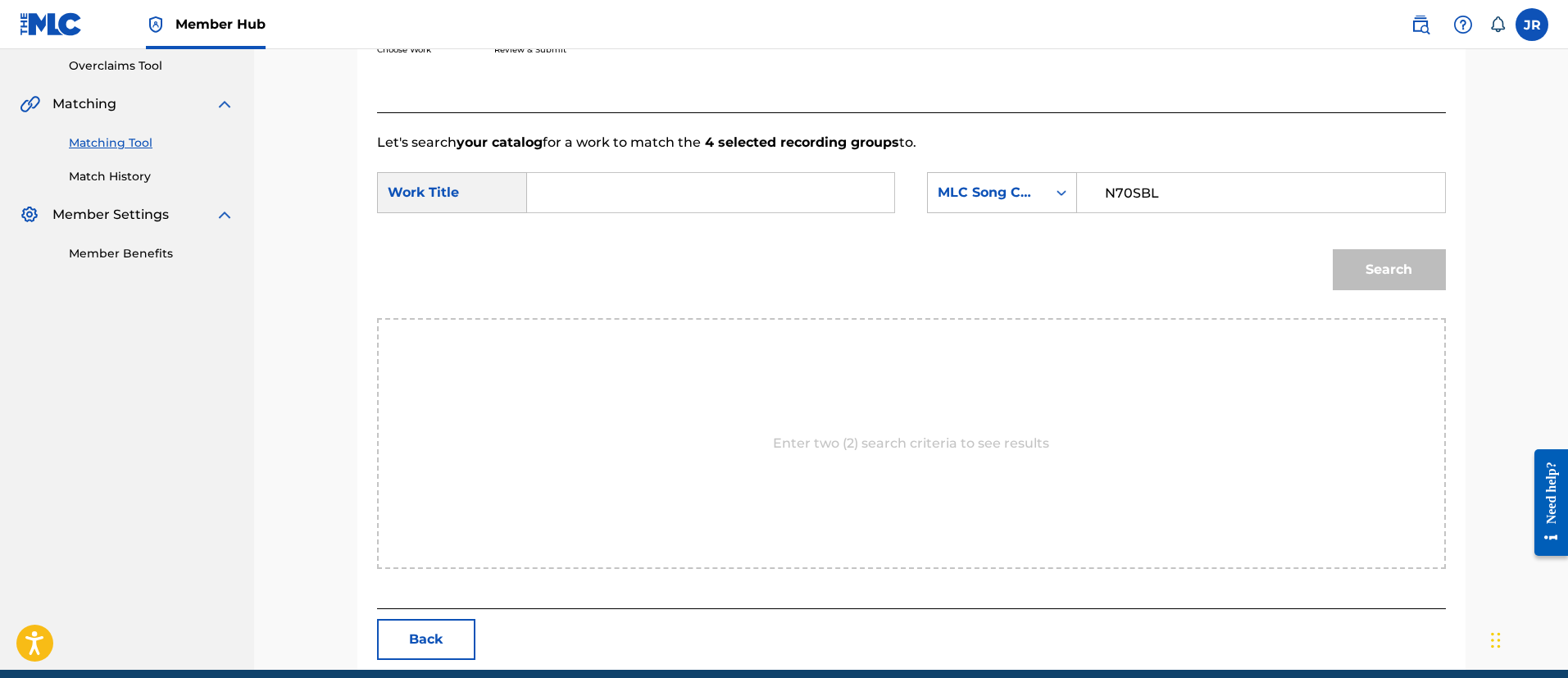
click at [763, 193] on input "Search Form" at bounding box center [710, 192] width 339 height 40
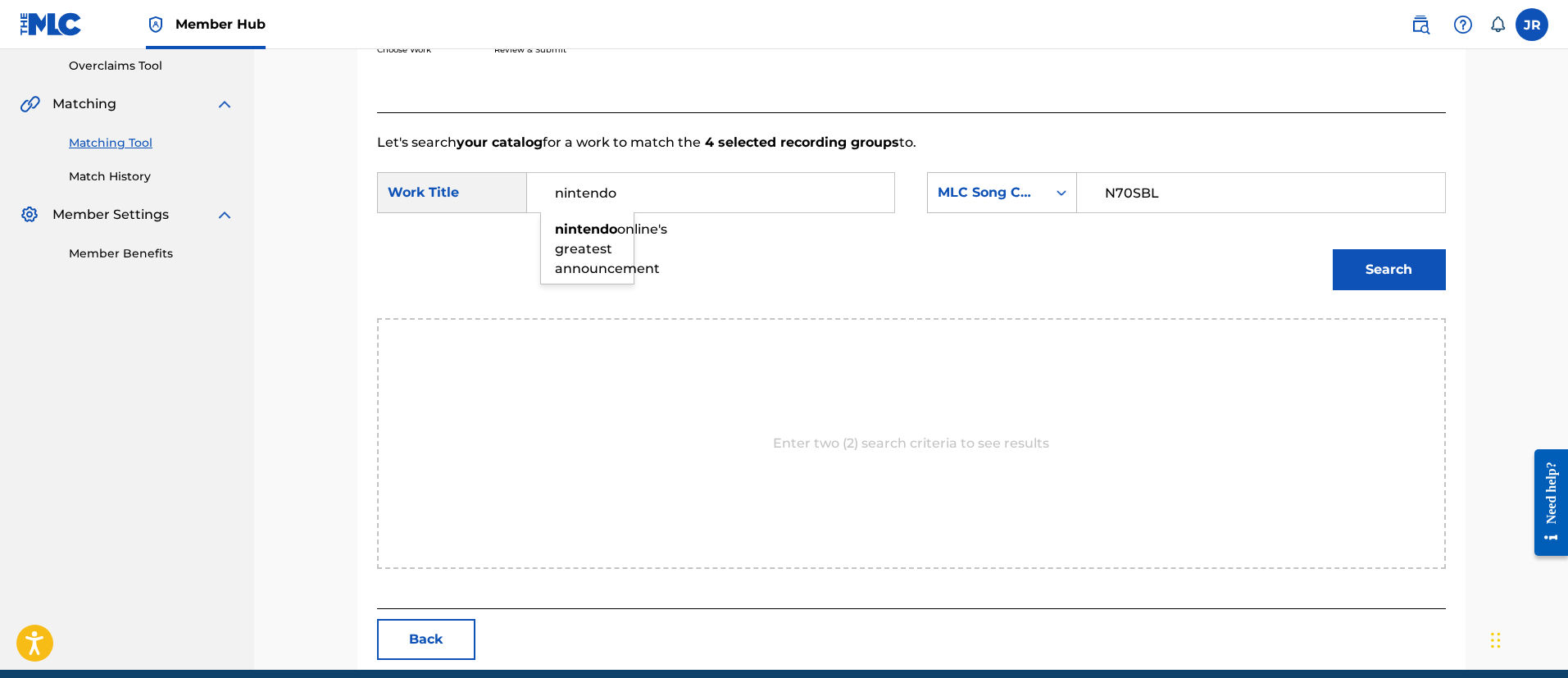
type input "nintendo"
click at [1332, 250] on button "Search" at bounding box center [1388, 270] width 113 height 41
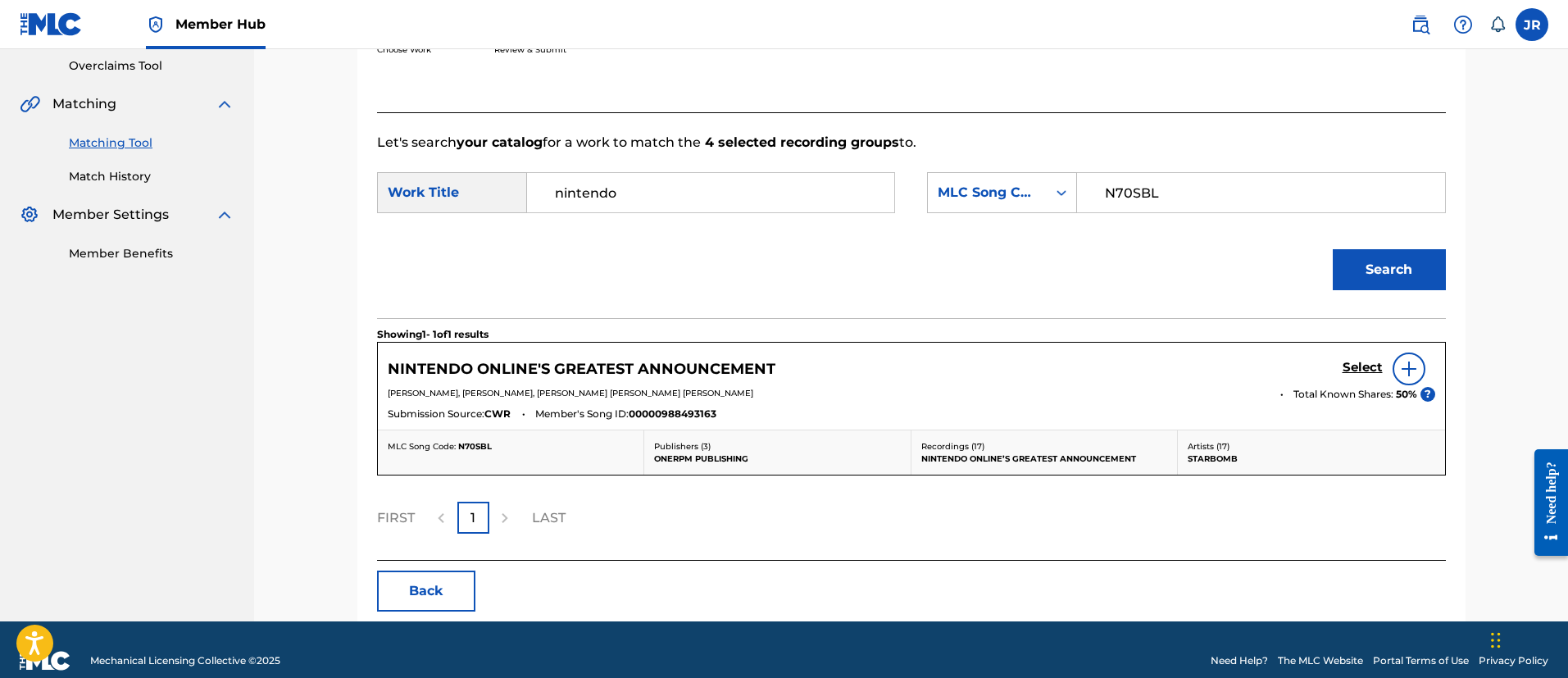
click at [1388, 349] on div "NINTENDO ONLINE'S GREATEST ANNOUNCEMENT Select ARIN JOSEPH HANSON, JAMES WESLEY…" at bounding box center [912, 386] width 1067 height 87
click at [1362, 365] on h5 "Select" at bounding box center [1362, 368] width 41 height 15
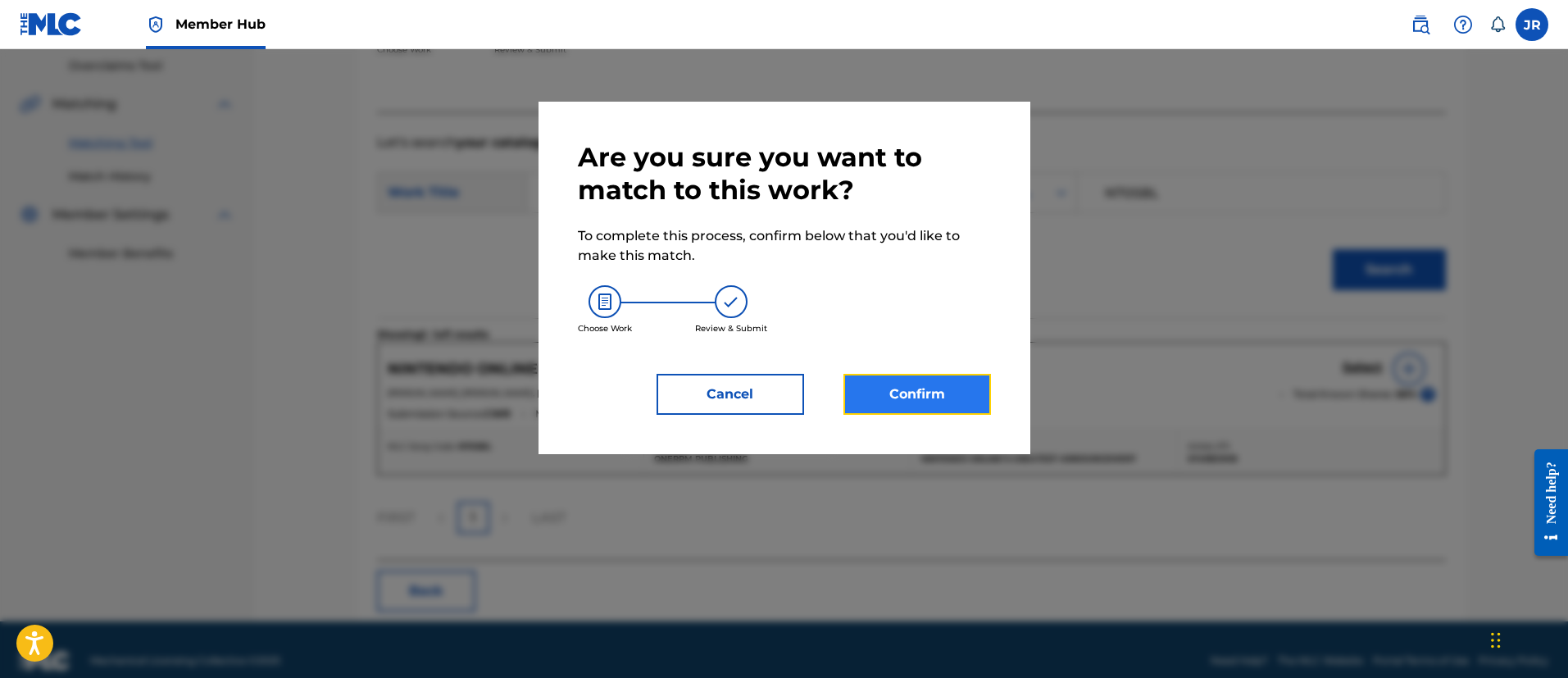
drag, startPoint x: 917, startPoint y: 375, endPoint x: 895, endPoint y: 375, distance: 22.0
click at [895, 375] on button "Confirm" at bounding box center [916, 395] width 148 height 41
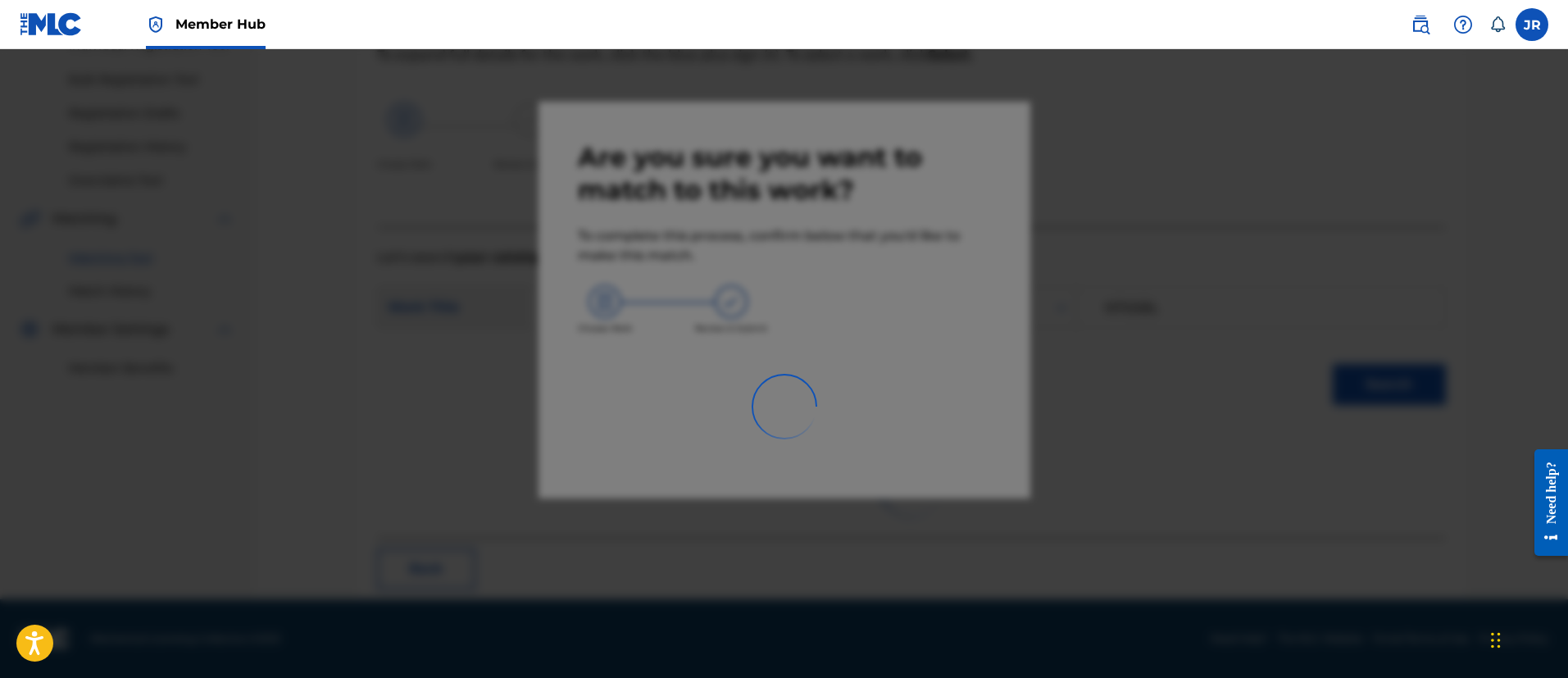
click at [1266, 326] on div at bounding box center [784, 388] width 1568 height 678
drag, startPoint x: 1266, startPoint y: 326, endPoint x: 1252, endPoint y: 337, distance: 17.8
click at [1257, 328] on div at bounding box center [784, 388] width 1568 height 678
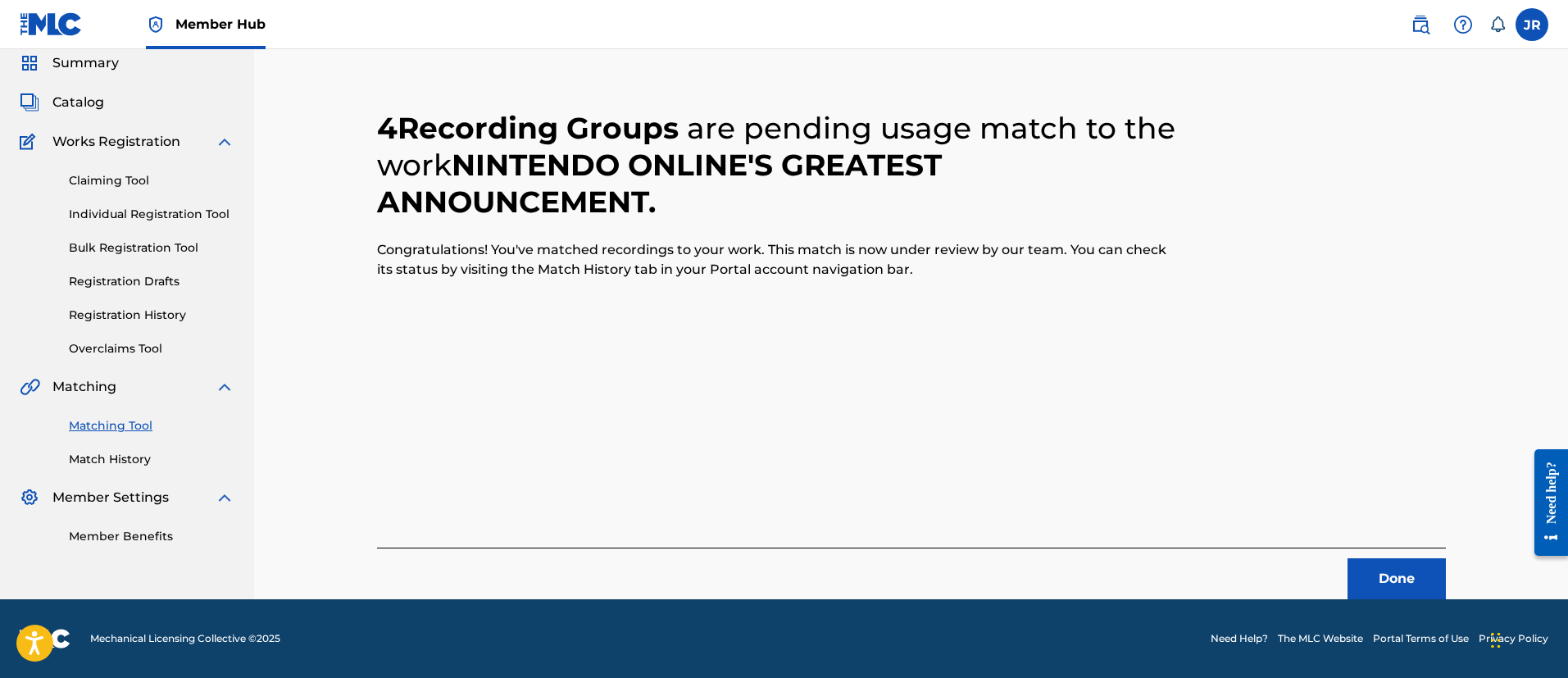
click at [1380, 544] on div "4 Recording Groups are pending usage match to the work NINTENDO ONLINE'S GREATE…" at bounding box center [911, 335] width 1068 height 529
click at [1380, 555] on div "Done" at bounding box center [911, 573] width 1068 height 51
click at [1384, 565] on button "Done" at bounding box center [1397, 578] width 99 height 41
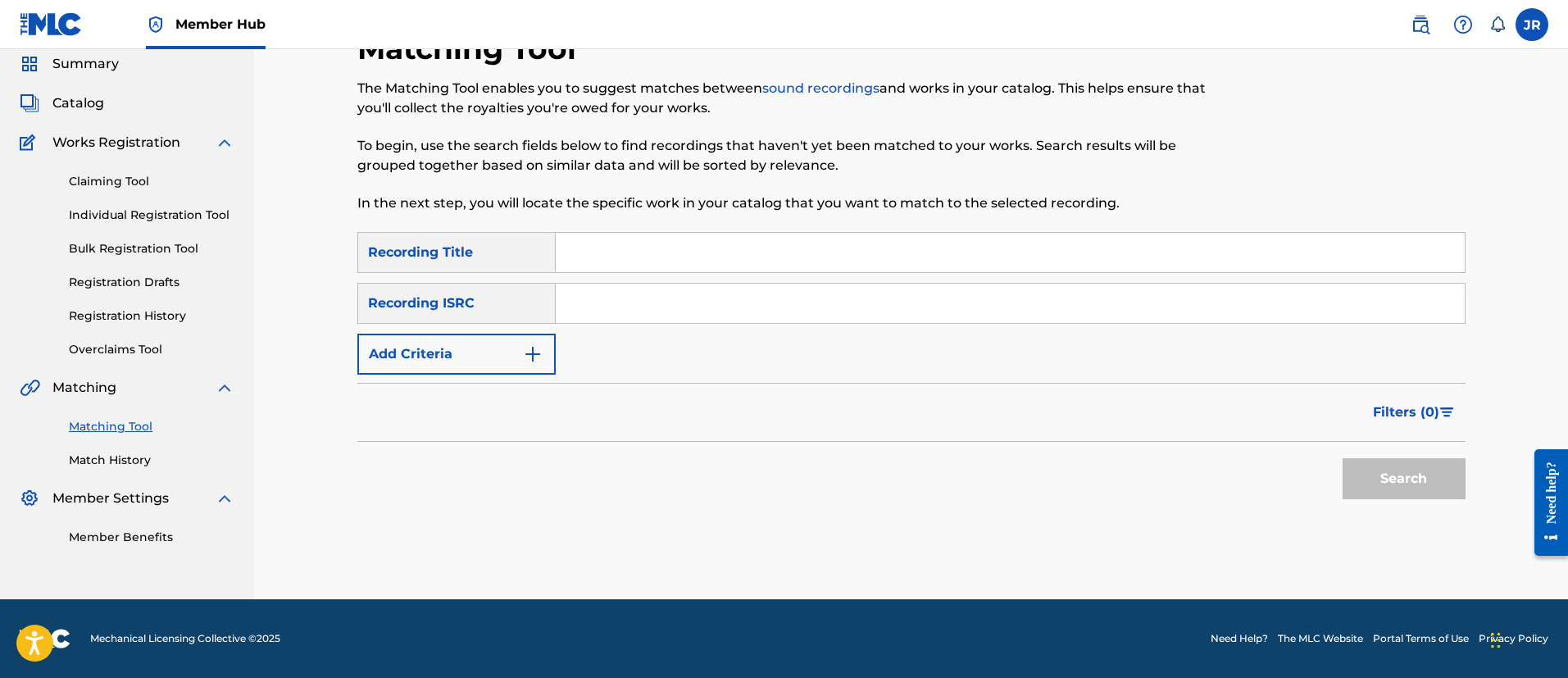
click at [658, 312] on input "Search Form" at bounding box center [1010, 303] width 909 height 40
paste input "971990551"
type input "971990551"
paste input "QZ5AB2481832"
click at [1342, 458] on button "Search" at bounding box center [1403, 479] width 123 height 41
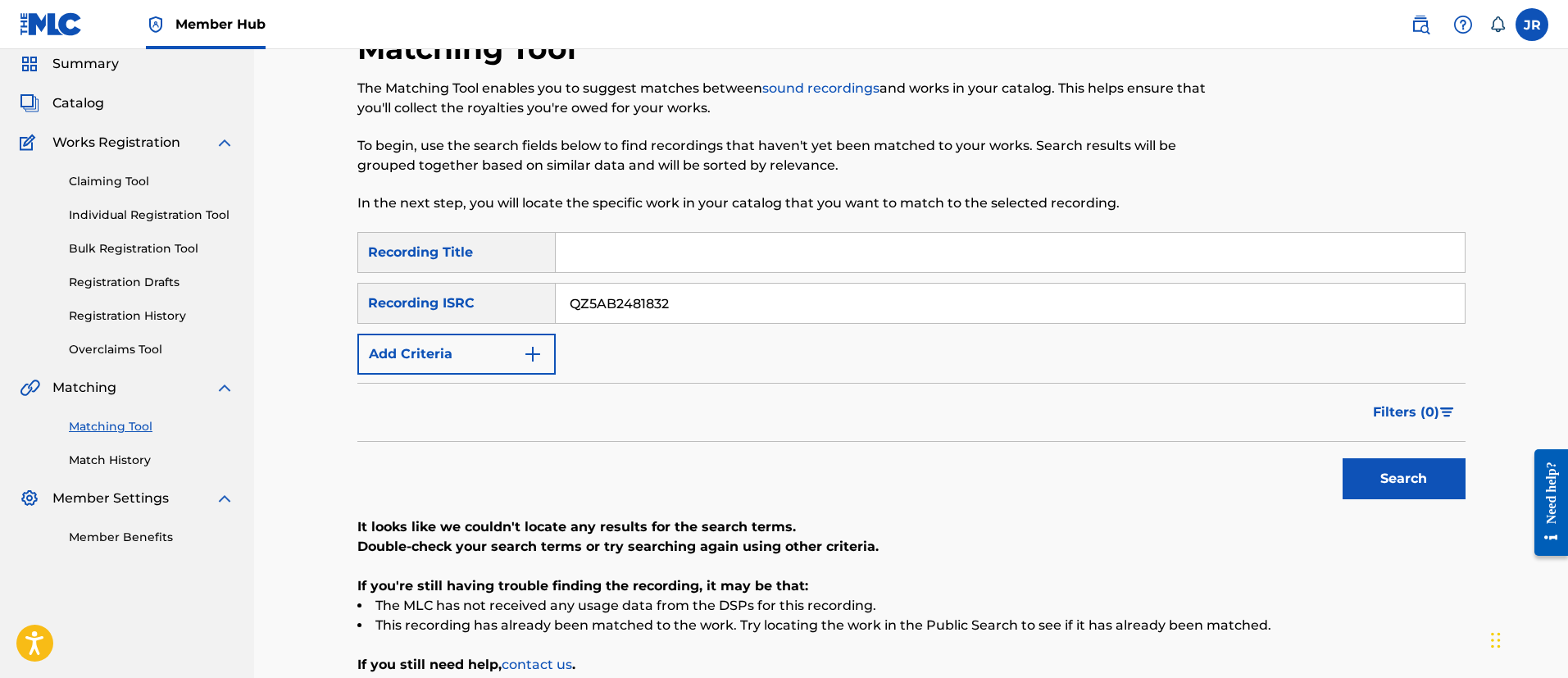
click at [1342, 458] on button "Search" at bounding box center [1403, 479] width 123 height 41
click at [772, 432] on div "Filters ( 0 )" at bounding box center [912, 412] width 1108 height 59
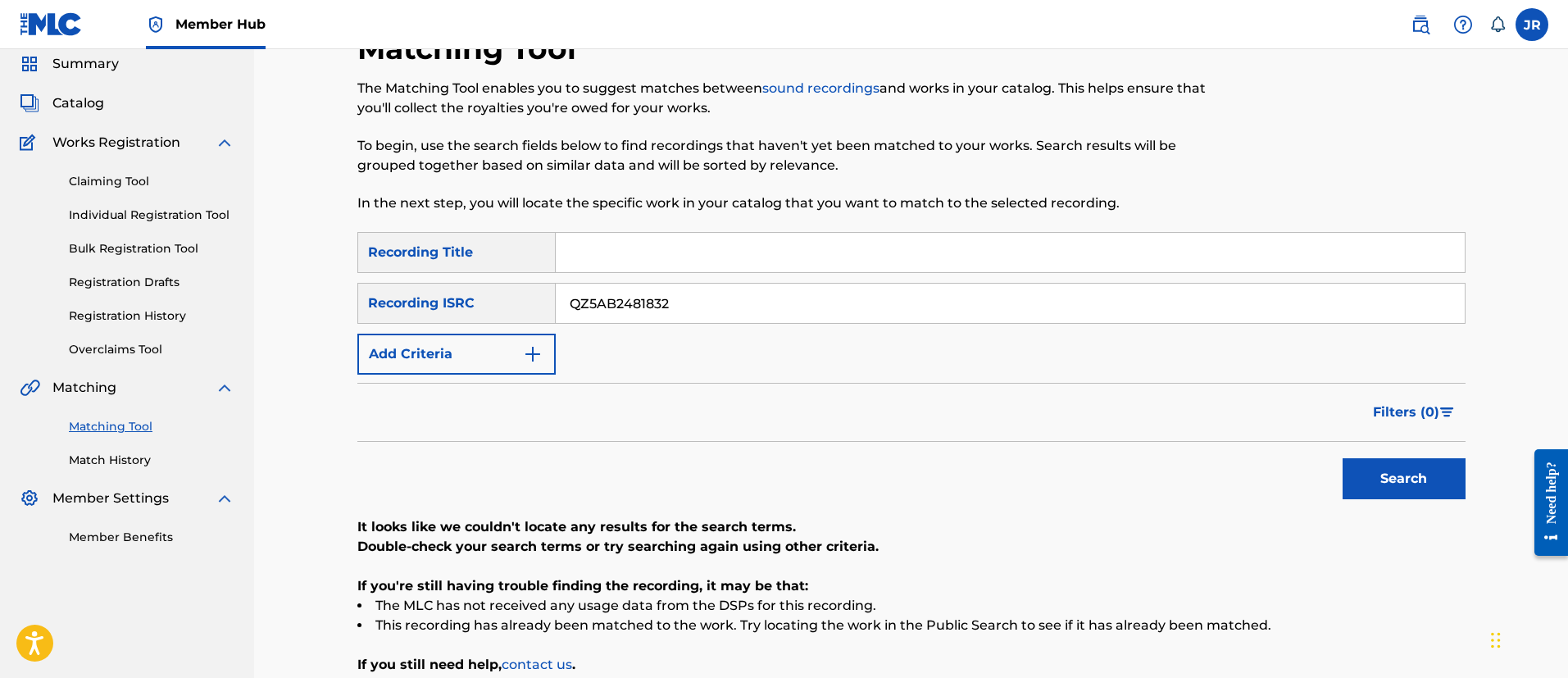
click at [685, 307] on input "QZ5AB2481832" at bounding box center [1010, 303] width 909 height 40
drag, startPoint x: 685, startPoint y: 307, endPoint x: 676, endPoint y: 305, distance: 9.2
click at [684, 305] on input "QZ5AB2481832" at bounding box center [1010, 303] width 909 height 40
paste input "Search Form"
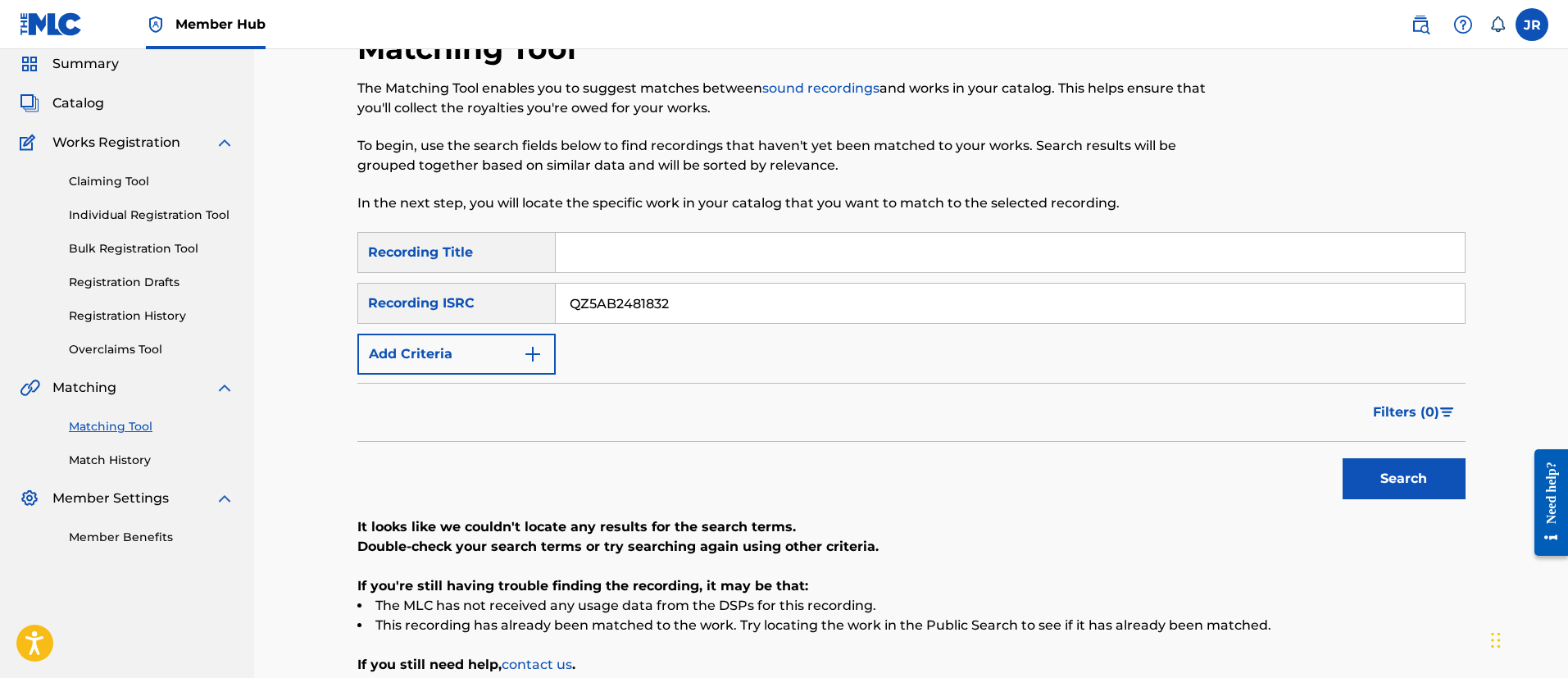
click at [1342, 458] on button "Search" at bounding box center [1403, 479] width 123 height 41
click at [676, 305] on input "QZ5AB2481832" at bounding box center [1010, 303] width 909 height 40
click at [675, 305] on input "QZ5AB2481832" at bounding box center [1010, 303] width 909 height 40
click at [611, 294] on input "QZ5AB2481832" at bounding box center [1010, 303] width 909 height 40
click at [591, 305] on input "QZ5AB2481832" at bounding box center [1010, 303] width 909 height 40
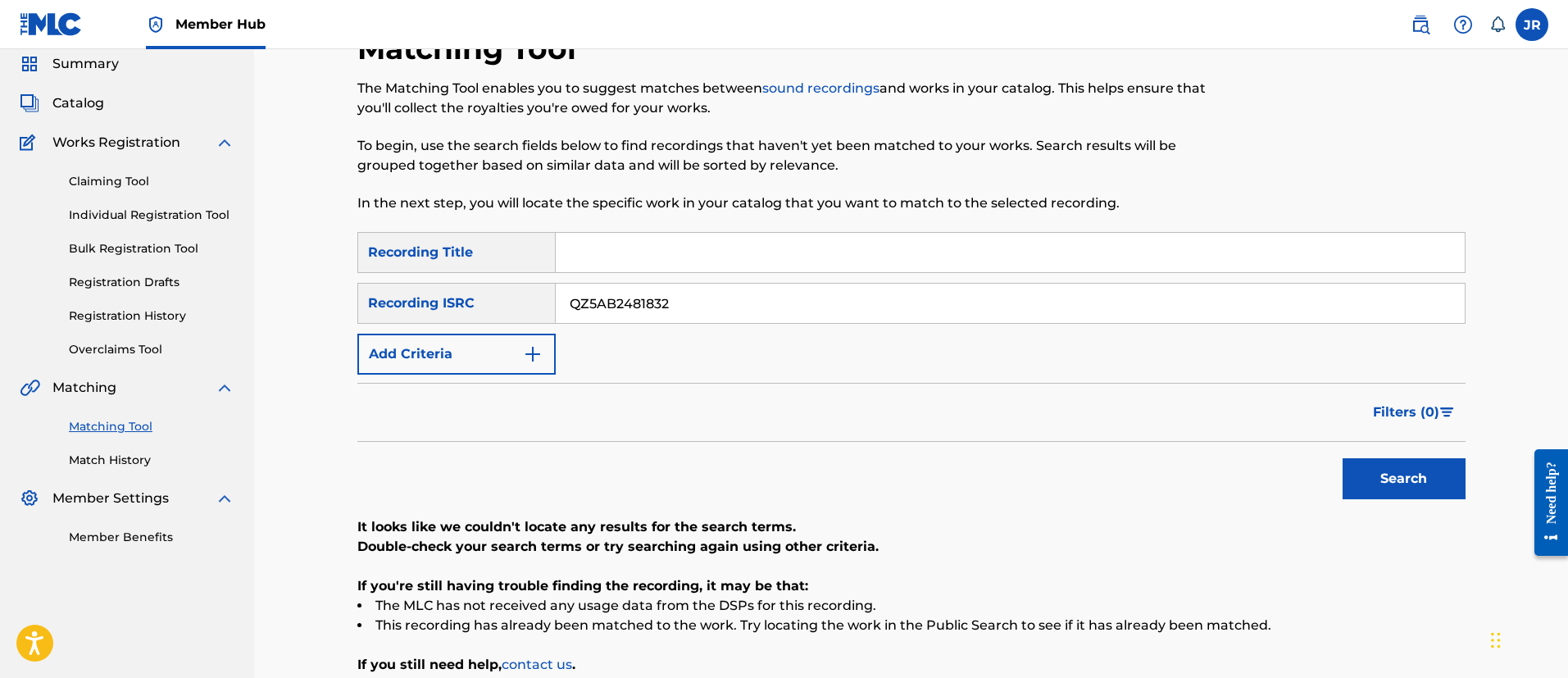
click at [1342, 458] on button "Search" at bounding box center [1403, 479] width 123 height 41
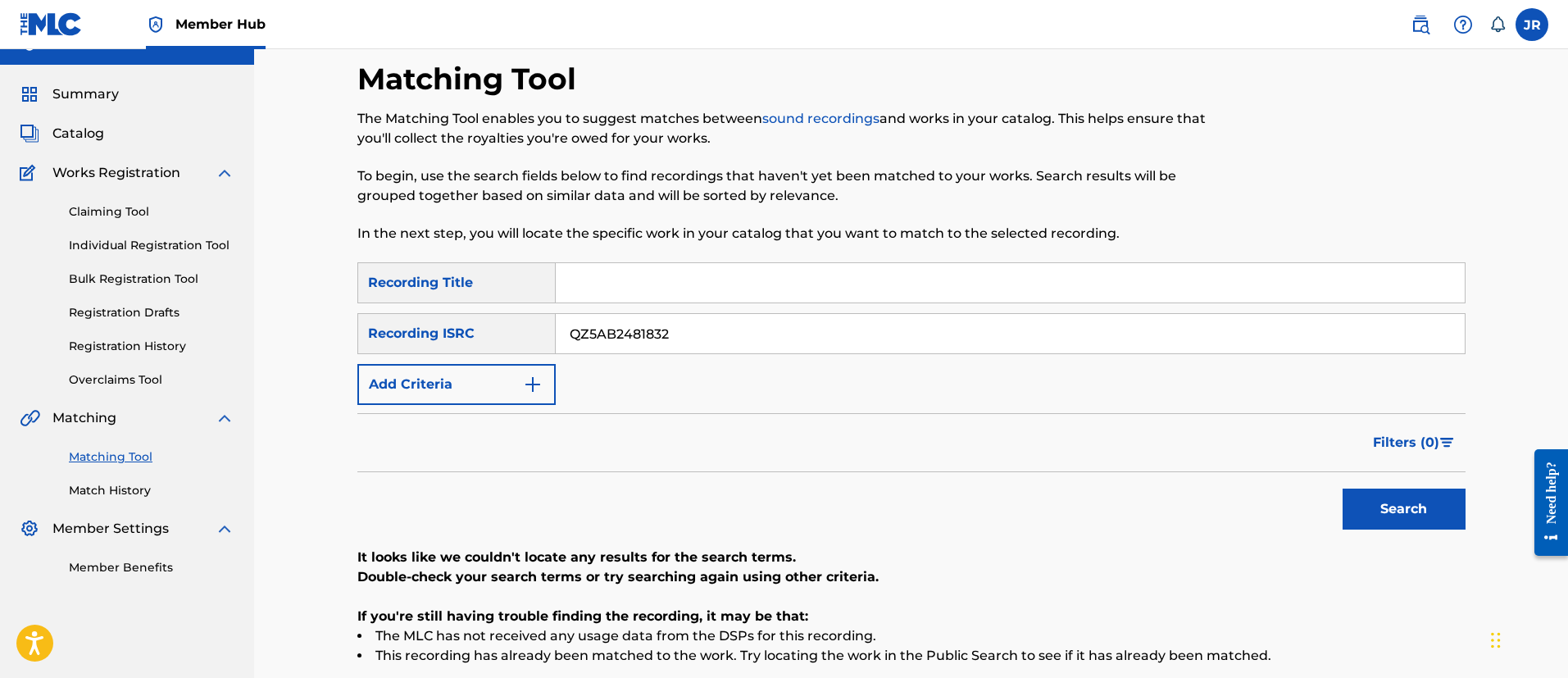
scroll to position [0, 0]
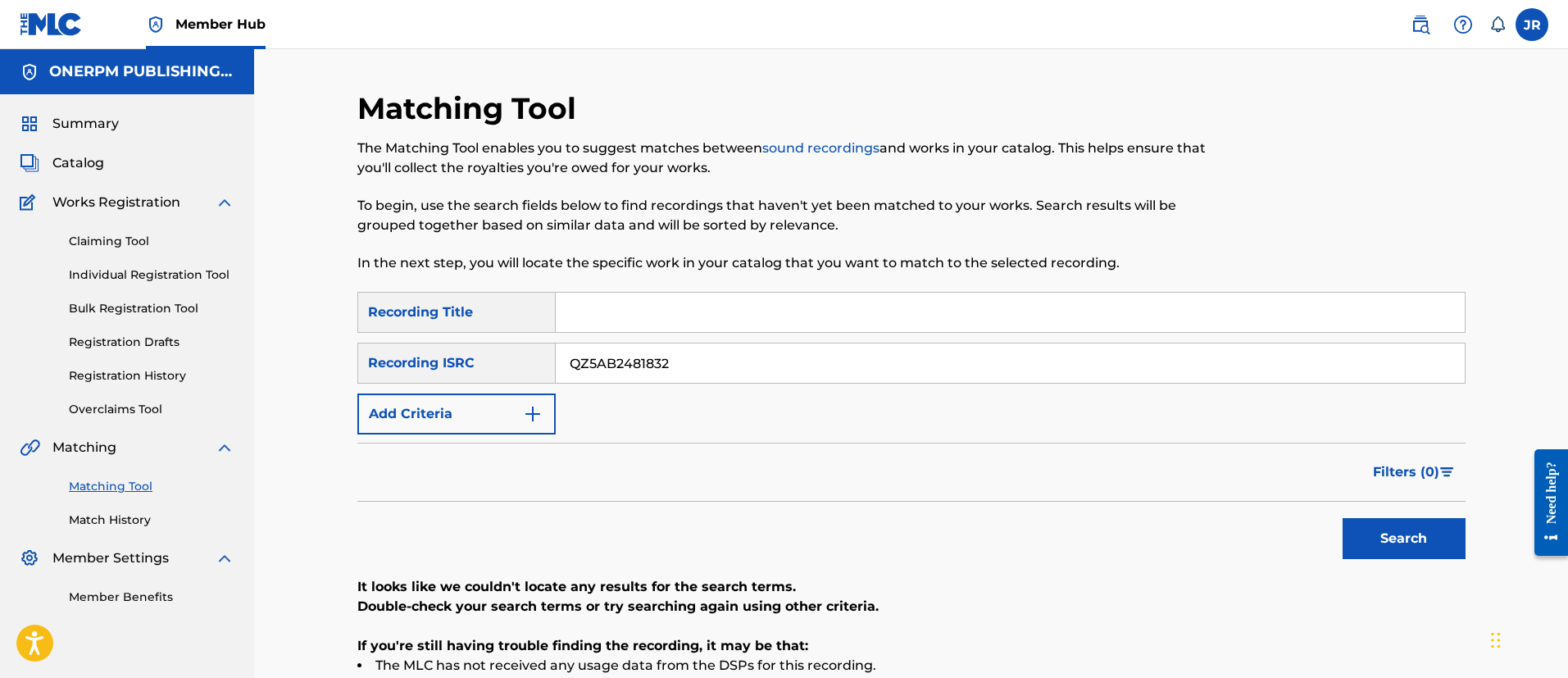
click at [655, 372] on input "QZ5AB2481832" at bounding box center [1010, 363] width 909 height 40
drag, startPoint x: 654, startPoint y: 373, endPoint x: 646, endPoint y: 380, distance: 10.6
click at [653, 374] on input "QZ5AB2481832" at bounding box center [1010, 363] width 909 height 40
paste input "6"
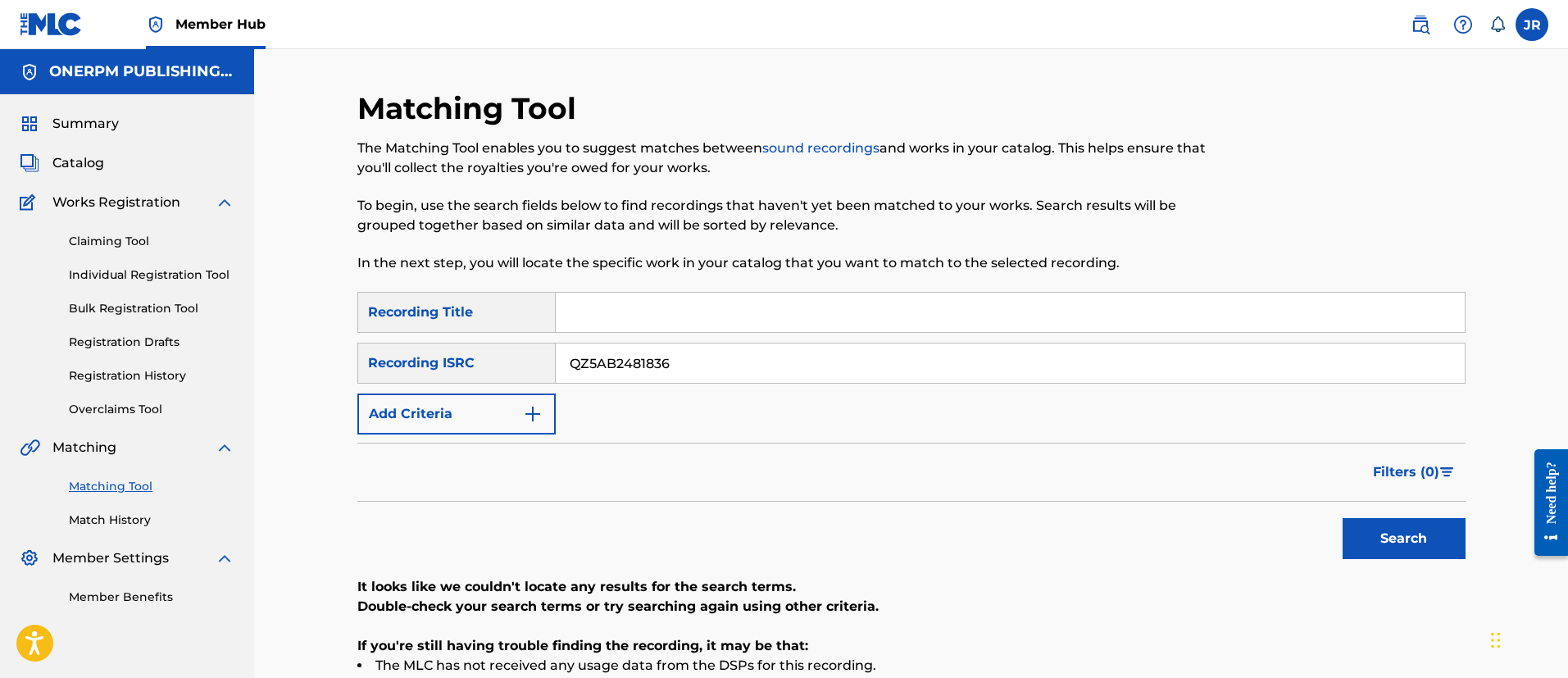
type input "QZ5AB2481836"
click at [1342, 518] on button "Search" at bounding box center [1403, 539] width 123 height 41
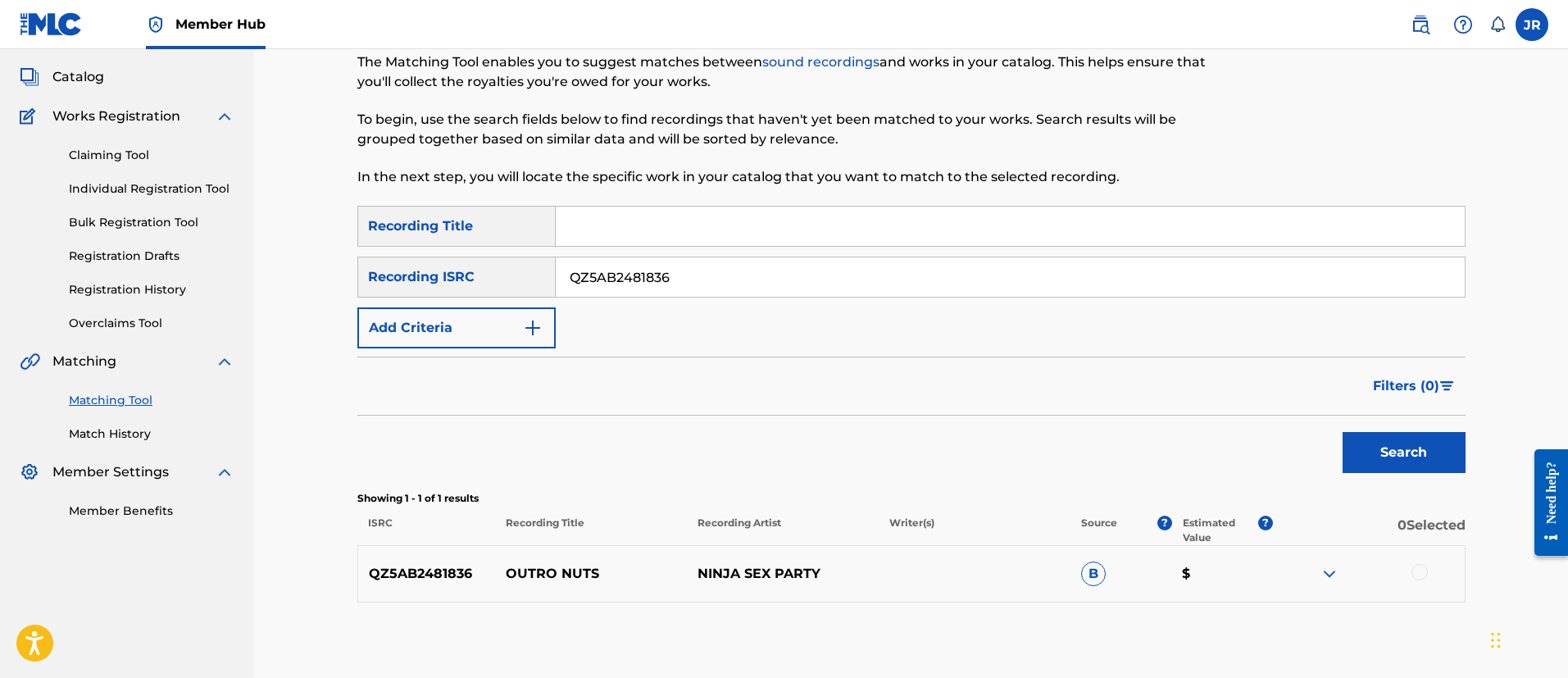
scroll to position [171, 0]
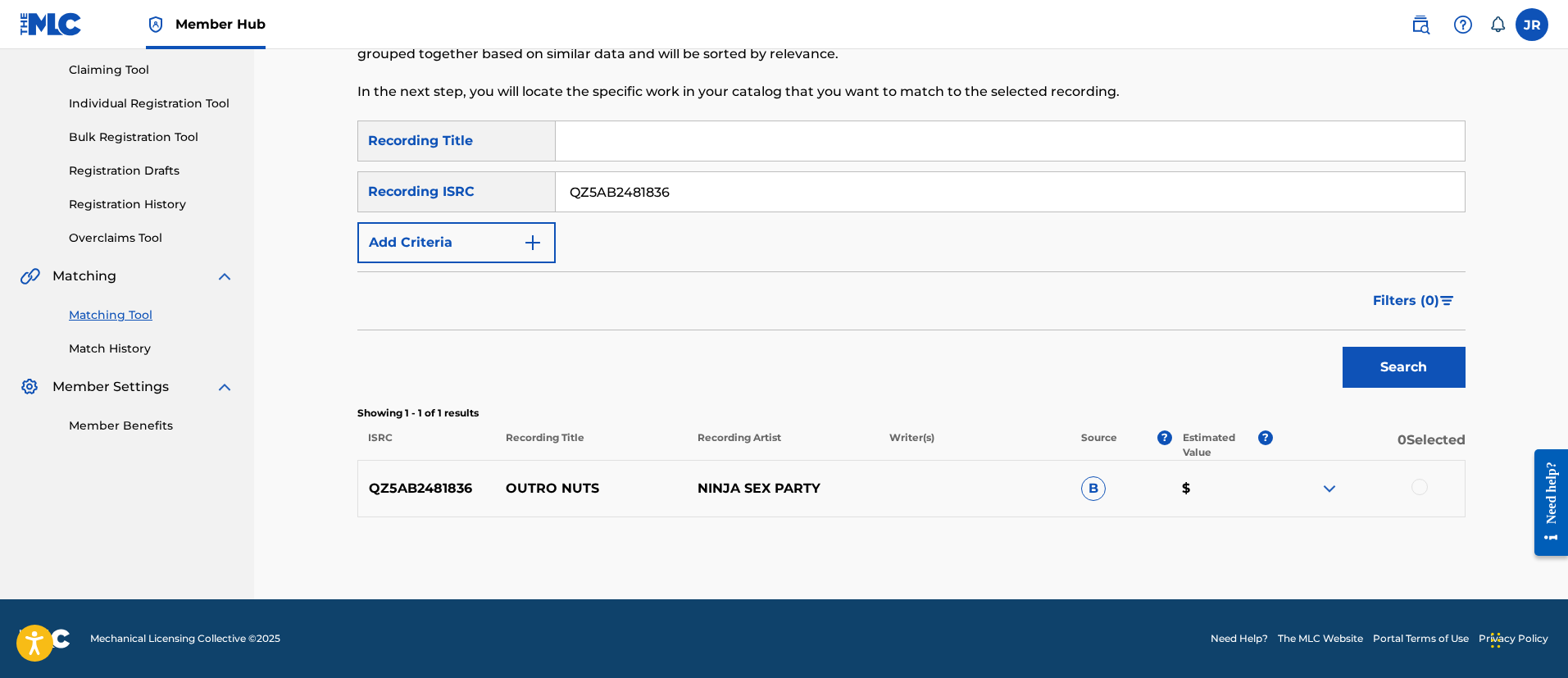
click at [1415, 491] on div at bounding box center [1419, 486] width 16 height 16
click at [1209, 535] on button "Match 1 Group" at bounding box center [1151, 545] width 181 height 41
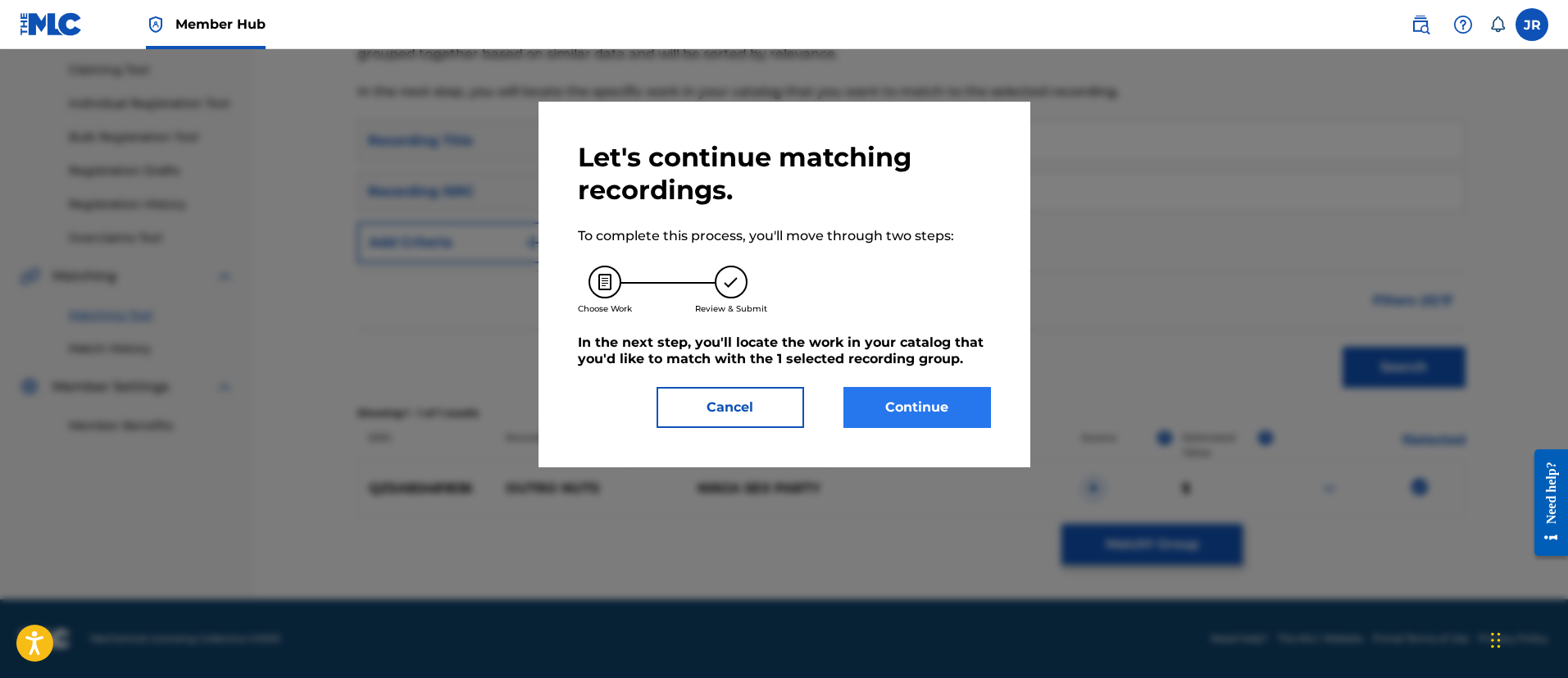
drag, startPoint x: 965, startPoint y: 433, endPoint x: 950, endPoint y: 417, distance: 21.9
click at [964, 433] on div "Let's continue matching recordings. To complete this process, you'll move throu…" at bounding box center [784, 284] width 492 height 366
click at [948, 413] on button "Continue" at bounding box center [916, 407] width 148 height 41
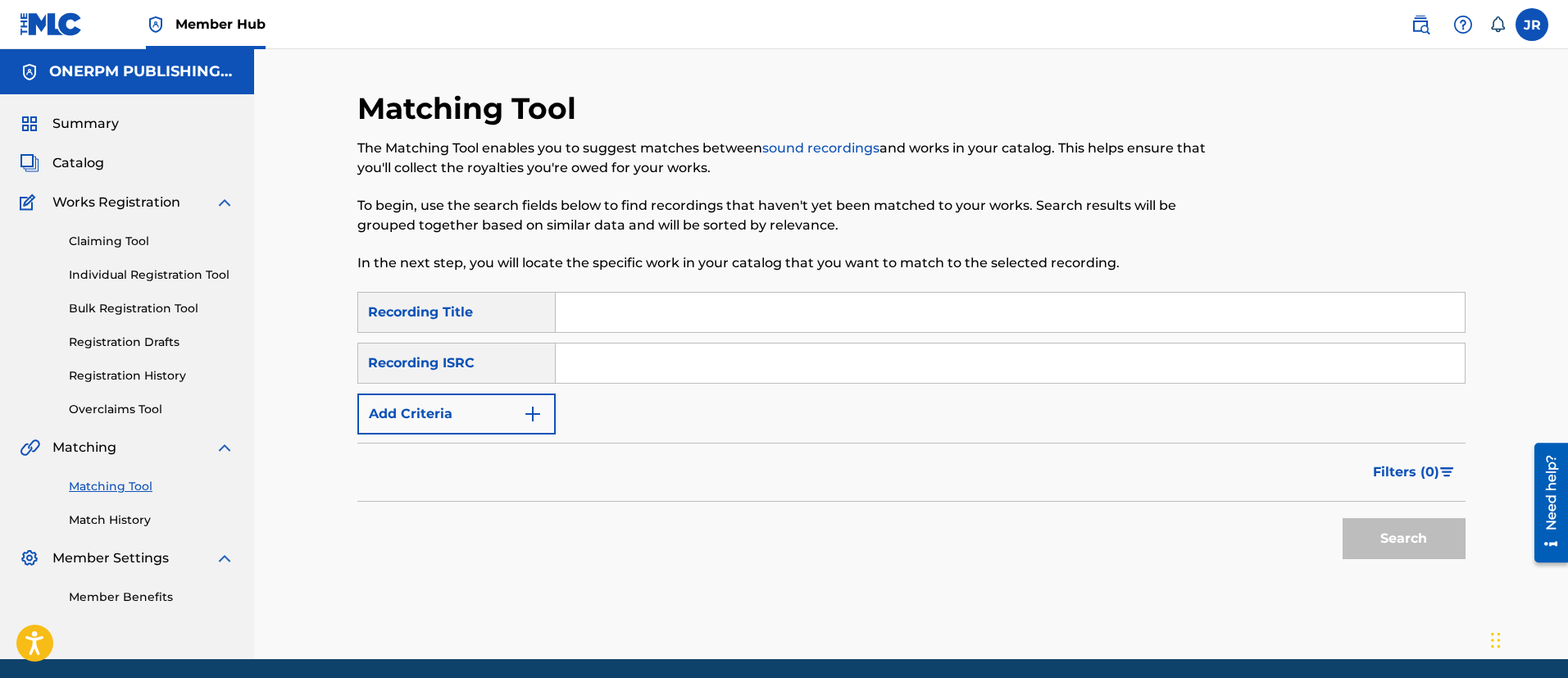
click at [544, 525] on div "Search" at bounding box center [912, 535] width 1108 height 66
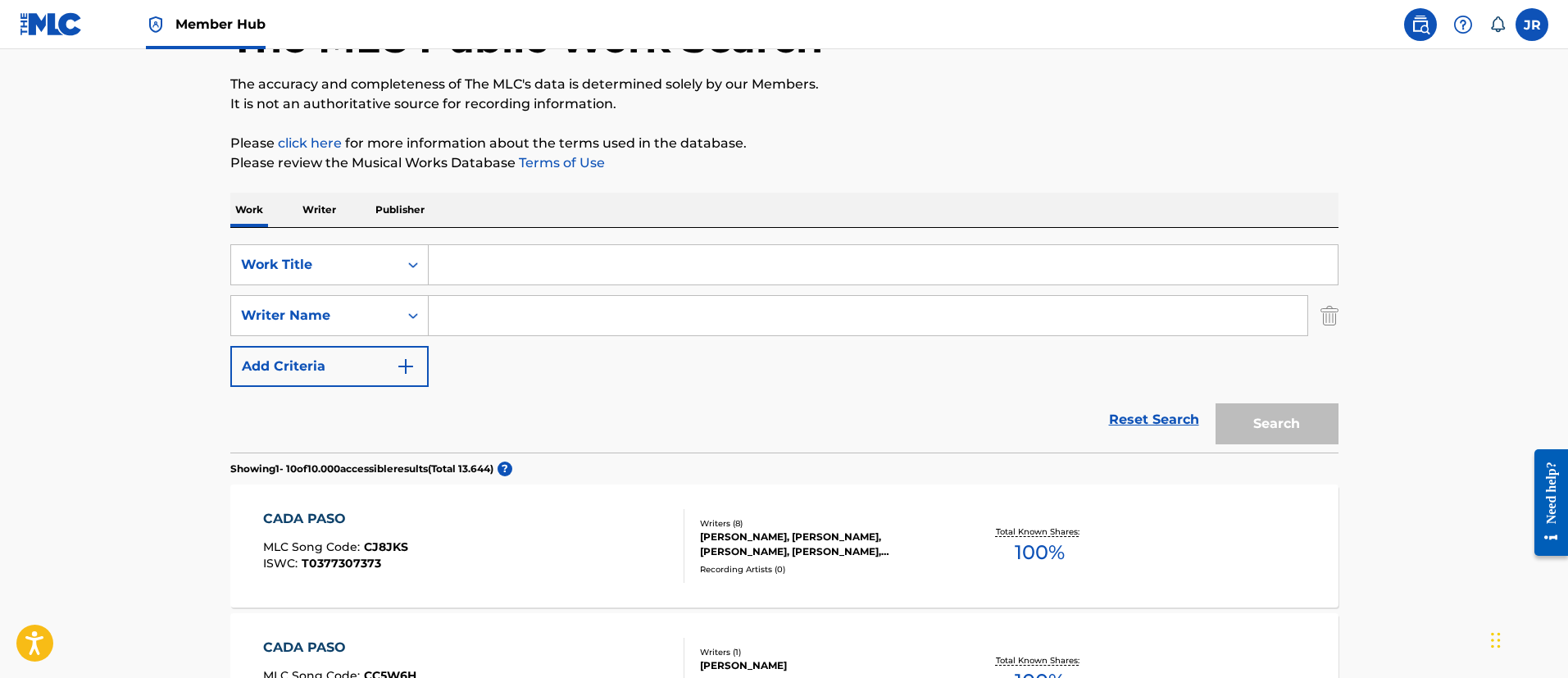
click at [460, 341] on div "SearchWithCriteriab5286694-88ae-43be-8bcc-e8f3423a6620 Work Title SearchWithCri…" at bounding box center [784, 315] width 1108 height 142
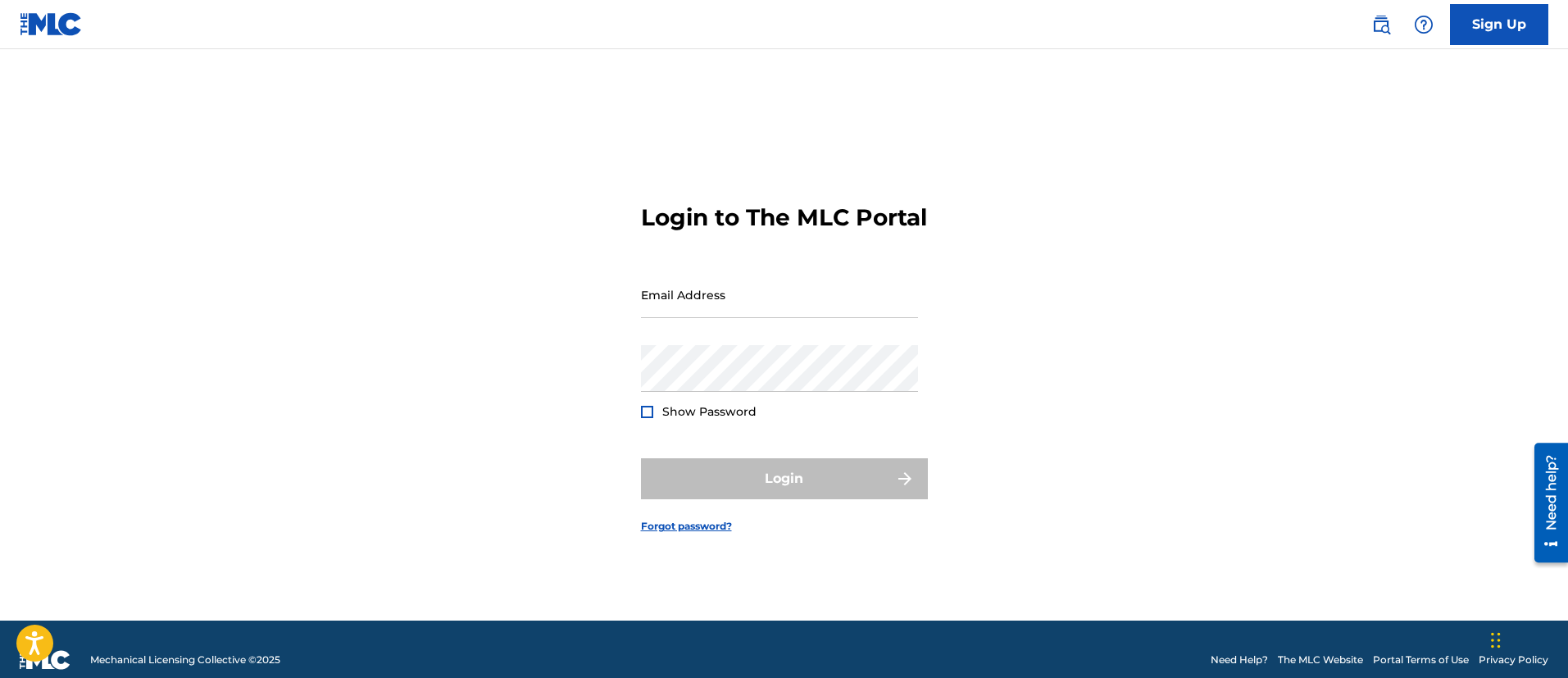
drag, startPoint x: 548, startPoint y: 274, endPoint x: 537, endPoint y: 280, distance: 12.5
click at [537, 280] on div "Login to The MLC Portal Email Address Password Show Password Login Forgot passw…" at bounding box center [784, 355] width 1147 height 530
drag, startPoint x: 691, startPoint y: 320, endPoint x: 698, endPoint y: 330, distance: 12.2
click at [696, 318] on input "Email Address" at bounding box center [779, 295] width 277 height 46
type input "[PERSON_NAME][EMAIL_ADDRESS][PERSON_NAME][DOMAIN_NAME]"
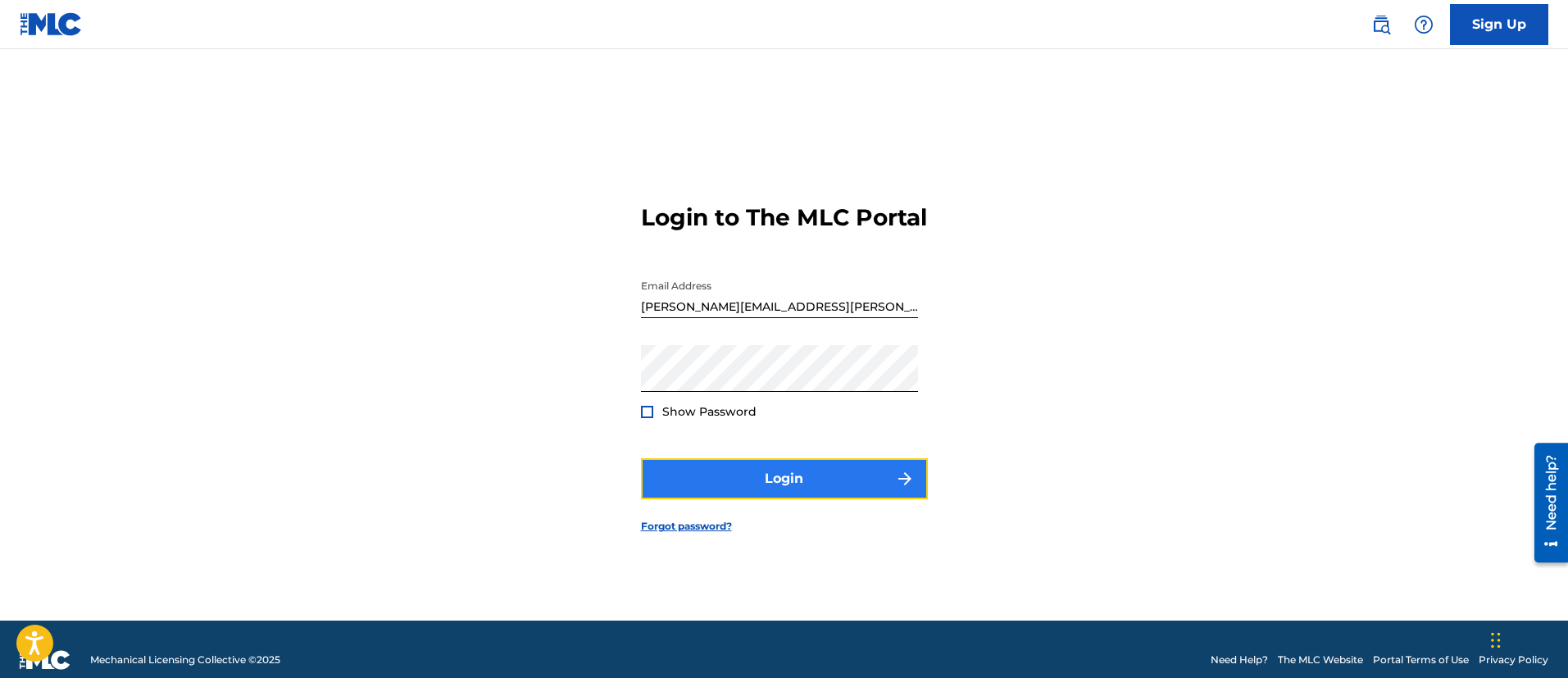
drag, startPoint x: 660, startPoint y: 480, endPoint x: 669, endPoint y: 481, distance: 9.1
click at [669, 481] on button "Login" at bounding box center [784, 479] width 287 height 41
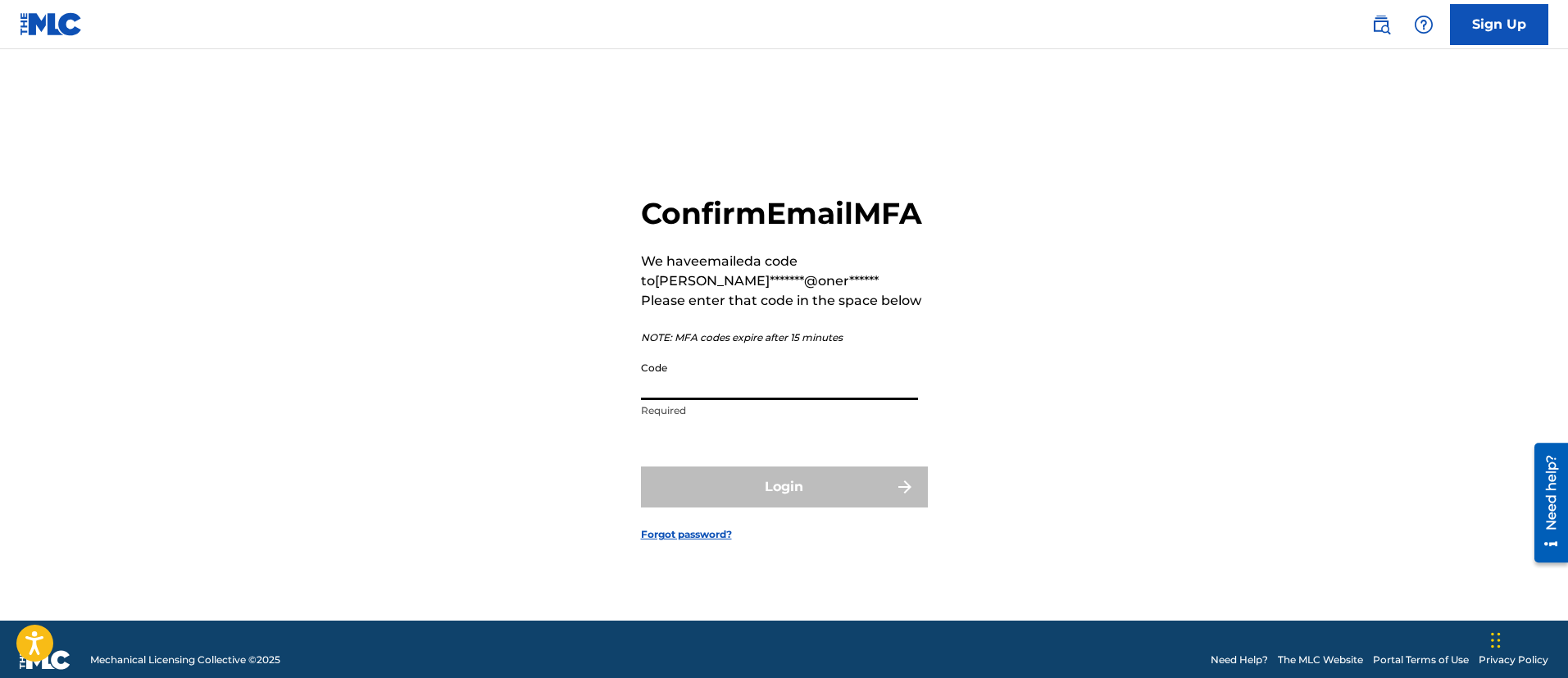
click at [662, 400] on input "Code" at bounding box center [779, 376] width 277 height 46
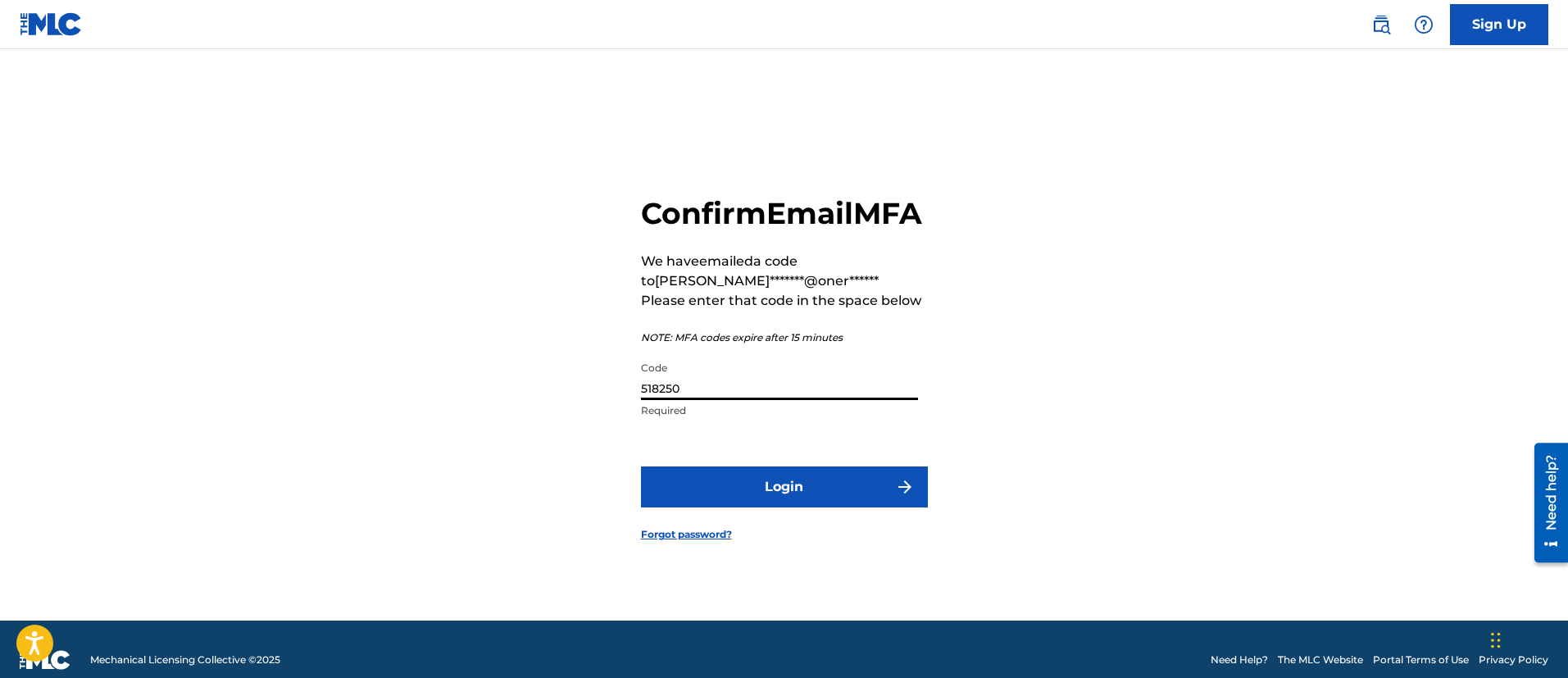
type input "518250"
click at [641, 466] on button "Login" at bounding box center [784, 486] width 287 height 41
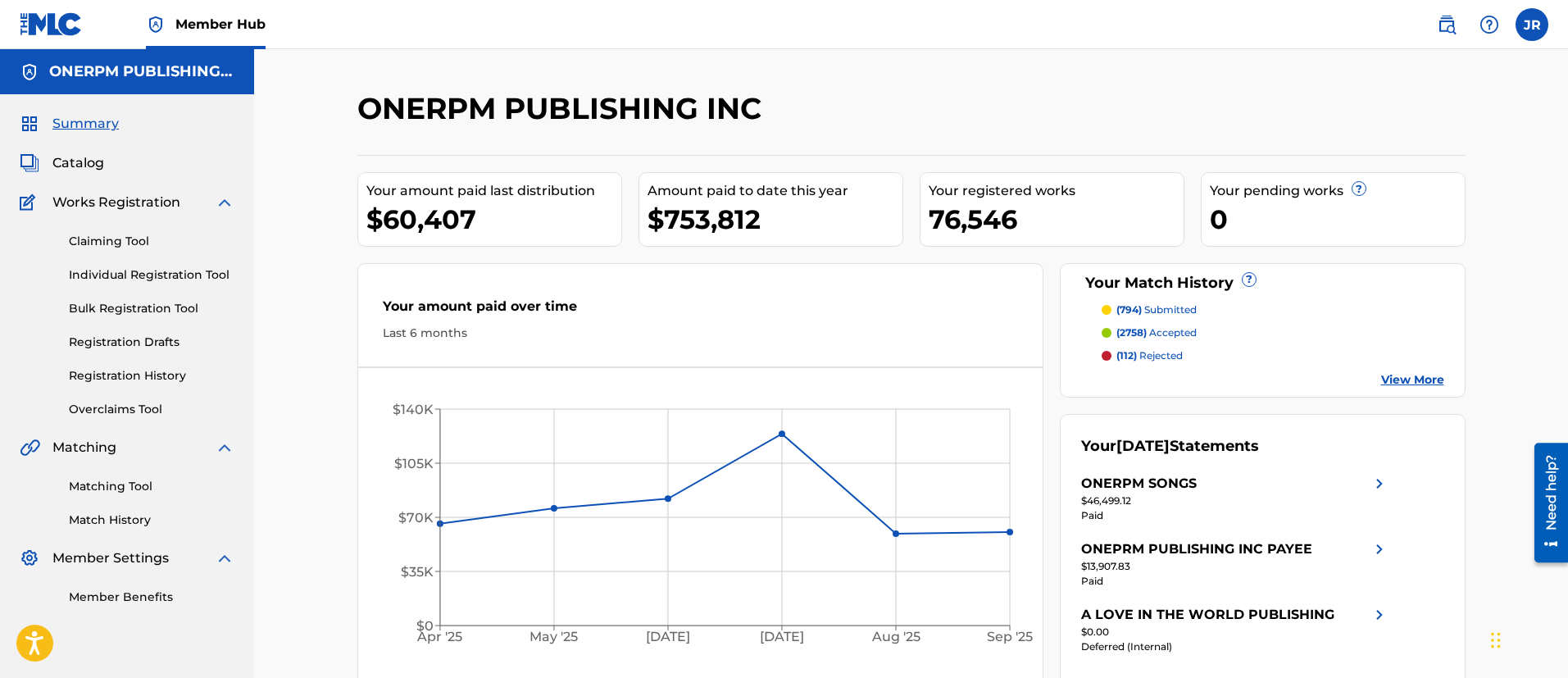
click at [1317, 551] on div "ONEPRM PUBLISHING INC PAYEE" at bounding box center [1234, 549] width 308 height 19
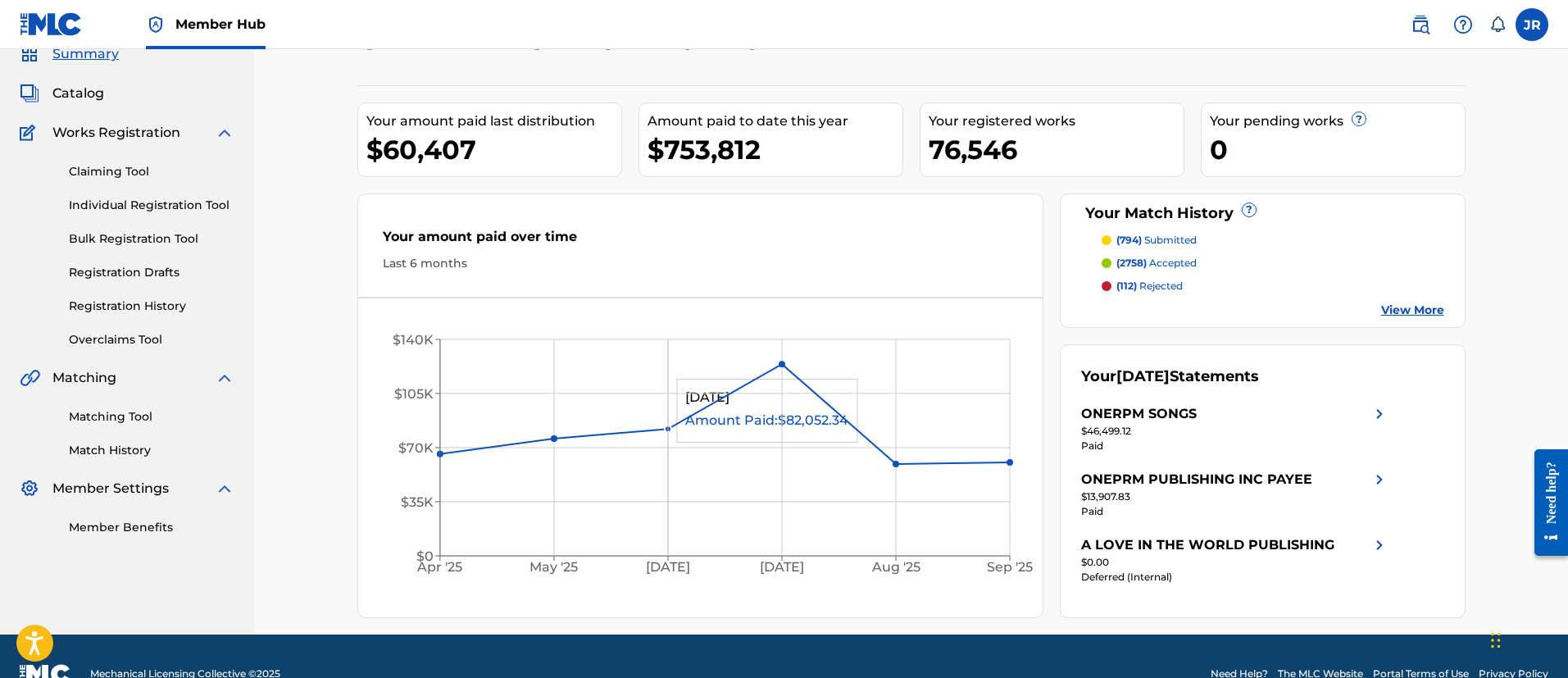
scroll to position [105, 0]
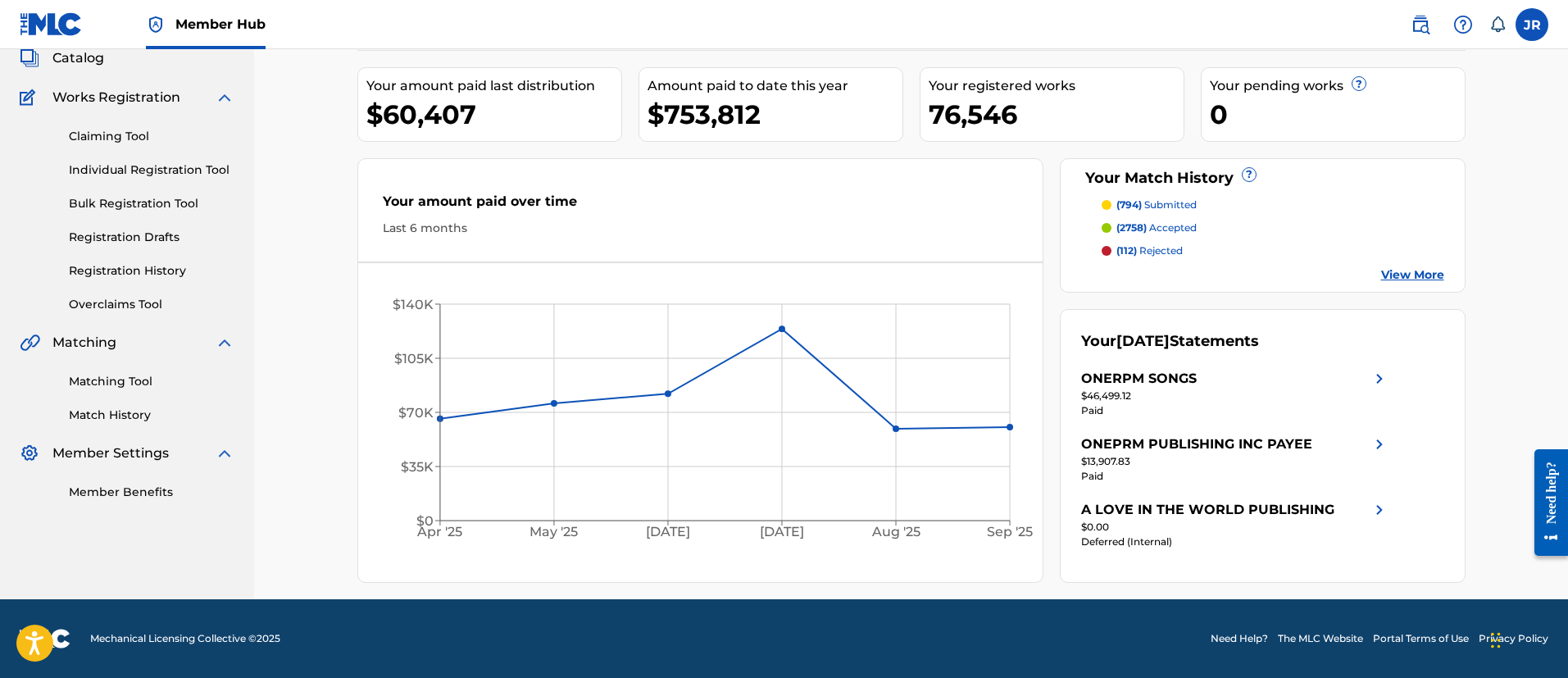
click at [1010, 530] on tspan "Sep '25" at bounding box center [1009, 533] width 45 height 15
click at [272, 419] on div "ONERPM PUBLISHING INC Your amount paid last distribution $60,407 Amount paid to…" at bounding box center [911, 271] width 1314 height 655
click at [1162, 438] on div "ONEPRM PUBLISHING INC PAYEE" at bounding box center [1196, 444] width 231 height 19
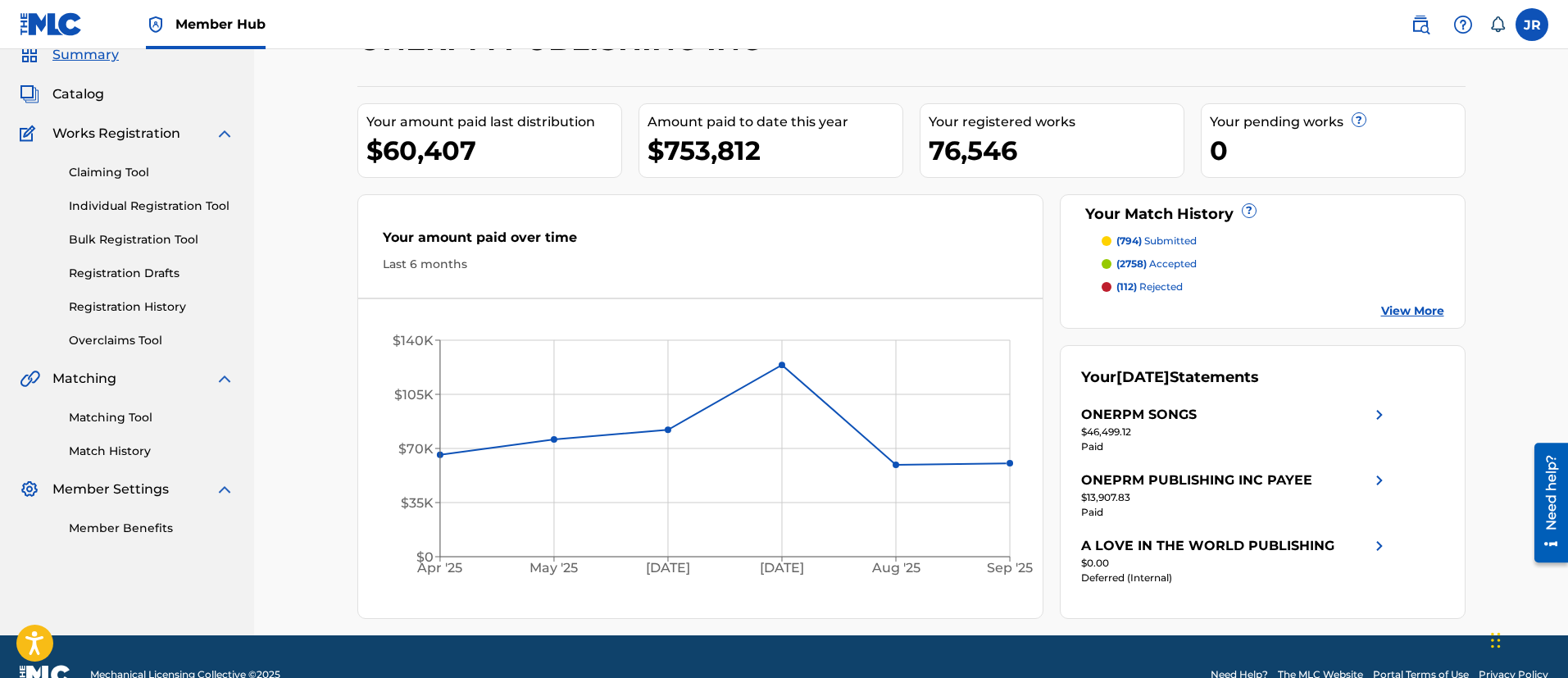
scroll to position [105, 0]
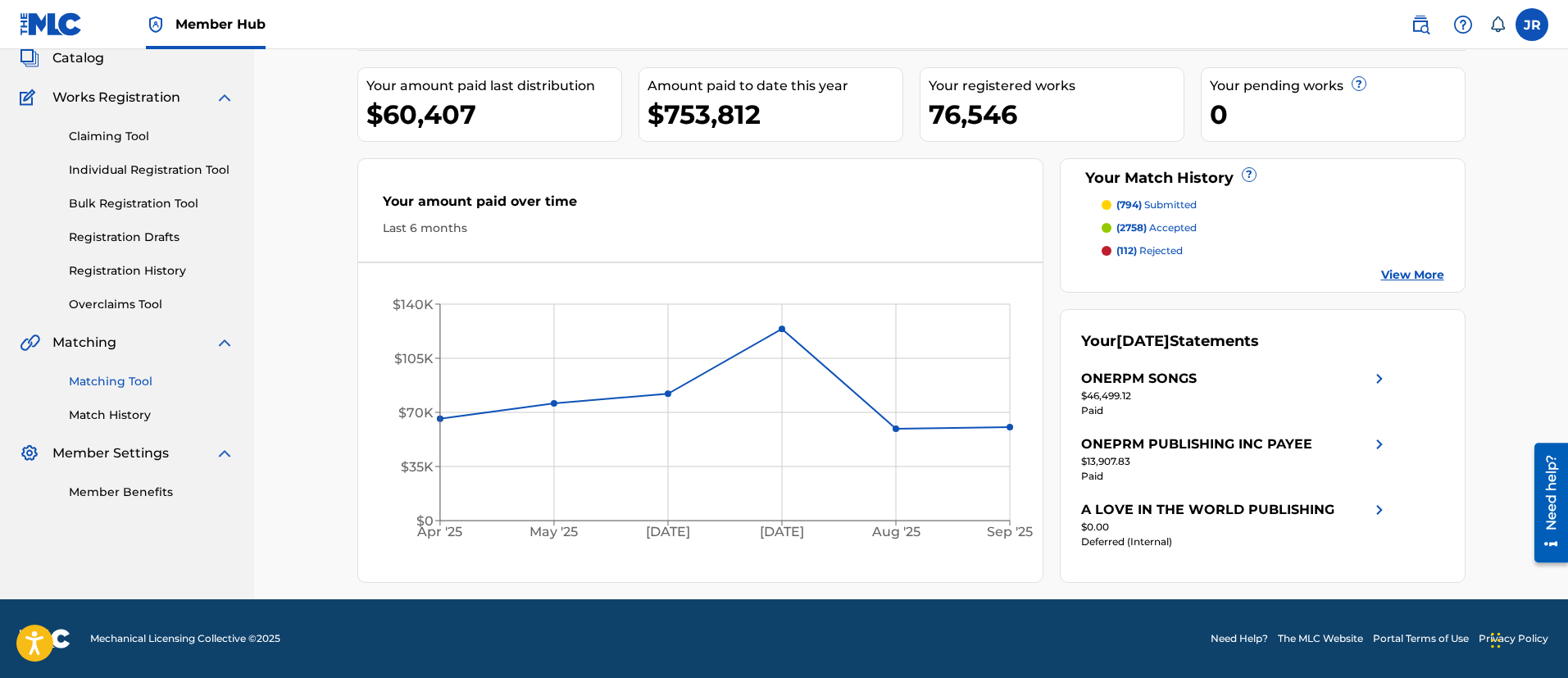
click at [131, 377] on link "Matching Tool" at bounding box center [151, 382] width 165 height 17
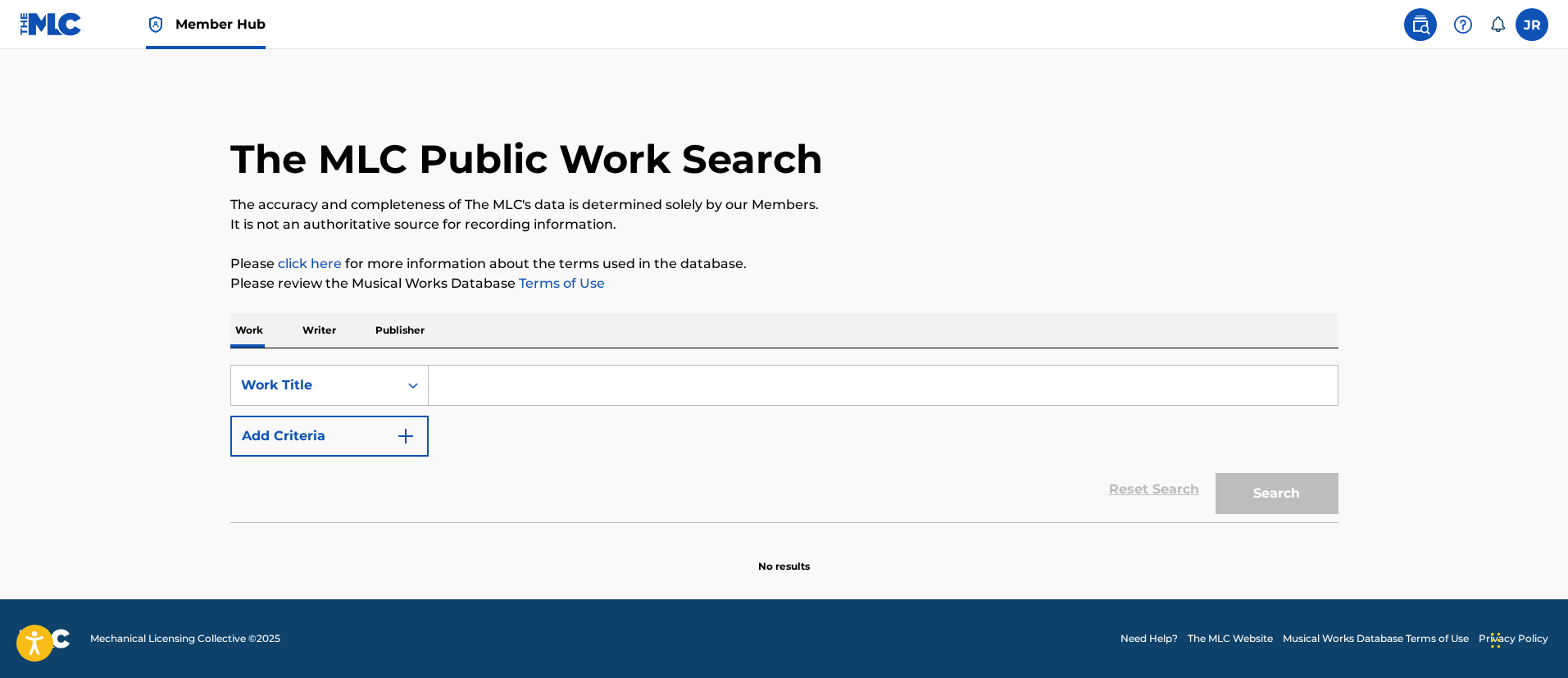
drag, startPoint x: 460, startPoint y: 391, endPoint x: 465, endPoint y: 406, distance: 15.8
click at [464, 398] on input "Search Form" at bounding box center [883, 385] width 909 height 40
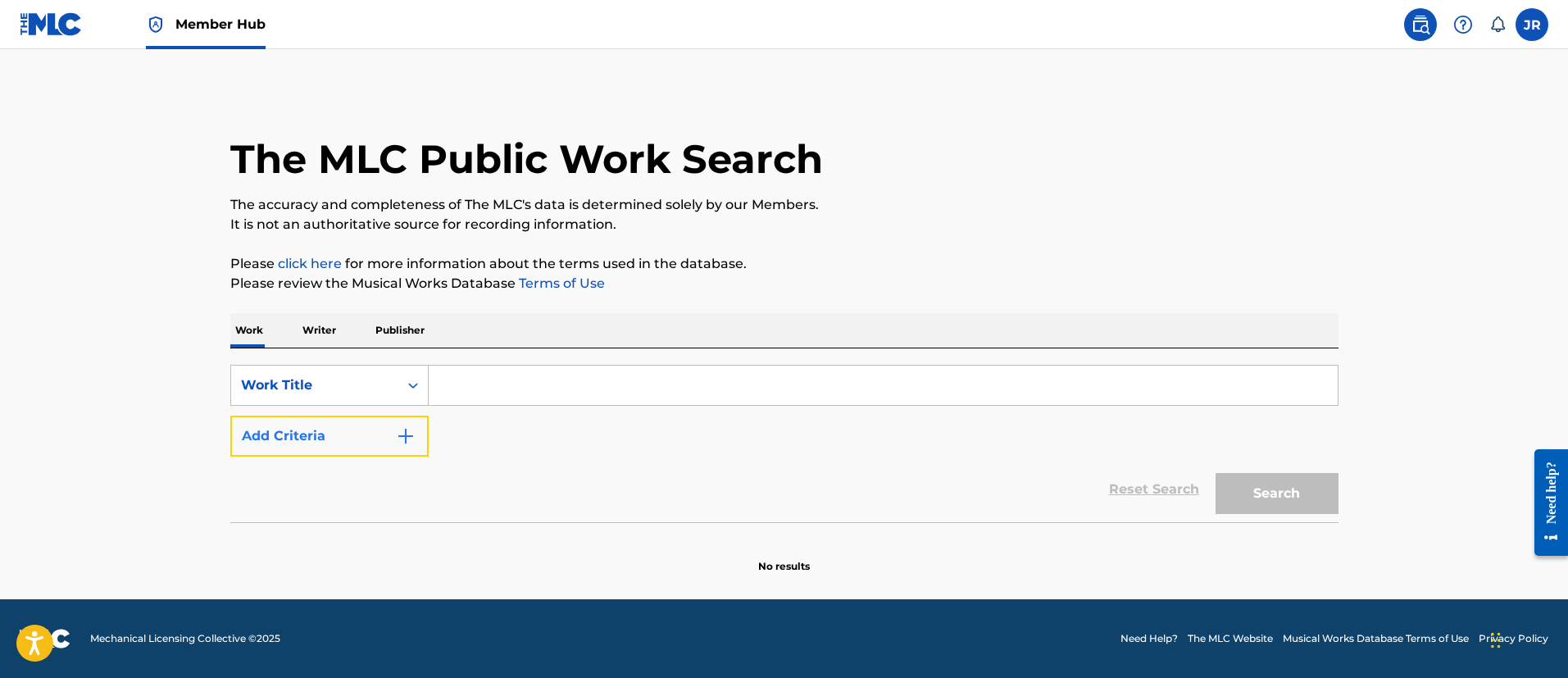
click at [384, 440] on button "Add Criteria" at bounding box center [329, 436] width 198 height 41
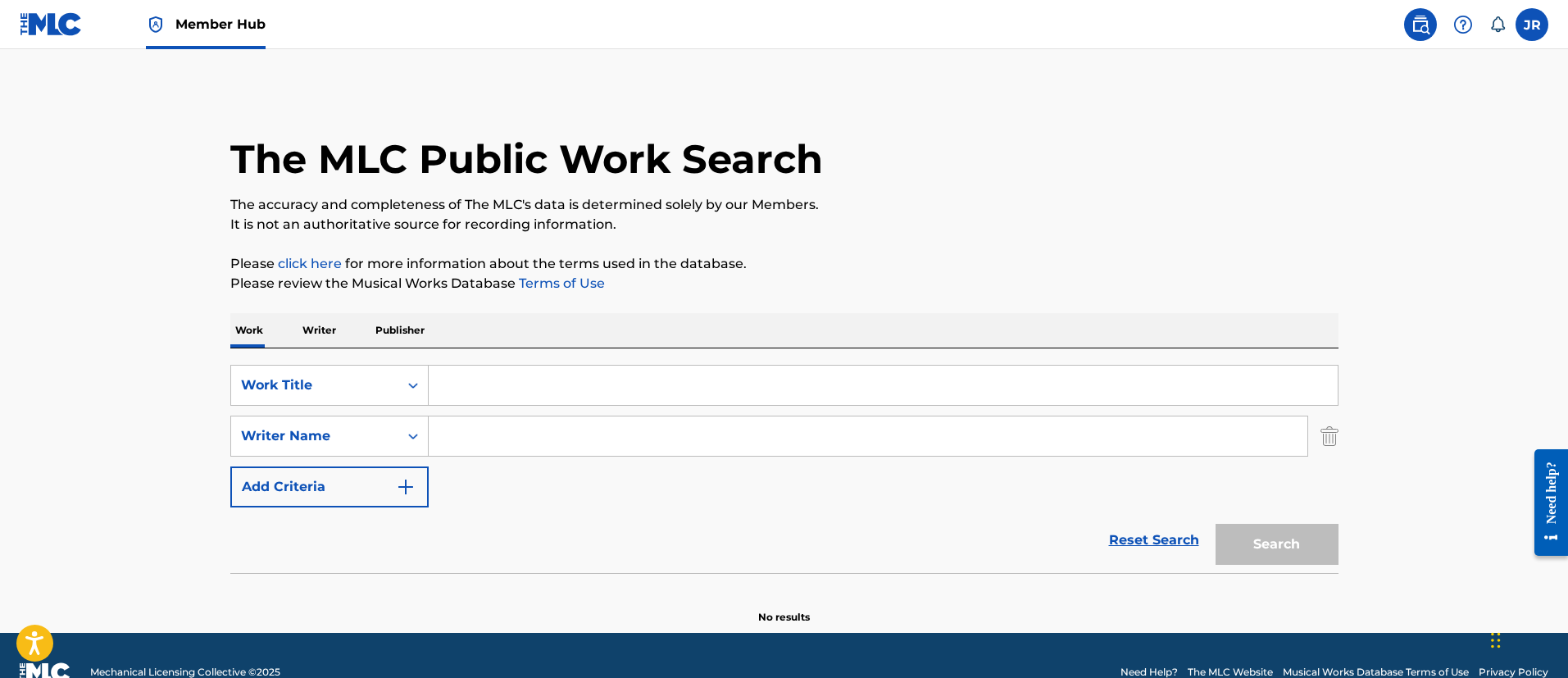
click at [513, 488] on div "SearchWithCriteria349bf47d-497c-4654-a8ec-69f244126fd5 Work Title SearchWithCri…" at bounding box center [784, 435] width 1108 height 142
click at [507, 436] on input "Search Form" at bounding box center [867, 436] width 879 height 40
click at [508, 405] on div "SearchWithCriteria349bf47d-497c-4654-a8ec-69f244126fd5 Work Title SearchWithCri…" at bounding box center [784, 435] width 1108 height 142
click at [456, 329] on div "The MLC Public Work Search The accuracy and completeness of The MLC's data is d…" at bounding box center [784, 357] width 1147 height 535
drag, startPoint x: 446, startPoint y: 386, endPoint x: 443, endPoint y: 375, distance: 11.4
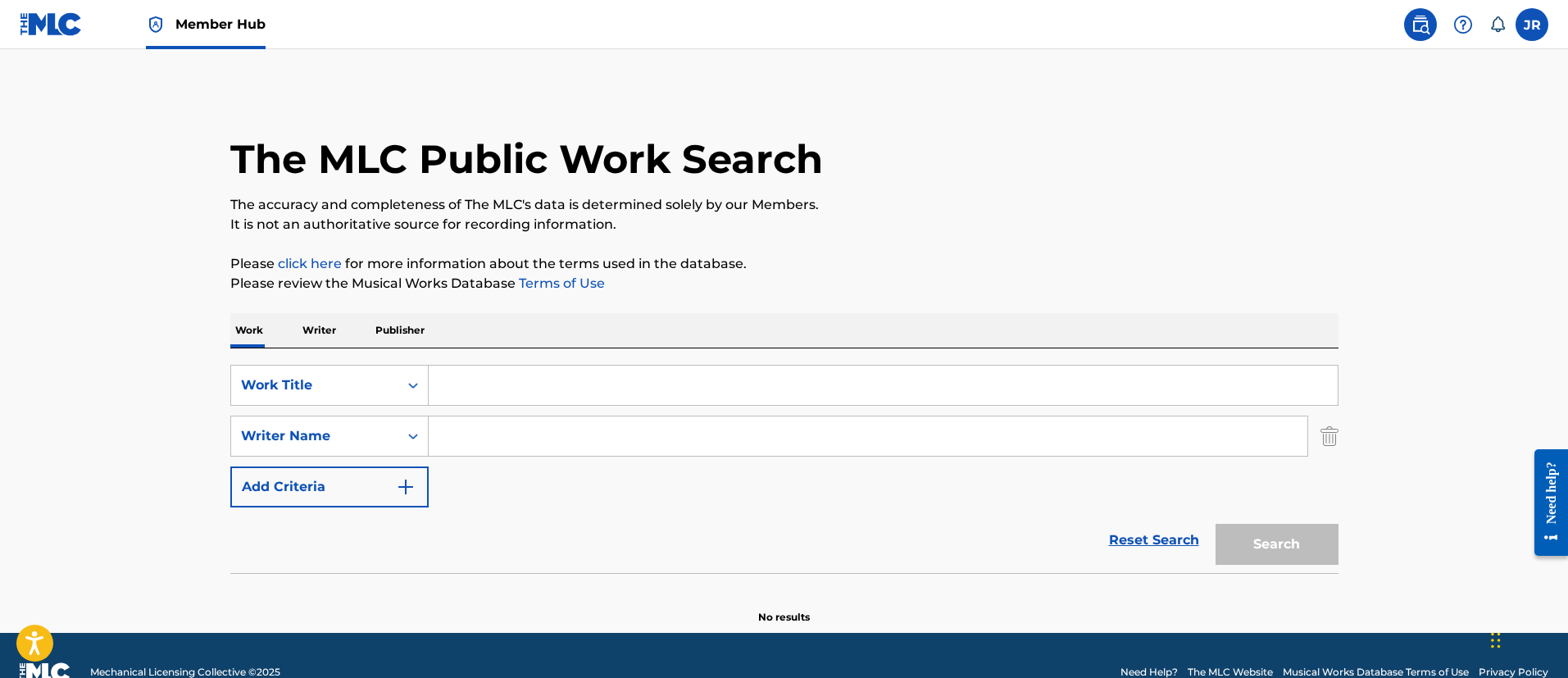
click at [443, 378] on input "Search Form" at bounding box center [883, 385] width 909 height 40
click at [443, 375] on input "Search Form" at bounding box center [883, 385] width 909 height 40
click at [445, 374] on input "Search Form" at bounding box center [883, 385] width 909 height 40
click at [445, 377] on input "Search Form" at bounding box center [883, 385] width 909 height 40
paste input "No Reason Boner"
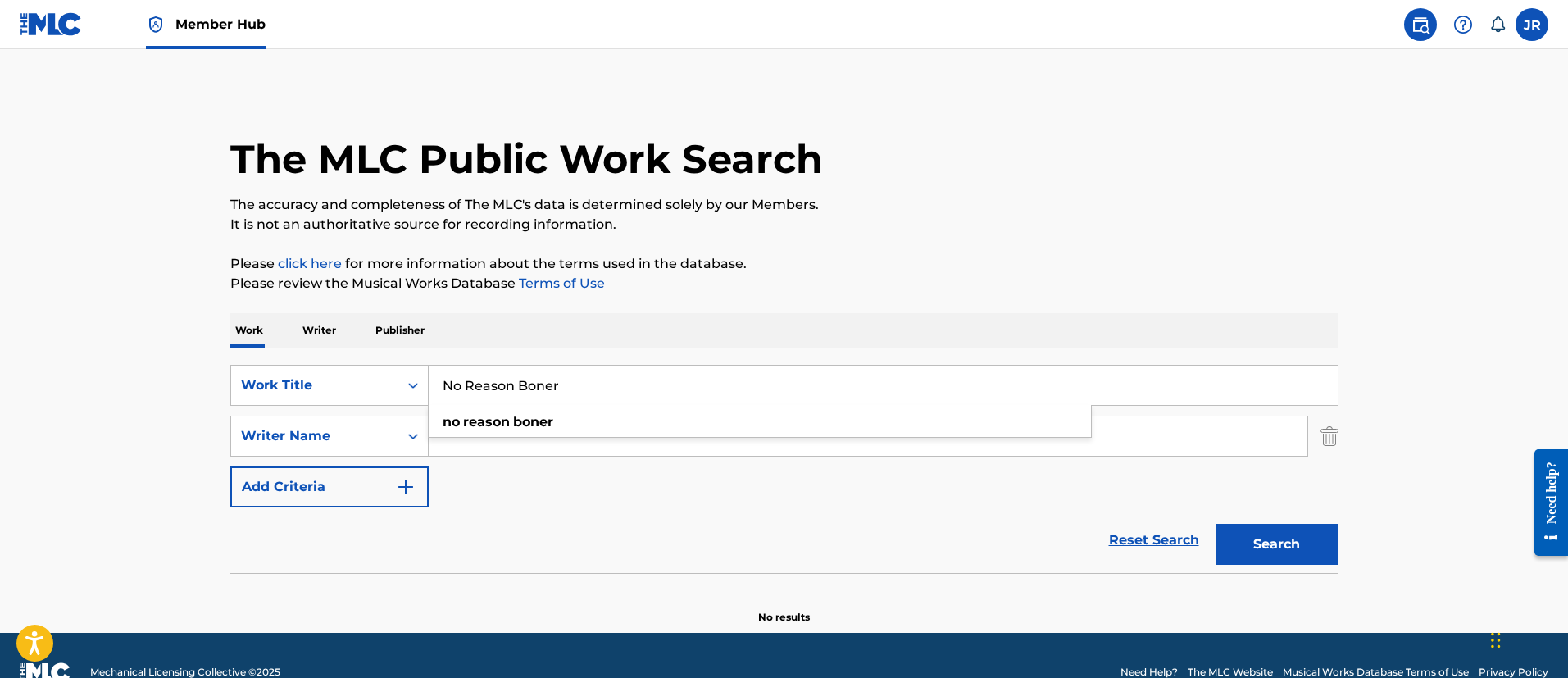
type input "No Reason Boner"
click at [643, 508] on div "Reset Search Search" at bounding box center [784, 541] width 1108 height 66
drag, startPoint x: 546, startPoint y: 421, endPoint x: 536, endPoint y: 431, distance: 14.1
click at [544, 423] on input "Search Form" at bounding box center [867, 436] width 879 height 40
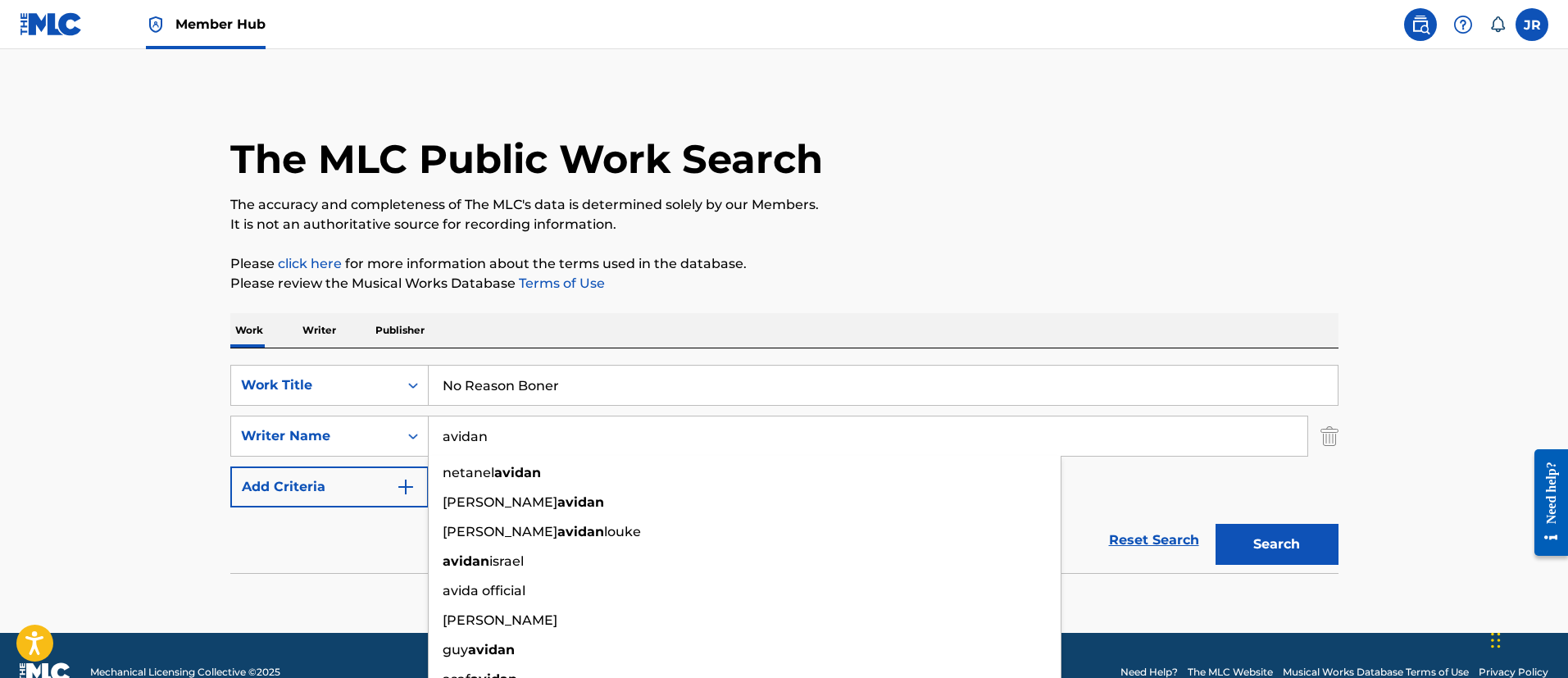
type input "avidan"
click at [1215, 524] on button "Search" at bounding box center [1276, 545] width 123 height 41
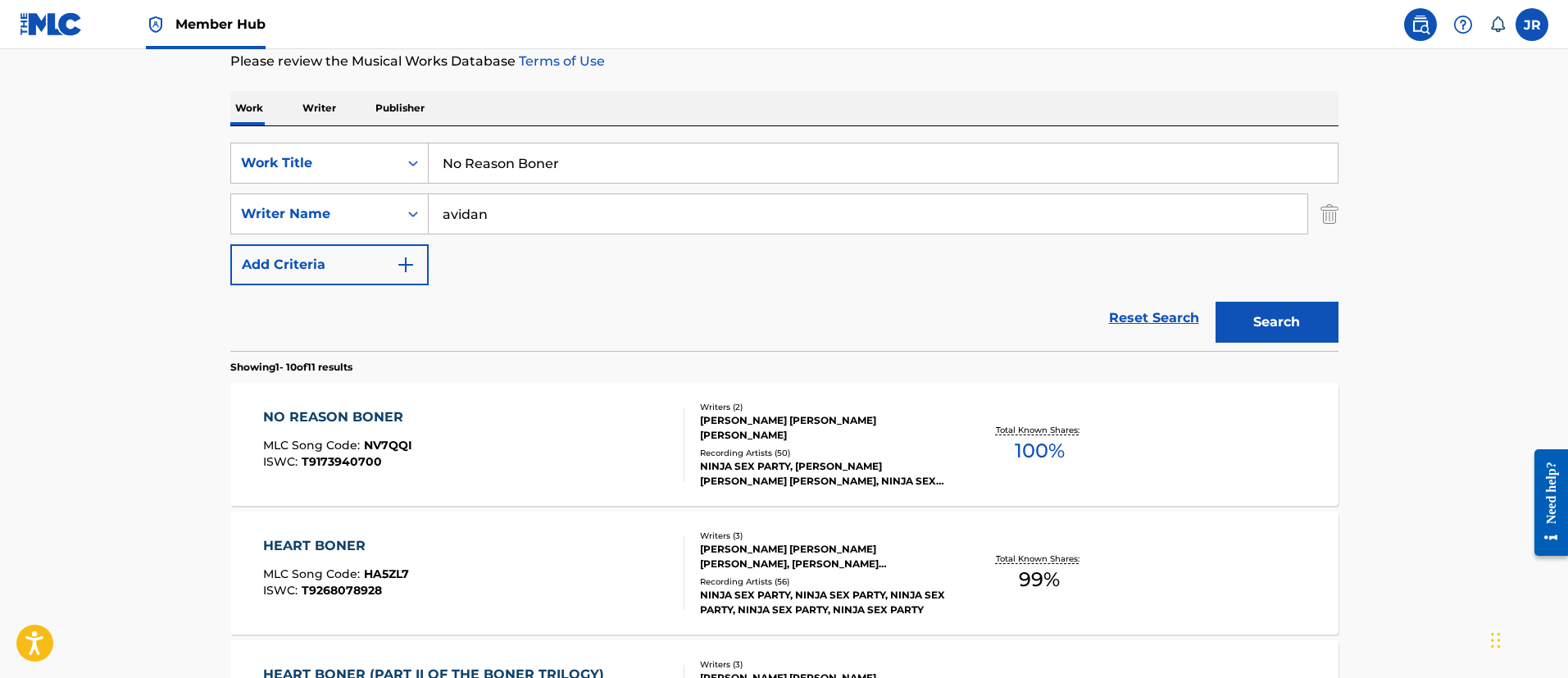
scroll to position [246, 0]
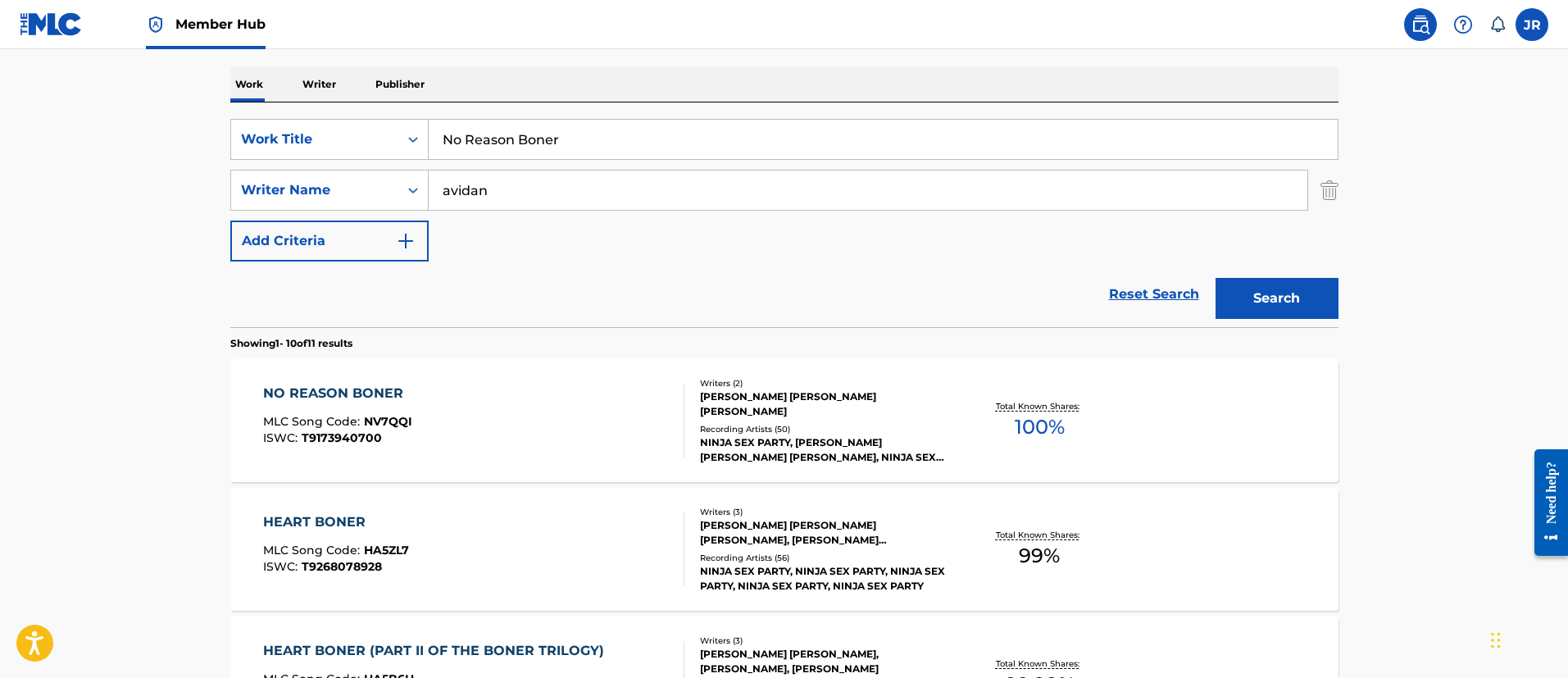
click at [572, 436] on div "NO REASON BONER MLC Song Code : NV7QQI ISWC : T9173940700" at bounding box center [474, 421] width 421 height 74
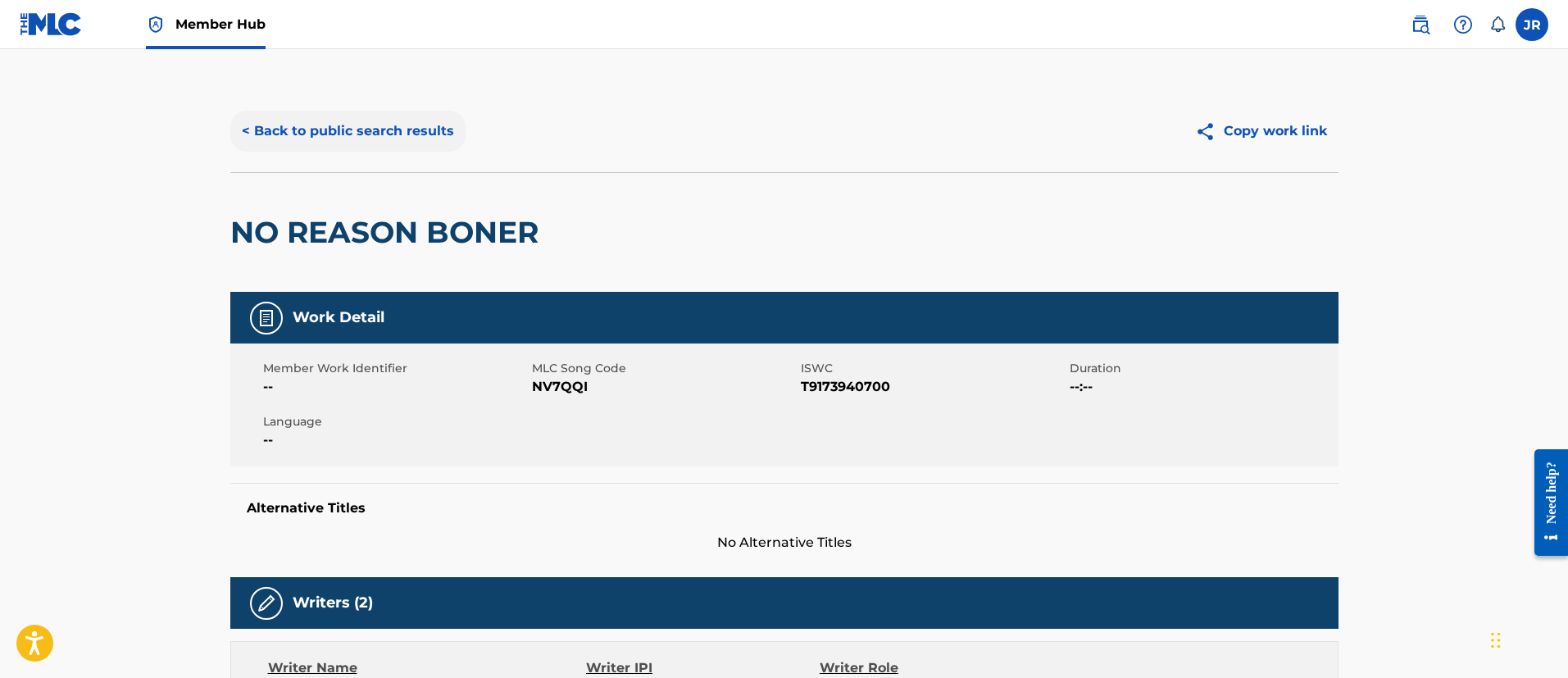
click at [341, 141] on button "< Back to public search results" at bounding box center [347, 131] width 235 height 41
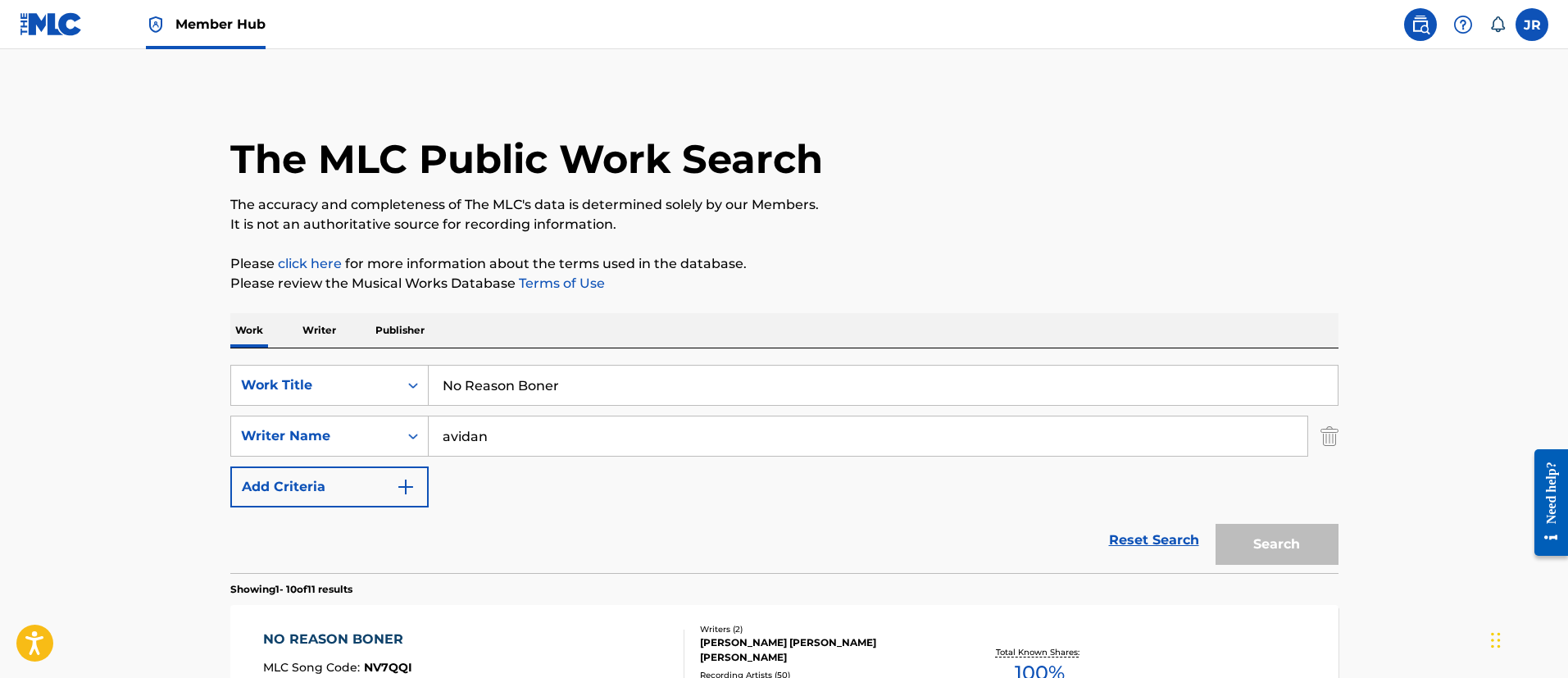
scroll to position [246, 0]
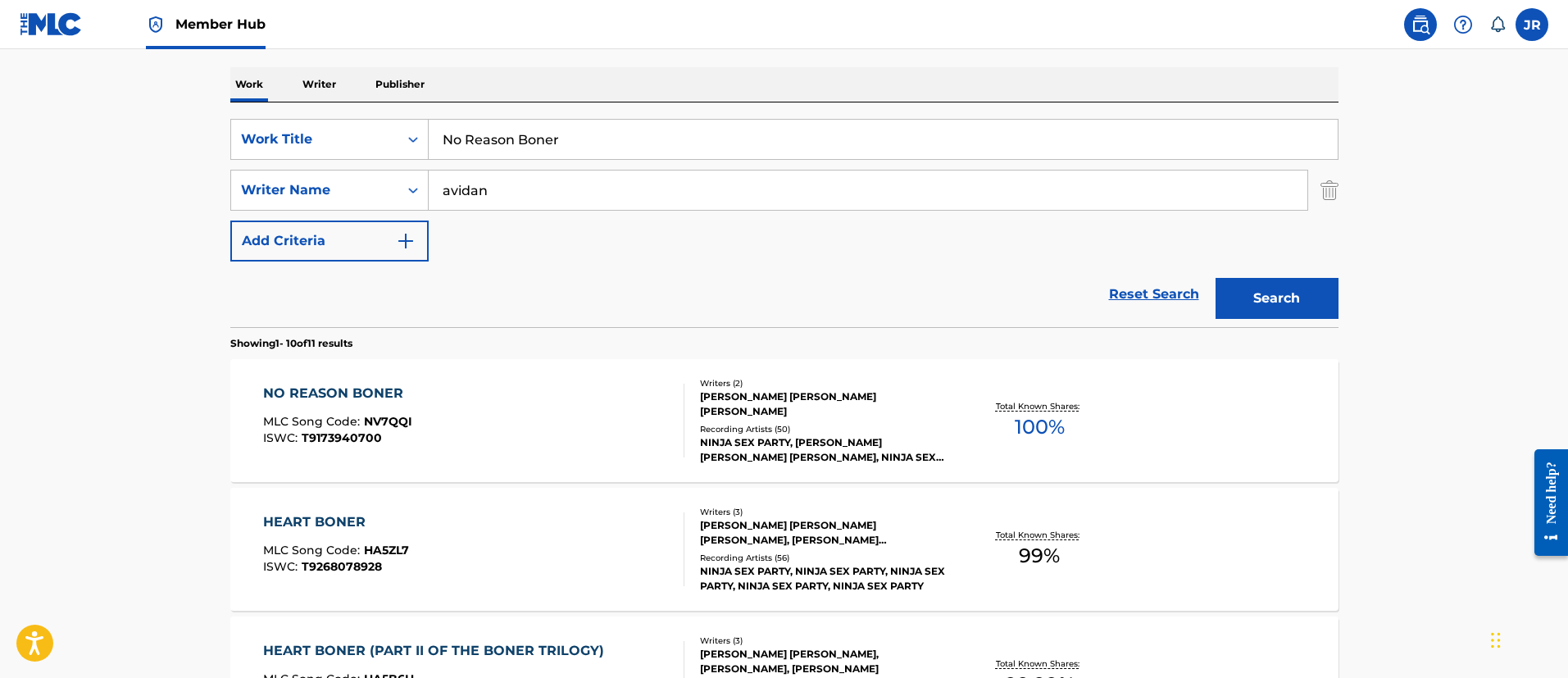
click at [556, 139] on input "No Reason Boner" at bounding box center [883, 139] width 909 height 40
click at [557, 144] on input "No Reason Boner" at bounding box center [883, 139] width 909 height 40
click at [557, 145] on input "No Reason Boner" at bounding box center [883, 139] width 909 height 40
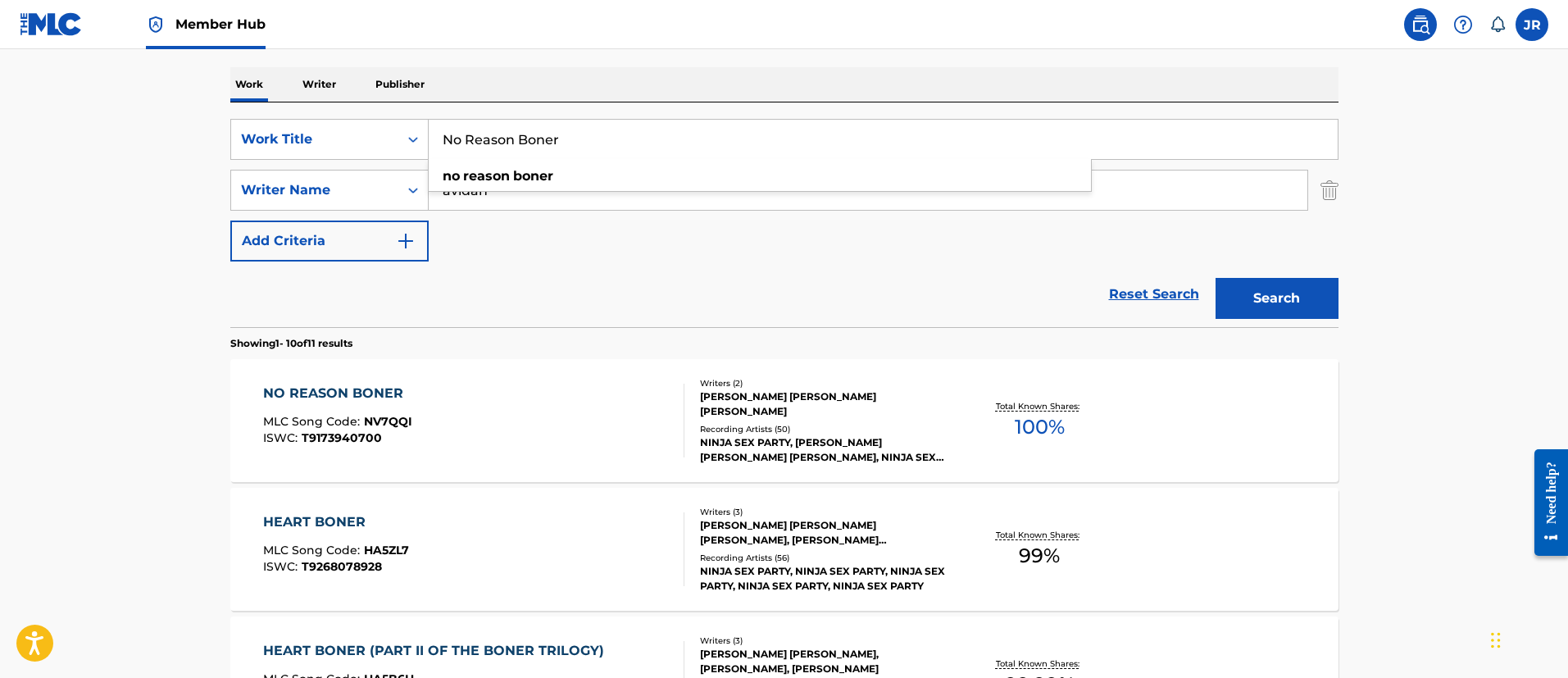
paste input "SP Theme Song"
type input "NSP Theme Song"
click at [1215, 278] on button "Search" at bounding box center [1276, 298] width 123 height 41
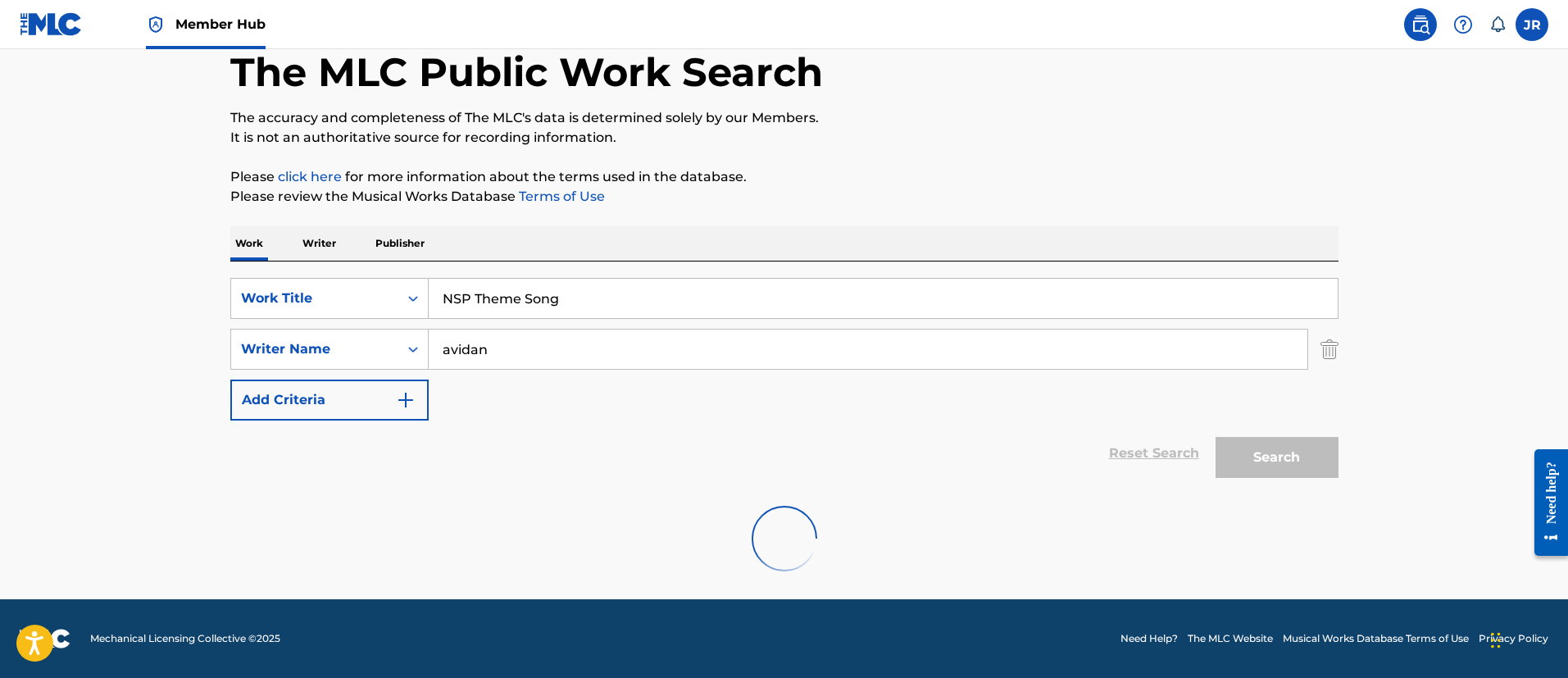
scroll to position [87, 0]
click at [651, 131] on p "It is not an authoritative source for recording information." at bounding box center [784, 137] width 1108 height 19
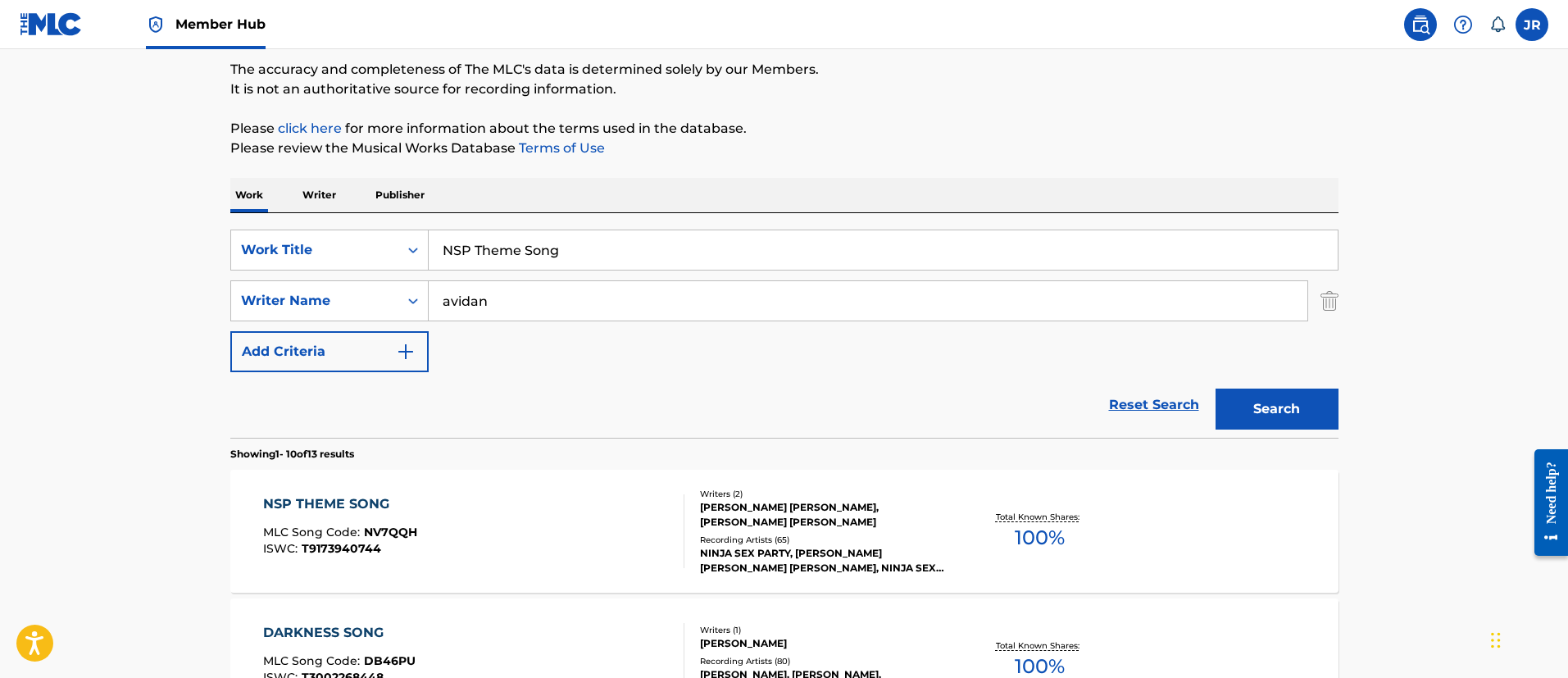
scroll to position [210, 0]
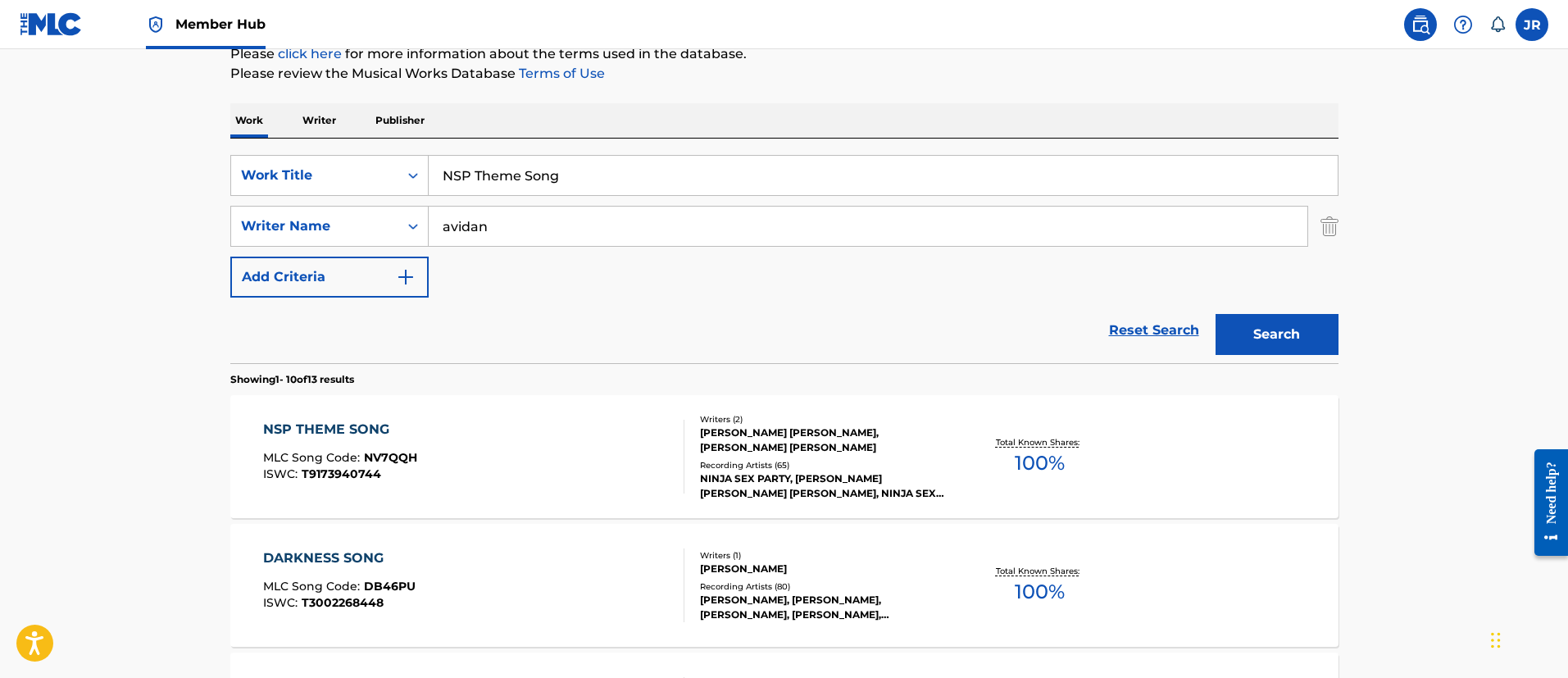
click at [521, 428] on div "NSP THEME SONG MLC Song Code : NV7QQH ISWC : T9173940744" at bounding box center [474, 457] width 421 height 74
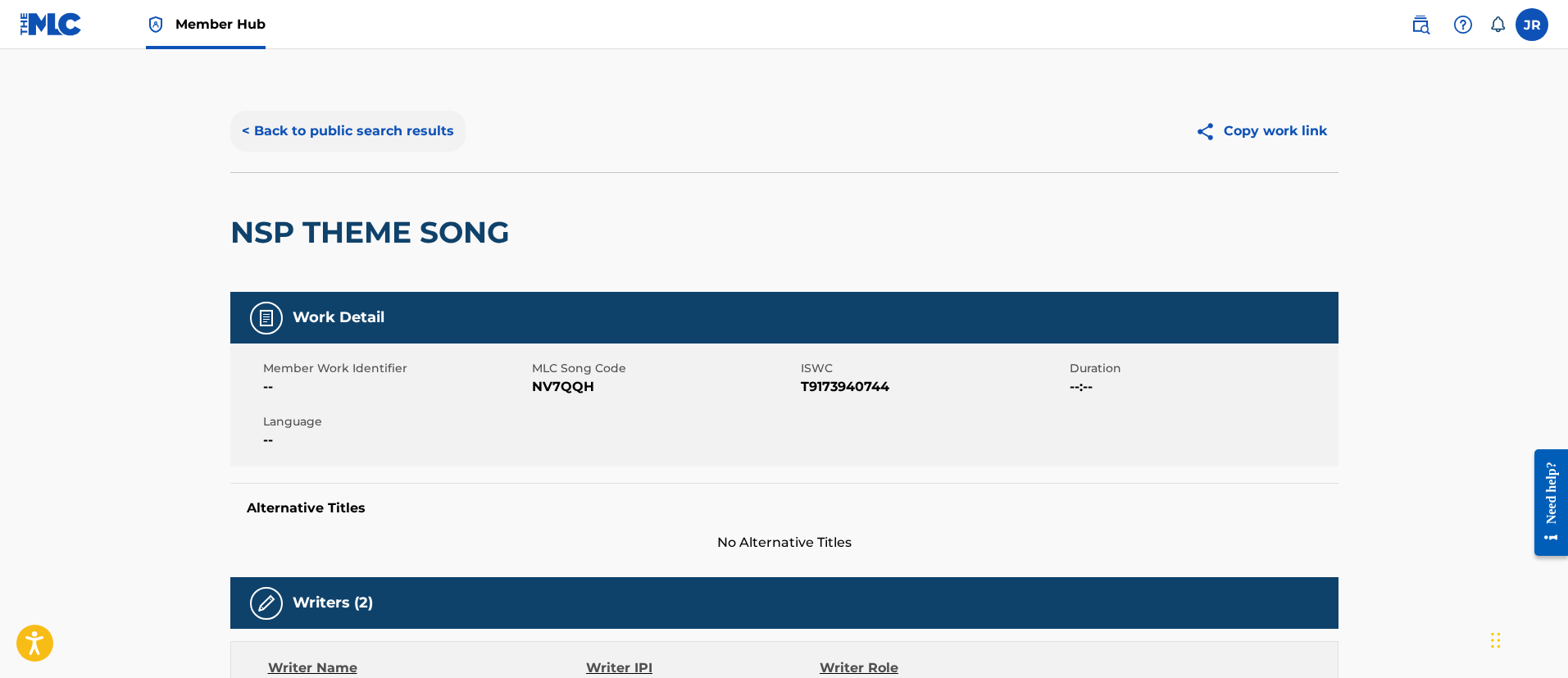
click at [388, 134] on button "< Back to public search results" at bounding box center [347, 131] width 235 height 41
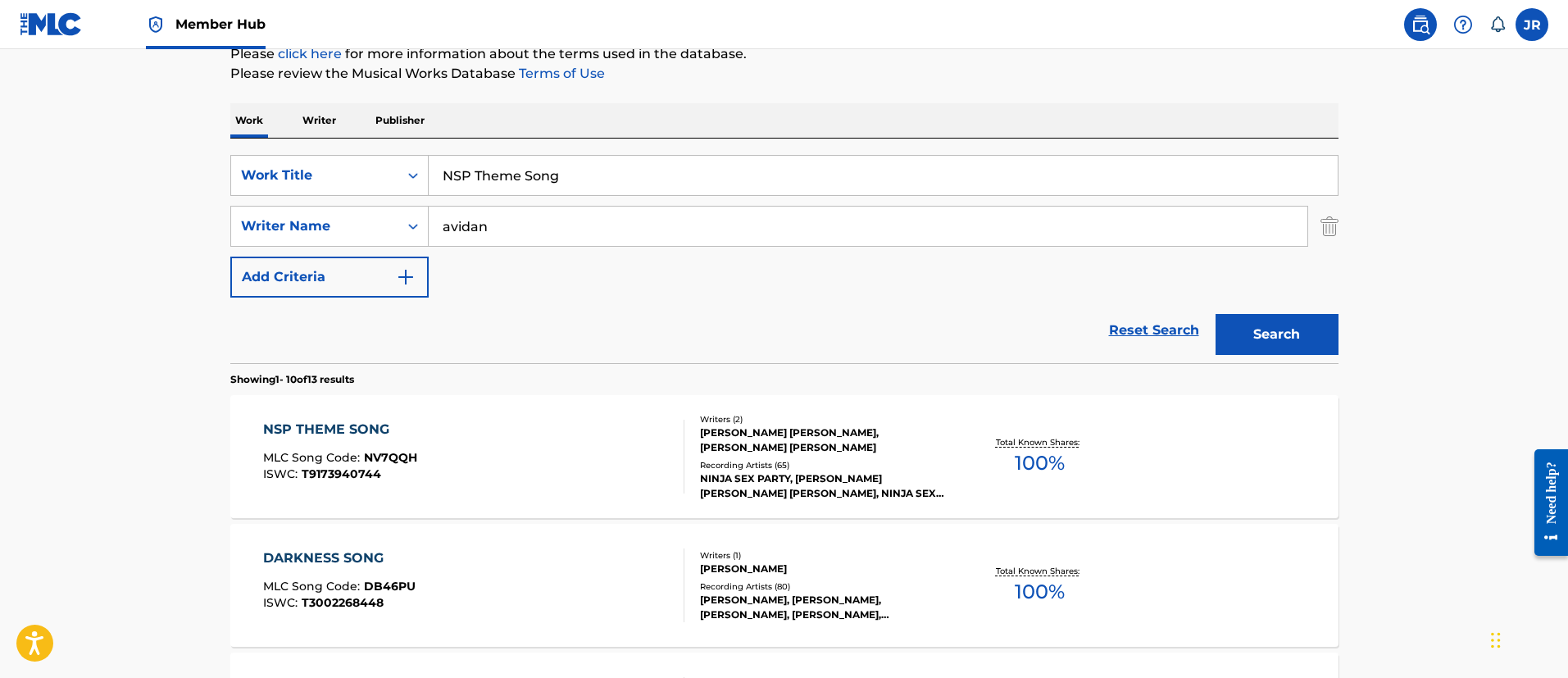
drag, startPoint x: 470, startPoint y: 234, endPoint x: 501, endPoint y: 221, distance: 33.6
click at [477, 235] on input "avidan" at bounding box center [867, 226] width 879 height 40
click at [566, 175] on input "NSP Theme Song" at bounding box center [883, 175] width 909 height 40
click at [567, 175] on input "NSP Theme Song" at bounding box center [883, 175] width 909 height 40
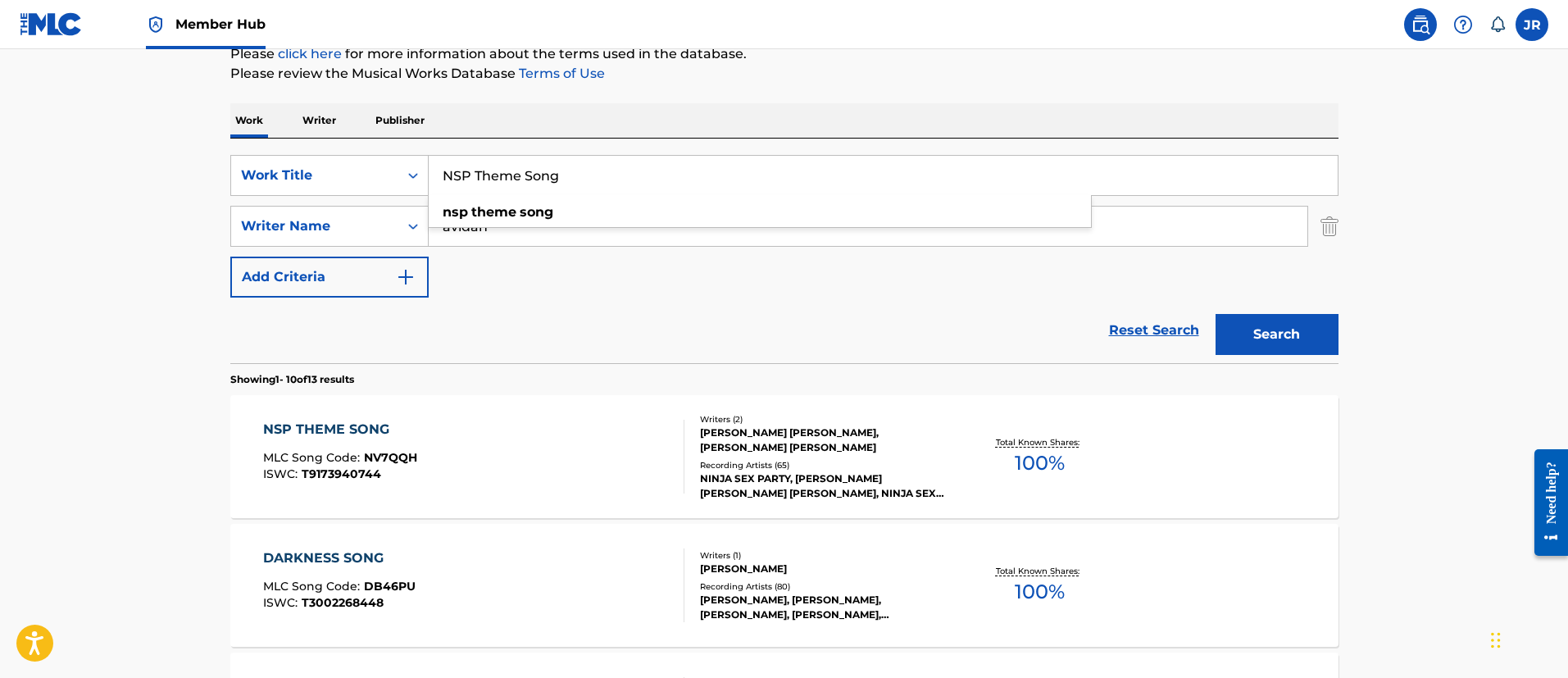
paste input "Objects of Desire"
type input "Objects of Desire"
click at [1215, 314] on button "Search" at bounding box center [1276, 335] width 123 height 41
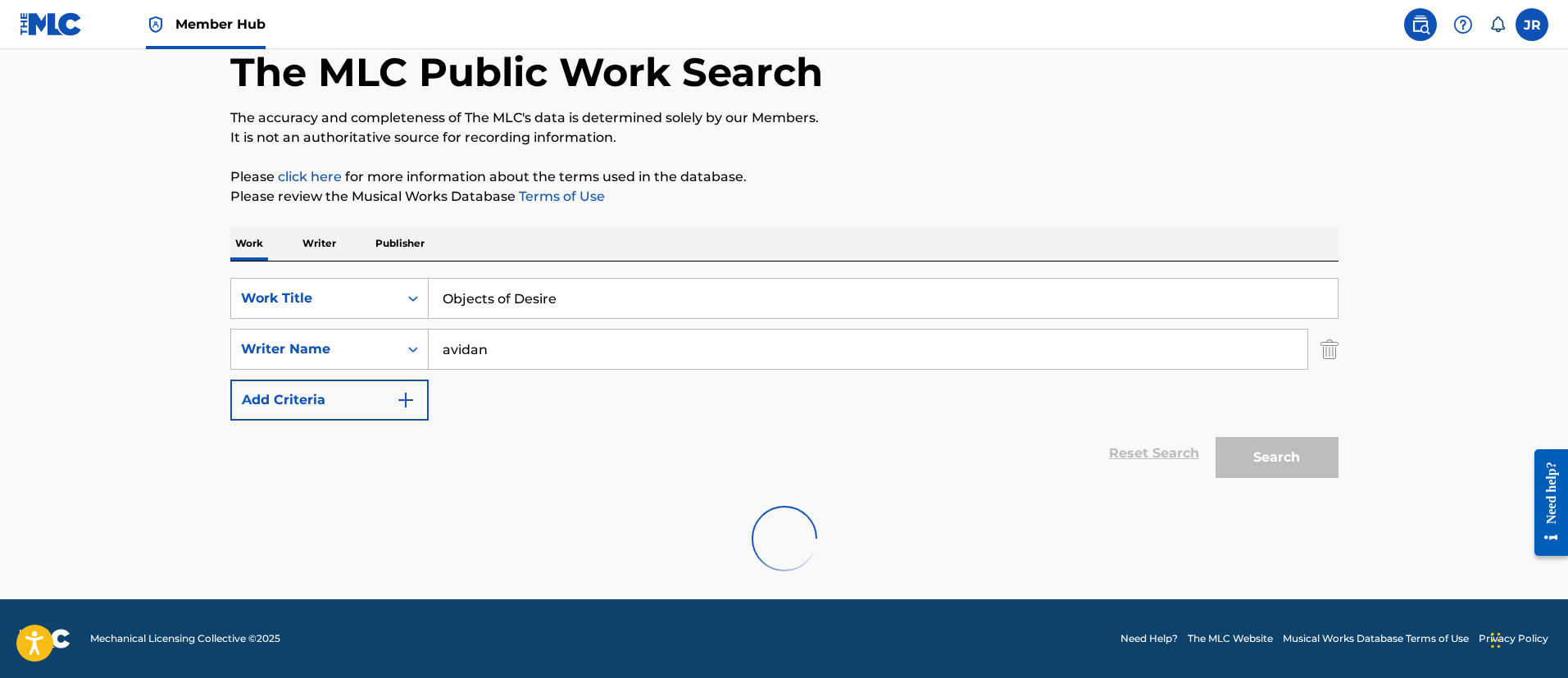
scroll to position [87, 0]
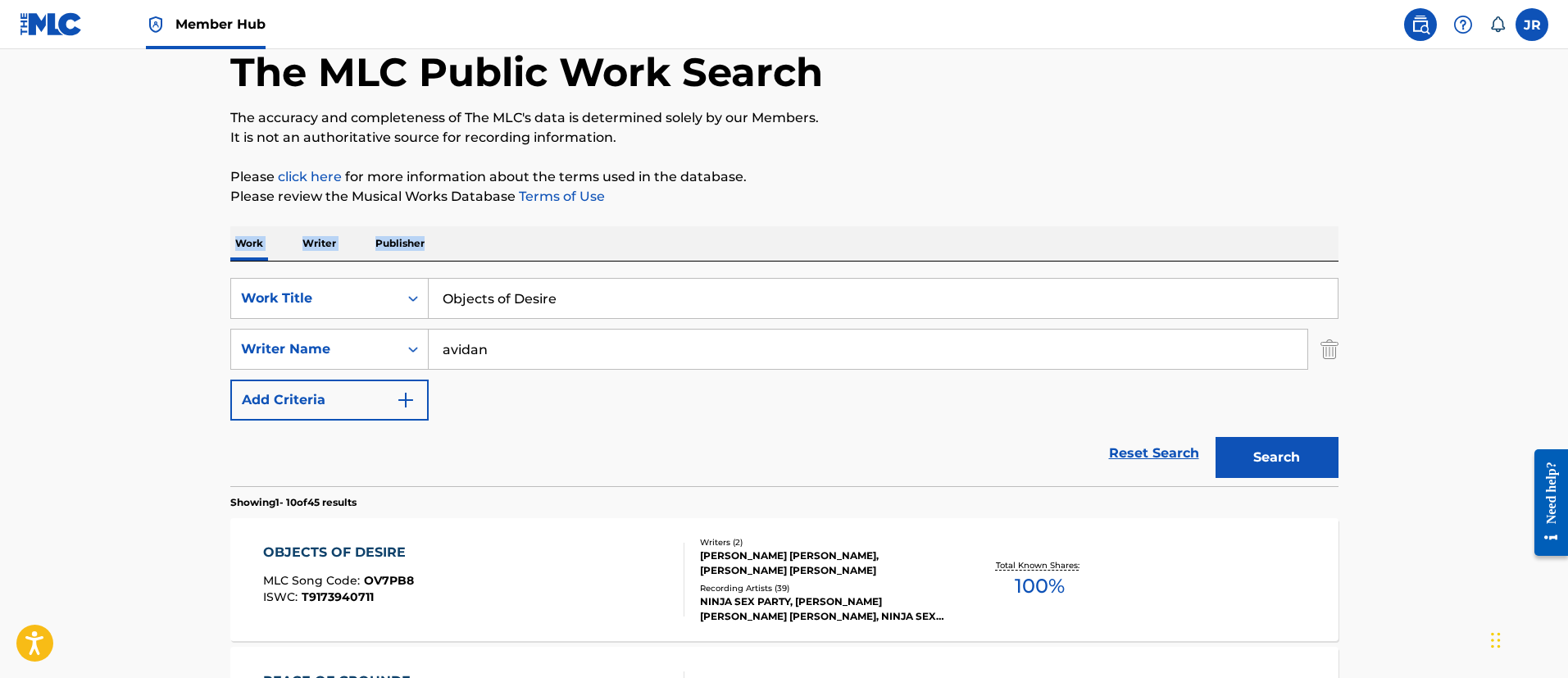
click at [815, 229] on div "Work Writer Publisher" at bounding box center [784, 244] width 1108 height 35
click at [397, 236] on p "Publisher" at bounding box center [399, 244] width 59 height 35
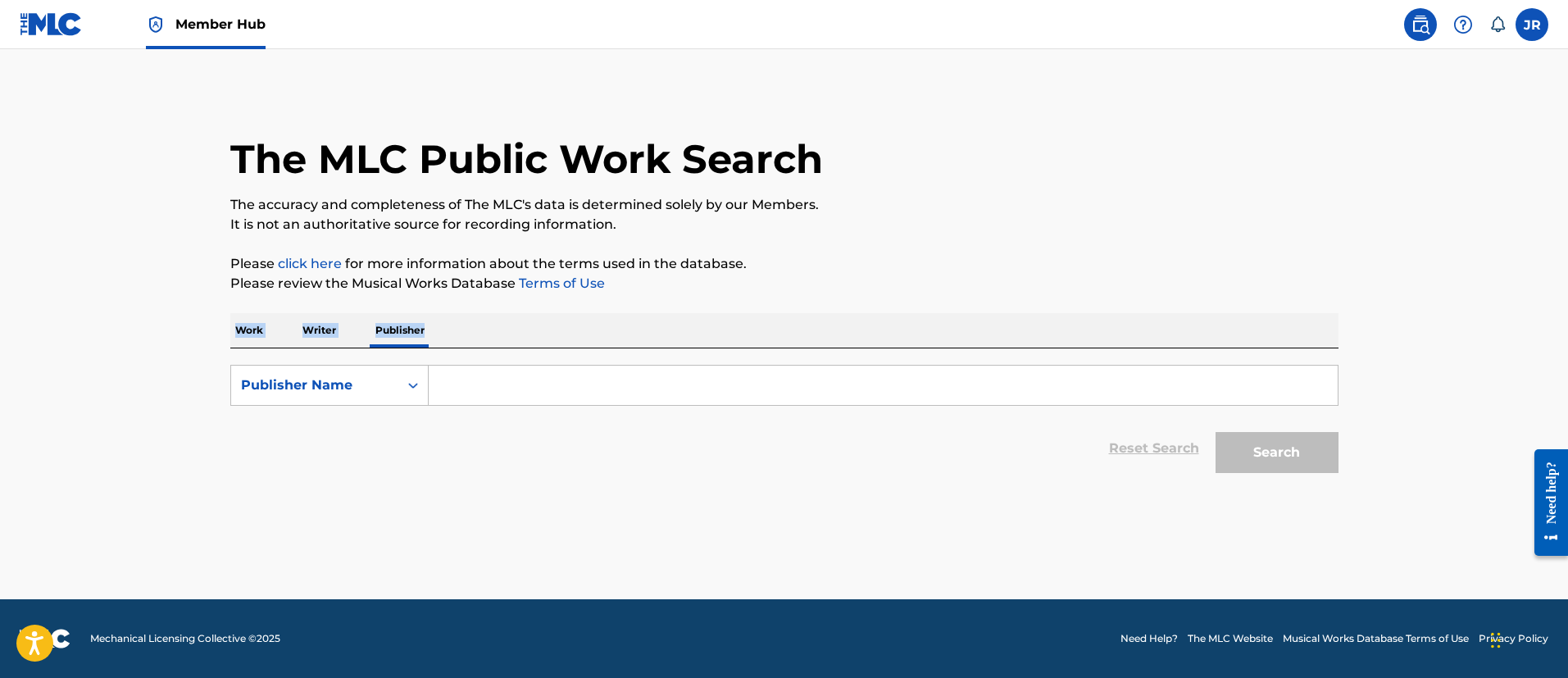
click at [250, 335] on p "Work" at bounding box center [248, 331] width 38 height 35
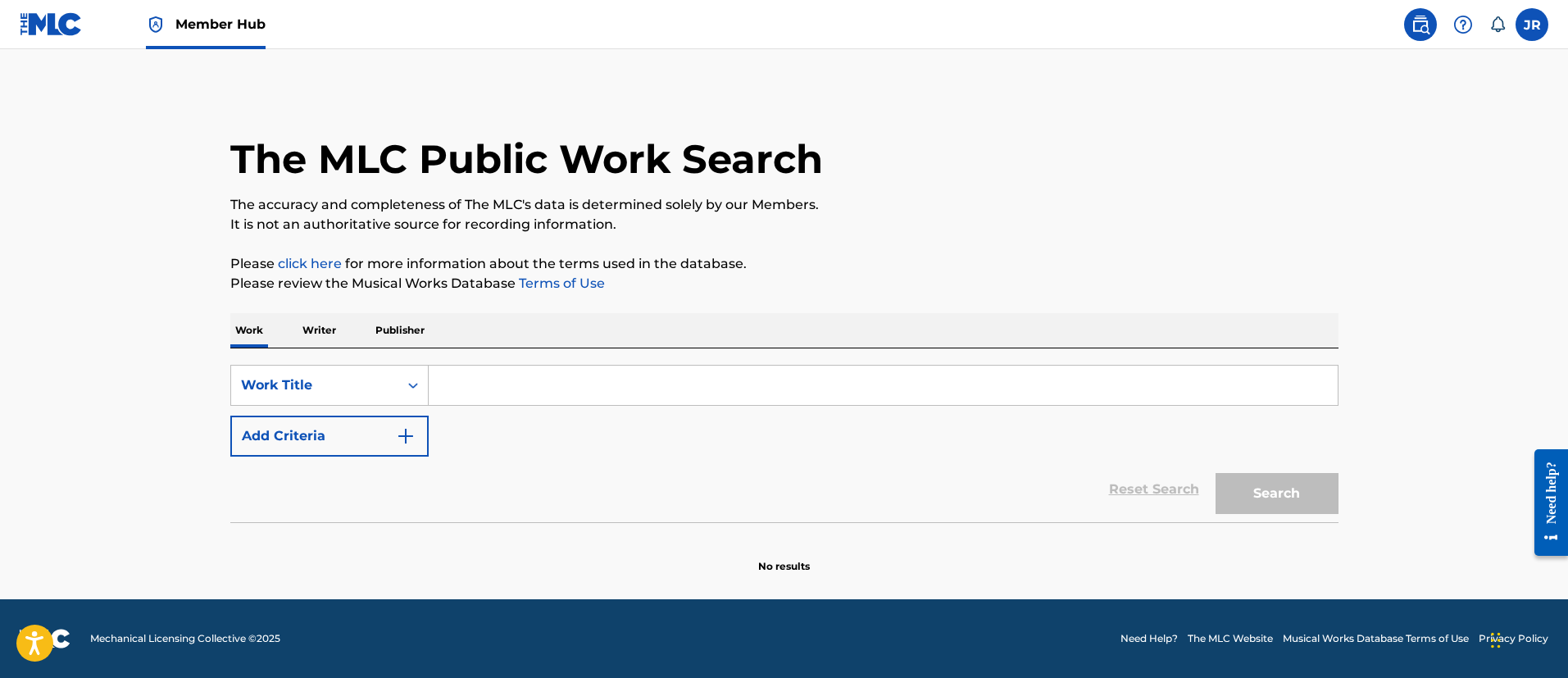
drag, startPoint x: 741, startPoint y: 384, endPoint x: 664, endPoint y: 393, distance: 77.5
click at [711, 392] on input "Search Form" at bounding box center [883, 385] width 909 height 40
click at [357, 457] on div "Reset Search Search" at bounding box center [784, 489] width 1108 height 66
click at [386, 441] on button "Add Criteria" at bounding box center [329, 436] width 198 height 41
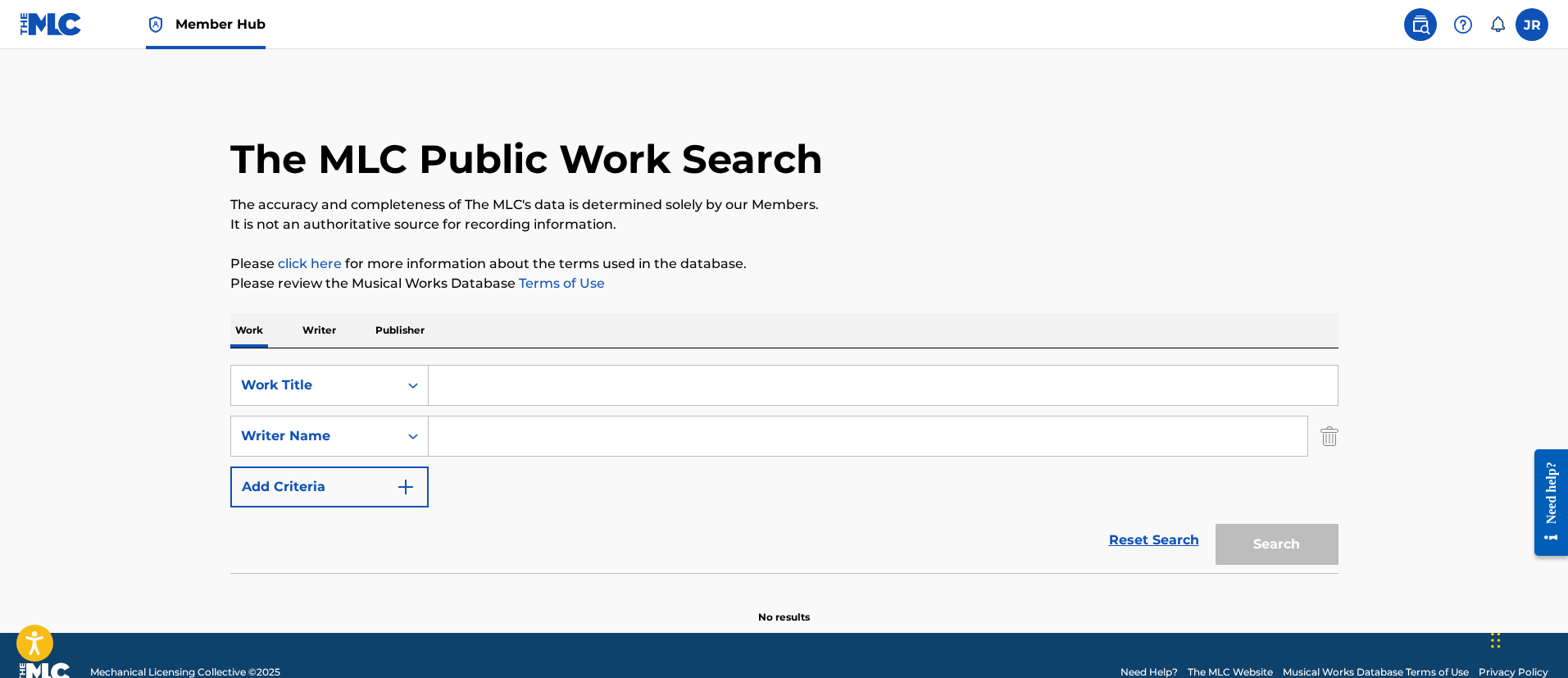
click at [505, 384] on input "Search Form" at bounding box center [883, 385] width 909 height 40
paste input "Objects of Desire"
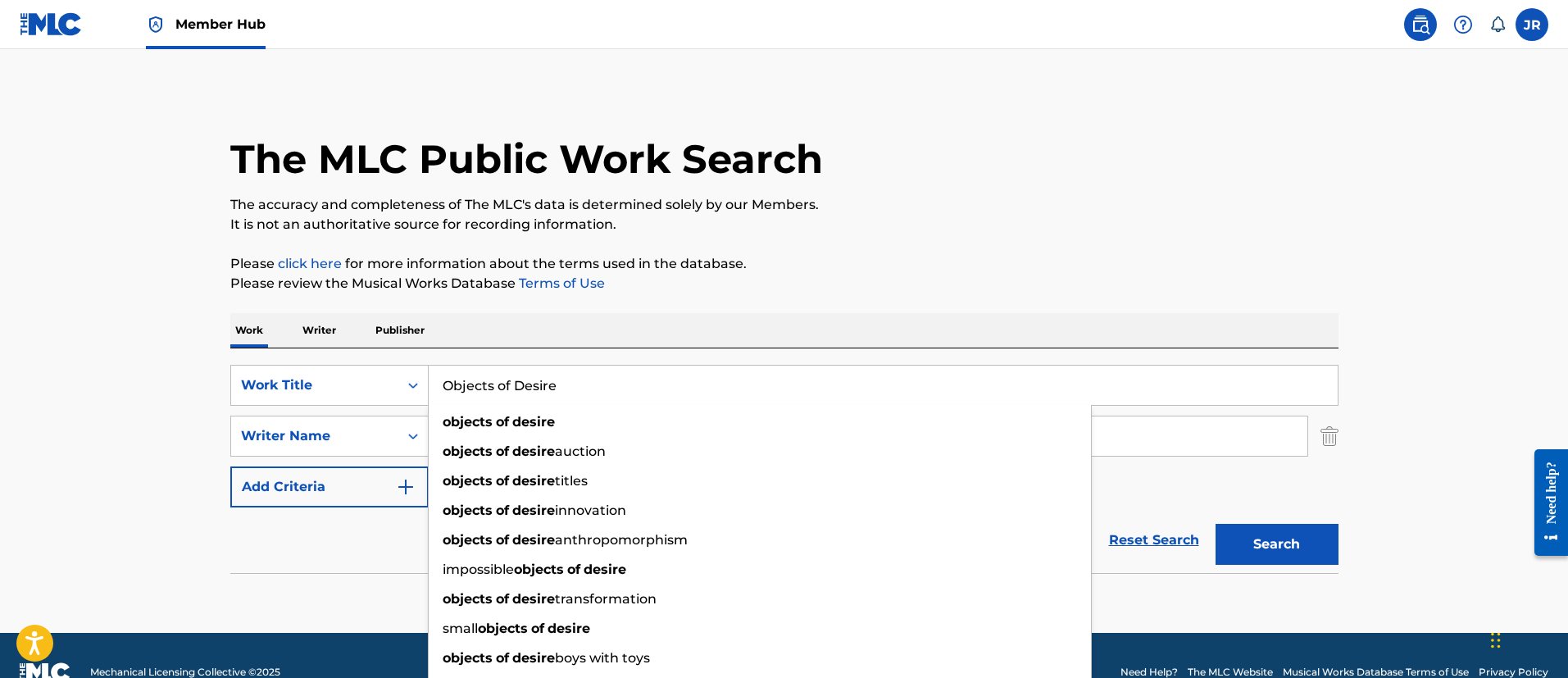
type input "Objects of Desire"
click at [682, 300] on div "The MLC Public Work Search The accuracy and completeness of The MLC's data is d…" at bounding box center [784, 357] width 1147 height 535
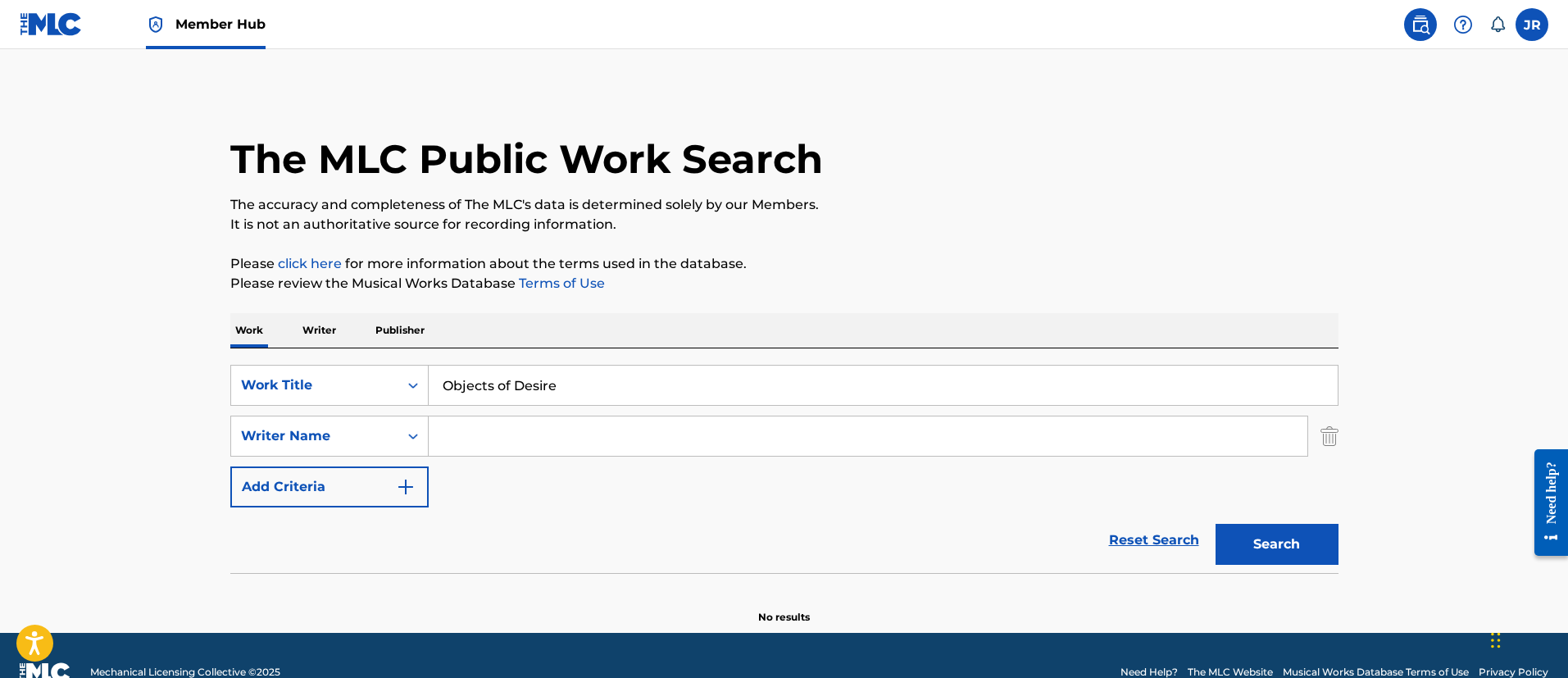
click at [496, 386] on input "Objects of Desire" at bounding box center [883, 385] width 909 height 40
click at [503, 385] on input "Objects of Desire" at bounding box center [883, 385] width 909 height 40
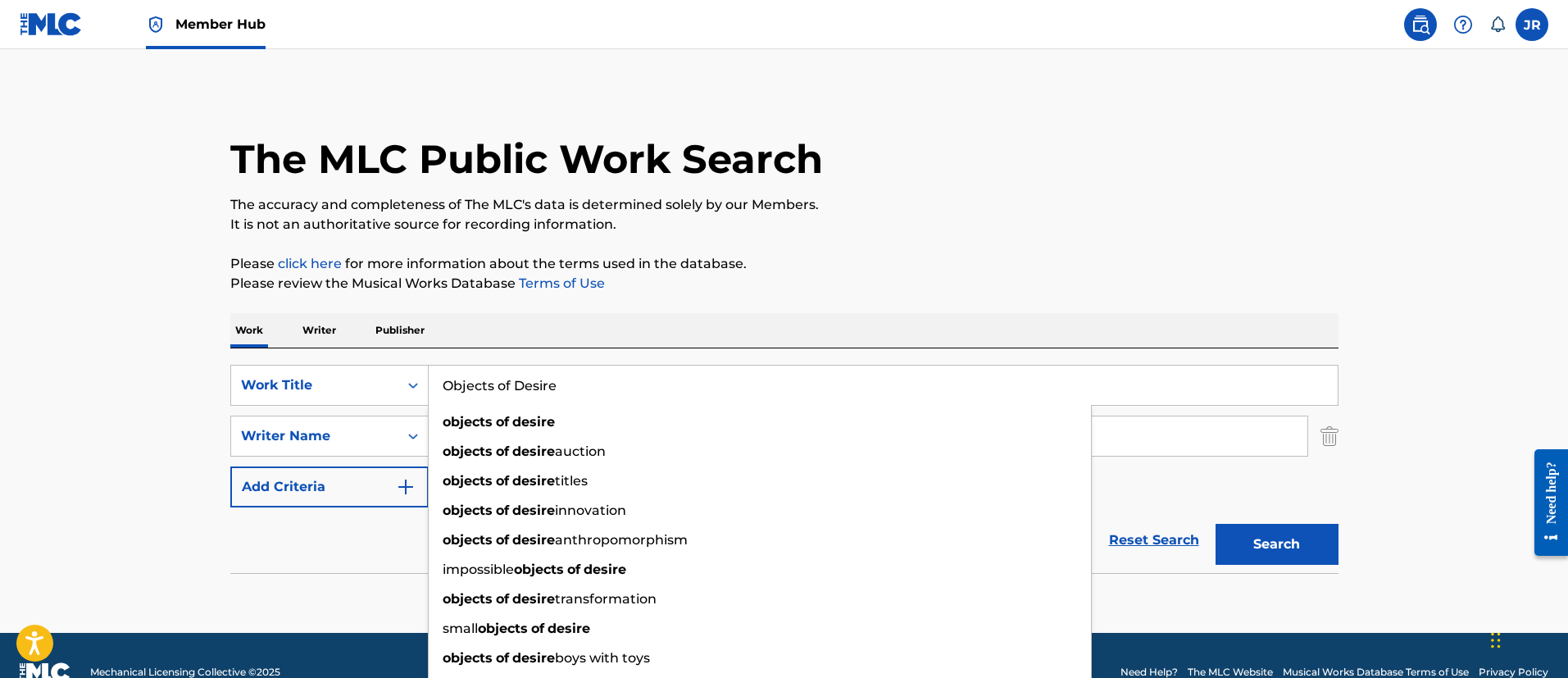
click at [503, 385] on input "Objects of Desire" at bounding box center [883, 385] width 909 height 40
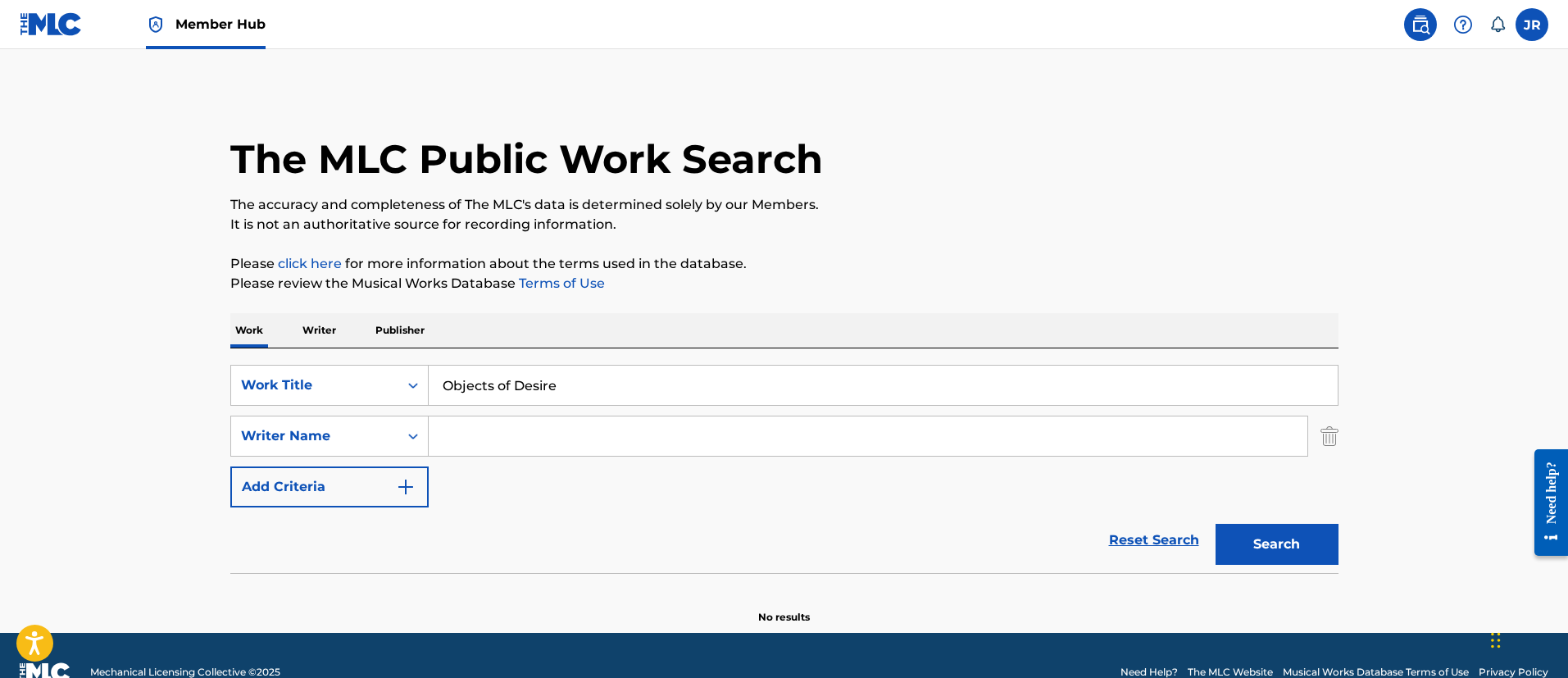
click at [720, 274] on p "Please review the Musical Works Database Terms of Use" at bounding box center [784, 283] width 1108 height 19
click at [542, 426] on input "Search Form" at bounding box center [867, 436] width 879 height 40
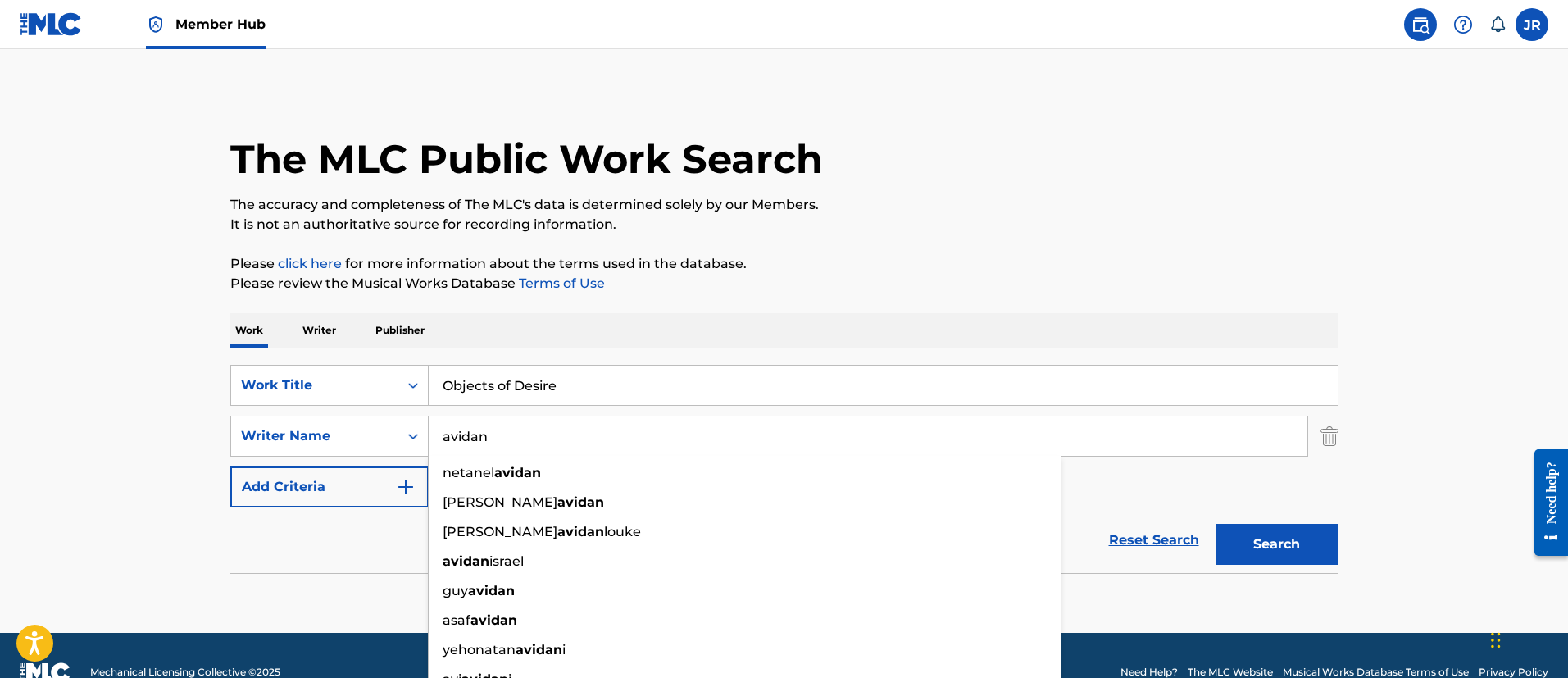
type input "avidan"
click at [1215, 524] on button "Search" at bounding box center [1276, 545] width 123 height 41
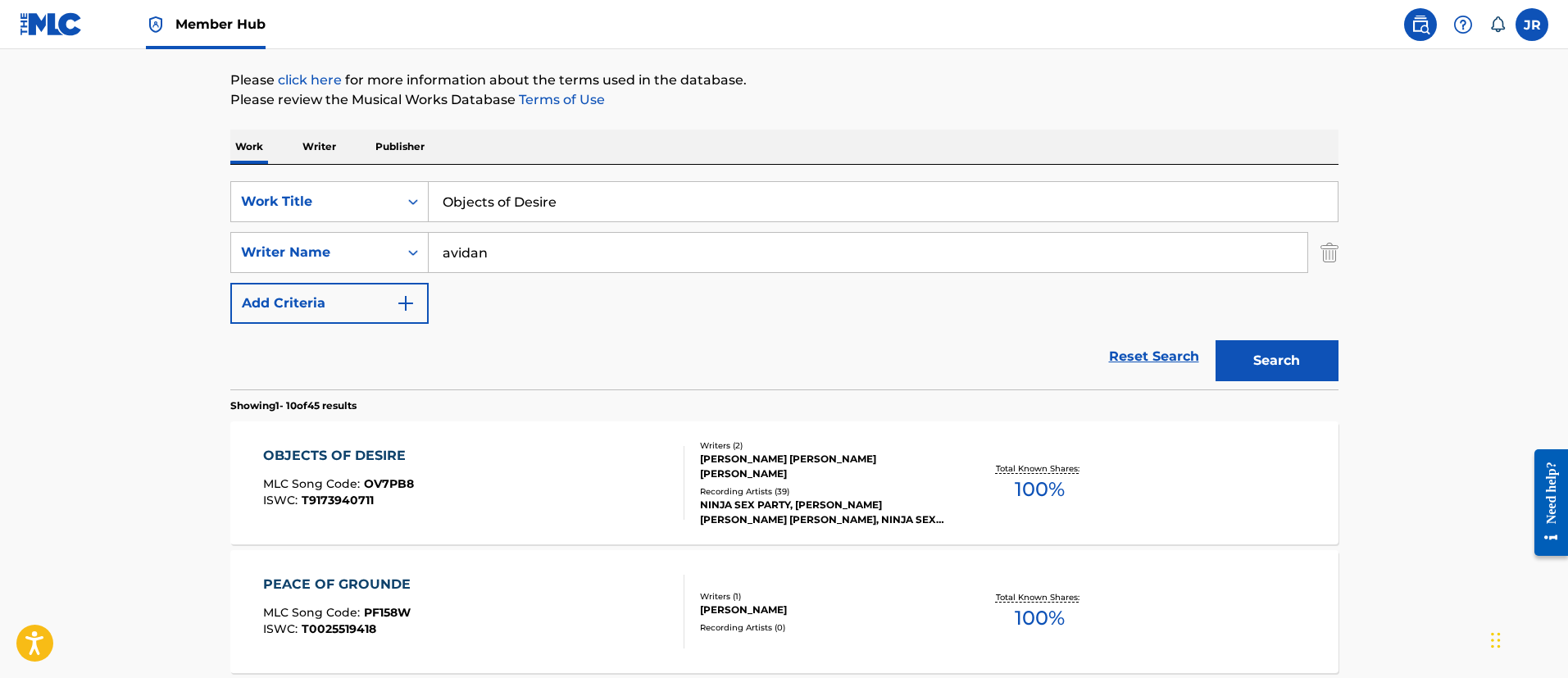
scroll to position [368, 0]
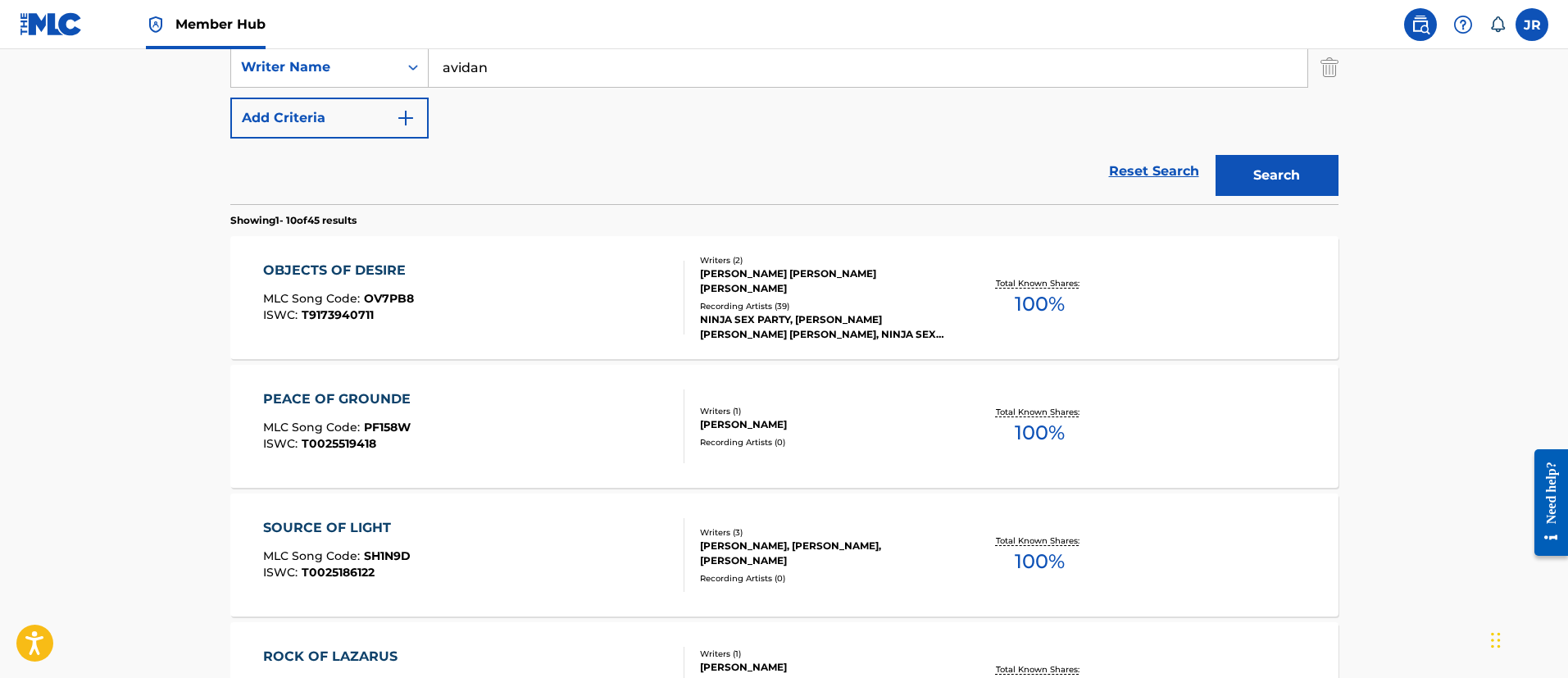
click at [659, 310] on div "OBJECTS OF DESIRE MLC Song Code : OV7PB8 ISWC : T9173940711" at bounding box center [474, 298] width 421 height 74
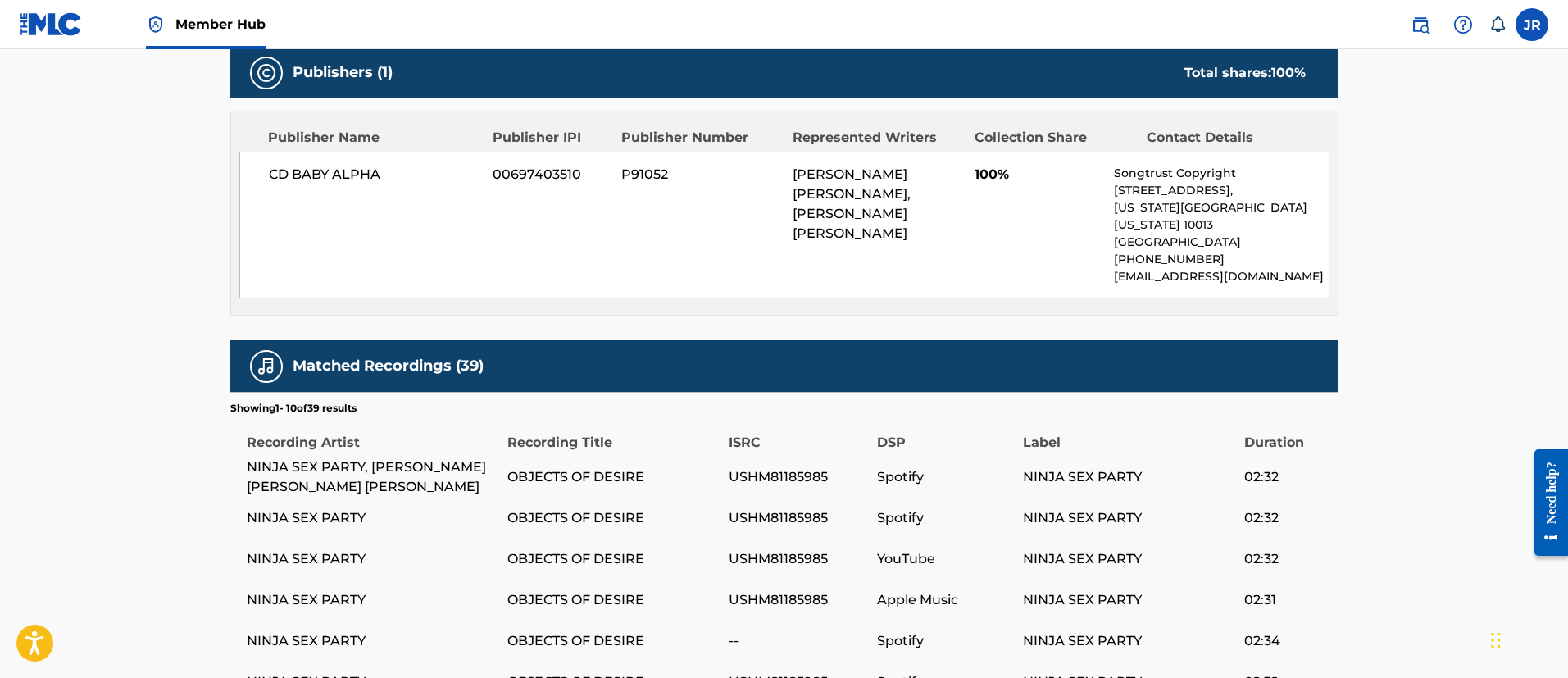
scroll to position [738, 0]
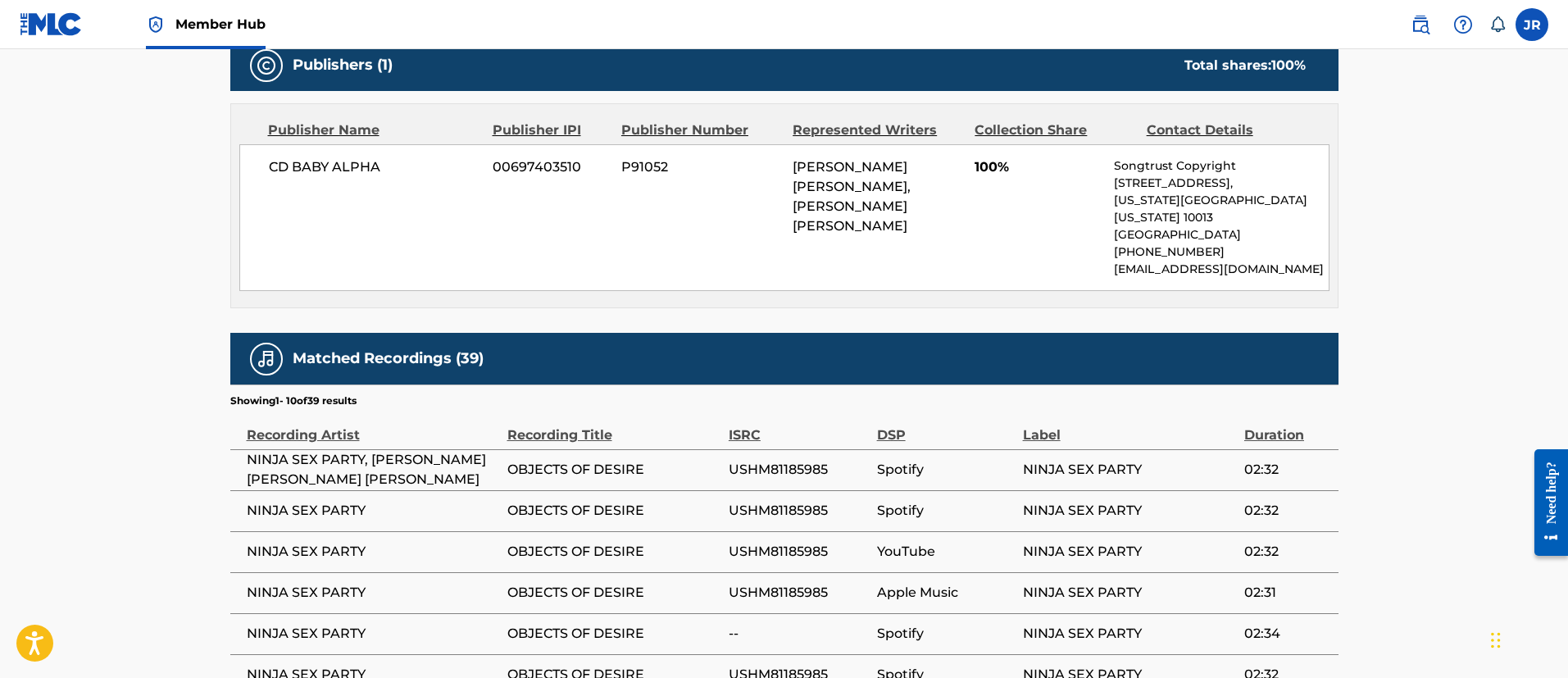
click at [72, 295] on main "< Back to public search results Copy work link OBJECTS OF DESIRE Work Detail Me…" at bounding box center [784, 128] width 1568 height 1634
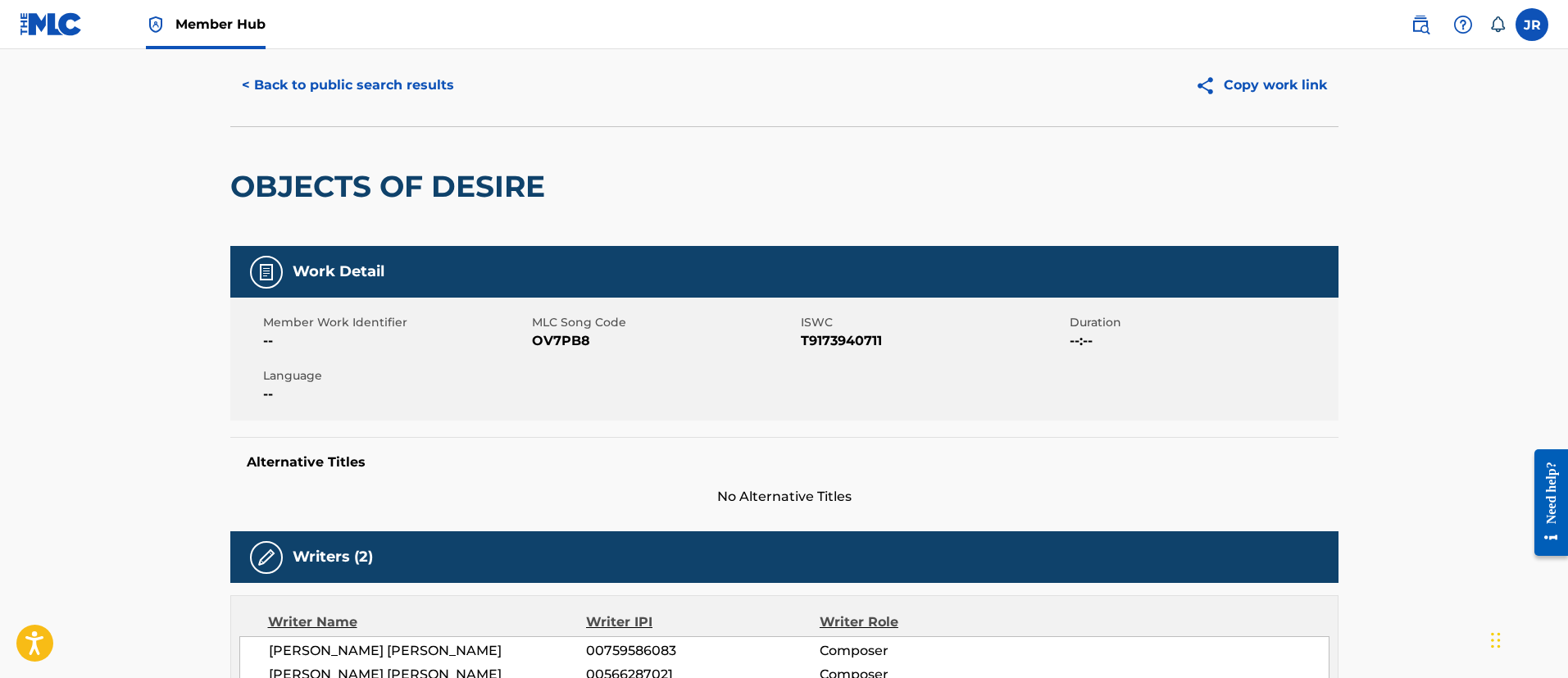
scroll to position [0, 0]
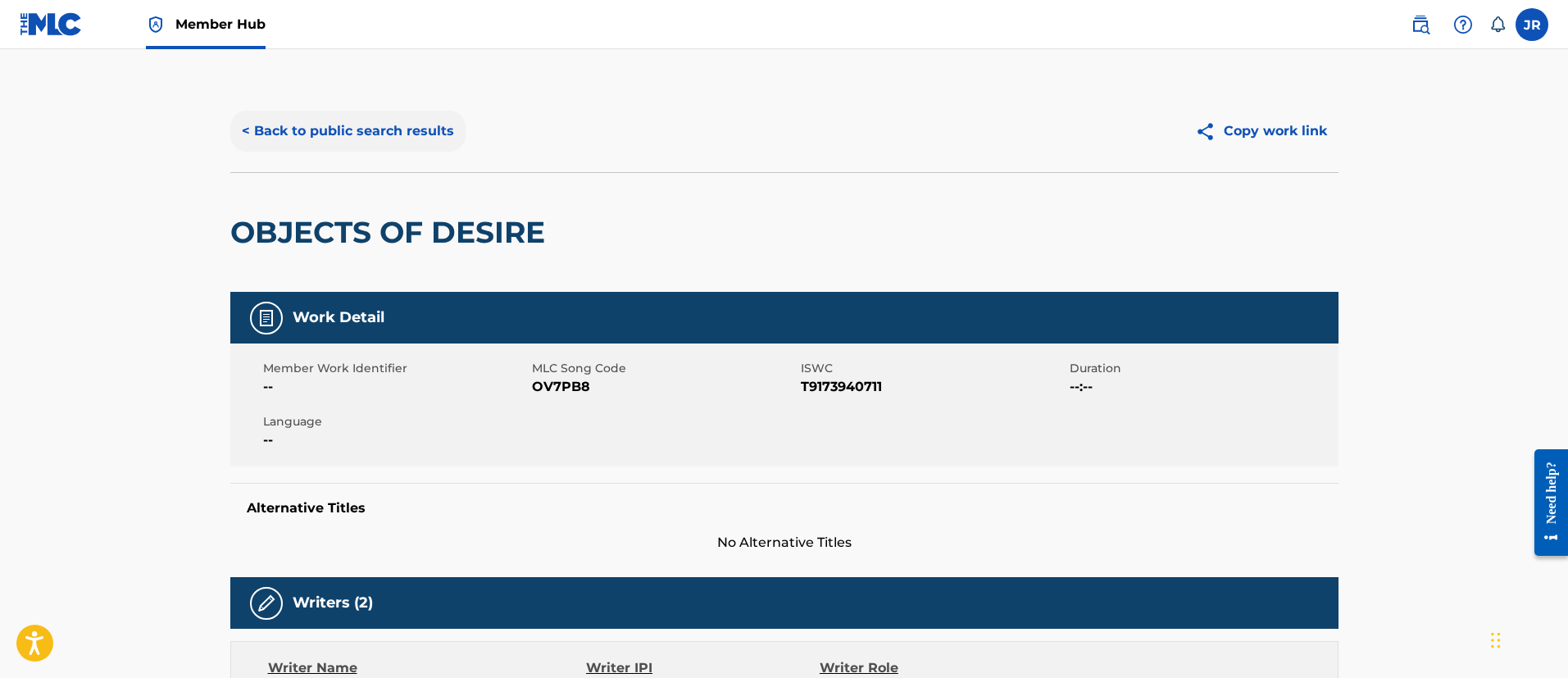
click at [292, 129] on button "< Back to public search results" at bounding box center [347, 131] width 235 height 41
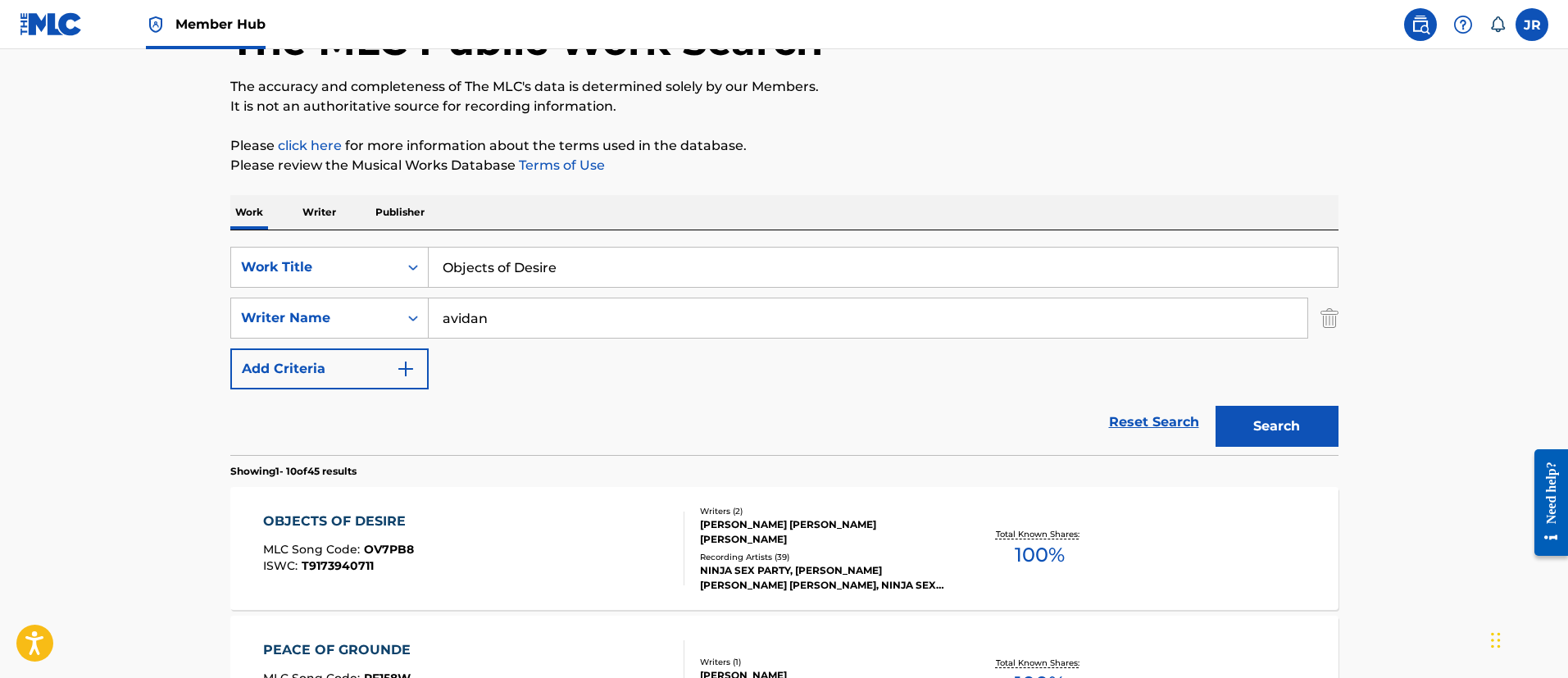
scroll to position [115, 0]
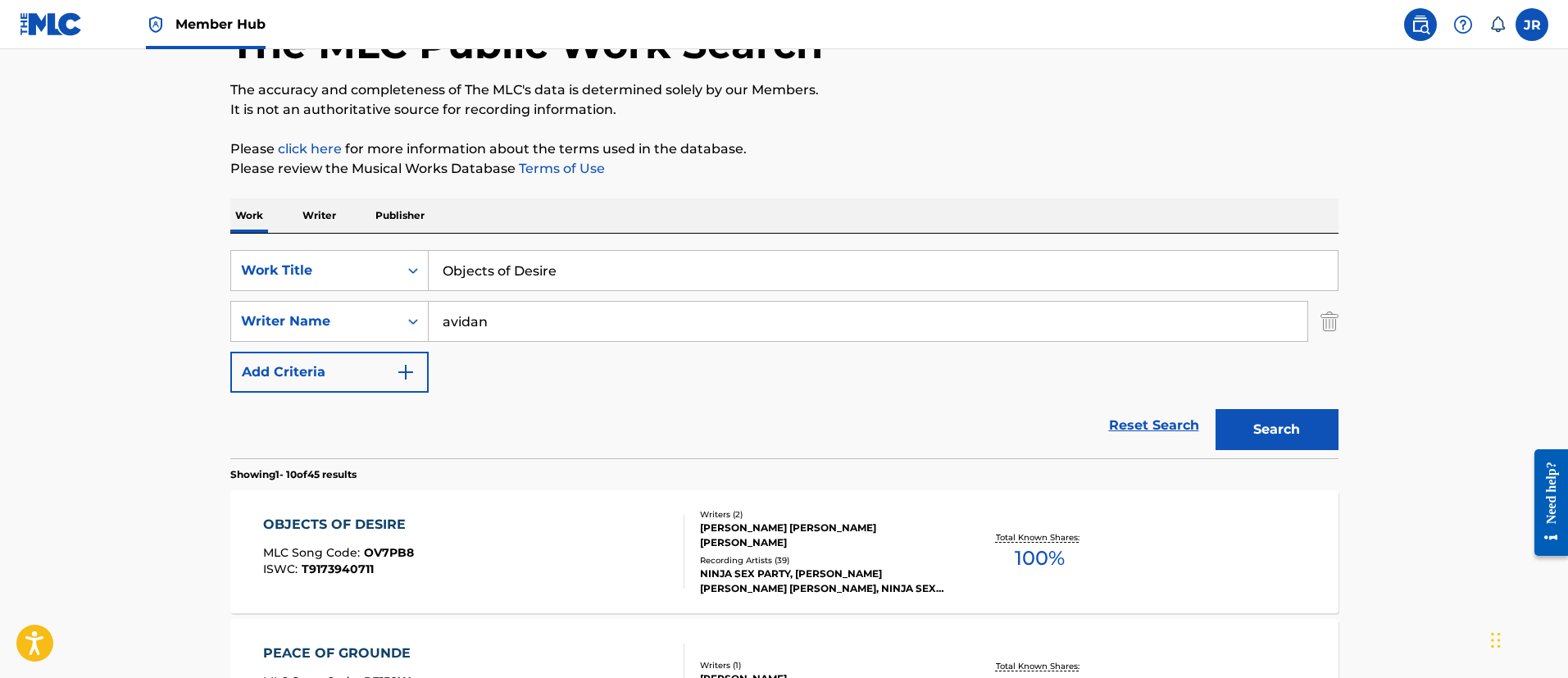
click at [557, 242] on div "SearchWithCriteria349bf47d-497c-4654-a8ec-69f244126fd5 Work Title Objects of De…" at bounding box center [784, 346] width 1108 height 224
click at [566, 266] on input "Objects of Desire" at bounding box center [883, 270] width 909 height 40
click at [565, 266] on input "Objects of Desire" at bounding box center [883, 270] width 909 height 40
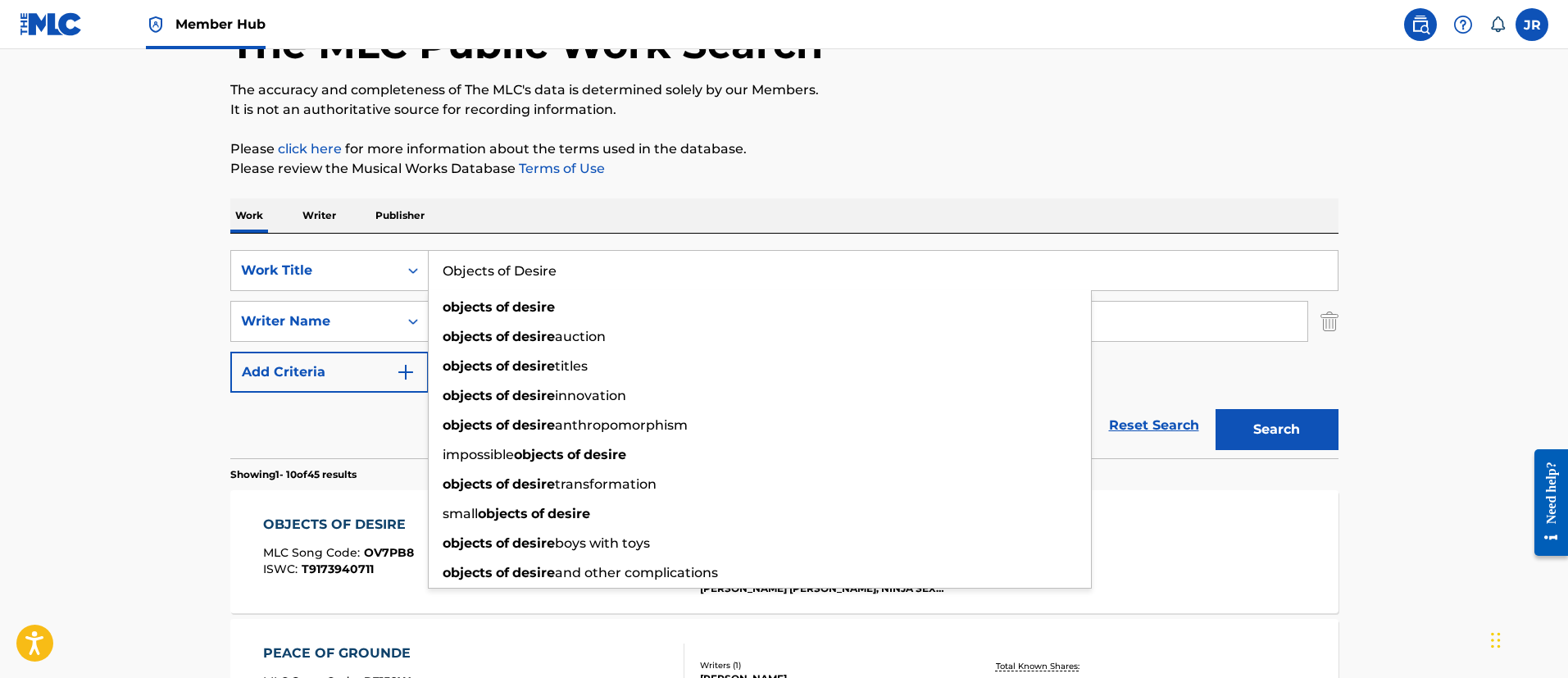
click at [565, 266] on input "Objects of Desire" at bounding box center [883, 270] width 909 height 40
paste input "rgy for On"
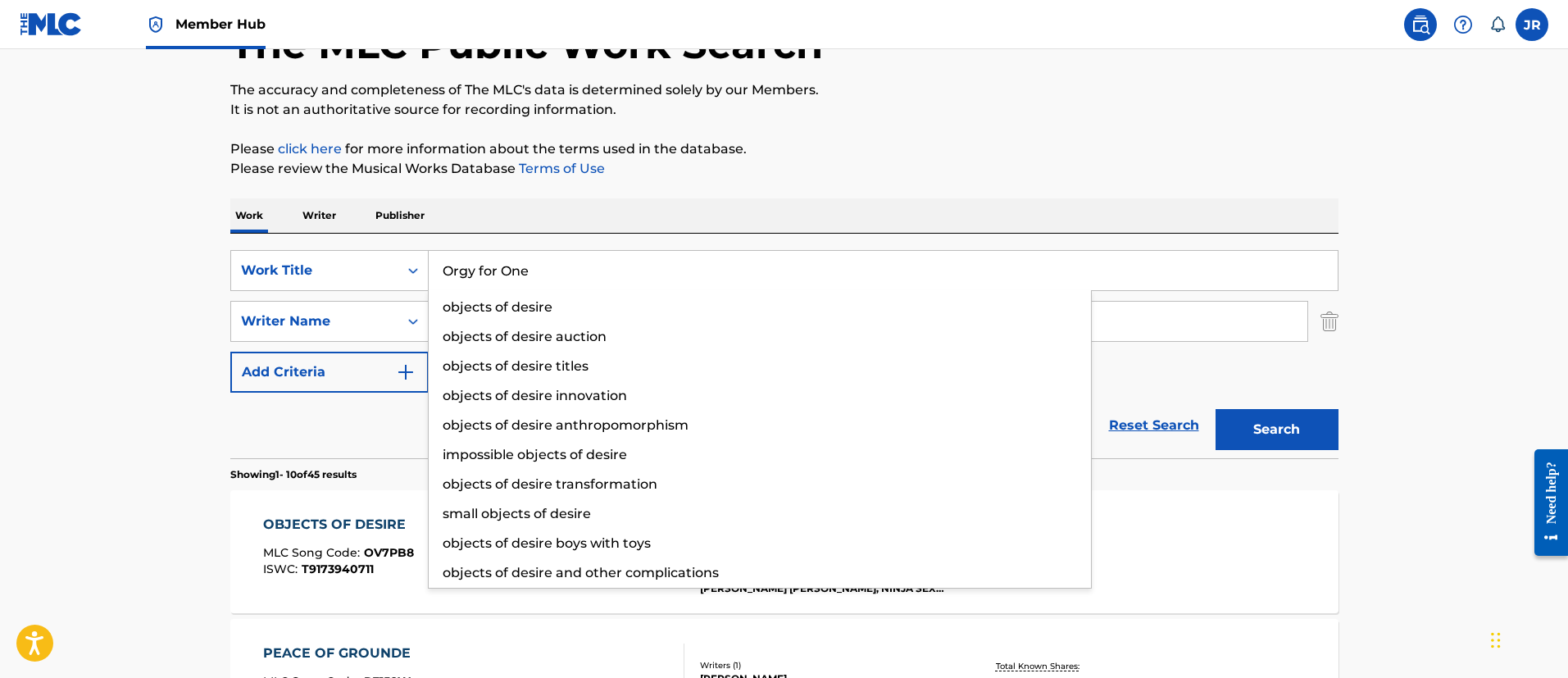
type input "Orgy for One"
click at [1215, 409] on button "Search" at bounding box center [1276, 429] width 123 height 41
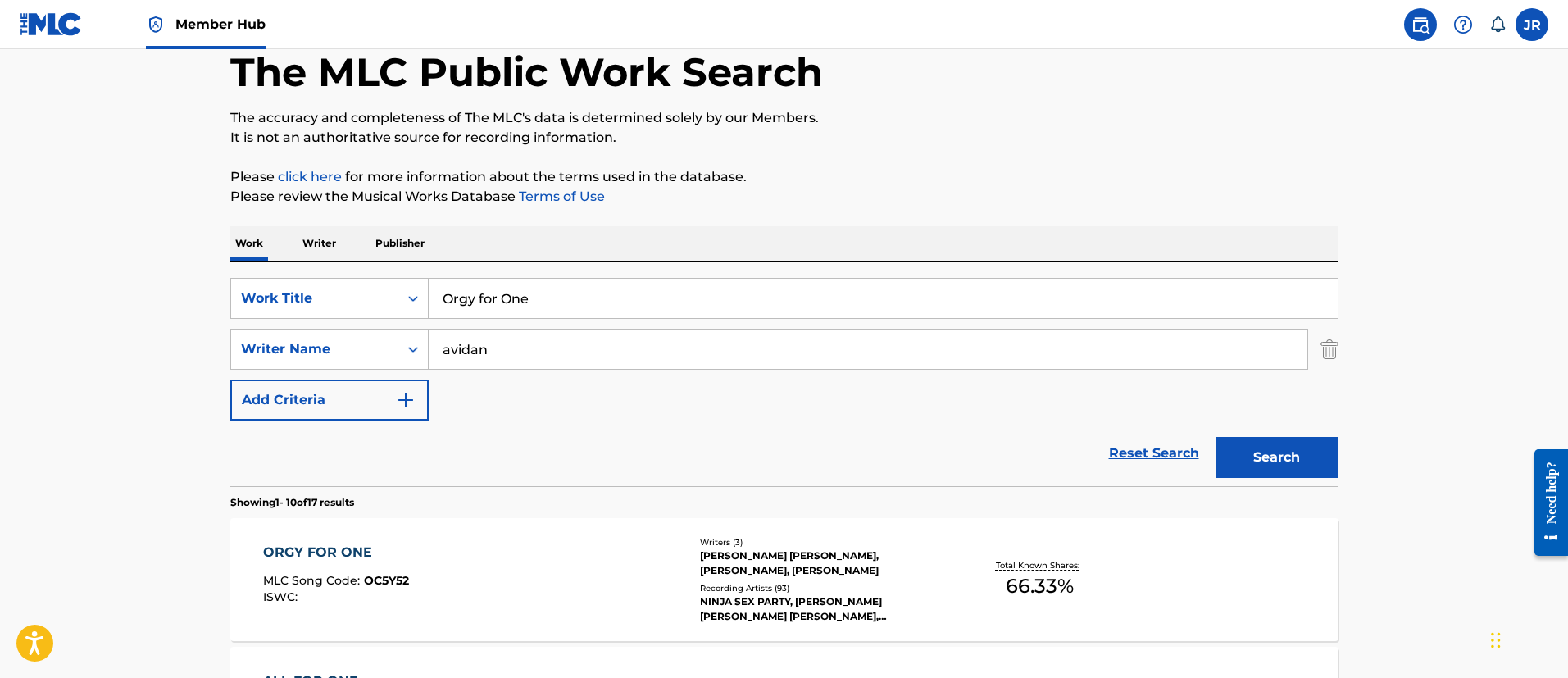
click at [1154, 241] on div "Work Writer Publisher" at bounding box center [784, 244] width 1108 height 35
click at [310, 616] on div "ORGY FOR ONE MLC Song Code : OC5Y52 ISWC : Writers ( 3 ) [PERSON_NAME] [PERSON_…" at bounding box center [784, 579] width 1108 height 123
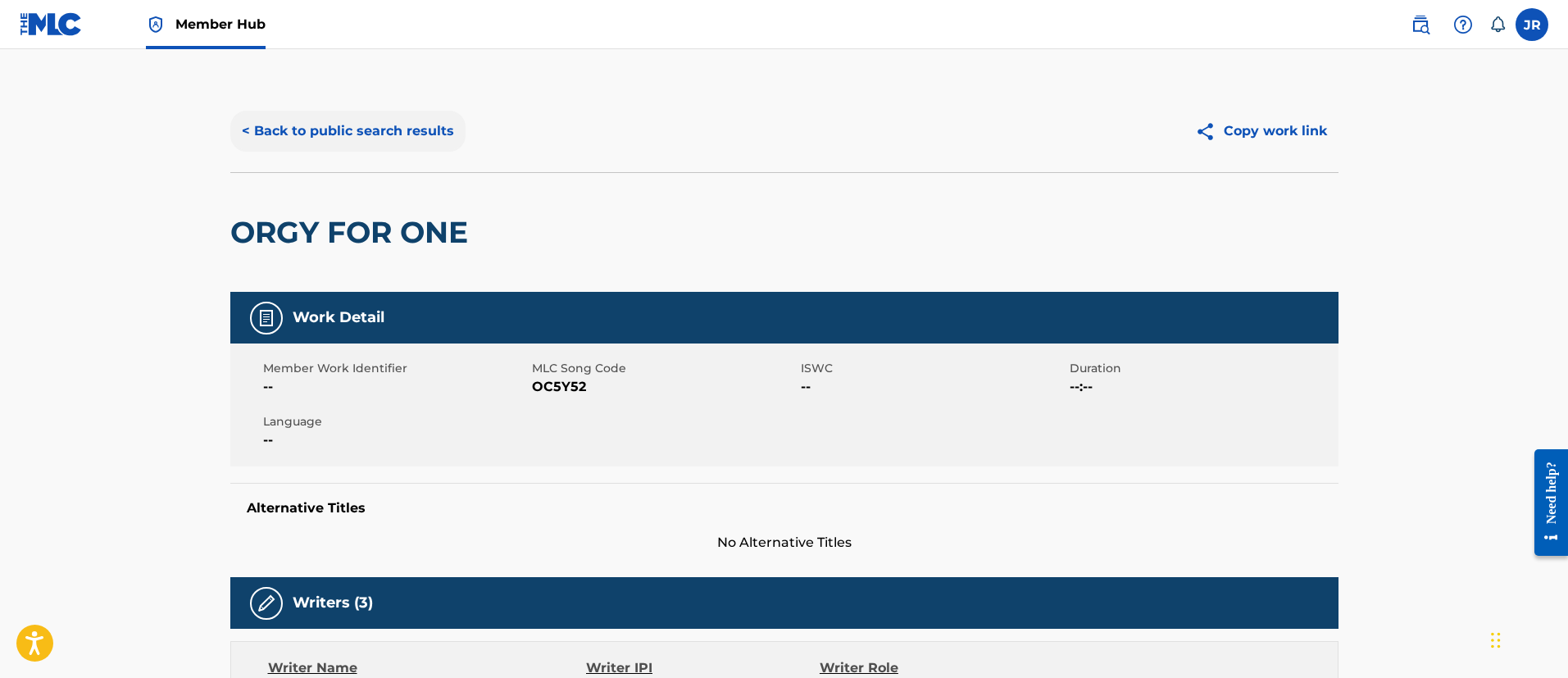
click at [310, 137] on button "< Back to public search results" at bounding box center [347, 131] width 235 height 41
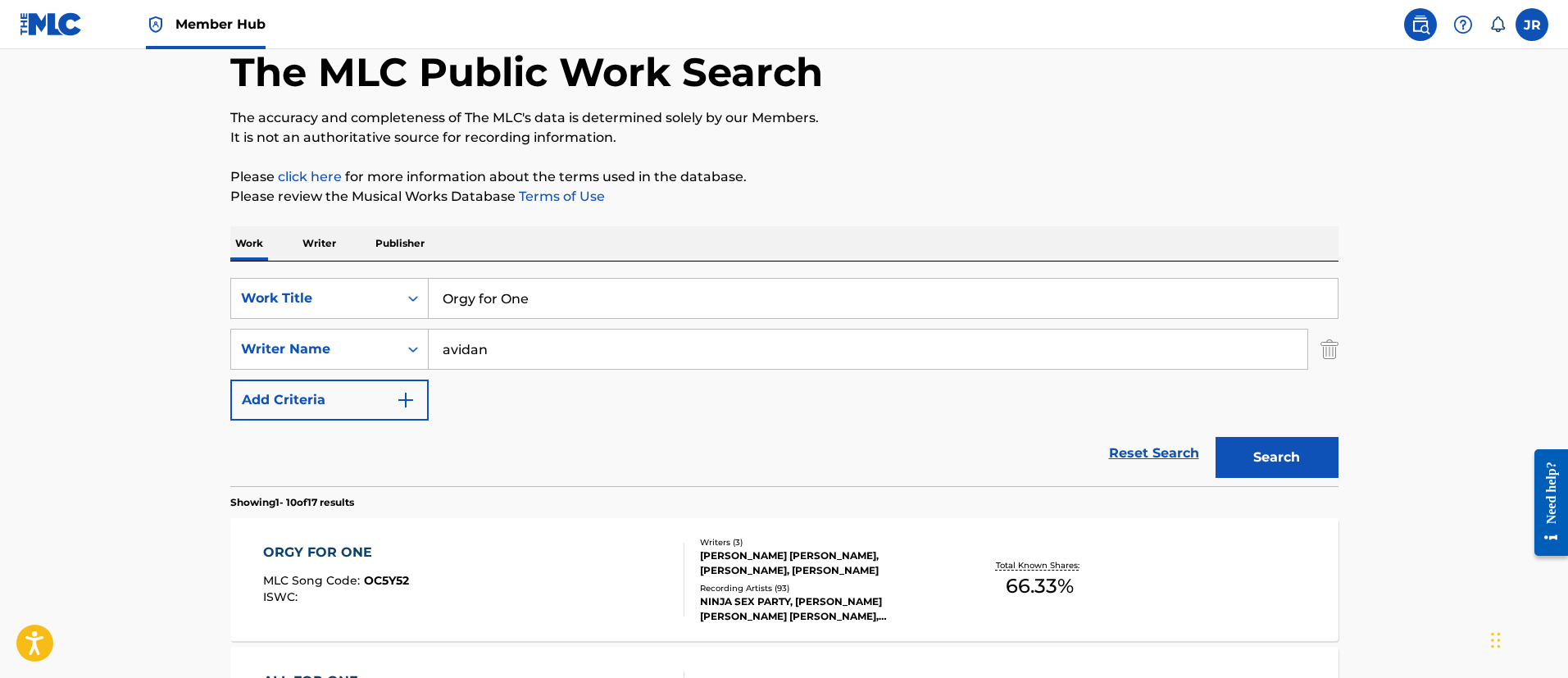
drag, startPoint x: 507, startPoint y: 278, endPoint x: 512, endPoint y: 291, distance: 13.9
click at [508, 279] on input "Orgy for One" at bounding box center [883, 298] width 909 height 40
click at [512, 293] on input "Orgy for One" at bounding box center [883, 298] width 909 height 40
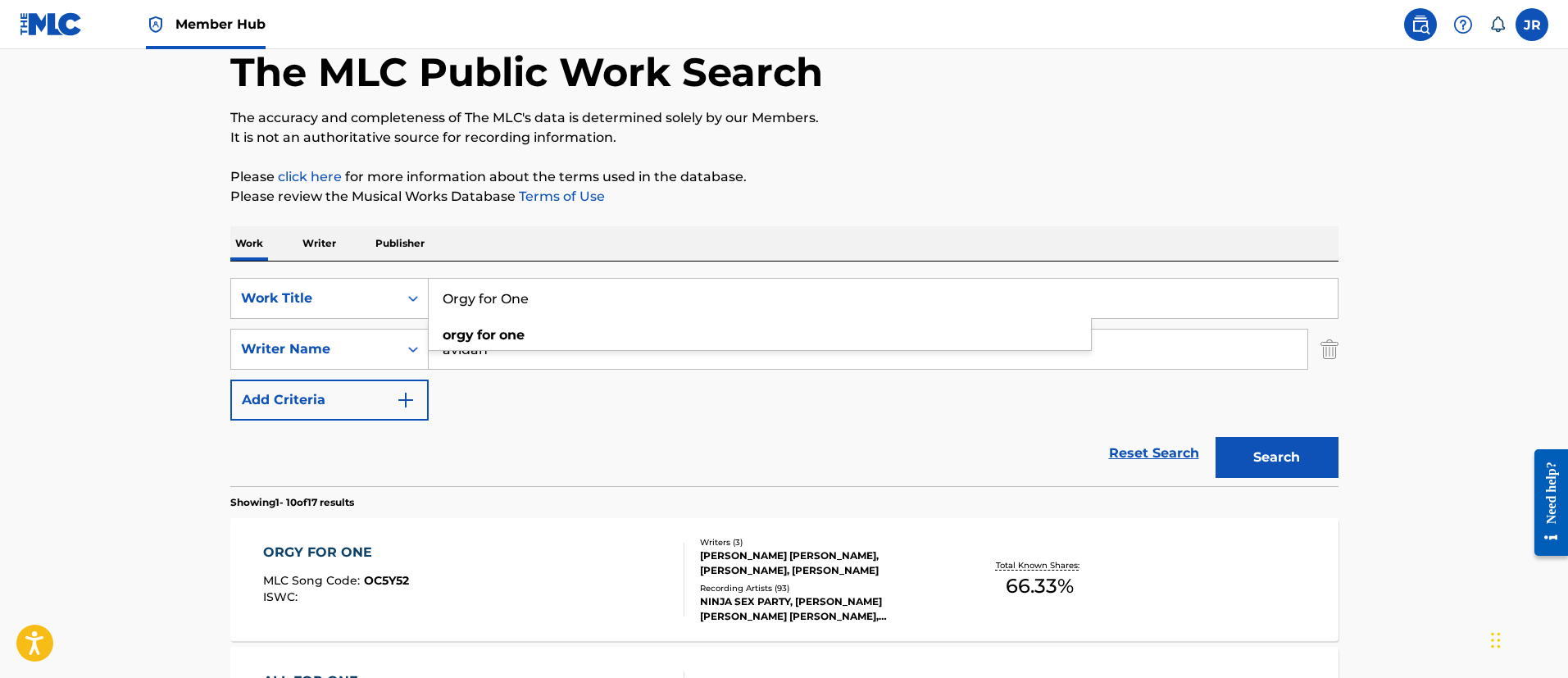
paste input "utro (City)"
type input "Outro (City)"
click at [1215, 437] on button "Search" at bounding box center [1276, 457] width 123 height 41
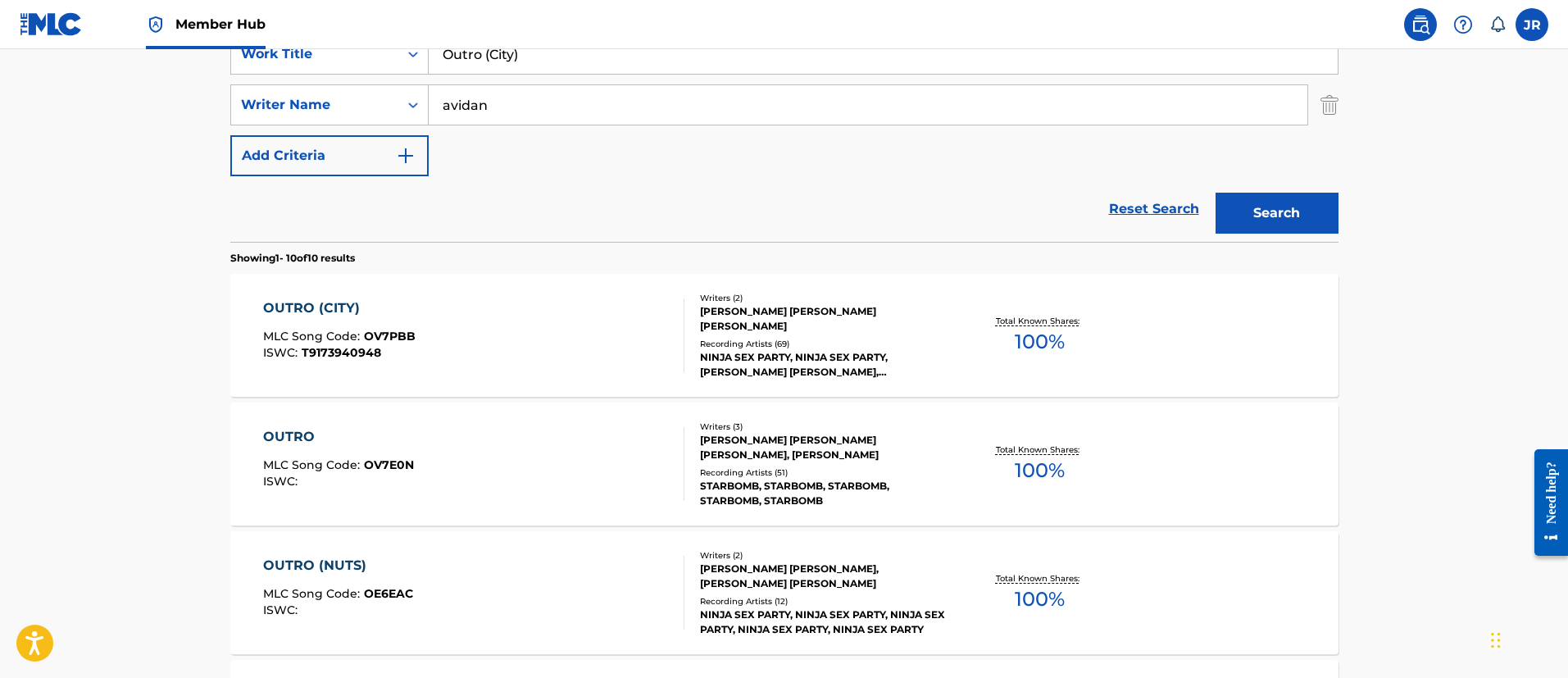
scroll to position [333, 0]
click at [521, 339] on div "OUTRO (CITY) MLC Song Code : OV7PBB ISWC : T9173940948" at bounding box center [474, 334] width 421 height 74
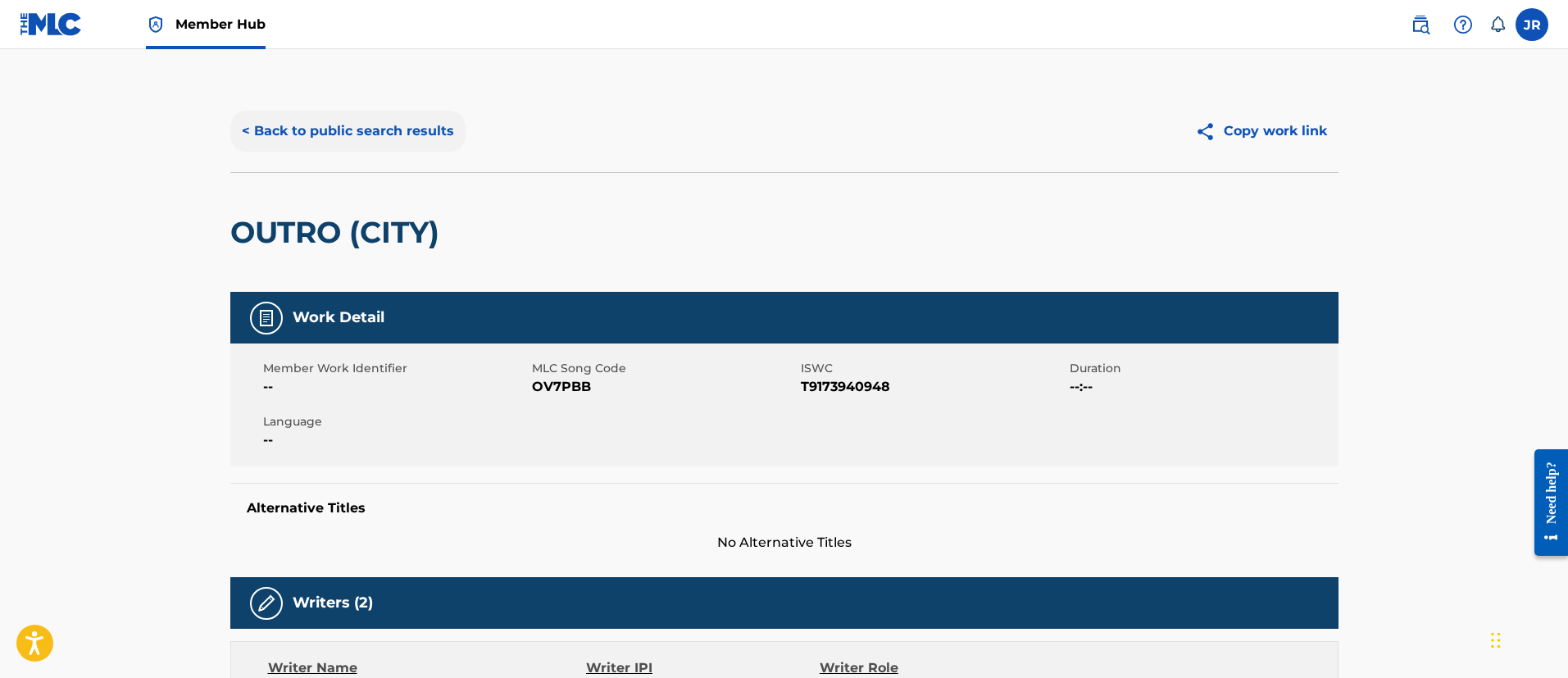
click at [312, 148] on button "< Back to public search results" at bounding box center [347, 131] width 235 height 41
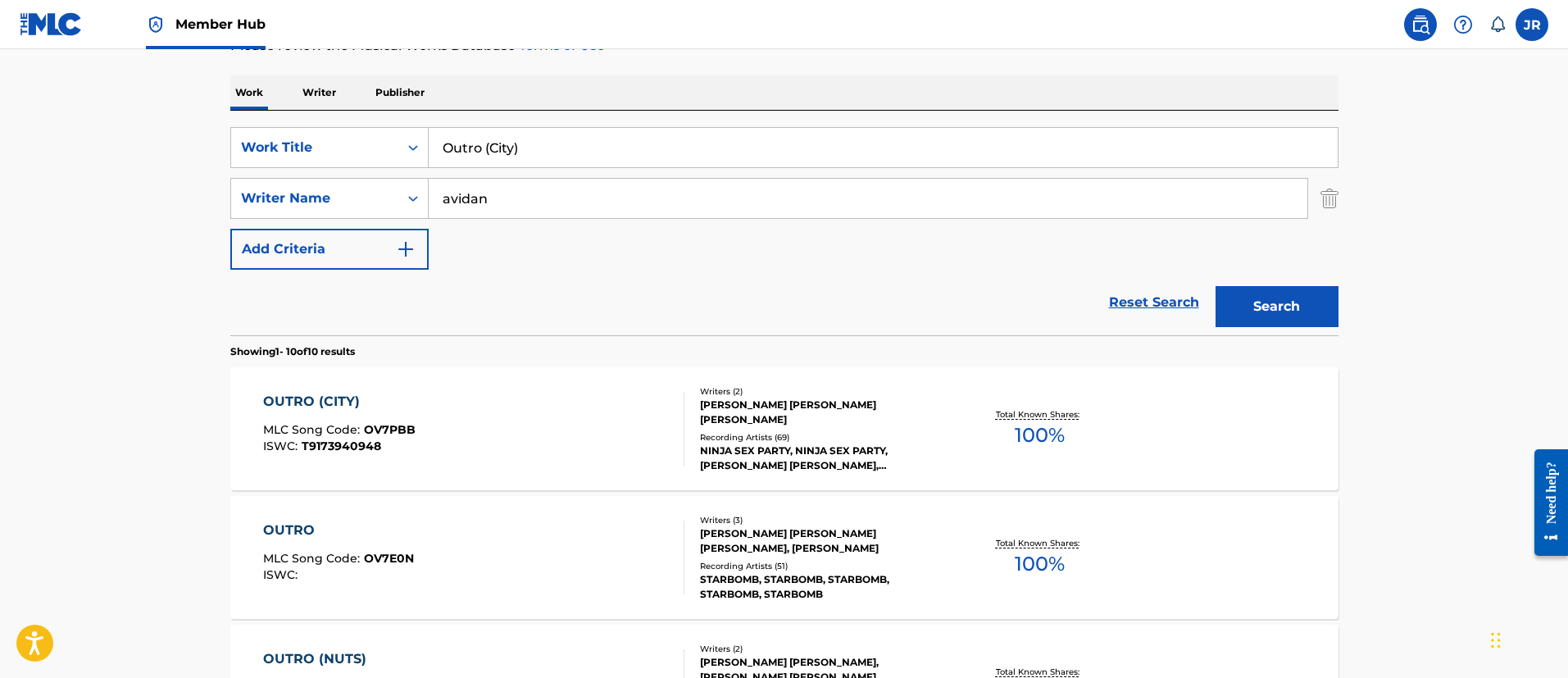
scroll to position [87, 0]
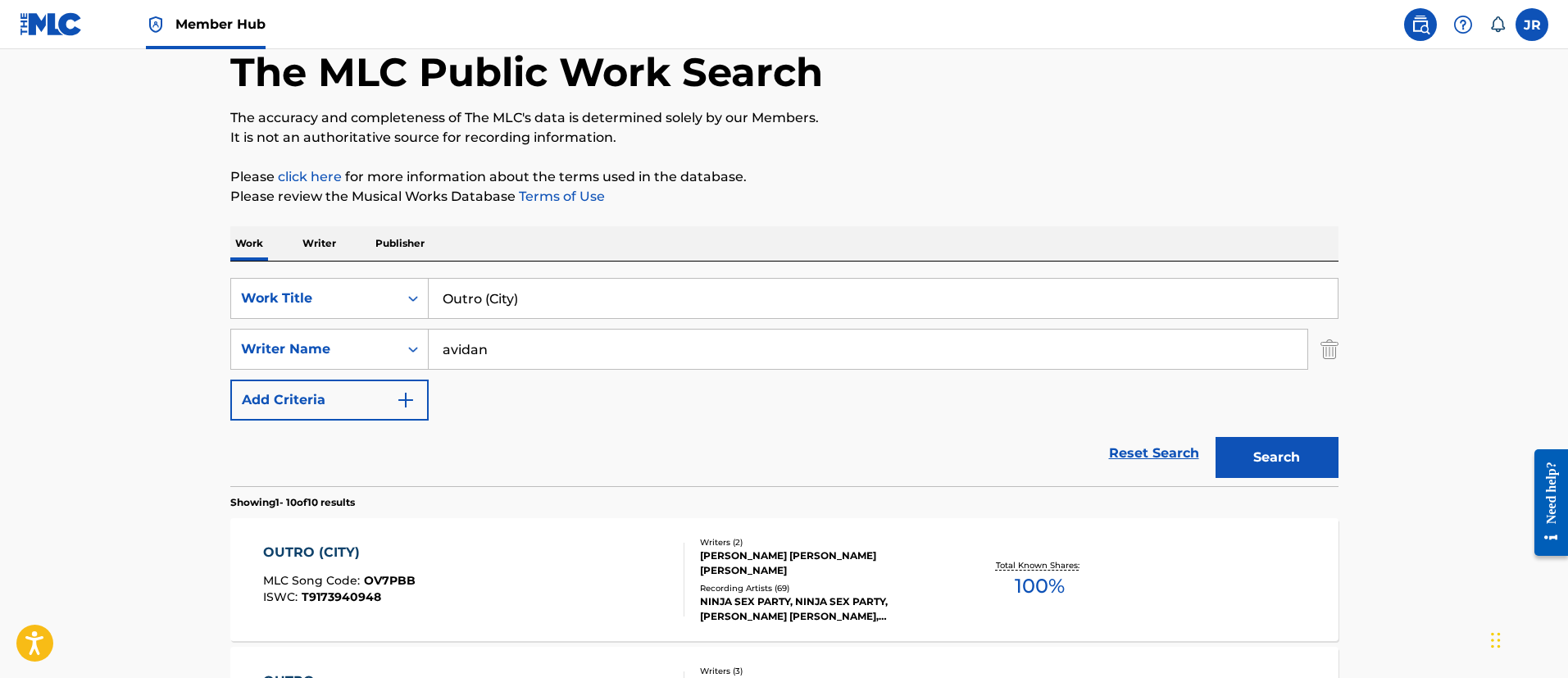
click at [536, 299] on input "Outro (City)" at bounding box center [883, 298] width 909 height 40
paste input "[PERSON_NAME]"
type input "Outro (Cream)"
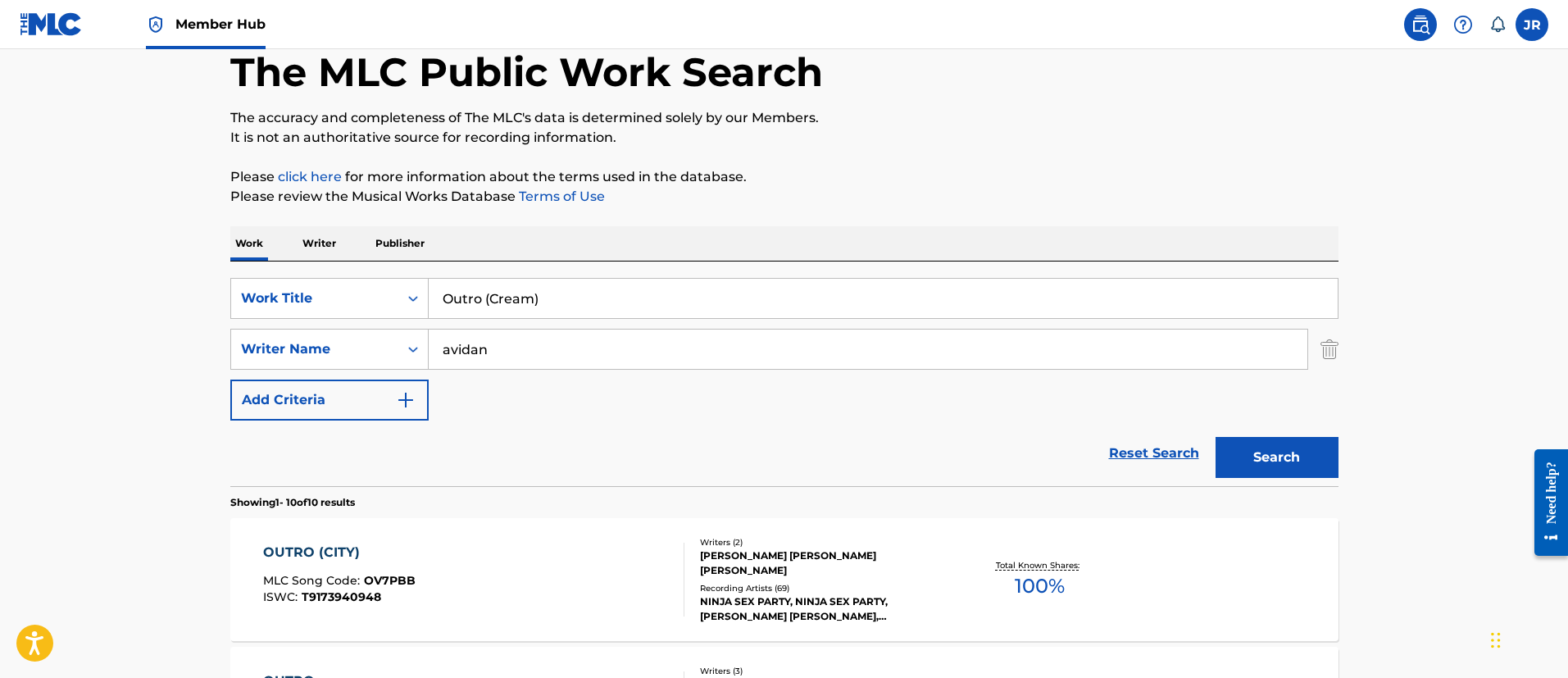
click at [1215, 437] on button "Search" at bounding box center [1276, 457] width 123 height 41
click at [448, 492] on section "Showing 1 - 8 of 8 results" at bounding box center [784, 498] width 1108 height 24
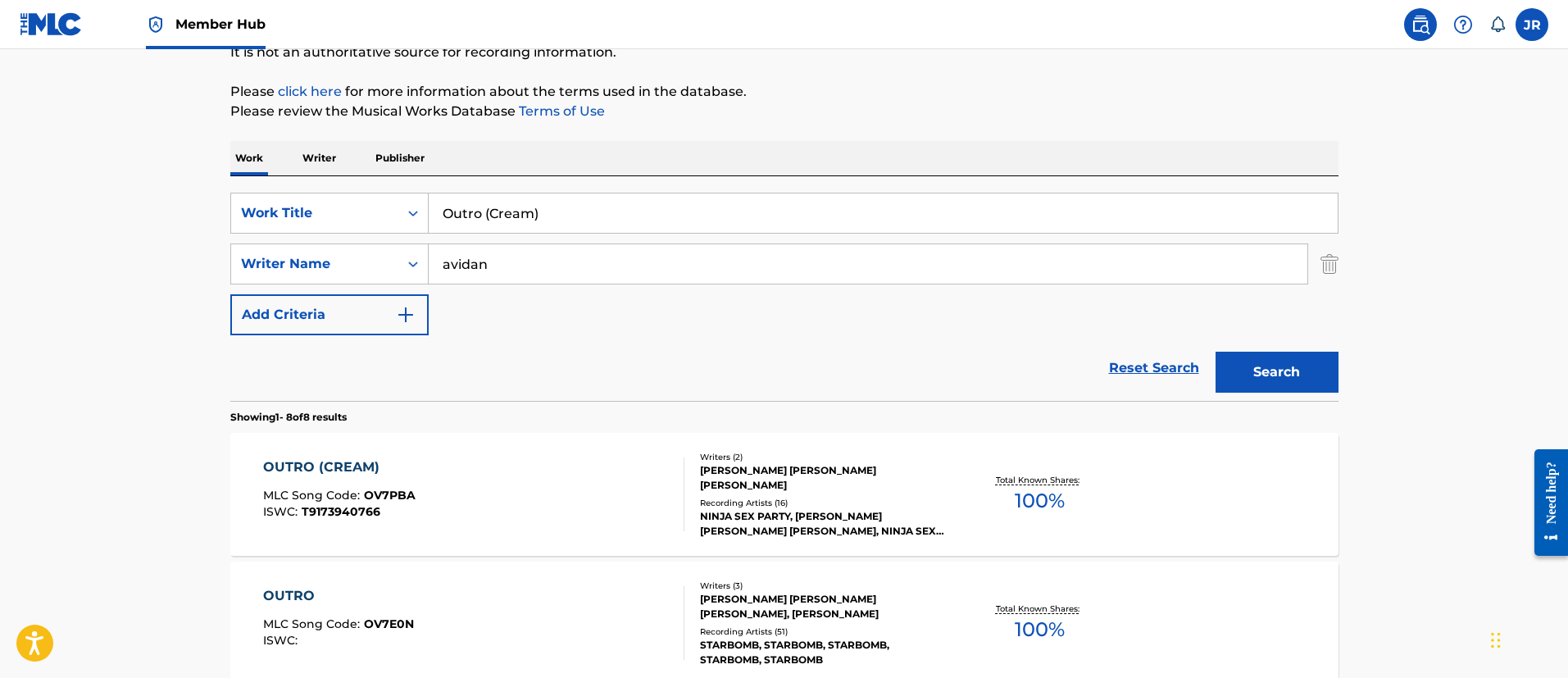
scroll to position [210, 0]
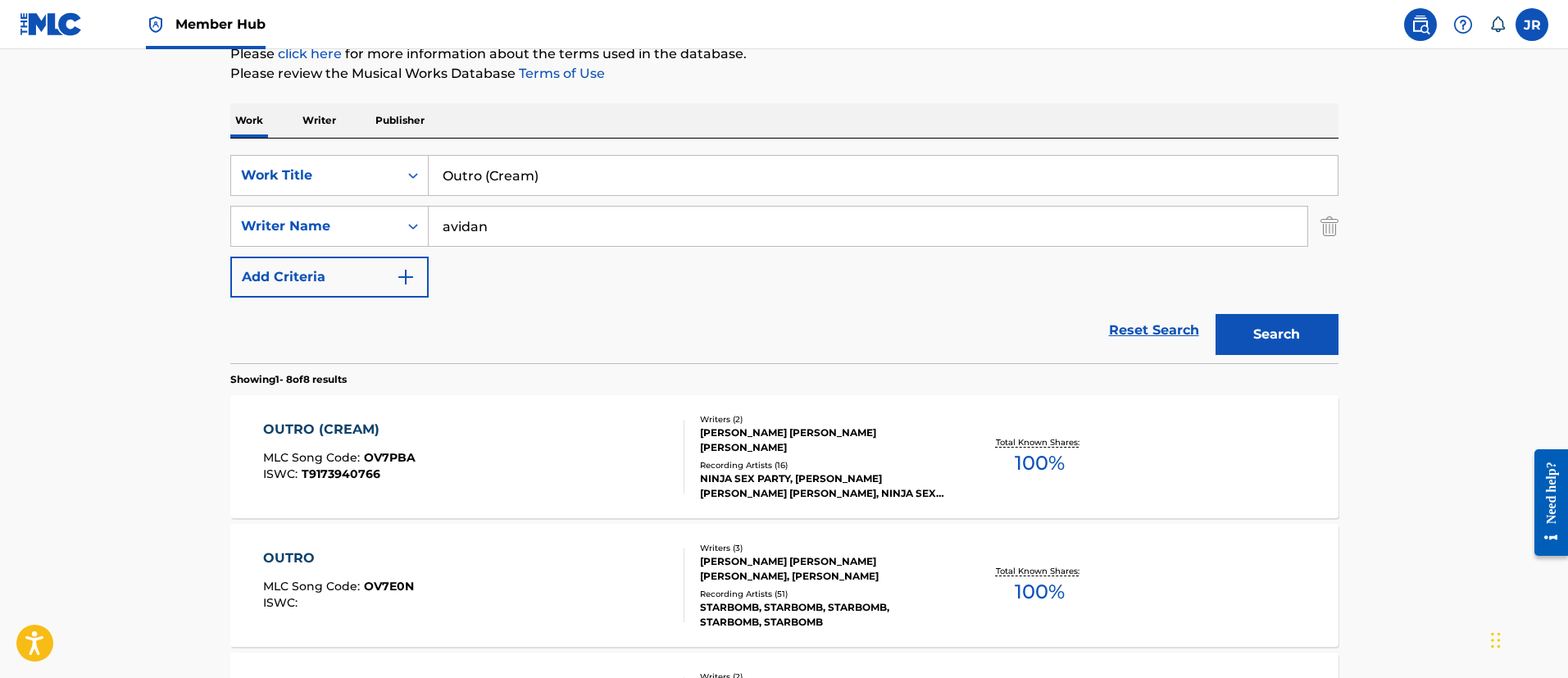
click at [503, 440] on div "OUTRO (CREAM) MLC Song Code : OV7PBA ISWC : T9173940766" at bounding box center [474, 457] width 421 height 74
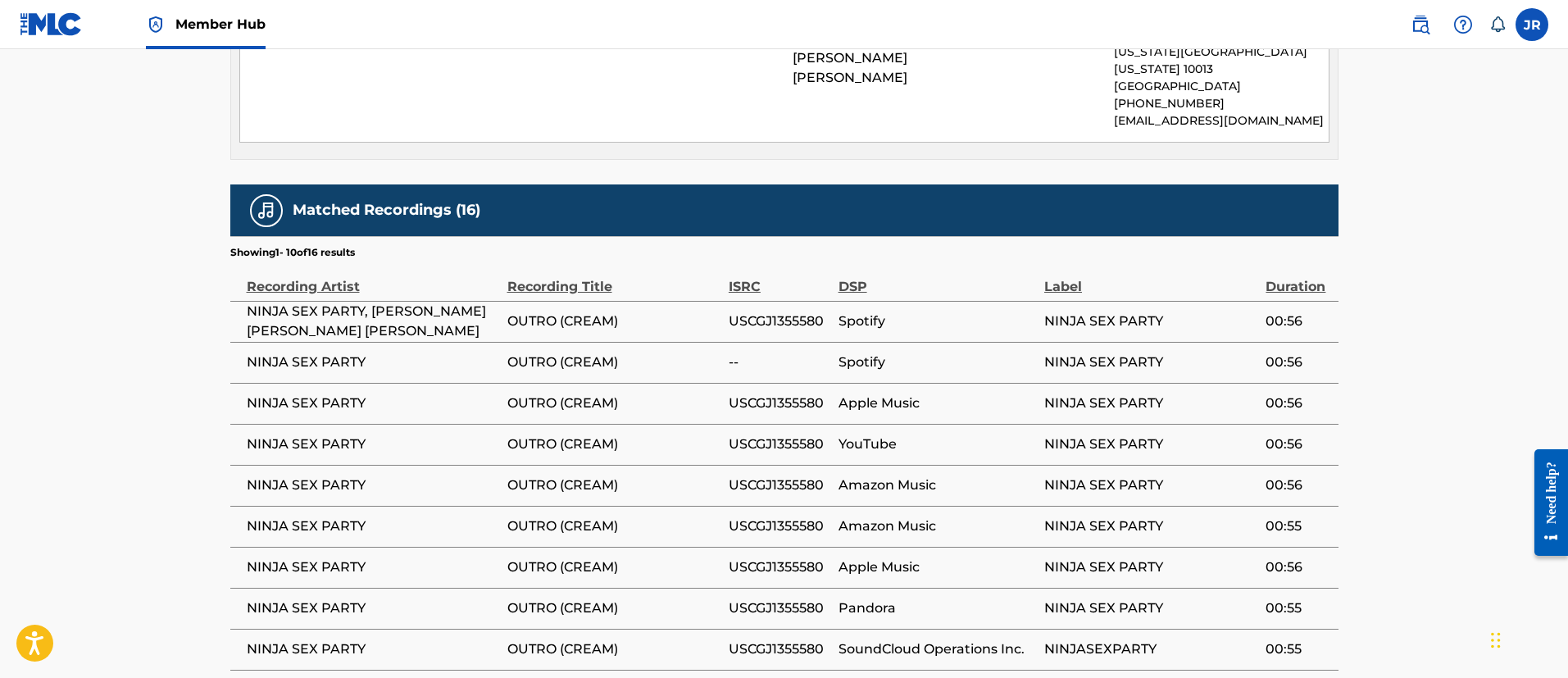
scroll to position [1084, 0]
